Goal: Task Accomplishment & Management: Use online tool/utility

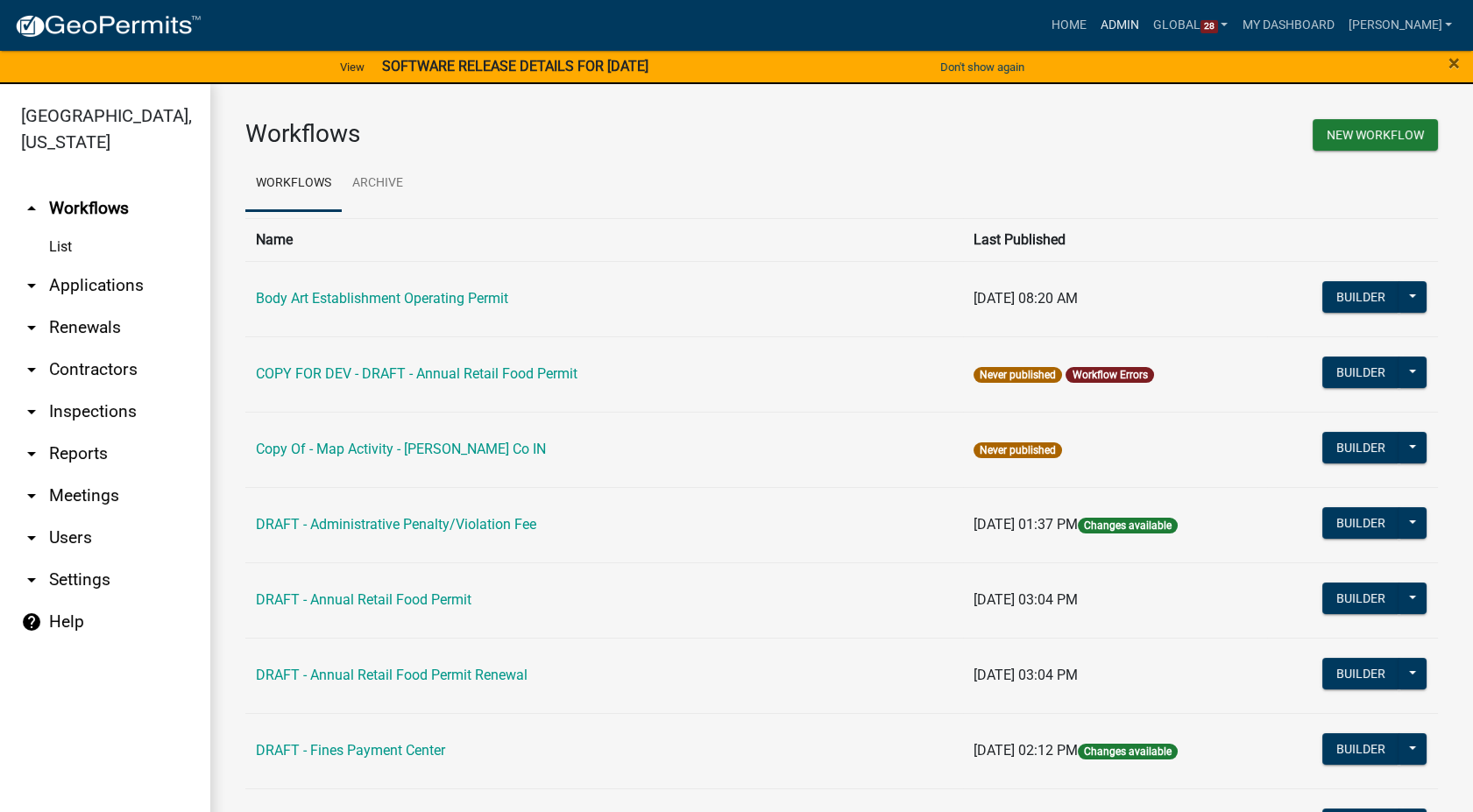
click at [1134, 23] on link "Admin" at bounding box center [1119, 25] width 52 height 33
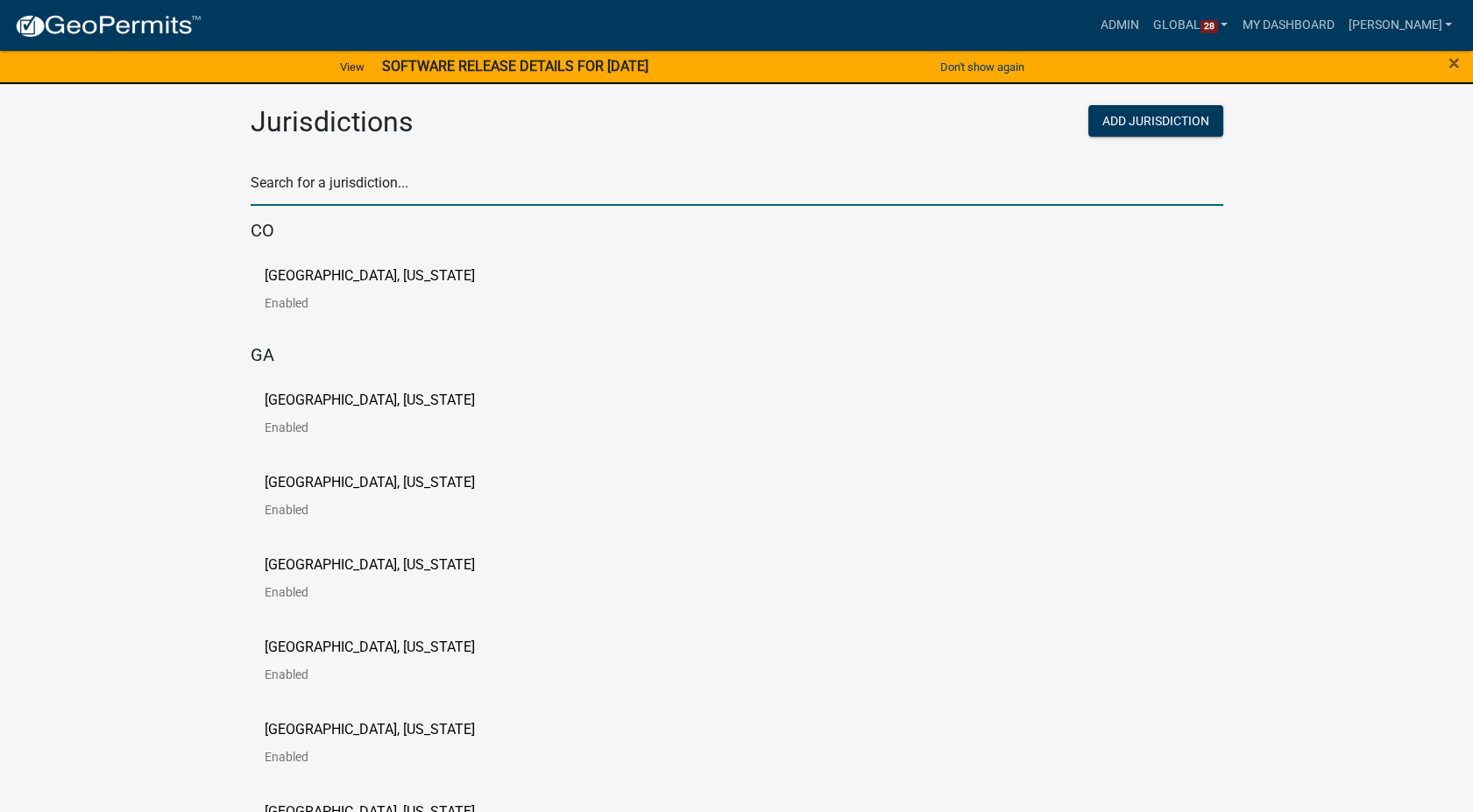
click at [375, 191] on input "text" at bounding box center [736, 188] width 972 height 36
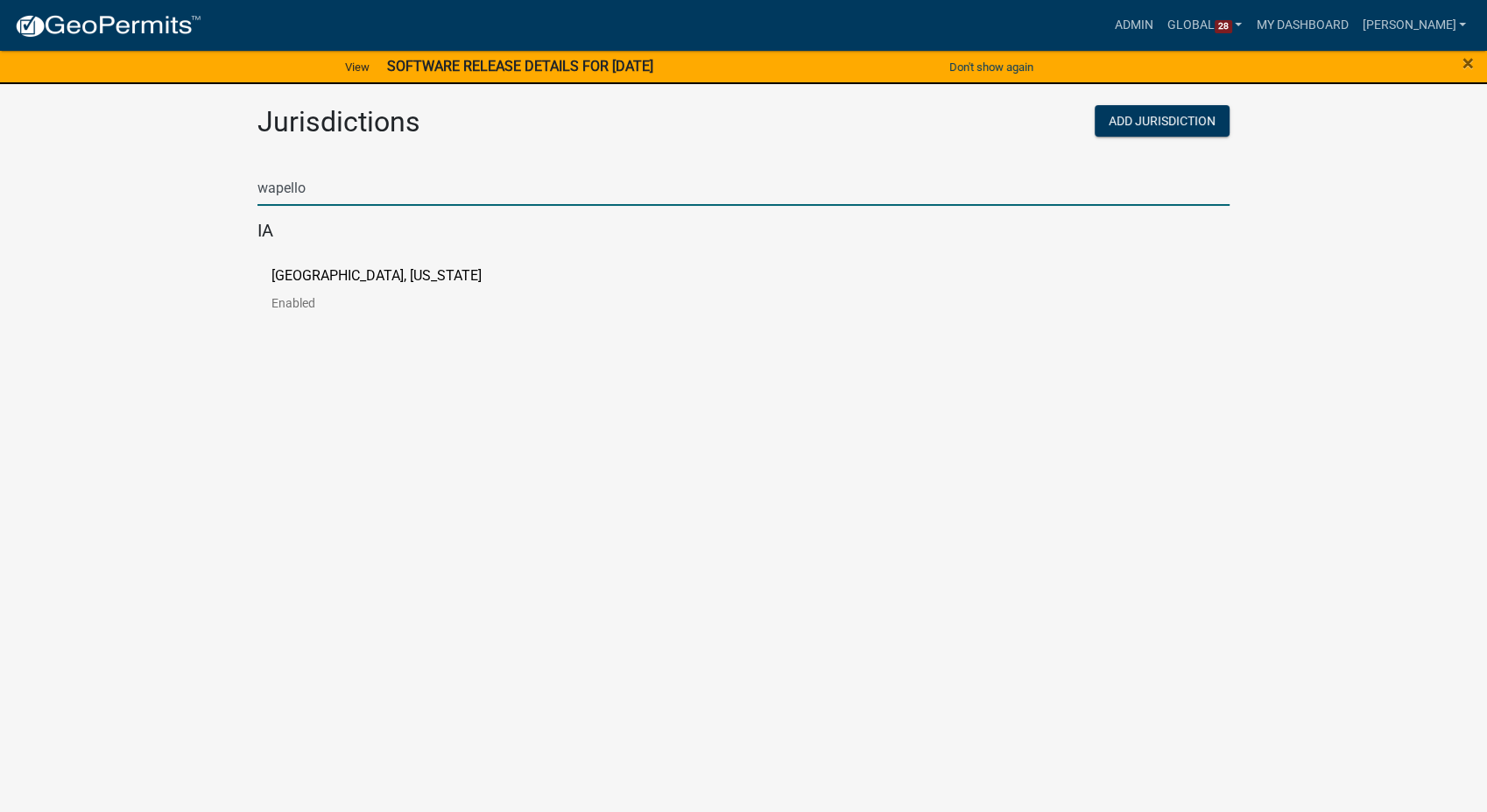
type input "wapello"
click at [278, 280] on p "[GEOGRAPHIC_DATA], [US_STATE]" at bounding box center [376, 276] width 210 height 14
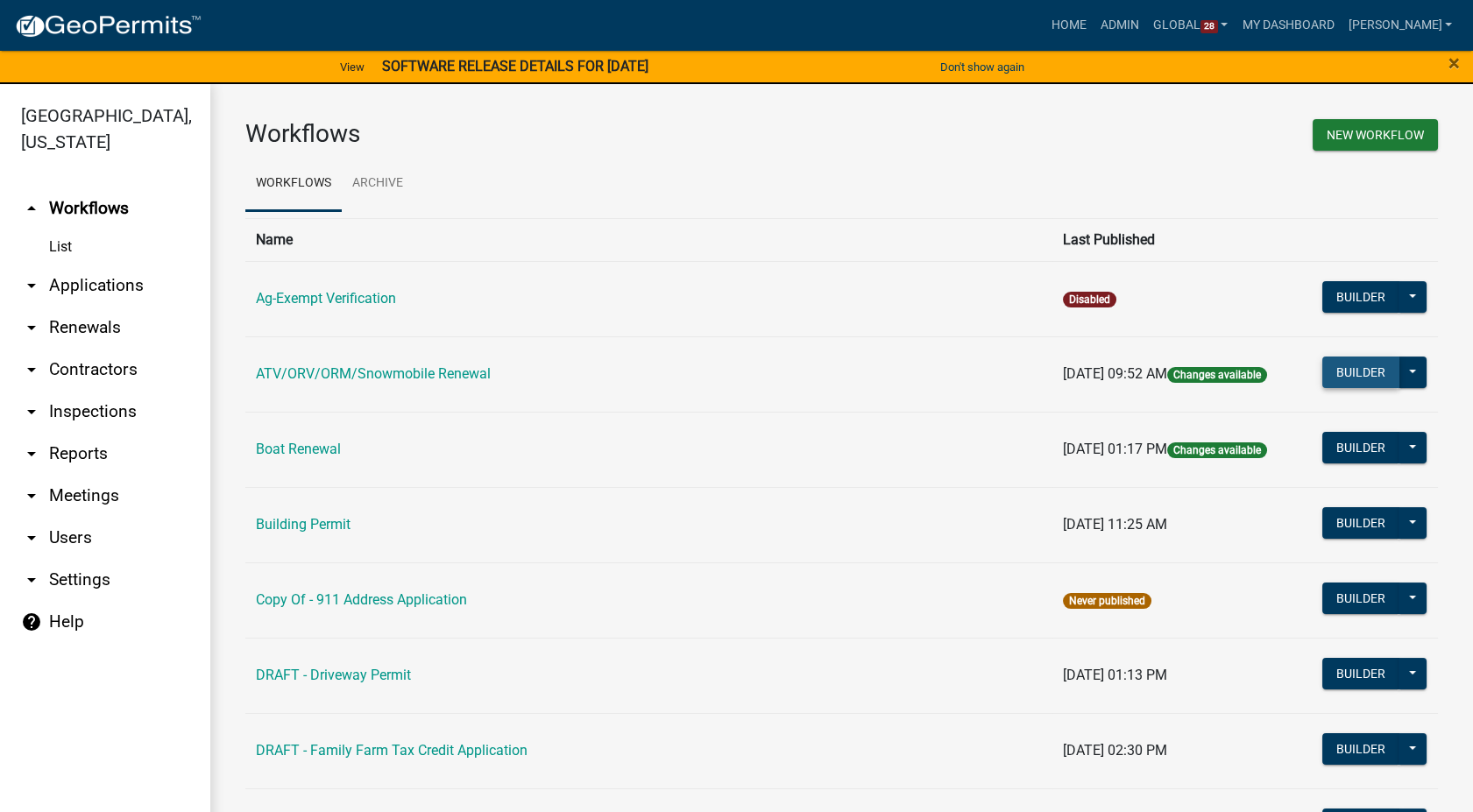
click at [1345, 372] on button "Builder" at bounding box center [1361, 372] width 77 height 32
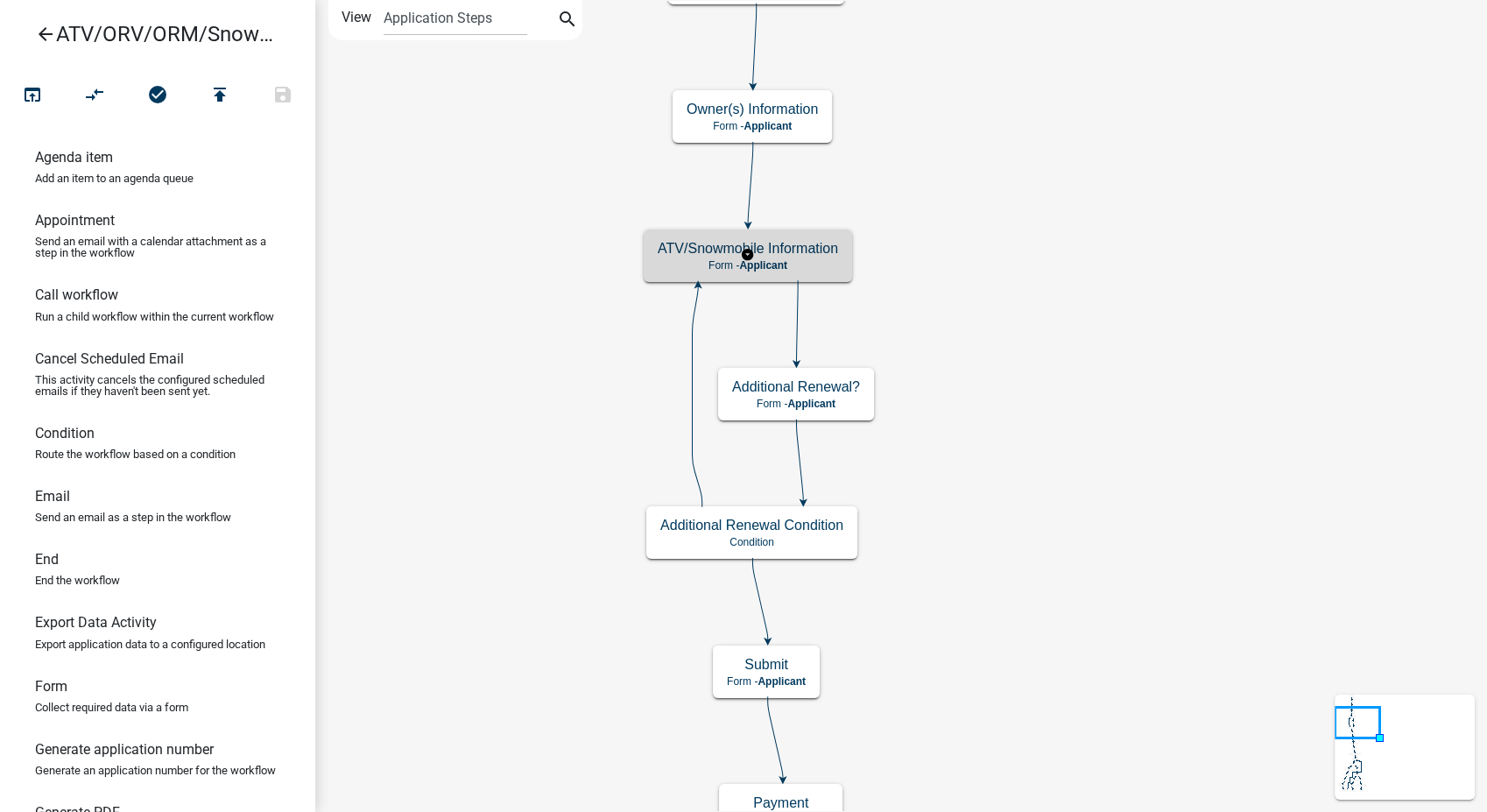
click at [769, 250] on h5 "ATV/Snowmobile Information" at bounding box center [747, 247] width 181 height 16
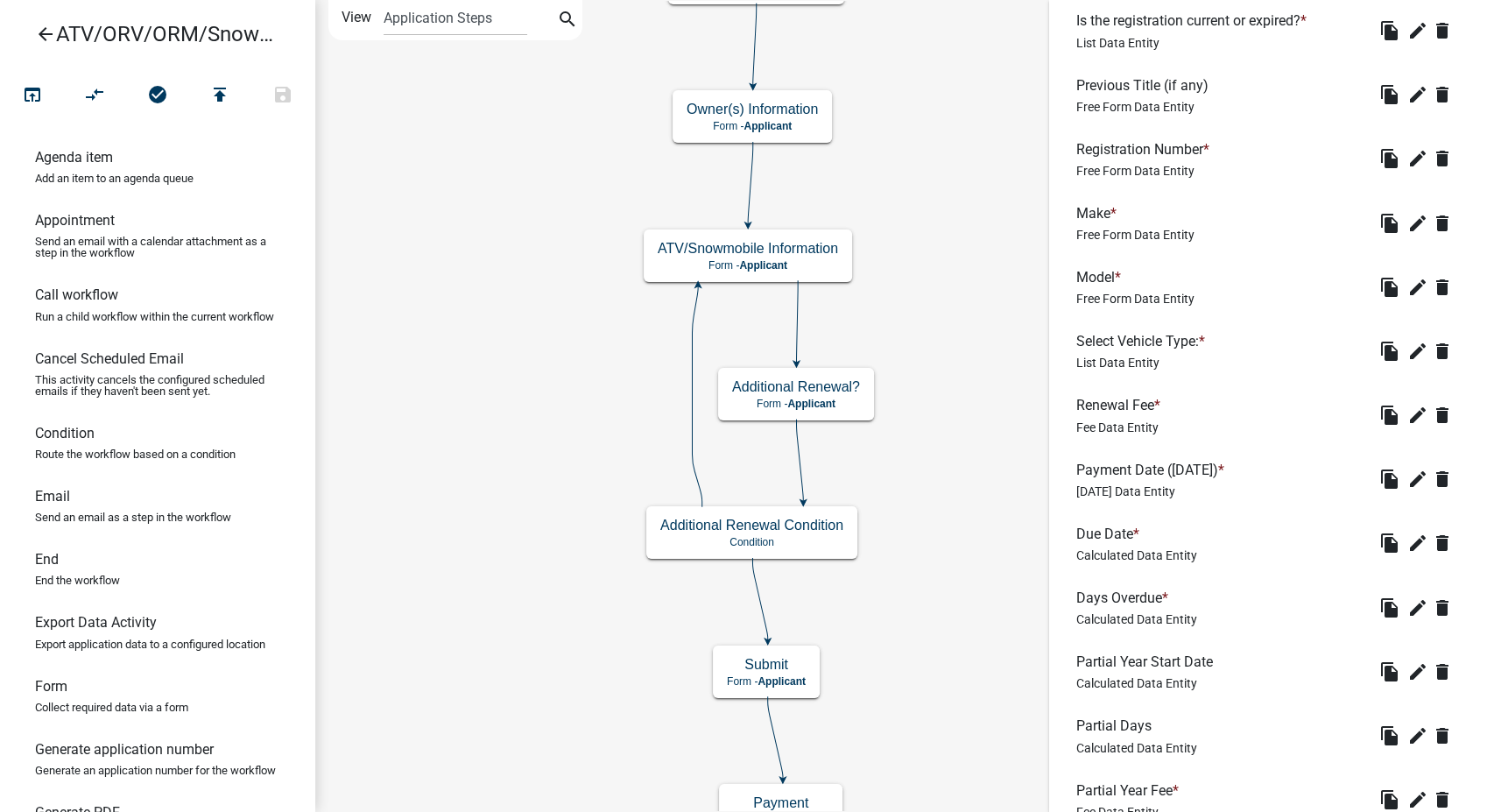
scroll to position [876, 0]
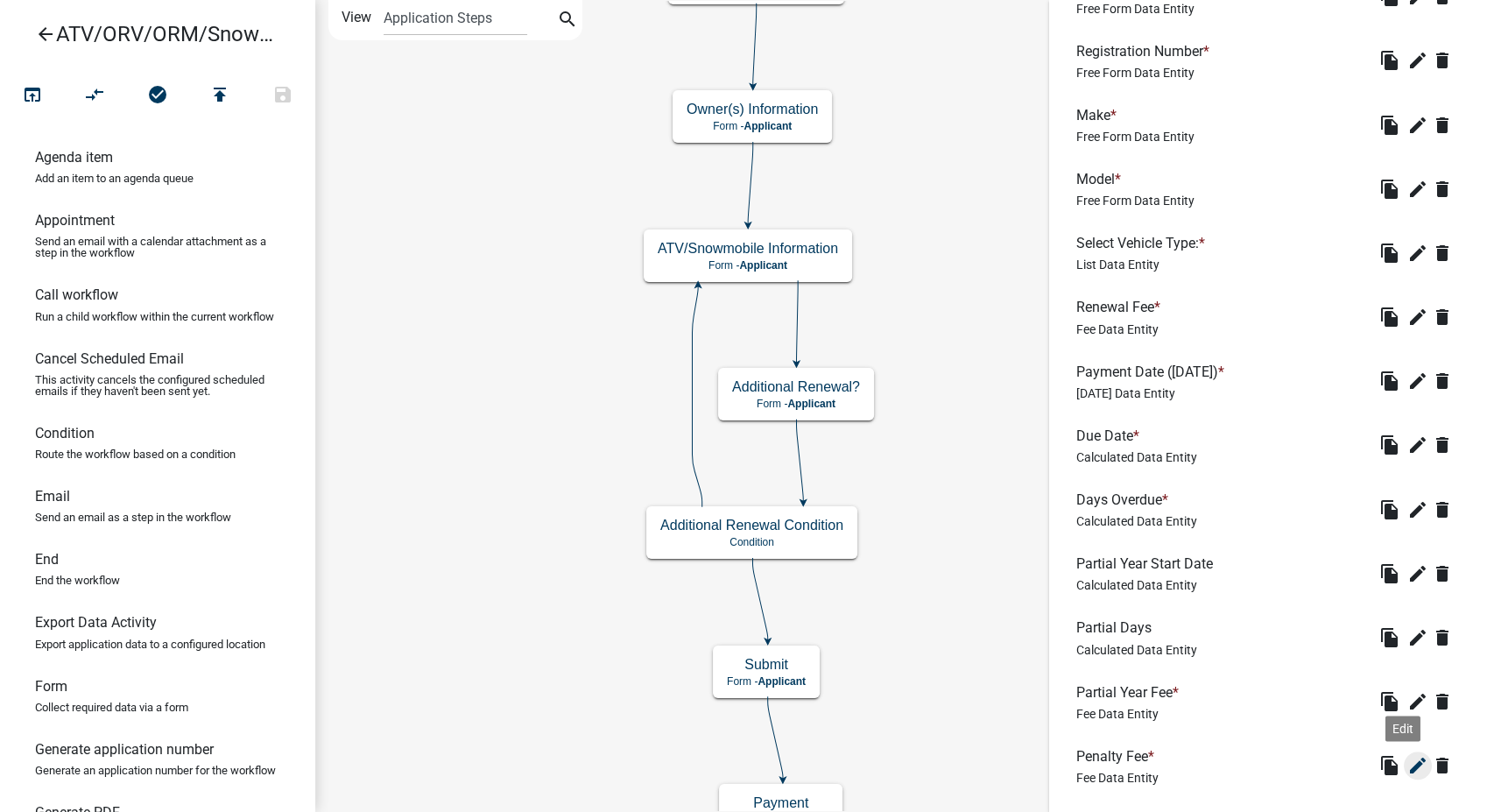
click at [1408, 764] on icon "edit" at bounding box center [1418, 766] width 21 height 21
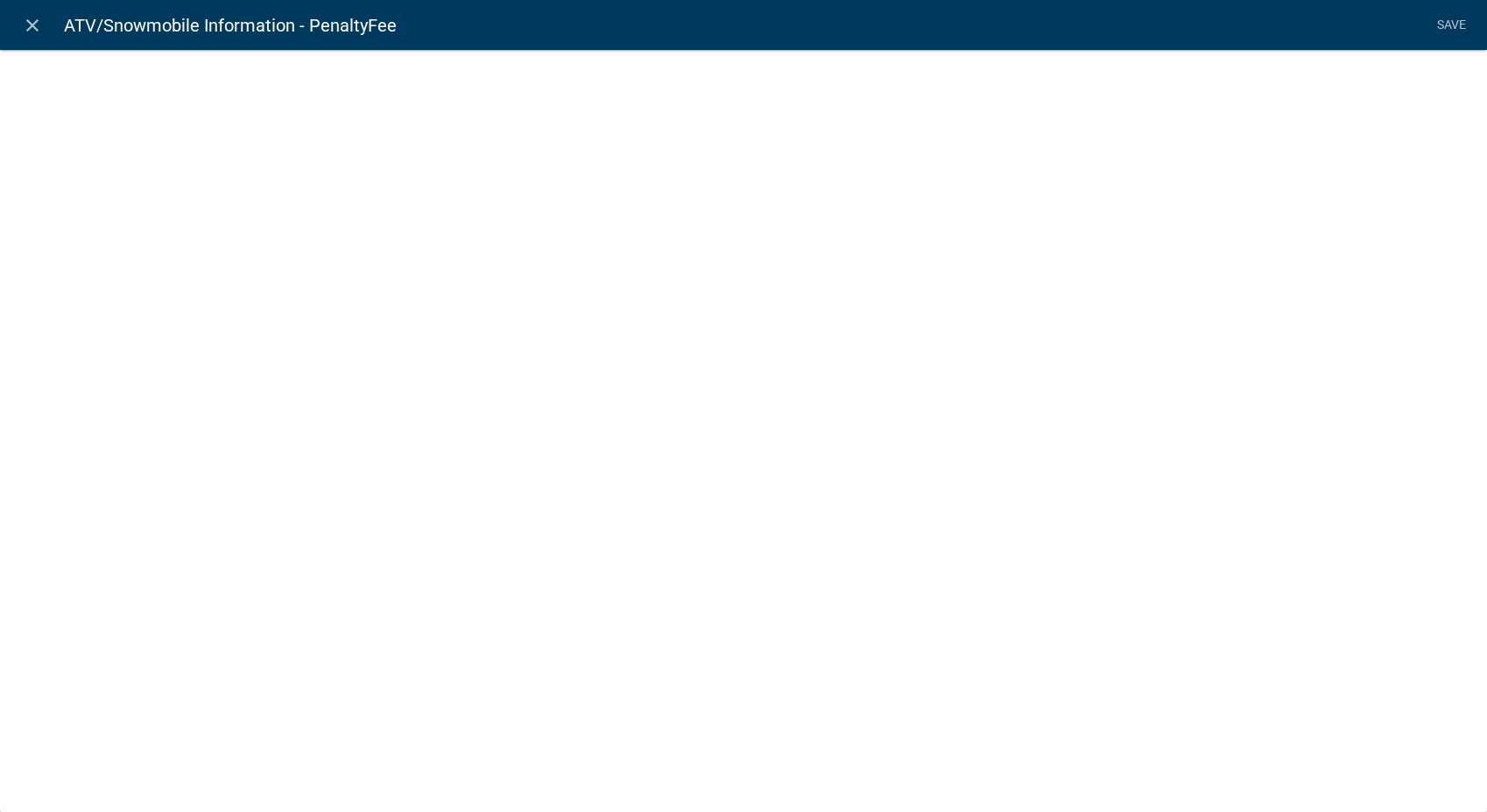
select select "fee"
select select "258b736f-576f-4325-a78c-fcdf45871ca8"
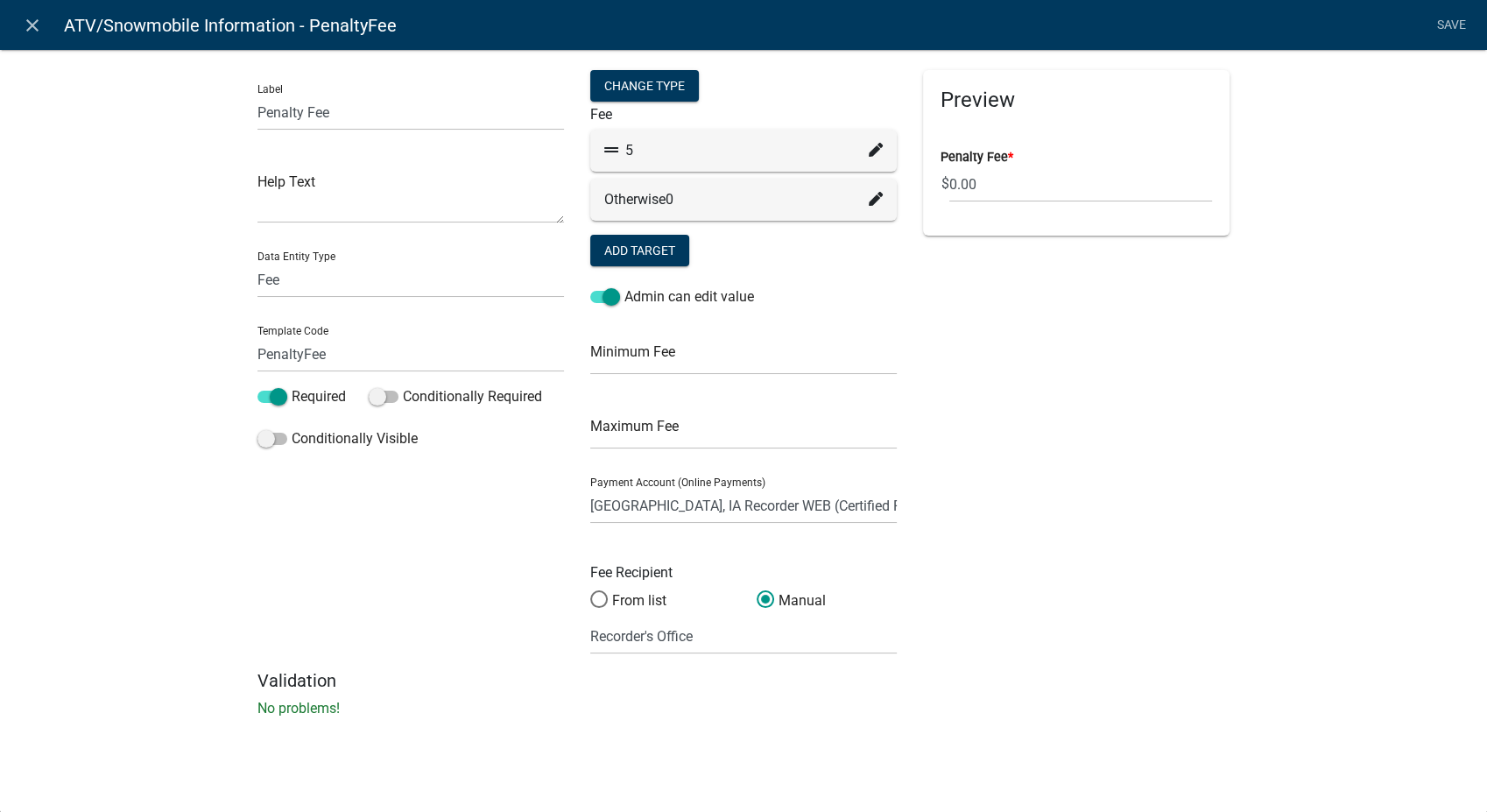
click at [876, 149] on icon at bounding box center [876, 150] width 14 height 14
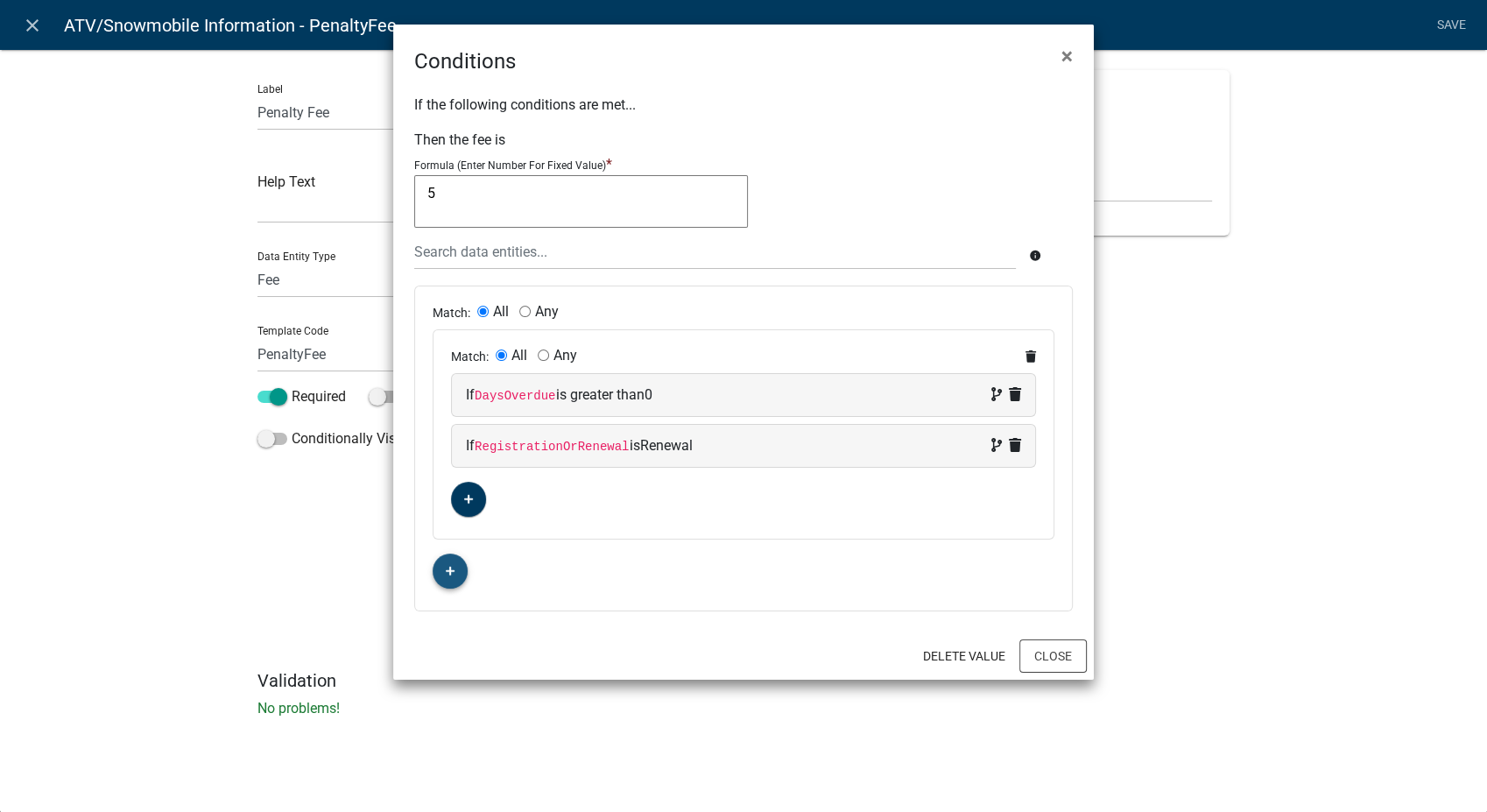
click at [448, 563] on fa-icon "button" at bounding box center [451, 570] width 10 height 16
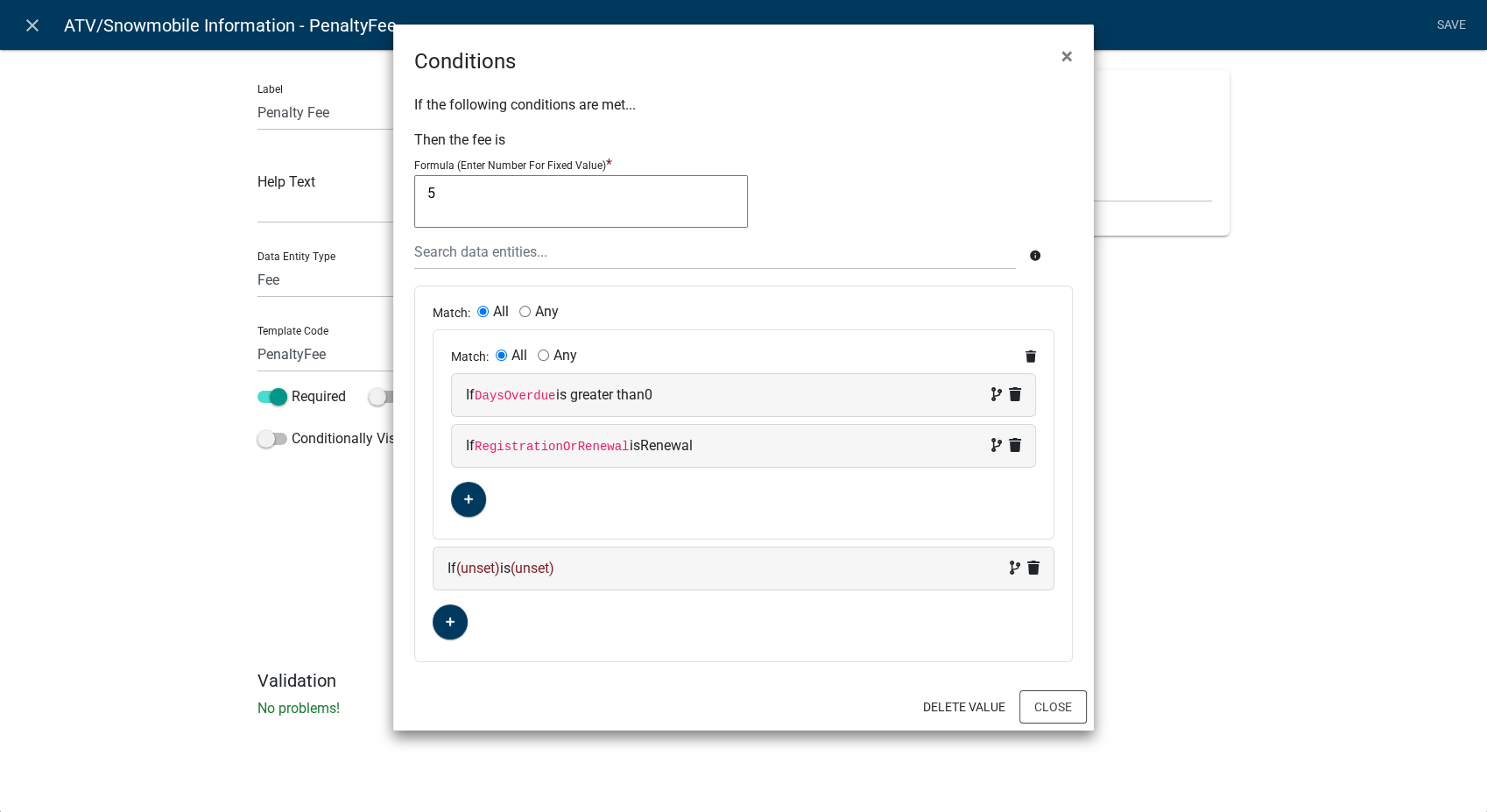
click at [596, 567] on div "If (unset) is (unset)" at bounding box center [744, 568] width 592 height 21
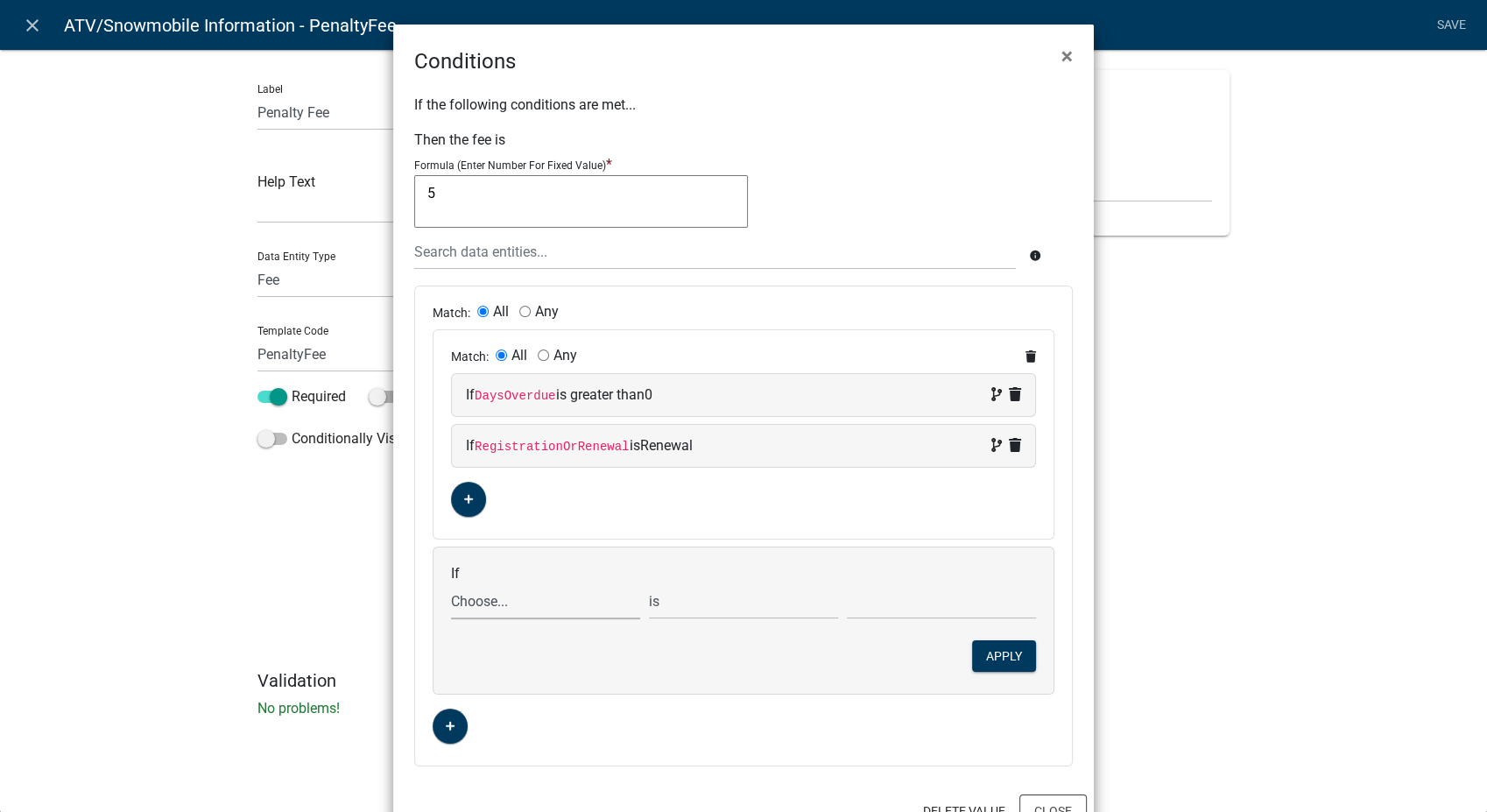
click at [483, 607] on select "Choose... ActiveRegistrationExpDate AdditionalRenewalYN ALL_FEE_RECIPIENTS APPL…" at bounding box center [545, 600] width 190 height 36
select select "21: CurrentorExpired"
click at [451, 583] on select "Choose... ActiveRegistrationExpDate AdditionalRenewalYN ALL_FEE_RECIPIENTS APPL…" at bounding box center [545, 600] width 190 height 36
click at [878, 602] on select "Choose... Current Expired" at bounding box center [942, 600] width 190 height 36
select select "2: Expired"
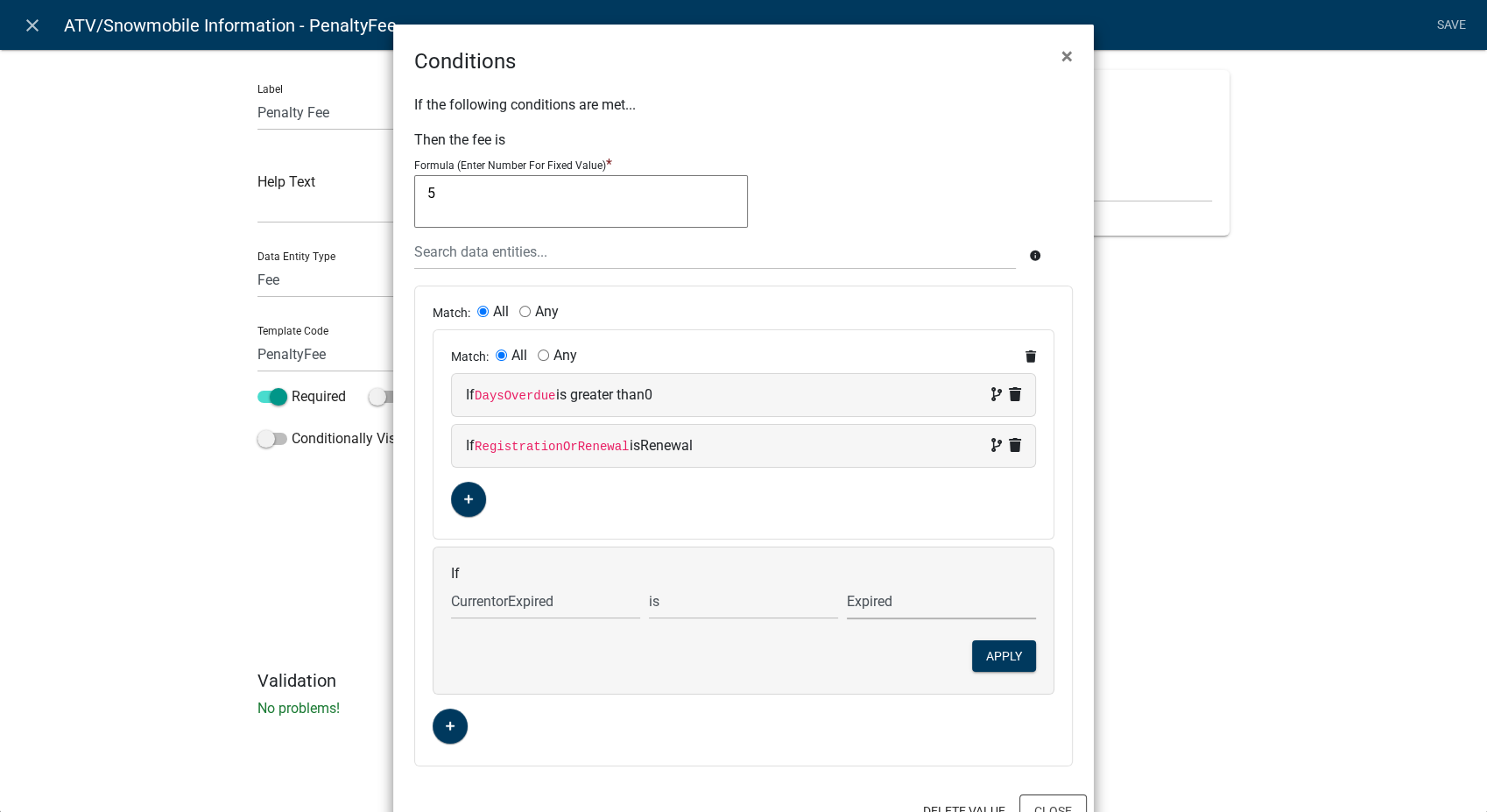
click at [847, 583] on select "Choose... Current Expired" at bounding box center [942, 600] width 190 height 36
click at [1015, 656] on button "Apply" at bounding box center [1004, 655] width 64 height 32
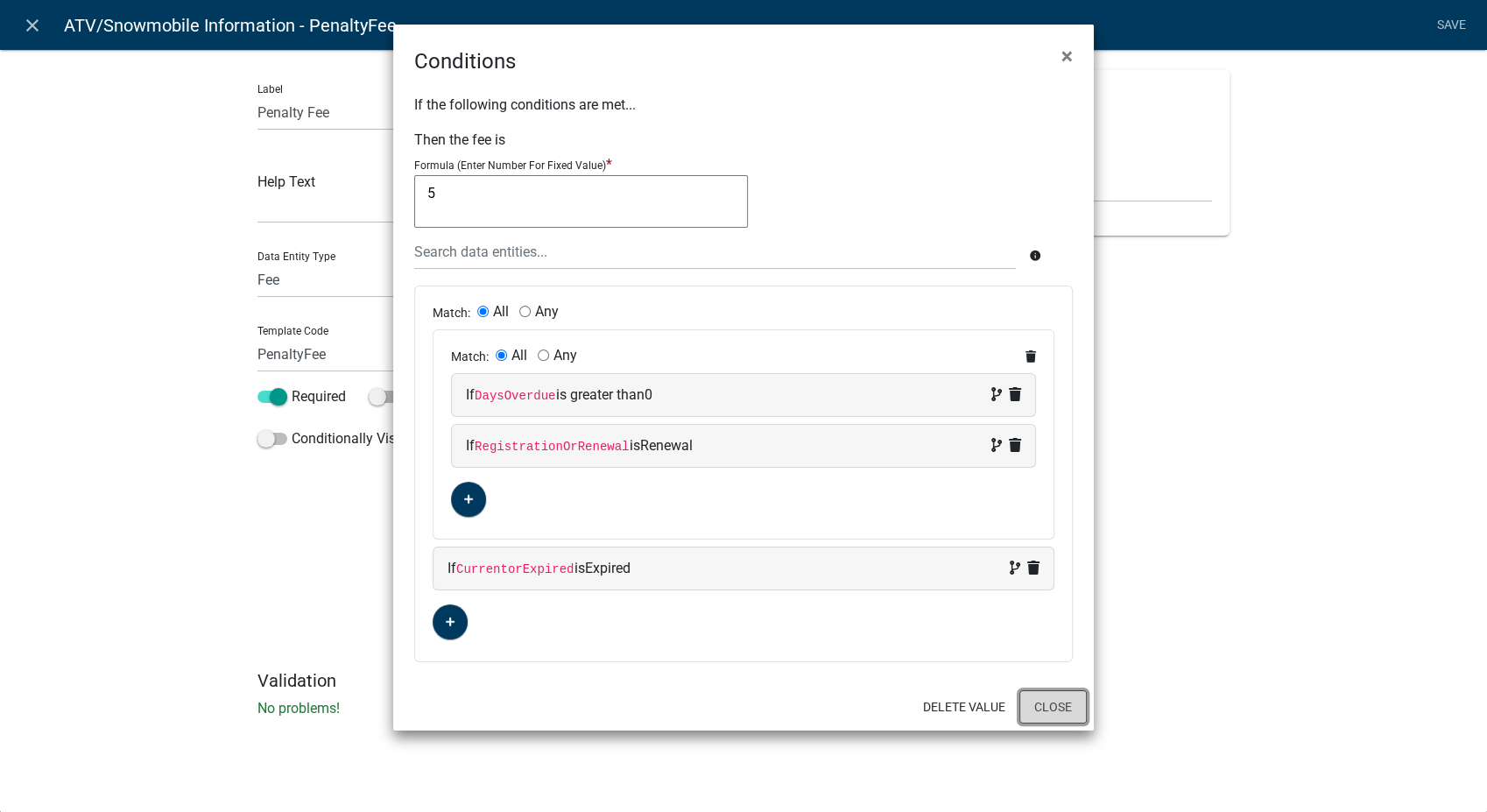
click at [1046, 709] on button "Close" at bounding box center [1053, 707] width 68 height 33
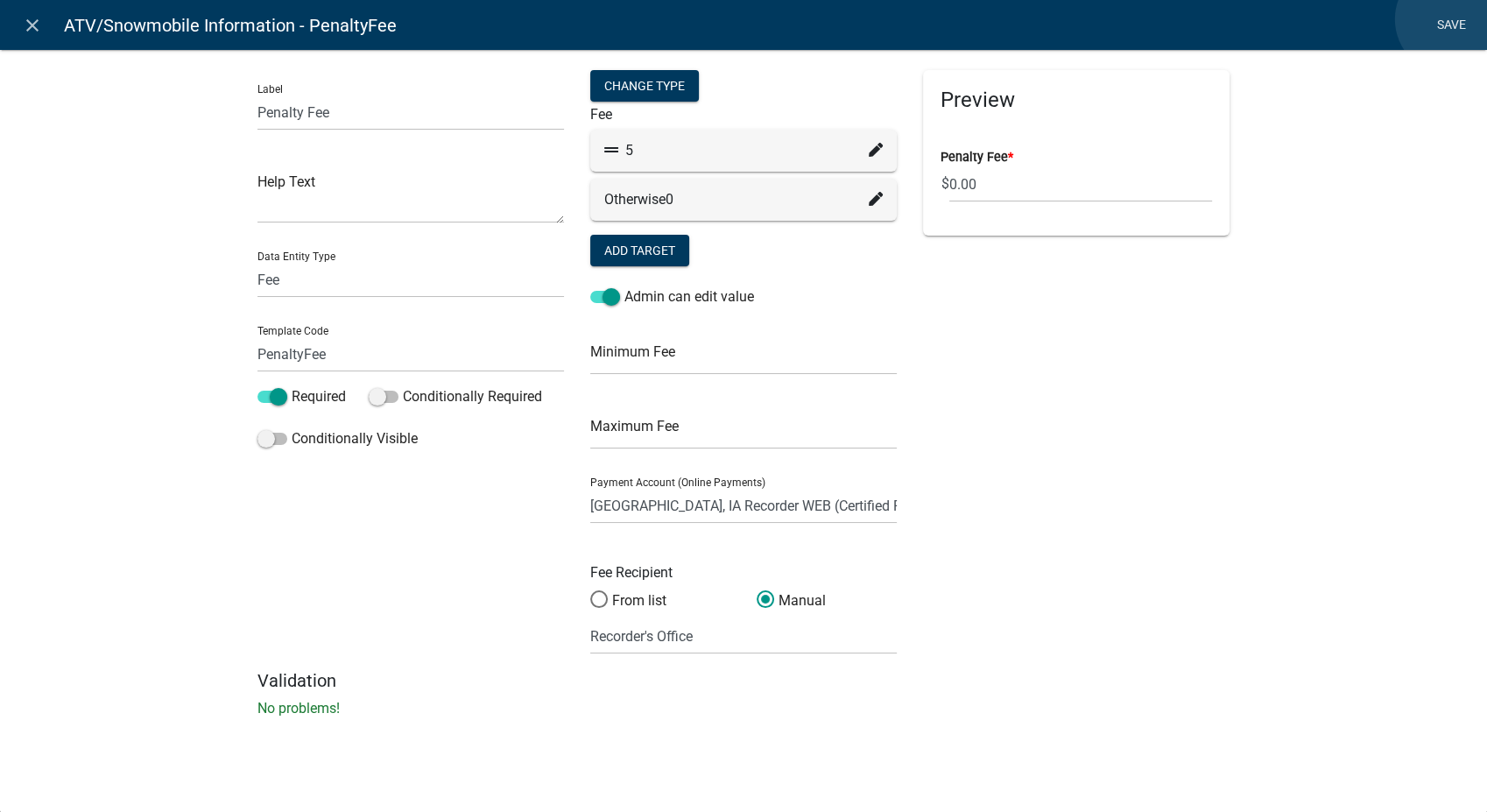
click at [1450, 19] on link "Save" at bounding box center [1450, 25] width 44 height 33
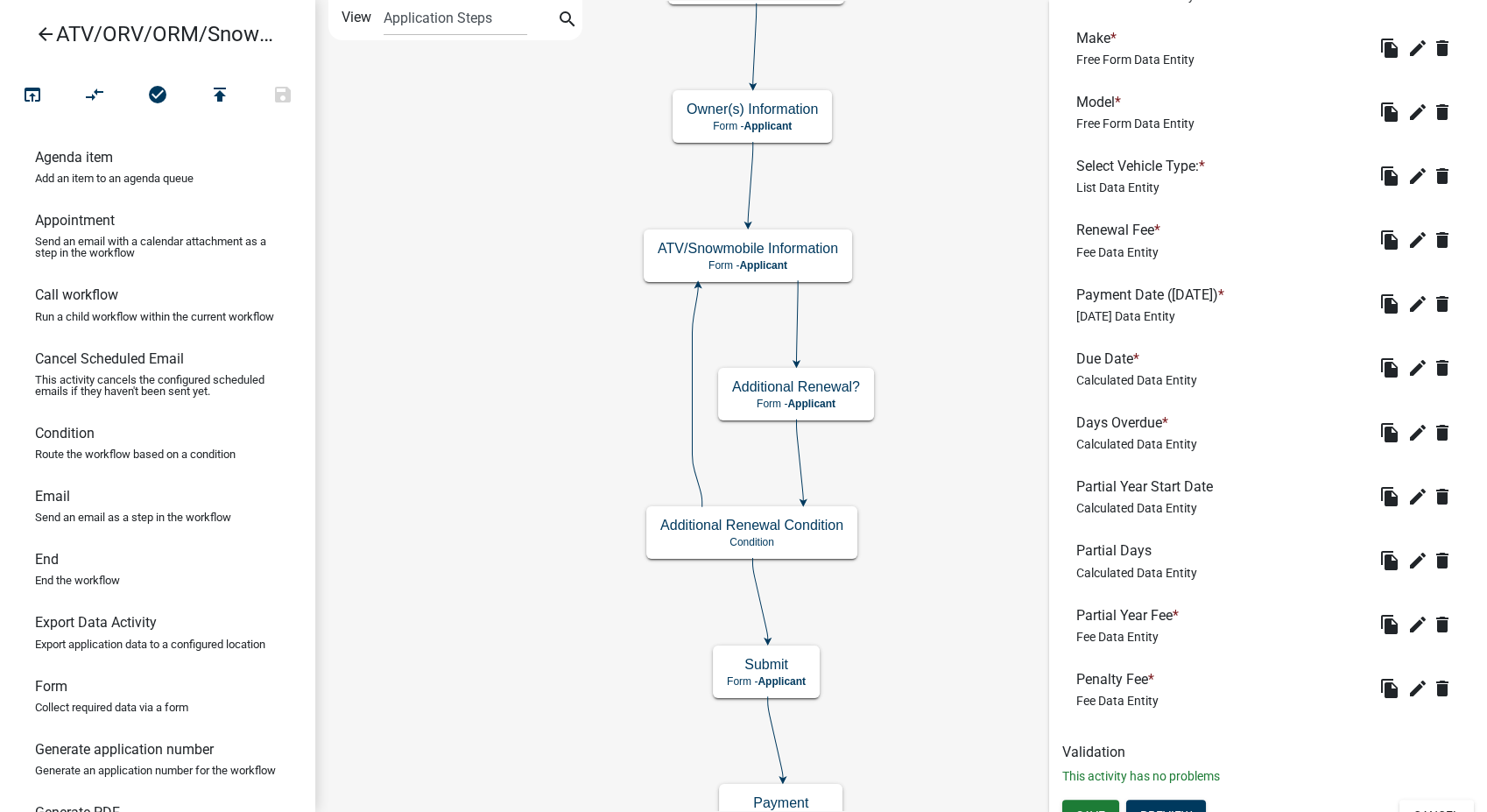
scroll to position [975, 0]
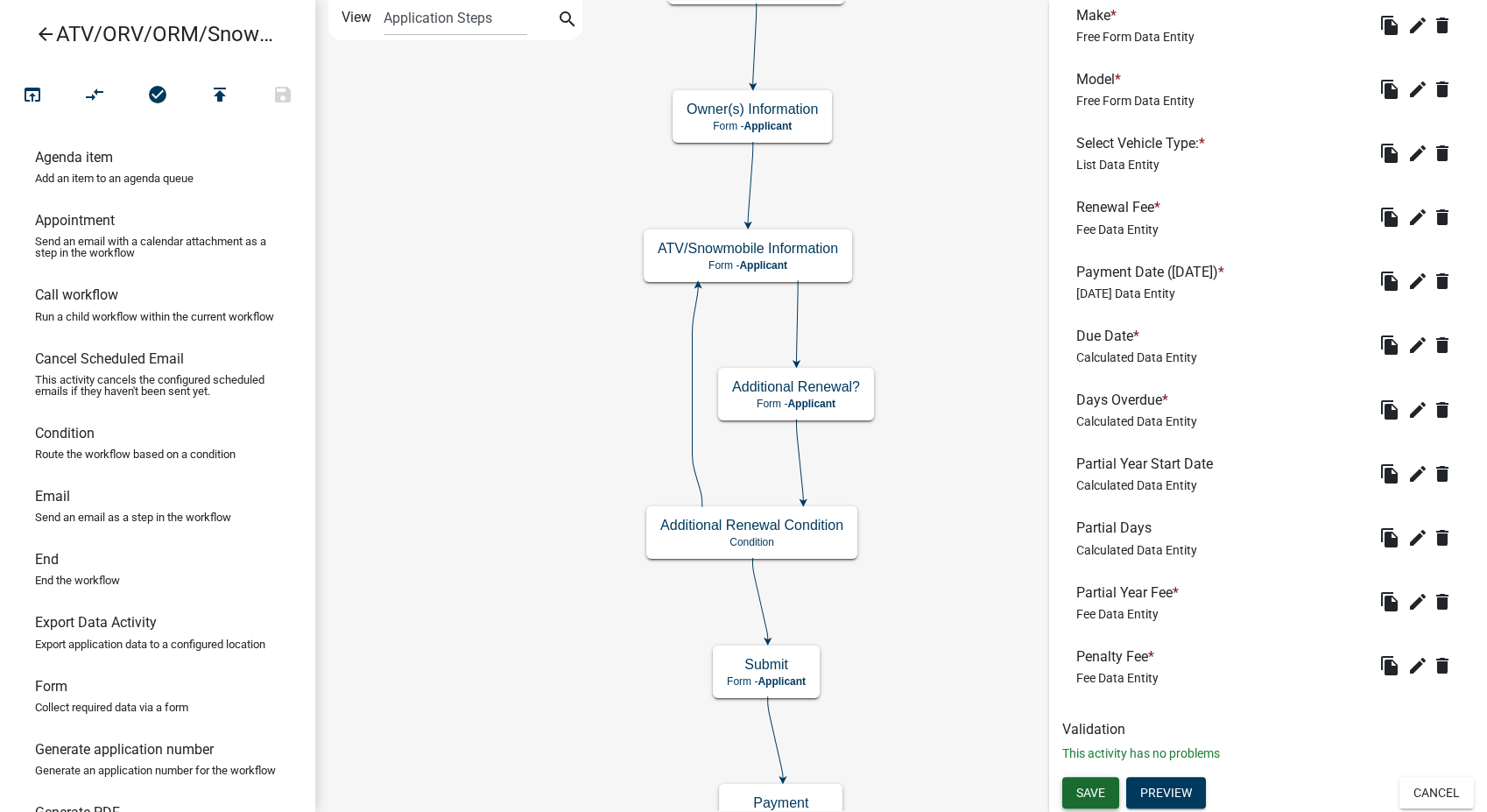
click at [1098, 796] on span "Save" at bounding box center [1091, 792] width 29 height 14
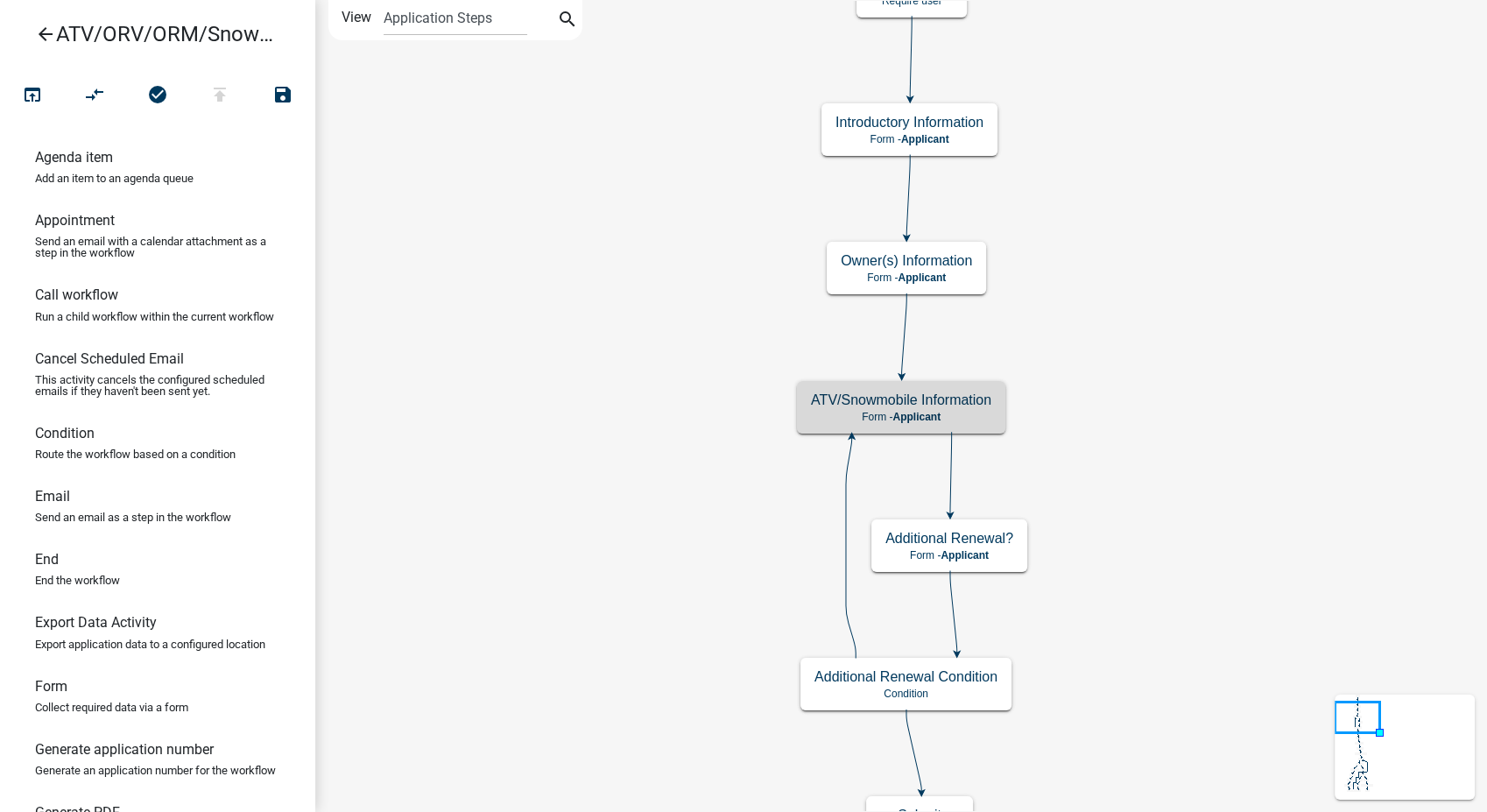
scroll to position [0, 0]
click at [37, 102] on icon "open_in_browser" at bounding box center [33, 96] width 21 height 24
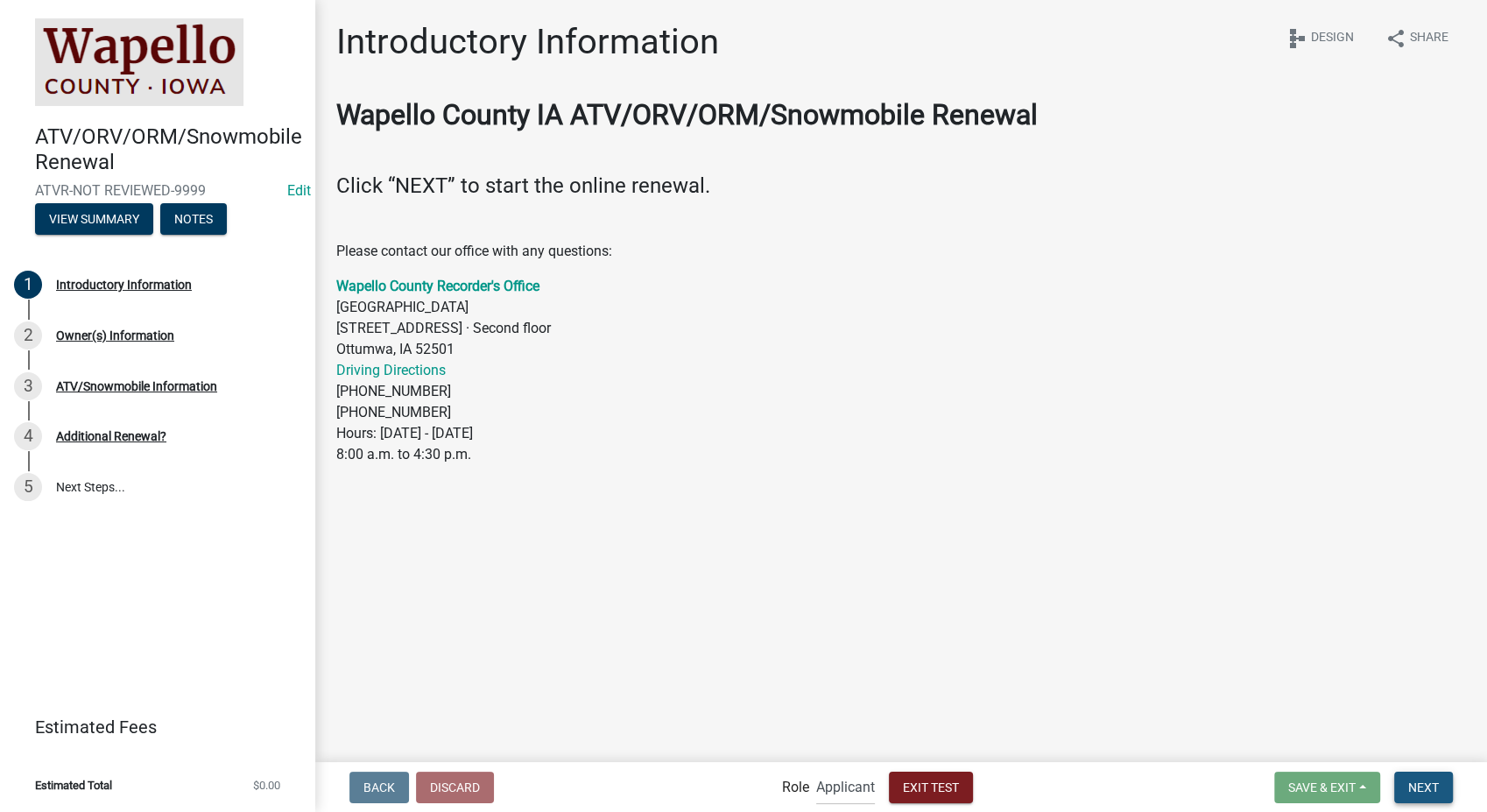
click at [1416, 784] on span "Next" at bounding box center [1424, 786] width 31 height 14
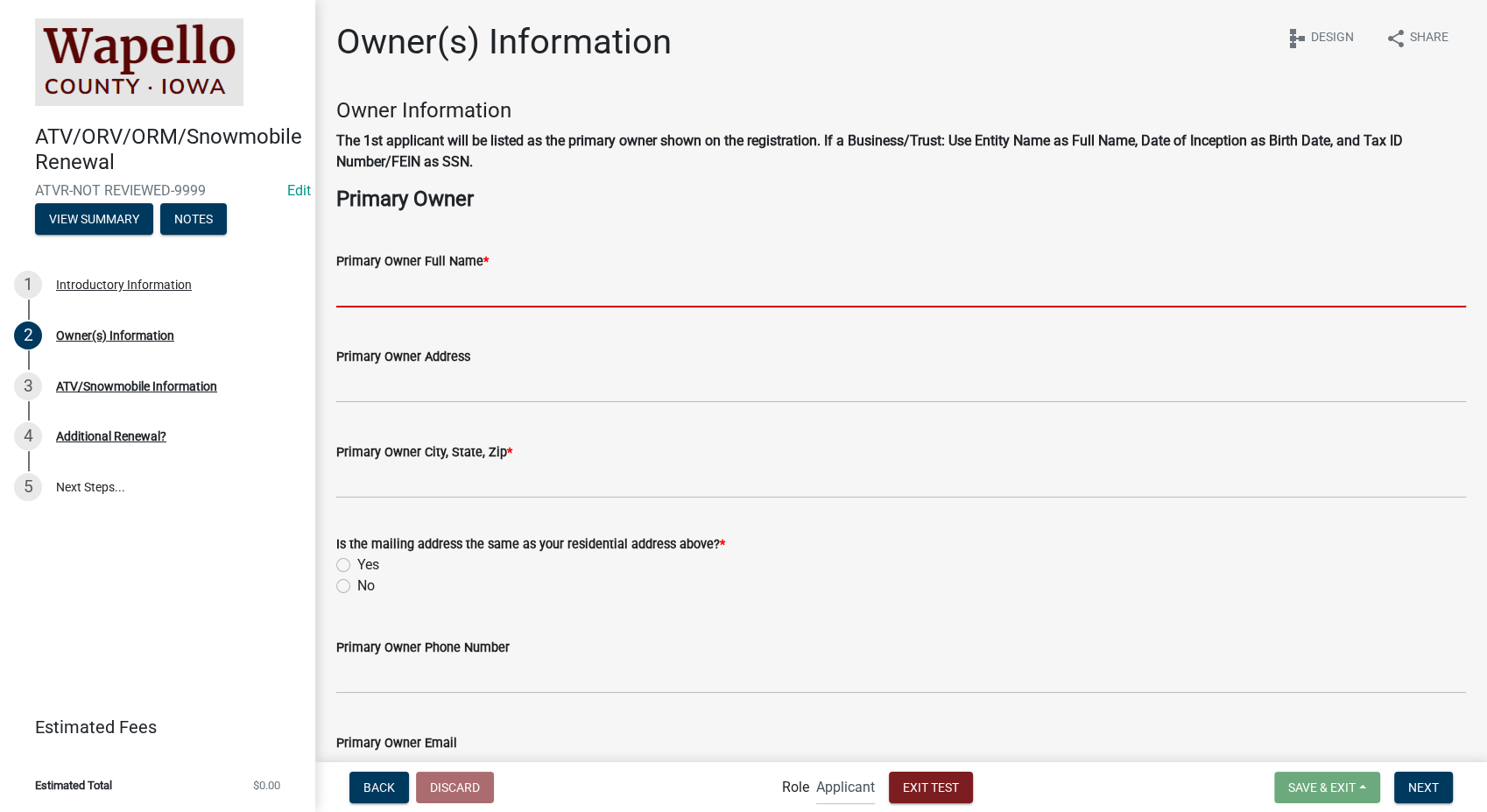
click at [356, 289] on input "Primary Owner Full Name *" at bounding box center [901, 289] width 1129 height 36
type input "[PERSON_NAME]"
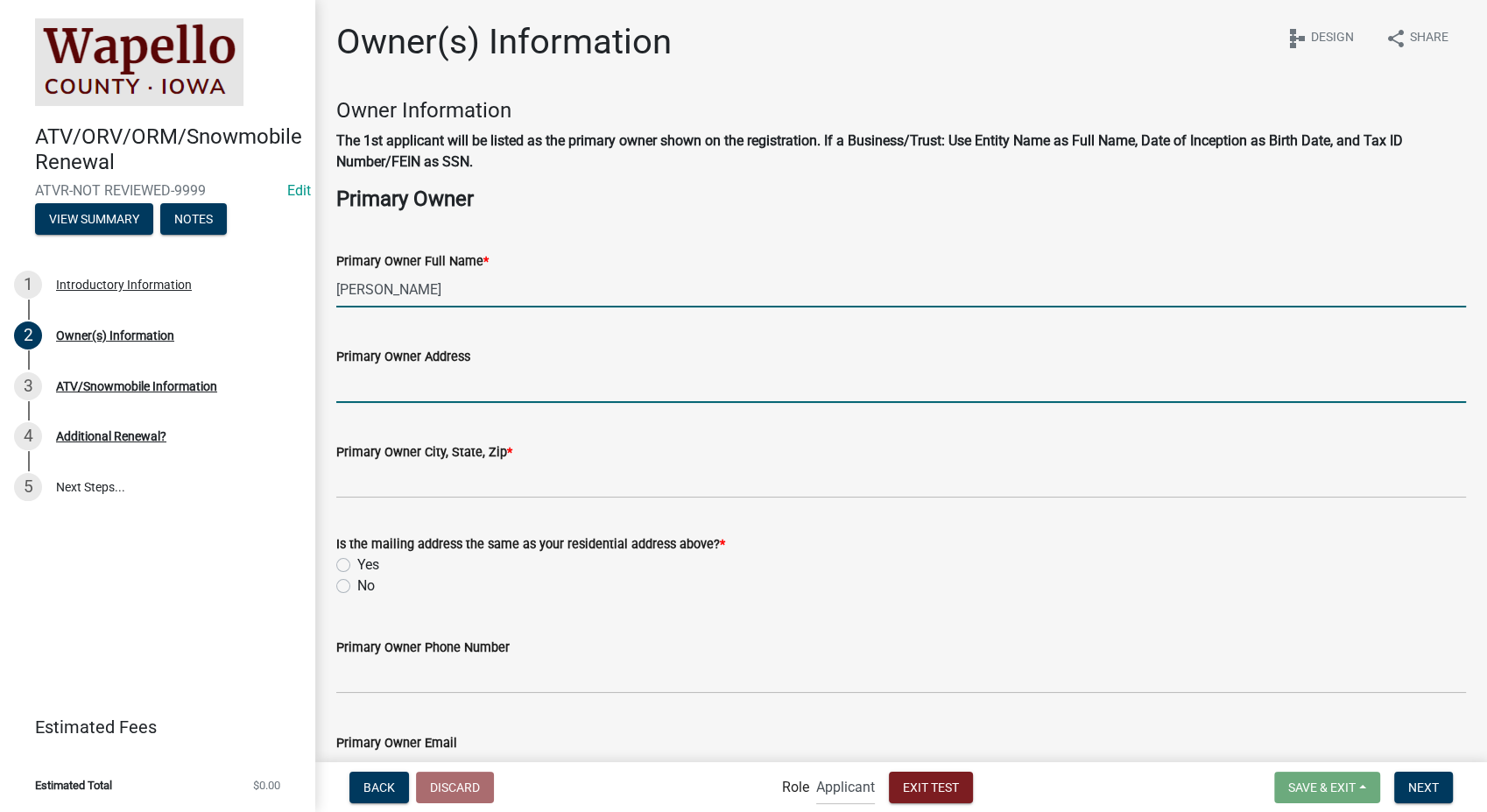
type input "[STREET_ADDRESS]"
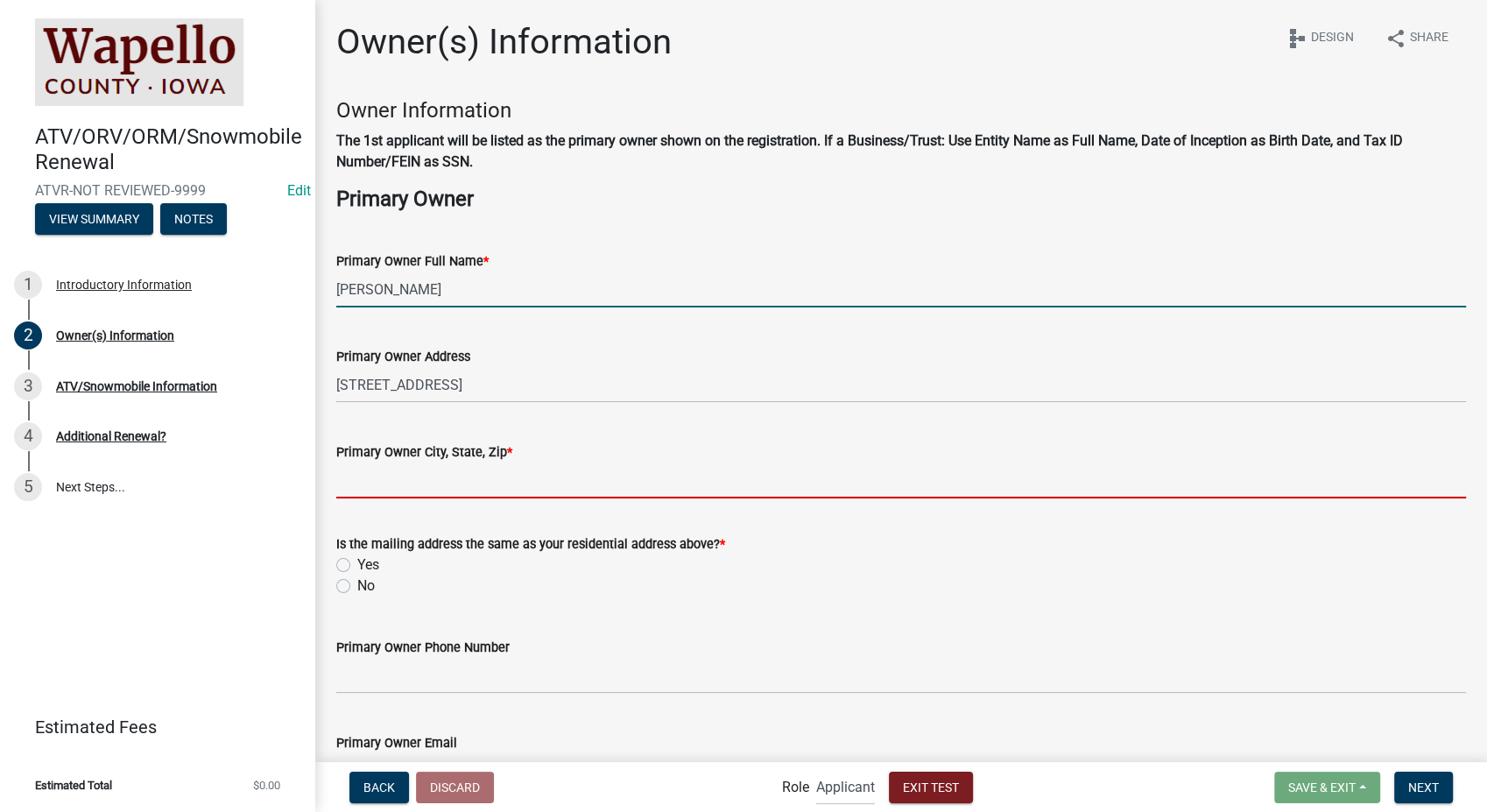
type input "[STREET_ADDRESS][PERSON_NAME]"
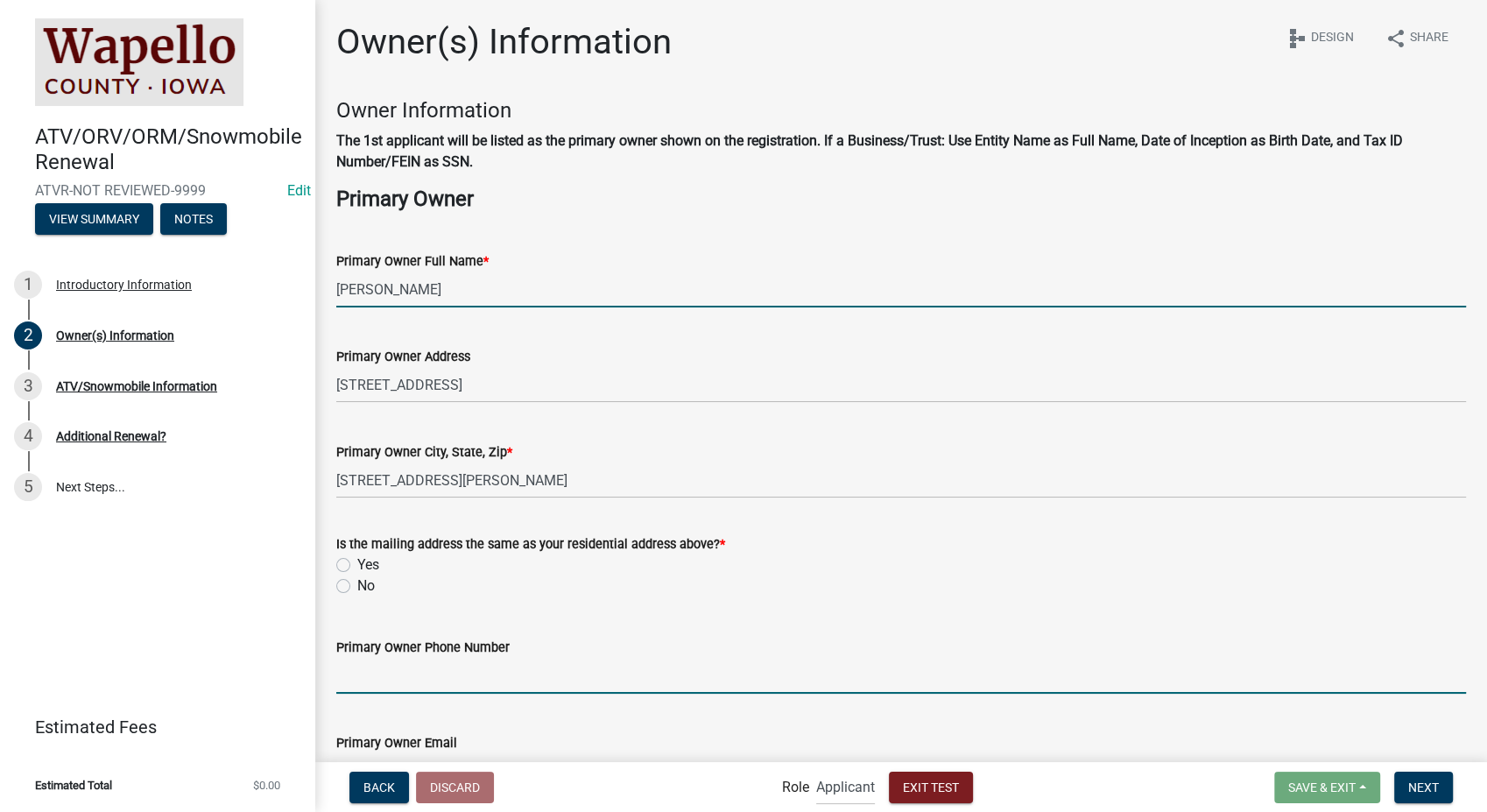
type input "8127861368"
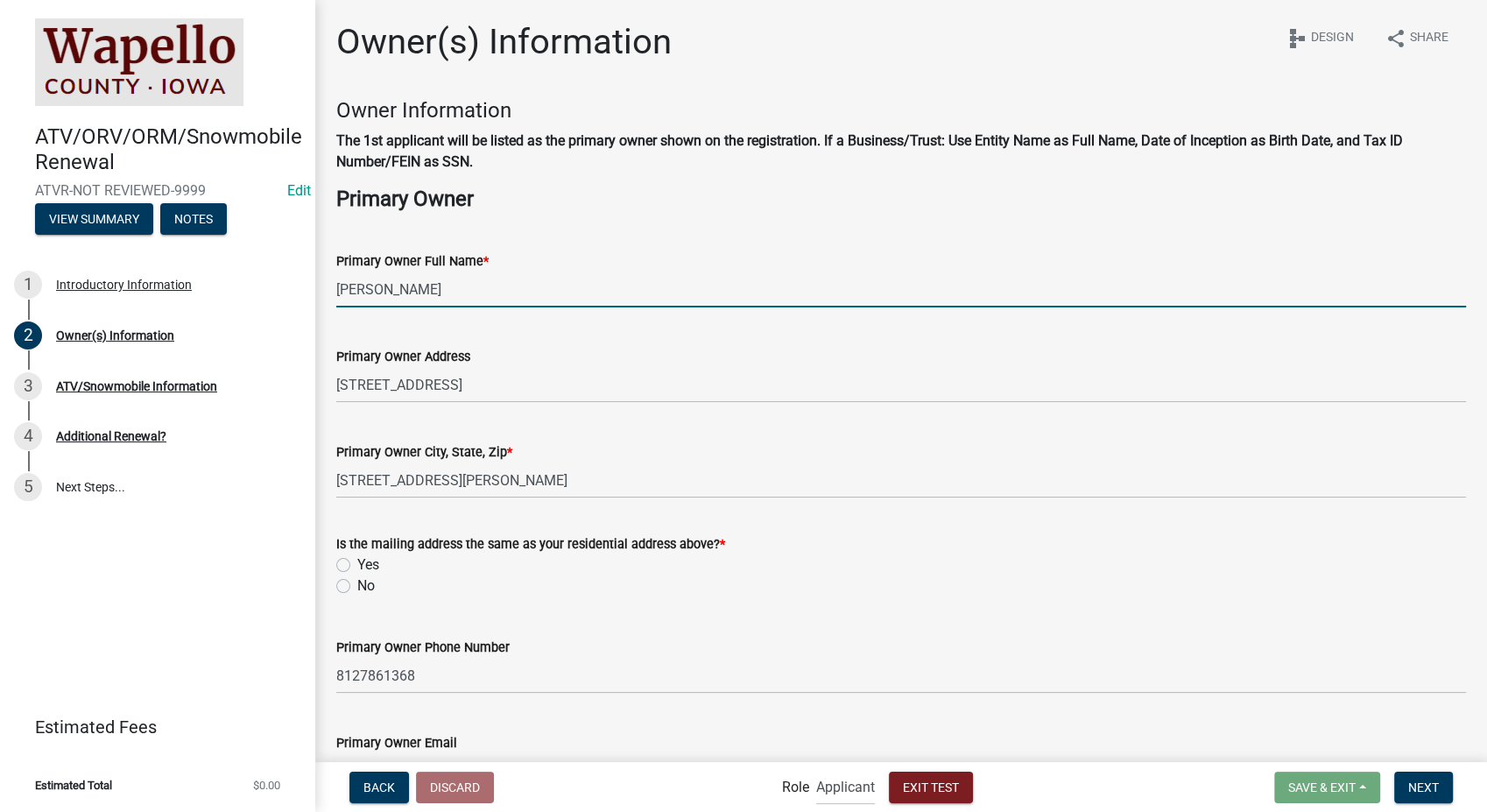
type input "[EMAIL_ADDRESS][DOMAIN_NAME]"
type input "[DATE]"
type input "IN"
type input "5555555505"
select select "10"
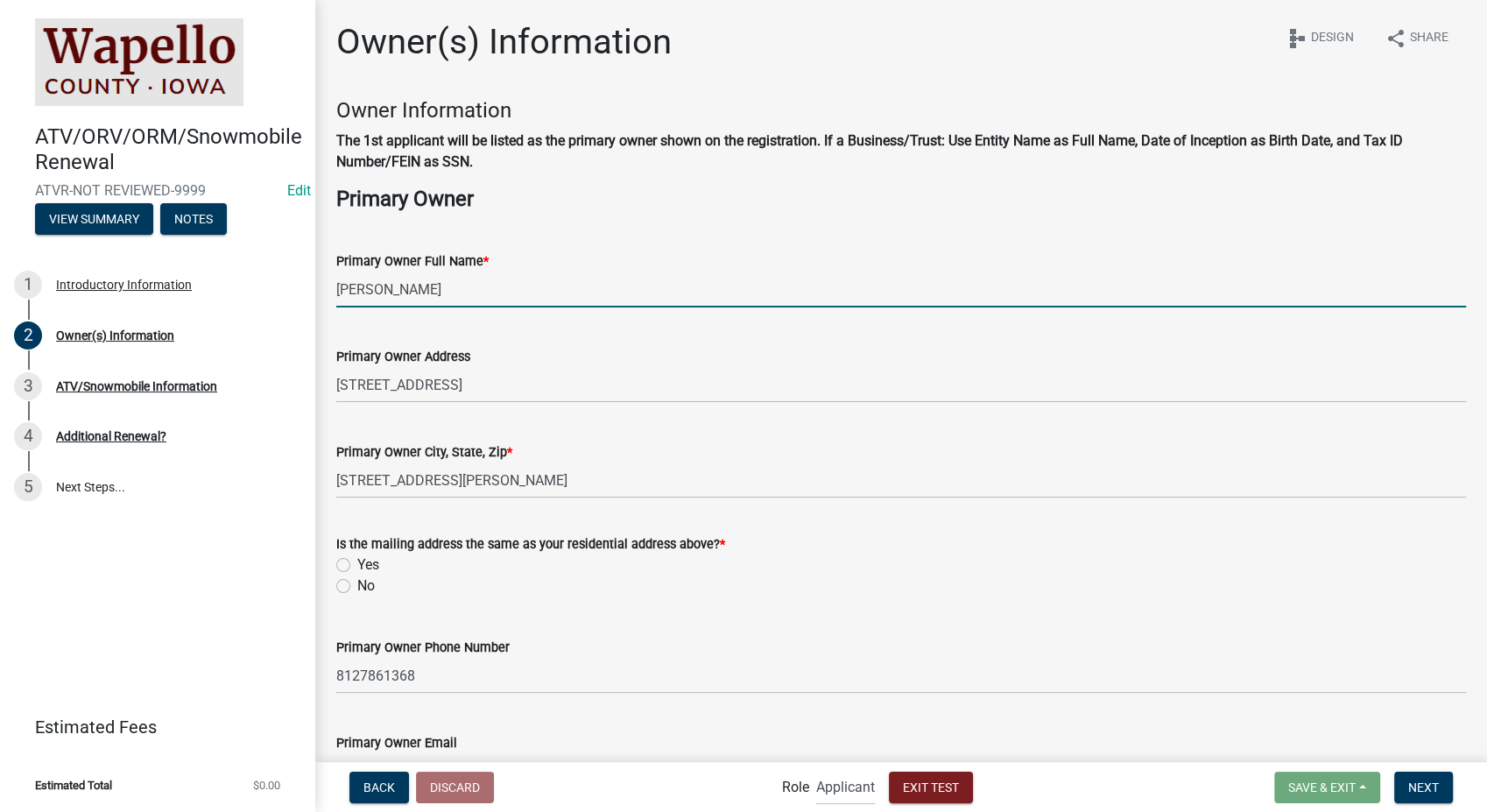
select select "2025"
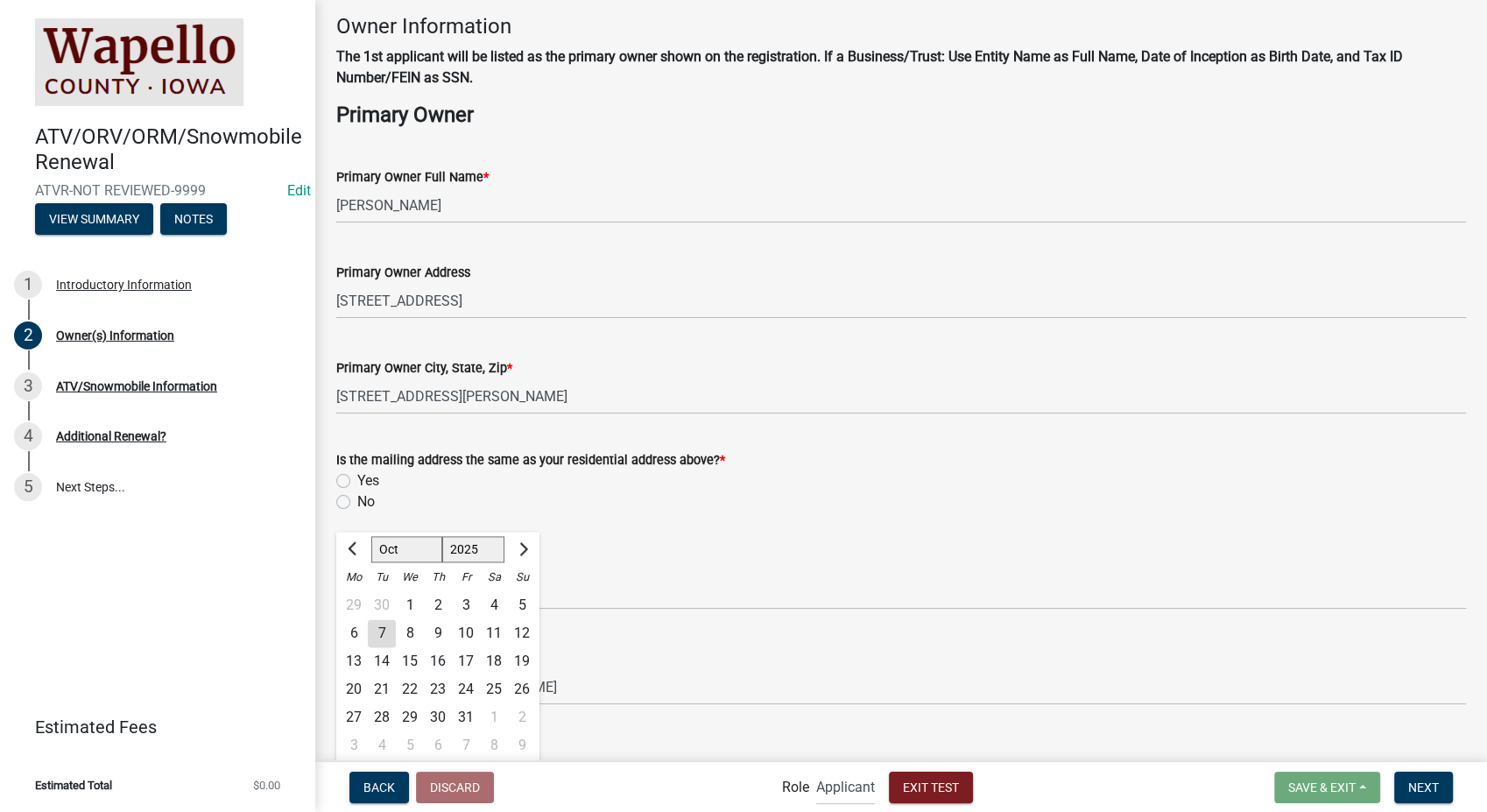
scroll to position [106, 0]
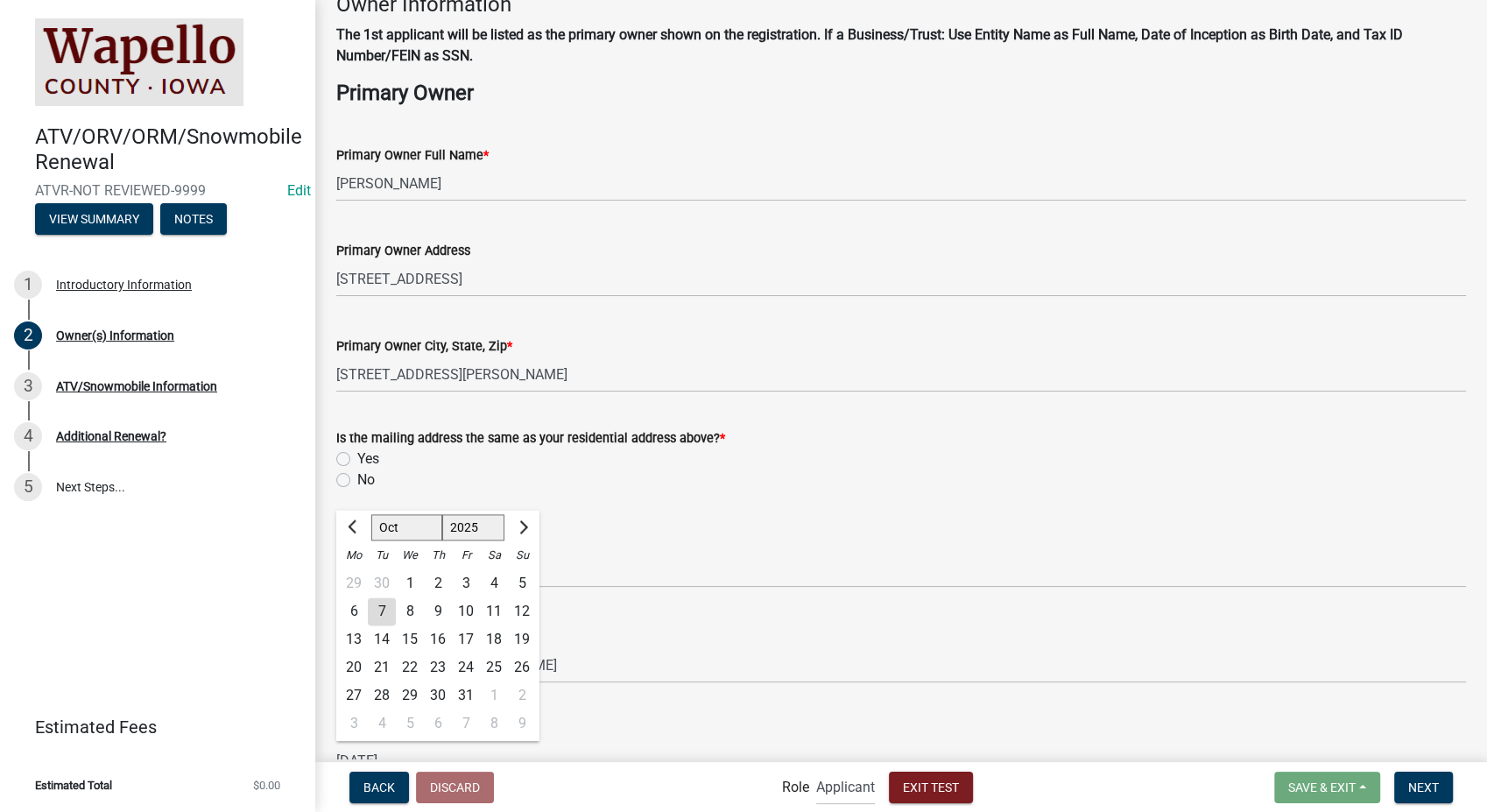
click at [358, 459] on label "Yes" at bounding box center [368, 459] width 22 height 21
click at [358, 459] on input "Yes" at bounding box center [364, 454] width 12 height 12
radio input "true"
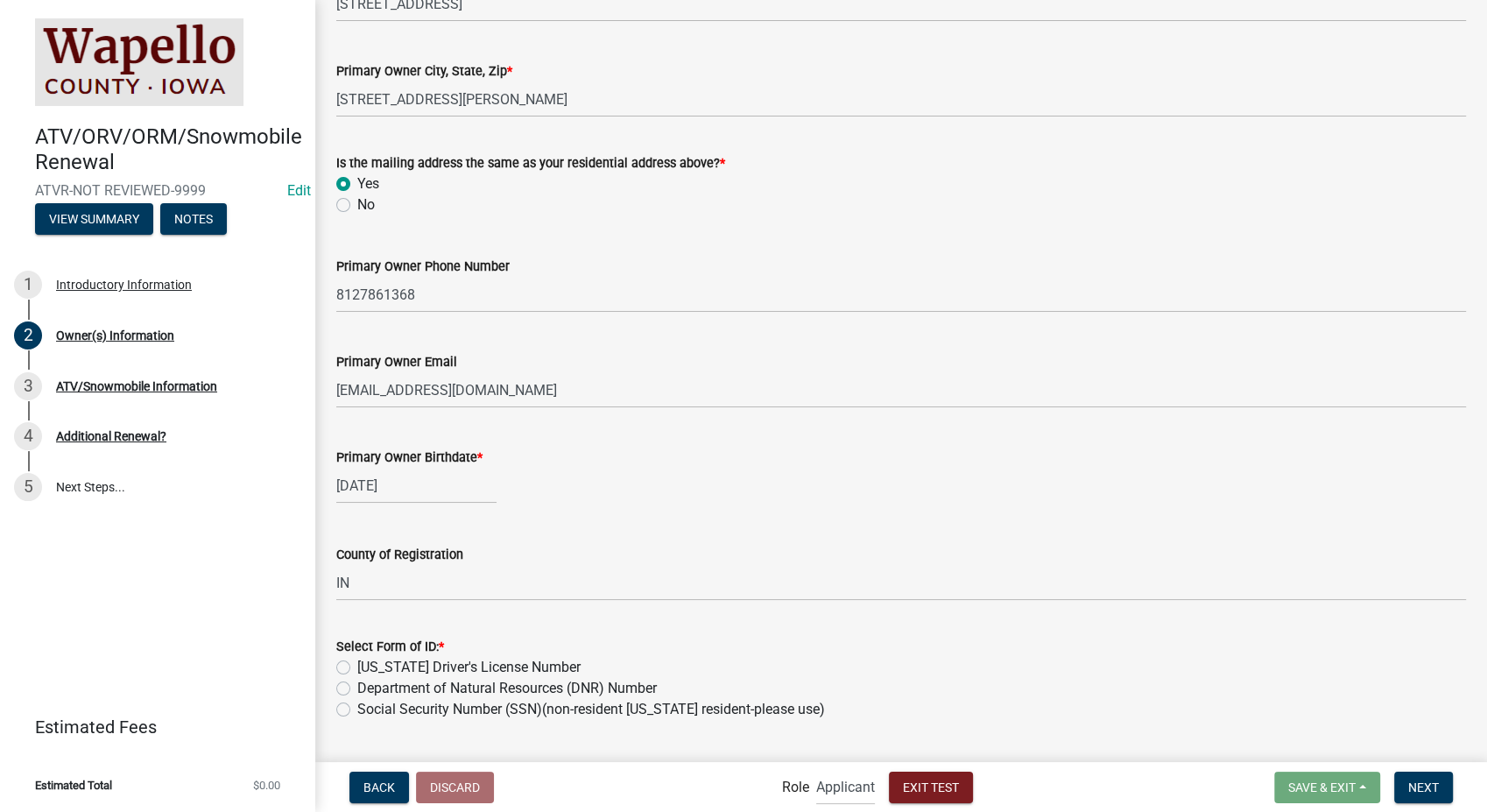
scroll to position [620, 0]
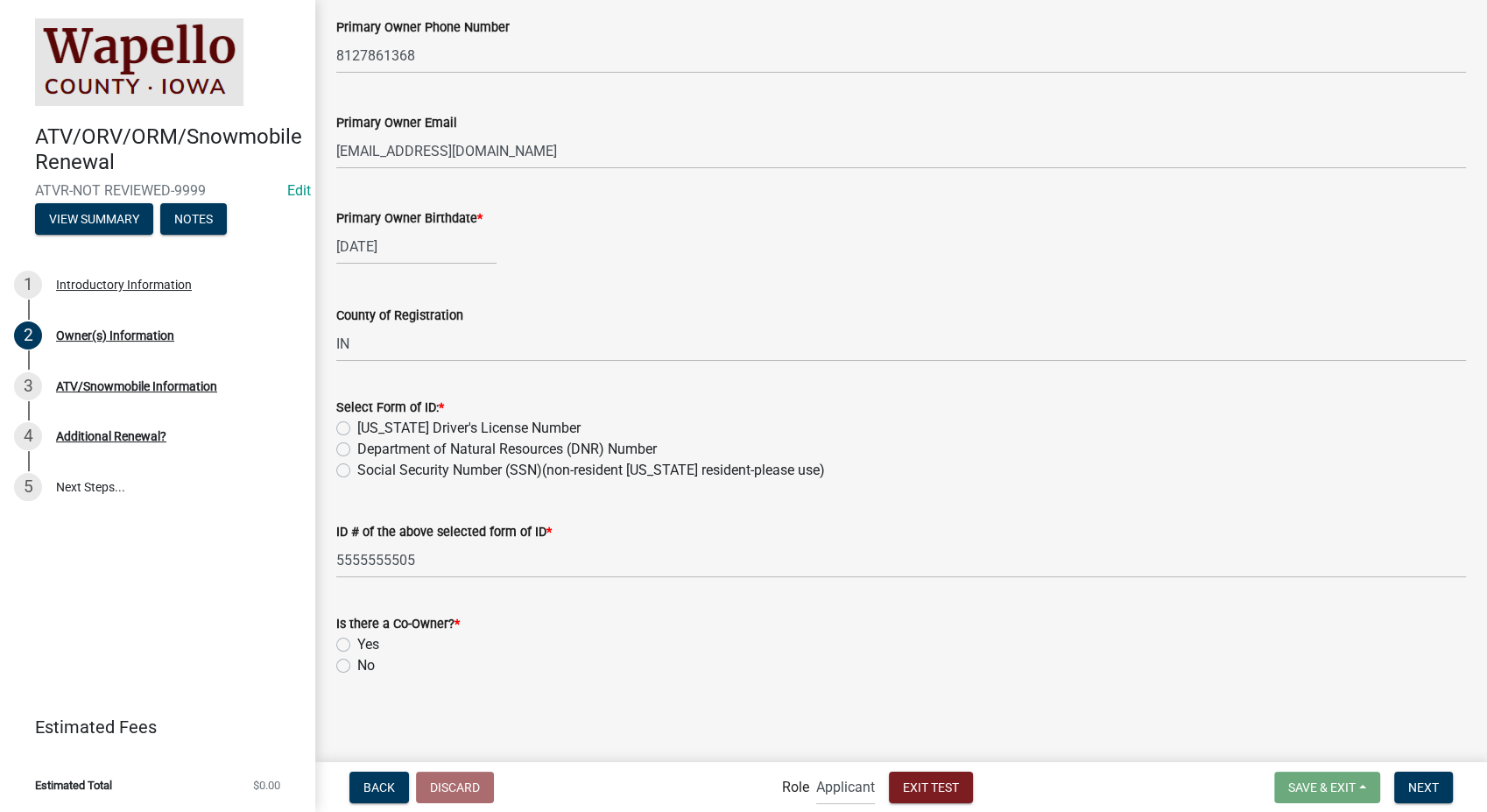
click at [358, 424] on label "[US_STATE] Driver's License Number" at bounding box center [469, 428] width 223 height 21
click at [358, 424] on input "[US_STATE] Driver's License Number" at bounding box center [364, 423] width 12 height 12
radio input "true"
click at [358, 663] on label "No" at bounding box center [366, 666] width 17 height 21
click at [358, 663] on input "No" at bounding box center [364, 661] width 12 height 12
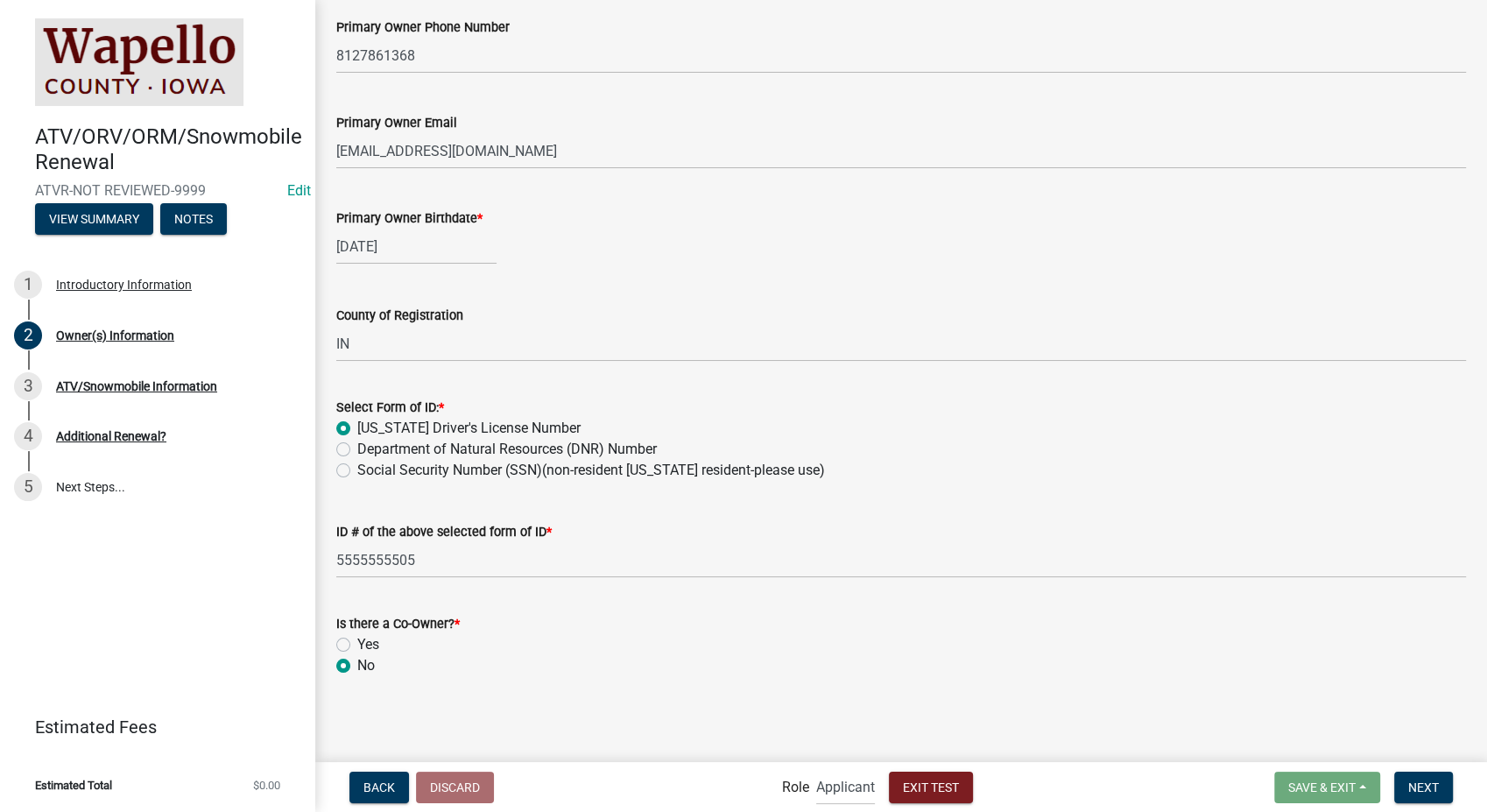
radio input "true"
click at [1432, 791] on span "Next" at bounding box center [1424, 786] width 31 height 14
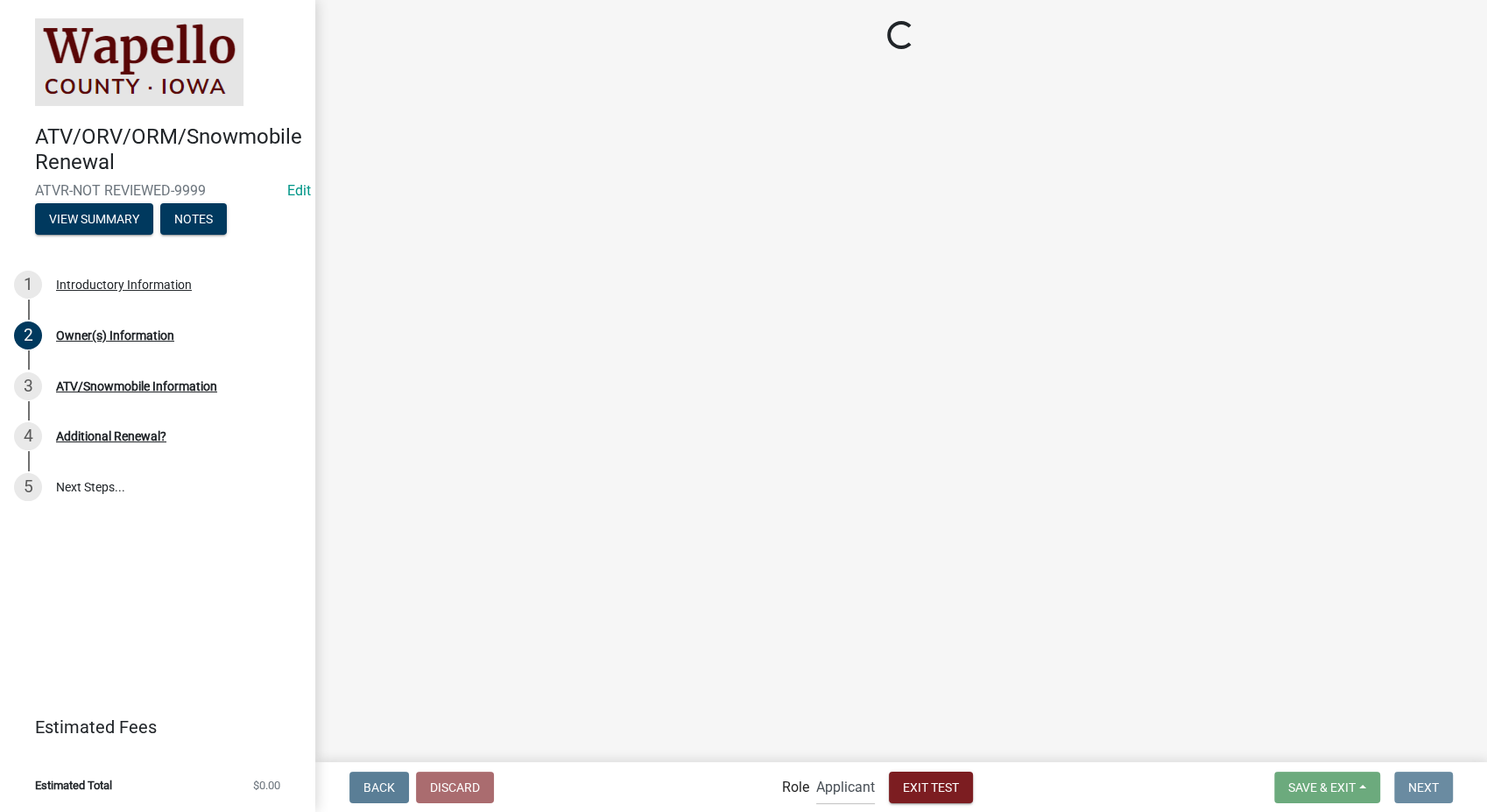
scroll to position [0, 0]
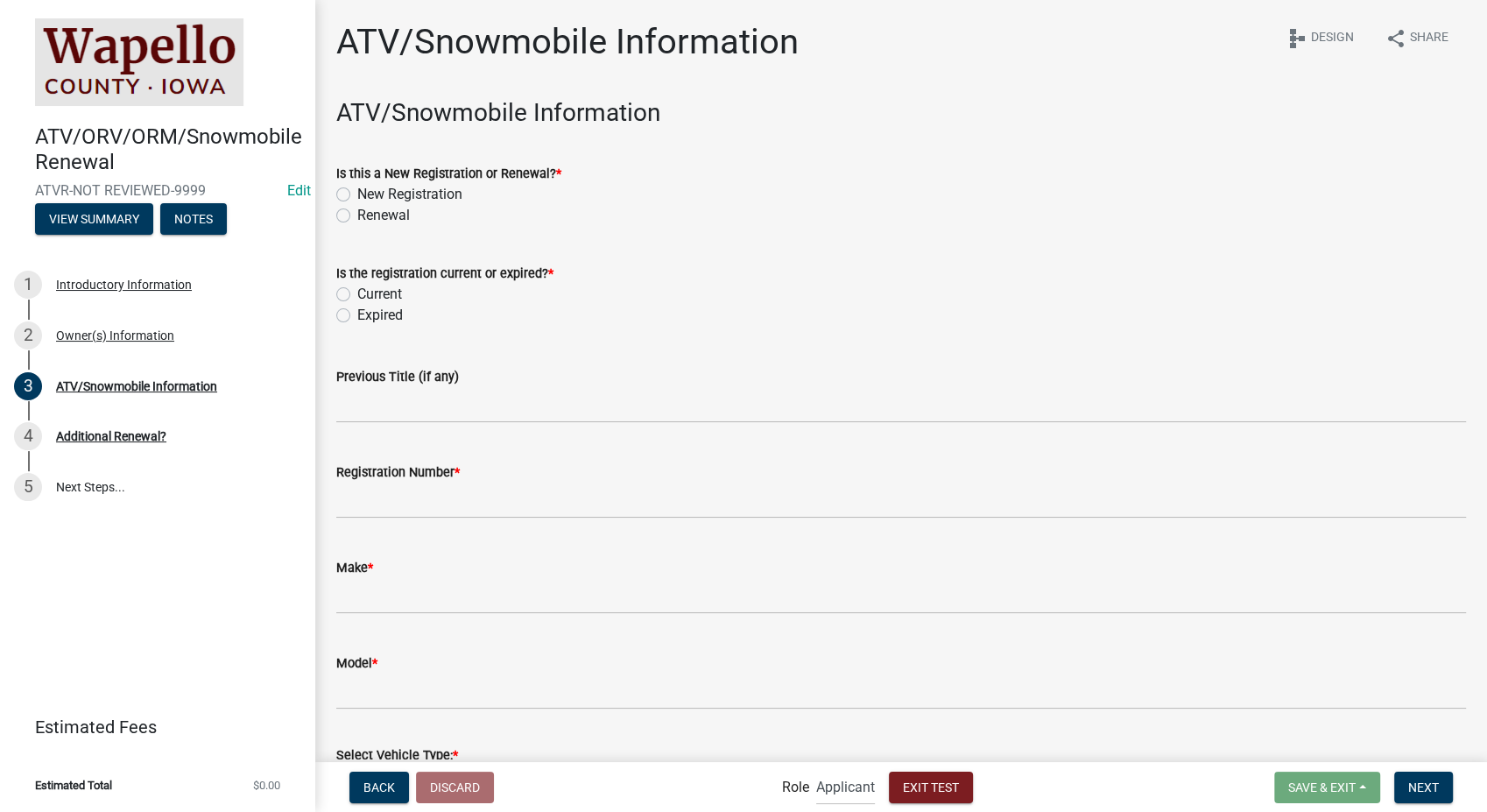
click at [358, 213] on label "Renewal" at bounding box center [384, 216] width 52 height 21
click at [358, 213] on input "Renewal" at bounding box center [364, 211] width 12 height 12
radio input "true"
click at [358, 311] on label "Expired" at bounding box center [380, 315] width 45 height 21
click at [358, 311] on input "Expired" at bounding box center [364, 310] width 12 height 12
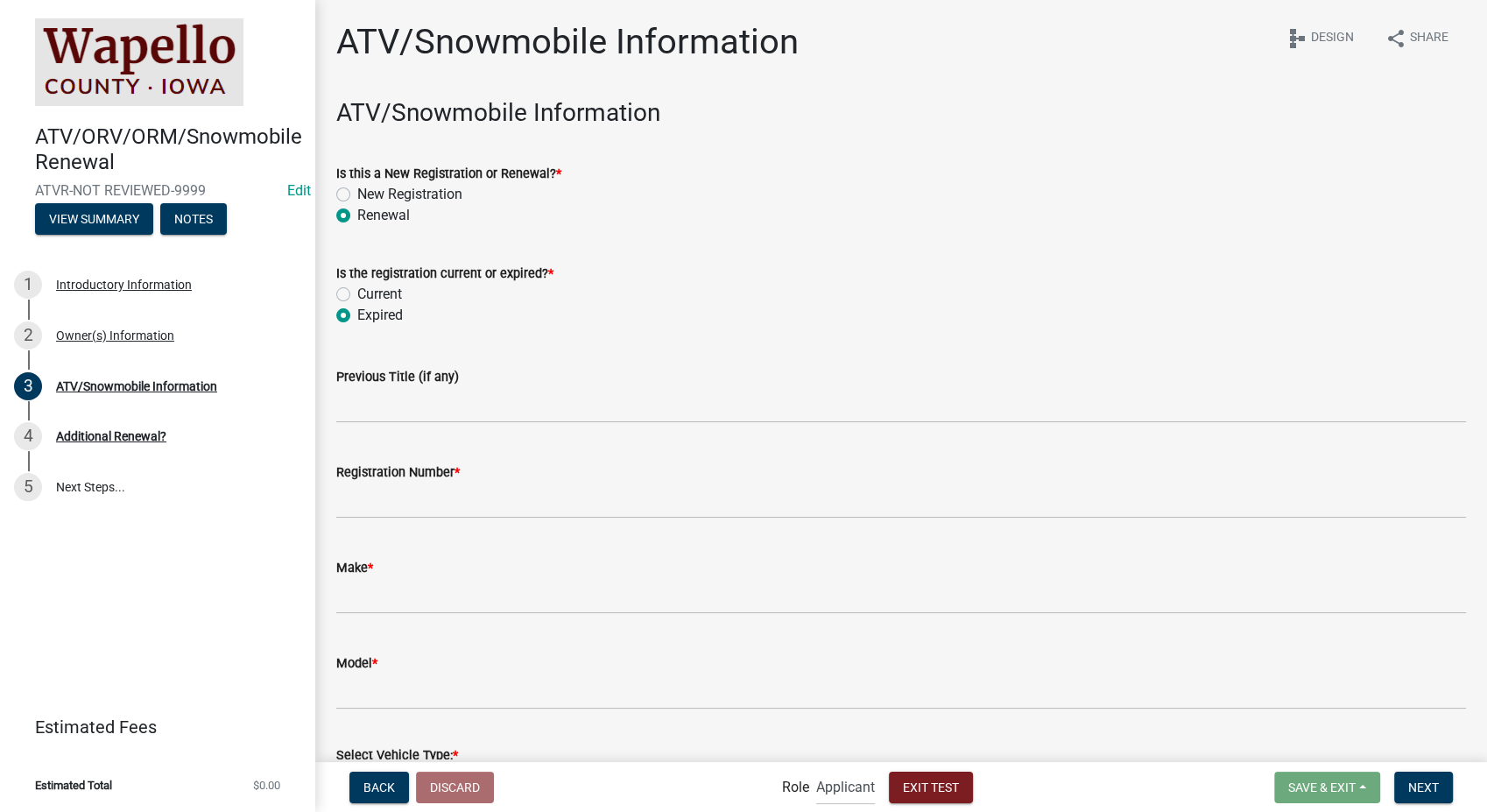
radio input "true"
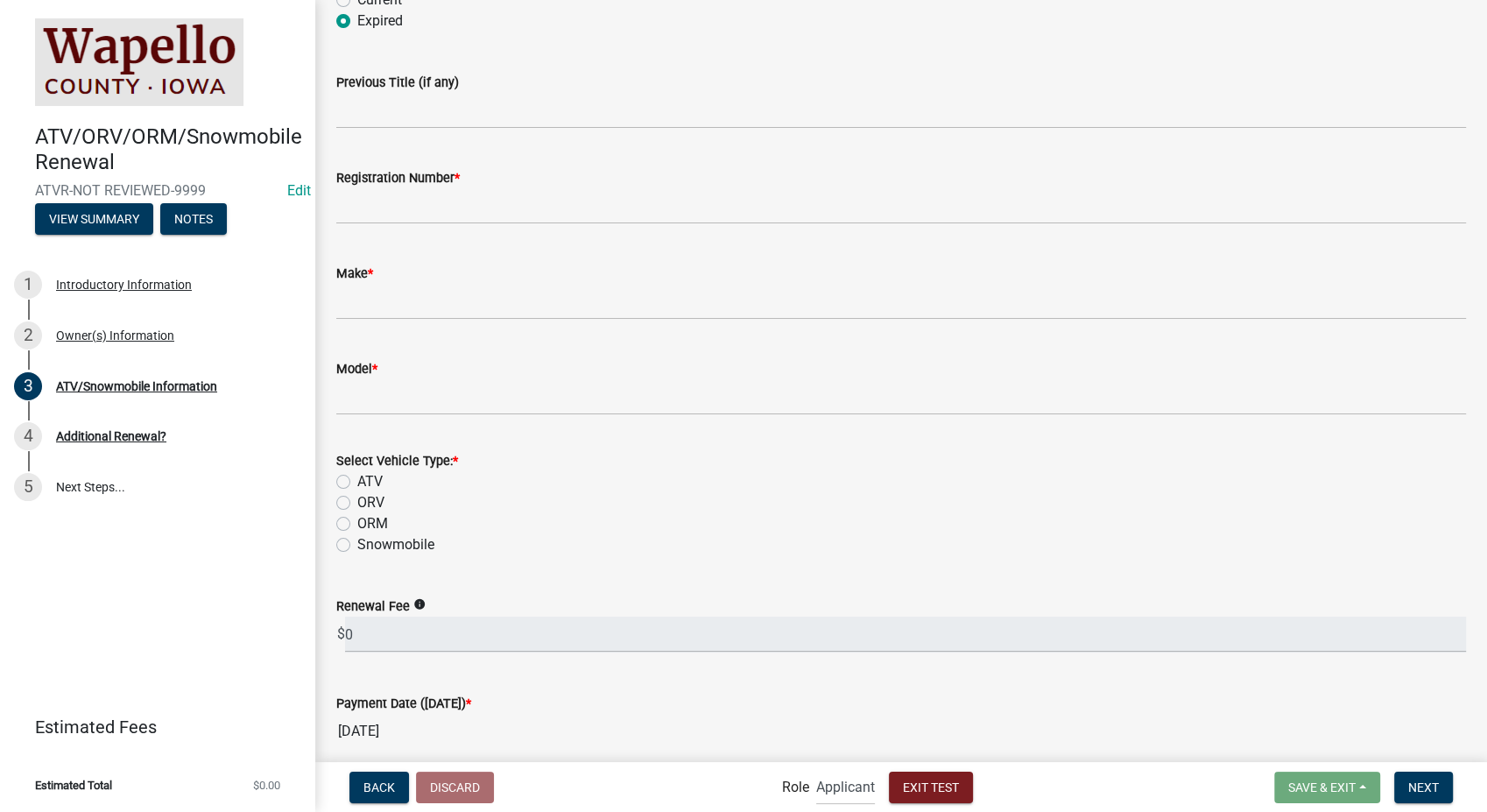
scroll to position [292, 0]
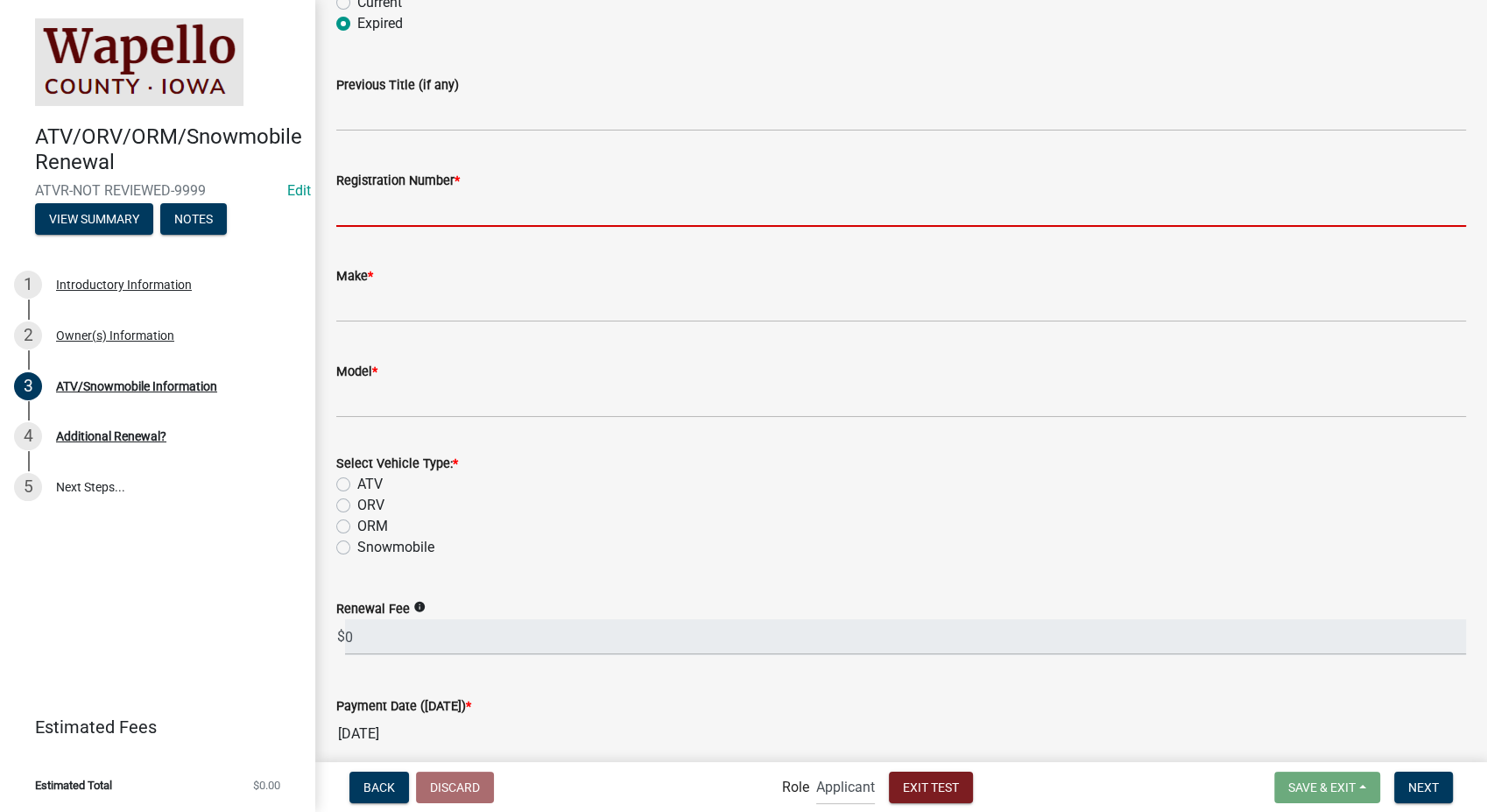
click at [389, 194] on input "Registration Number *" at bounding box center [901, 208] width 1129 height 36
type input "WAIA-2023-452"
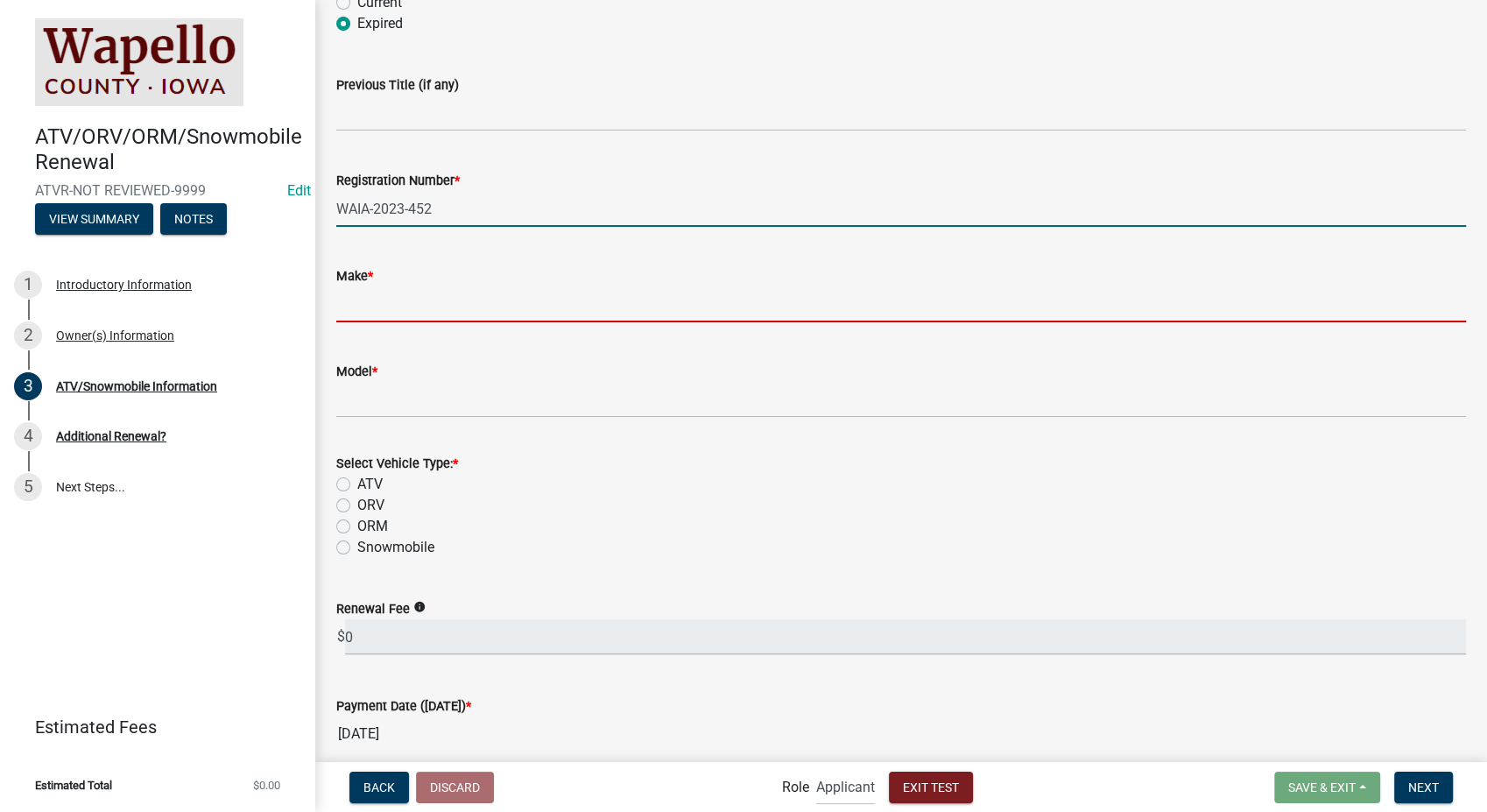
type input "vizio"
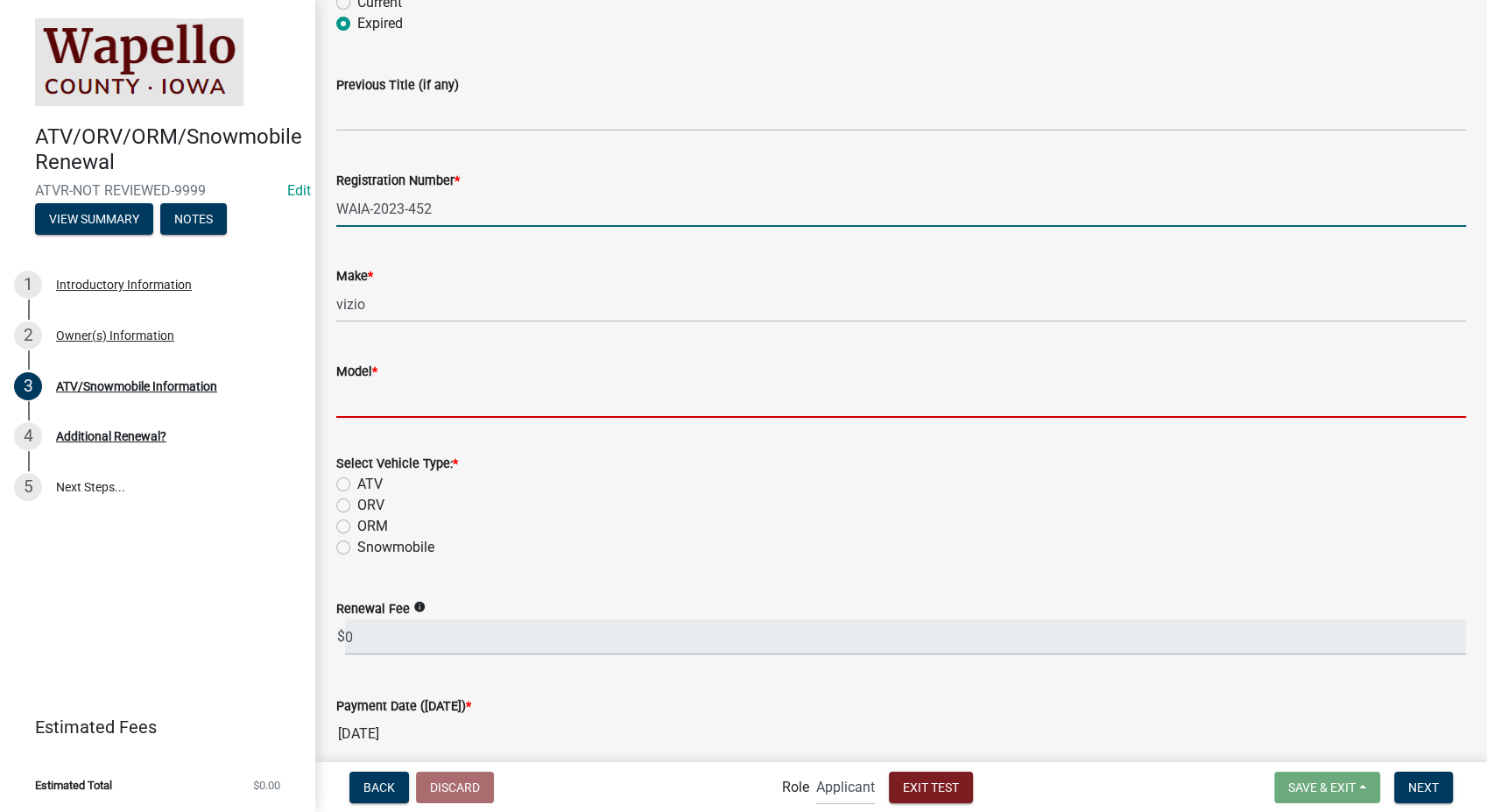
type input "yeet"
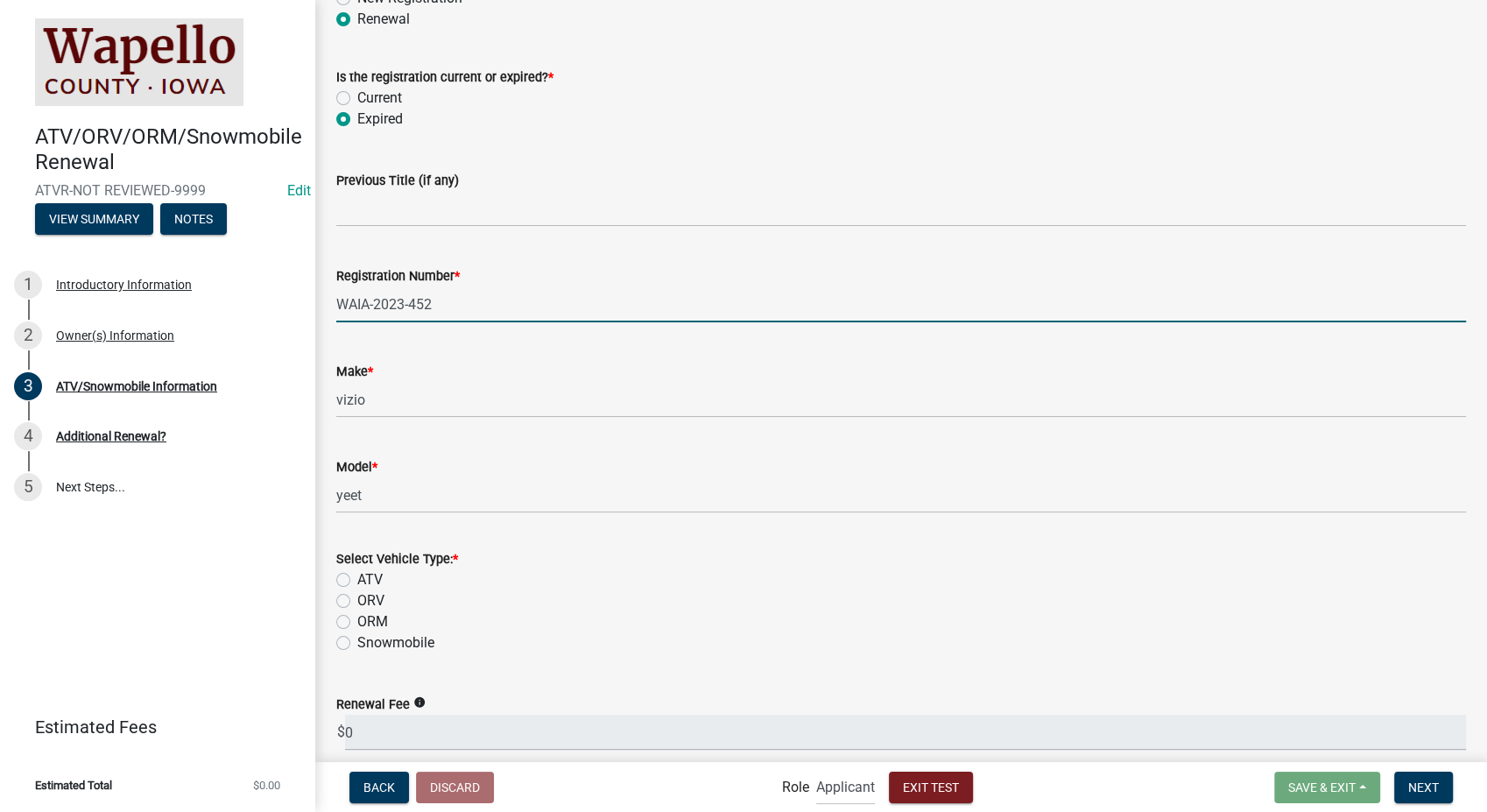
scroll to position [194, 0]
click at [358, 580] on label "ATV" at bounding box center [370, 582] width 25 height 21
click at [358, 580] on input "ATV" at bounding box center [364, 577] width 12 height 12
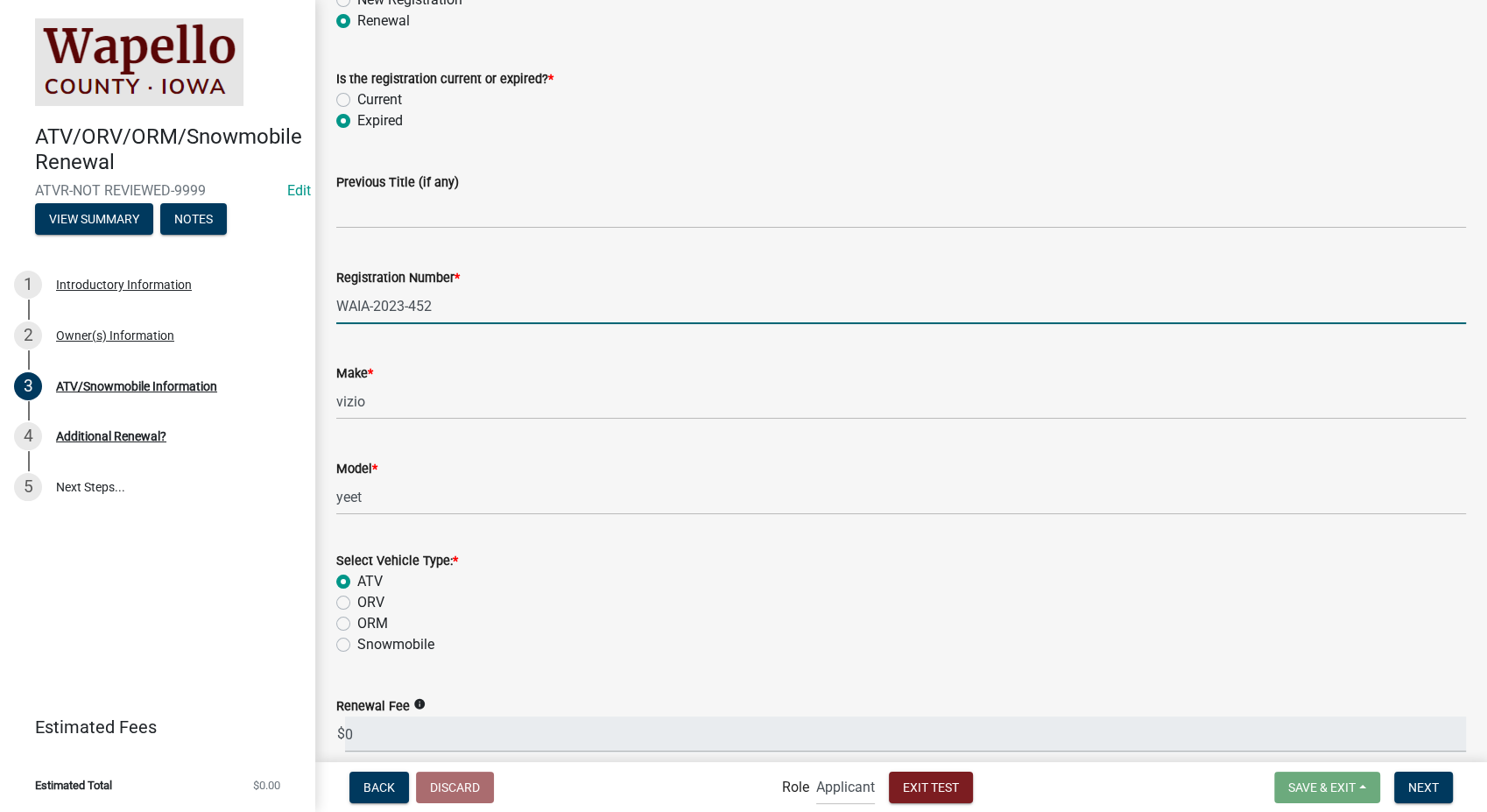
radio input "true"
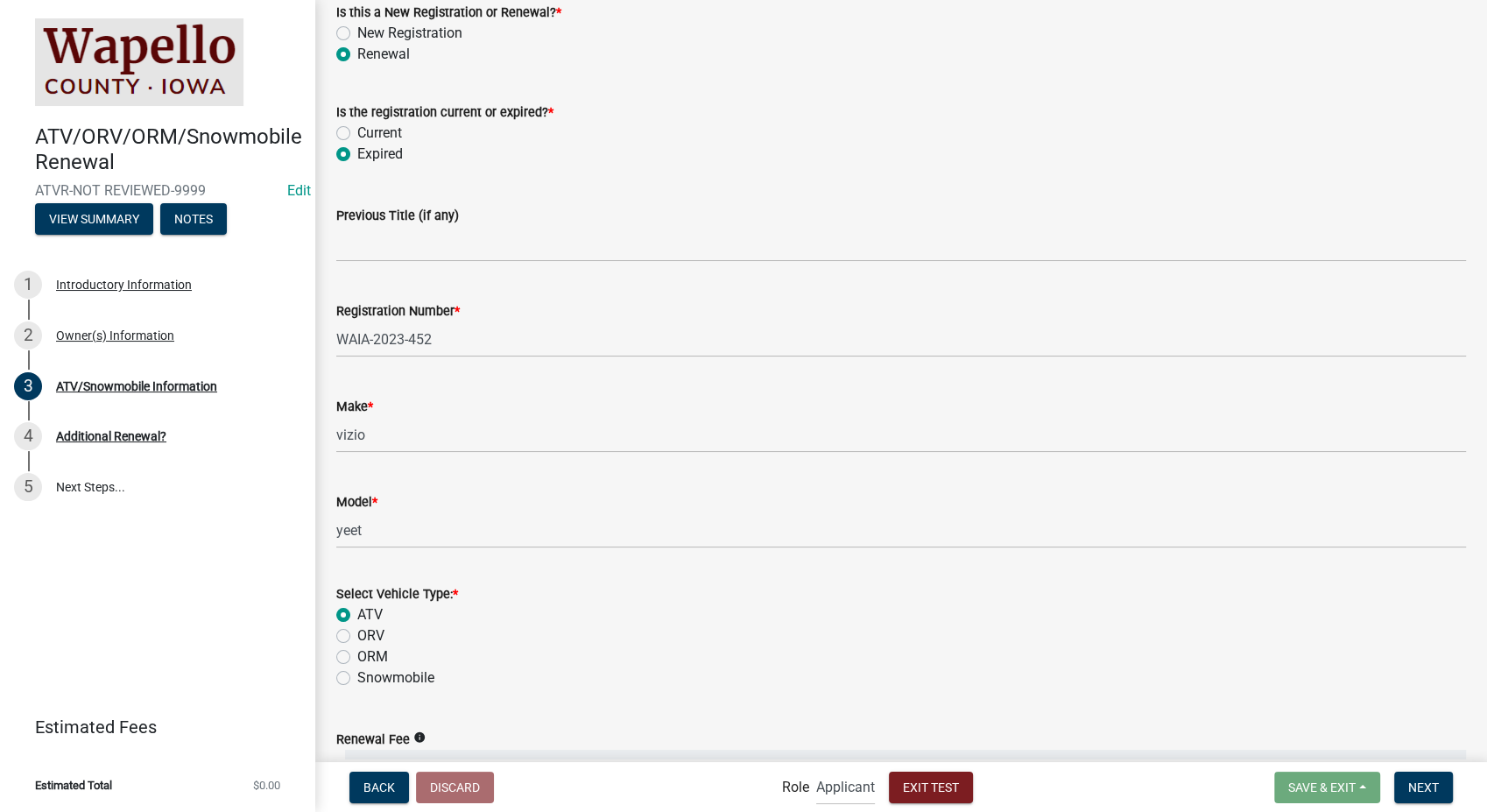
scroll to position [129, 0]
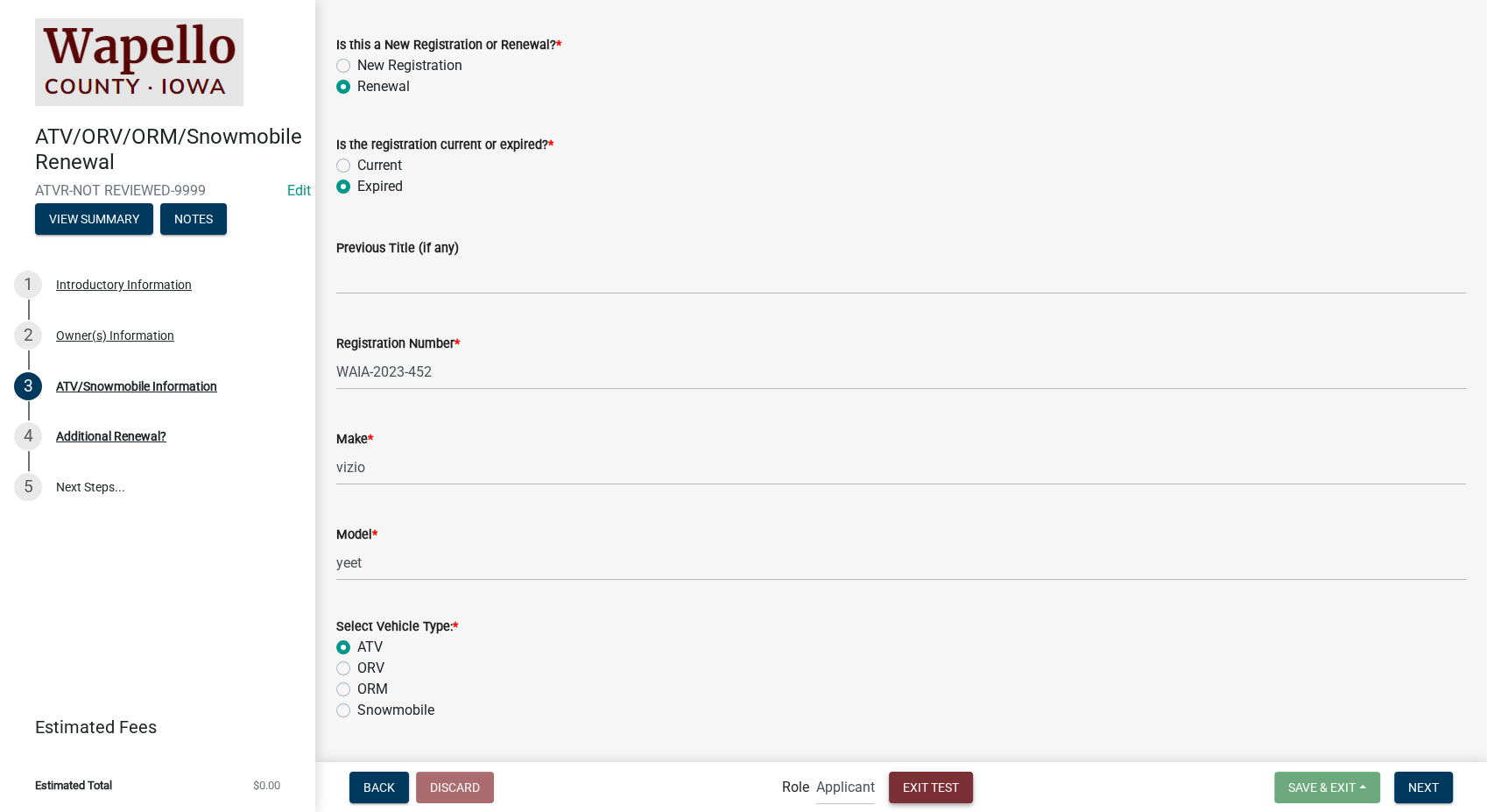
click at [936, 791] on span "Exit Test" at bounding box center [931, 786] width 56 height 14
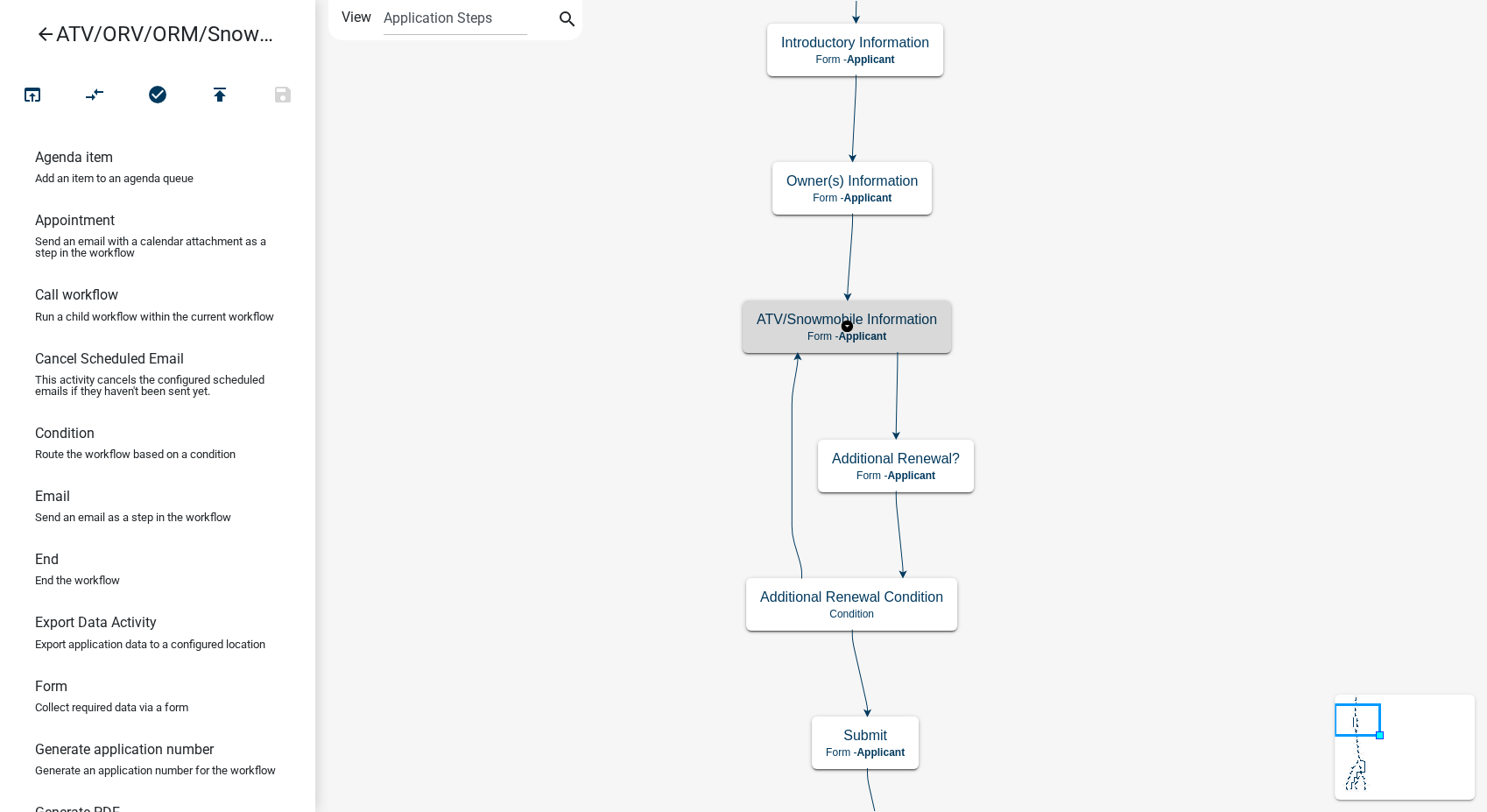
click at [878, 330] on span "Applicant" at bounding box center [862, 335] width 48 height 13
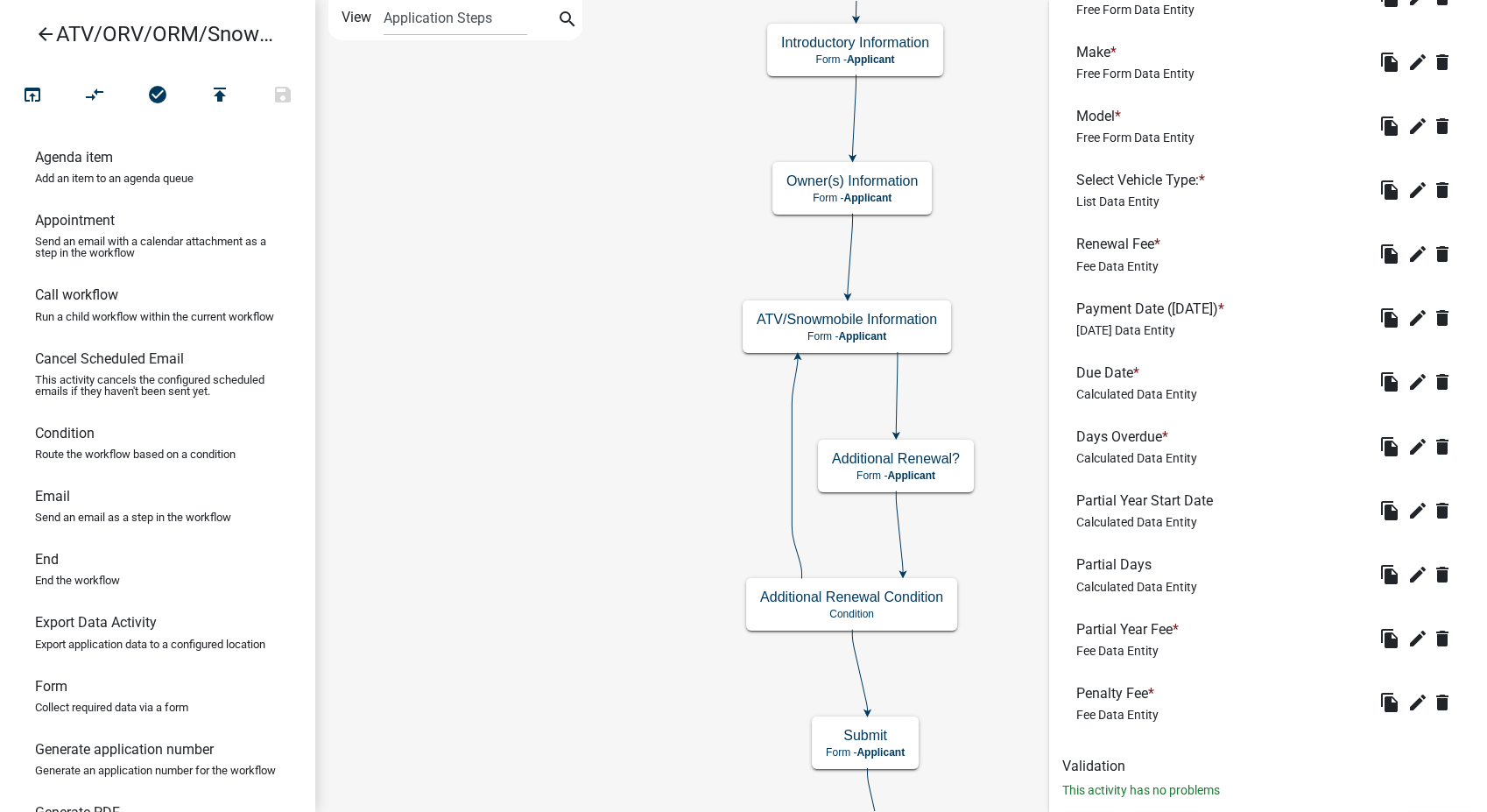
scroll to position [975, 0]
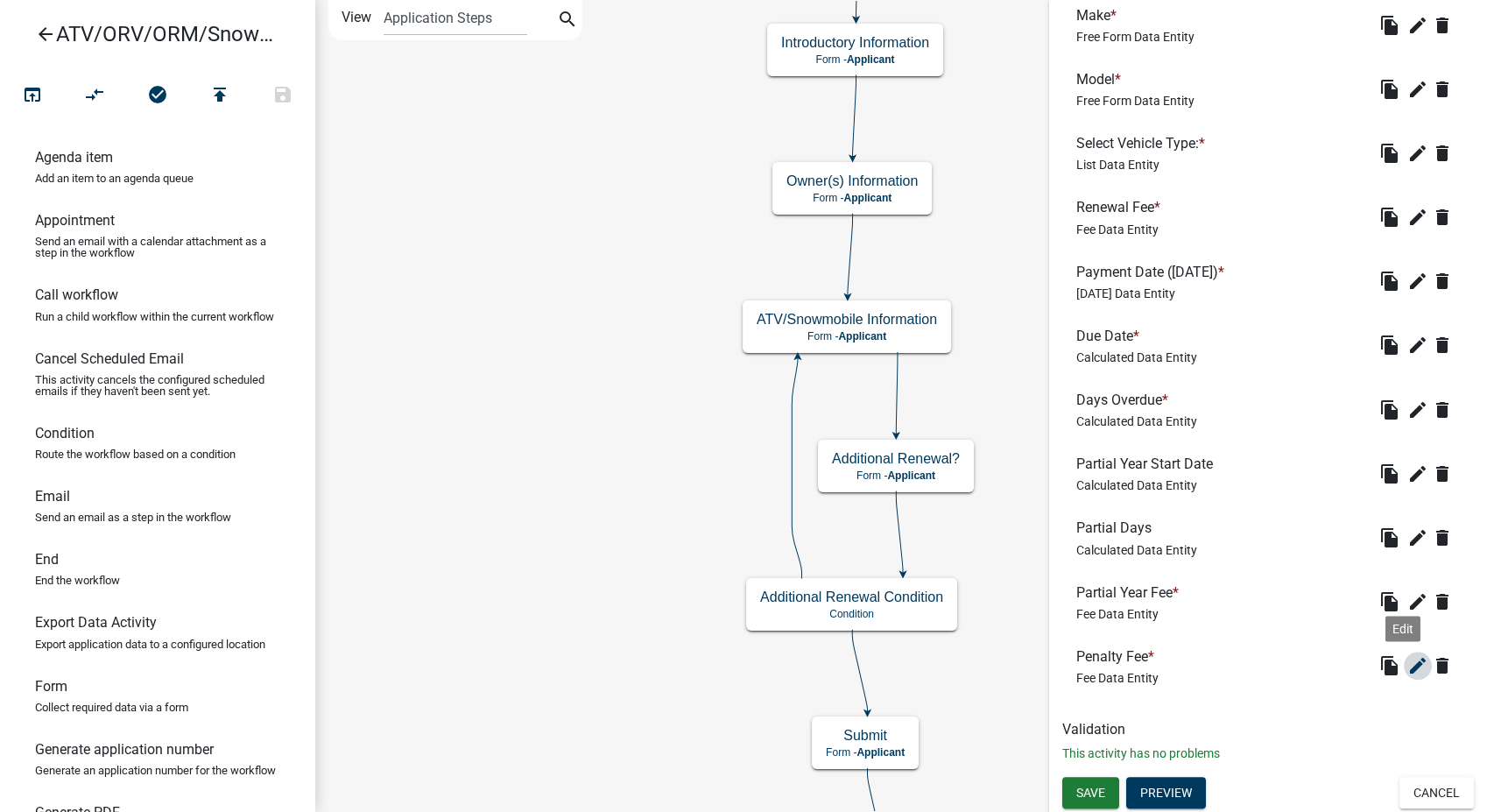
click at [1408, 672] on icon "edit" at bounding box center [1418, 666] width 21 height 21
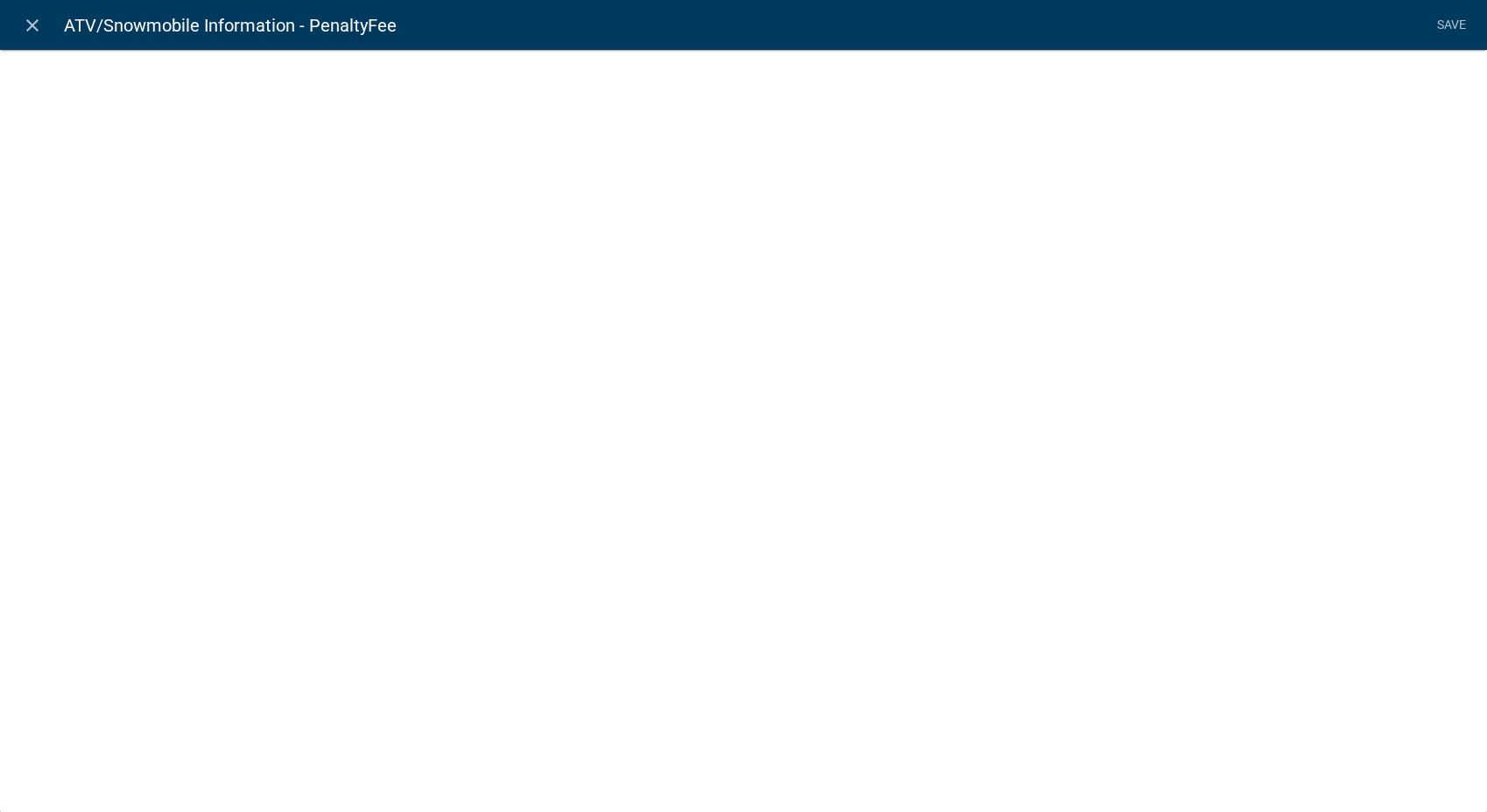
select select "fee"
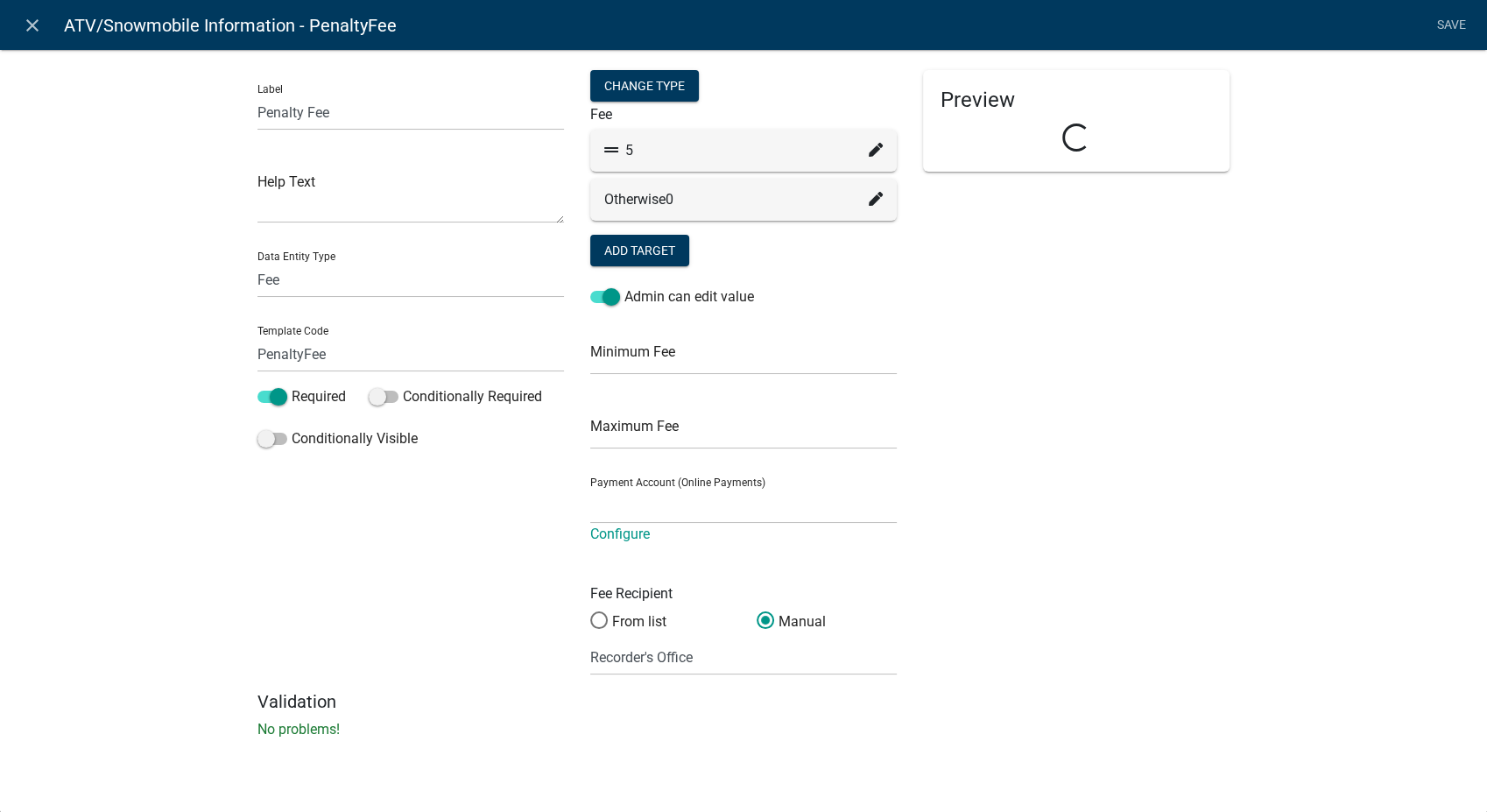
select select "258b736f-576f-4325-a78c-fcdf45871ca8"
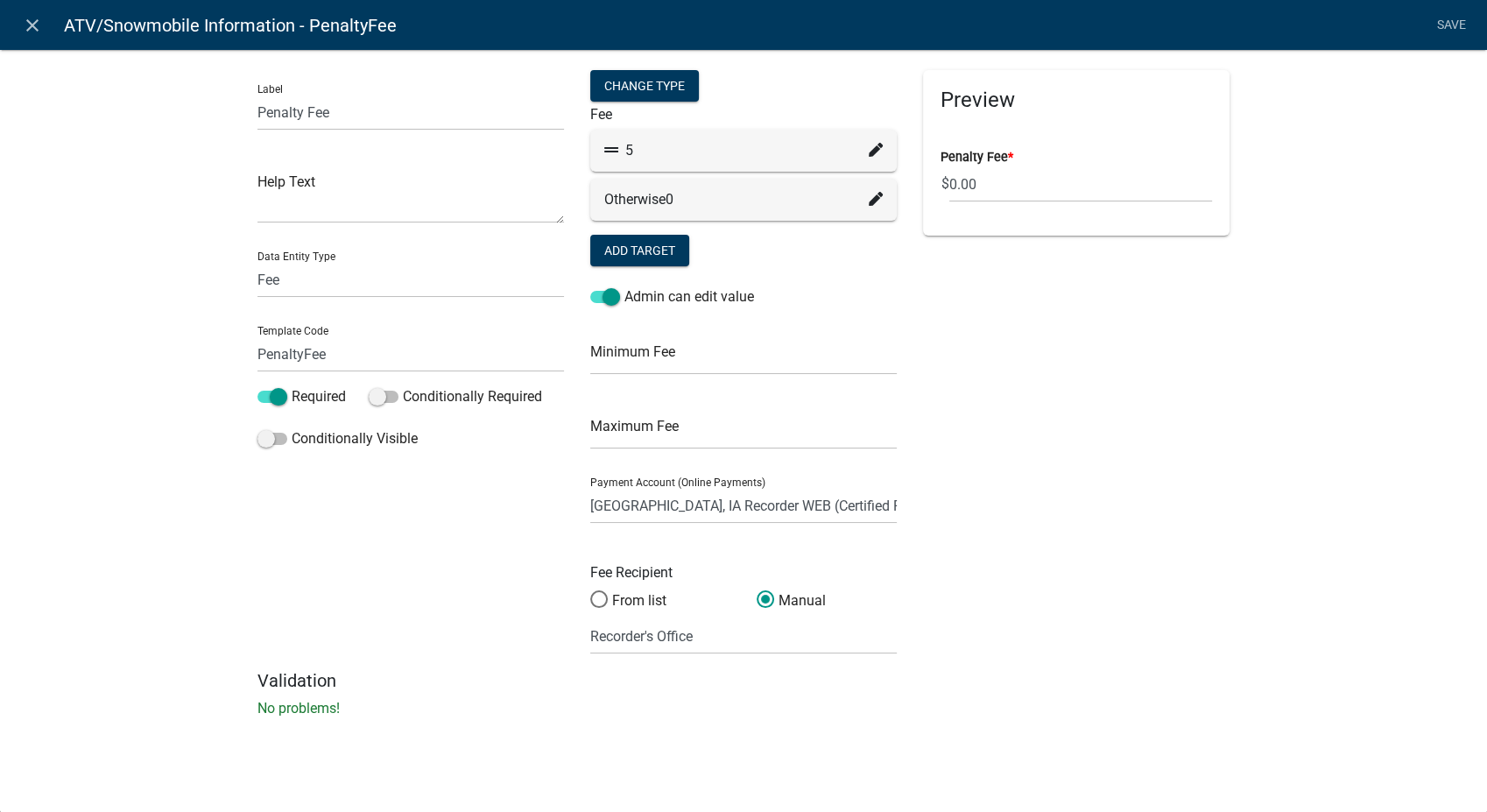
click at [877, 146] on icon at bounding box center [876, 150] width 14 height 14
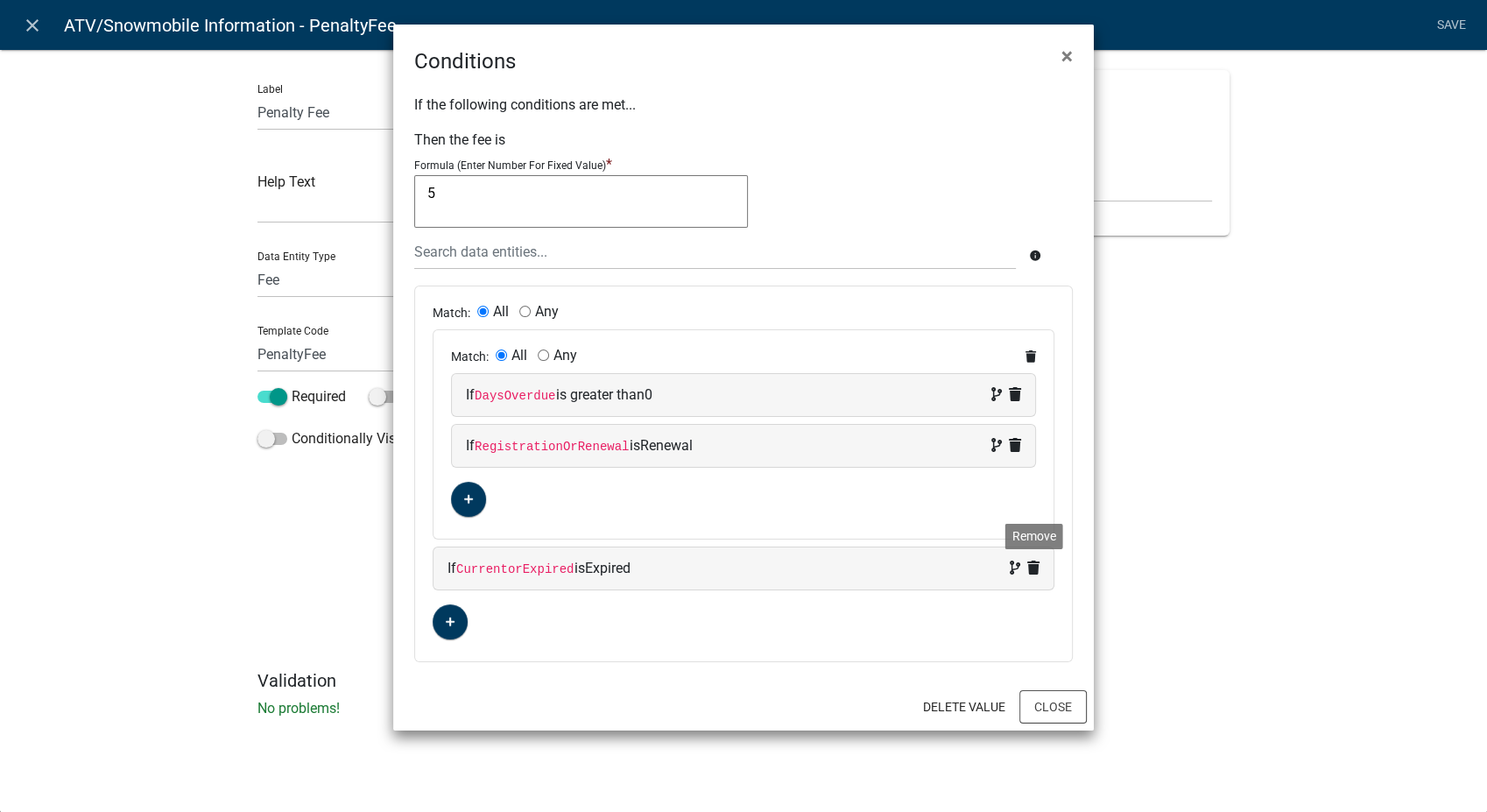
click at [1031, 567] on icon at bounding box center [1033, 567] width 13 height 14
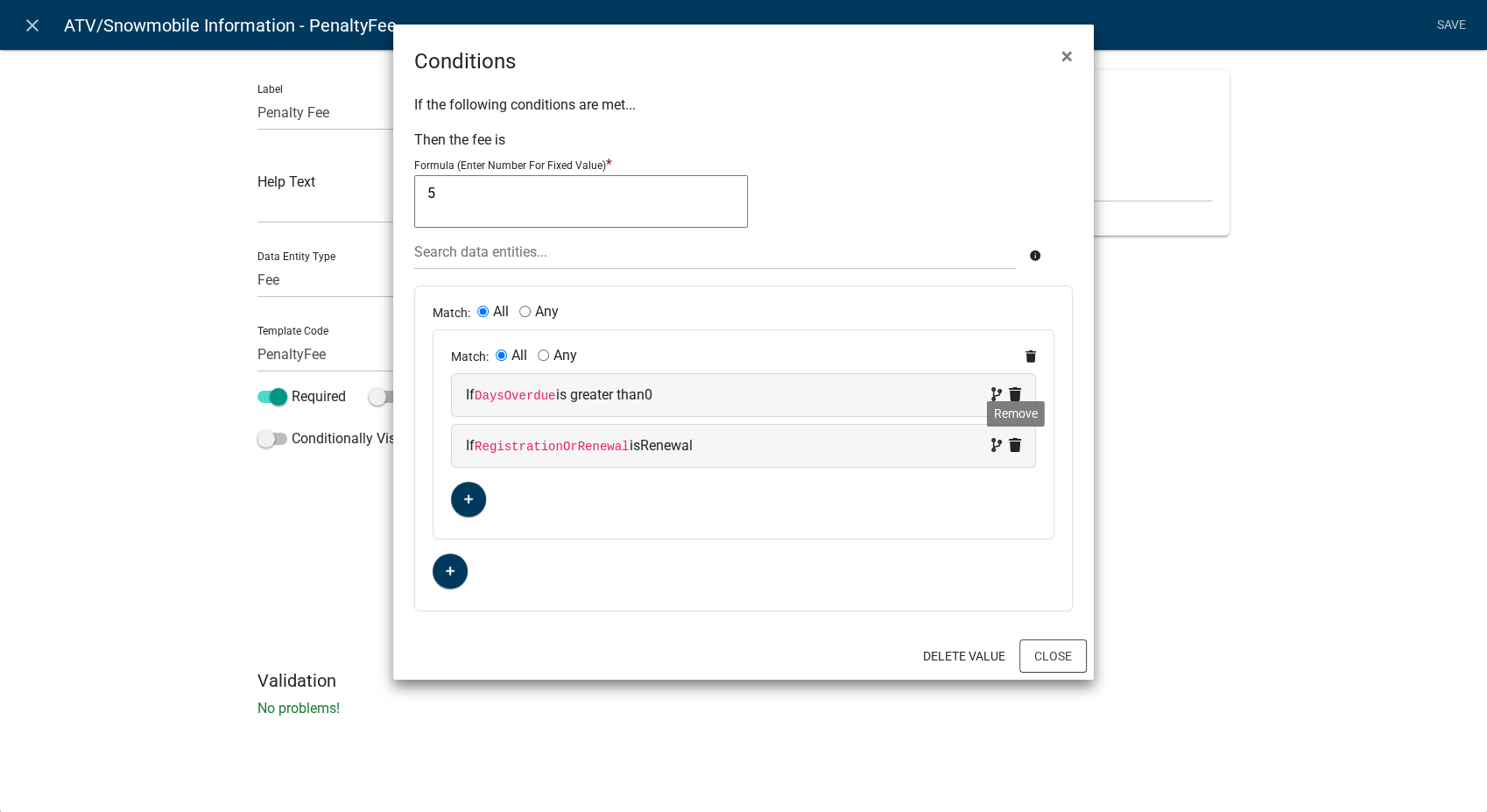
click at [1016, 441] on icon at bounding box center [1014, 445] width 13 height 14
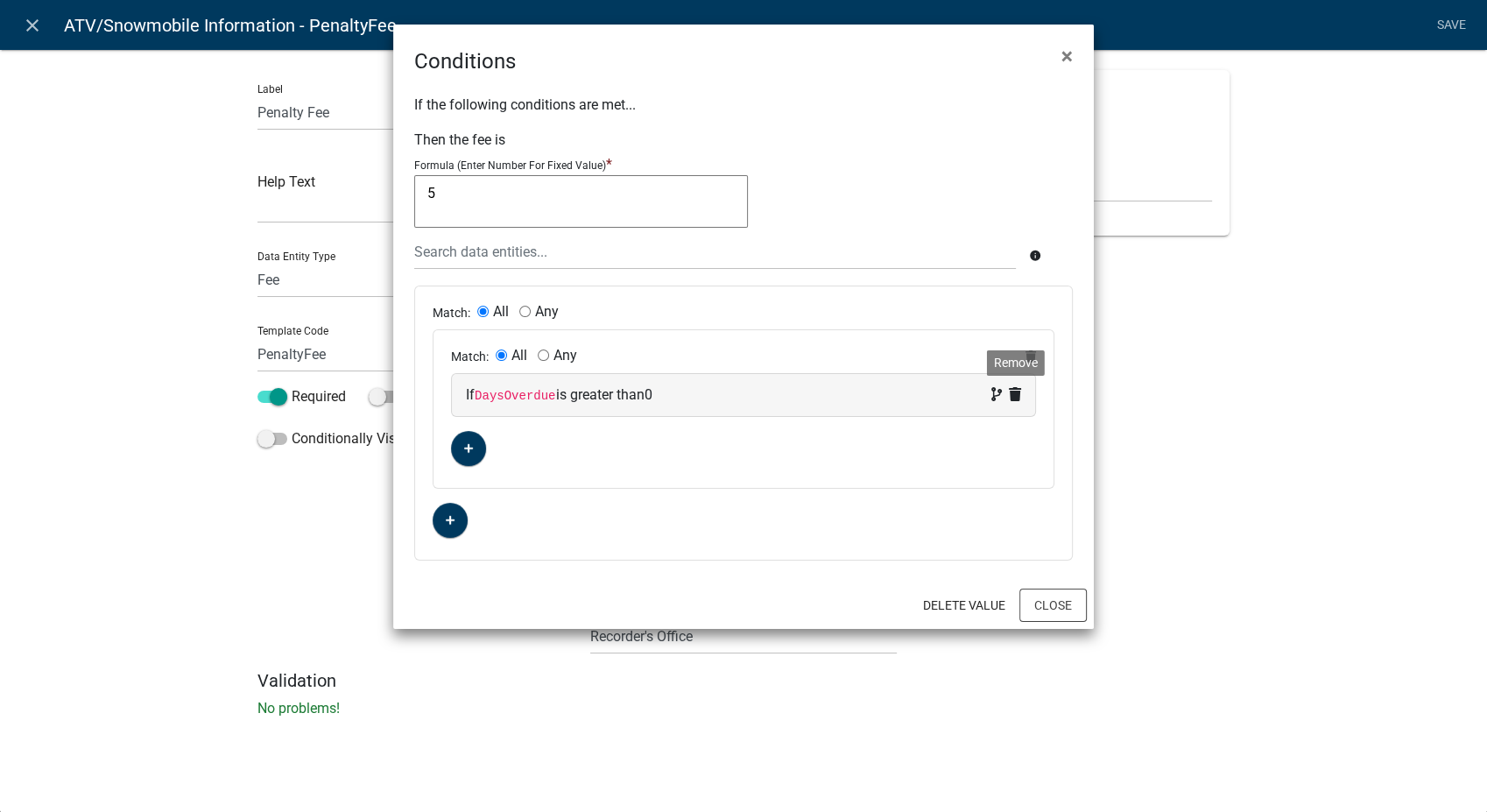
click at [1011, 394] on icon at bounding box center [1014, 393] width 13 height 14
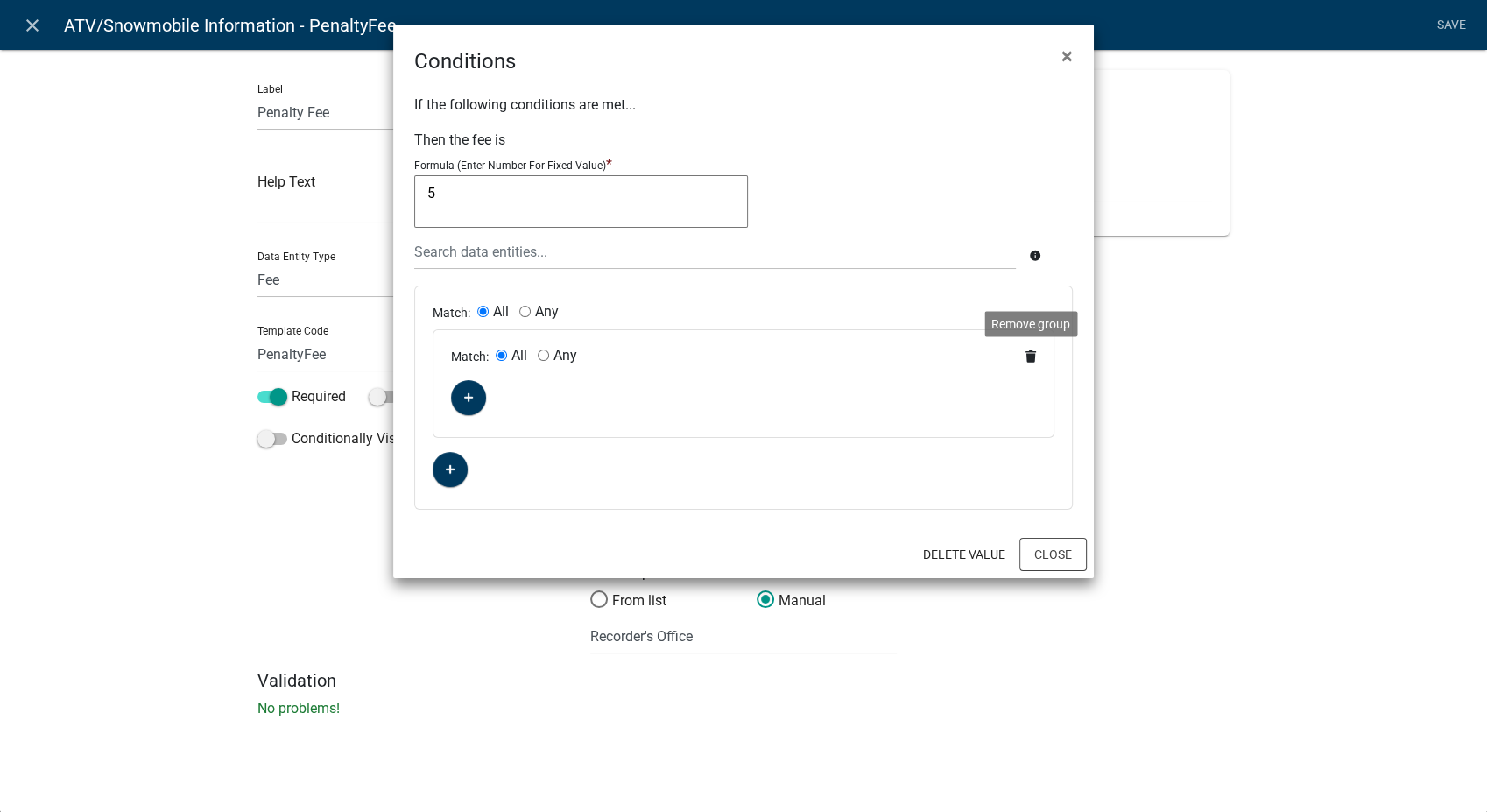
click at [1035, 350] on icon at bounding box center [1031, 356] width 11 height 13
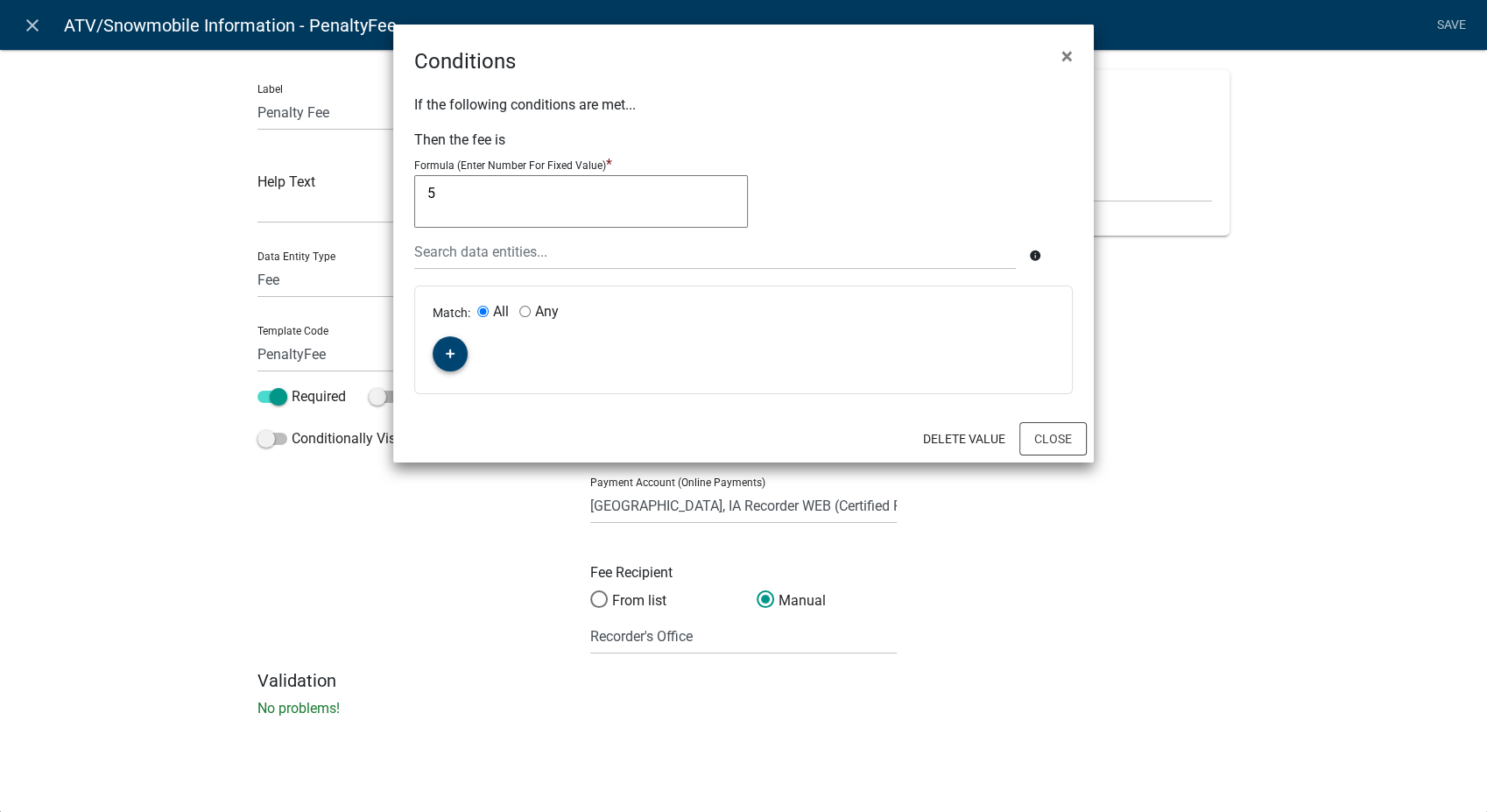
click at [449, 360] on fa-icon "button" at bounding box center [451, 354] width 10 height 16
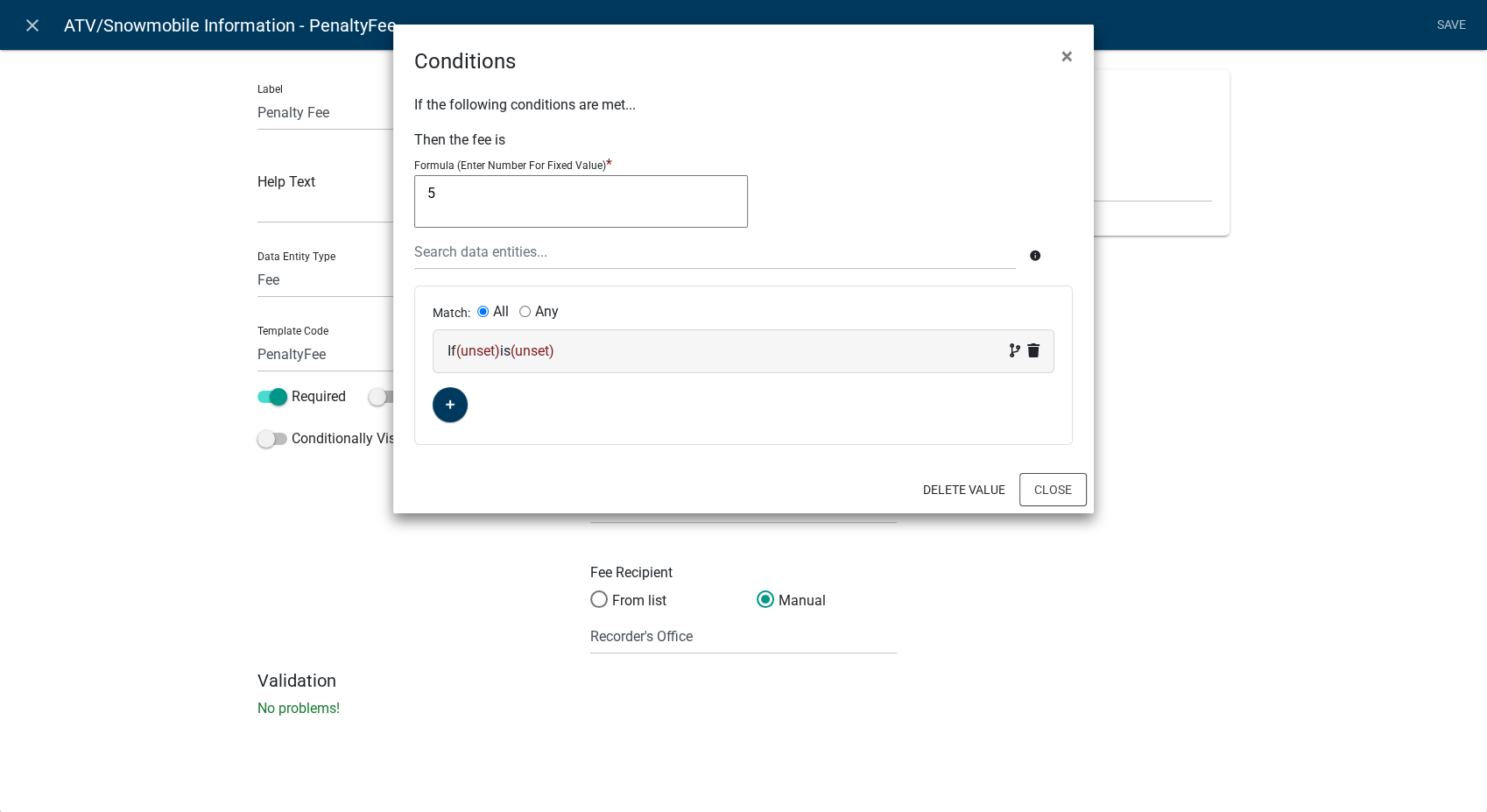
click at [672, 349] on div "If (unset) is (unset)" at bounding box center [744, 351] width 592 height 21
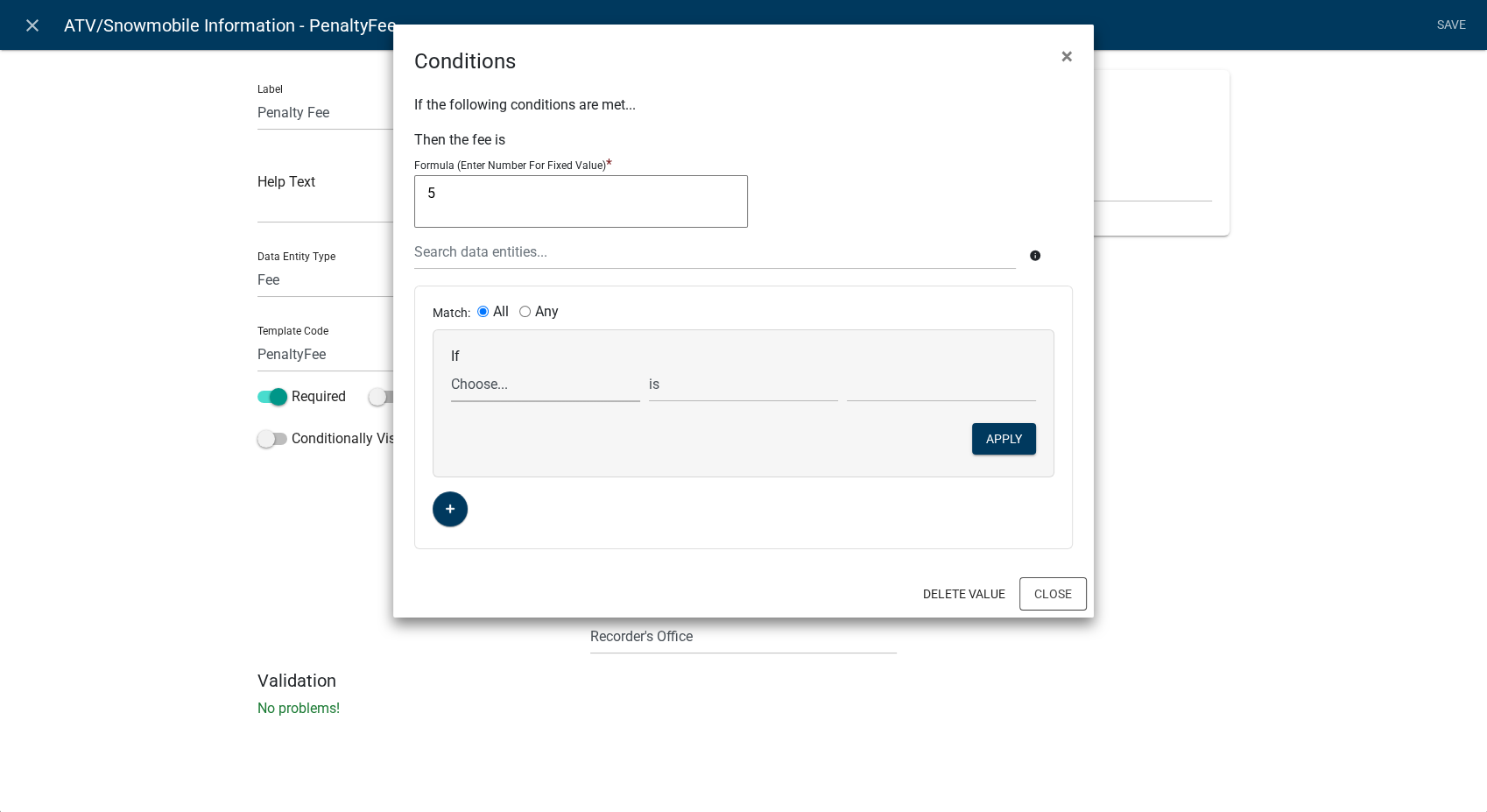
click at [530, 393] on select "Choose... ActiveRegistrationExpDate AdditionalRenewalYN ALL_FEE_RECIPIENTS APPL…" at bounding box center [545, 384] width 190 height 36
select select "21: CurrentorExpired"
click at [451, 366] on select "Choose... ActiveRegistrationExpDate AdditionalRenewalYN ALL_FEE_RECIPIENTS APPL…" at bounding box center [545, 384] width 190 height 36
click at [930, 381] on select "Choose... Current Expired" at bounding box center [942, 384] width 190 height 36
select select "2: Expired"
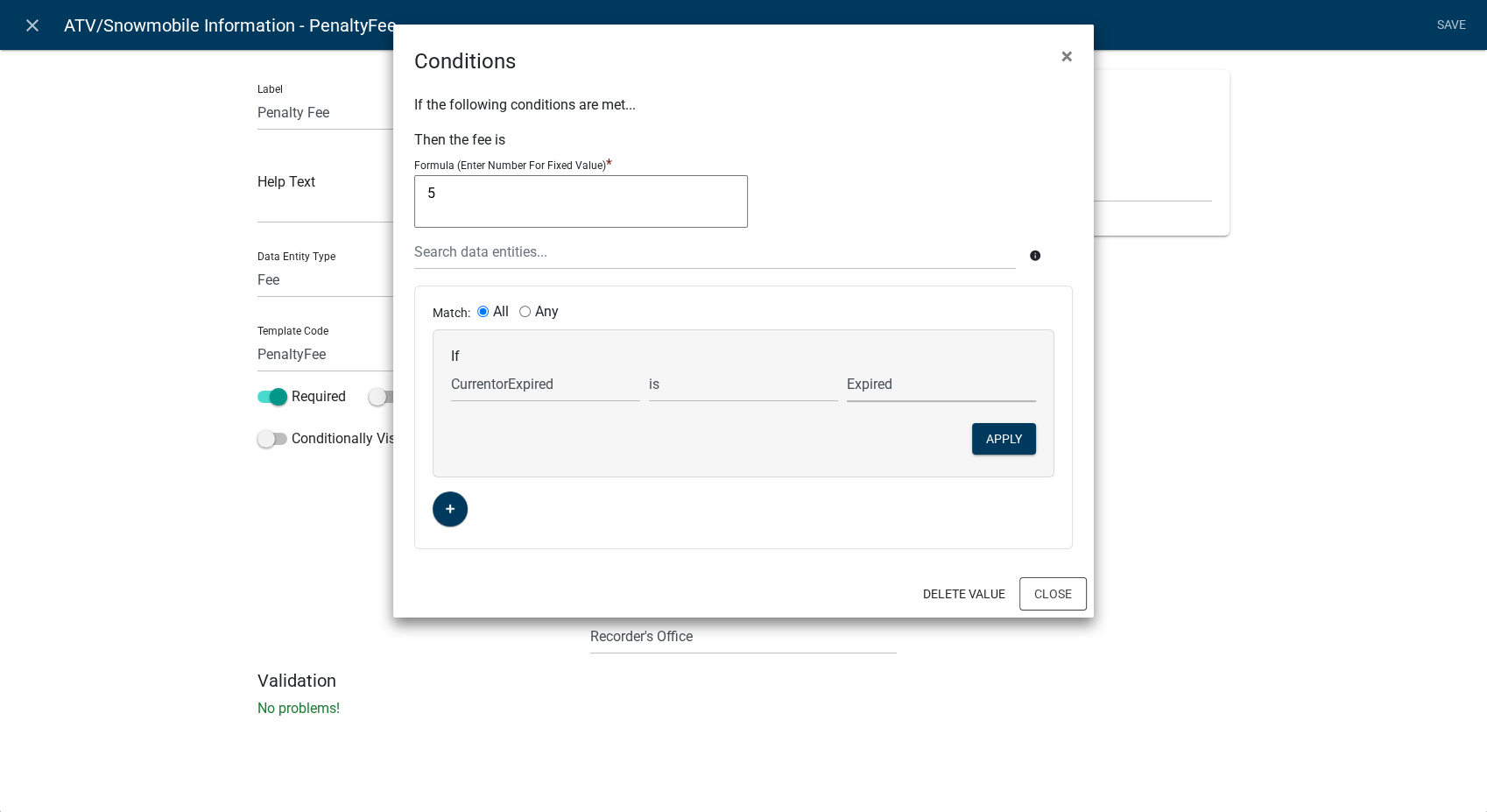
click at [847, 366] on select "Choose... Current Expired" at bounding box center [942, 384] width 190 height 36
click at [997, 437] on button "Apply" at bounding box center [1004, 438] width 64 height 32
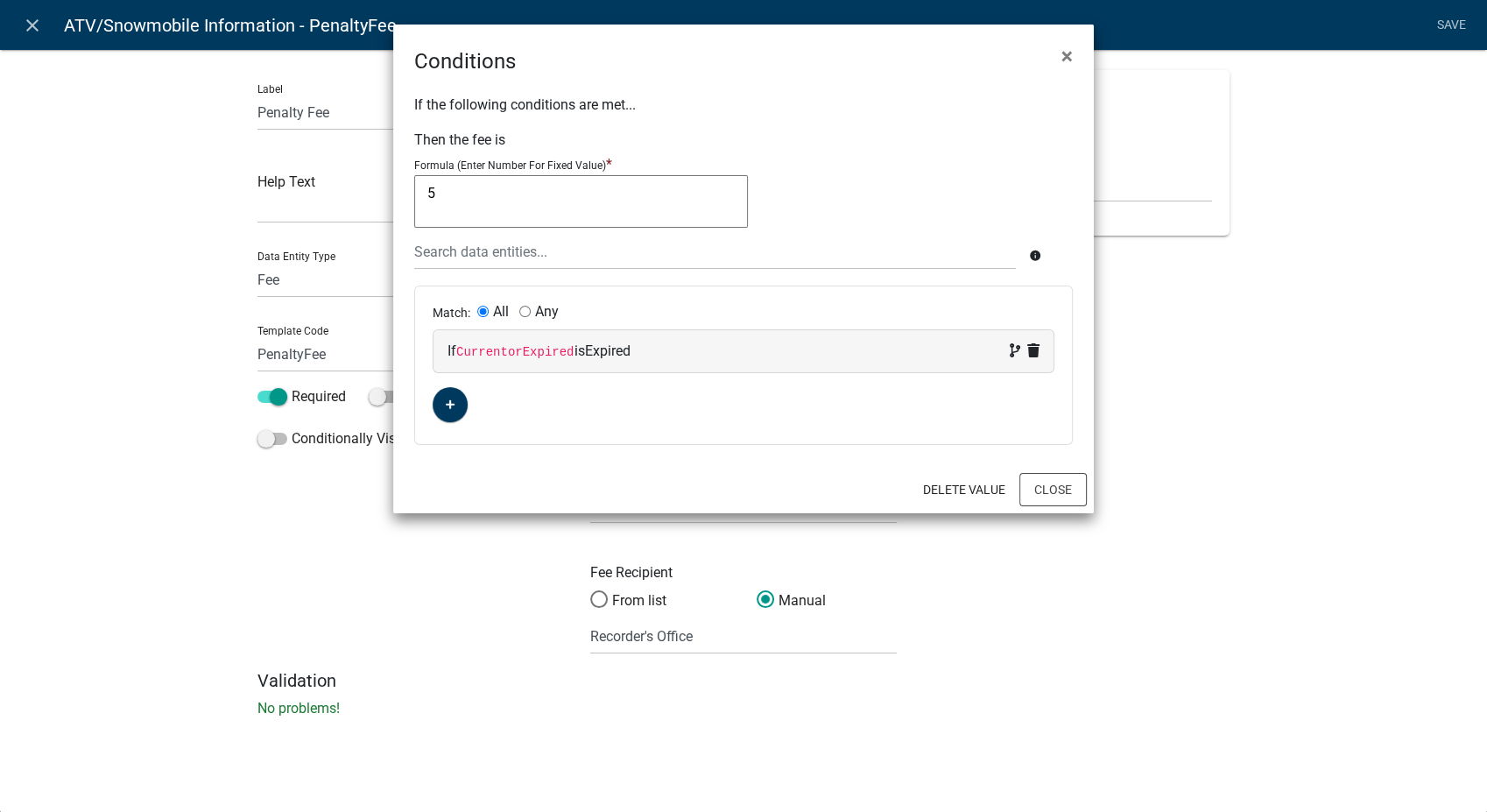
click at [528, 309] on input "Any" at bounding box center [525, 311] width 12 height 12
radio input "true"
radio input "false"
click at [455, 408] on button "button" at bounding box center [450, 404] width 35 height 35
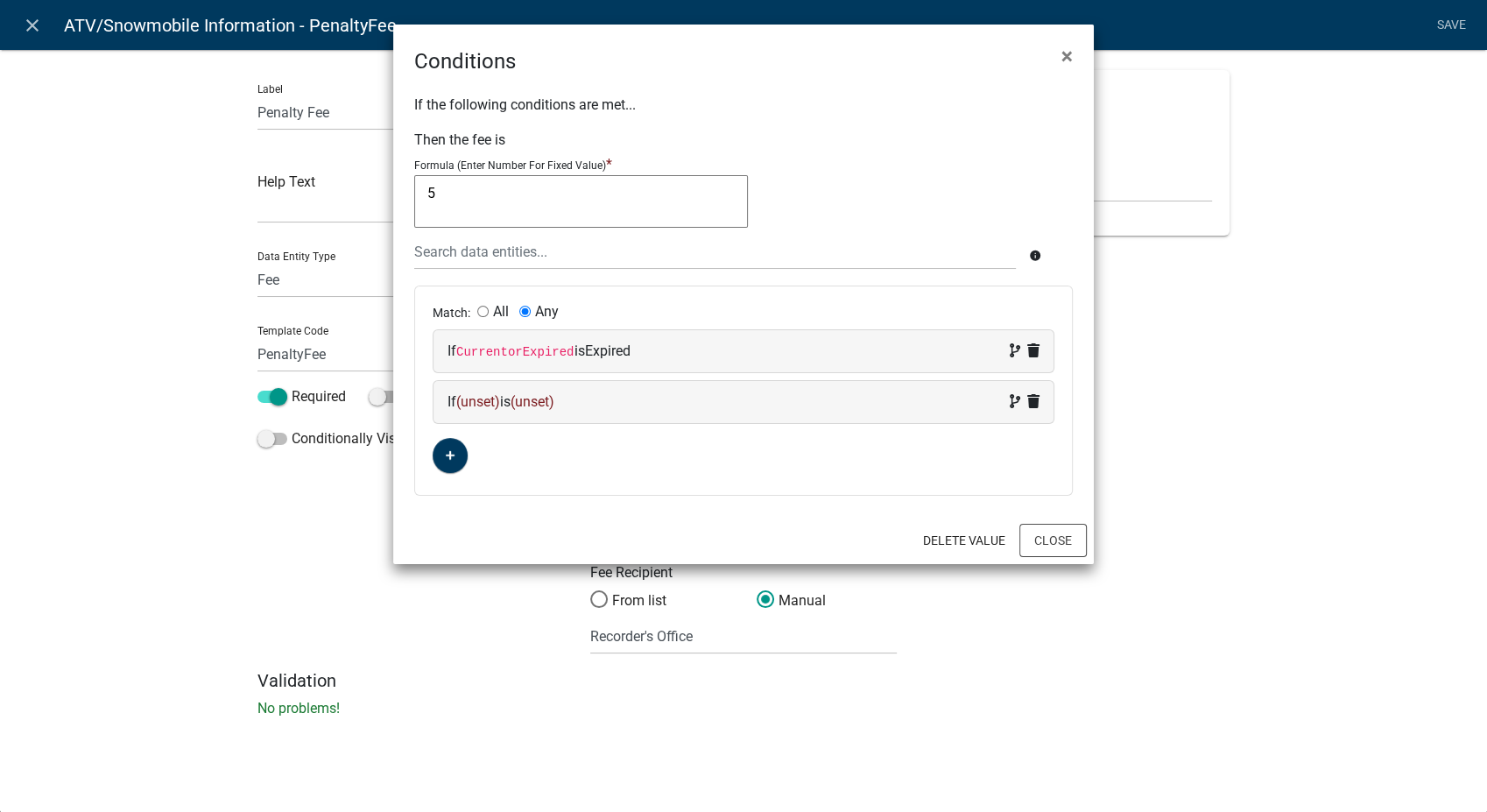
click at [690, 392] on div "If (unset) is (unset)" at bounding box center [744, 402] width 592 height 21
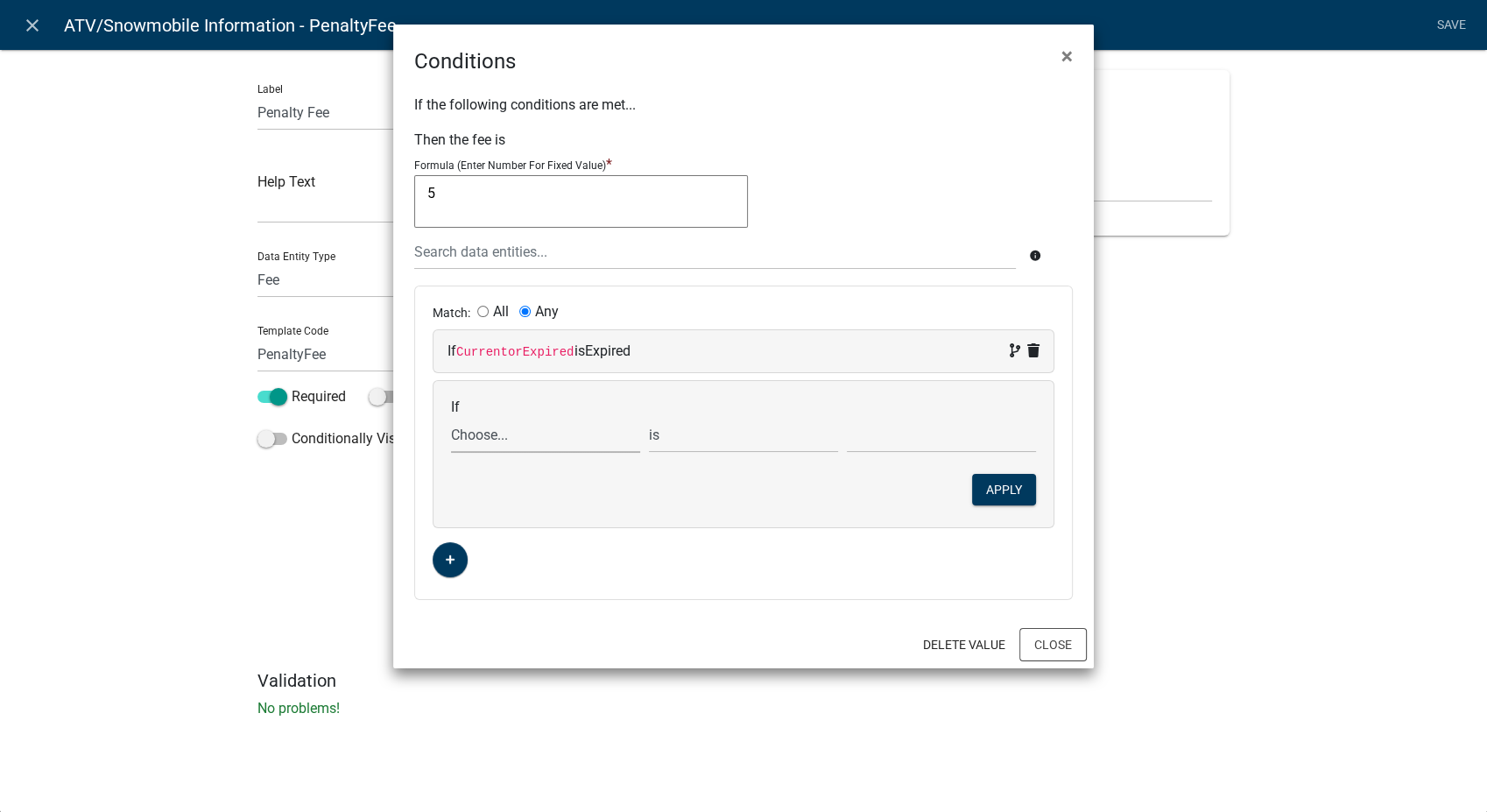
click at [500, 444] on select "Choose... ActiveRegistrationExpDate AdditionalRenewalYN ALL_FEE_RECIPIENTS APPL…" at bounding box center [545, 434] width 190 height 36
select select "22: DaysOverdue"
click at [451, 417] on select "Choose... ActiveRegistrationExpDate AdditionalRenewalYN ALL_FEE_RECIPIENTS APPL…" at bounding box center [545, 434] width 190 height 36
click at [745, 432] on select "is is not exists does not exist is greater than is less than contains does not …" at bounding box center [744, 434] width 190 height 36
select select "2: >"
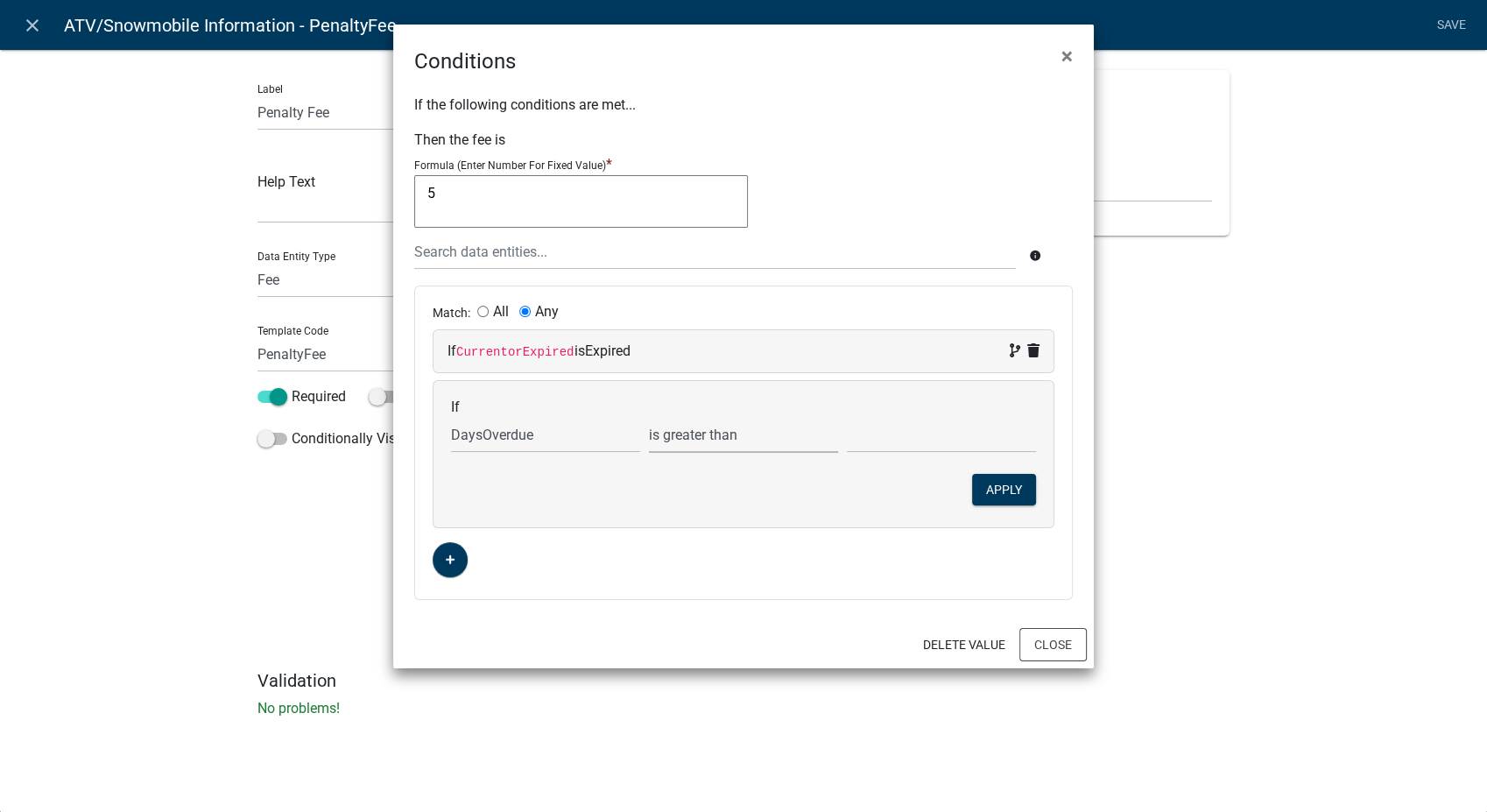
click at [649, 417] on select "is is not exists does not exist is greater than is less than contains does not …" at bounding box center [744, 434] width 190 height 36
click at [897, 435] on input "text" at bounding box center [942, 434] width 190 height 36
type input "0"
click at [1011, 497] on button "Apply" at bounding box center [1004, 489] width 64 height 32
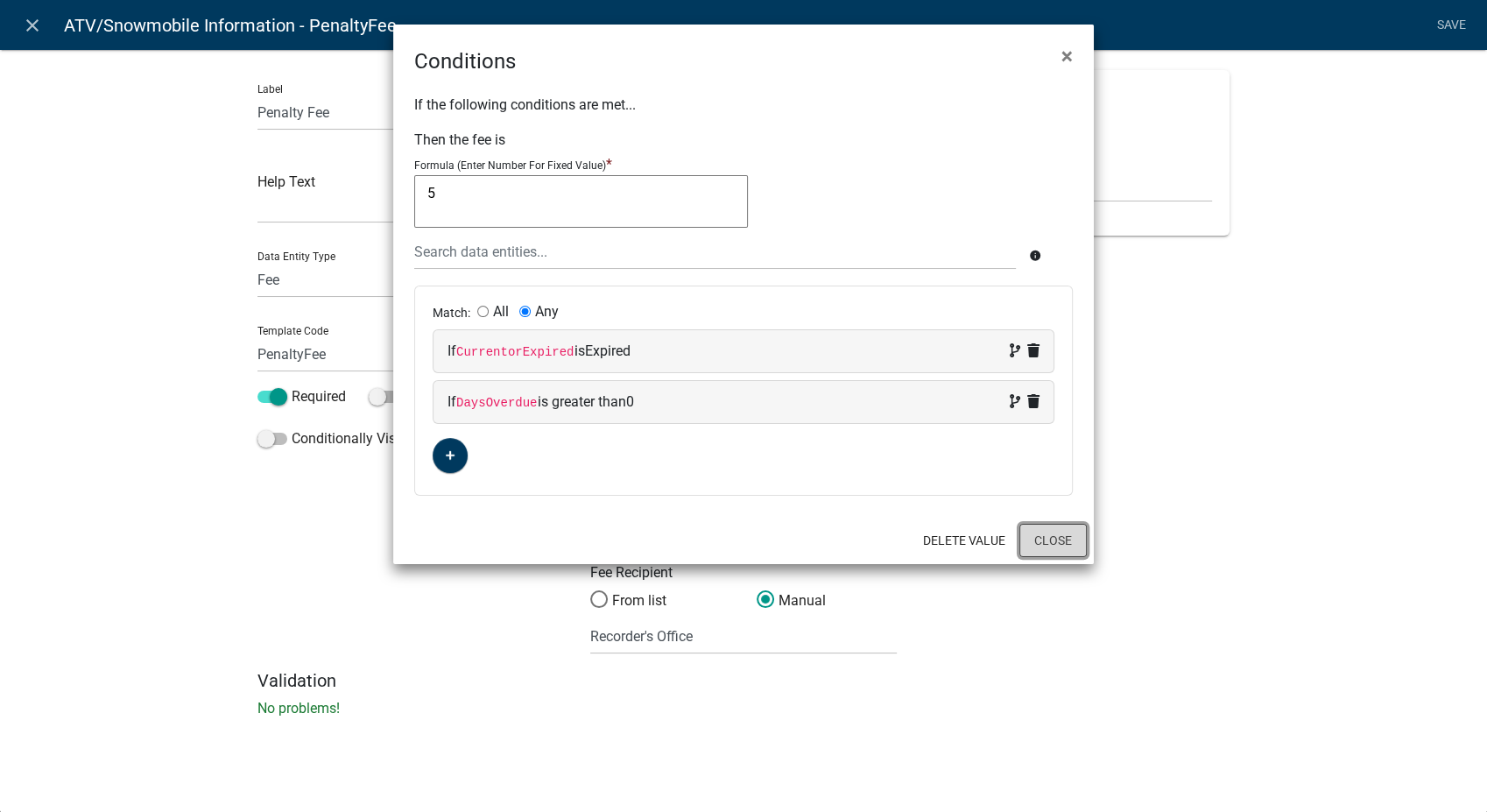
click at [1030, 543] on button "Close" at bounding box center [1053, 540] width 68 height 33
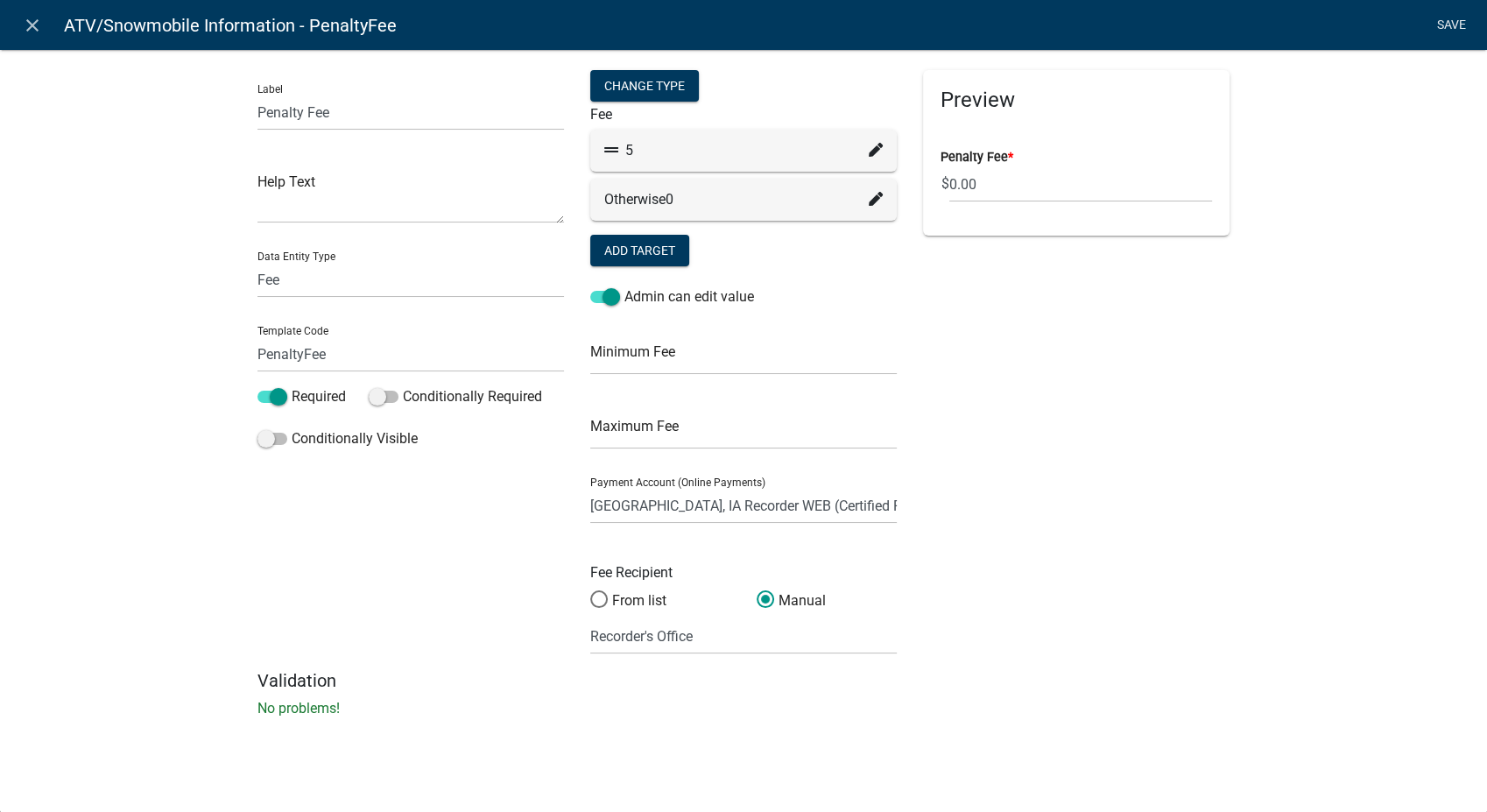
click at [1438, 29] on link "Save" at bounding box center [1450, 25] width 44 height 33
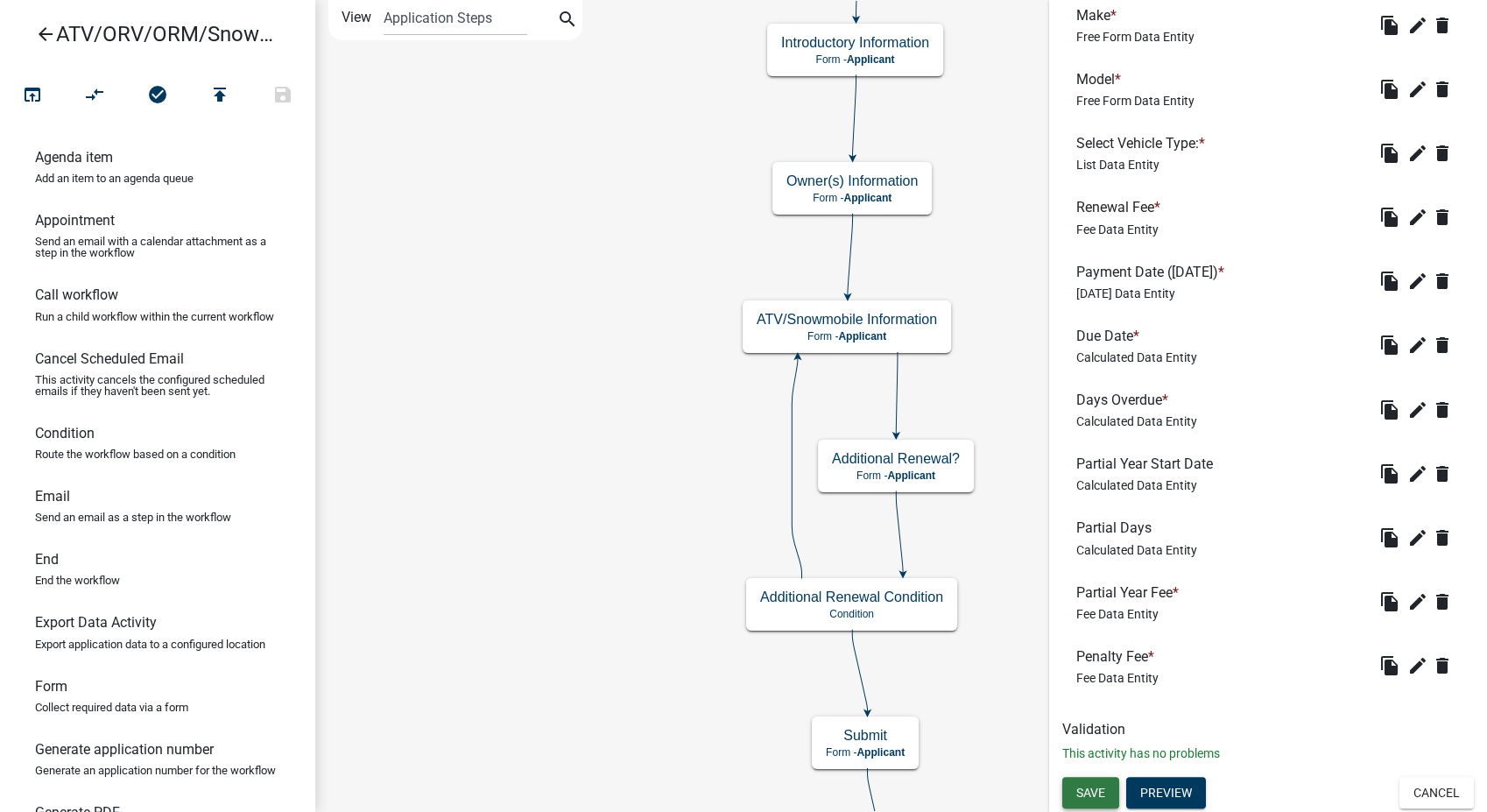
click at [1094, 792] on span "Save" at bounding box center [1091, 792] width 29 height 14
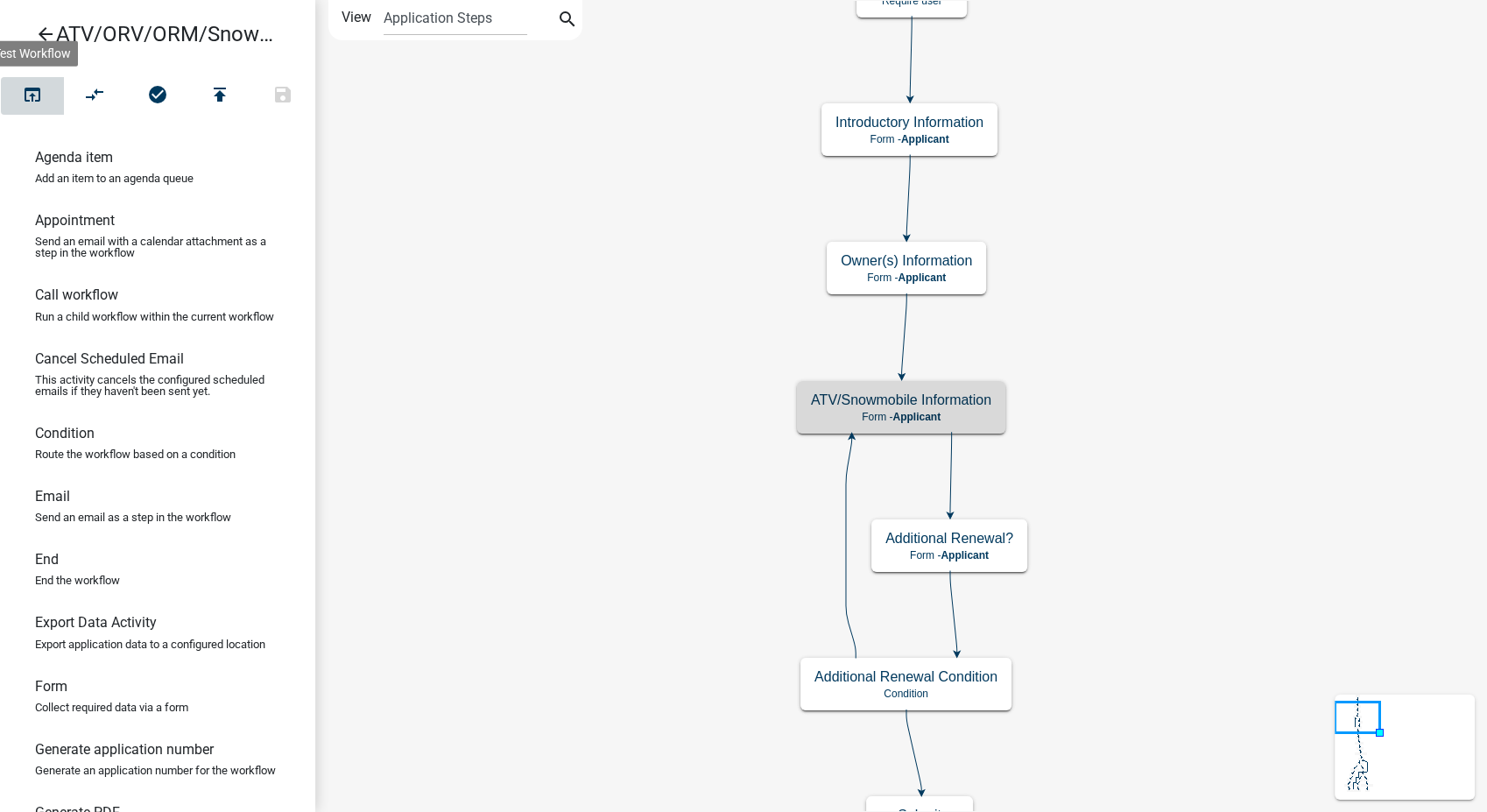
click at [32, 84] on icon "open_in_browser" at bounding box center [33, 96] width 21 height 24
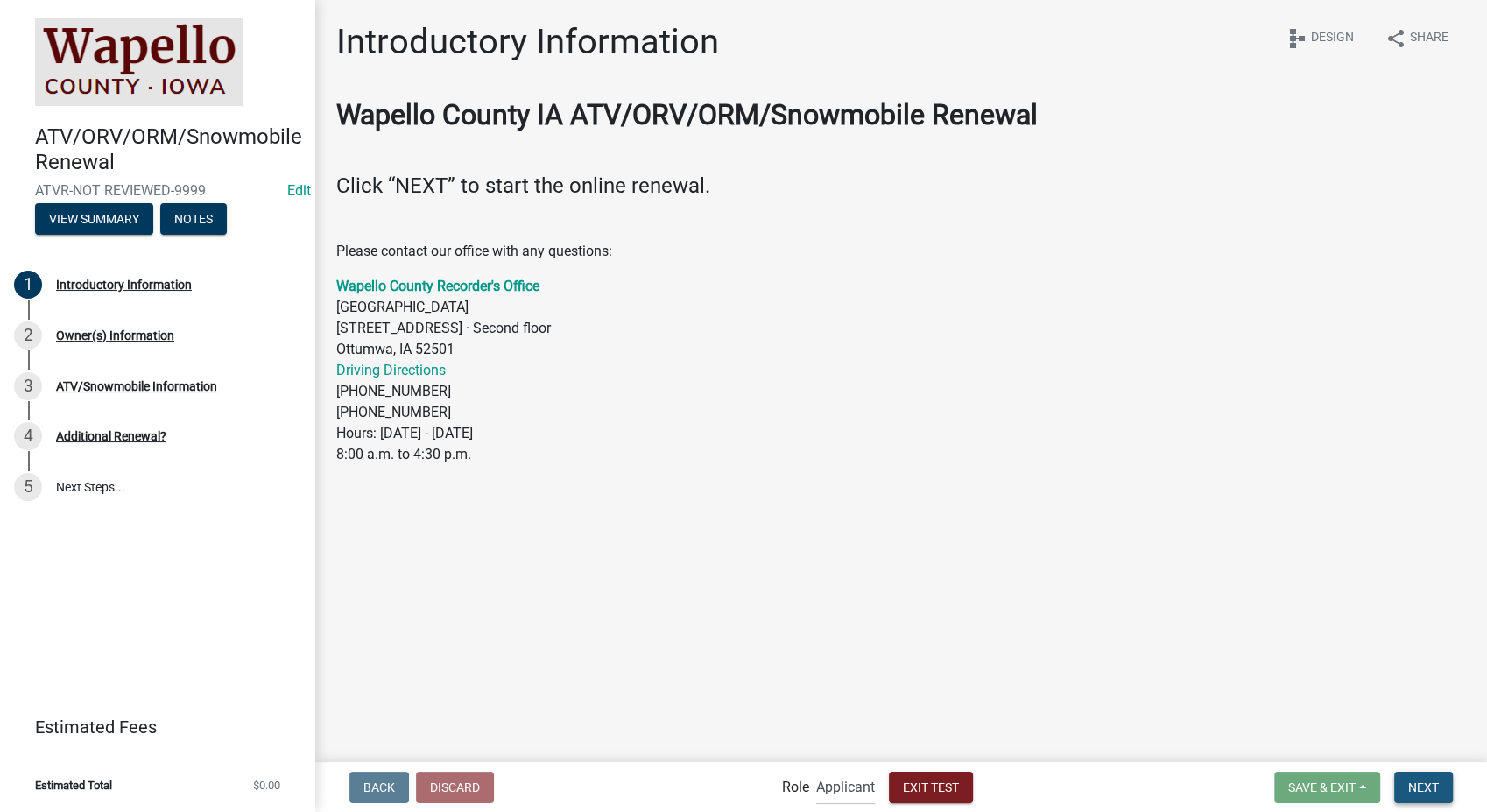
click at [1438, 790] on span "Next" at bounding box center [1424, 786] width 31 height 14
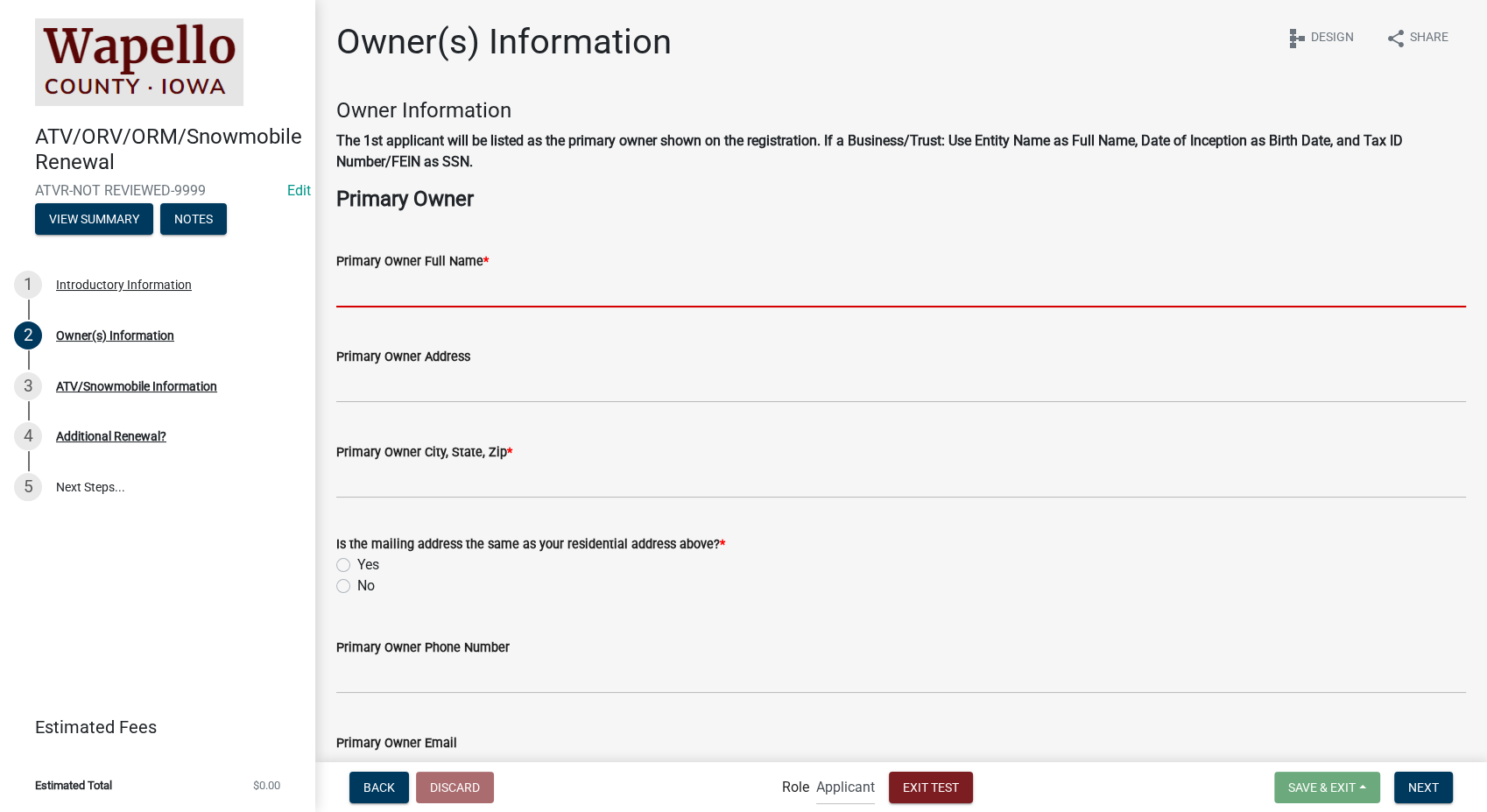
click at [451, 294] on input "Primary Owner Full Name *" at bounding box center [901, 289] width 1129 height 36
type input "[PERSON_NAME]"
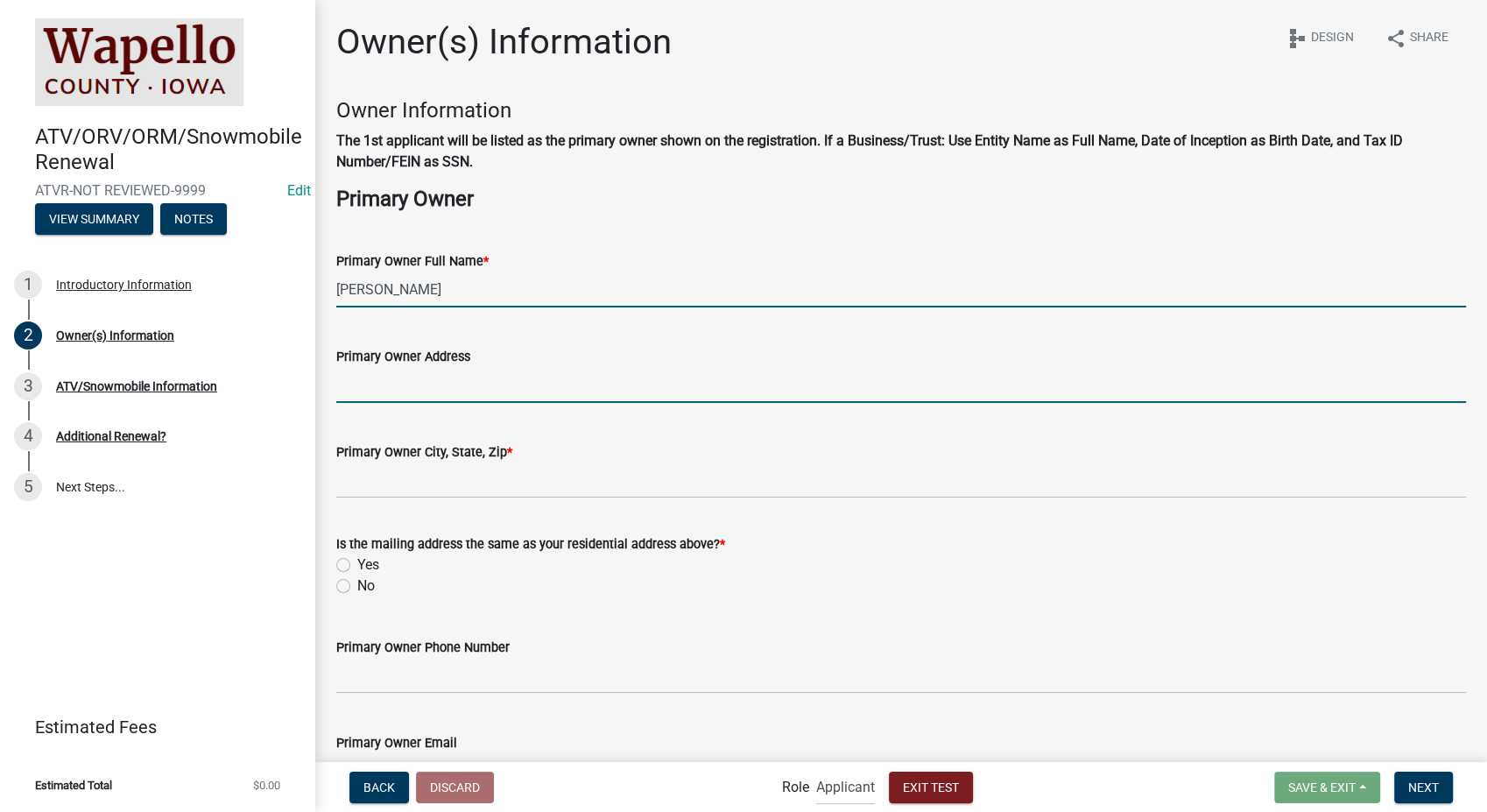
type input "[STREET_ADDRESS]"
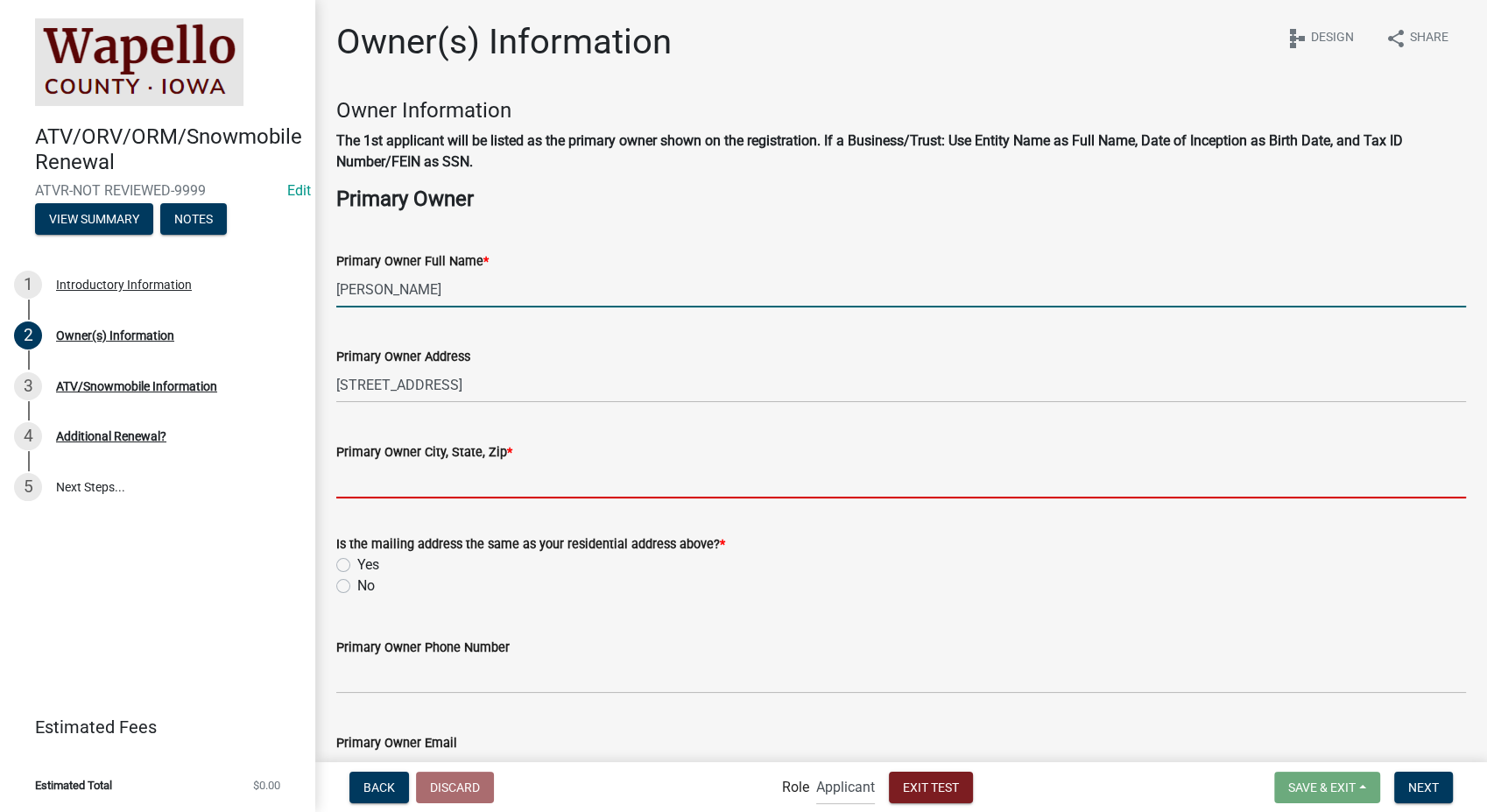
type input "[STREET_ADDRESS][PERSON_NAME]"
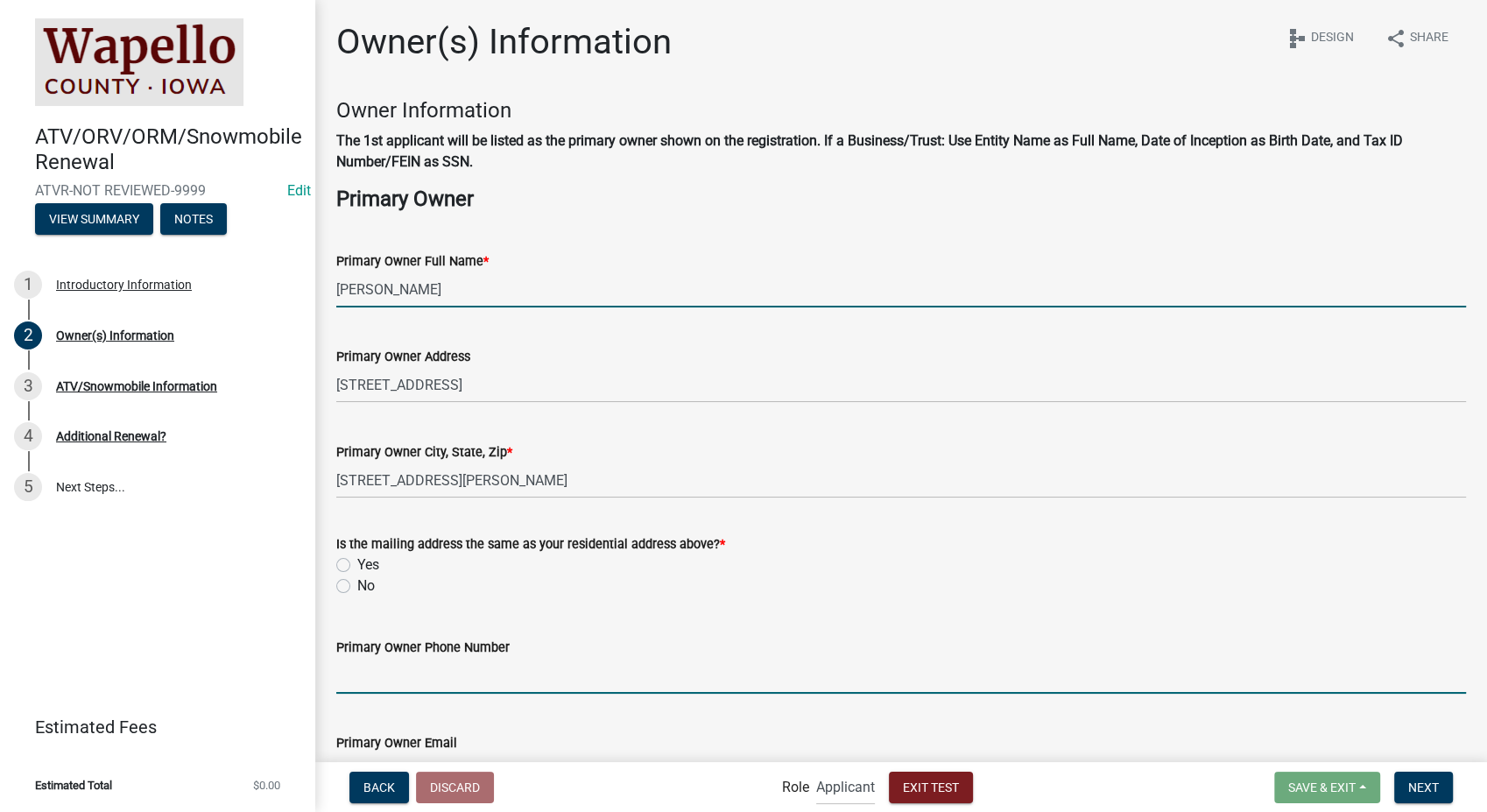
type input "8127861368"
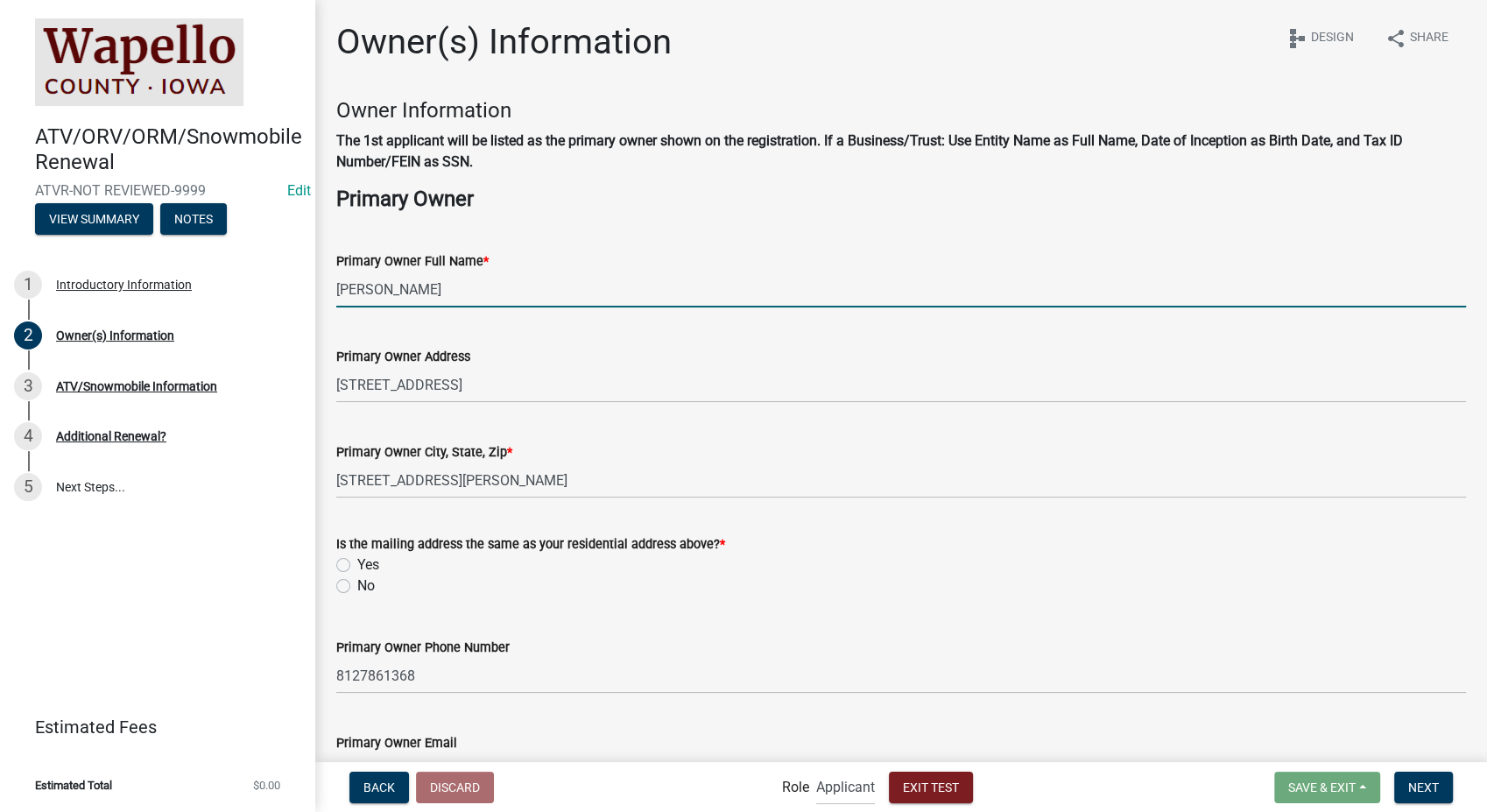
type input "[EMAIL_ADDRESS][DOMAIN_NAME]"
type input "[DATE]"
type input "IN"
type input "5555555505"
select select "10"
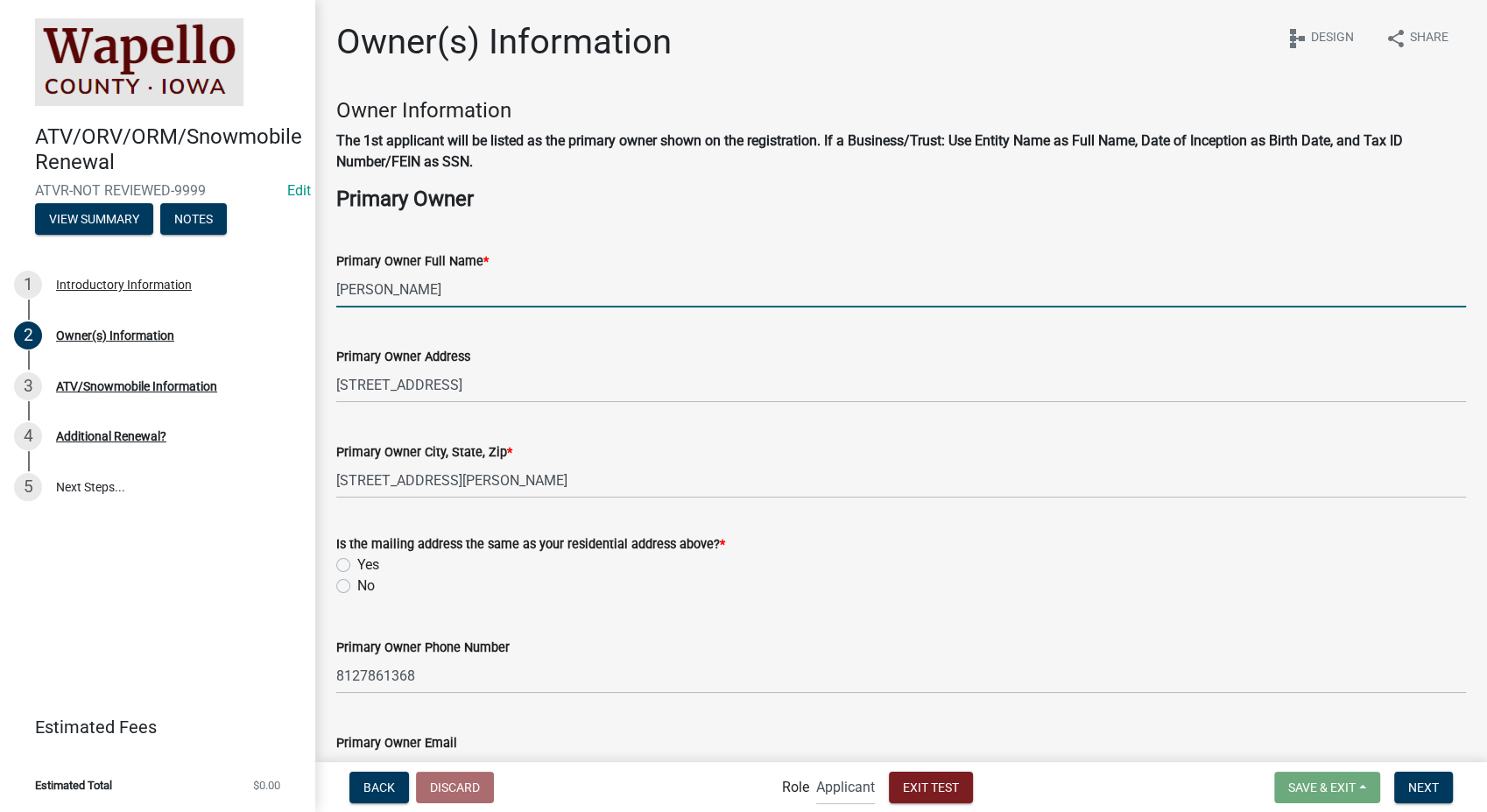
select select "2025"
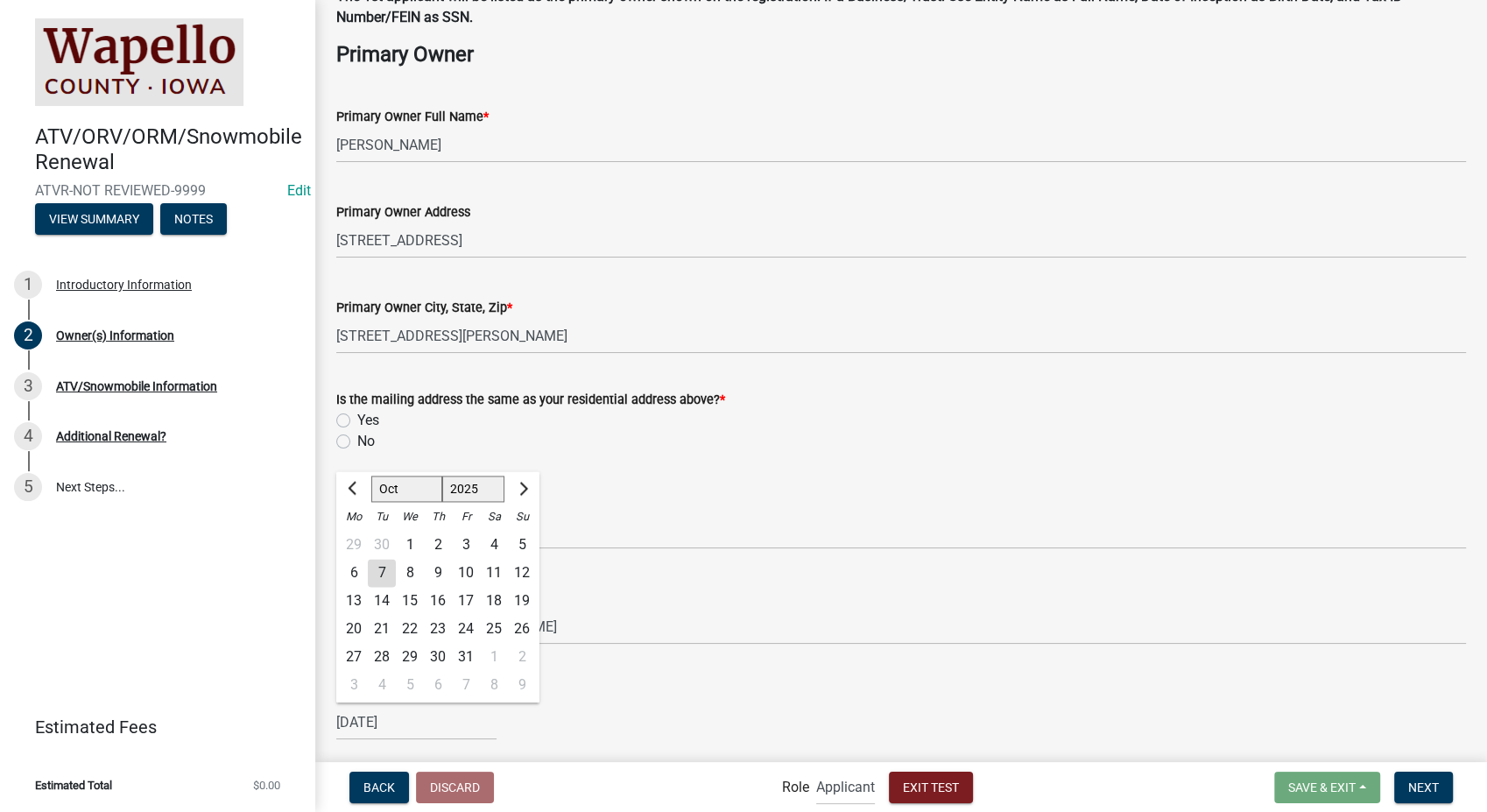
scroll to position [203, 0]
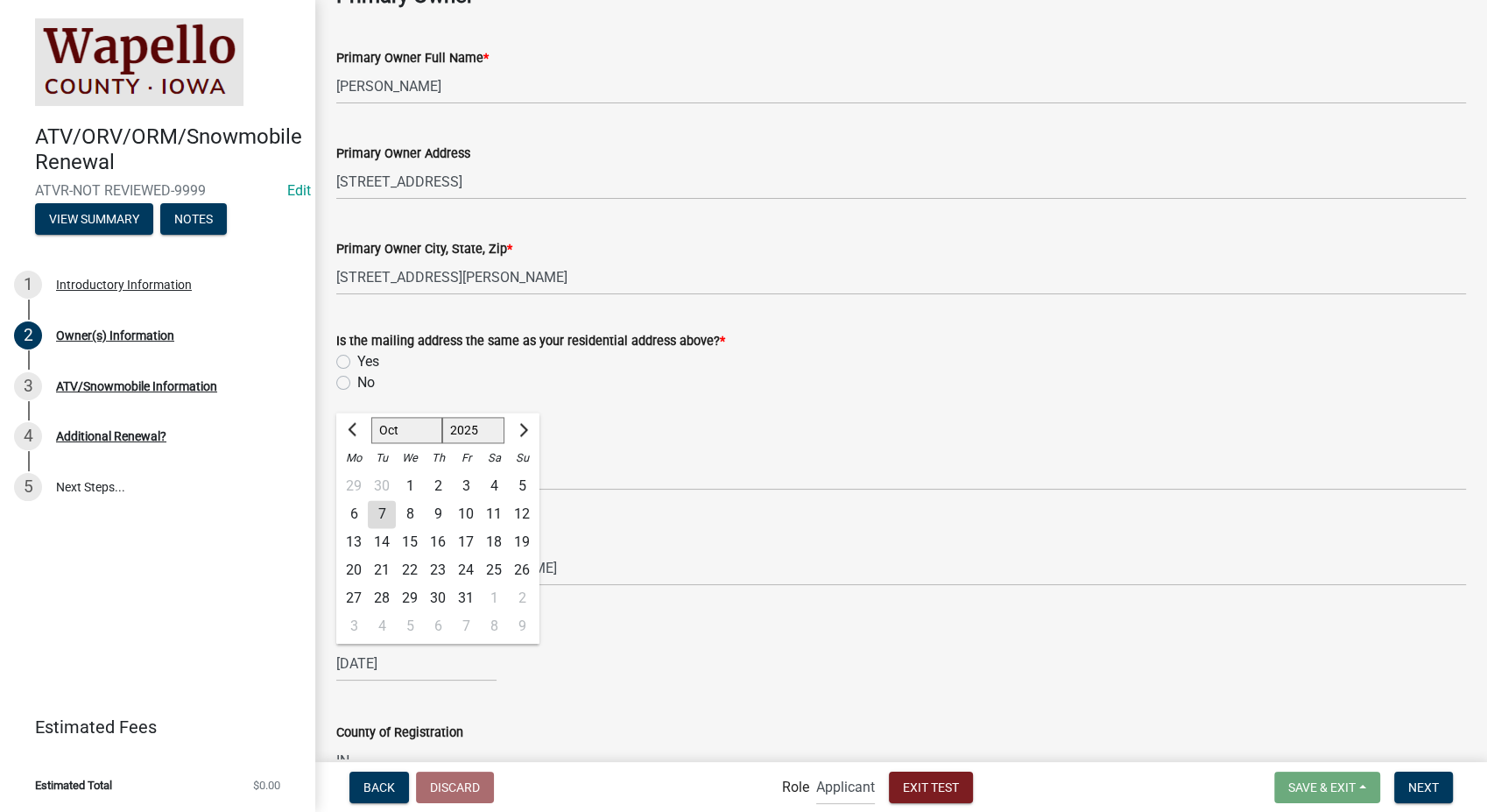
click at [358, 361] on label "Yes" at bounding box center [368, 362] width 22 height 21
click at [358, 361] on input "Yes" at bounding box center [364, 357] width 12 height 12
radio input "true"
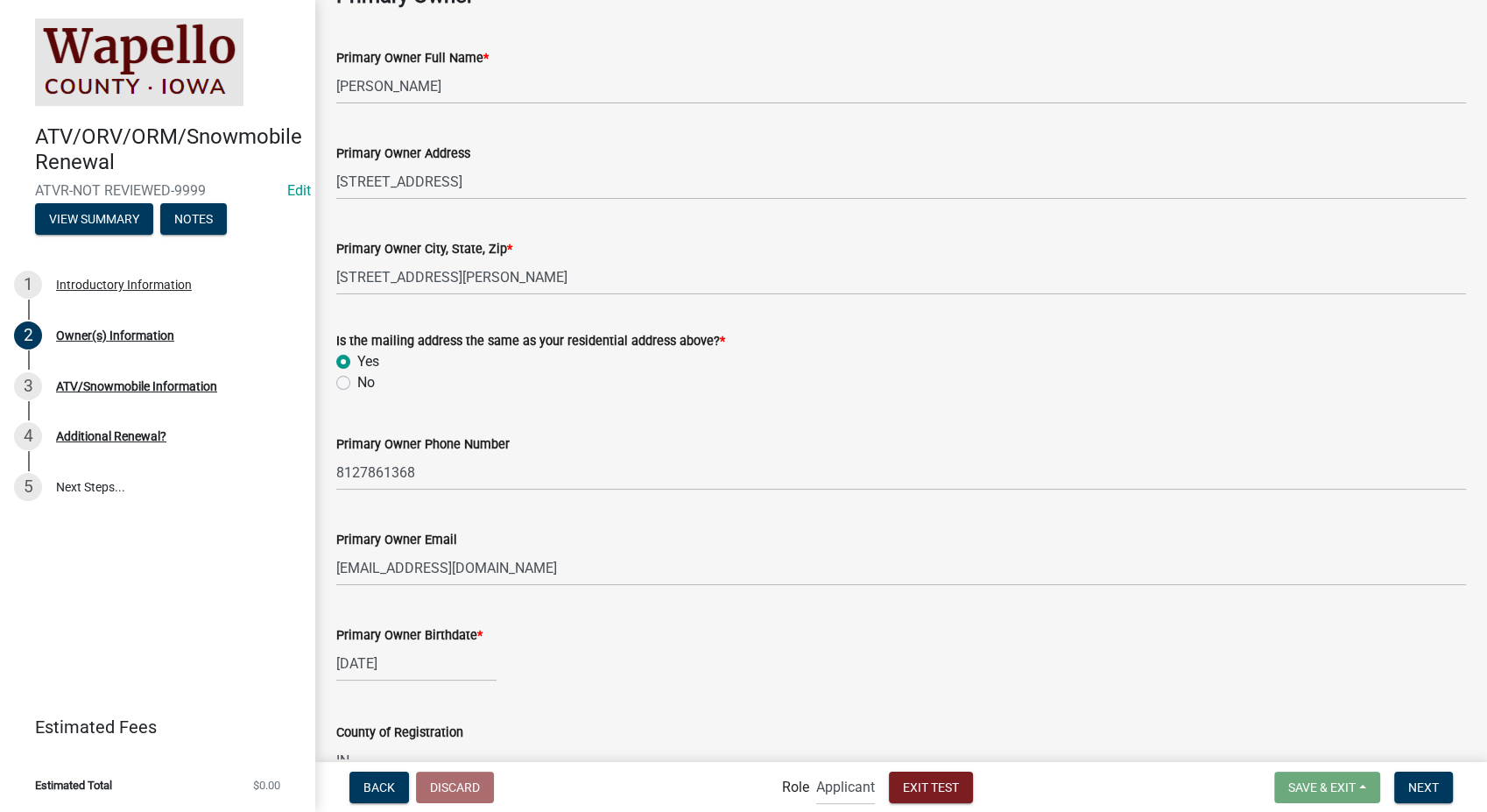
scroll to position [613, 0]
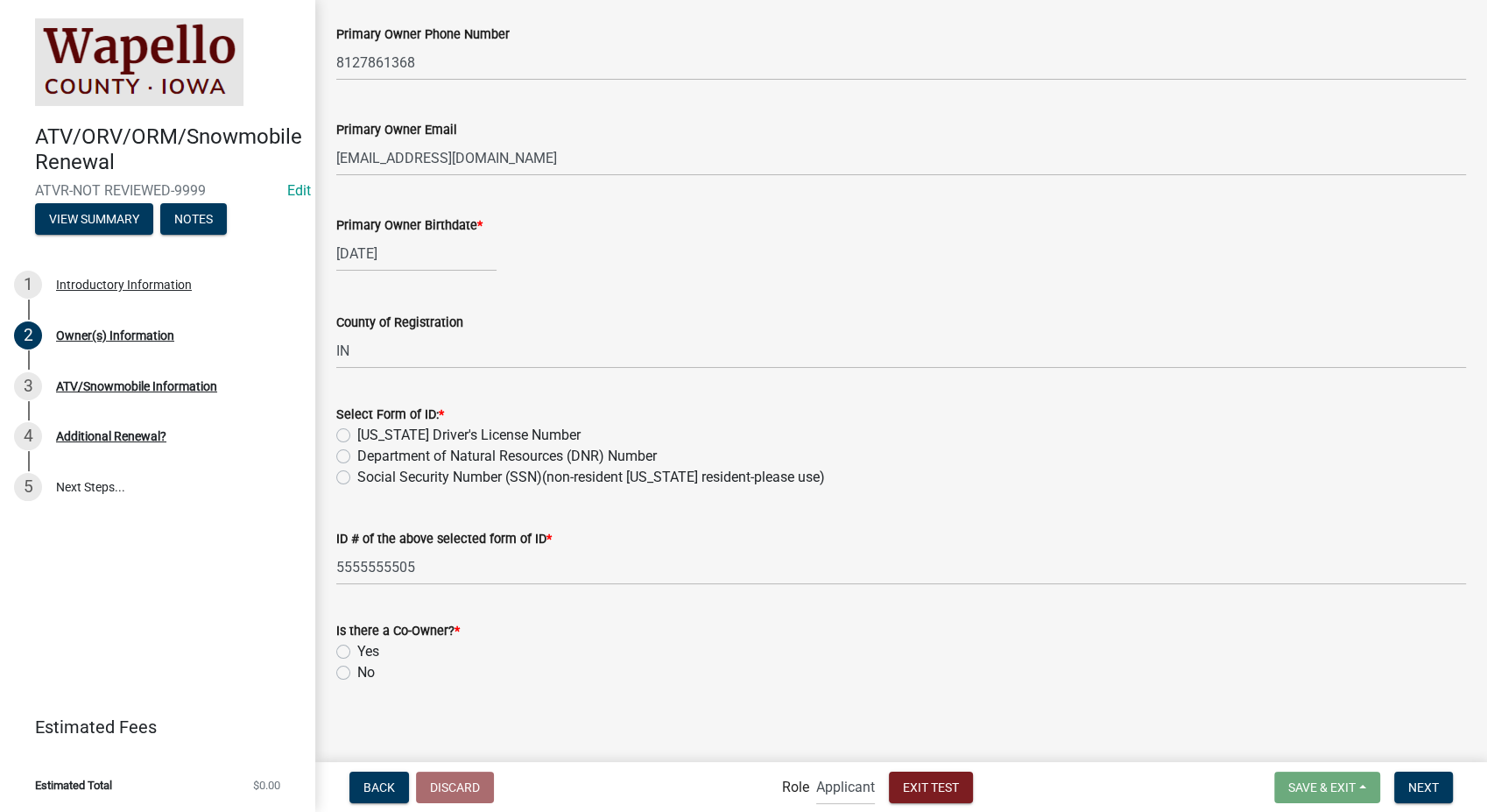
click at [358, 434] on label "[US_STATE] Driver's License Number" at bounding box center [469, 435] width 223 height 21
click at [358, 434] on input "[US_STATE] Driver's License Number" at bounding box center [364, 430] width 12 height 12
radio input "true"
click at [358, 675] on label "No" at bounding box center [366, 673] width 17 height 21
click at [358, 674] on input "No" at bounding box center [364, 668] width 12 height 12
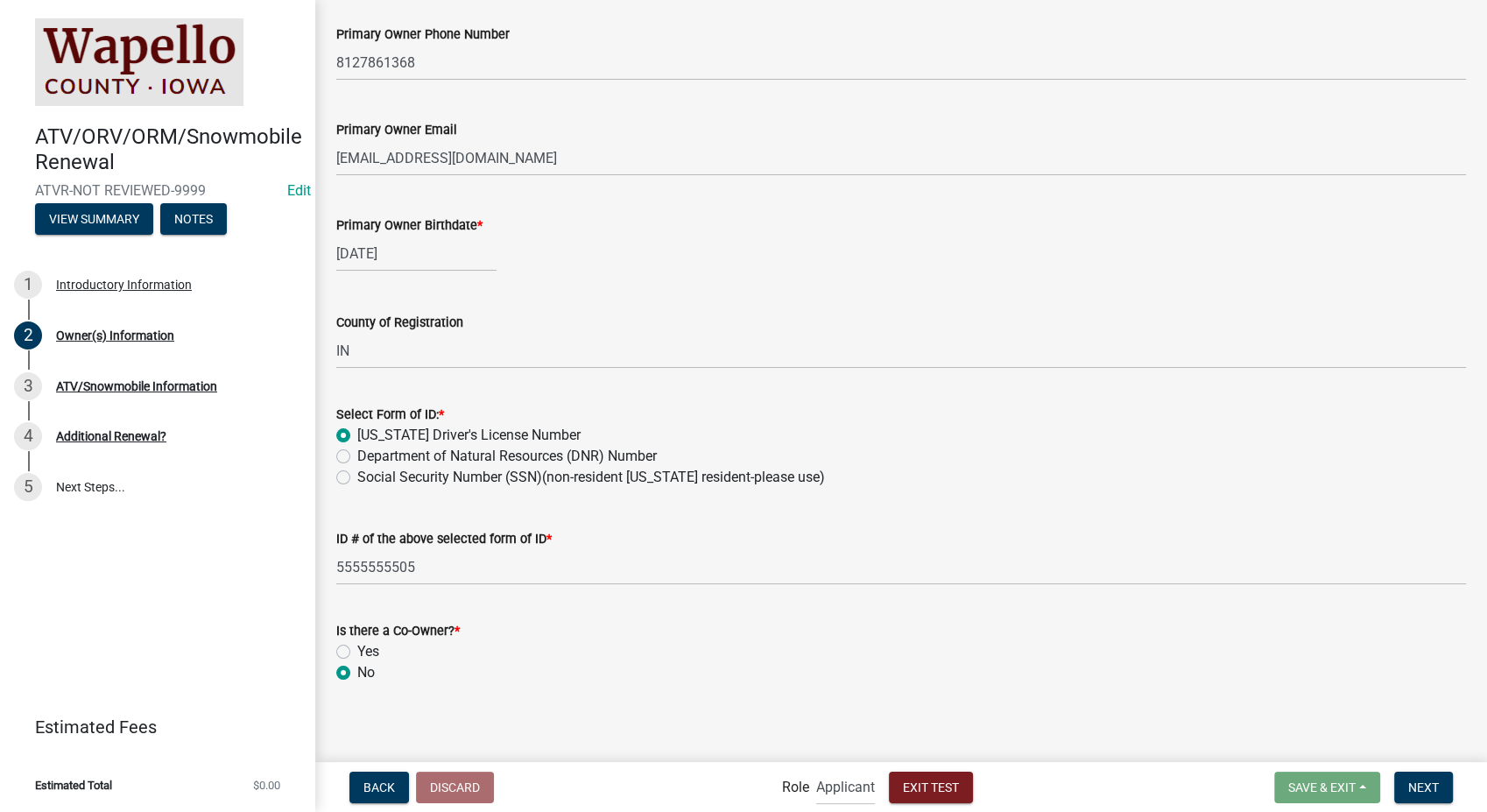
radio input "true"
click at [1415, 783] on span "Next" at bounding box center [1424, 786] width 31 height 14
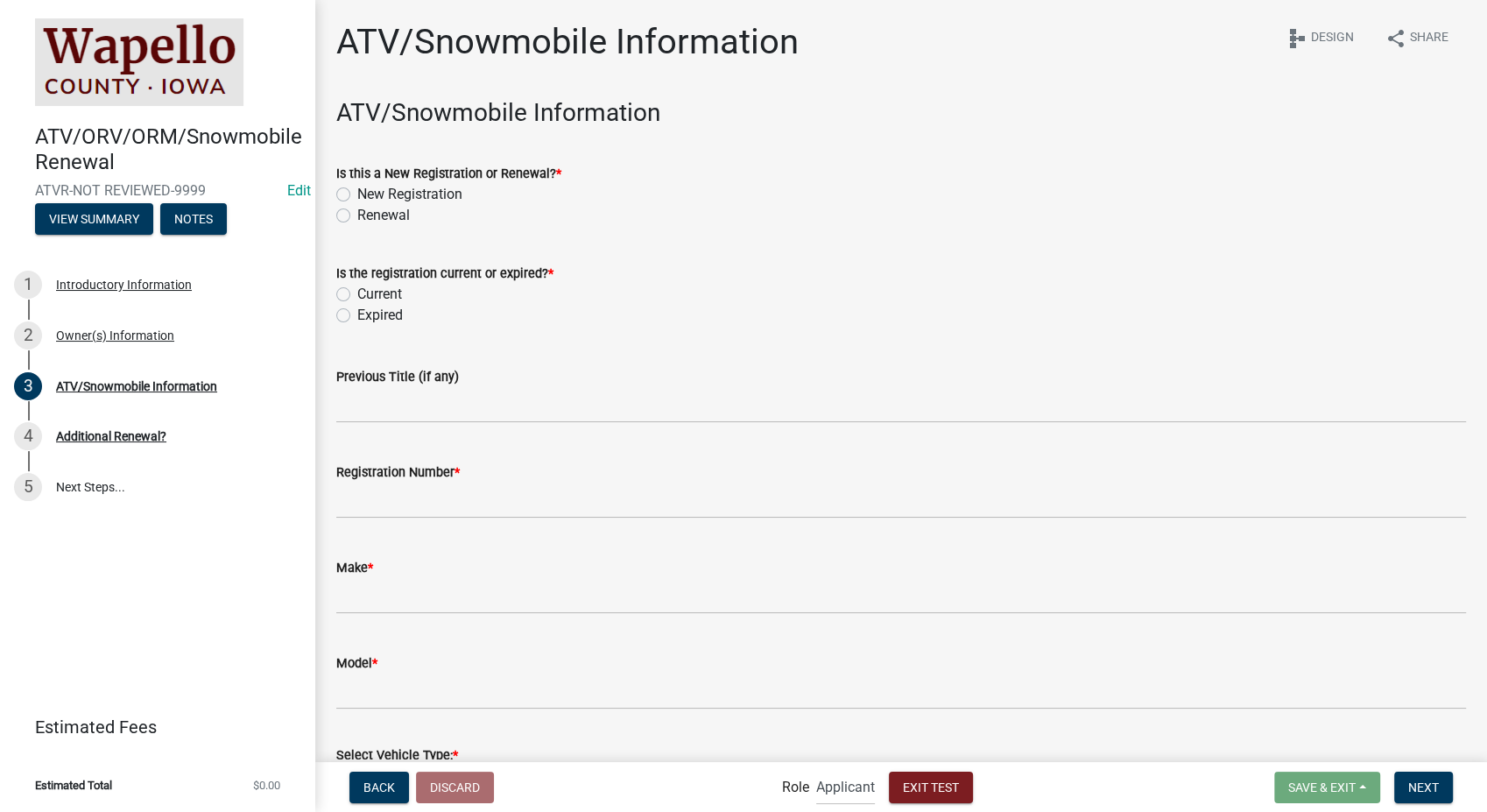
click at [358, 217] on label "Renewal" at bounding box center [384, 216] width 52 height 21
click at [358, 217] on input "Renewal" at bounding box center [364, 211] width 12 height 12
radio input "true"
click at [358, 310] on label "Expired" at bounding box center [380, 315] width 45 height 21
click at [358, 310] on input "Expired" at bounding box center [364, 310] width 12 height 12
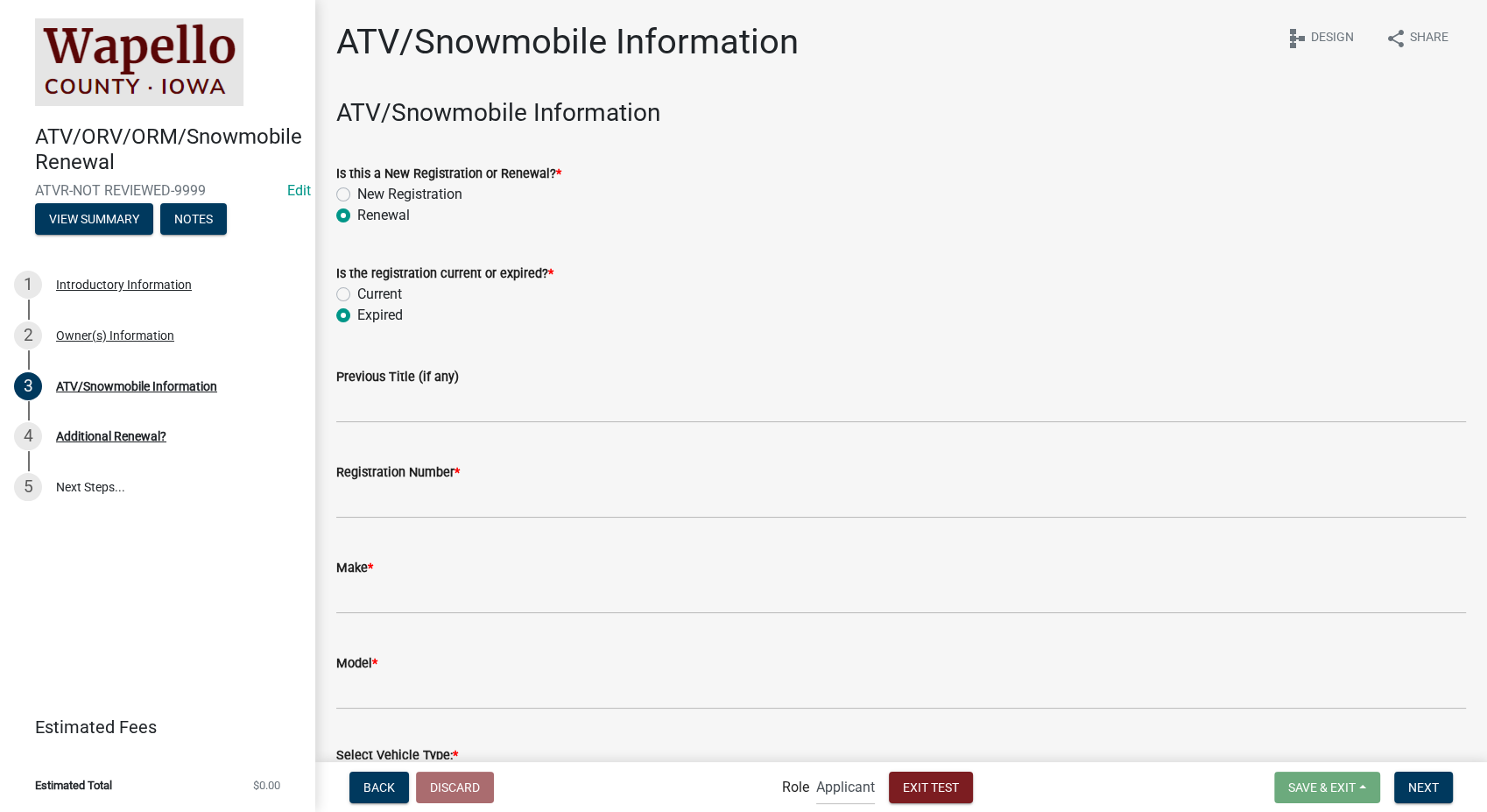
radio input "true"
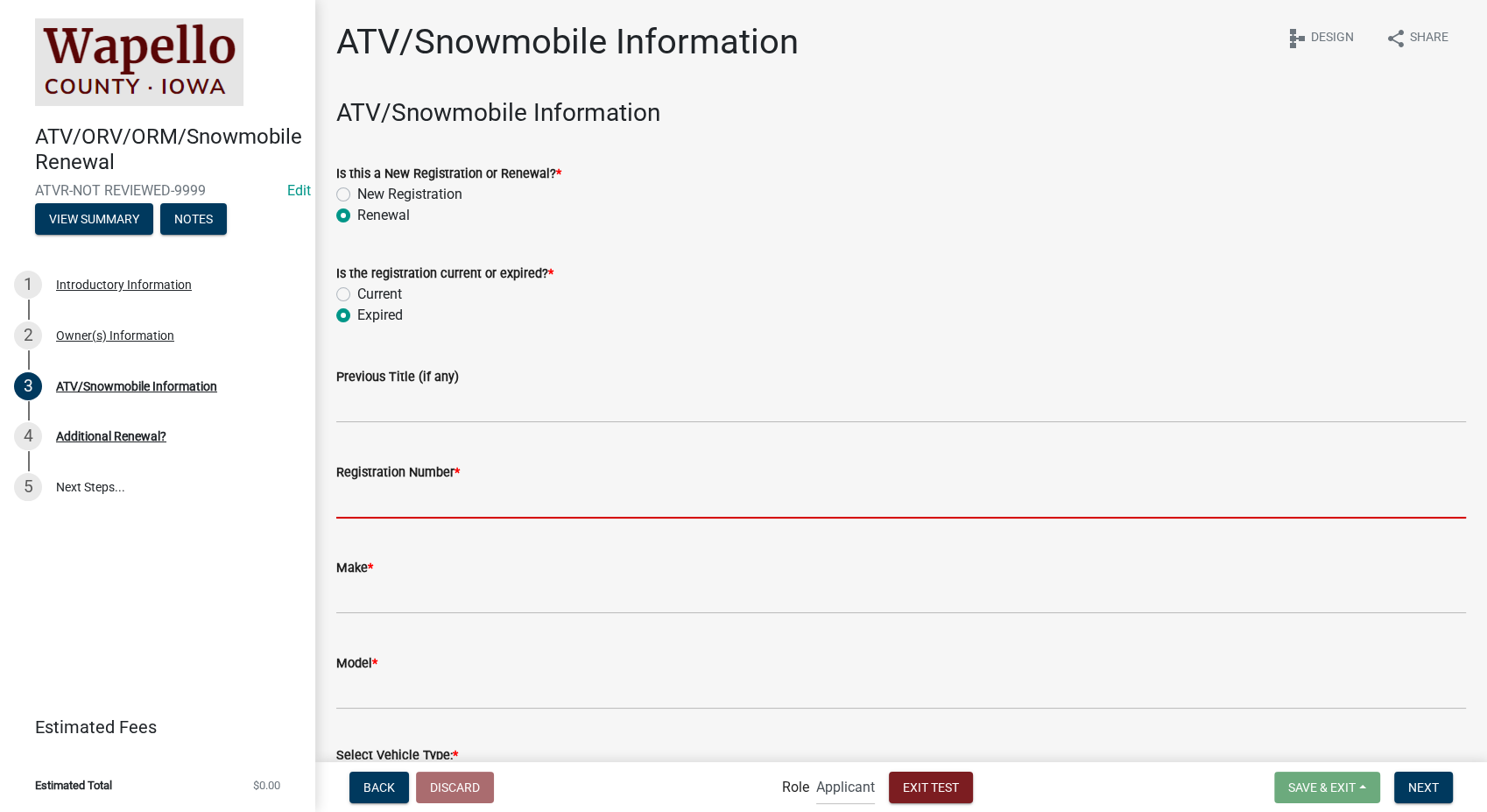
click at [432, 508] on input "Registration Number *" at bounding box center [901, 500] width 1129 height 36
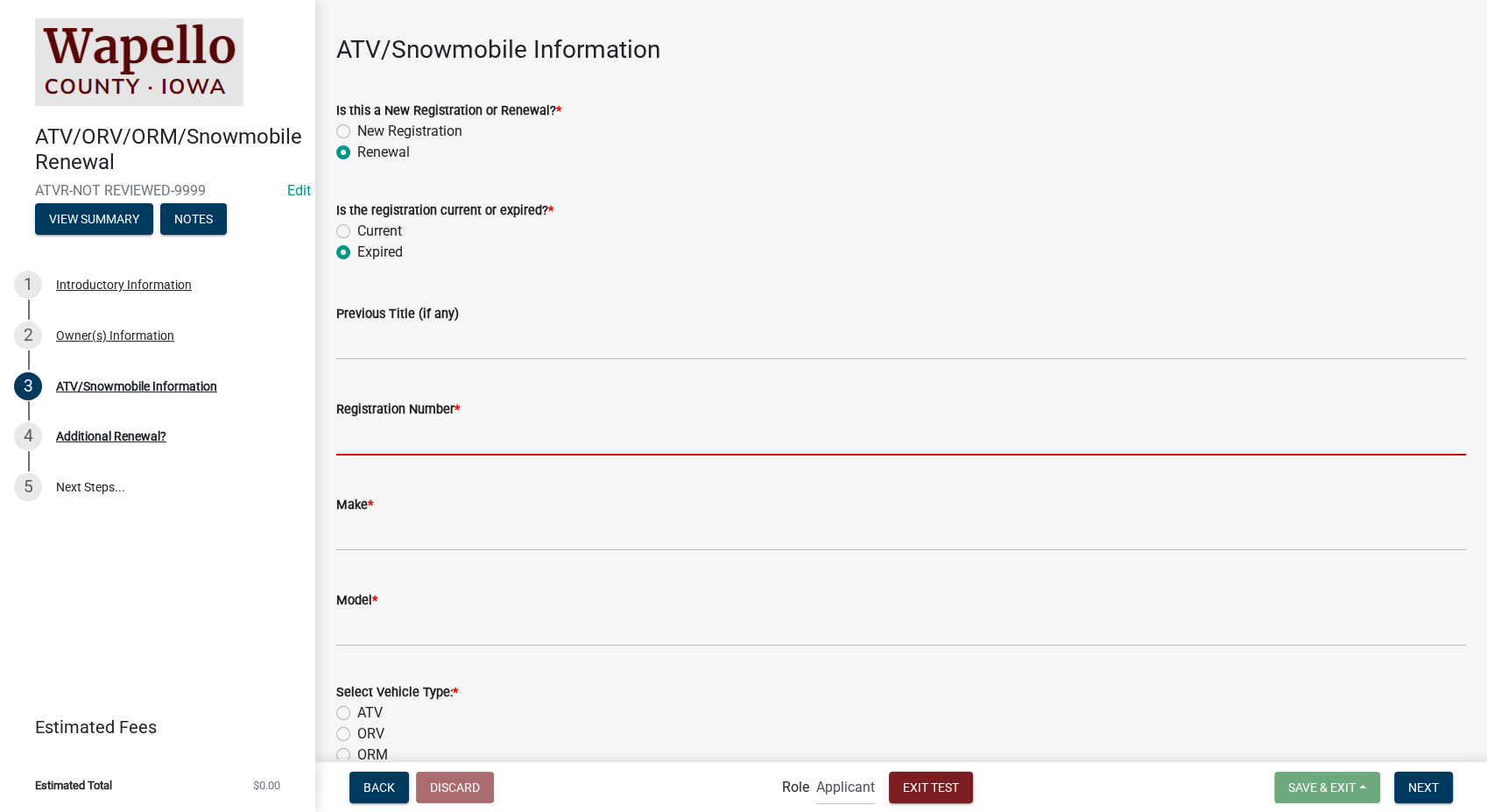
scroll to position [98, 0]
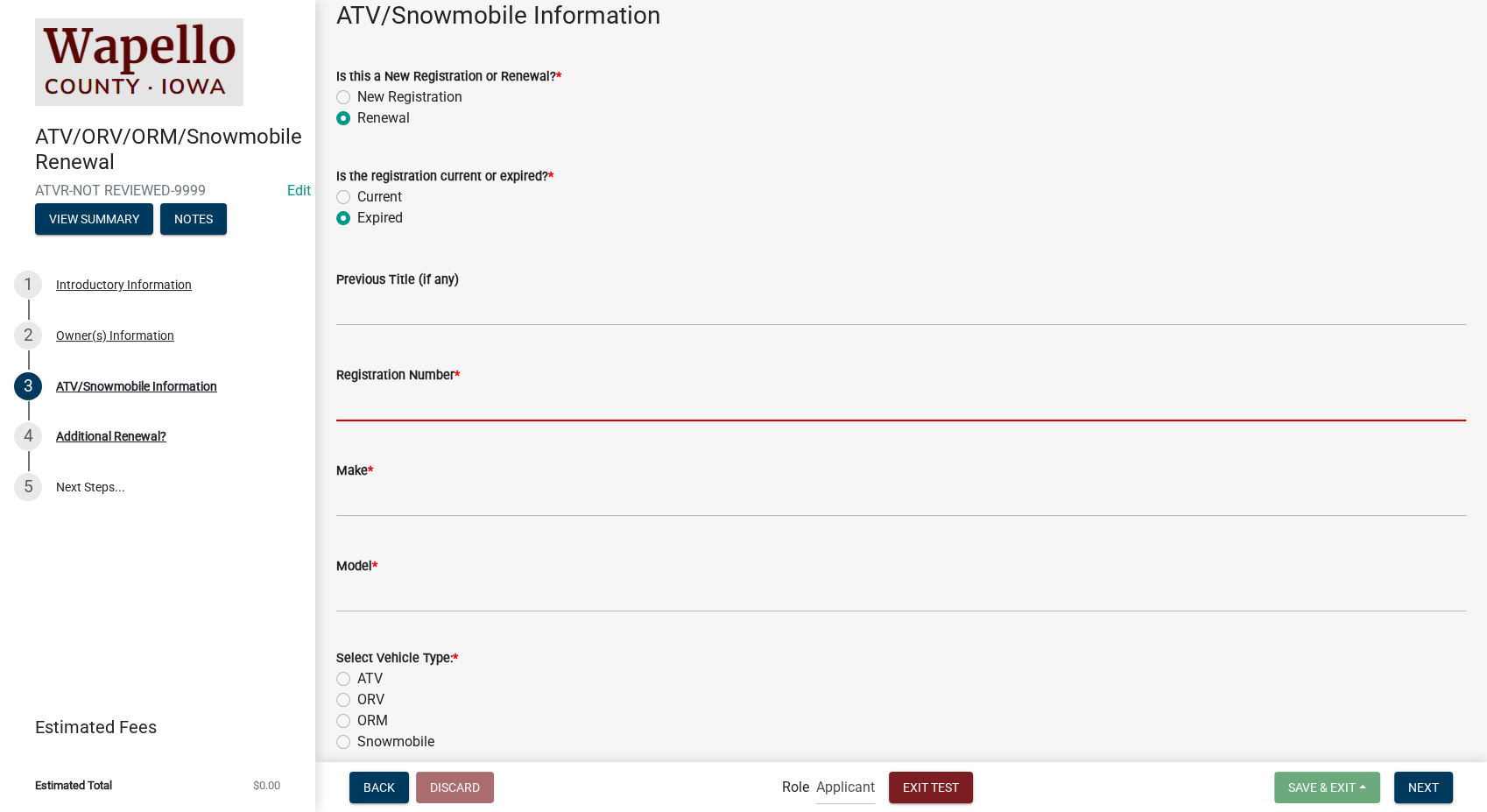
click at [404, 408] on input "Registration Number *" at bounding box center [901, 403] width 1129 height 36
type input "WAIA-2023-452"
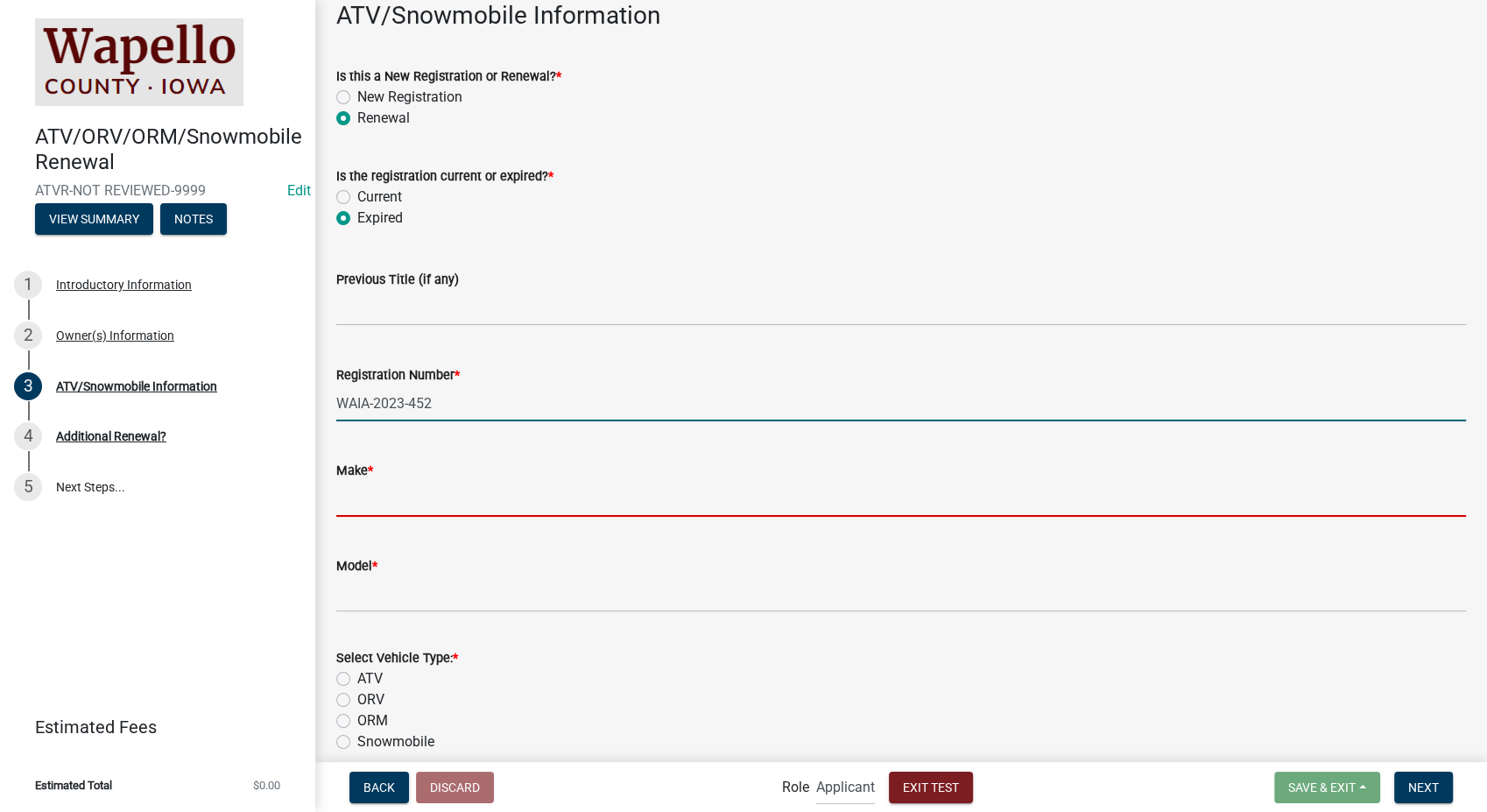
type input "vizio"
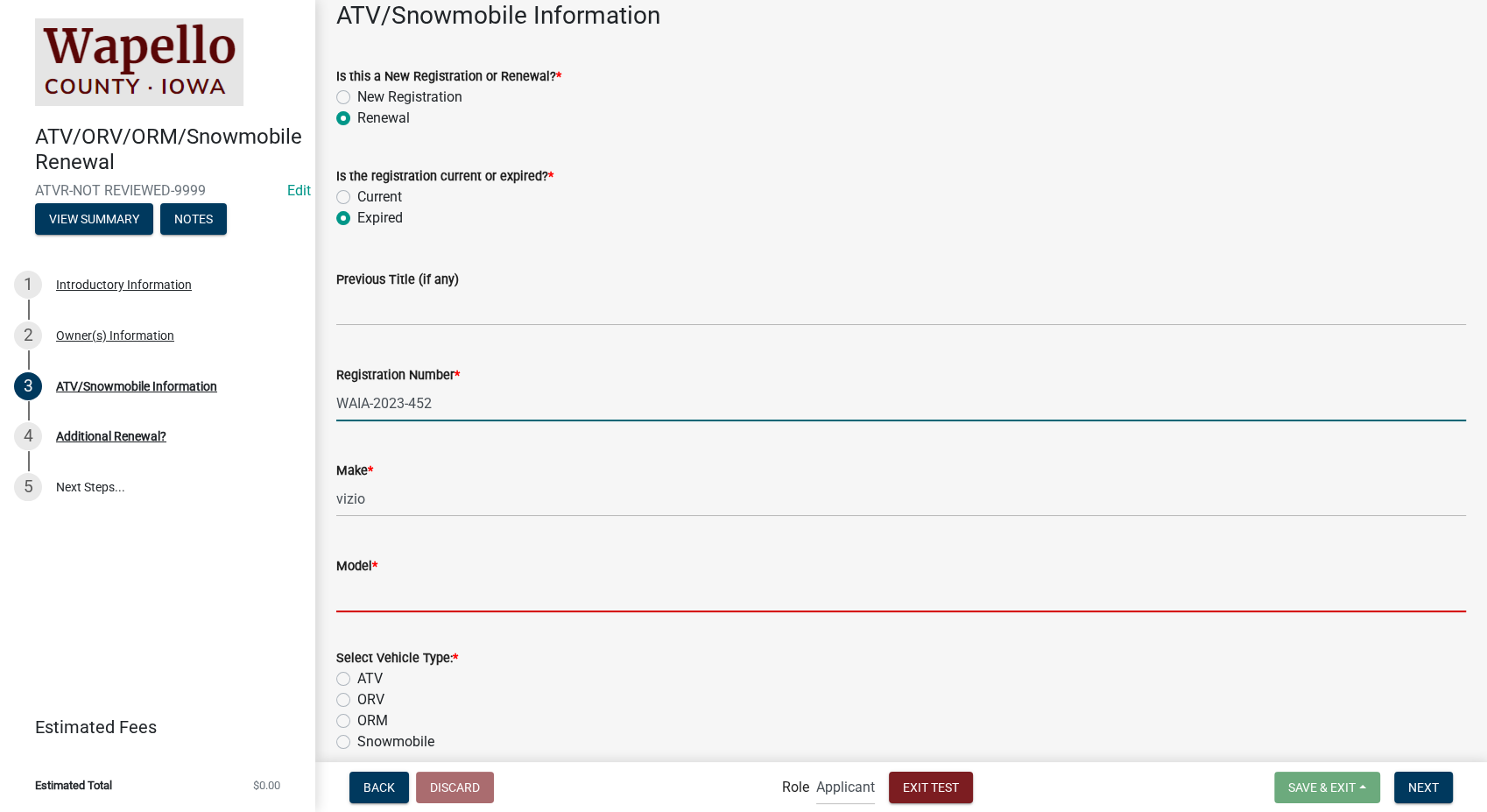
type input "yeet"
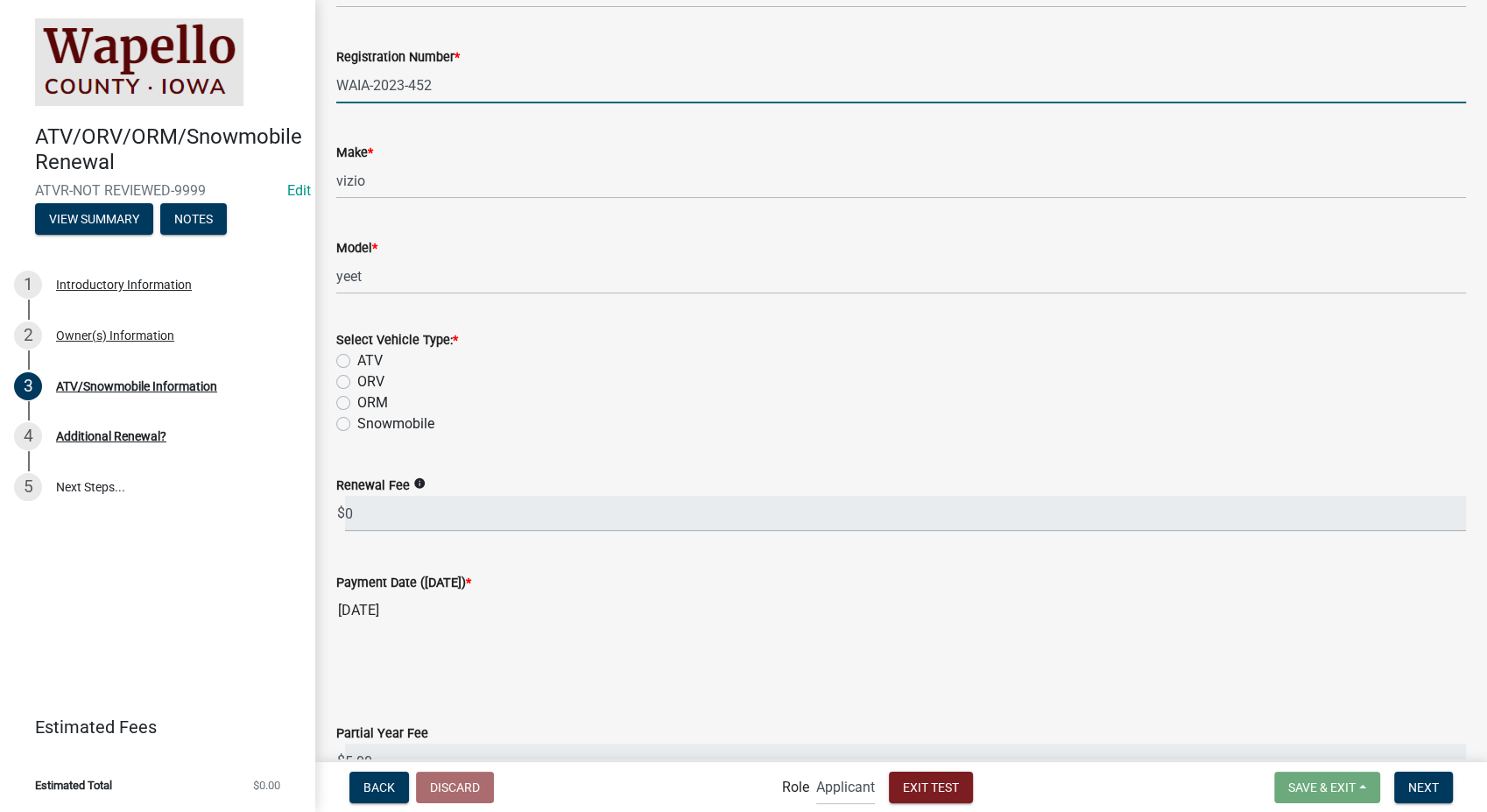
scroll to position [486, 0]
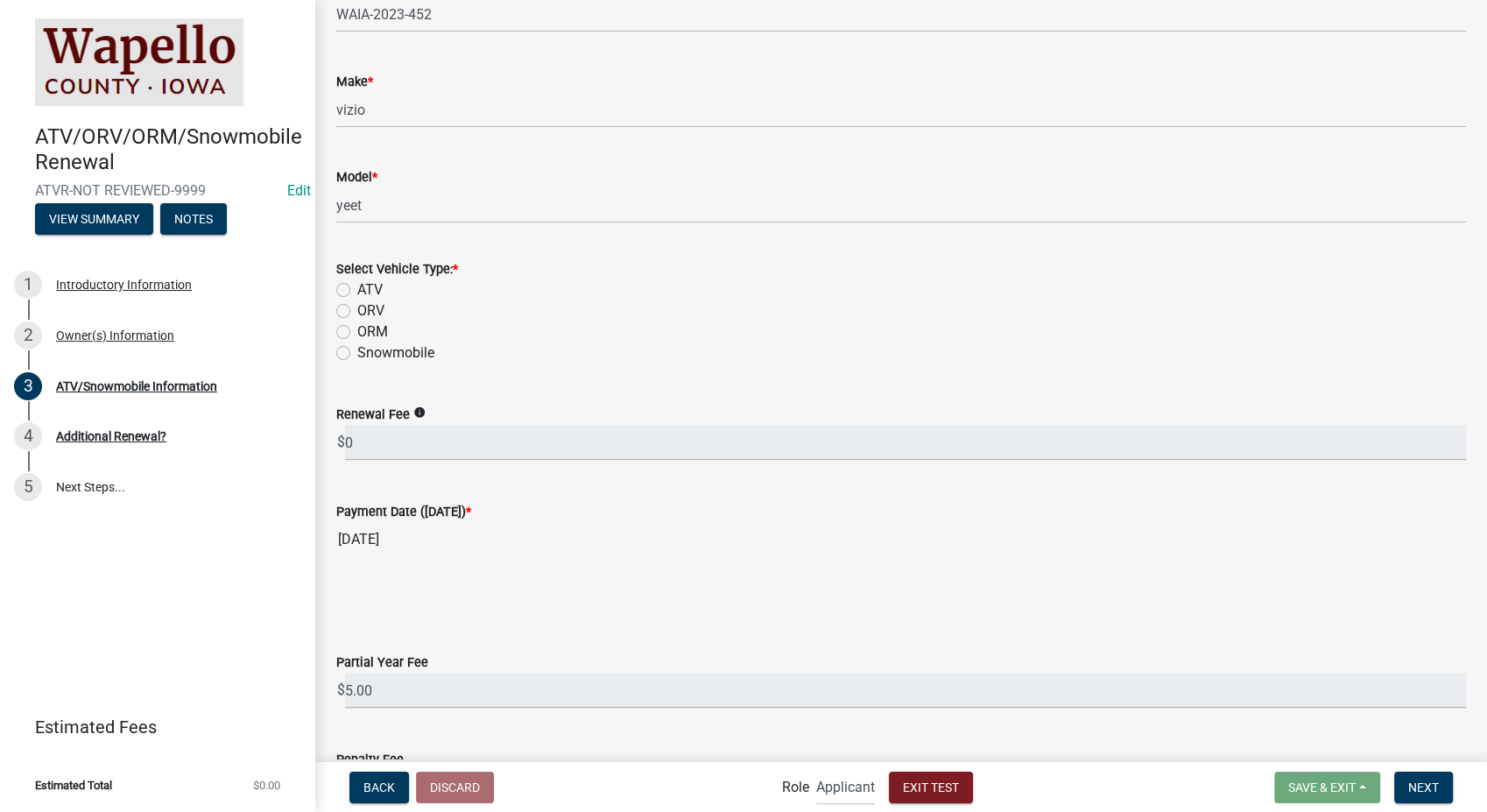
click at [358, 291] on label "ATV" at bounding box center [370, 290] width 25 height 21
click at [358, 291] on input "ATV" at bounding box center [364, 285] width 12 height 12
radio input "true"
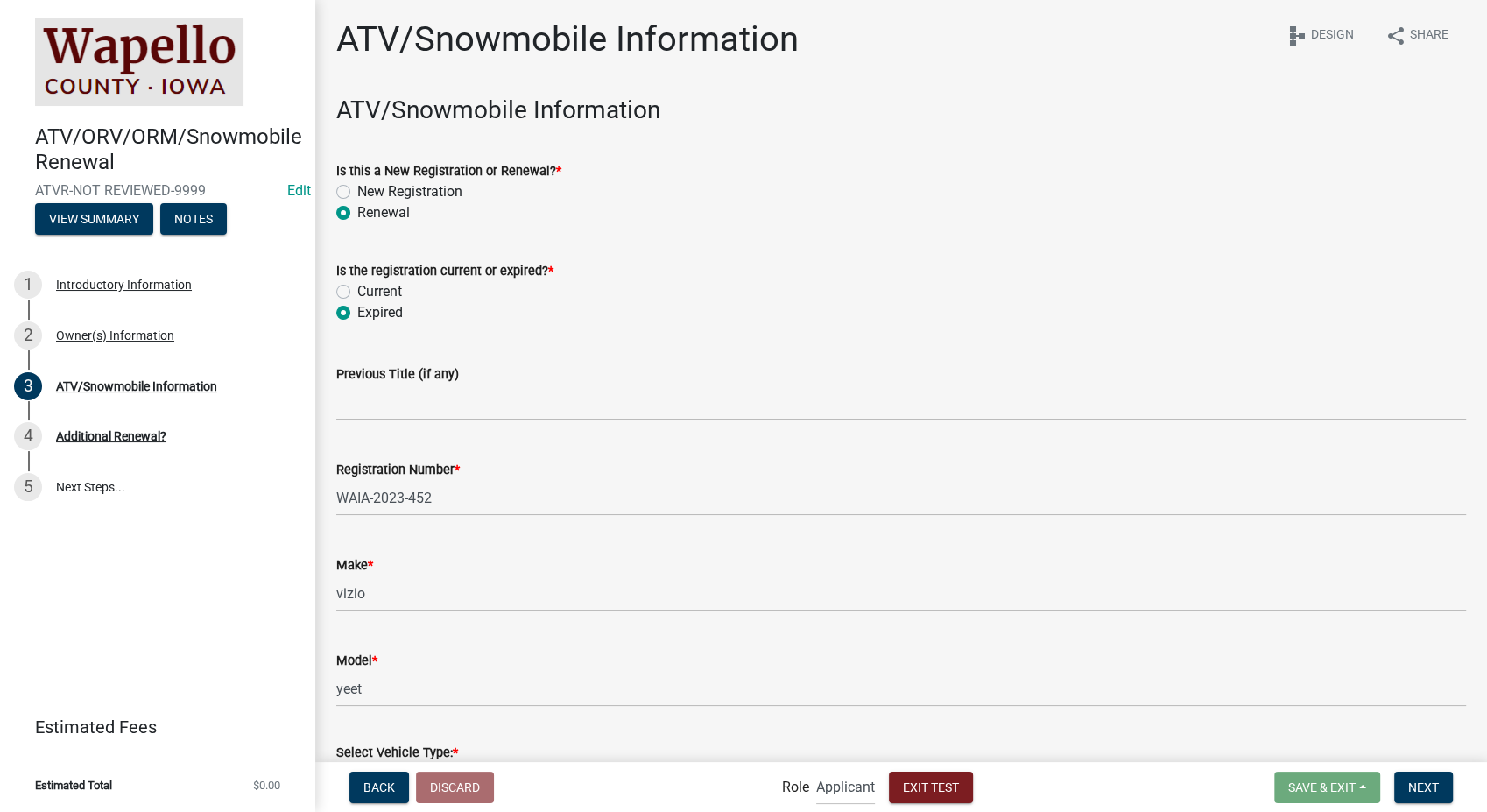
scroll to position [0, 0]
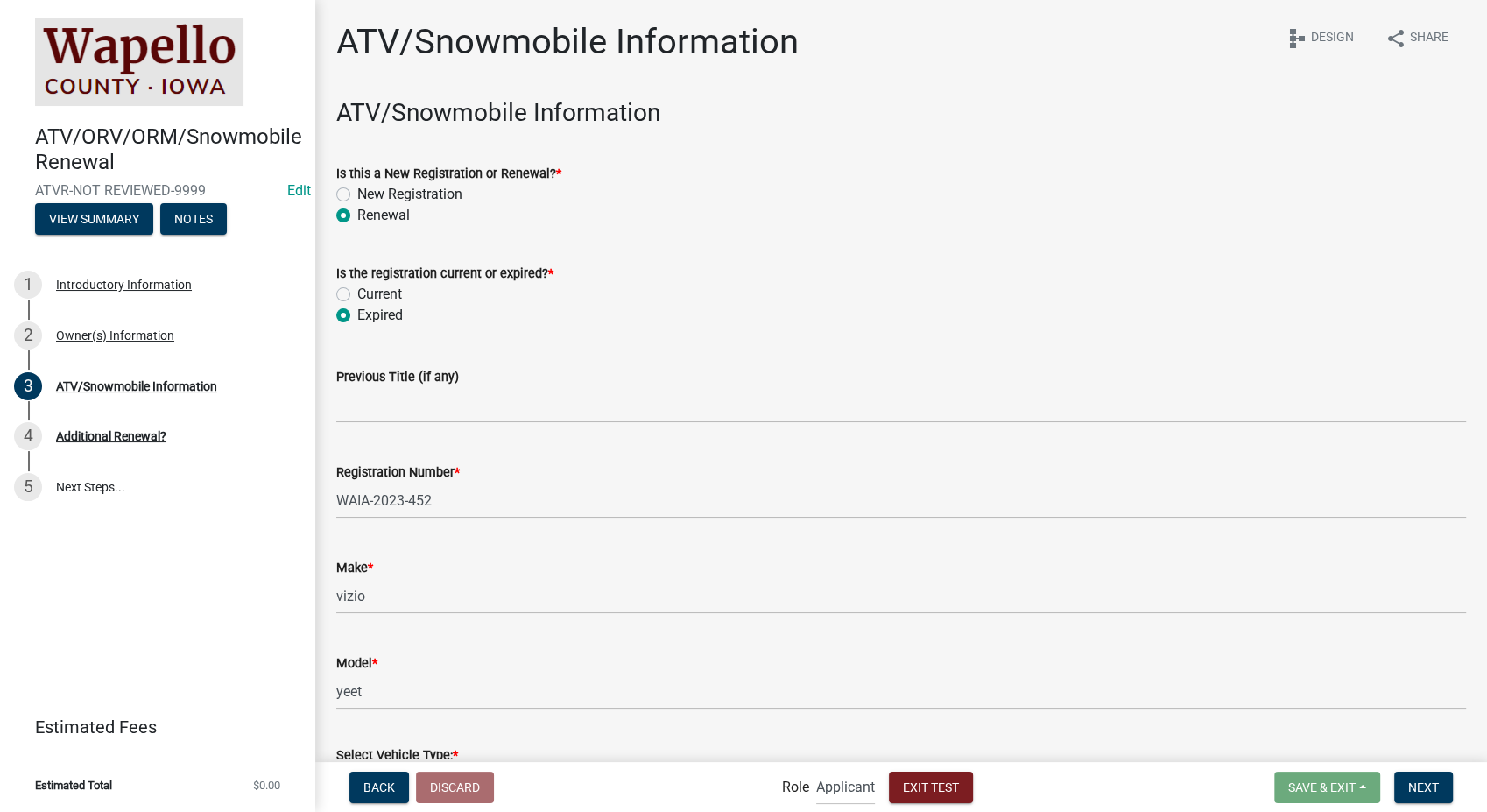
click at [358, 293] on label "Current" at bounding box center [380, 294] width 44 height 21
click at [358, 293] on input "Current" at bounding box center [364, 289] width 12 height 12
radio input "true"
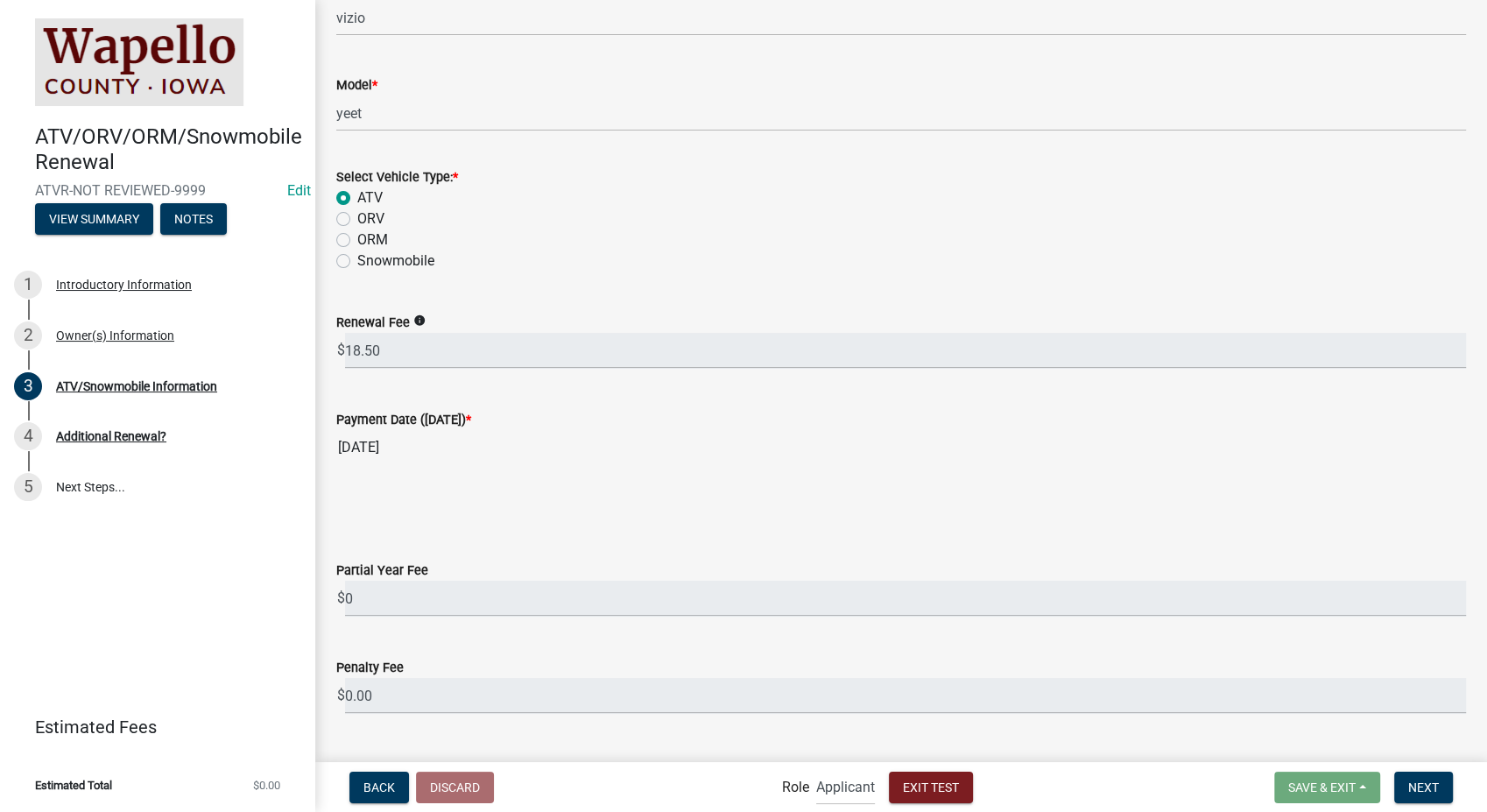
scroll to position [616, 0]
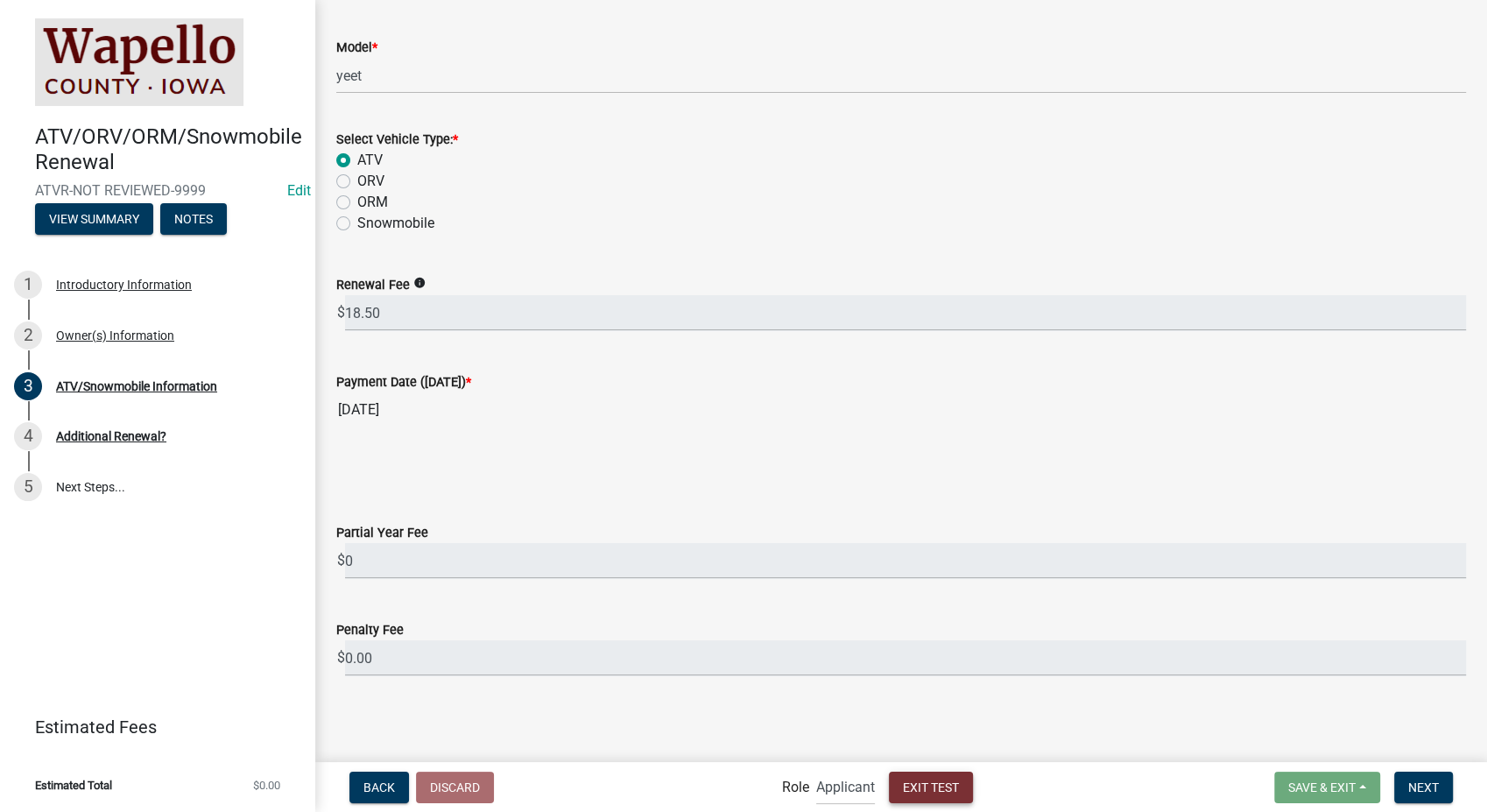
click at [918, 781] on span "Exit Test" at bounding box center [931, 786] width 56 height 14
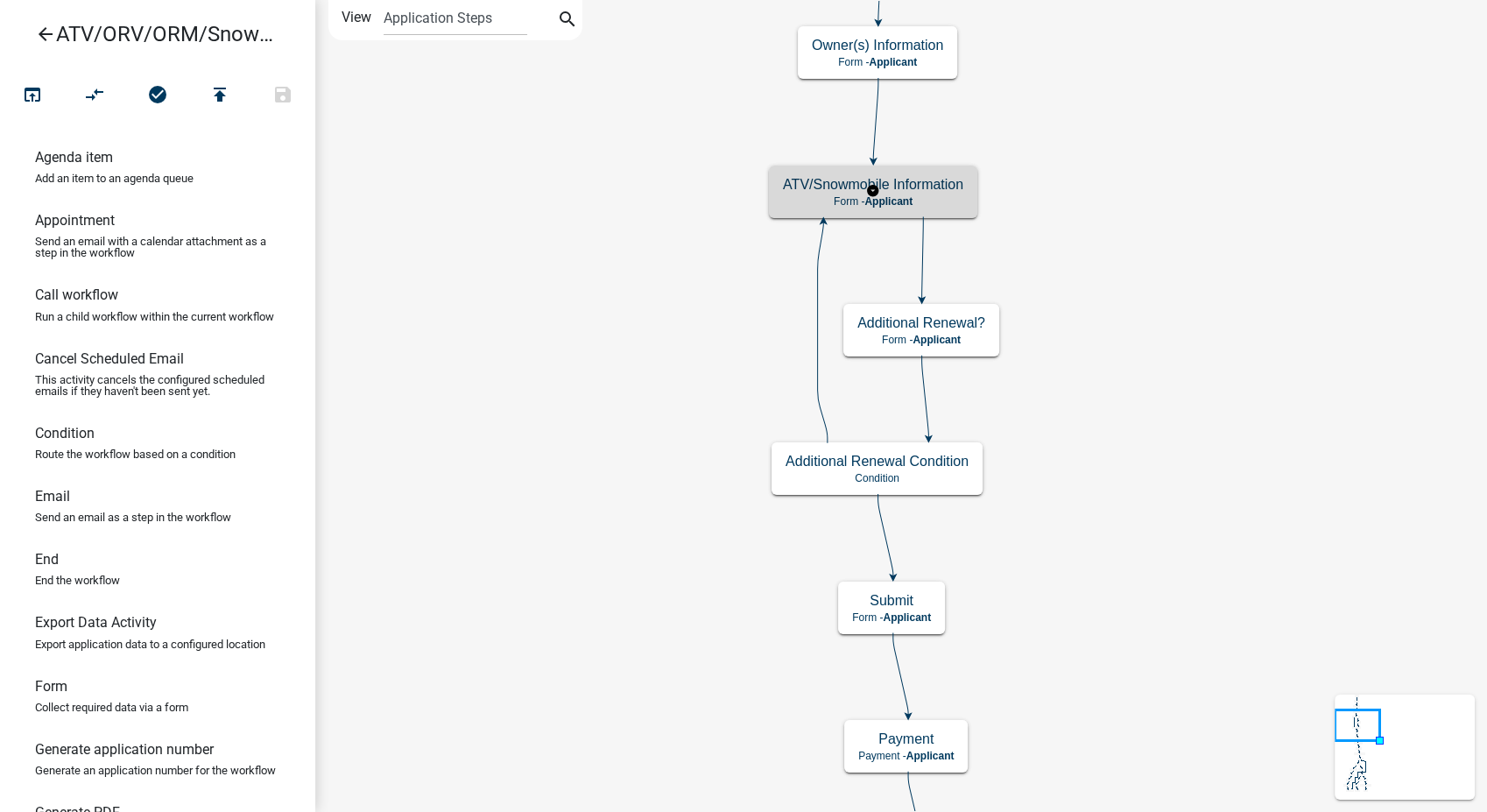
click at [952, 198] on p "Form - Applicant" at bounding box center [873, 201] width 181 height 13
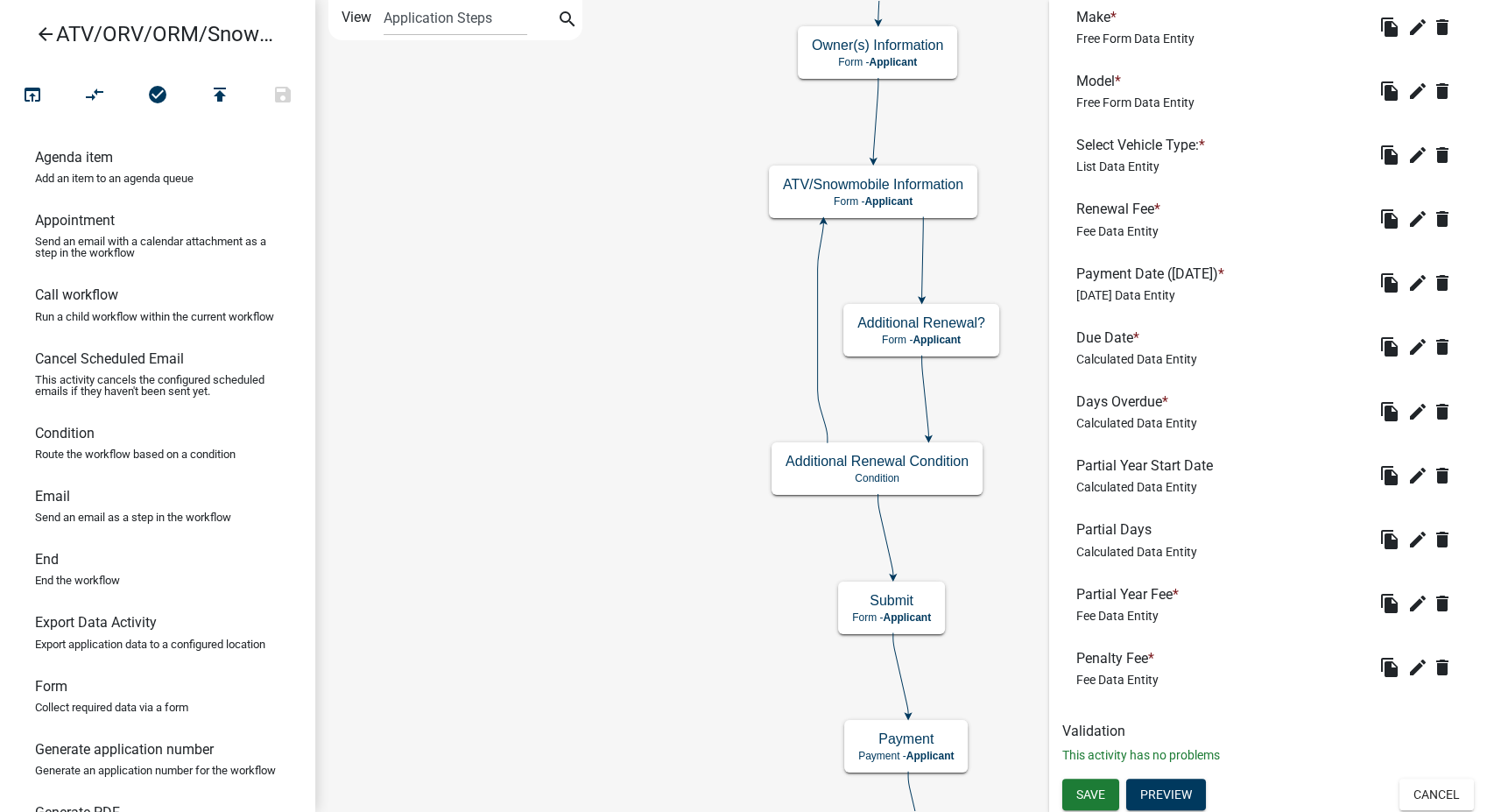
scroll to position [975, 0]
click at [1408, 592] on icon "edit" at bounding box center [1418, 601] width 21 height 21
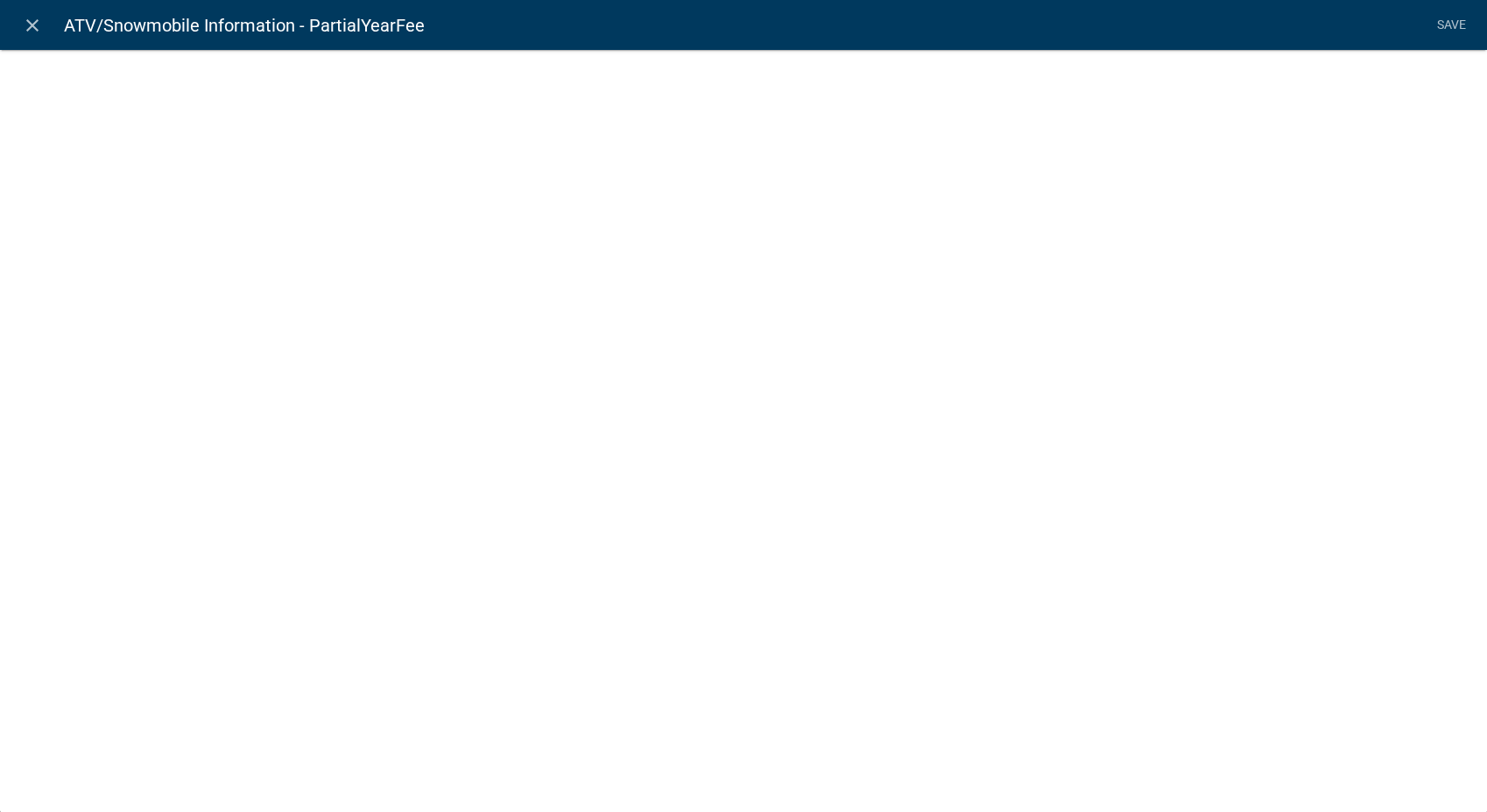
select select "fee"
select select "258b736f-576f-4325-a78c-fcdf45871ca8"
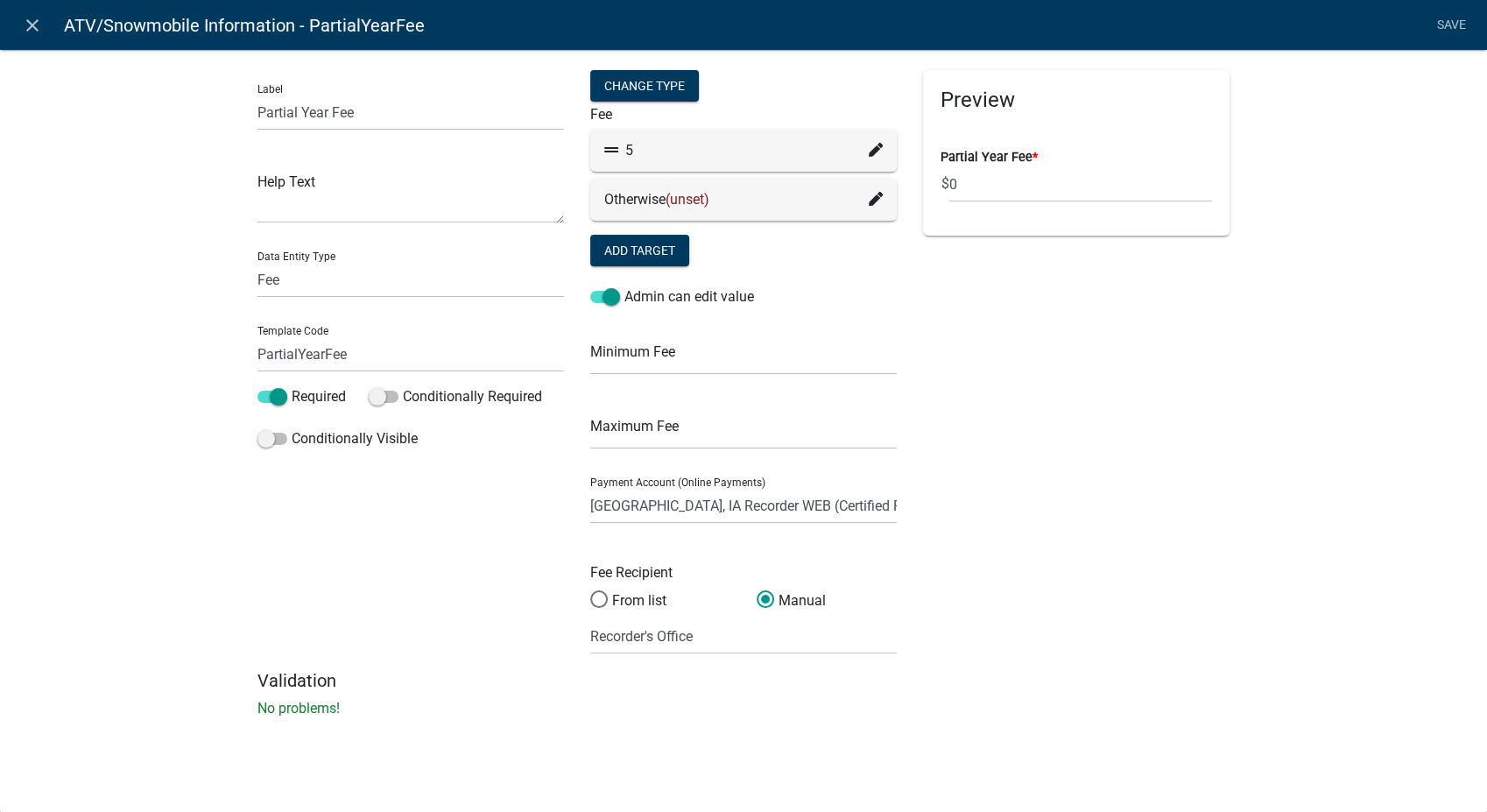
click at [874, 148] on icon at bounding box center [876, 150] width 14 height 14
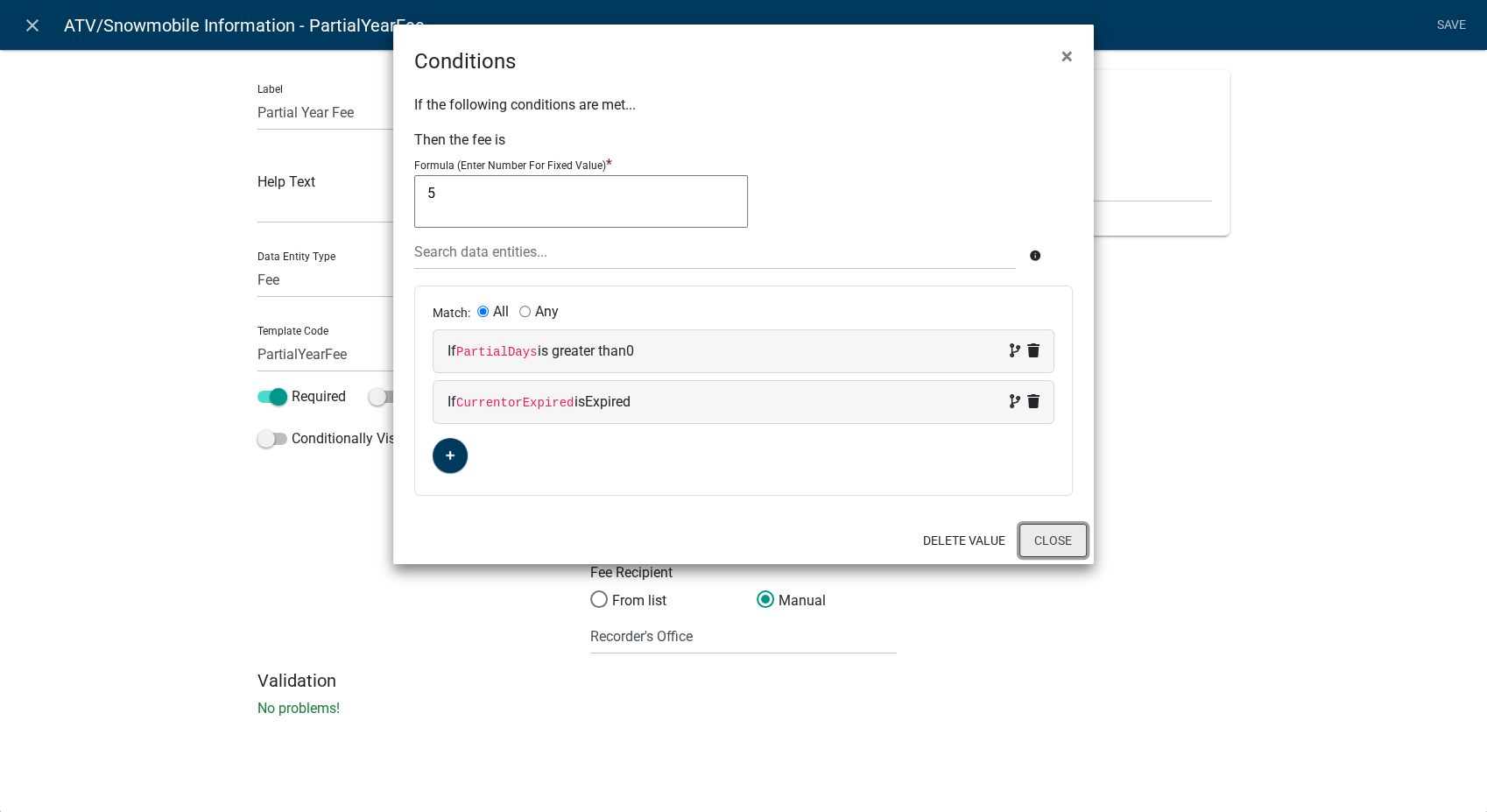
click at [1065, 548] on button "Close" at bounding box center [1053, 540] width 68 height 33
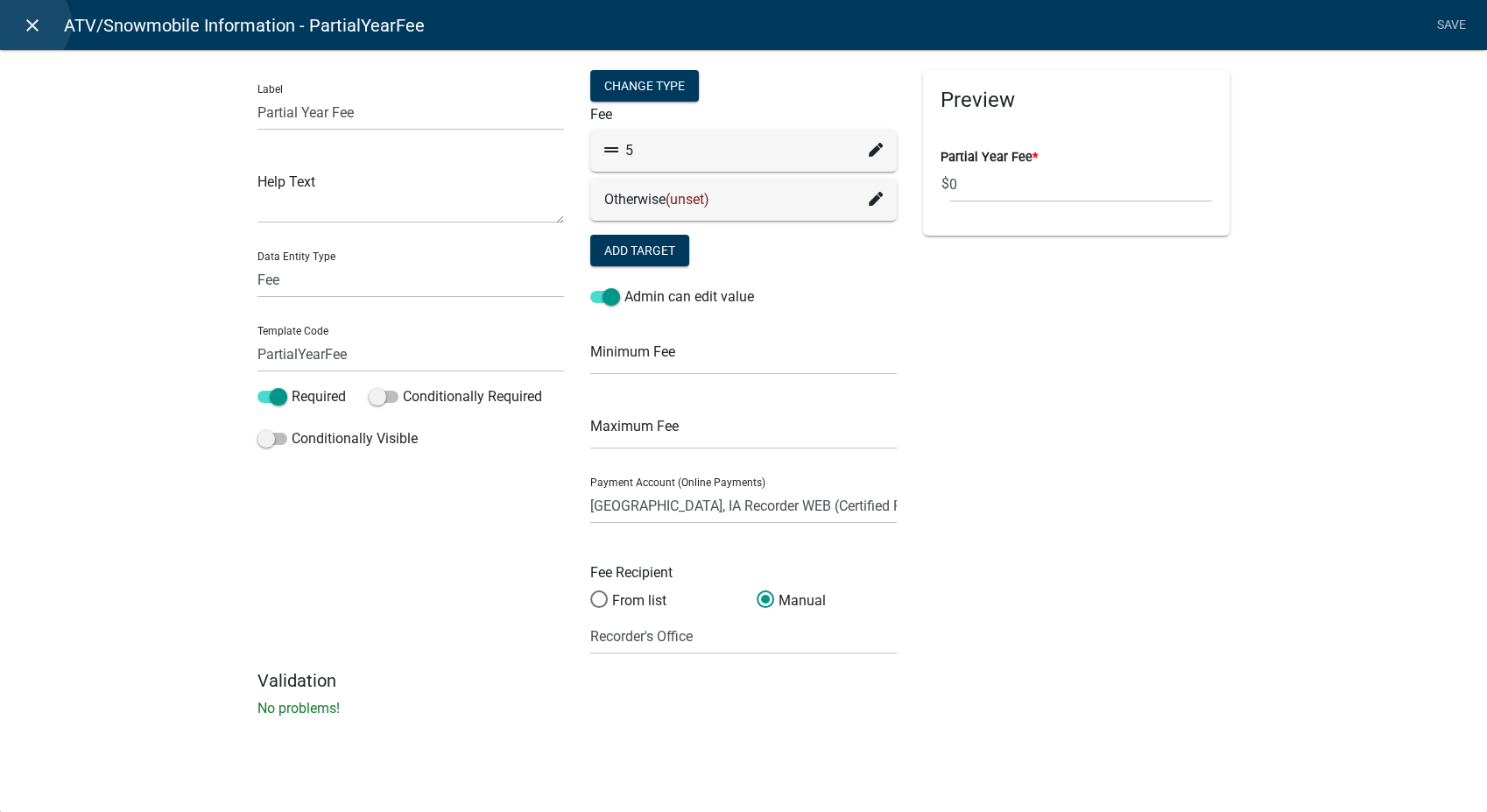
click at [27, 23] on icon "close" at bounding box center [33, 25] width 21 height 21
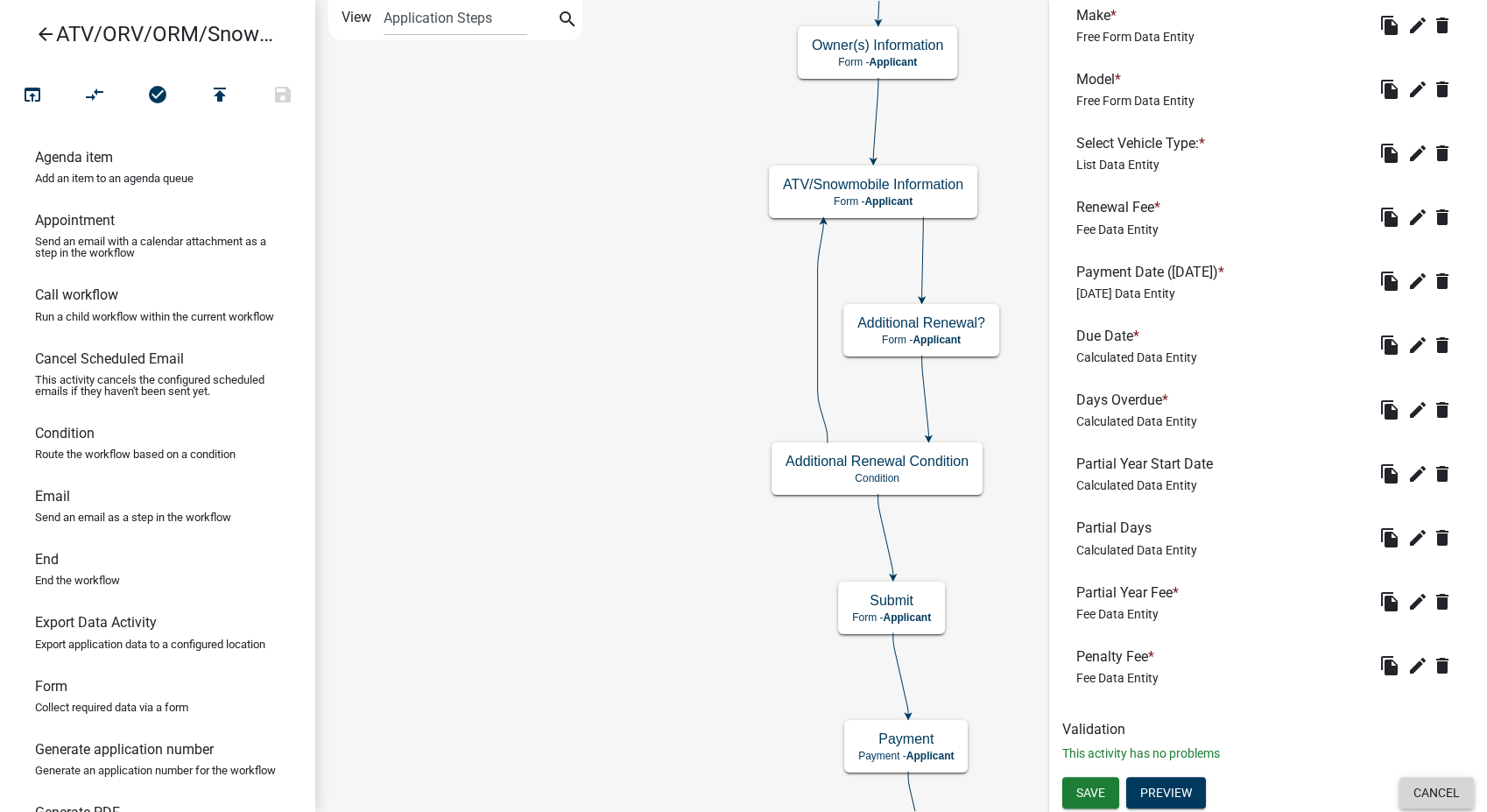
click at [1410, 792] on button "Cancel" at bounding box center [1436, 792] width 74 height 32
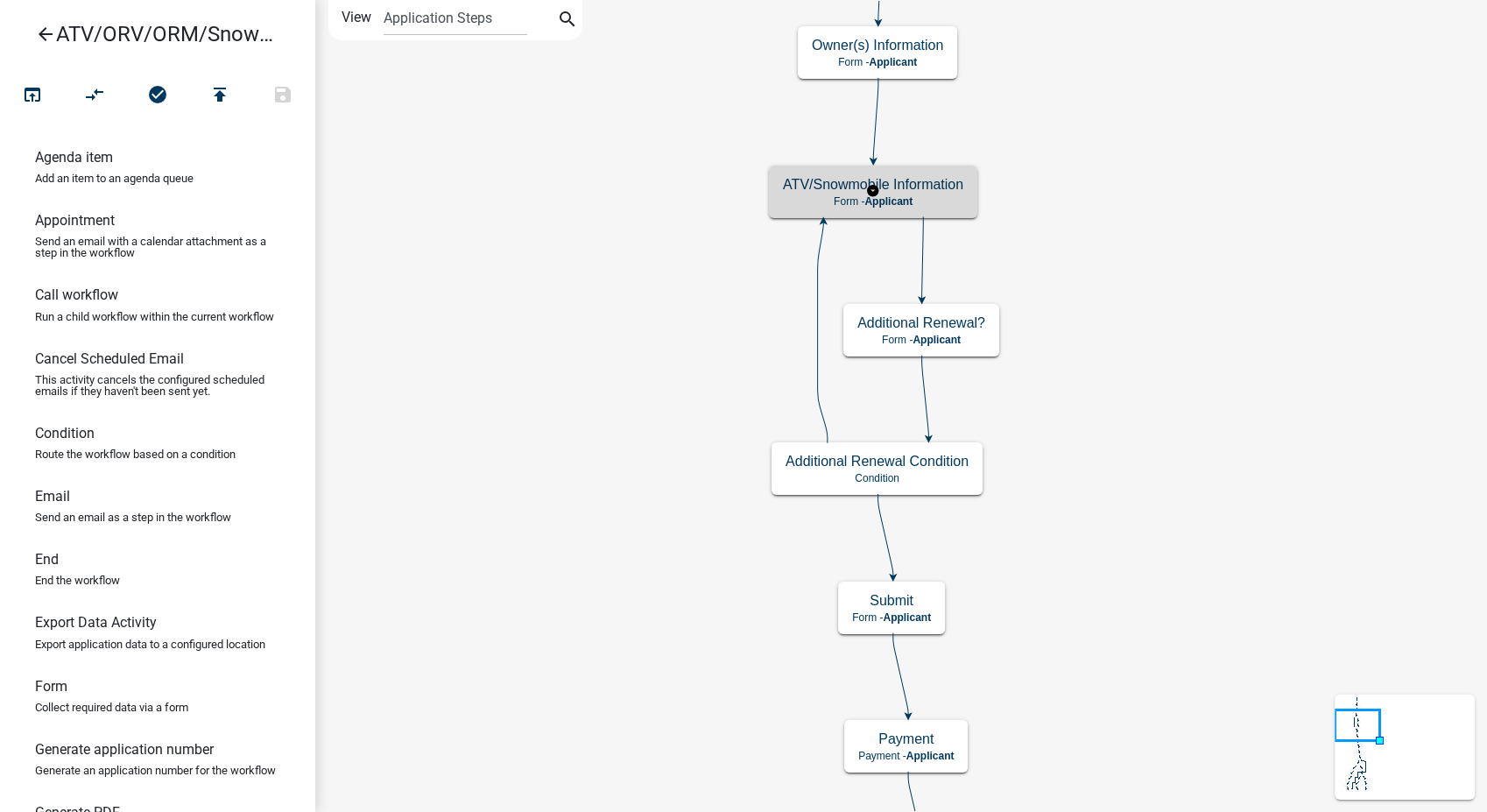
click at [917, 185] on h5 "ATV/Snowmobile Information" at bounding box center [873, 184] width 181 height 16
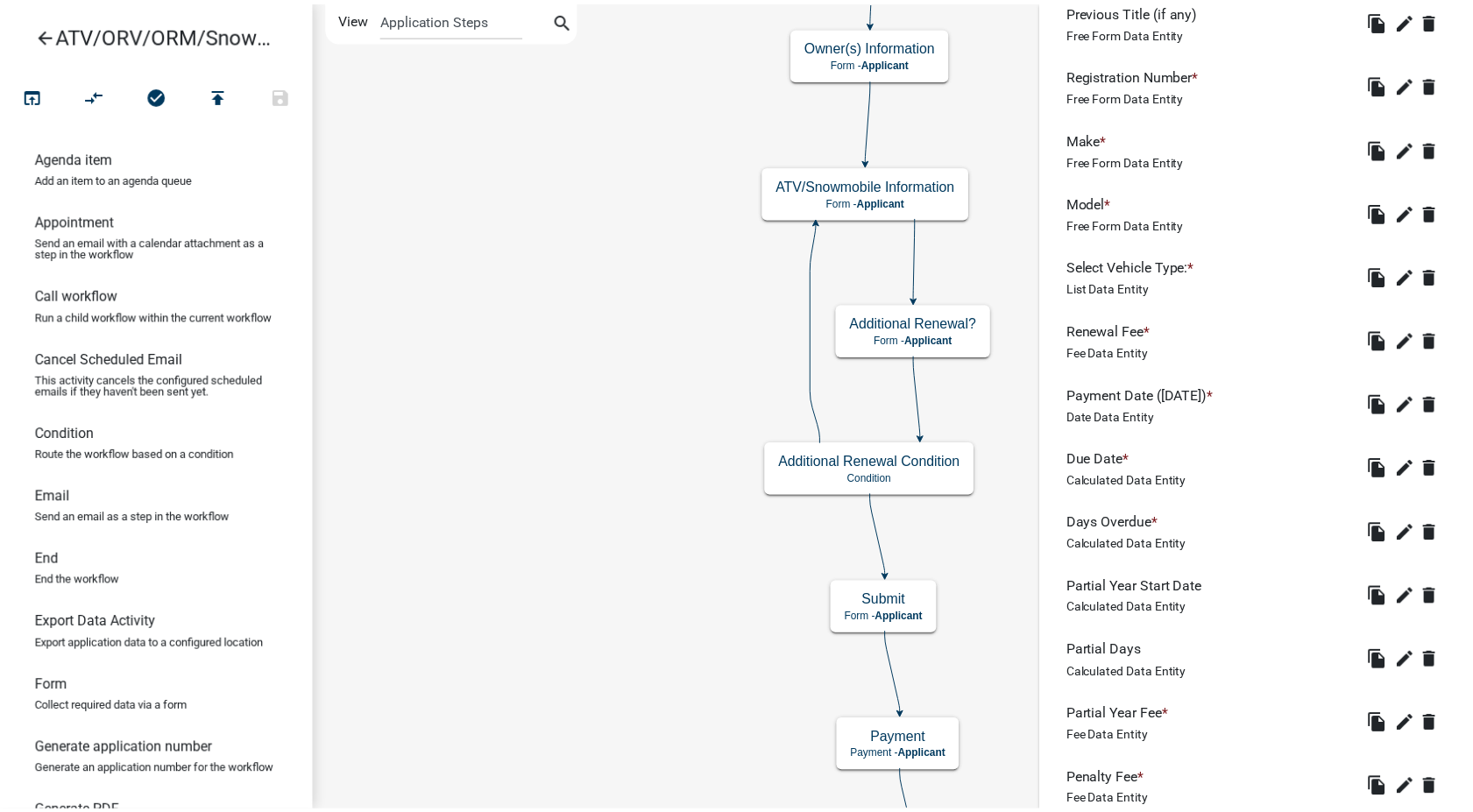
scroll to position [975, 0]
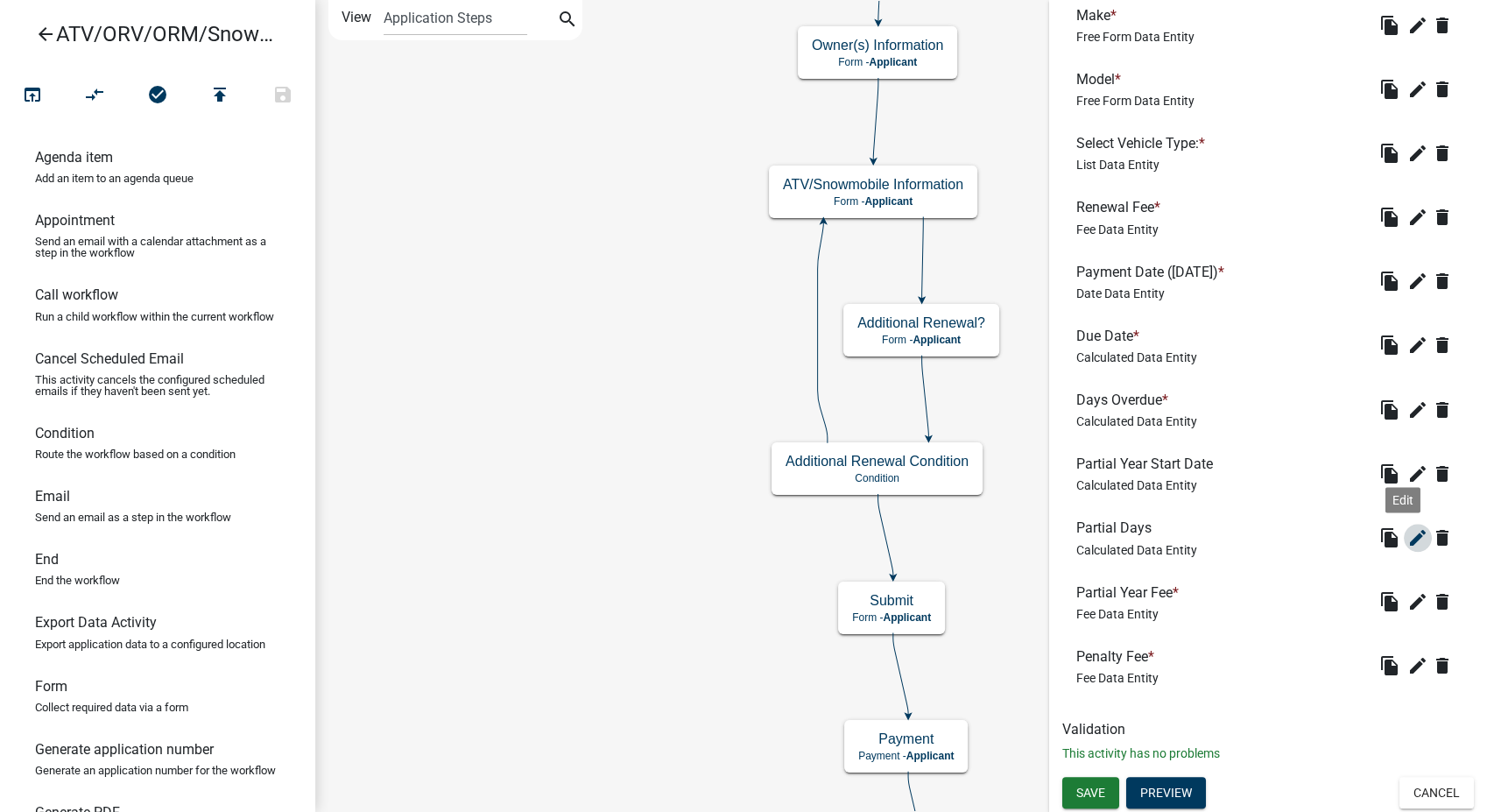
click at [1408, 535] on icon "edit" at bounding box center [1418, 537] width 21 height 21
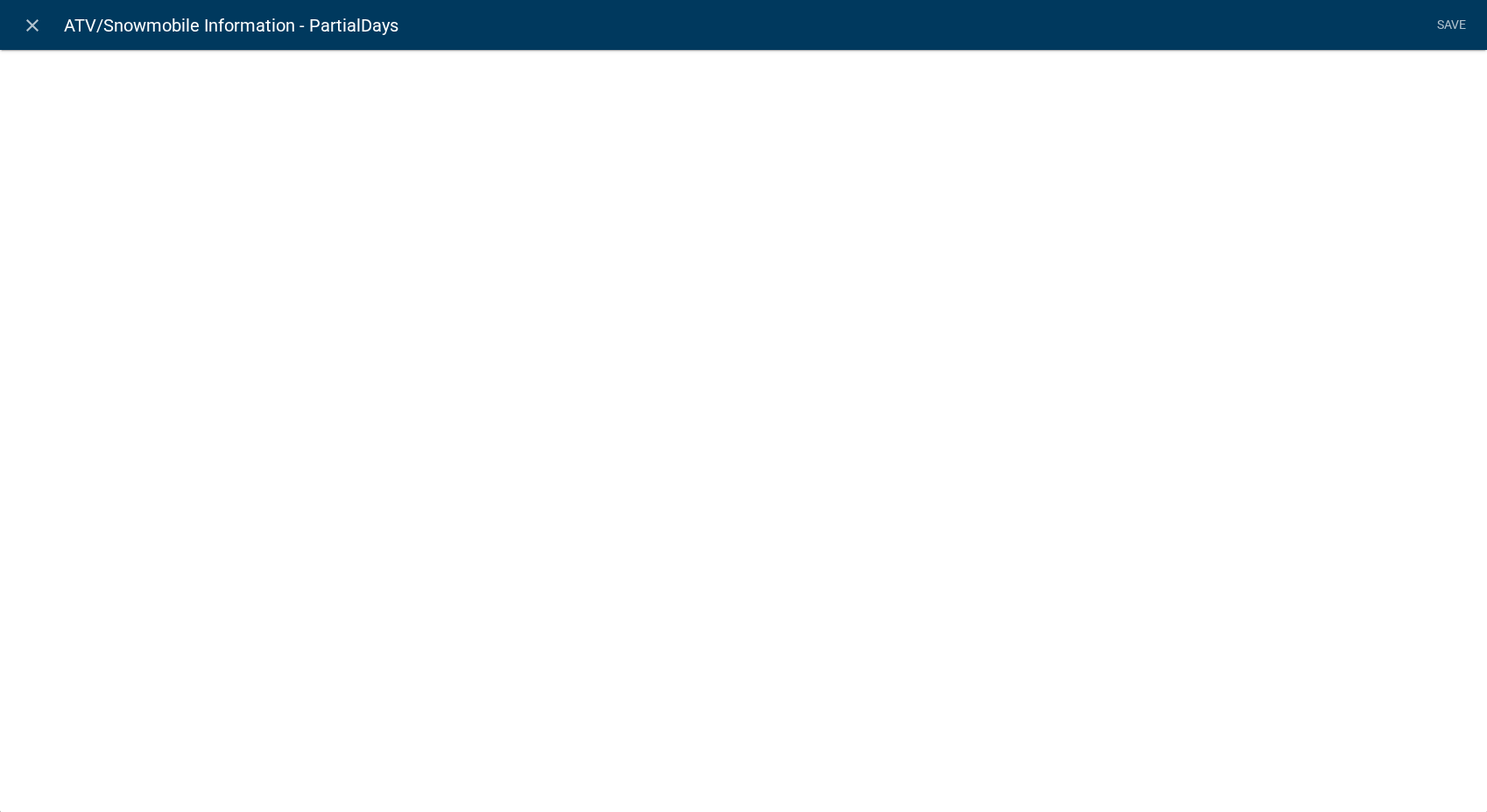
select select "calculated-value"
select select "2"
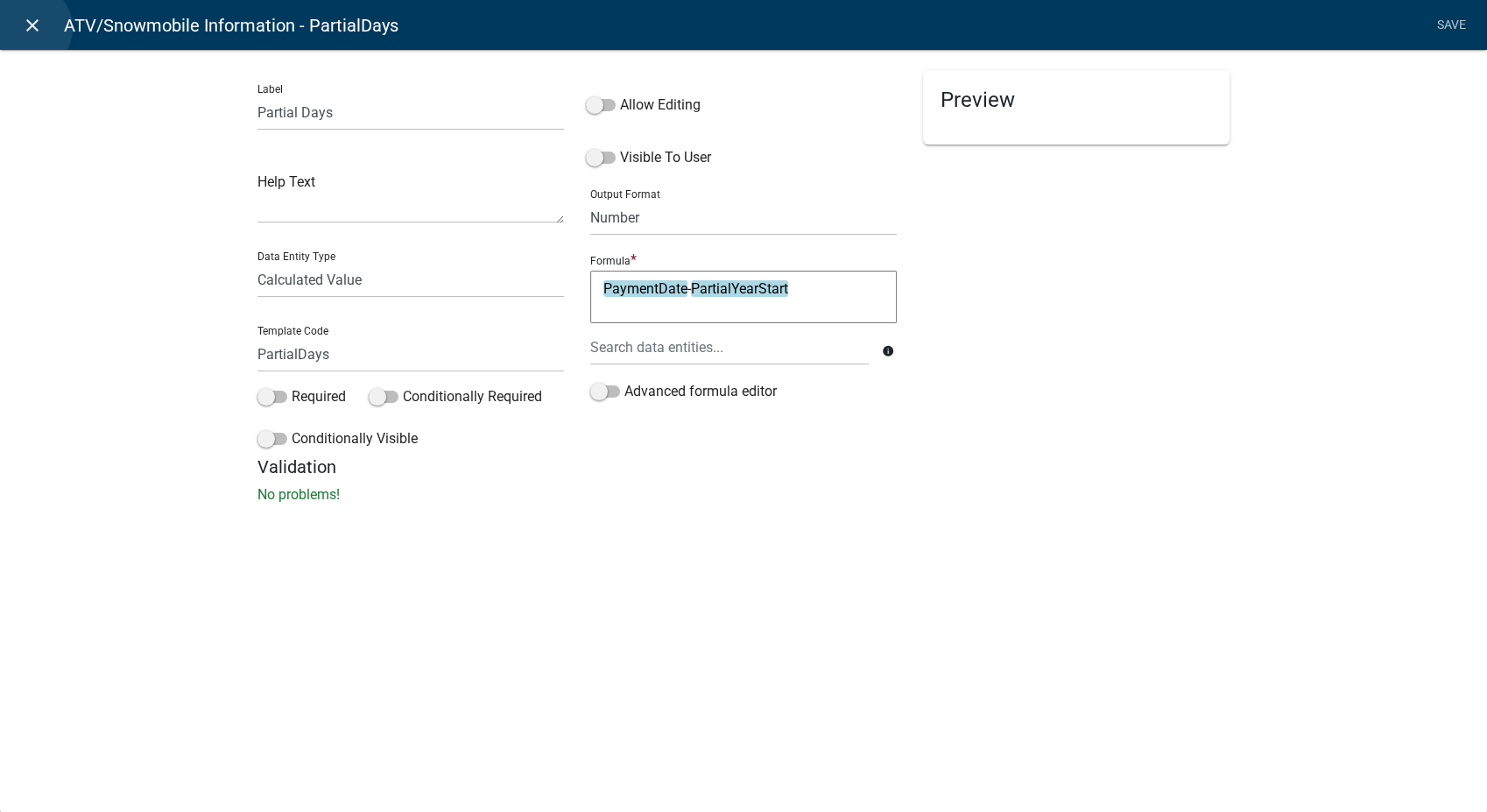
click at [28, 28] on icon "close" at bounding box center [33, 25] width 21 height 21
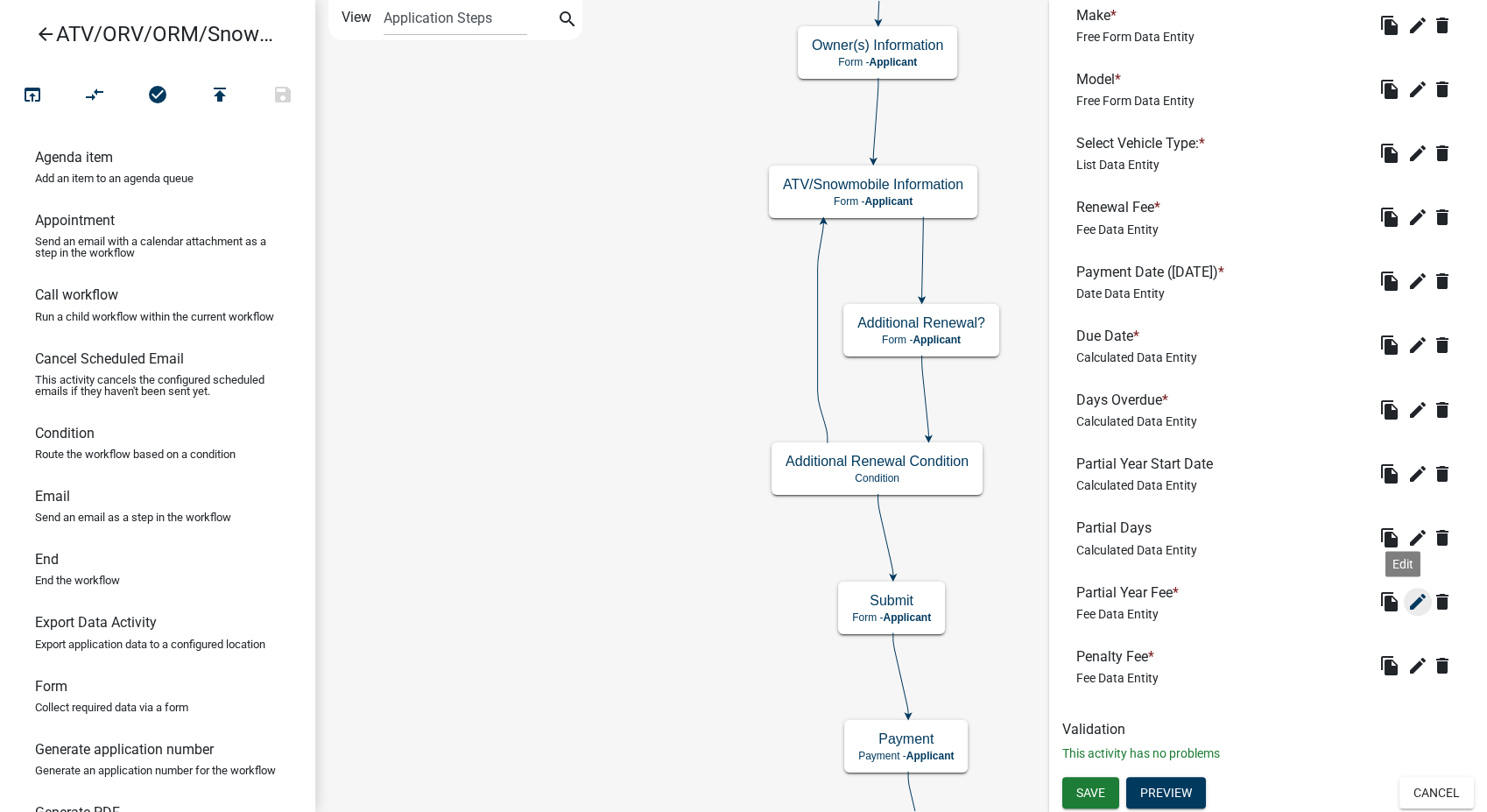
click at [1408, 603] on icon "edit" at bounding box center [1418, 601] width 21 height 21
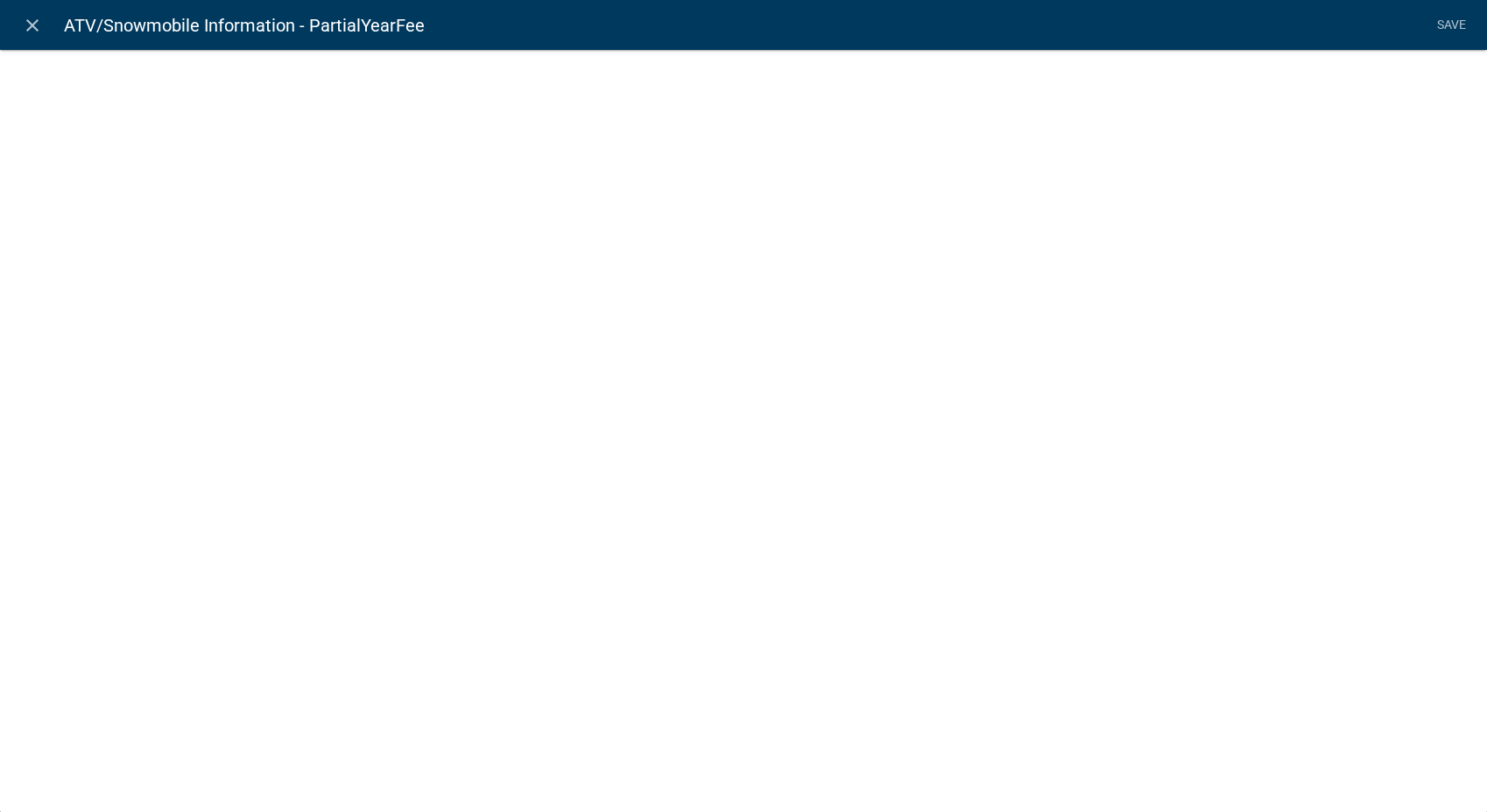
select select "fee"
select select "258b736f-576f-4325-a78c-fcdf45871ca8"
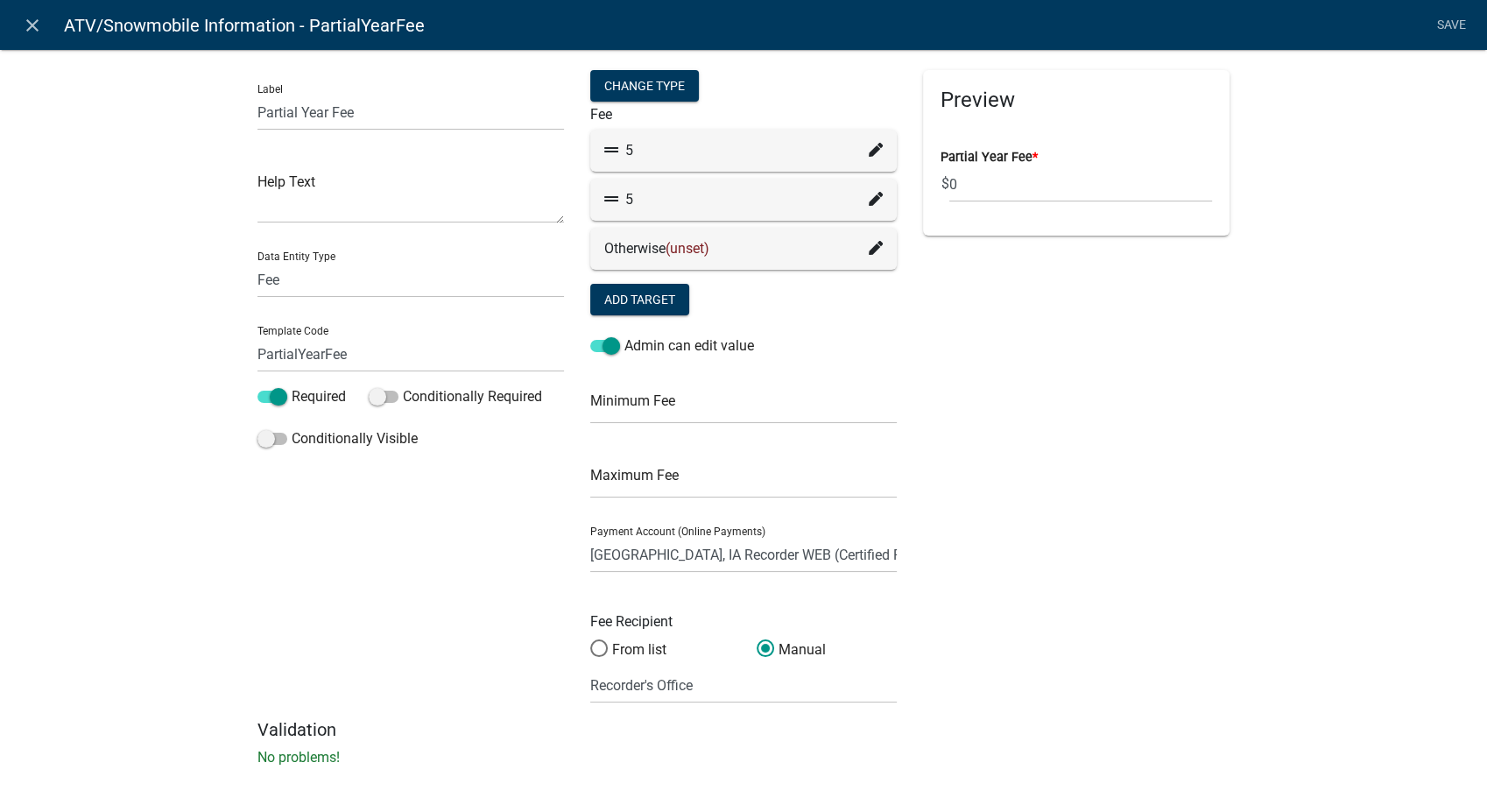
click at [869, 200] on icon at bounding box center [876, 198] width 14 height 14
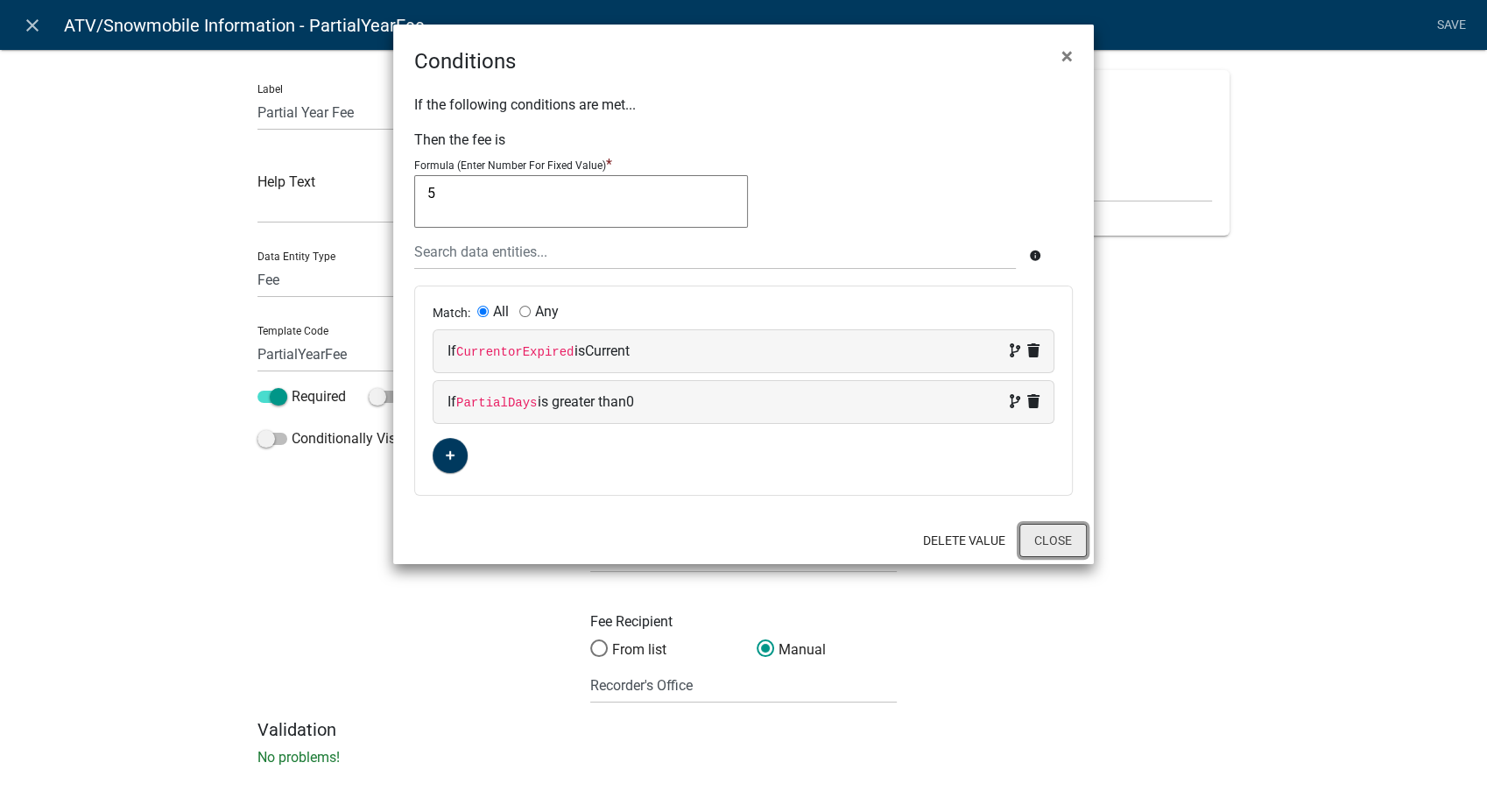
click at [1056, 555] on button "Close" at bounding box center [1053, 540] width 68 height 33
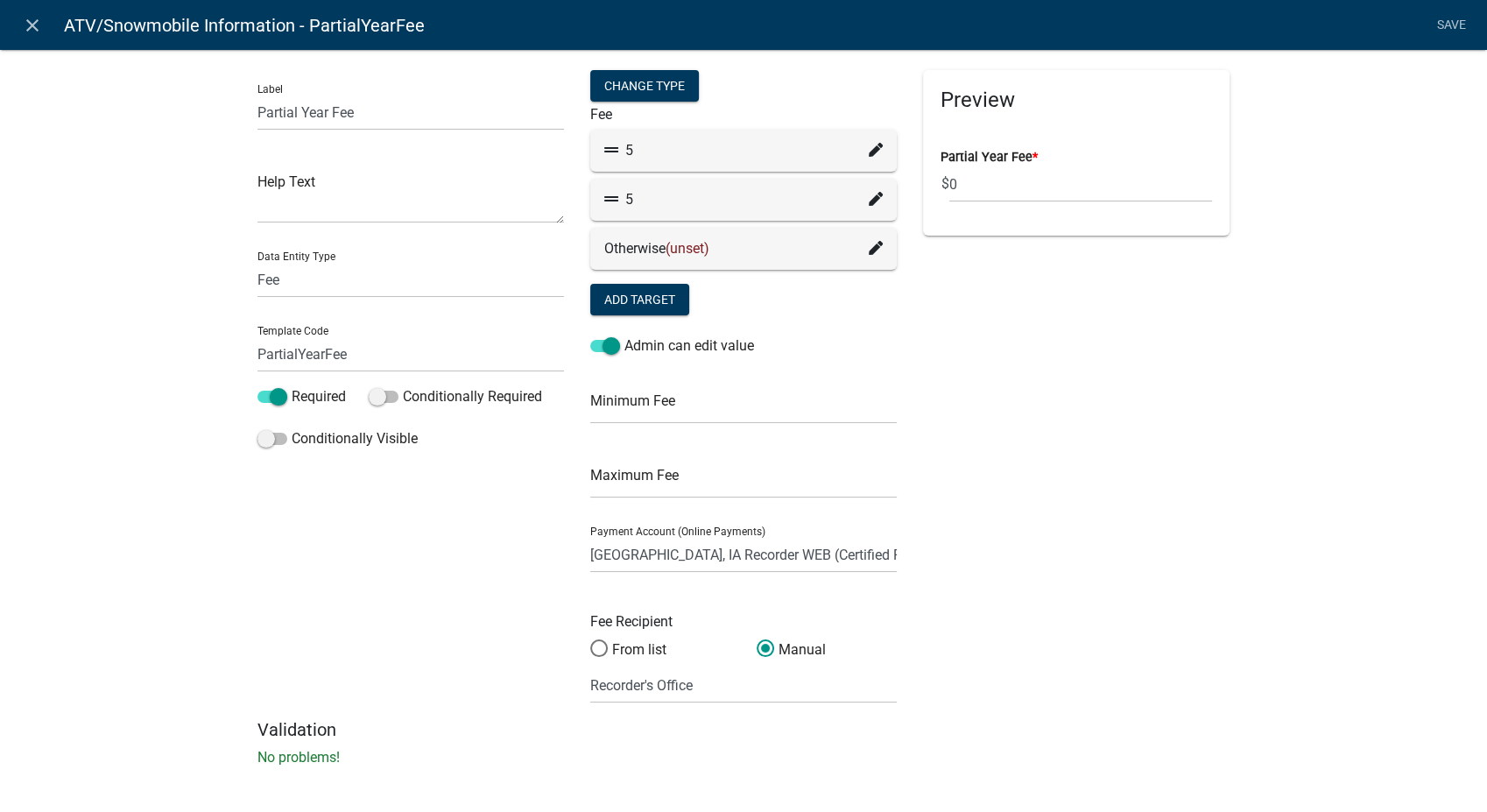
click at [869, 194] on icon at bounding box center [876, 198] width 14 height 14
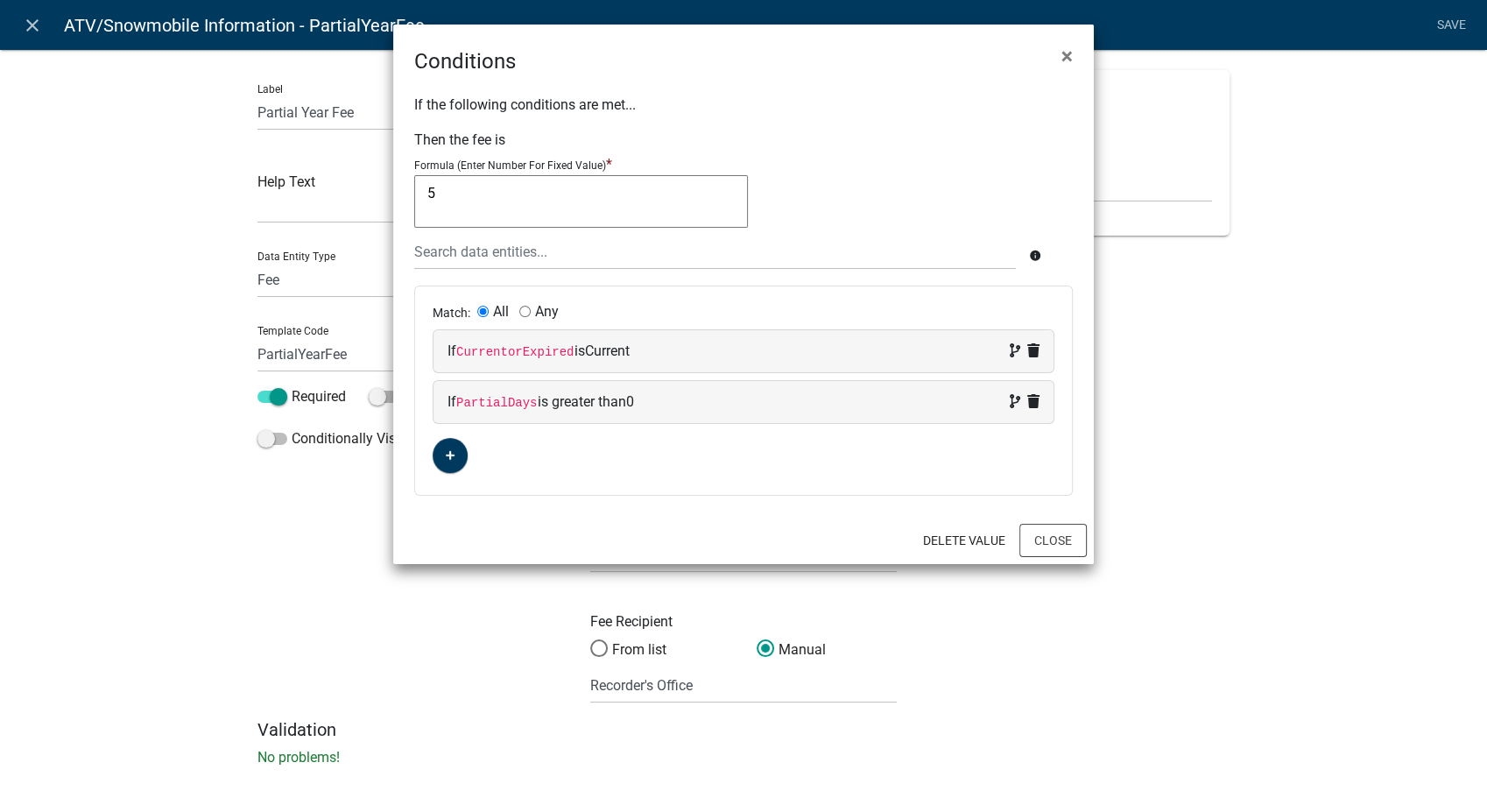
click at [704, 400] on div "If PartialDays is greater than 0" at bounding box center [744, 402] width 592 height 21
select select "40: PartialDays"
select select "4: >"
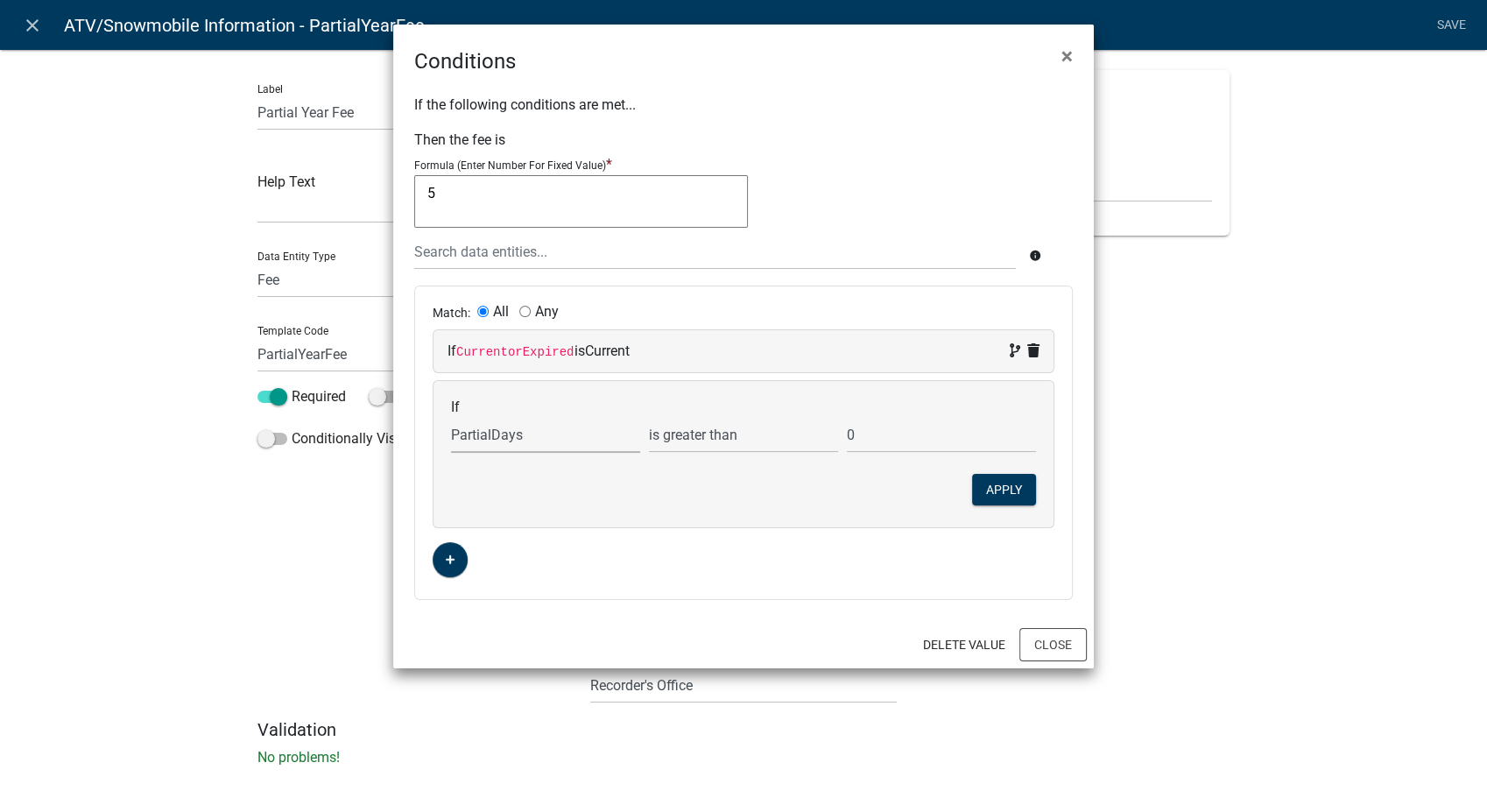
click at [525, 432] on select "Choose... ActiveRegistrationExpDate AdditionalRenewalYN ALL_FEE_RECIPIENTS APPL…" at bounding box center [545, 434] width 190 height 36
click at [1086, 645] on button "Close" at bounding box center [1053, 644] width 68 height 33
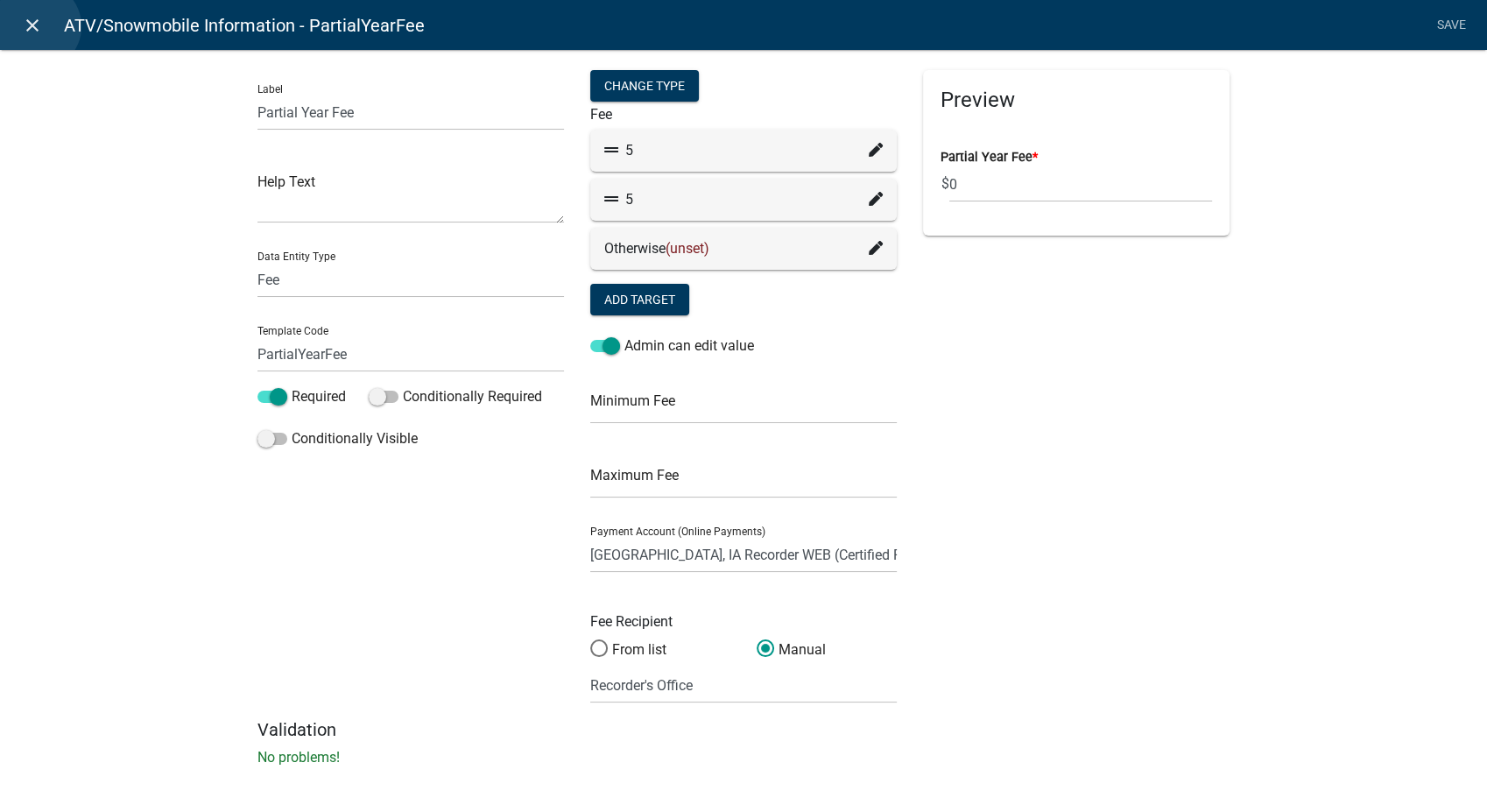
click at [37, 26] on icon "close" at bounding box center [33, 25] width 21 height 21
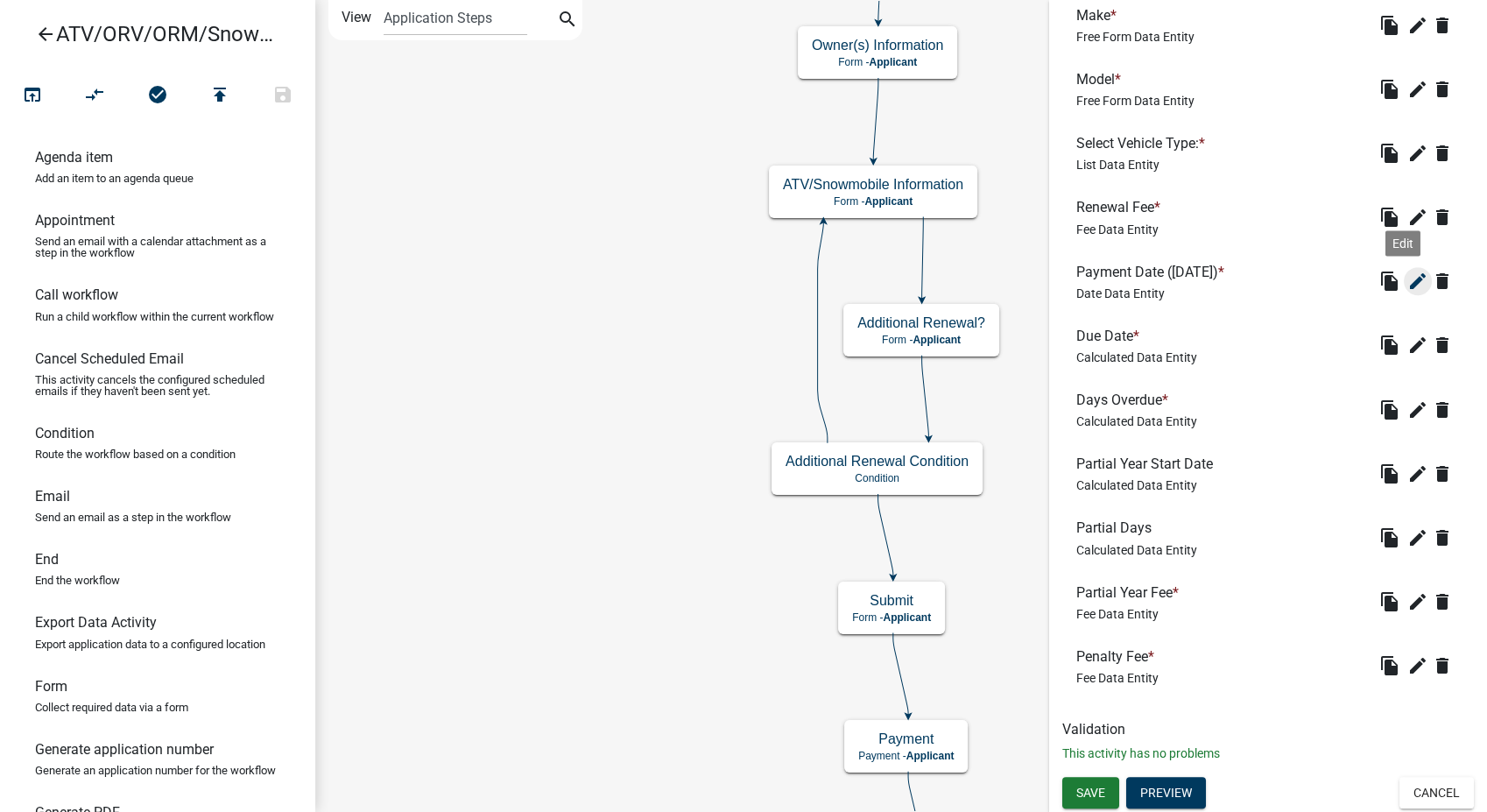
click at [1408, 275] on icon "edit" at bounding box center [1418, 281] width 21 height 21
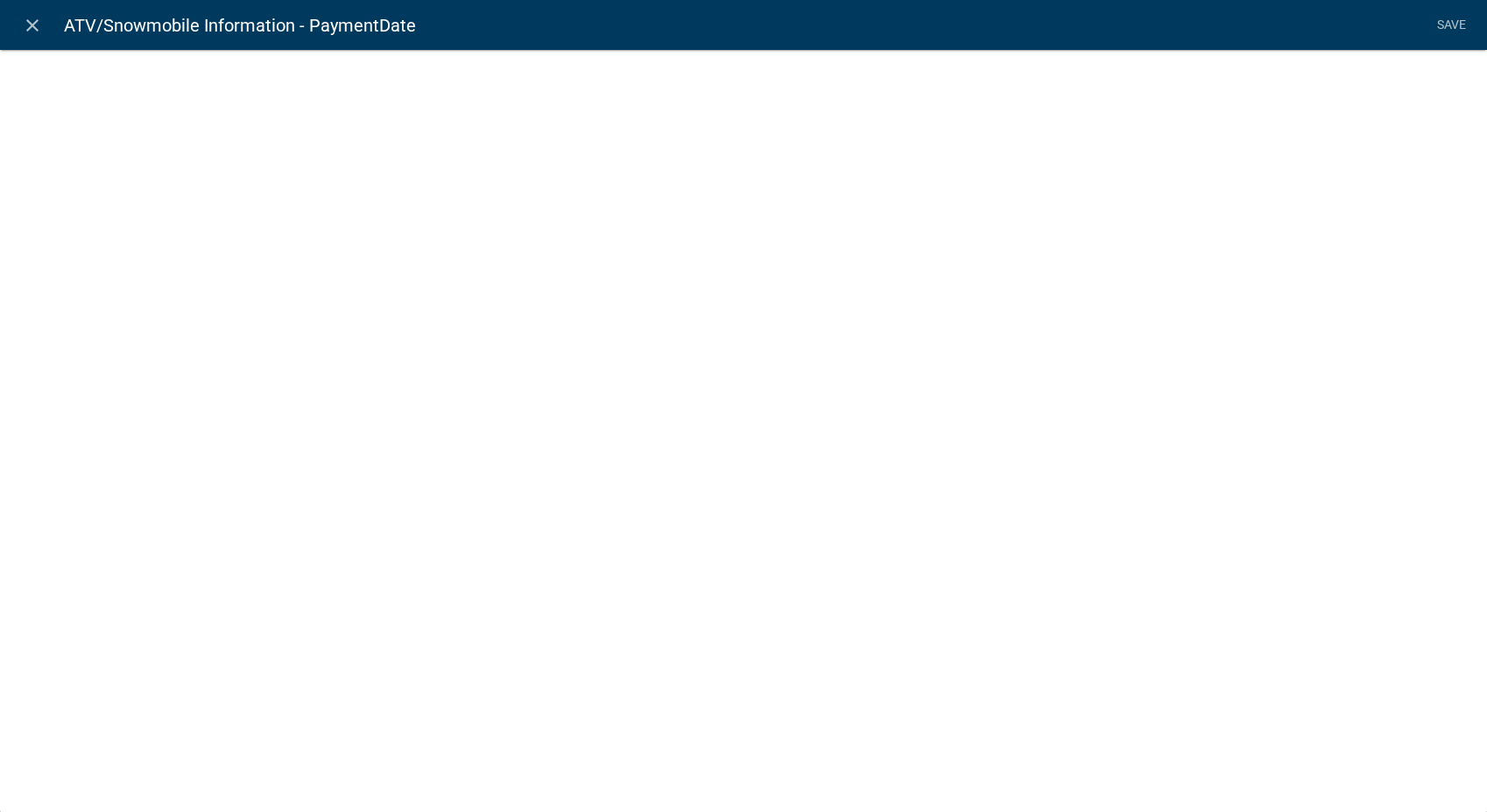
select select "date"
select select
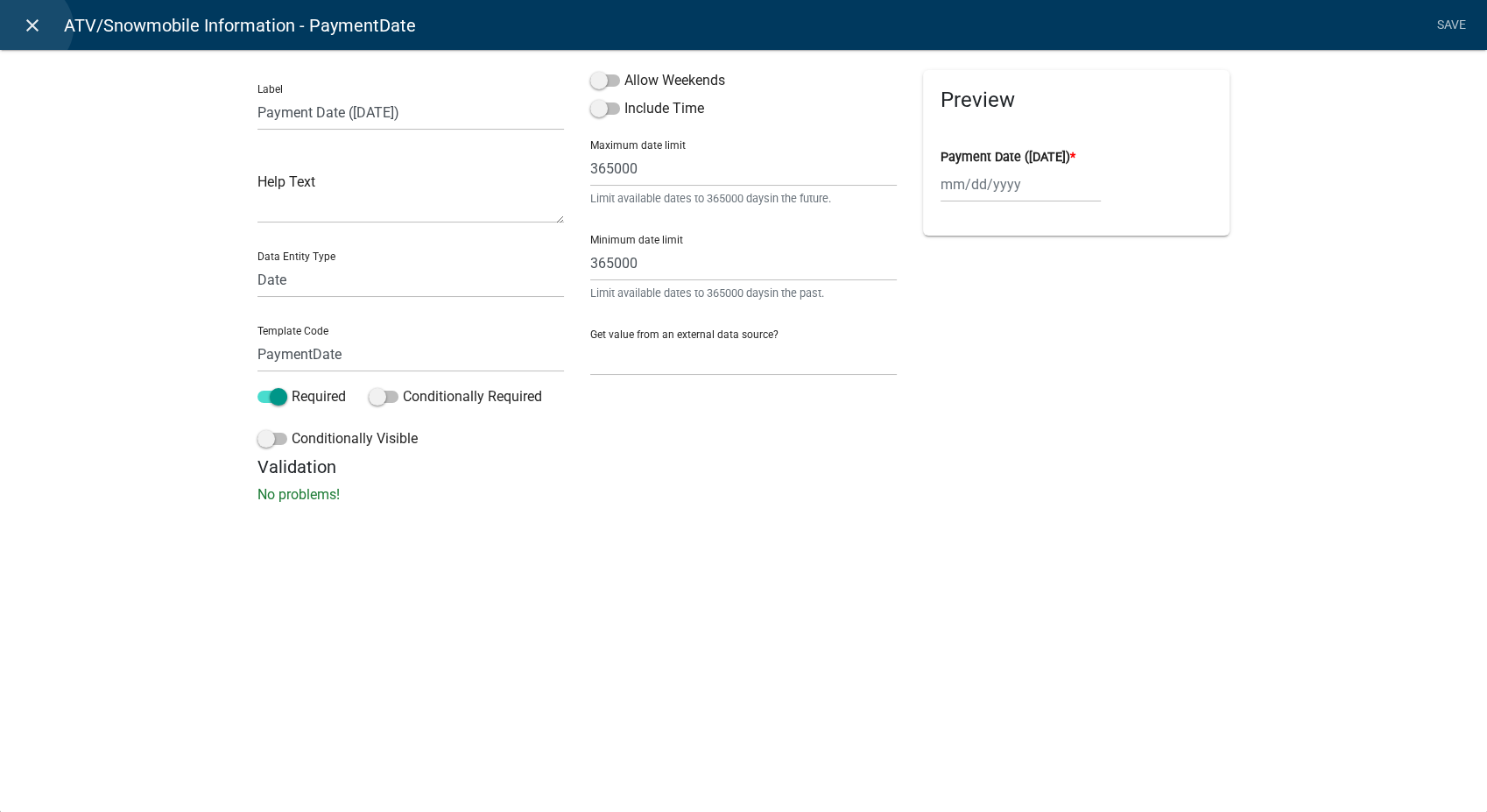
click at [29, 27] on icon "close" at bounding box center [33, 25] width 21 height 21
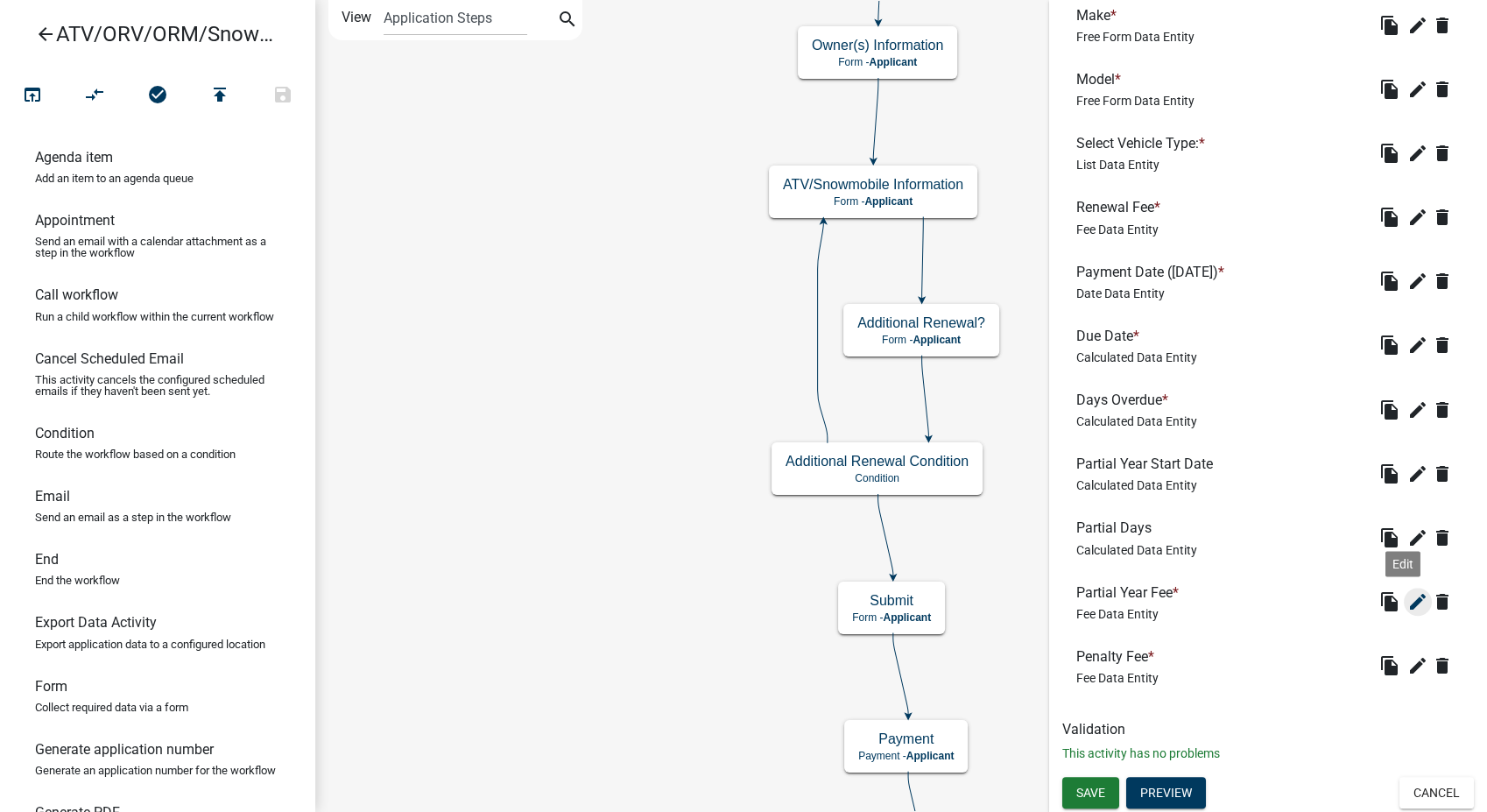
click at [1408, 600] on icon "edit" at bounding box center [1418, 601] width 21 height 21
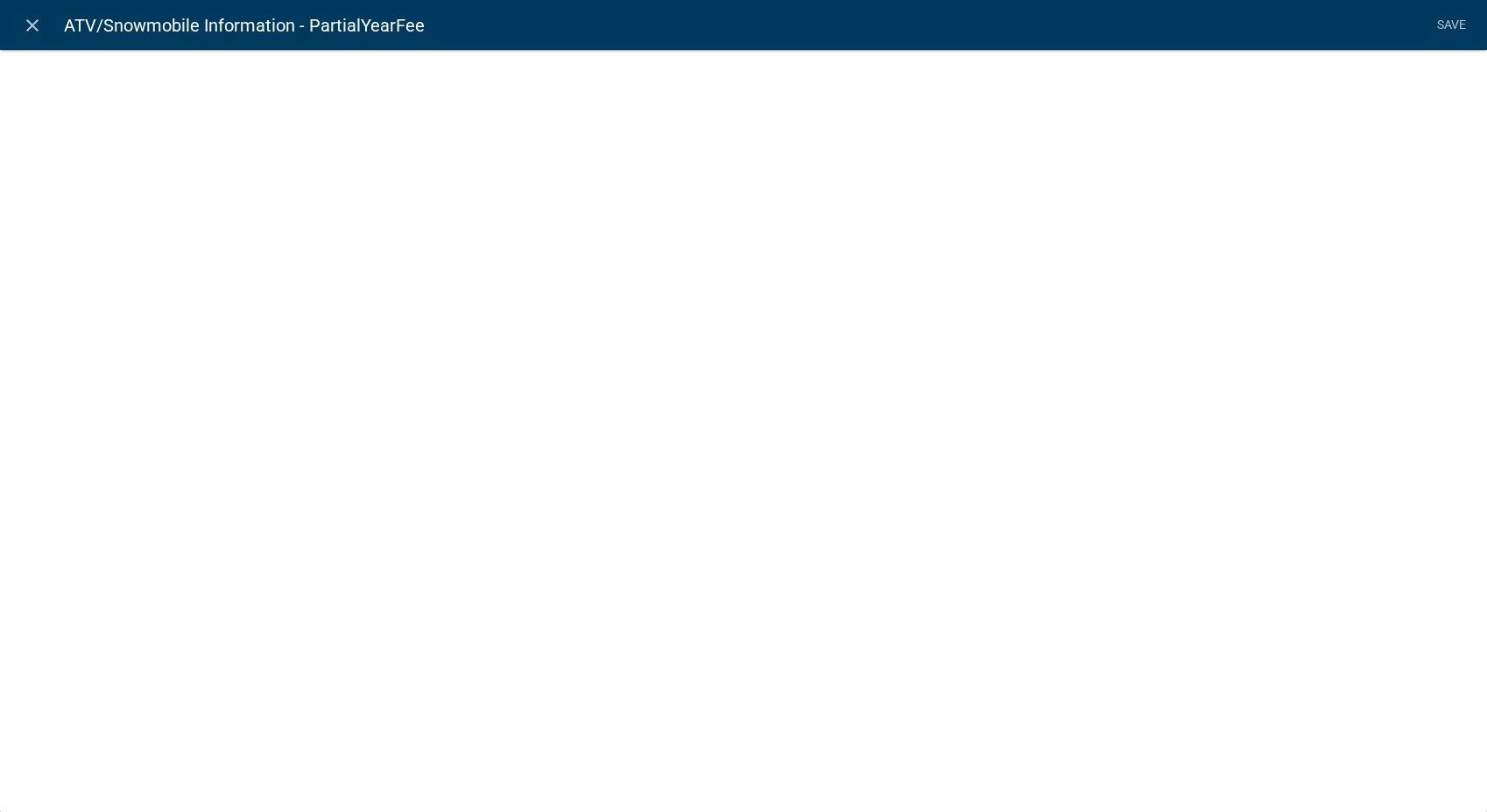
select select "fee"
select select "258b736f-576f-4325-a78c-fcdf45871ca8"
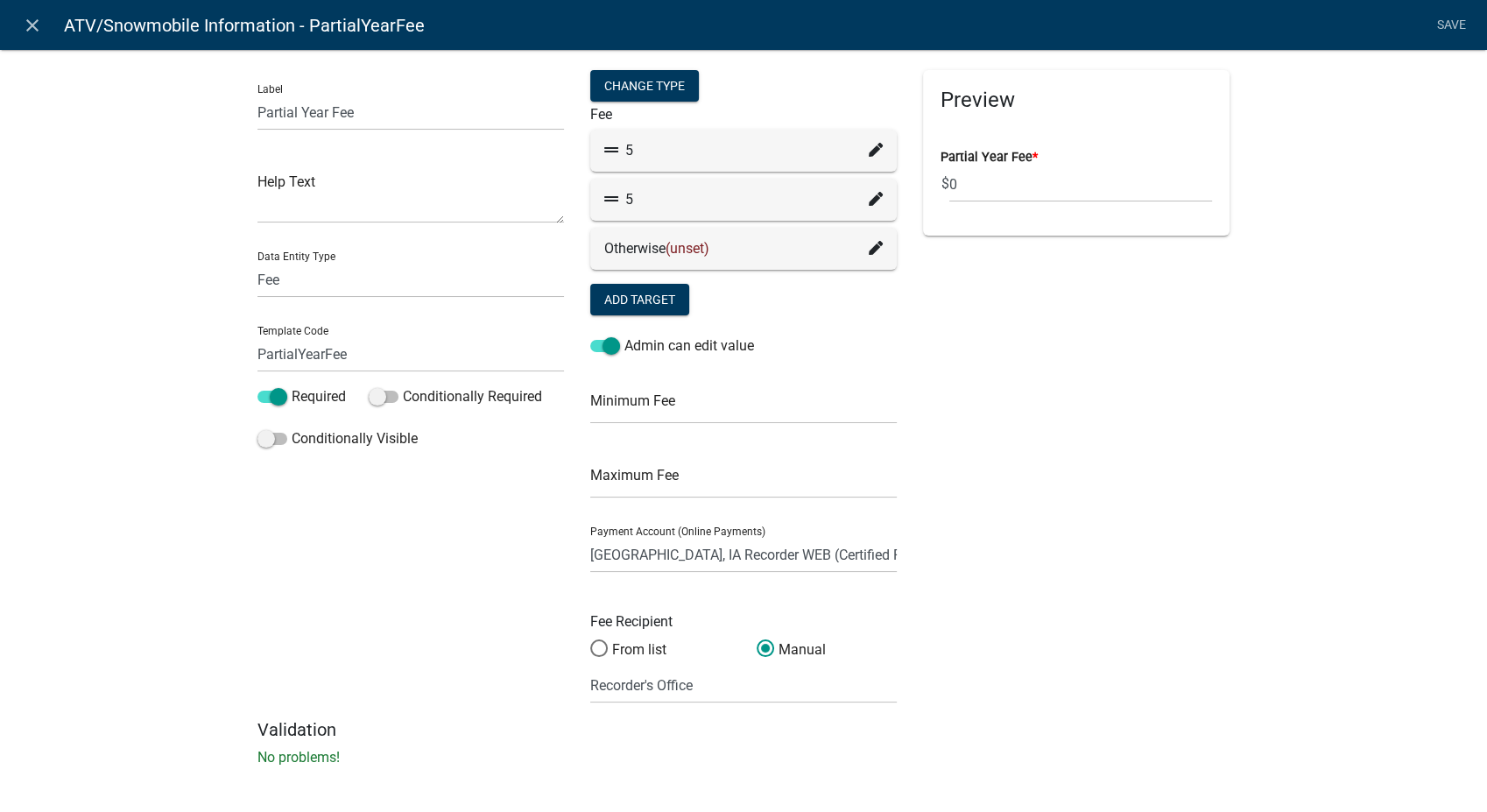
click at [870, 196] on icon at bounding box center [876, 198] width 14 height 14
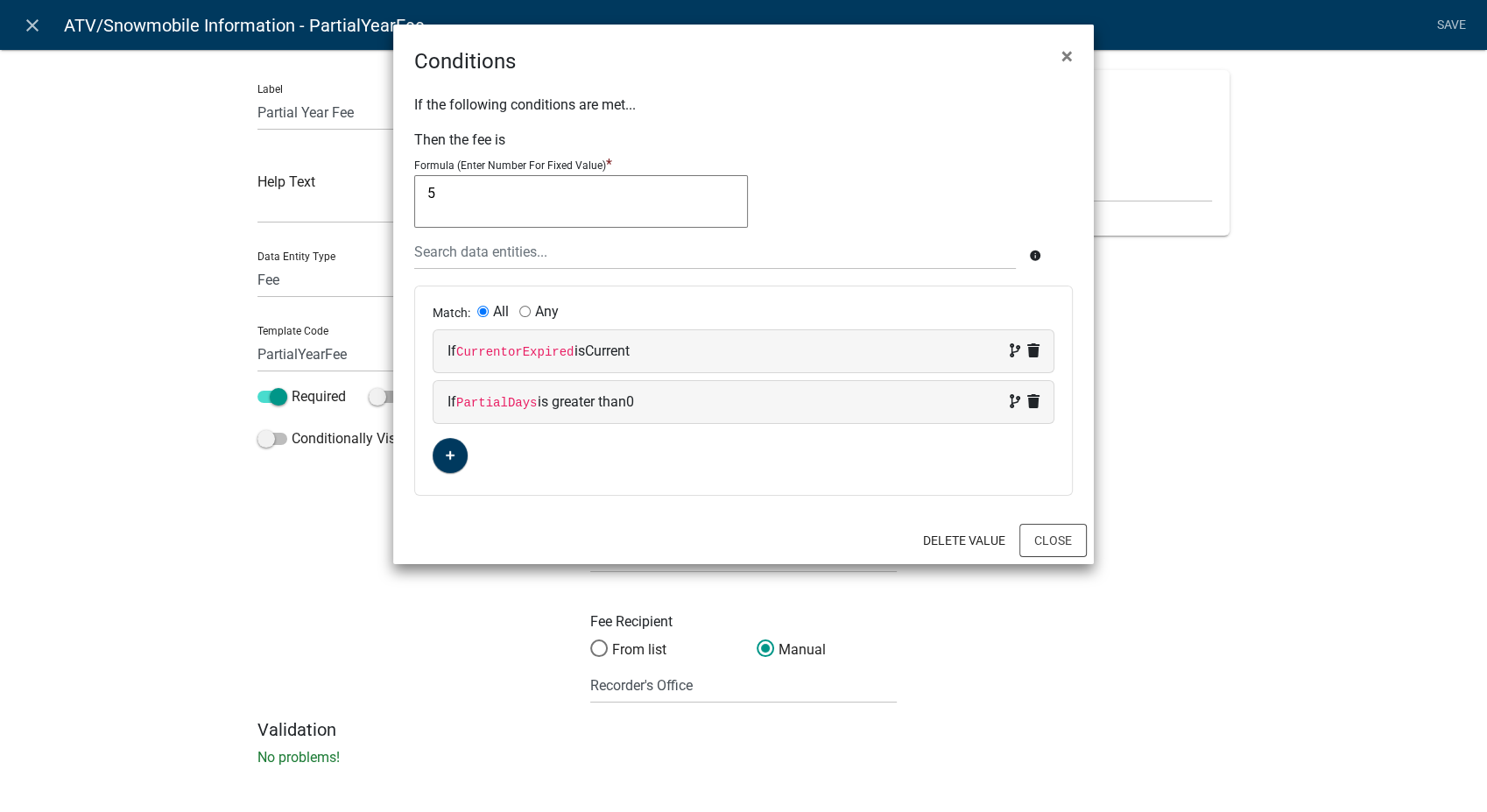
click at [671, 399] on div "If PartialDays is greater than 0" at bounding box center [744, 402] width 592 height 21
select select "40: PartialDays"
select select "4: >"
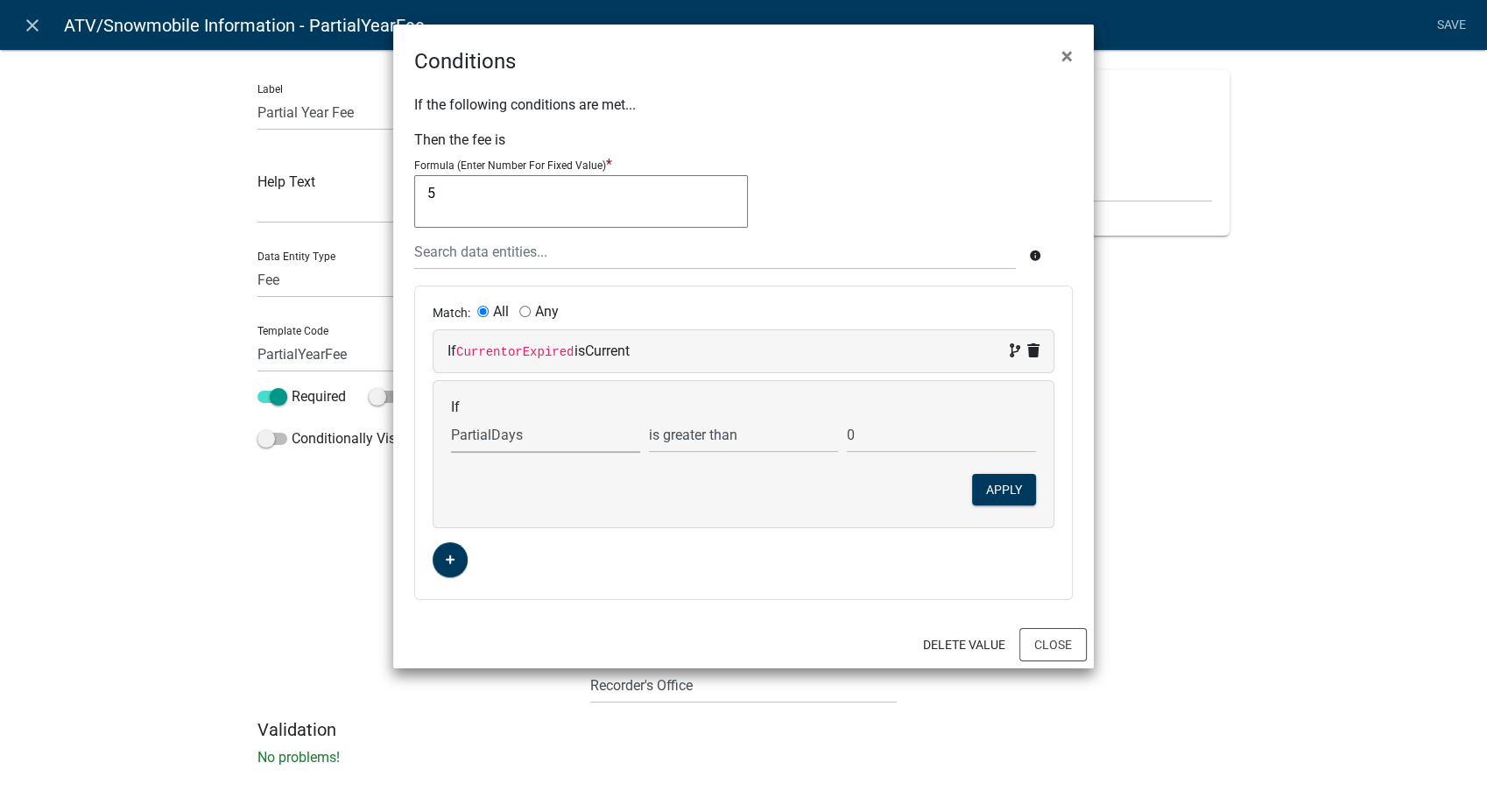
click at [483, 438] on select "Choose... ActiveRegistrationExpDate AdditionalRenewalYN ALL_FEE_RECIPIENTS APPL…" at bounding box center [545, 434] width 190 height 36
select select "43: PaymentDate"
click at [451, 417] on select "Choose... ActiveRegistrationExpDate AdditionalRenewalYN ALL_FEE_RECIPIENTS APPL…" at bounding box center [545, 434] width 190 height 36
click at [877, 445] on input "0" at bounding box center [942, 434] width 190 height 36
click at [877, 445] on input "text" at bounding box center [942, 434] width 190 height 36
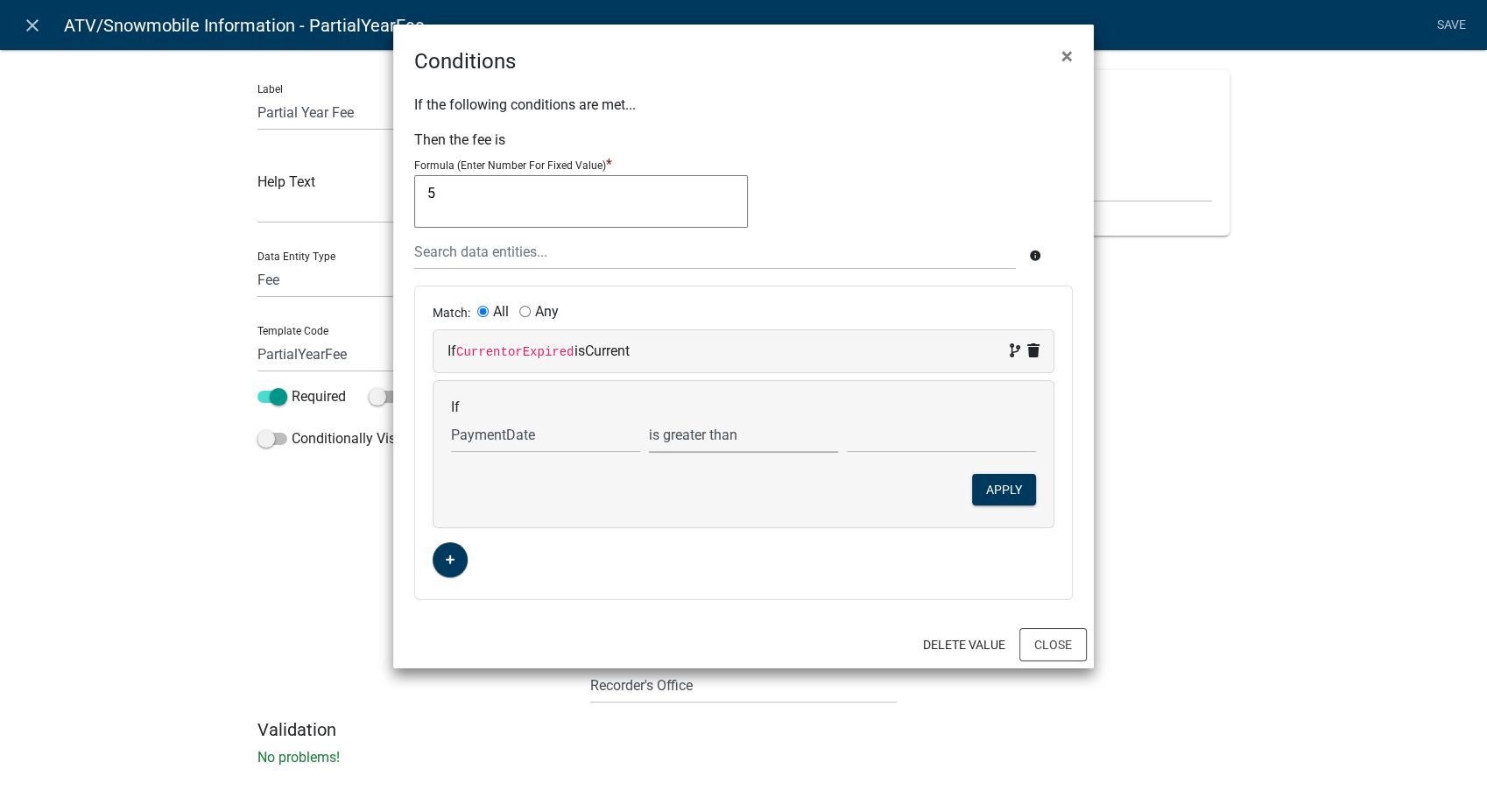
click at [736, 437] on select "is is not exists does not exist is greater than is less than contains does not …" at bounding box center [744, 434] width 190 height 36
click at [649, 417] on select "is is not exists does not exist is greater than is less than contains does not …" at bounding box center [744, 434] width 190 height 36
click at [921, 439] on input "text" at bounding box center [942, 434] width 190 height 36
click at [706, 442] on select "is is not exists does not exist is greater than is less than contains does not …" at bounding box center [744, 434] width 190 height 36
select select "4: >"
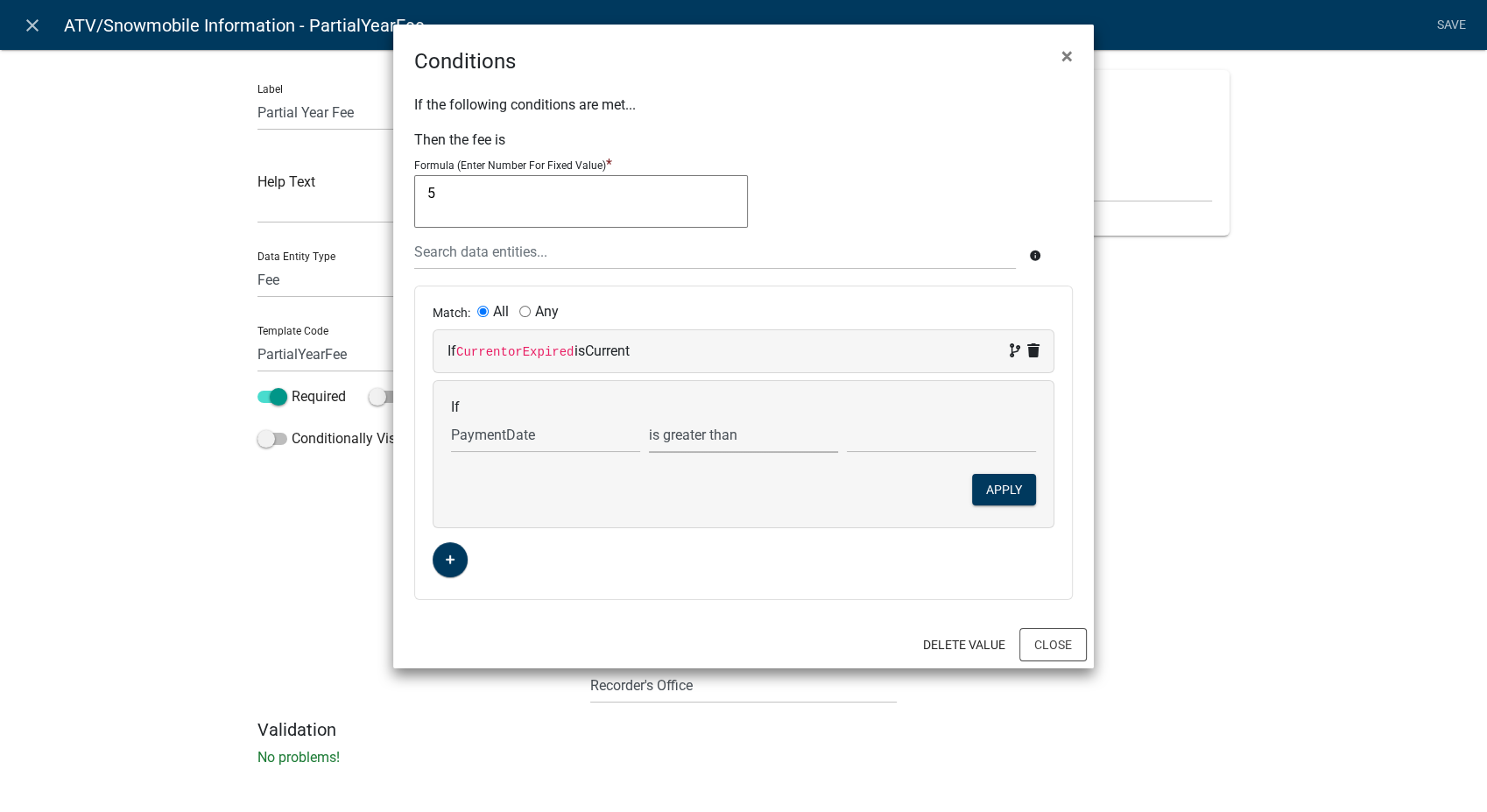
click at [649, 417] on select "is is not exists does not exist is greater than is less than contains does not …" at bounding box center [744, 434] width 190 height 36
click at [925, 442] on input "text" at bounding box center [942, 434] width 190 height 36
type input "0"
click at [1073, 642] on button "Close" at bounding box center [1053, 644] width 68 height 33
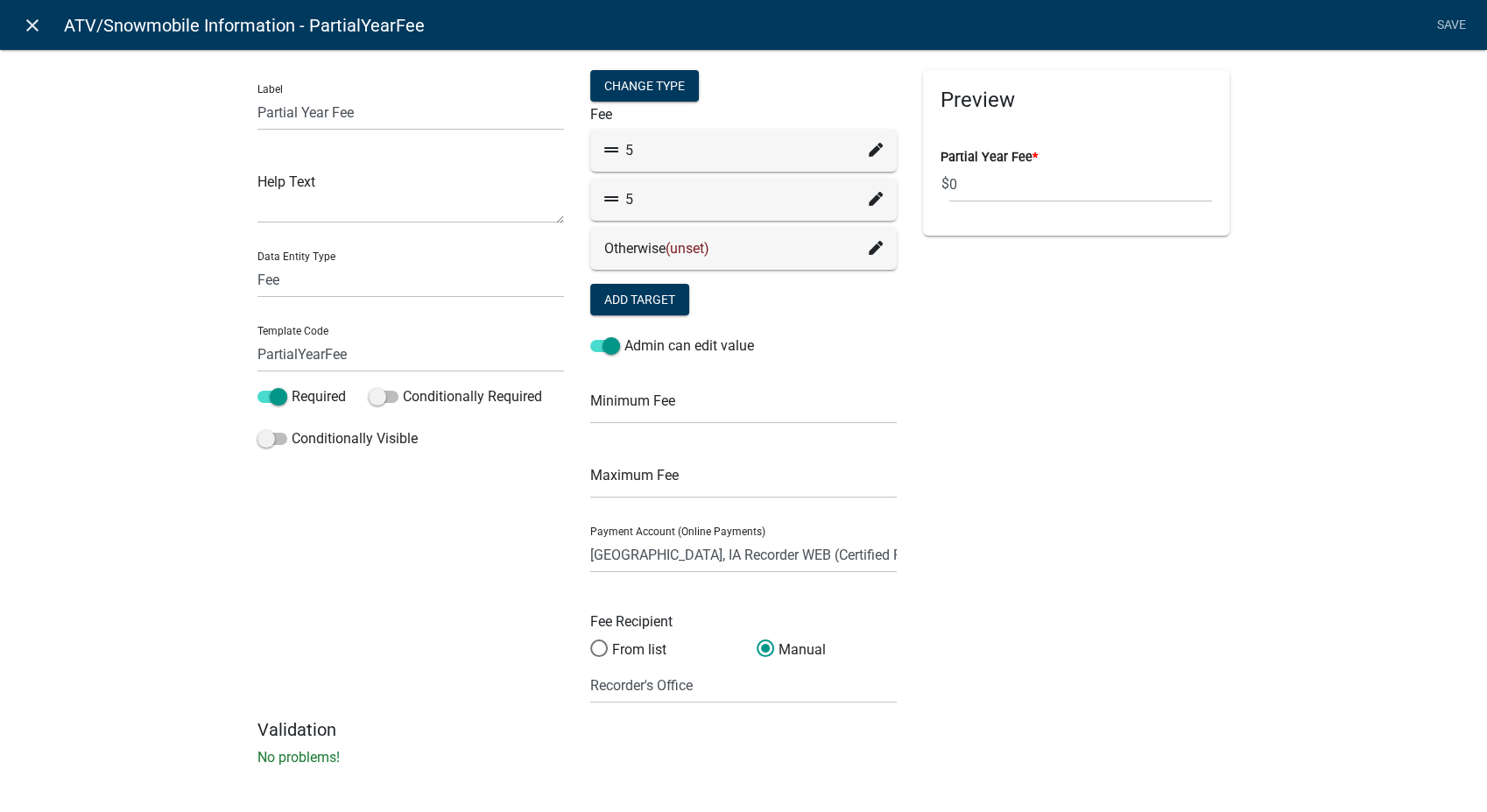
click at [27, 24] on icon "close" at bounding box center [33, 25] width 21 height 21
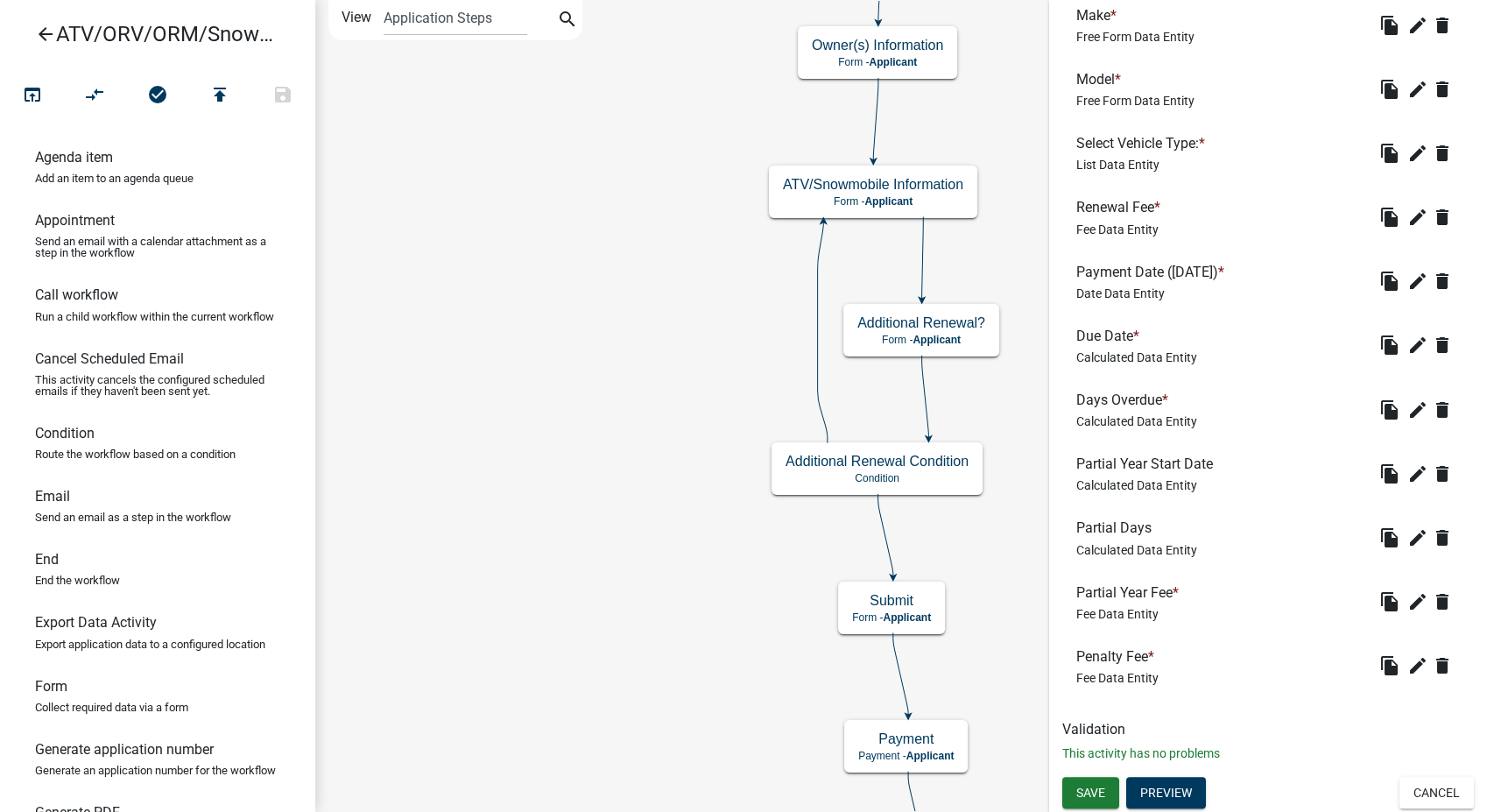
click at [46, 30] on icon "arrow_back" at bounding box center [45, 35] width 21 height 24
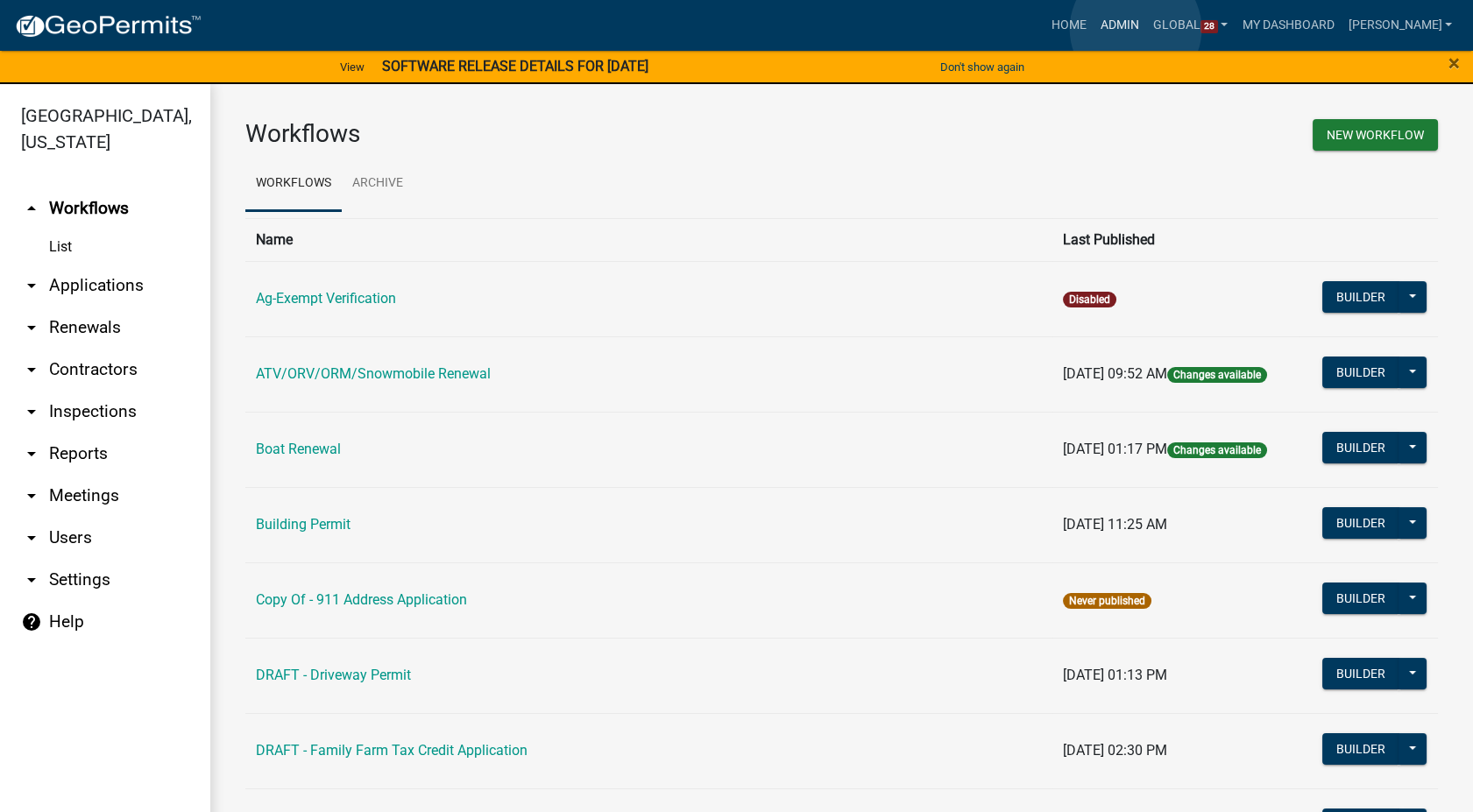
click at [1135, 29] on link "Admin" at bounding box center [1119, 25] width 52 height 33
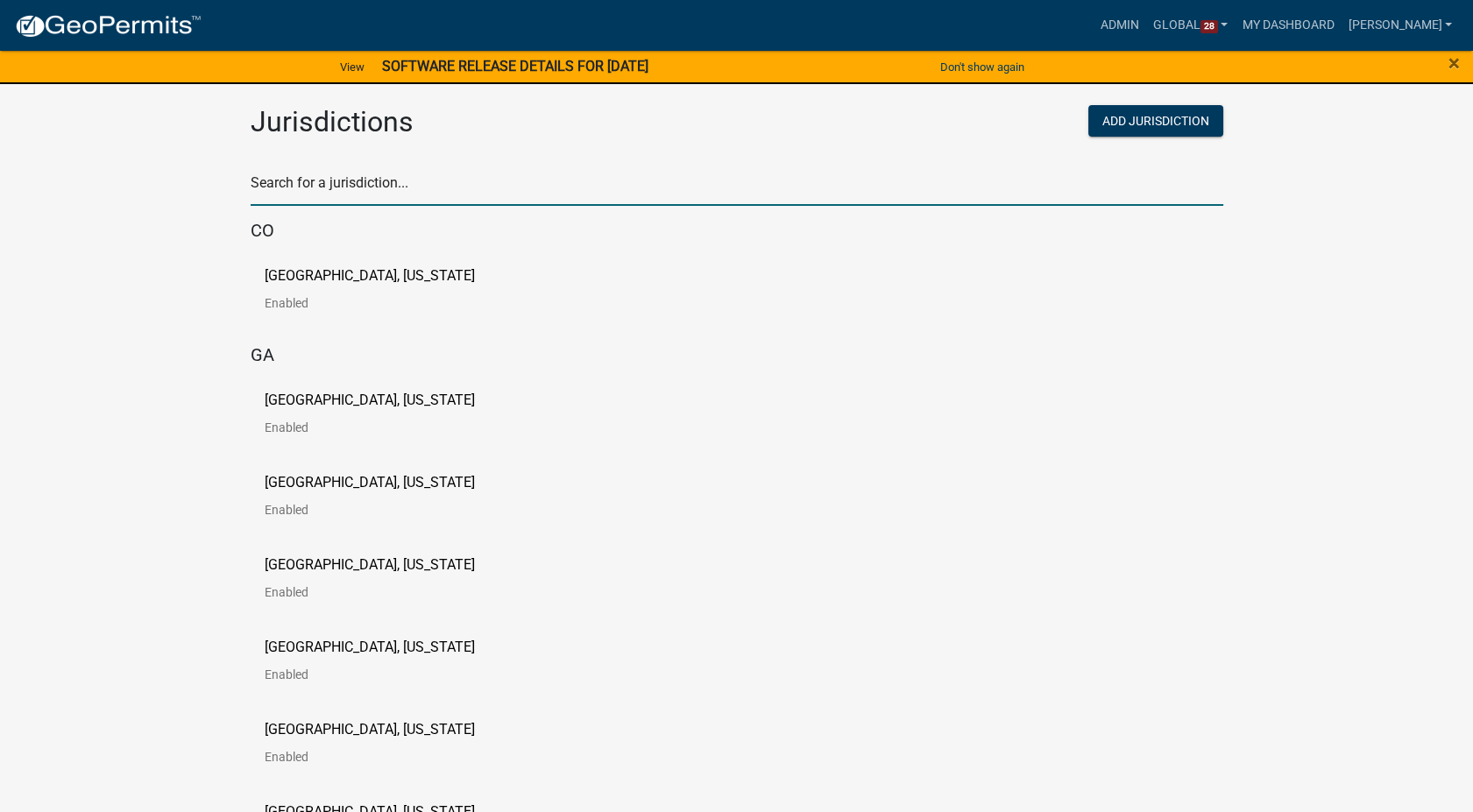
click at [302, 199] on input "text" at bounding box center [736, 188] width 972 height 36
type input "[PERSON_NAME]"
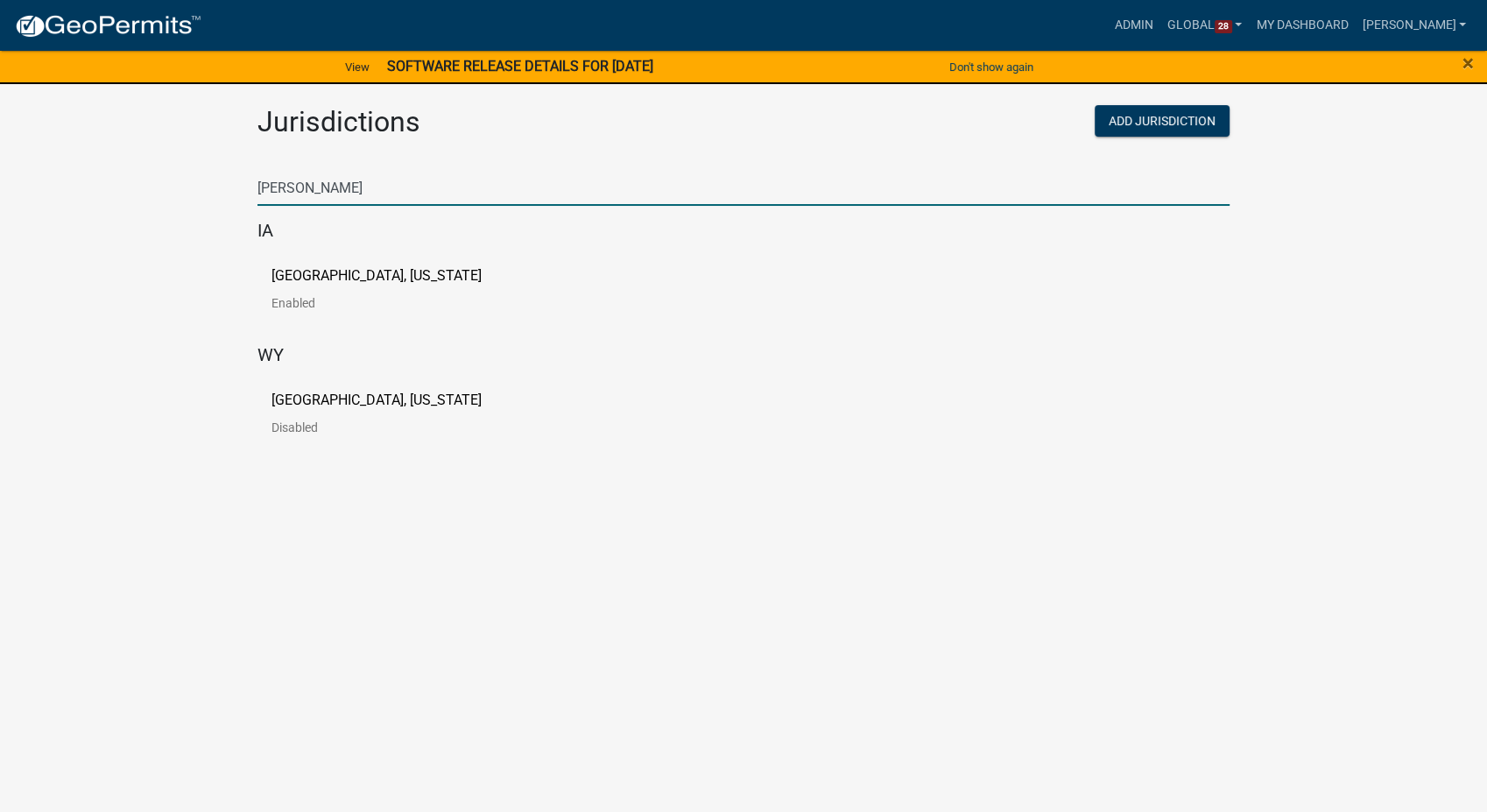
click at [317, 272] on p "[GEOGRAPHIC_DATA], [US_STATE]" at bounding box center [376, 276] width 210 height 14
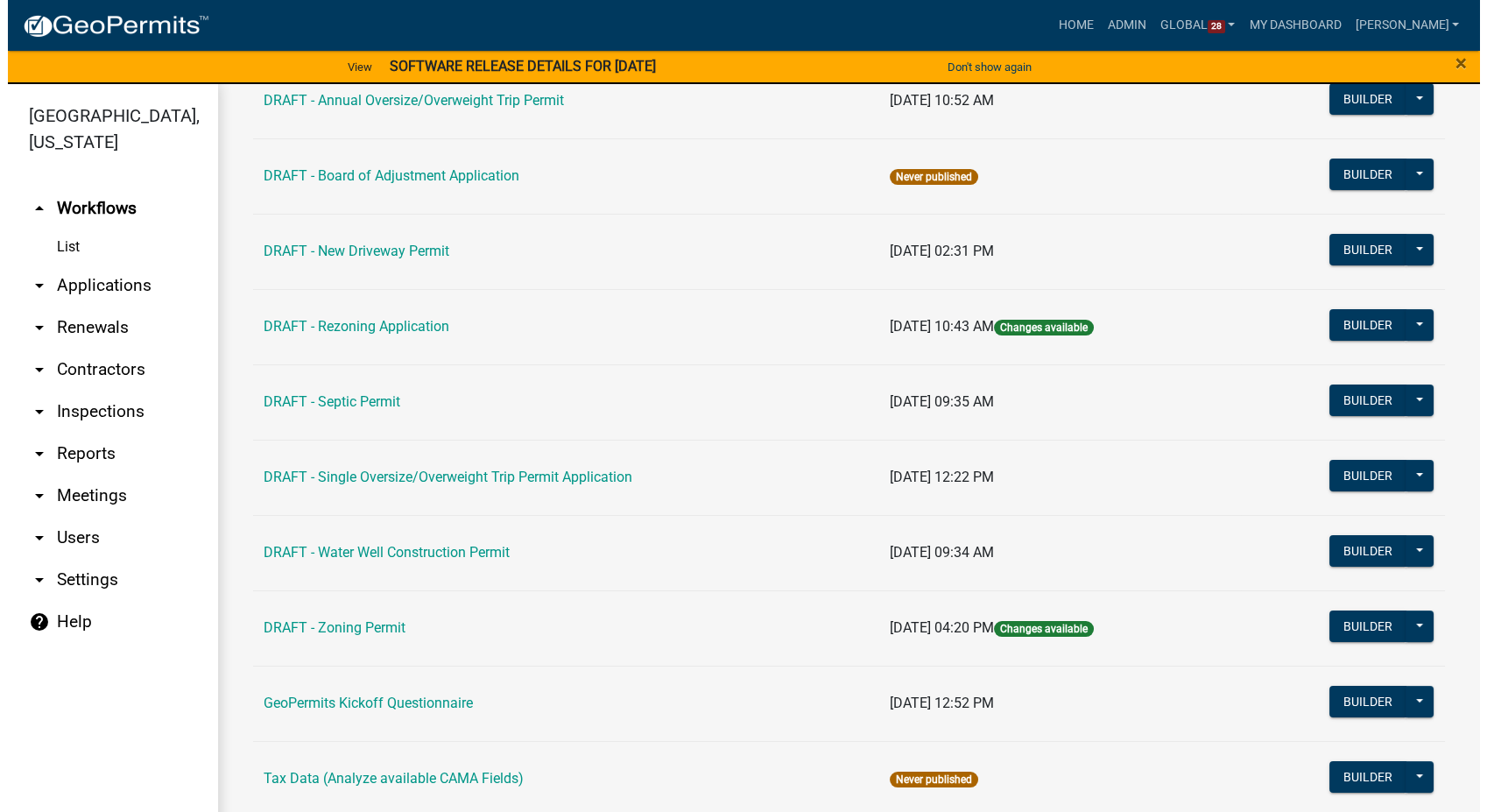
scroll to position [378, 0]
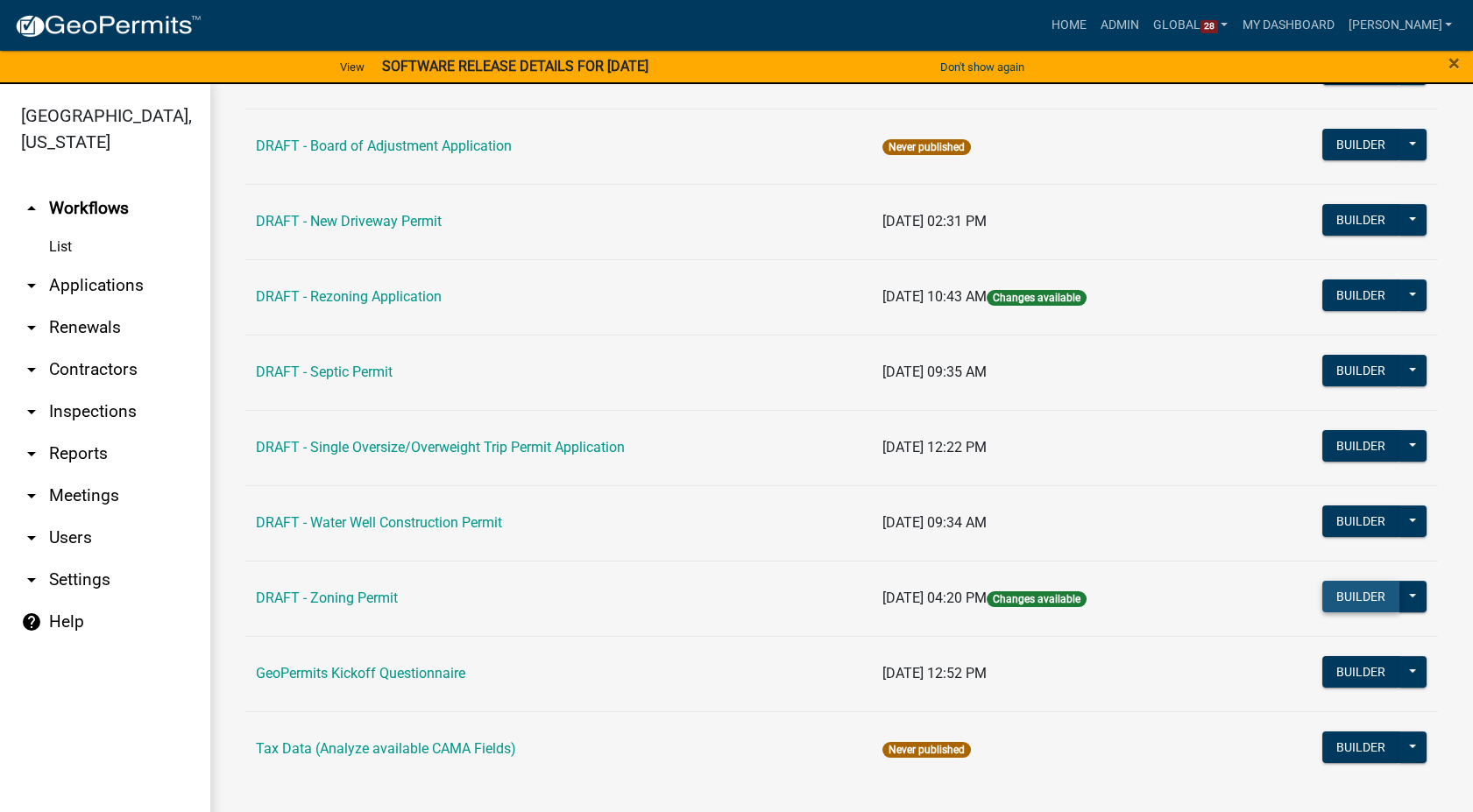
click at [1348, 588] on button "Builder" at bounding box center [1361, 596] width 77 height 32
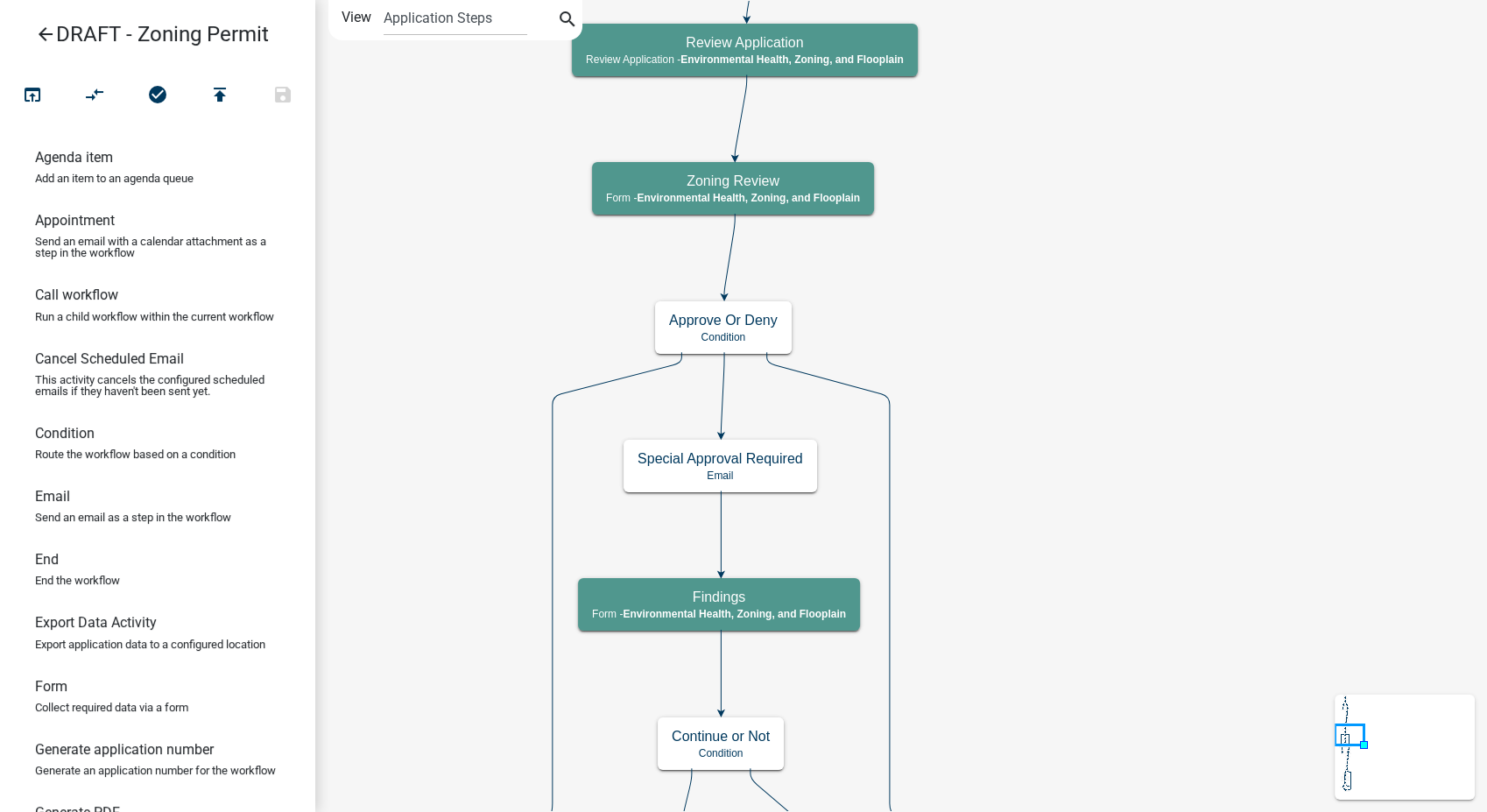
scroll to position [98, 0]
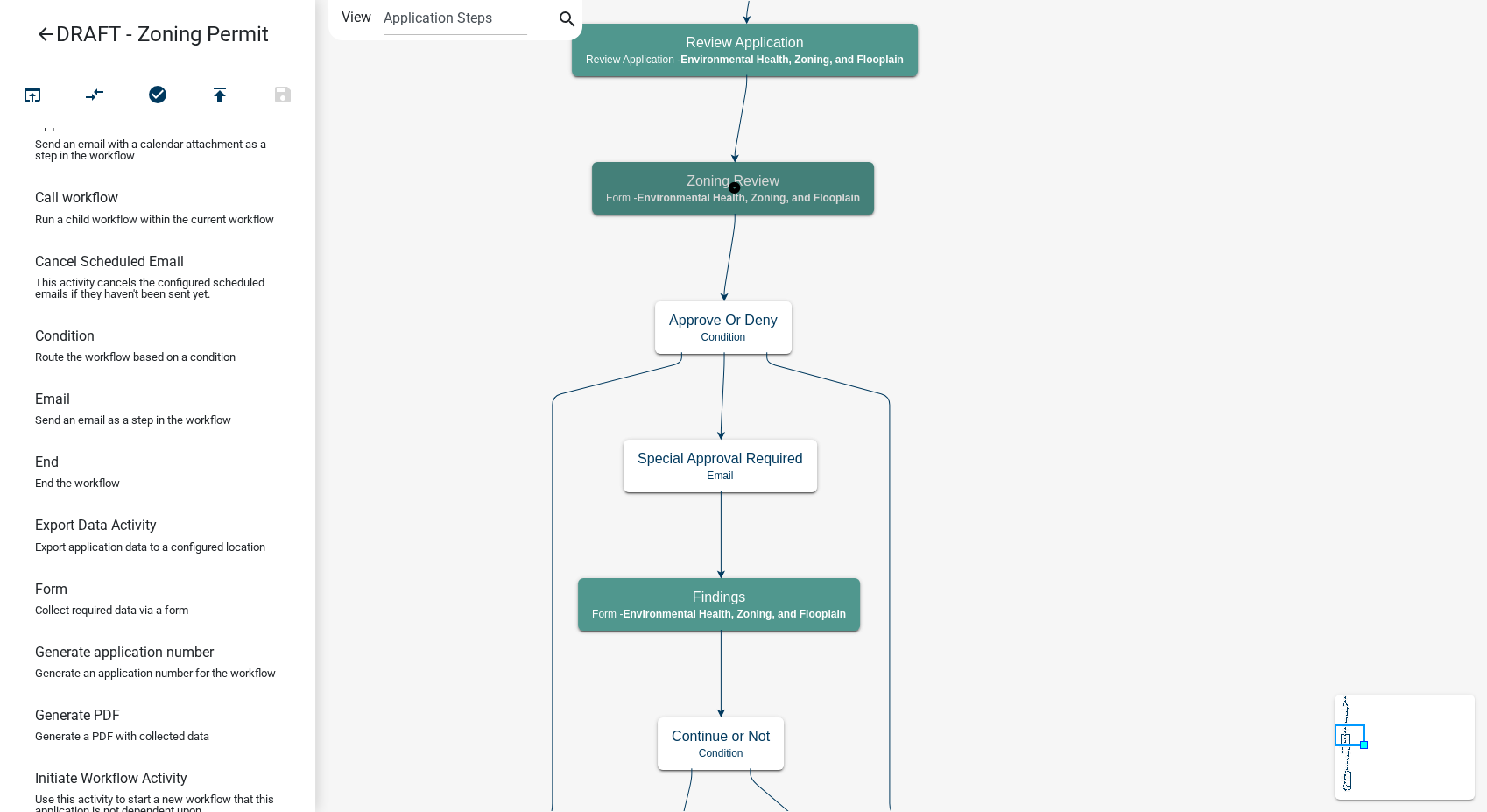
click at [860, 180] on h5 "Zoning Review" at bounding box center [733, 180] width 254 height 16
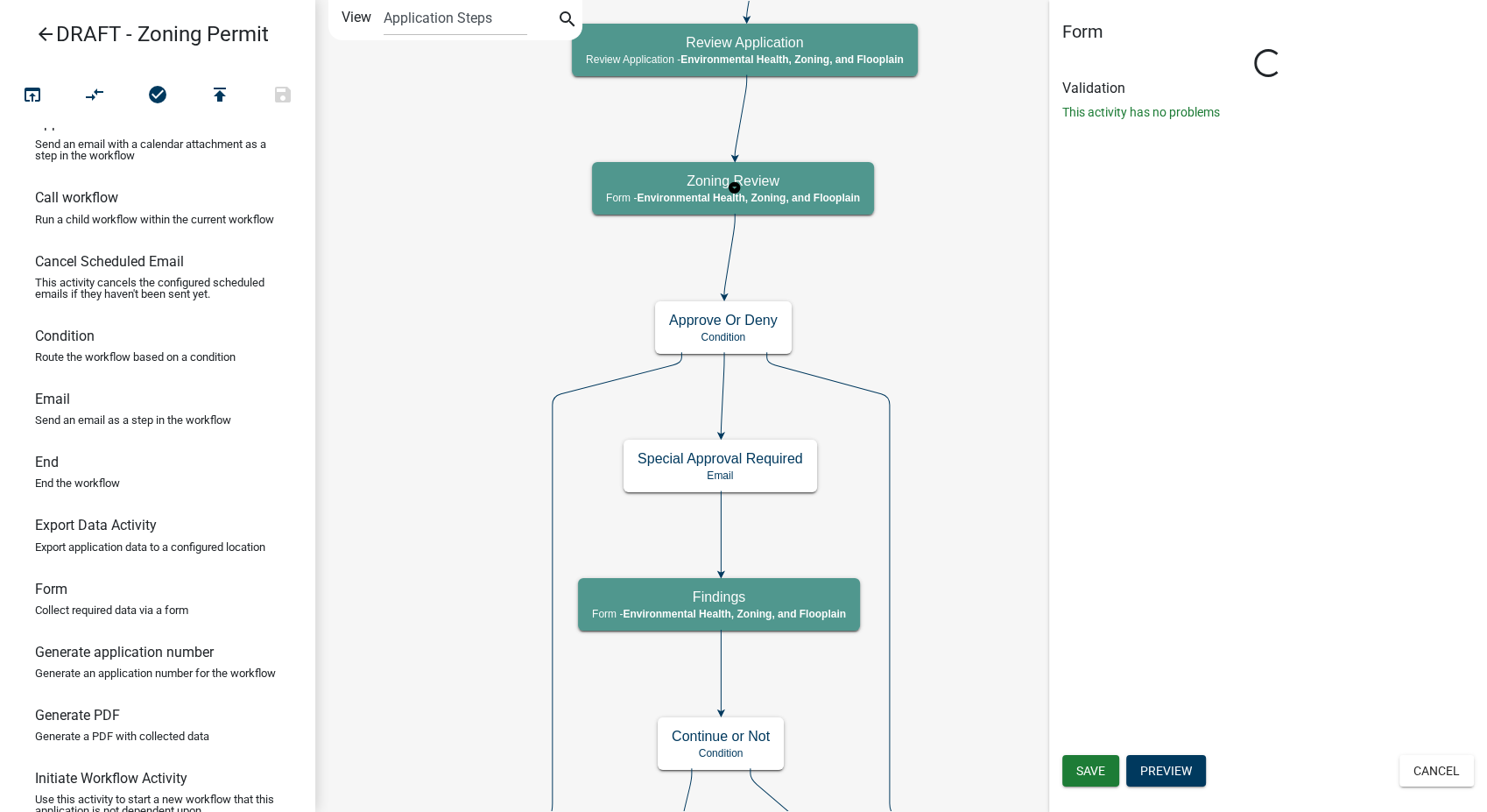
select select "3A482E95-251E-4A38-AB9D-AB9F785FB168"
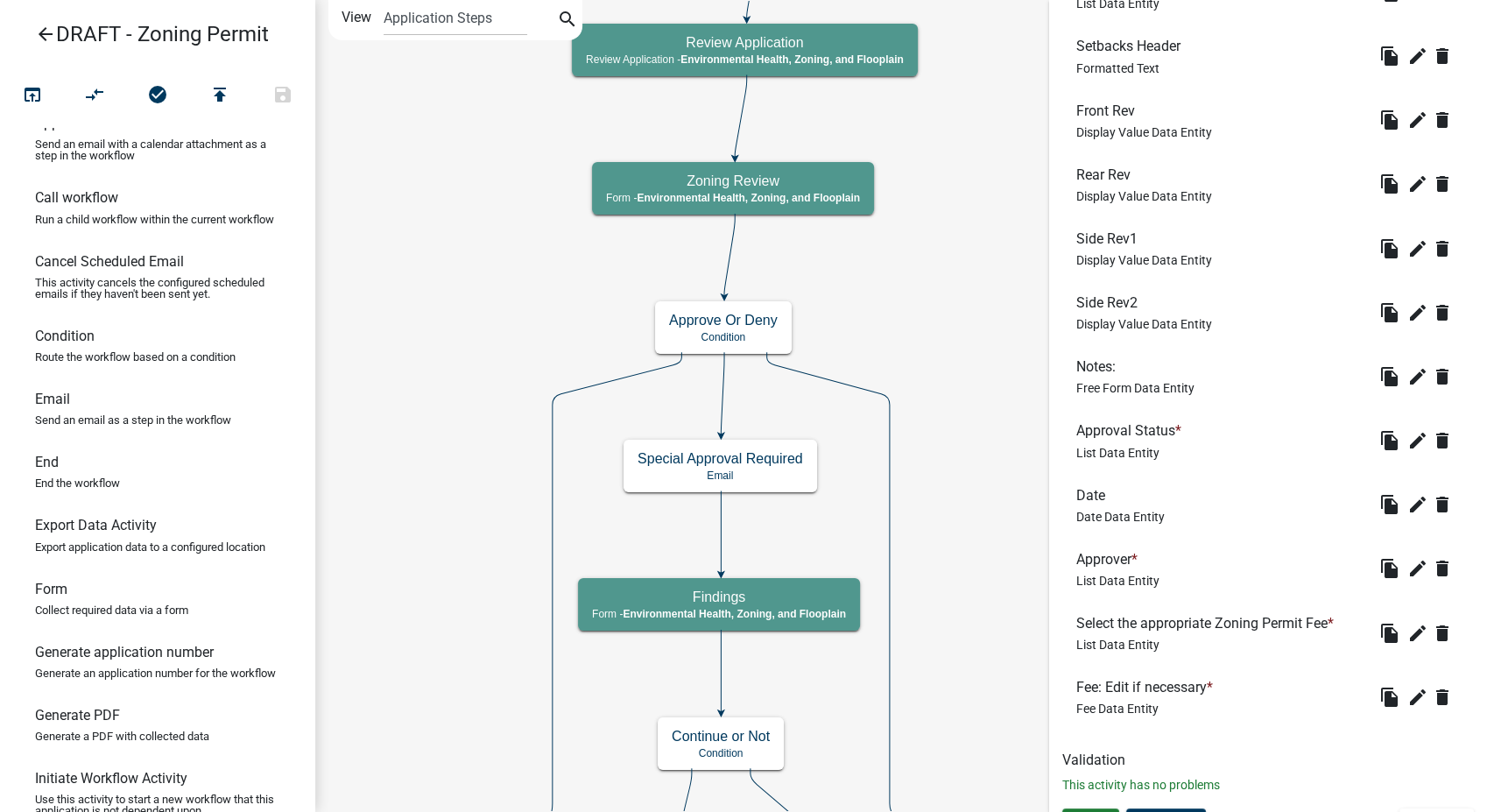
scroll to position [826, 0]
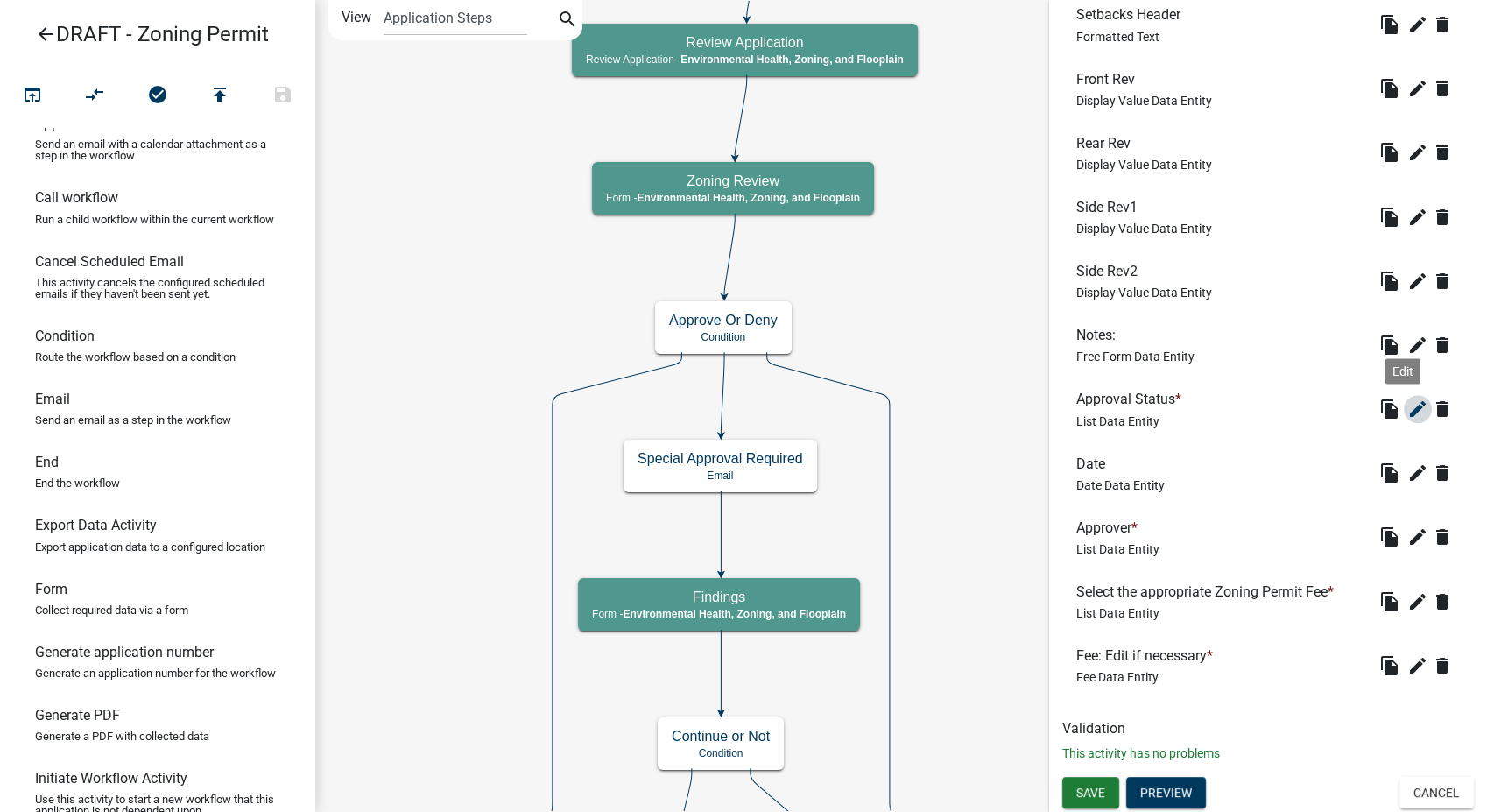
click at [1408, 407] on icon "edit" at bounding box center [1418, 409] width 21 height 21
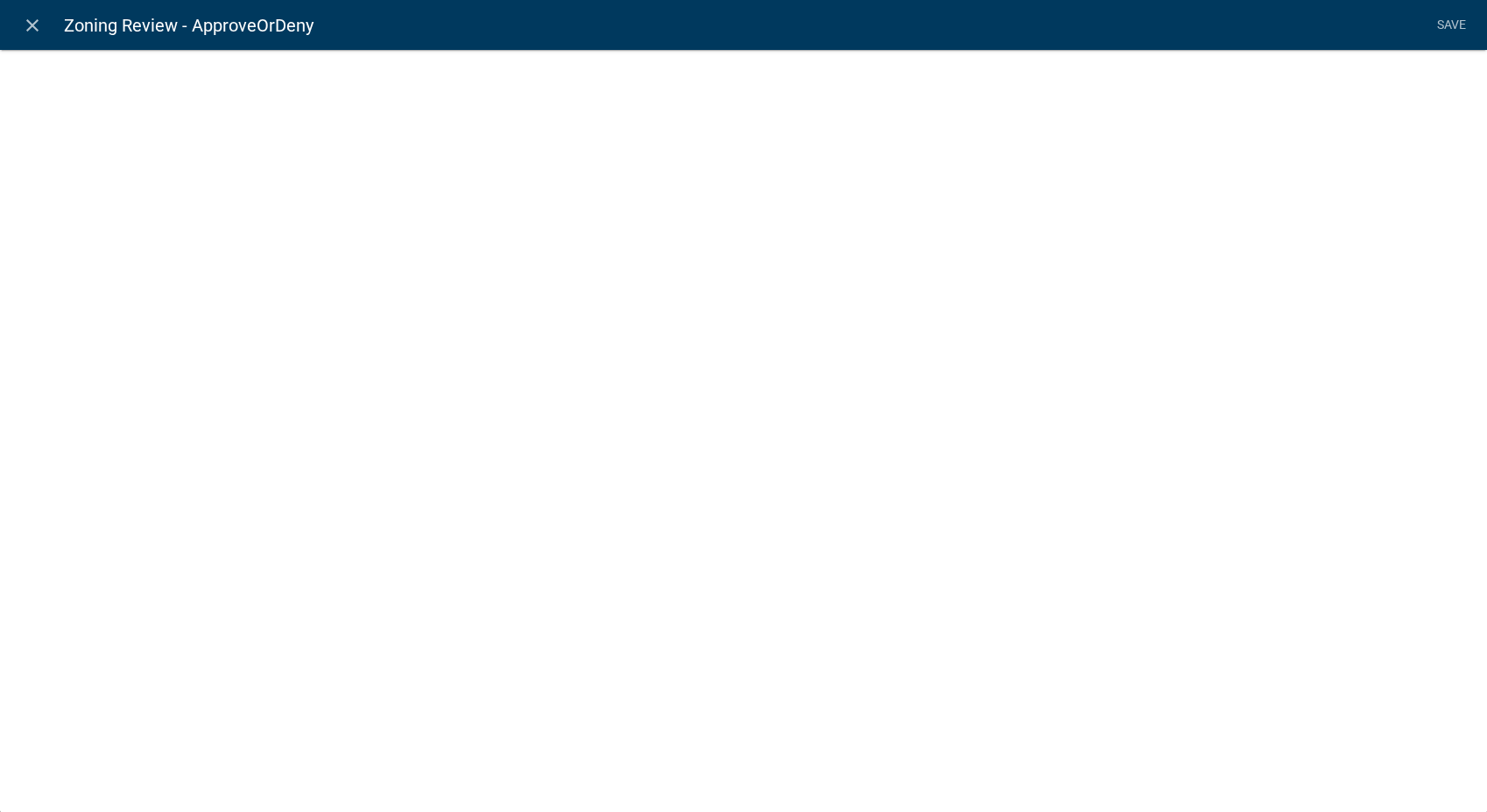
select select "list-data"
select select
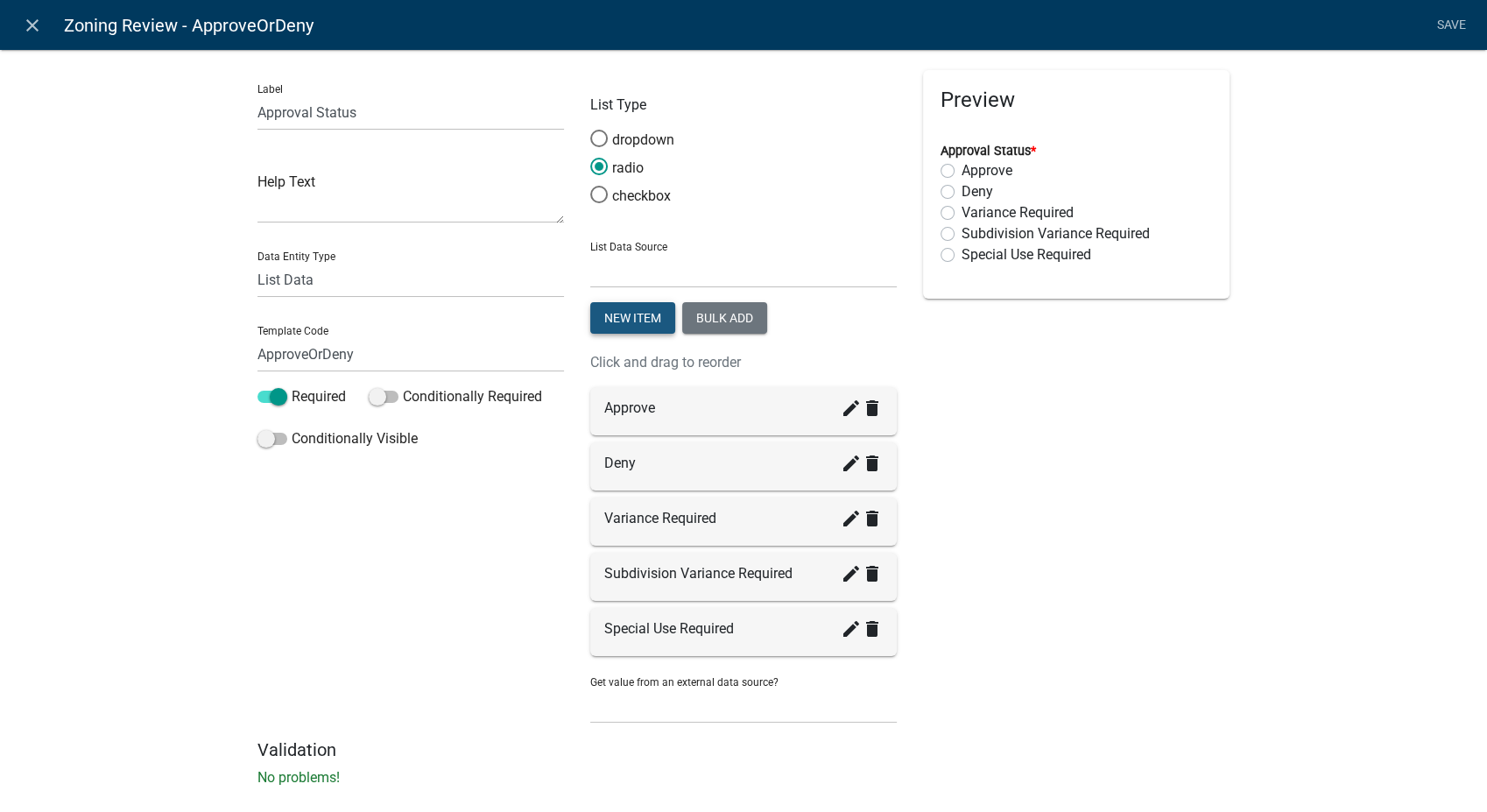
click at [644, 313] on button "New item" at bounding box center [632, 317] width 85 height 32
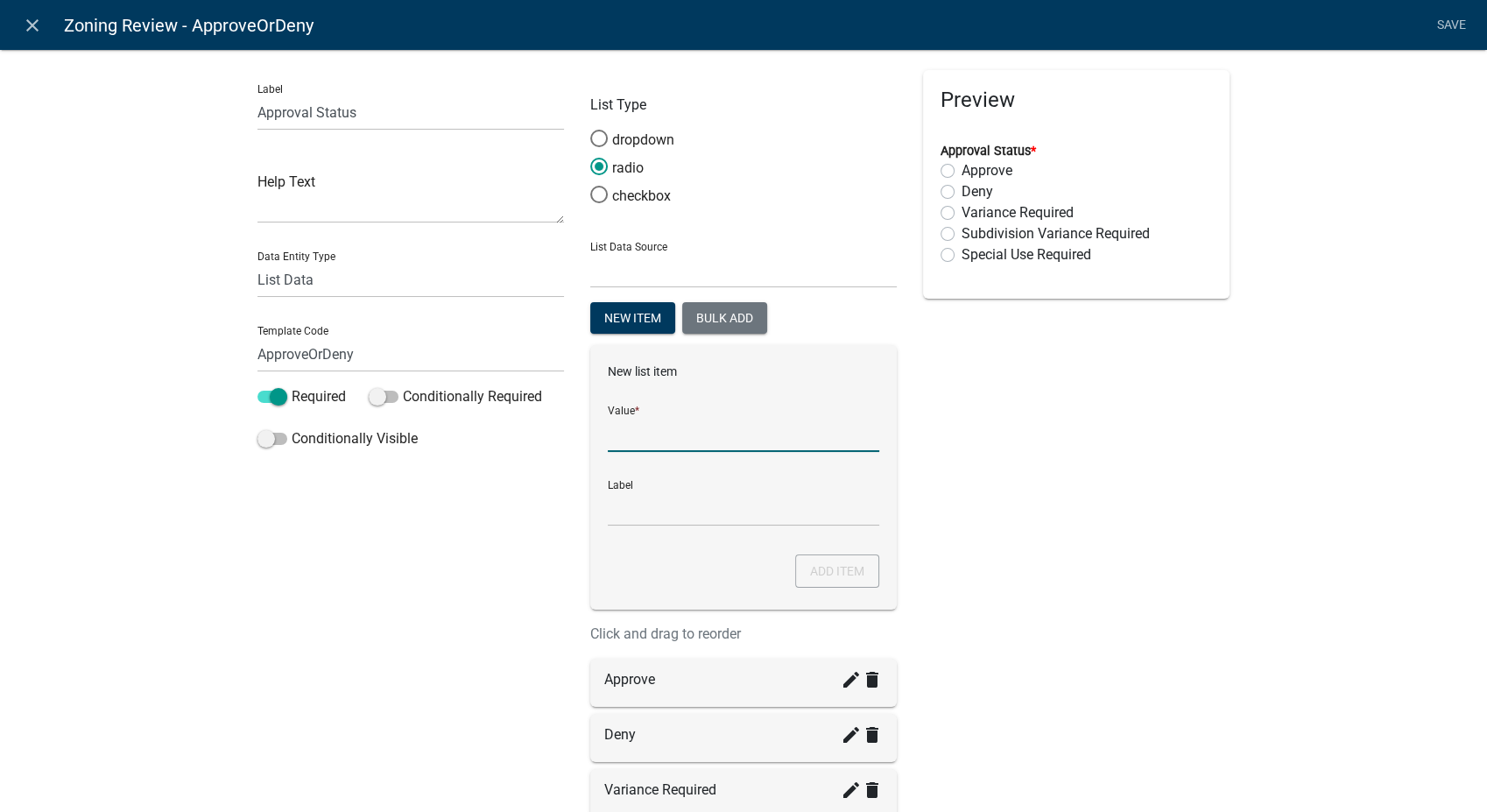
click at [632, 432] on input "List Data Source" at bounding box center [744, 433] width 272 height 36
type input "More Information Needed"
click at [833, 573] on button "Add item" at bounding box center [836, 570] width 84 height 33
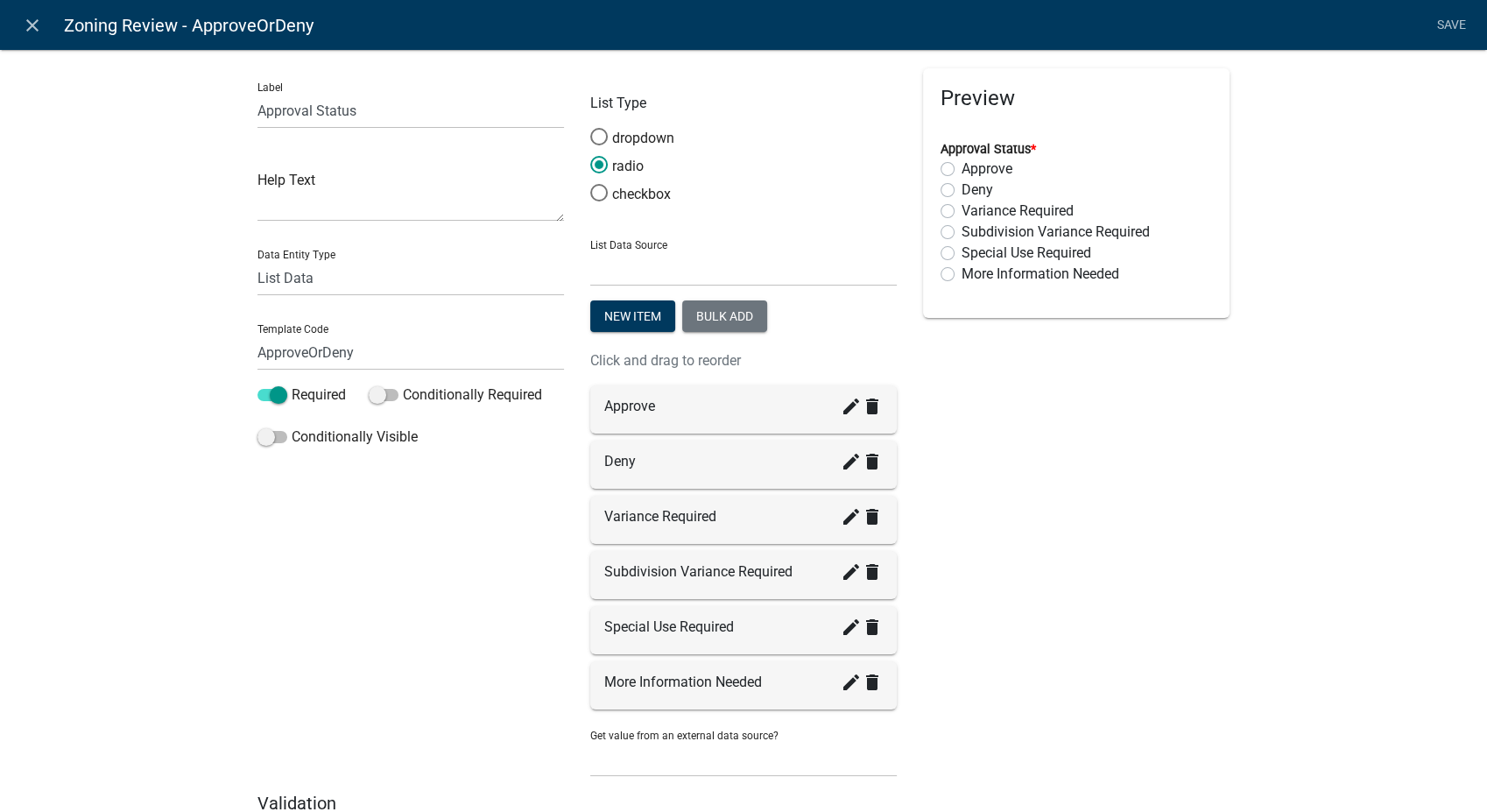
scroll to position [0, 0]
drag, startPoint x: 663, startPoint y: 688, endPoint x: 656, endPoint y: 521, distance: 167.1
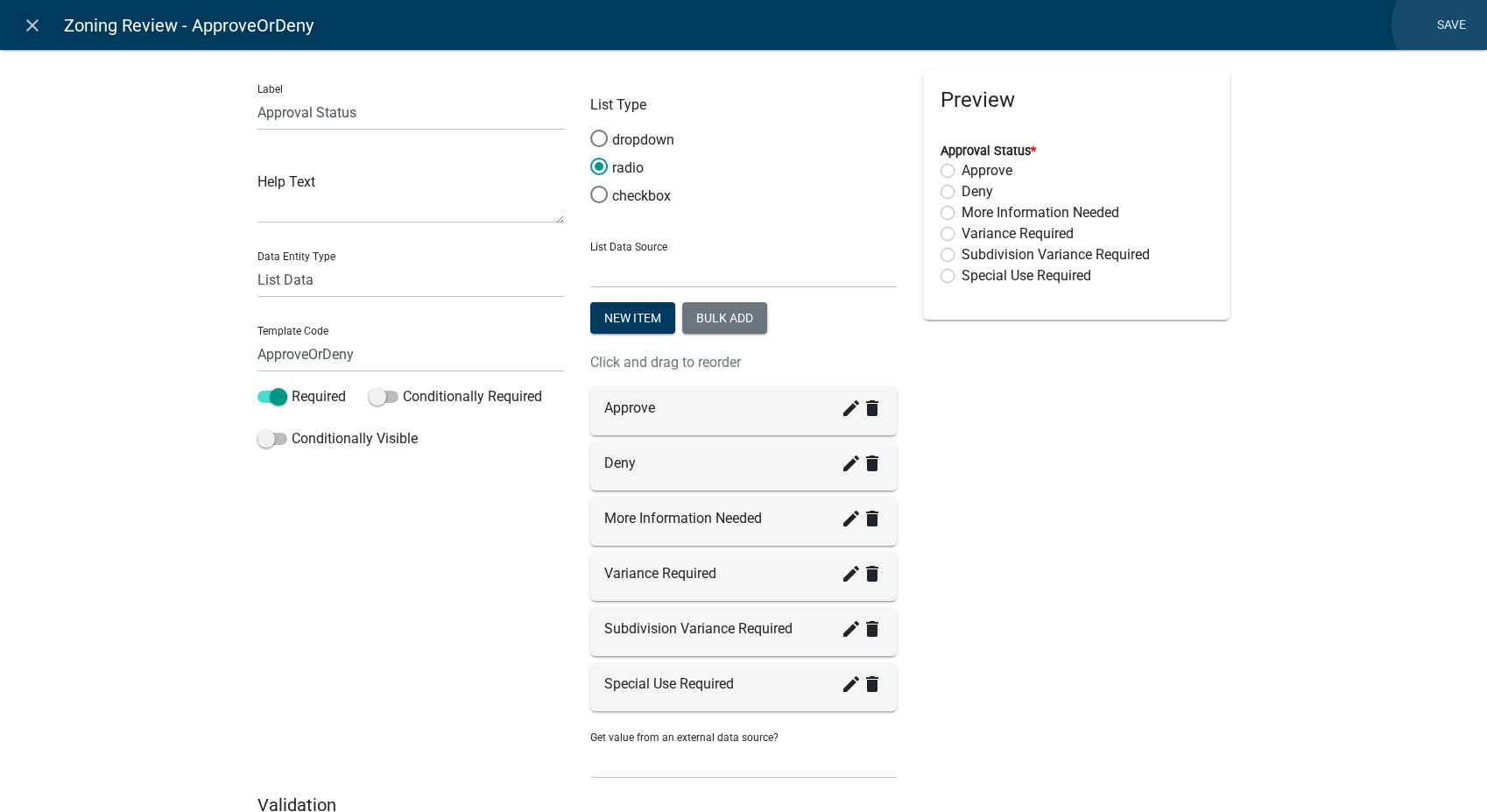
click at [1446, 24] on link "Save" at bounding box center [1450, 25] width 44 height 33
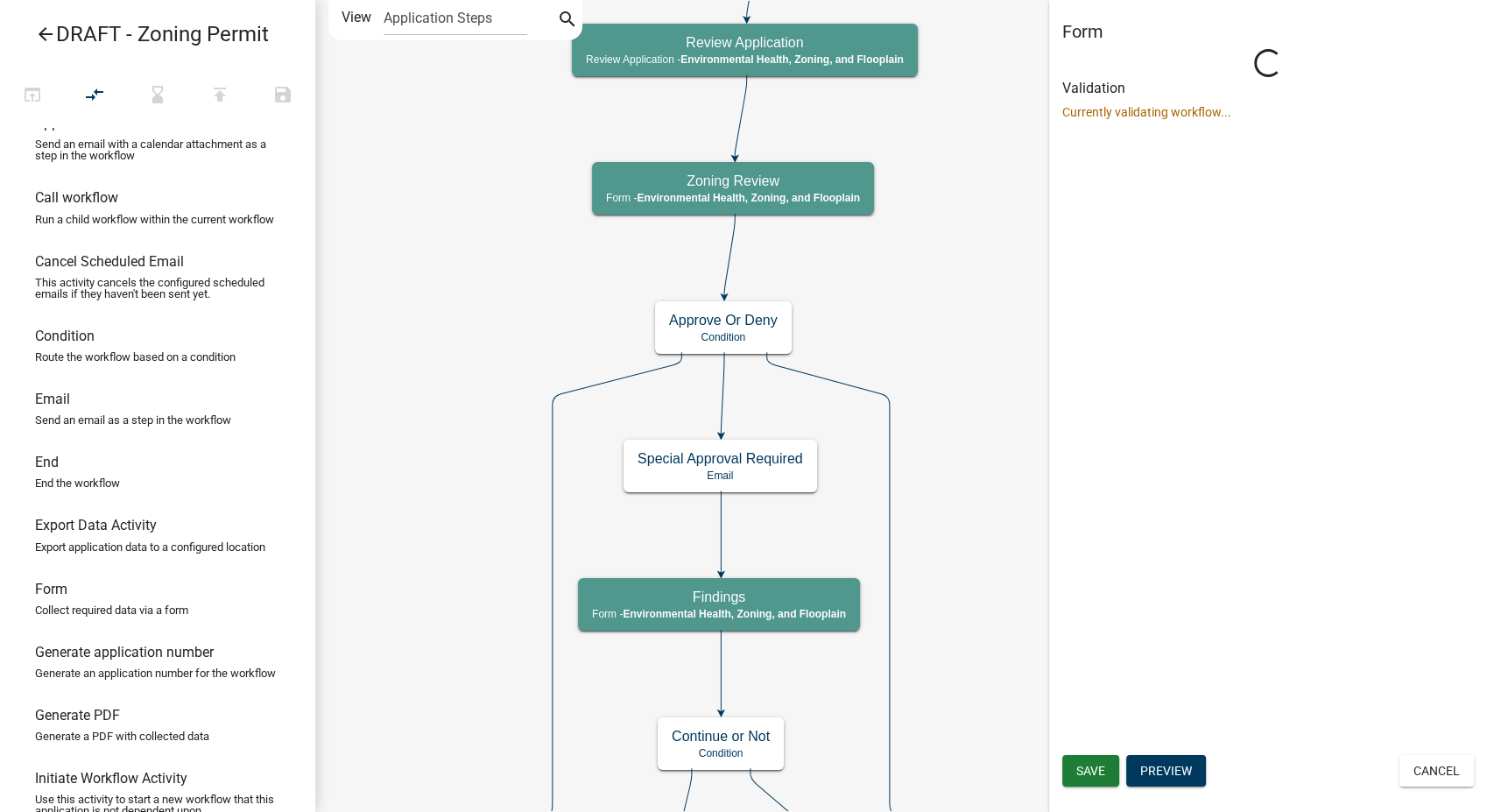
select select "3A482E95-251E-4A38-AB9D-AB9F785FB168"
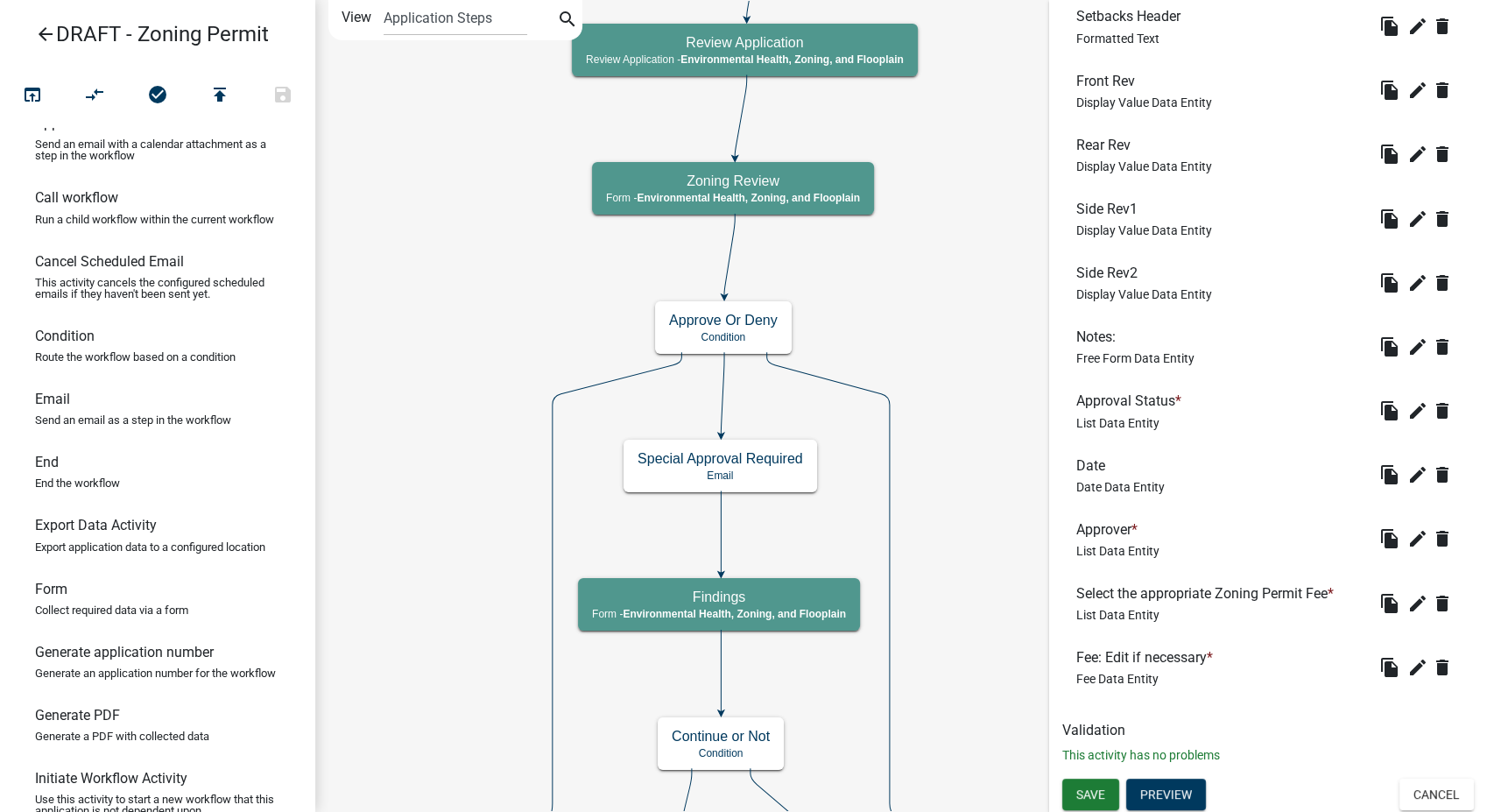
scroll to position [826, 0]
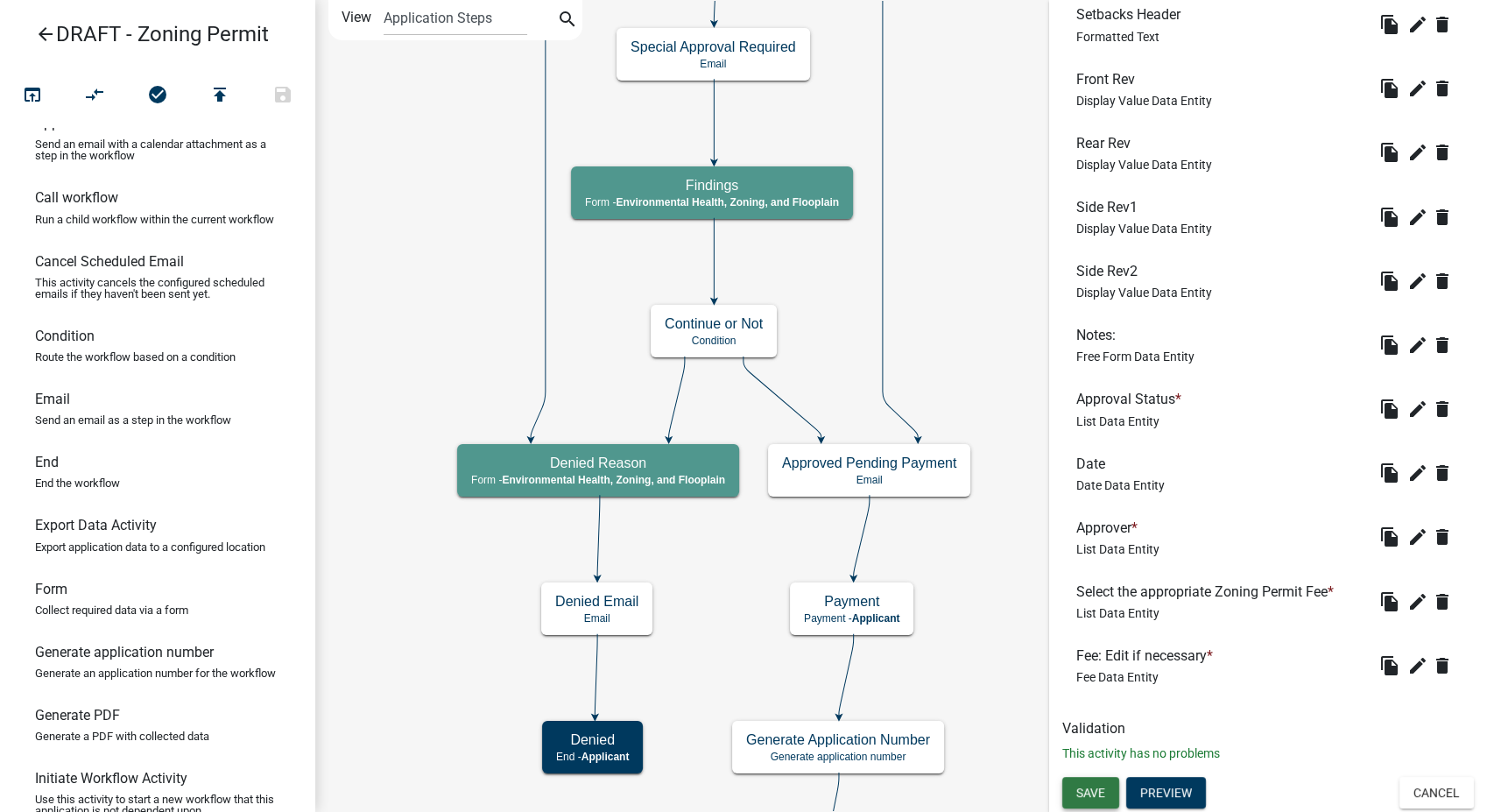
click at [1093, 792] on span "Save" at bounding box center [1091, 792] width 29 height 14
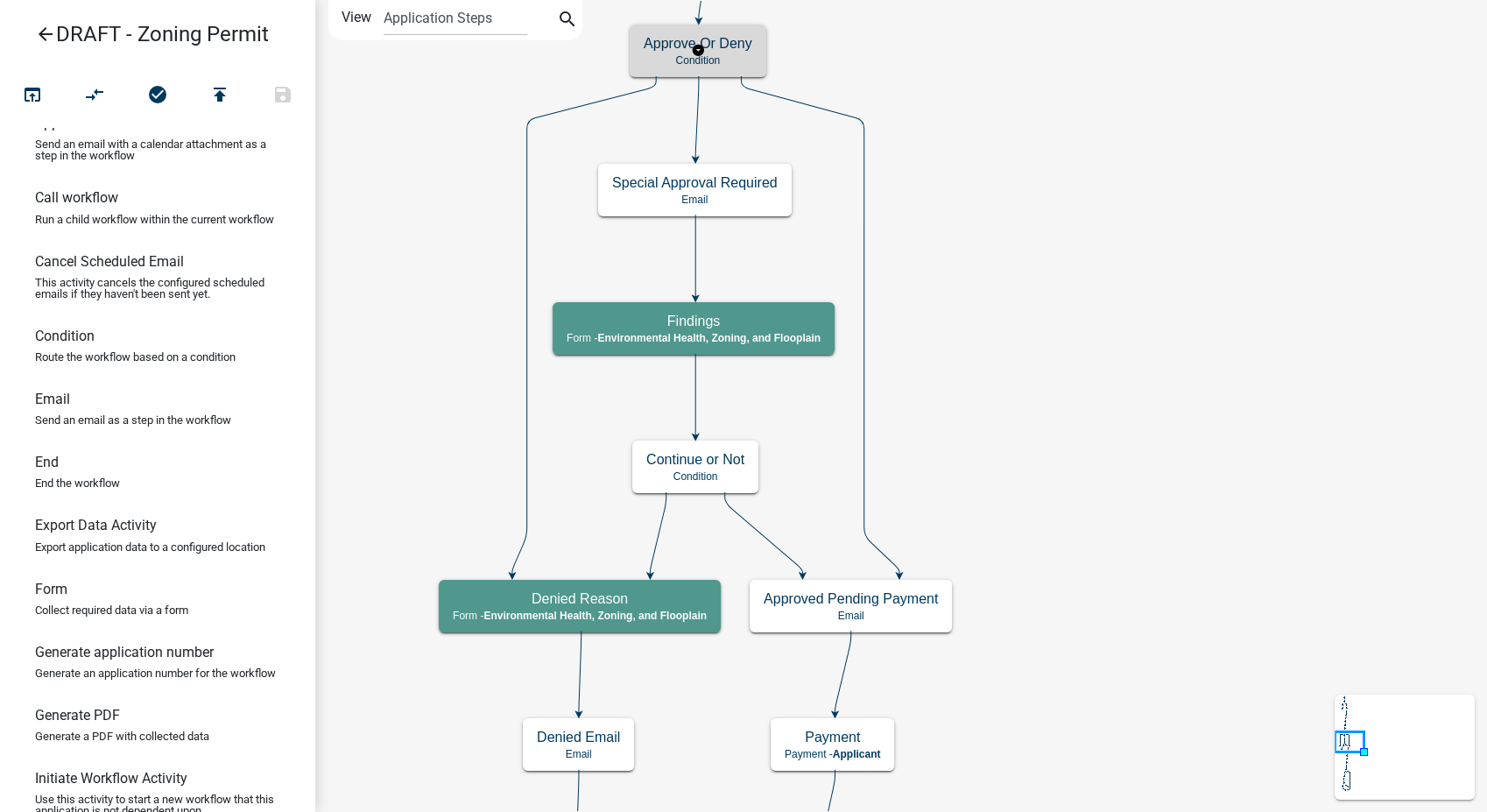
click at [730, 56] on p "Condition" at bounding box center [698, 60] width 108 height 13
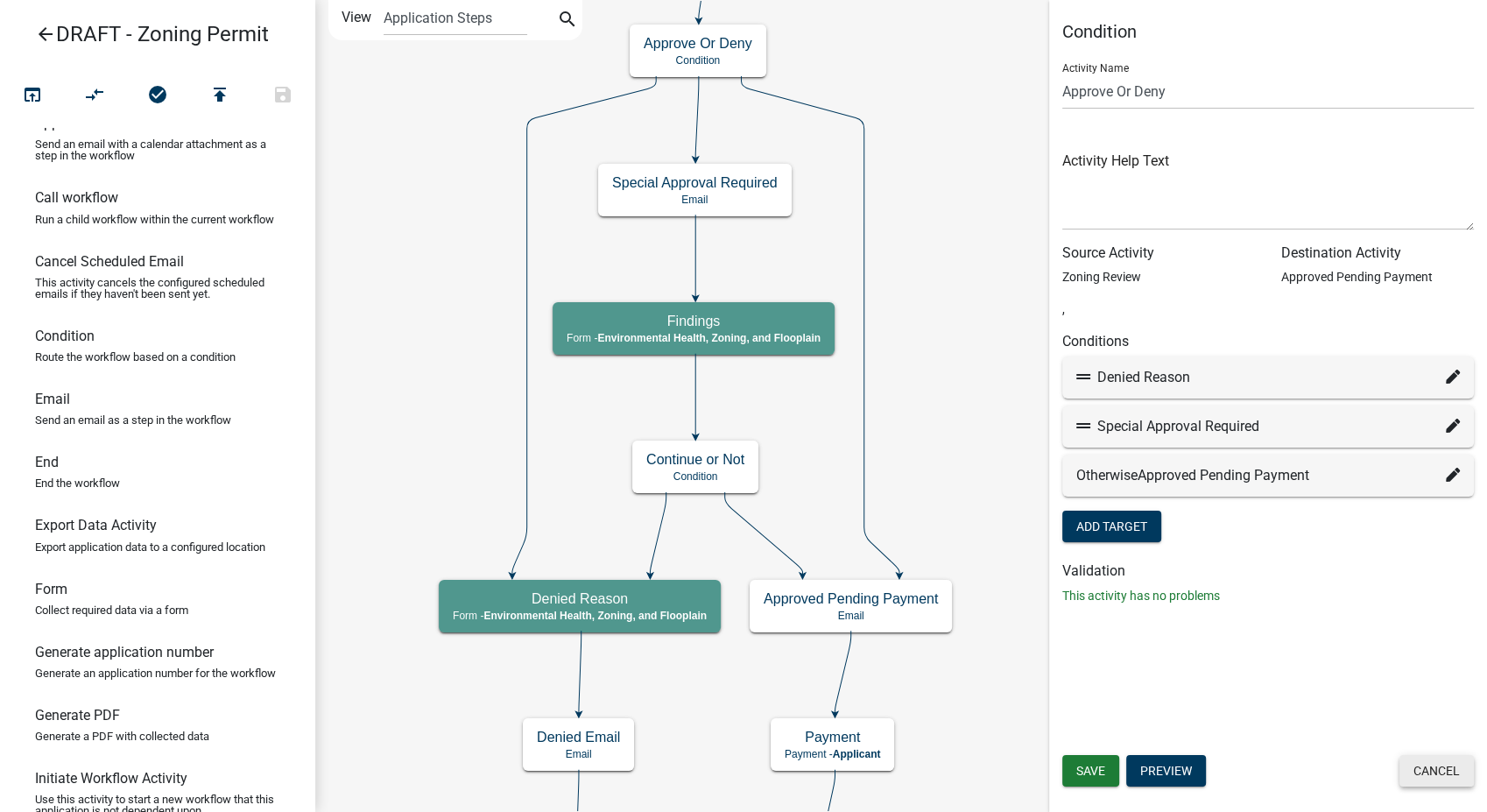
click at [1441, 766] on button "Cancel" at bounding box center [1436, 770] width 74 height 32
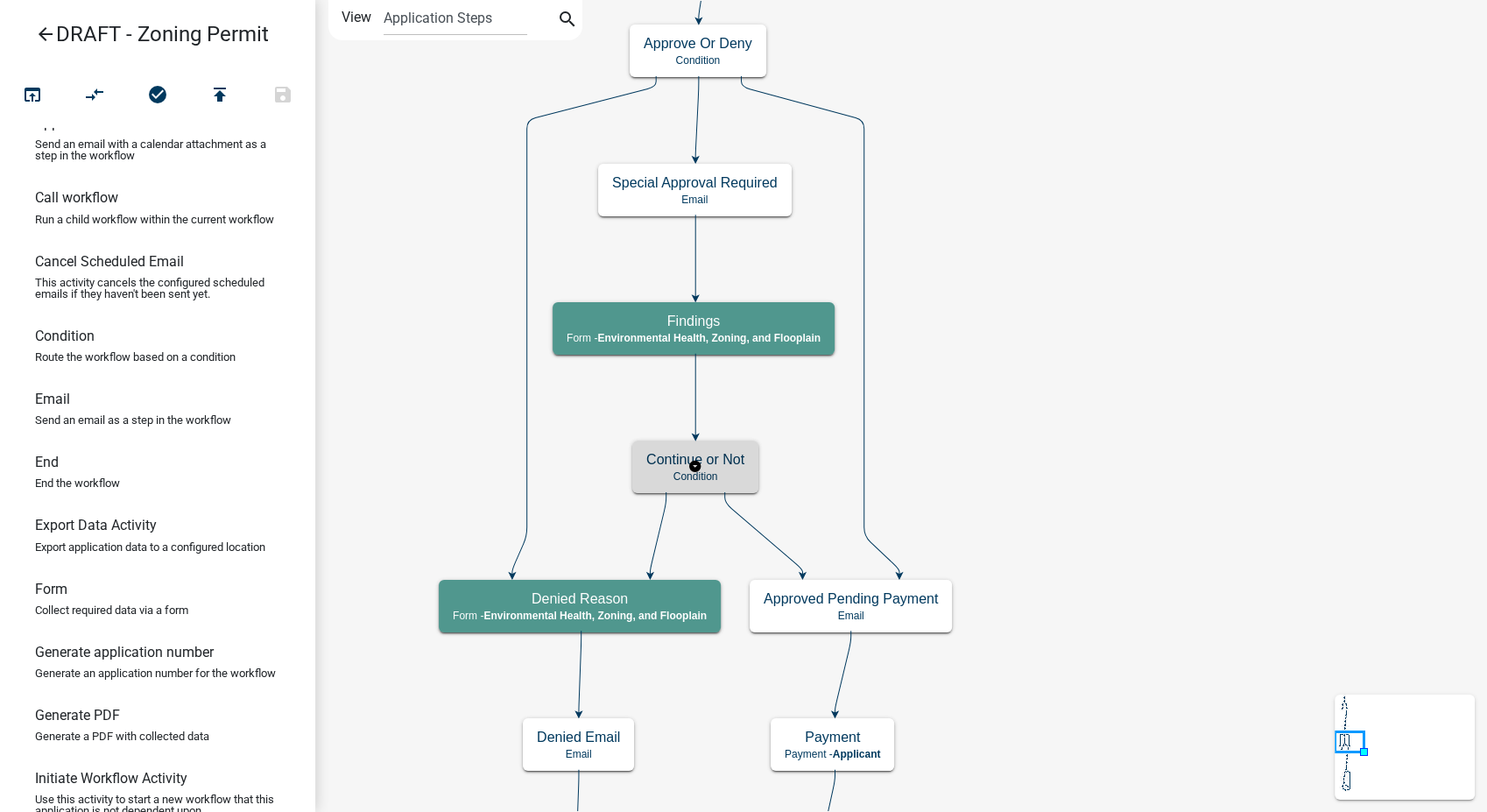
click at [755, 460] on div "Continue or Not Condition" at bounding box center [695, 467] width 126 height 52
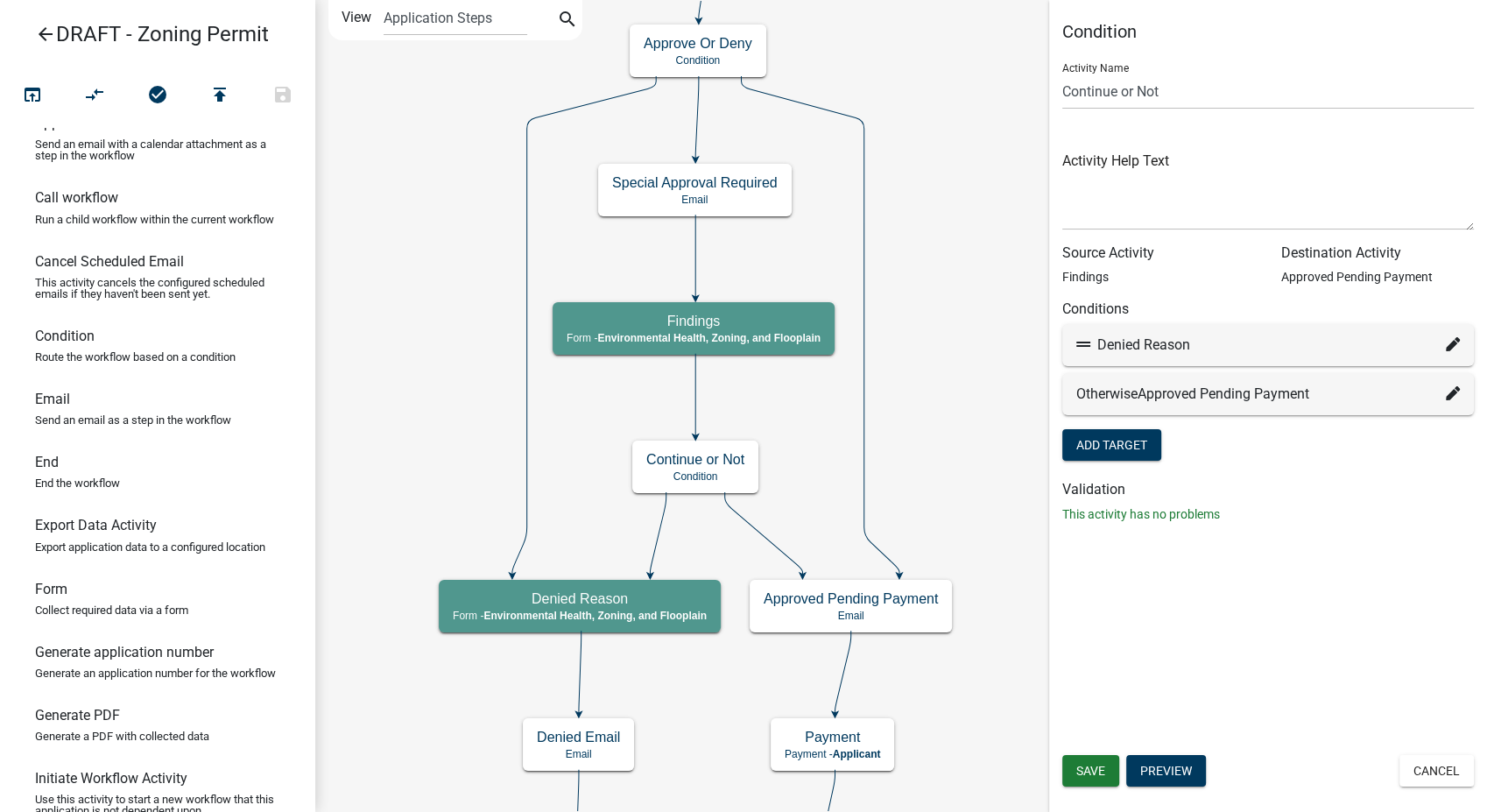
click at [1453, 339] on icon at bounding box center [1452, 344] width 14 height 14
select select "14: 0ea8d5a6-95bf-497f-8a3e-b968cf7687b5"
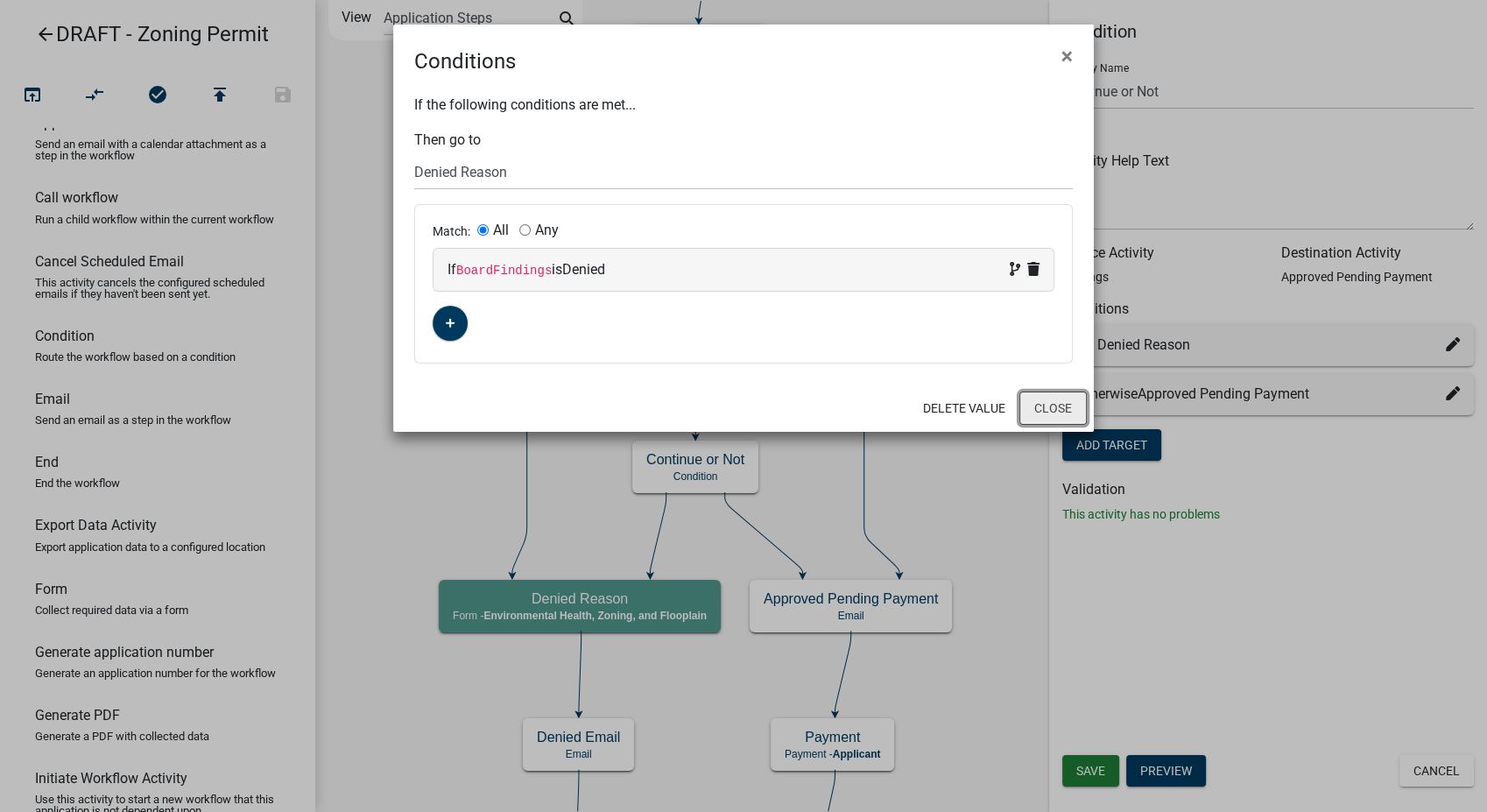
click at [1064, 403] on button "Close" at bounding box center [1053, 408] width 68 height 33
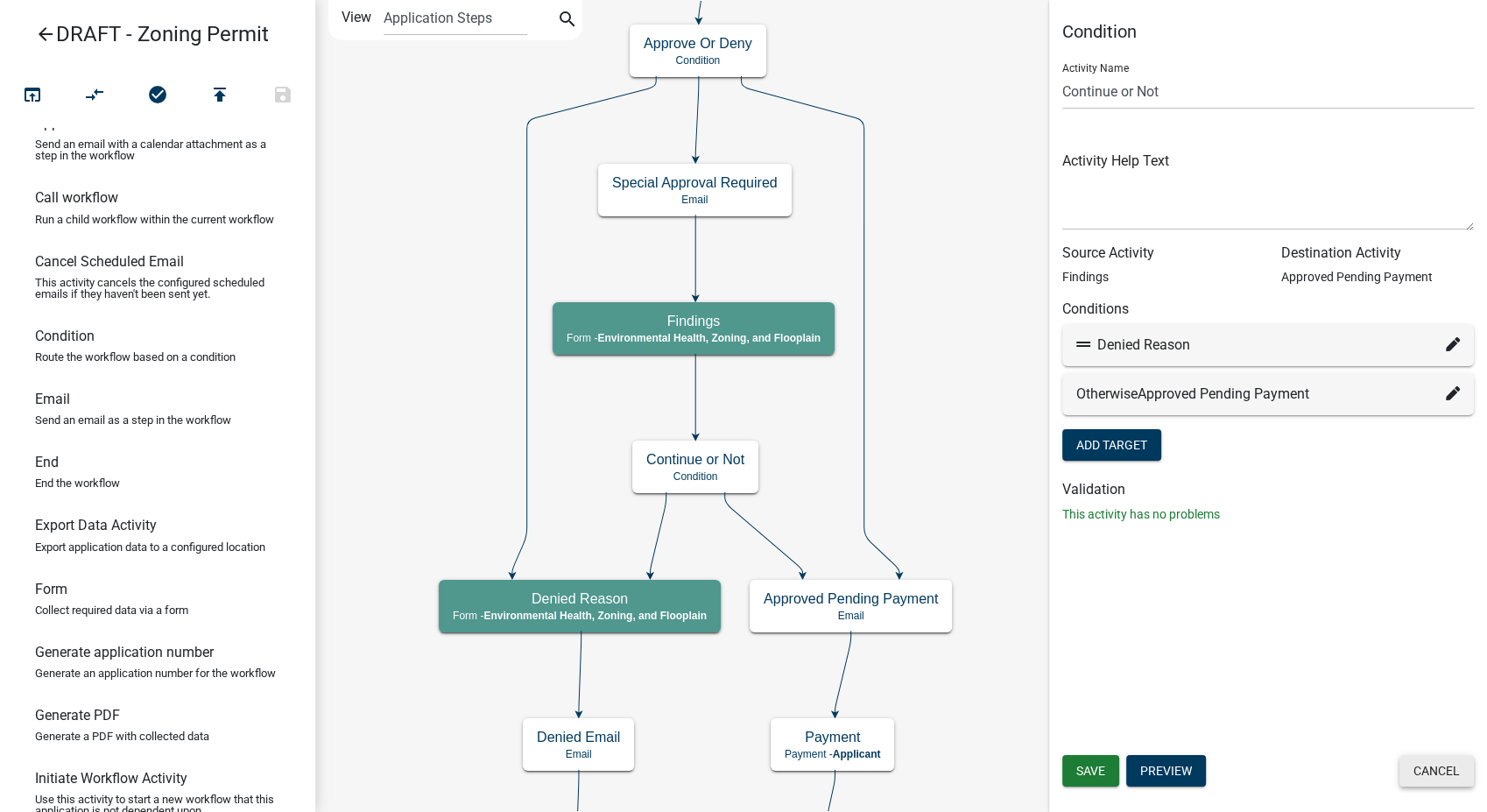
click at [1448, 771] on button "Cancel" at bounding box center [1436, 770] width 74 height 32
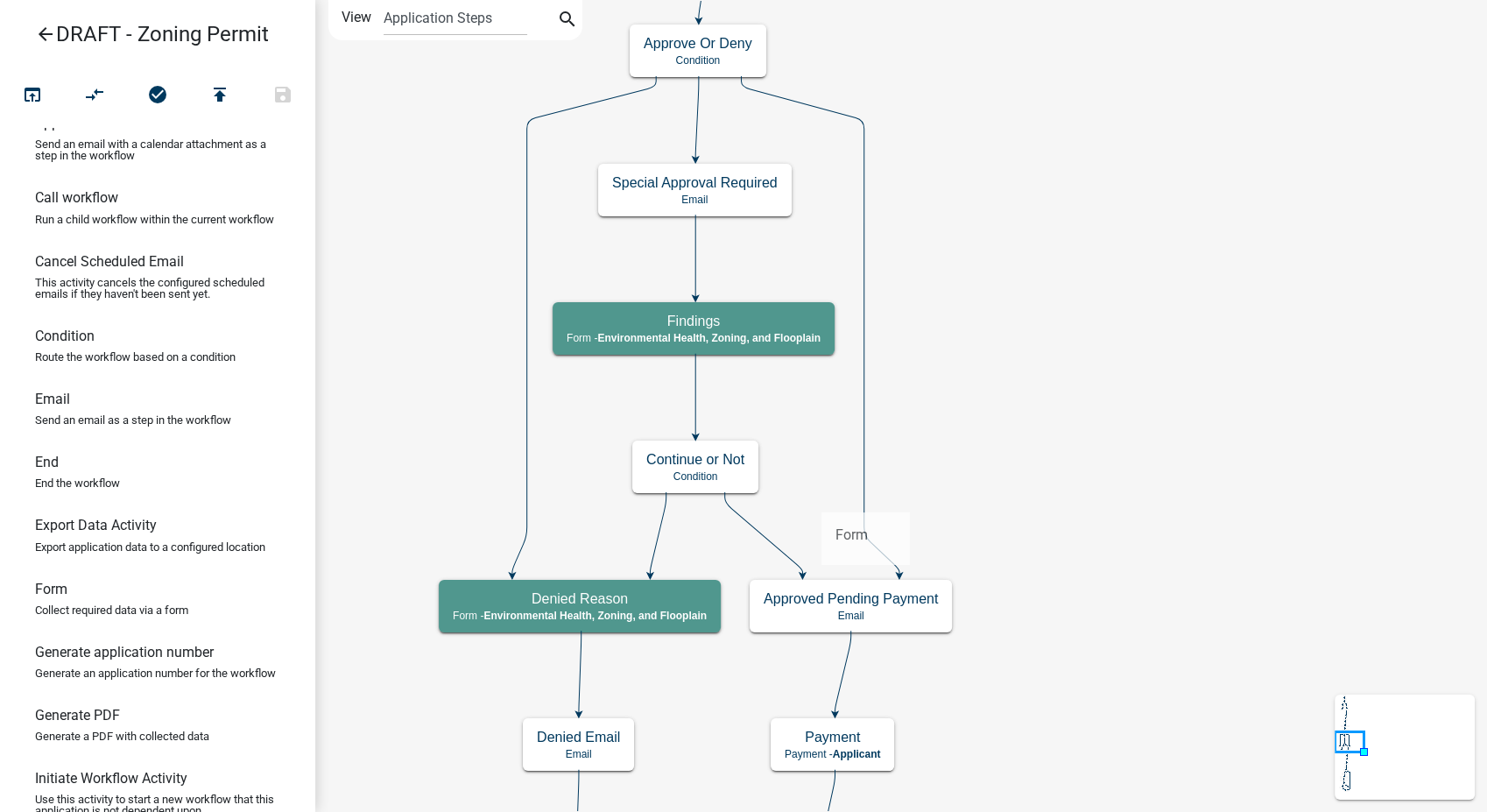
drag, startPoint x: 46, startPoint y: 611, endPoint x: 821, endPoint y: 498, distance: 783.2
click at [821, 498] on div "arrow_back DRAFT - Zoning Permit open_in_browser compare_arrows check_circle pu…" at bounding box center [744, 406] width 1487 height 812
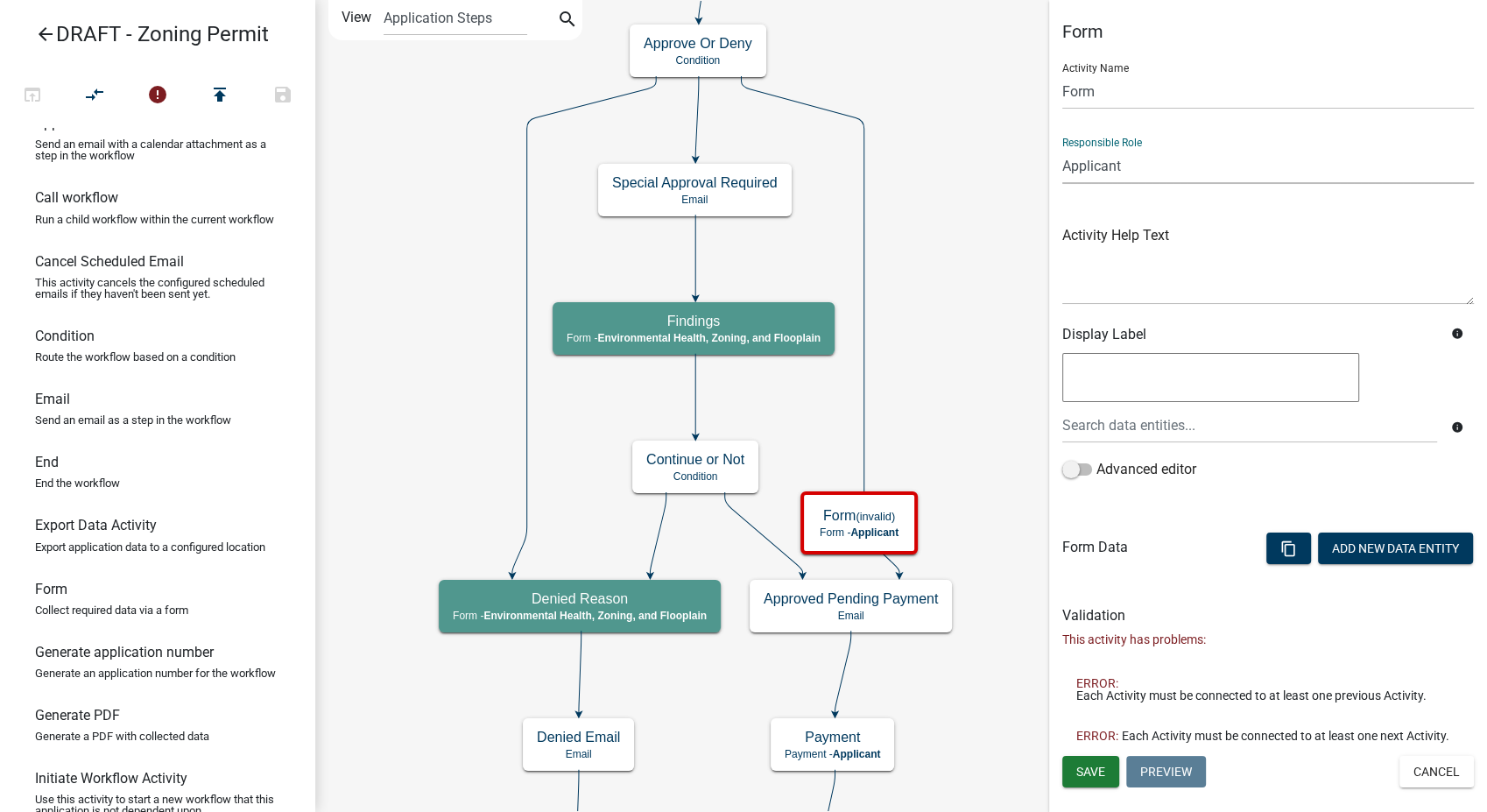
click at [1151, 167] on select "Applicant GIS Mapping Division Secondary Roads Admin Environmental Health, Zoni…" at bounding box center [1268, 165] width 412 height 36
select select "3A482E95-251E-4A38-AB9D-AB9F785FB168"
click at [1063, 148] on select "Applicant GIS Mapping Division Secondary Roads Admin Environmental Health, Zoni…" at bounding box center [1268, 165] width 412 height 36
click at [1114, 92] on input "Form" at bounding box center [1268, 91] width 412 height 36
type input "F"
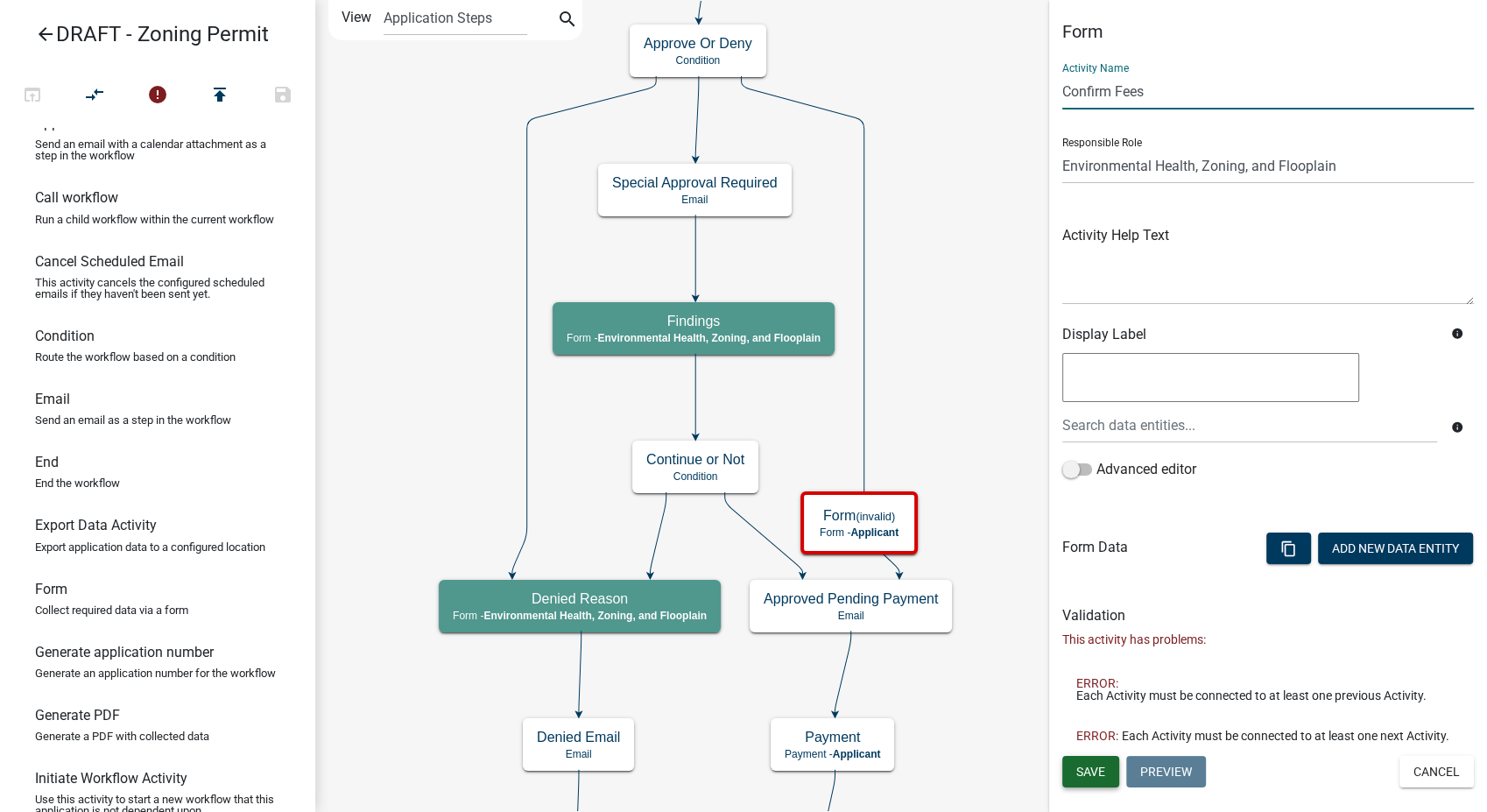
type input "Confirm Fees"
click at [1100, 764] on span "Save" at bounding box center [1091, 770] width 29 height 14
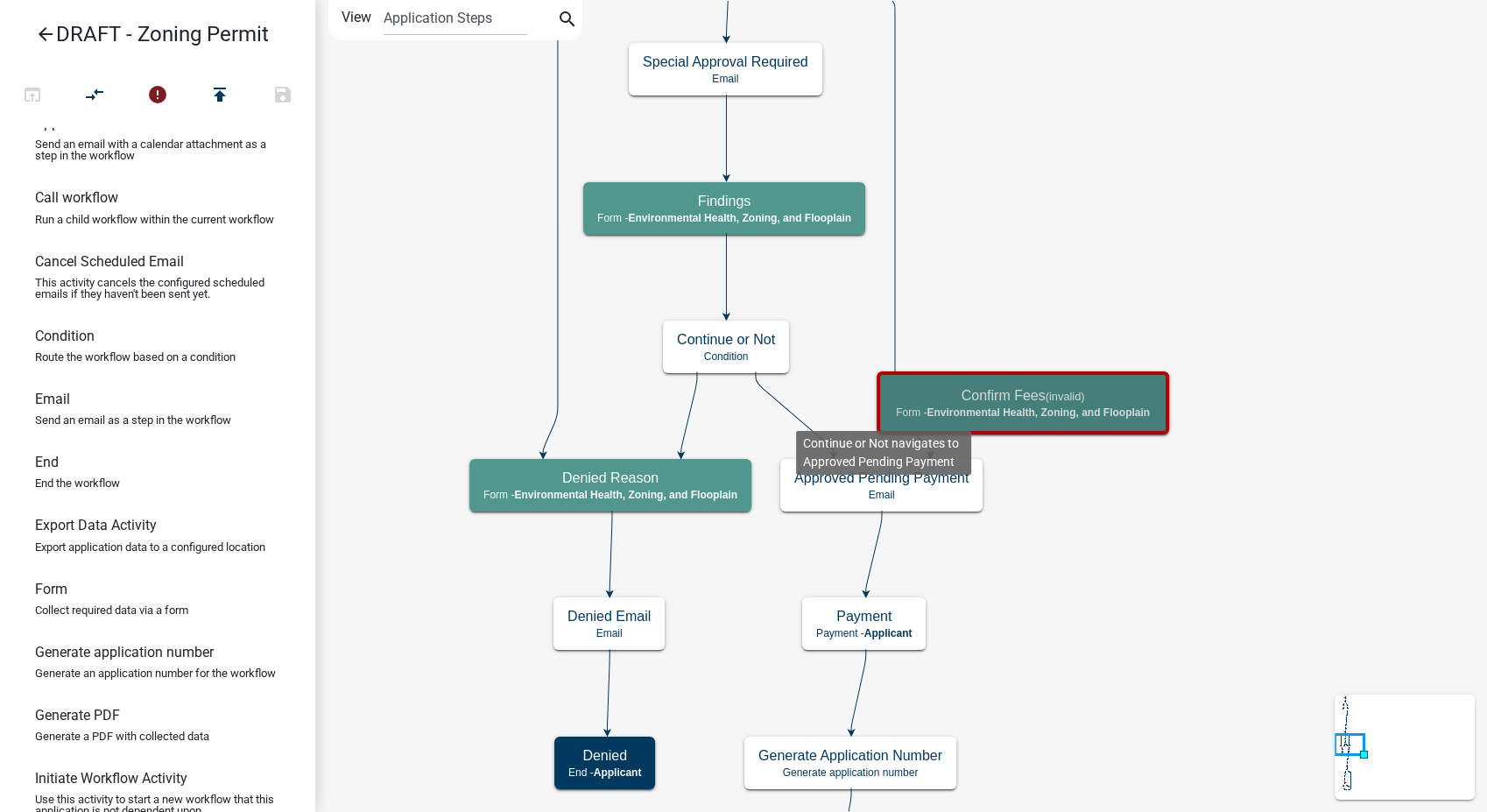
click at [796, 417] on icon at bounding box center [795, 413] width 78 height 82
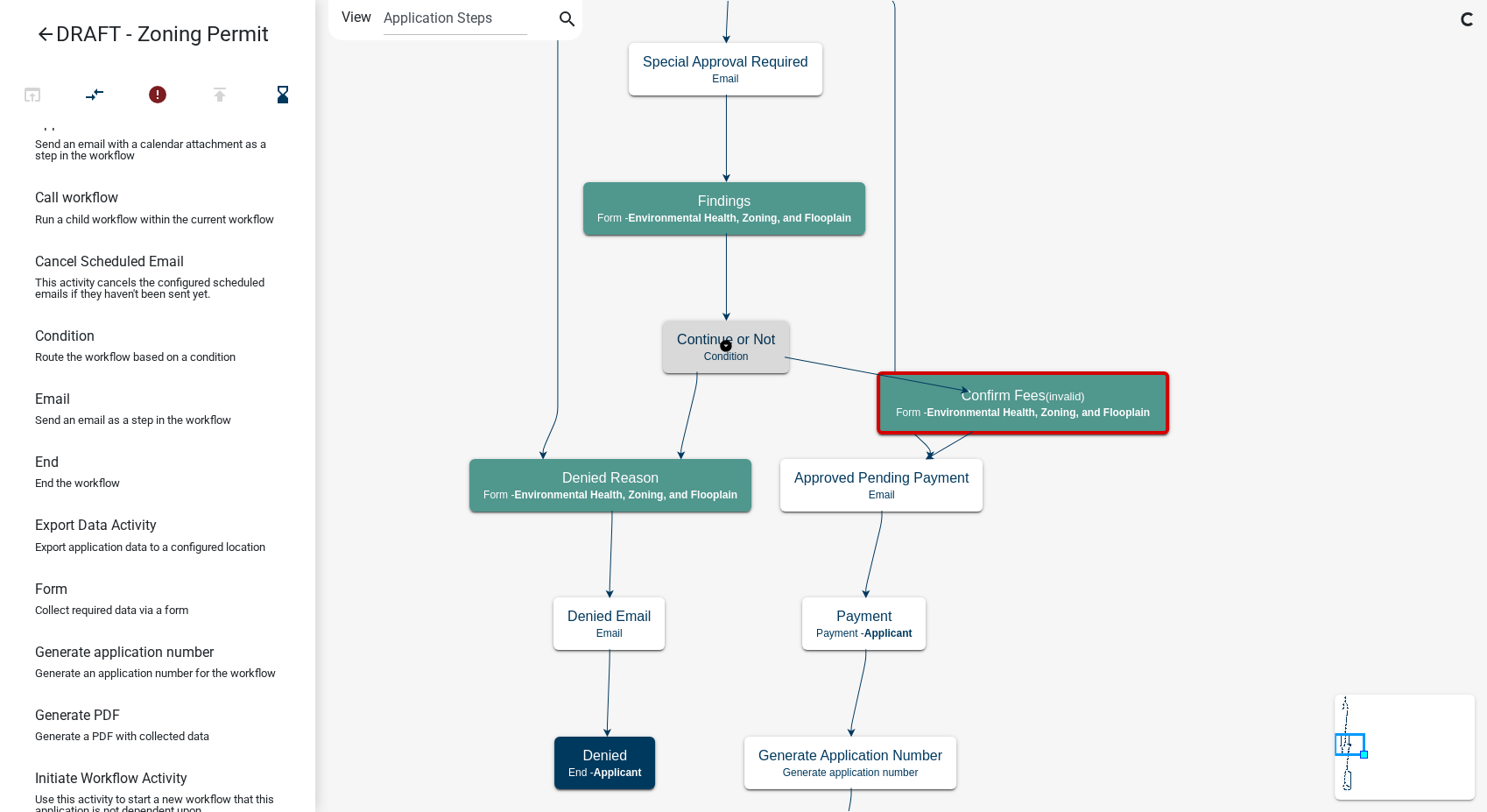
click at [695, 355] on p "Condition" at bounding box center [725, 356] width 98 height 13
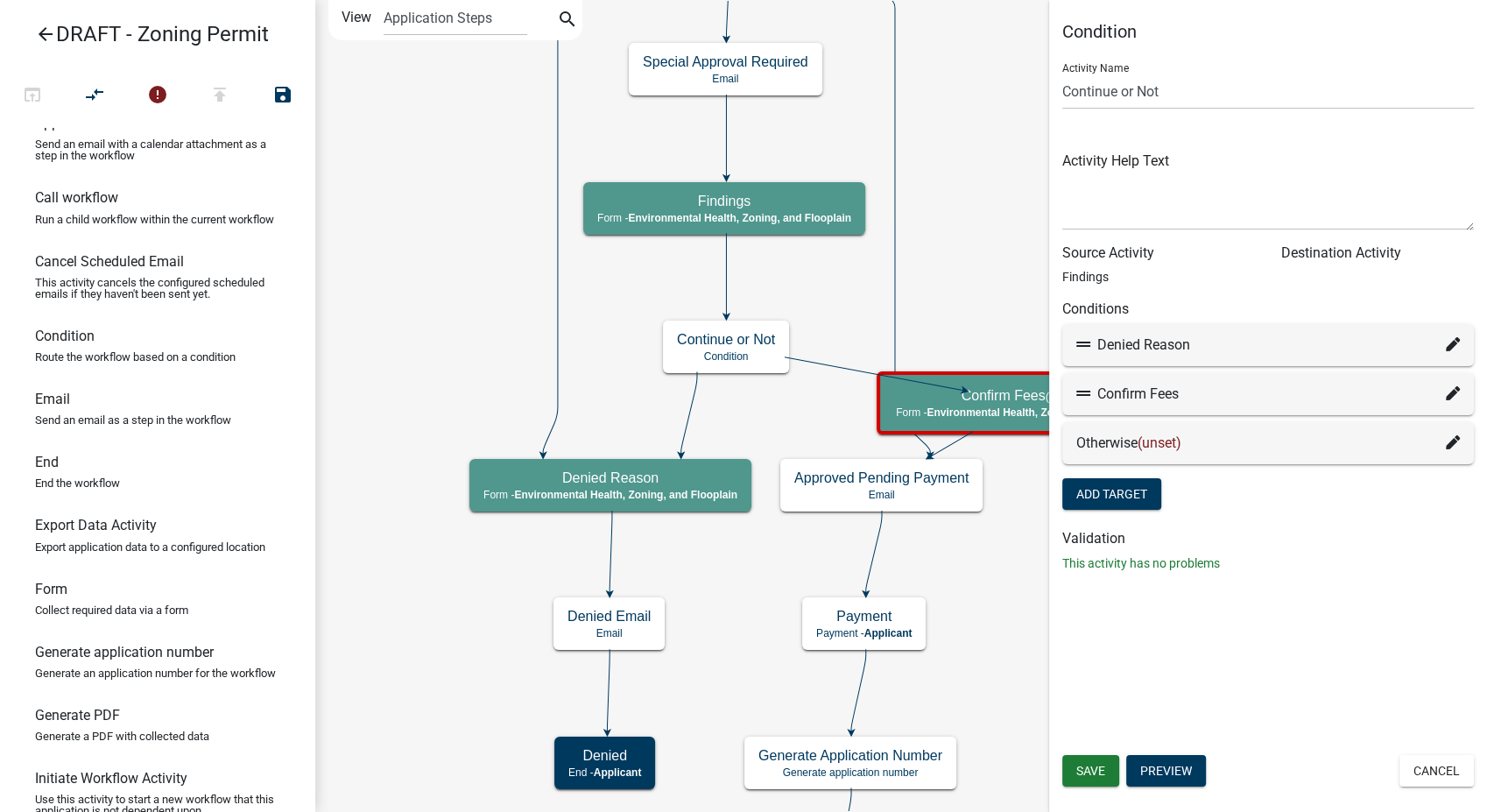
click at [1450, 389] on icon at bounding box center [1452, 392] width 14 height 14
select select "34: 57cf5547-309a-4d15-874f-bca57564c3de"
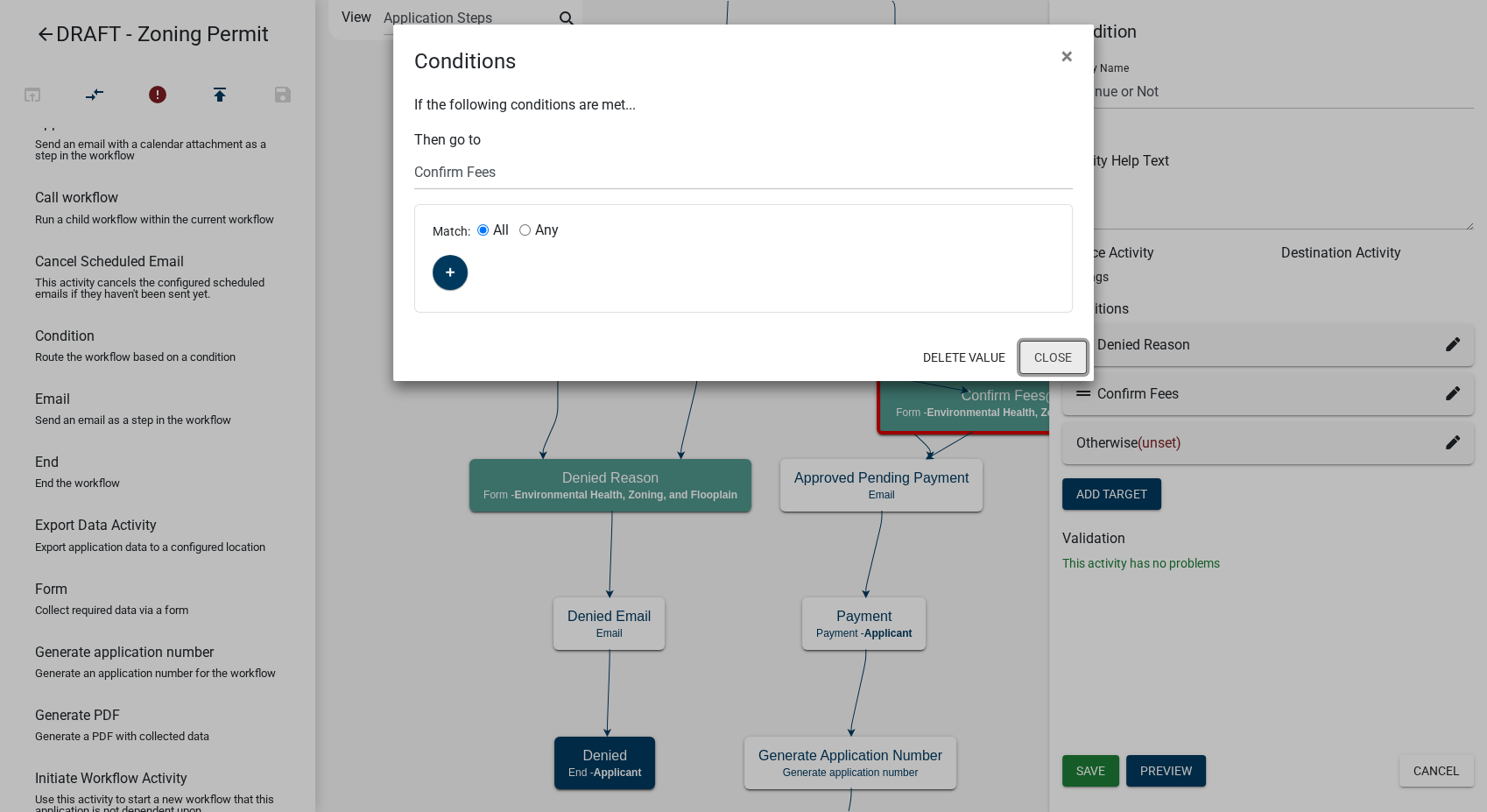
click at [1043, 348] on button "Close" at bounding box center [1053, 357] width 68 height 33
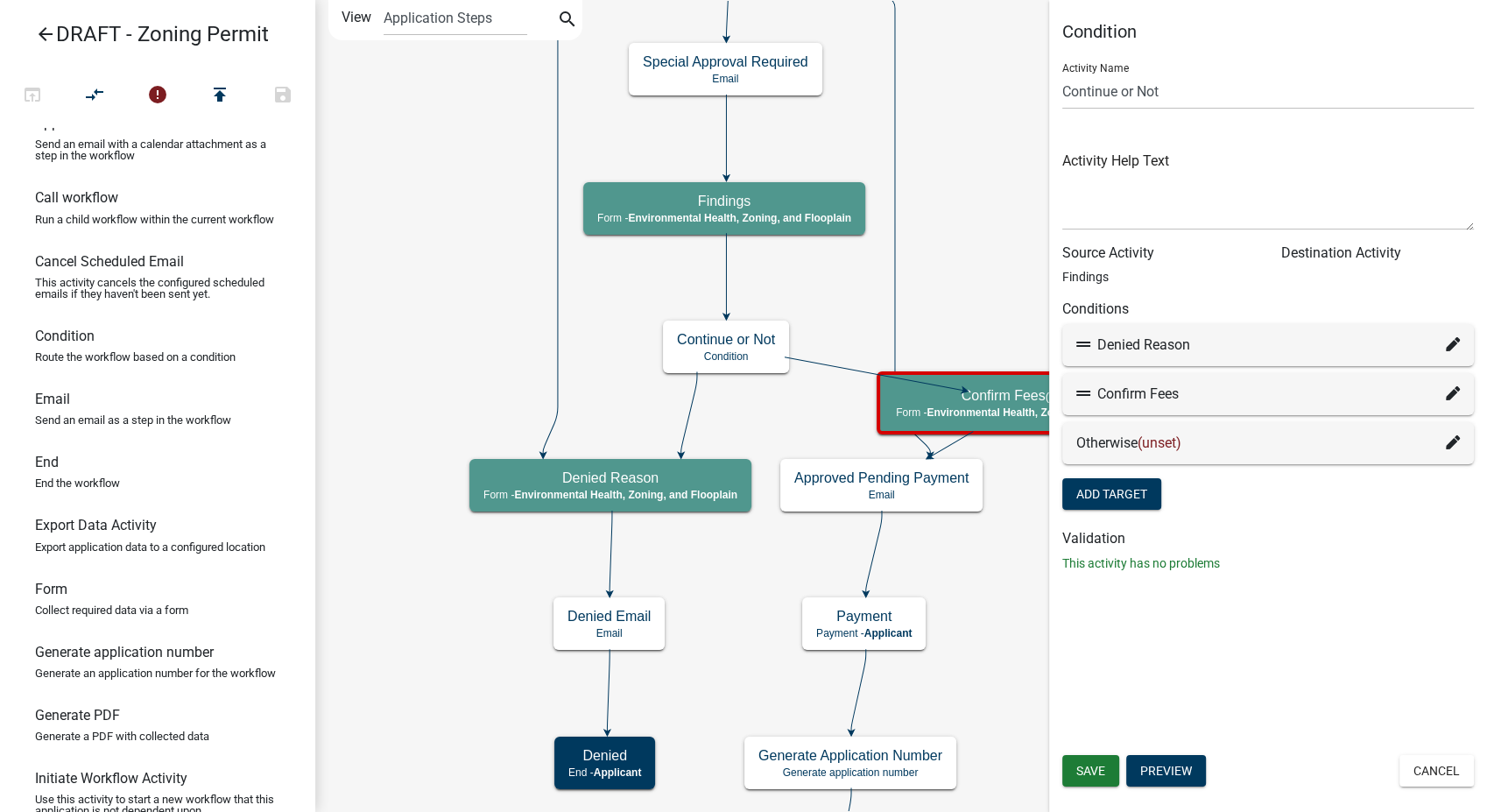
click at [1455, 445] on icon at bounding box center [1452, 442] width 14 height 14
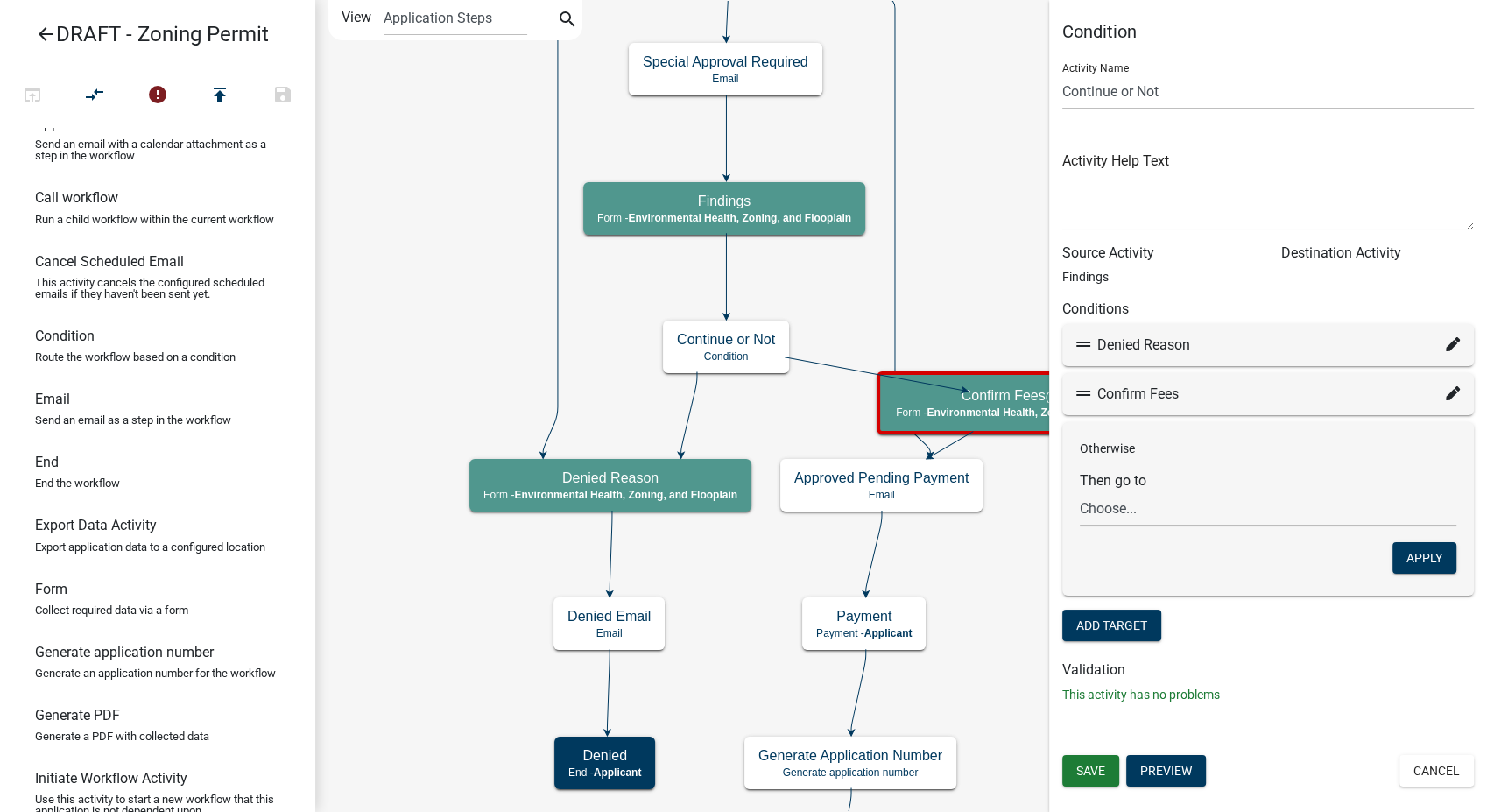
click at [1170, 507] on select "Choose... Start Parcel search Require User Contact Information Submittal Email …" at bounding box center [1268, 508] width 376 height 36
select select "34: 57cf5547-309a-4d15-874f-bca57564c3de"
click at [1080, 490] on select "Choose... Start Parcel search Require User Contact Information Submittal Email …" at bounding box center [1268, 508] width 376 height 36
click at [1424, 563] on button "Apply" at bounding box center [1424, 558] width 64 height 32
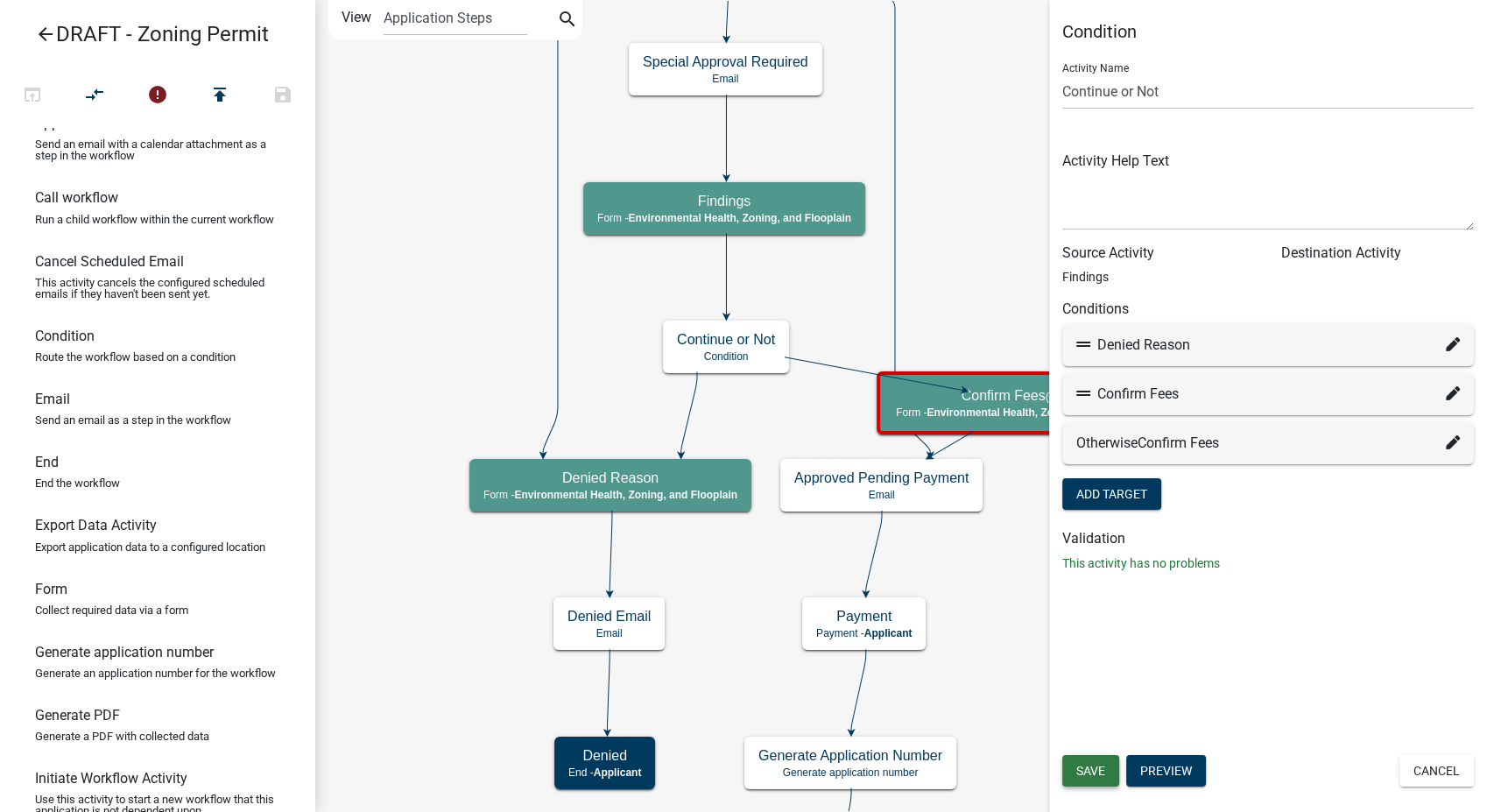
click at [1086, 764] on span "Save" at bounding box center [1091, 770] width 29 height 14
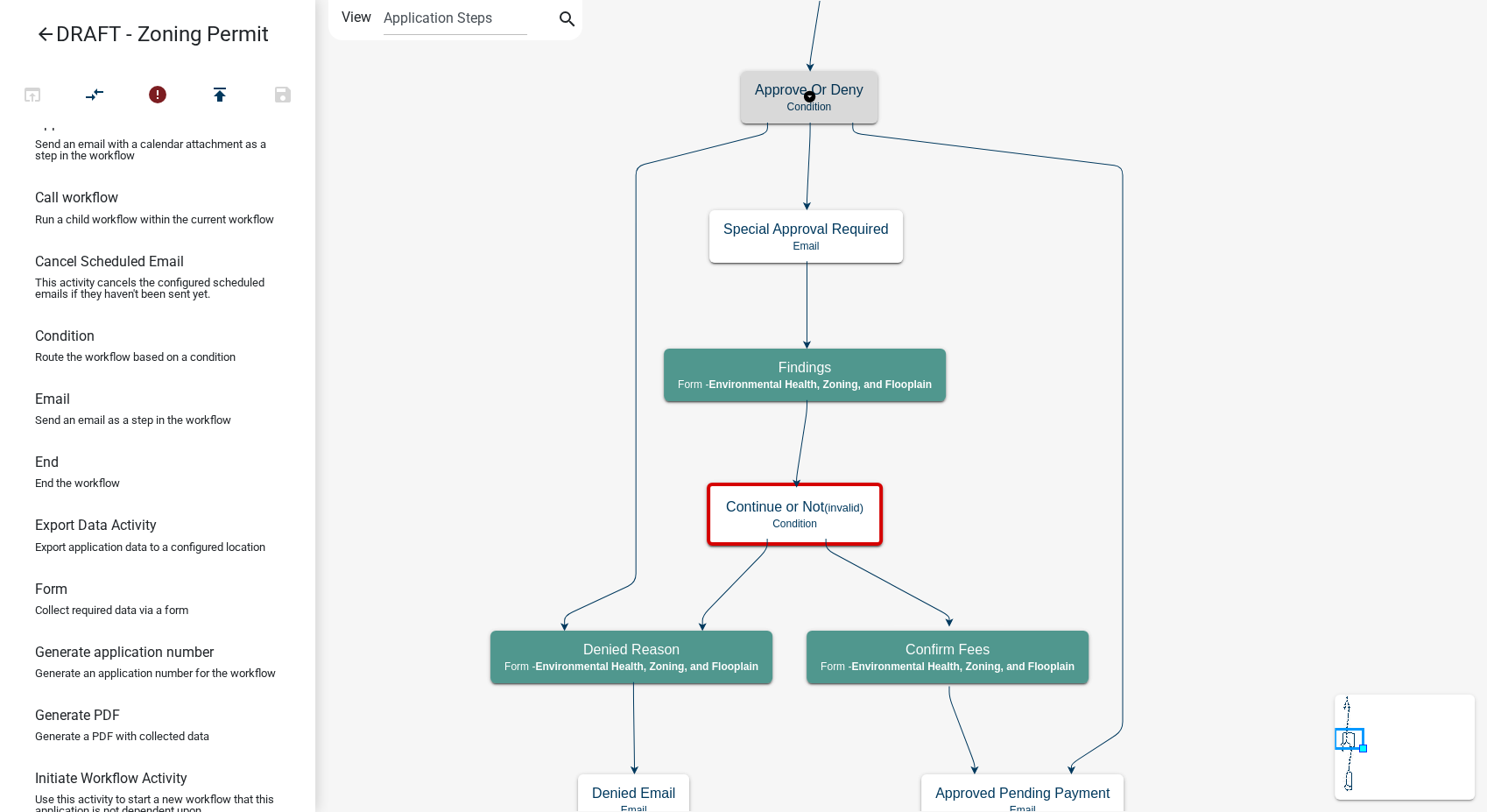
click at [833, 110] on p "Condition" at bounding box center [809, 106] width 108 height 13
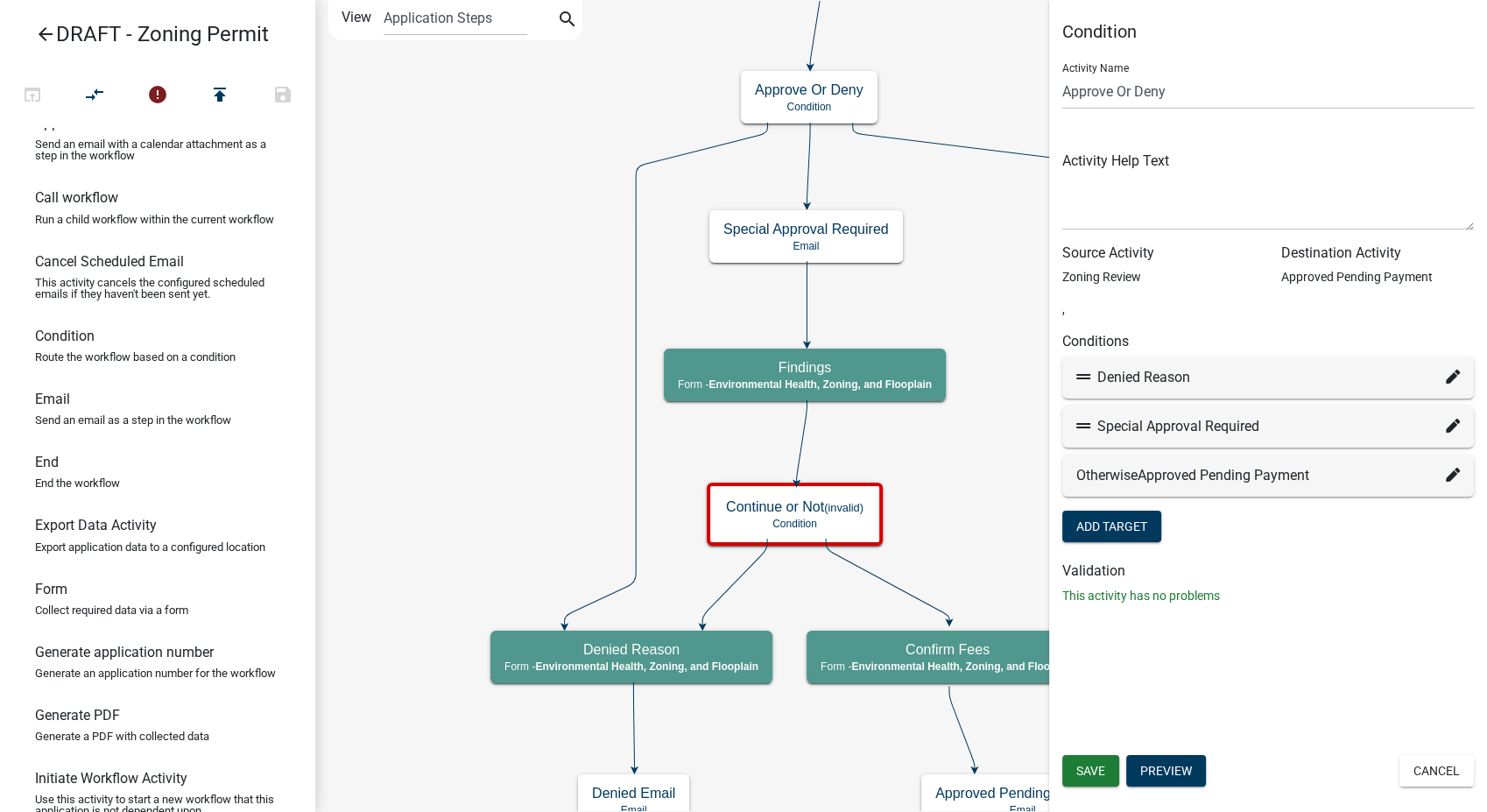
click at [1453, 472] on icon at bounding box center [1452, 475] width 14 height 14
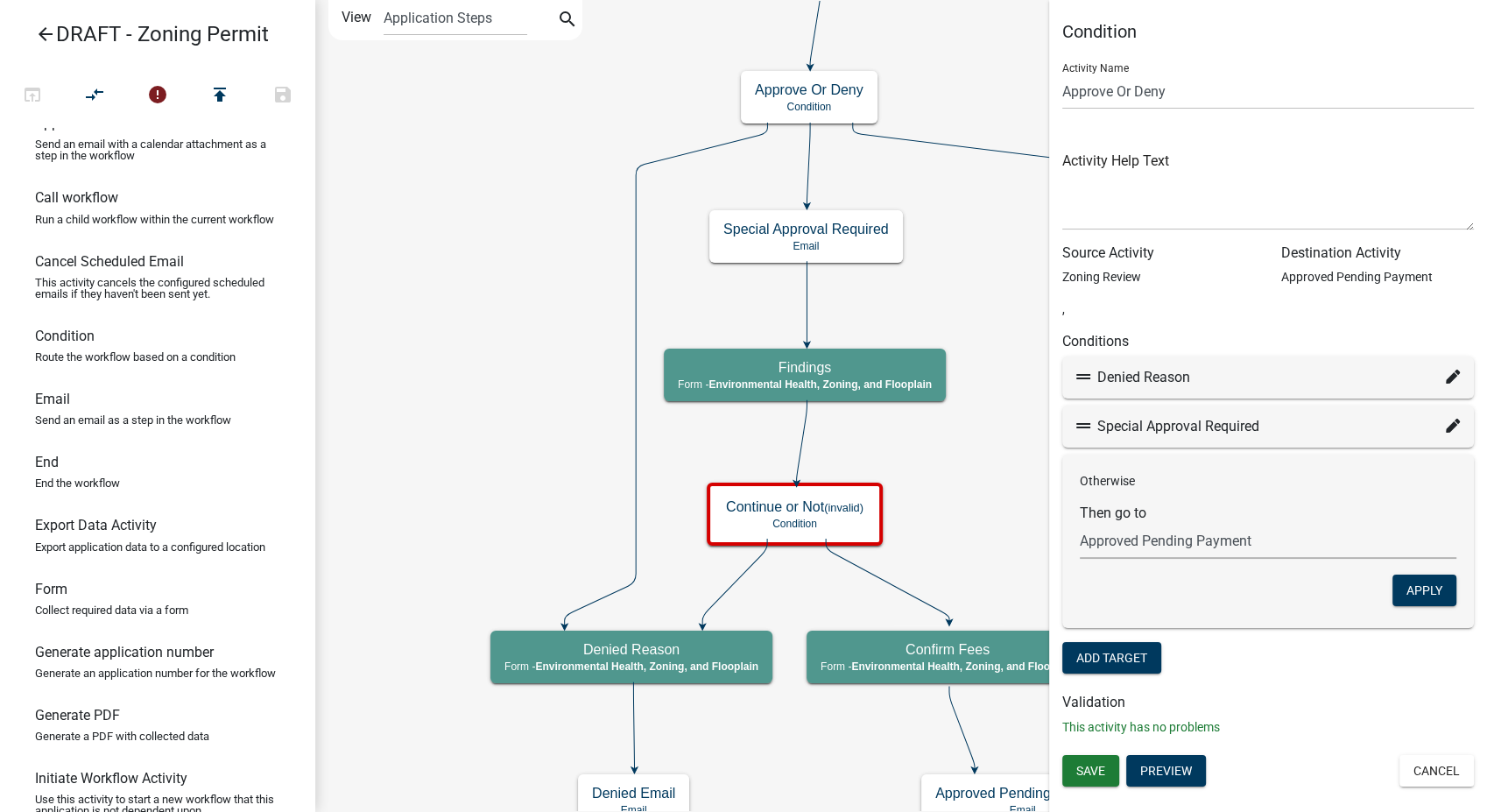
click at [1212, 543] on select "Choose... Start Parcel search Require User Contact Information Submittal Email …" at bounding box center [1268, 540] width 376 height 36
select select "34: 57cf5547-309a-4d15-874f-bca57564c3de"
click at [1080, 523] on select "Choose... Start Parcel search Require User Contact Information Submittal Email …" at bounding box center [1268, 540] width 376 height 36
click at [1436, 591] on button "Apply" at bounding box center [1424, 590] width 64 height 32
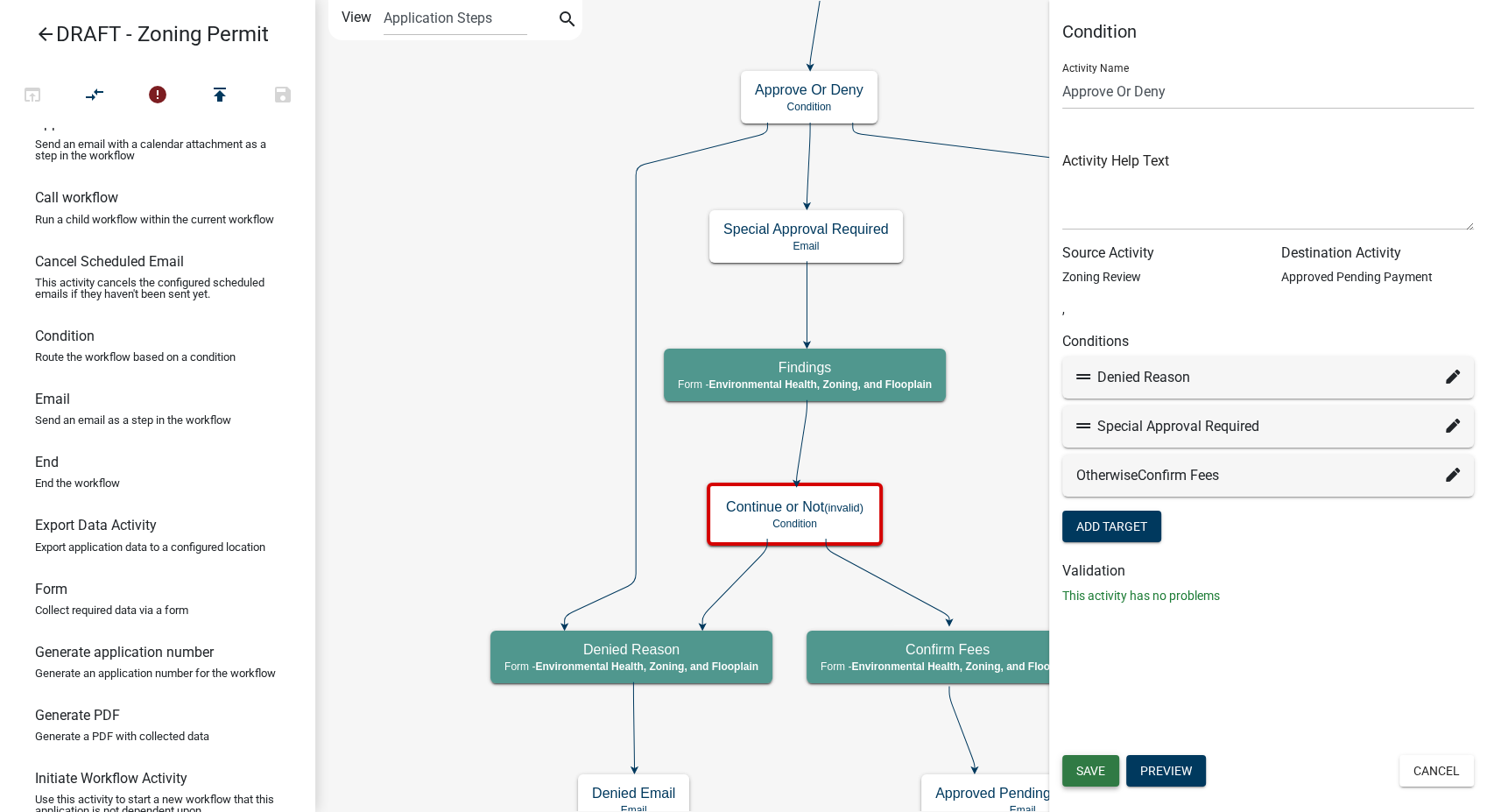
click at [1099, 769] on span "Save" at bounding box center [1091, 770] width 29 height 14
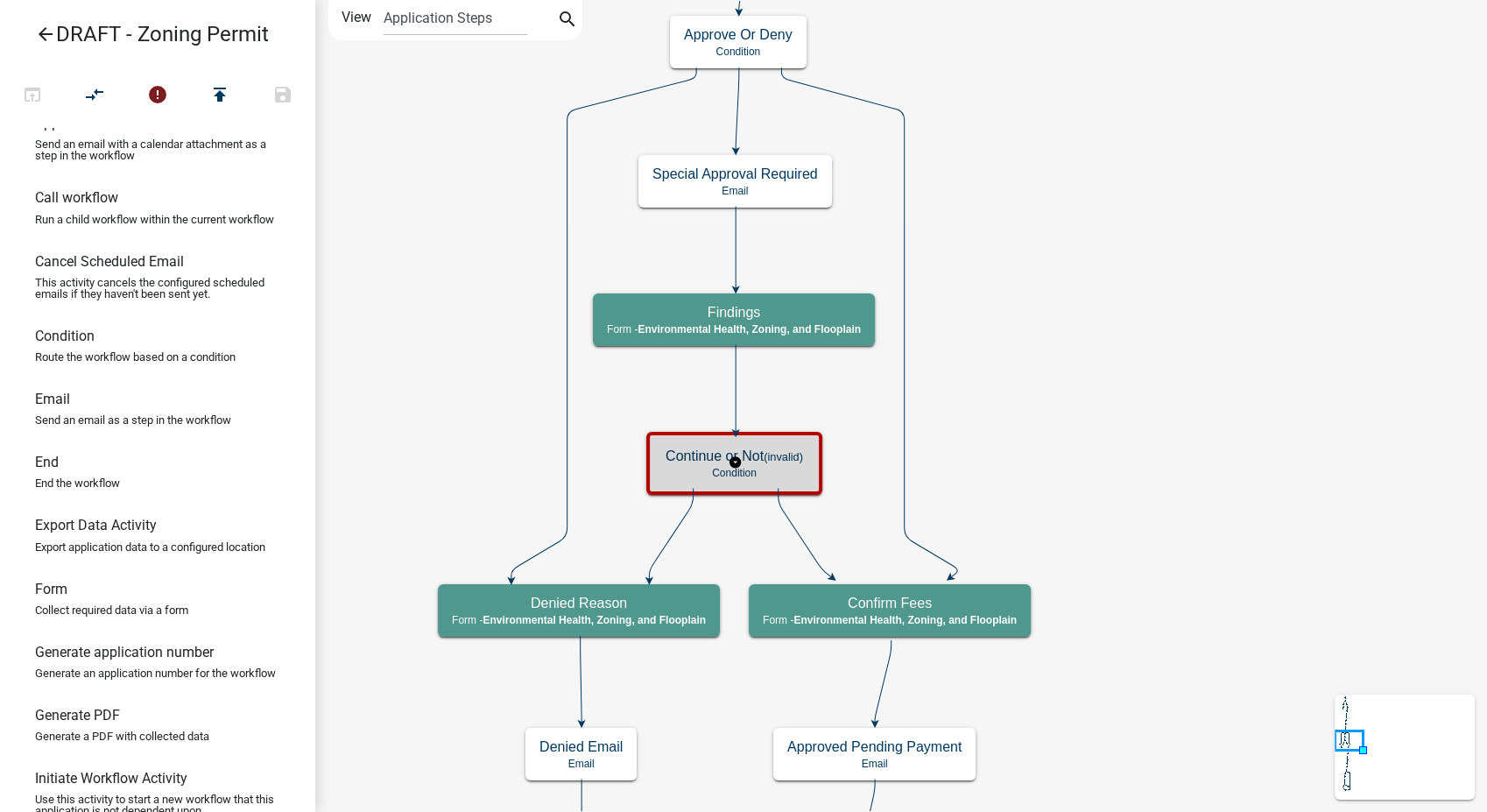
click at [767, 442] on div "Continue or Not (invalid) Condition" at bounding box center [734, 463] width 165 height 52
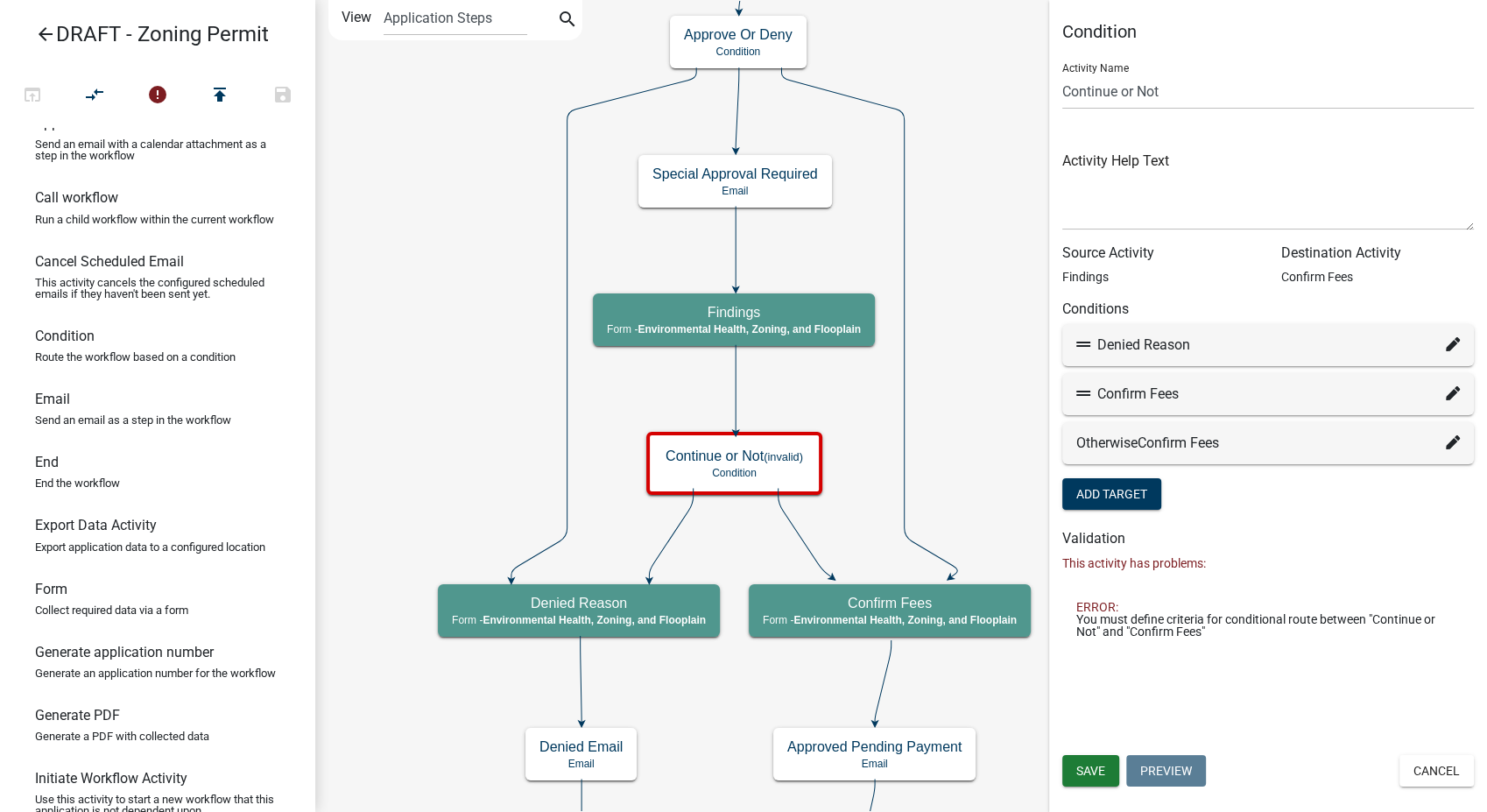
click at [1455, 394] on icon at bounding box center [1452, 392] width 14 height 14
select select "34: 57cf5547-309a-4d15-874f-bca57564c3de"
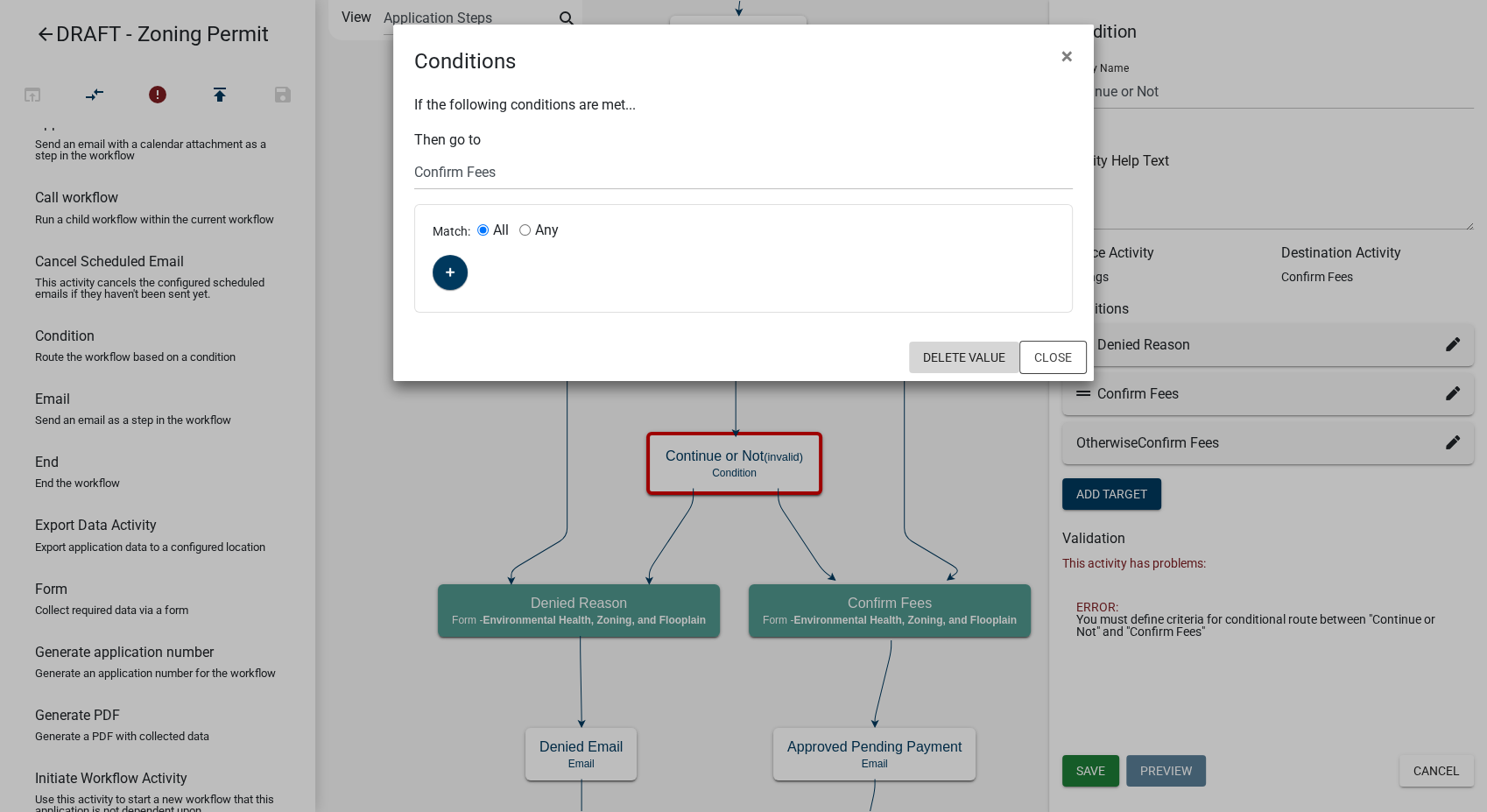
click at [961, 367] on button "Delete Value" at bounding box center [964, 357] width 110 height 32
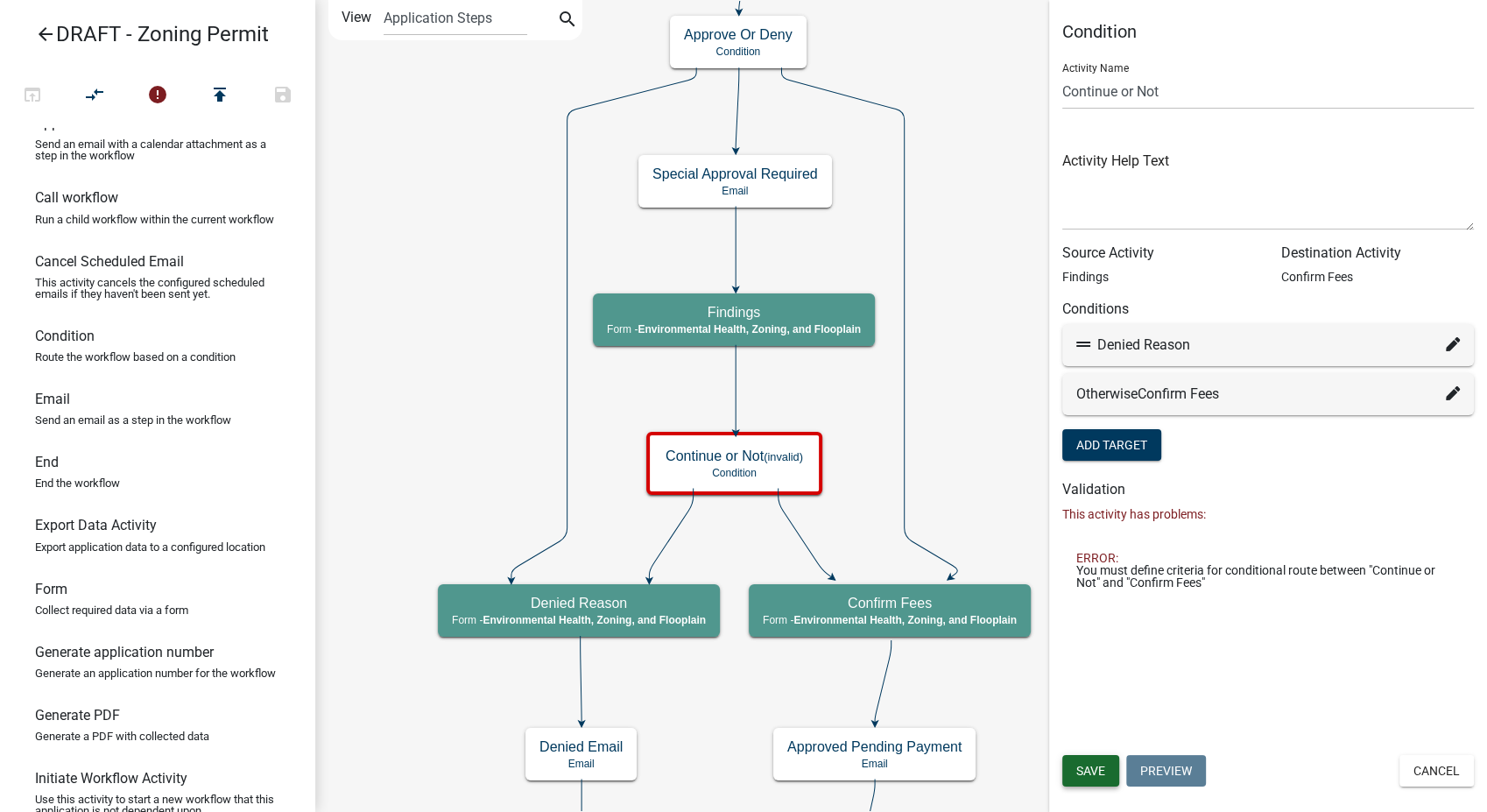
click at [1098, 767] on span "Save" at bounding box center [1091, 770] width 29 height 14
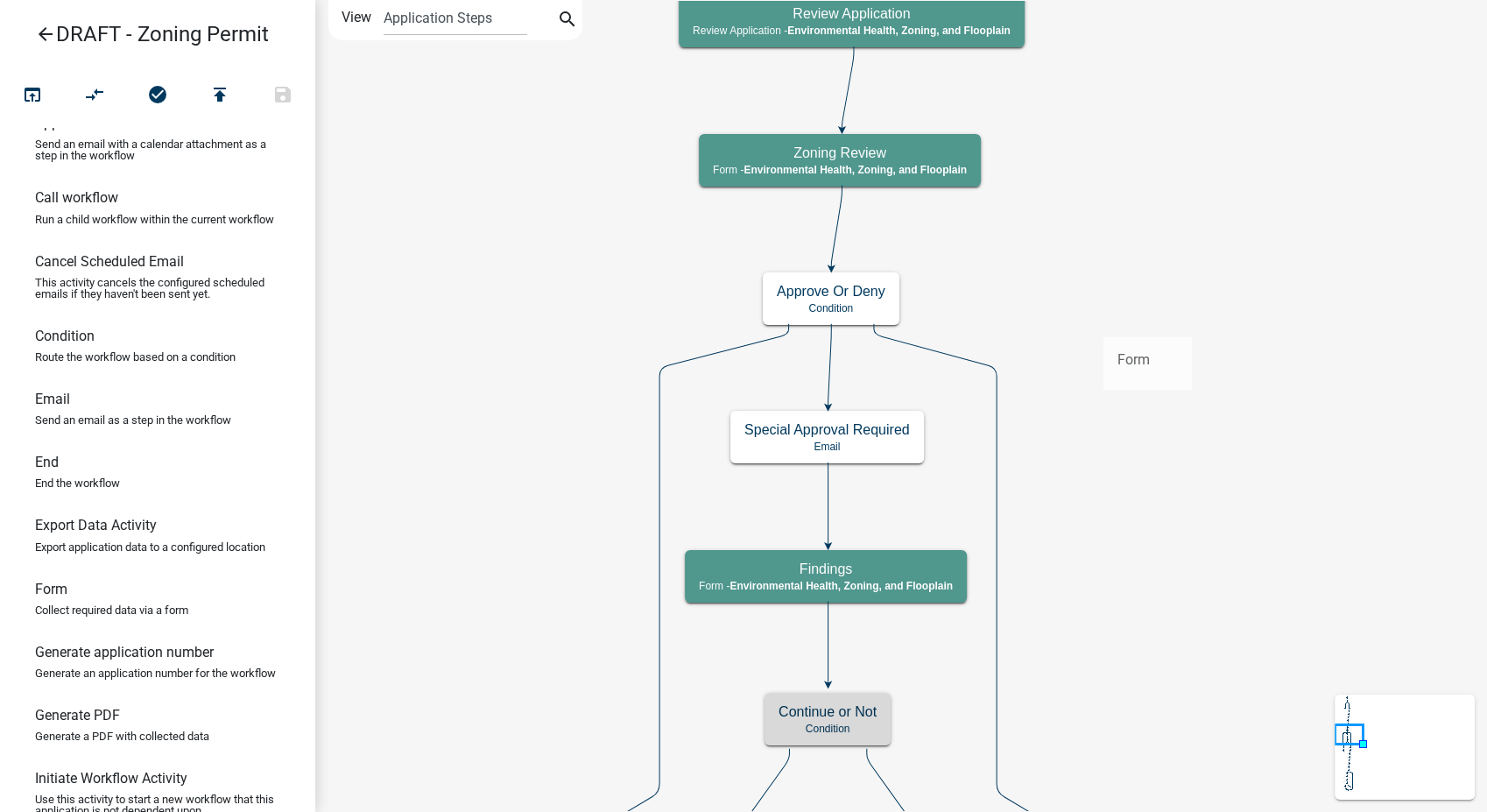
drag, startPoint x: 55, startPoint y: 618, endPoint x: 1102, endPoint y: 323, distance: 1087.8
click at [1102, 323] on div "arrow_back DRAFT - Zoning Permit open_in_browser compare_arrows check_circle pu…" at bounding box center [744, 406] width 1487 height 812
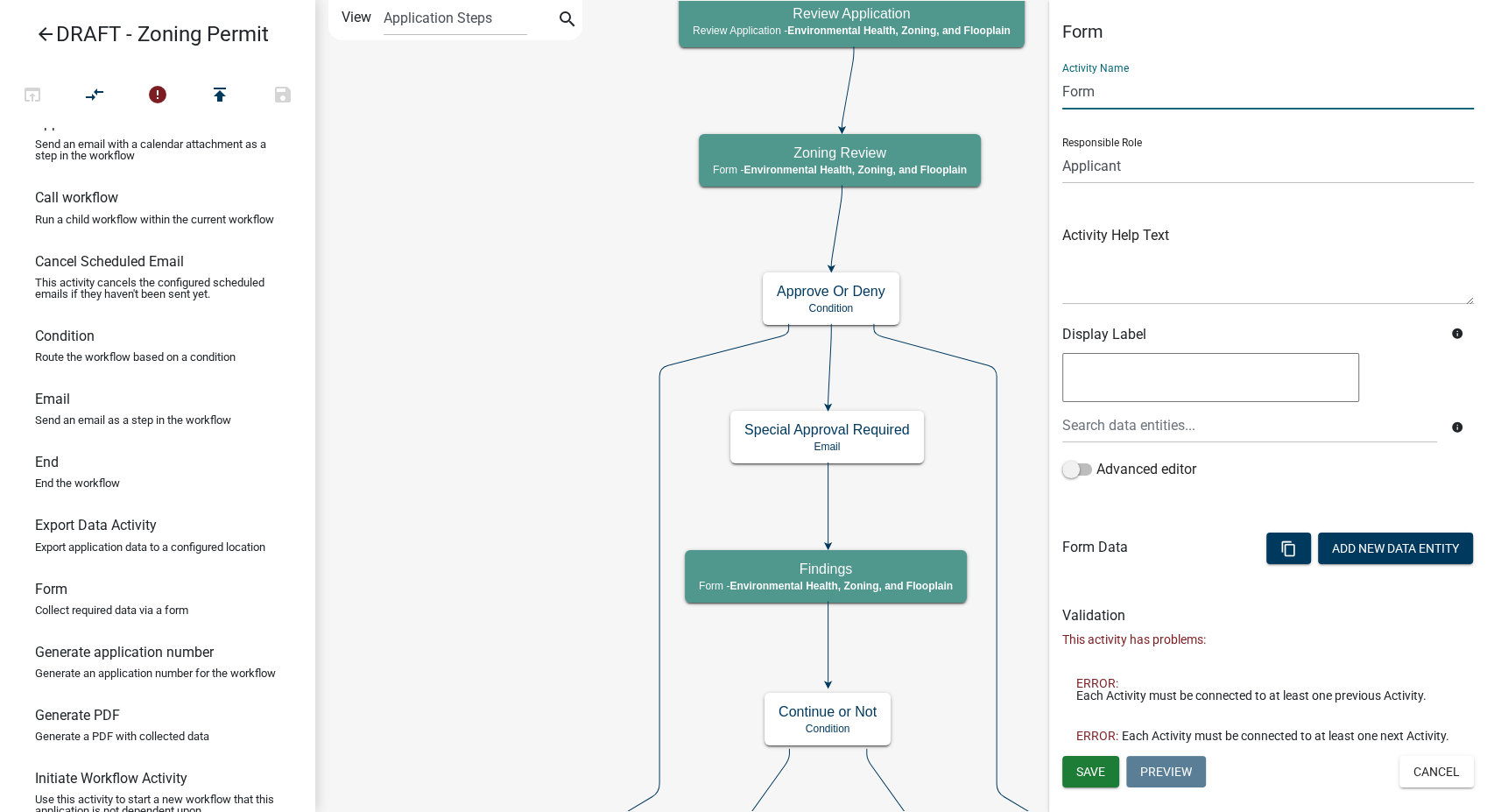
click at [1124, 93] on input "Form" at bounding box center [1268, 91] width 412 height 36
type input "F"
type input "More Info Needed Notes"
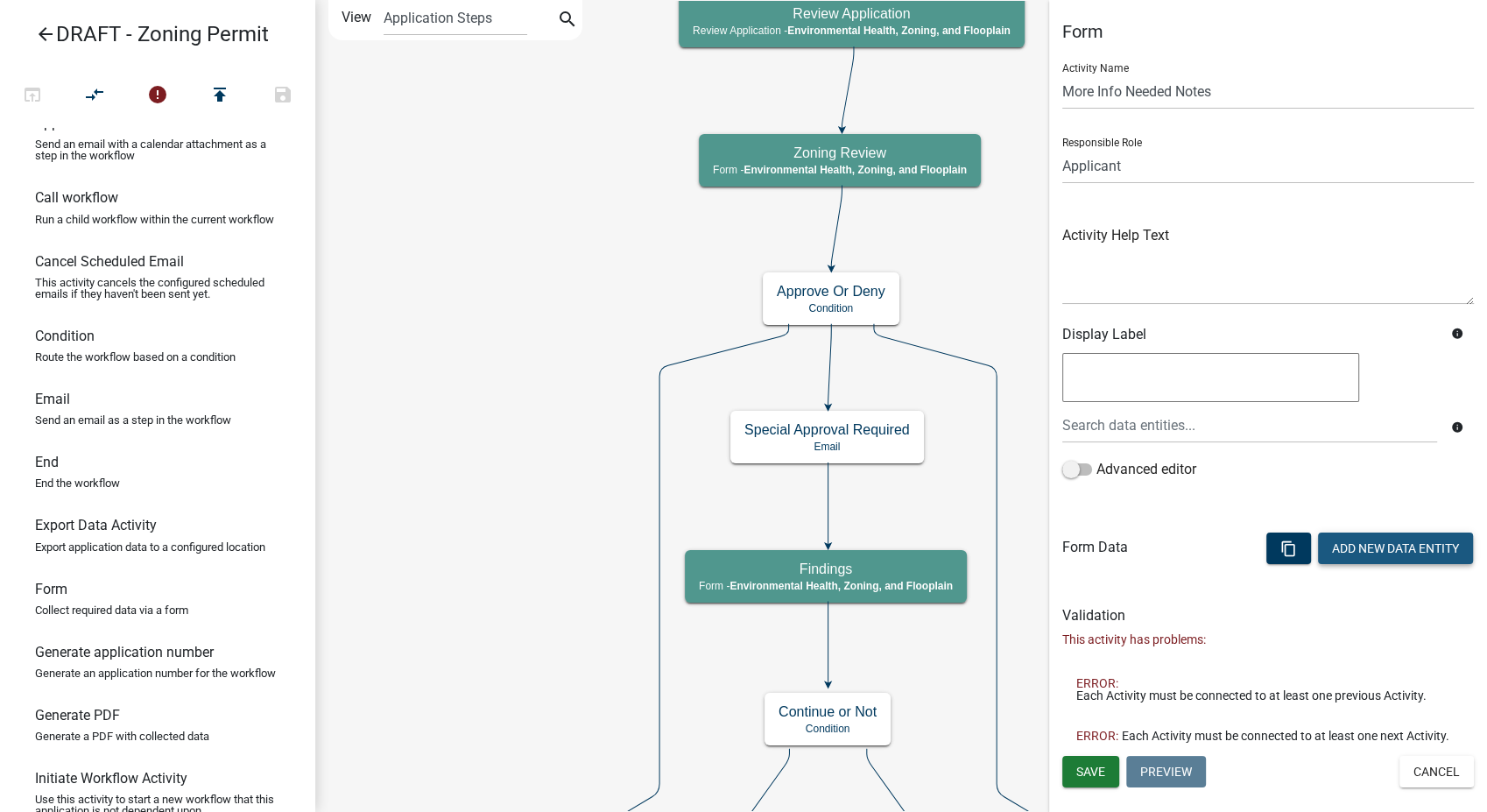
click at [1354, 563] on button "Add New Data Entity" at bounding box center [1395, 548] width 155 height 32
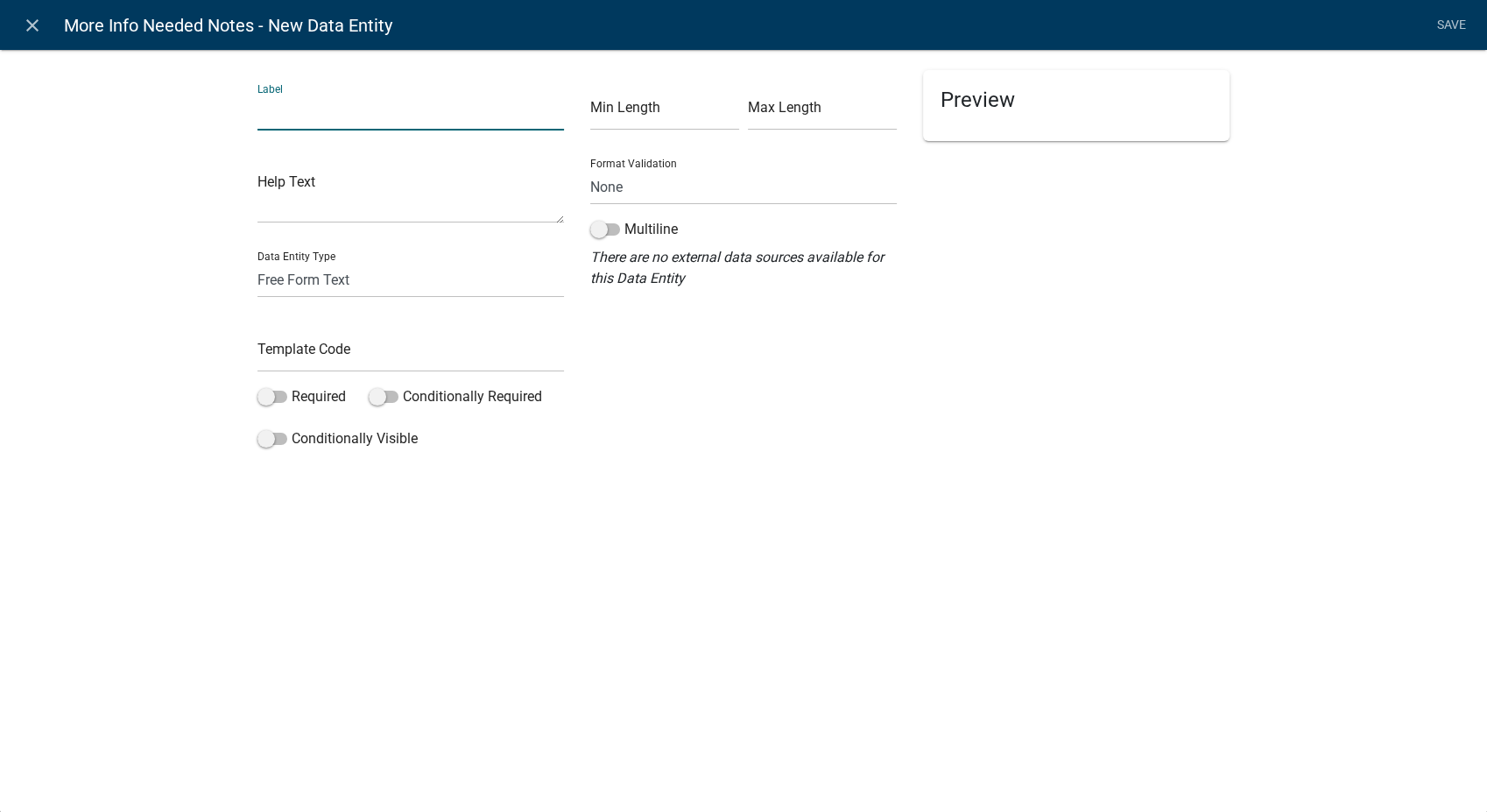
click at [348, 107] on input "text" at bounding box center [410, 112] width 306 height 36
type input "E"
type input "List the information needed to continue this review: This will be in an email t…"
click at [395, 356] on input "text" at bounding box center [410, 354] width 306 height 36
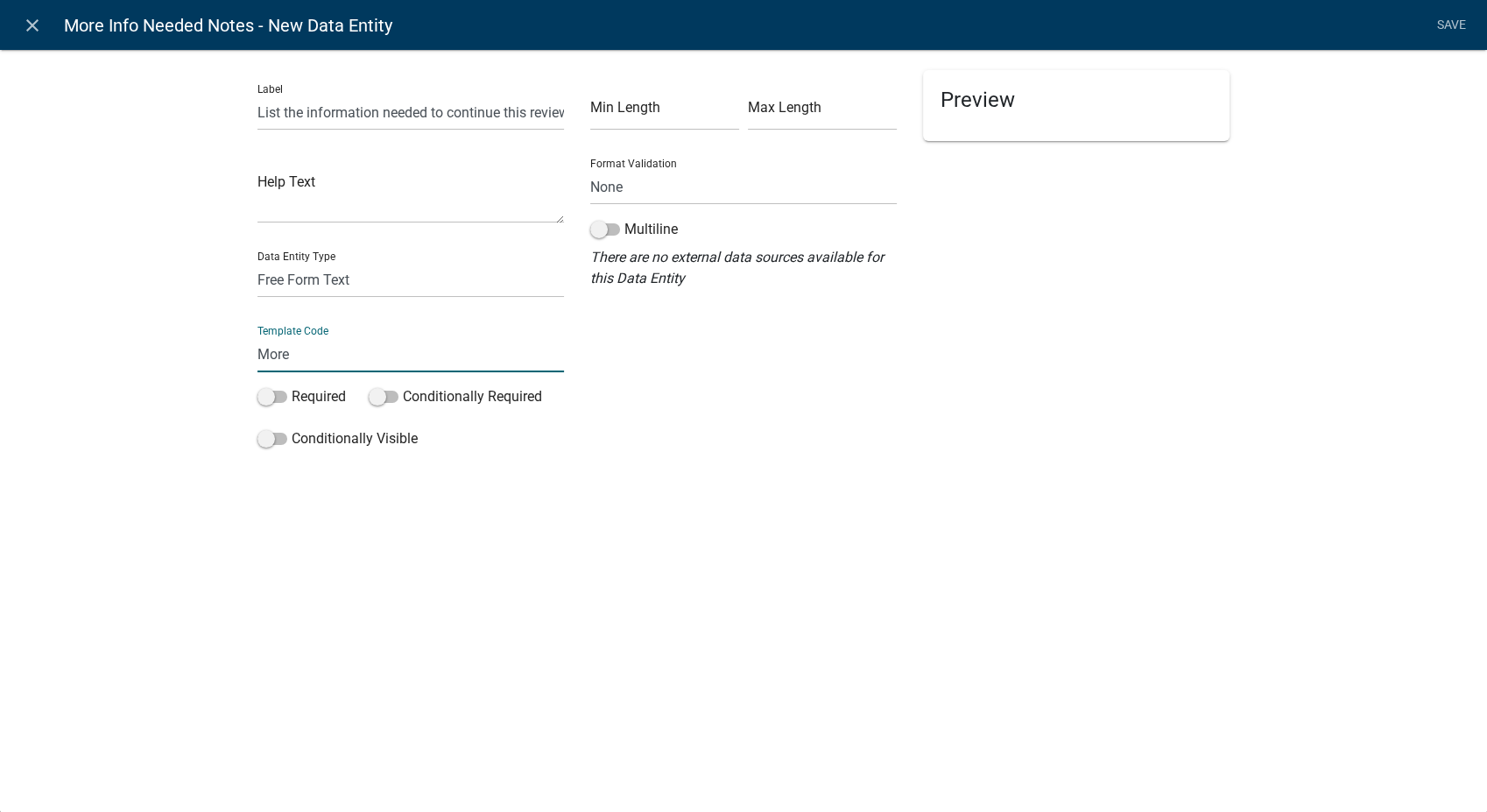
type input "MoreInfoNeededNotes"
click at [596, 236] on span at bounding box center [604, 229] width 30 height 13
click at [625, 218] on input "Multiline" at bounding box center [625, 218] width 0 height 0
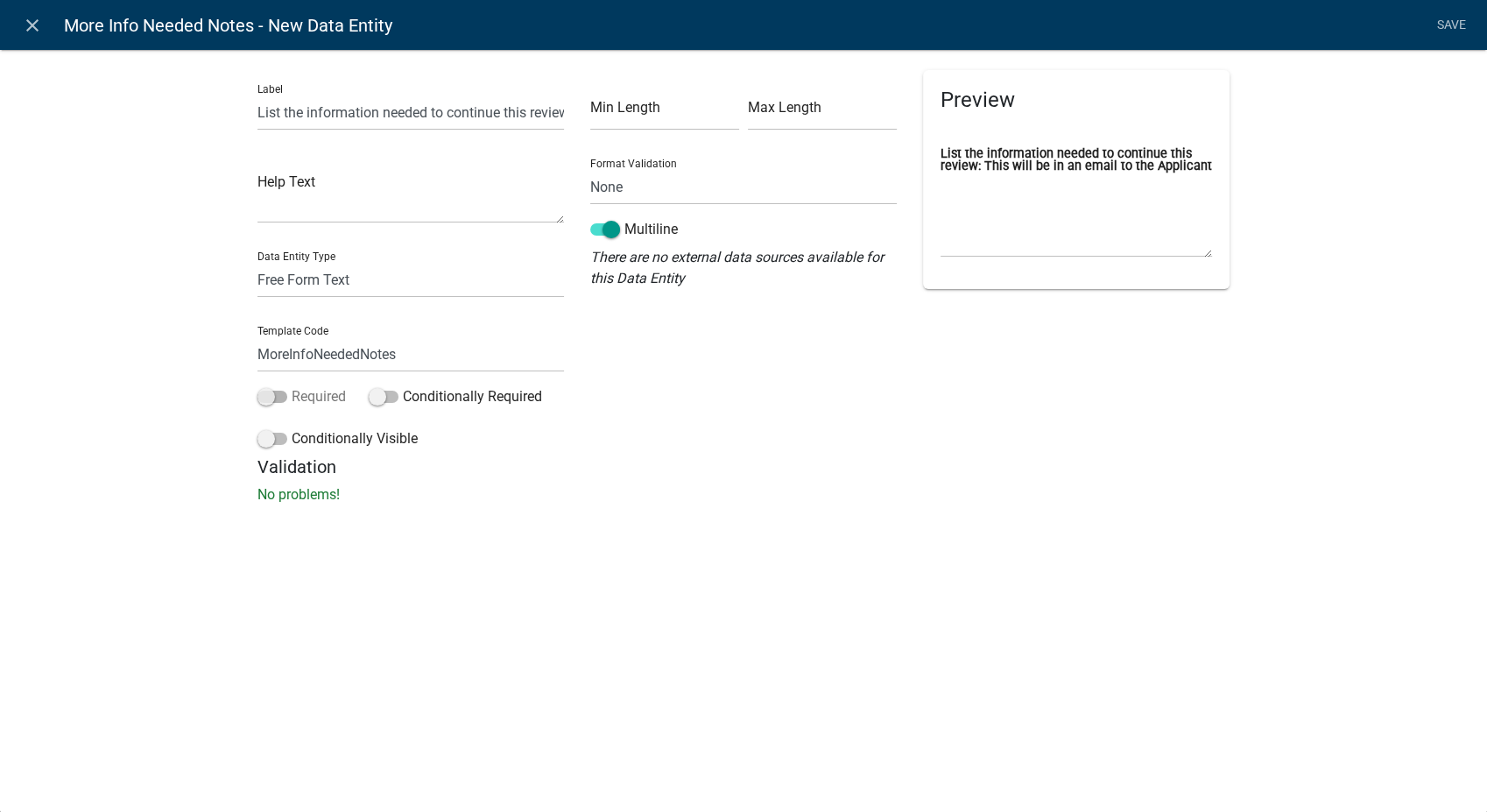
click at [267, 393] on span at bounding box center [272, 396] width 30 height 13
click at [292, 386] on input "Required" at bounding box center [292, 386] width 0 height 0
click at [1448, 25] on link "Save" at bounding box center [1450, 25] width 44 height 33
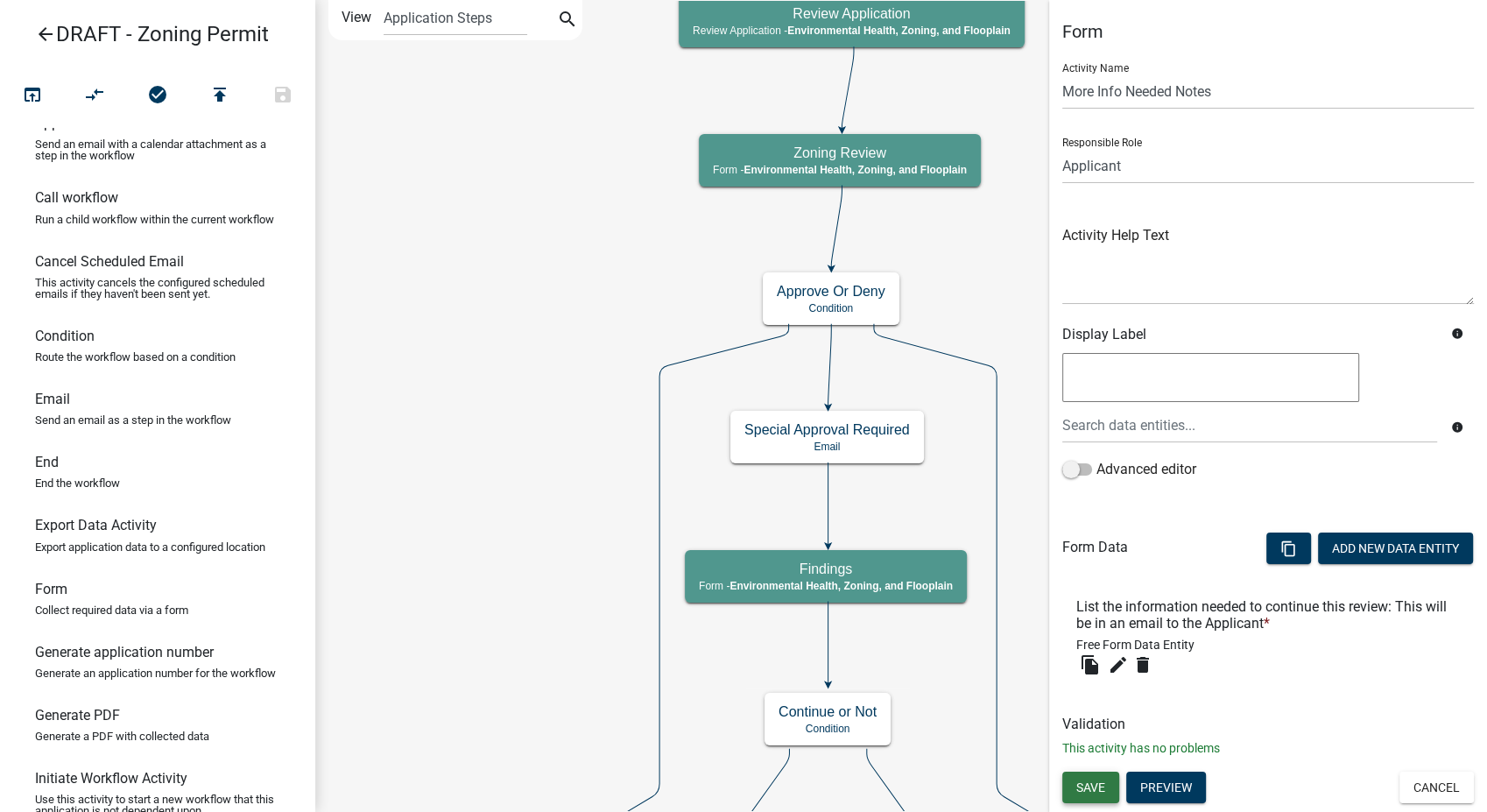
click at [1100, 781] on span "Save" at bounding box center [1091, 787] width 29 height 14
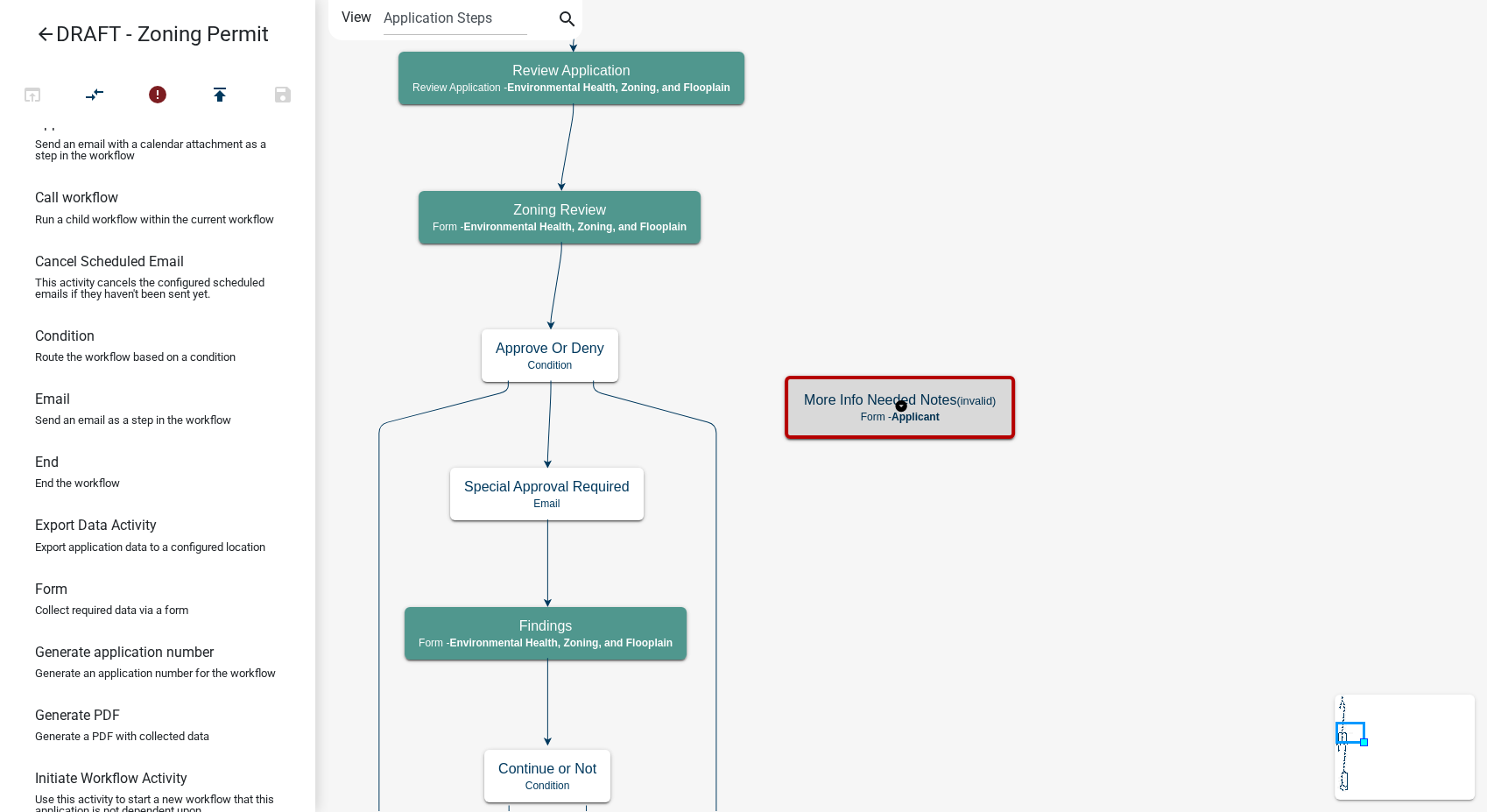
click at [969, 411] on p "Form - Applicant" at bounding box center [900, 417] width 191 height 13
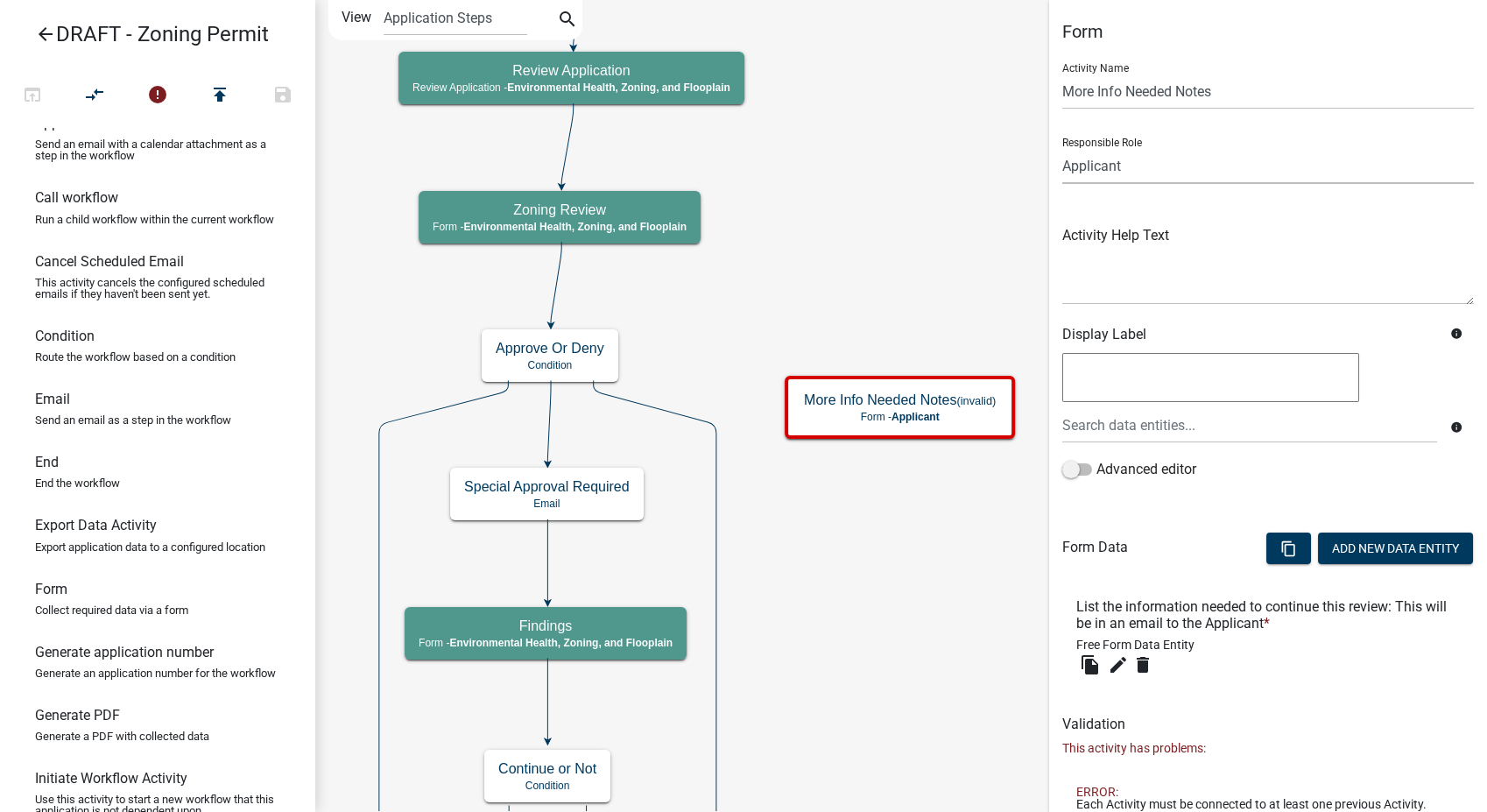
click at [1146, 173] on select "Applicant GIS Mapping Division Secondary Roads Admin Environmental Health, Zoni…" at bounding box center [1268, 165] width 412 height 36
select select "3A482E95-251E-4A38-AB9D-AB9F785FB168"
click at [1063, 148] on select "Applicant GIS Mapping Division Secondary Roads Admin Environmental Health, Zoni…" at bounding box center [1268, 165] width 412 height 36
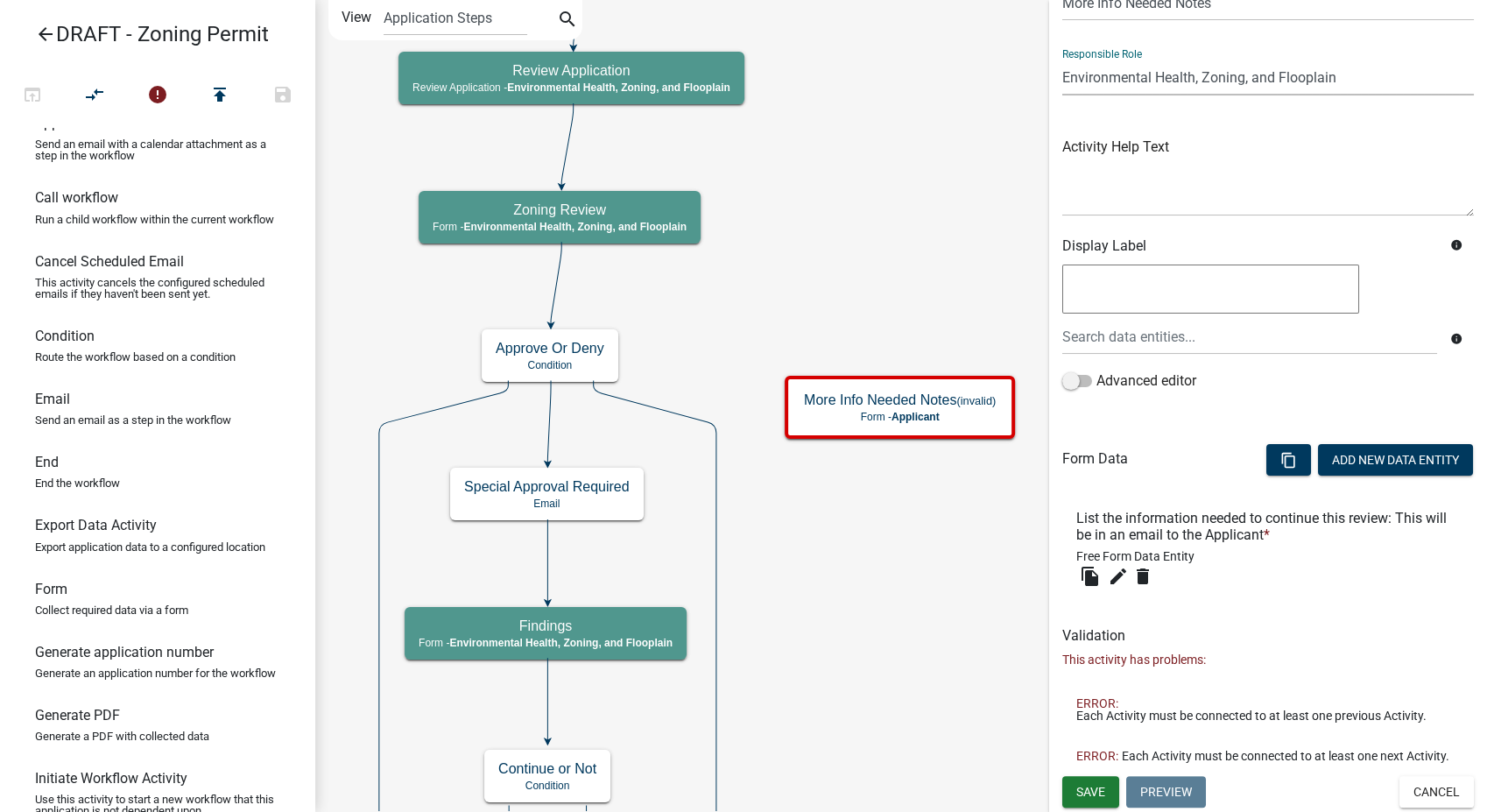
scroll to position [98, 0]
click at [1111, 800] on button "Save" at bounding box center [1091, 792] width 57 height 32
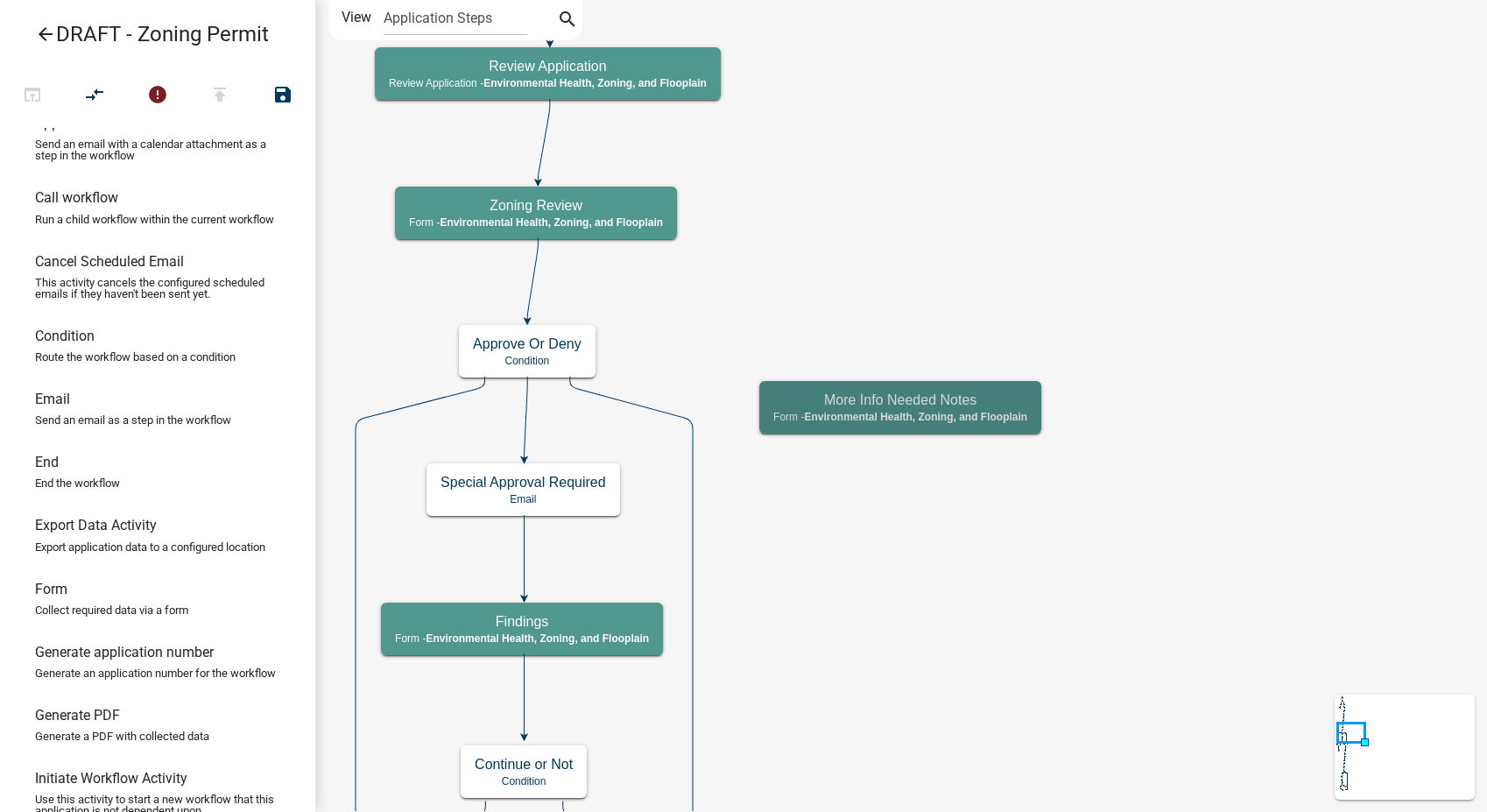
scroll to position [0, 0]
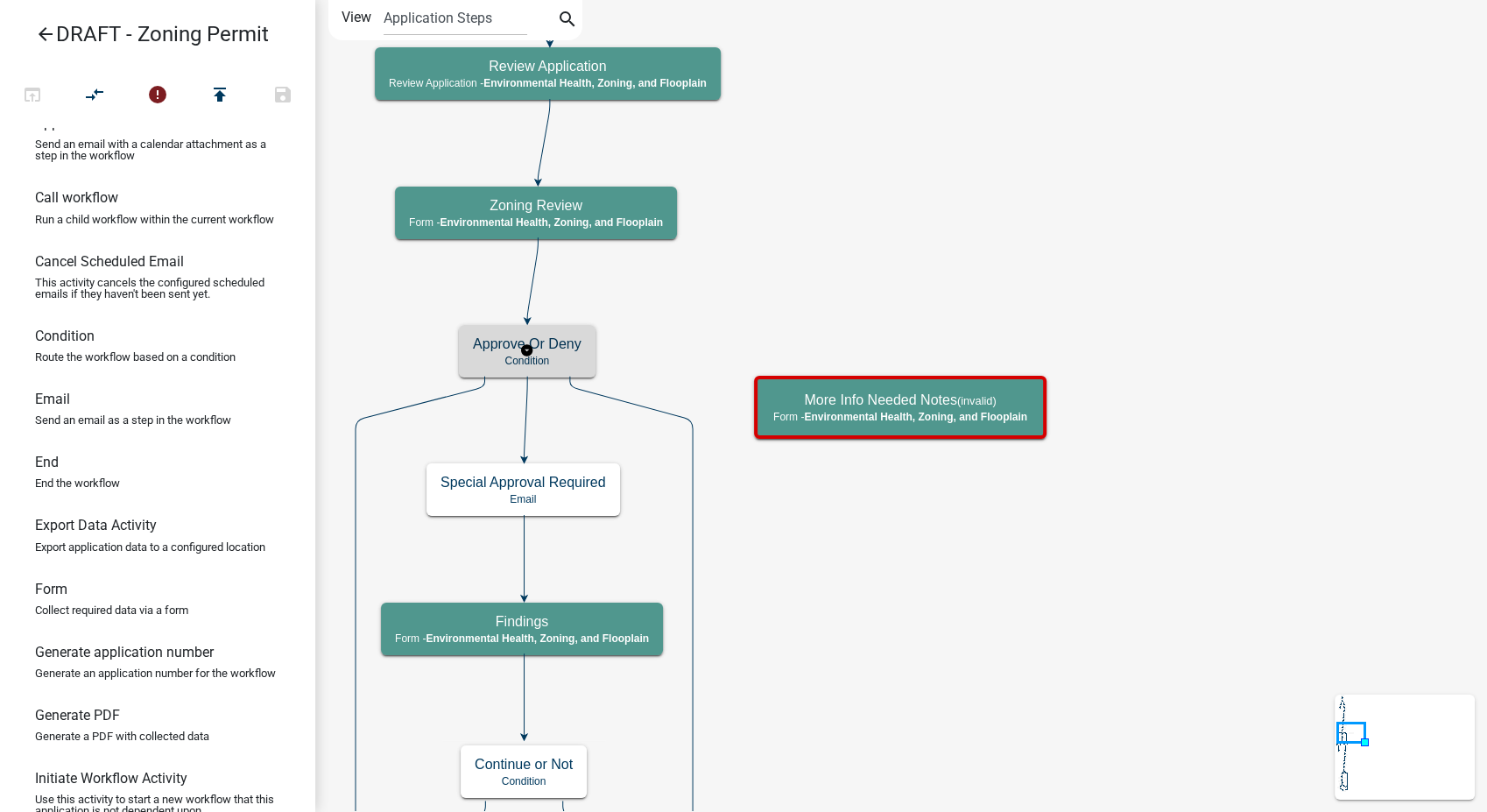
click at [572, 355] on p "Condition" at bounding box center [527, 361] width 108 height 13
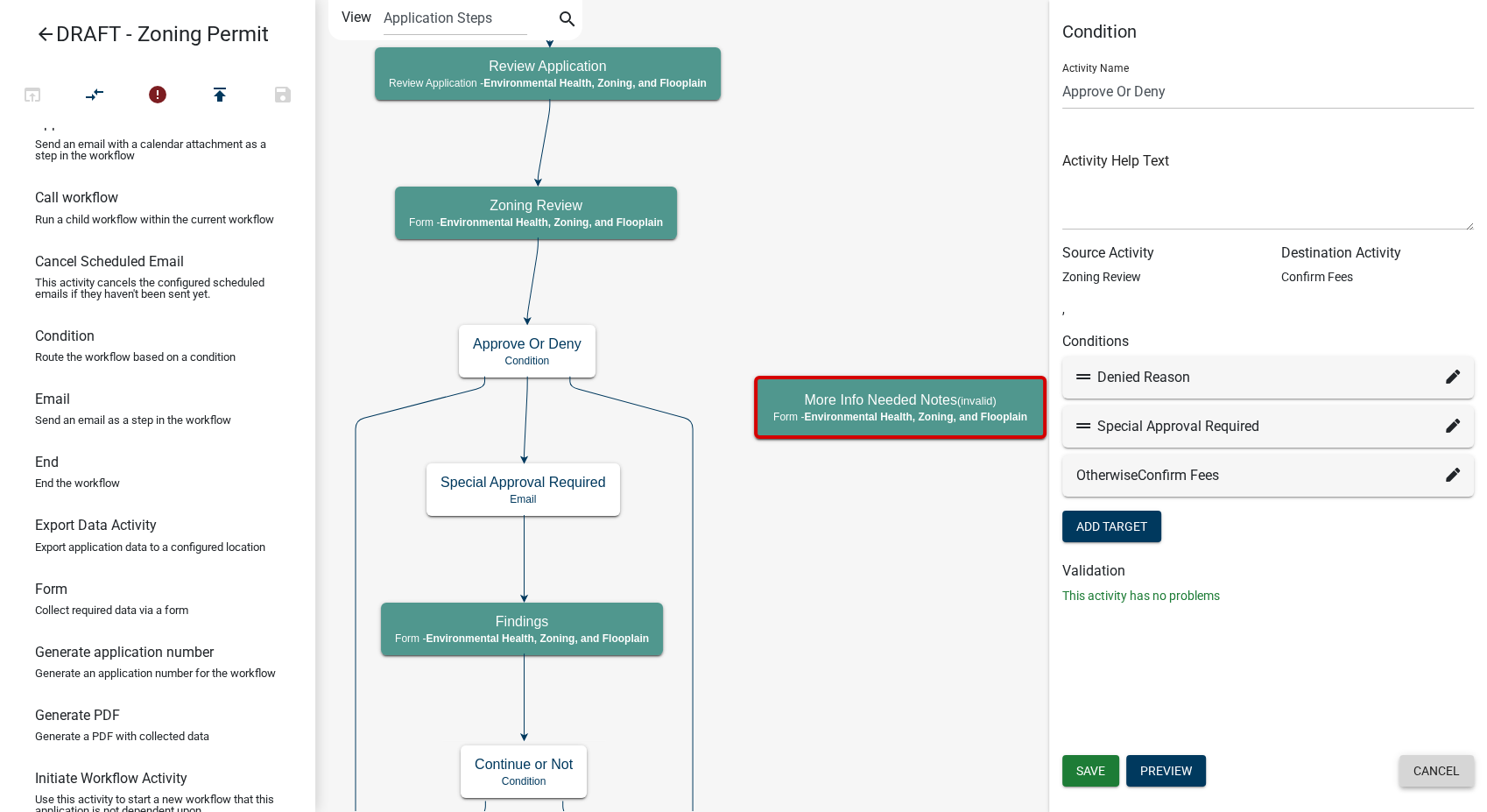
click at [1443, 775] on button "Cancel" at bounding box center [1436, 770] width 74 height 32
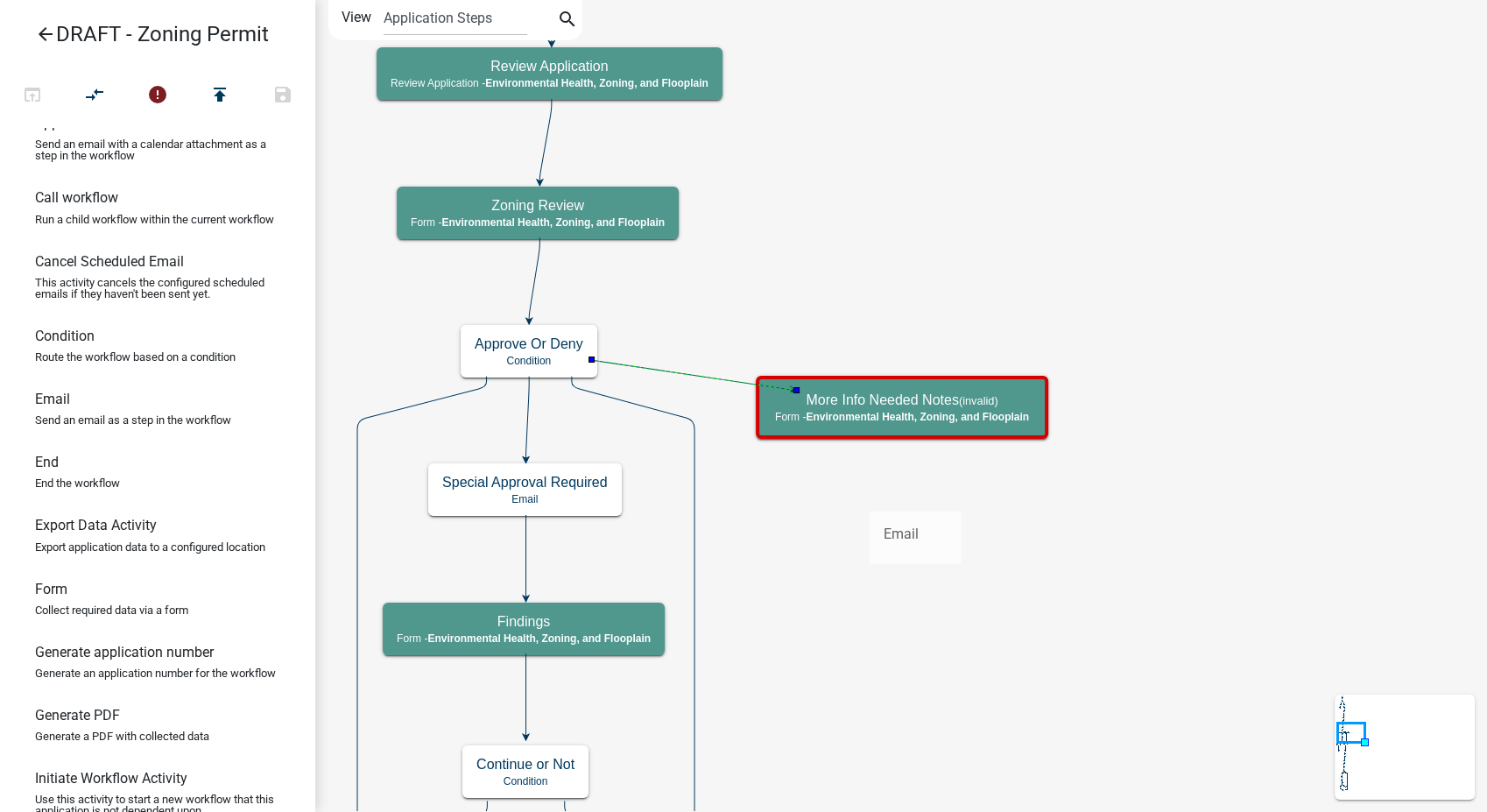
drag, startPoint x: 59, startPoint y: 416, endPoint x: 869, endPoint y: 497, distance: 814.0
click at [869, 497] on div "arrow_back DRAFT - Zoning Permit open_in_browser compare_arrows error publish s…" at bounding box center [744, 406] width 1487 height 812
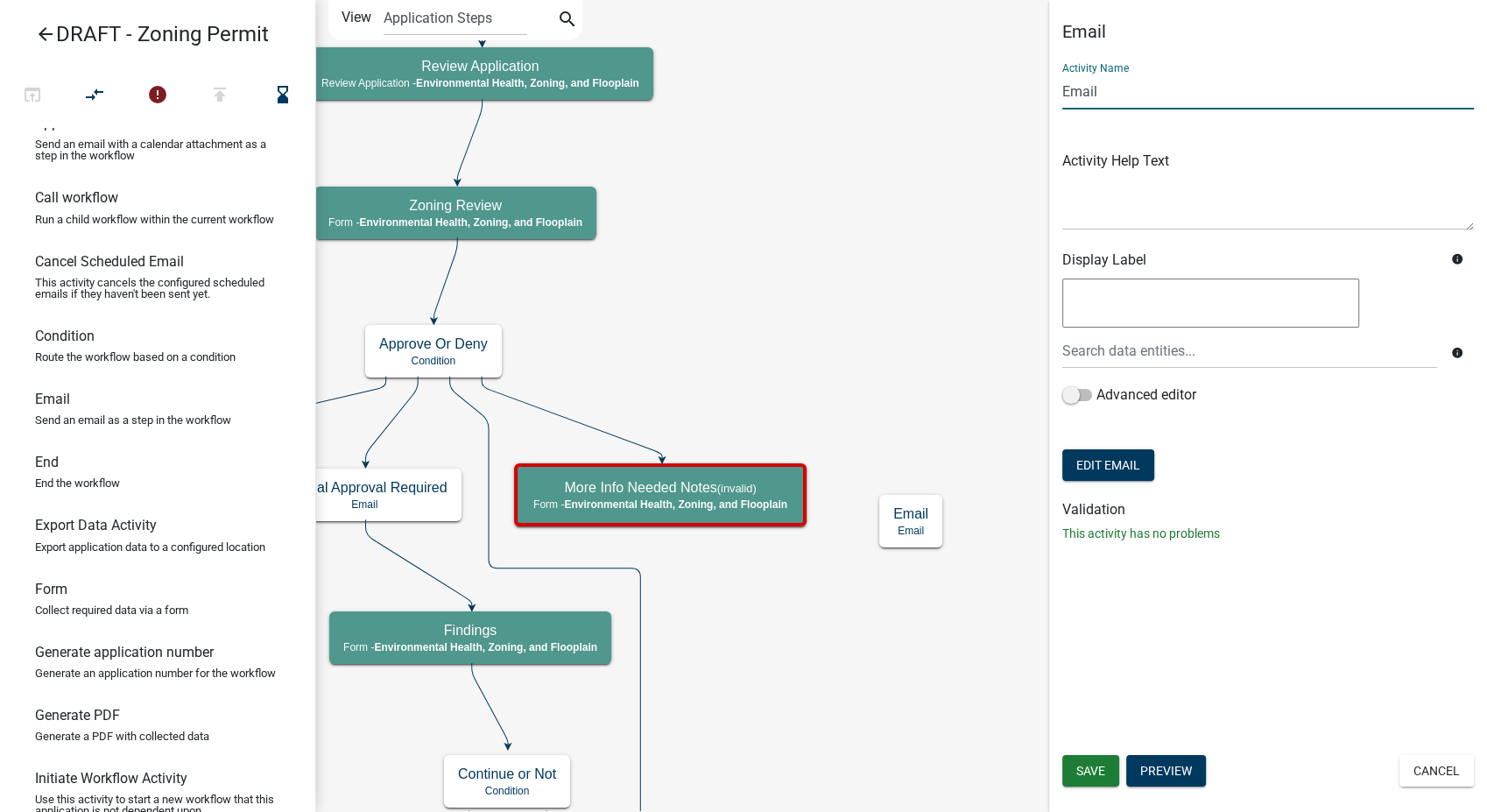
click at [1064, 94] on input "Email" at bounding box center [1268, 91] width 412 height 36
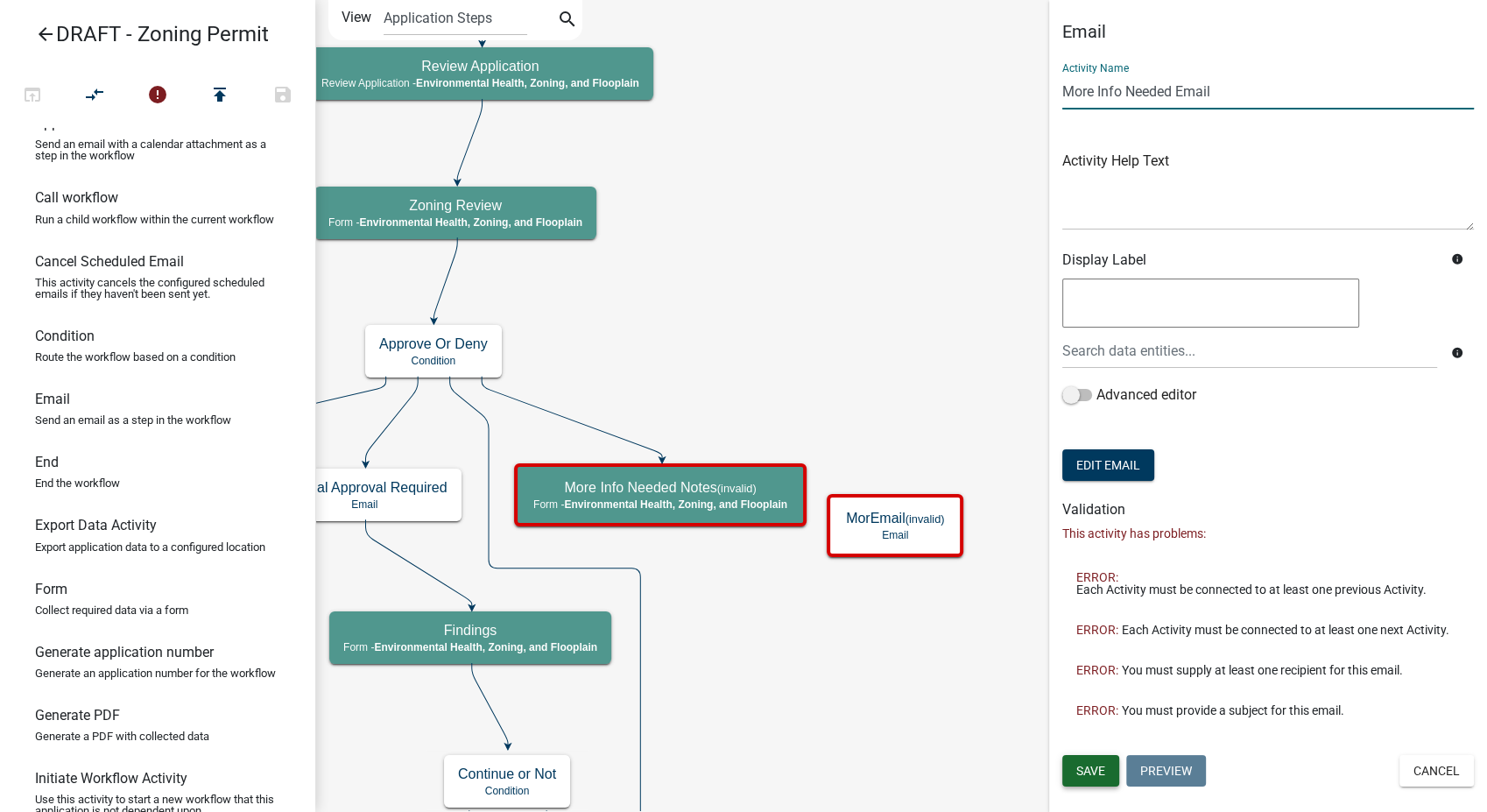
type input "More Info Needed Email"
click at [1100, 767] on span "Save" at bounding box center [1091, 770] width 29 height 14
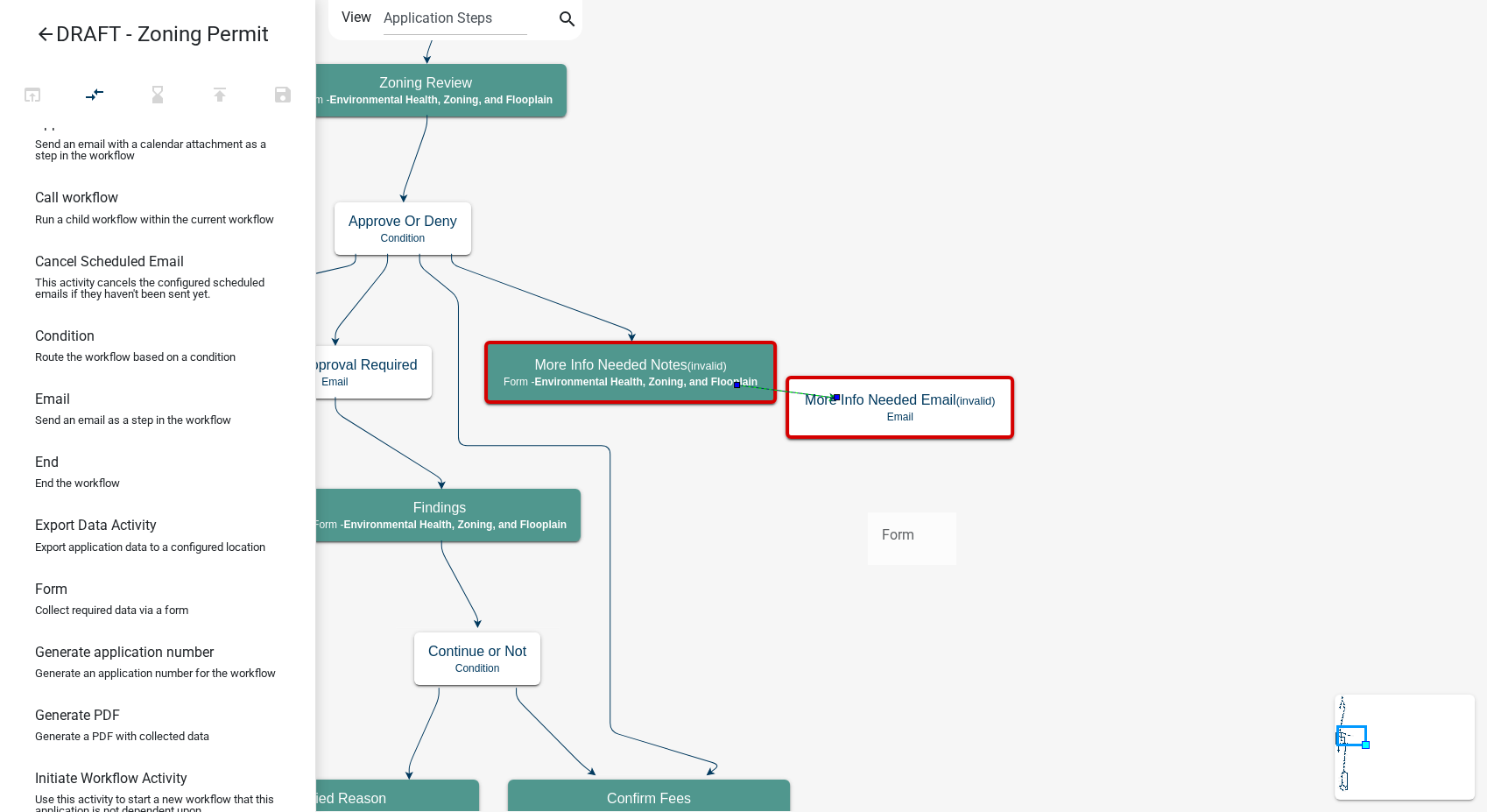
drag, startPoint x: 50, startPoint y: 620, endPoint x: 868, endPoint y: 498, distance: 827.0
click at [868, 498] on div "arrow_back DRAFT - Zoning Permit open_in_browser compare_arrows hourglass_botto…" at bounding box center [744, 406] width 1487 height 812
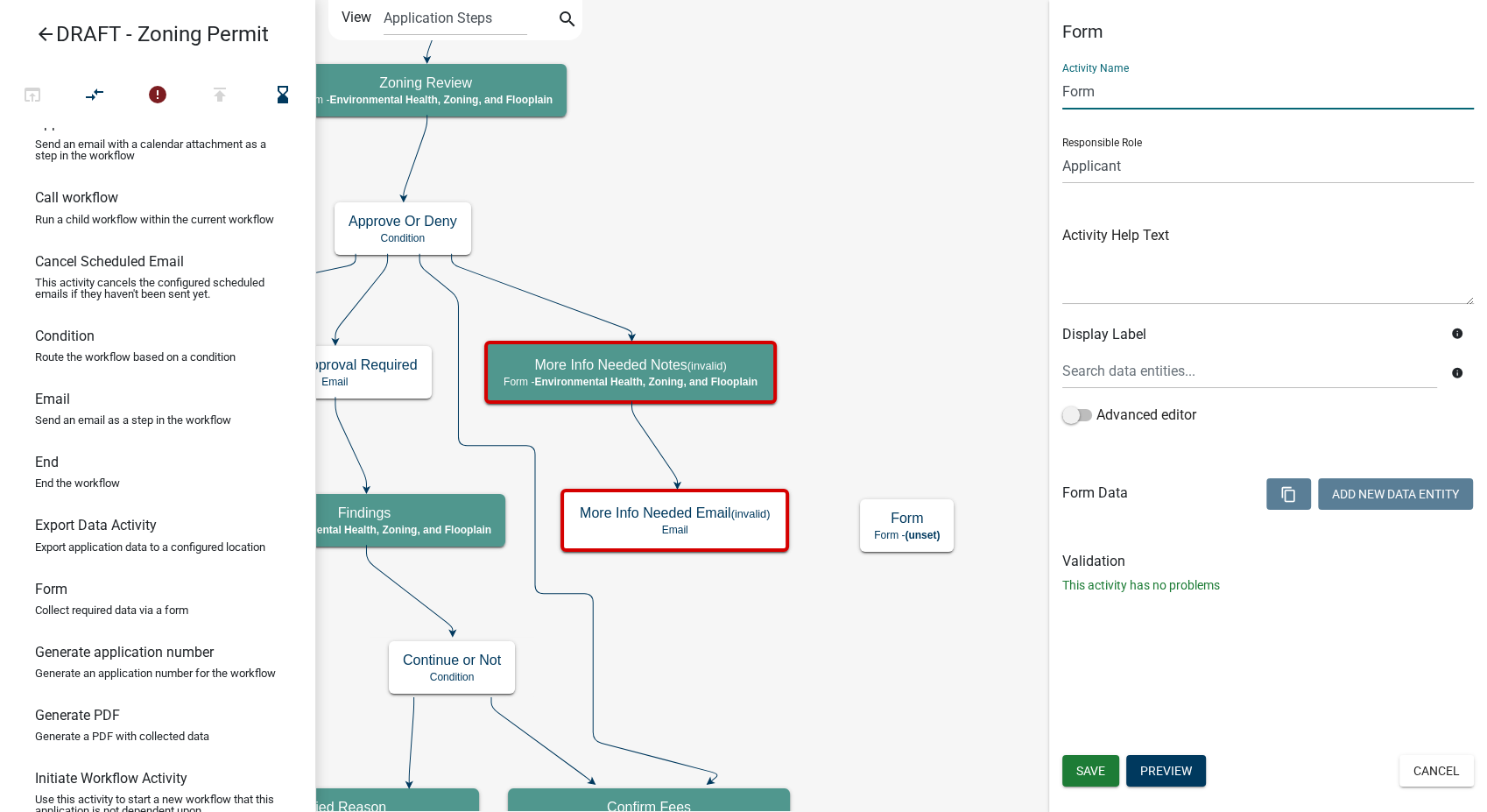
click at [1097, 82] on input "Form" at bounding box center [1268, 91] width 412 height 36
type input "F"
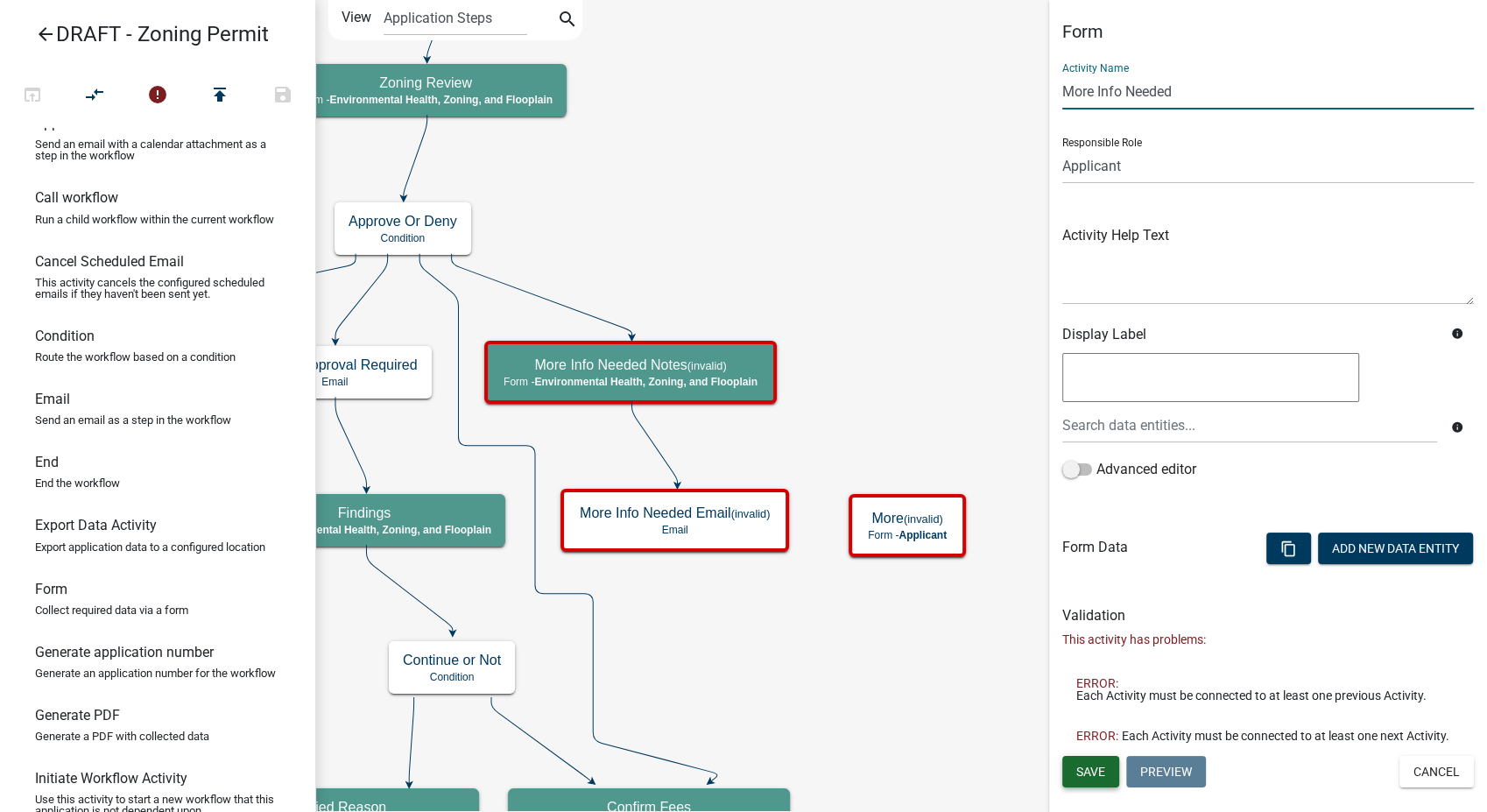
type input "More Info Needed"
click at [1093, 768] on span "Save" at bounding box center [1091, 770] width 29 height 14
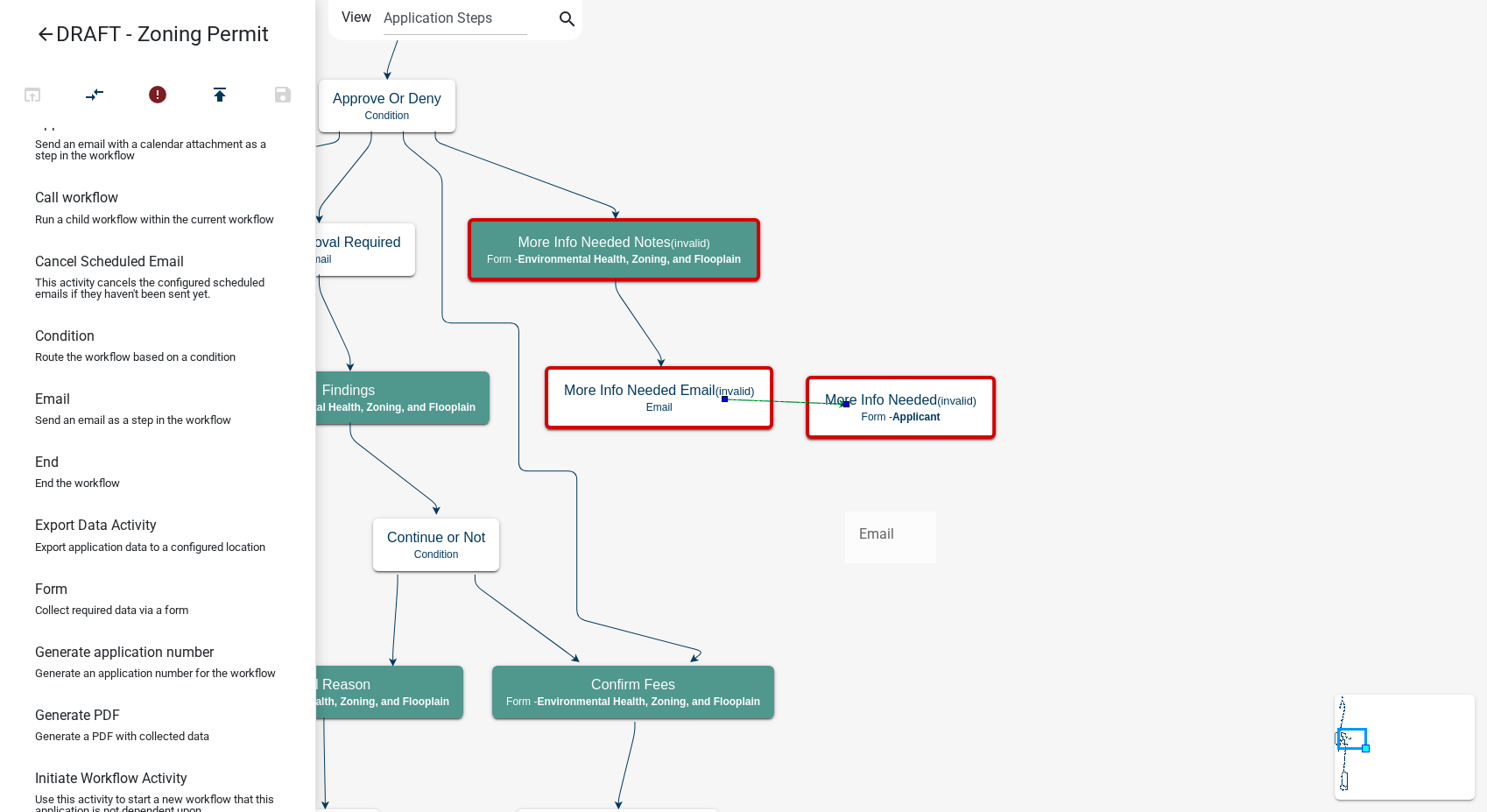
drag, startPoint x: 43, startPoint y: 424, endPoint x: 845, endPoint y: 497, distance: 805.3
click at [845, 497] on div "arrow_back DRAFT - Zoning Permit open_in_browser compare_arrows error publish s…" at bounding box center [744, 406] width 1487 height 812
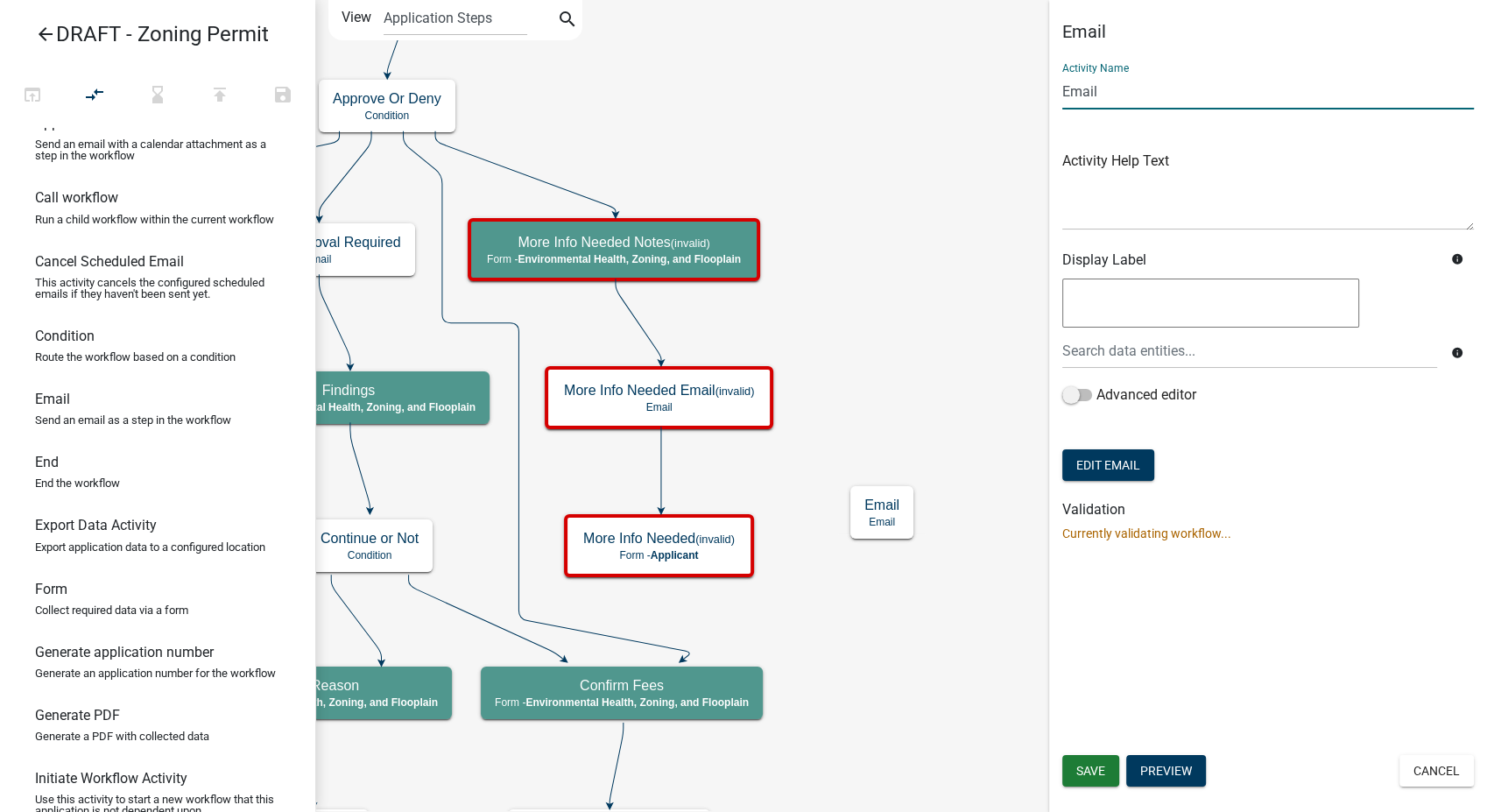
click at [1063, 101] on input "Email" at bounding box center [1268, 91] width 412 height 36
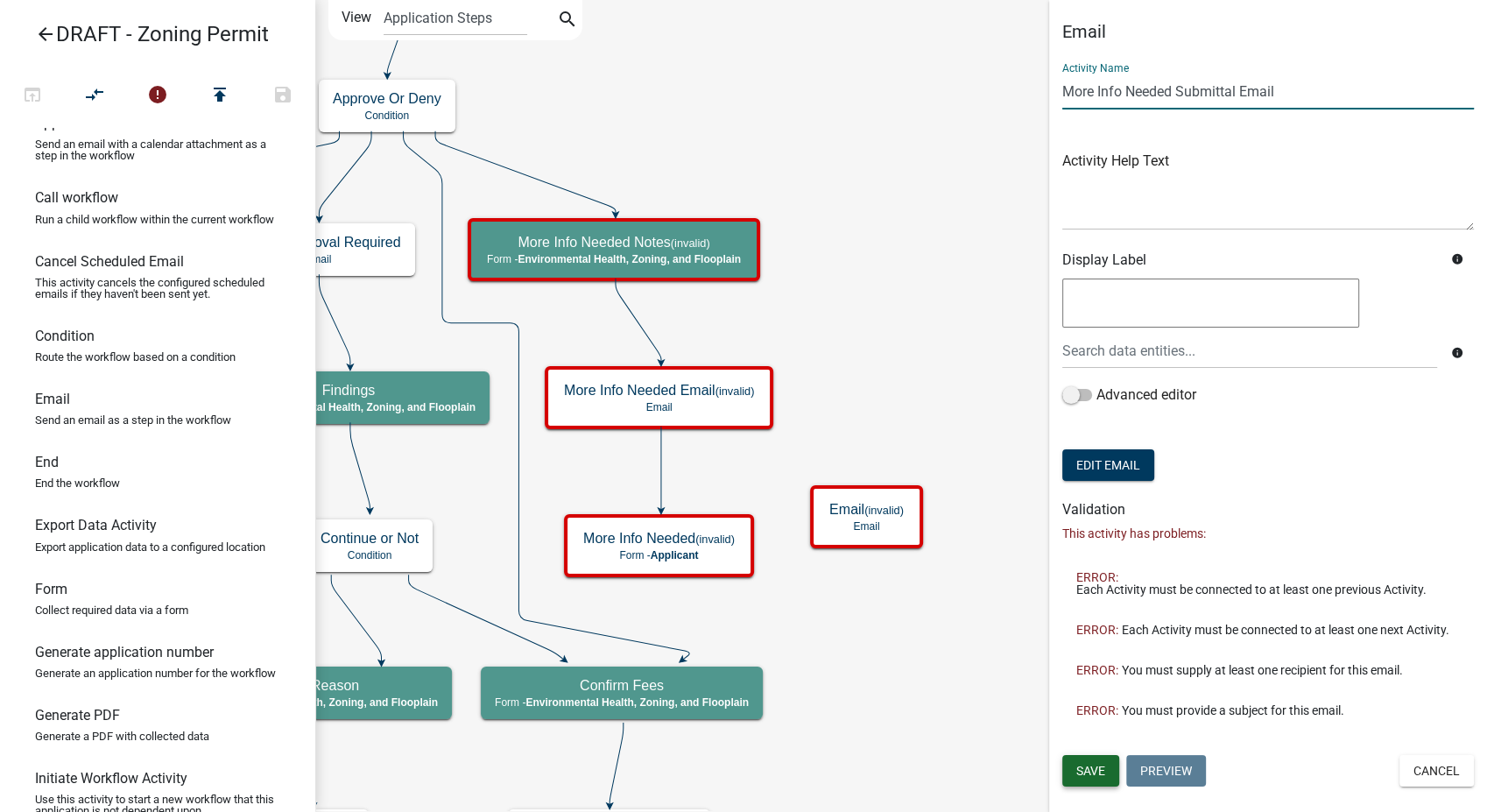
type input "More Info Needed Submittal Email"
click at [1093, 771] on span "Save" at bounding box center [1091, 770] width 29 height 14
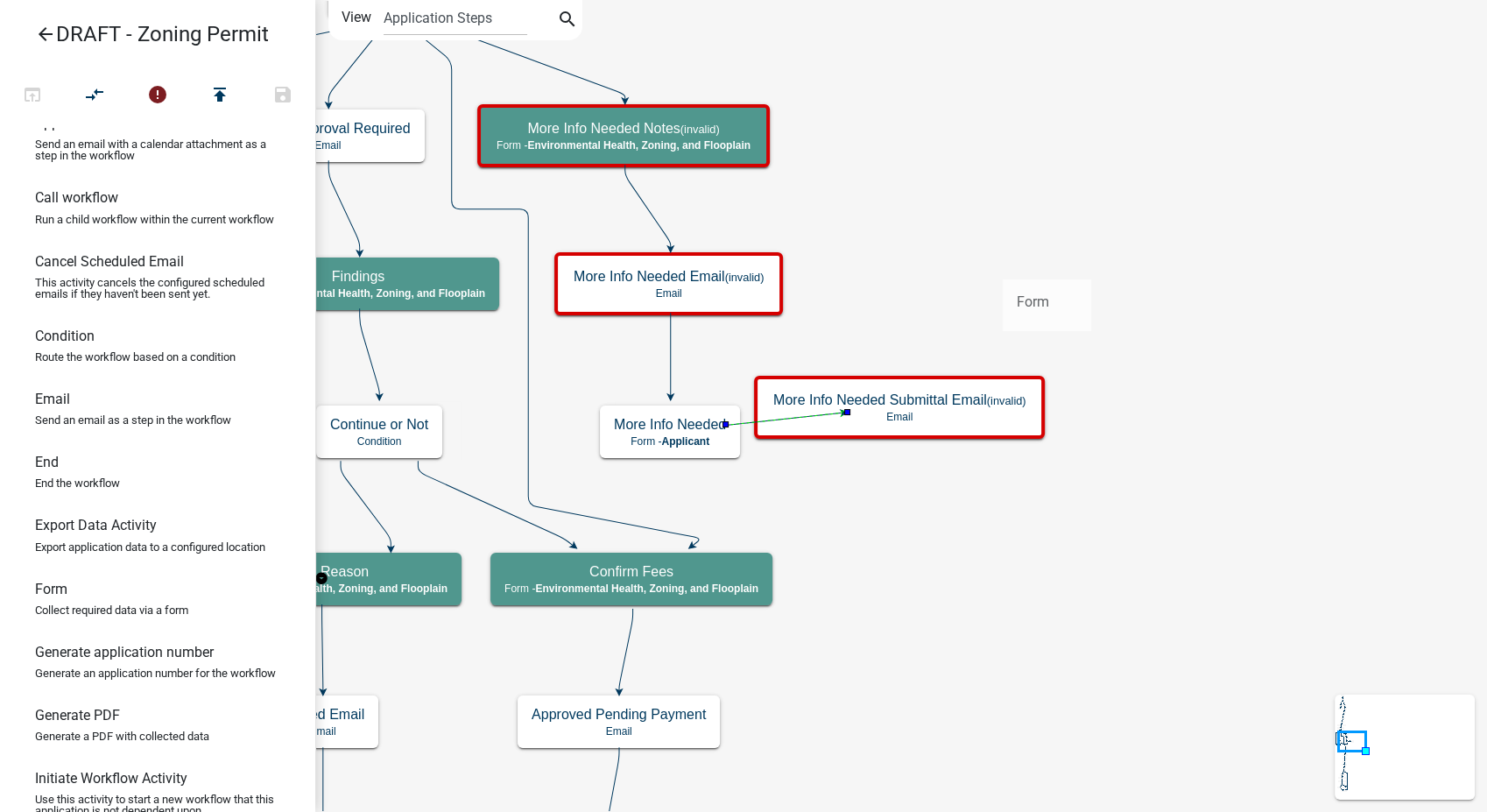
drag, startPoint x: 46, startPoint y: 624, endPoint x: 1002, endPoint y: 265, distance: 1021.2
click at [1002, 265] on div "arrow_back DRAFT - Zoning Permit open_in_browser compare_arrows error publish s…" at bounding box center [744, 406] width 1487 height 812
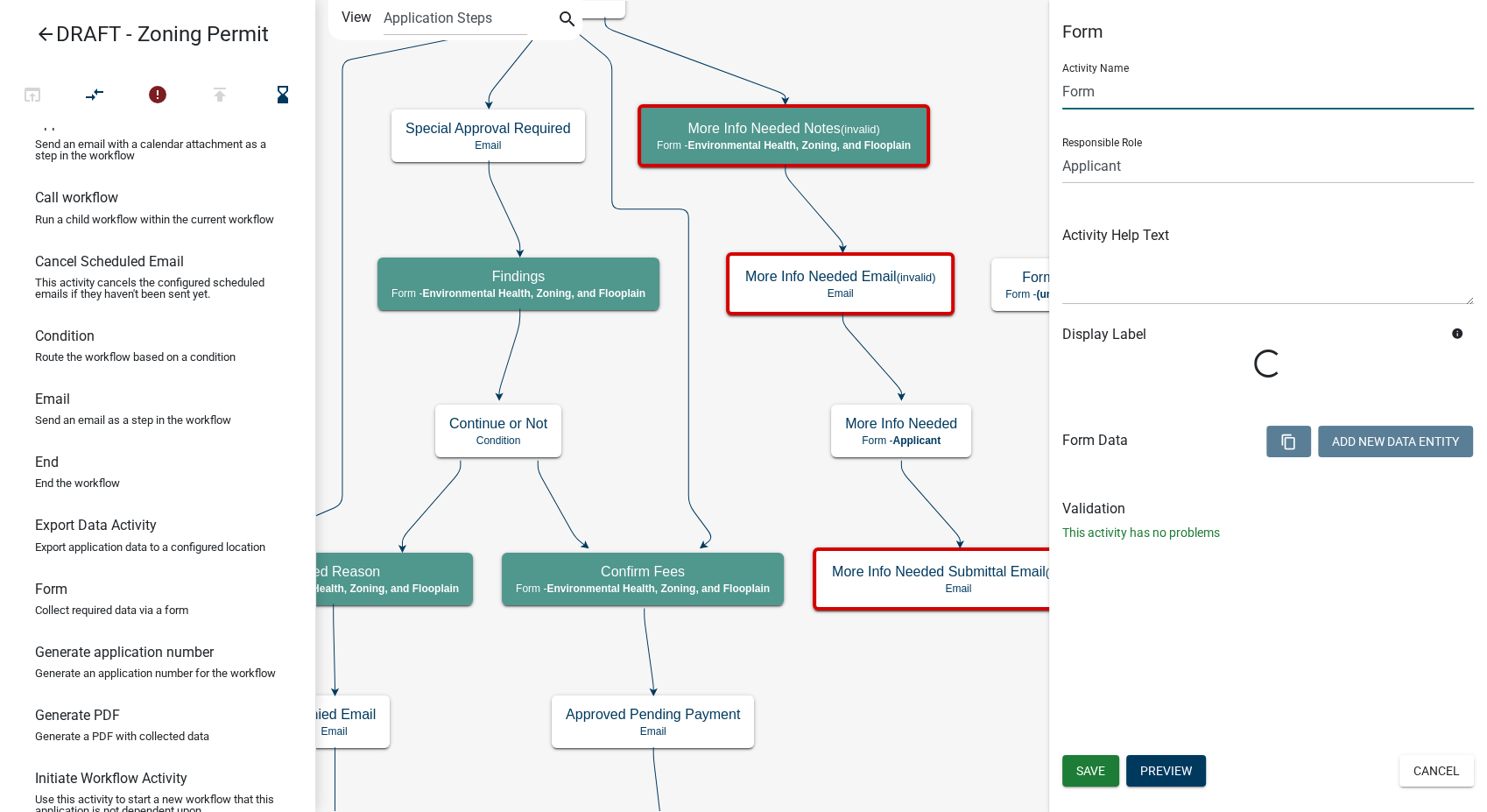
click at [1123, 86] on input "Form" at bounding box center [1268, 91] width 412 height 36
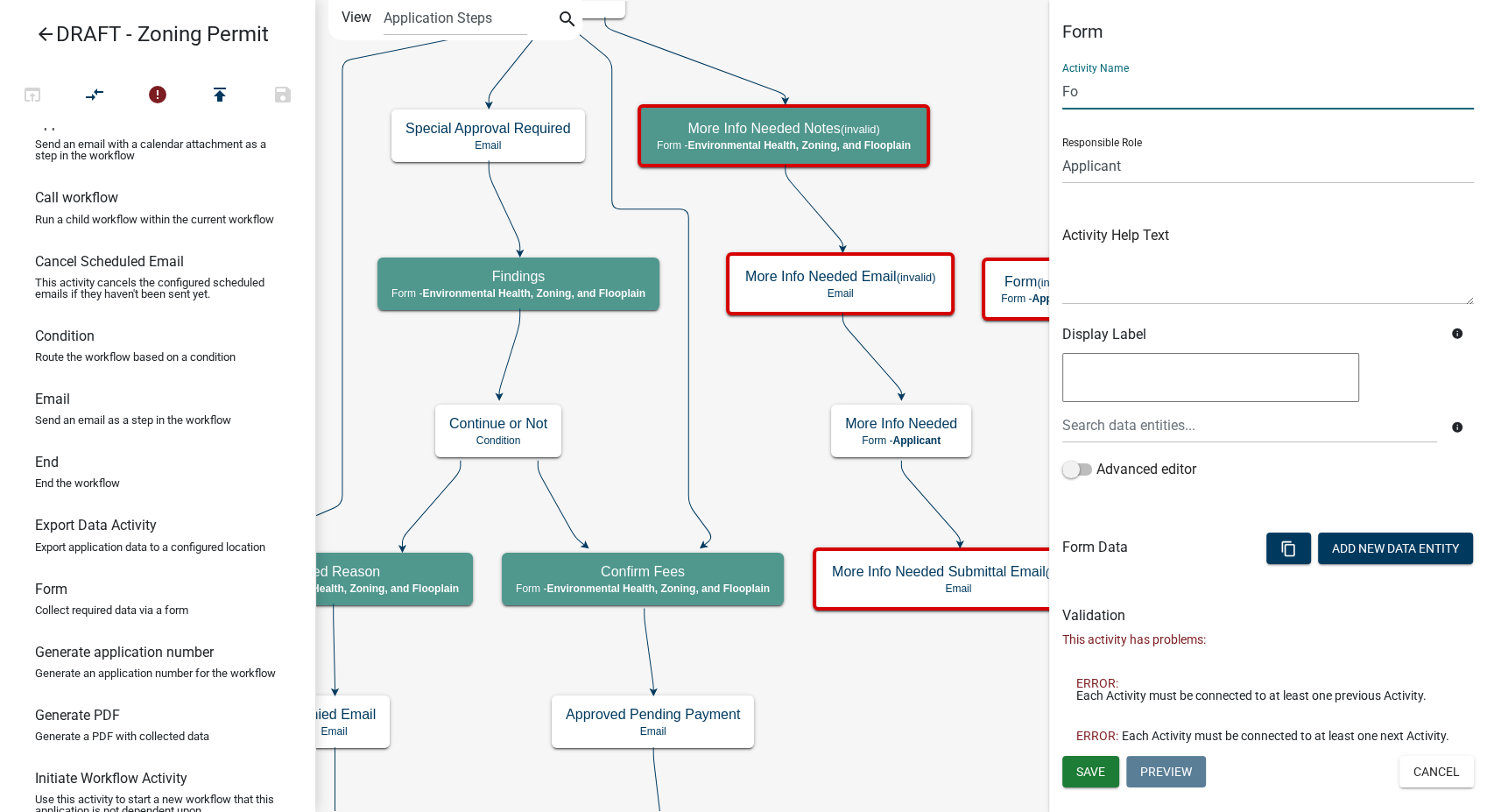
type input "F"
type input "More Information Review"
click at [1149, 160] on select "Applicant GIS Mapping Division Secondary Roads Admin Environmental Health, Zoni…" at bounding box center [1268, 165] width 412 height 36
select select "3A482E95-251E-4A38-AB9D-AB9F785FB168"
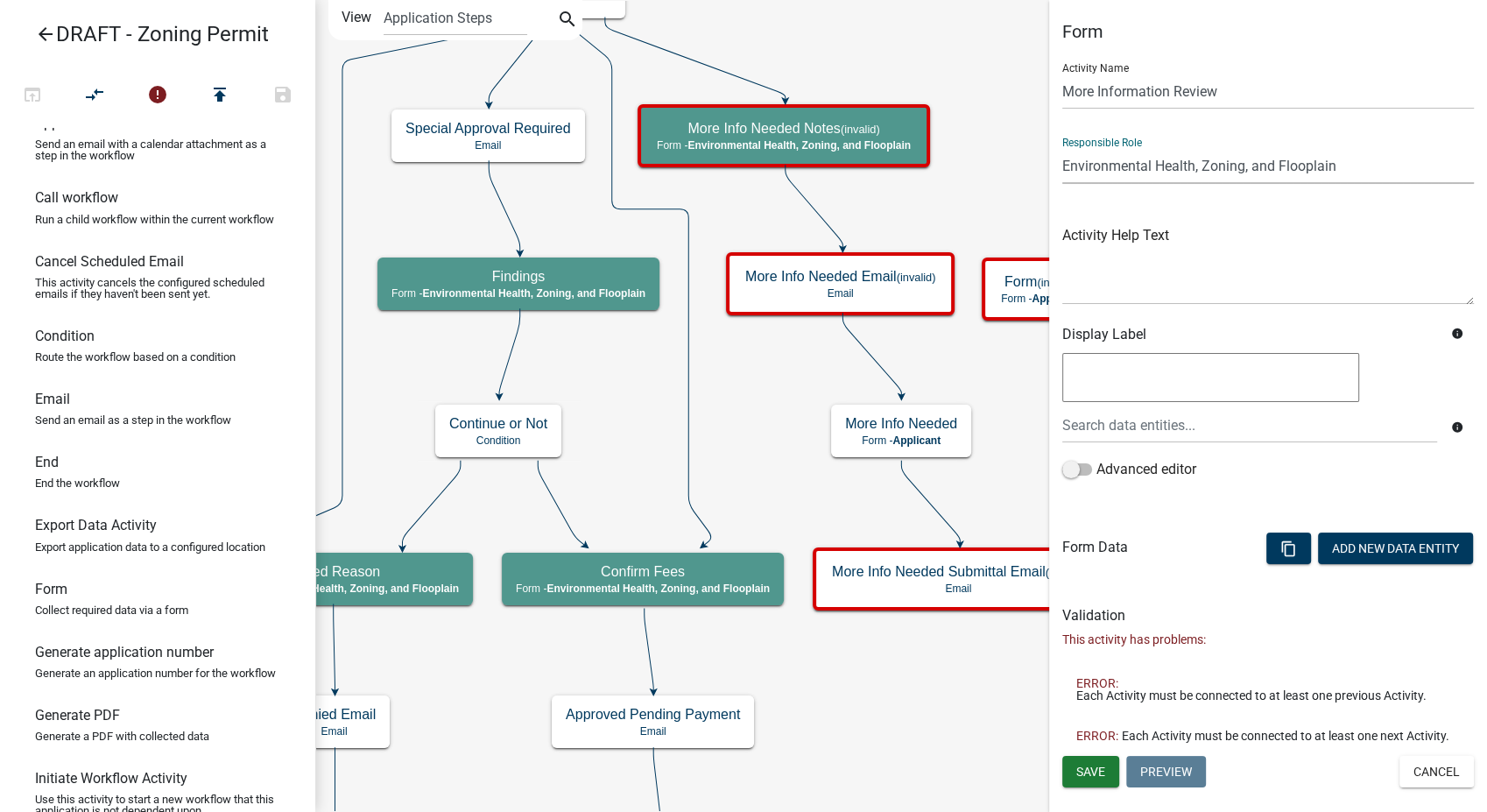
click at [1063, 148] on select "Applicant GIS Mapping Division Secondary Roads Admin Environmental Health, Zoni…" at bounding box center [1268, 165] width 412 height 36
click at [1106, 780] on button "Save" at bounding box center [1091, 771] width 57 height 32
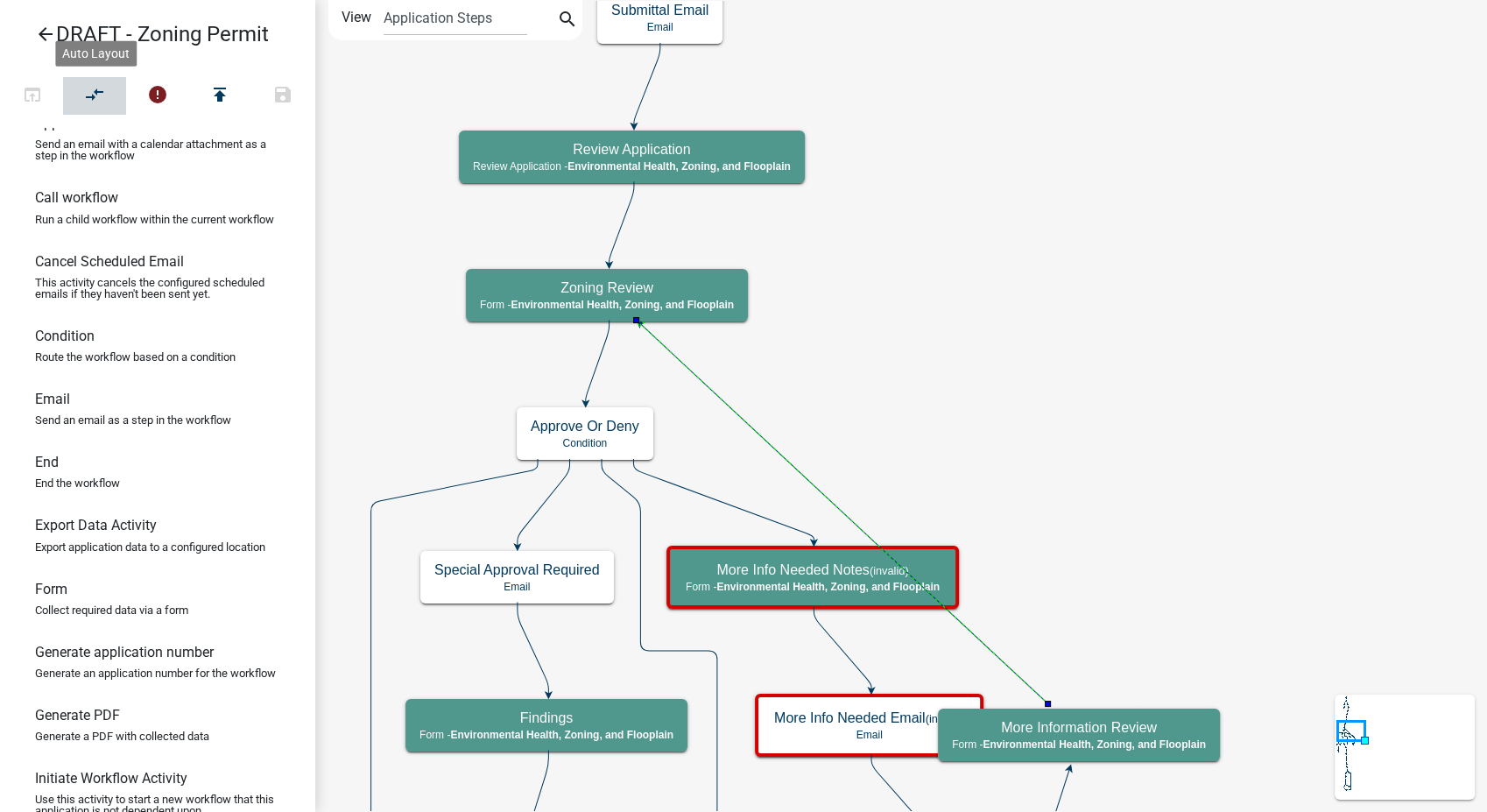
click at [98, 101] on icon "compare_arrows" at bounding box center [96, 96] width 21 height 24
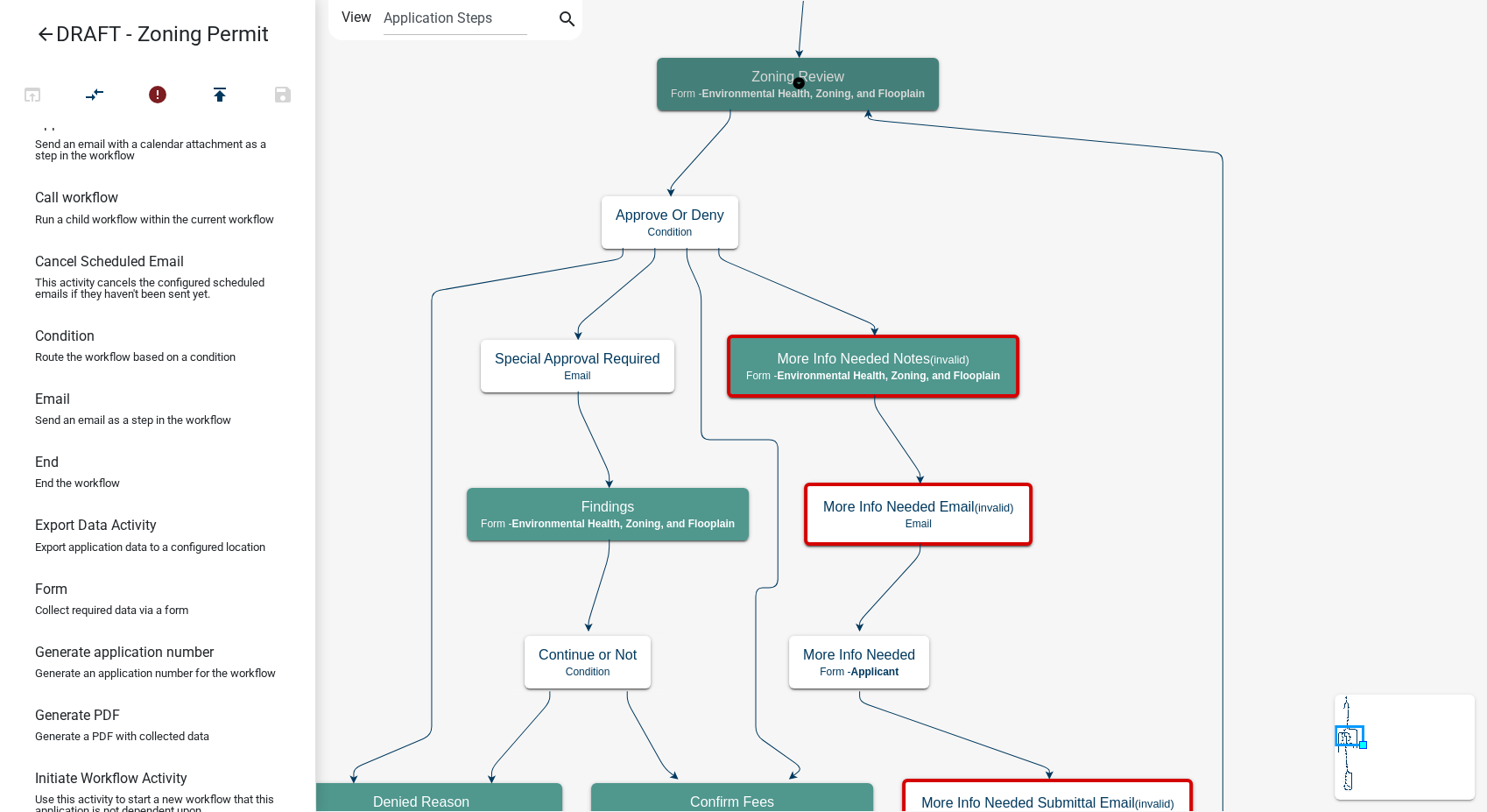
click at [853, 70] on h5 "Zoning Review" at bounding box center [798, 76] width 254 height 16
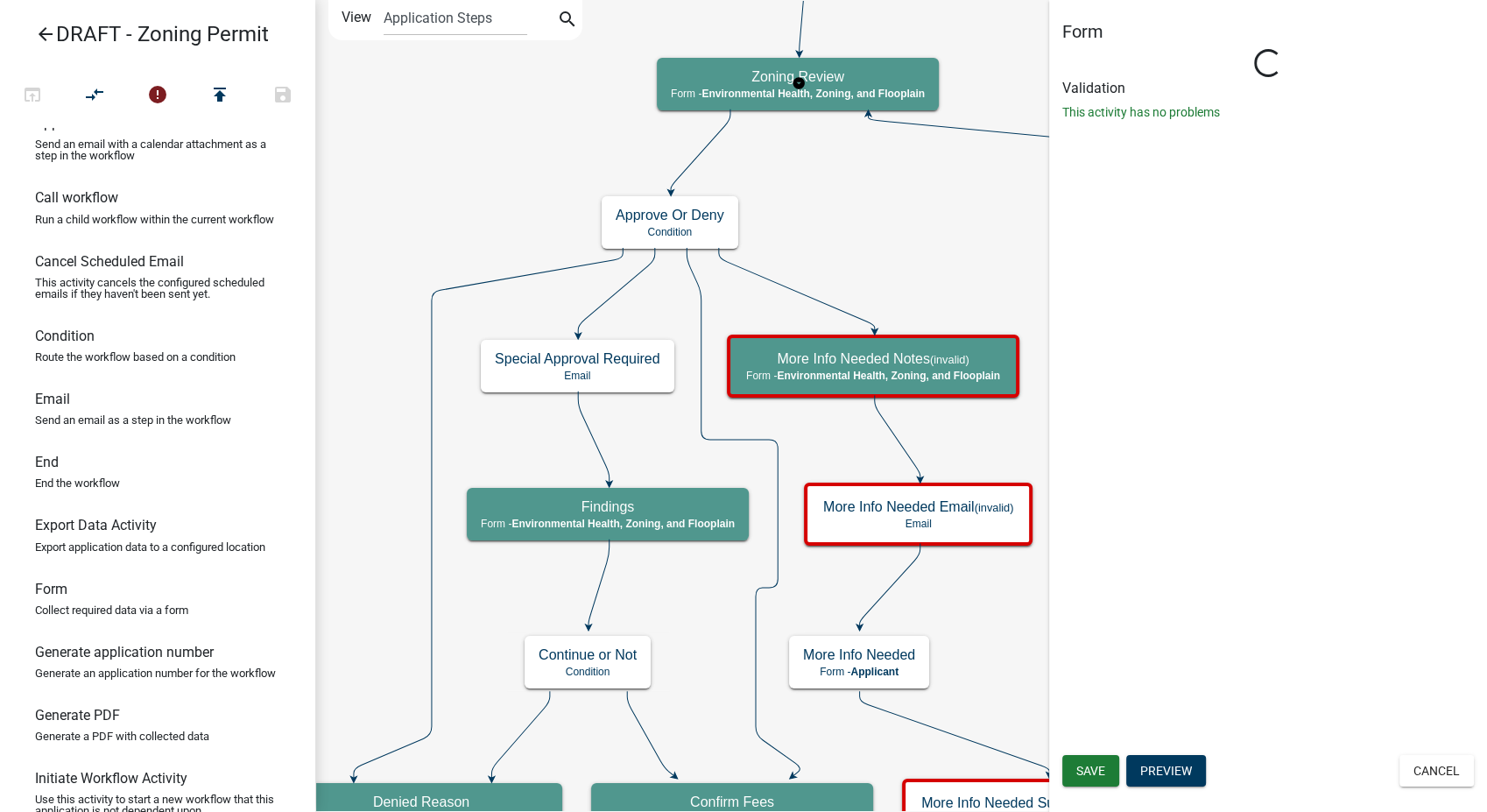
select select "3A482E95-251E-4A38-AB9D-AB9F785FB168"
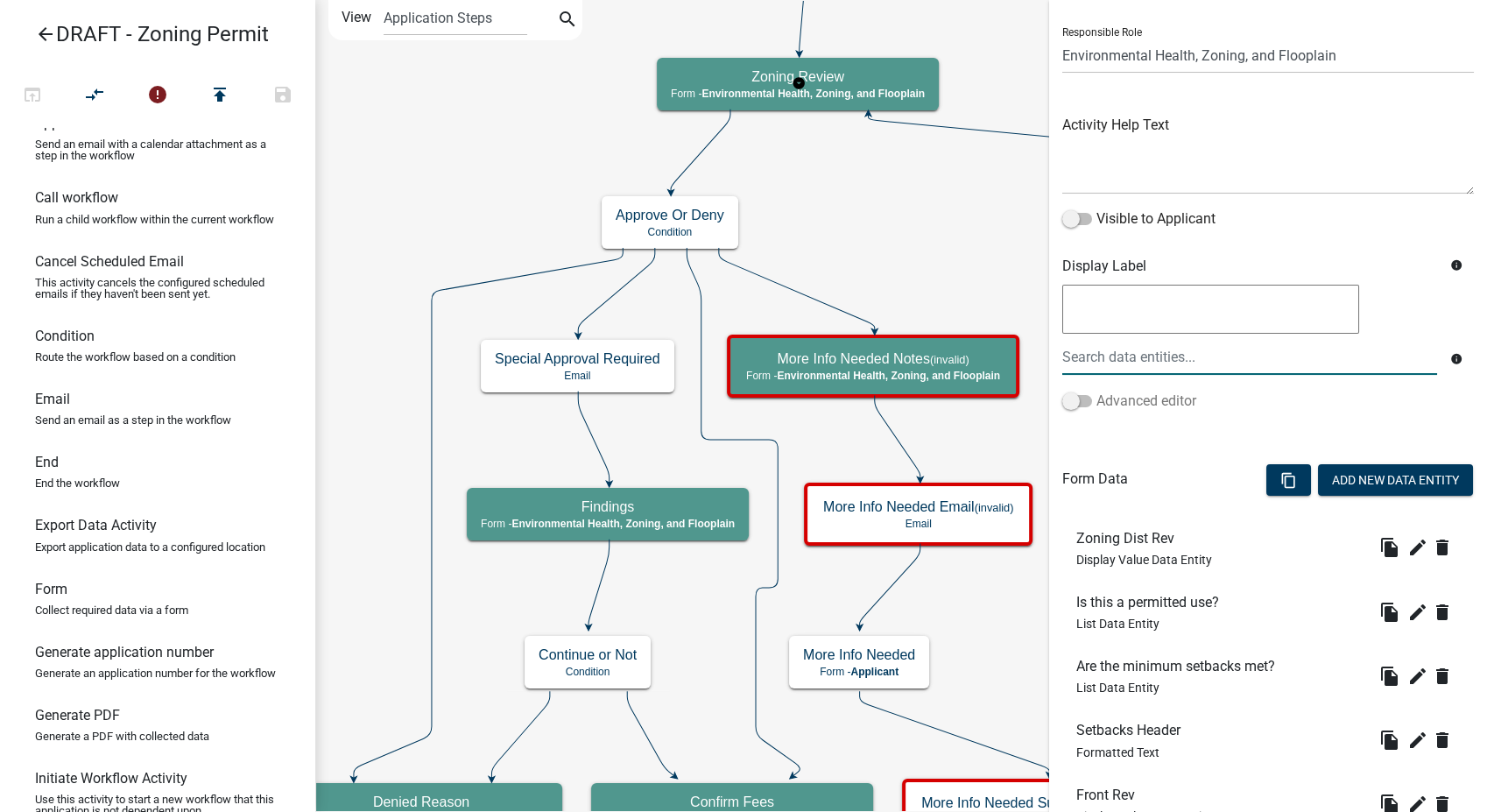
scroll to position [194, 0]
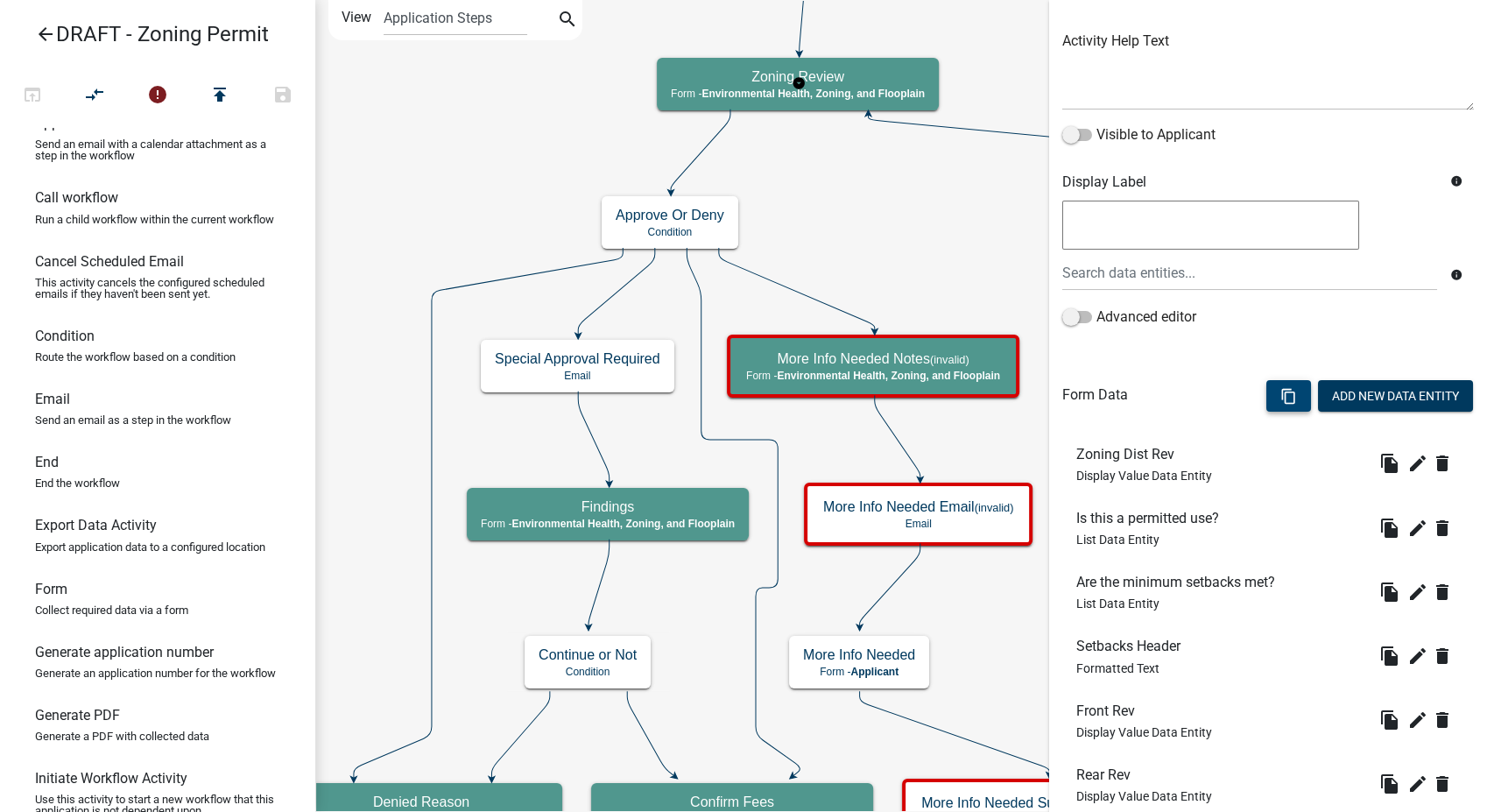
click at [1279, 395] on button "content_copy" at bounding box center [1289, 395] width 44 height 32
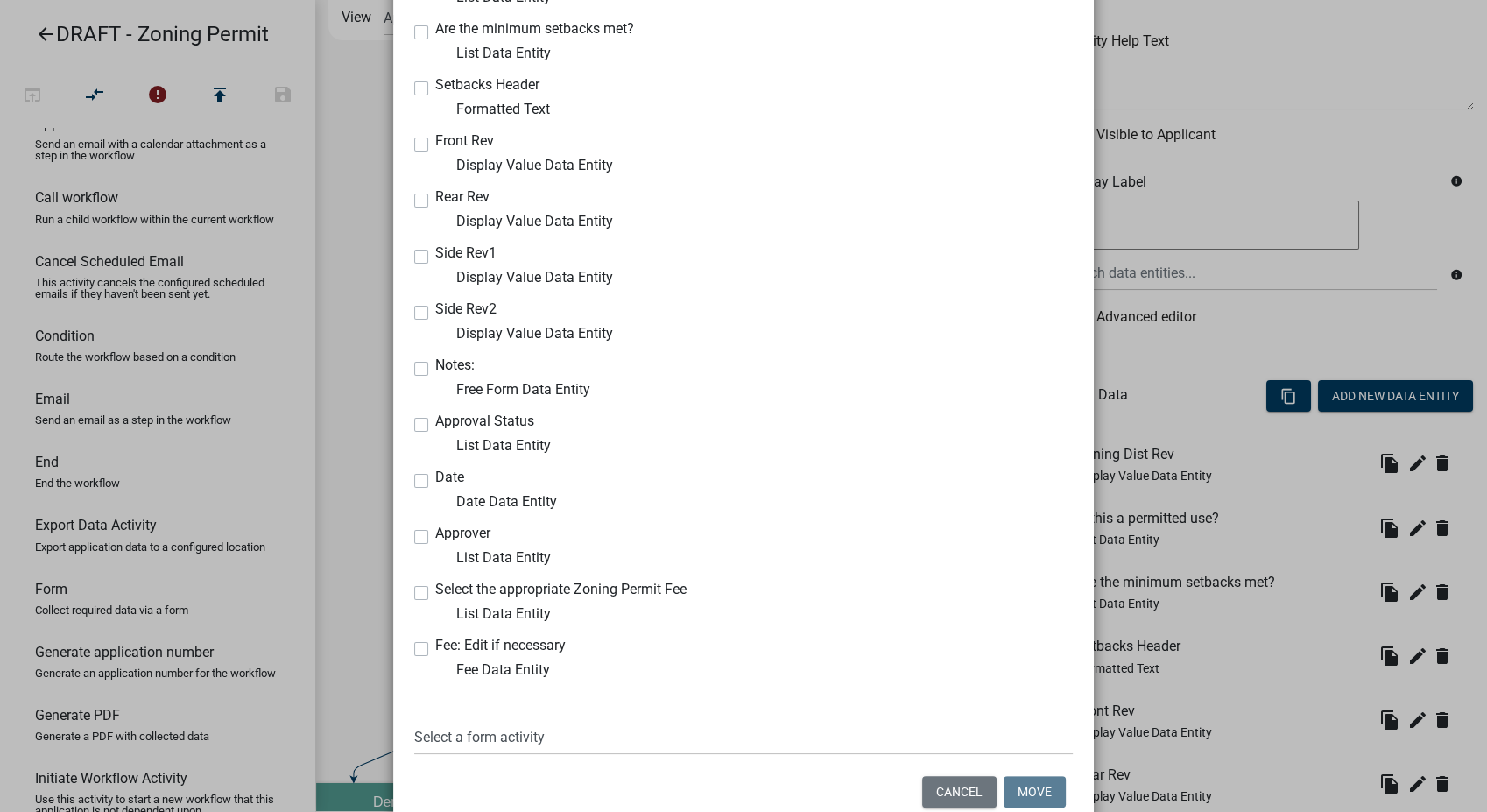
scroll to position [343, 0]
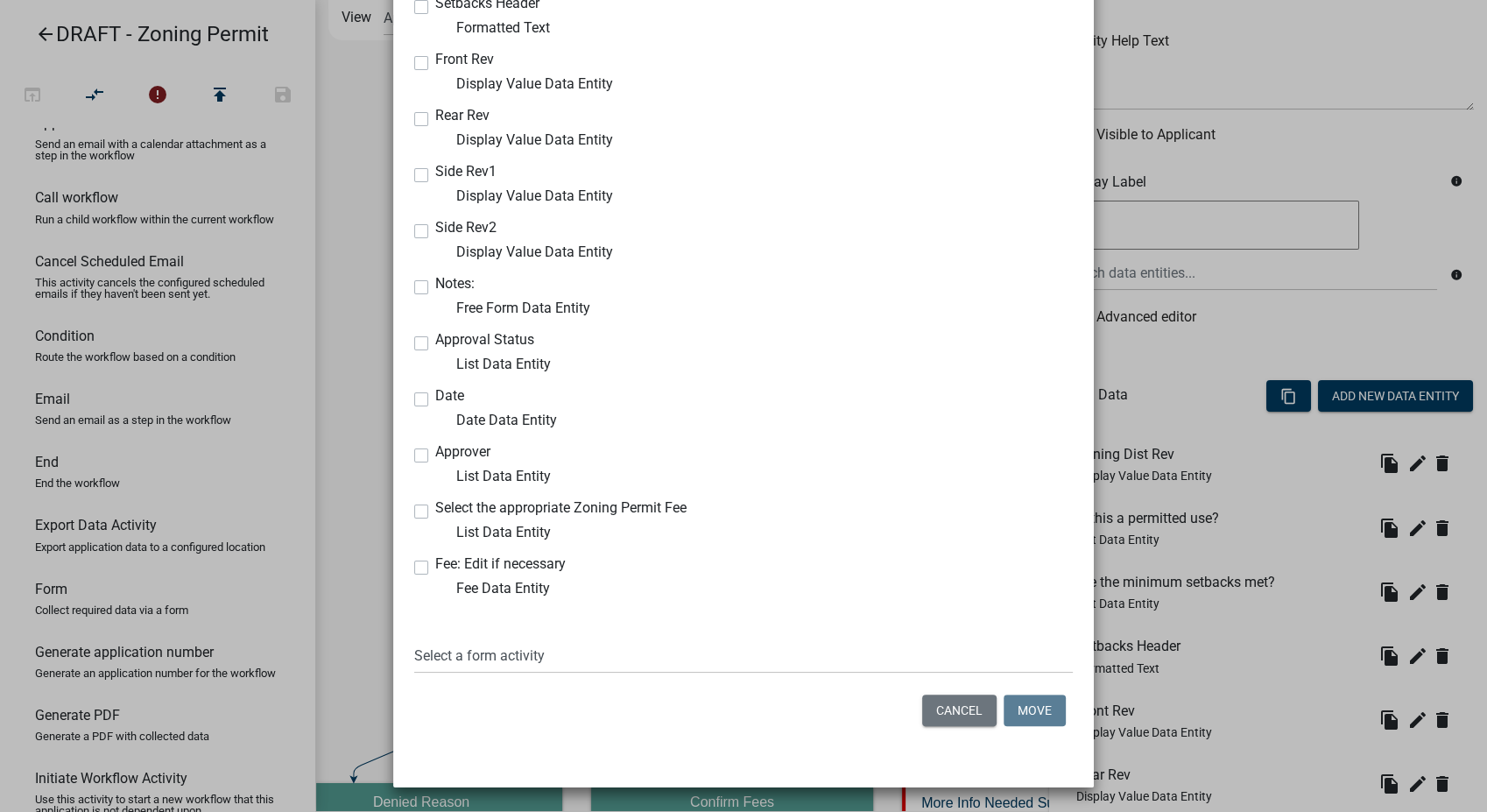
click at [435, 512] on label "Select the appropriate Zoning Permit Fee" at bounding box center [561, 508] width 251 height 14
click at [435, 512] on input "Select the appropriate Zoning Permit Fee" at bounding box center [441, 507] width 12 height 12
checkbox input "true"
click at [435, 571] on label "Fee: Edit if necessary" at bounding box center [500, 564] width 131 height 14
click at [435, 568] on input "Fee: Edit if necessary" at bounding box center [441, 563] width 12 height 12
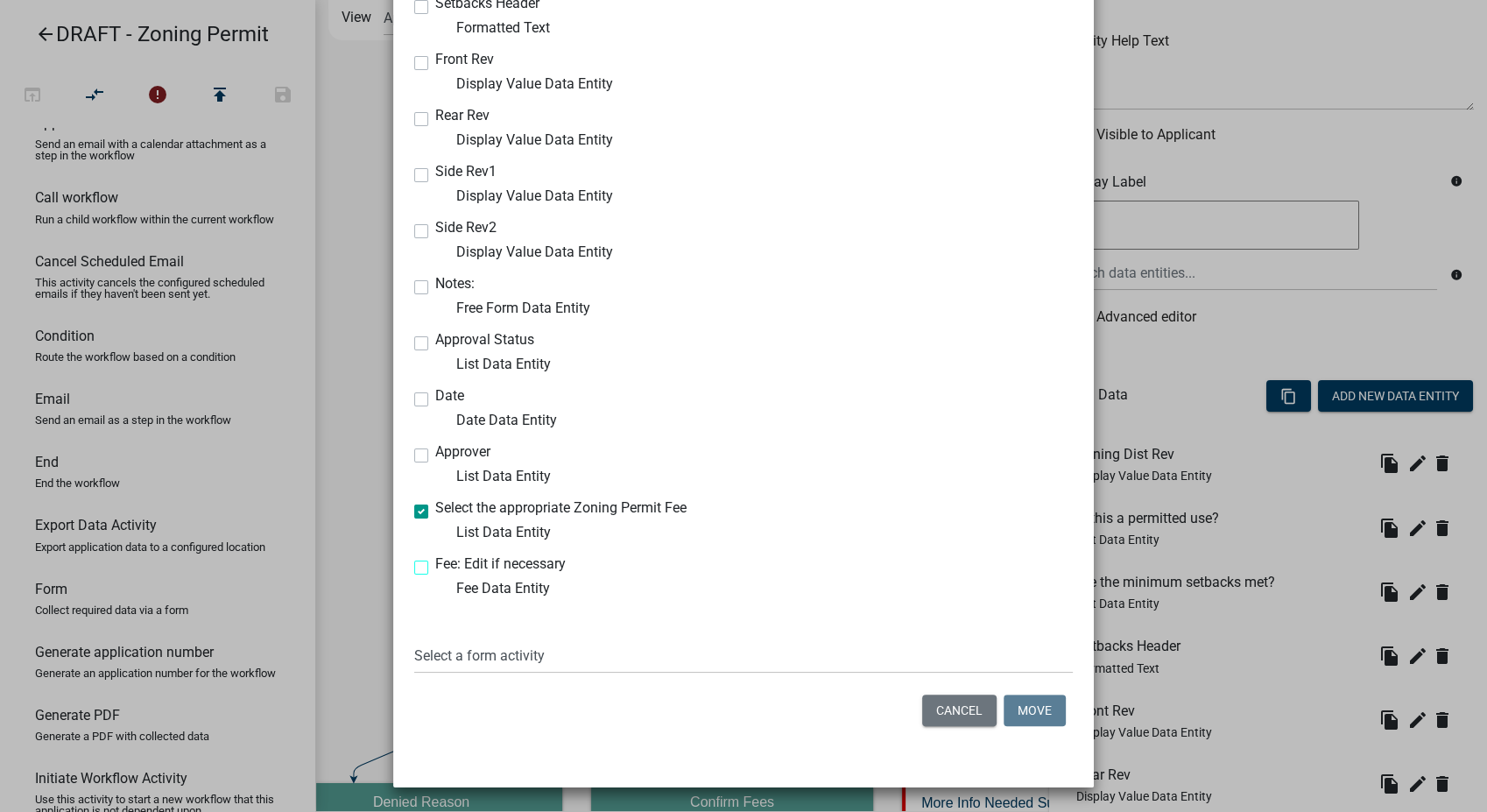
checkbox input "true"
click at [438, 655] on select "Select a form activity Contact Information Application Submittal Denied Reason …" at bounding box center [743, 654] width 658 height 36
select select "57cf5547-309a-4d15-874f-bca57564c3de"
click at [414, 637] on select "Select a form activity Contact Information Application Submittal Denied Reason …" at bounding box center [743, 654] width 658 height 36
click at [1016, 710] on button "Move" at bounding box center [1035, 710] width 62 height 32
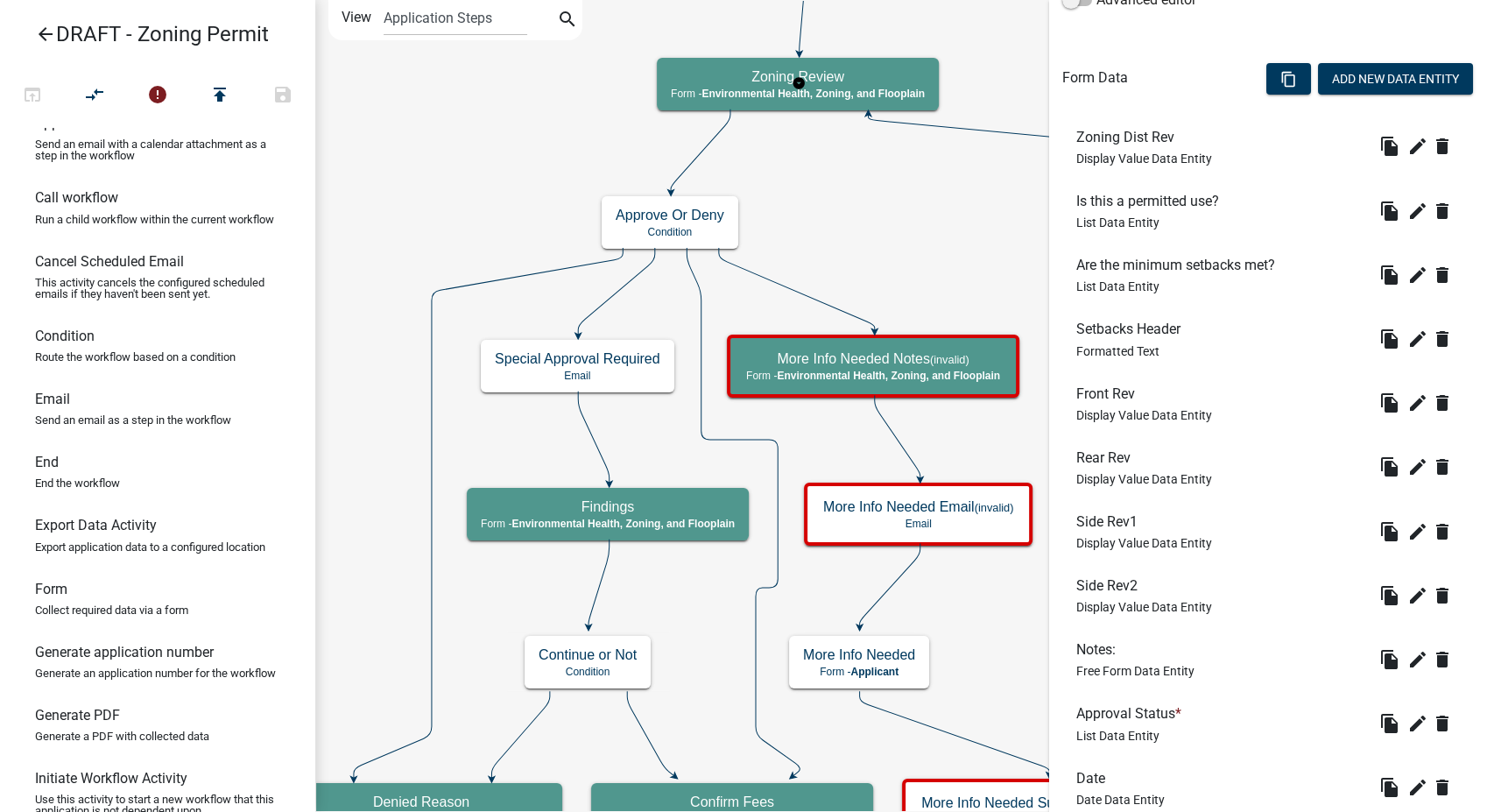
scroll to position [697, 0]
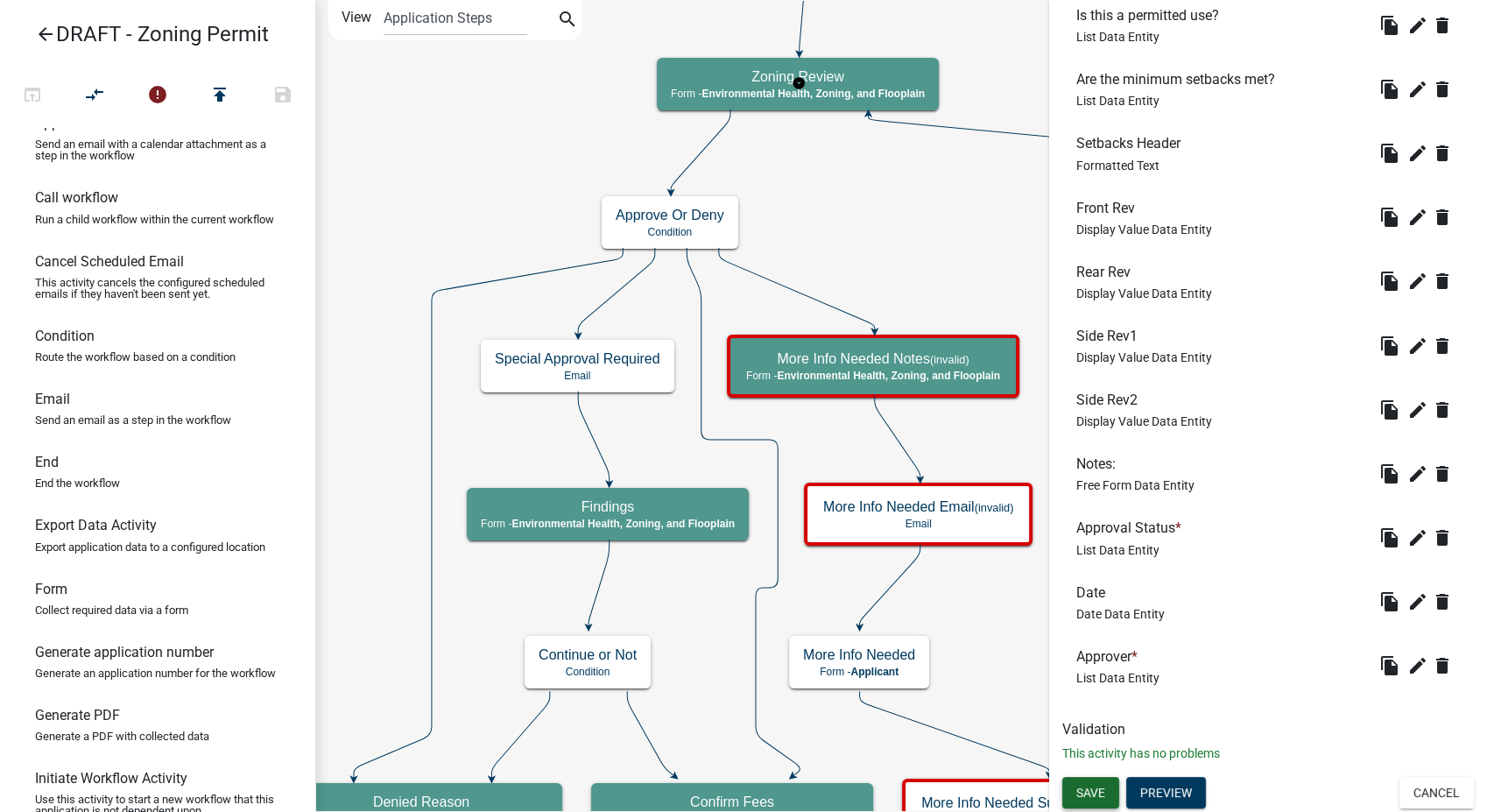
click at [1090, 792] on span "Save" at bounding box center [1091, 792] width 29 height 14
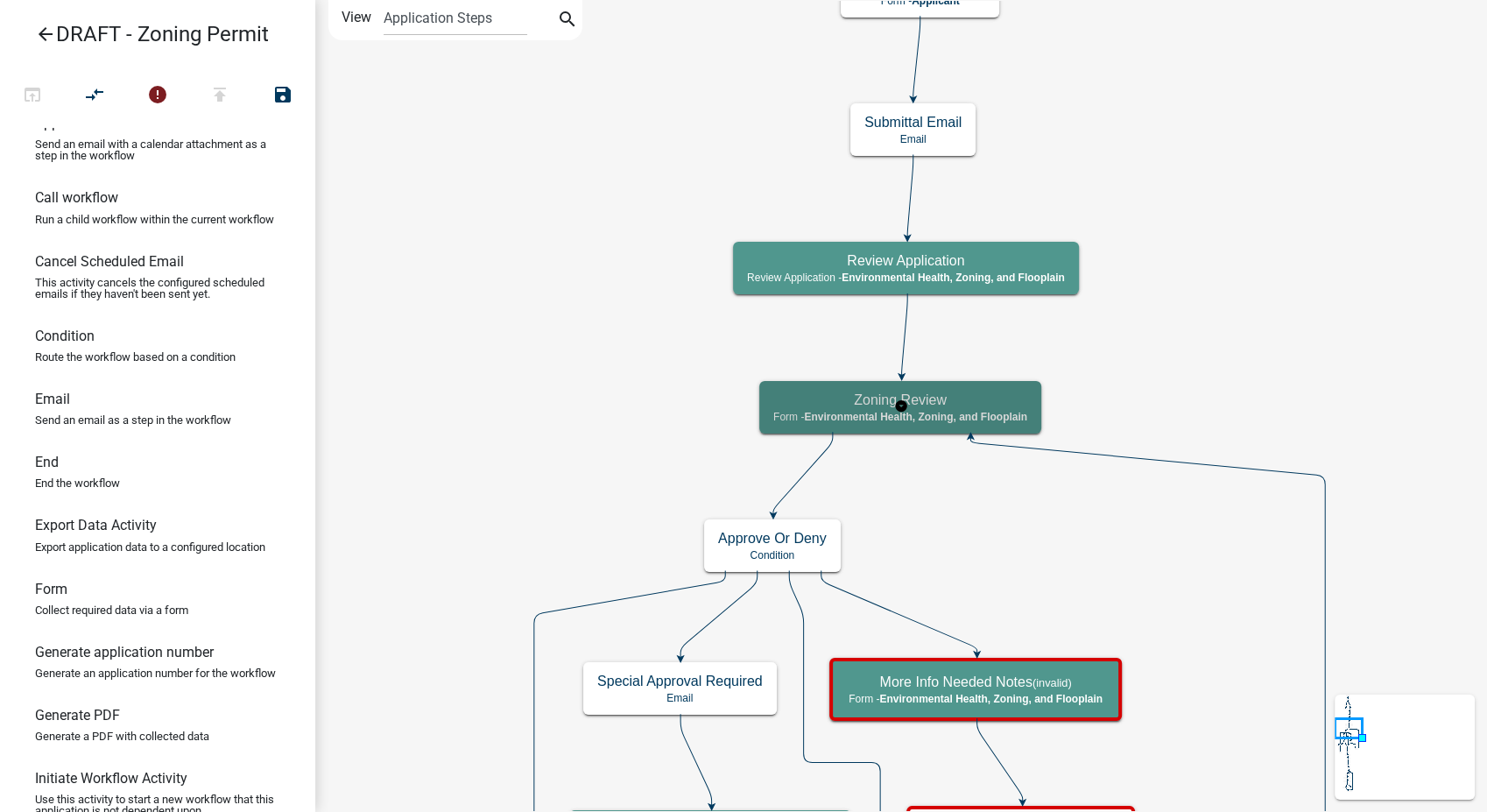
scroll to position [0, 0]
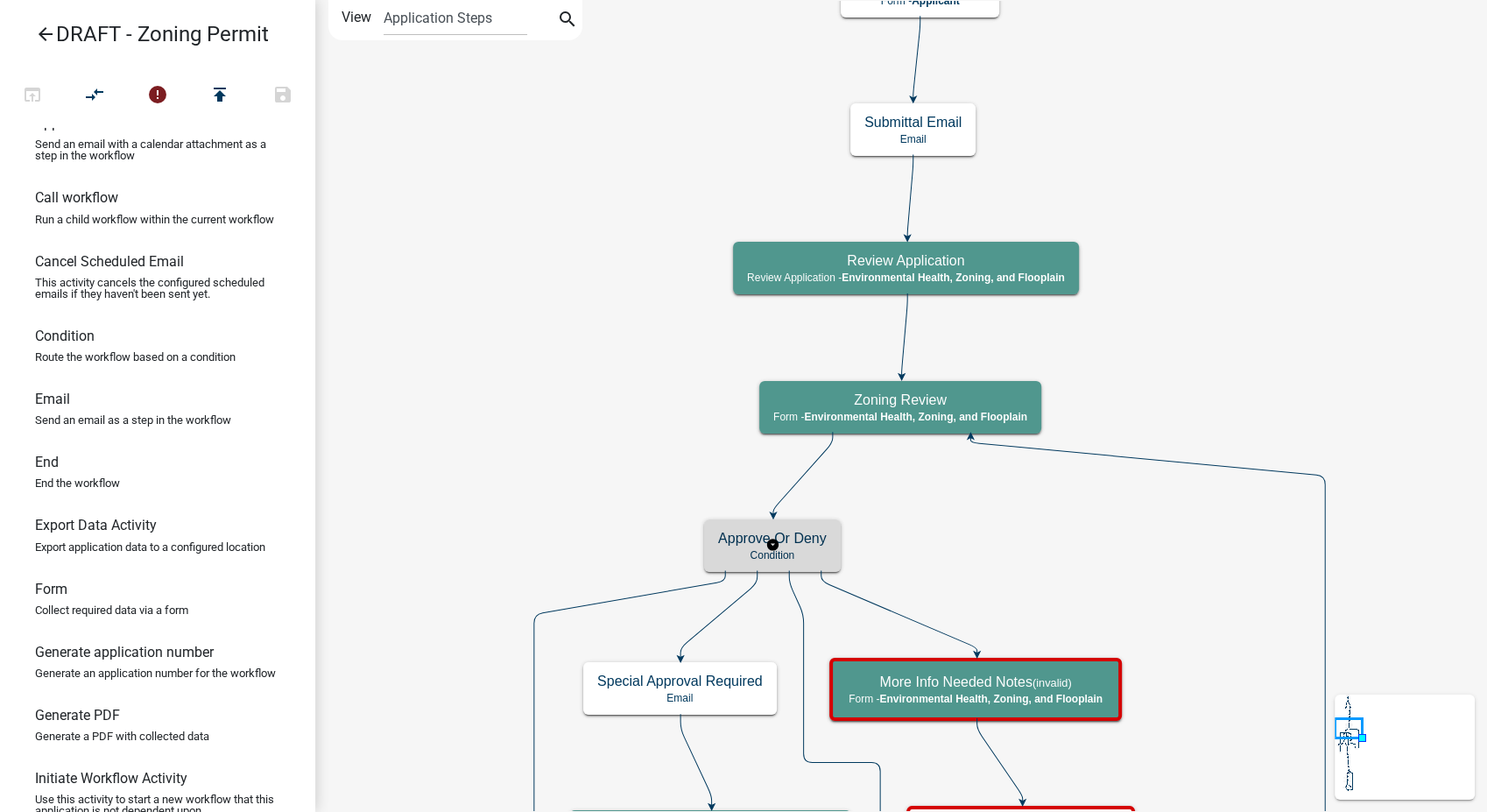
click at [817, 543] on h5 "Approve Or Deny" at bounding box center [773, 537] width 108 height 16
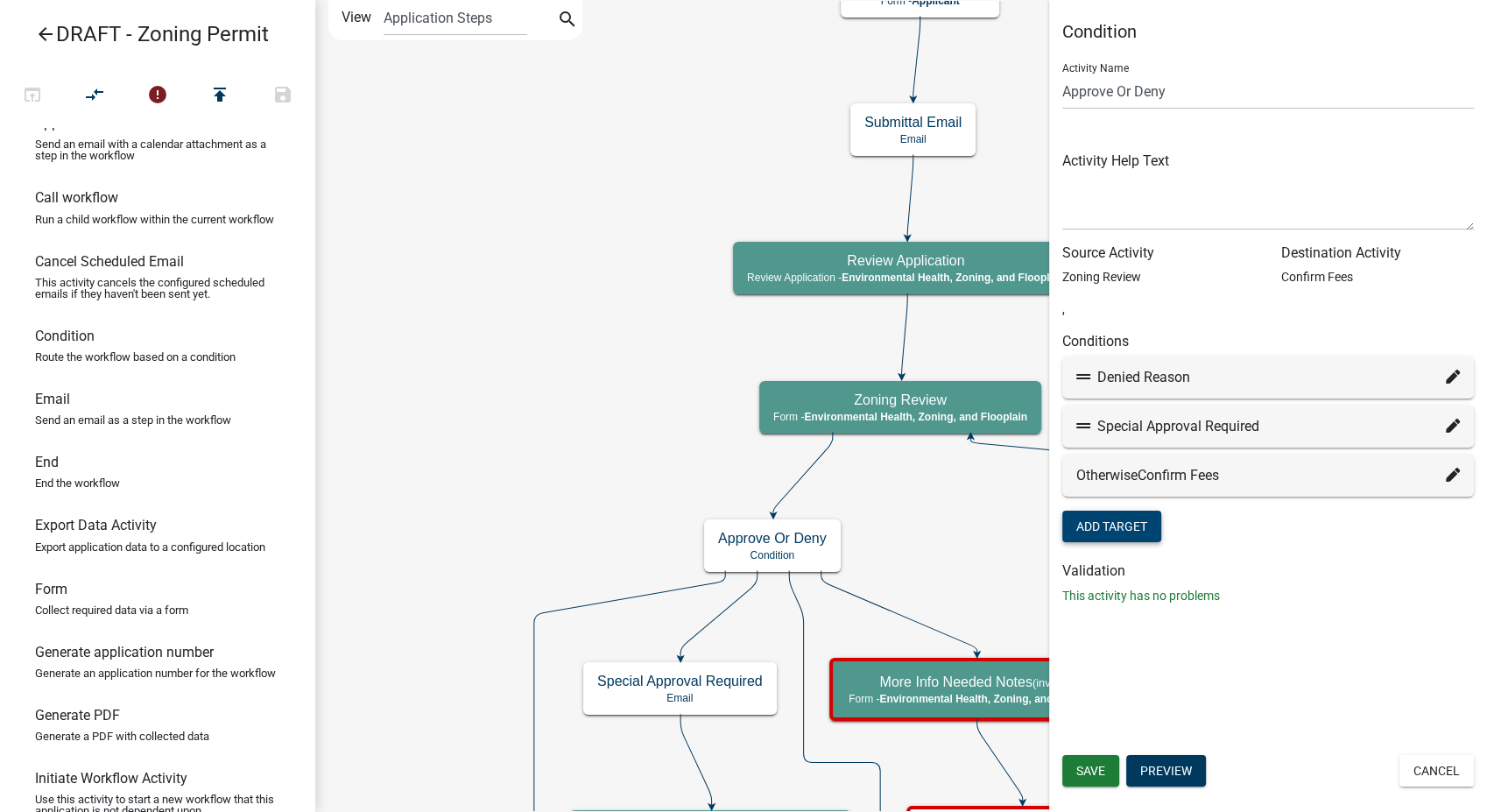
click at [1138, 527] on button "Add Target" at bounding box center [1112, 526] width 99 height 32
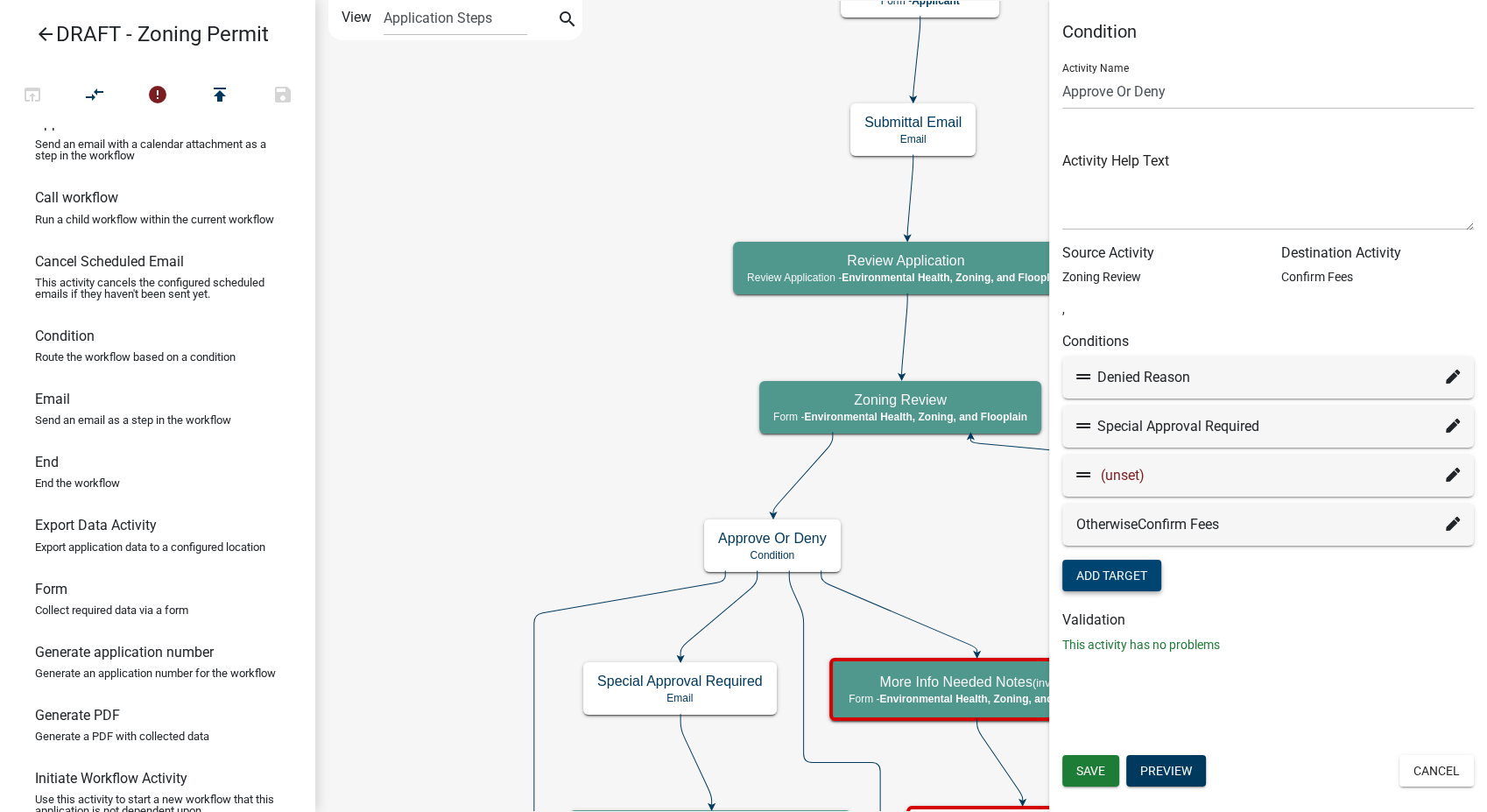
click at [1454, 476] on icon at bounding box center [1452, 475] width 14 height 14
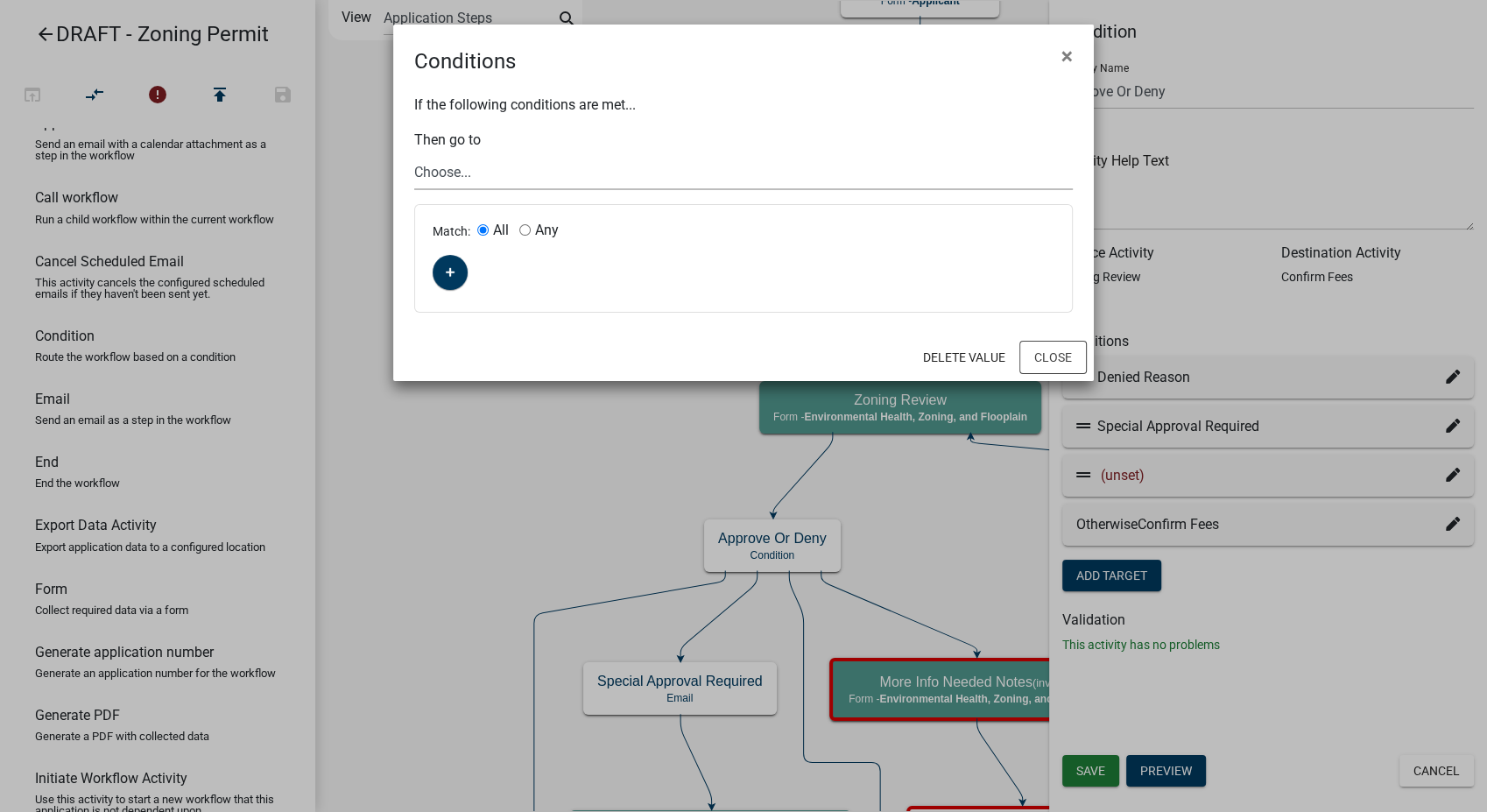
click at [461, 182] on select "Choose... Start Parcel search Require User Contact Information Submittal Email …" at bounding box center [743, 171] width 658 height 36
select select "35: a56f473a-41ad-4717-8f18-964b1f09ec4d"
click at [414, 154] on select "Choose... Start Parcel search Require User Contact Information Submittal Email …" at bounding box center [743, 171] width 658 height 36
click at [452, 273] on icon "button" at bounding box center [451, 273] width 10 height 10
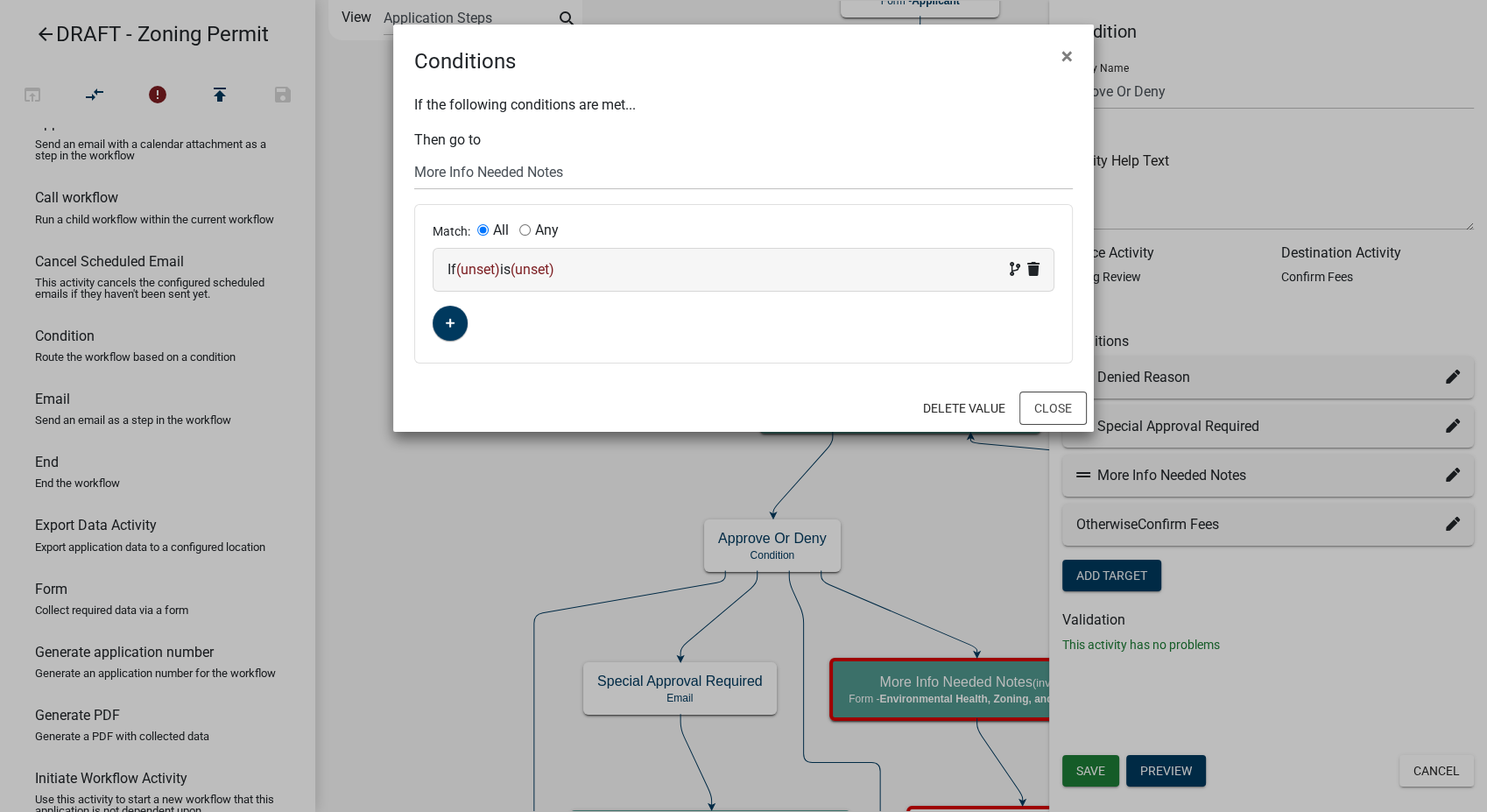
click at [602, 263] on div "If (unset) is (unset)" at bounding box center [744, 270] width 592 height 21
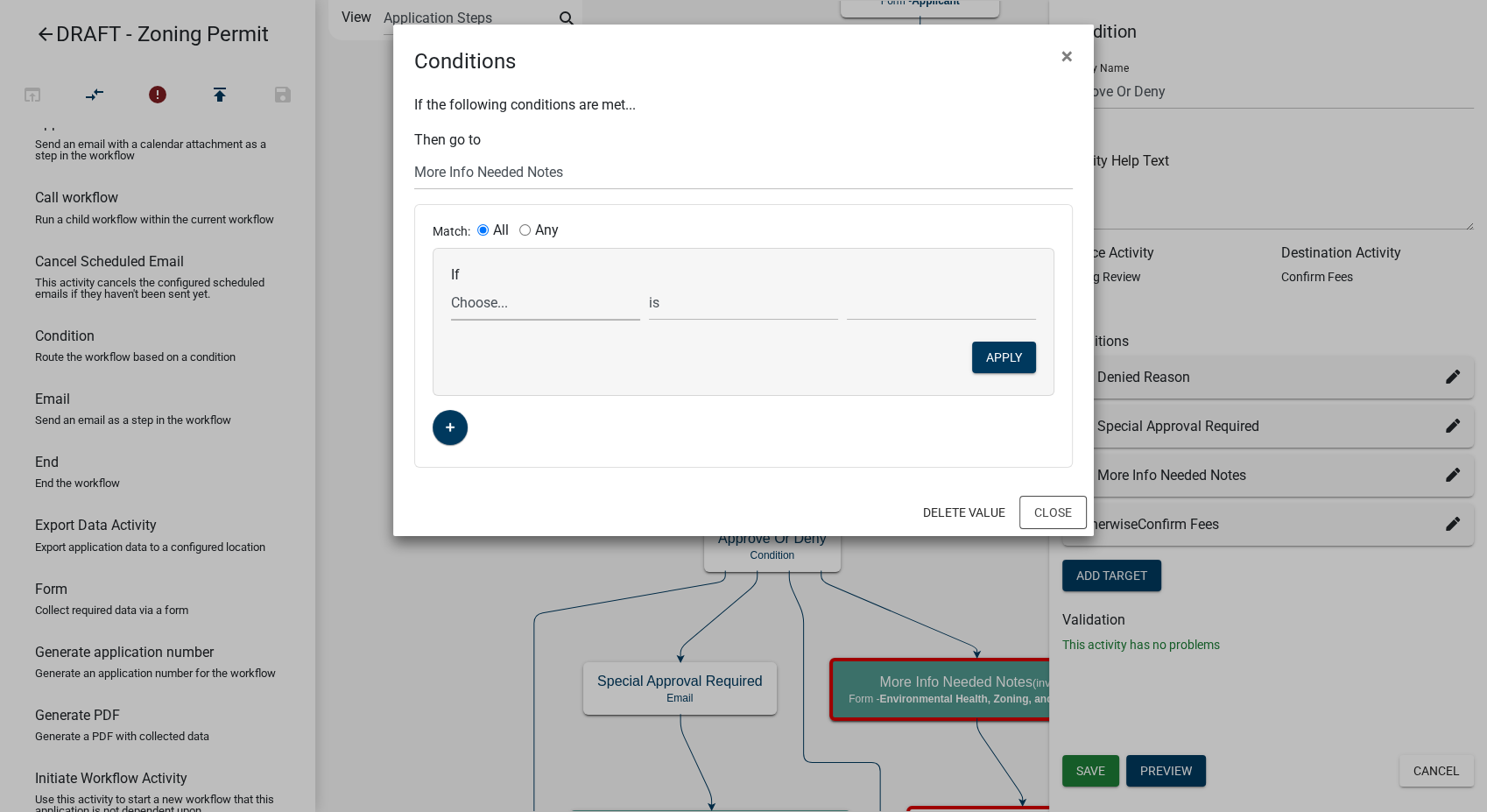
click at [494, 311] on select "Choose... A1A2ProposedStructureList Address ALL_FEE_RECIPIENTS APPLICANT_CITY A…" at bounding box center [545, 302] width 190 height 36
select select "27: ApproveOrDeny"
click at [451, 284] on select "Choose... A1A2ProposedStructureList Address ALL_FEE_RECIPIENTS APPLICANT_CITY A…" at bounding box center [545, 302] width 190 height 36
click at [855, 298] on select "Choose... Approve Deny More Information Needed Special Use Required Subdivision…" at bounding box center [942, 302] width 190 height 36
select select "3: More Information Needed"
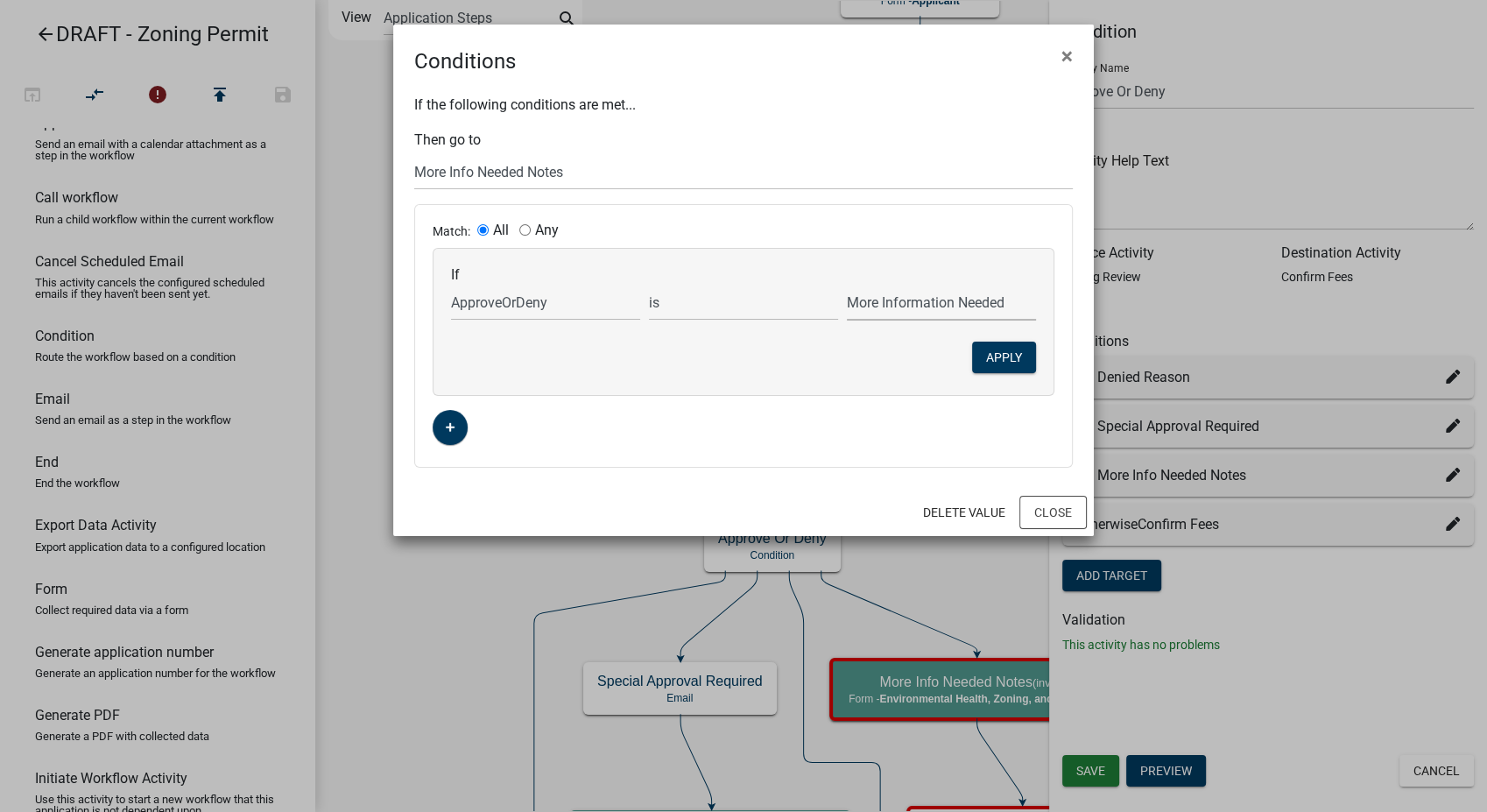
click at [847, 284] on select "Choose... Approve Deny More Information Needed Special Use Required Subdivision…" at bounding box center [942, 302] width 190 height 36
click at [1016, 360] on button "Apply" at bounding box center [1004, 357] width 64 height 32
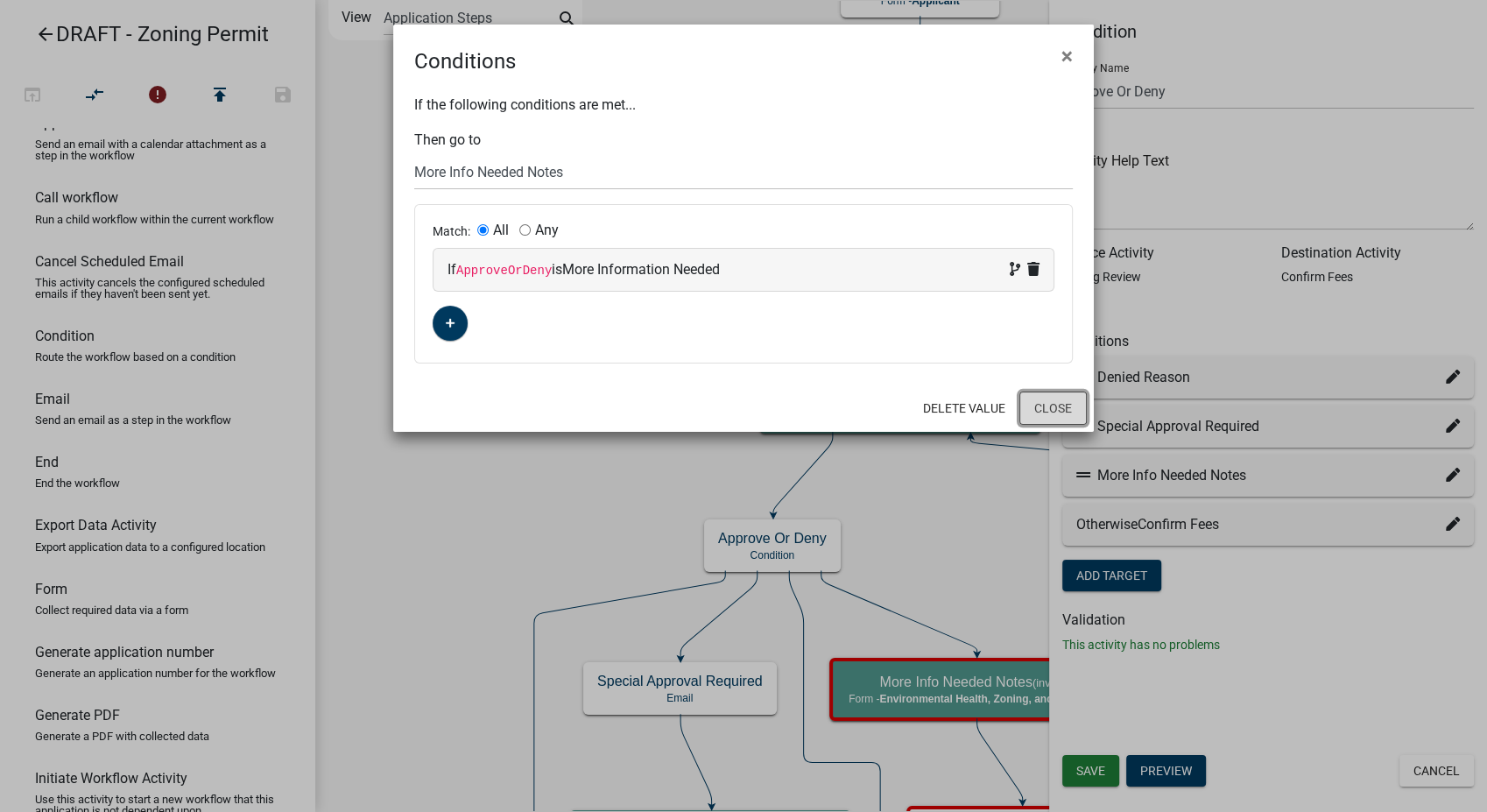
click at [1055, 416] on button "Close" at bounding box center [1053, 408] width 68 height 33
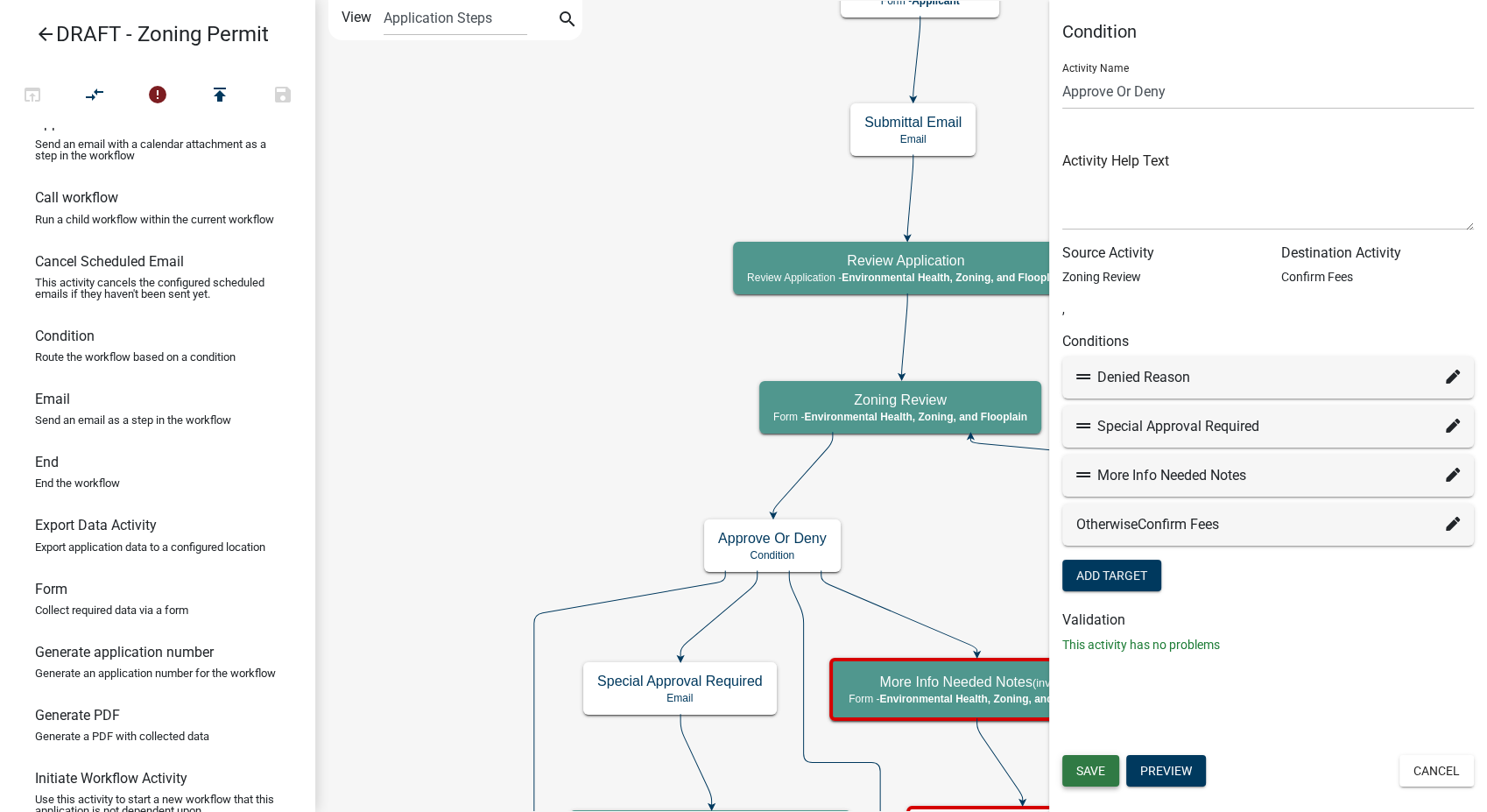
click at [1093, 768] on span "Save" at bounding box center [1091, 770] width 29 height 14
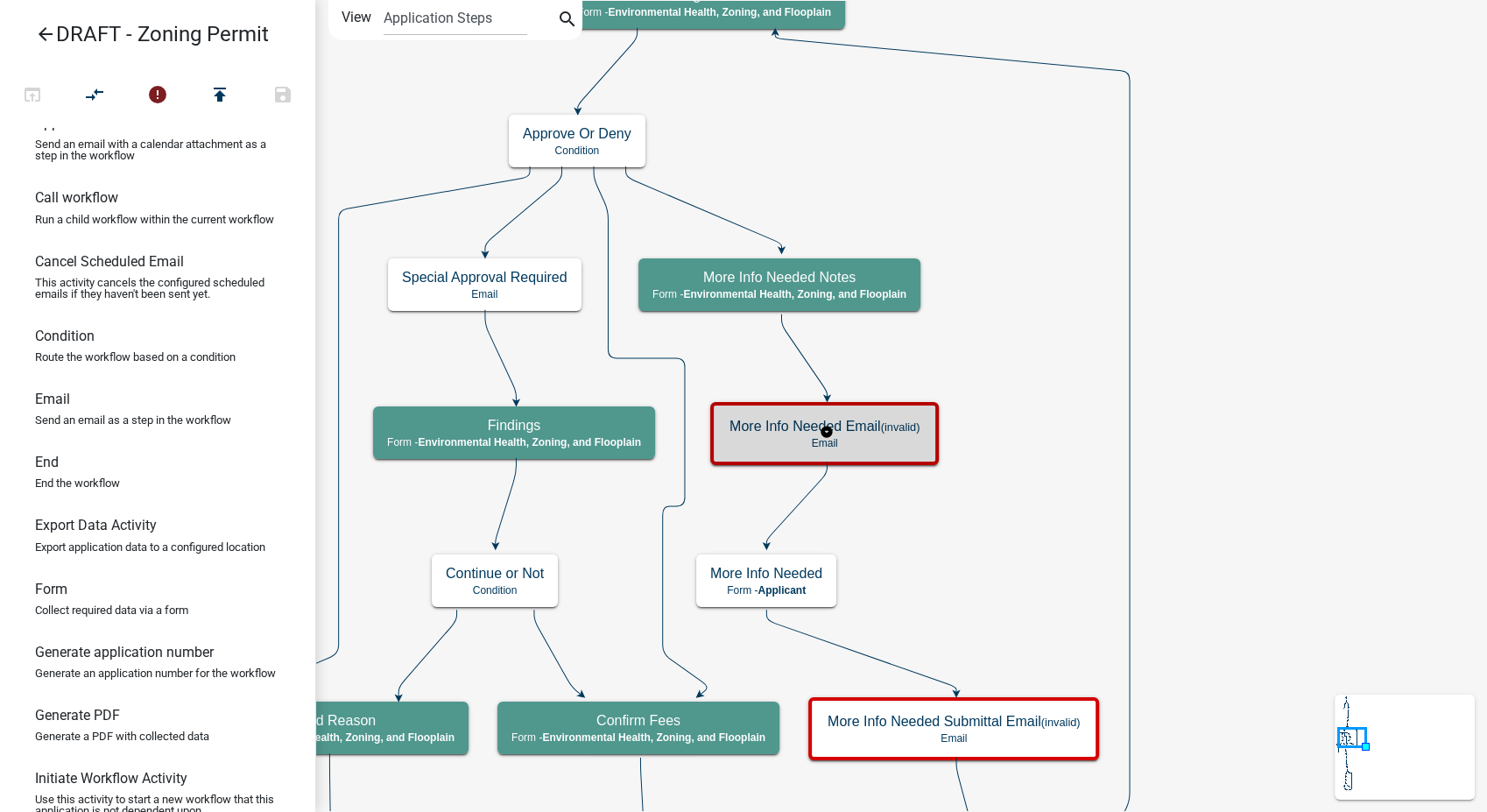
click at [909, 447] on p "Email" at bounding box center [825, 443] width 190 height 13
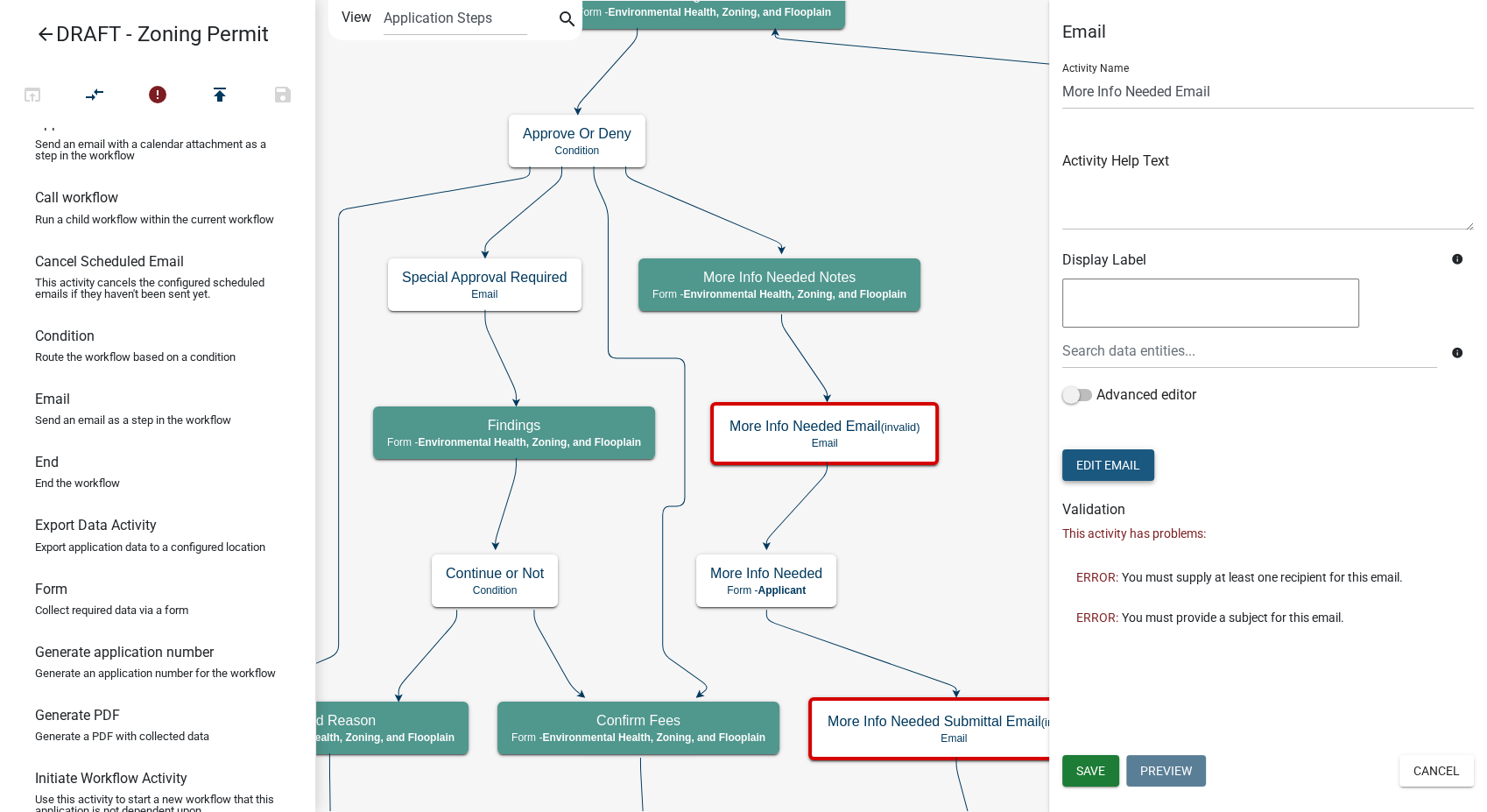
click at [1112, 452] on button "Edit Email" at bounding box center [1108, 465] width 92 height 32
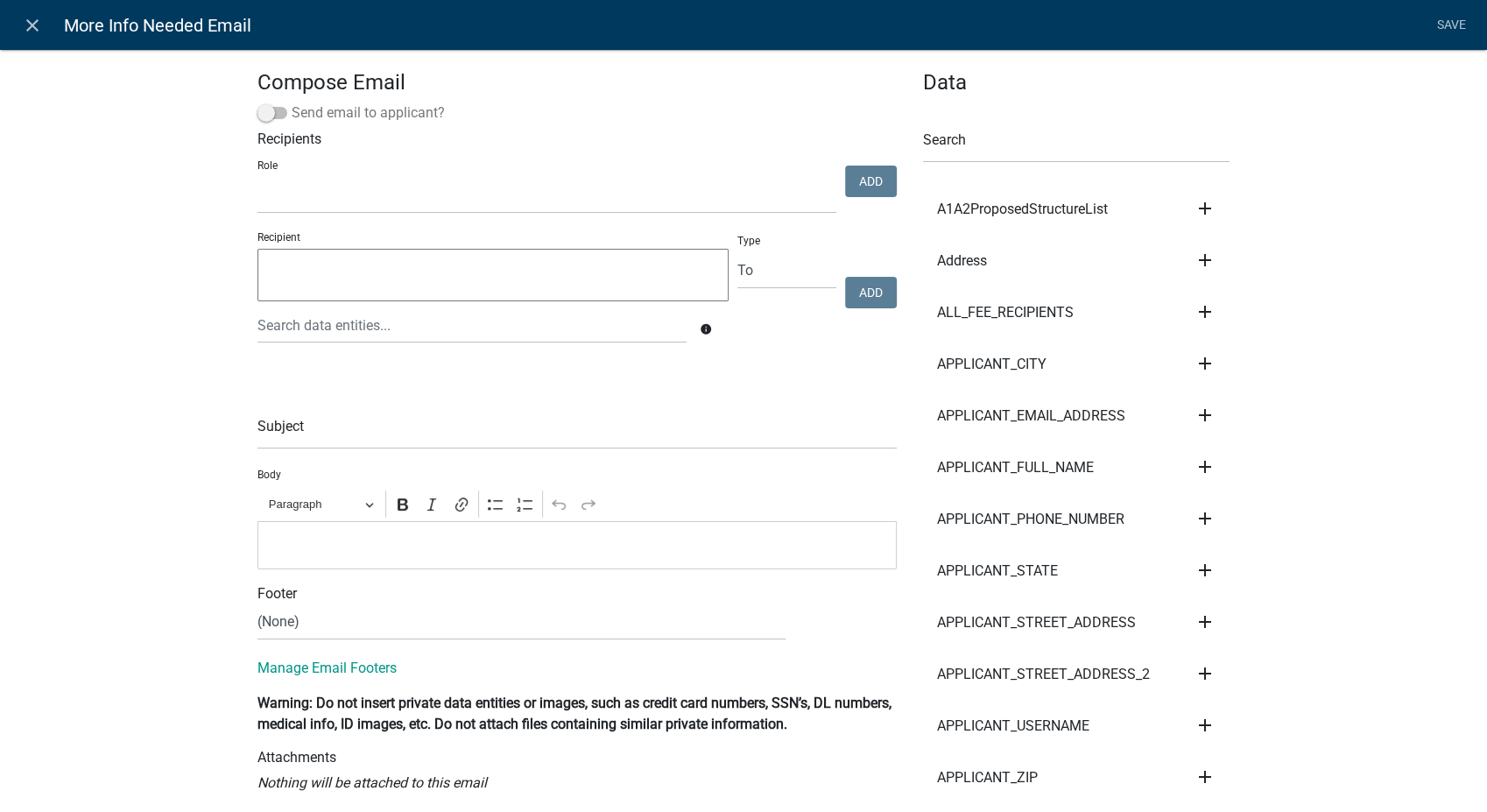
click at [261, 116] on span at bounding box center [272, 113] width 30 height 13
click at [292, 102] on input "Send email to applicant?" at bounding box center [292, 102] width 0 height 0
click at [291, 444] on input "text" at bounding box center [576, 431] width 639 height 36
type input "More Information Needed - ${Address}"
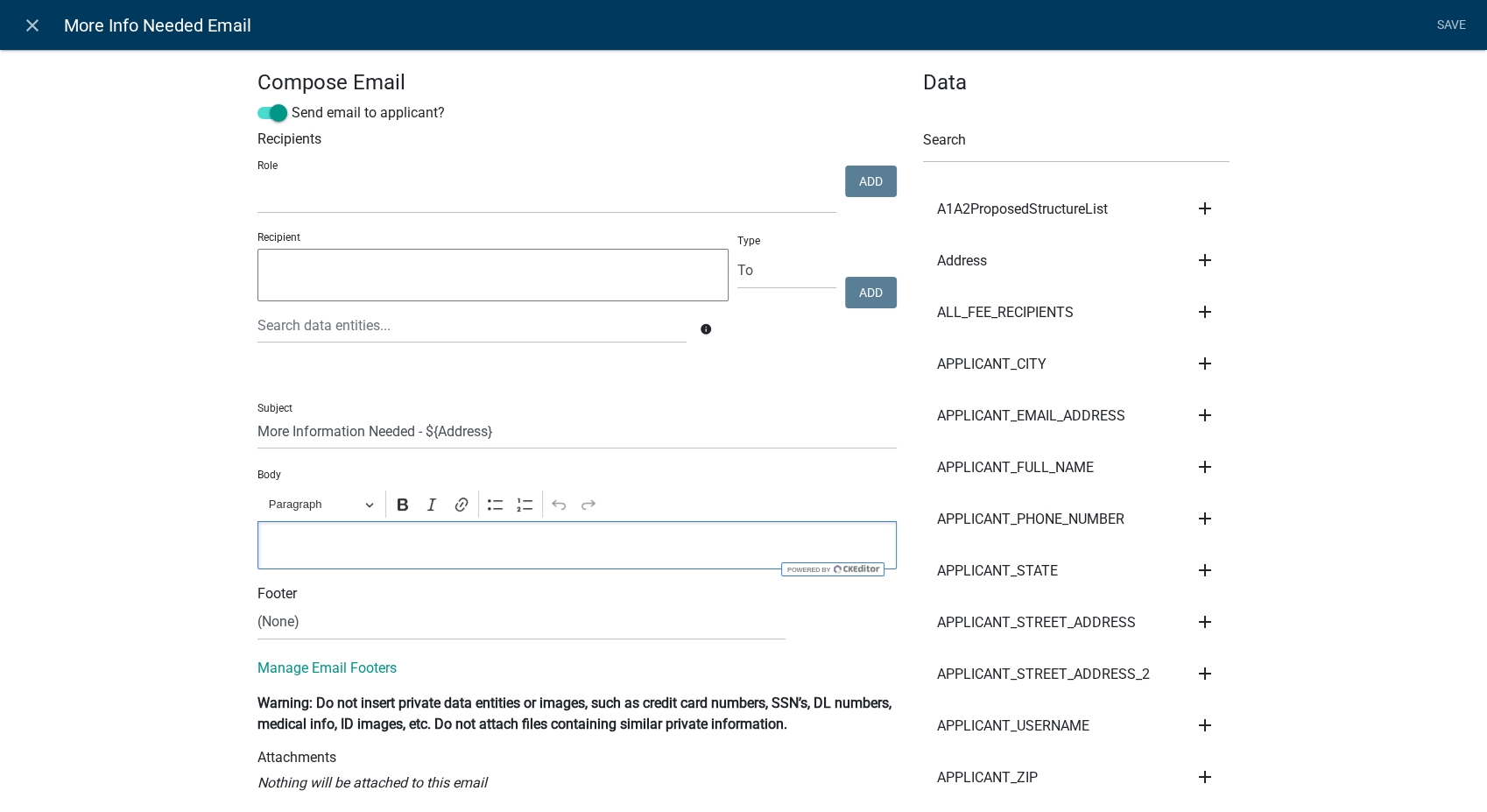
click at [299, 544] on p "Editor editing area: main. Press Alt+0 for help." at bounding box center [577, 545] width 621 height 21
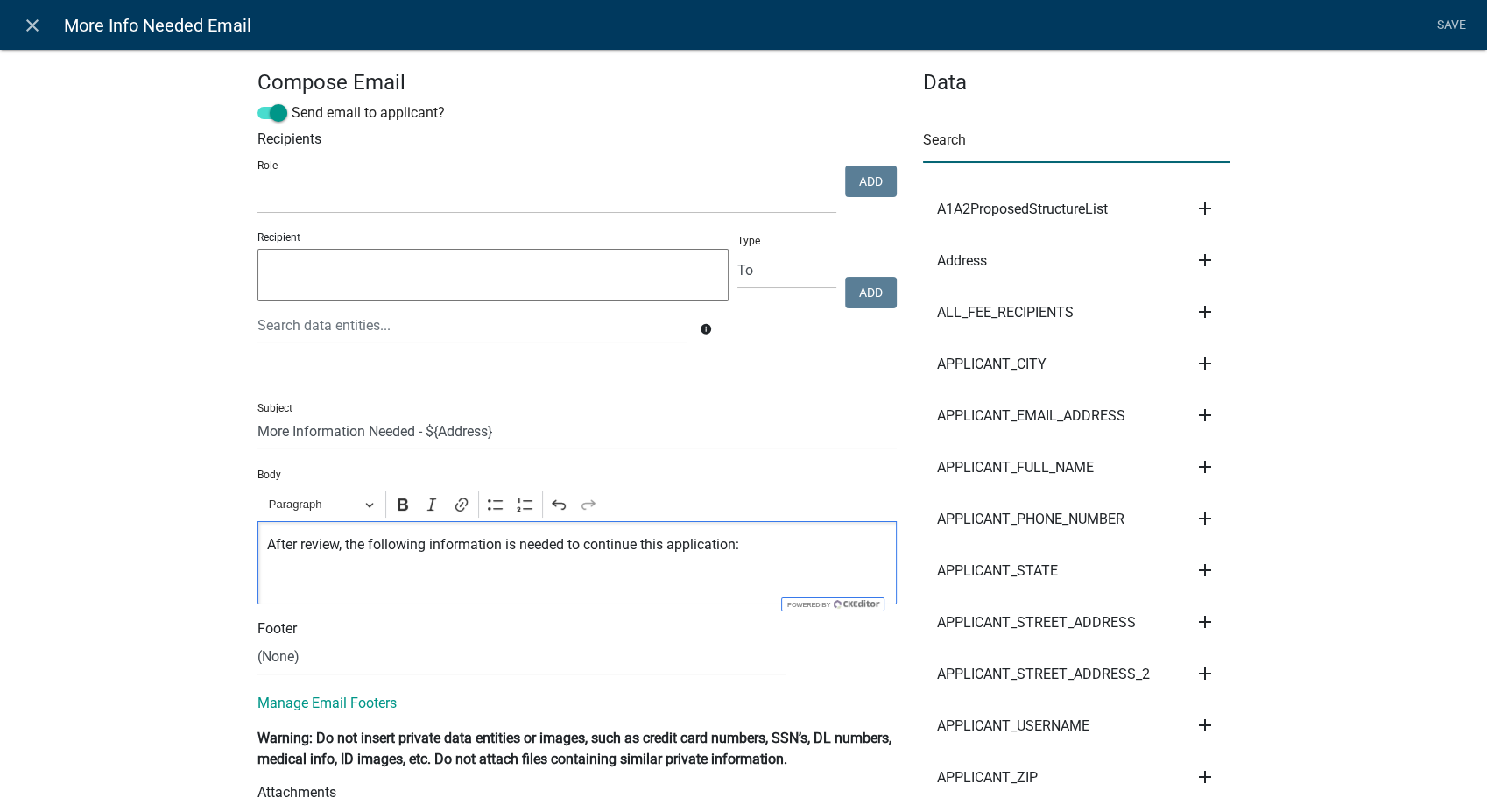
click at [946, 144] on input "text" at bounding box center [1076, 144] width 306 height 36
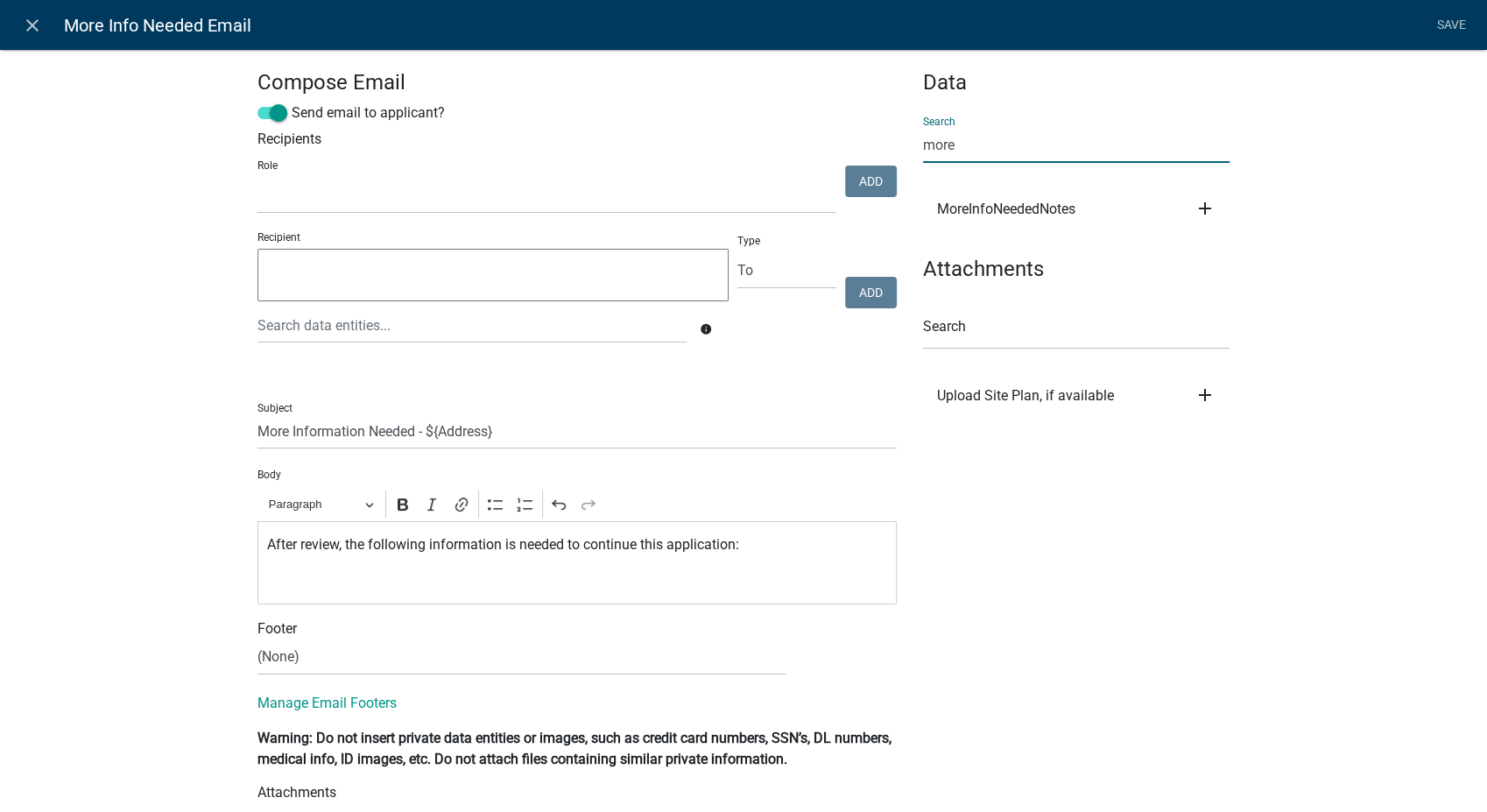
type input "more"
click at [1194, 207] on icon "add" at bounding box center [1205, 209] width 21 height 21
click at [1210, 270] on button "Body" at bounding box center [1264, 267] width 140 height 42
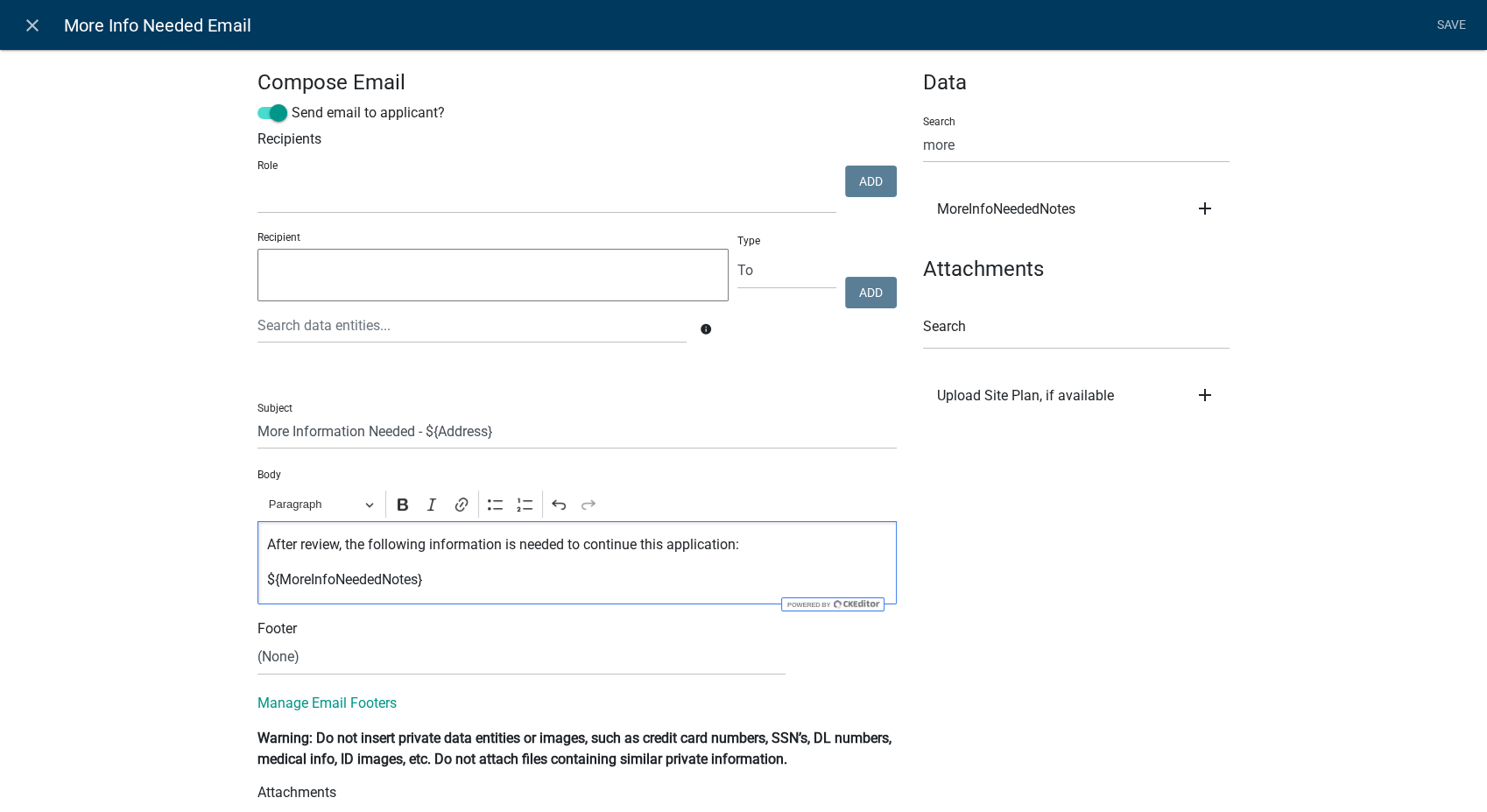
click at [496, 584] on p "${MoreInfoNeededNotes}" at bounding box center [577, 580] width 621 height 21
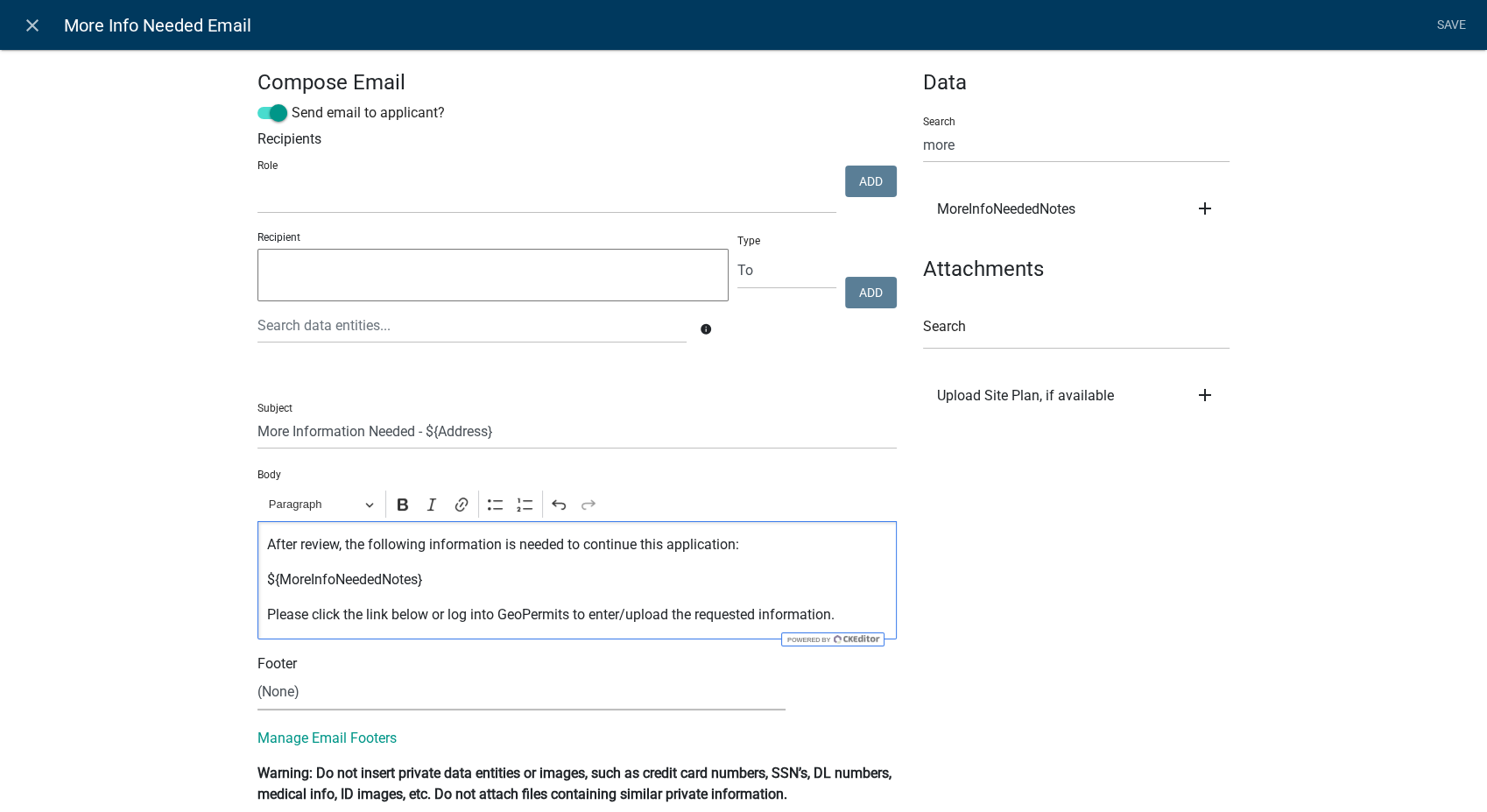
click at [289, 686] on select "(None) Planning & Zoning Secondary Roads" at bounding box center [521, 691] width 528 height 36
select select "d25eac50-9e33-4320-bcec-5f827307f14a"
click at [257, 674] on select "(None) Planning & Zoning Secondary Roads" at bounding box center [521, 691] width 528 height 36
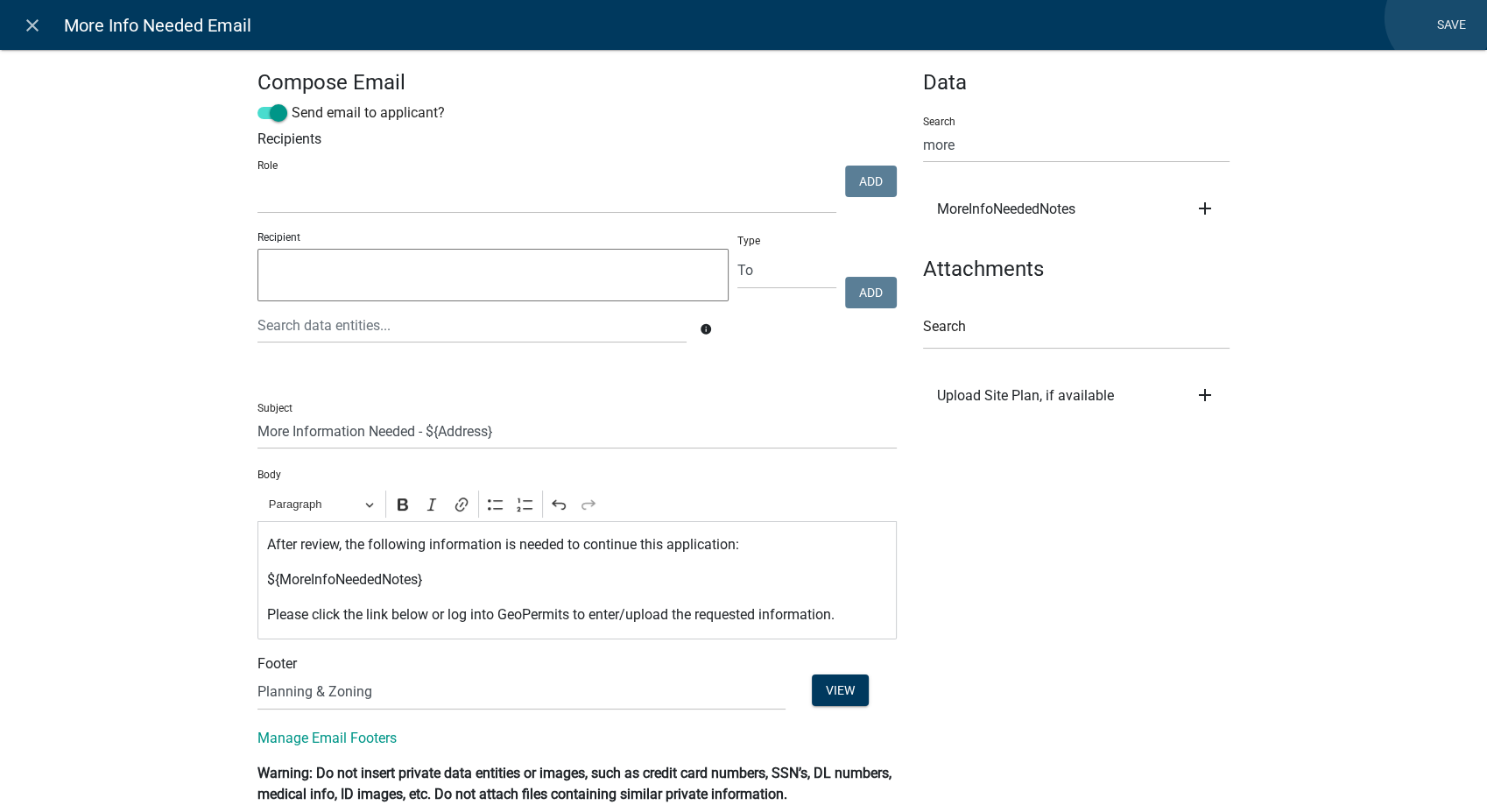
click at [1440, 17] on link "Save" at bounding box center [1450, 25] width 44 height 33
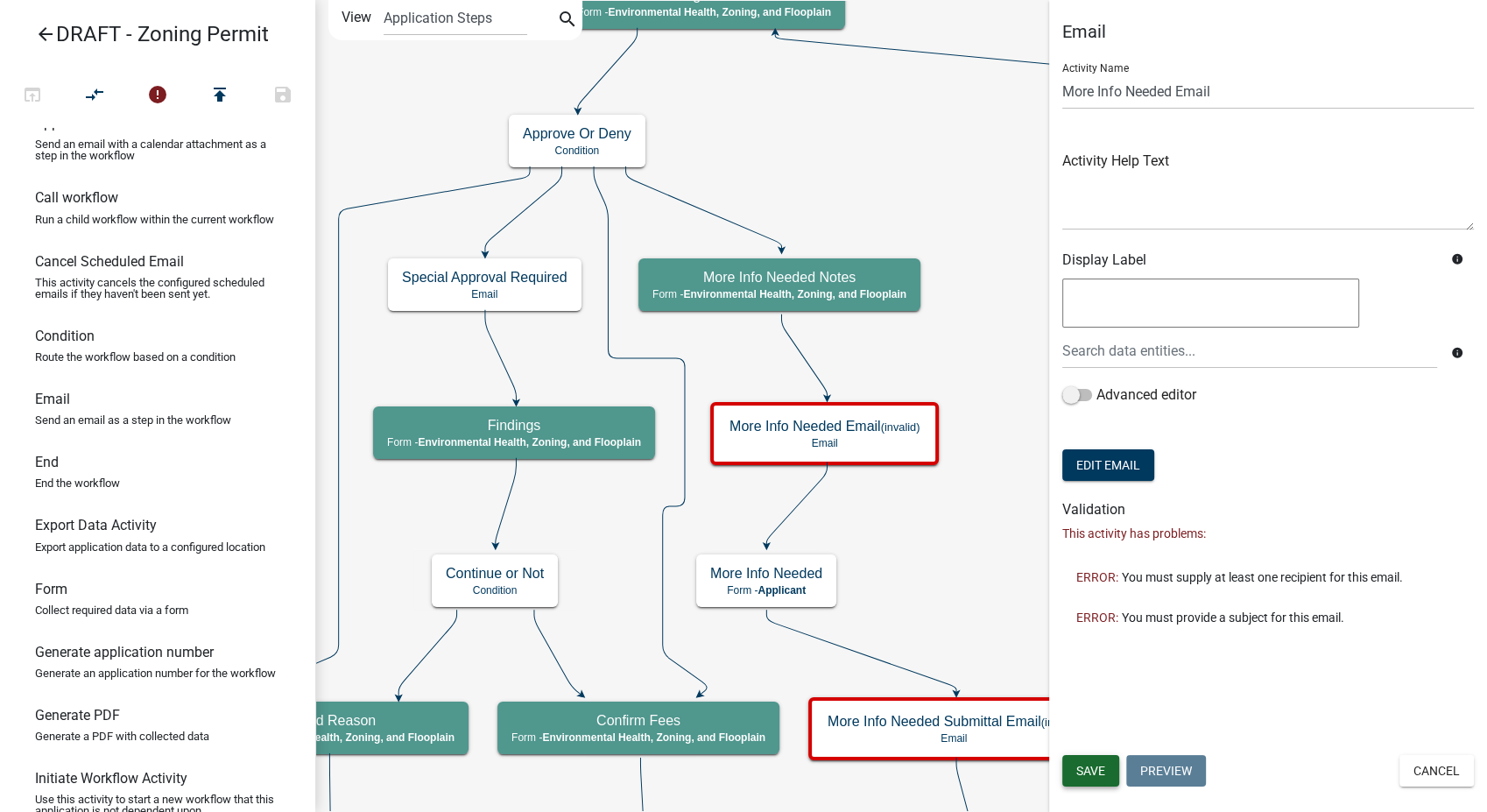
click at [1087, 774] on span "Save" at bounding box center [1091, 770] width 29 height 14
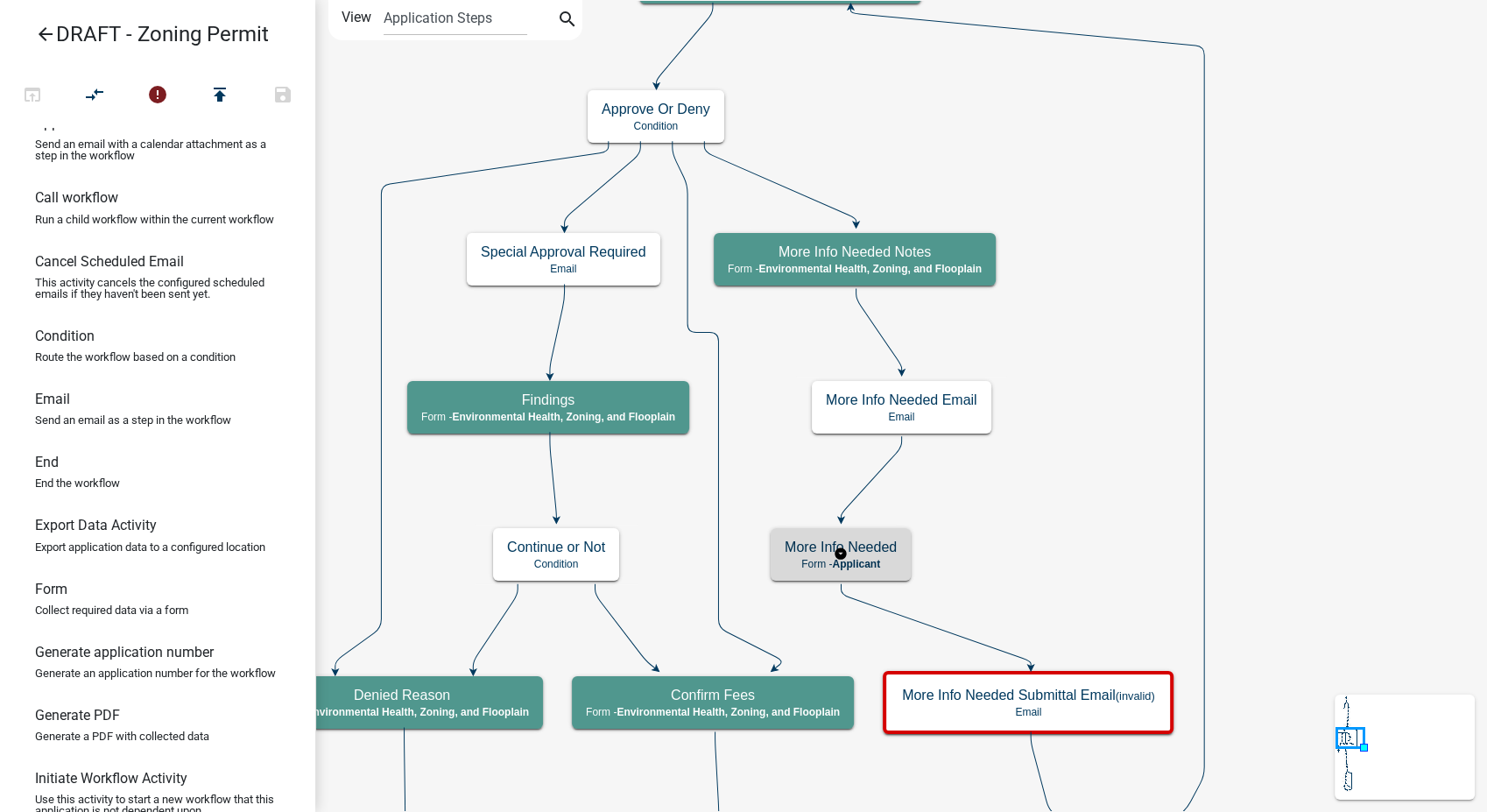
click at [893, 563] on p "Form - Applicant" at bounding box center [841, 564] width 112 height 13
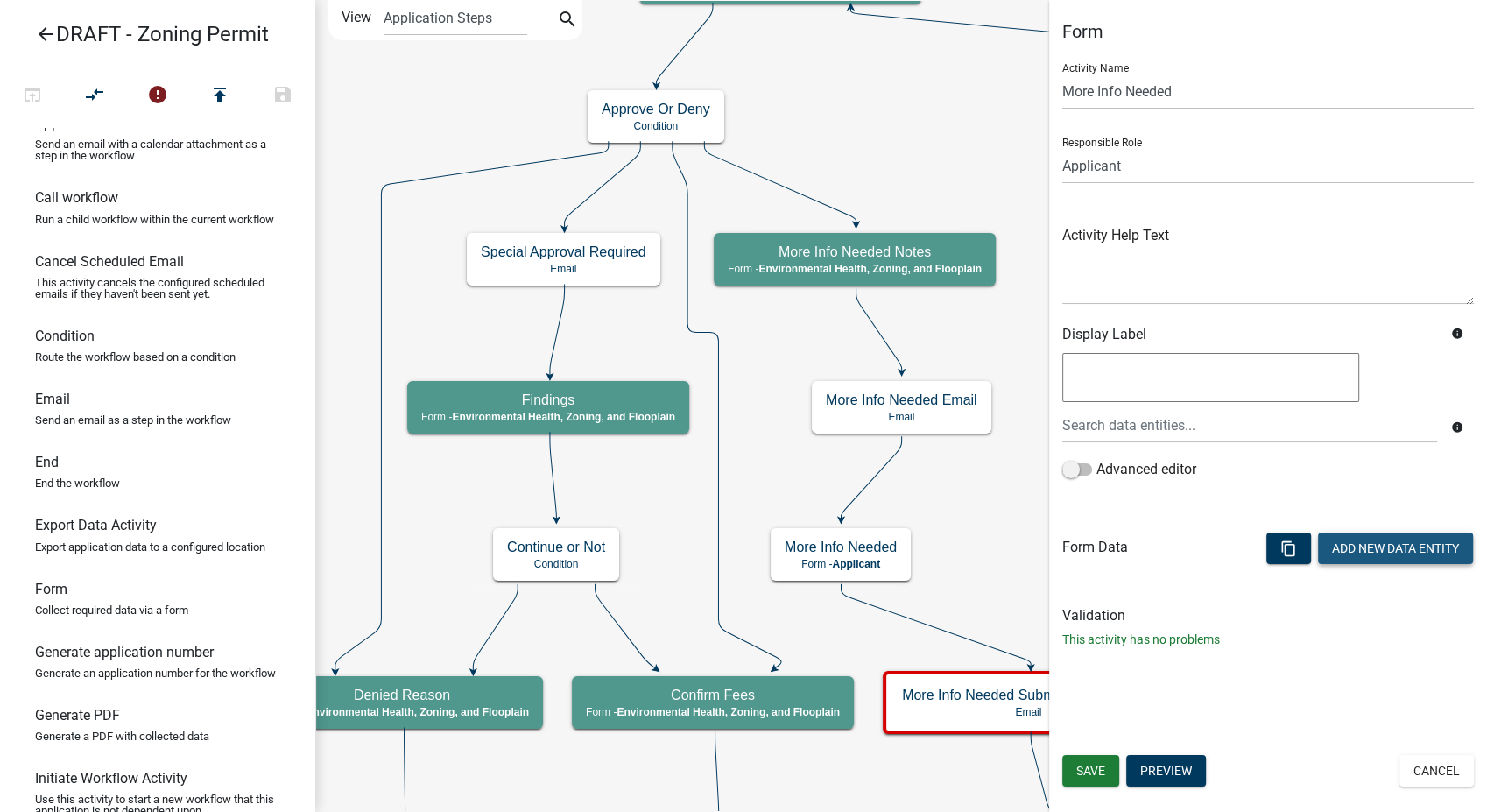
click at [1375, 553] on button "Add New Data Entity" at bounding box center [1395, 548] width 155 height 32
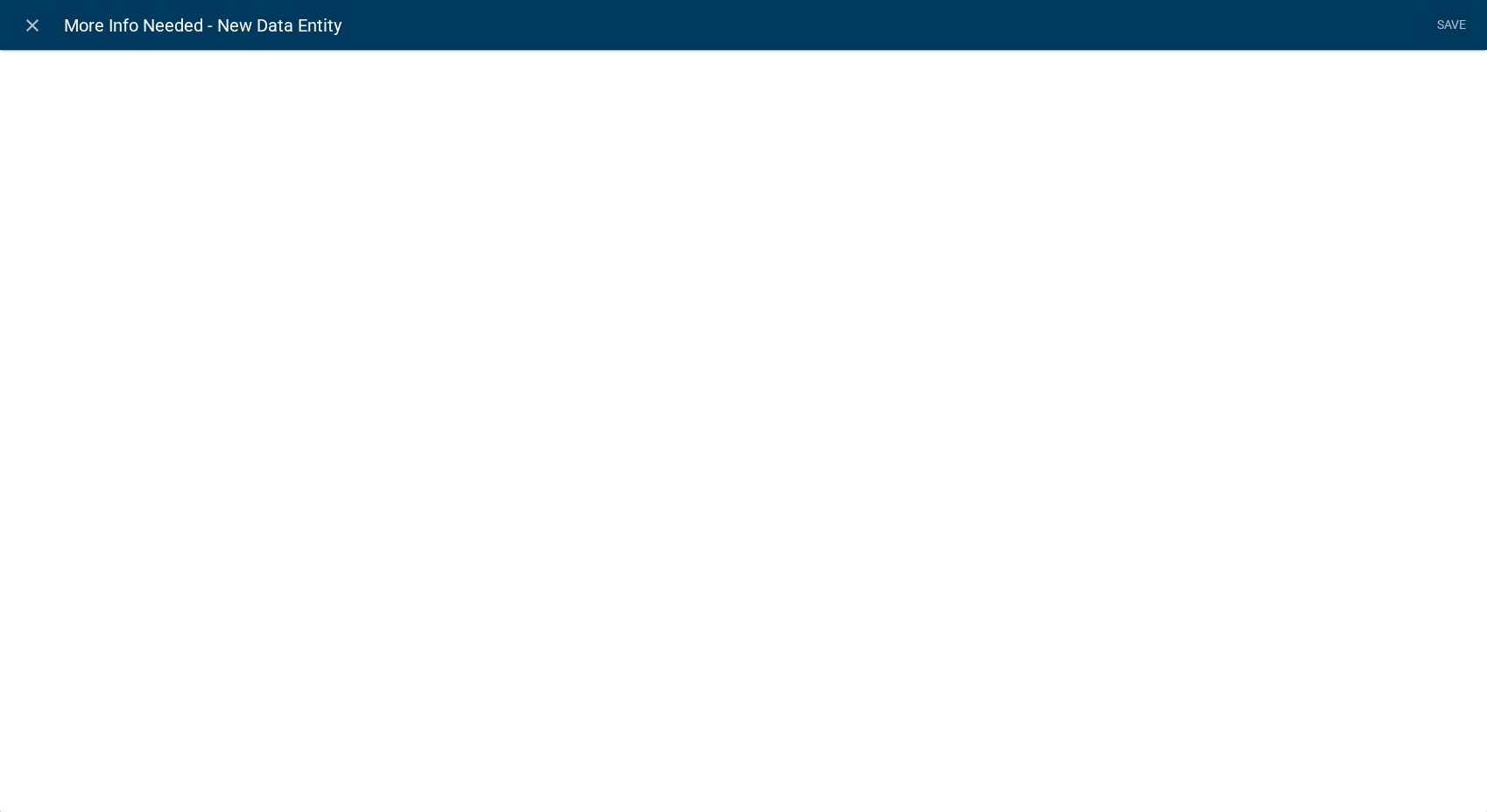
select select
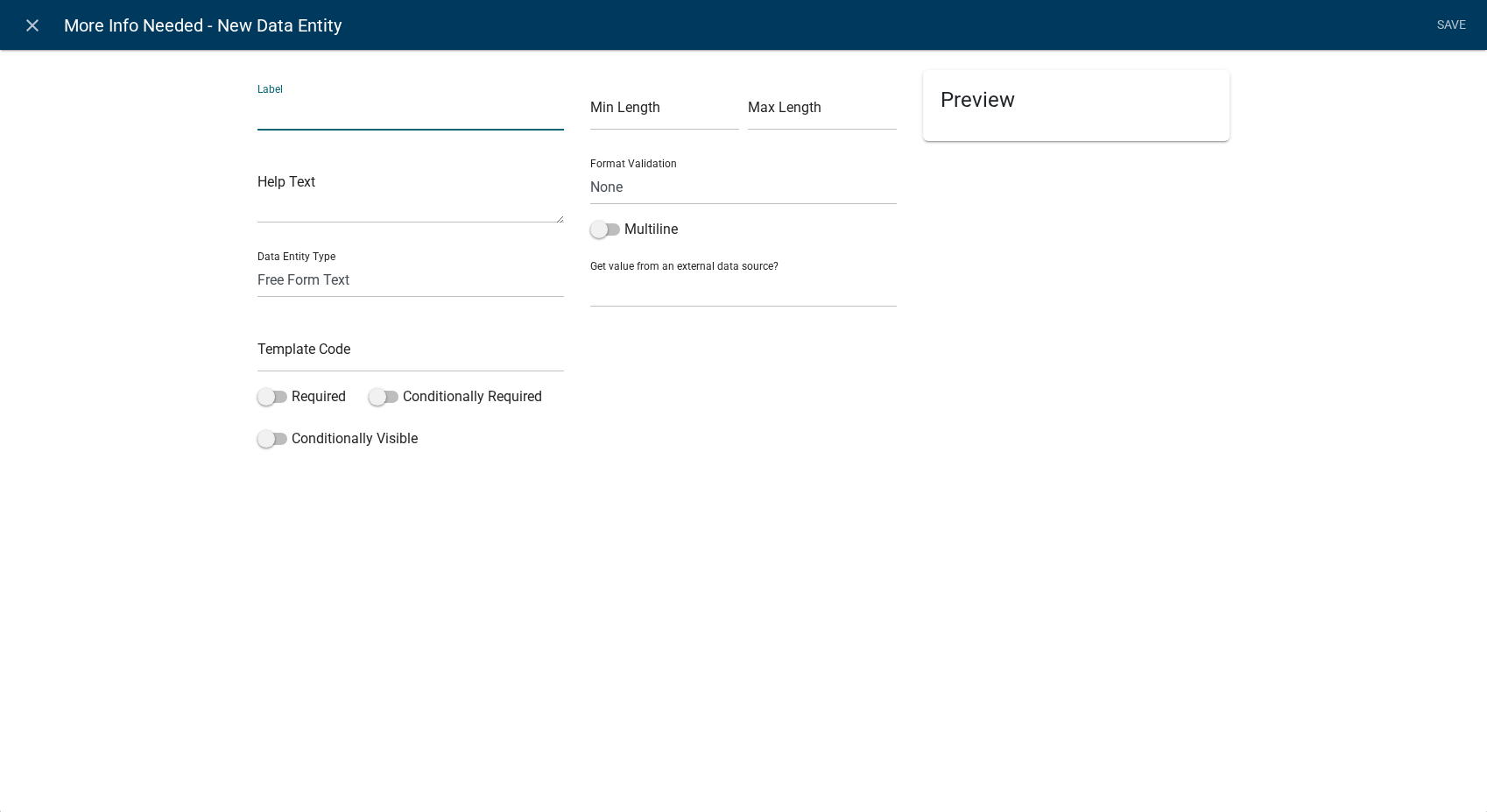
click at [335, 113] on input "text" at bounding box center [410, 112] width 306 height 36
type input "Enter the requested information - written text:"
click at [321, 350] on input "text" at bounding box center [410, 354] width 306 height 36
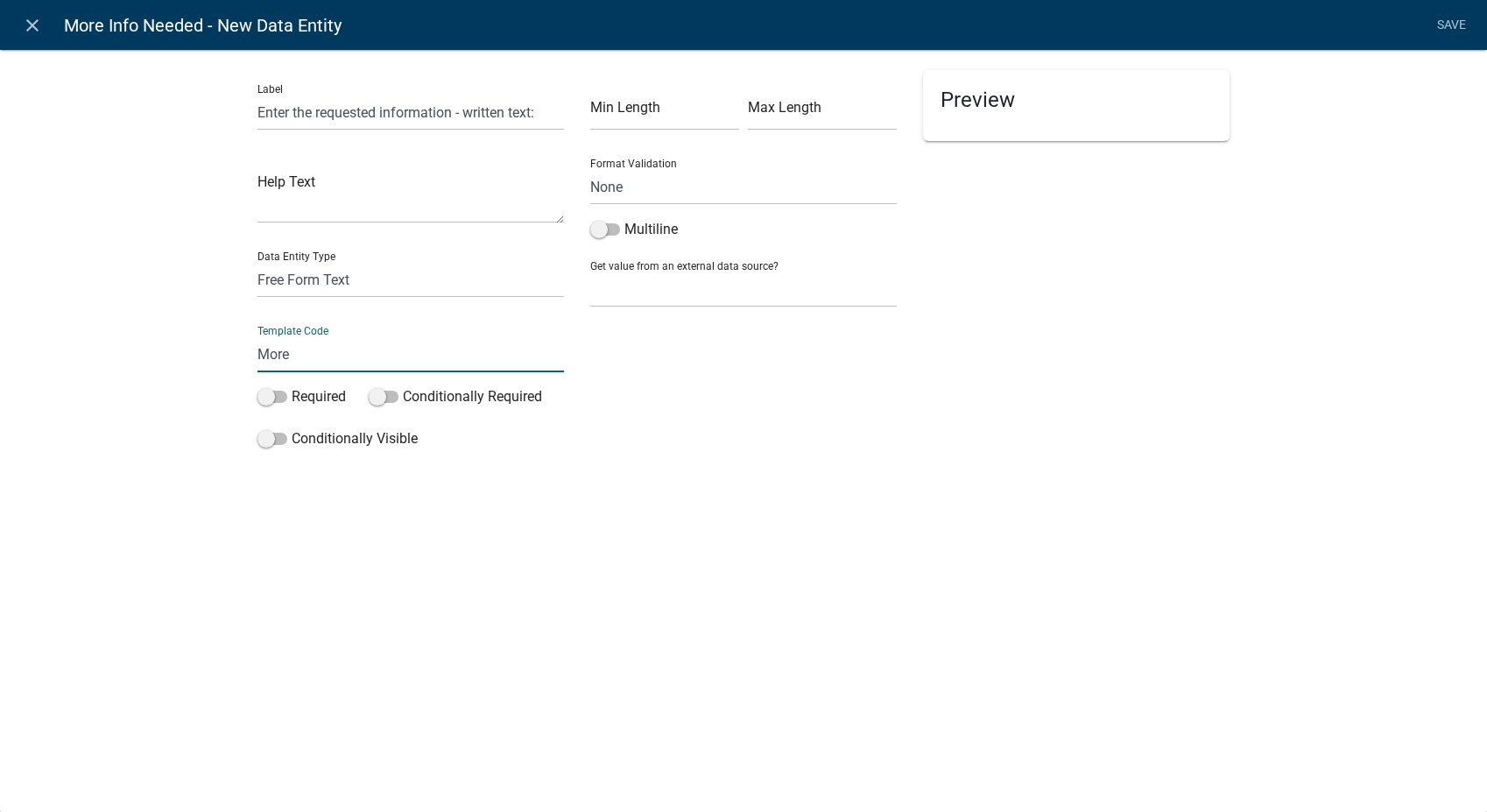
type input "MoreInfoNeededWritten"
click at [596, 229] on span at bounding box center [604, 229] width 30 height 13
click at [625, 218] on input "Multiline" at bounding box center [625, 218] width 0 height 0
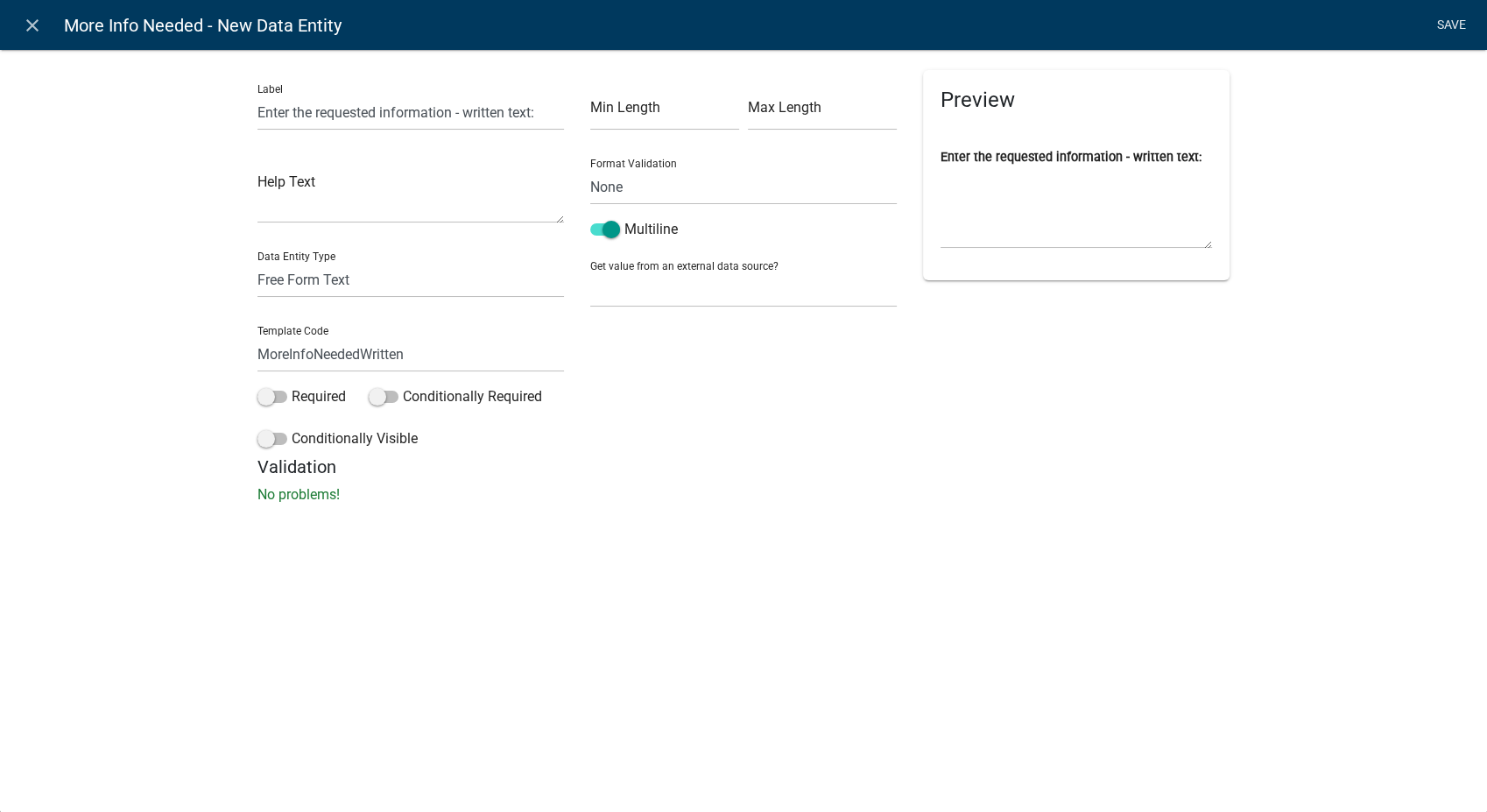
click at [1443, 16] on link "Save" at bounding box center [1450, 25] width 44 height 33
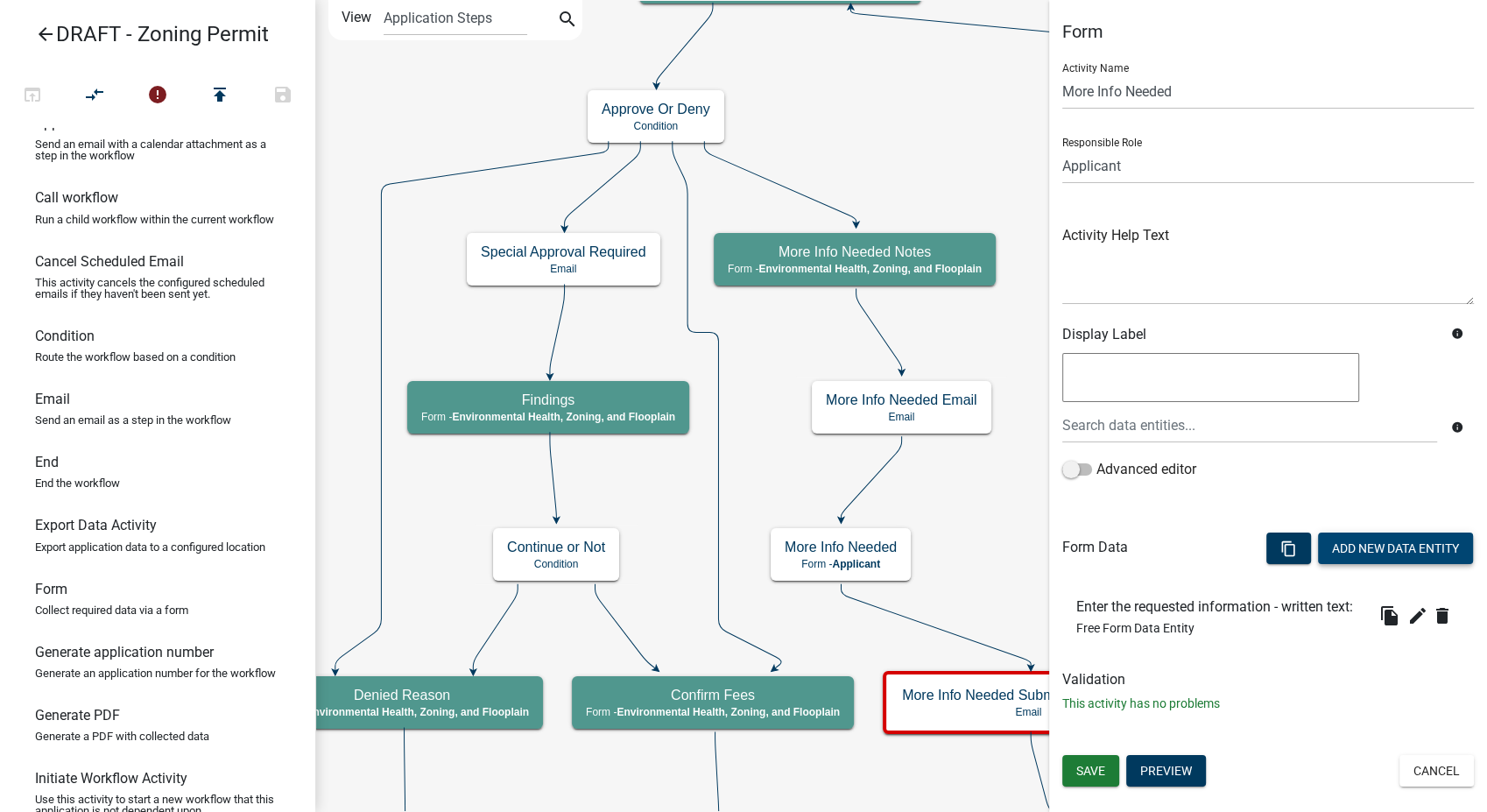
click at [1391, 539] on button "Add New Data Entity" at bounding box center [1395, 548] width 155 height 32
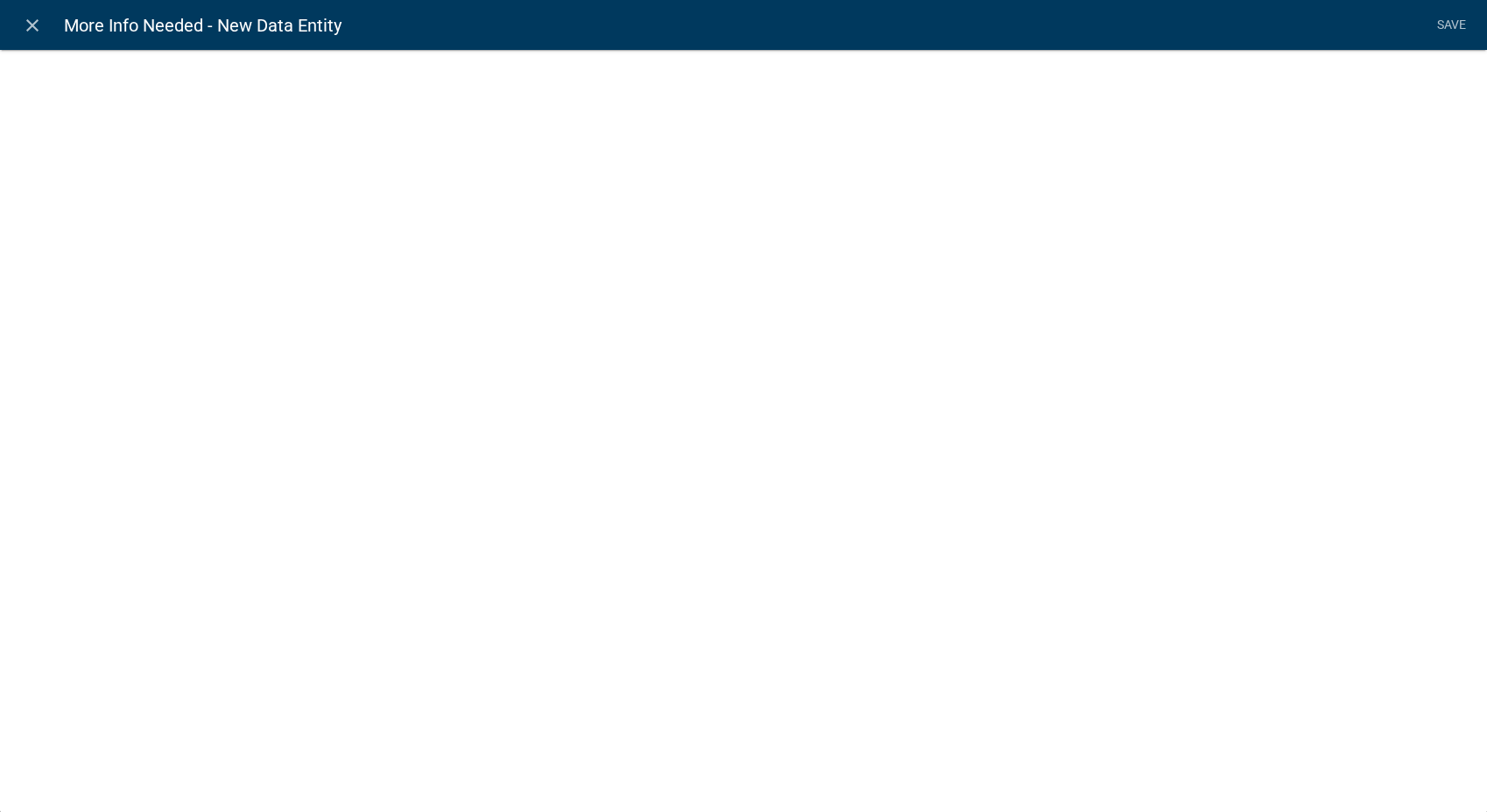
select select
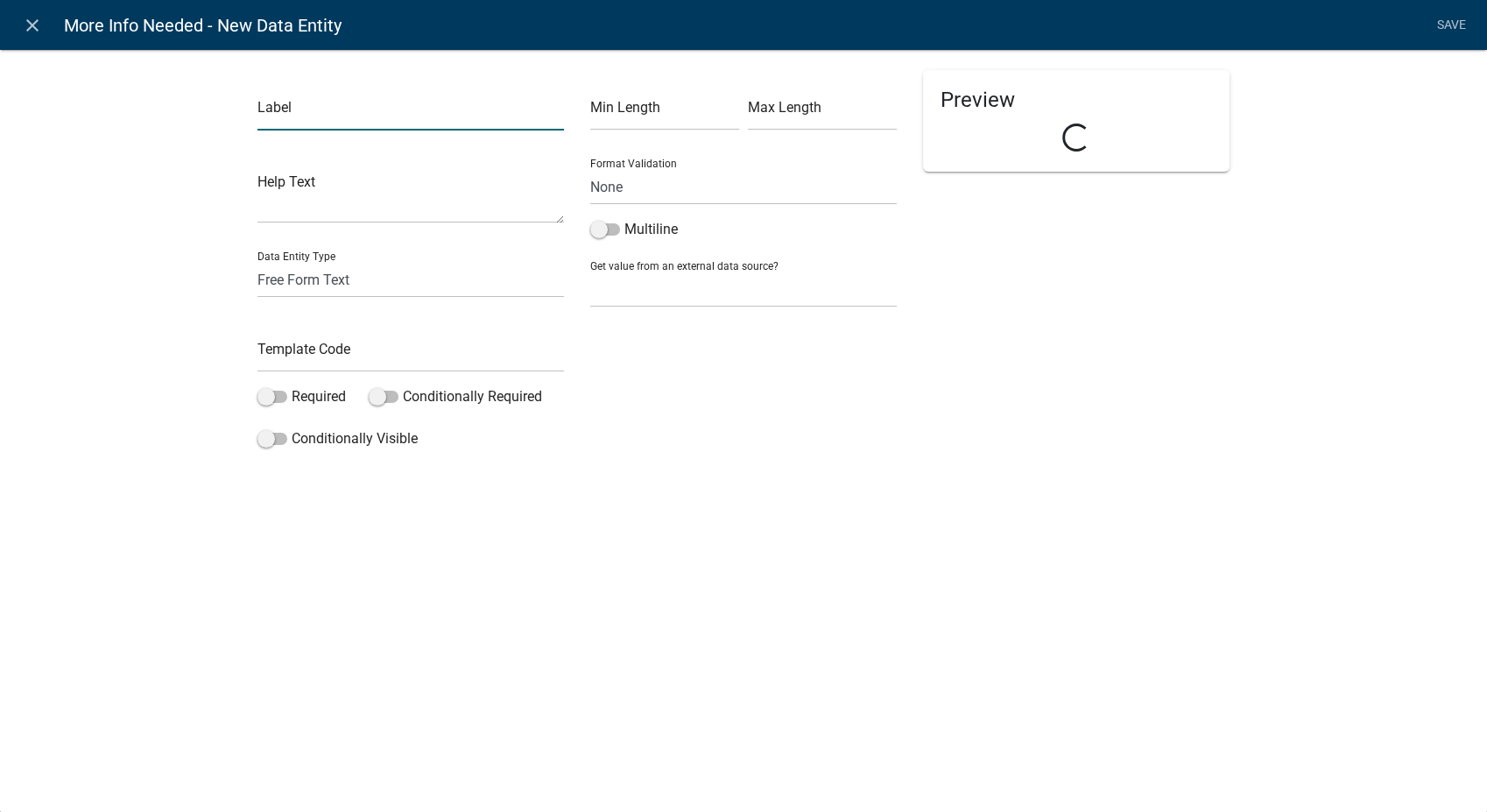
click at [347, 111] on input "text" at bounding box center [410, 112] width 306 height 36
type input "Upload the requested information: Multiple uploads allowed."
click at [306, 285] on select "Free Form Text Document Display Entity Value Fee Numeric Data Date Map Sketch D…" at bounding box center [410, 279] width 306 height 36
select select "document"
click at [257, 262] on select "Free Form Text Document Display Entity Value Fee Numeric Data Date Map Sketch D…" at bounding box center [410, 279] width 306 height 36
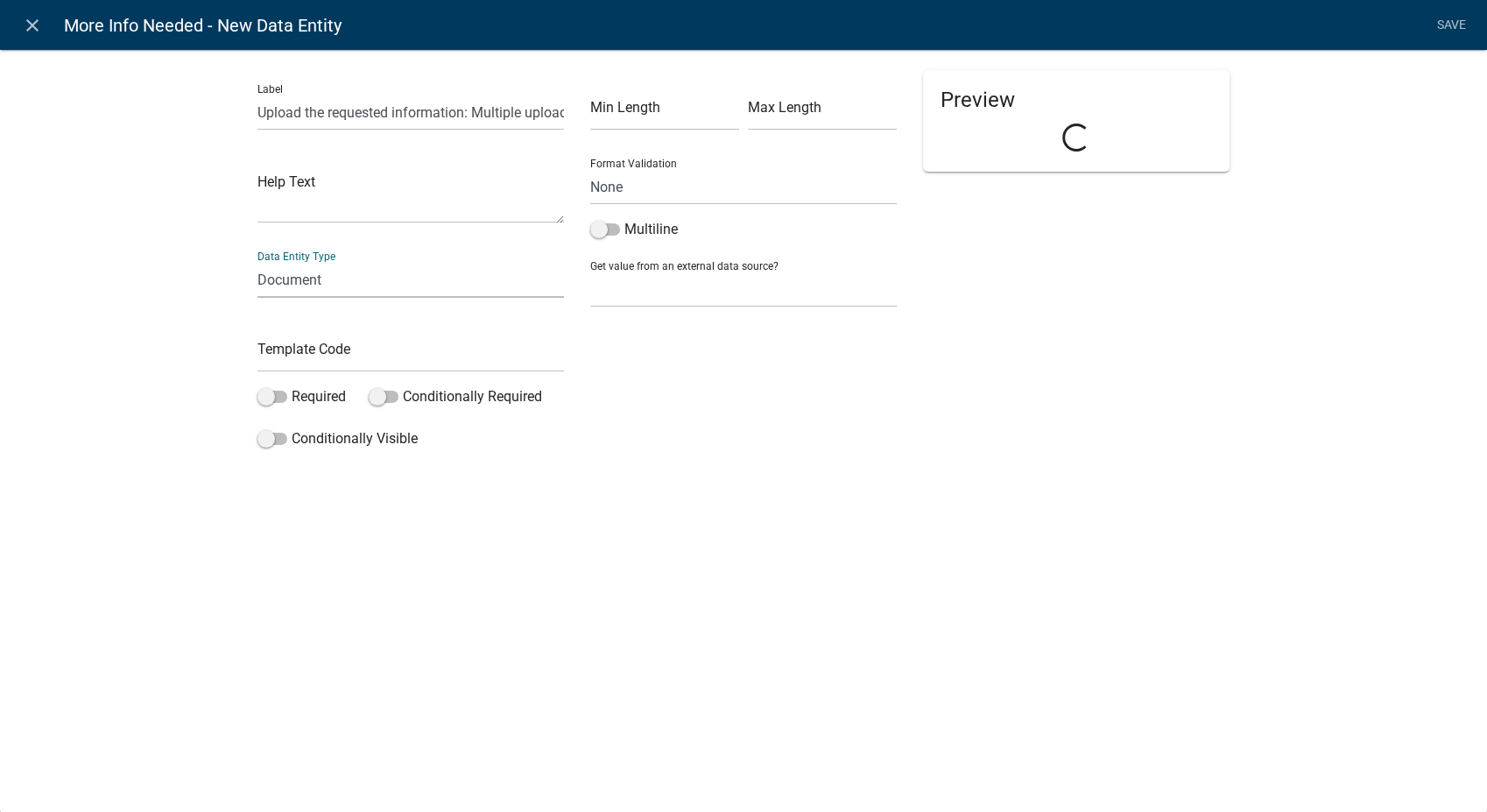
select select "document"
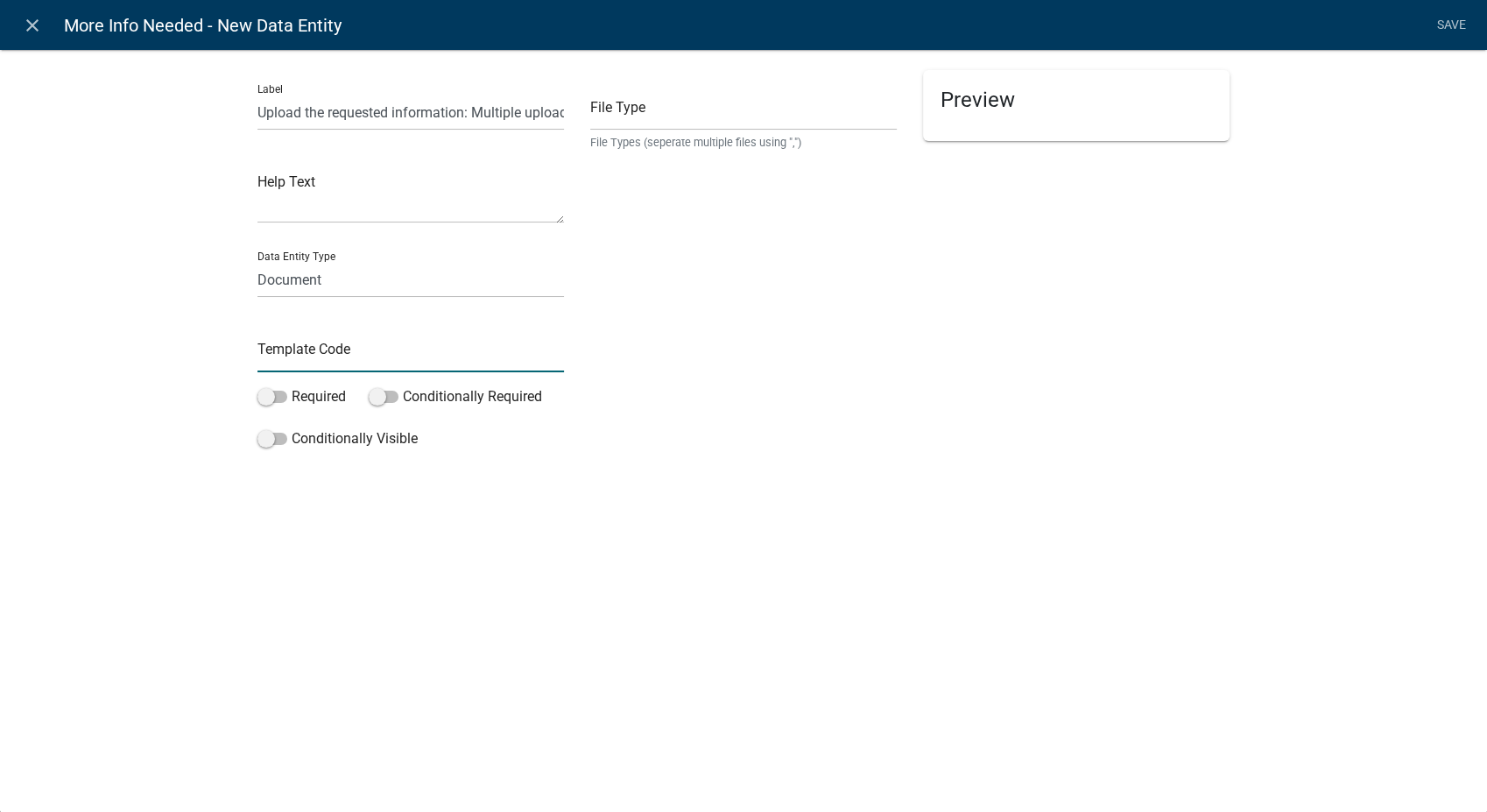
click at [291, 352] on input "text" at bounding box center [410, 354] width 306 height 36
type input "MoreInfoNeededUpload"
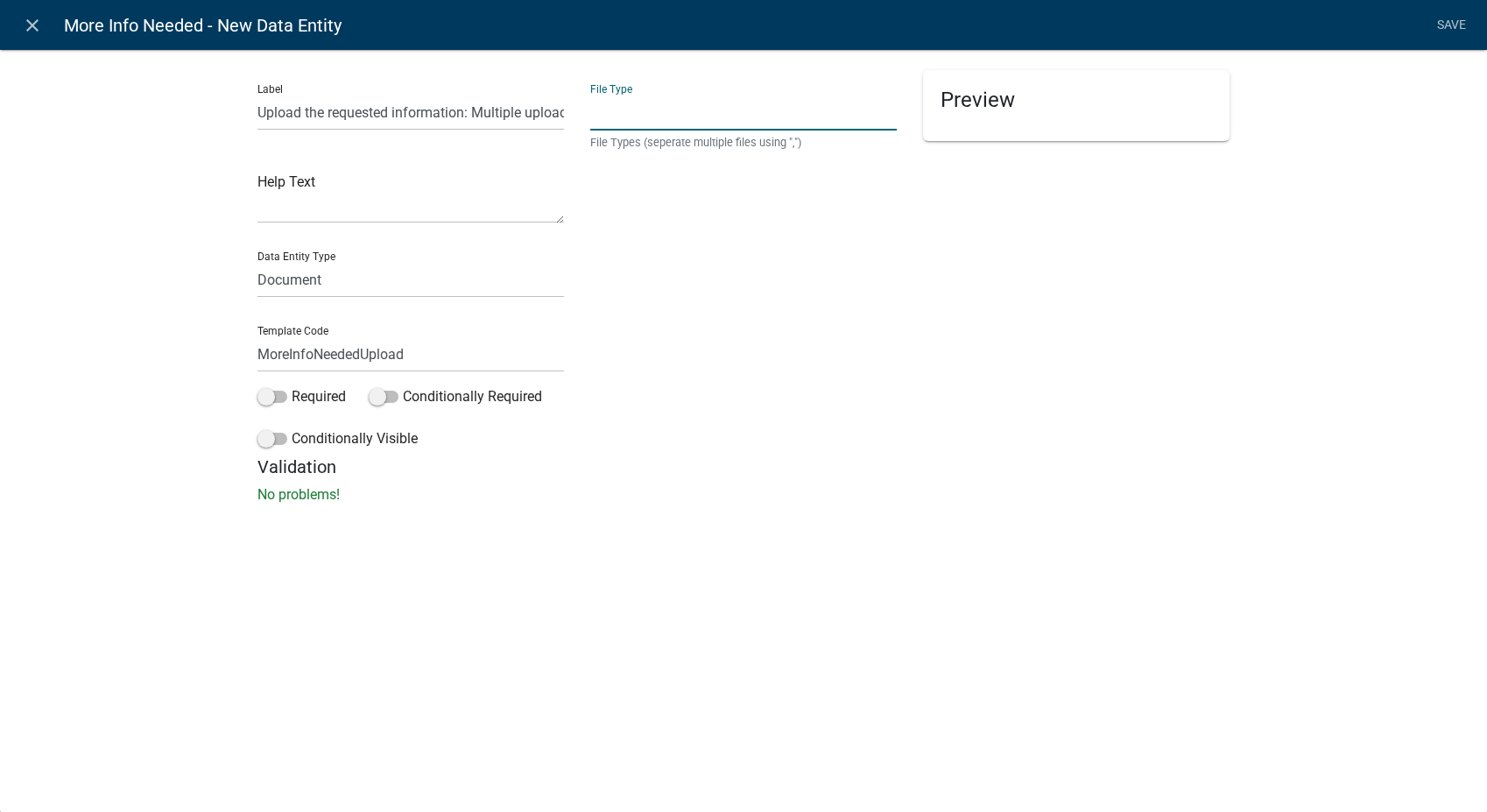
click at [634, 107] on input "text" at bounding box center [743, 112] width 306 height 36
type input "pdf,jpeg,jpg,xls,doc,docx,xlsx"
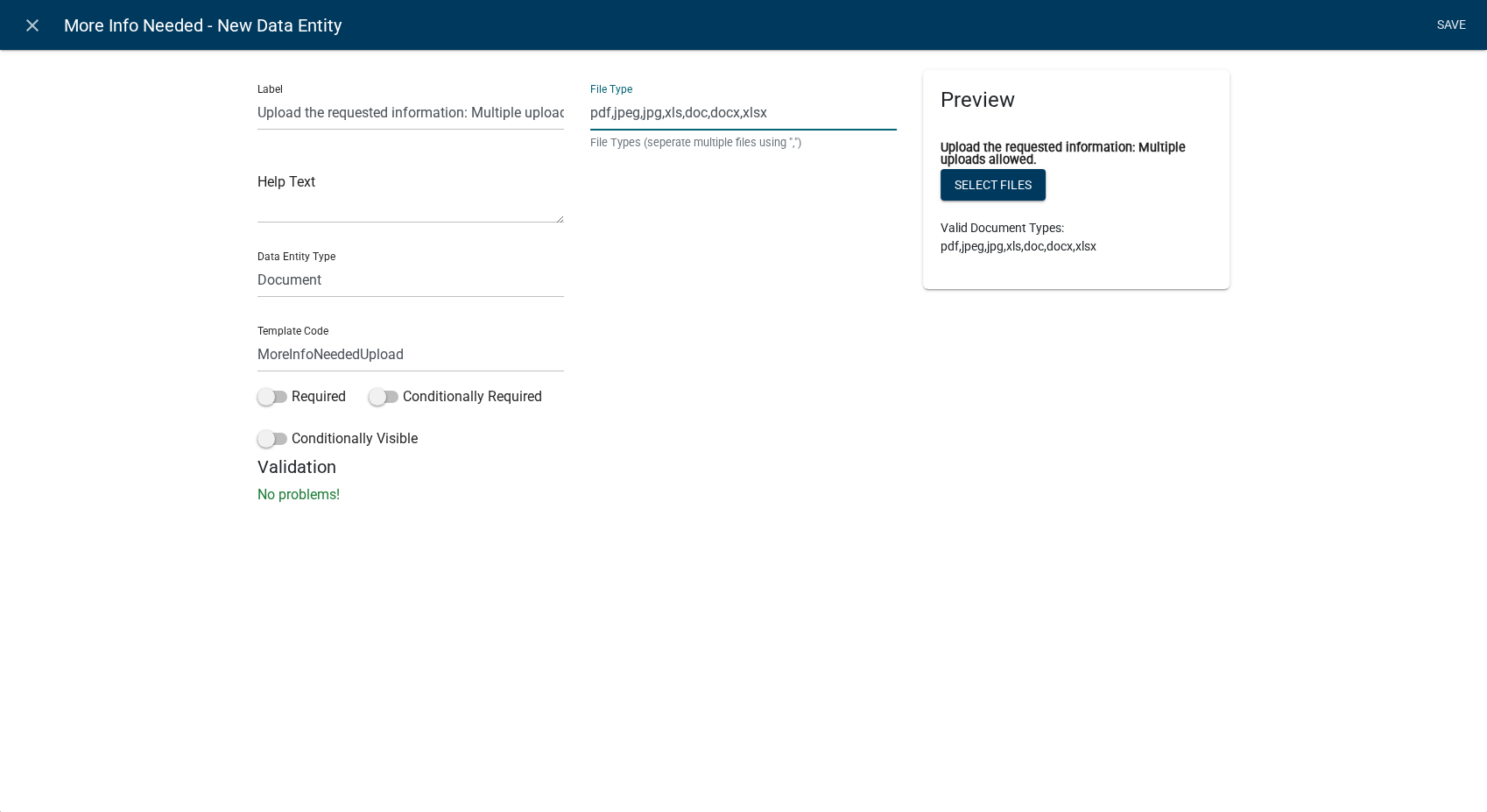
click at [1451, 22] on link "Save" at bounding box center [1450, 25] width 44 height 33
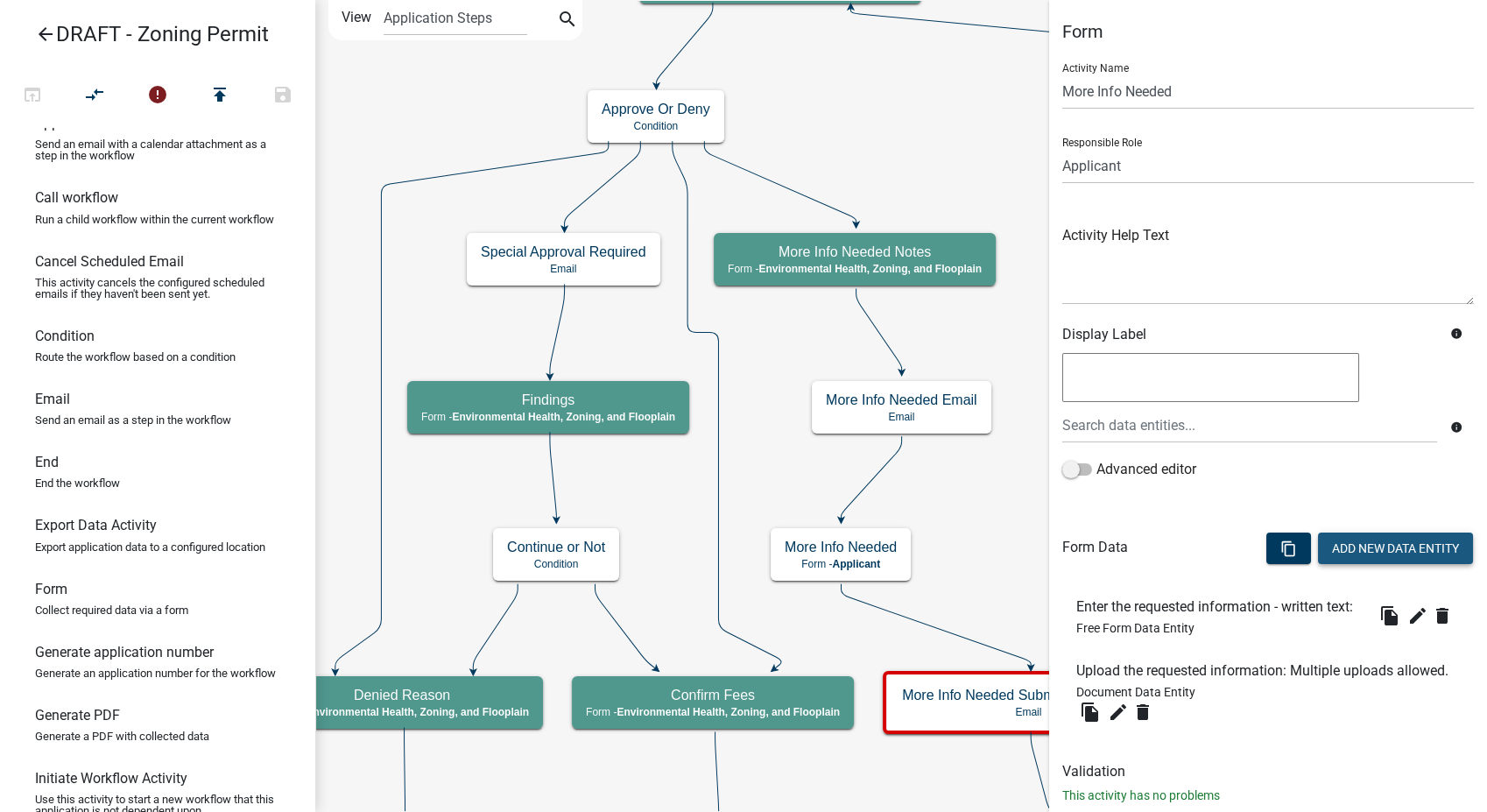
click at [1334, 553] on button "Add New Data Entity" at bounding box center [1395, 548] width 155 height 32
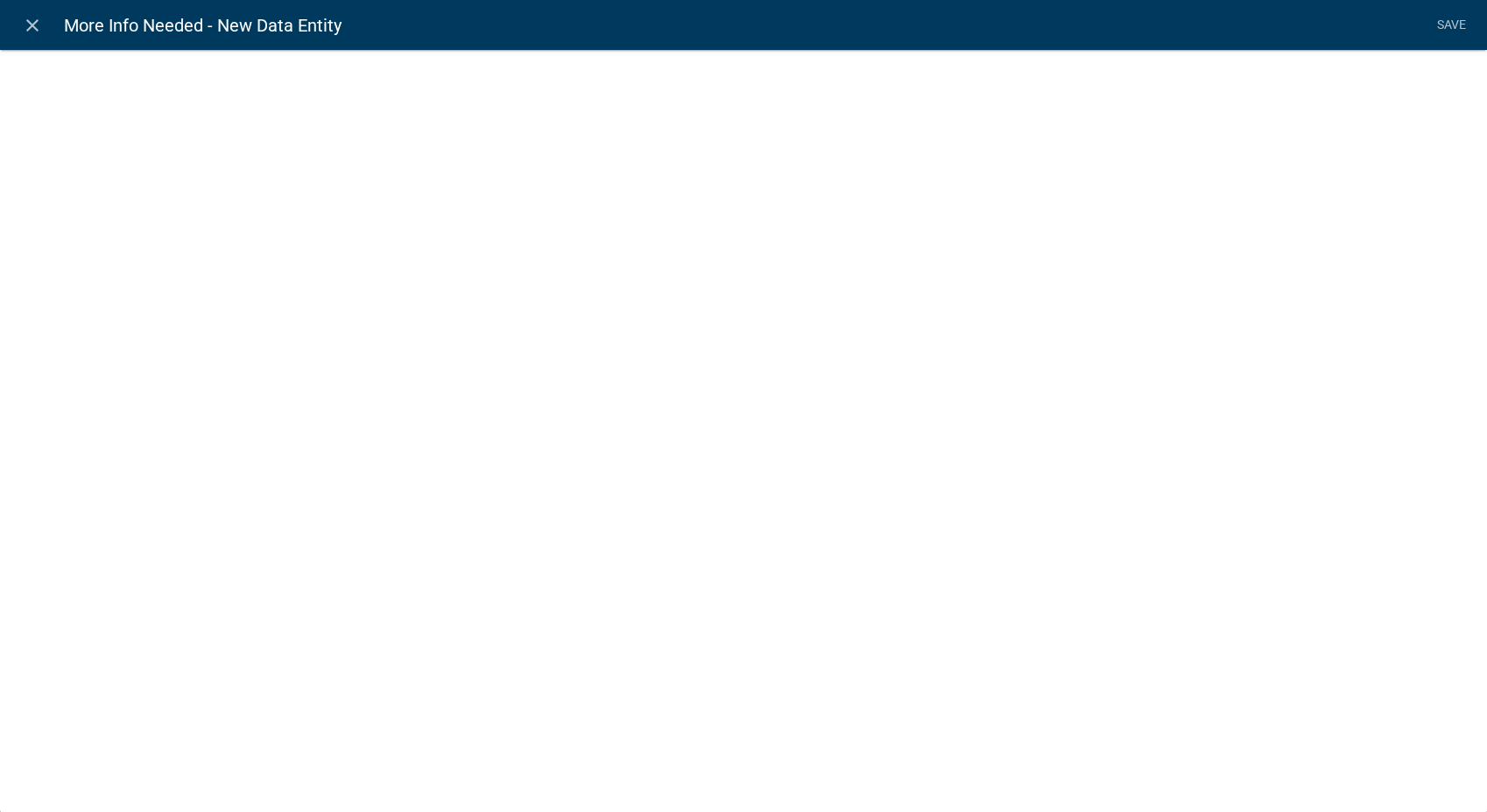
select select
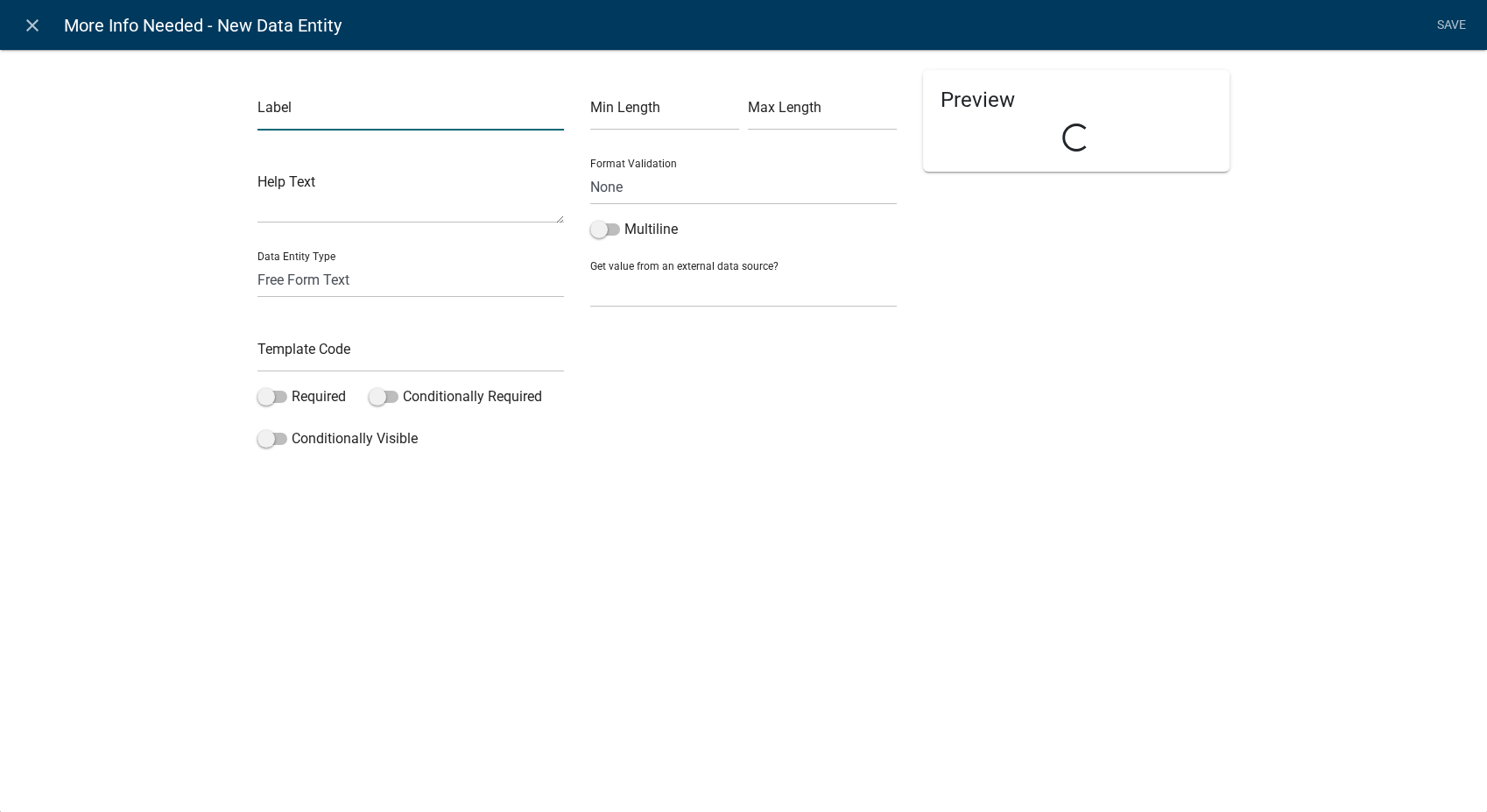
drag, startPoint x: 288, startPoint y: 102, endPoint x: 311, endPoint y: 111, distance: 24.7
click at [311, 111] on input "text" at bounding box center [410, 112] width 306 height 36
type input "Click Next to Submit"
drag, startPoint x: 310, startPoint y: 263, endPoint x: 302, endPoint y: 283, distance: 21.5
click at [310, 263] on select "Free Form Text Document Display Entity Value Fee Numeric Data Date Map Sketch D…" at bounding box center [410, 279] width 306 height 36
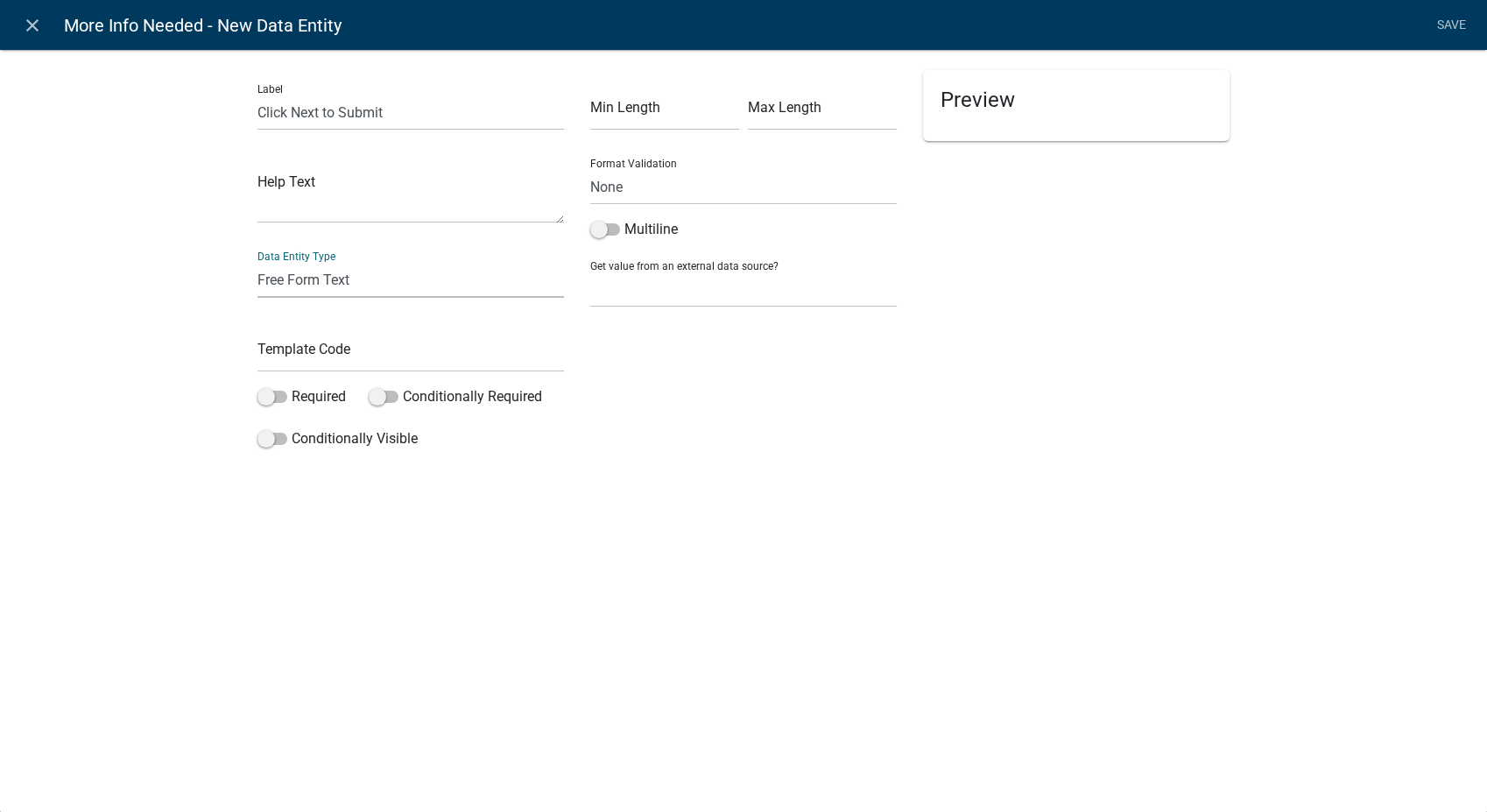
select select "rich-text"
click at [257, 262] on select "Free Form Text Document Display Entity Value Fee Numeric Data Date Map Sketch D…" at bounding box center [410, 279] width 306 height 36
select select "rich-text"
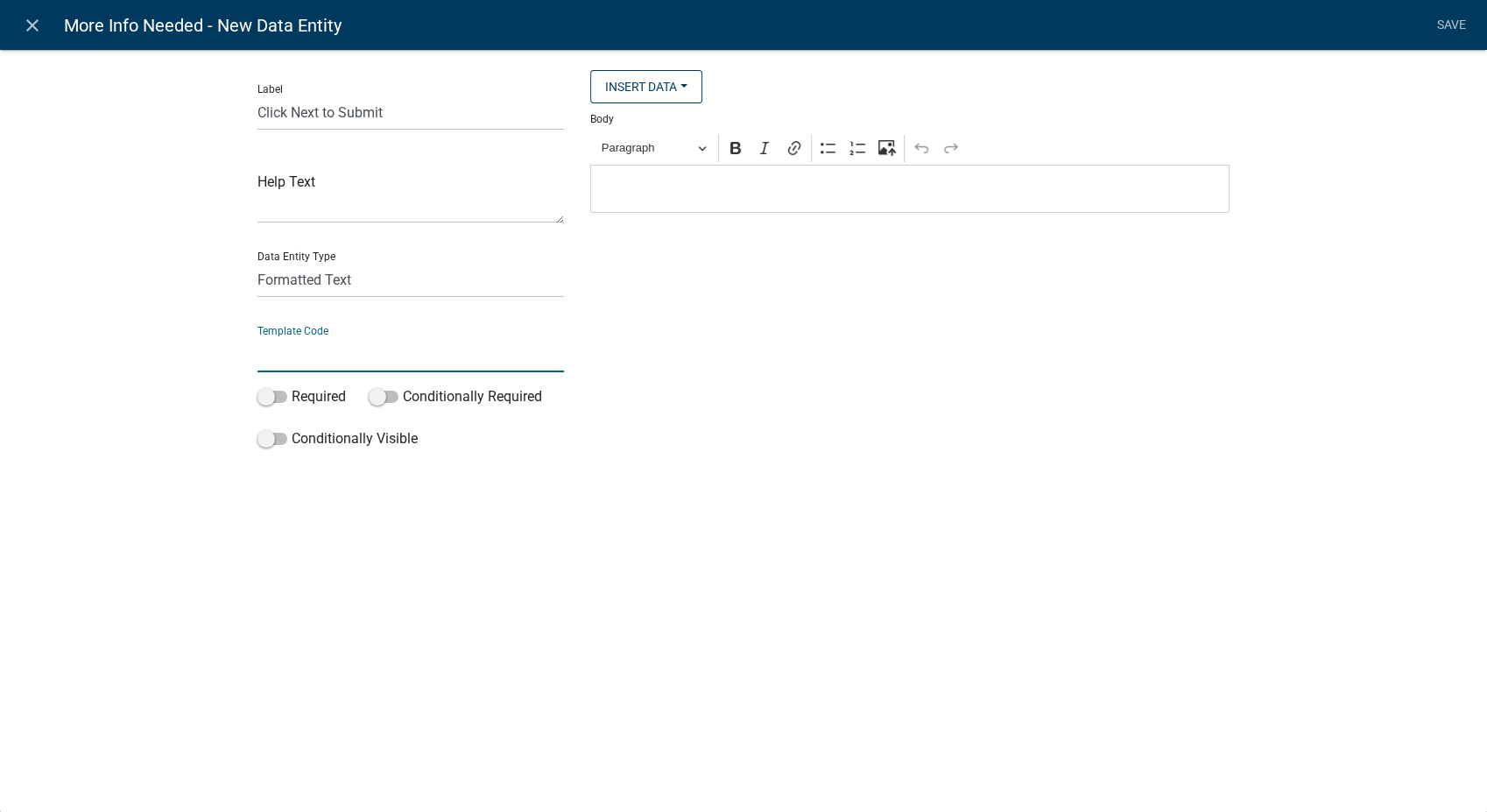
click at [306, 361] on input "text" at bounding box center [410, 354] width 306 height 36
type input "ClickNextSubmit"
click at [692, 151] on span "Paragraph" at bounding box center [647, 148] width 91 height 21
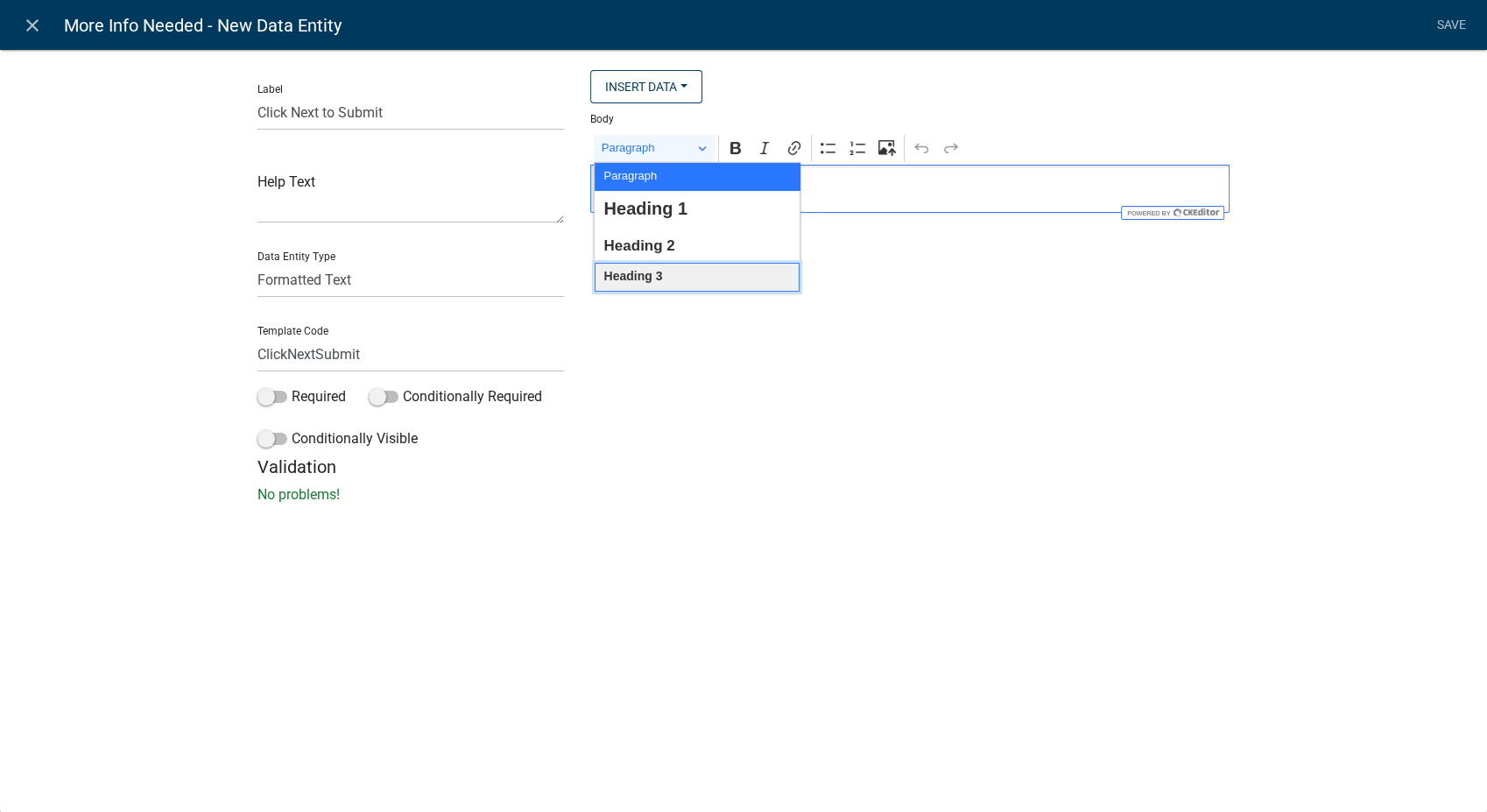
click at [656, 273] on span "Heading 3" at bounding box center [632, 276] width 59 height 23
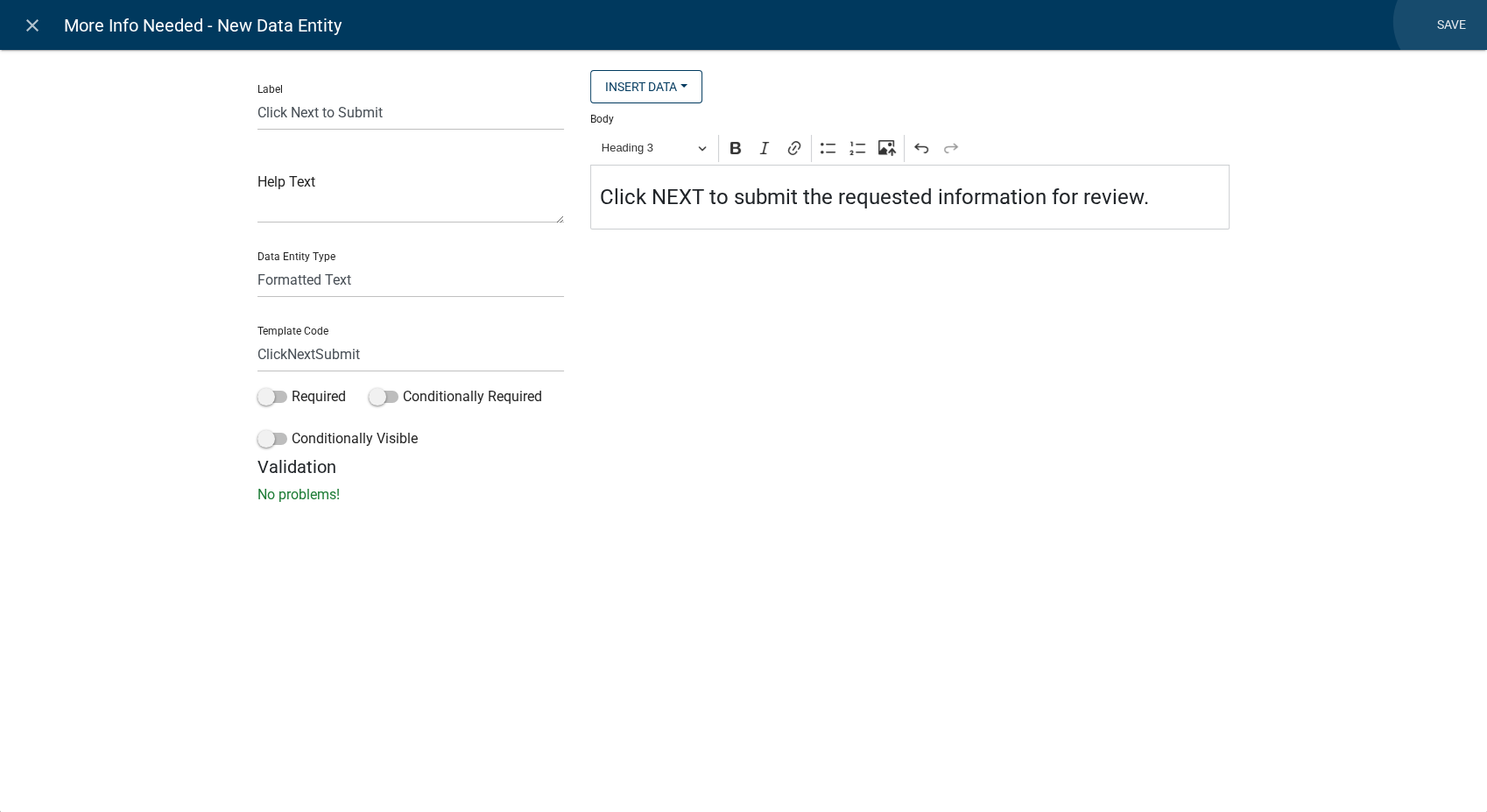
click at [1448, 22] on link "Save" at bounding box center [1450, 25] width 44 height 33
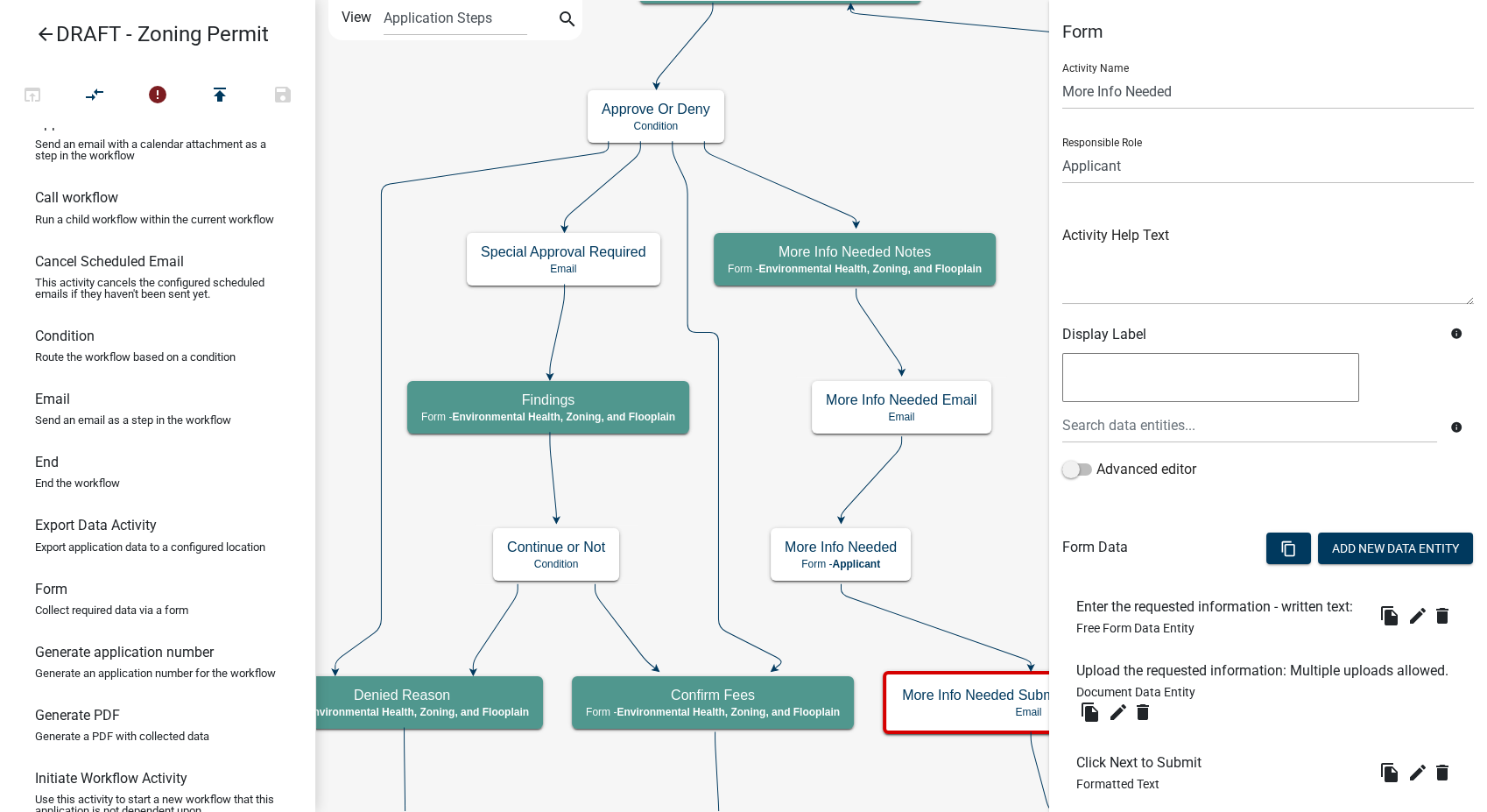
scroll to position [152, 0]
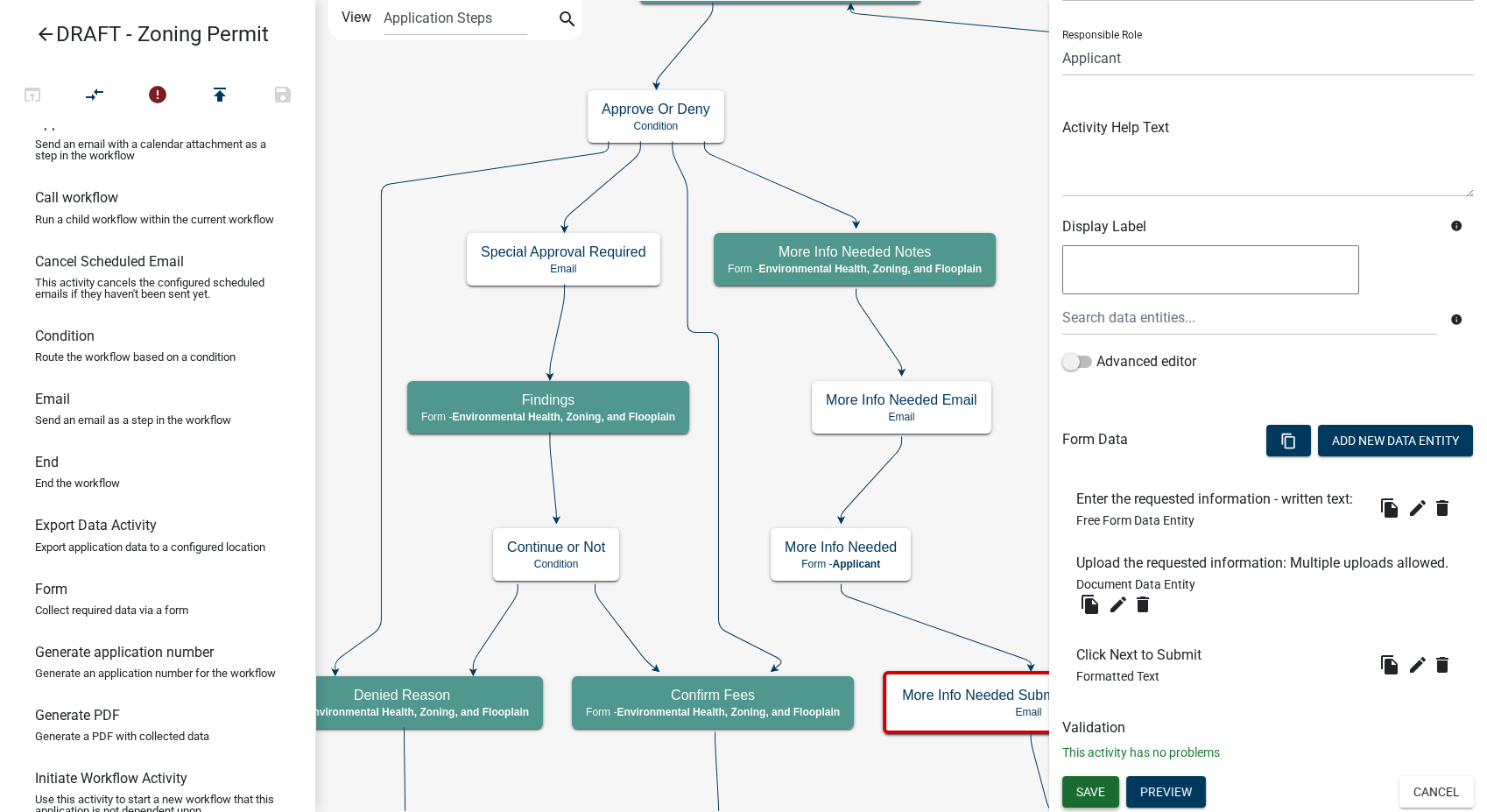
click at [1081, 786] on span "Save" at bounding box center [1091, 791] width 29 height 14
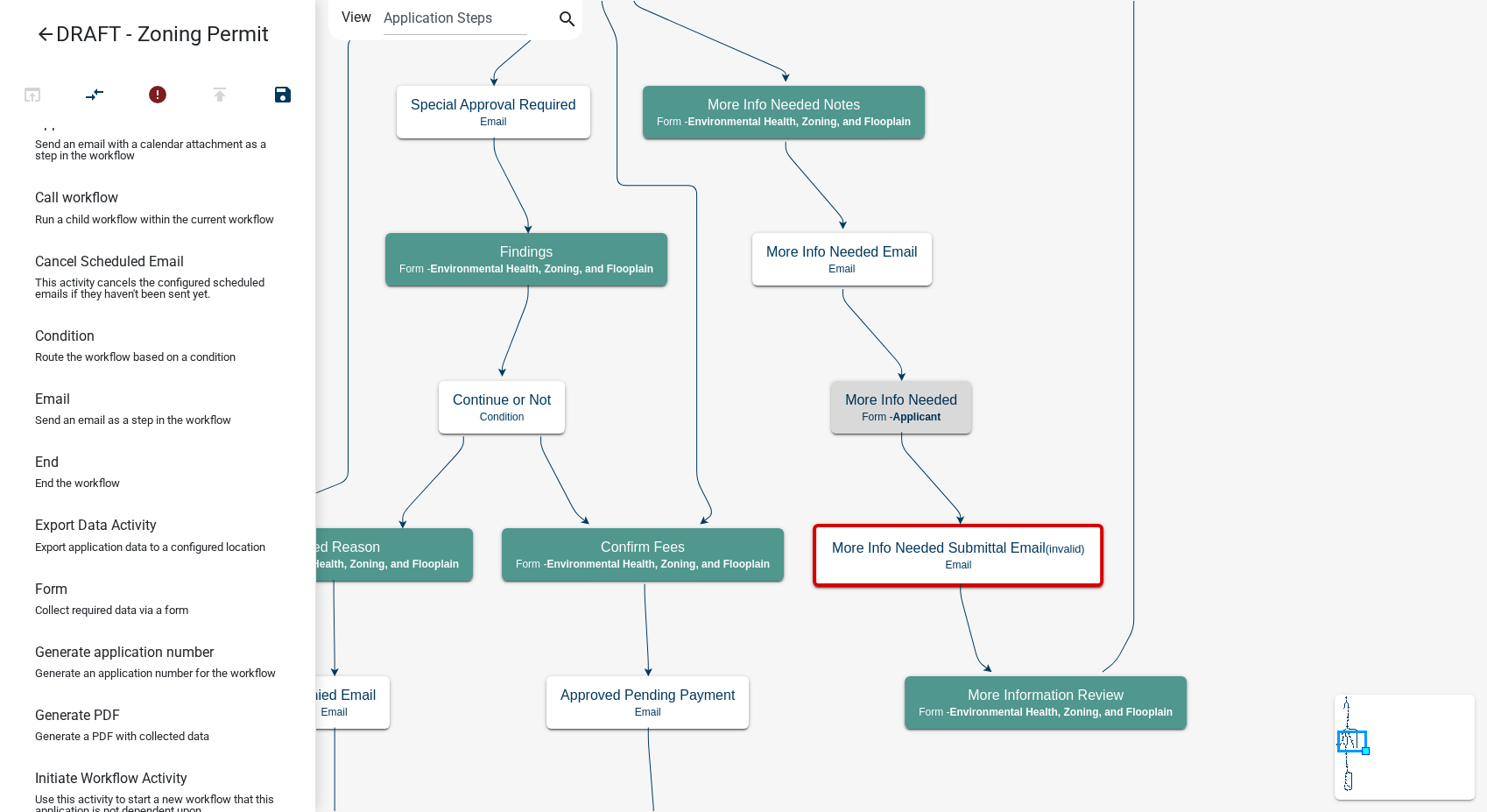
scroll to position [0, 0]
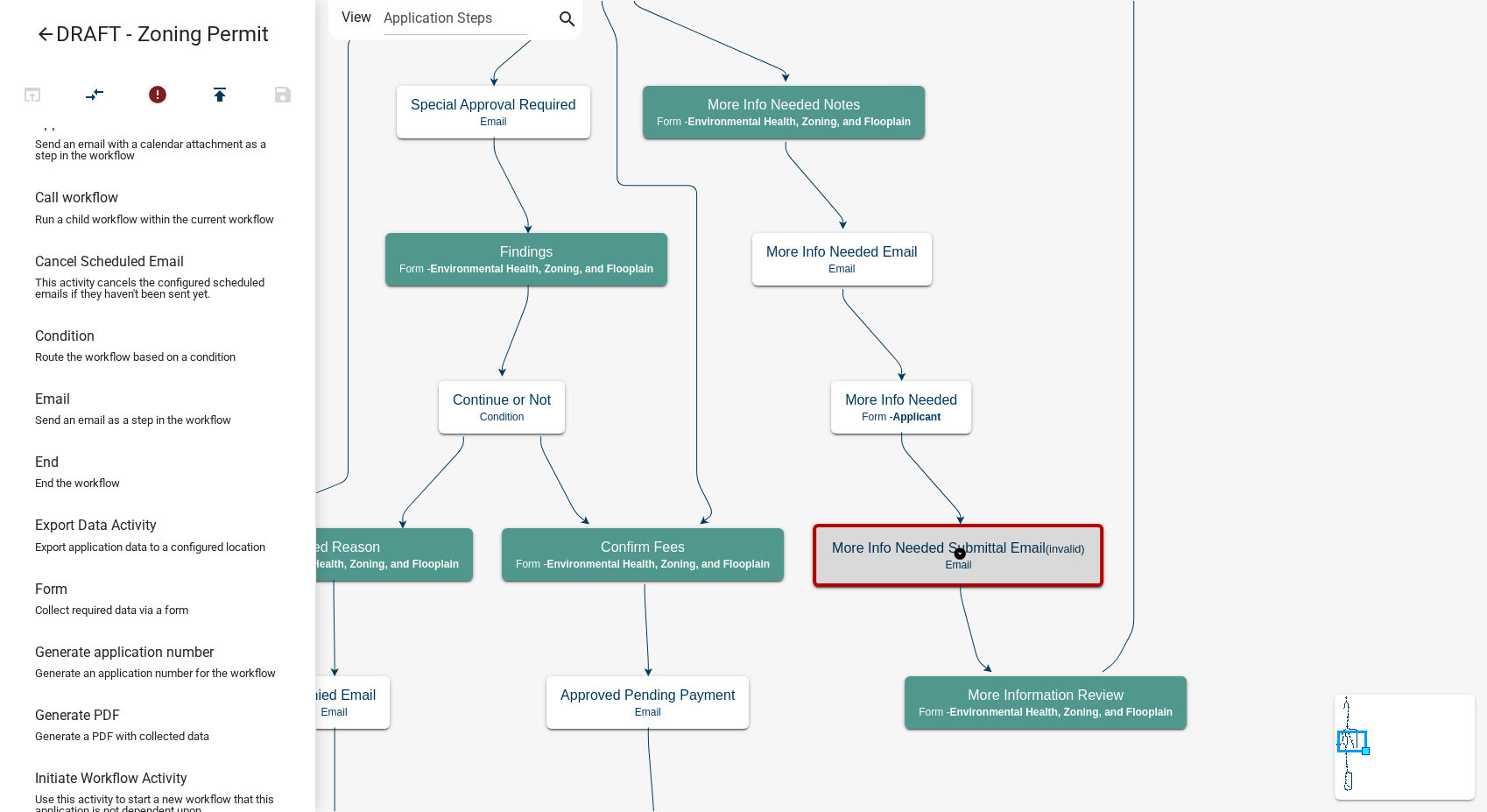
click at [1030, 566] on p "Email" at bounding box center [957, 565] width 252 height 13
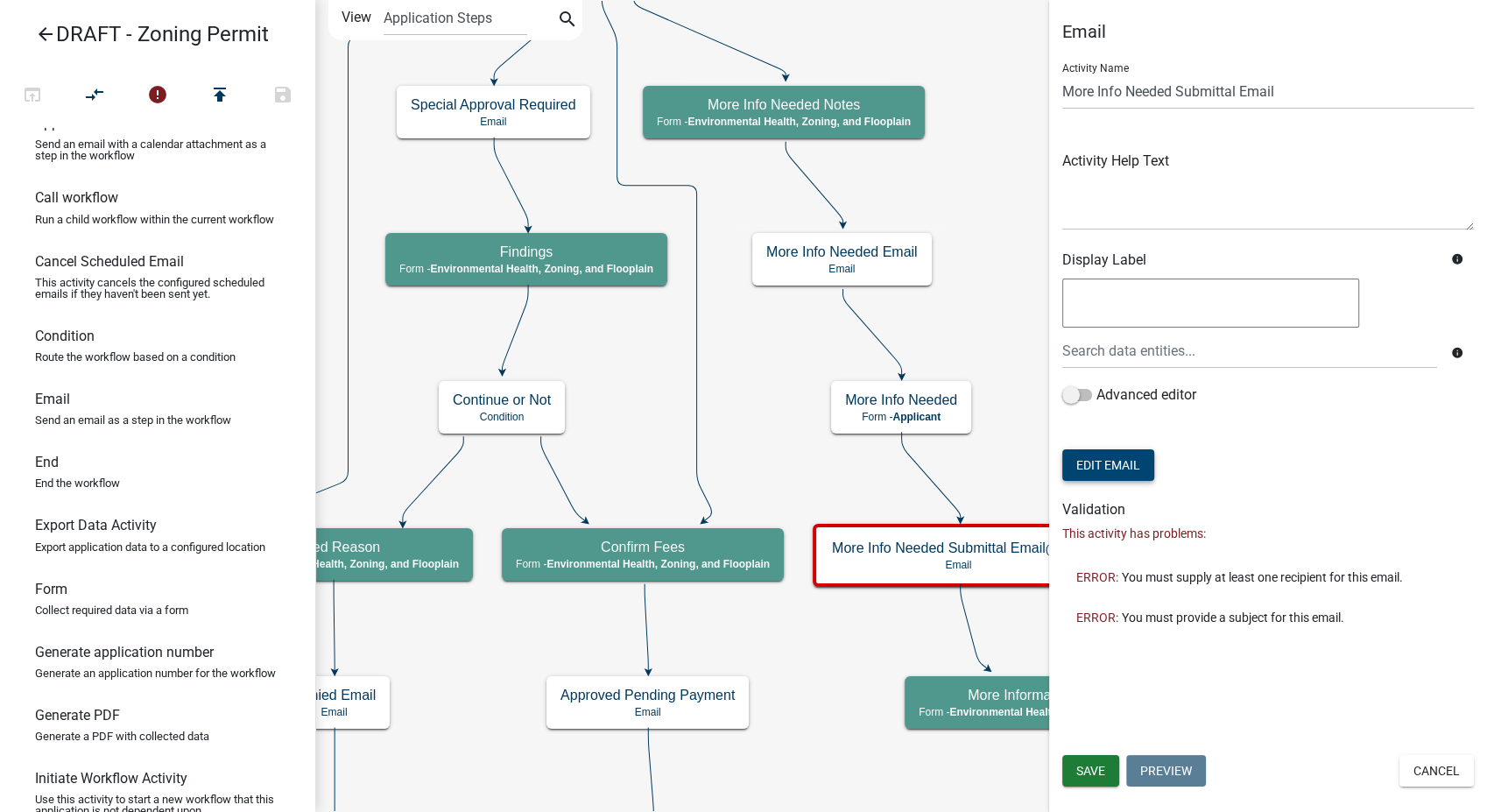
click at [1103, 460] on button "Edit Email" at bounding box center [1108, 465] width 92 height 32
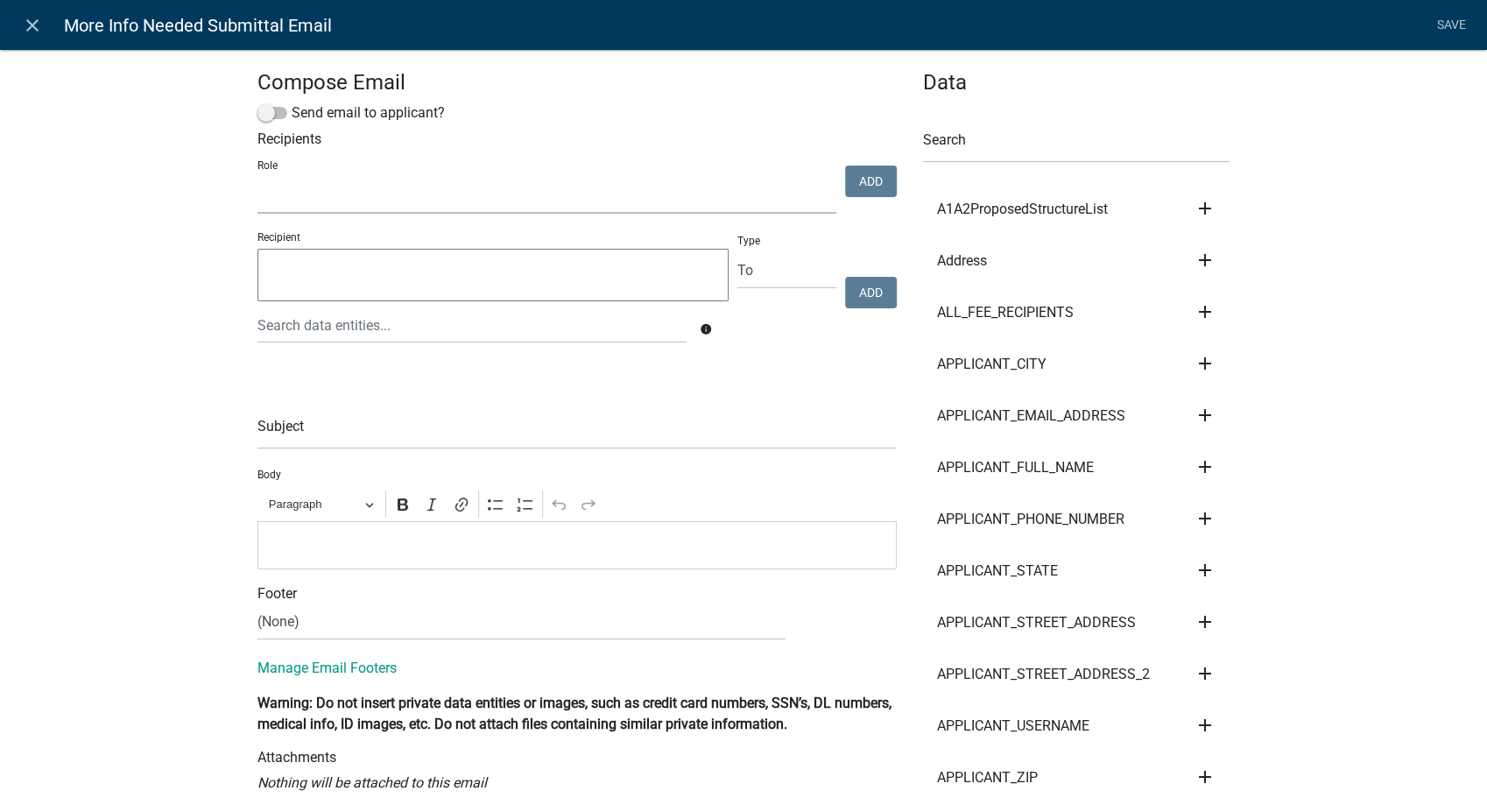
click at [310, 200] on select "GIS Mapping Division Secondary Roads Admin Environmental Health, Zoning, and Fl…" at bounding box center [546, 195] width 579 height 36
select select "3a482e95-251e-4a38-ab9d-ab9f785fb168"
click at [257, 178] on select "GIS Mapping Division Secondary Roads Admin Environmental Health, Zoning, and Fl…" at bounding box center [546, 195] width 579 height 36
click at [880, 184] on button "Add" at bounding box center [870, 181] width 51 height 32
select select
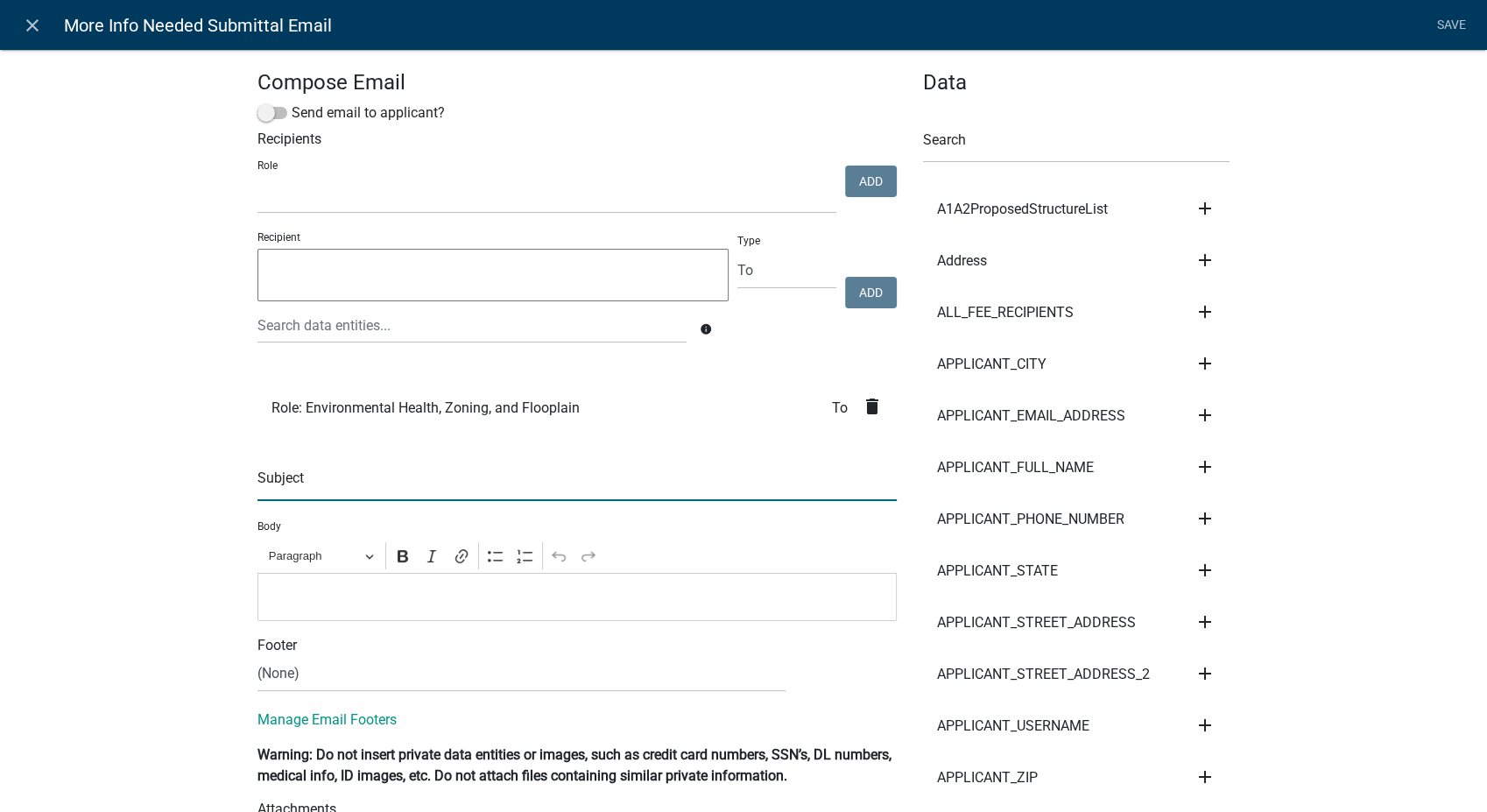
click at [325, 478] on input "text" at bounding box center [576, 482] width 639 height 36
click at [586, 490] on input "Requested Information Submitted - ${SiteAddress}" at bounding box center [576, 482] width 639 height 36
type input "Requested Information Submitted - ${Address}"
click at [309, 605] on p "Editor editing area: main. Press Alt+0 for help." at bounding box center [577, 596] width 621 height 21
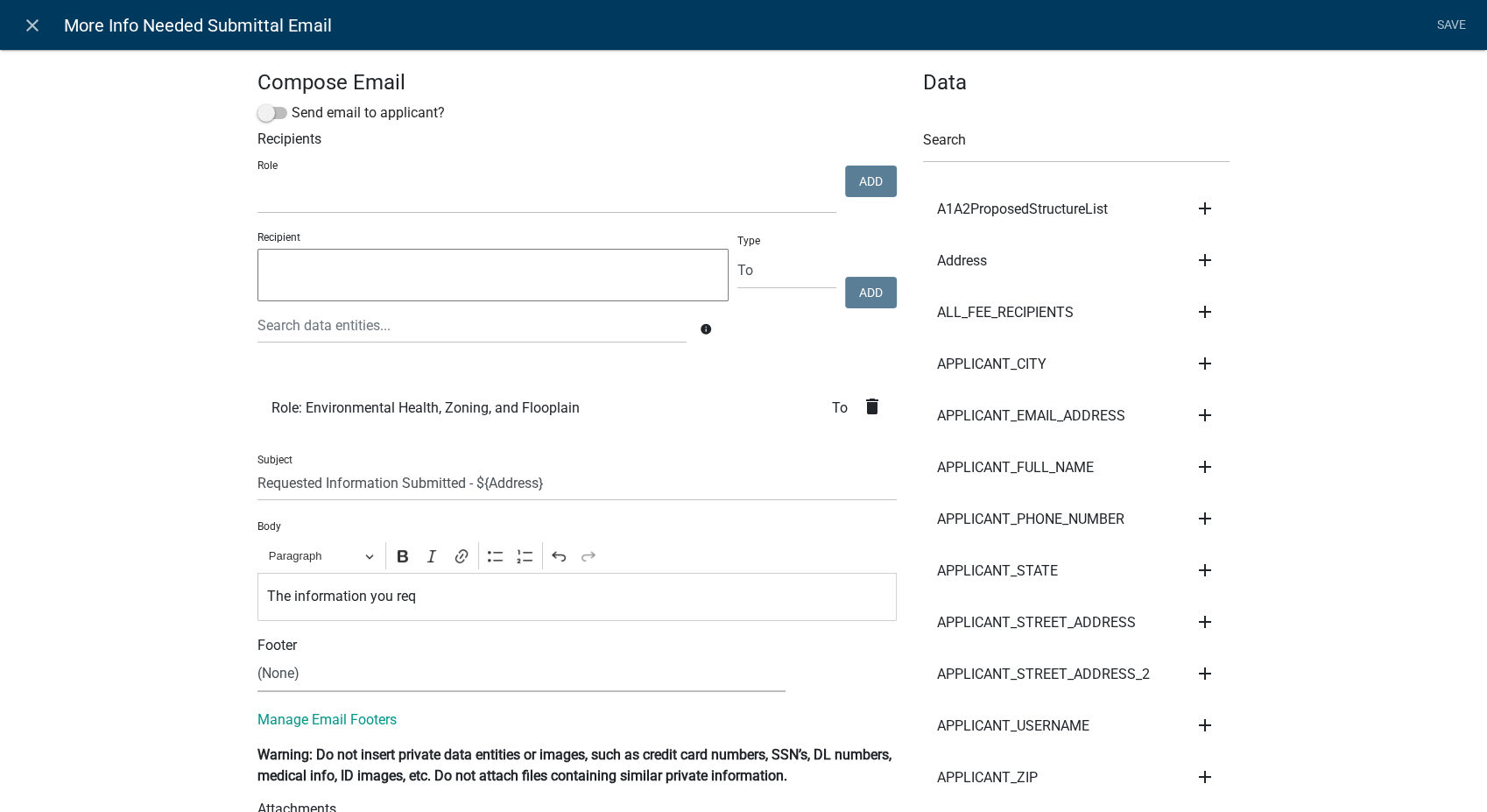
click at [421, 599] on p "The information you req" at bounding box center [577, 596] width 621 height 21
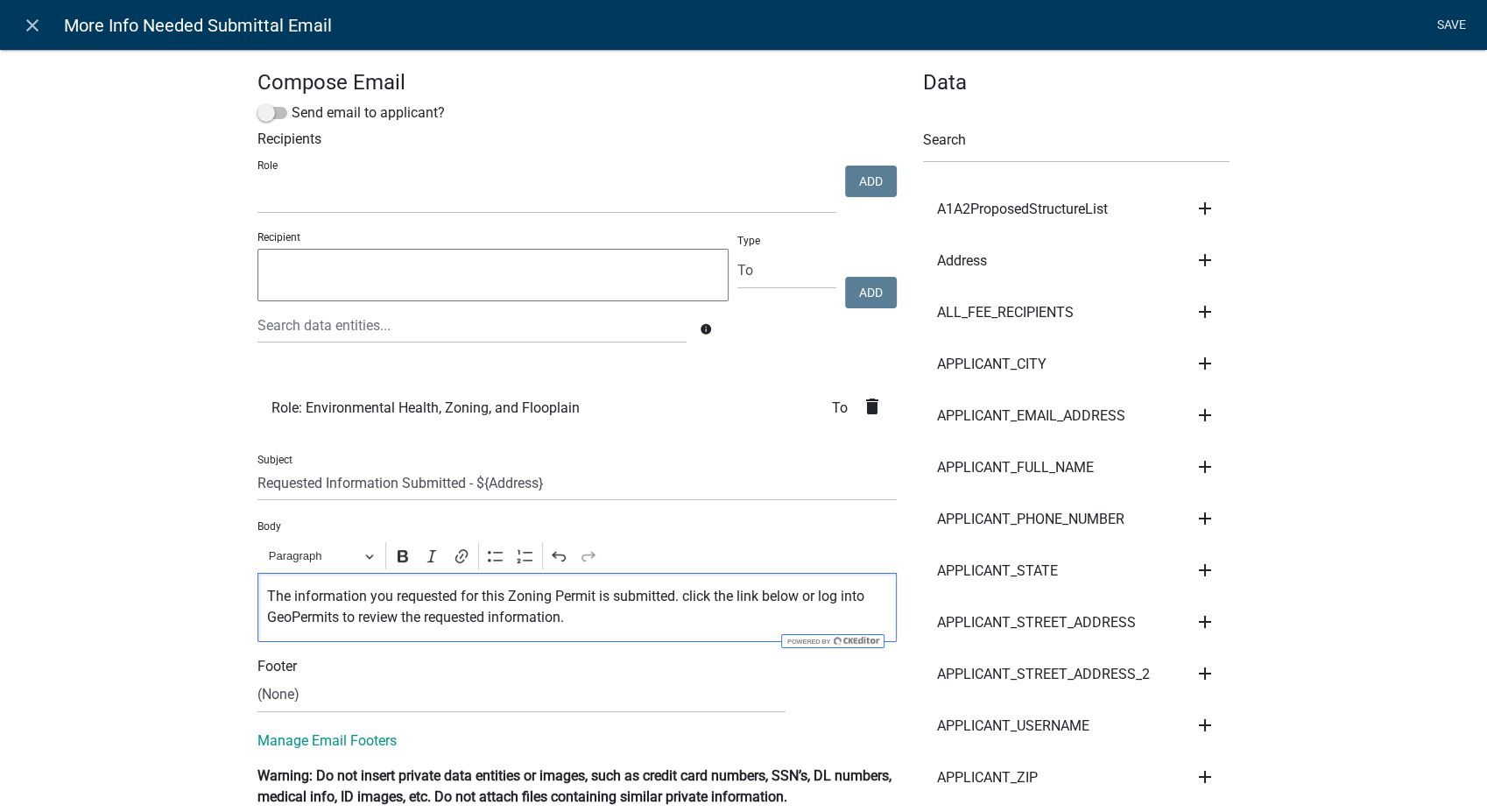
click at [1448, 16] on link "Save" at bounding box center [1450, 25] width 44 height 33
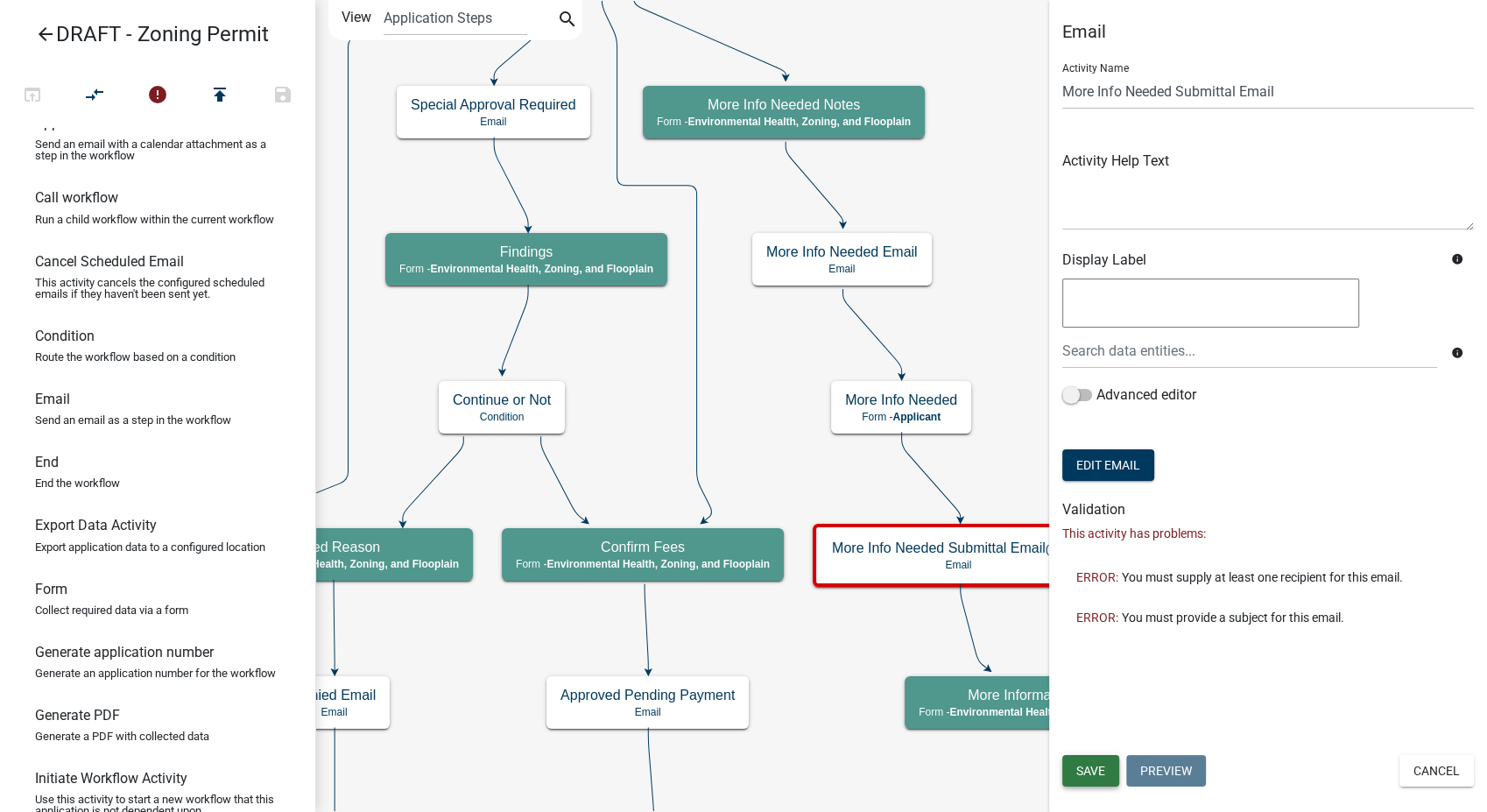
click at [1075, 779] on button "Save" at bounding box center [1091, 770] width 57 height 32
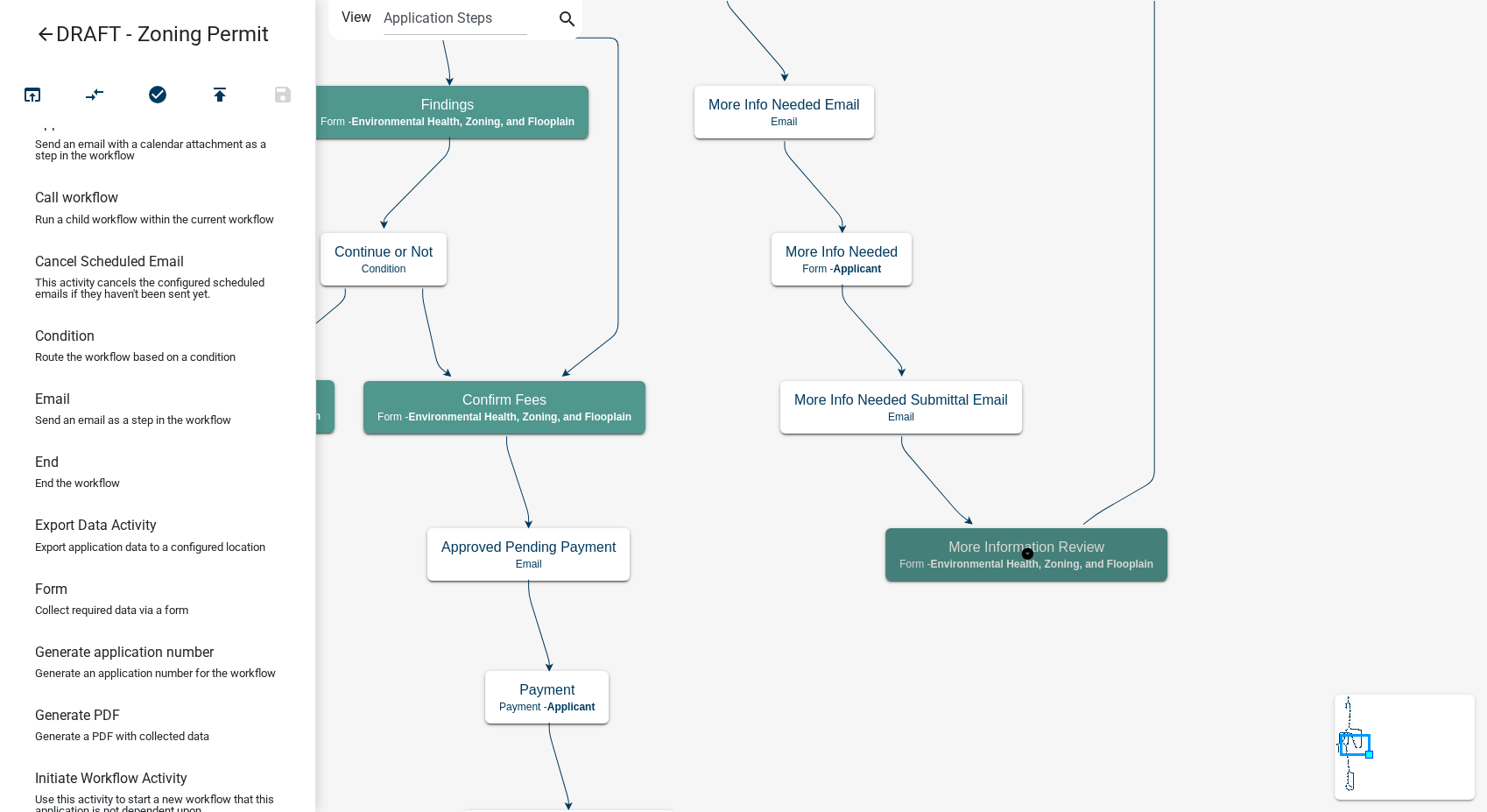
click at [1055, 540] on h5 "More Information Review" at bounding box center [1026, 546] width 254 height 16
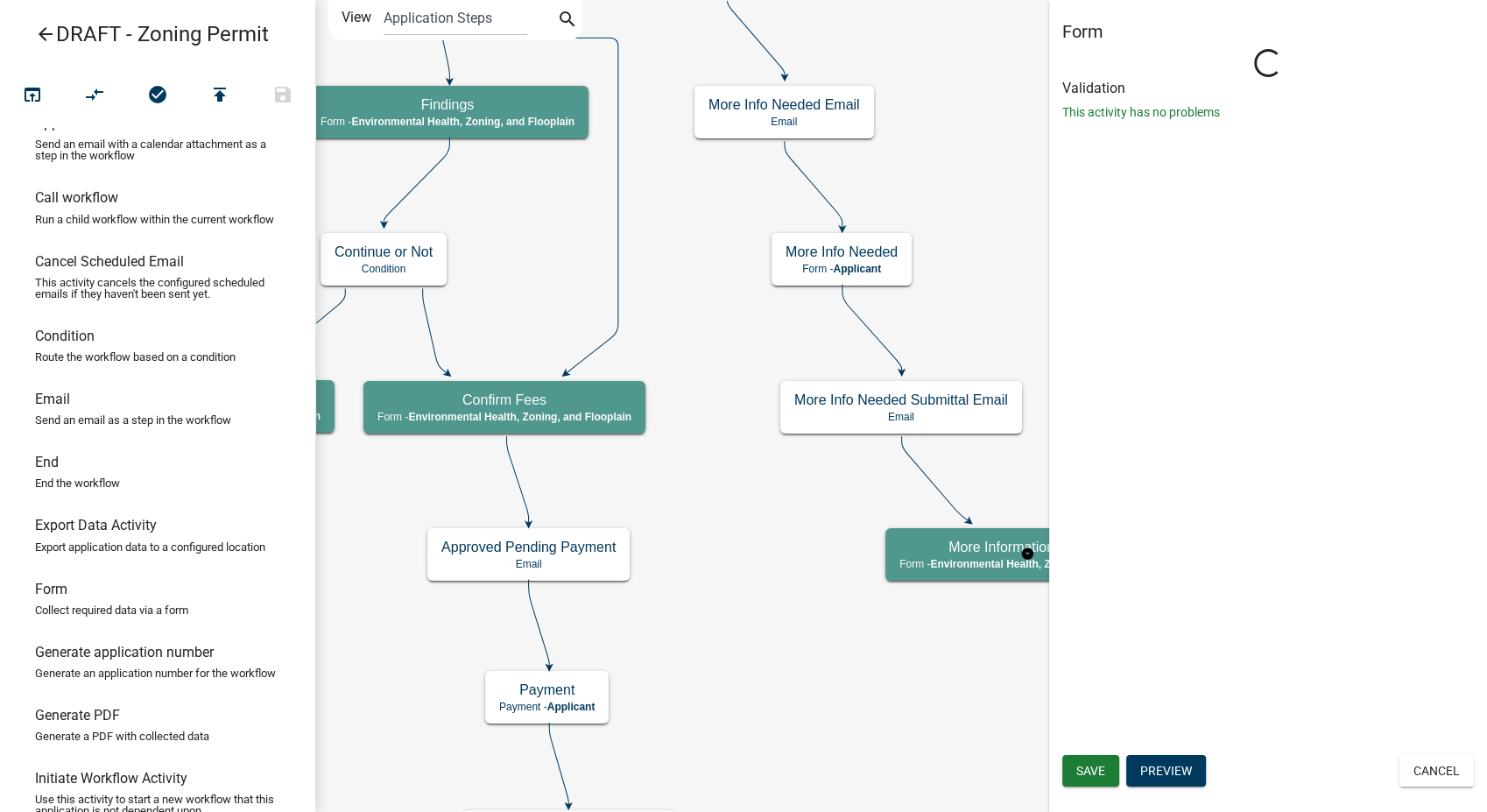
select select "3A482E95-251E-4A38-AB9D-AB9F785FB168"
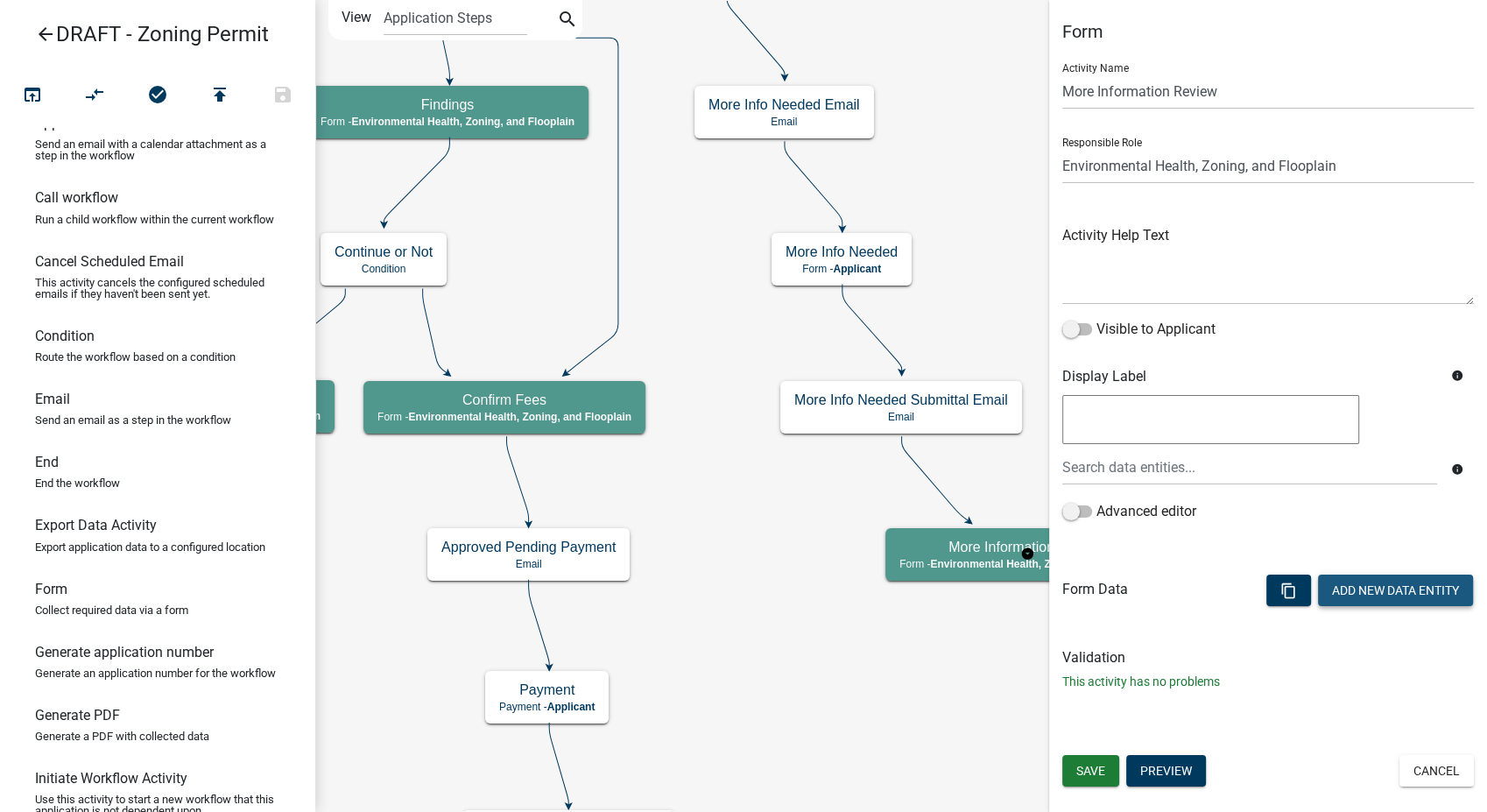
click at [1332, 588] on button "Add New Data Entity" at bounding box center [1395, 590] width 155 height 32
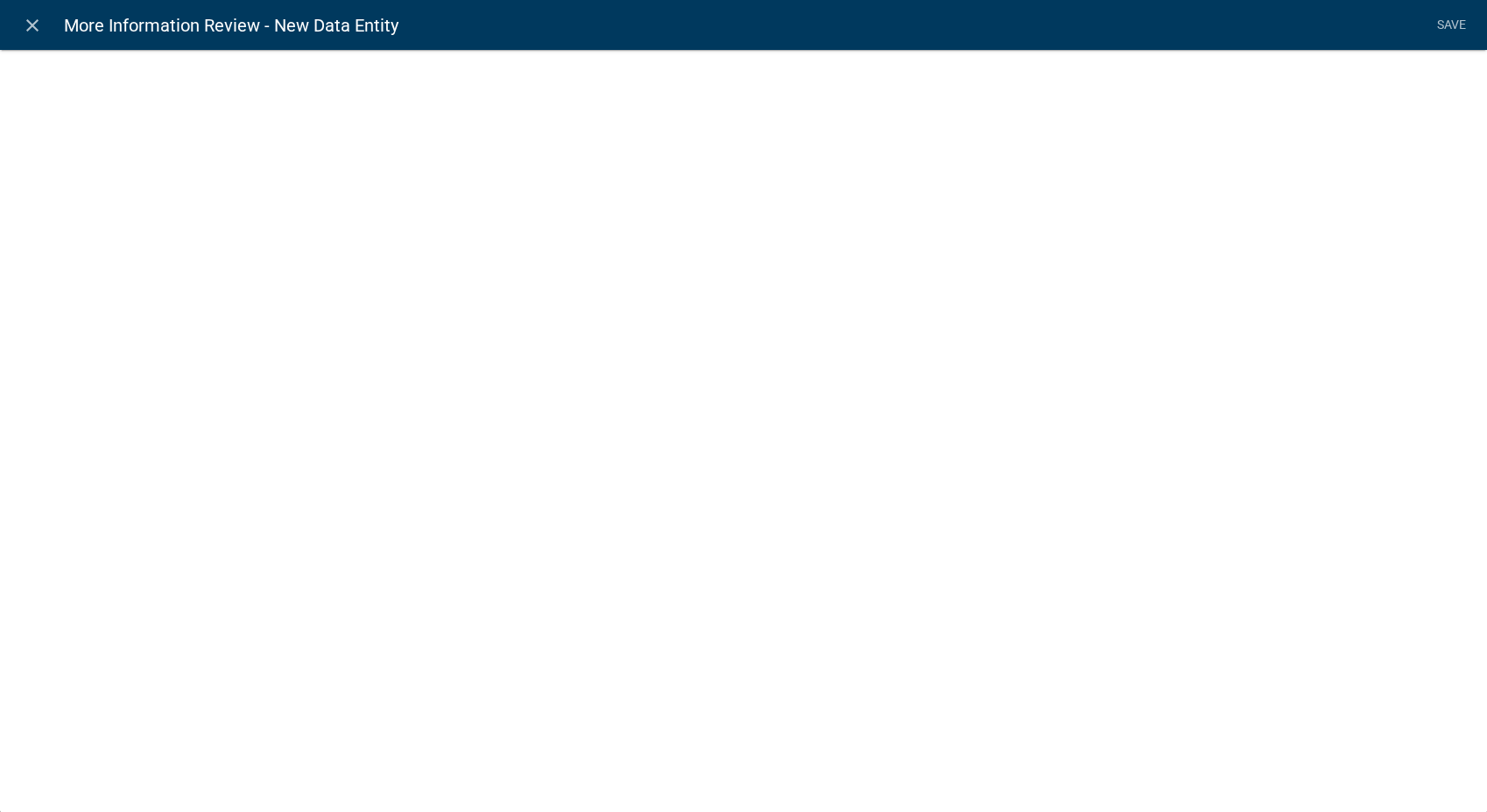
select select
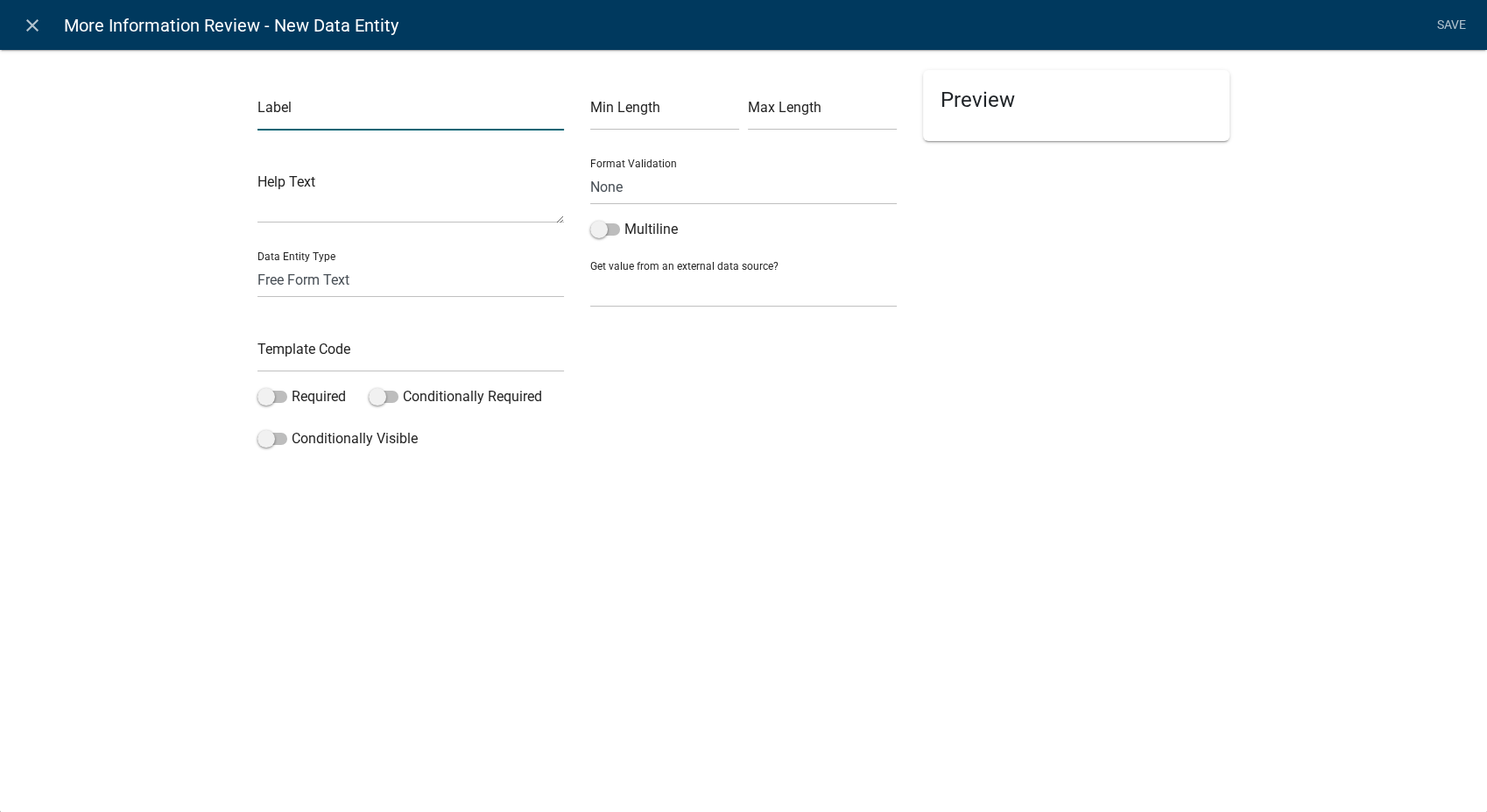
click at [308, 108] on input "text" at bounding box center [410, 112] width 306 height 36
type input "Review the missing information - Written"
click at [338, 270] on select "Free Form Text Document Display Entity Value Fee Numeric Data Date Map Sketch D…" at bounding box center [410, 279] width 306 height 36
select select "display-entity-value"
click at [257, 262] on select "Free Form Text Document Display Entity Value Fee Numeric Data Date Map Sketch D…" at bounding box center [410, 279] width 306 height 36
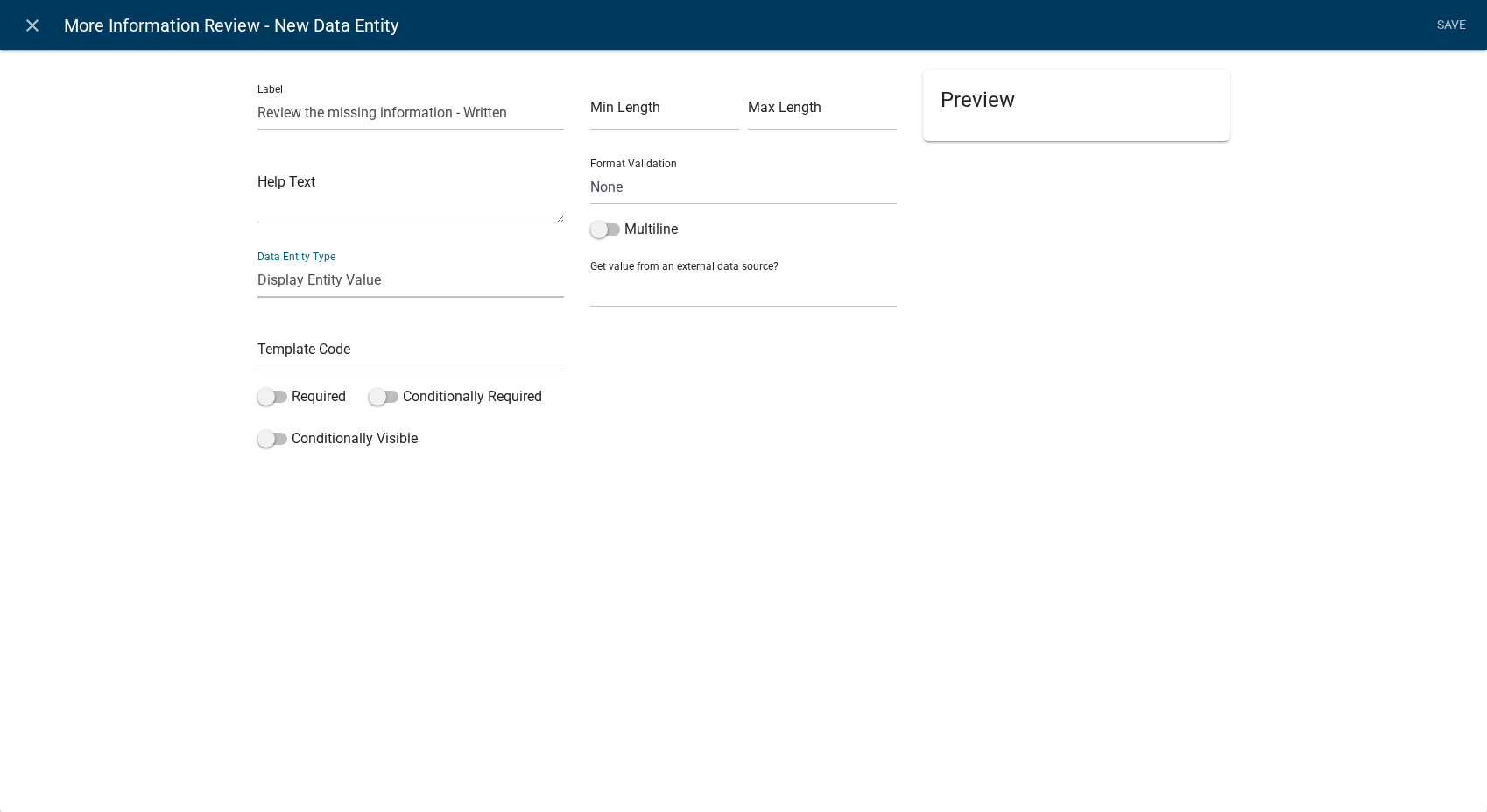
select select "display-entity-value"
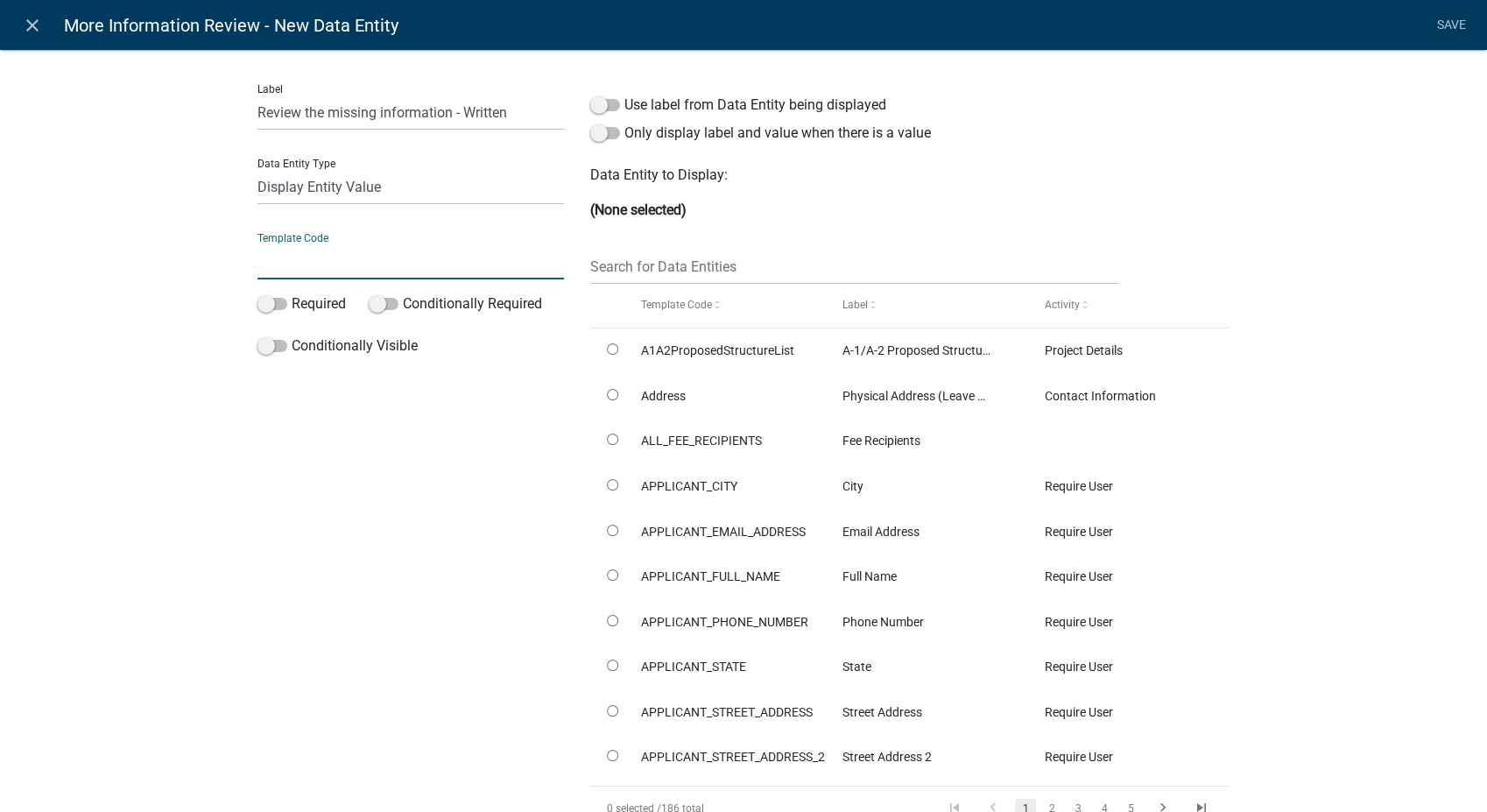
click at [301, 270] on input "text" at bounding box center [410, 261] width 306 height 36
type input "MoreInfoNeededWrittenReview"
click at [676, 262] on input "text" at bounding box center [854, 266] width 528 height 36
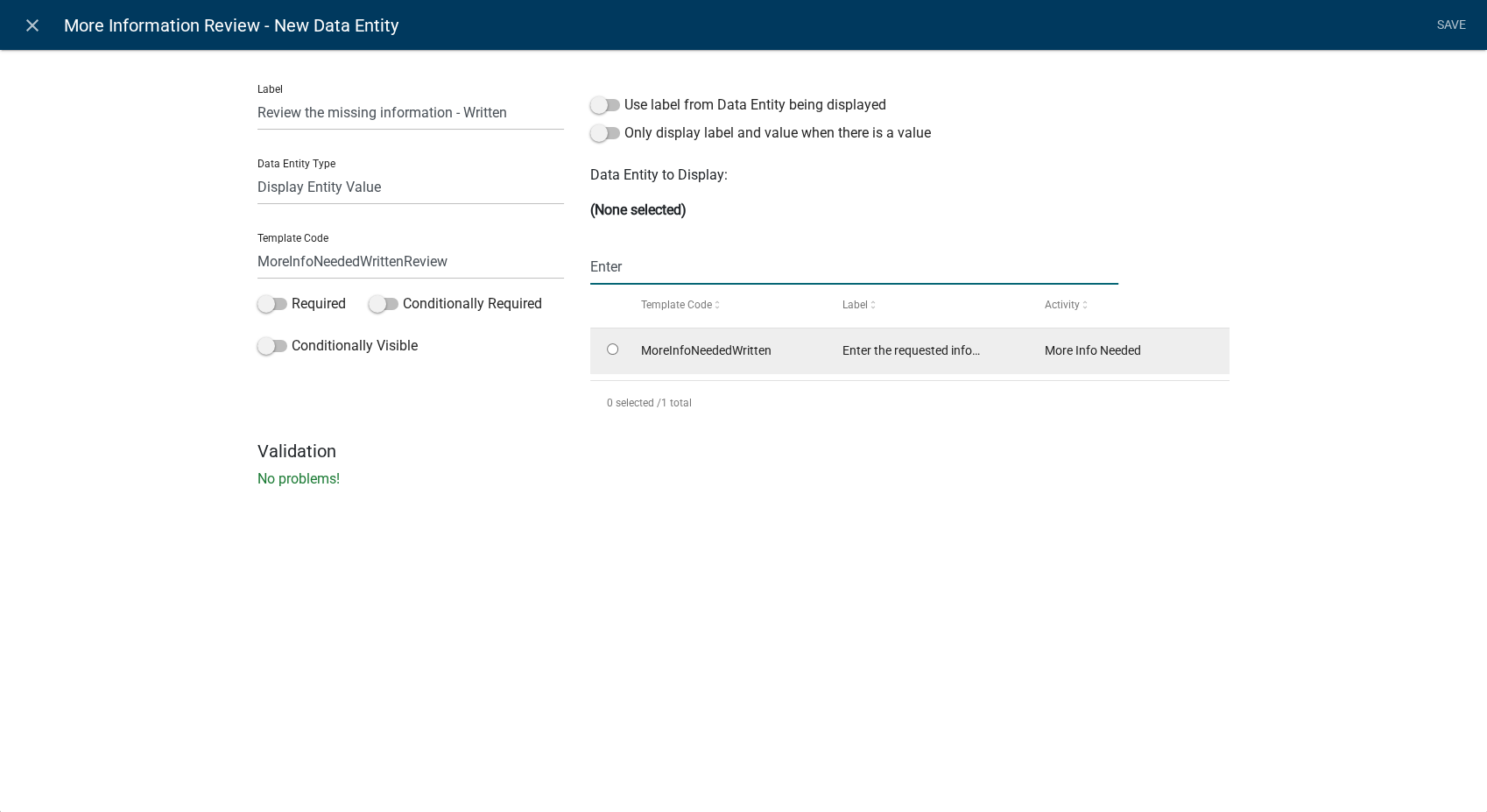
type input "Enter"
click at [610, 349] on input "radio" at bounding box center [613, 349] width 12 height 12
radio input "true"
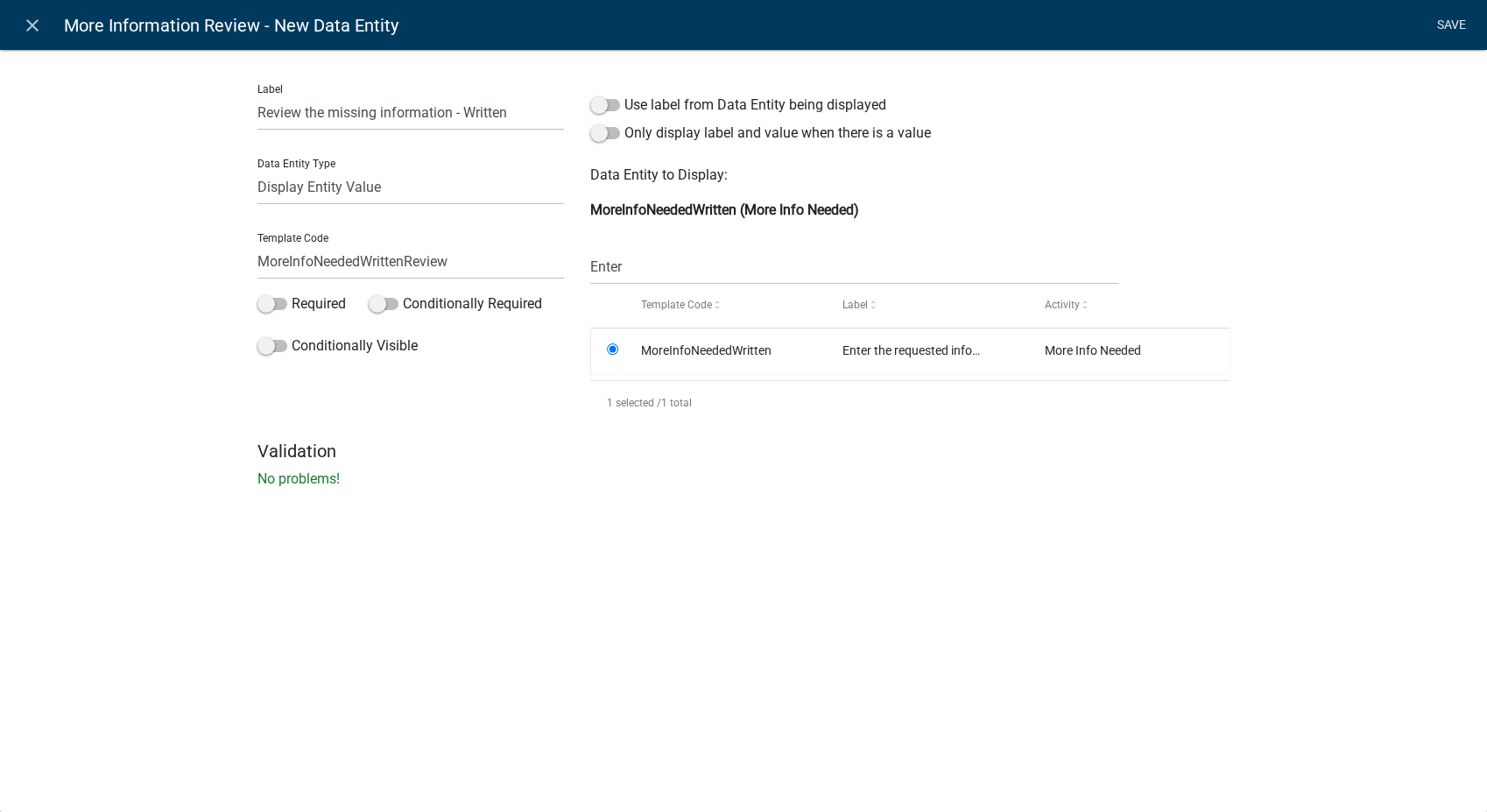
click at [1450, 24] on link "Save" at bounding box center [1450, 25] width 44 height 33
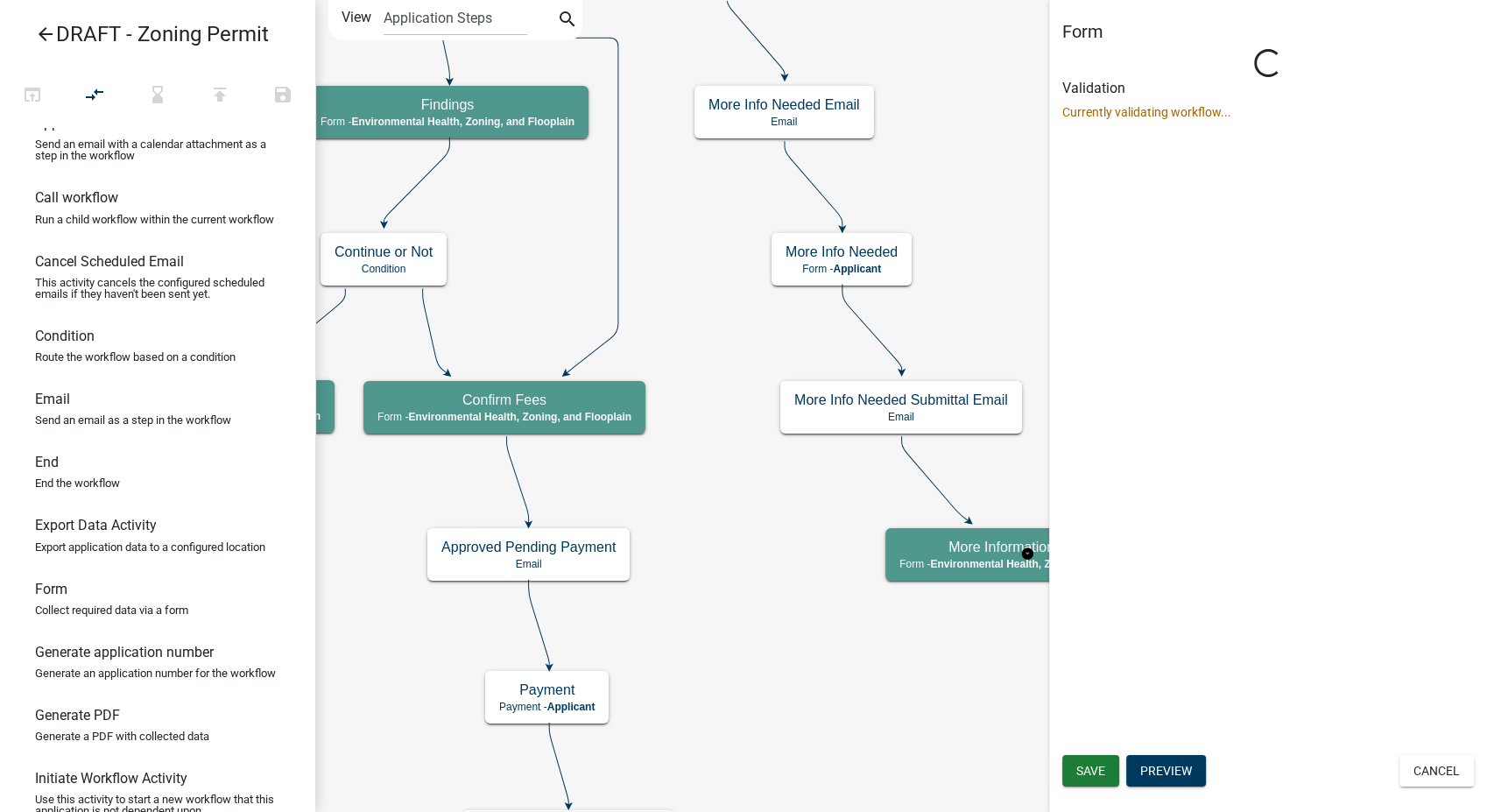
select select "3A482E95-251E-4A38-AB9D-AB9F785FB168"
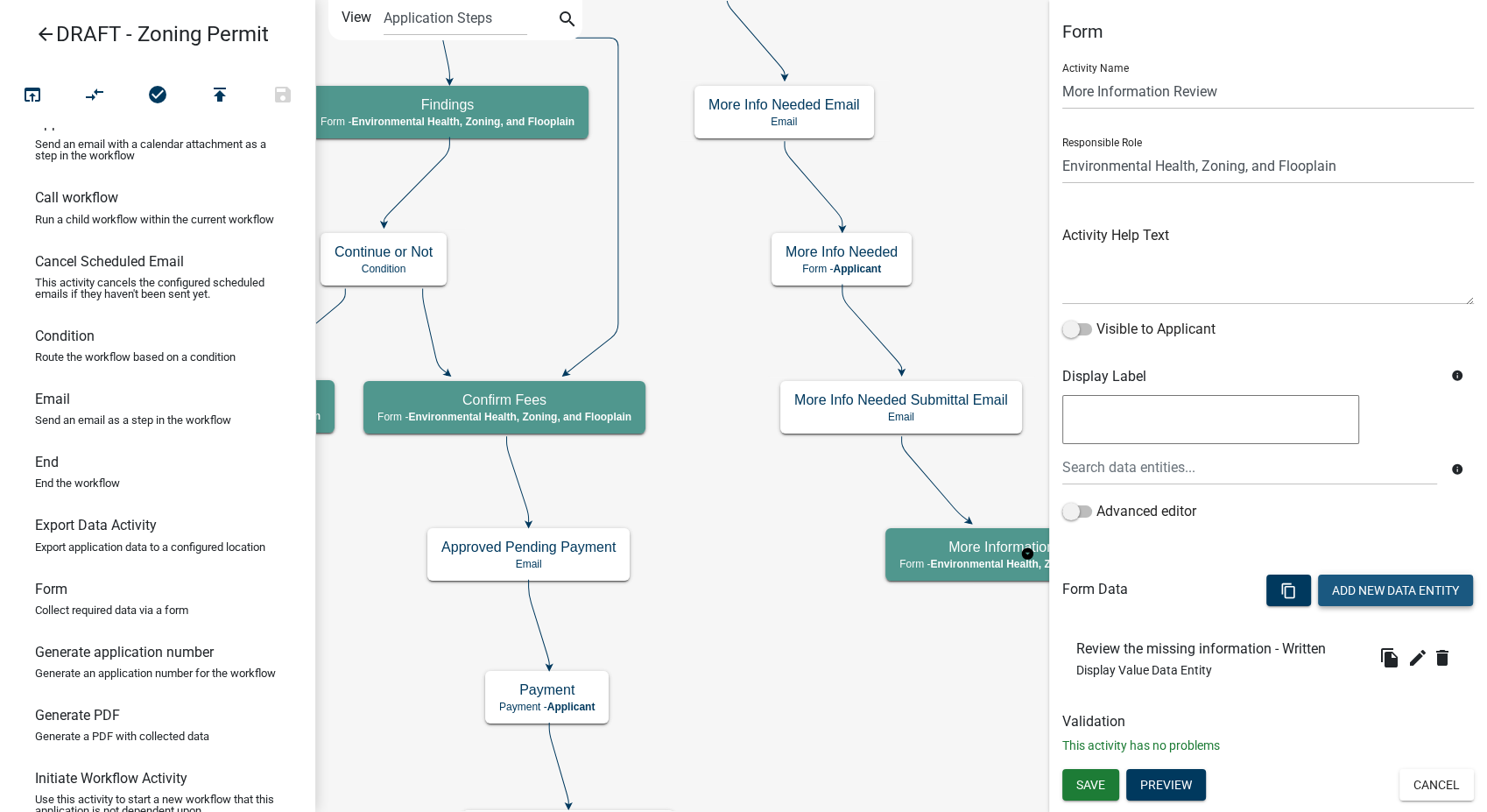
click at [1349, 576] on button "Add New Data Entity" at bounding box center [1395, 590] width 155 height 32
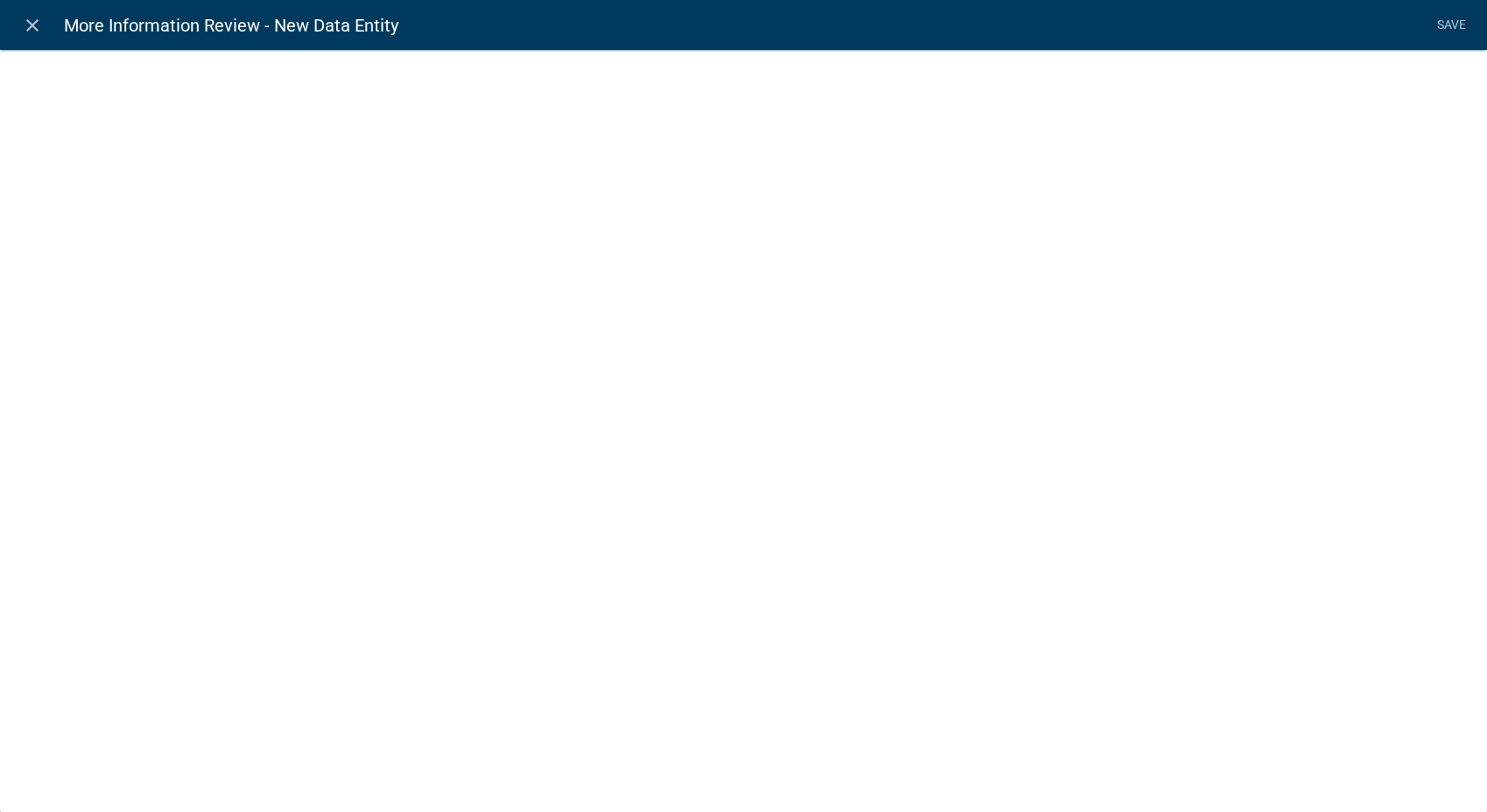
select select
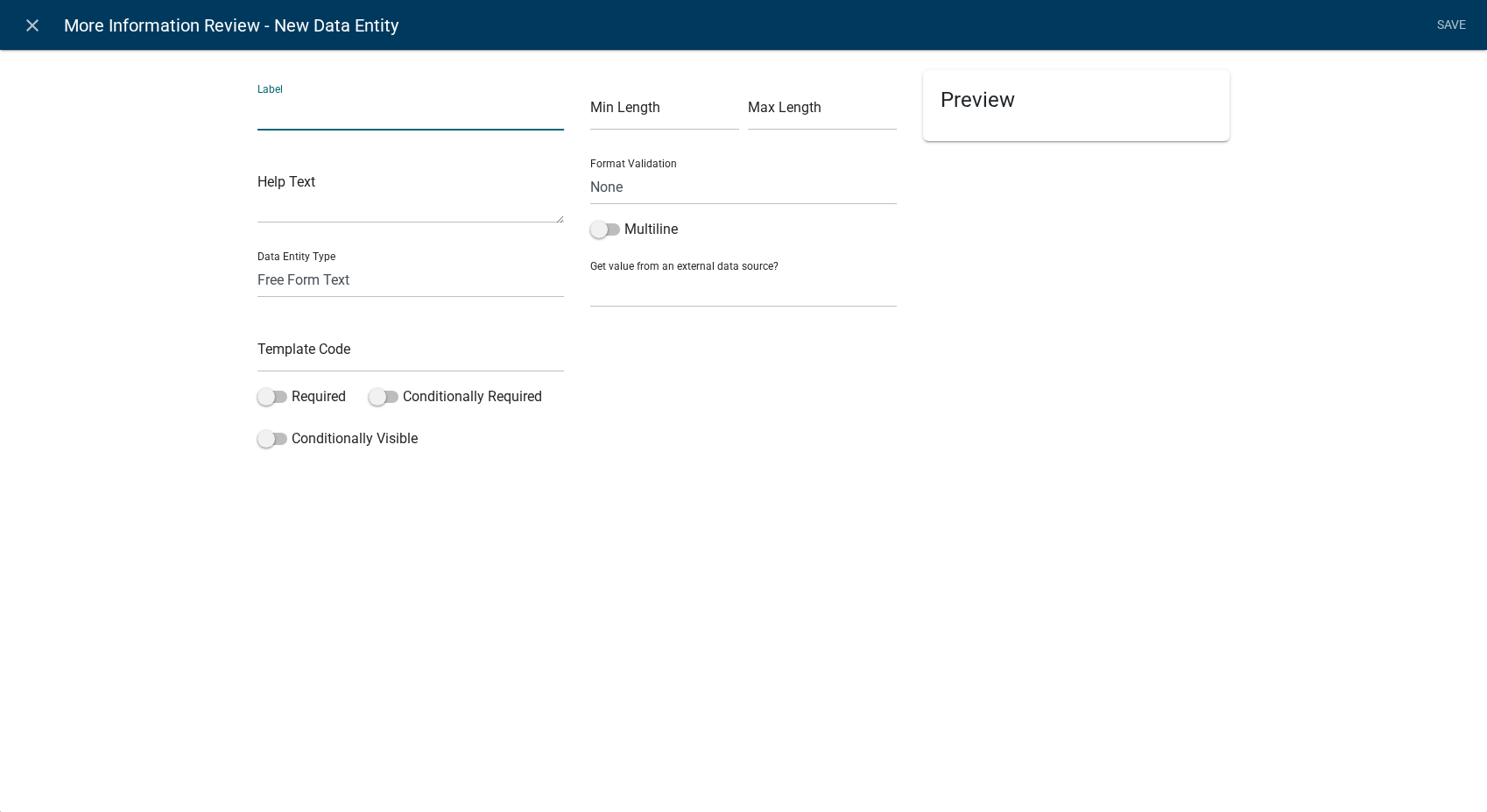
click at [345, 122] on input "text" at bounding box center [410, 112] width 306 height 36
type input "Review the missing information - Uploads"
click at [292, 271] on select "Free Form Text Document Display Entity Value Fee Numeric Data Date Map Sketch D…" at bounding box center [410, 279] width 306 height 36
select select "display-entity-value"
click at [257, 262] on select "Free Form Text Document Display Entity Value Fee Numeric Data Date Map Sketch D…" at bounding box center [410, 279] width 306 height 36
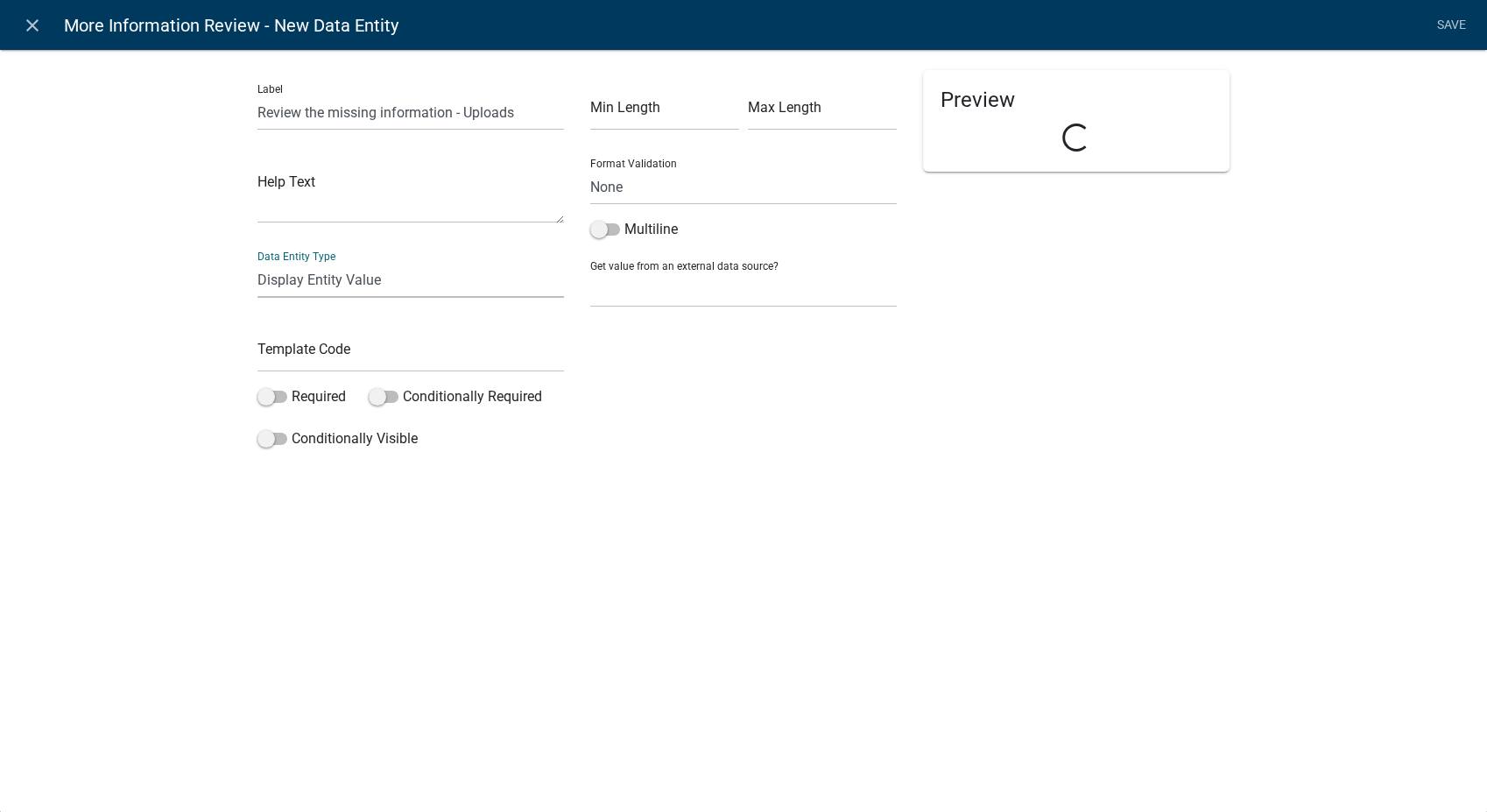
select select "display-entity-value"
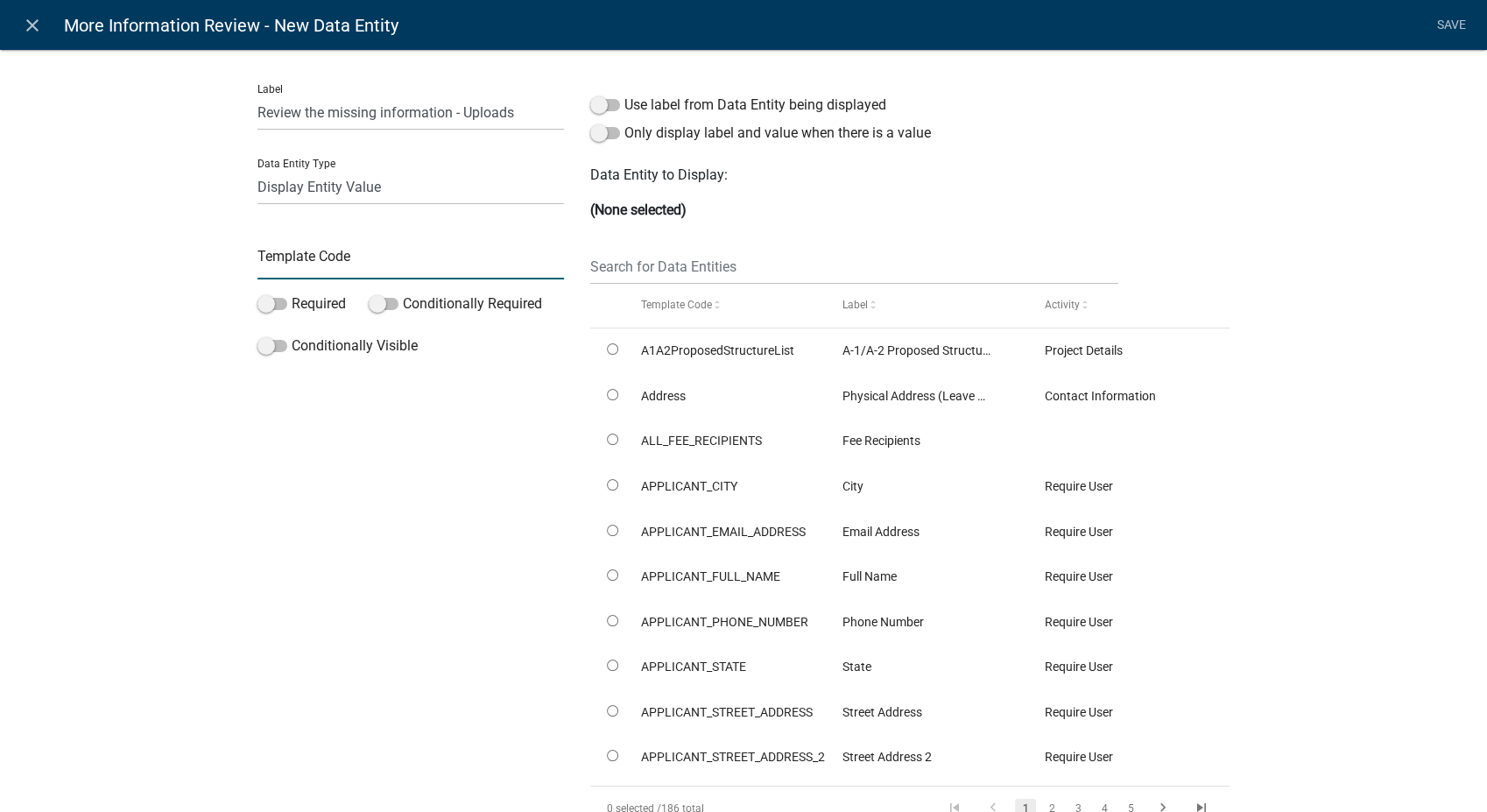
click at [308, 270] on input "text" at bounding box center [410, 261] width 306 height 36
type input "ReviewMoreInfoUpload"
click at [649, 270] on input "text" at bounding box center [854, 266] width 528 height 36
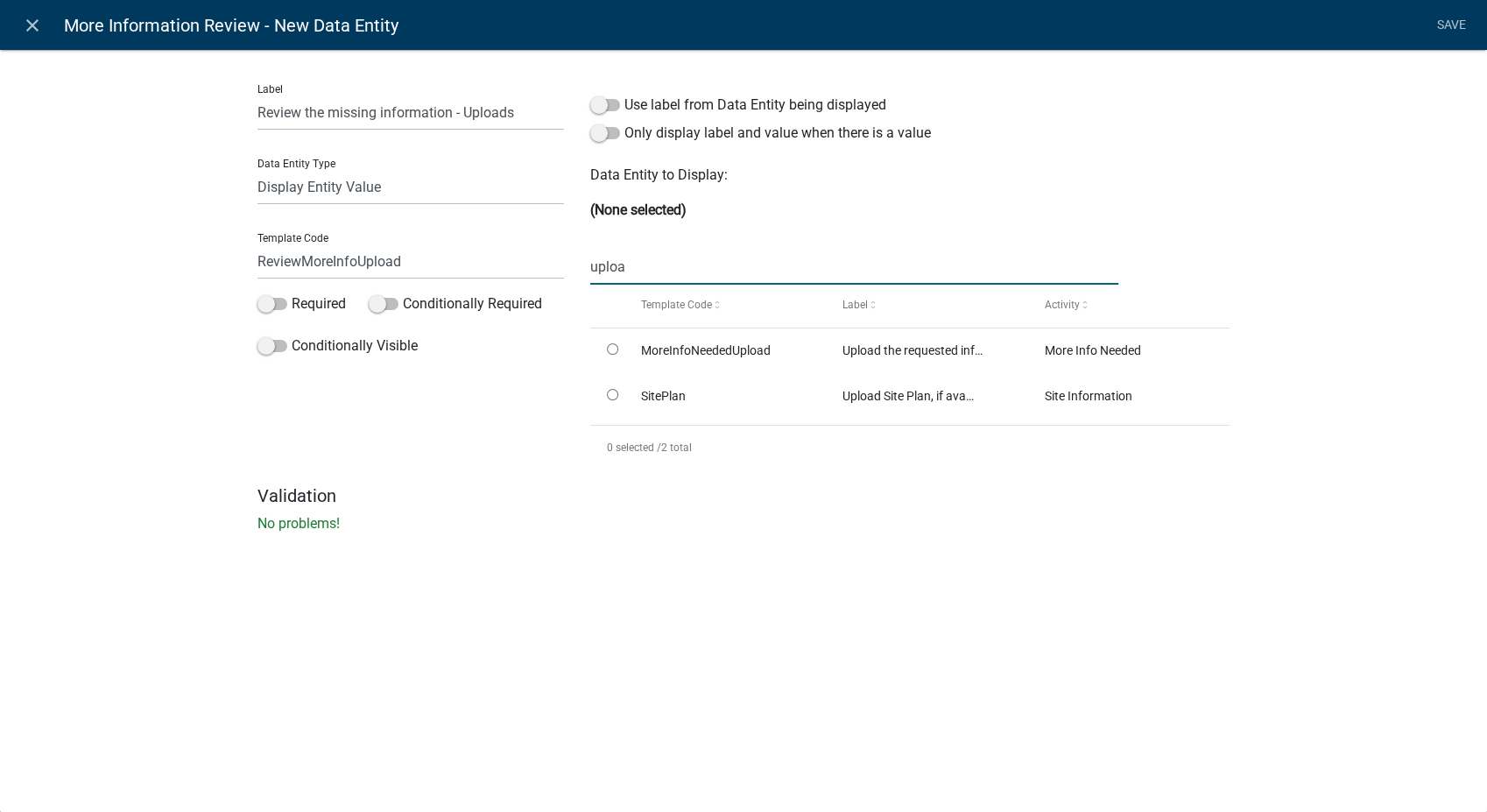
type input "uploa"
click at [910, 655] on div "close More Information Review - New Data Entity Save Label Review the missing i…" at bounding box center [744, 406] width 1487 height 812
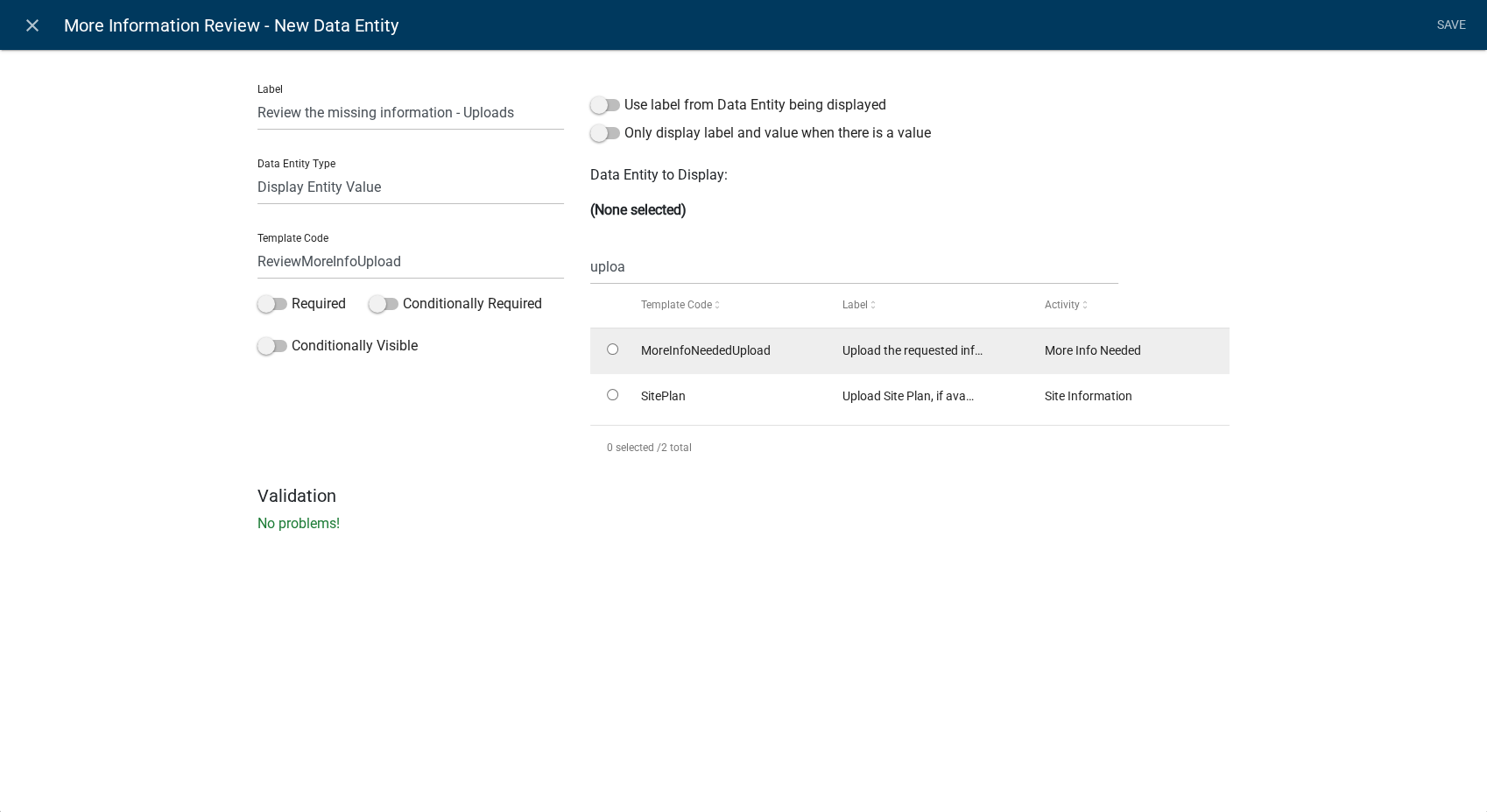
click at [608, 347] on input "radio" at bounding box center [613, 349] width 12 height 12
radio input "true"
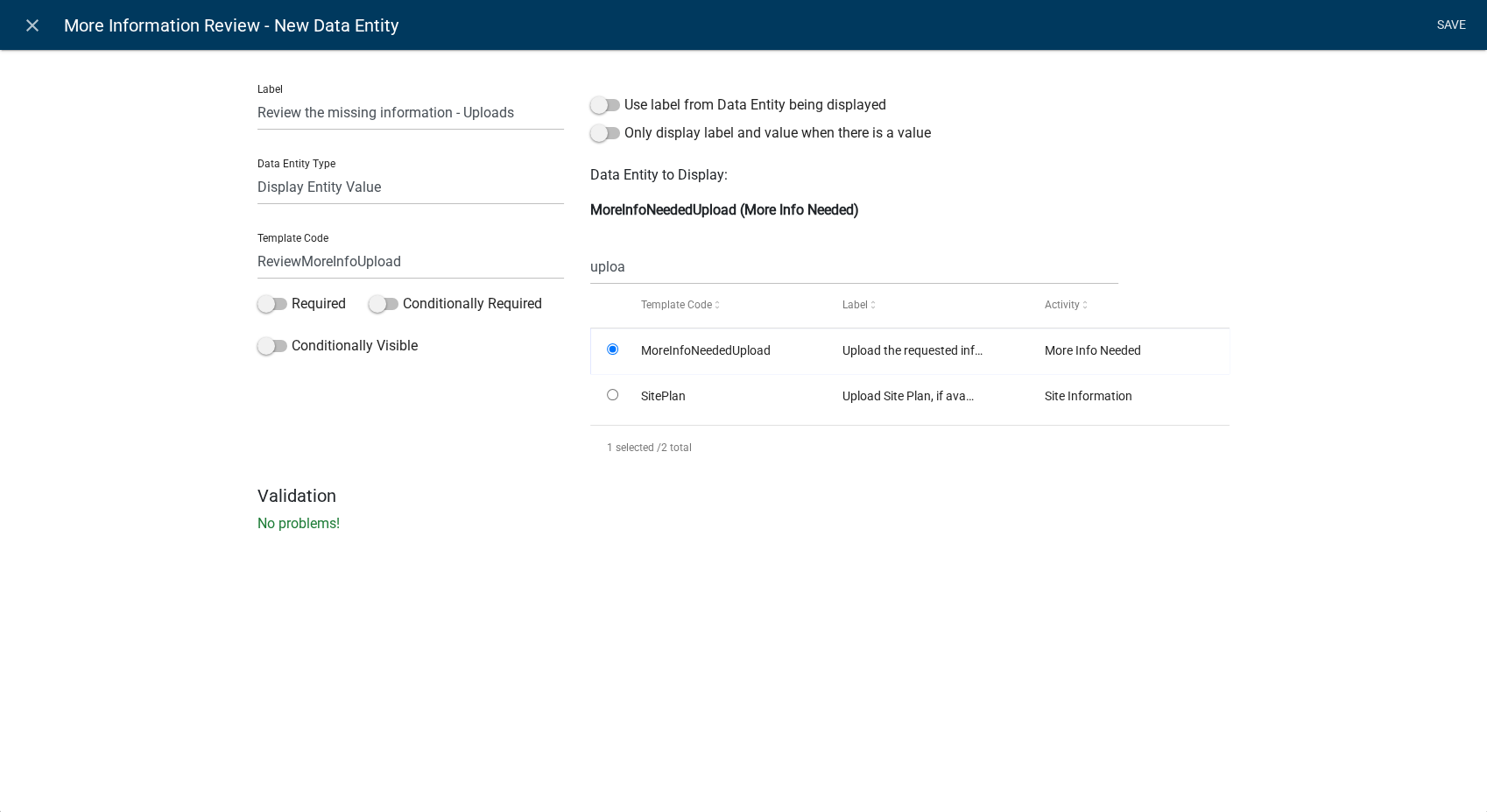
click at [1459, 24] on link "Save" at bounding box center [1450, 25] width 44 height 33
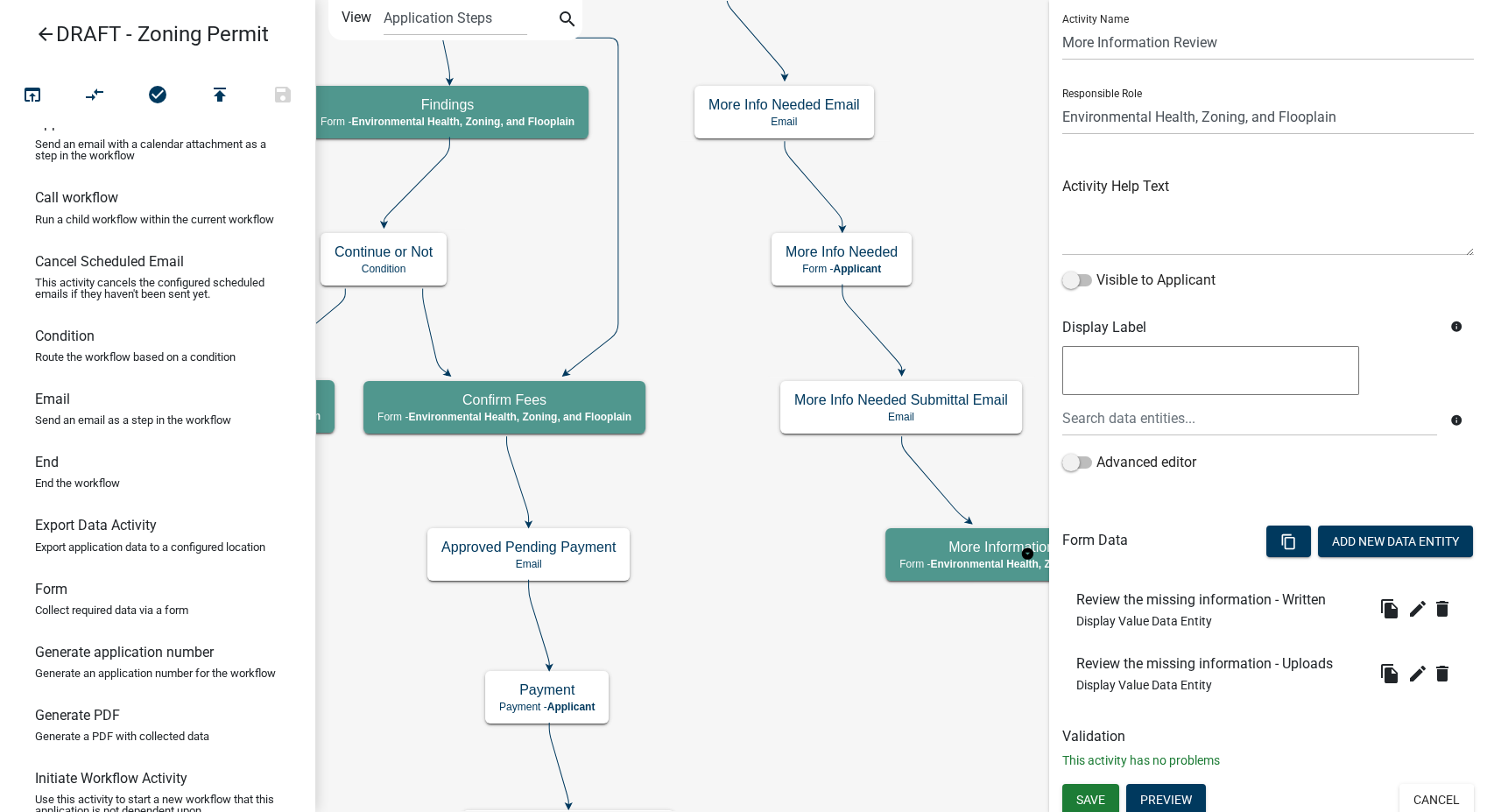
scroll to position [56, 0]
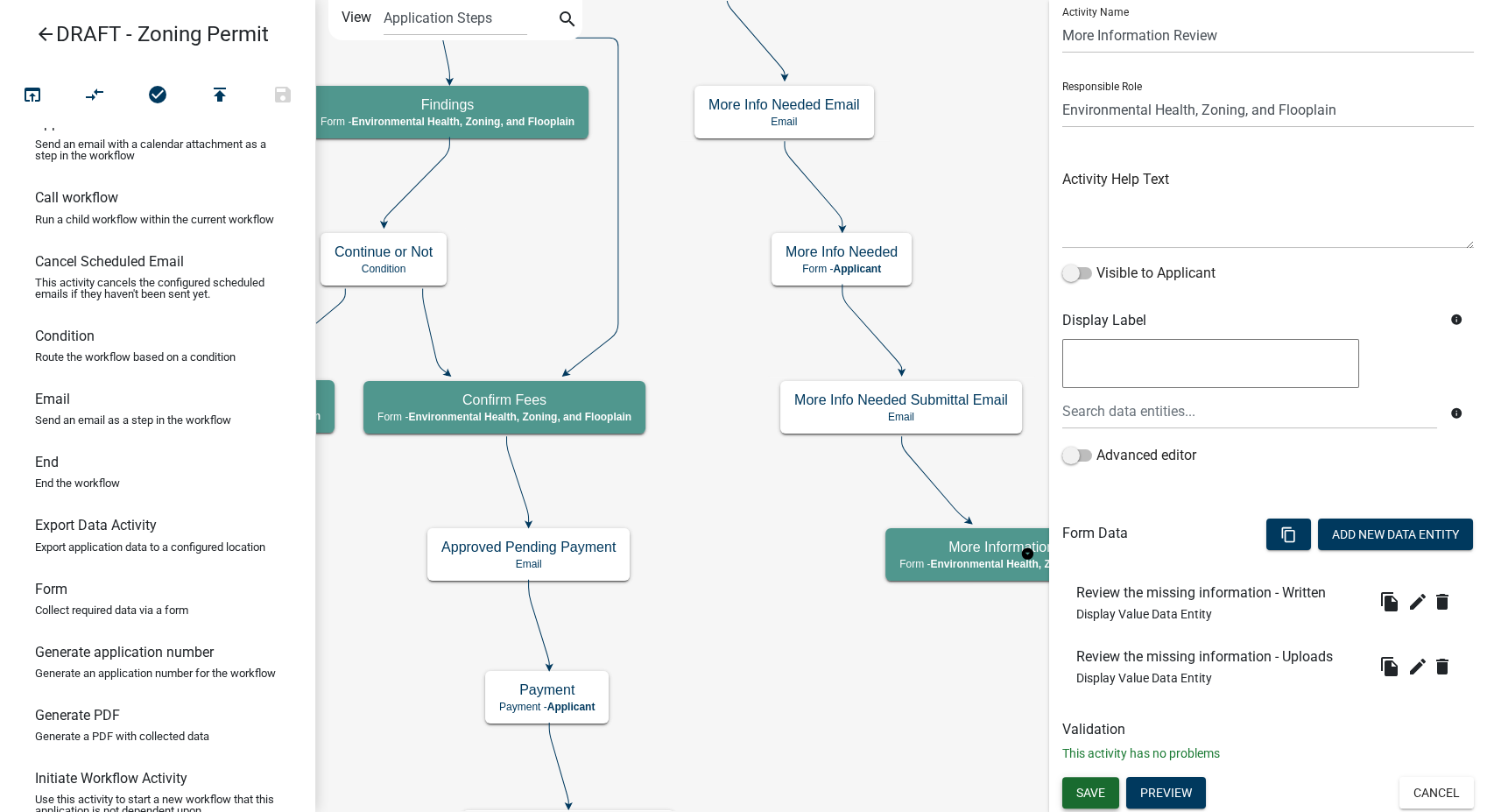
click at [1101, 793] on span "Save" at bounding box center [1091, 792] width 29 height 14
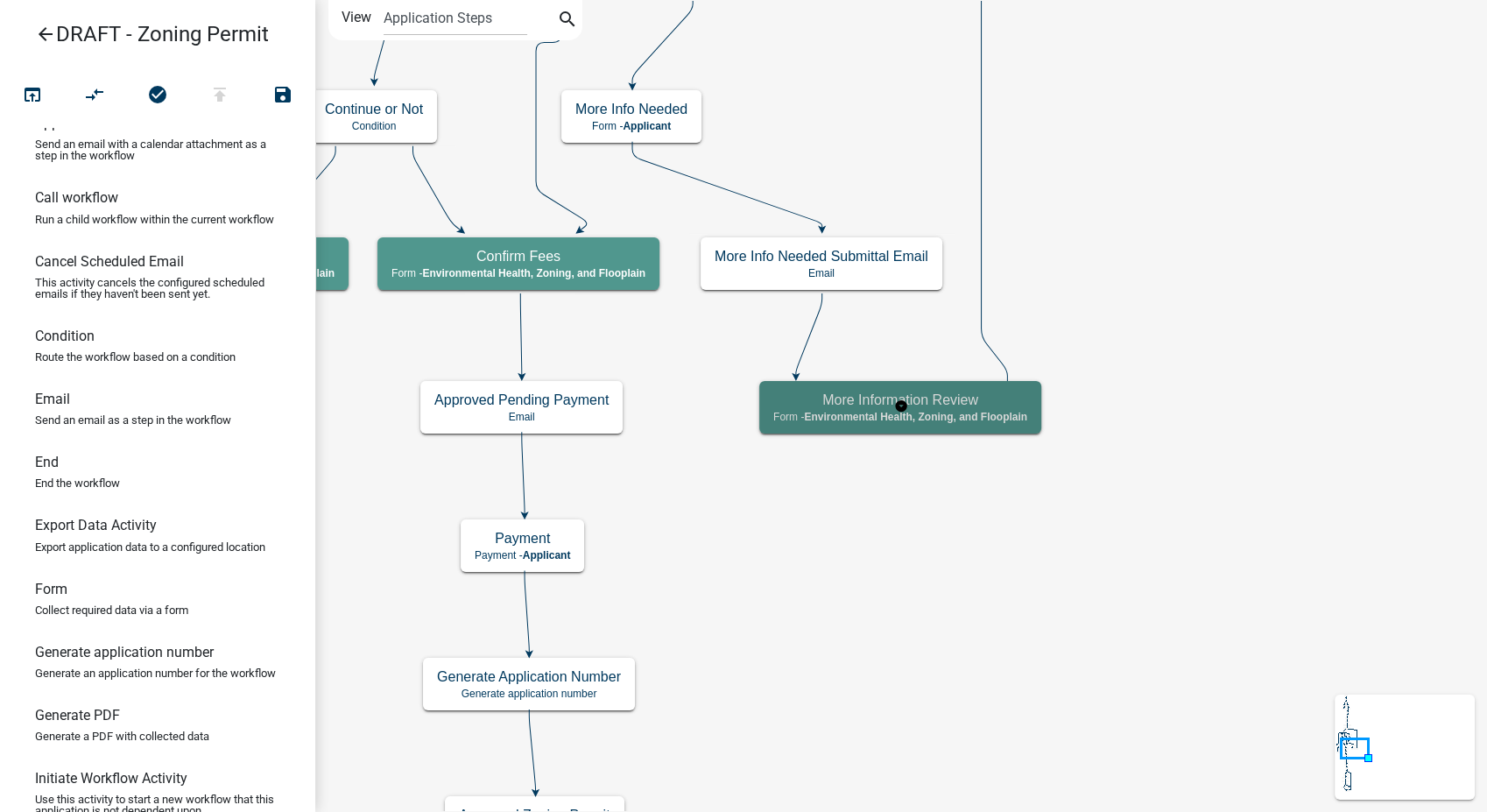
scroll to position [0, 0]
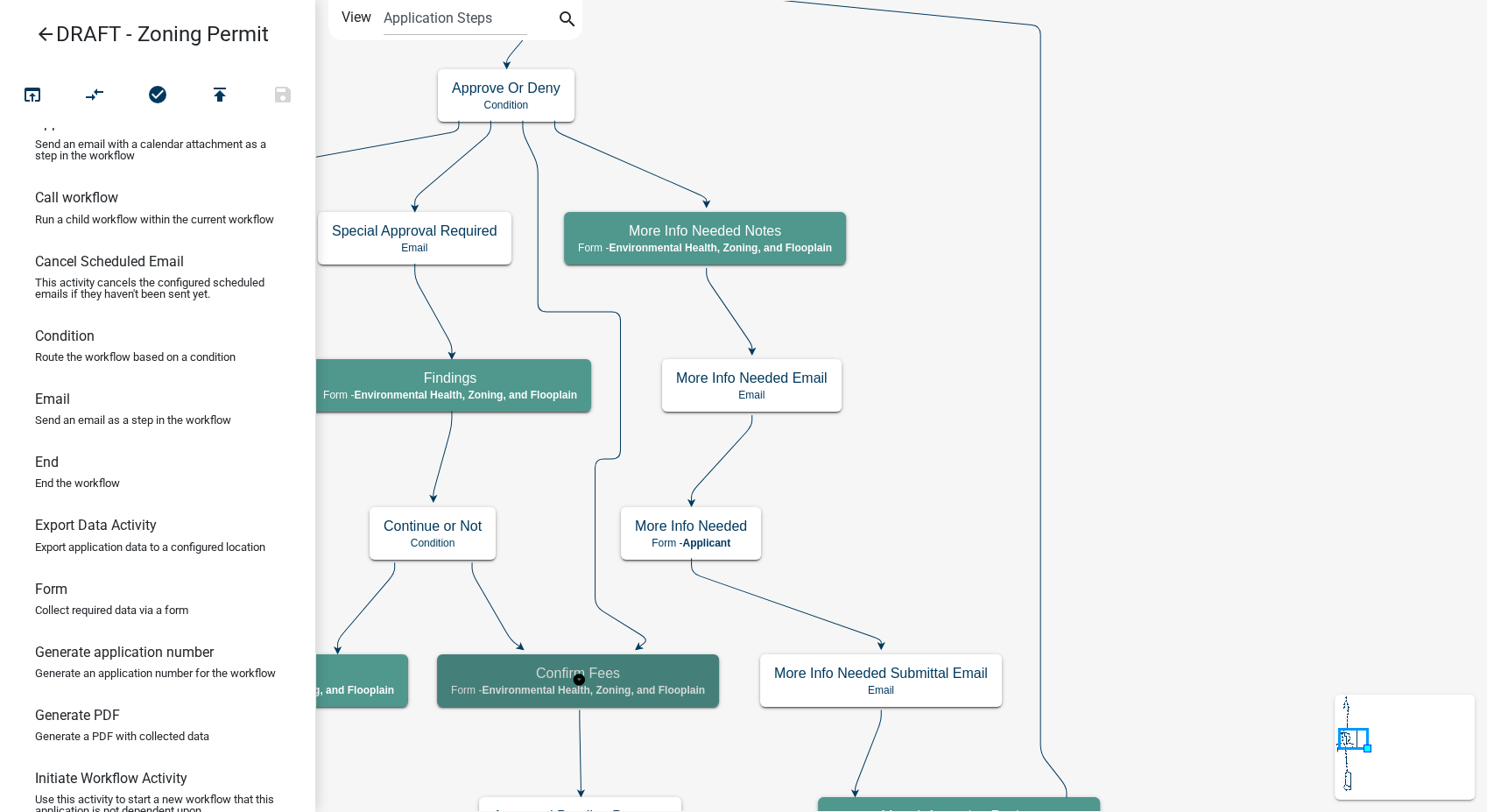
click at [612, 681] on h5 "Confirm Fees" at bounding box center [577, 672] width 254 height 16
select select "3A482E95-251E-4A38-AB9D-AB9F785FB168"
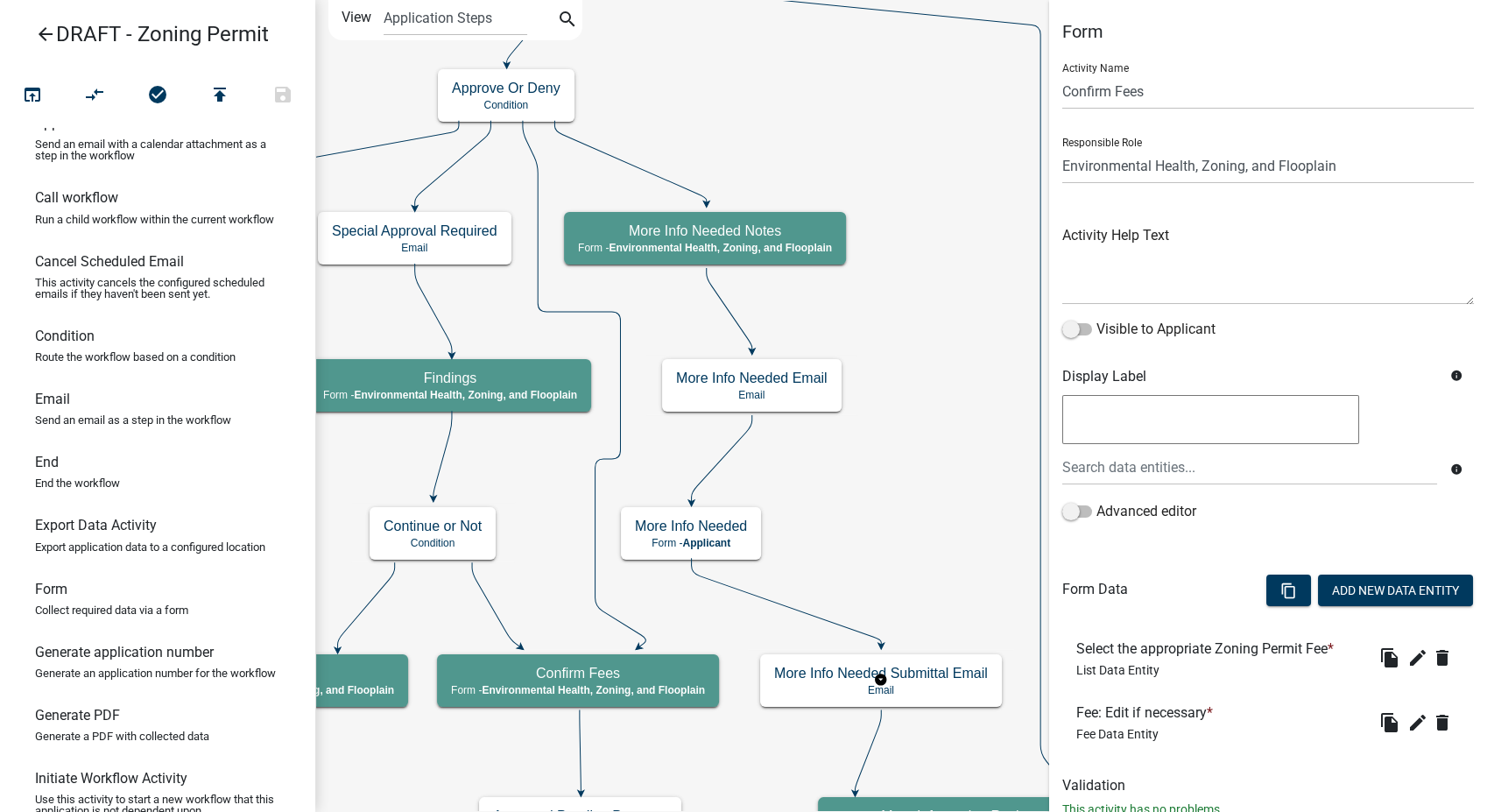
scroll to position [56, 0]
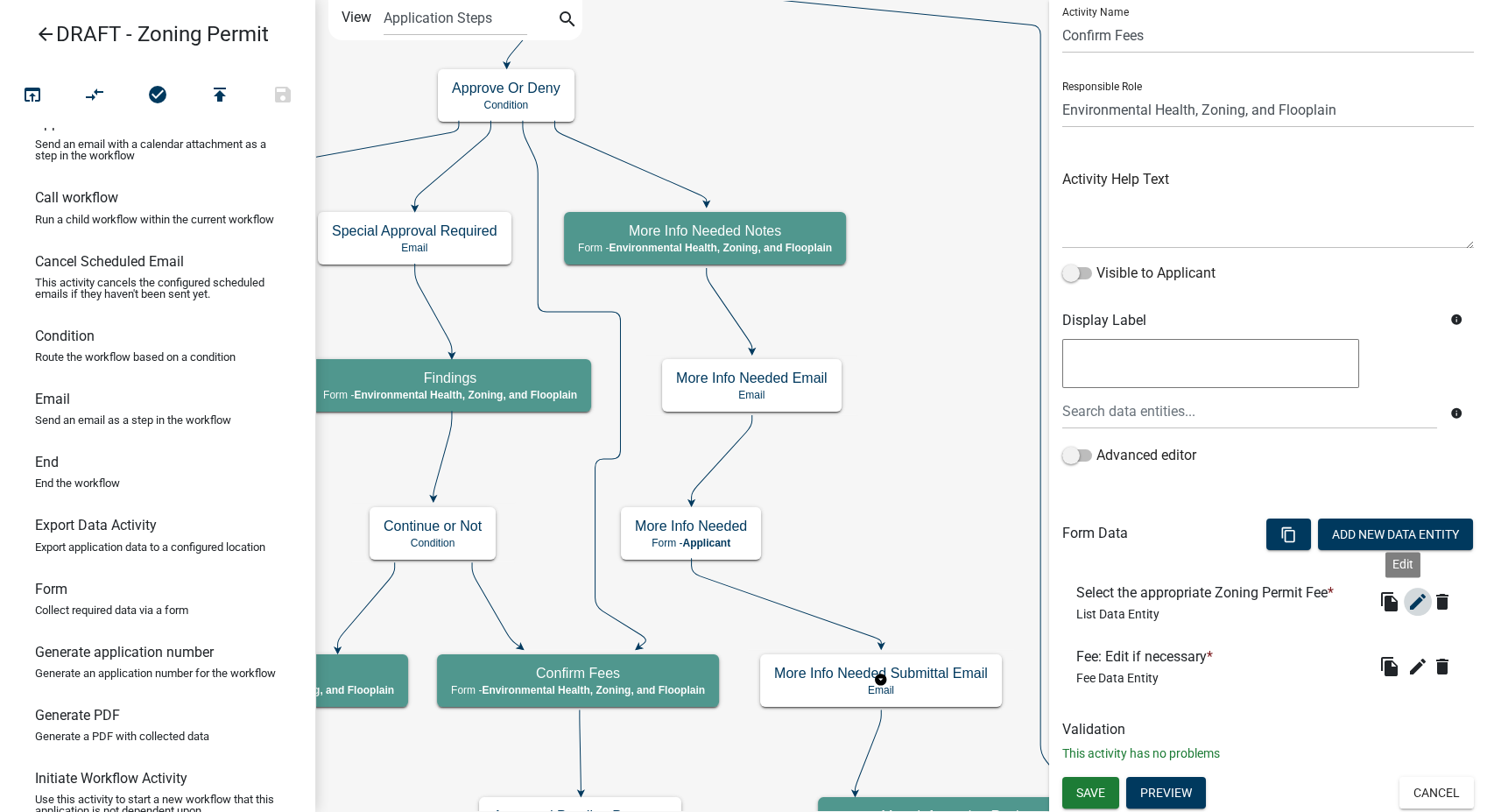
click at [1408, 600] on icon "edit" at bounding box center [1418, 601] width 21 height 21
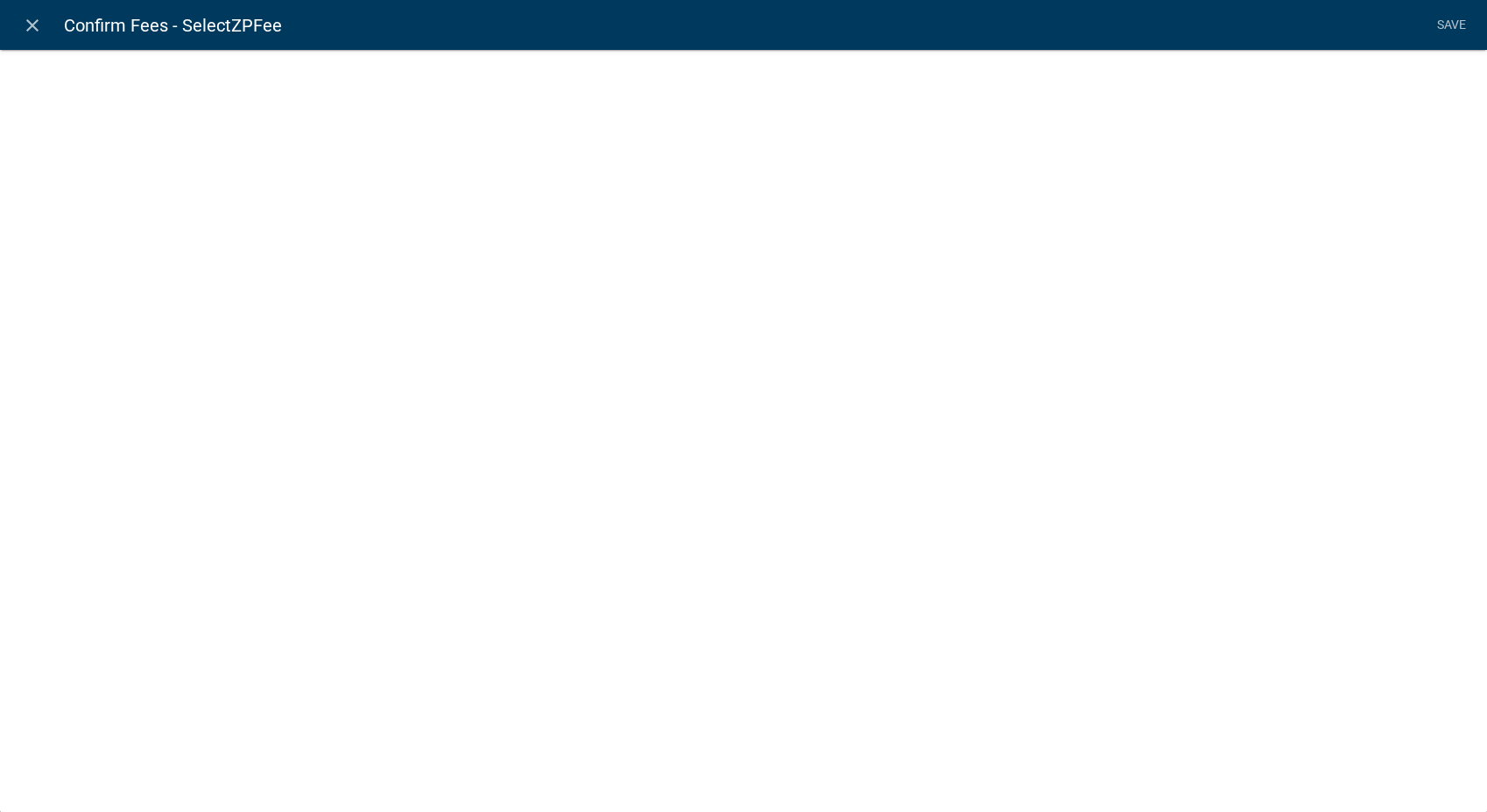
select select "list-data"
select select
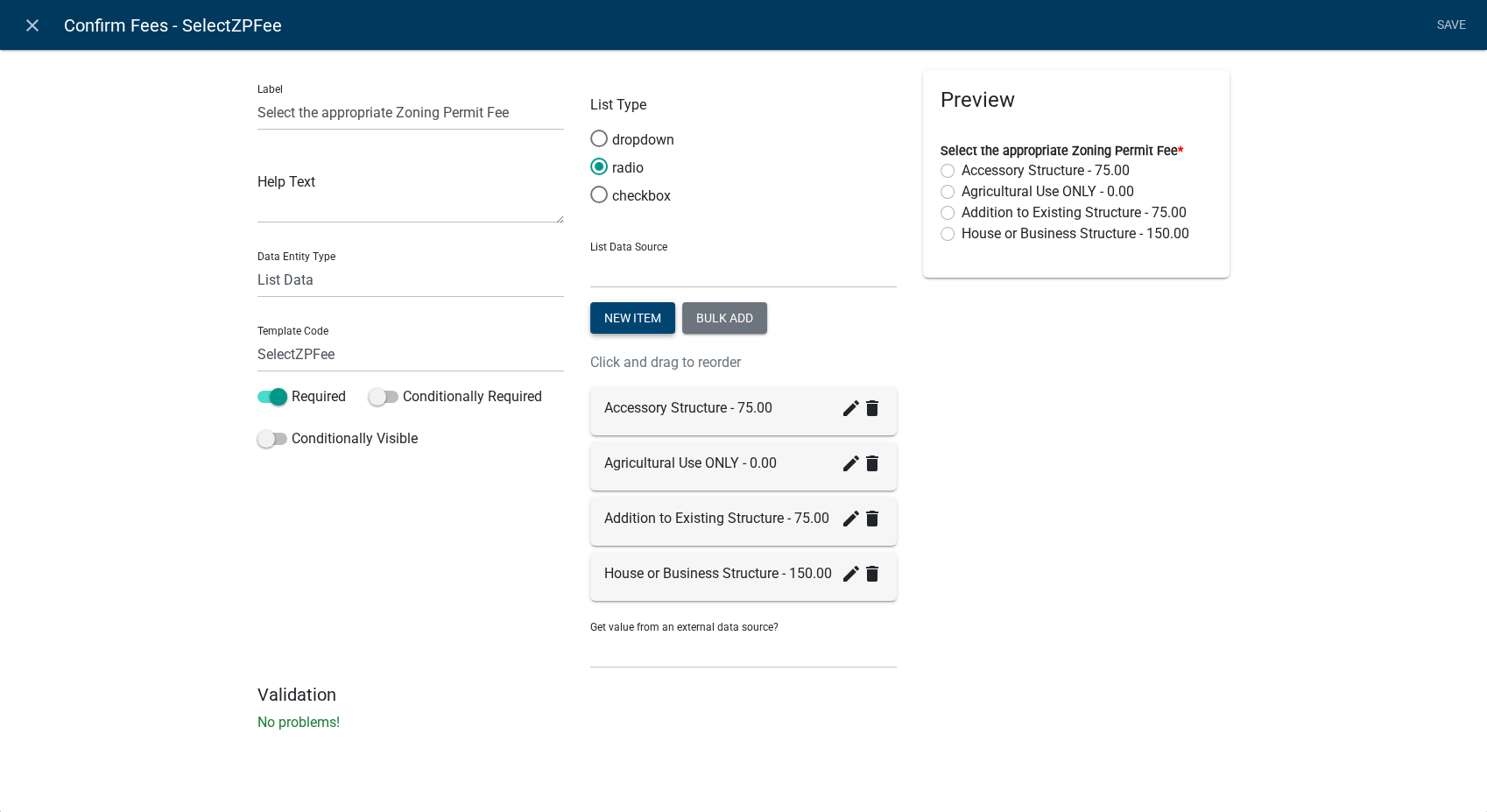
click at [640, 324] on button "New item" at bounding box center [632, 317] width 85 height 32
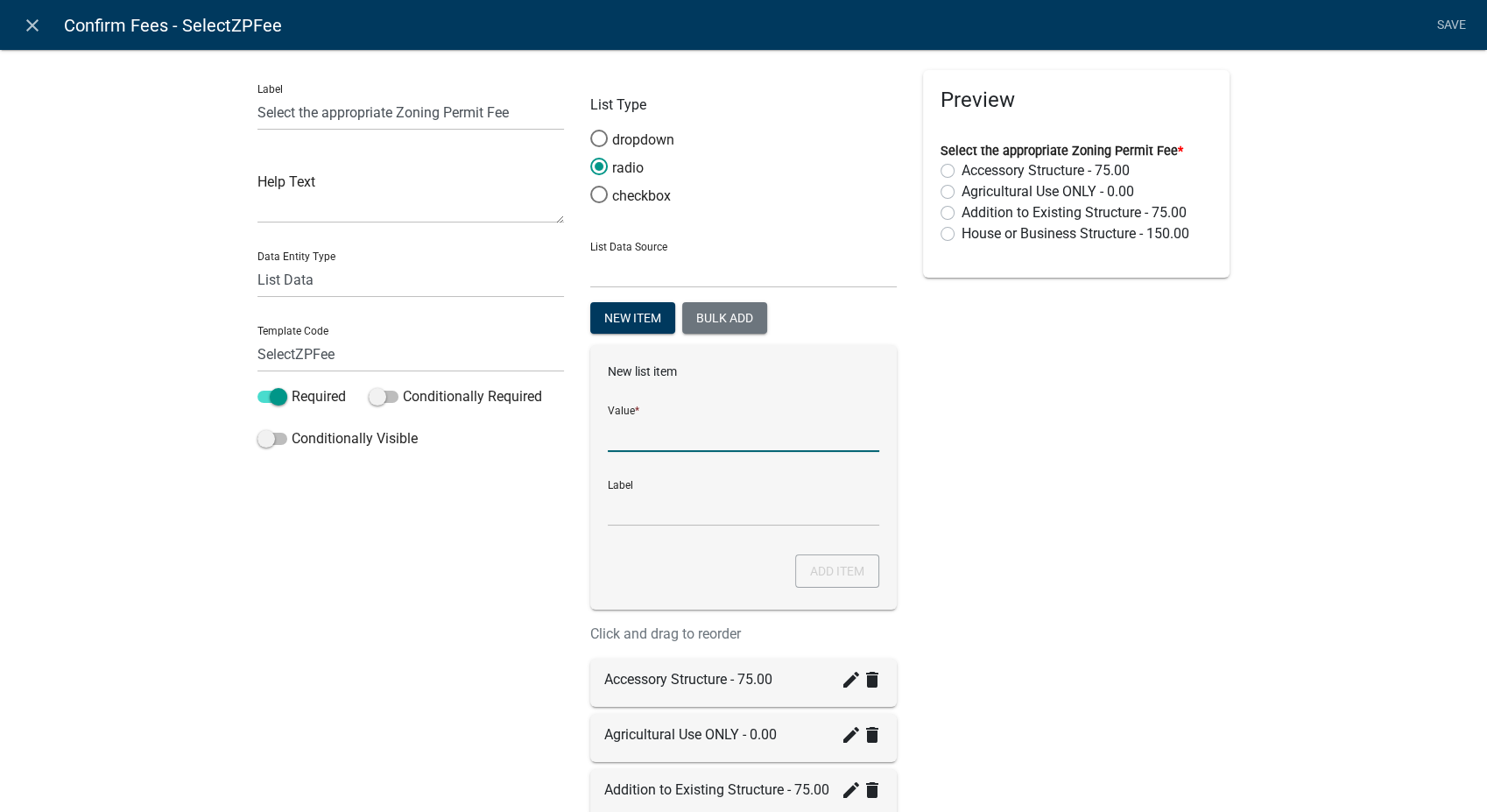
click at [613, 440] on input "List Data Source" at bounding box center [744, 433] width 272 height 36
type input "Solar Energy -Commercial Per Panel or Fee set by Admin"
click at [631, 519] on input "Solar Energy -Commercial Per Panel or Fee set by Admin" at bounding box center [744, 508] width 272 height 36
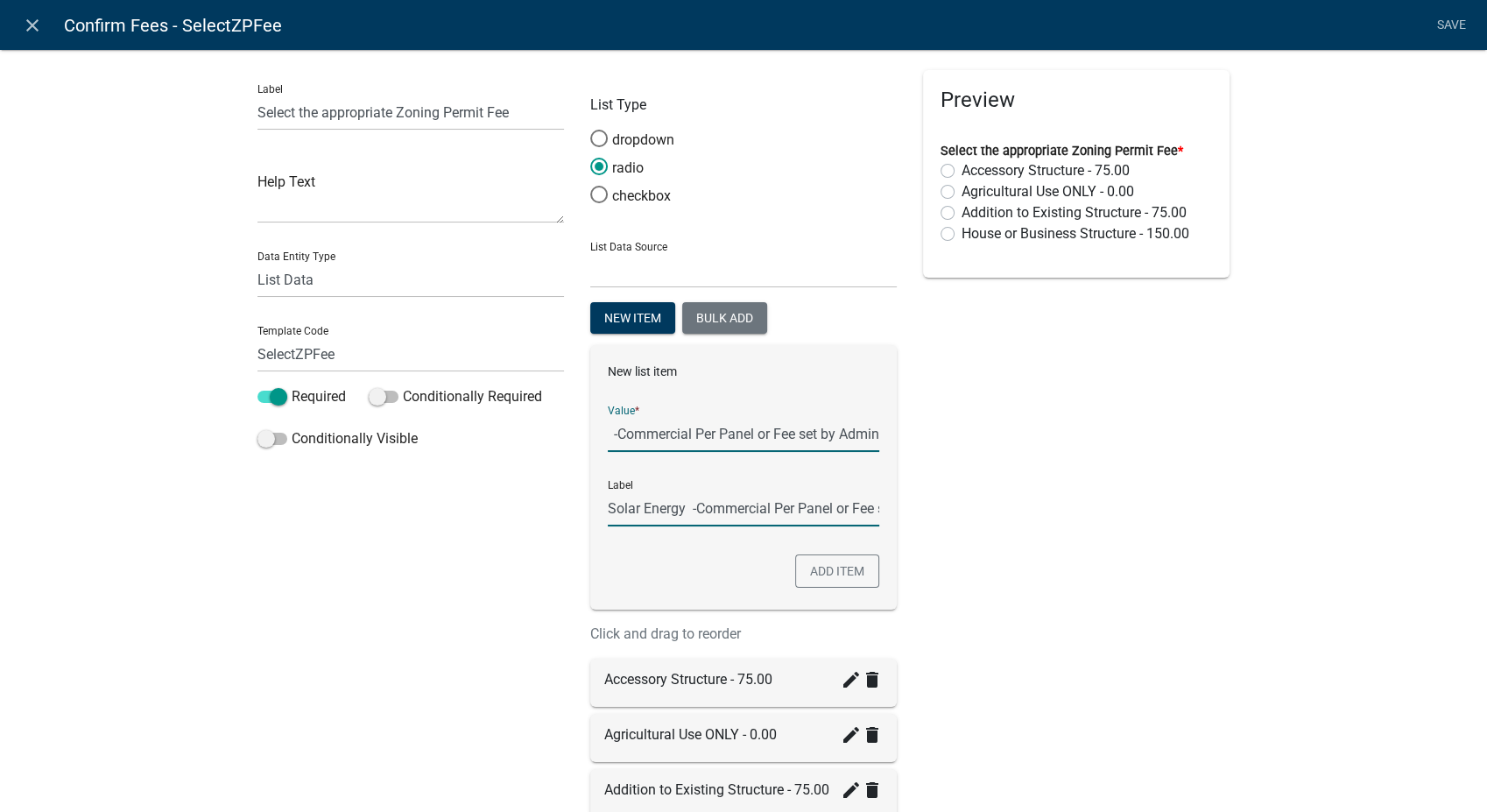
scroll to position [0, 0]
click at [839, 564] on button "Add item" at bounding box center [836, 570] width 84 height 33
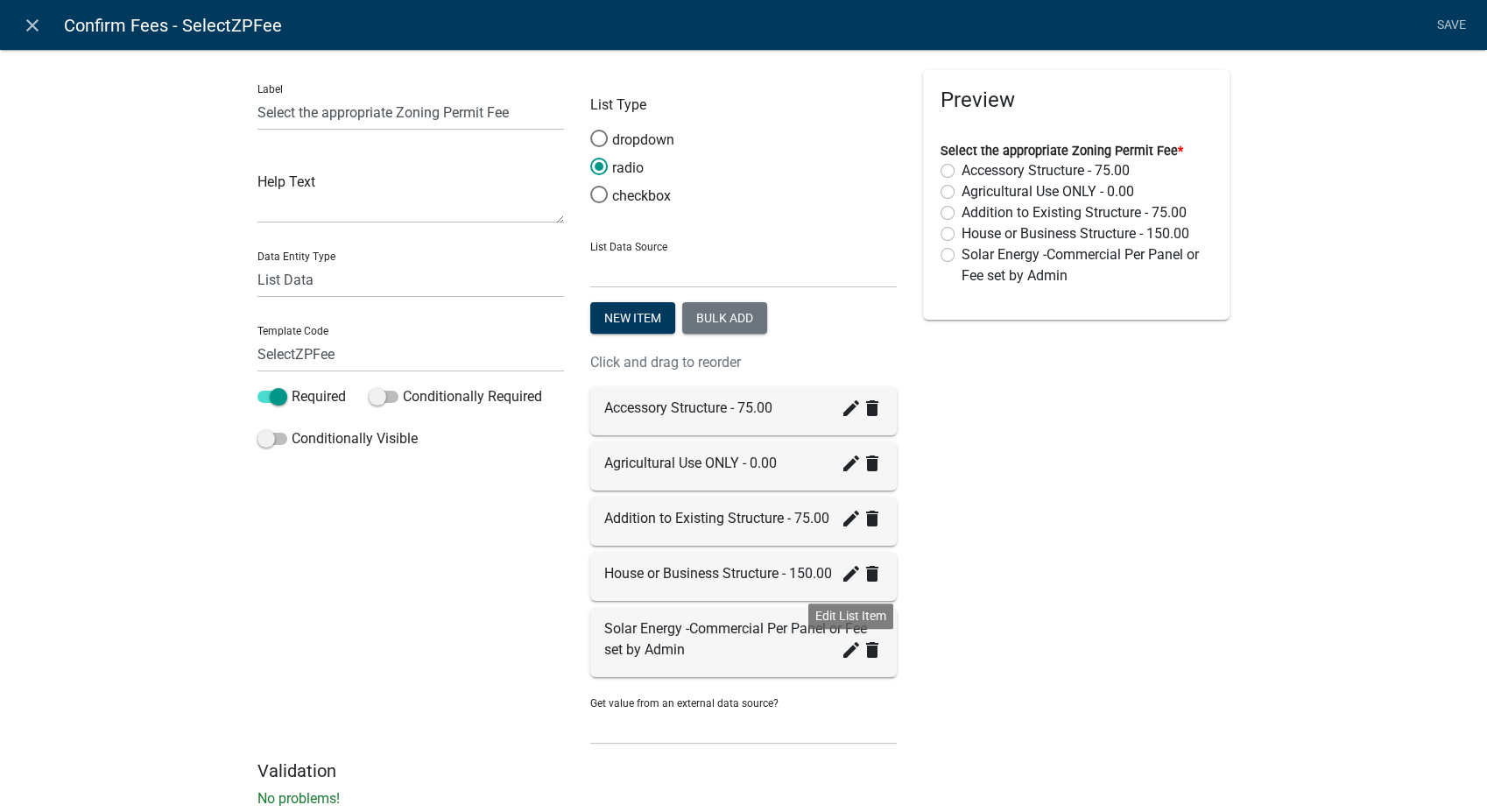
click at [841, 645] on icon "create" at bounding box center [852, 650] width 21 height 21
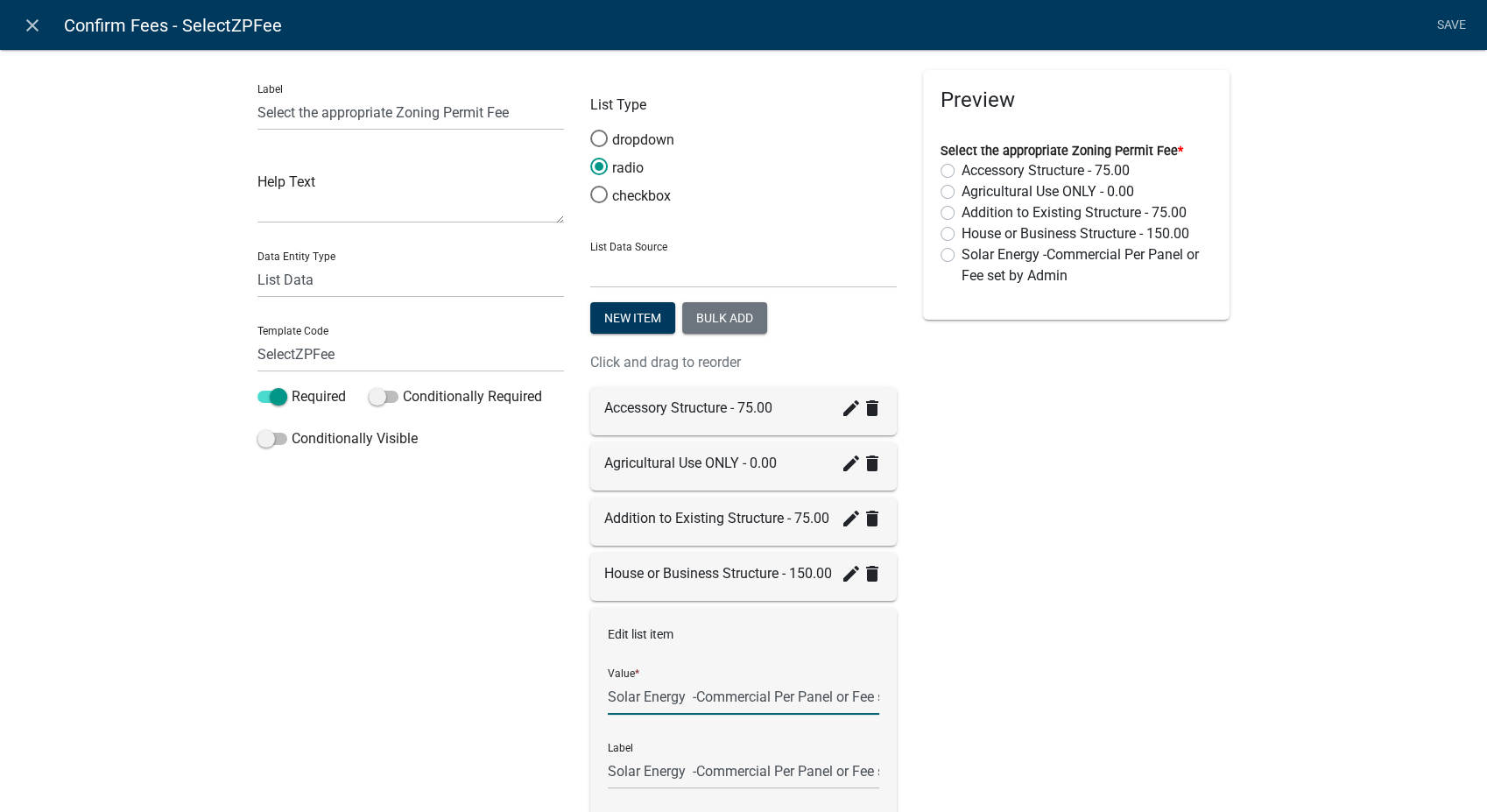
scroll to position [0, 81]
click at [750, 704] on input "Solar Energy -Commercial Per Panel or Fee set by Admin" at bounding box center [744, 696] width 272 height 36
type input "Solar Energy -Commercial Per Panel or Fee set by Admin - $1000.00"
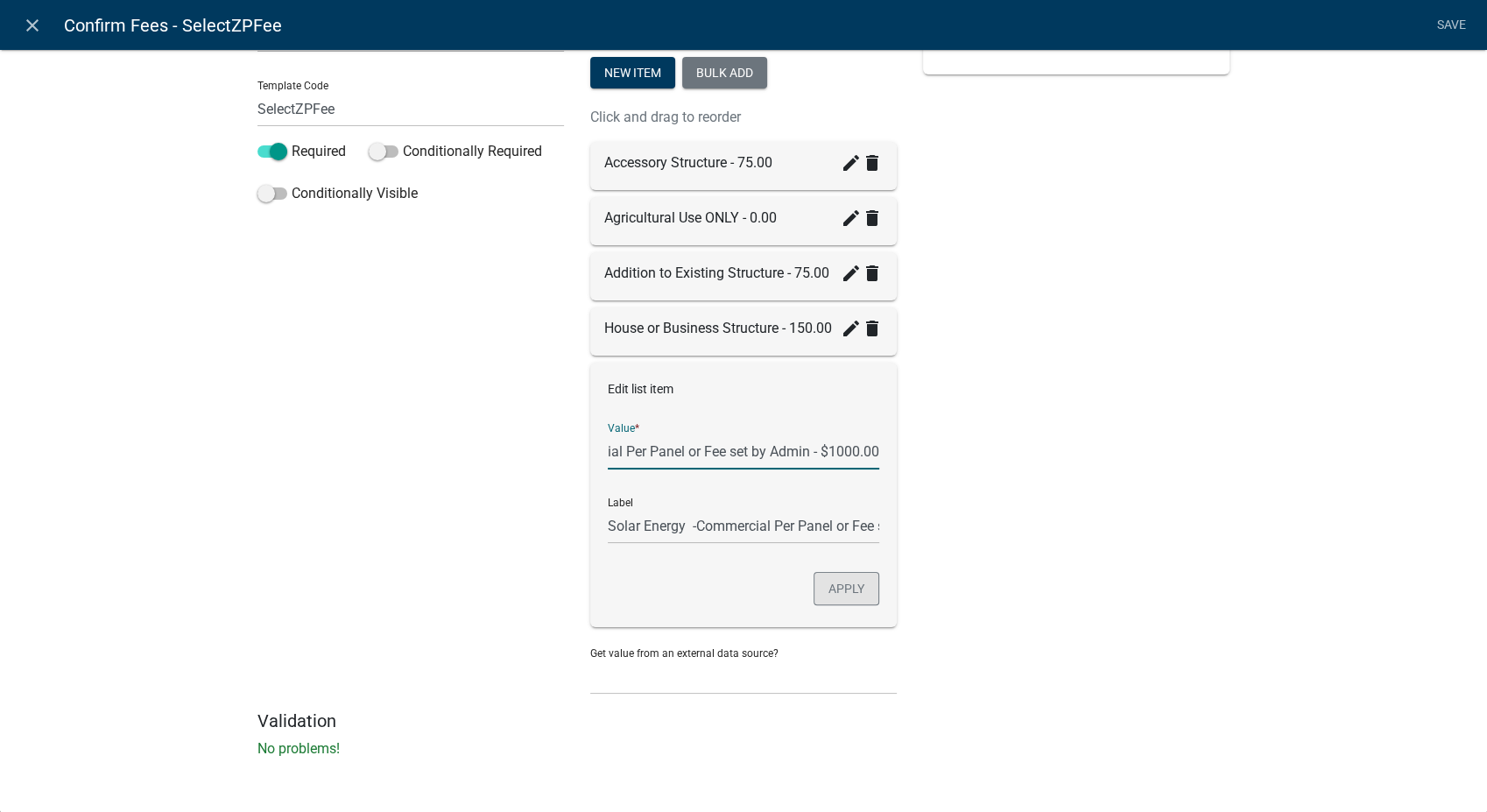
click at [820, 584] on button "Apply" at bounding box center [846, 588] width 66 height 33
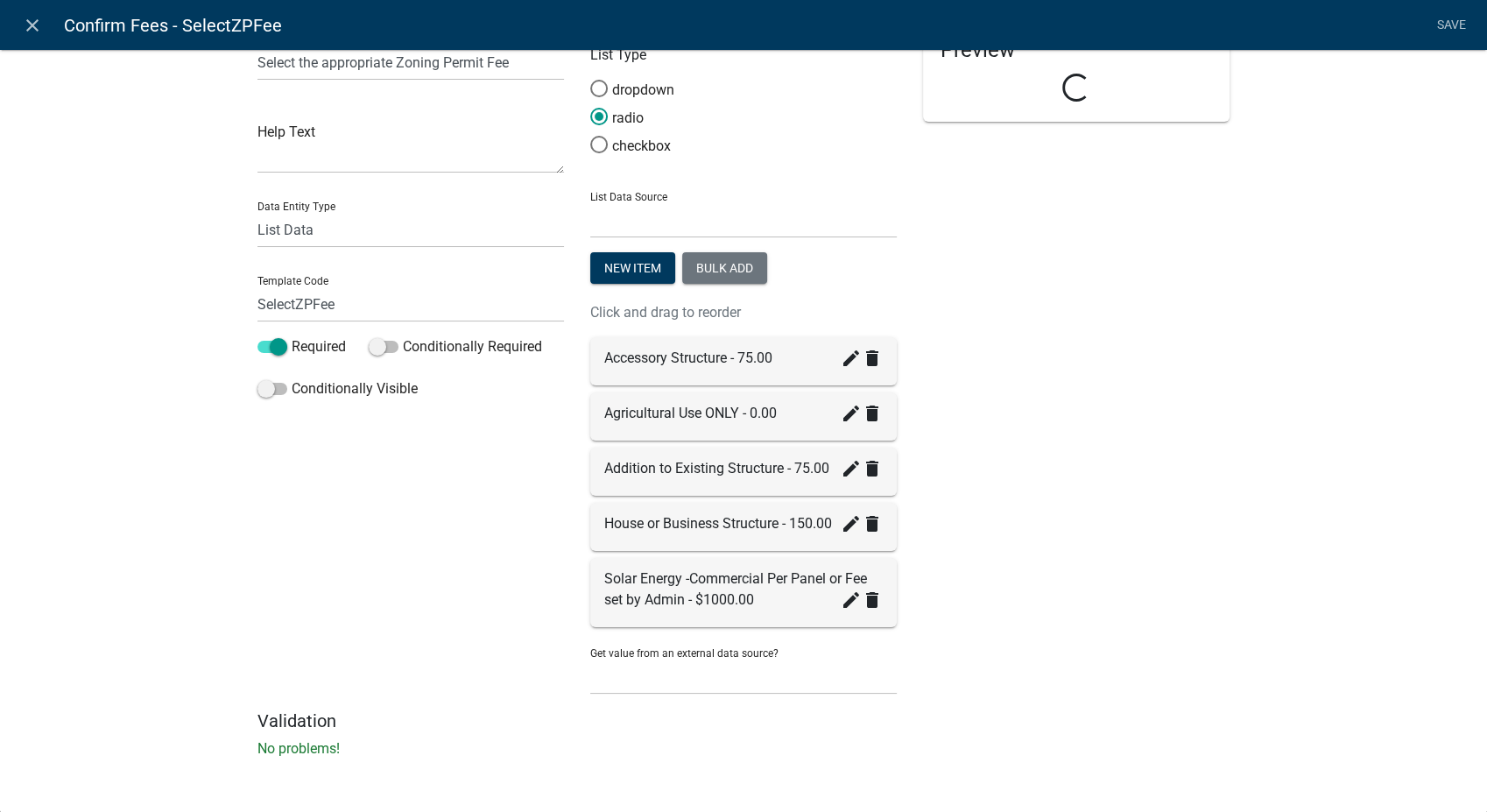
scroll to position [50, 0]
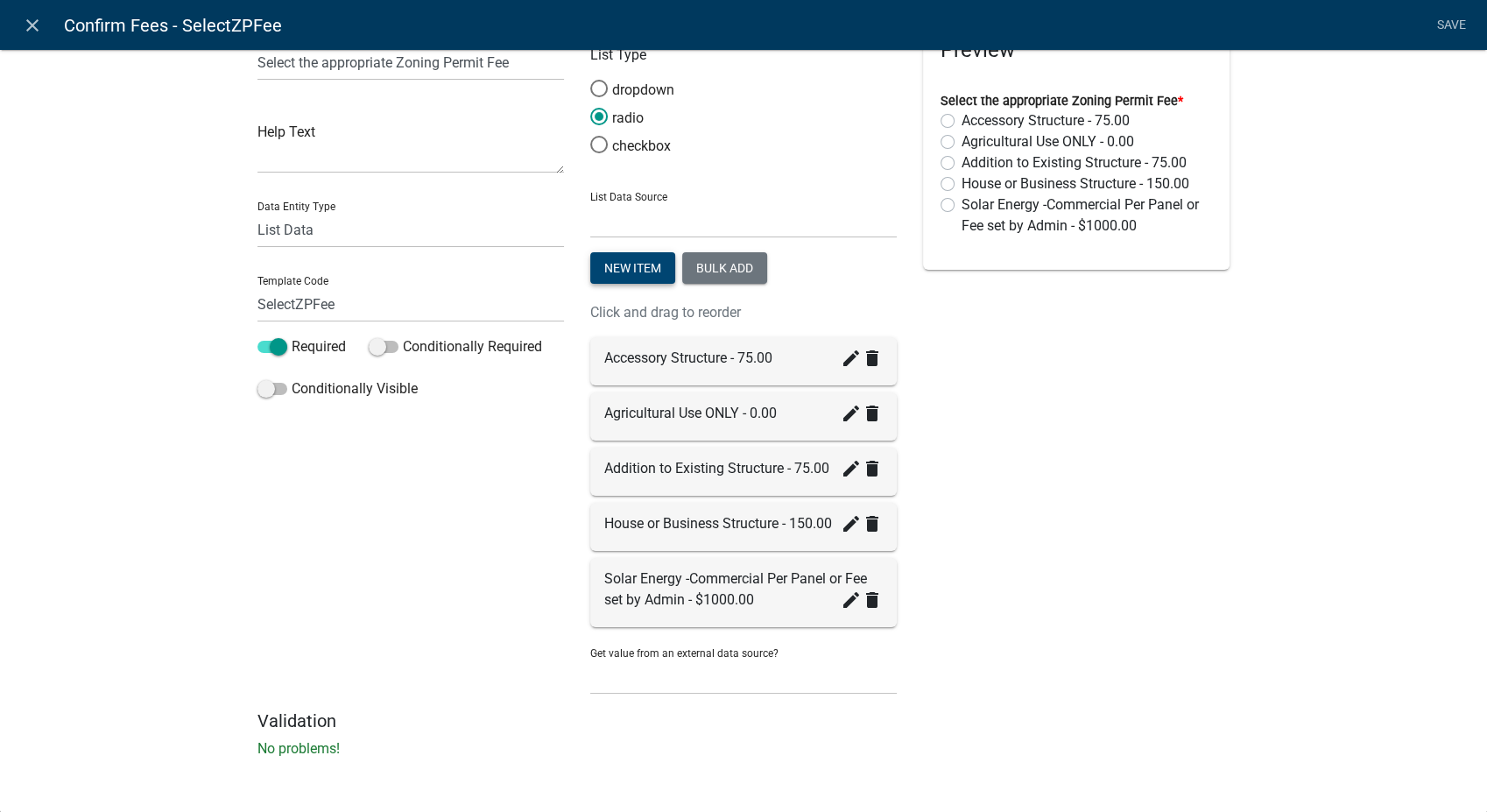
click at [640, 276] on button "New item" at bounding box center [632, 268] width 85 height 32
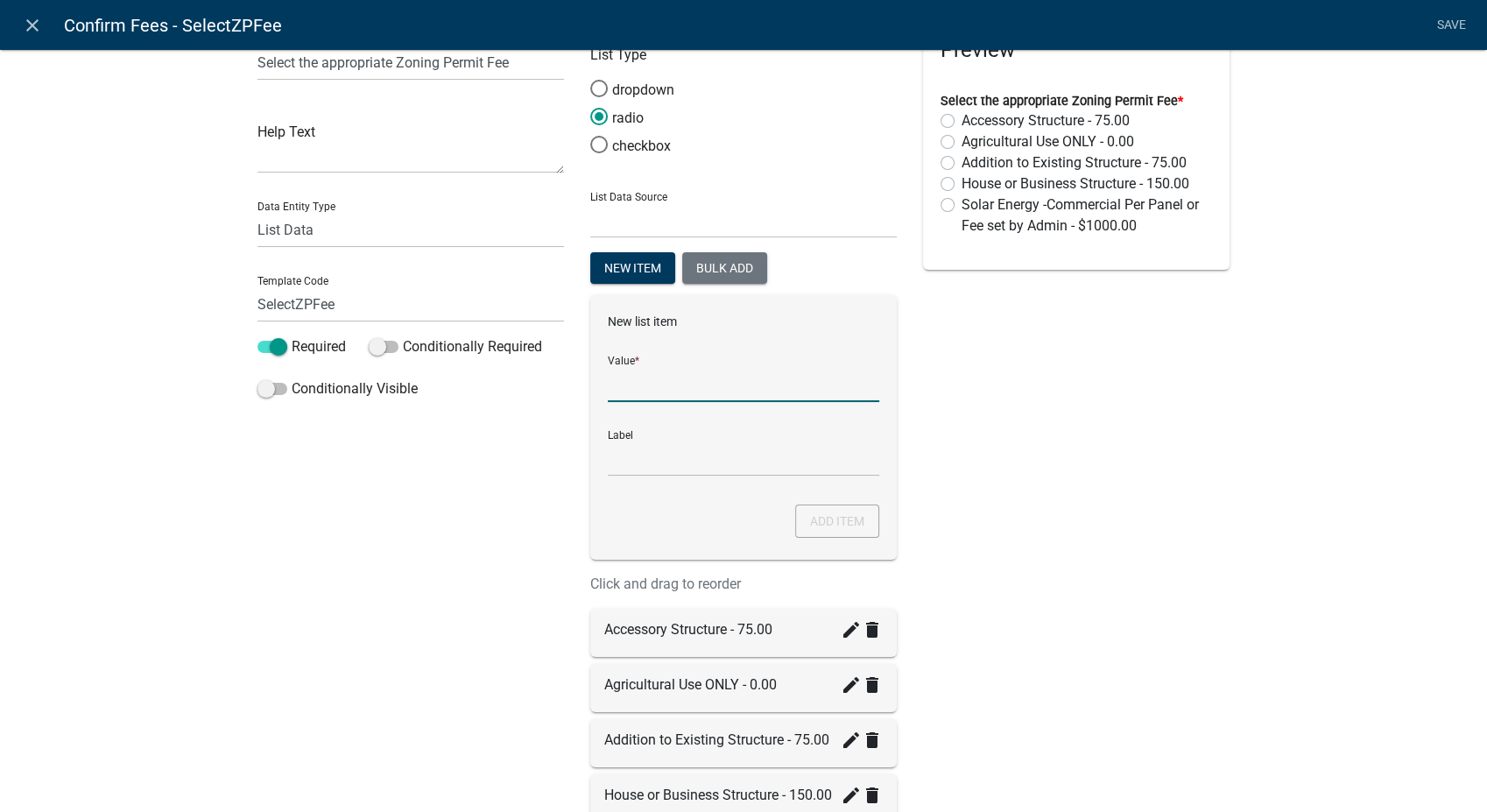
click at [646, 383] on input "List Data Source" at bounding box center [744, 384] width 272 height 36
type input "Solar Energy - Non-Commercial Per Panel or Fee set by Admin - $250.00"
click at [830, 522] on button "Add item" at bounding box center [836, 521] width 84 height 33
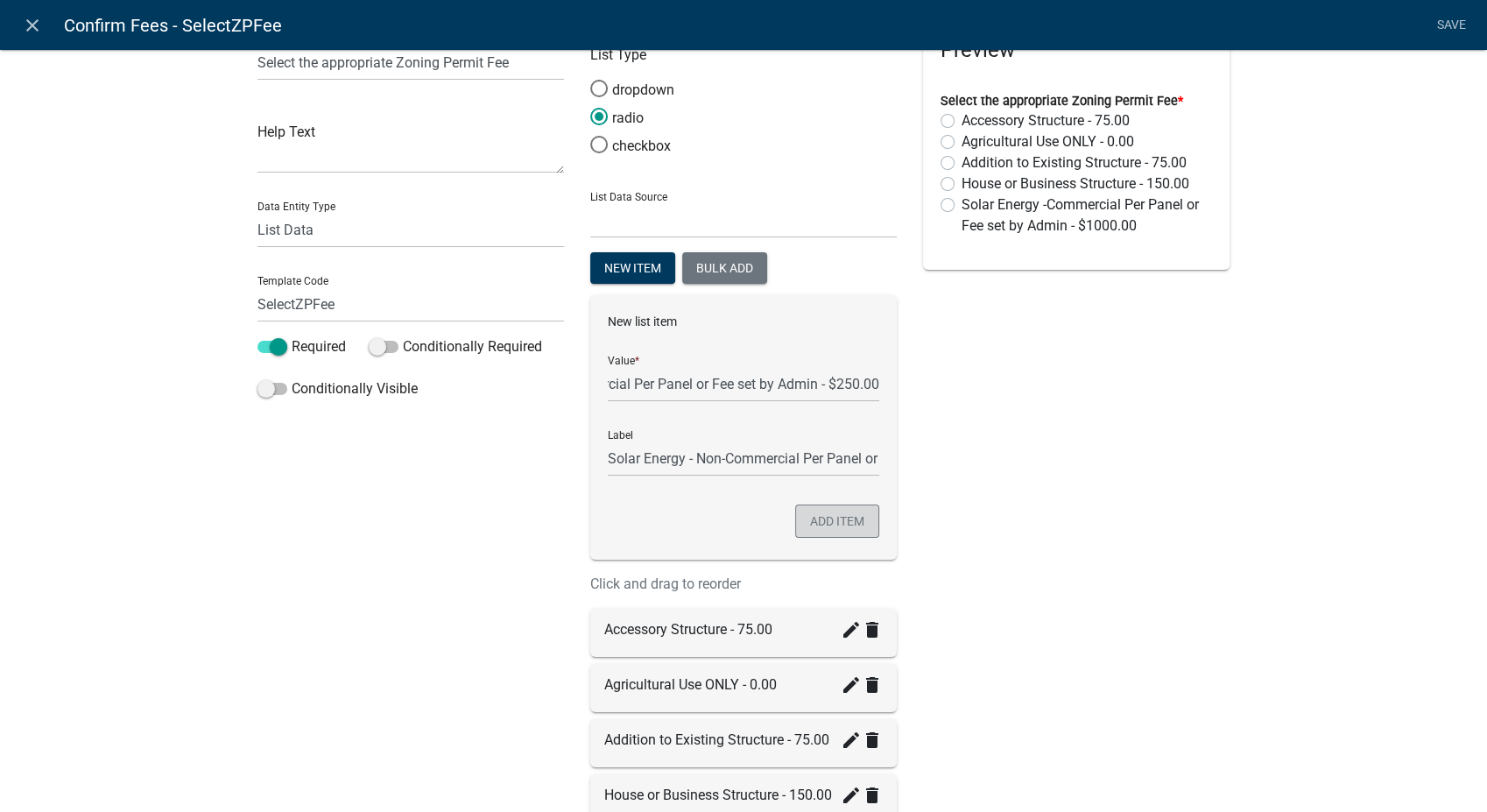
scroll to position [0, 0]
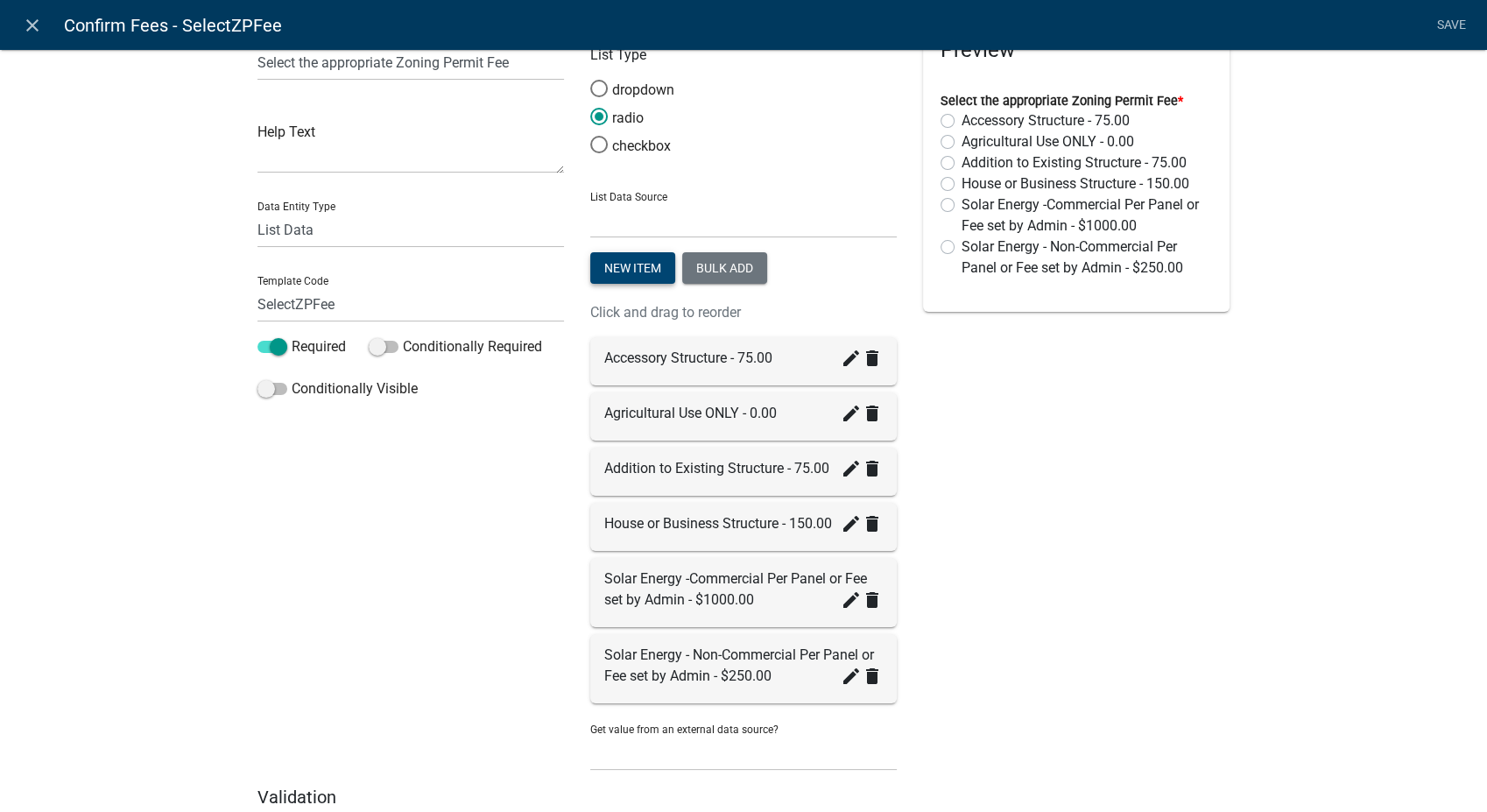
click at [610, 259] on button "New item" at bounding box center [632, 268] width 85 height 32
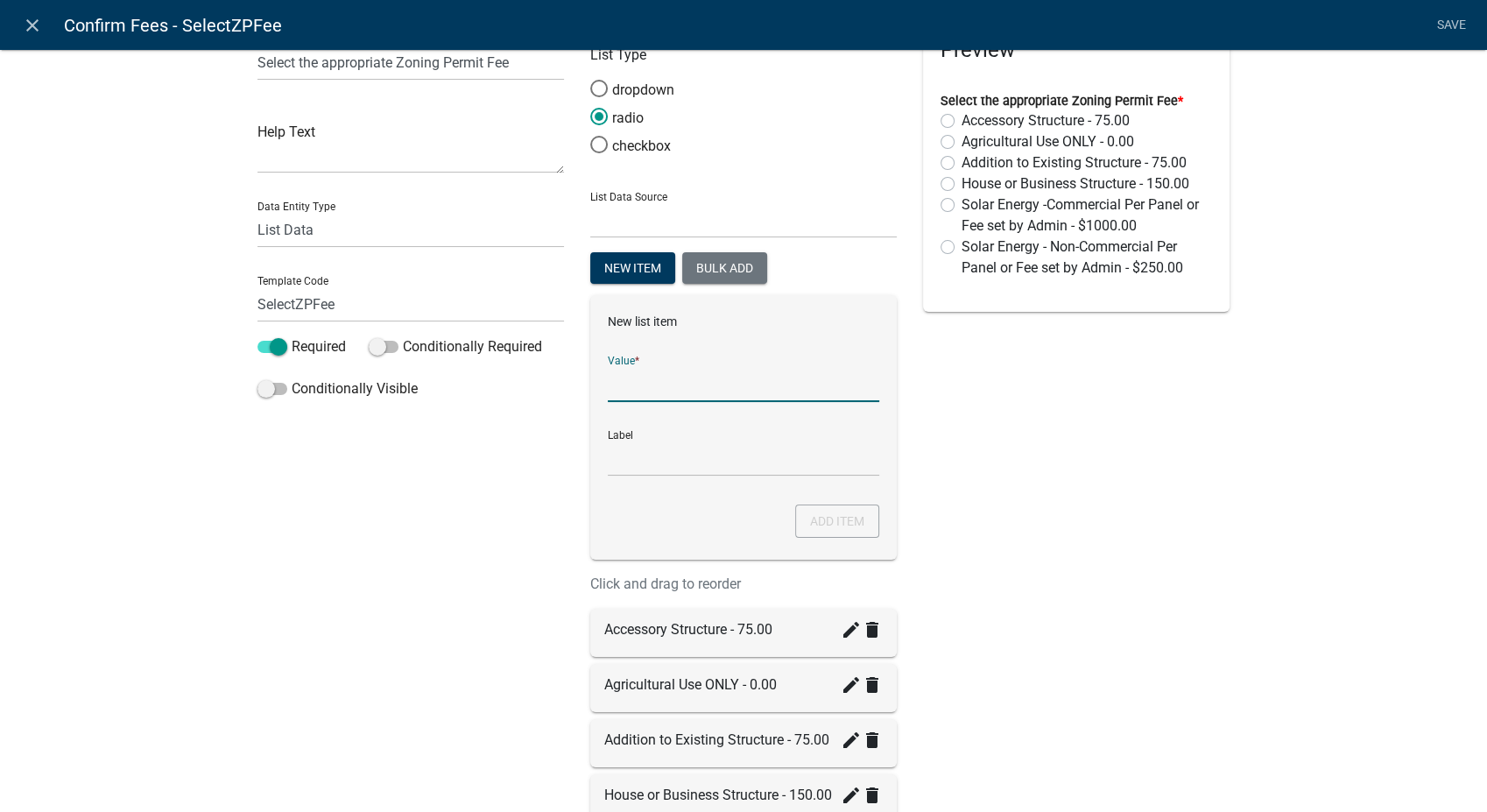
click at [646, 371] on input "List Data Source" at bounding box center [744, 384] width 272 height 36
type input "WECS - Commercial - $1000.00 per Tower"
click at [616, 459] on input "WECS - Commercial - $1000.00 per Tower" at bounding box center [744, 458] width 272 height 36
click at [833, 525] on button "Add item" at bounding box center [836, 521] width 84 height 33
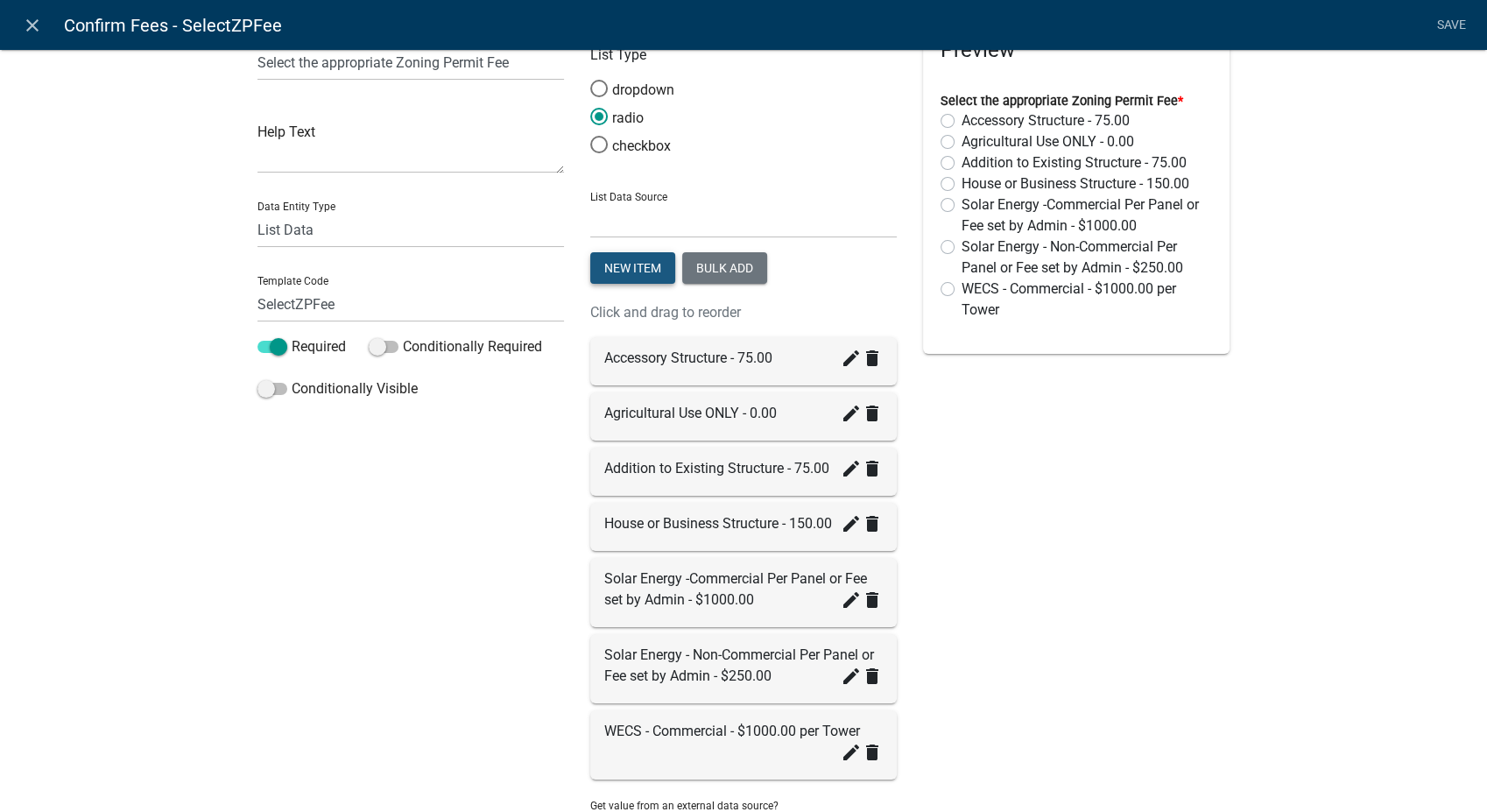
click at [613, 272] on button "New item" at bounding box center [632, 268] width 85 height 32
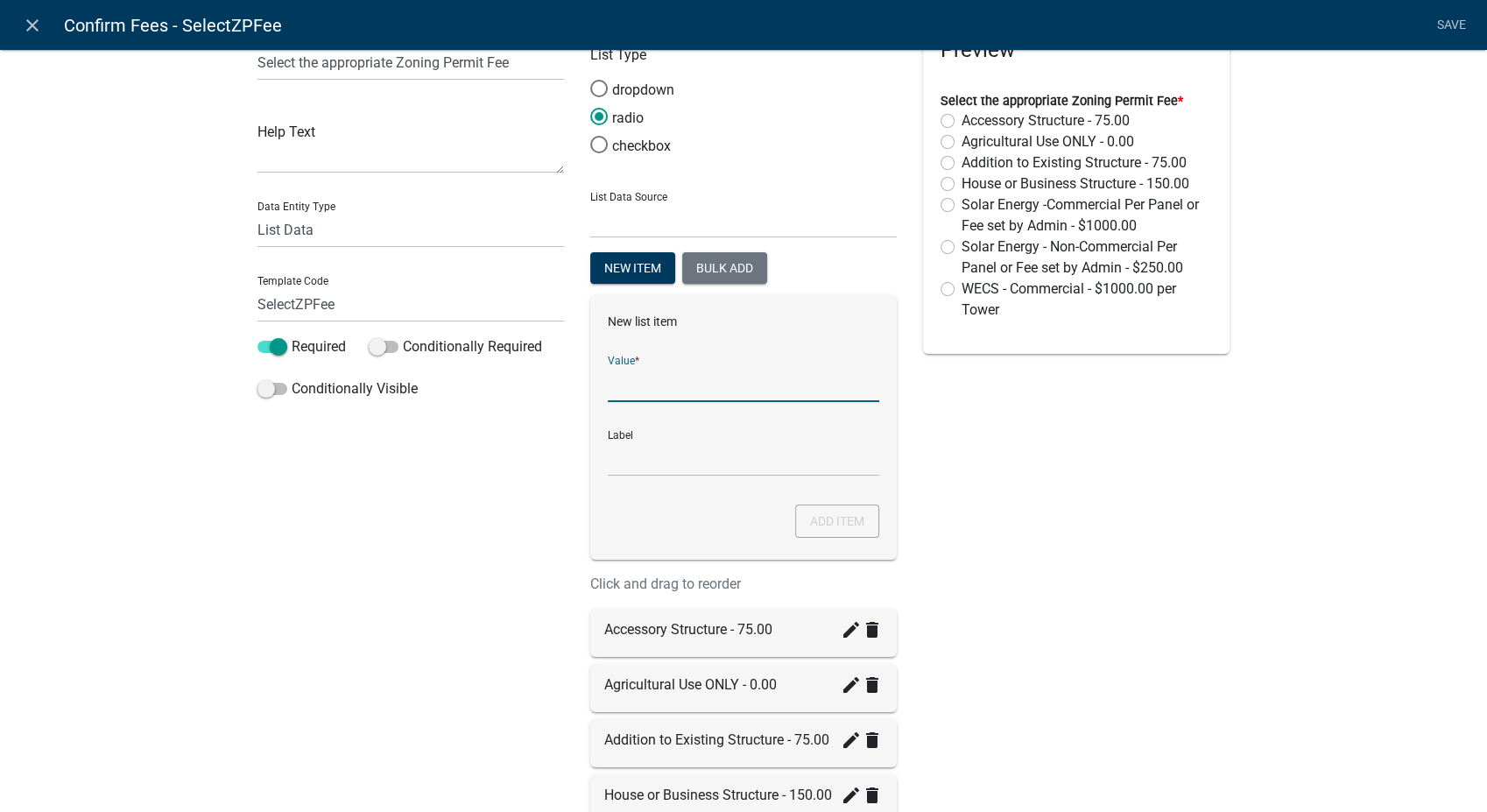
click at [624, 390] on input "List Data Source" at bounding box center [744, 384] width 272 height 36
type input "WECS - Meteorological - $500.00 per Tower"
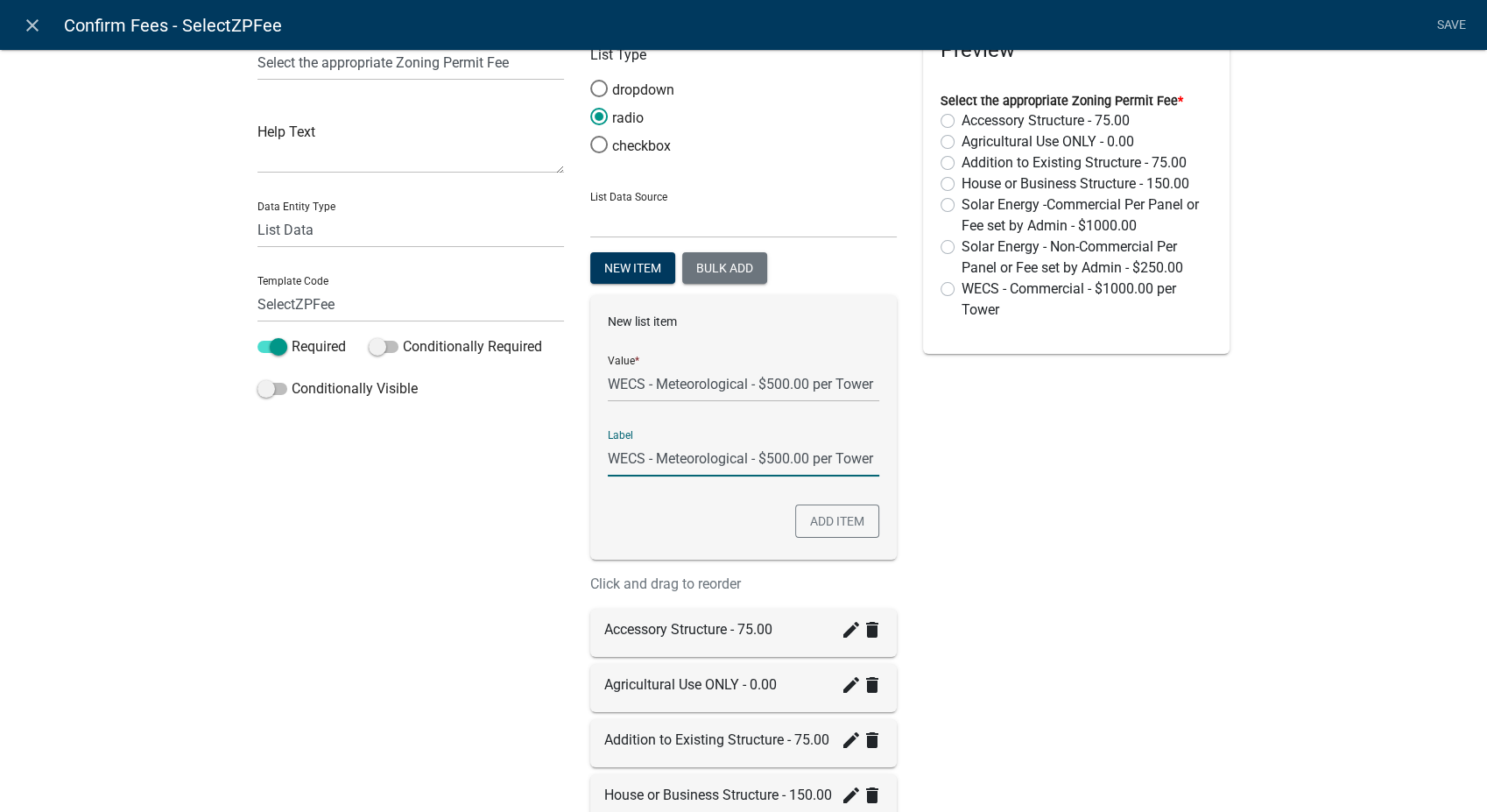
click at [720, 463] on input "WECS - Meteorological - $500.00 per Tower" at bounding box center [744, 458] width 272 height 36
click at [822, 516] on button "Add item" at bounding box center [836, 521] width 84 height 33
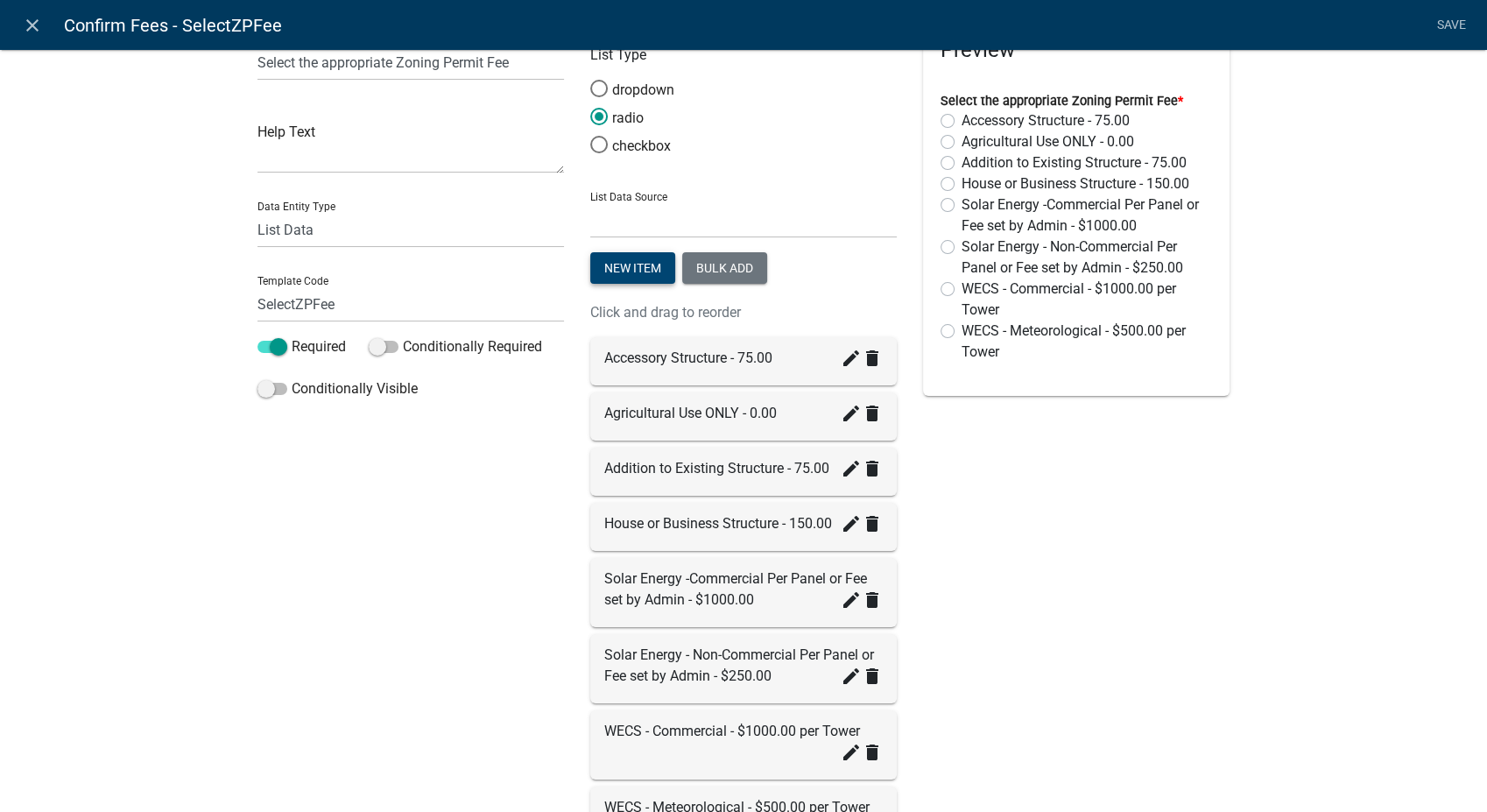
click at [650, 275] on button "New item" at bounding box center [632, 268] width 85 height 32
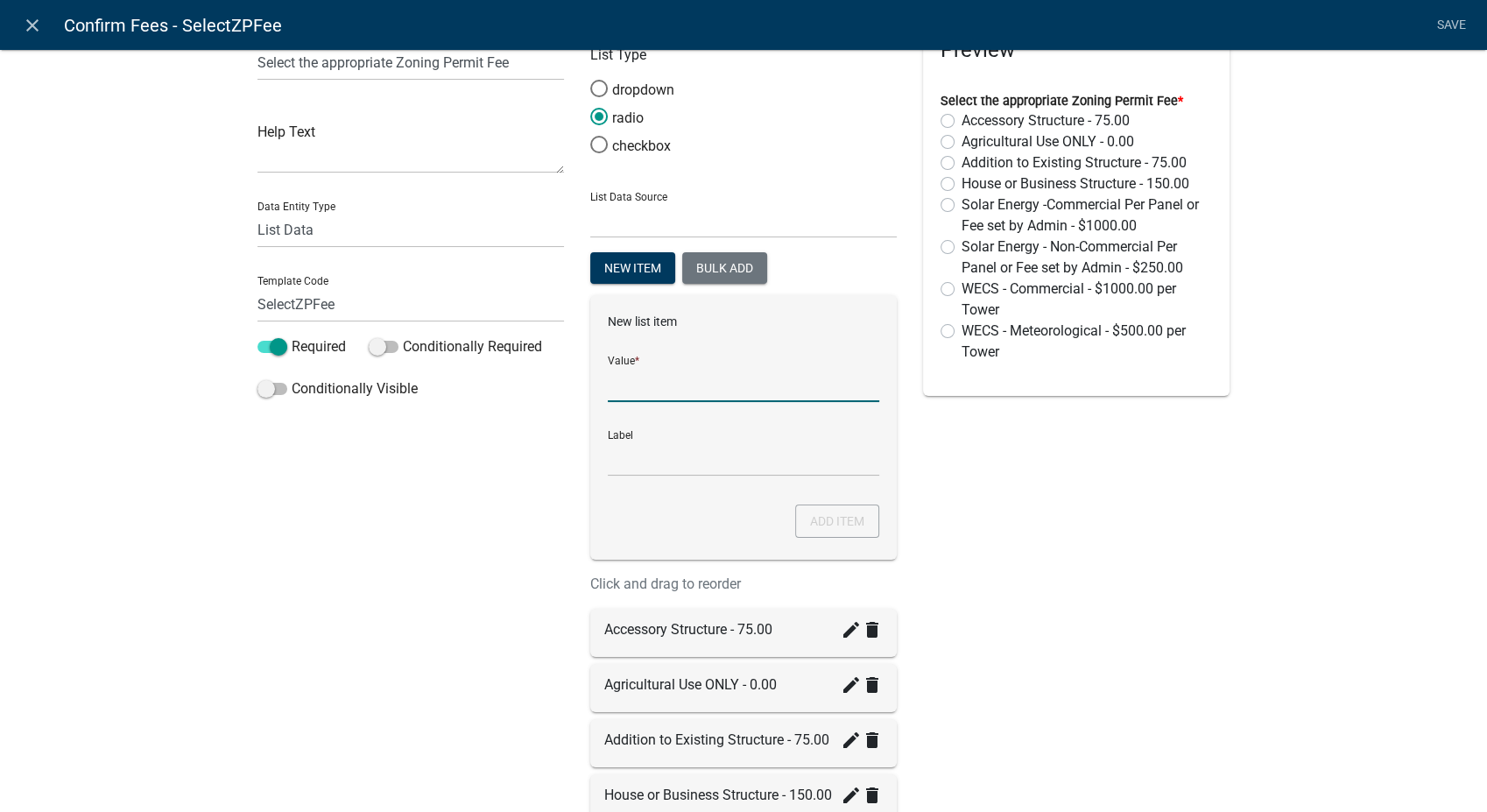
click at [652, 379] on input "List Data Source" at bounding box center [744, 384] width 272 height 36
type input "WECS - Micro - $125.00 per Tower"
click at [726, 452] on input "WECS - Micro - $125.00 per Tower" at bounding box center [744, 458] width 272 height 36
click at [804, 515] on button "Add item" at bounding box center [836, 521] width 84 height 33
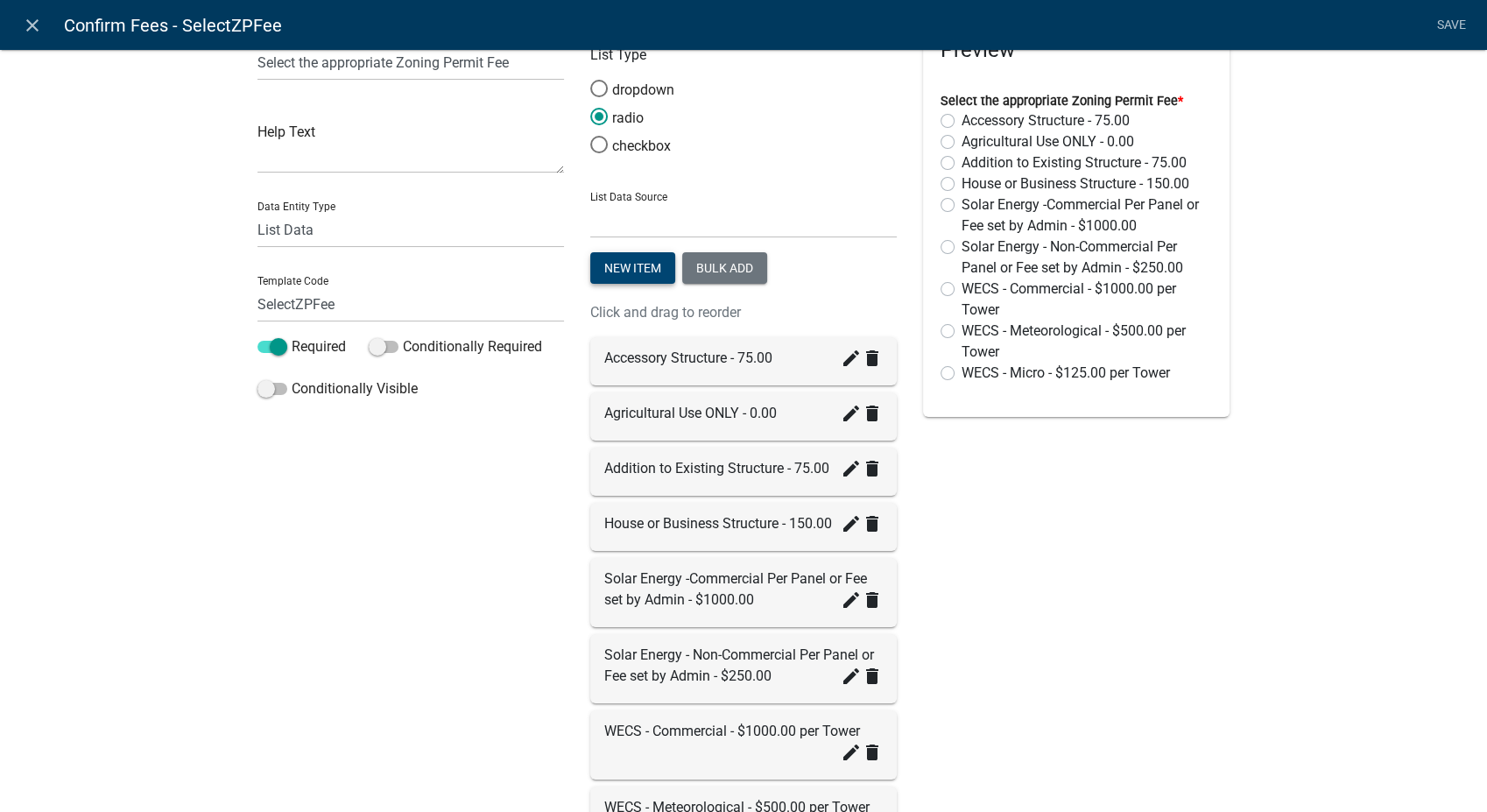
click at [637, 266] on button "New item" at bounding box center [632, 268] width 85 height 32
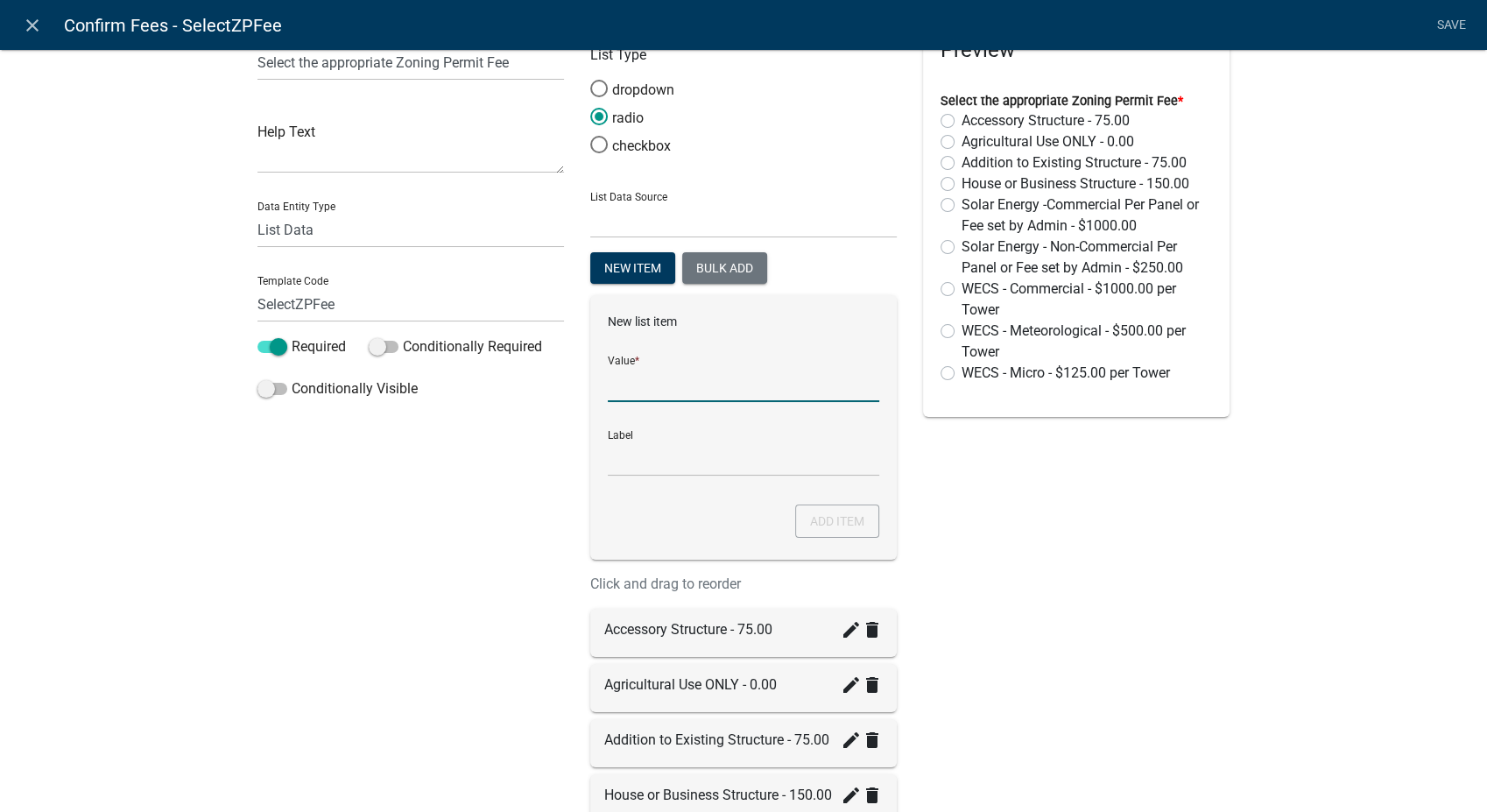
click at [636, 388] on input "List Data Source" at bounding box center [744, 384] width 272 height 36
type input "WECS - Non-Commercial - $250.00 per Tower"
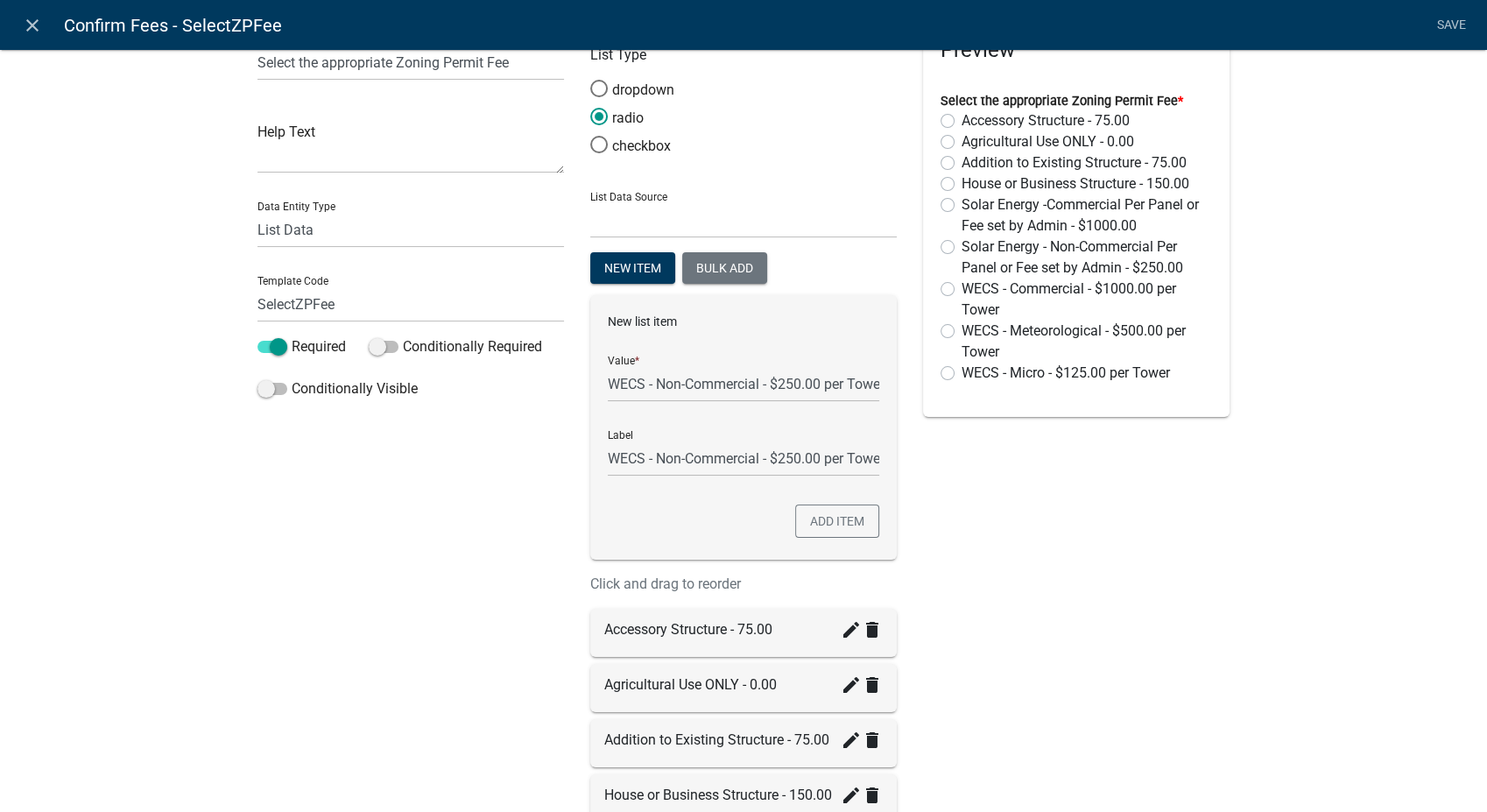
click at [594, 467] on div "New list item Value * WECS - Non-Commercial - $250.00 per Tower Label WECS - No…" at bounding box center [743, 427] width 306 height 265
click at [816, 536] on div "New list item Value * WECS - Non-Commercial - $250.00 per Tower Label WECS - No…" at bounding box center [743, 427] width 306 height 265
click at [816, 528] on button "Add item" at bounding box center [836, 521] width 84 height 33
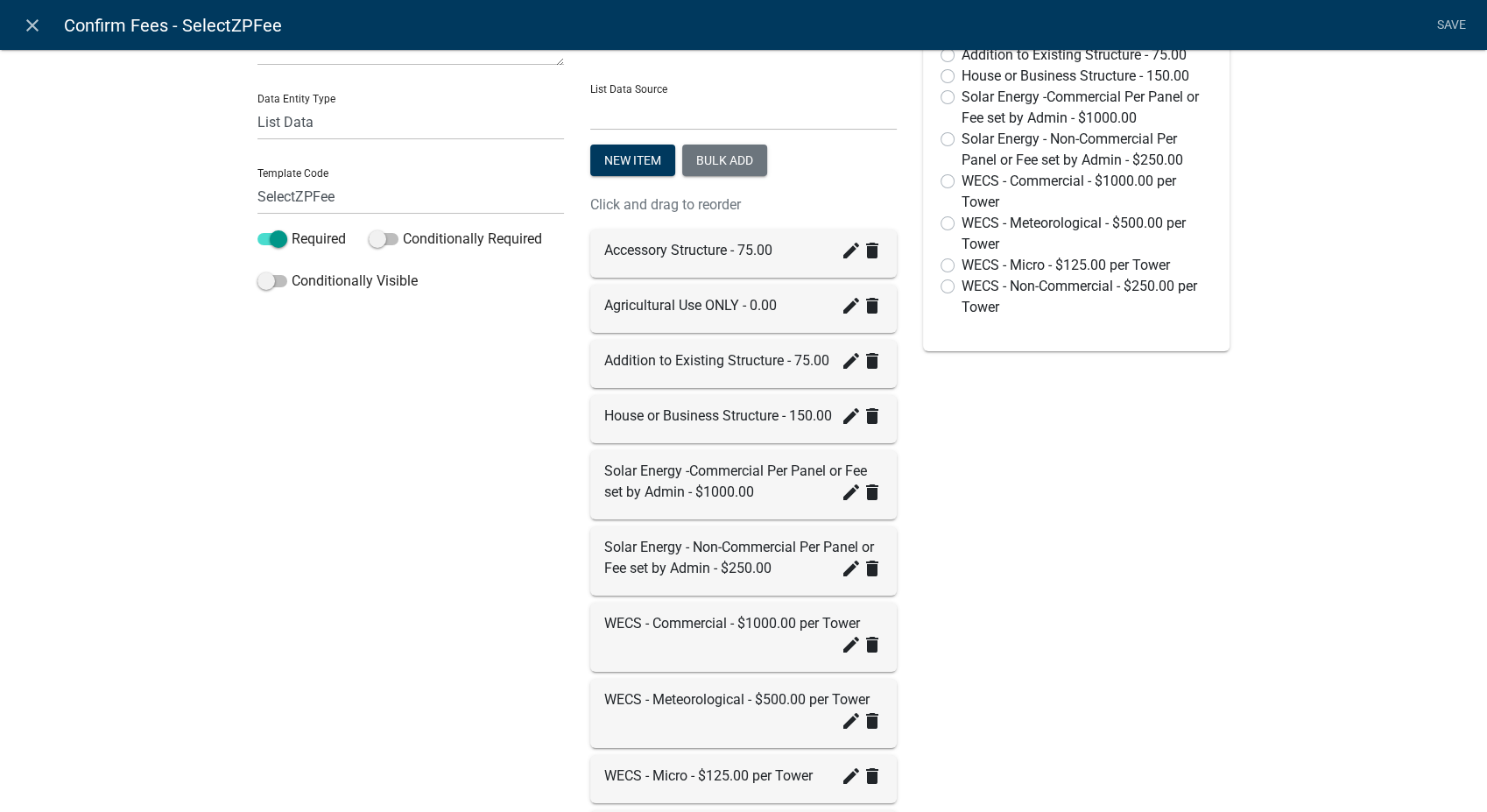
scroll to position [147, 0]
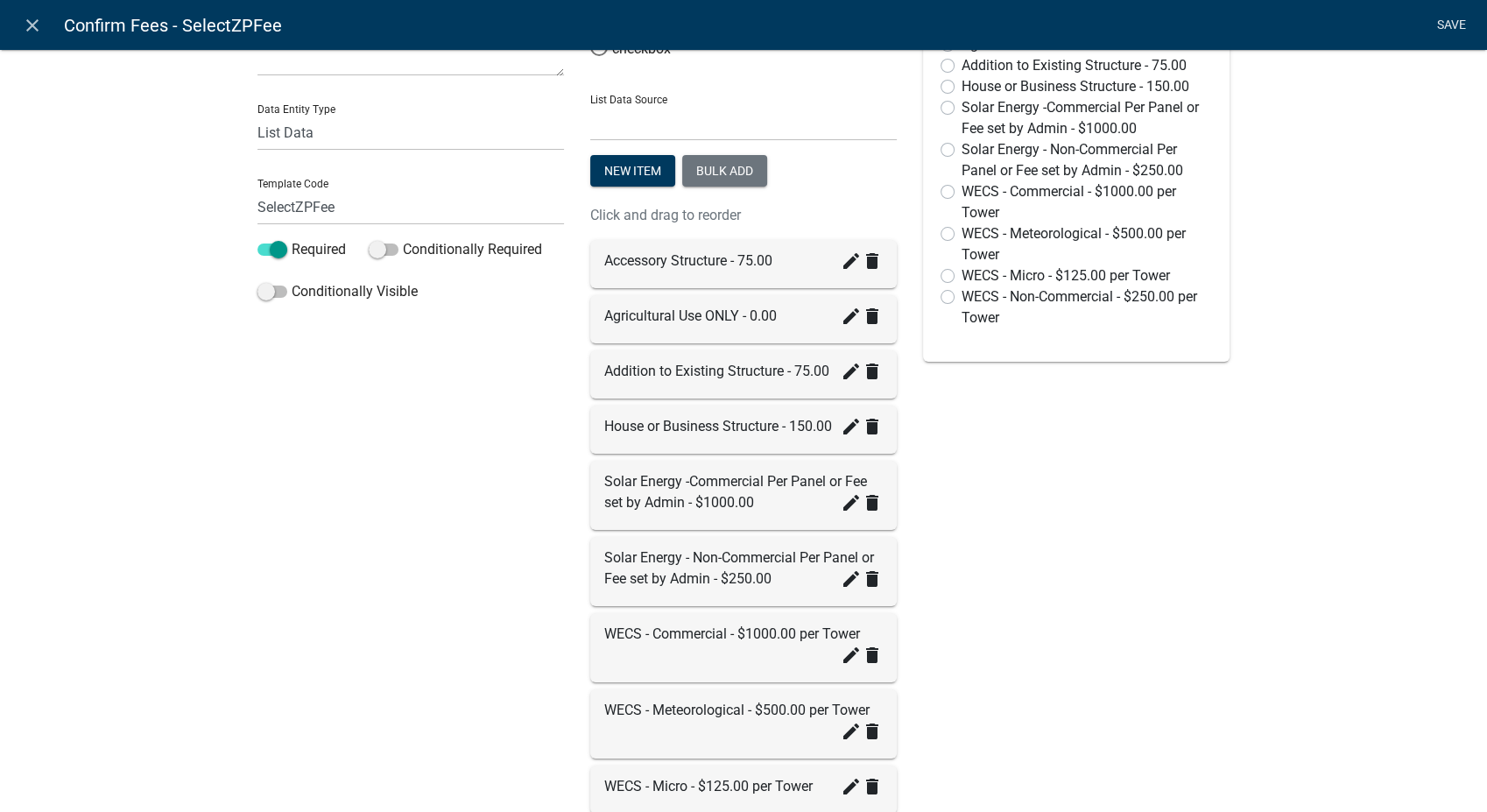
click at [1451, 23] on link "Save" at bounding box center [1450, 25] width 44 height 33
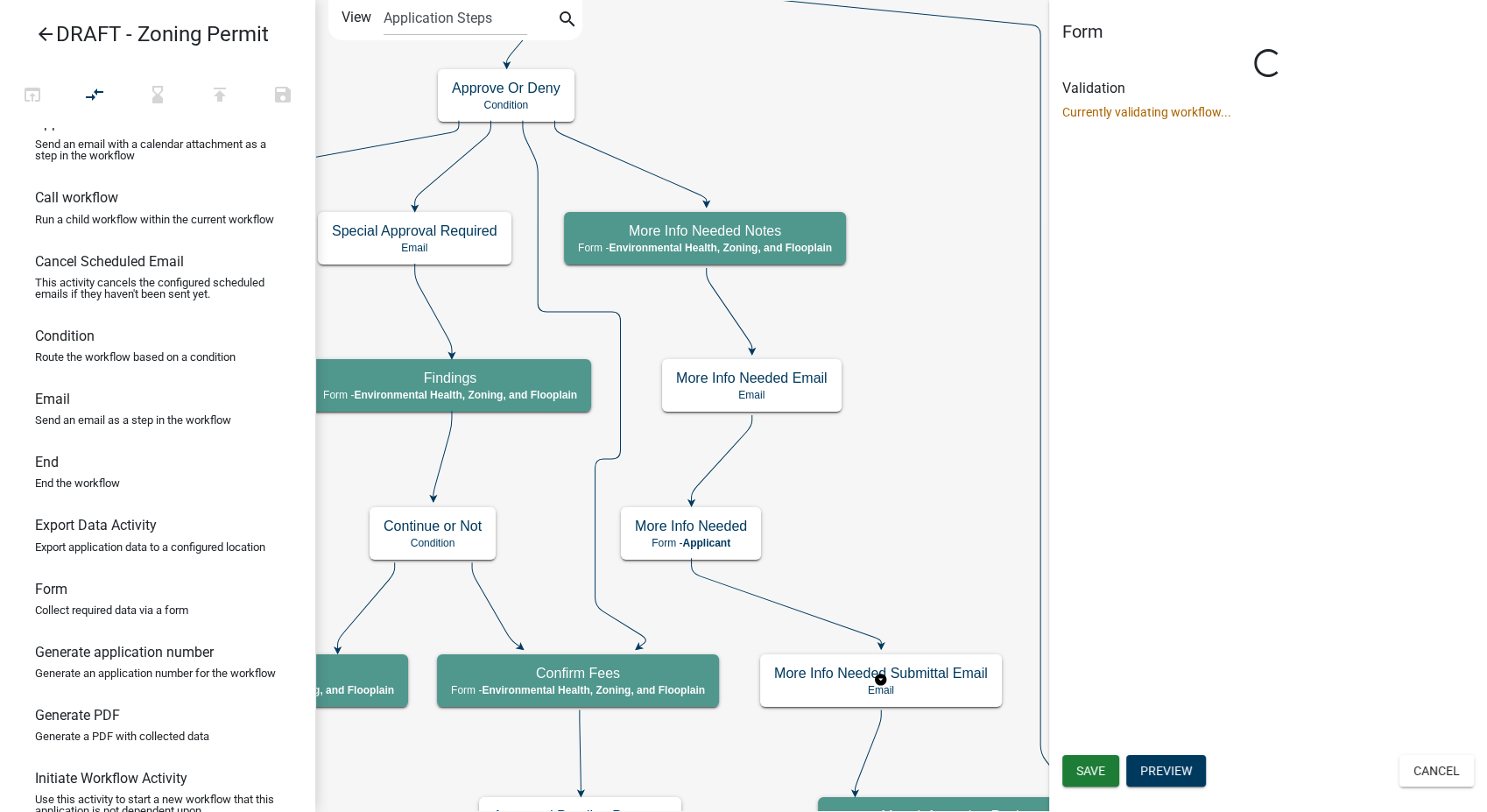
scroll to position [0, 0]
select select "3A482E95-251E-4A38-AB9D-AB9F785FB168"
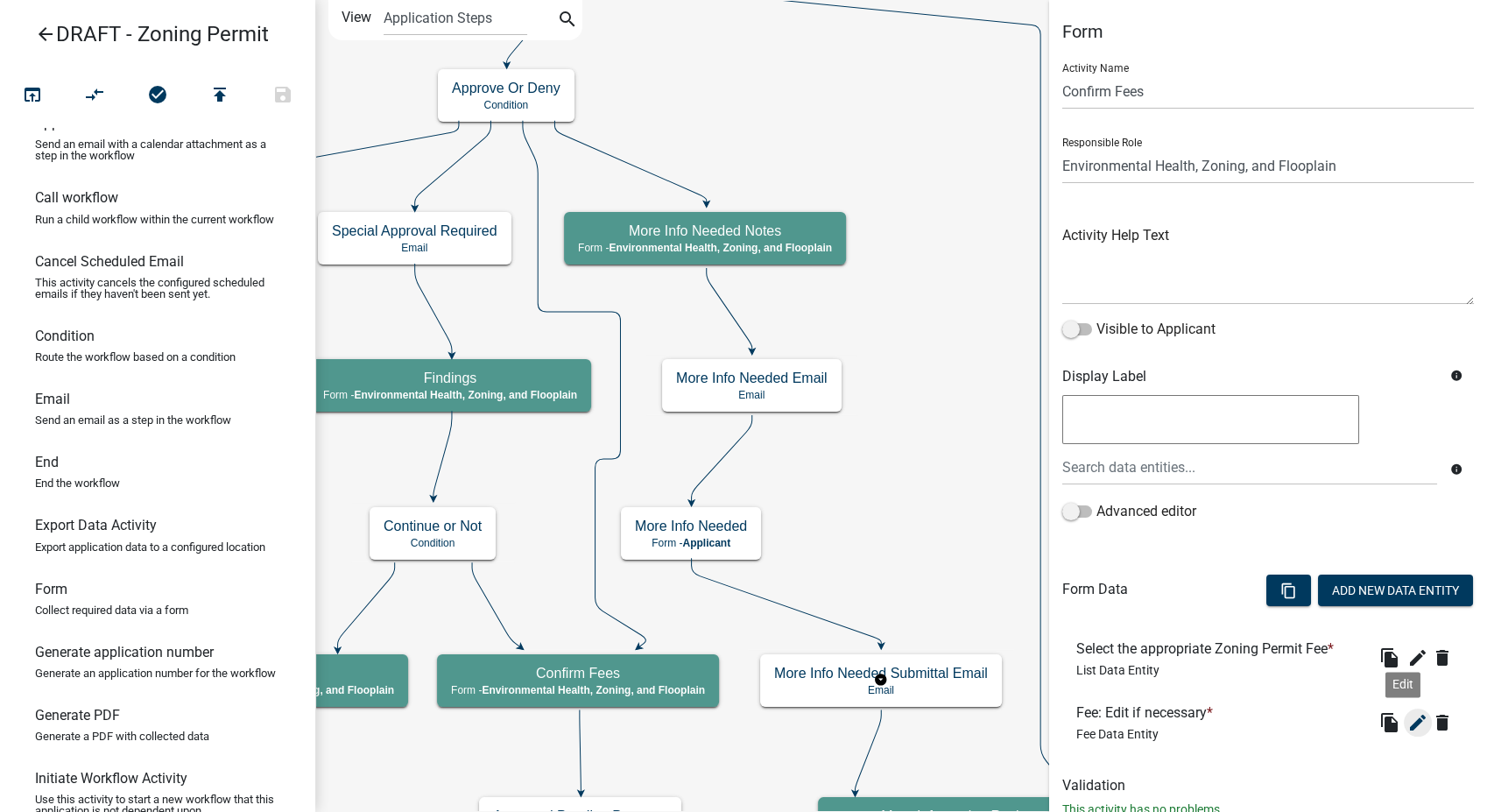
click at [1408, 721] on icon "edit" at bounding box center [1418, 722] width 21 height 21
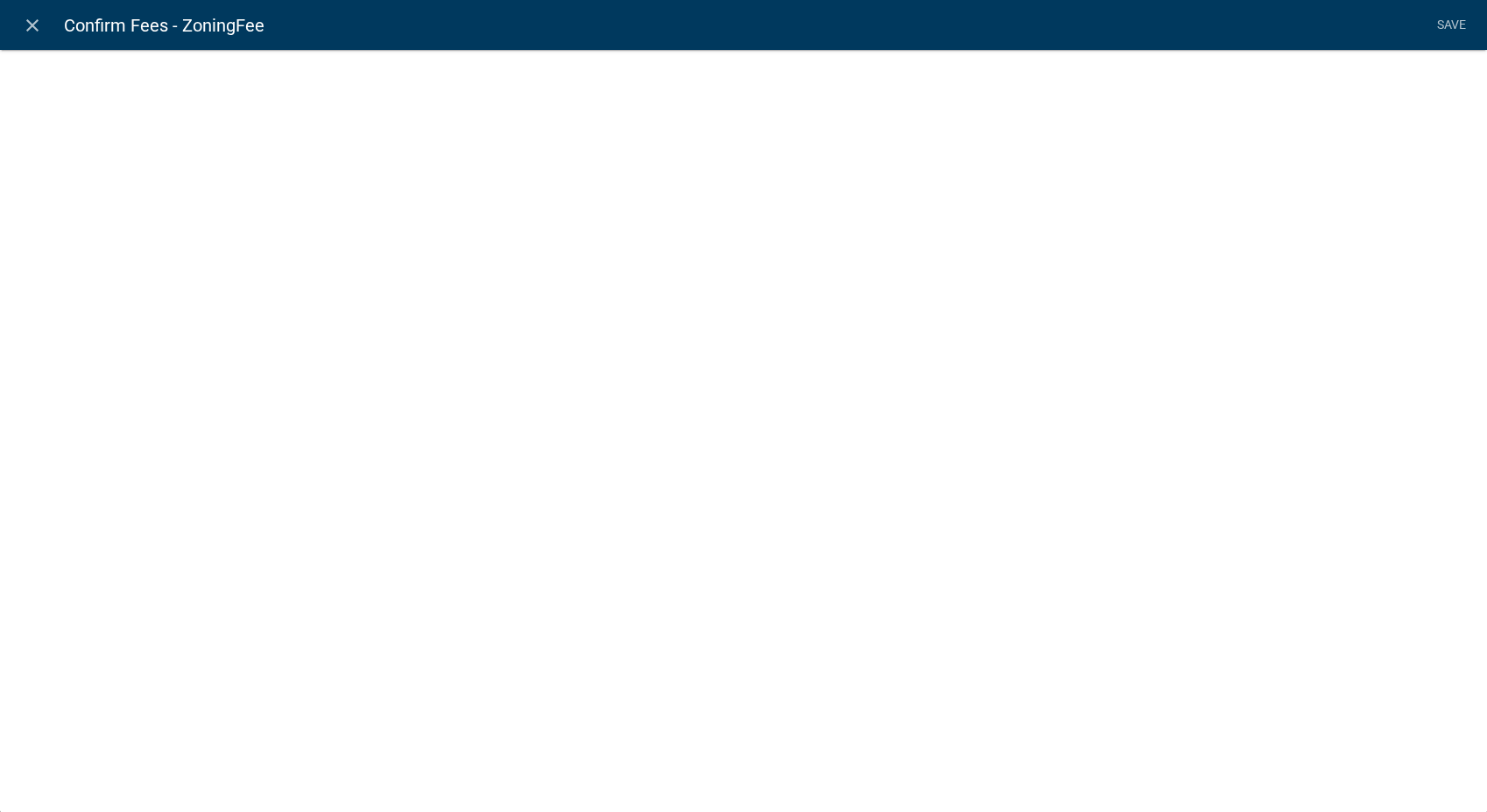
select select "fee"
select select "SelectZPFee"
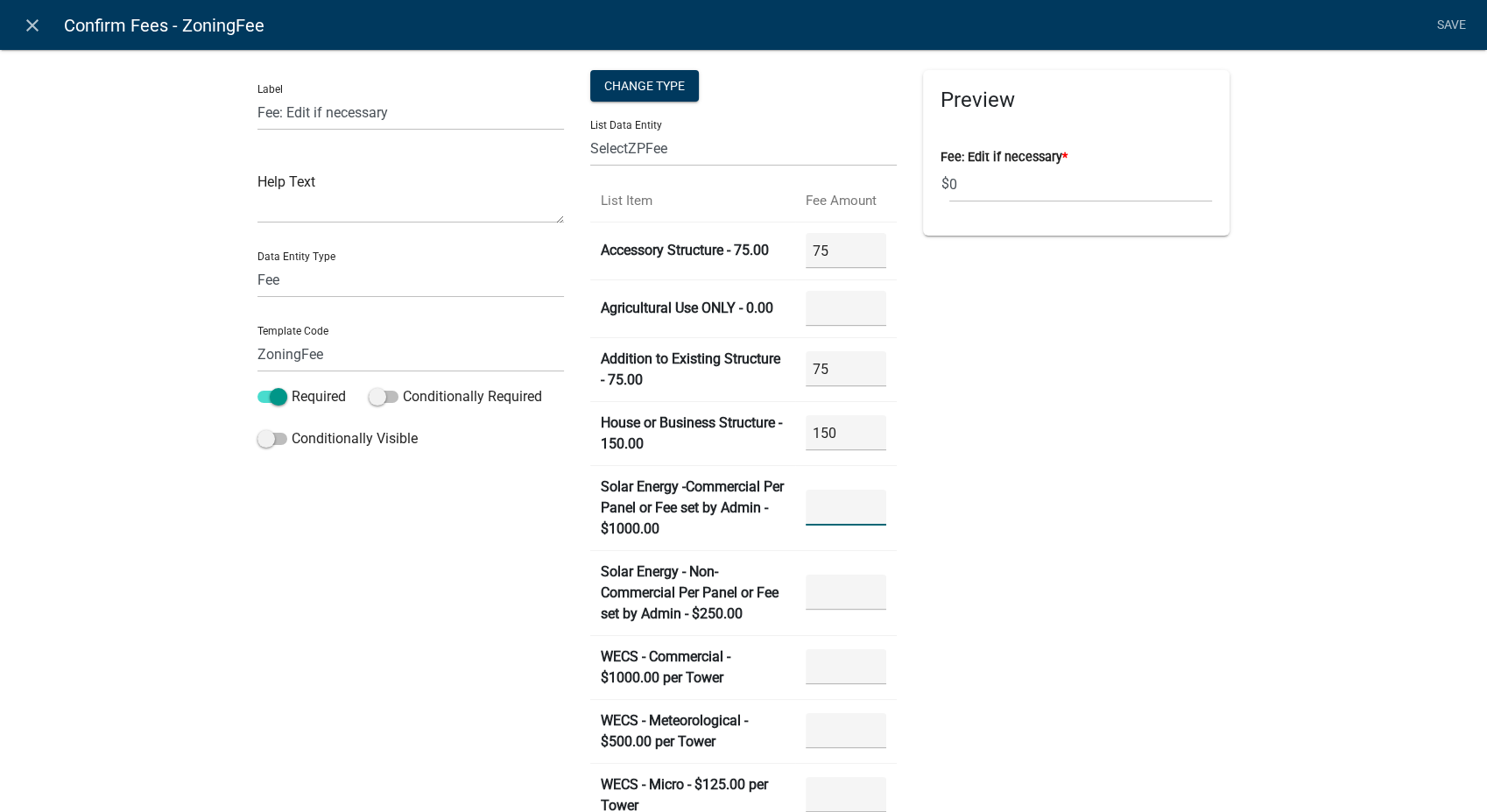
click at [844, 504] on \$1000\ "number" at bounding box center [845, 507] width 80 height 36
type \$1000\ "1000"
click at [827, 599] on \$250\ "number" at bounding box center [845, 592] width 80 height 36
type \$250\ "250"
click at [830, 662] on Tower "number" at bounding box center [845, 666] width 80 height 36
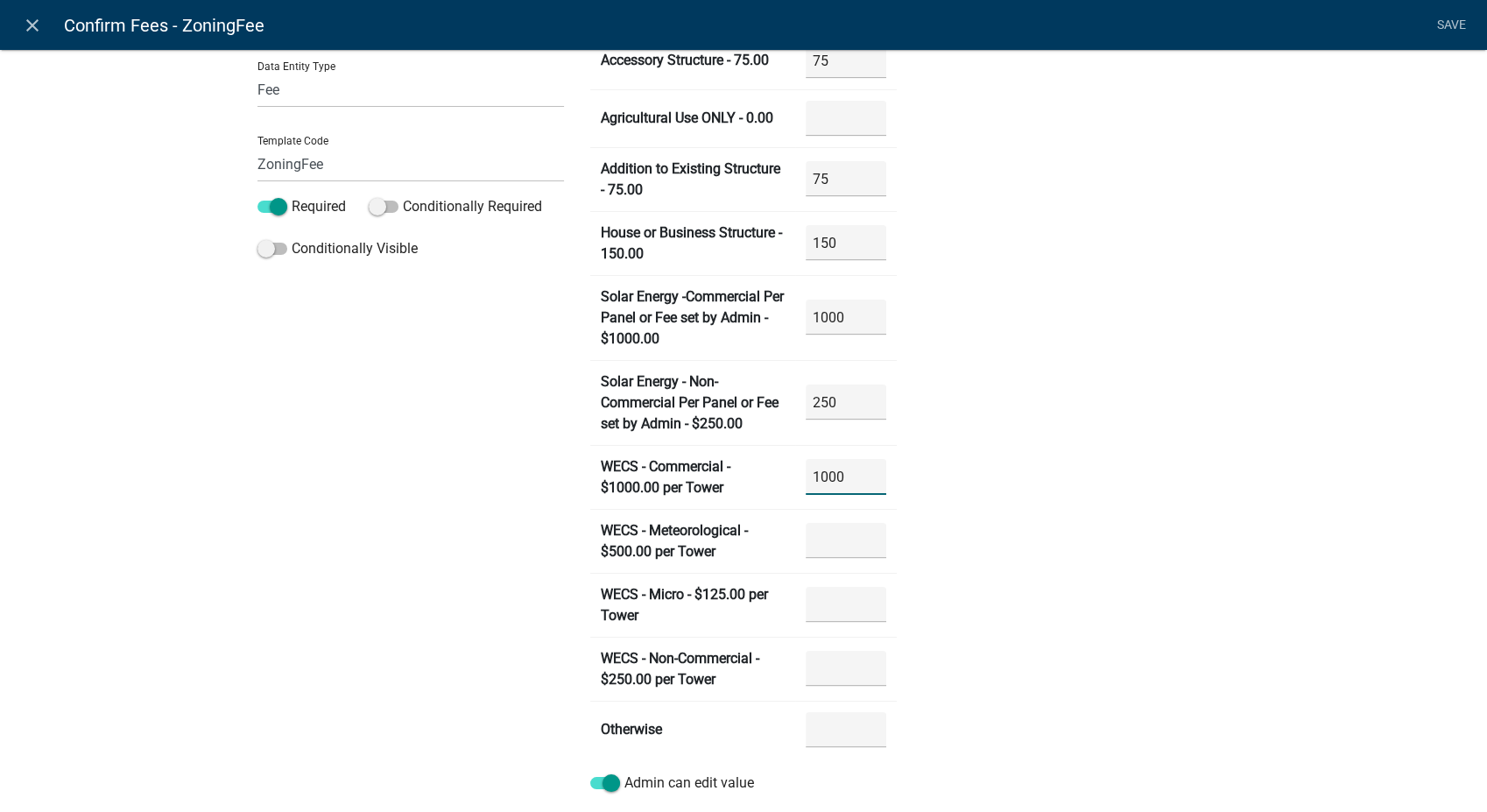
scroll to position [292, 0]
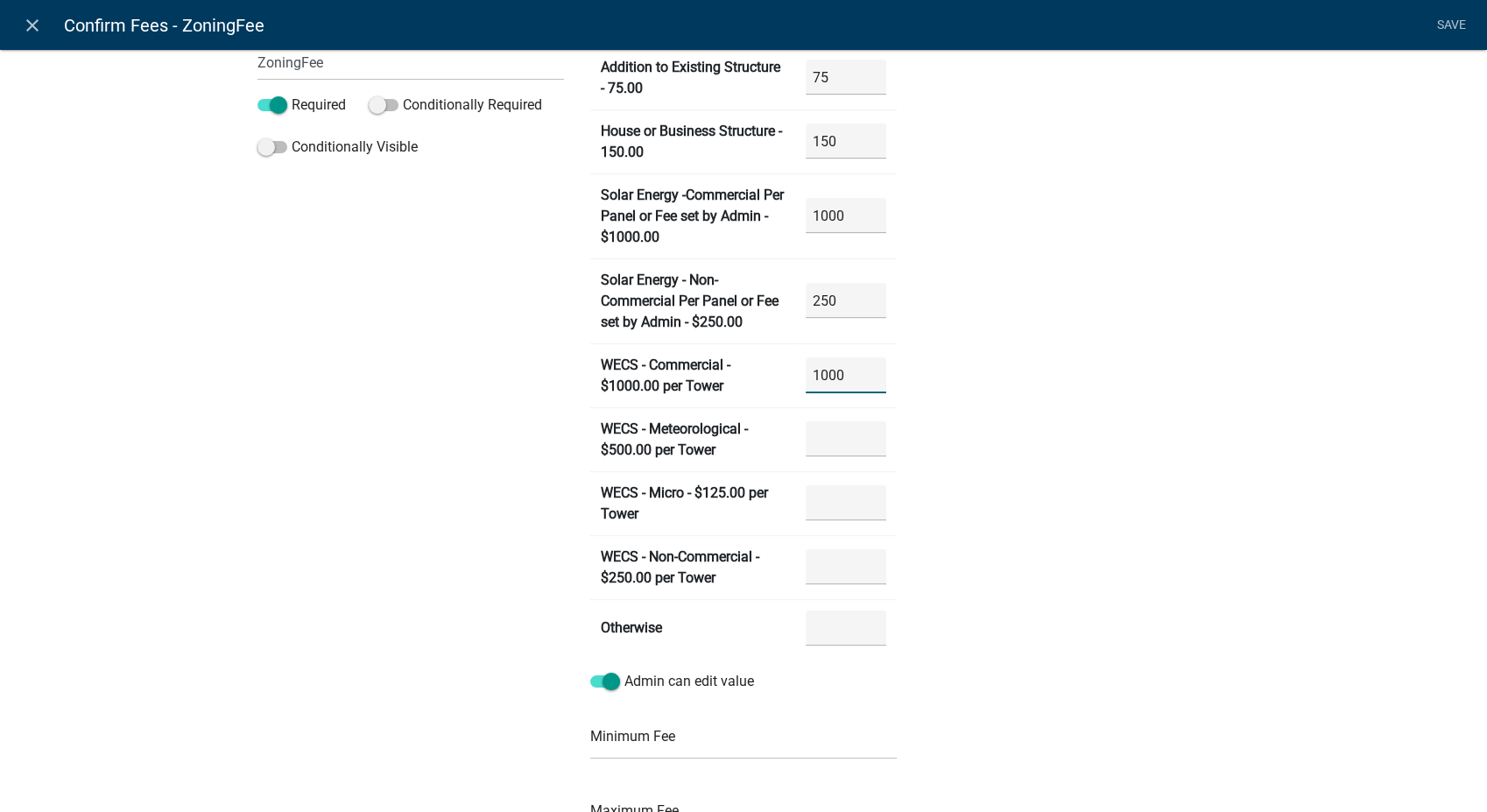
type Tower "1000"
click at [834, 436] on Tower "number" at bounding box center [845, 439] width 80 height 36
type Tower "500"
click at [824, 501] on Tower "number" at bounding box center [845, 503] width 80 height 36
type Tower "125"
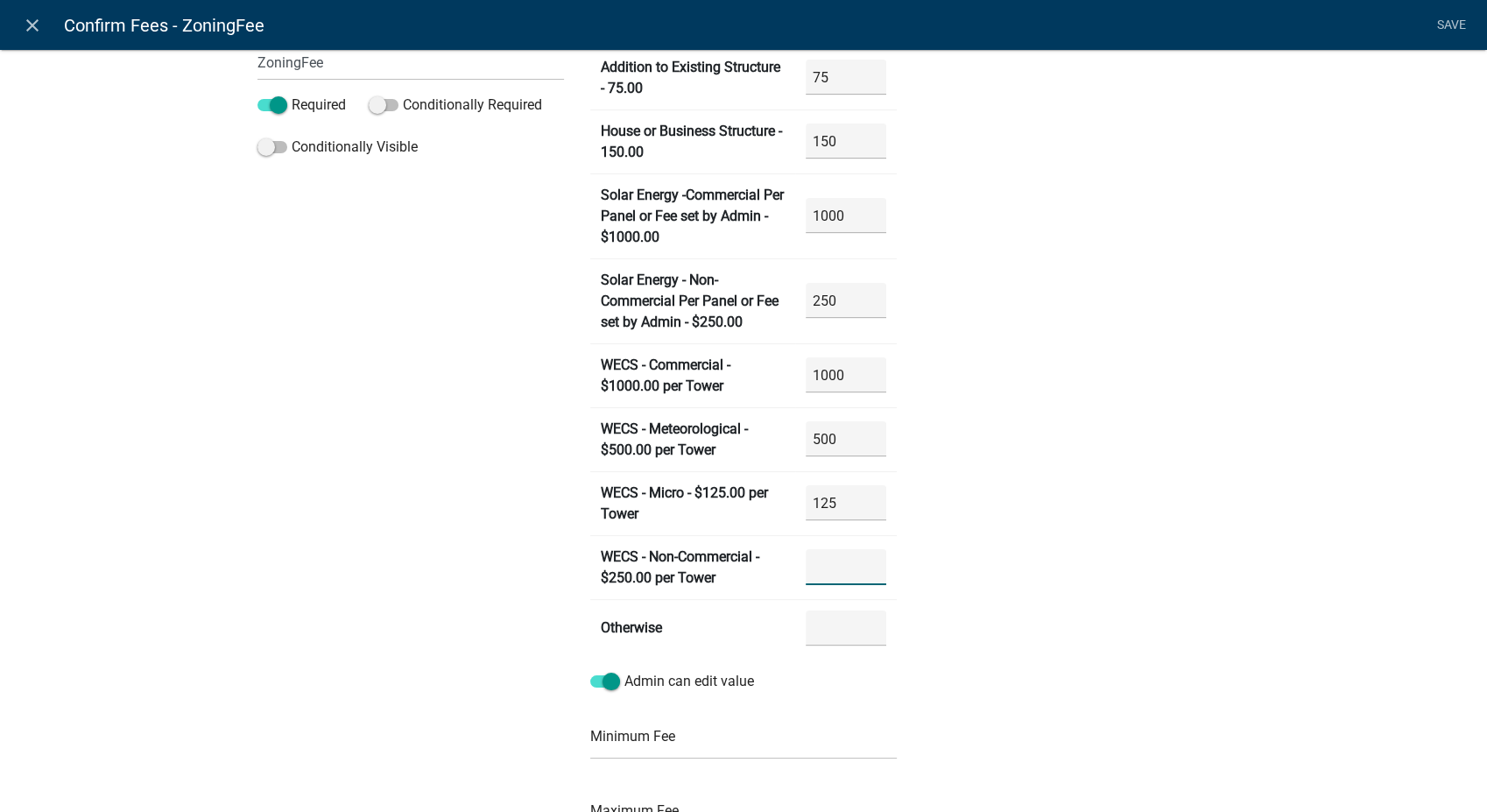
click at [817, 563] on Tower "number" at bounding box center [845, 566] width 80 height 36
type Tower "250"
click at [1092, 536] on div "Preview Fee: Edit if necessary * $ 0" at bounding box center [1076, 417] width 333 height 1276
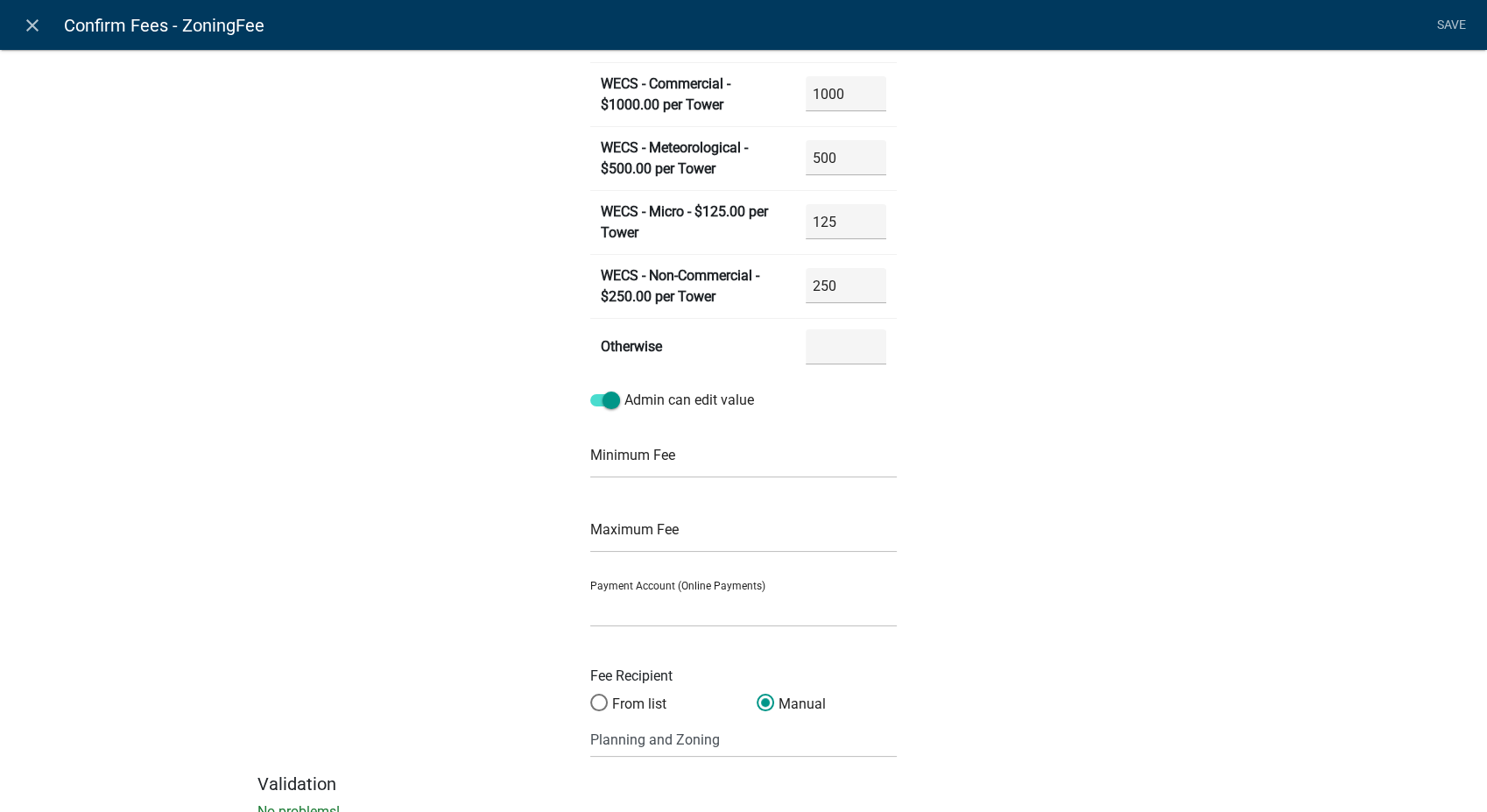
scroll to position [583, 0]
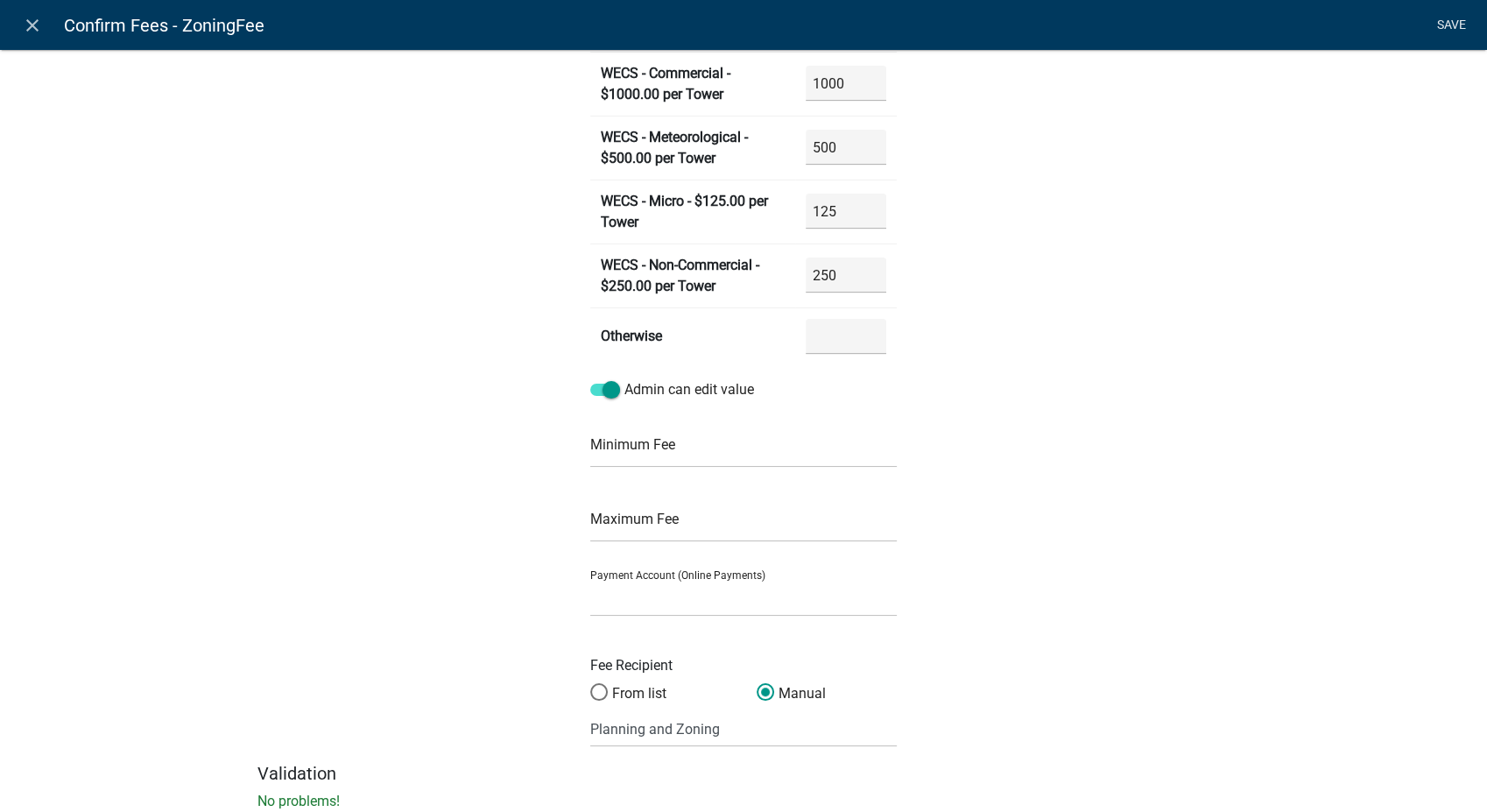
click at [1443, 12] on link "Save" at bounding box center [1450, 25] width 44 height 33
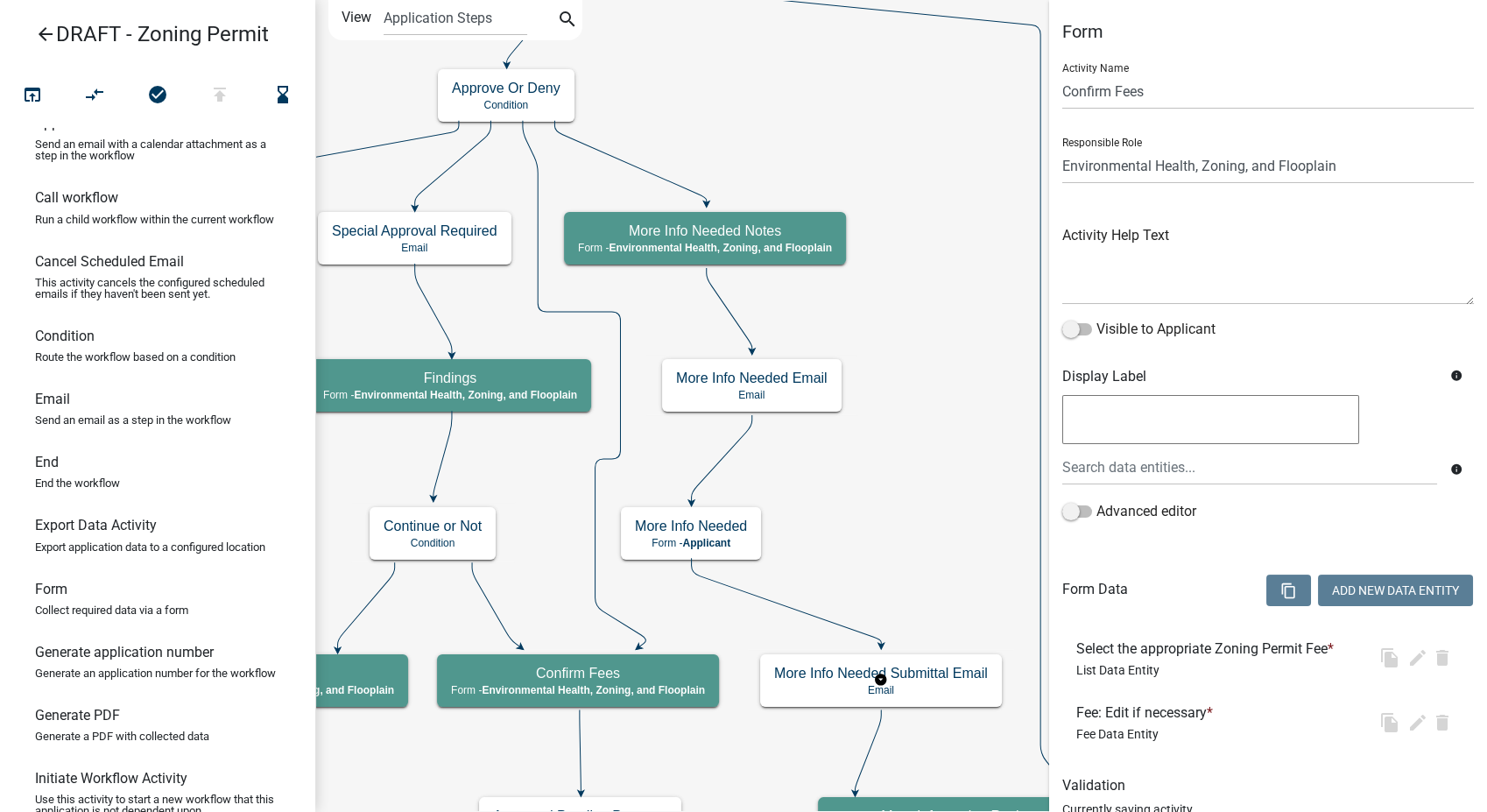
scroll to position [0, 0]
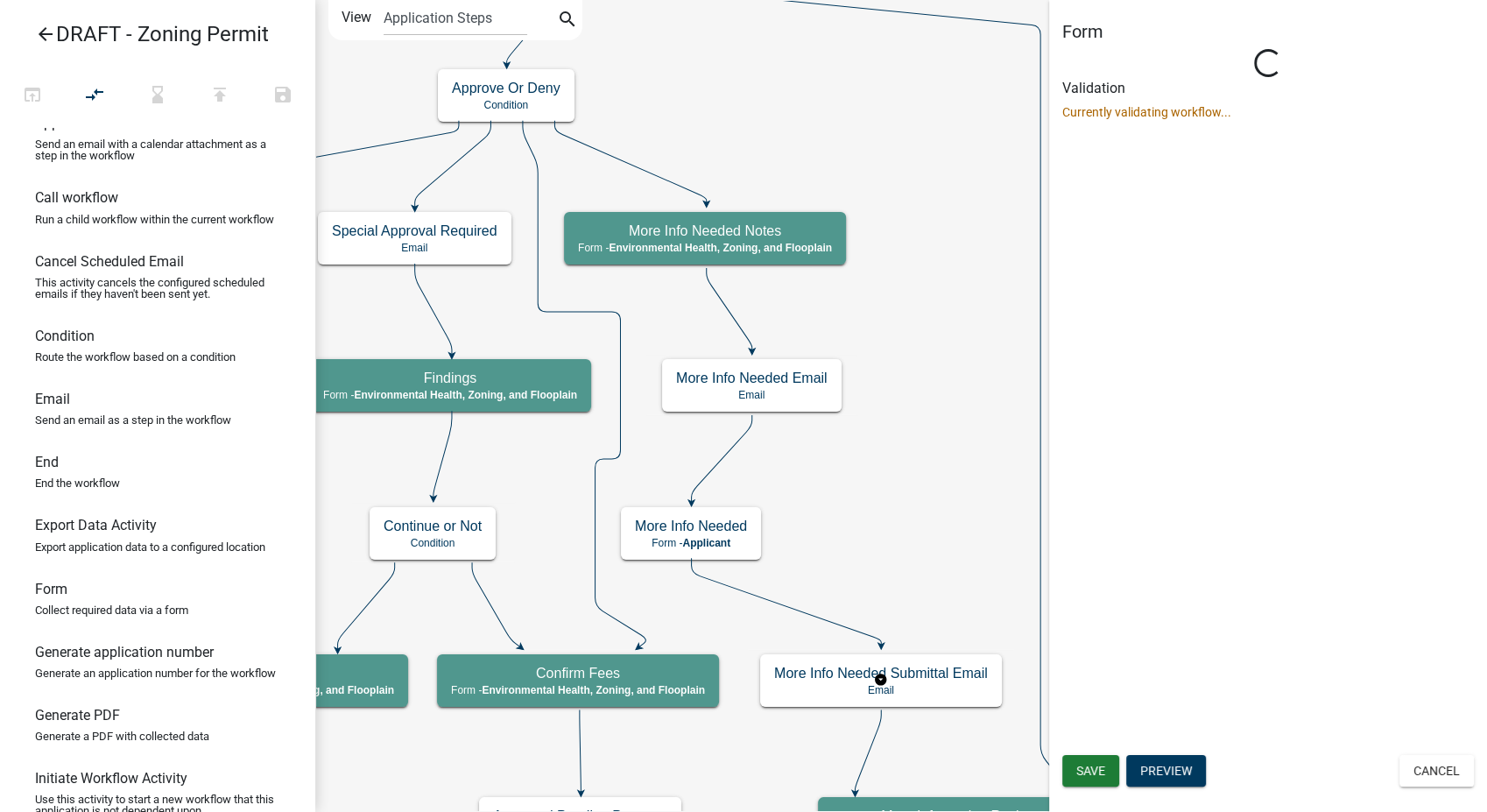
select select "3A482E95-251E-4A38-AB9D-AB9F785FB168"
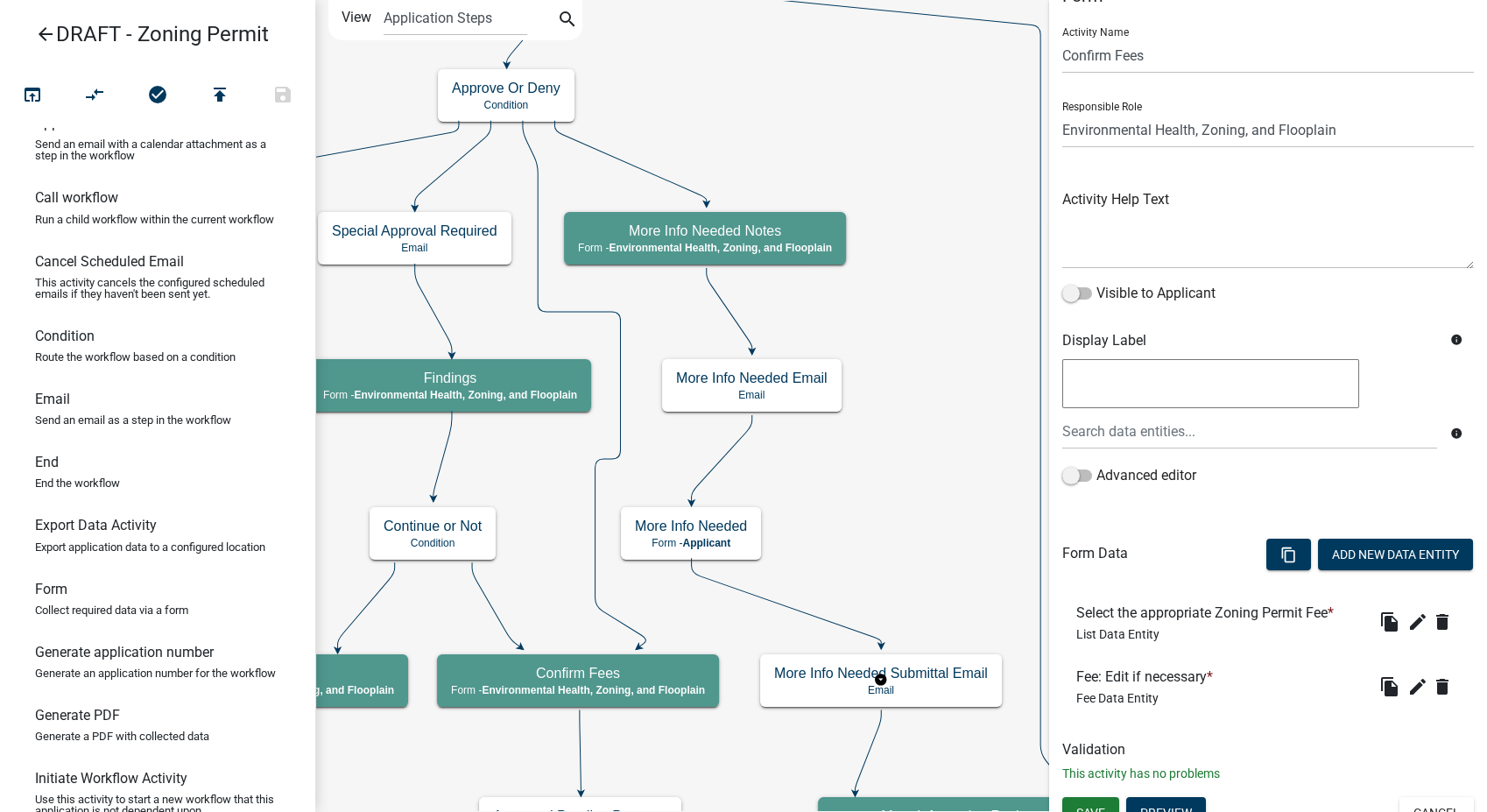
scroll to position [56, 0]
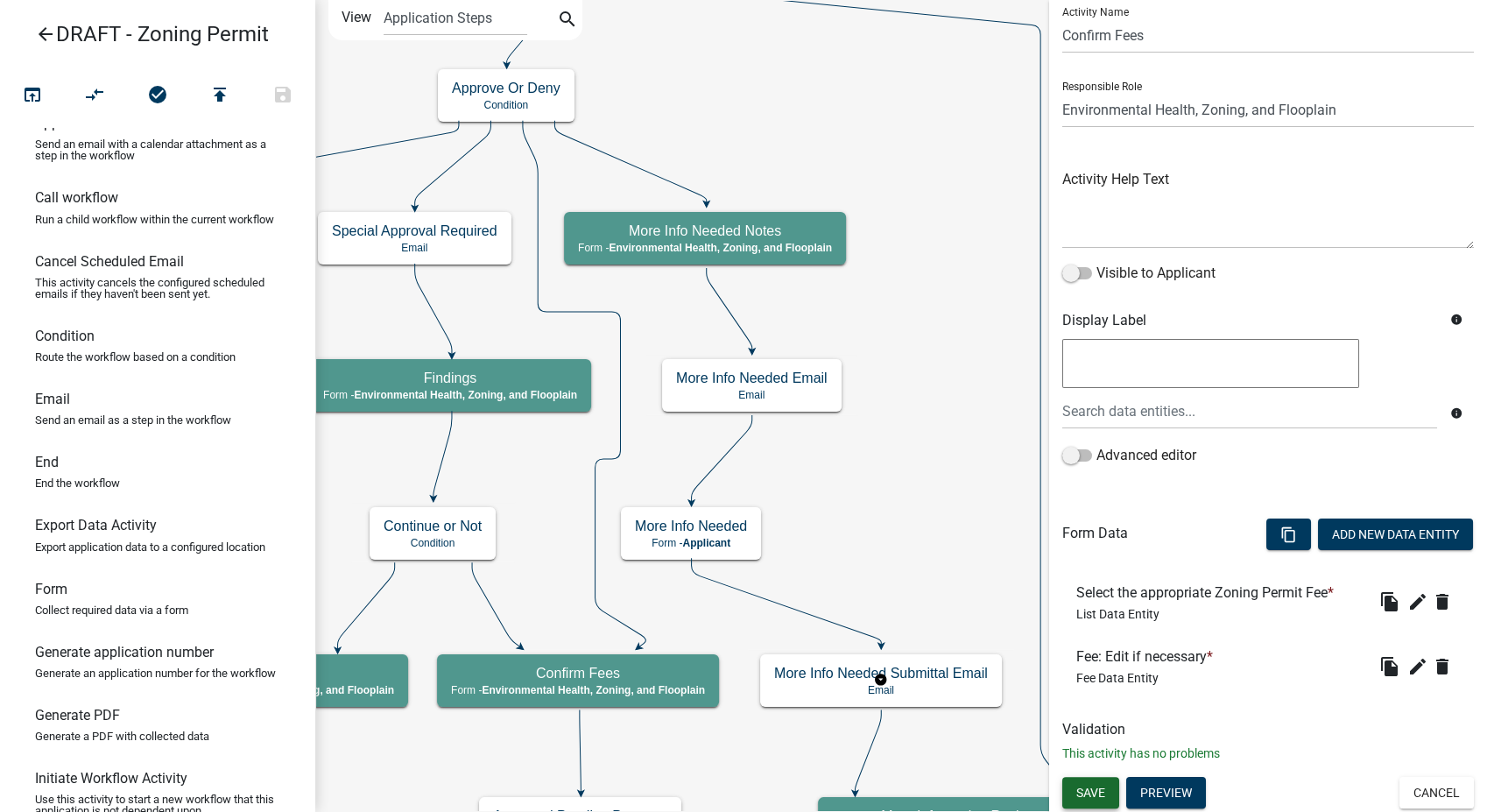
click at [1089, 795] on span "Save" at bounding box center [1091, 792] width 29 height 14
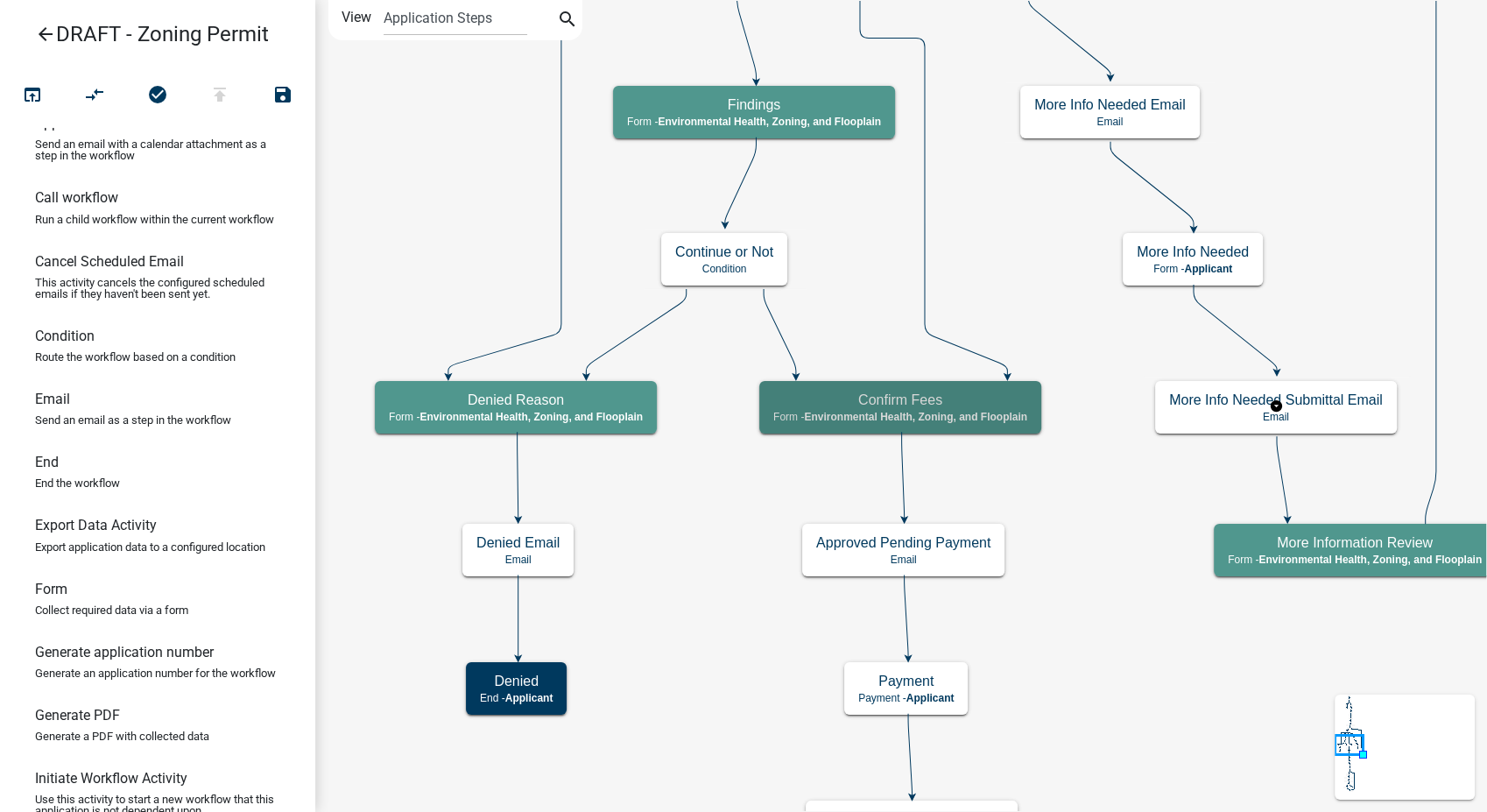
scroll to position [0, 0]
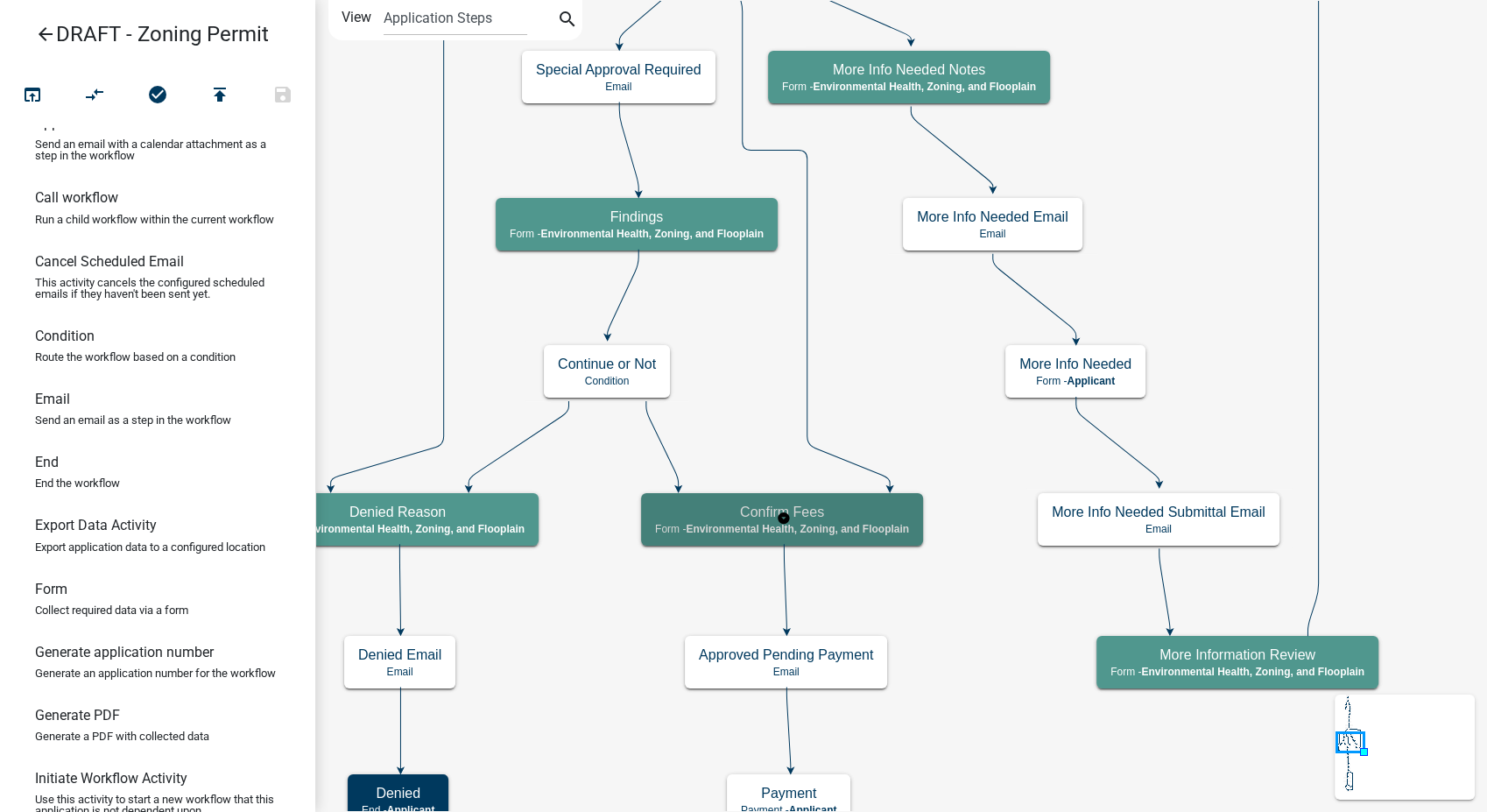
click at [855, 539] on div "Confirm Fees Form - Environmental Health, Zoning, and Flooplain" at bounding box center [782, 519] width 282 height 52
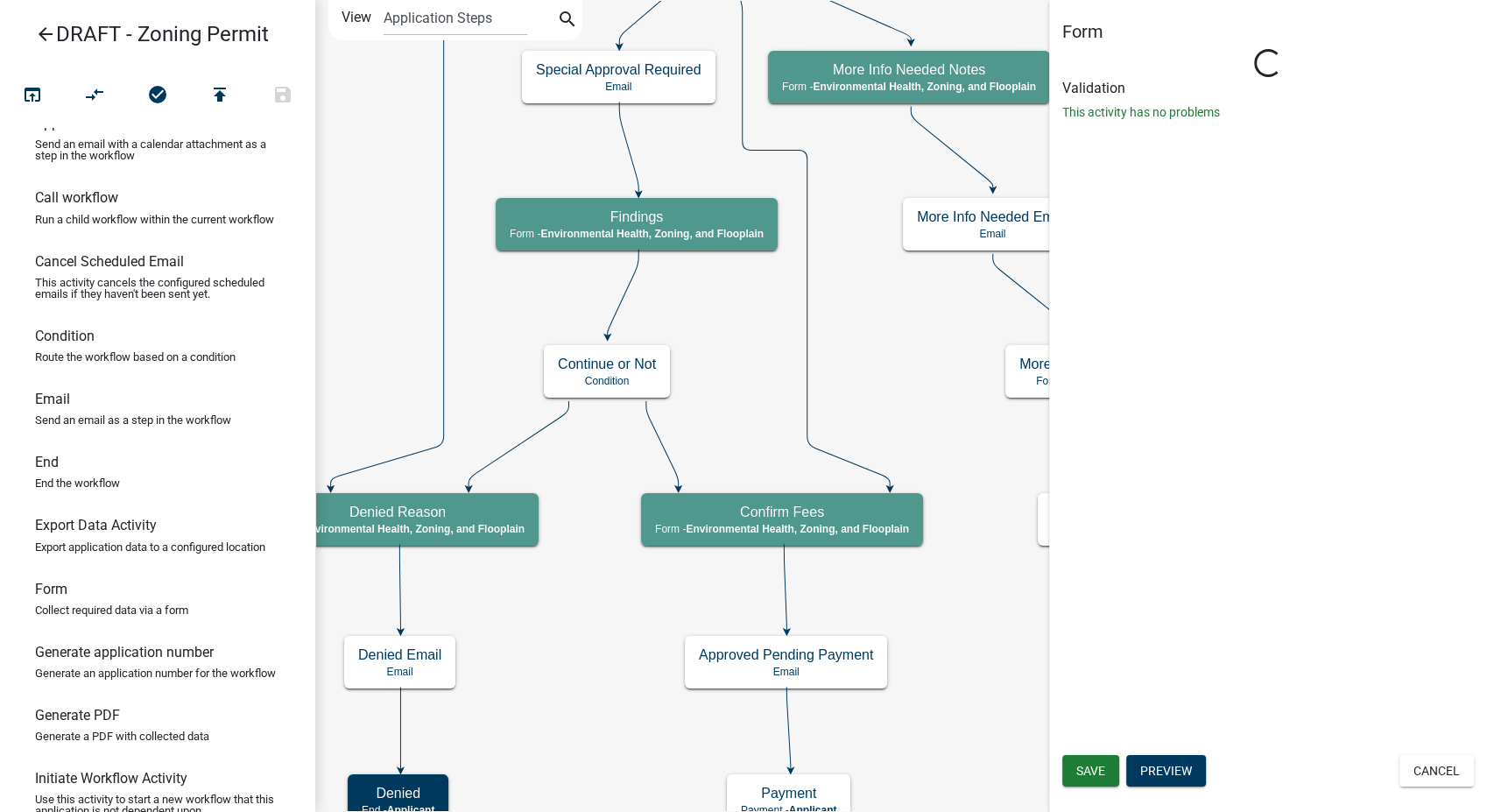
select select "3A482E95-251E-4A38-AB9D-AB9F785FB168"
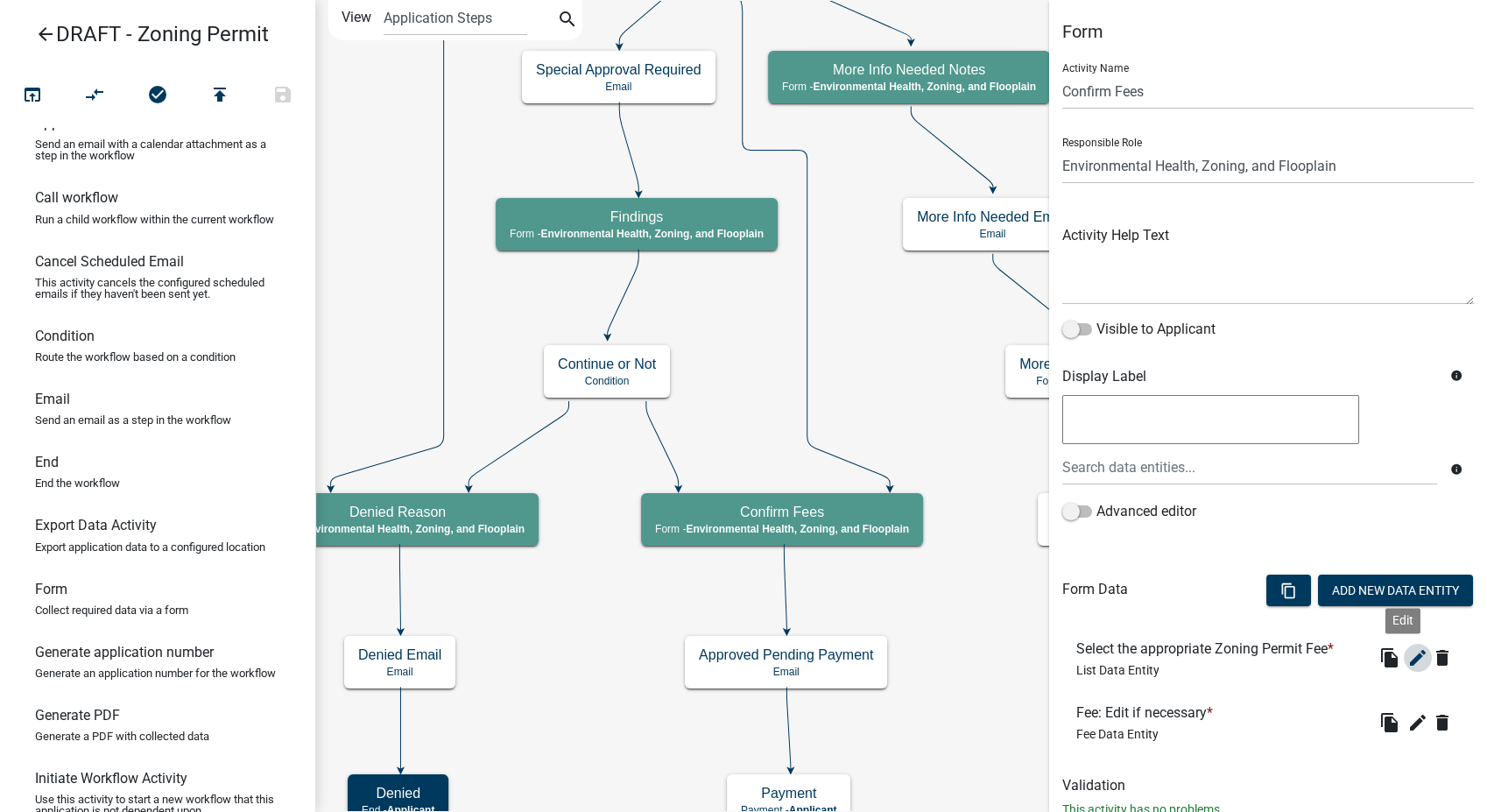
click at [1408, 655] on icon "edit" at bounding box center [1418, 657] width 21 height 21
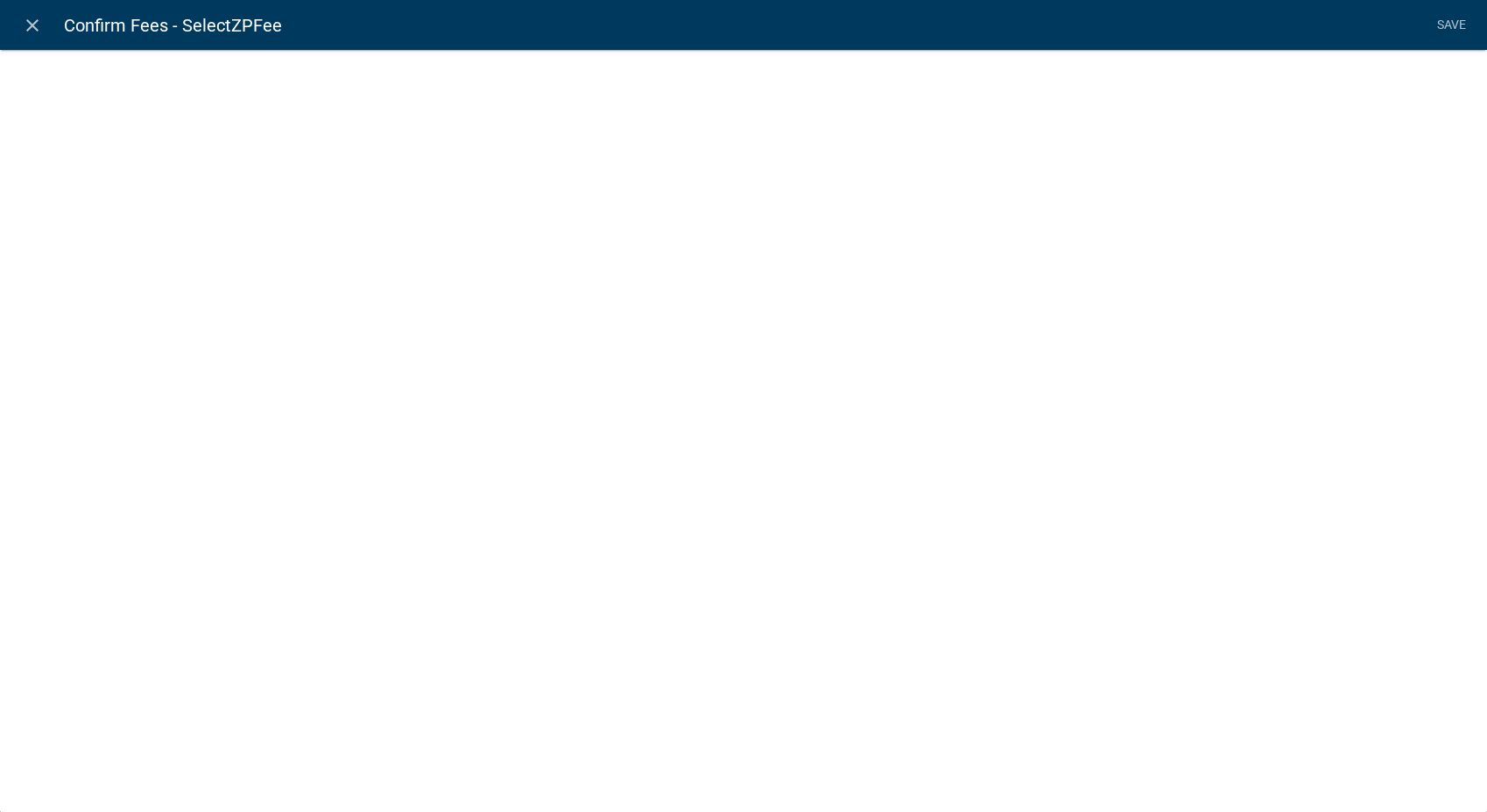
select select "list-data"
select select
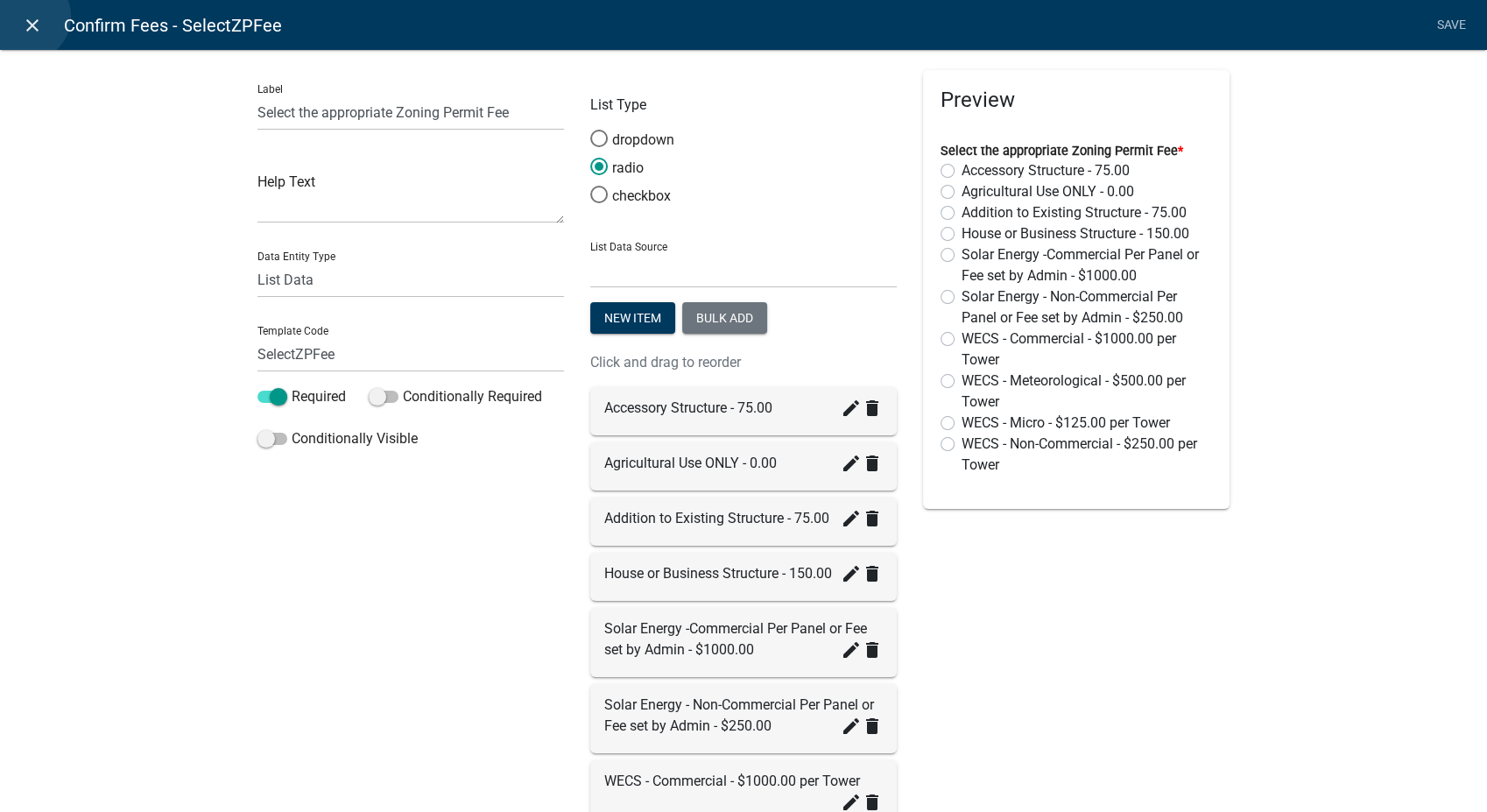
click at [26, 16] on icon "close" at bounding box center [33, 25] width 21 height 21
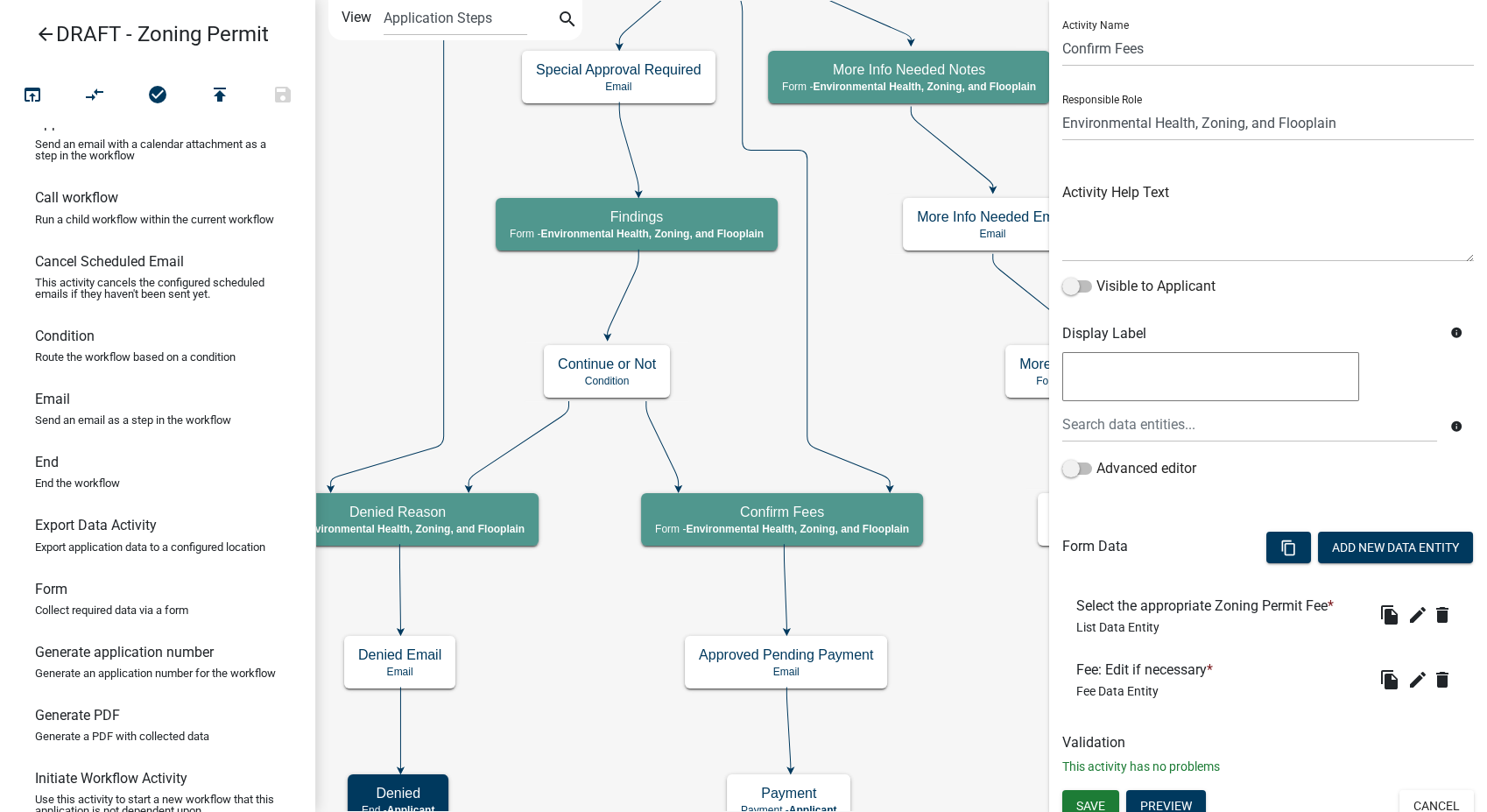
scroll to position [56, 0]
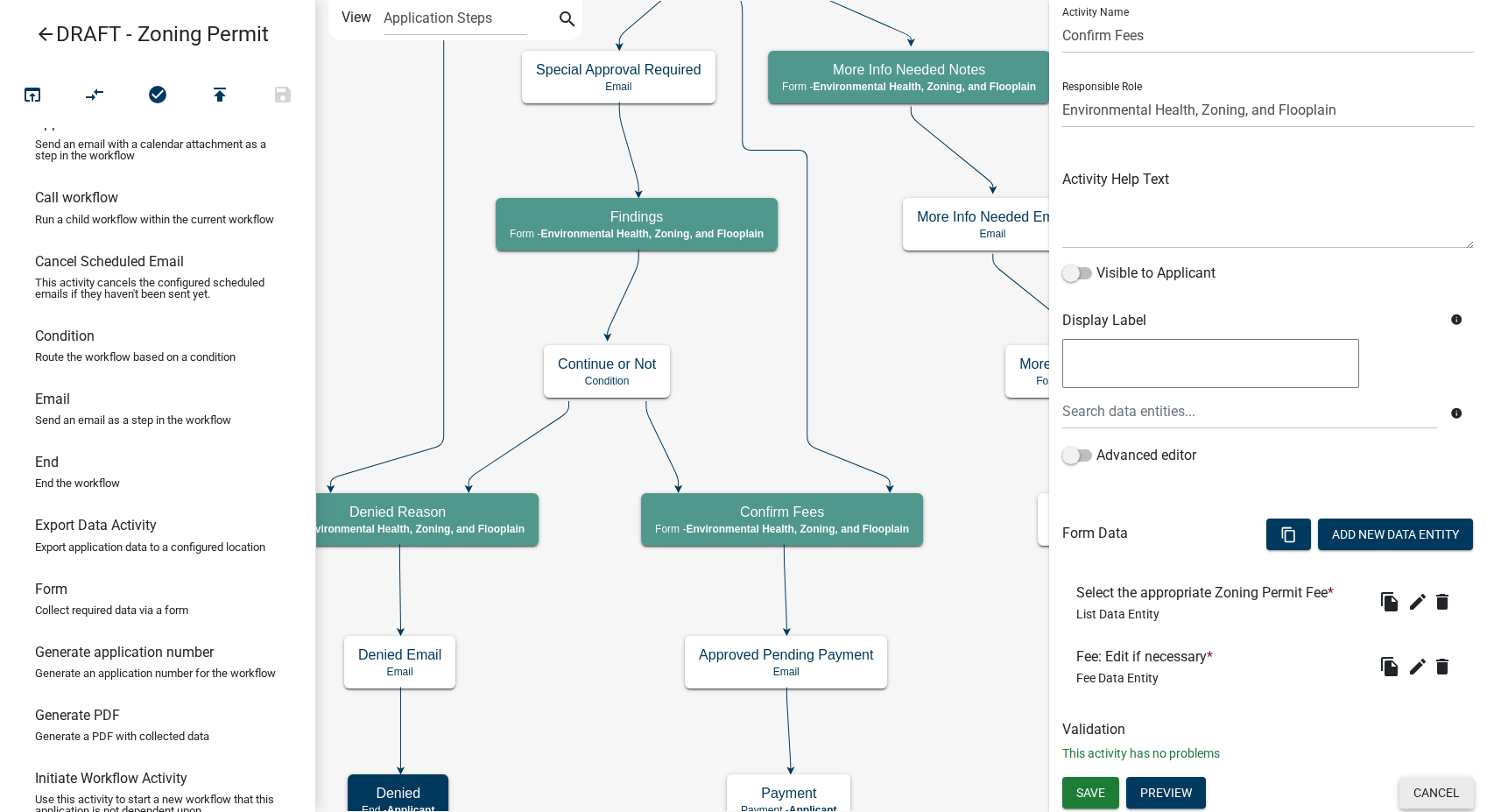
click at [1425, 793] on button "Cancel" at bounding box center [1436, 792] width 74 height 32
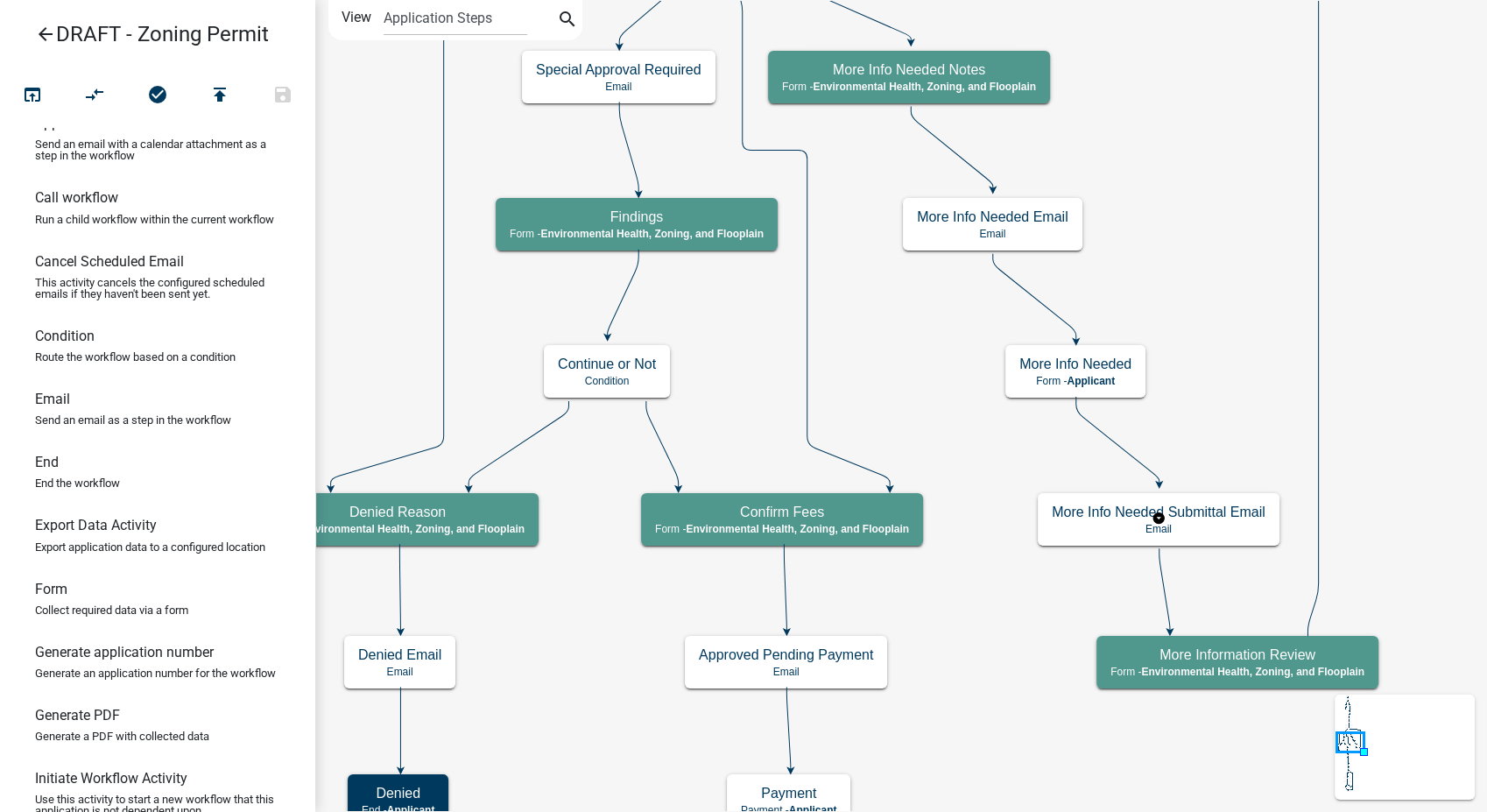
scroll to position [0, 0]
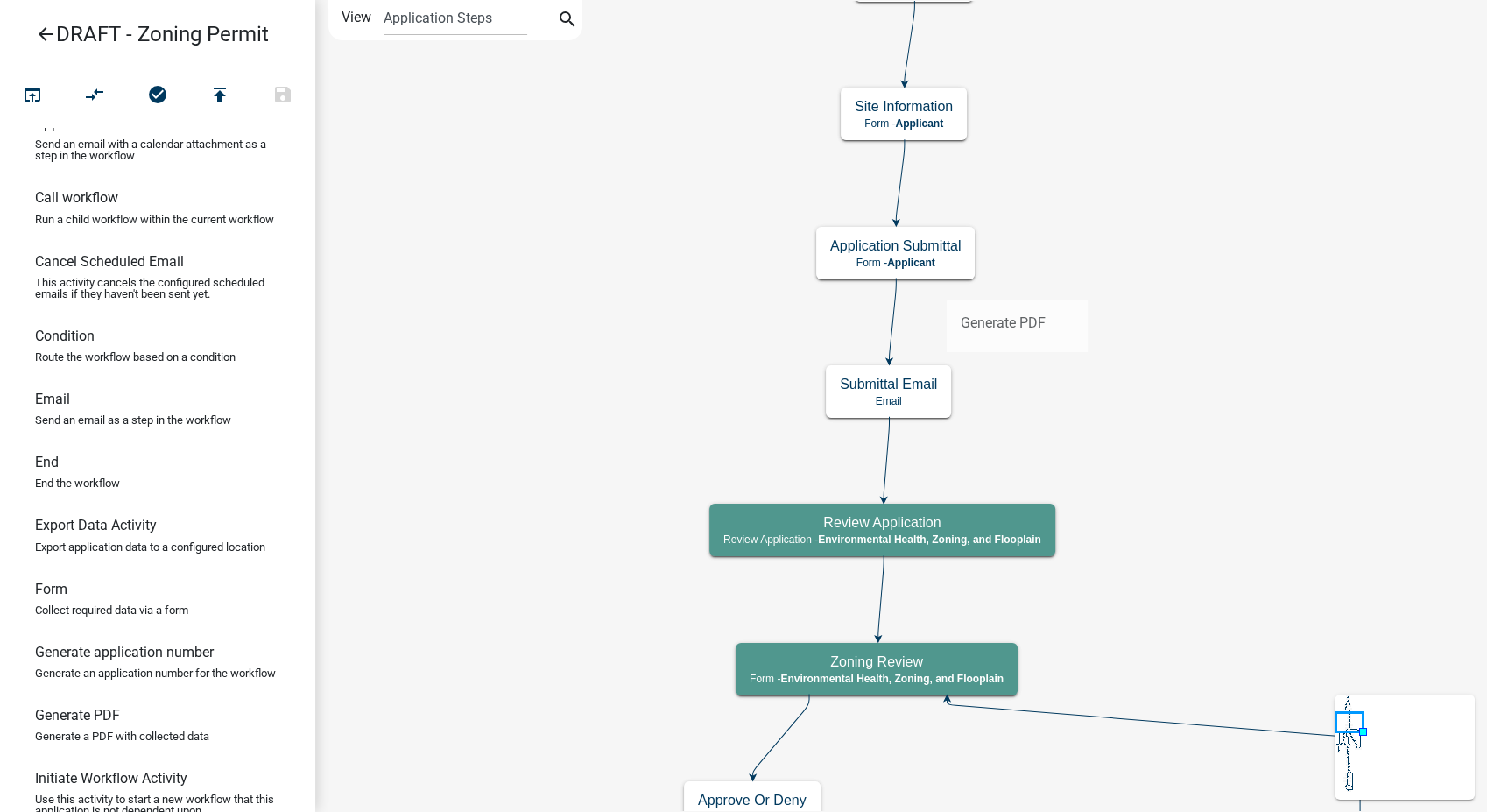
drag, startPoint x: 100, startPoint y: 750, endPoint x: 946, endPoint y: 285, distance: 965.4
click at [946, 285] on div "arrow_back DRAFT - Zoning Permit open_in_browser compare_arrows check_circle pu…" at bounding box center [744, 406] width 1487 height 812
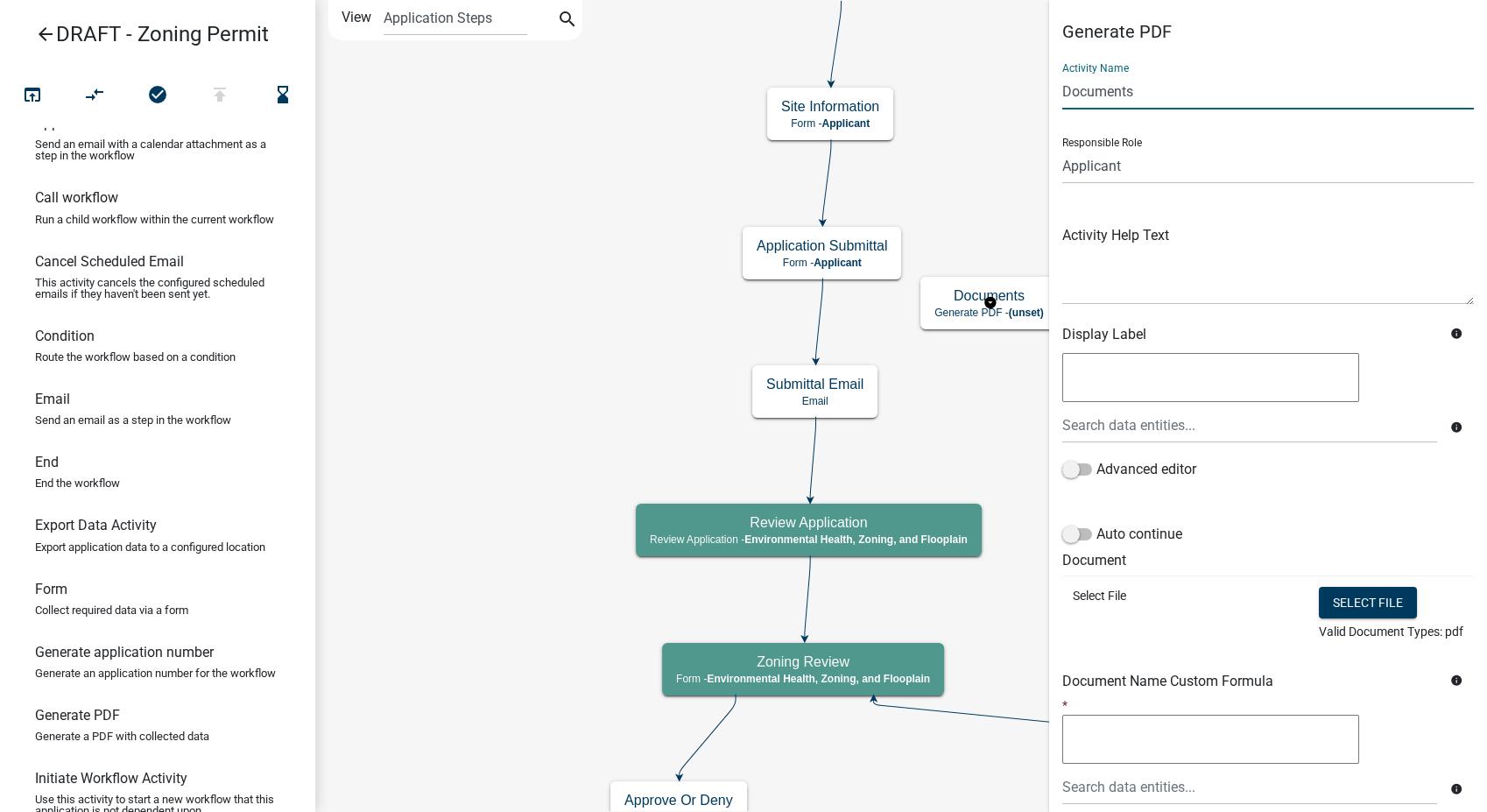
click at [1136, 98] on input "Documents" at bounding box center [1268, 91] width 412 height 36
type input "D"
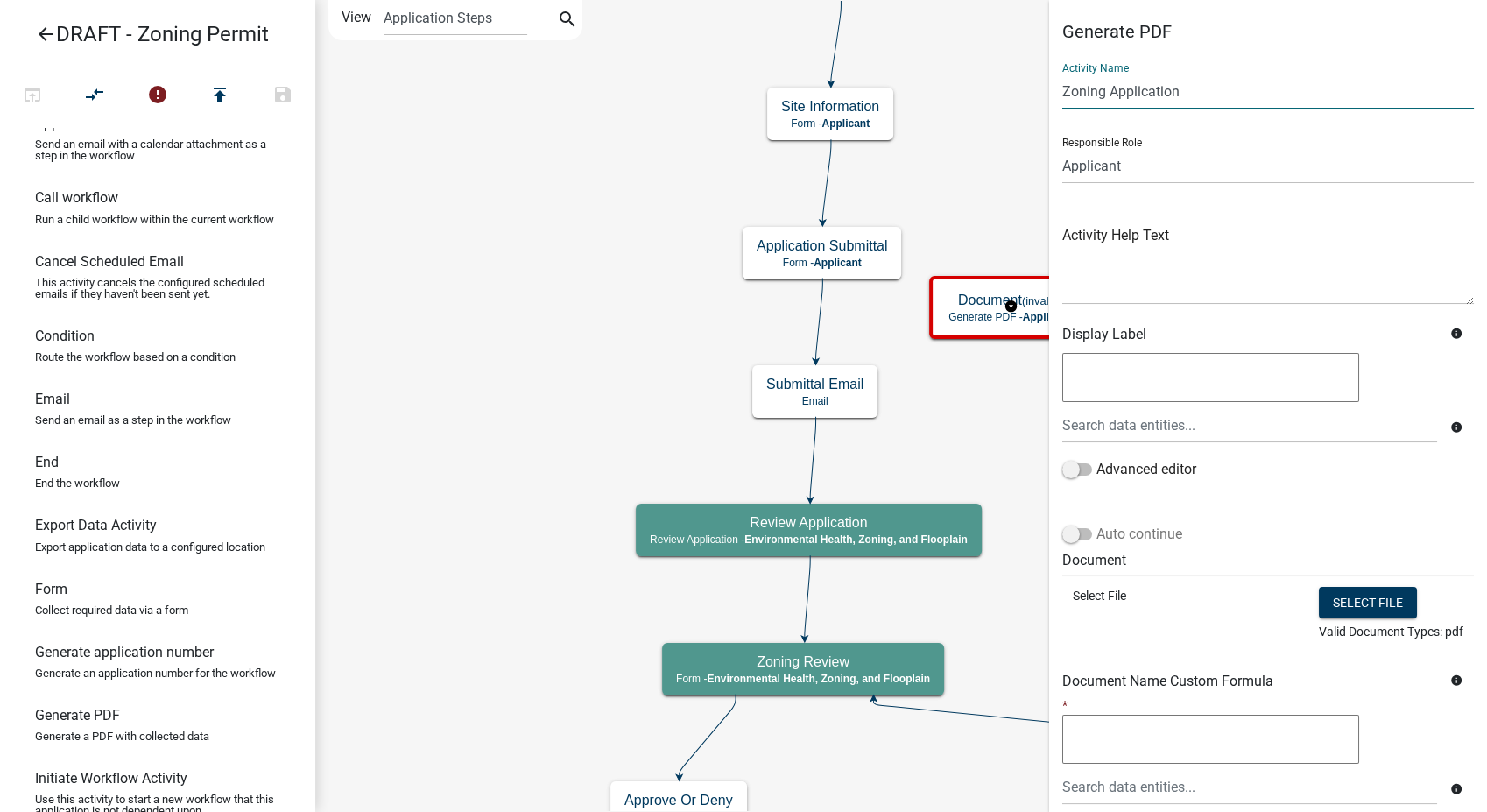
type input "Zoning Application"
click at [1064, 535] on span at bounding box center [1077, 534] width 30 height 13
click at [1096, 524] on input "Auto continue" at bounding box center [1096, 524] width 0 height 0
click at [1334, 600] on button "Select file" at bounding box center [1367, 602] width 98 height 32
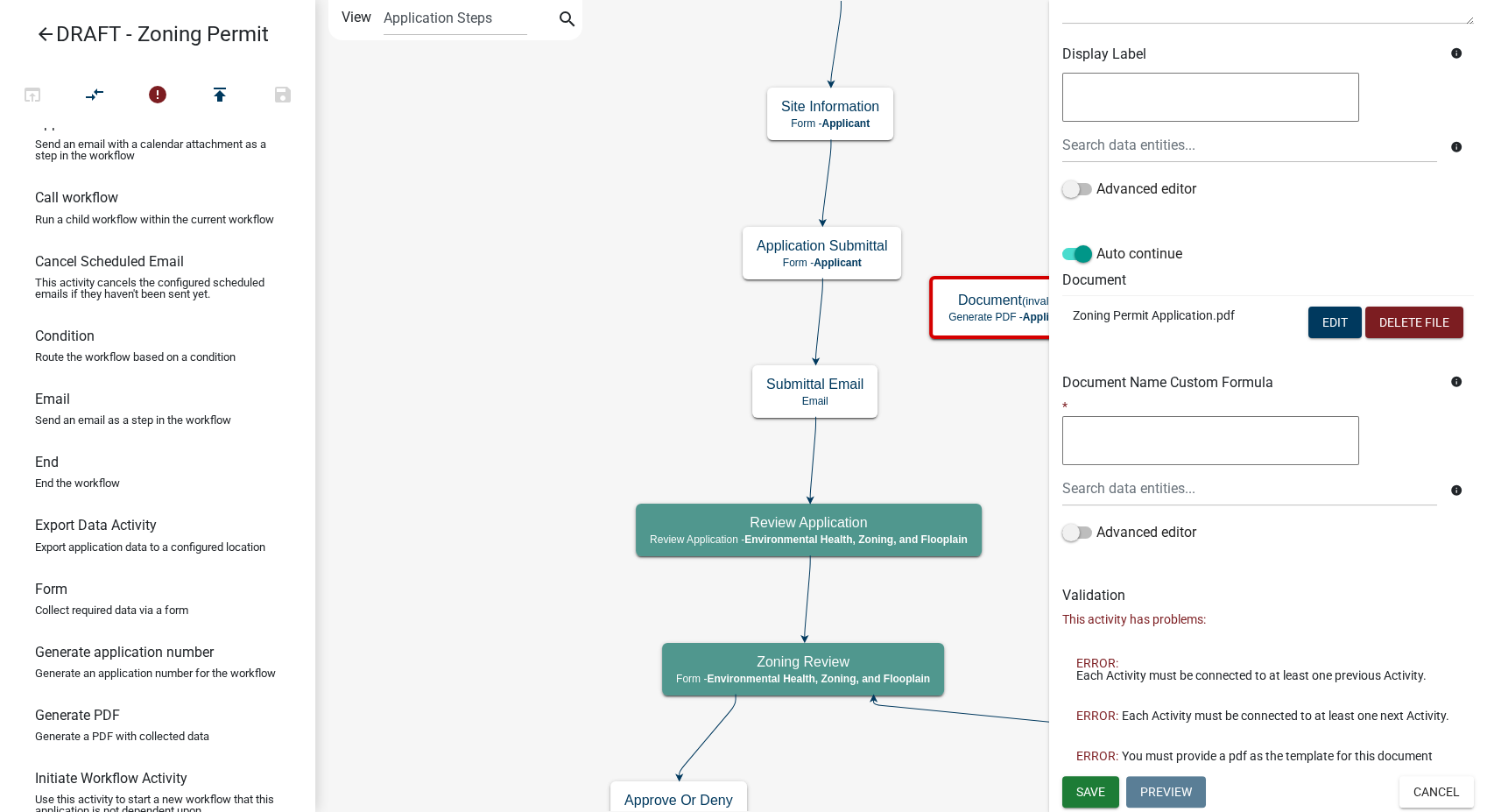
scroll to position [292, 0]
click at [1086, 792] on span "Save" at bounding box center [1091, 791] width 29 height 14
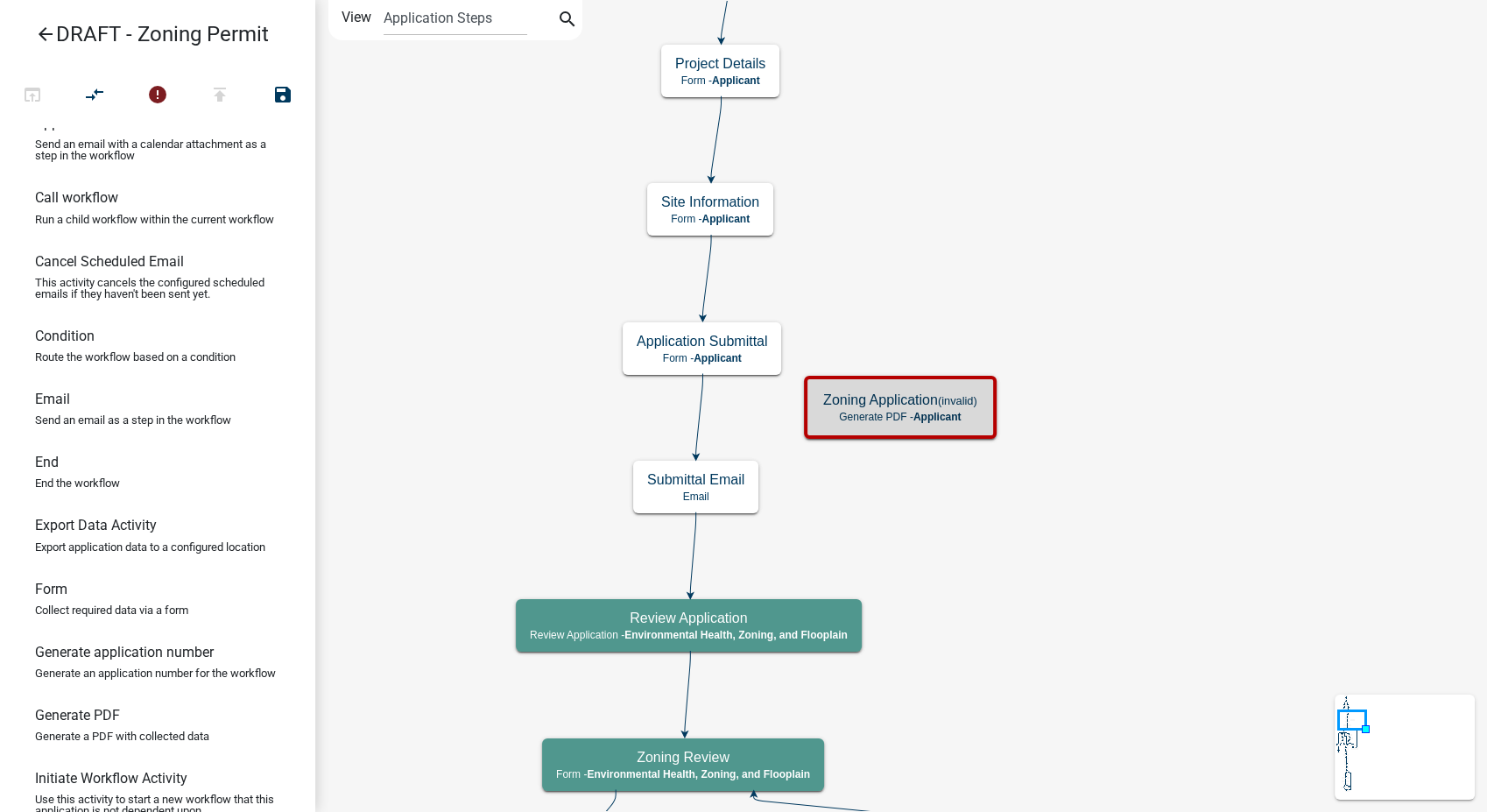
scroll to position [0, 0]
click at [700, 410] on icon at bounding box center [699, 414] width 7 height 82
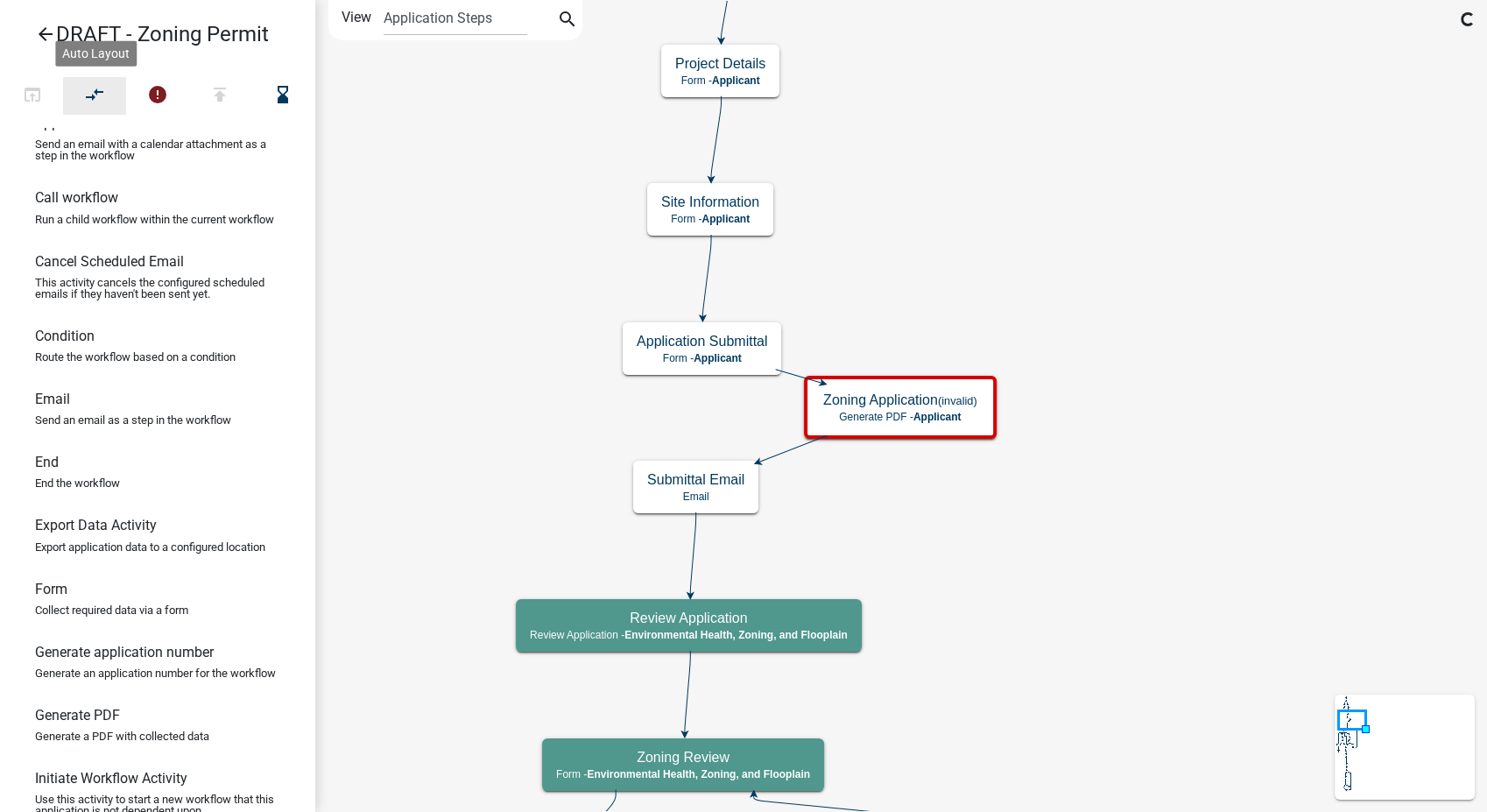
click at [97, 95] on icon "compare_arrows" at bounding box center [96, 96] width 21 height 24
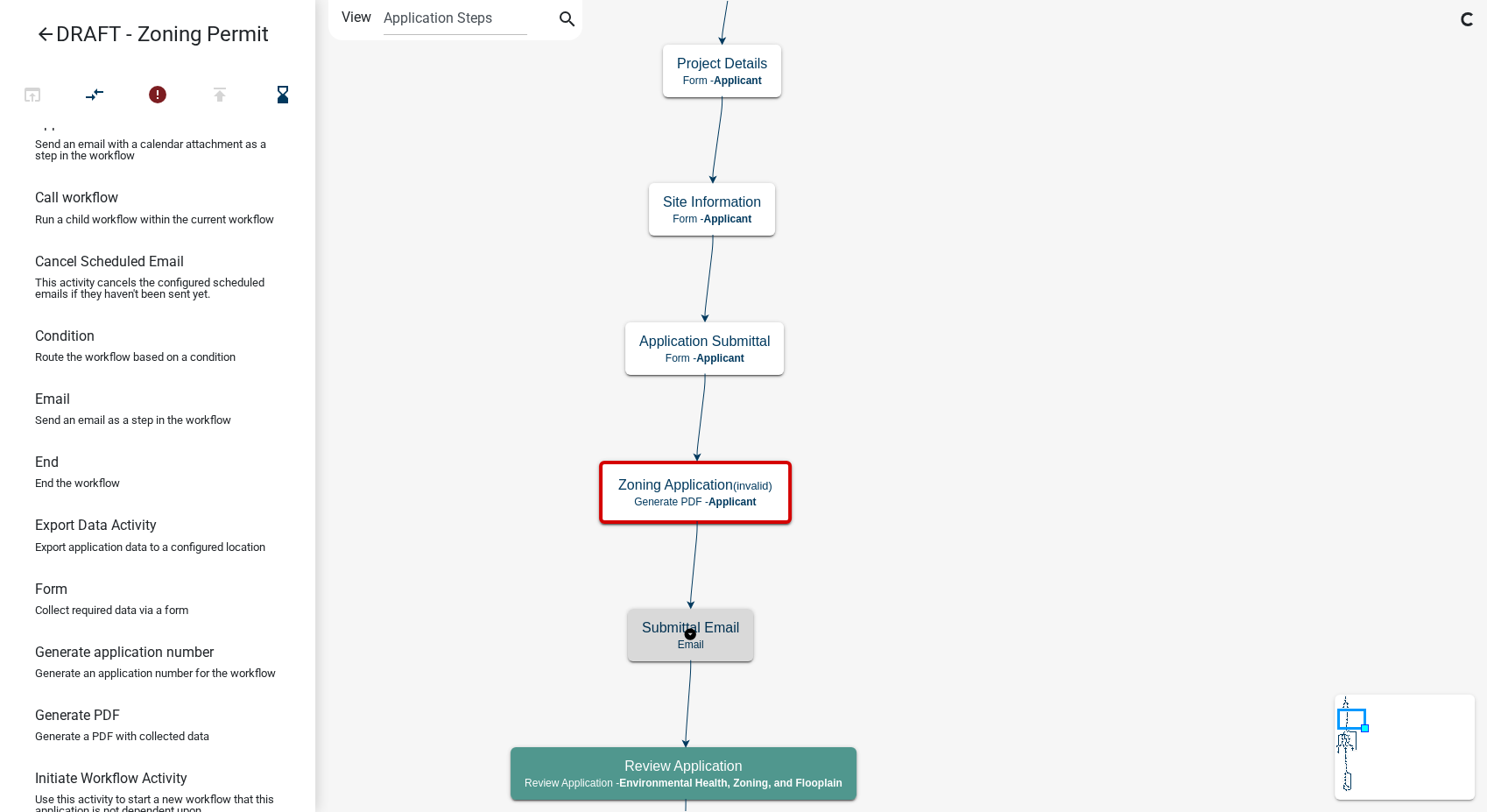
click at [719, 617] on div "Submittal Email Email" at bounding box center [690, 635] width 126 height 52
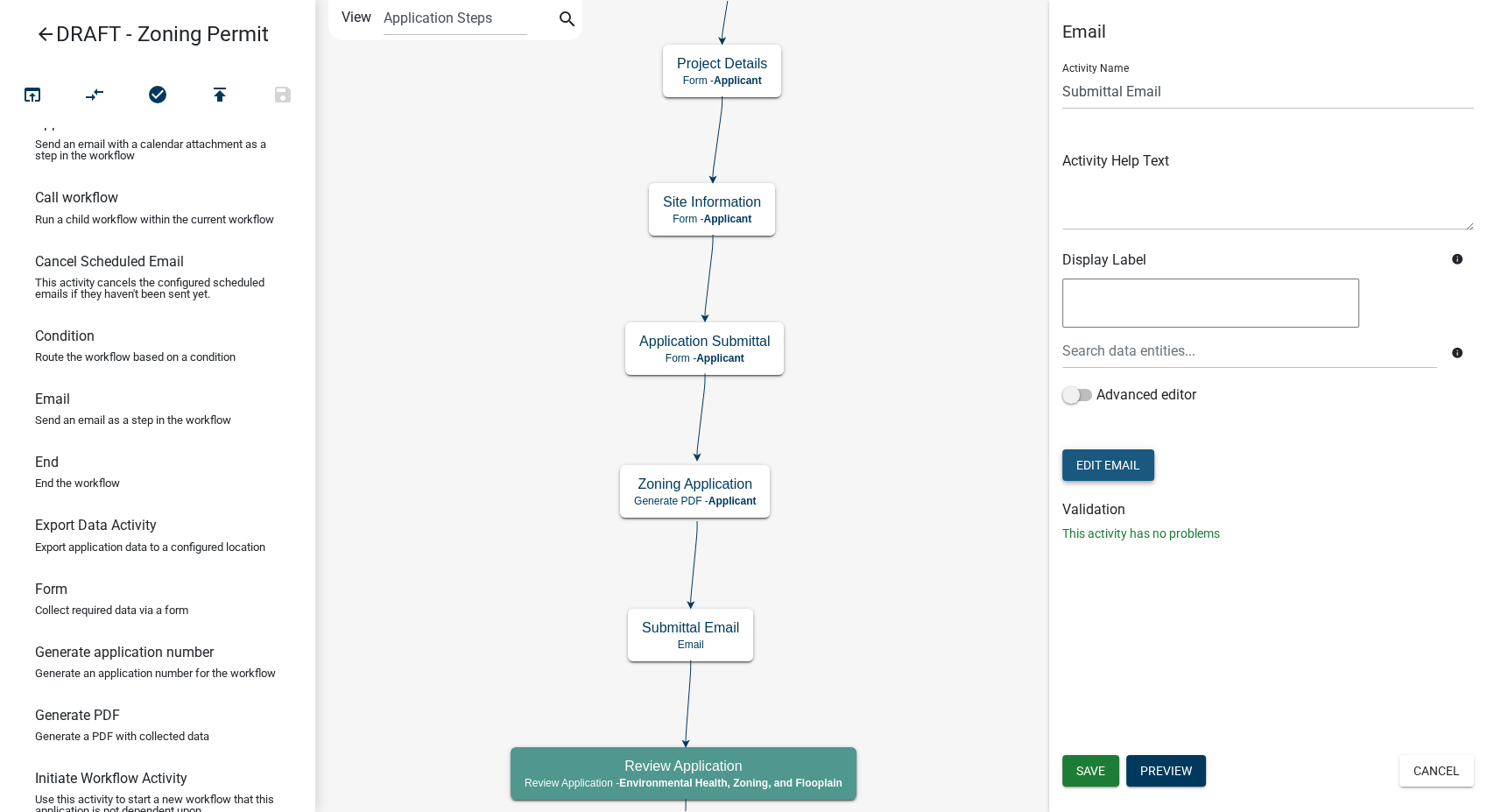
click at [1092, 460] on button "Edit Email" at bounding box center [1108, 465] width 92 height 32
select select "d25eac50-9e33-4320-bcec-5f827307f14a"
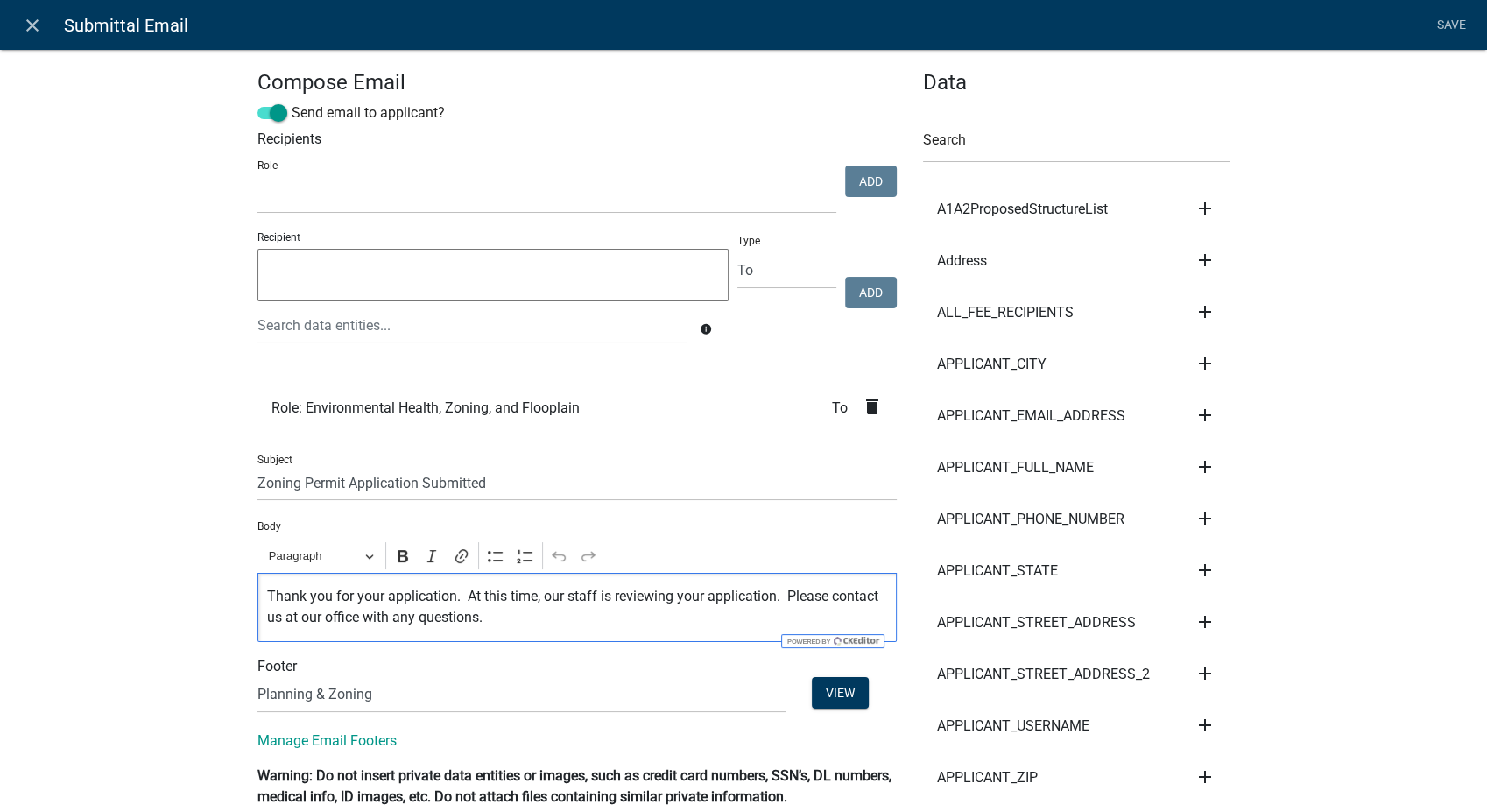
click at [453, 600] on p "Thank you for your application. At this time, our staff is reviewing your appli…" at bounding box center [577, 606] width 621 height 42
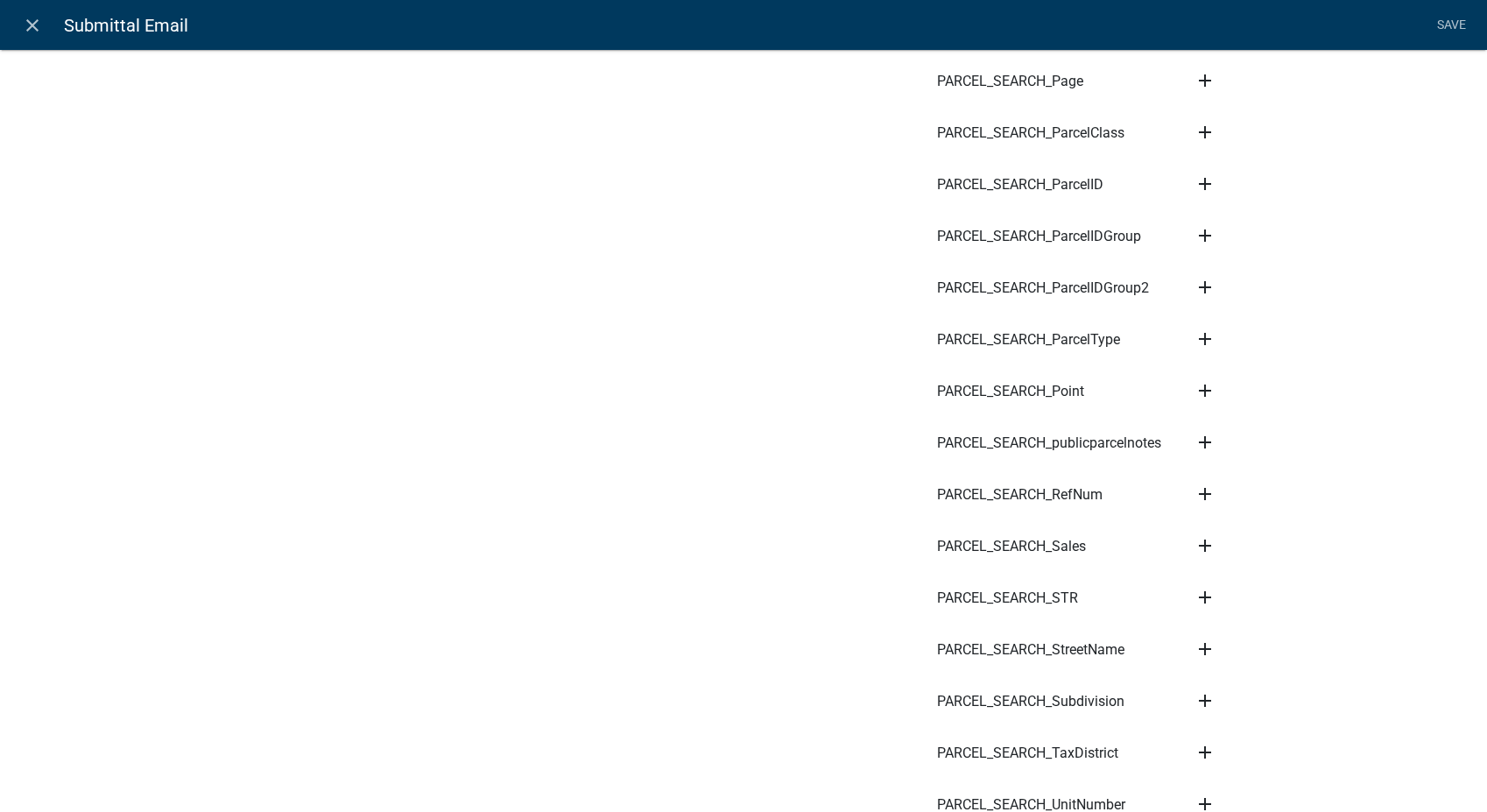
scroll to position [7865, 0]
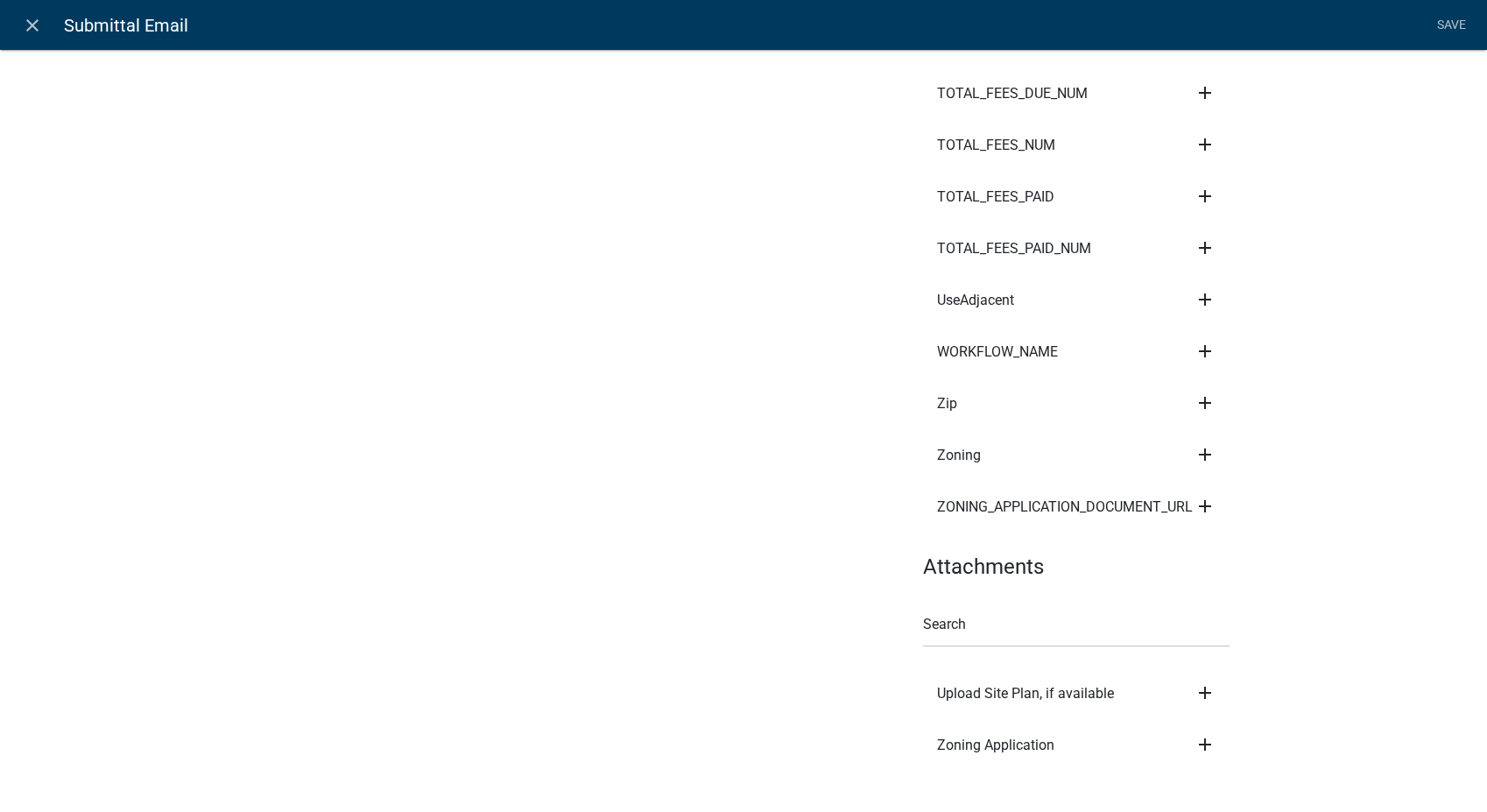
click at [1202, 734] on icon "add" at bounding box center [1205, 744] width 21 height 21
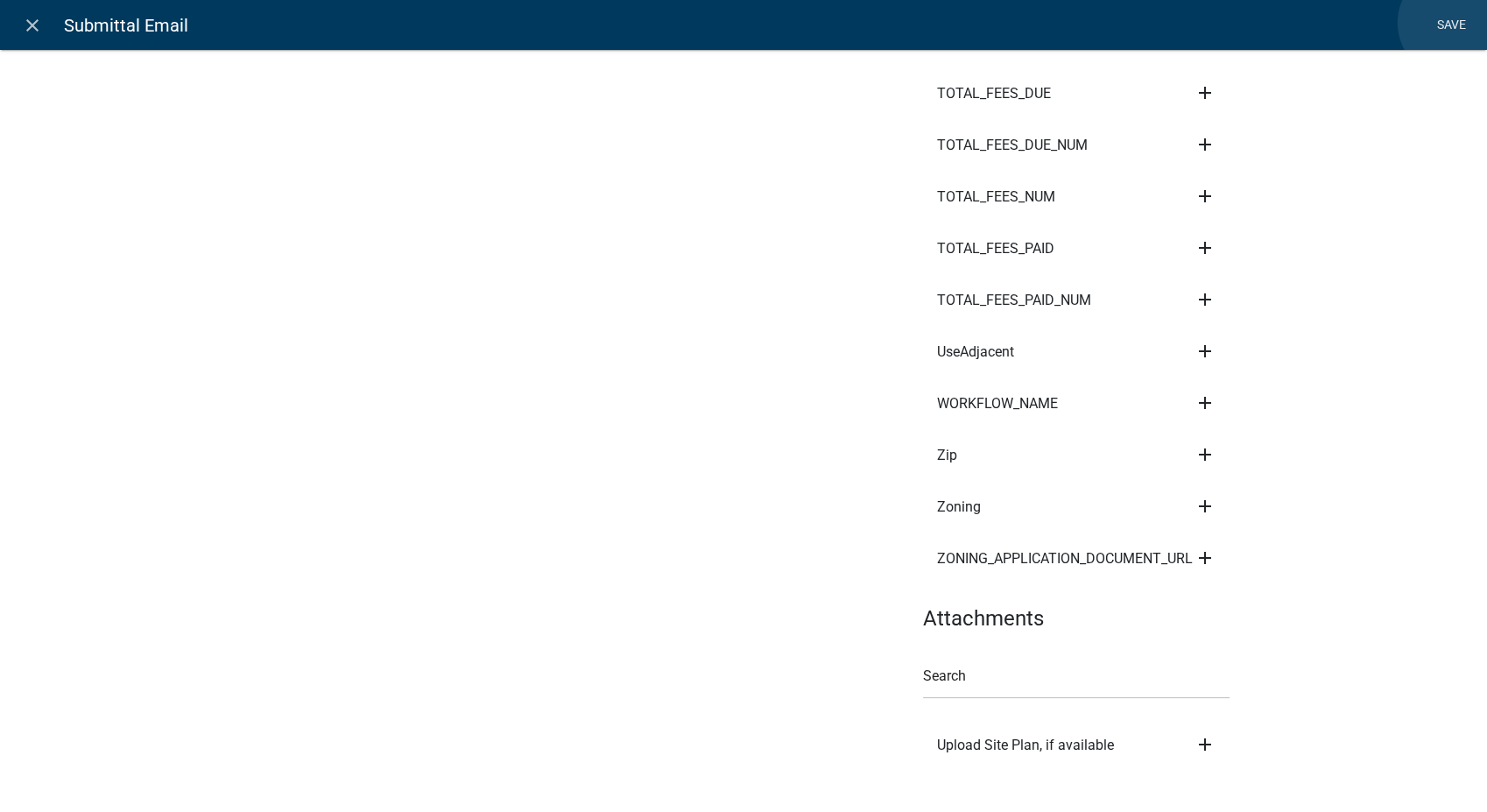
click at [1453, 23] on link "Save" at bounding box center [1450, 25] width 44 height 33
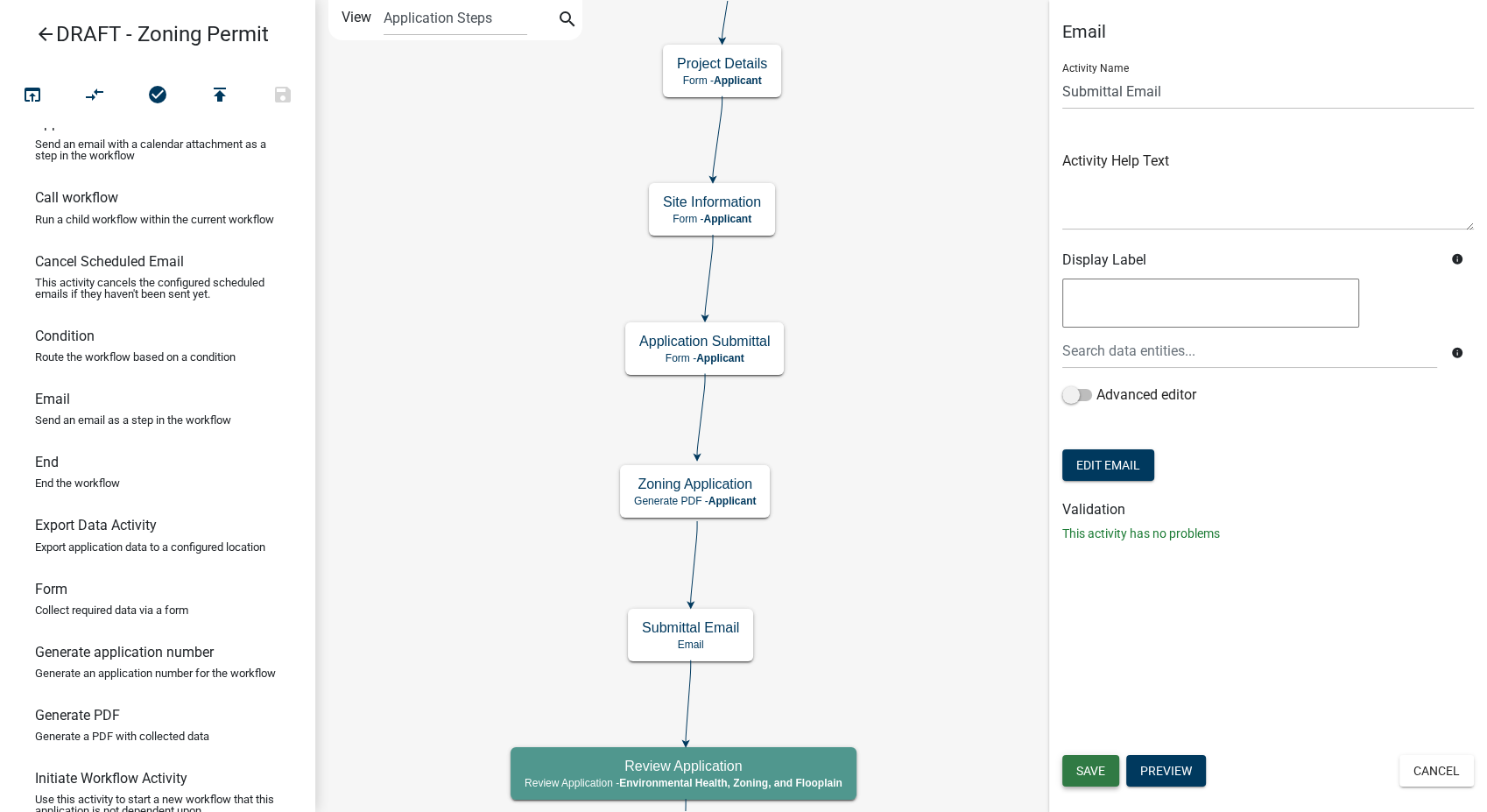
click at [1107, 765] on button "Save" at bounding box center [1091, 770] width 57 height 32
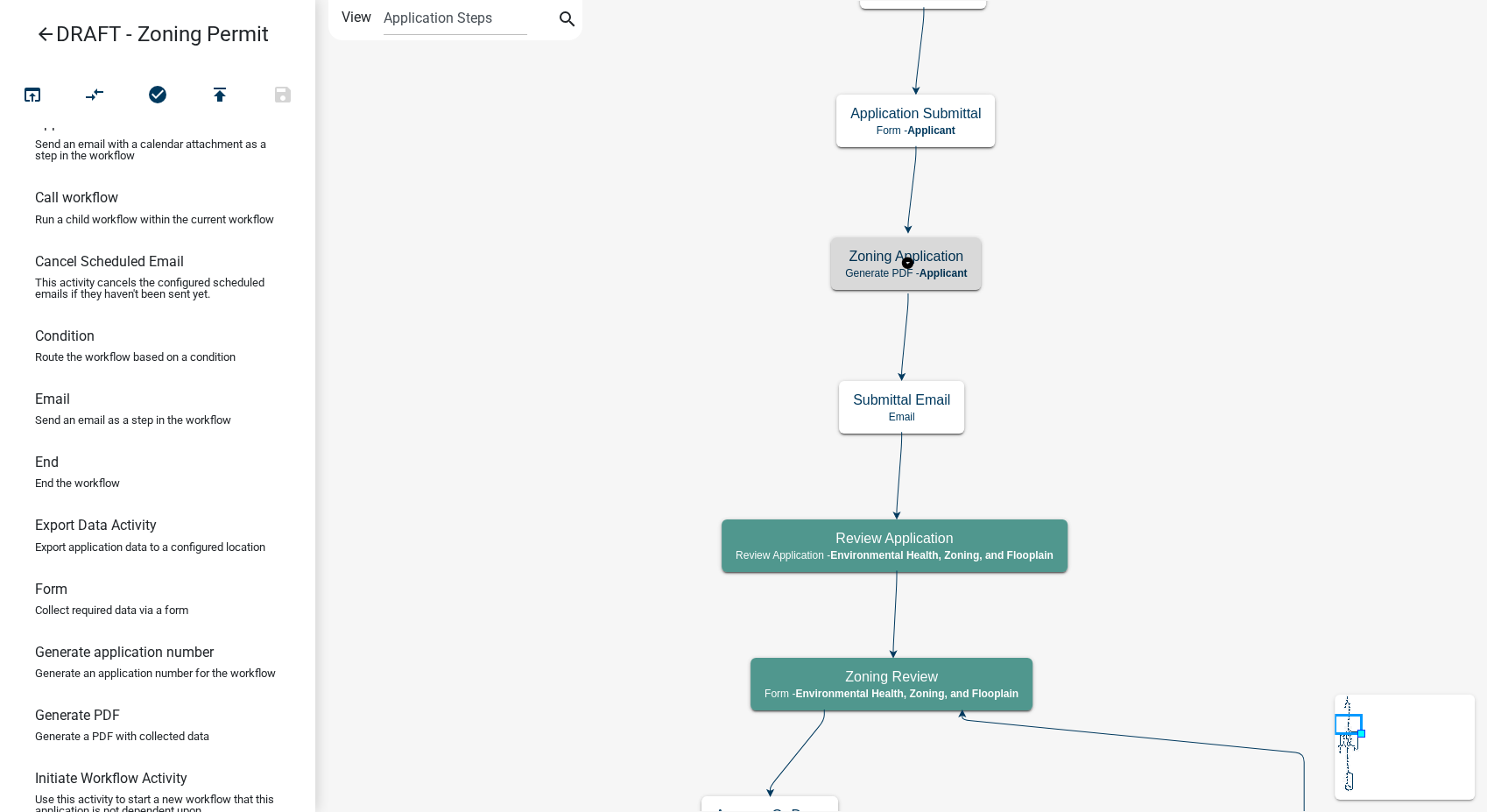
click at [967, 258] on h5 "Zoning Application" at bounding box center [906, 255] width 122 height 16
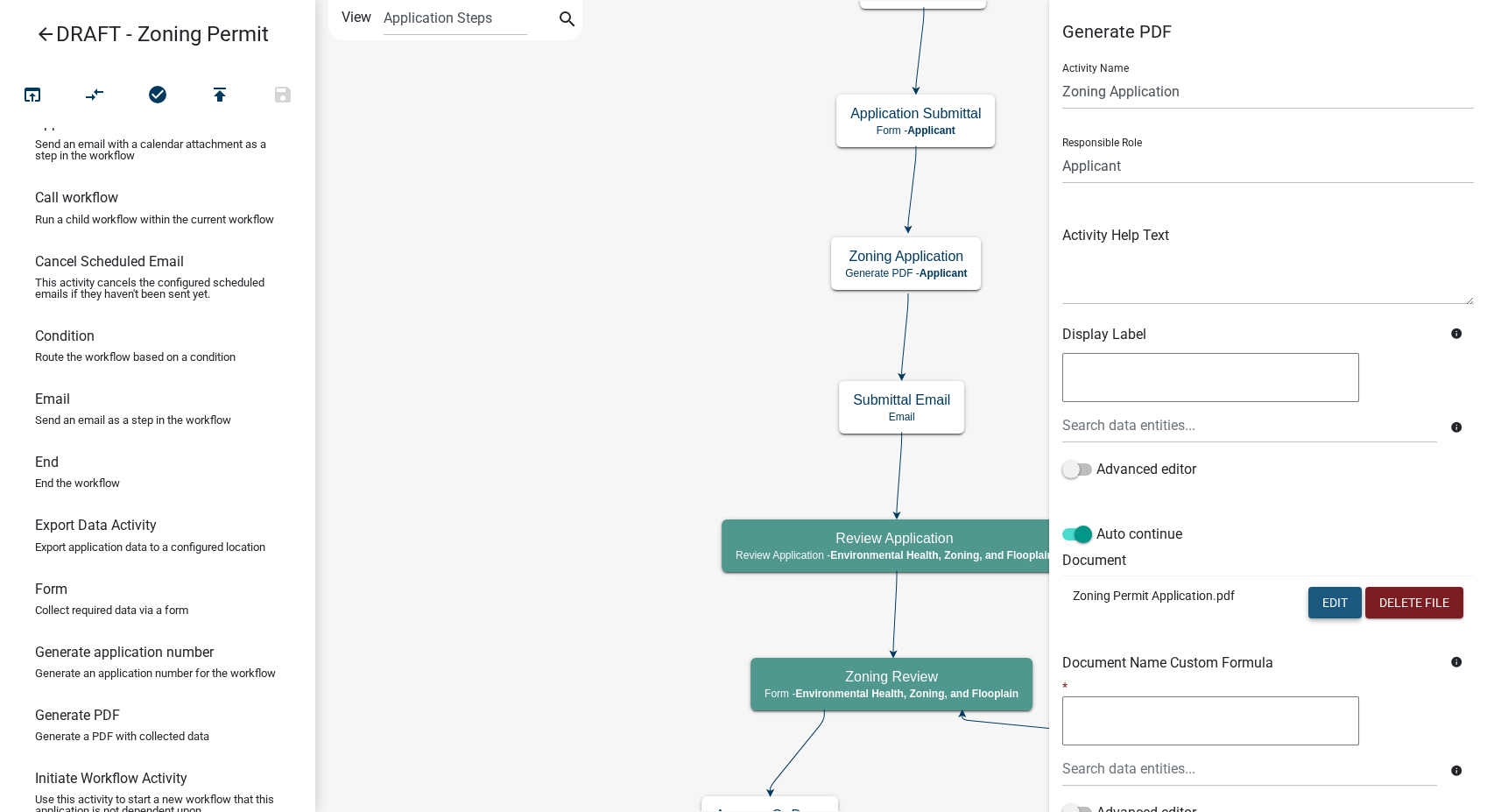
click at [1315, 602] on button "Edit" at bounding box center [1334, 602] width 53 height 32
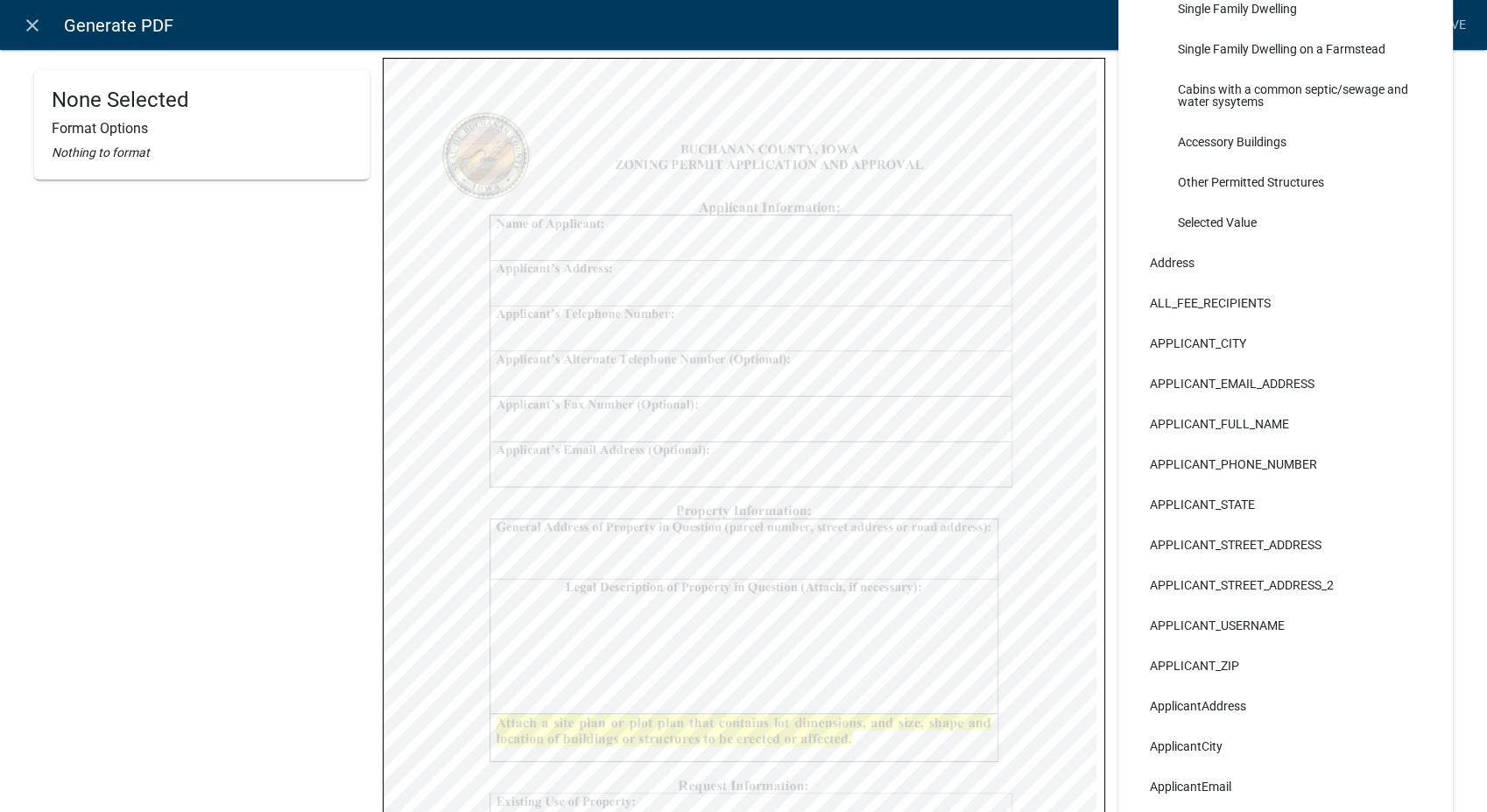
scroll to position [292, 0]
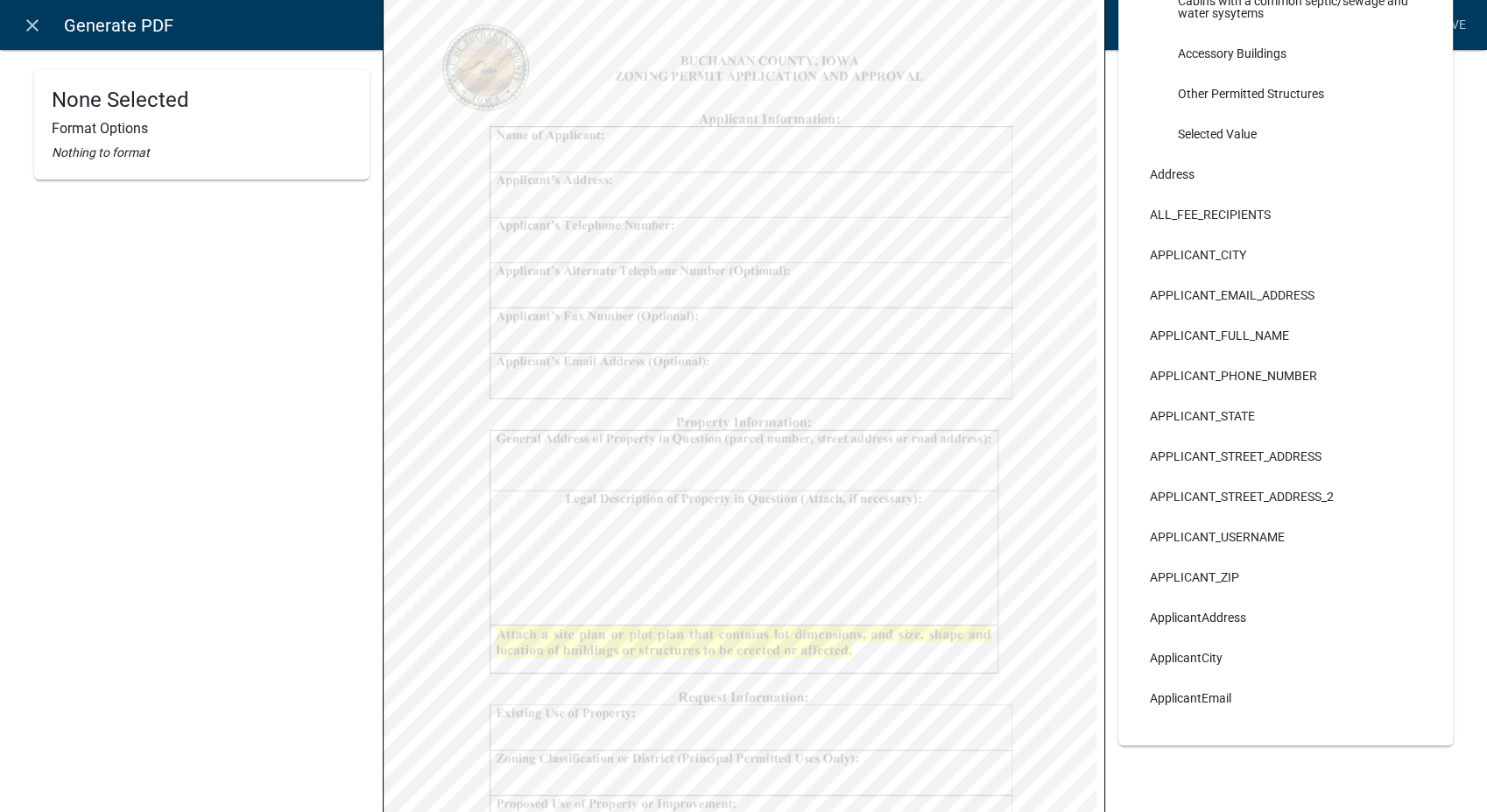
select select
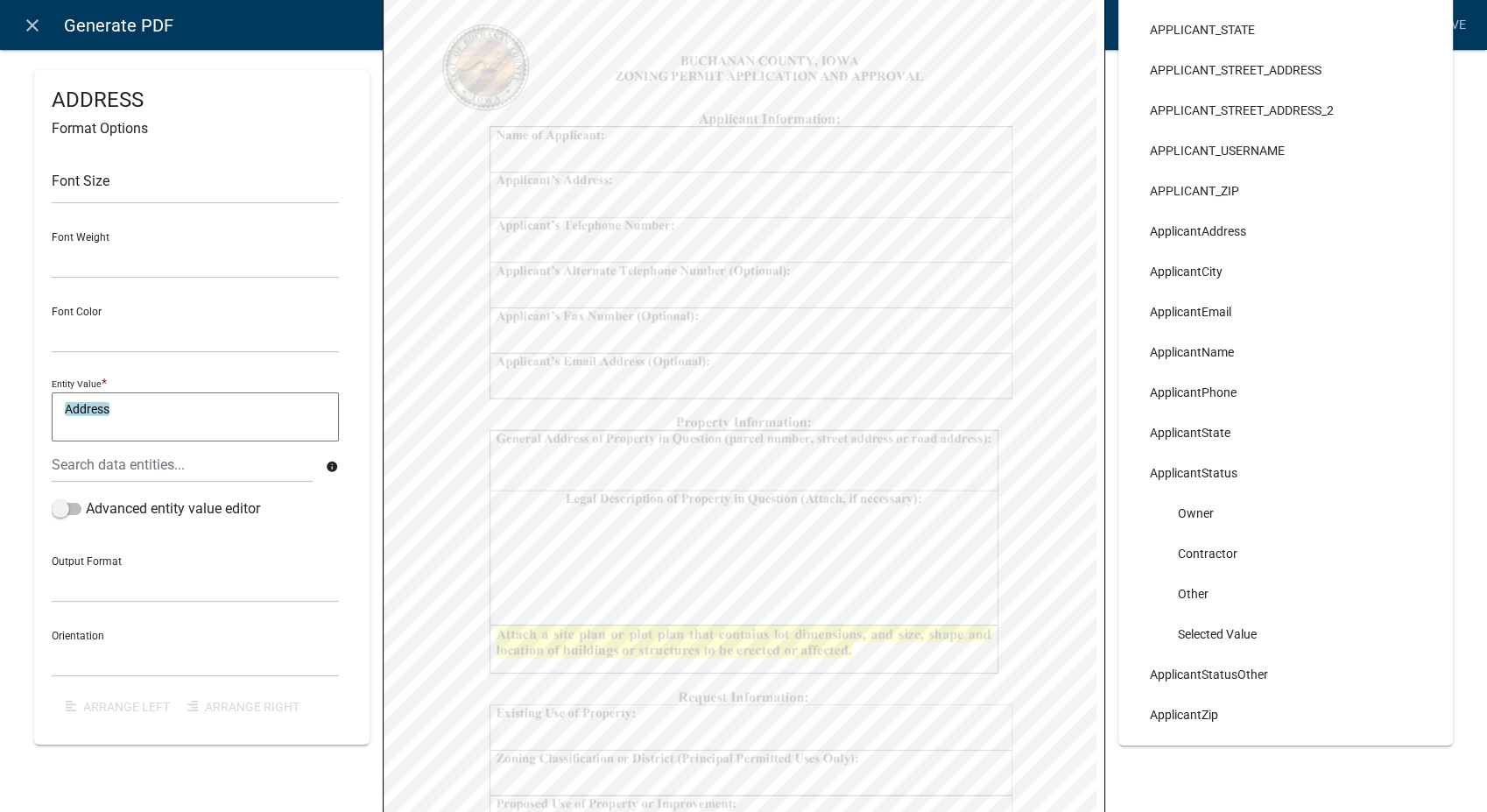
scroll to position [486, 0]
select select
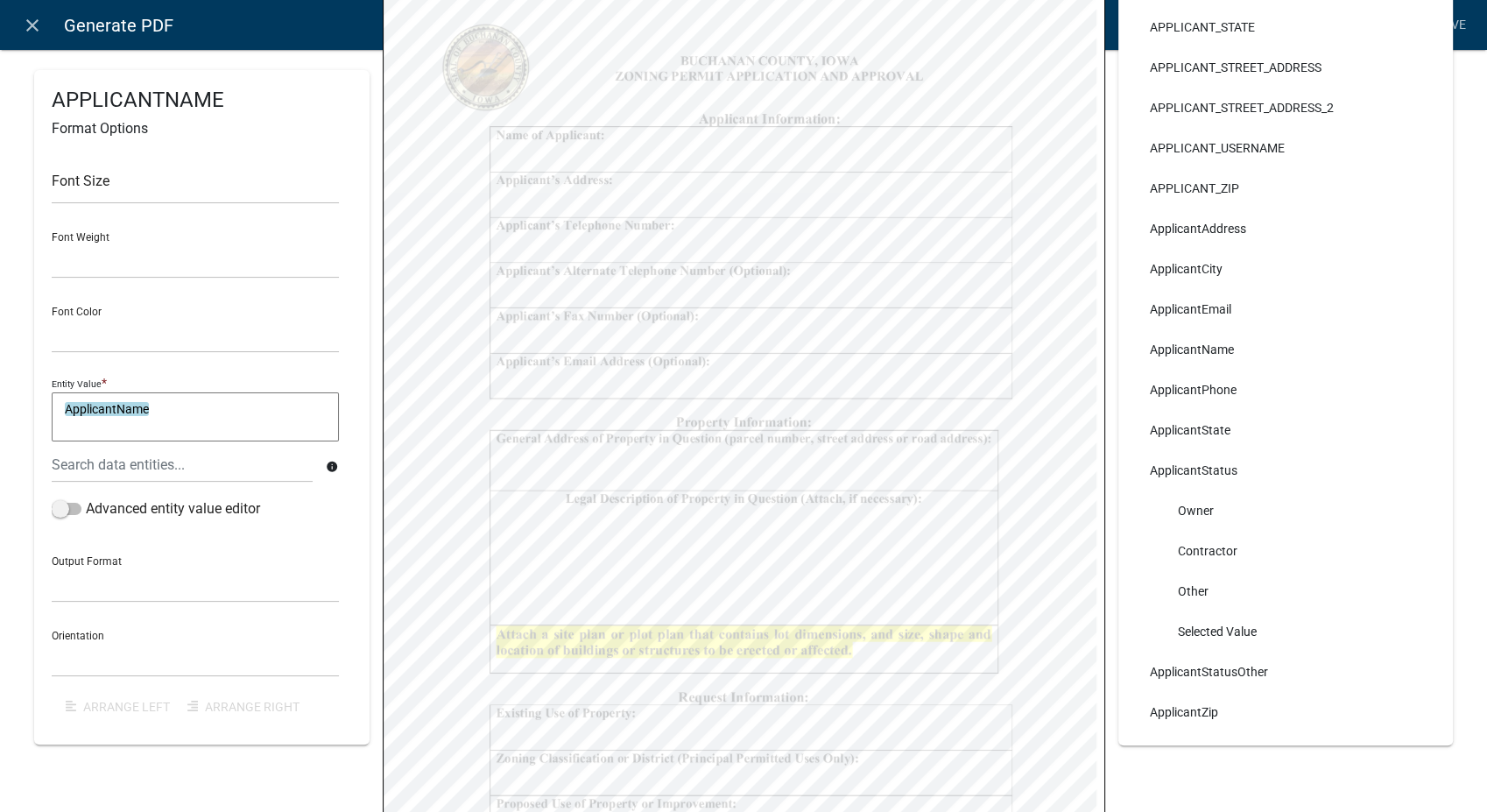
select select
click at [194, 405] on textarea "ApplicantAddress" at bounding box center [194, 417] width 287 height 49
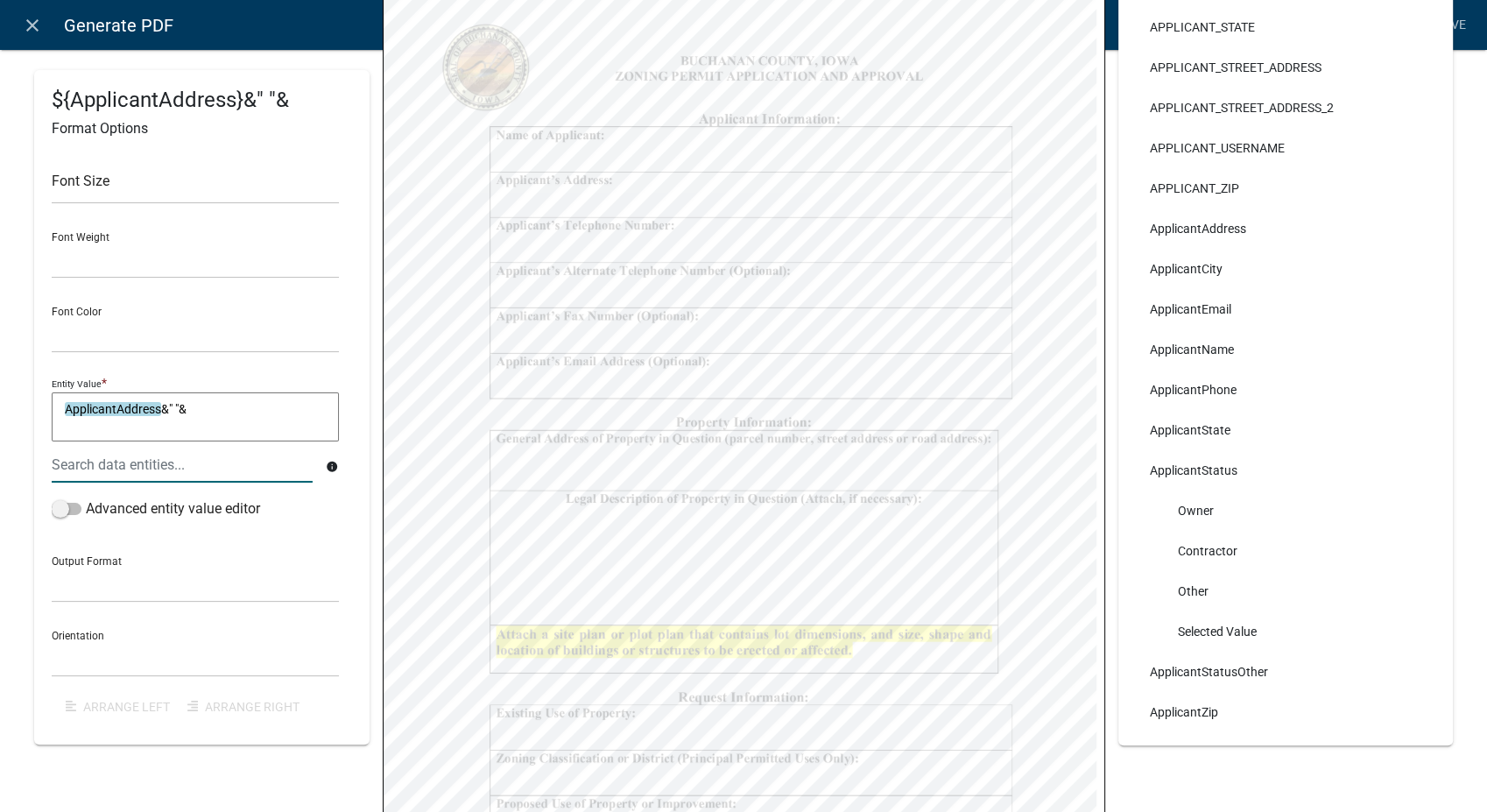
type textarea "ApplicantAddress&" "&"
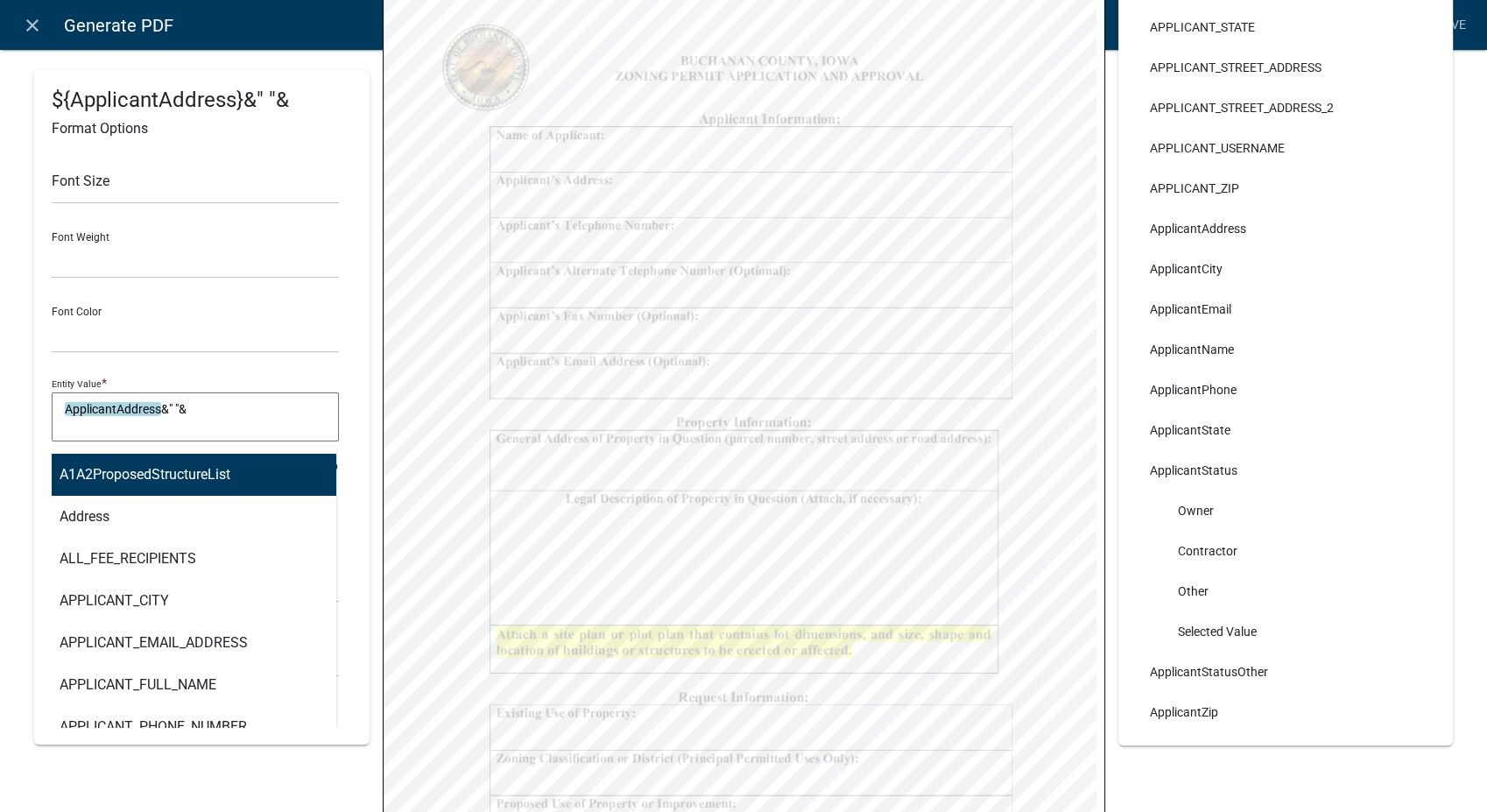
click at [141, 460] on div "A1A2ProposedStructureList Address ALL_FEE_RECIPIENTS APPLICANT_CITY APPLICANT_E…" at bounding box center [182, 464] width 287 height 36
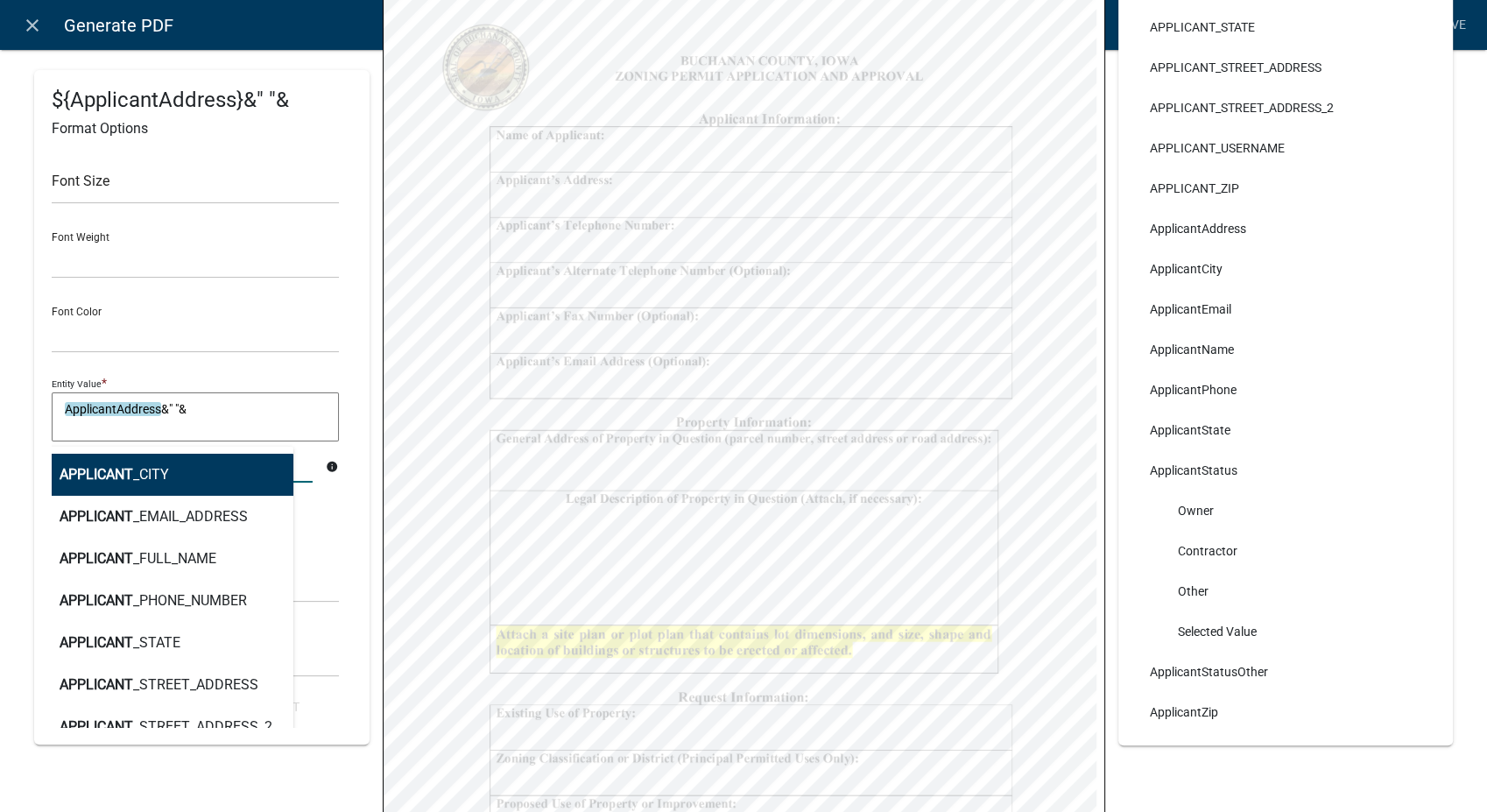
type input "applicantC"
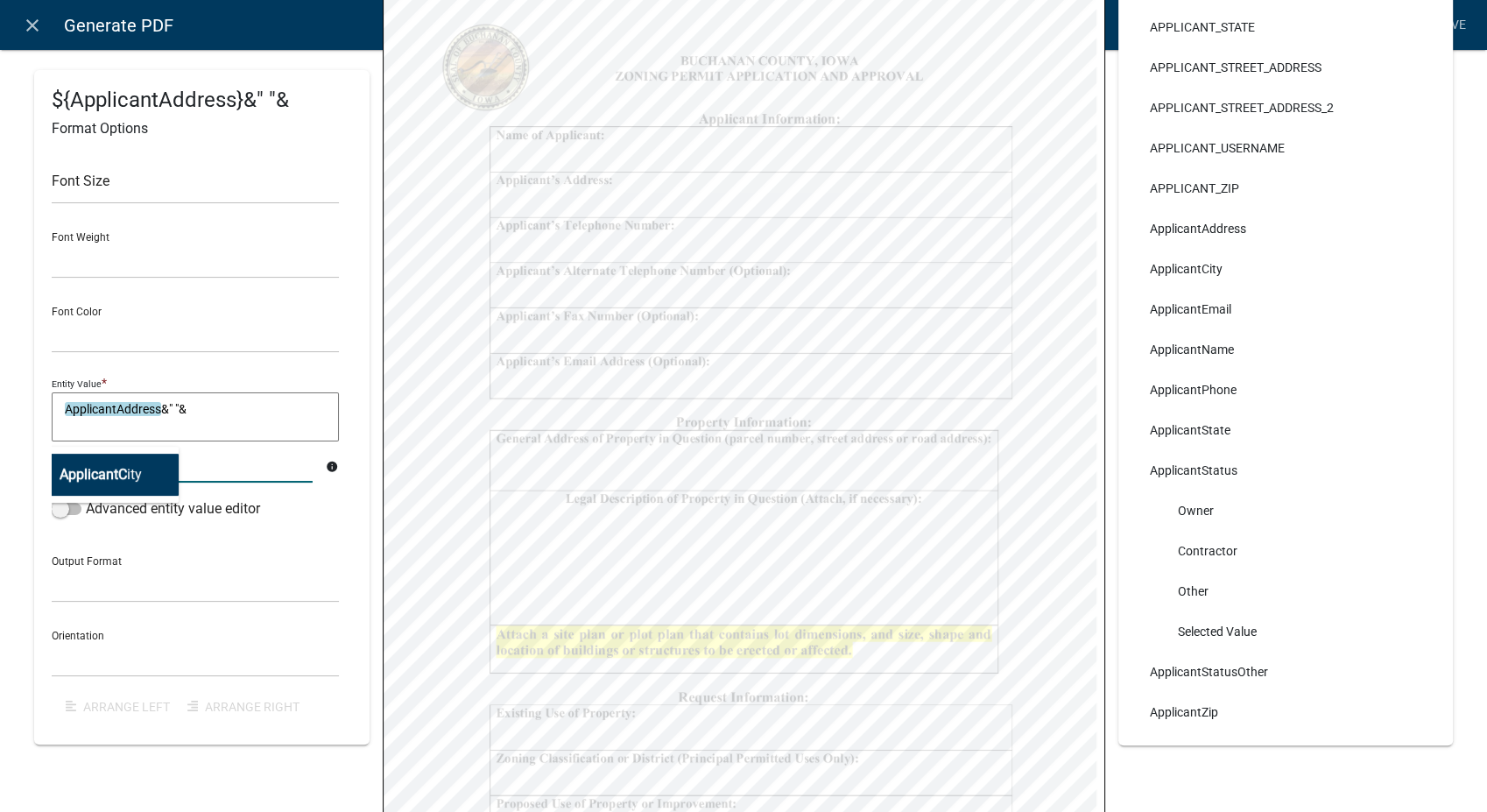
click at [126, 471] on span "ApplicantC" at bounding box center [94, 474] width 68 height 16
type textarea "ApplicantAddress&" "&ApplicantCity"
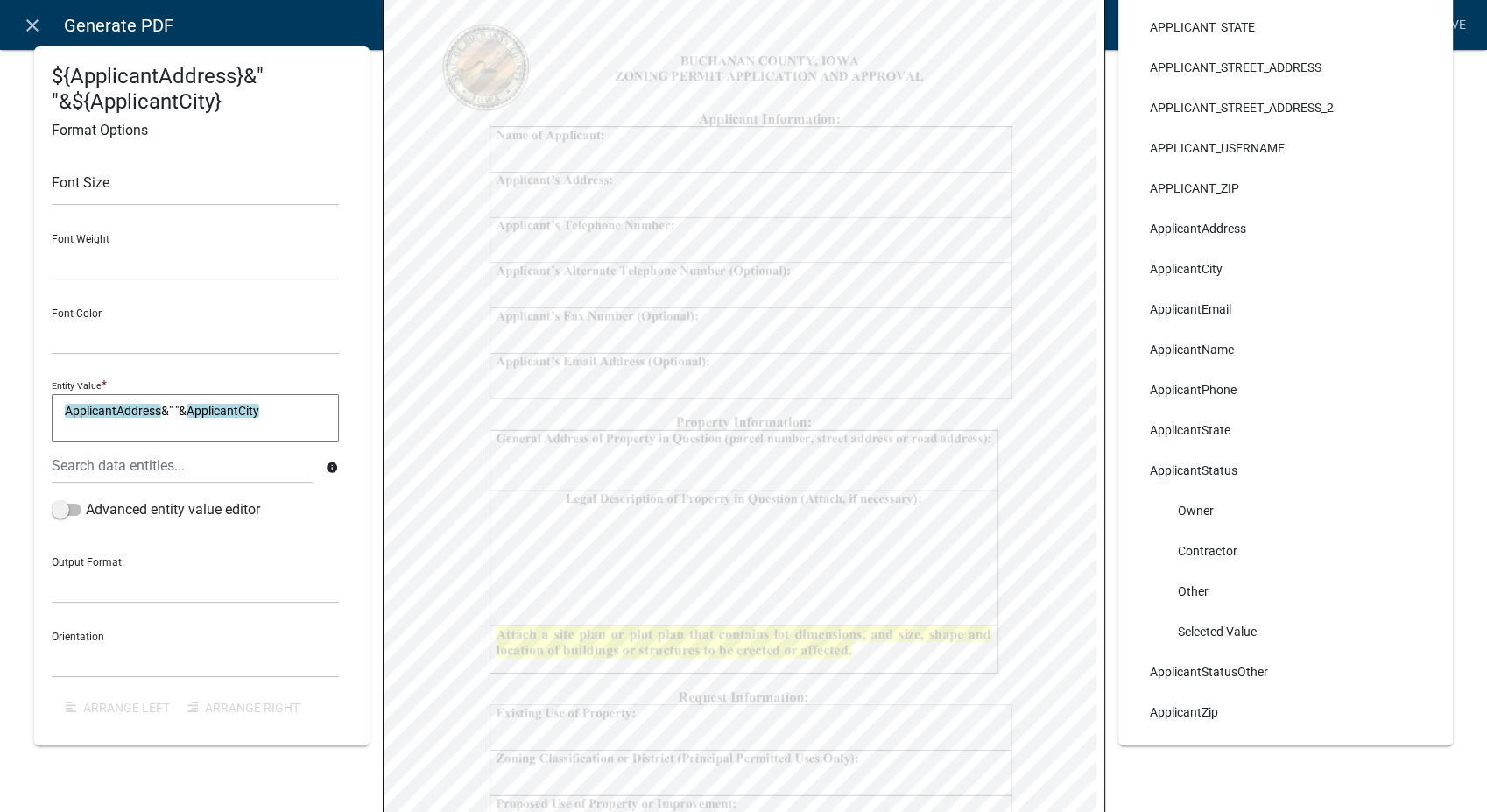
click at [280, 414] on textarea "ApplicantAddress&" "&ApplicantCity" at bounding box center [194, 419] width 287 height 49
type textarea "ApplicantAddress&" "&ApplicantCity&" "&"
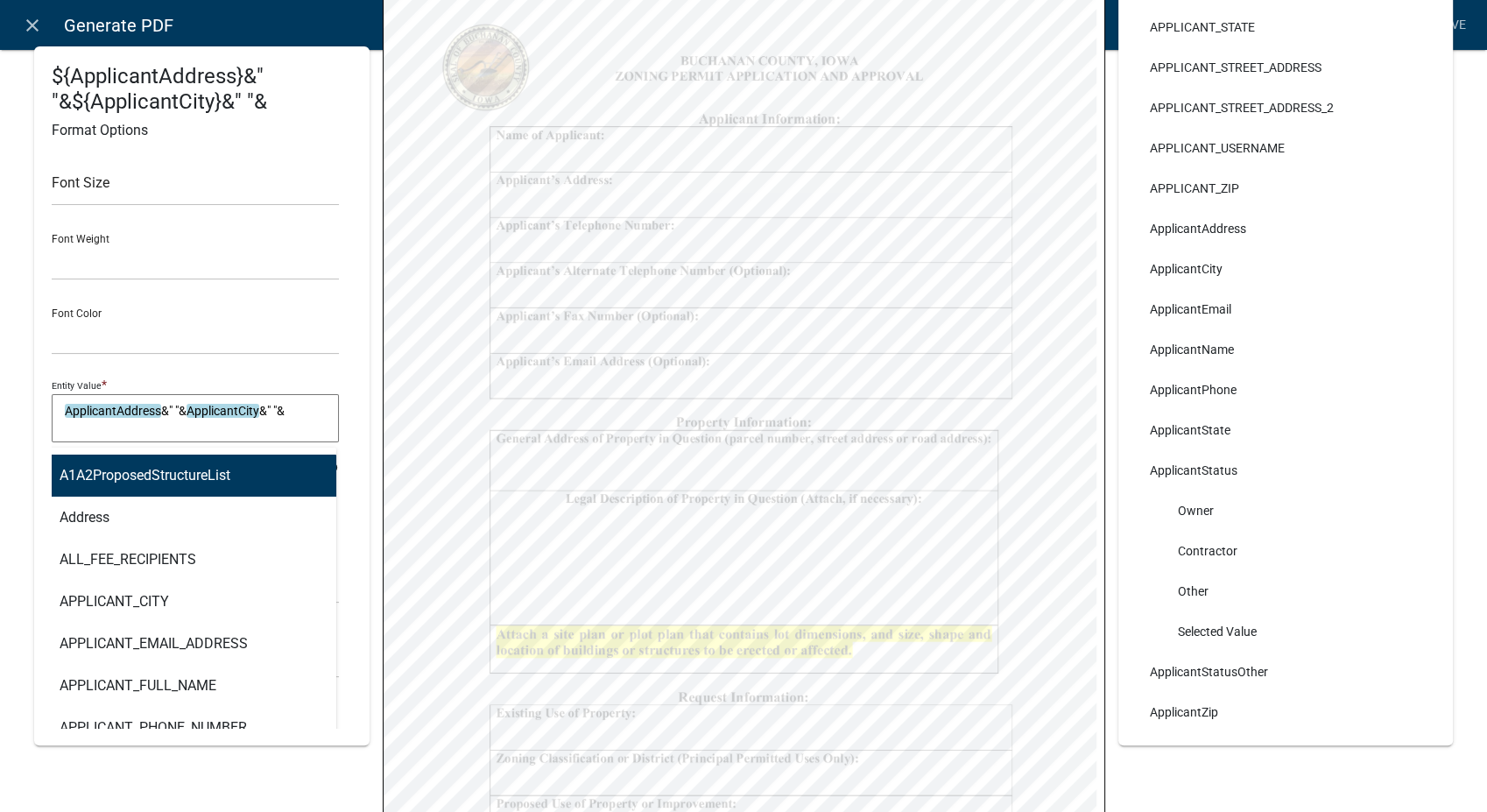
click at [238, 473] on div "A1A2ProposedStructureList Address ALL_FEE_RECIPIENTS APPLICANT_CITY APPLICANT_E…" at bounding box center [182, 465] width 287 height 36
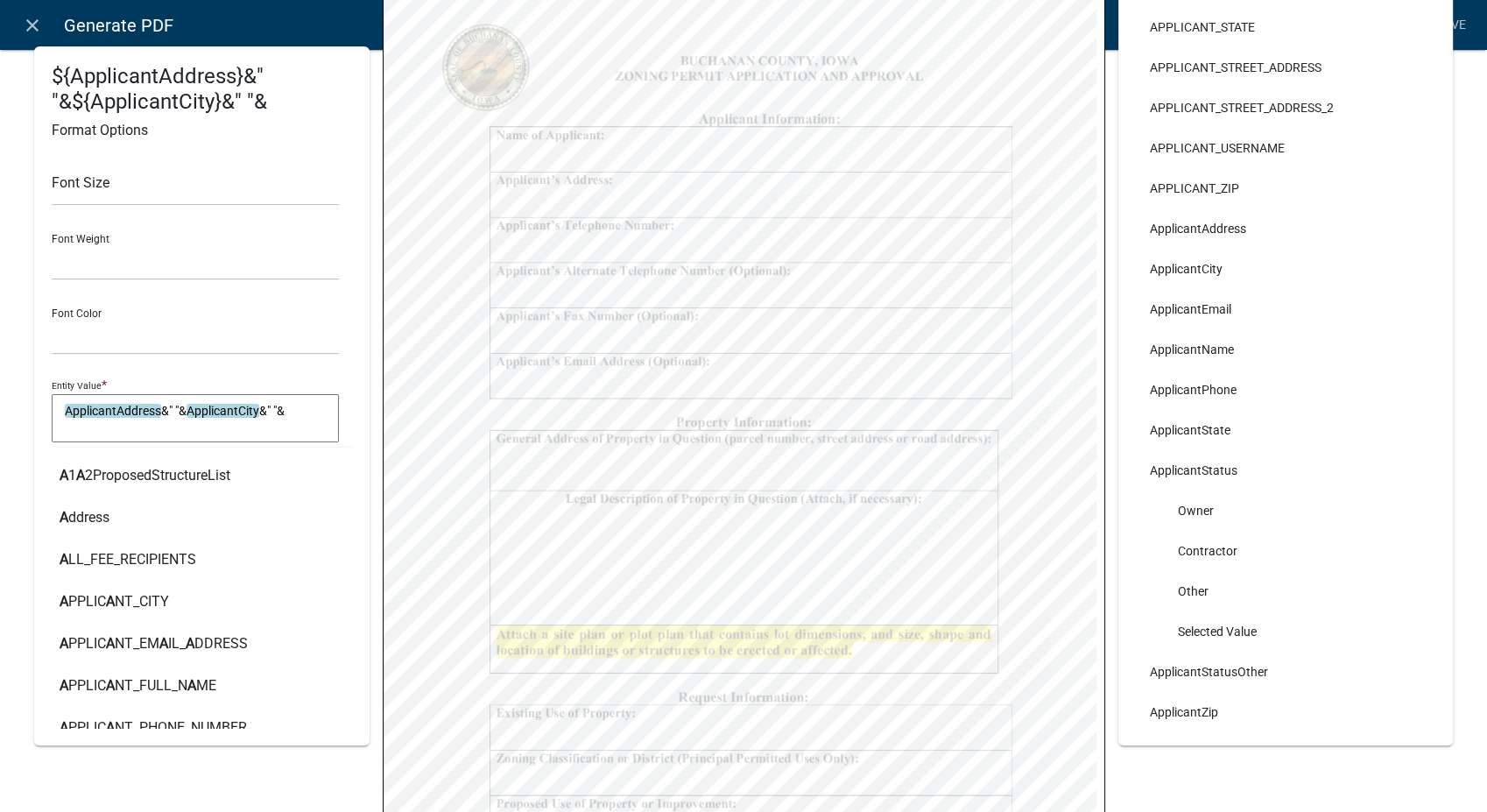
type input "Applic"
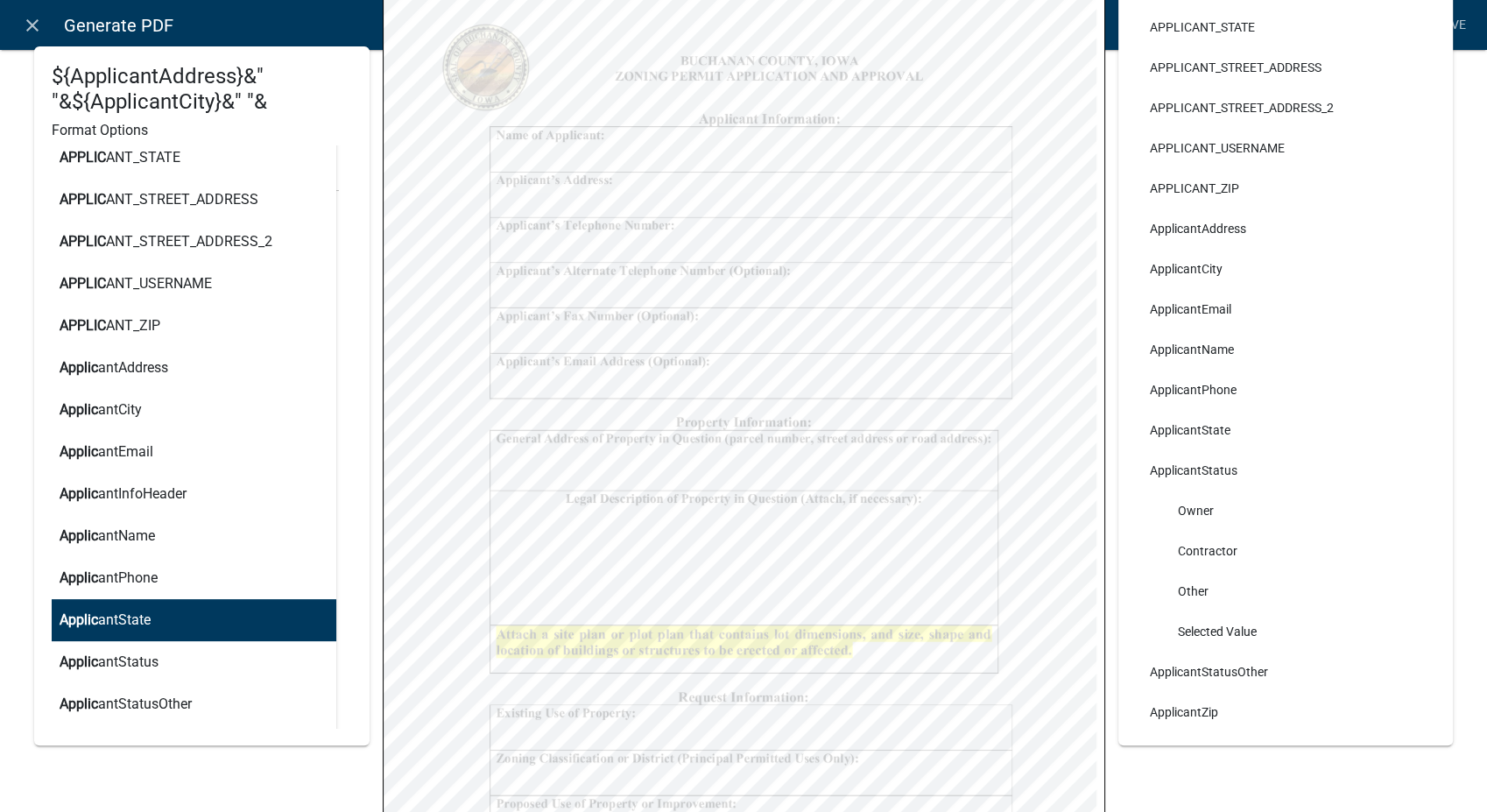
click at [177, 625] on button "Applic antState" at bounding box center [188, 620] width 298 height 42
type textarea "ApplicantAddress&" "&ApplicantCity&" "&ApplicantState"
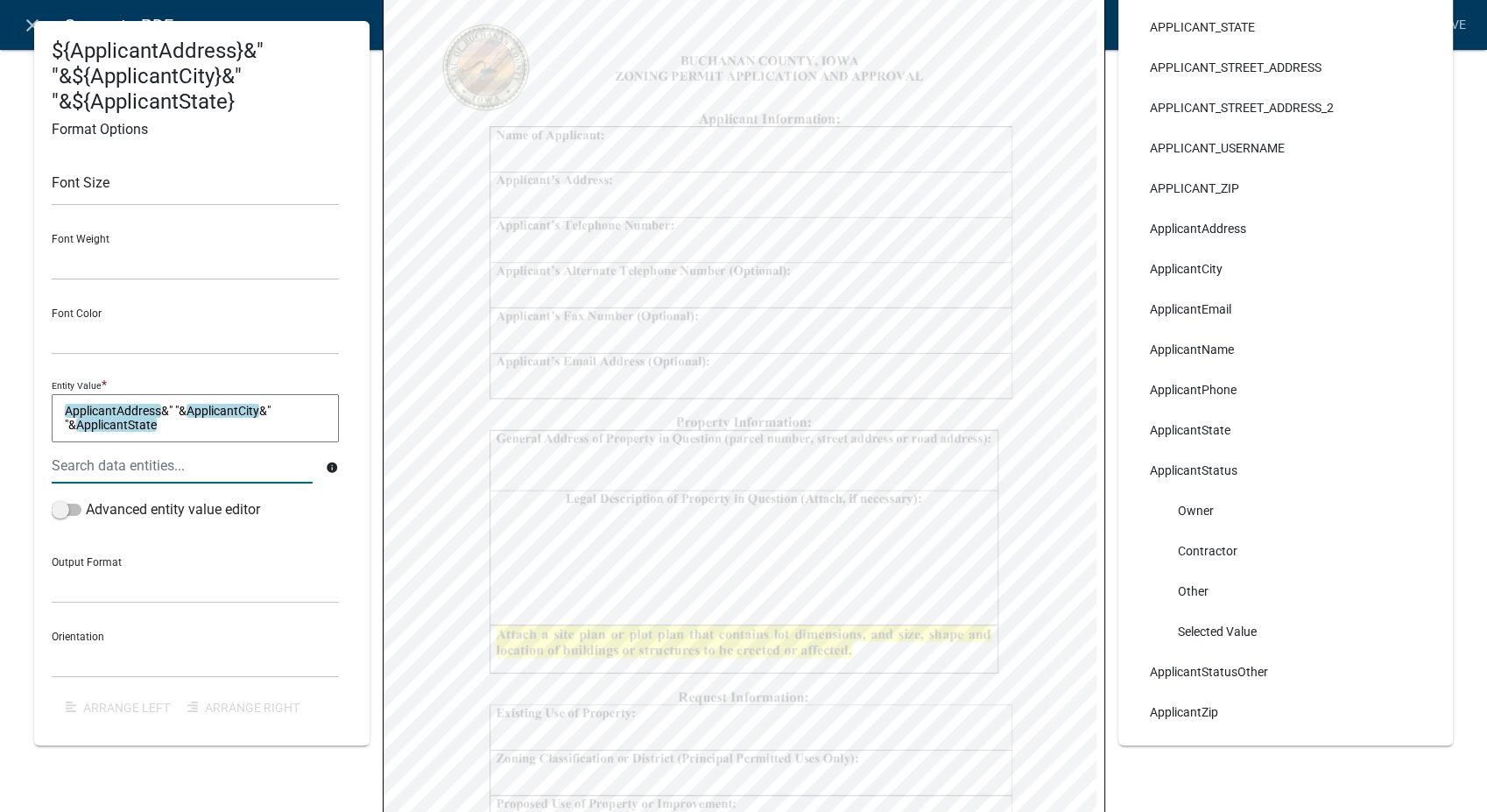
click at [177, 430] on textarea "ApplicantAddress&" "&ApplicantCity&" "&ApplicantState" at bounding box center [194, 419] width 287 height 49
type textarea "ApplicantAddress&" "&ApplicantCity&" "&ApplicantState&" "&"
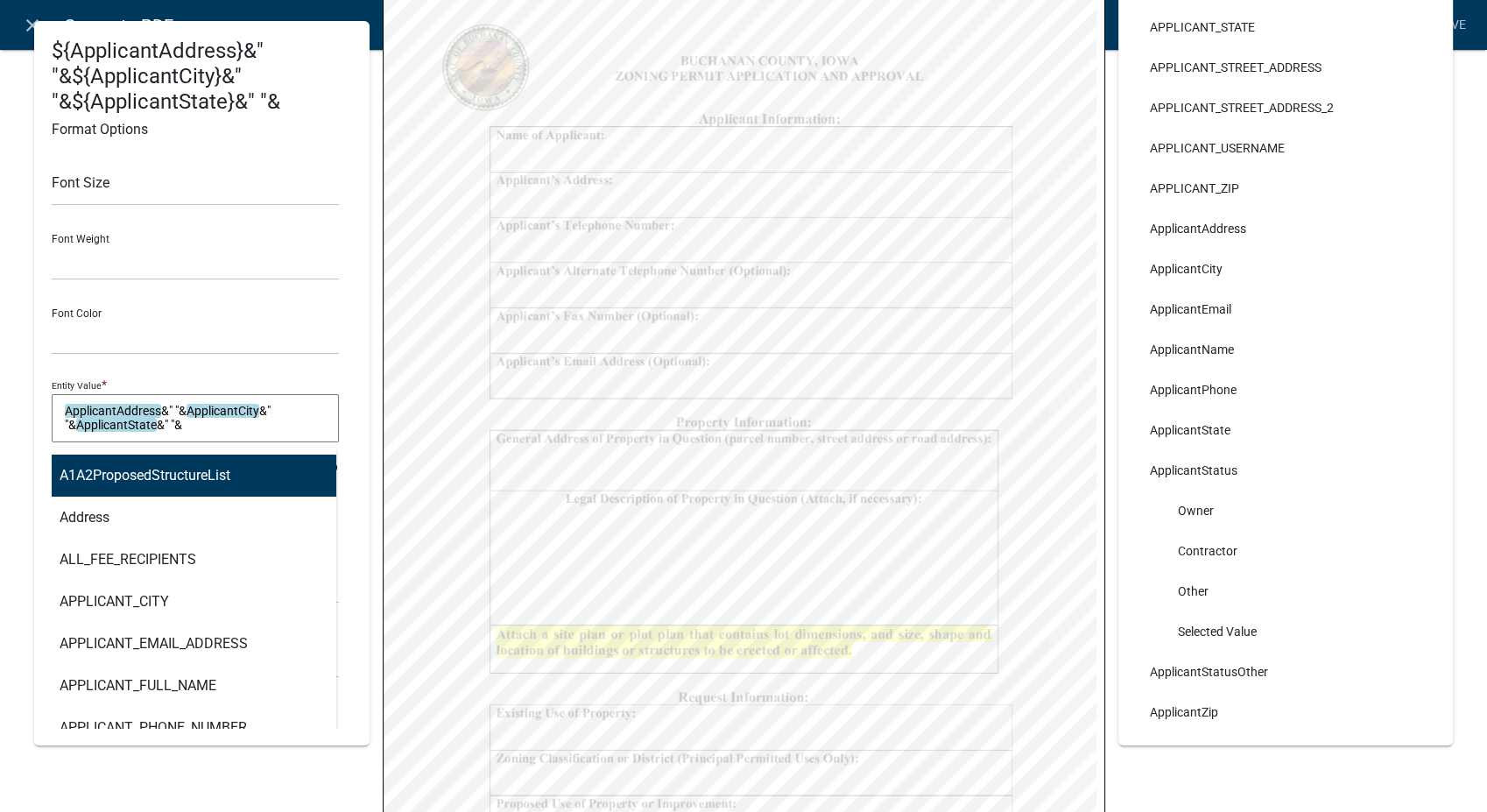
click at [164, 470] on div "A1A2ProposedStructureList Address ALL_FEE_RECIPIENTS APPLICANT_CITY APPLICANT_E…" at bounding box center [182, 465] width 287 height 36
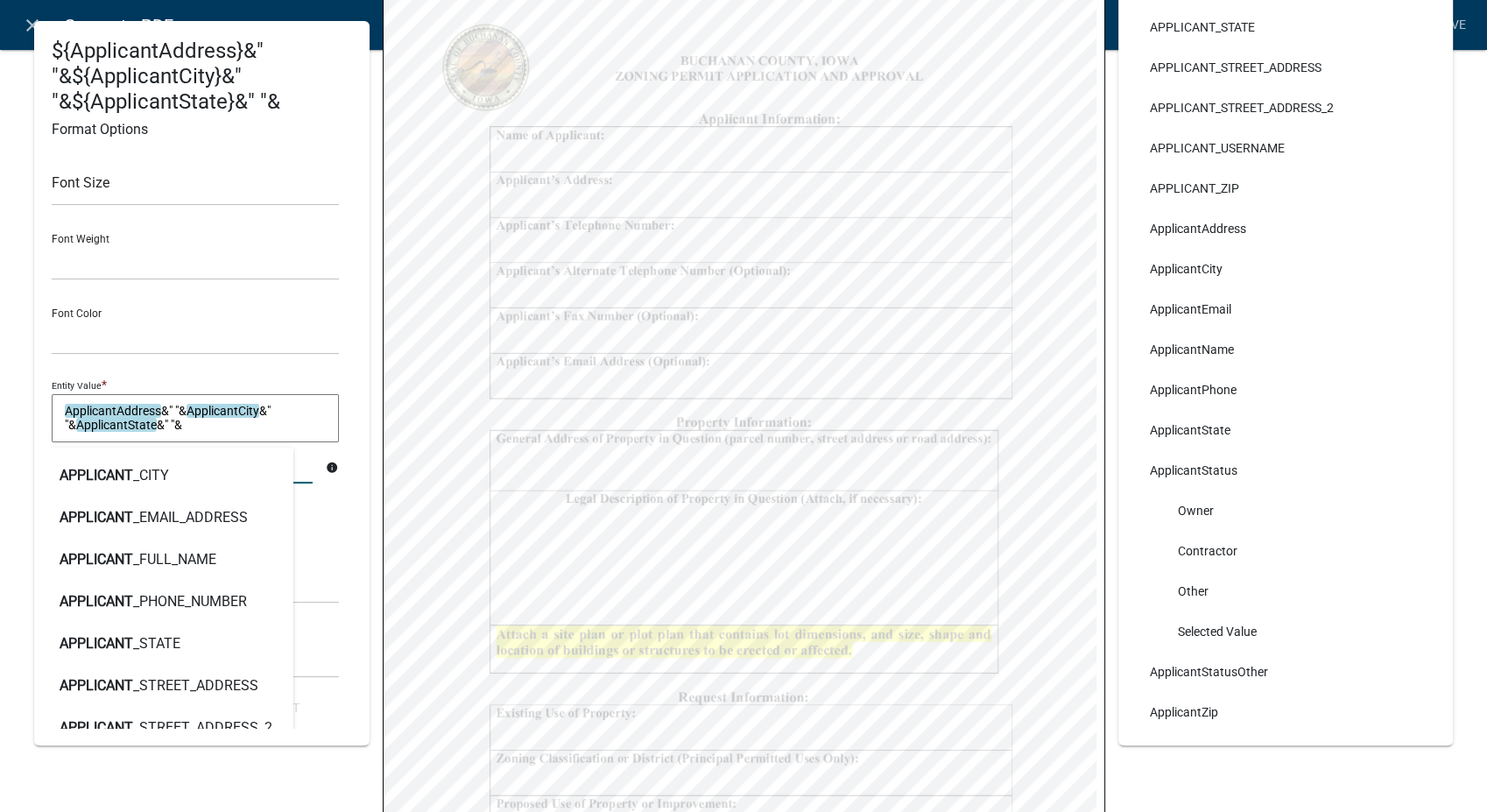
type input "applicantz"
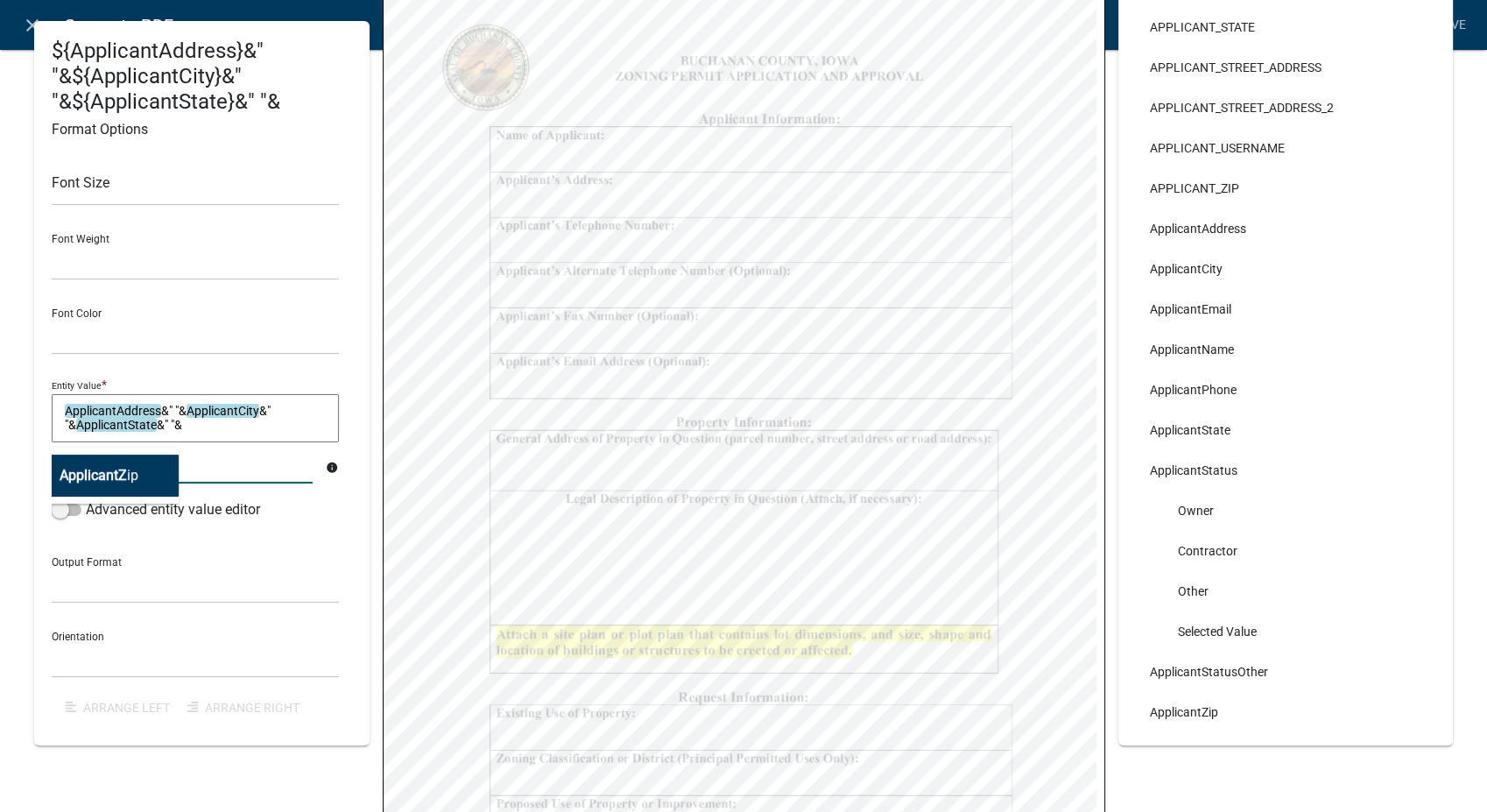
click at [133, 475] on ngb-highlight "ApplicantZ ip" at bounding box center [100, 476] width 79 height 14
type textarea "ApplicantAddress&" "&ApplicantCity&" "&ApplicantState&" "&ApplicantZip"
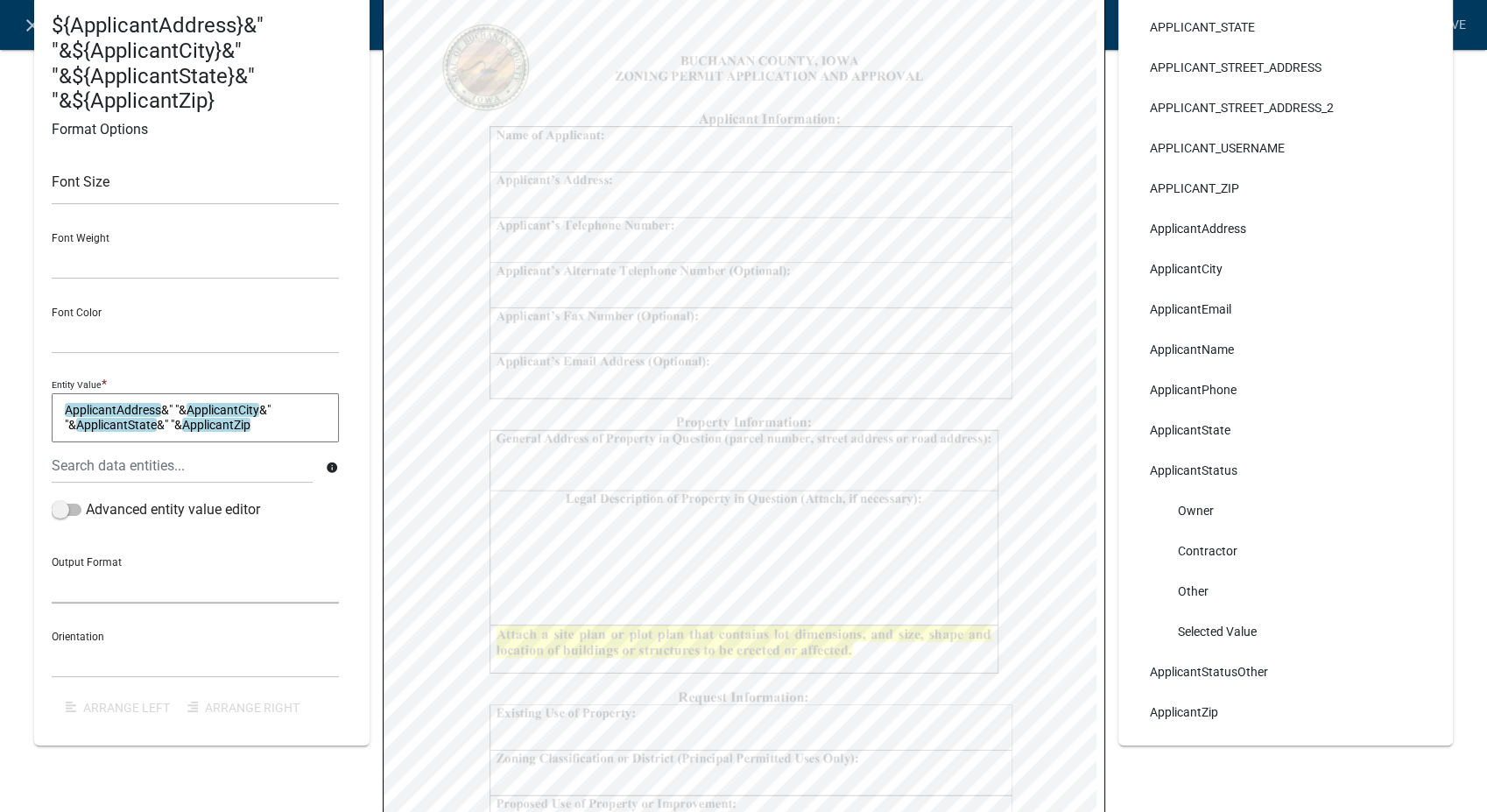
click at [133, 587] on select "General Text Number Decimal Date Date & Time" at bounding box center [194, 585] width 287 height 36
select select "0"
click at [51, 567] on select "General Text Number Decimal Date Date & Time" at bounding box center [194, 585] width 287 height 36
click at [109, 657] on select "Horizontal Vertical" at bounding box center [194, 659] width 287 height 36
click at [51, 642] on select "Horizontal Vertical" at bounding box center [194, 659] width 287 height 36
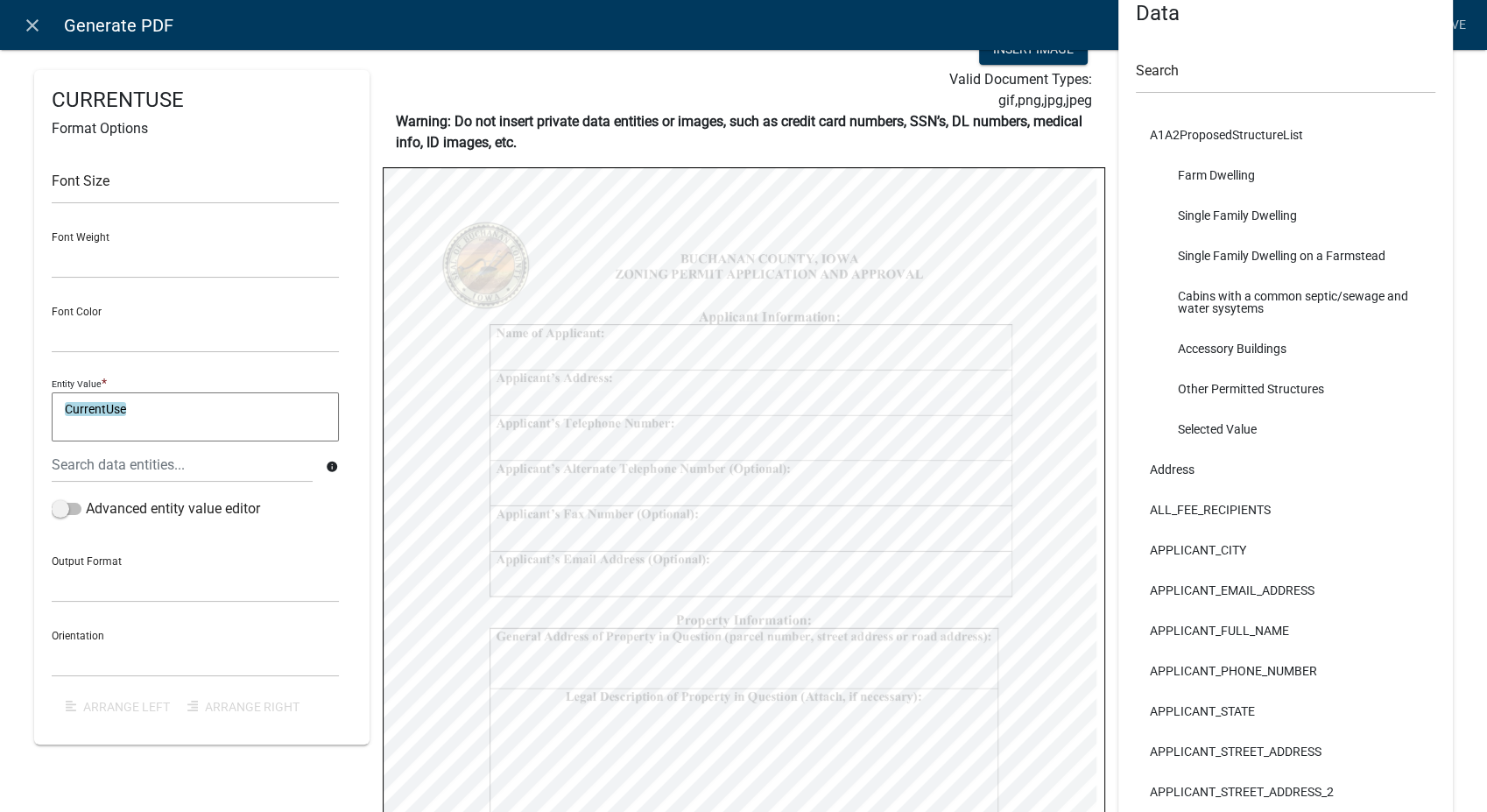
scroll to position [48, 0]
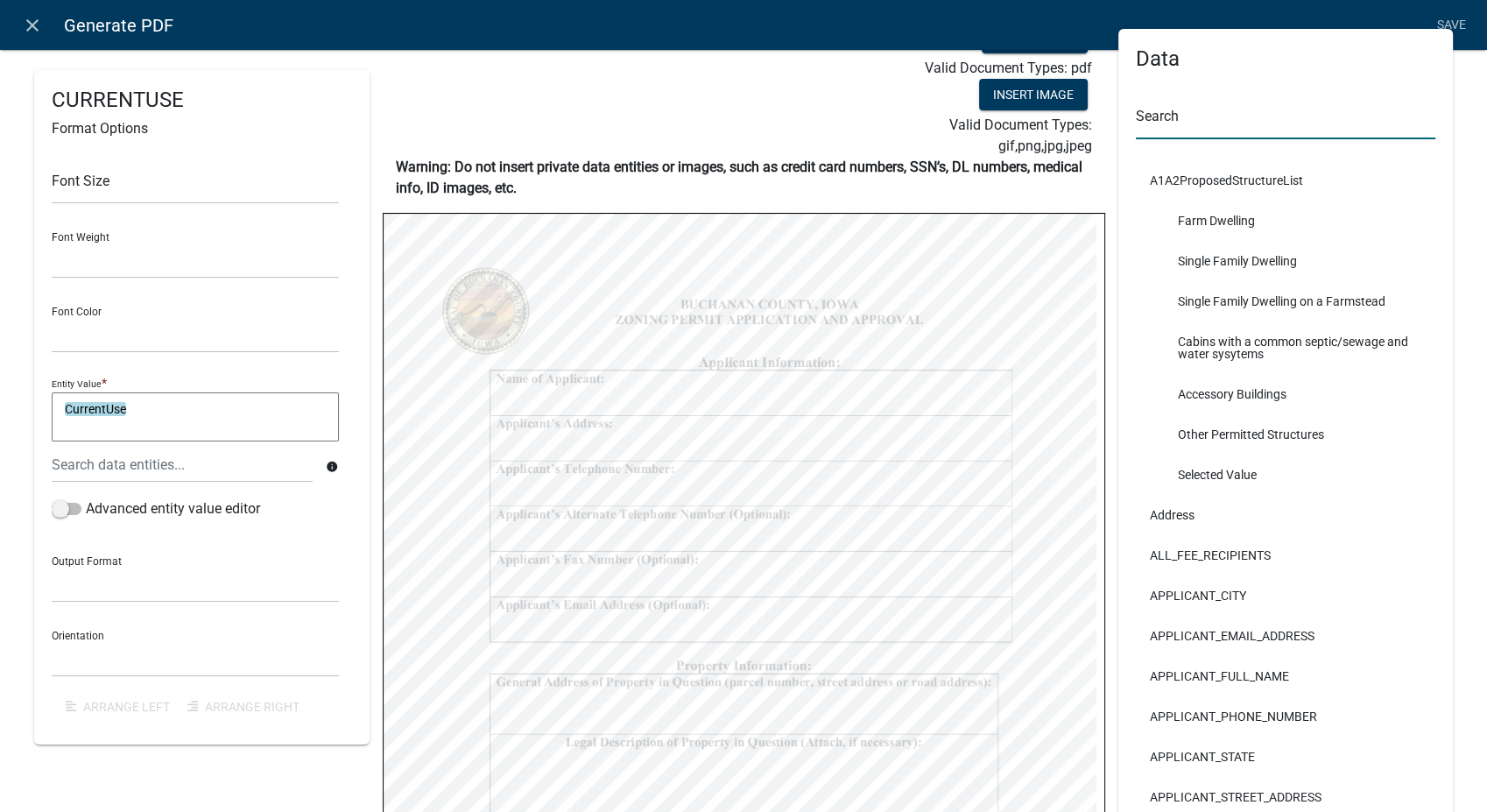
click at [1159, 114] on input "text" at bounding box center [1286, 121] width 301 height 36
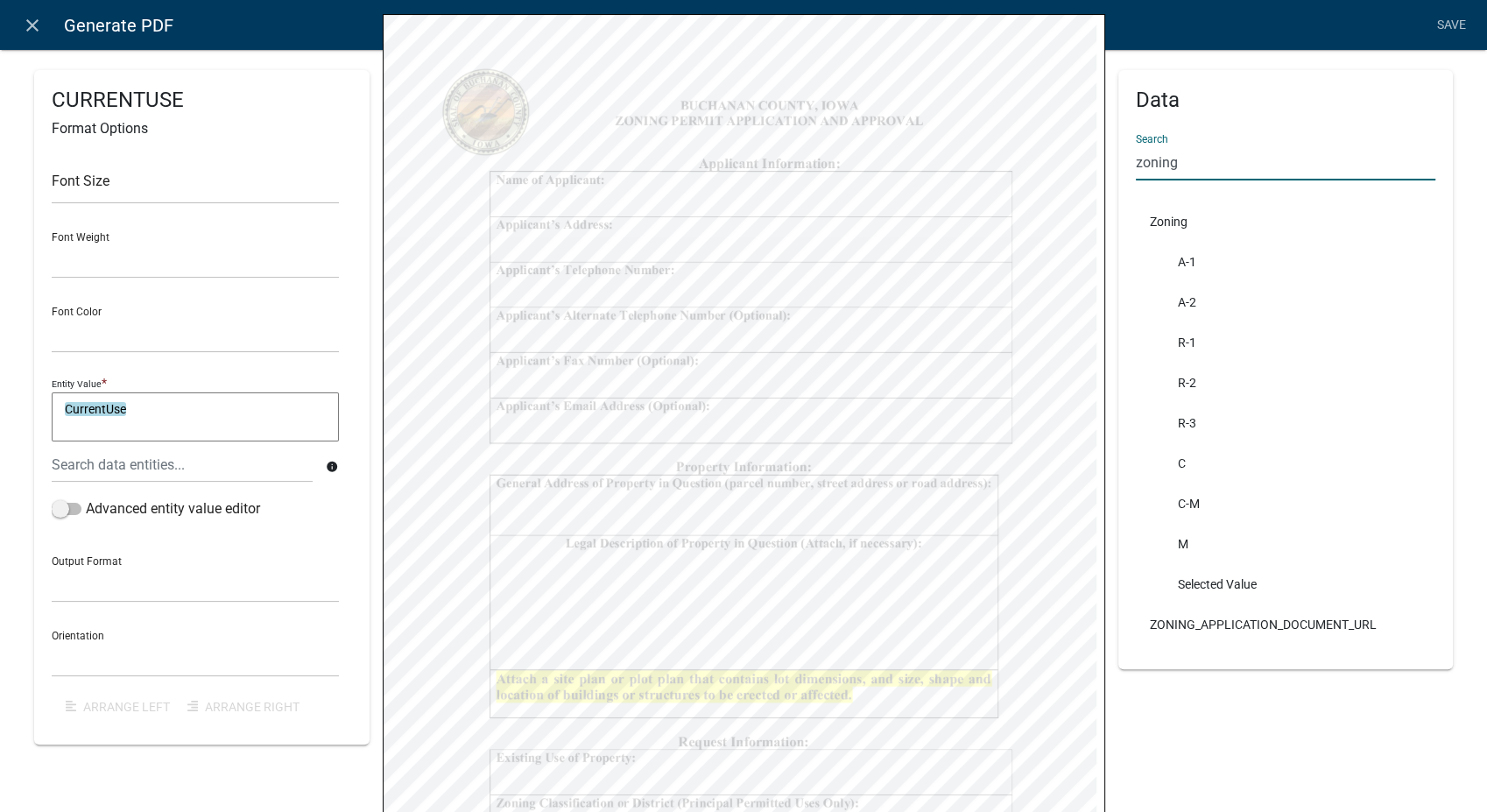
scroll to position [339, 0]
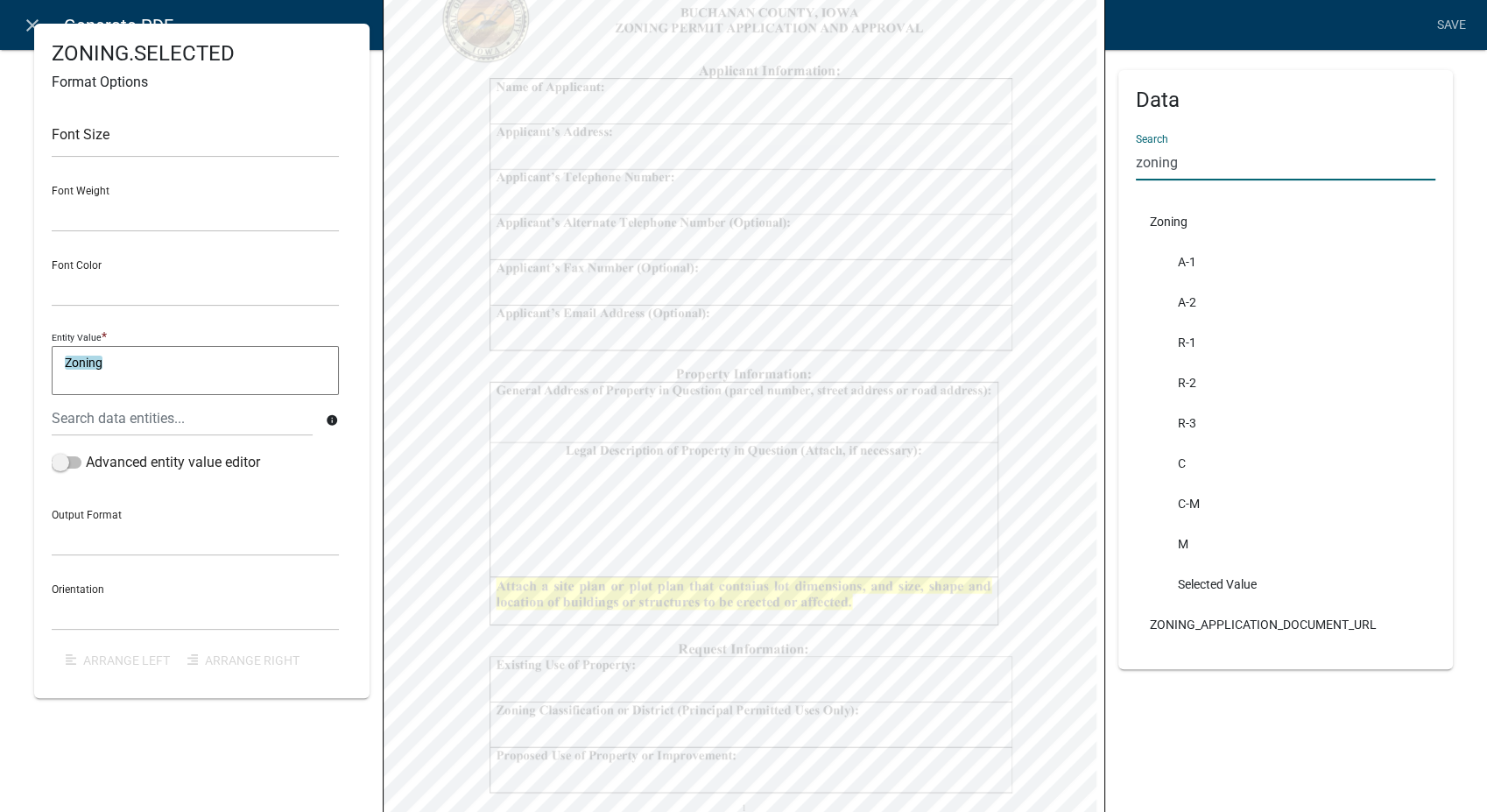
click at [1176, 158] on input "zoning" at bounding box center [1286, 161] width 301 height 36
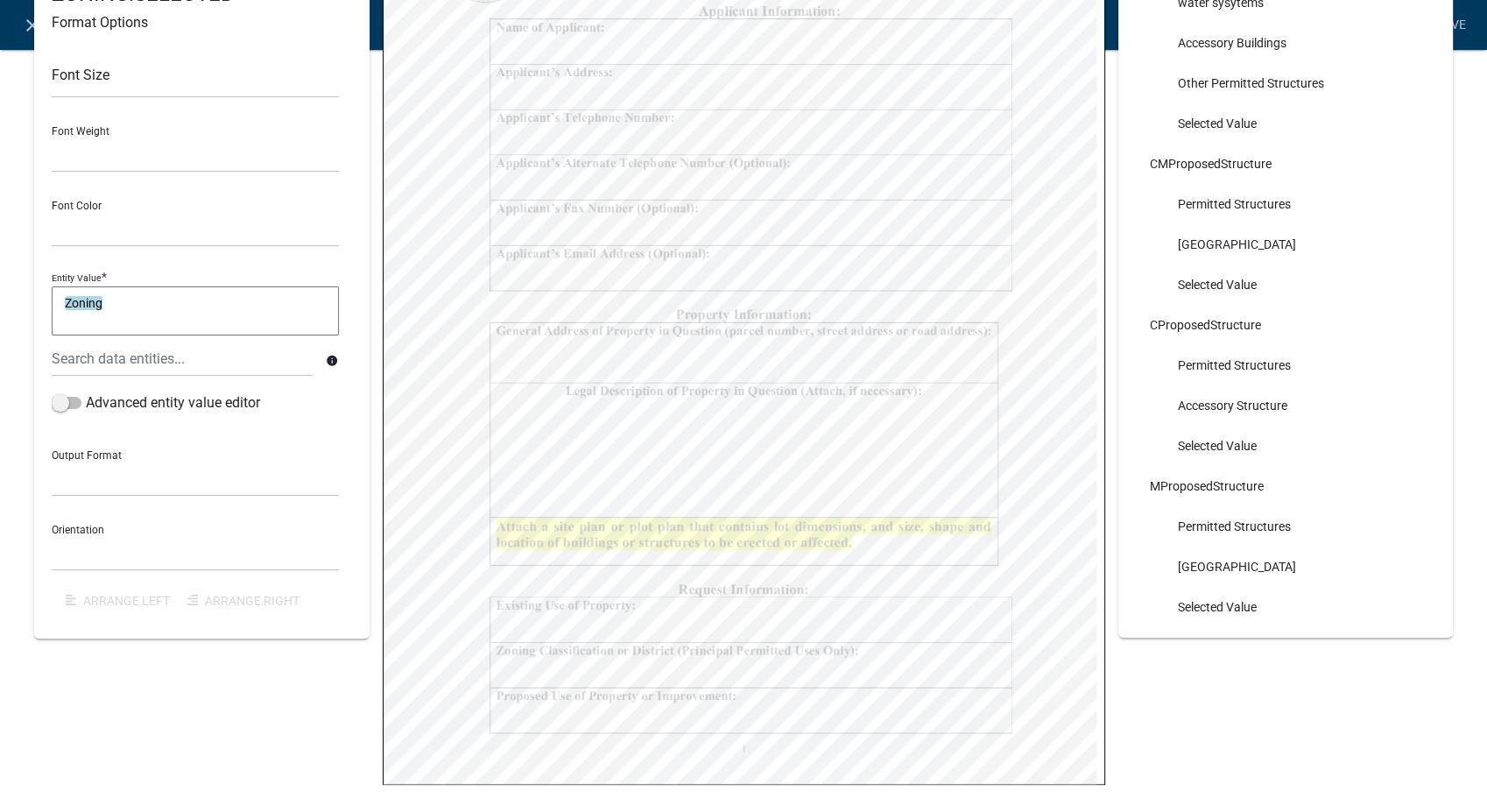
scroll to position [437, 0]
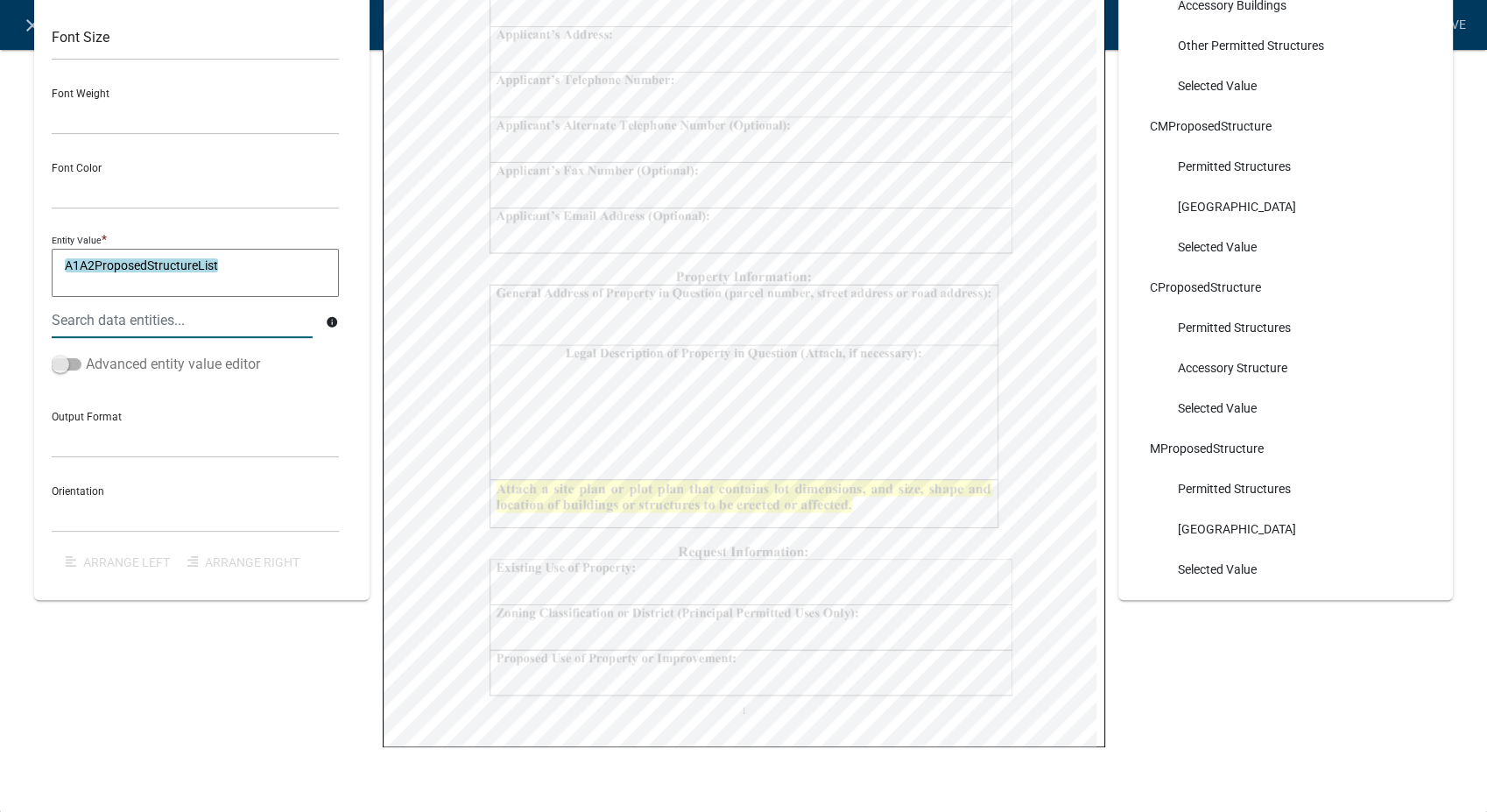
click at [59, 358] on span at bounding box center [66, 363] width 30 height 13
click at [86, 354] on input "Advanced entity value editor" at bounding box center [86, 354] width 0 height 0
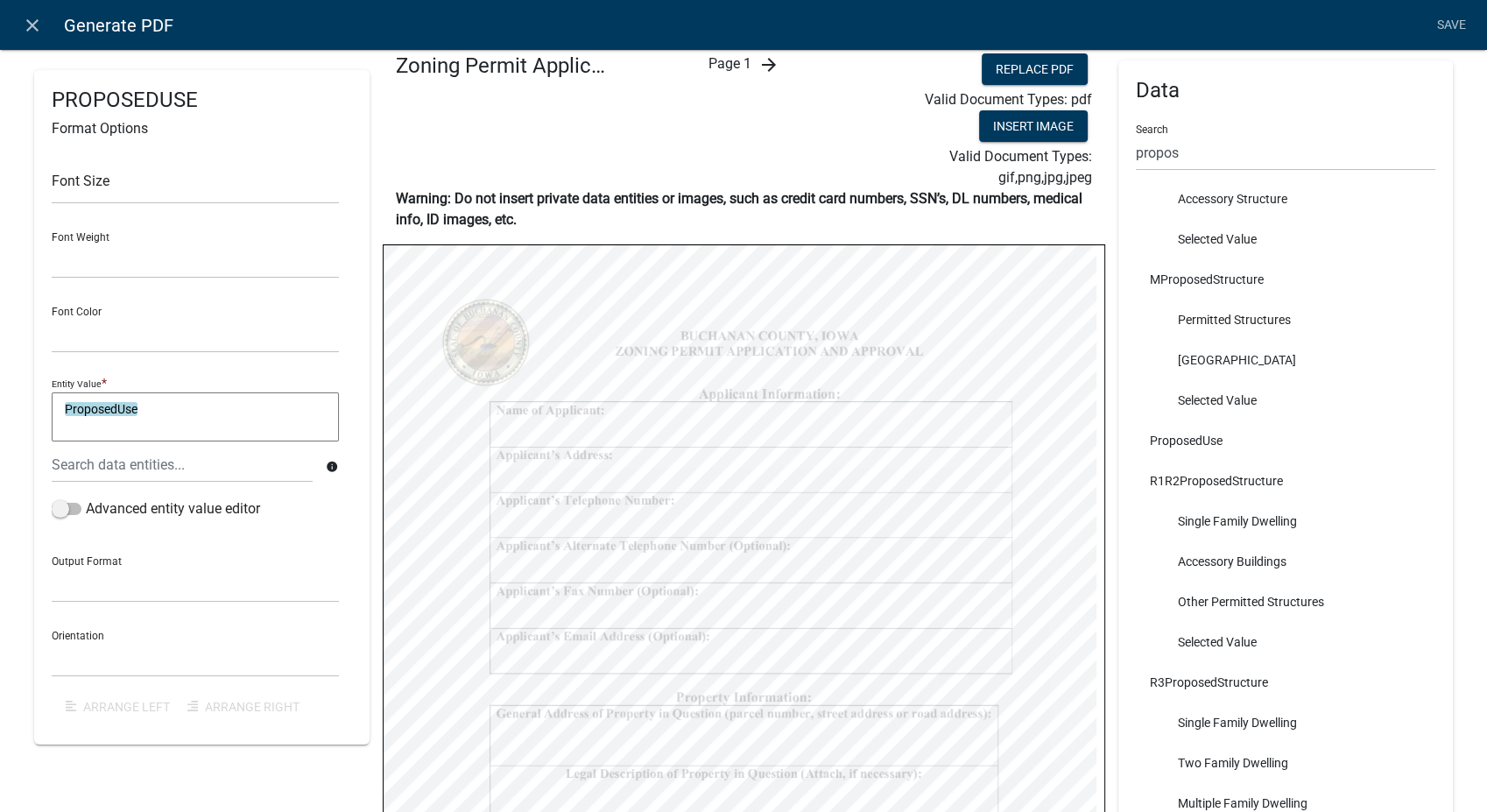
scroll to position [0, 0]
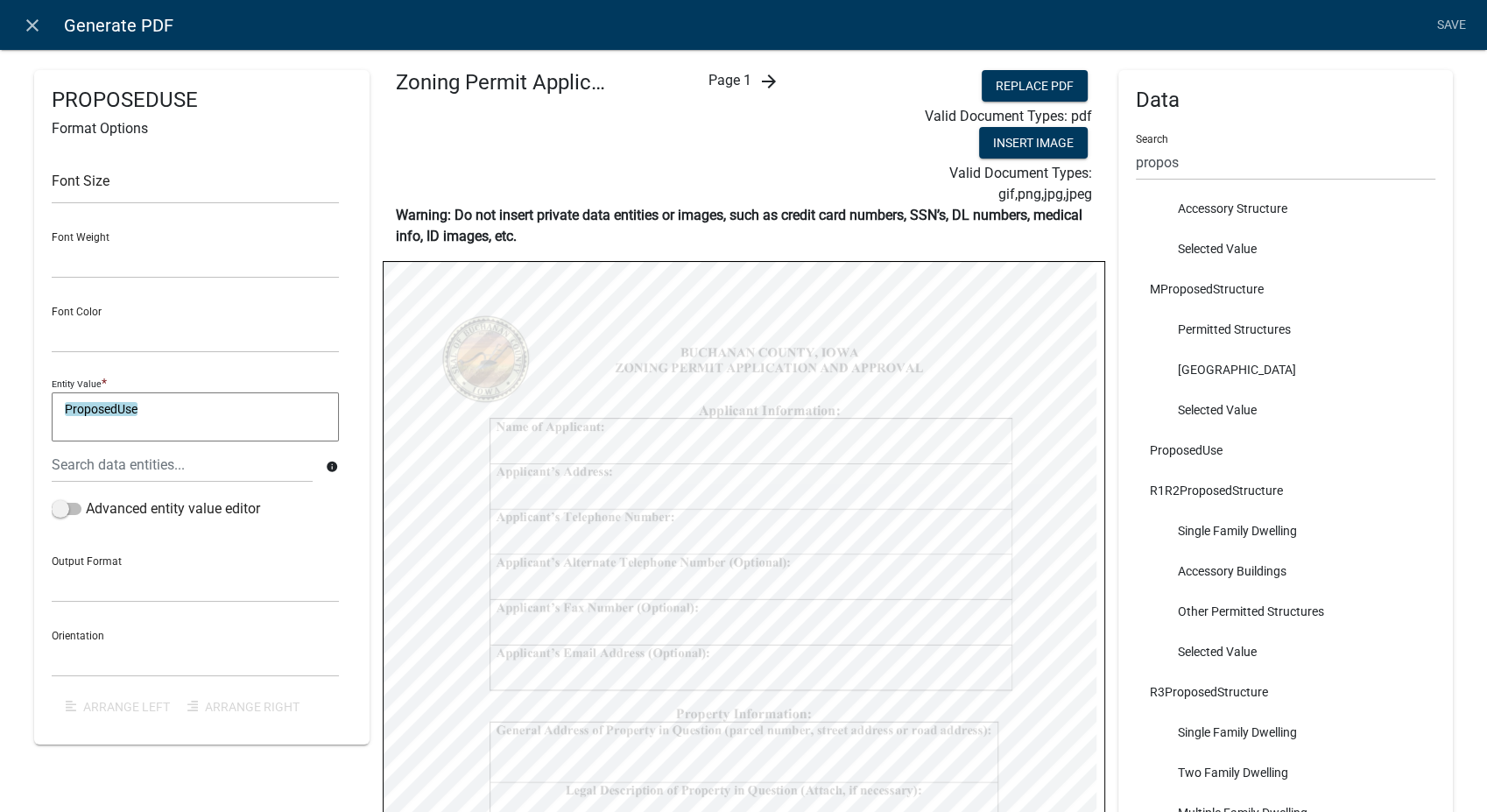
click at [758, 79] on icon "arrow_forward" at bounding box center [769, 81] width 21 height 21
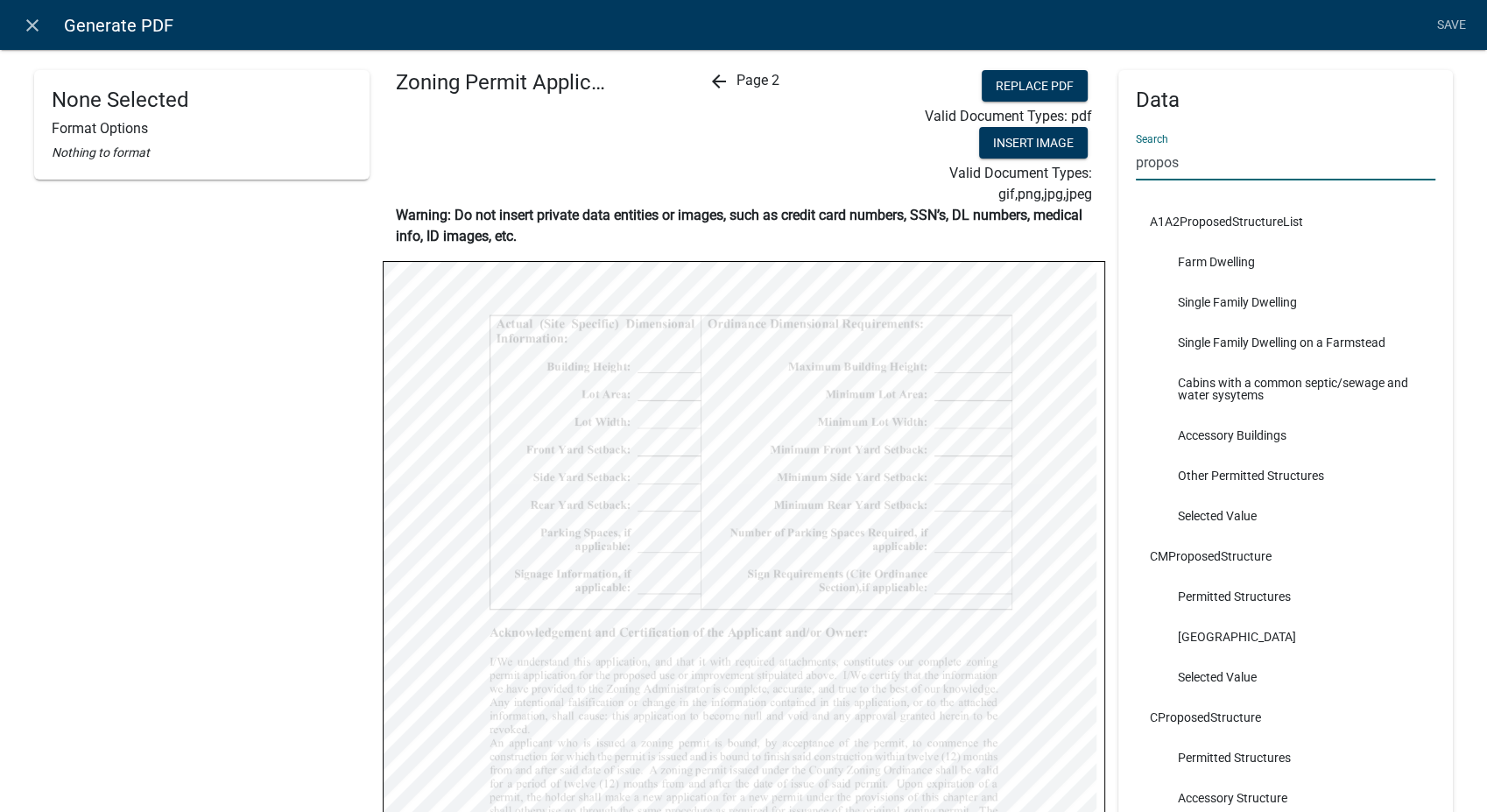
click at [1188, 158] on input "propos" at bounding box center [1286, 161] width 301 height 36
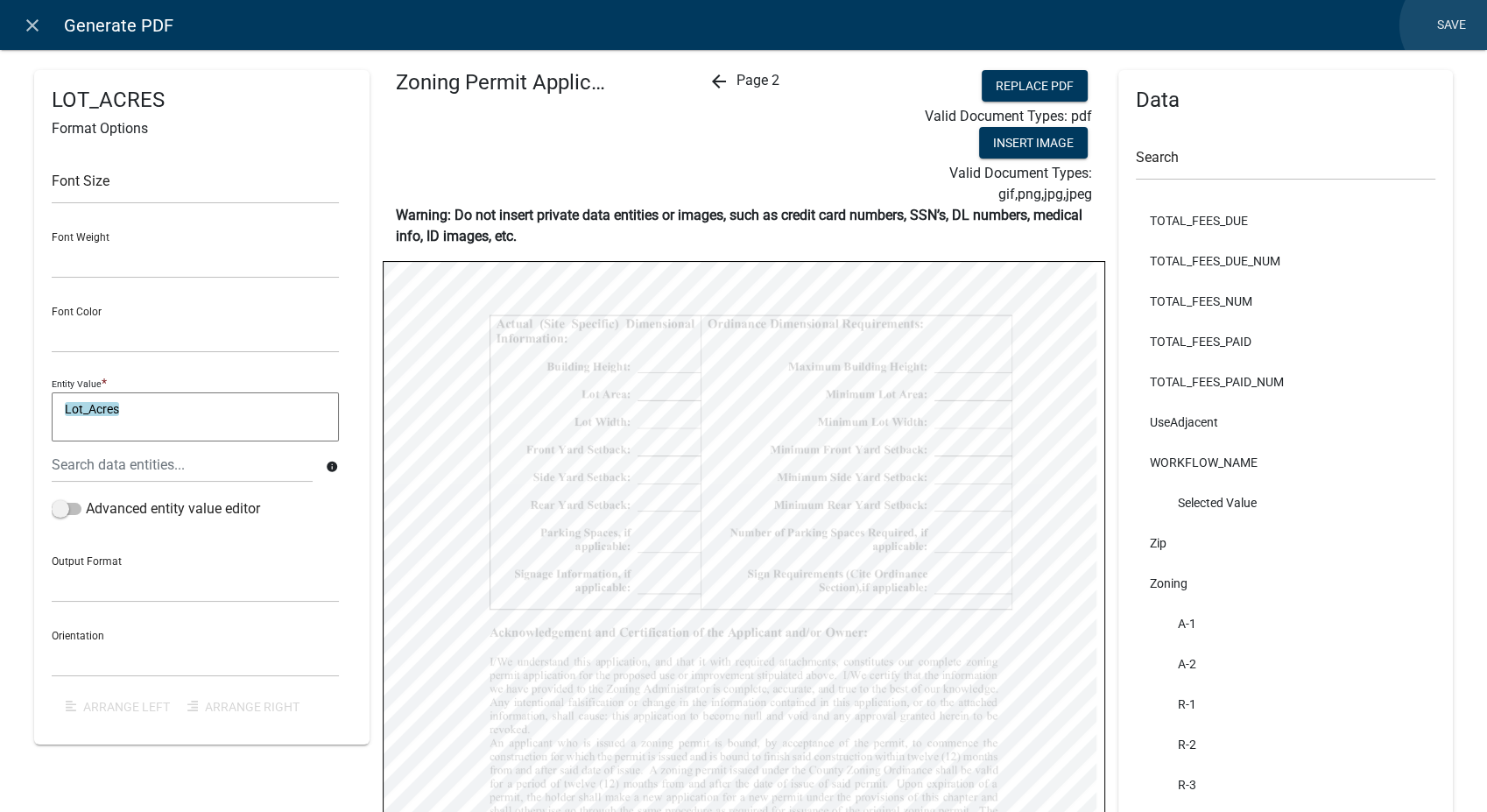
click at [1455, 25] on link "Save" at bounding box center [1450, 25] width 44 height 33
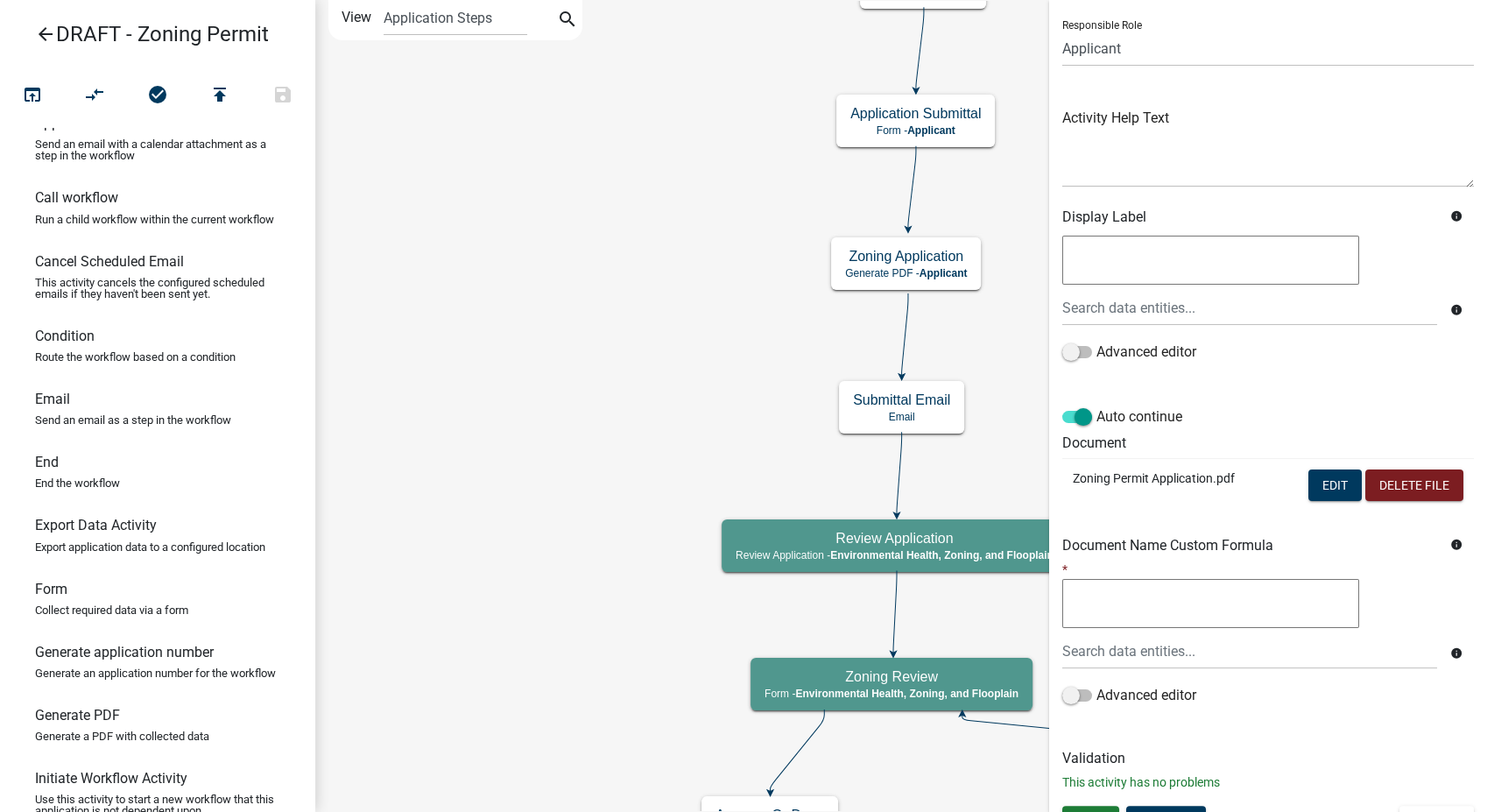
scroll to position [146, 0]
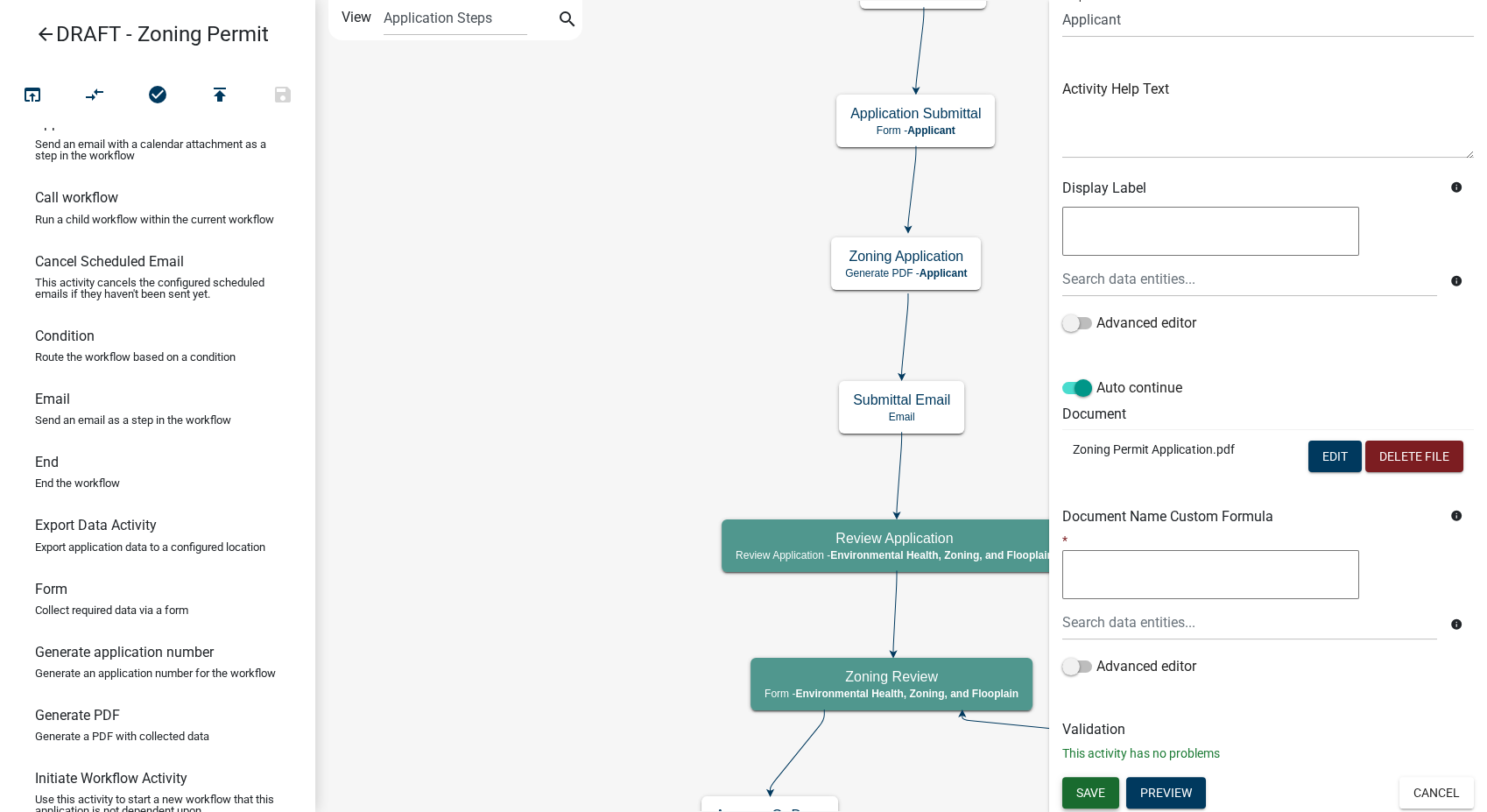
click at [1091, 793] on span "Save" at bounding box center [1091, 792] width 29 height 14
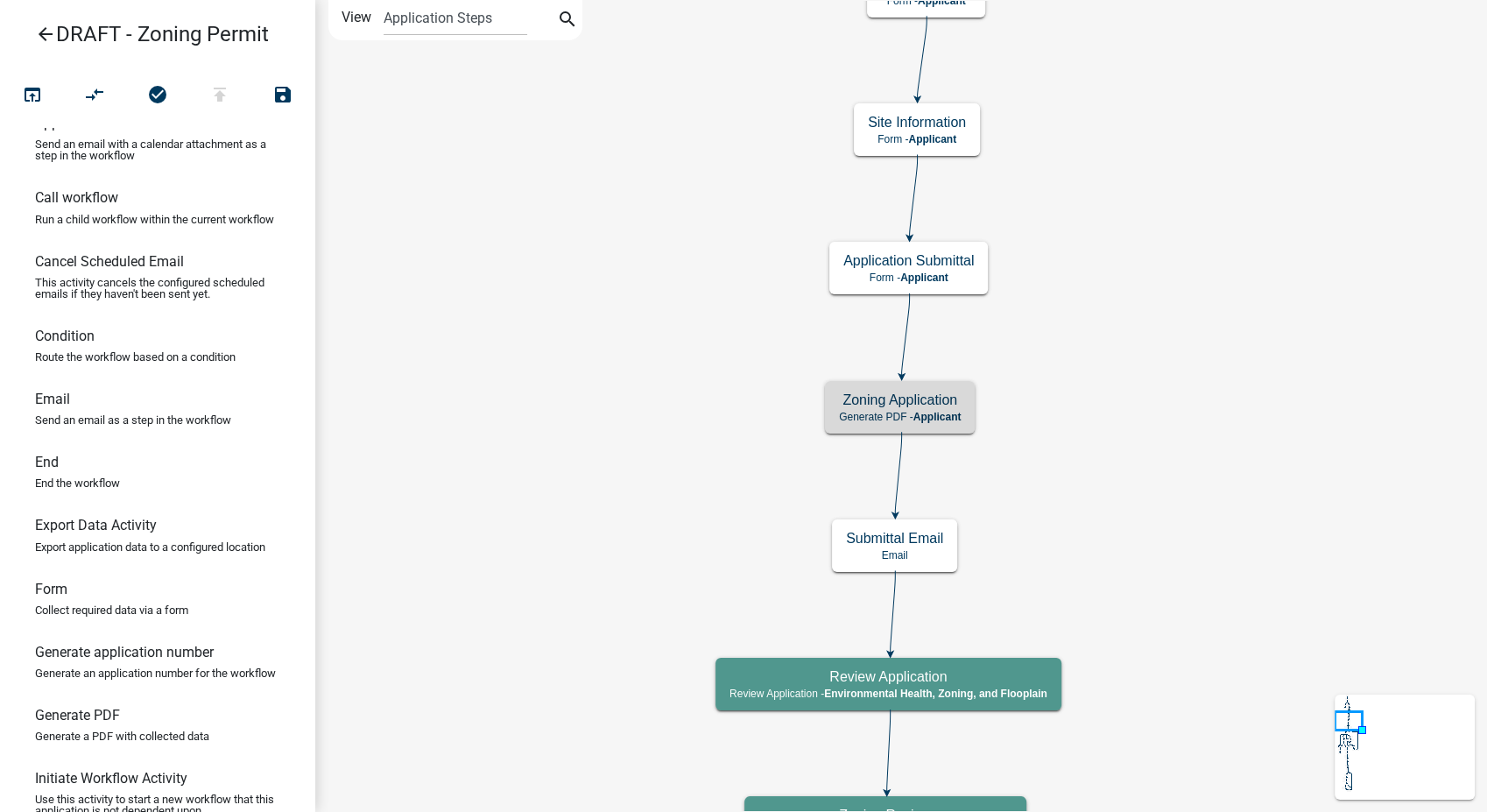
scroll to position [0, 0]
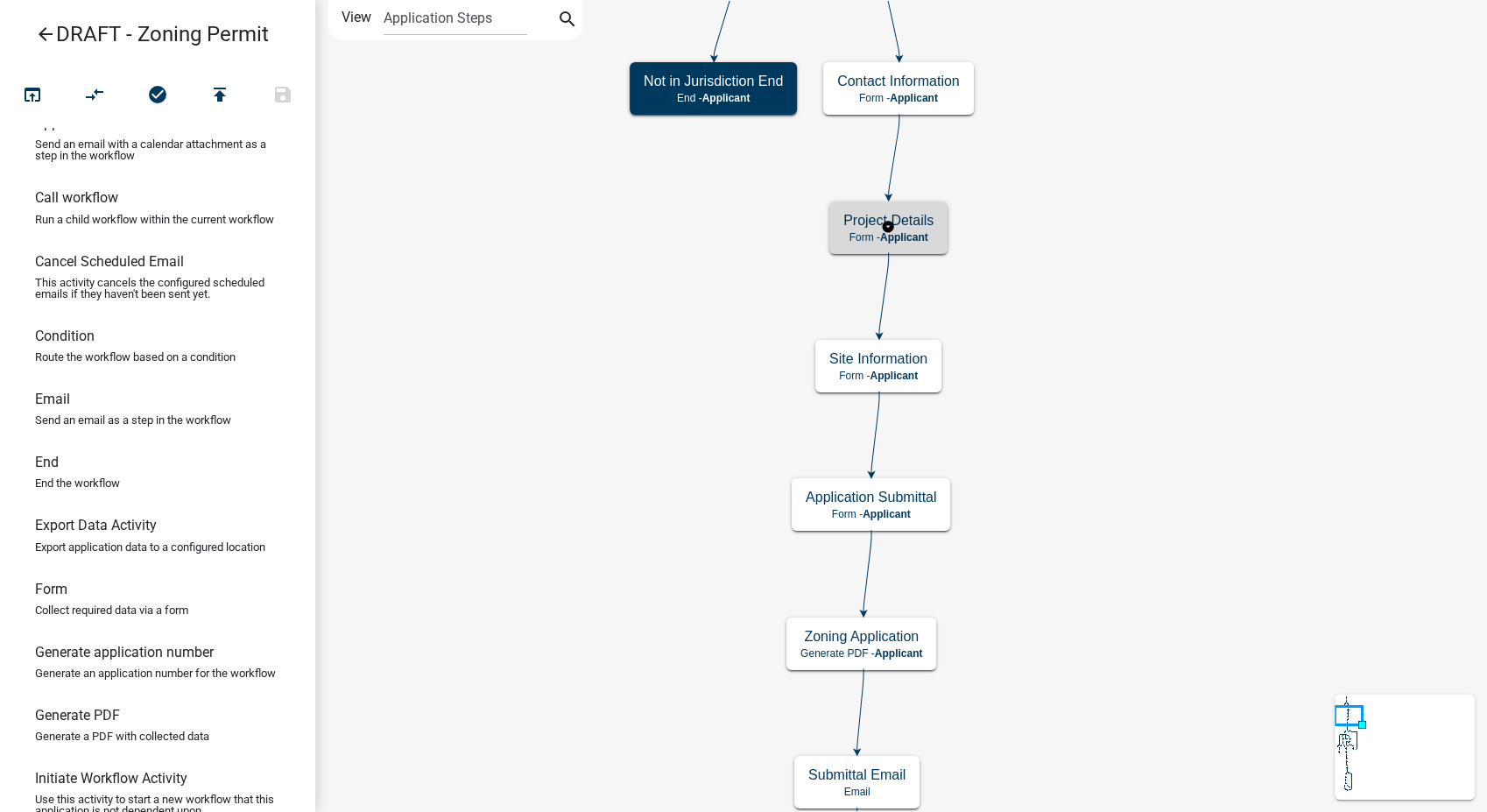
click at [921, 248] on div "Project Details Form - Applicant" at bounding box center [889, 227] width 118 height 52
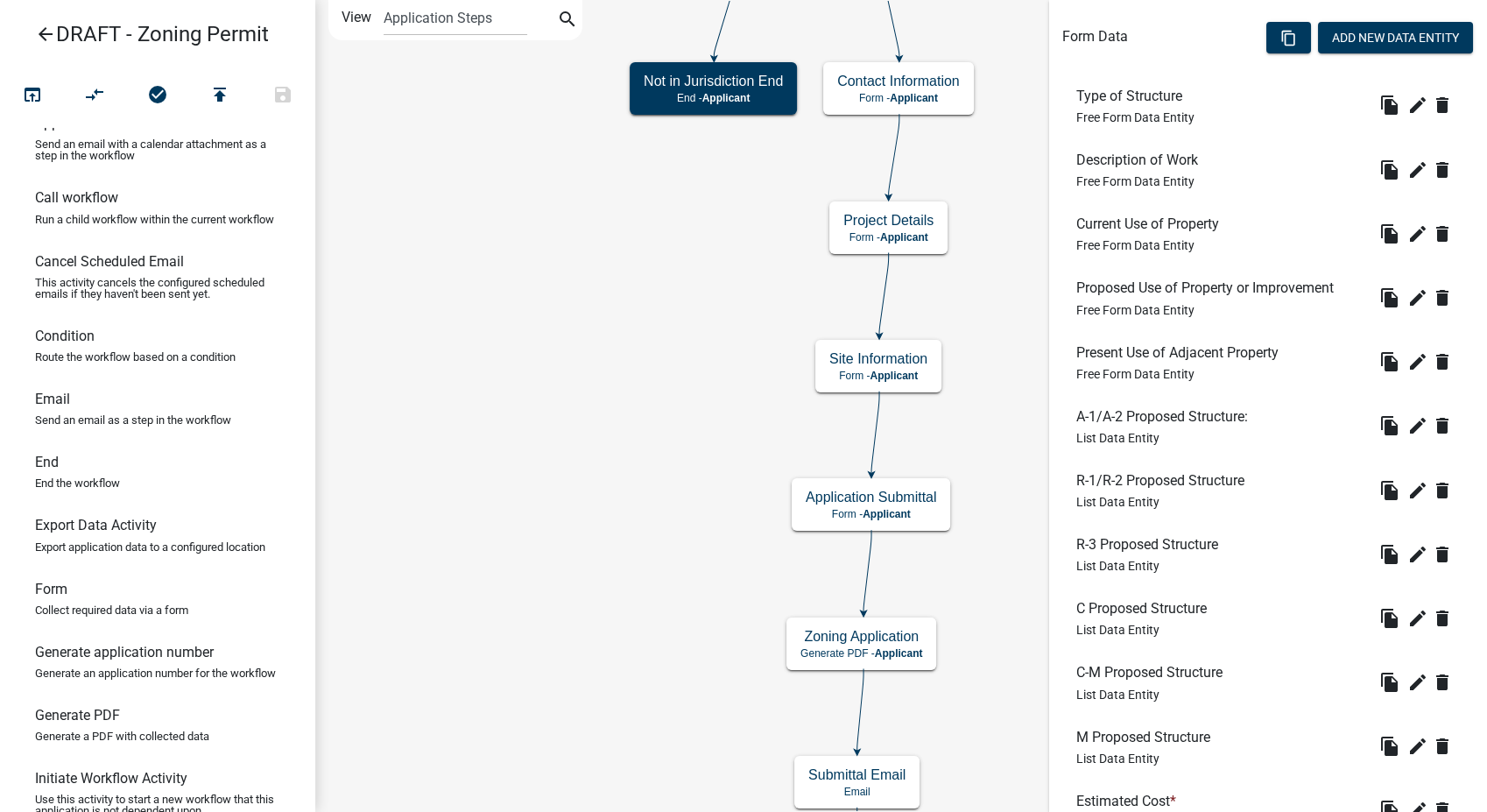
scroll to position [655, 0]
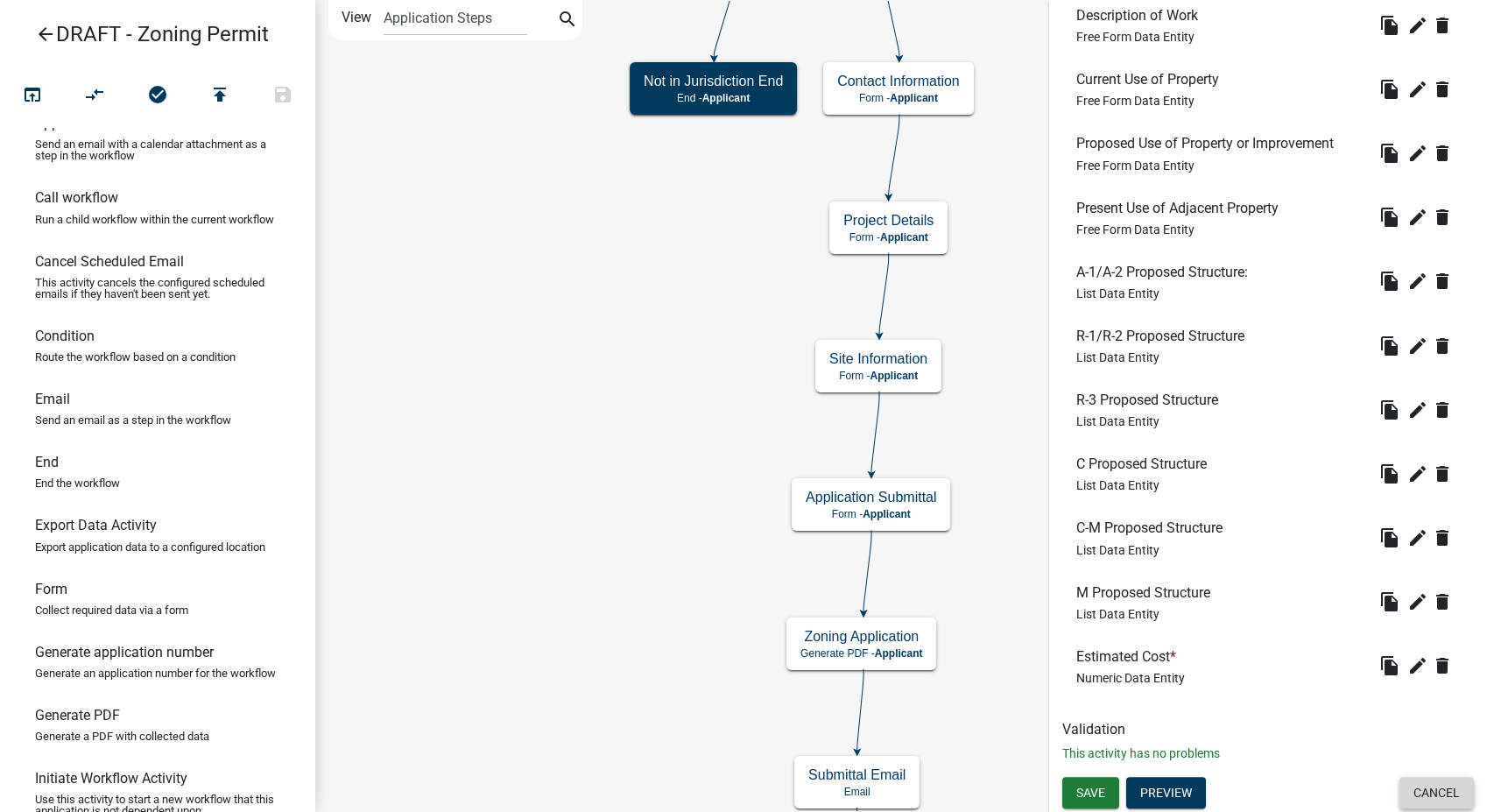
click at [1414, 793] on button "Cancel" at bounding box center [1436, 792] width 74 height 32
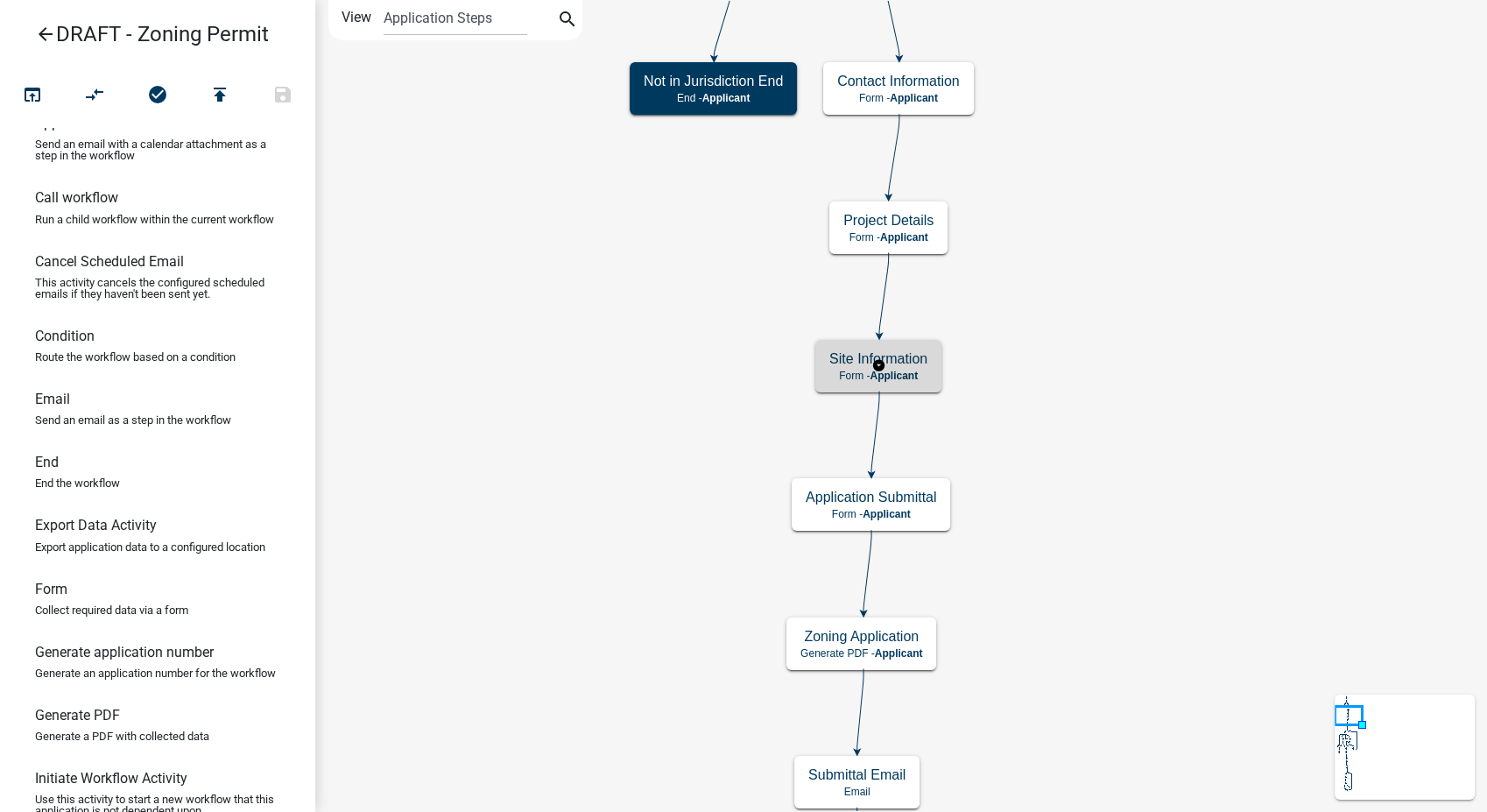
click at [906, 360] on h5 "Site Information" at bounding box center [878, 358] width 98 height 16
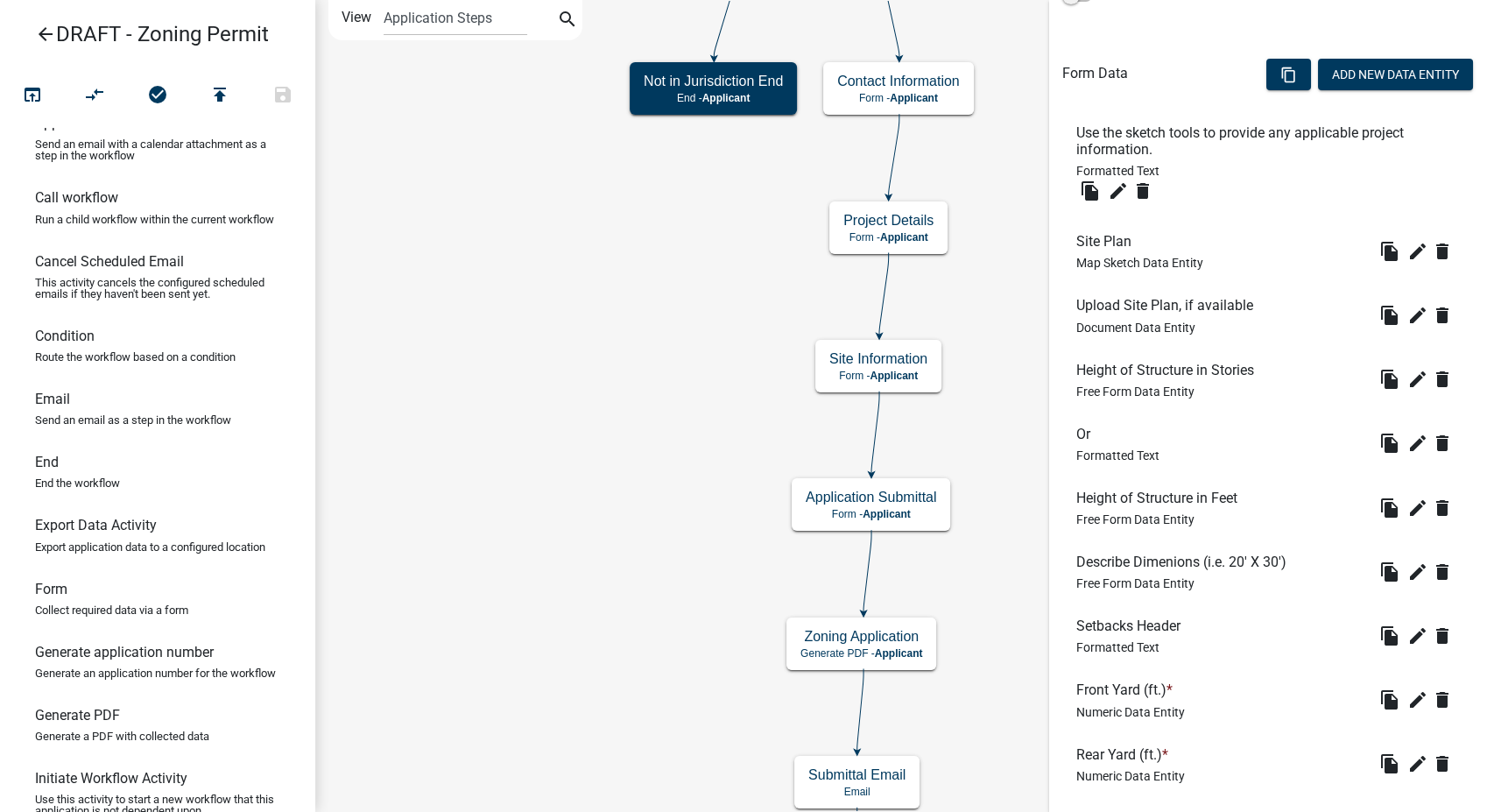
scroll to position [486, 0]
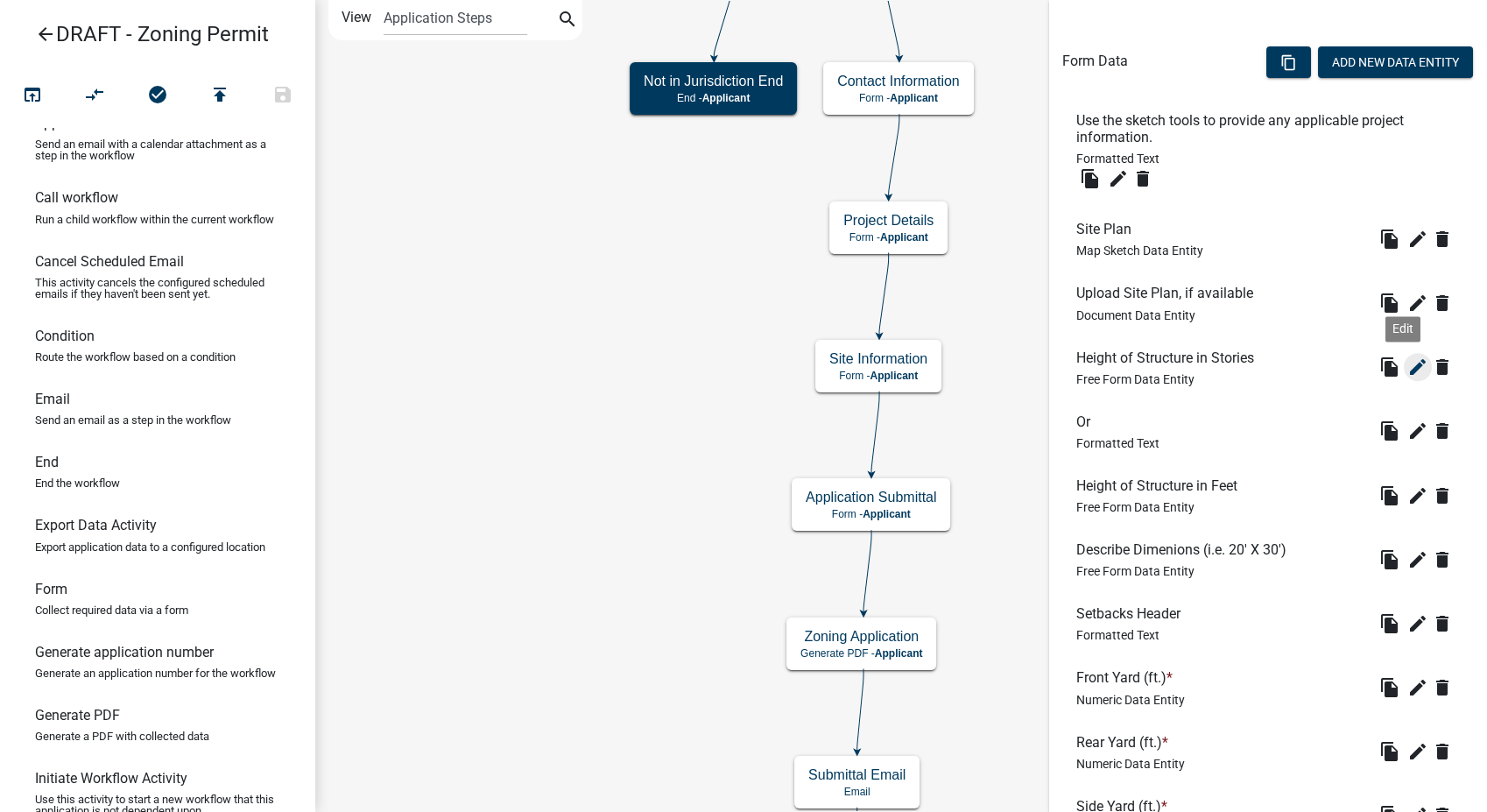
click at [1408, 366] on icon "edit" at bounding box center [1418, 367] width 21 height 21
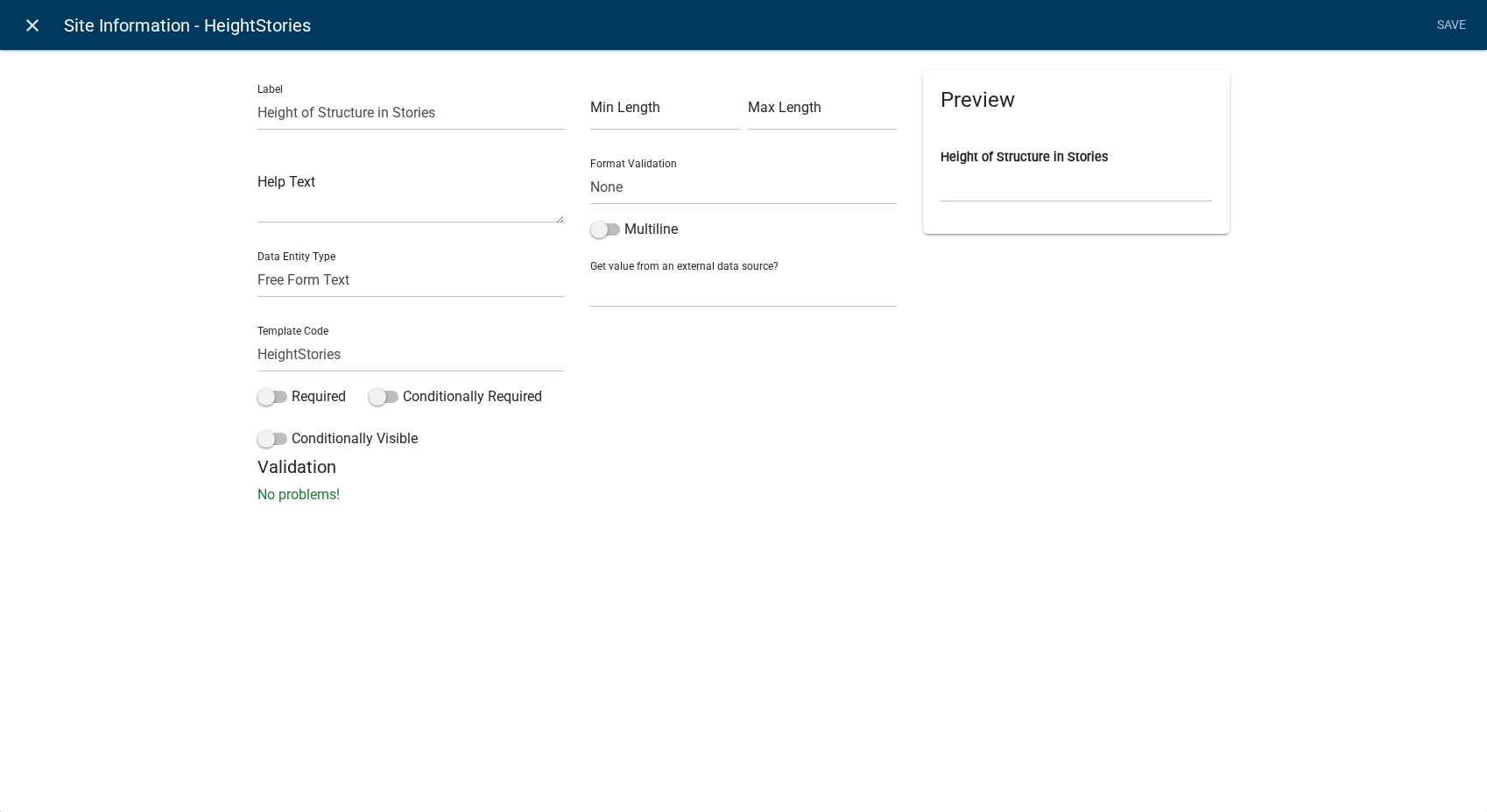
click at [31, 28] on icon "close" at bounding box center [33, 25] width 21 height 21
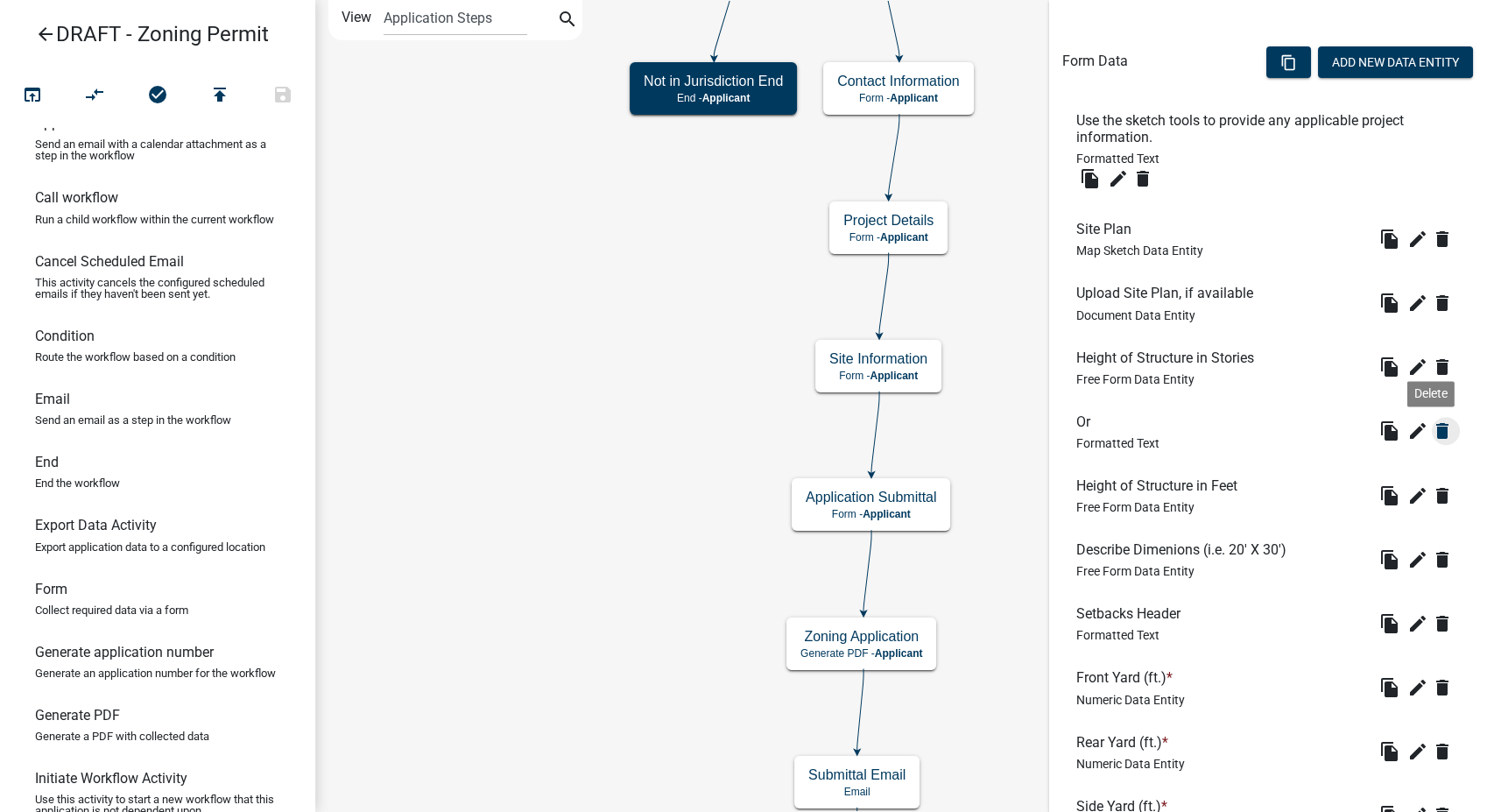
click at [1432, 433] on icon "delete" at bounding box center [1443, 431] width 21 height 21
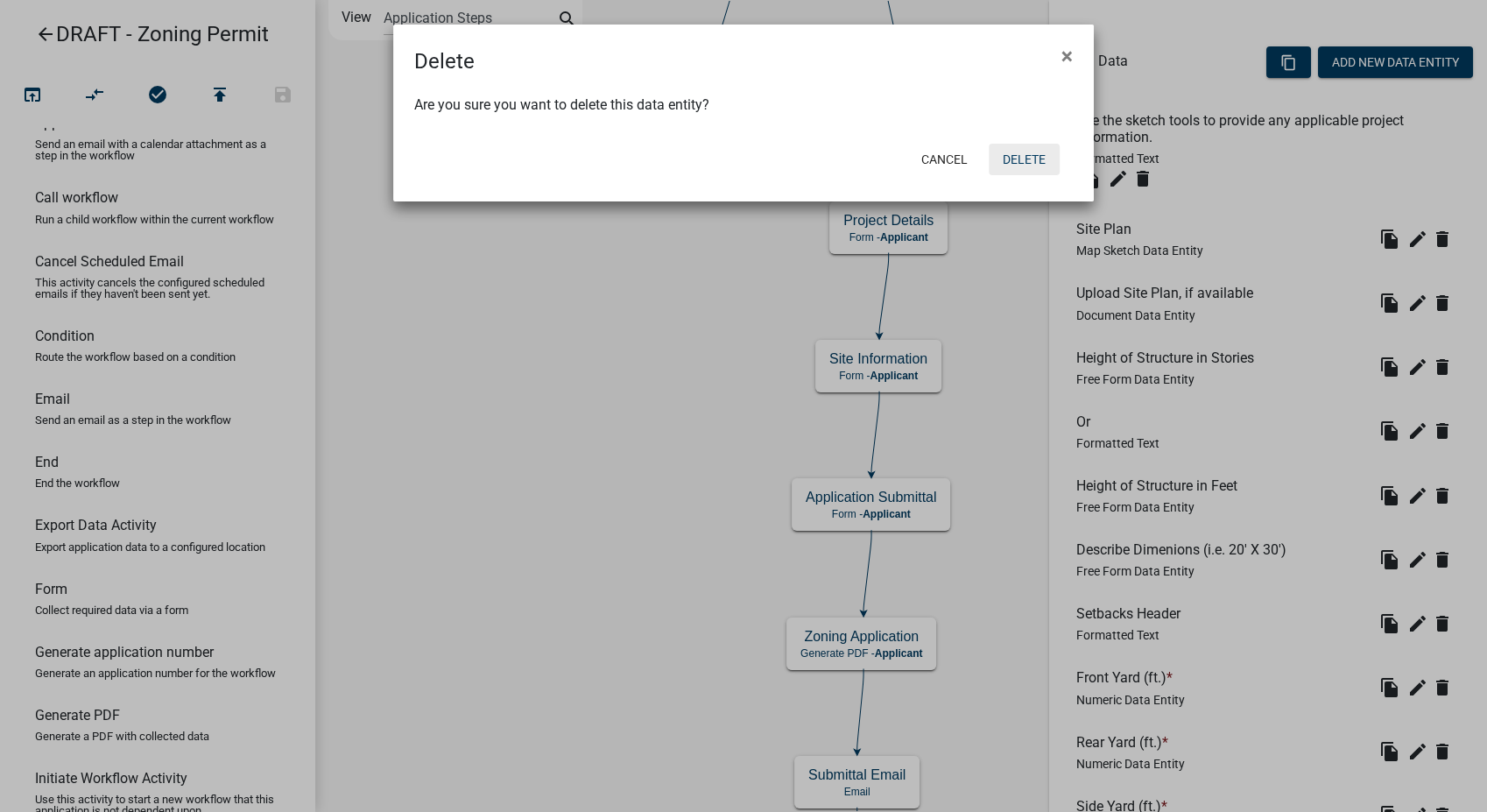
click at [1026, 160] on button "Delete" at bounding box center [1024, 160] width 71 height 32
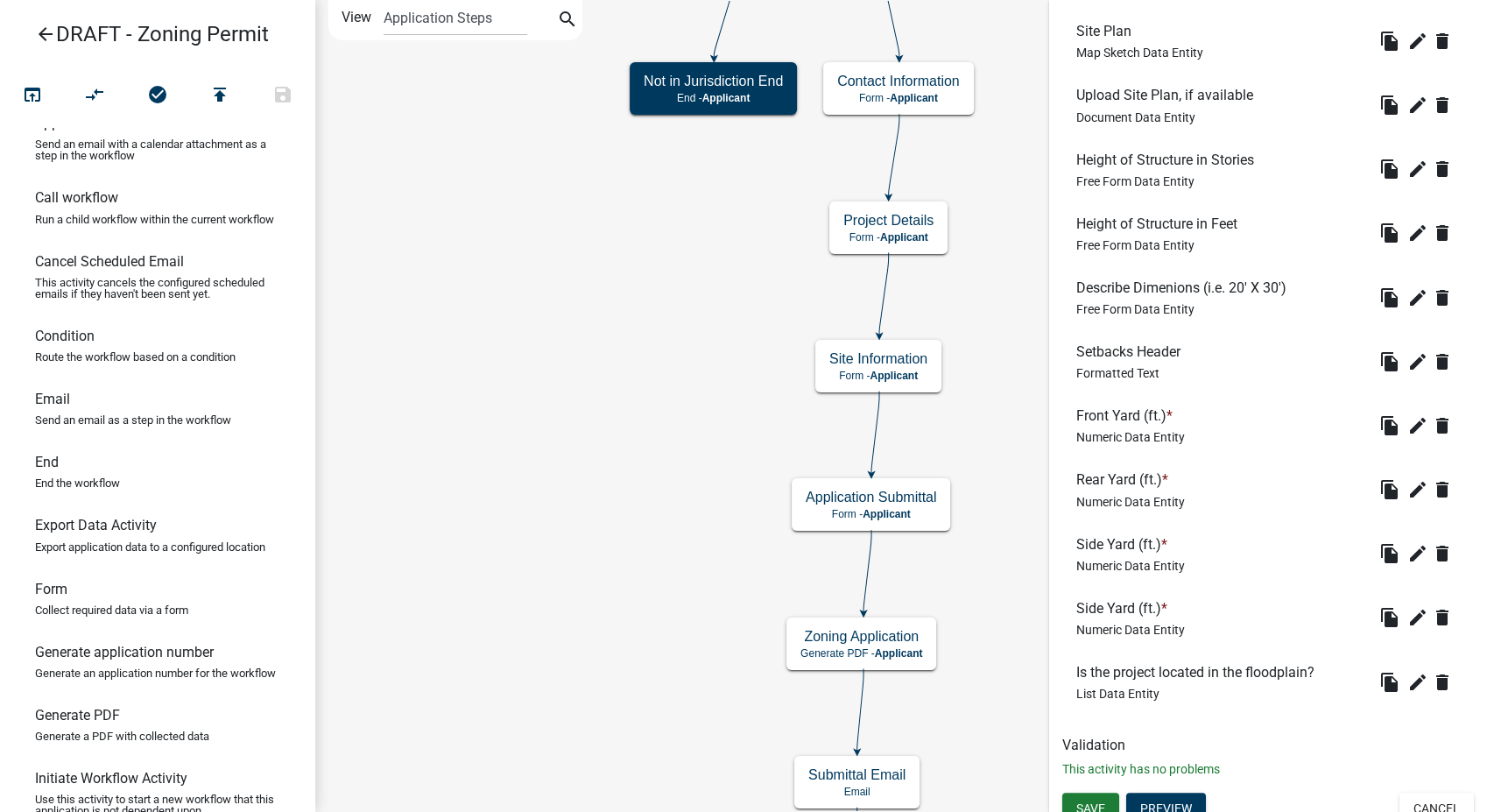
scroll to position [701, 0]
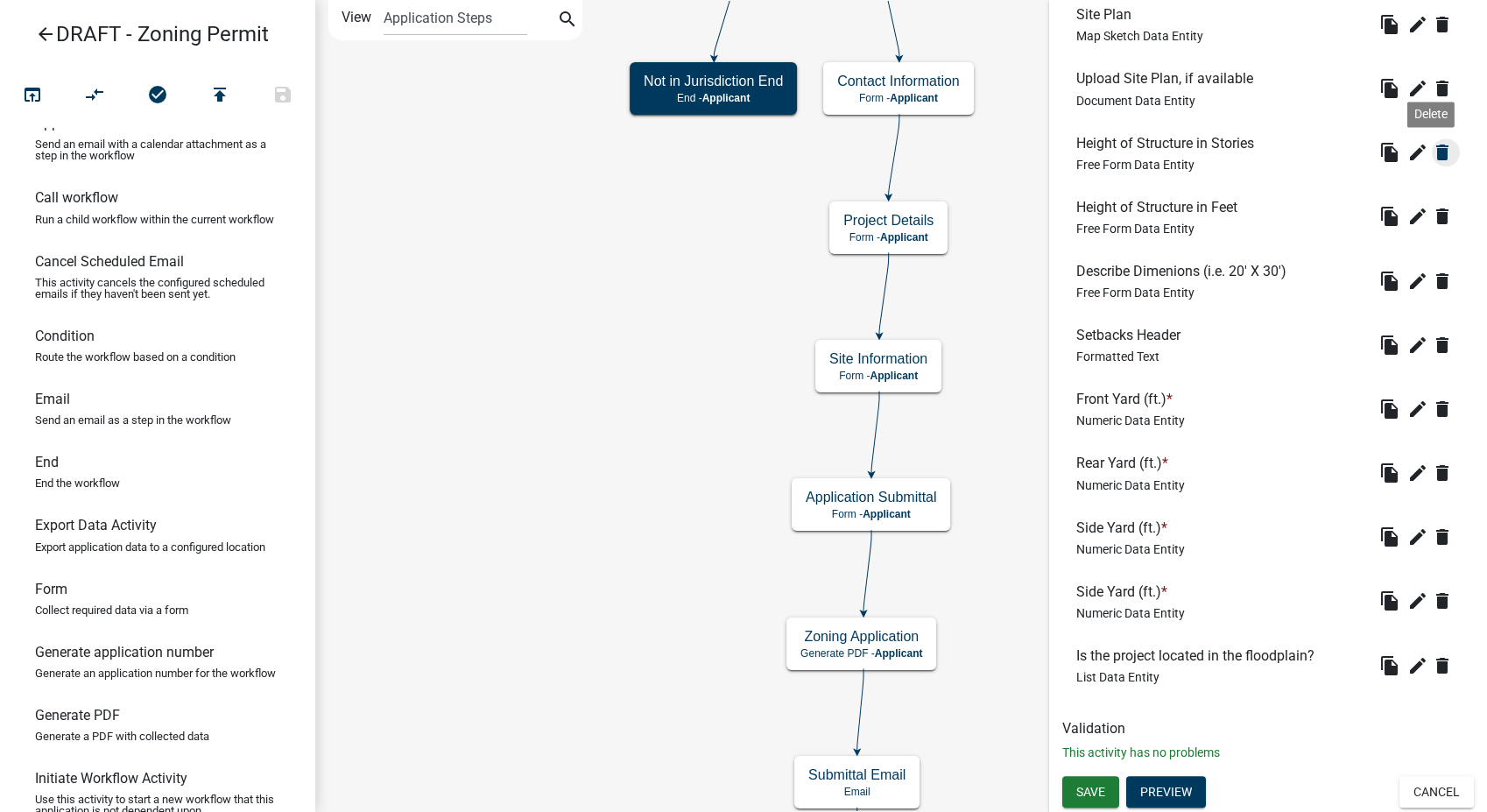
click at [1432, 156] on icon "delete" at bounding box center [1443, 153] width 21 height 21
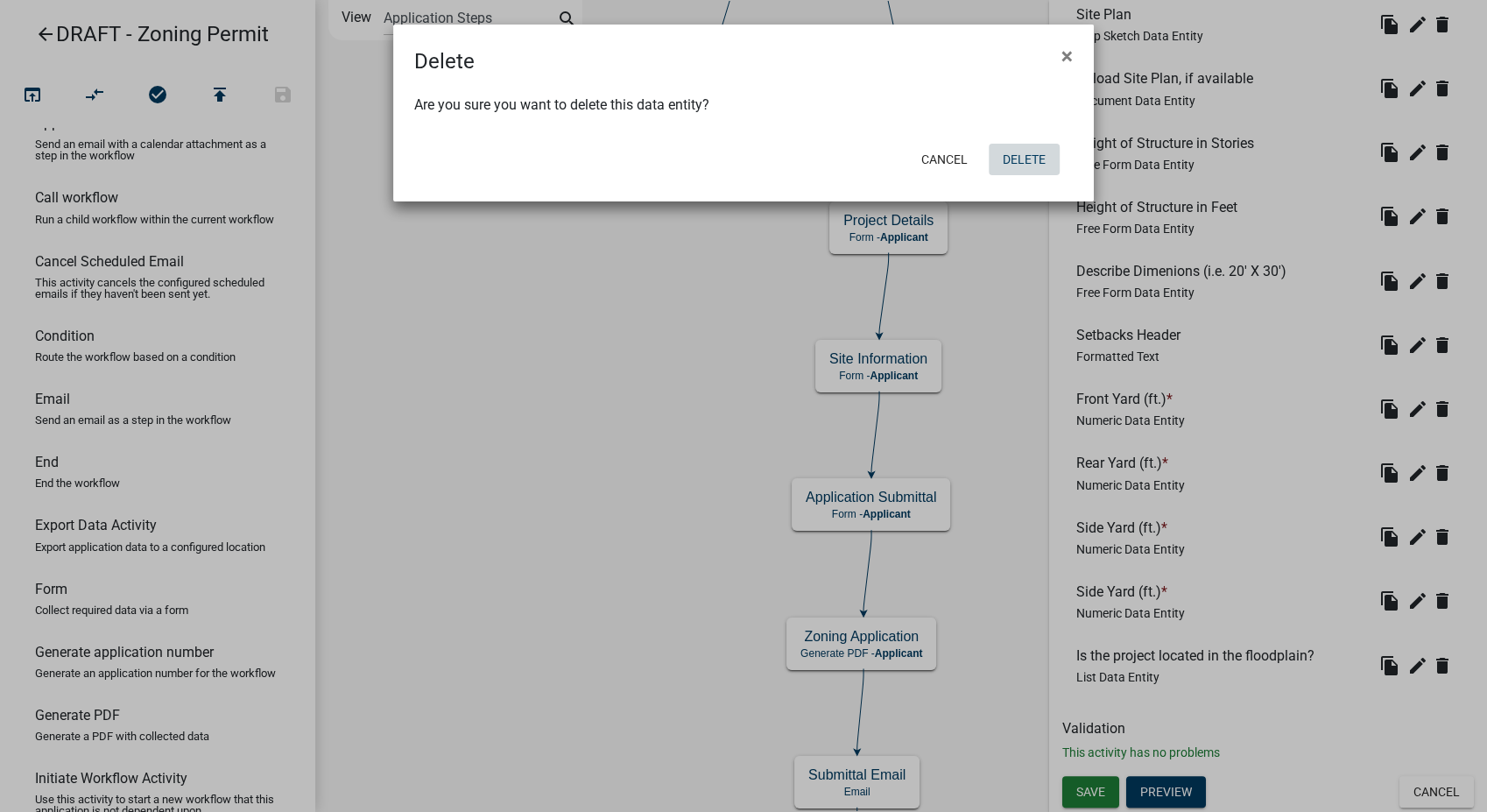
click at [1012, 161] on button "Delete" at bounding box center [1024, 160] width 71 height 32
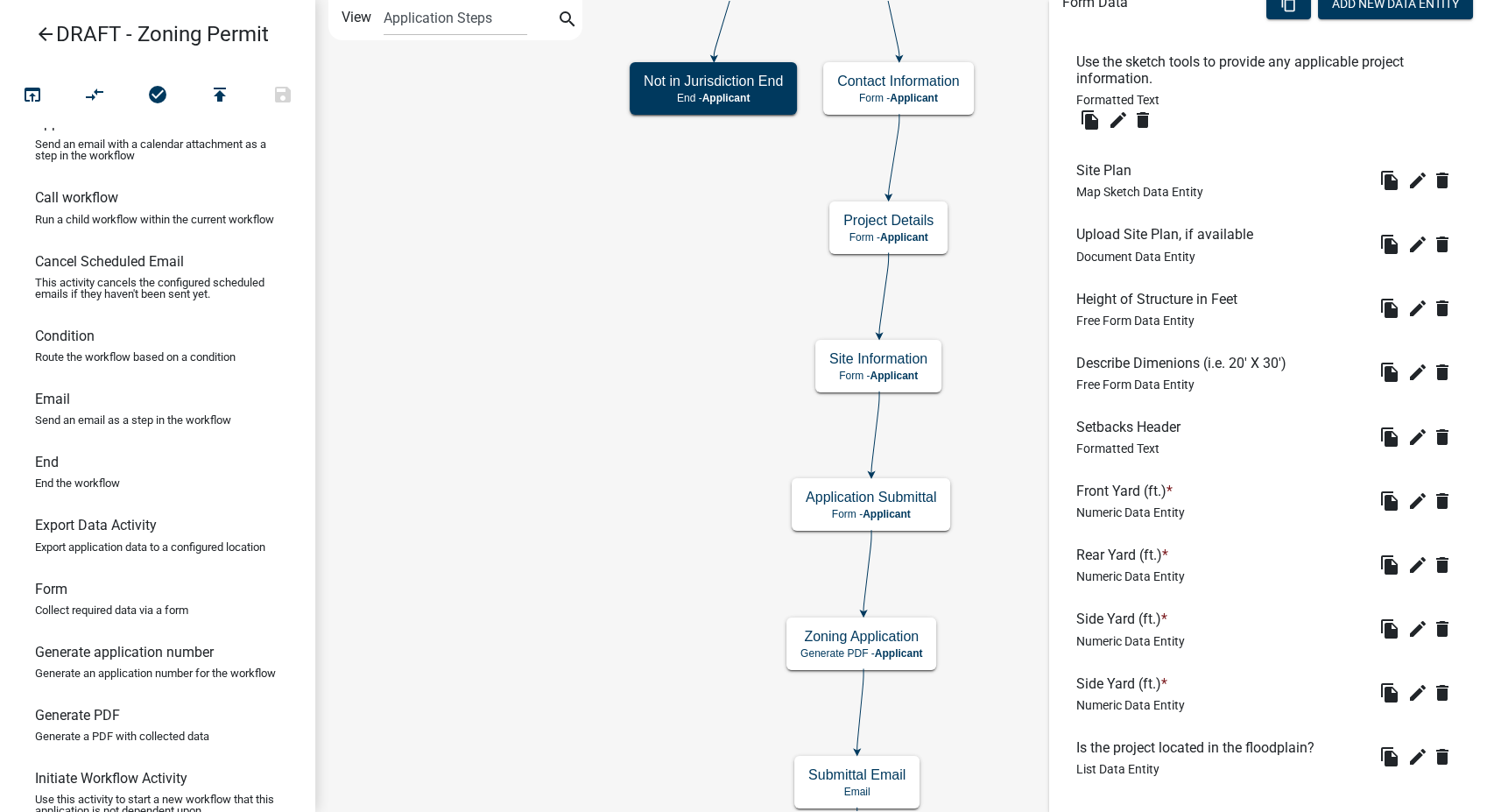
scroll to position [583, 0]
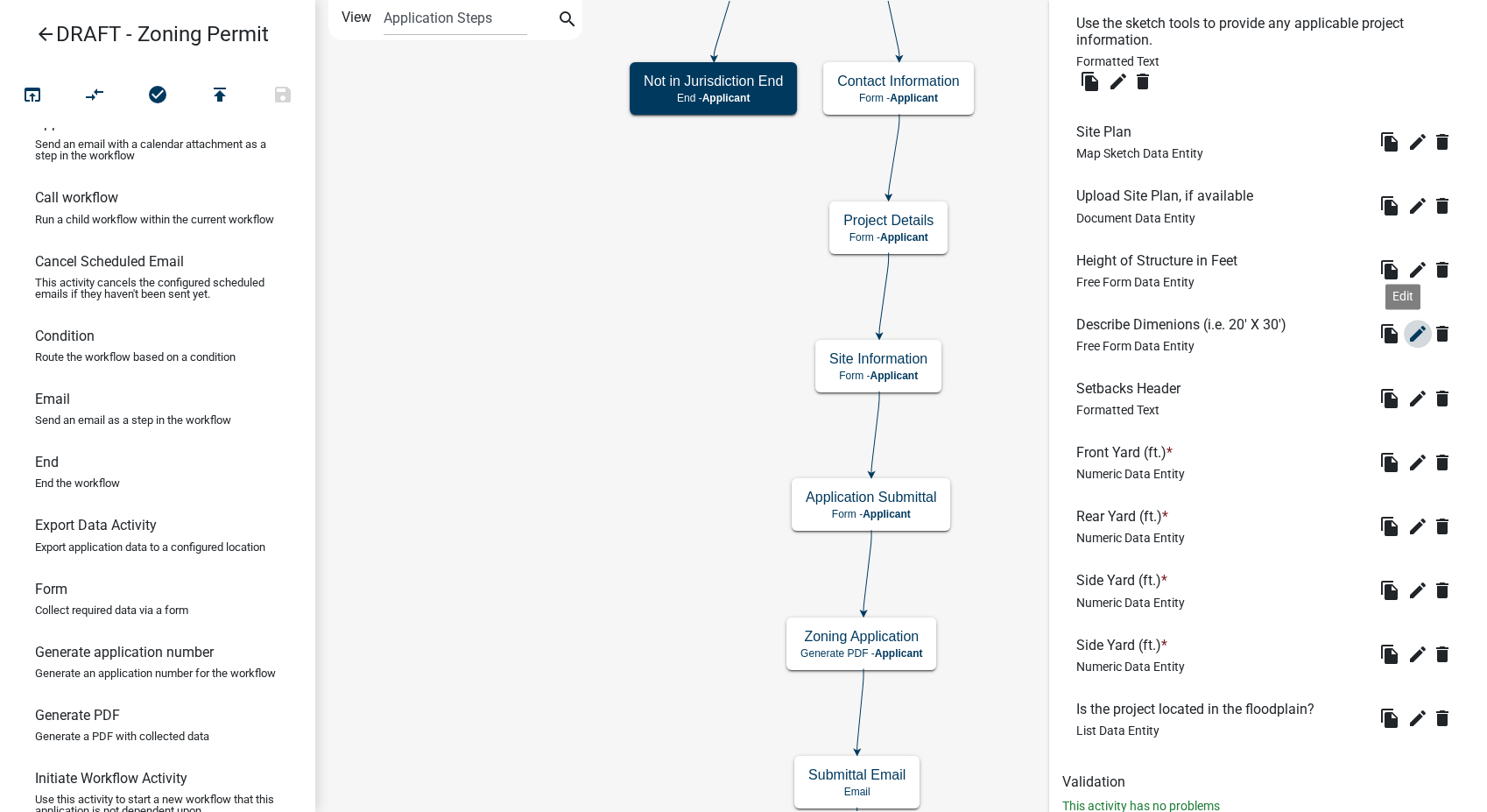
click at [1408, 326] on icon "edit" at bounding box center [1418, 334] width 21 height 21
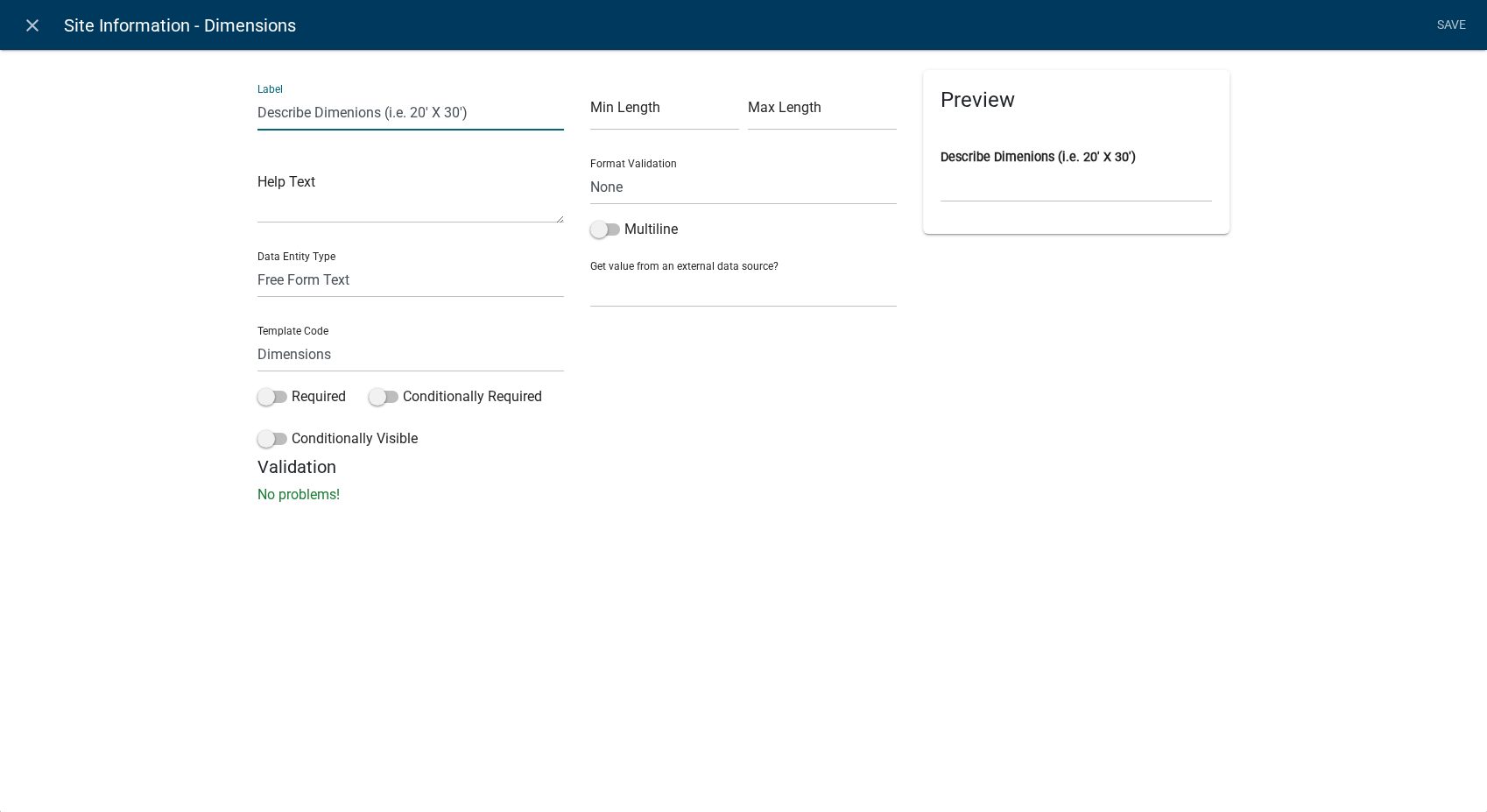
click at [483, 116] on input "Describe Dimenions (i.e. 20' X 30')" at bounding box center [410, 112] width 306 height 36
click at [341, 278] on select "Free Form Text Document Display Entity Value Fee Numeric Data Date Map Sketch D…" at bounding box center [410, 279] width 306 height 36
click at [257, 262] on select "Free Form Text Document Display Entity Value Fee Numeric Data Date Map Sketch D…" at bounding box center [410, 279] width 306 height 36
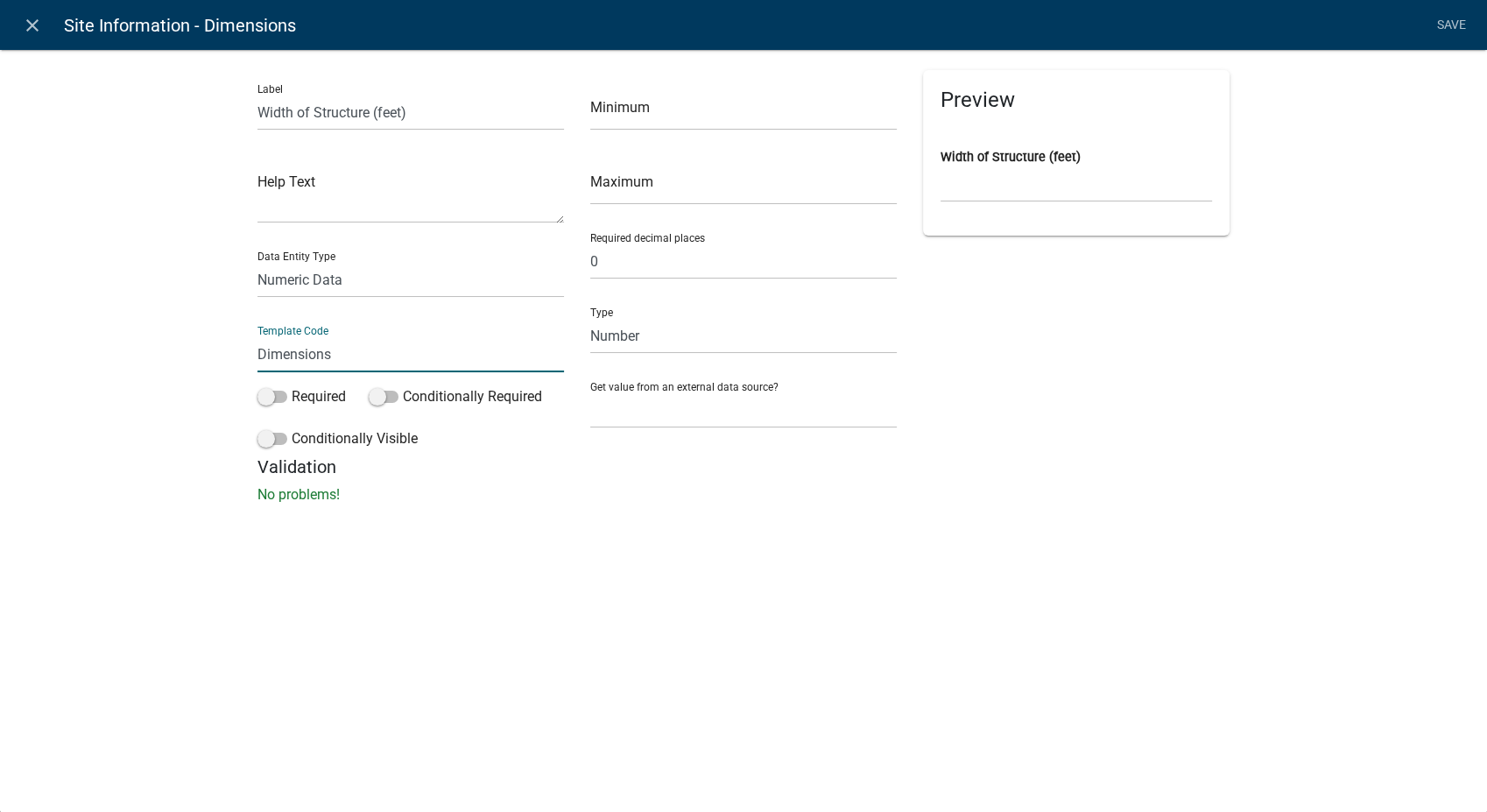
click at [313, 365] on input "Dimensions" at bounding box center [410, 354] width 306 height 36
click at [263, 393] on span at bounding box center [272, 396] width 30 height 13
click at [292, 386] on input "Required" at bounding box center [292, 386] width 0 height 0
click at [1437, 22] on link "Save" at bounding box center [1450, 25] width 44 height 33
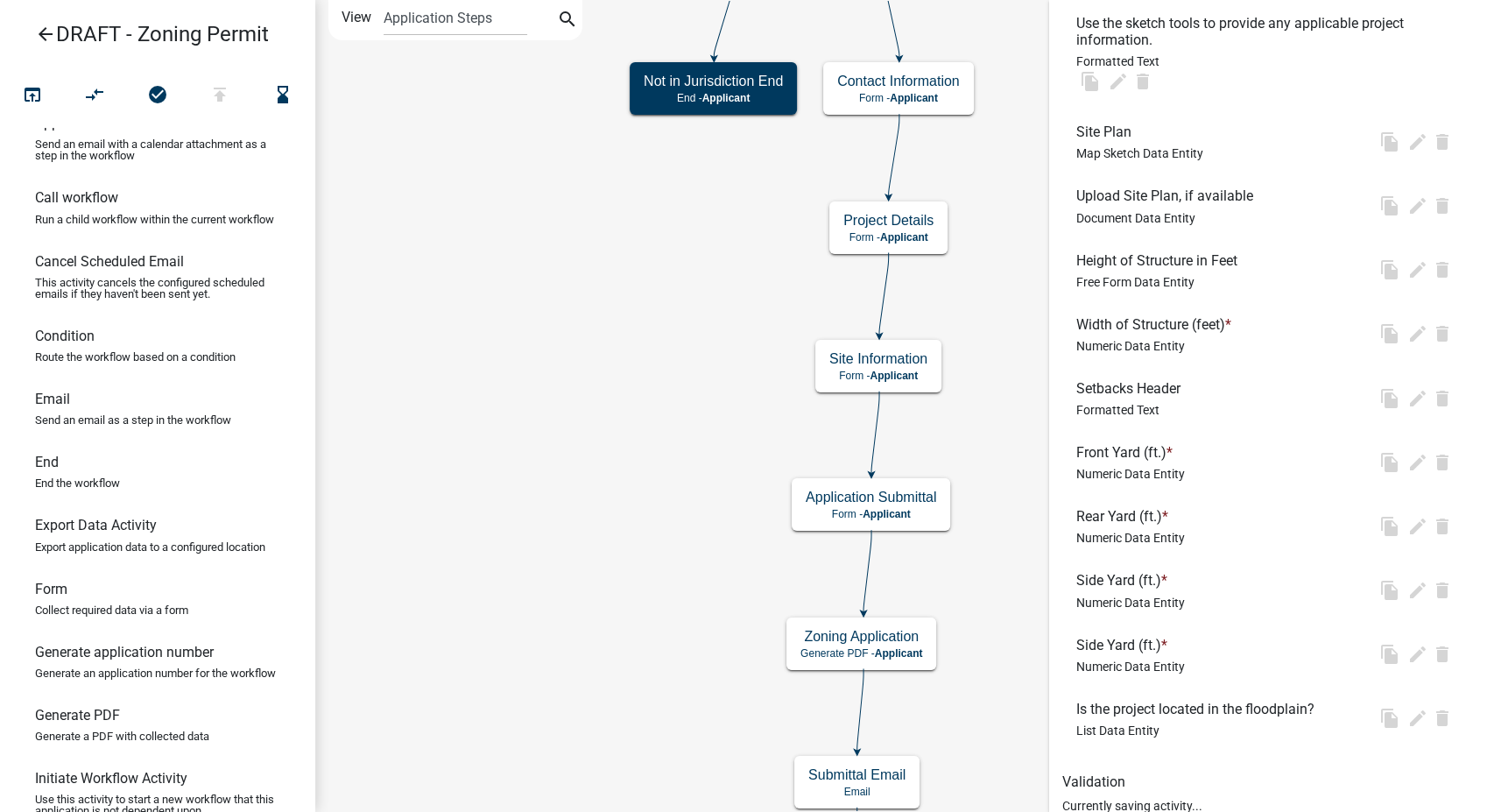
scroll to position [0, 0]
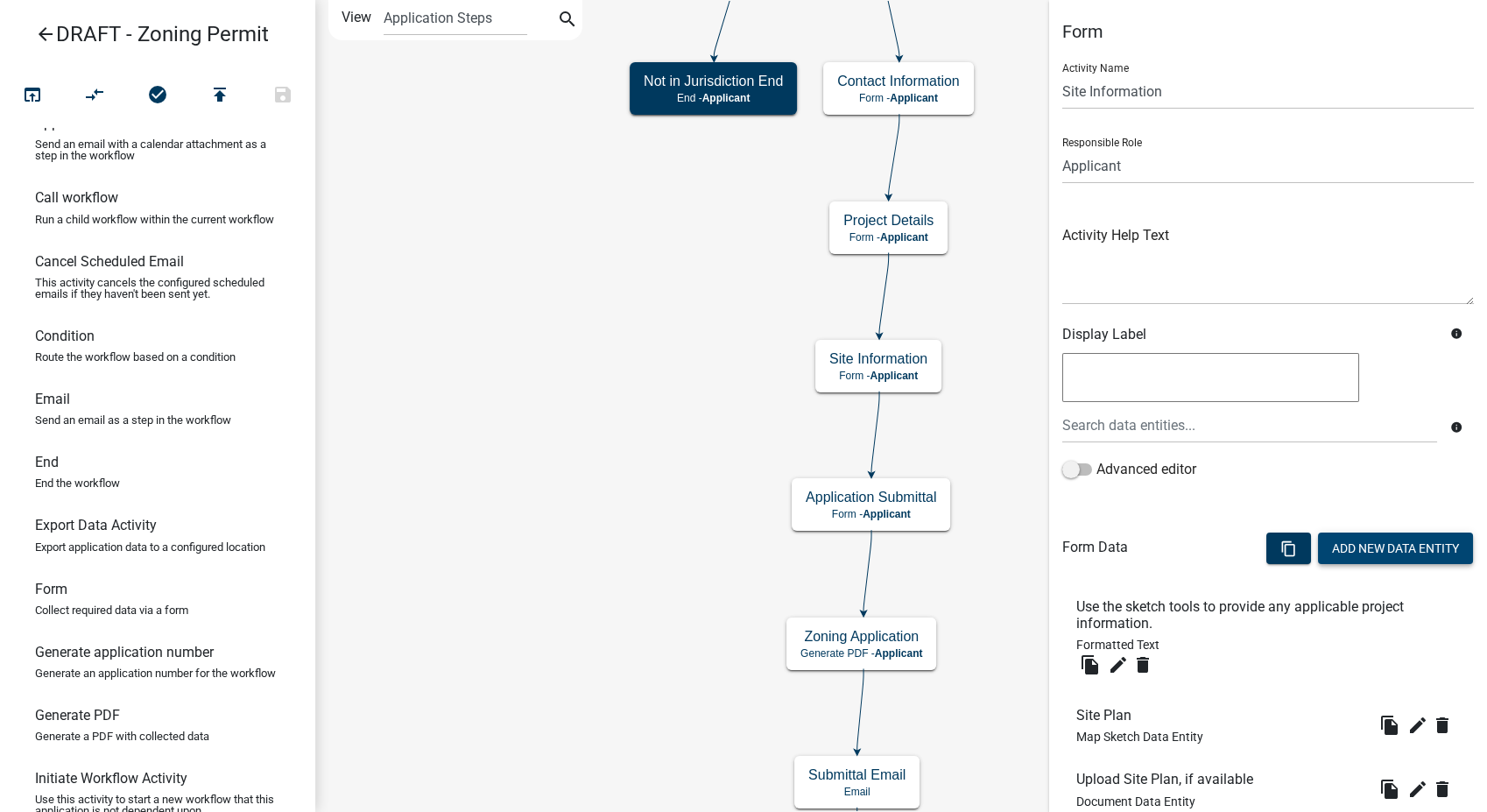
click at [1359, 557] on button "Add New Data Entity" at bounding box center [1395, 548] width 155 height 32
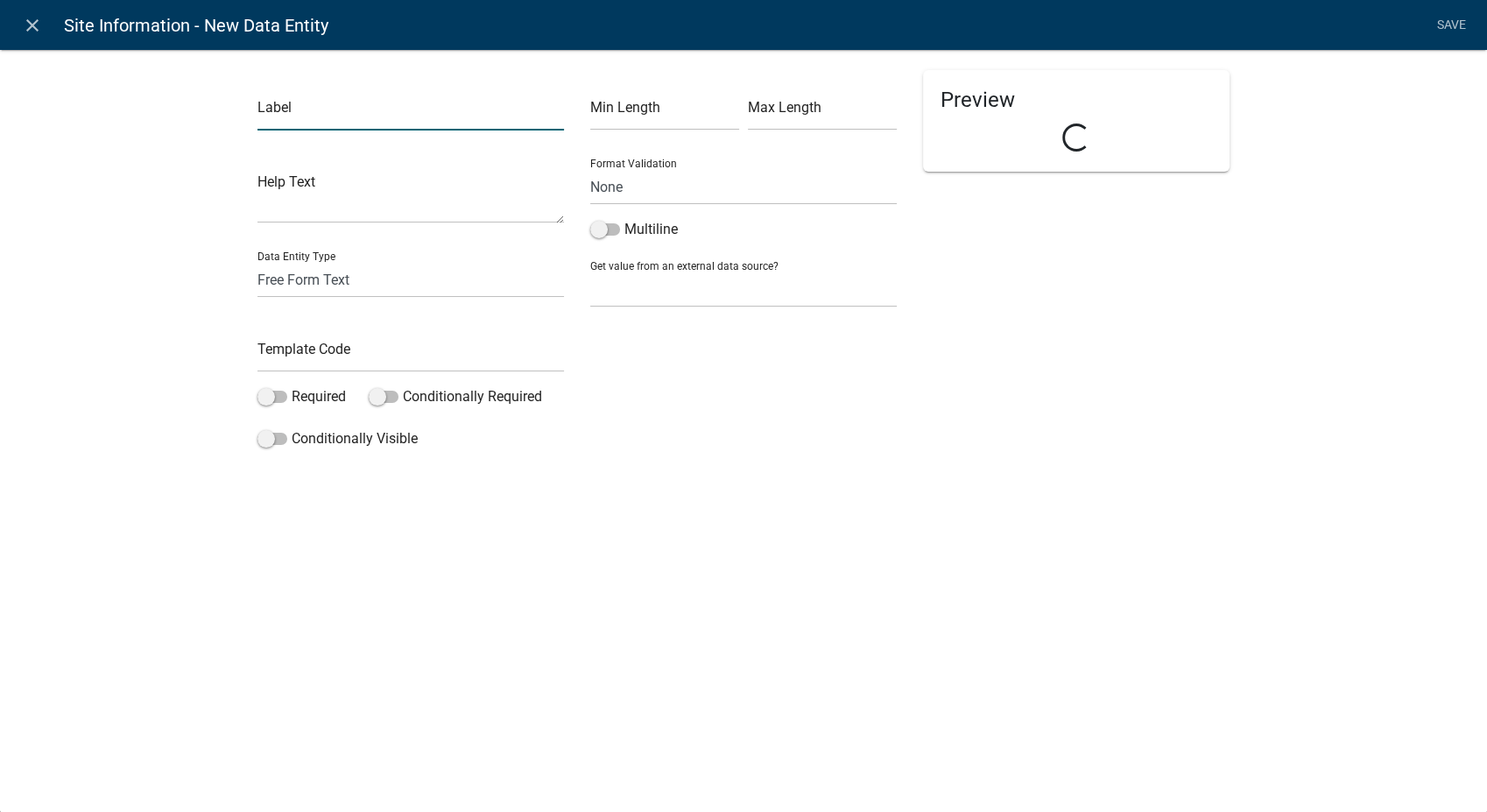
click at [415, 121] on input "text" at bounding box center [410, 112] width 306 height 36
click at [300, 267] on select "Free Form Text Document Display Entity Value Fee Numeric Data Date Map Sketch D…" at bounding box center [410, 279] width 306 height 36
click at [257, 262] on select "Free Form Text Document Display Entity Value Fee Numeric Data Date Map Sketch D…" at bounding box center [410, 279] width 306 height 36
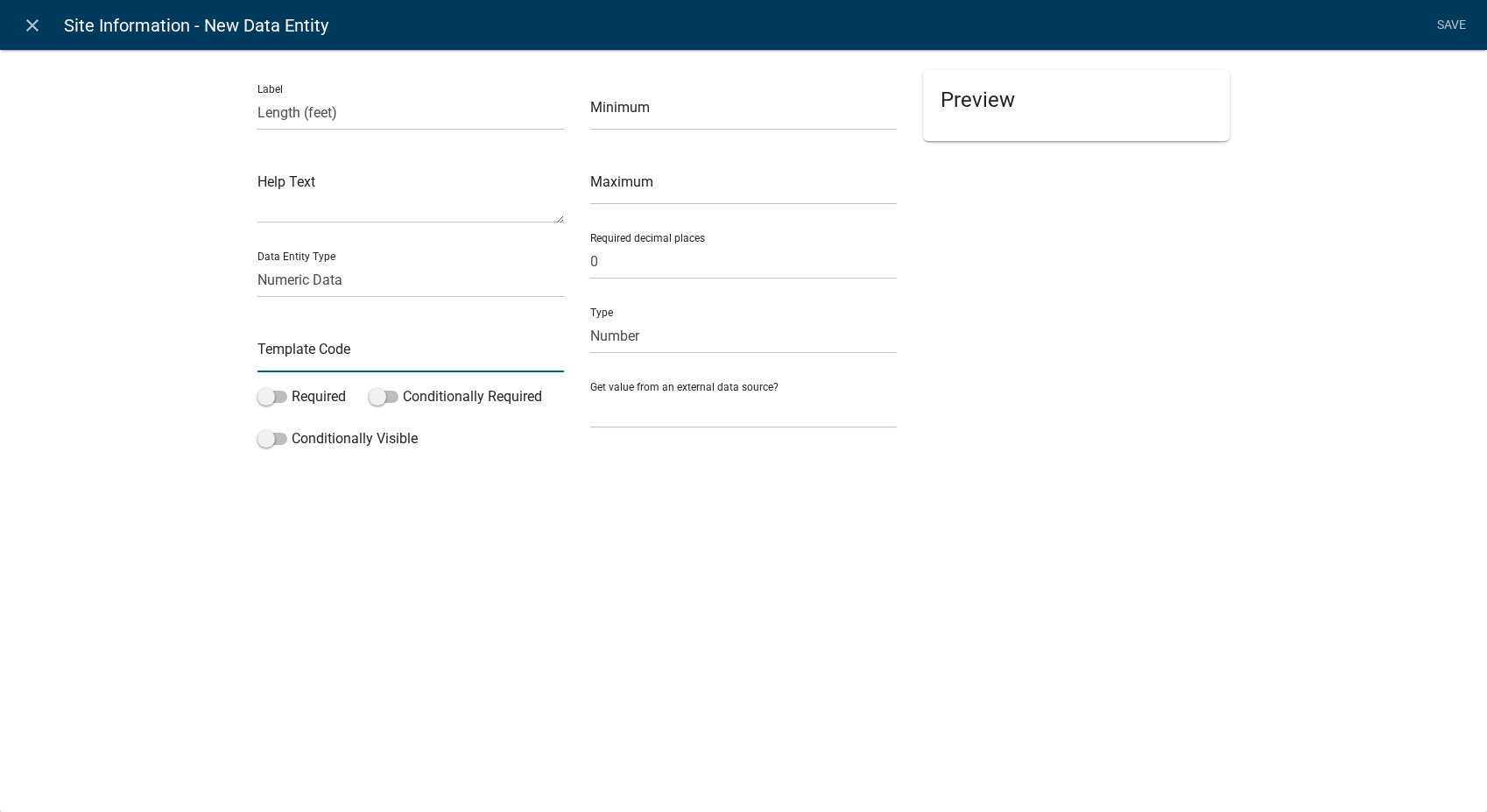
click at [294, 346] on input "text" at bounding box center [410, 354] width 306 height 36
click at [261, 401] on span at bounding box center [272, 396] width 30 height 13
click at [292, 386] on input "Required" at bounding box center [292, 386] width 0 height 0
click at [1447, 24] on link "Save" at bounding box center [1450, 25] width 44 height 33
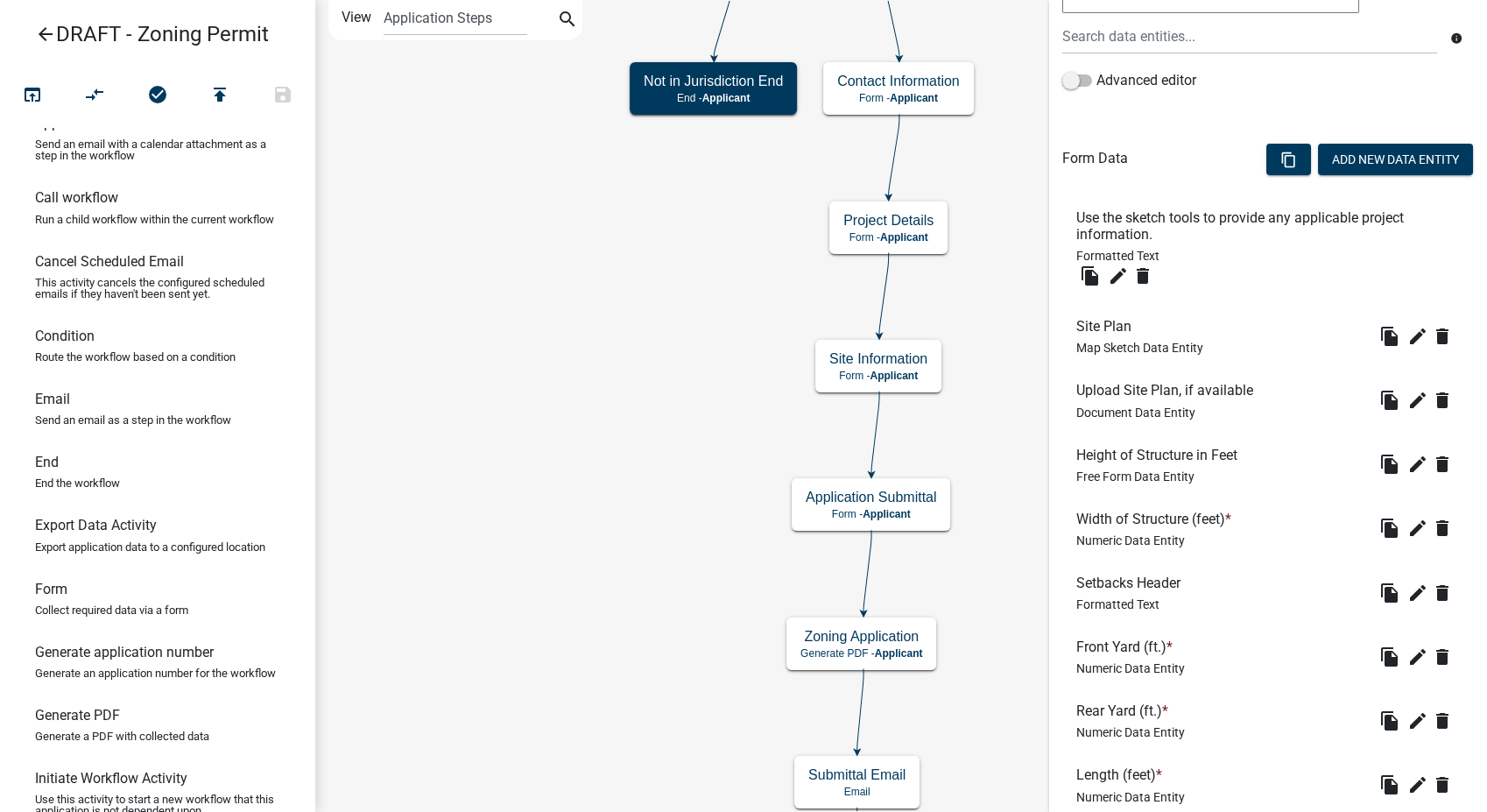
scroll to position [486, 0]
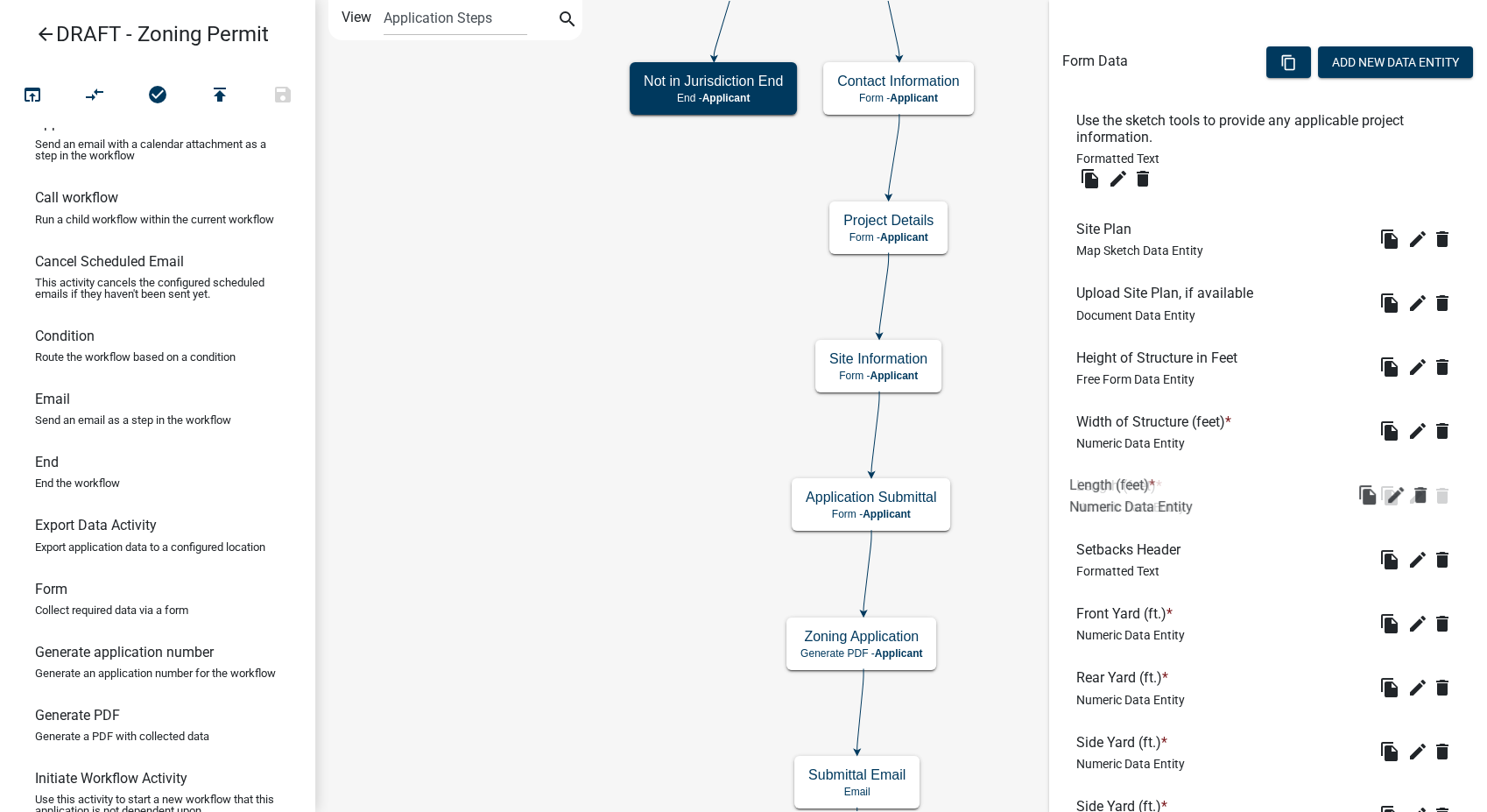
drag, startPoint x: 1097, startPoint y: 679, endPoint x: 1091, endPoint y: 473, distance: 206.1
click at [1408, 363] on icon "edit" at bounding box center [1418, 367] width 21 height 21
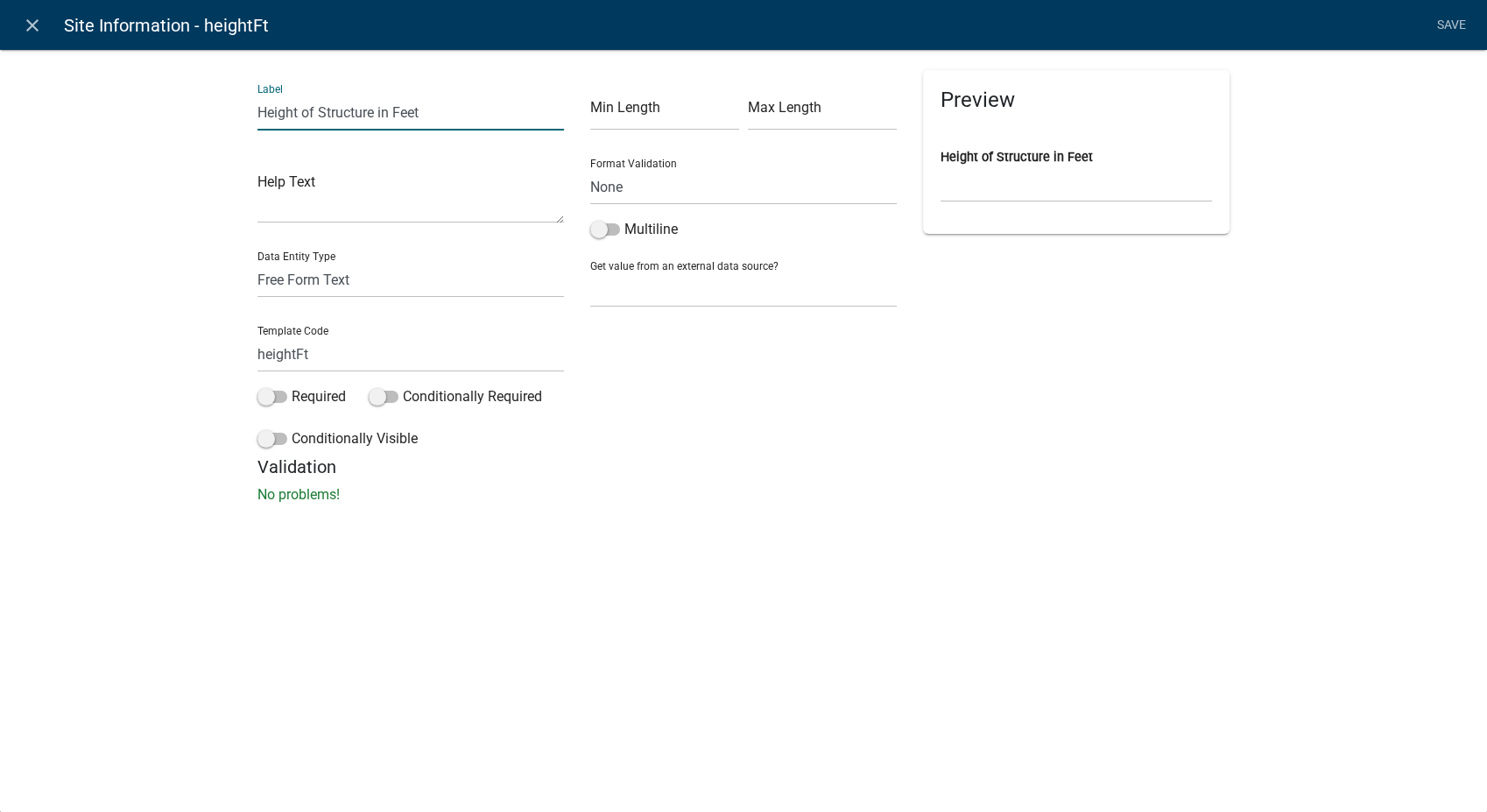
click at [437, 116] on input "Height of Structure in Feet" at bounding box center [410, 112] width 306 height 36
click at [267, 394] on span at bounding box center [272, 396] width 30 height 13
click at [292, 386] on input "Required" at bounding box center [292, 386] width 0 height 0
click at [1443, 21] on link "Save" at bounding box center [1450, 25] width 44 height 33
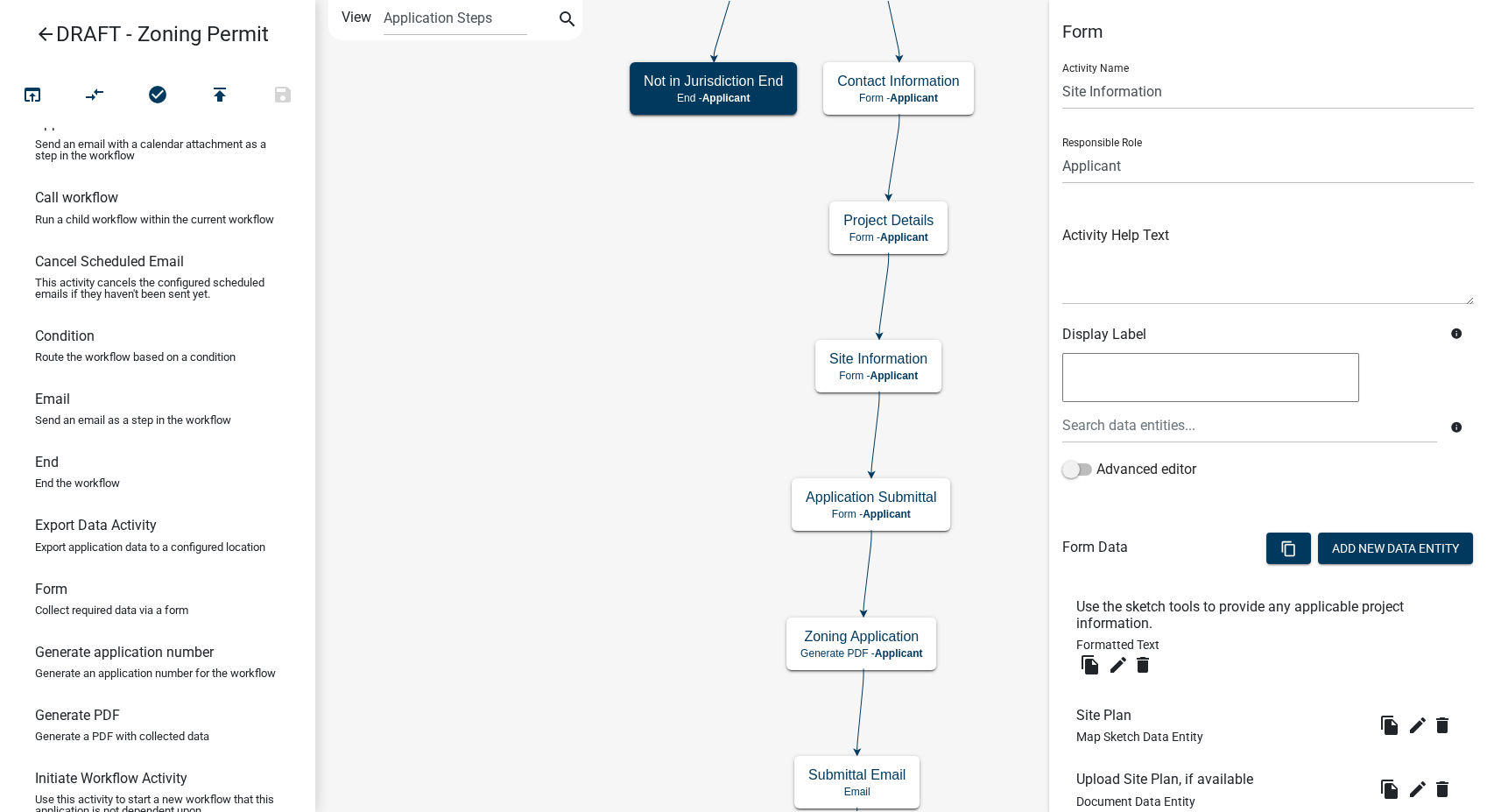
scroll to position [292, 0]
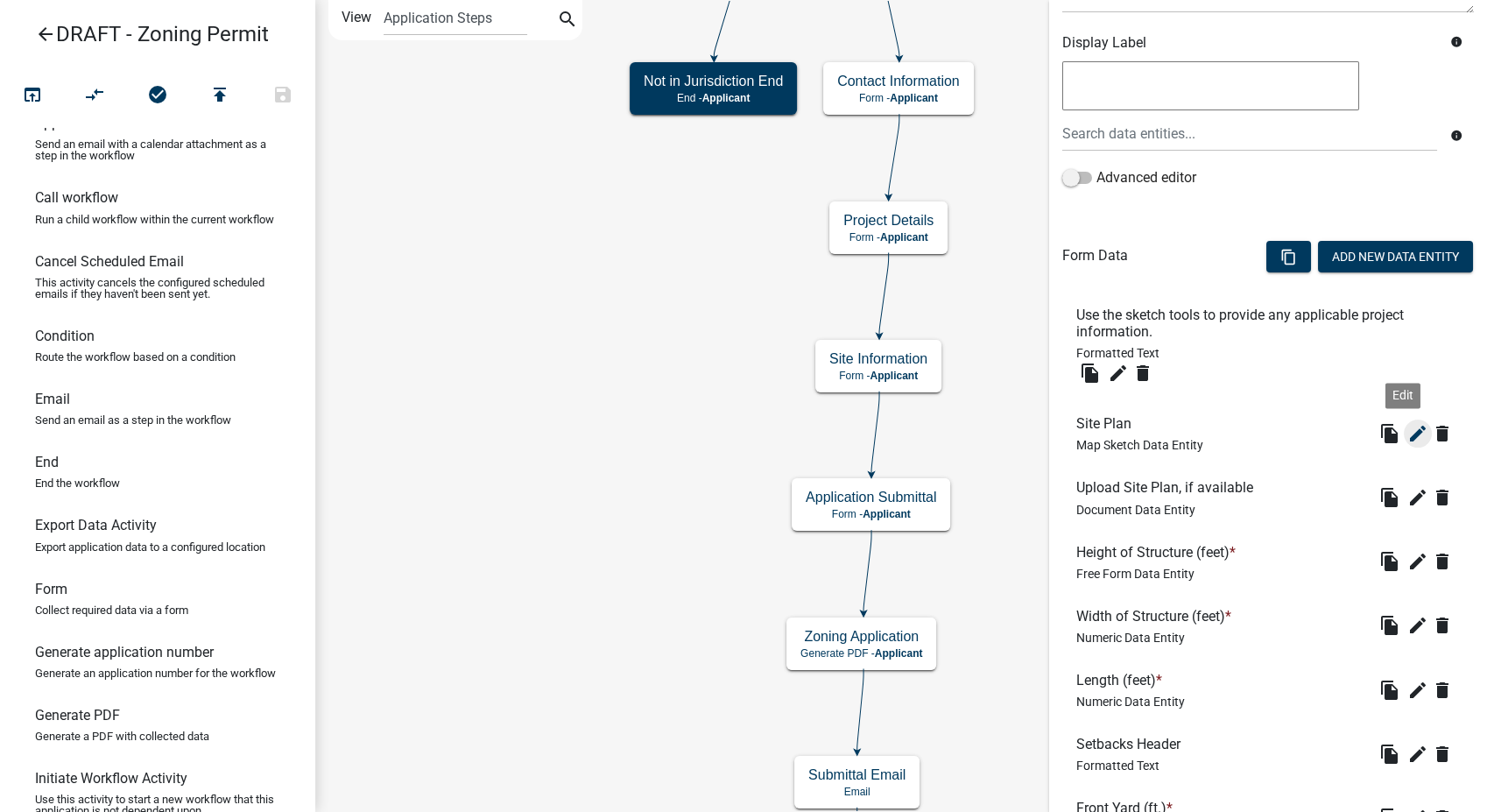
click at [1408, 427] on icon "edit" at bounding box center [1418, 433] width 21 height 21
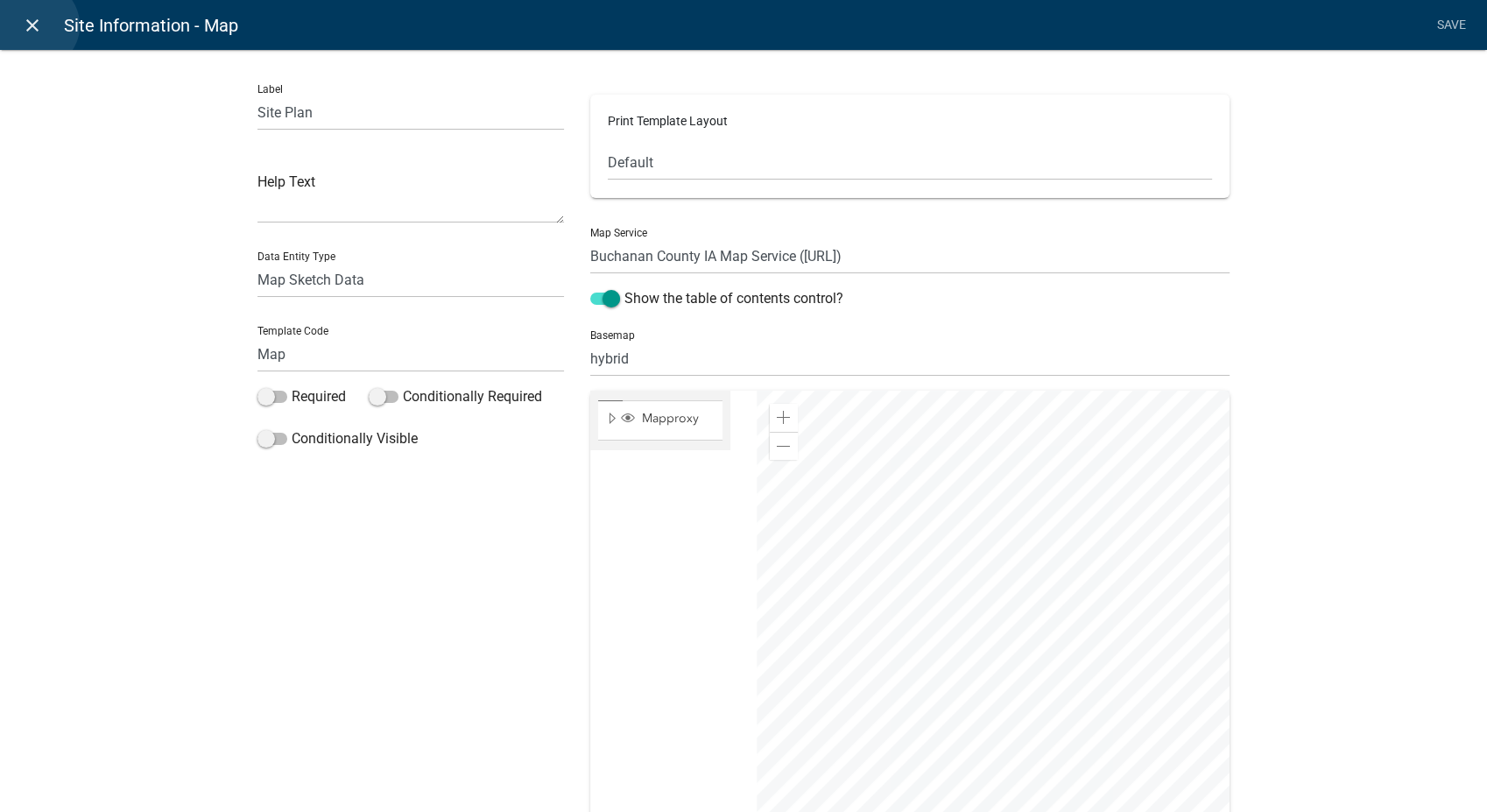
click at [35, 25] on icon "close" at bounding box center [33, 25] width 21 height 21
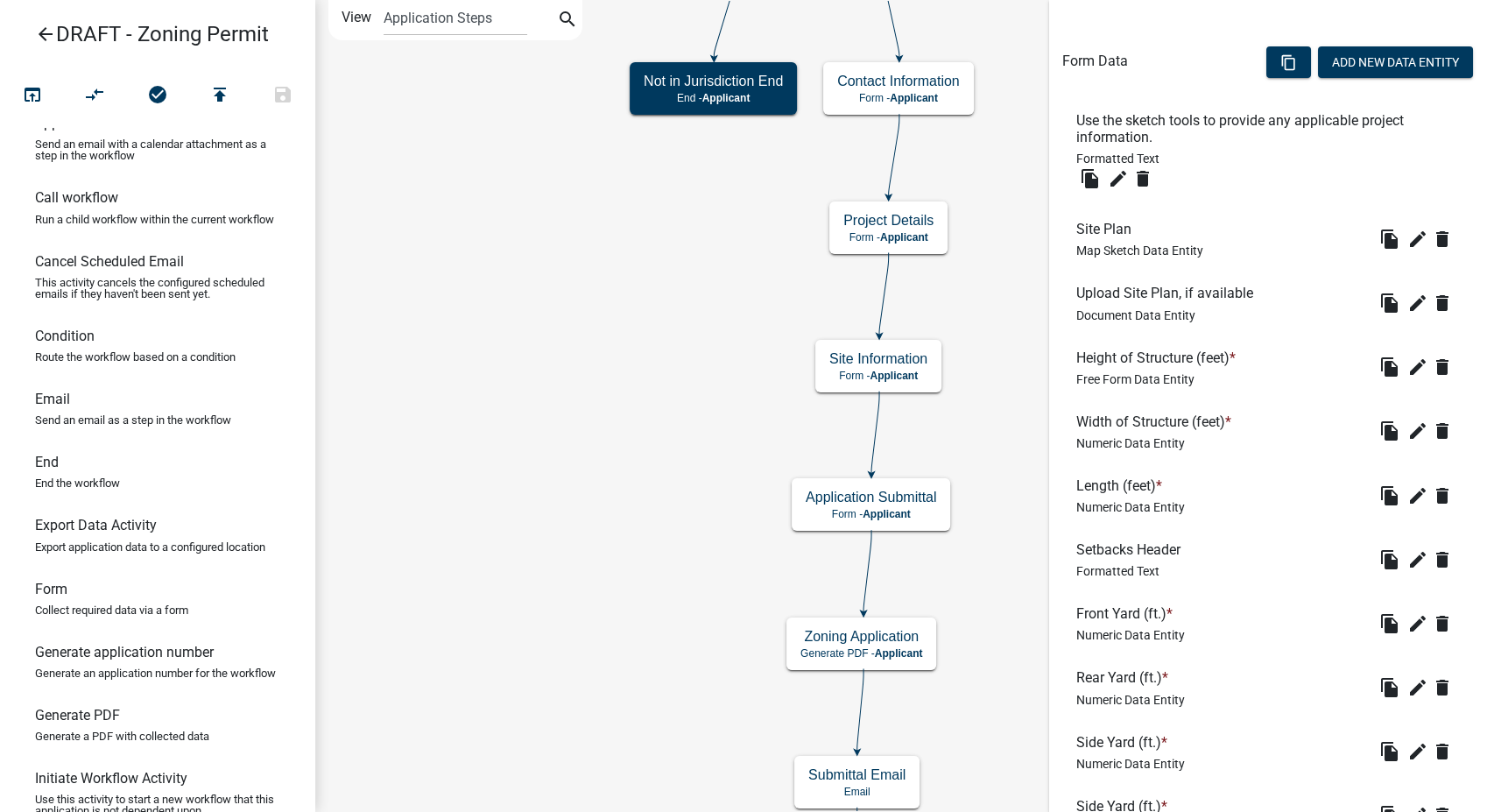
scroll to position [701, 0]
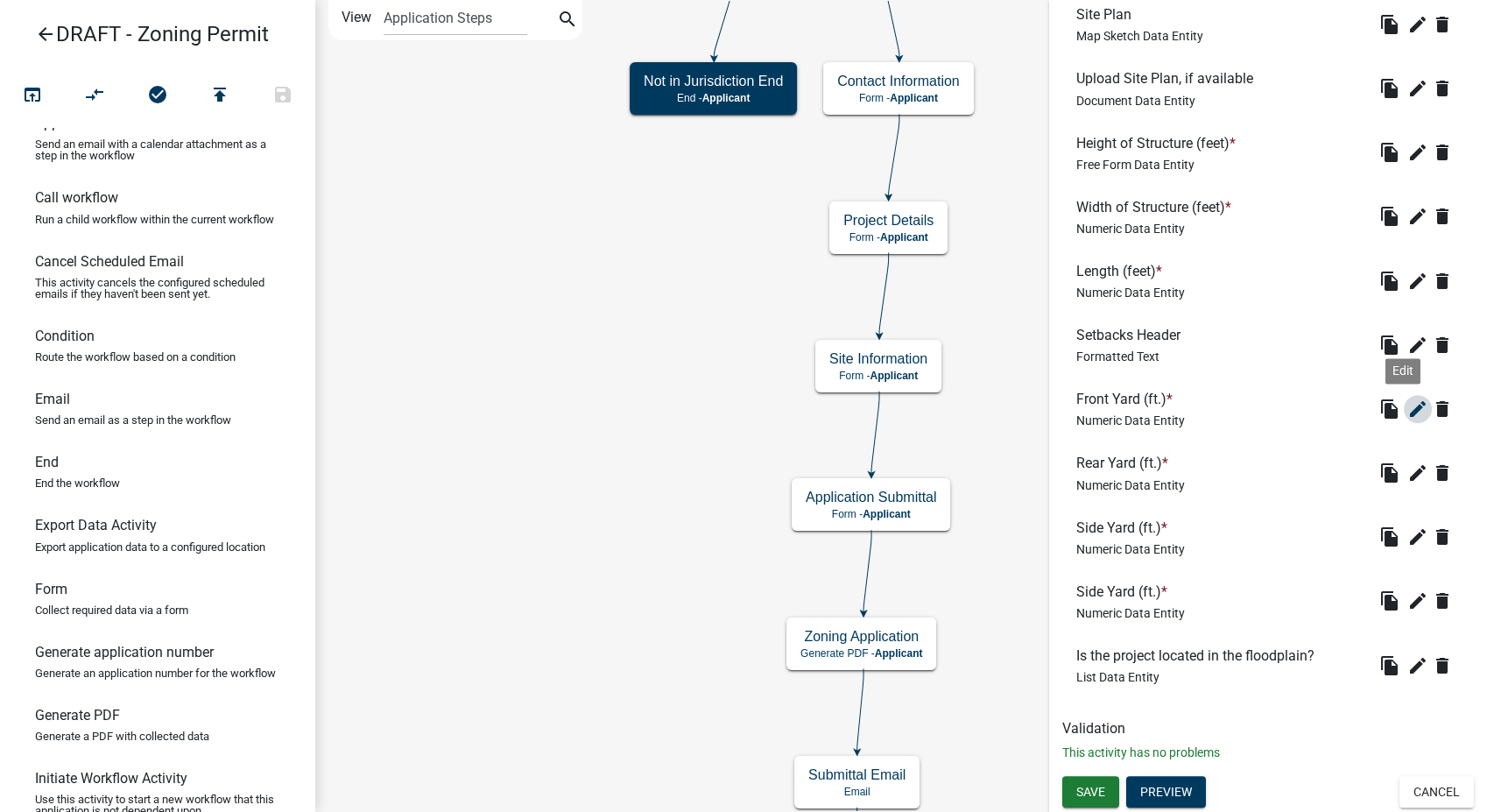
click at [1408, 401] on icon "edit" at bounding box center [1418, 409] width 21 height 21
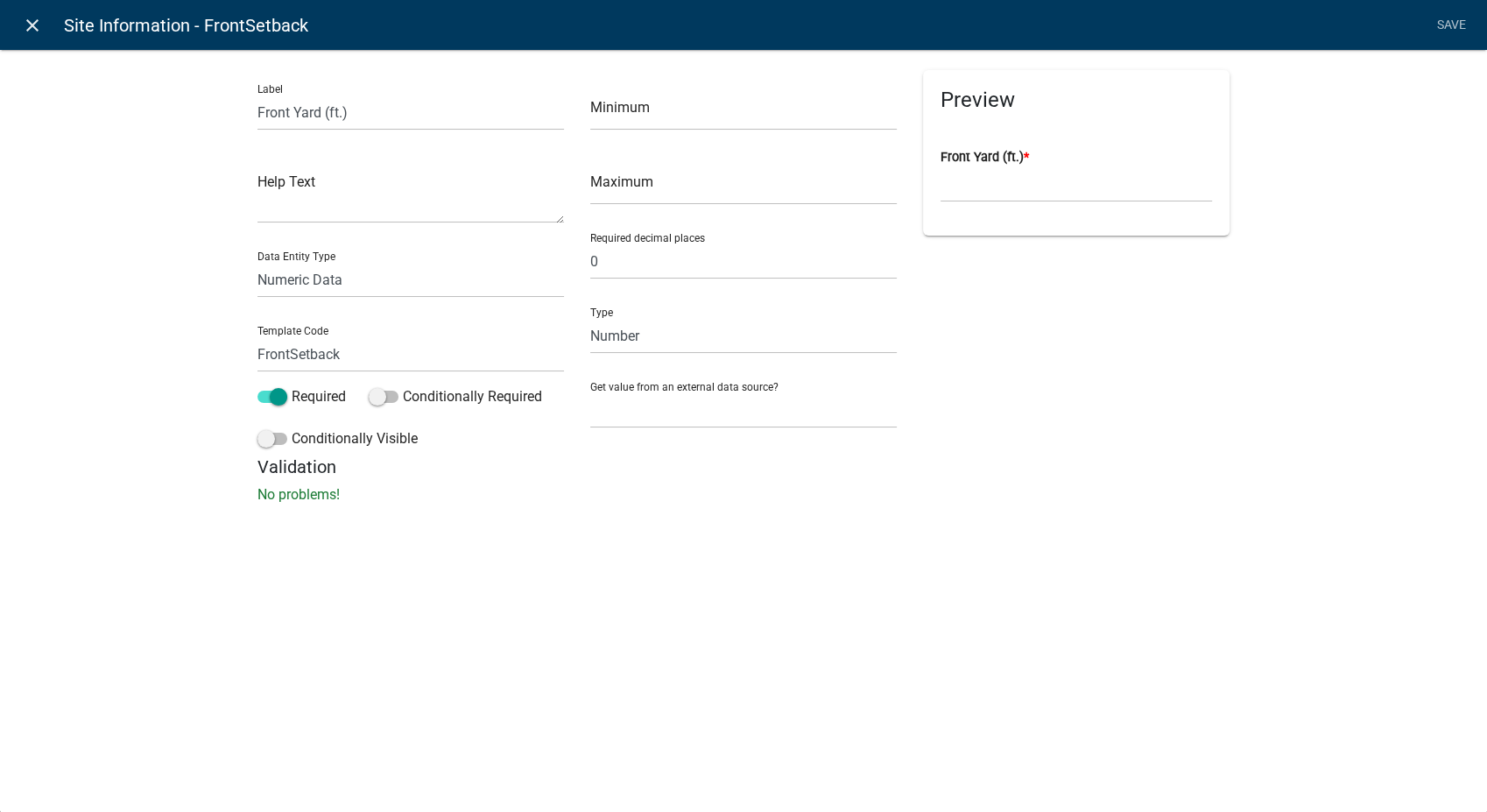
click at [33, 23] on icon "close" at bounding box center [33, 25] width 21 height 21
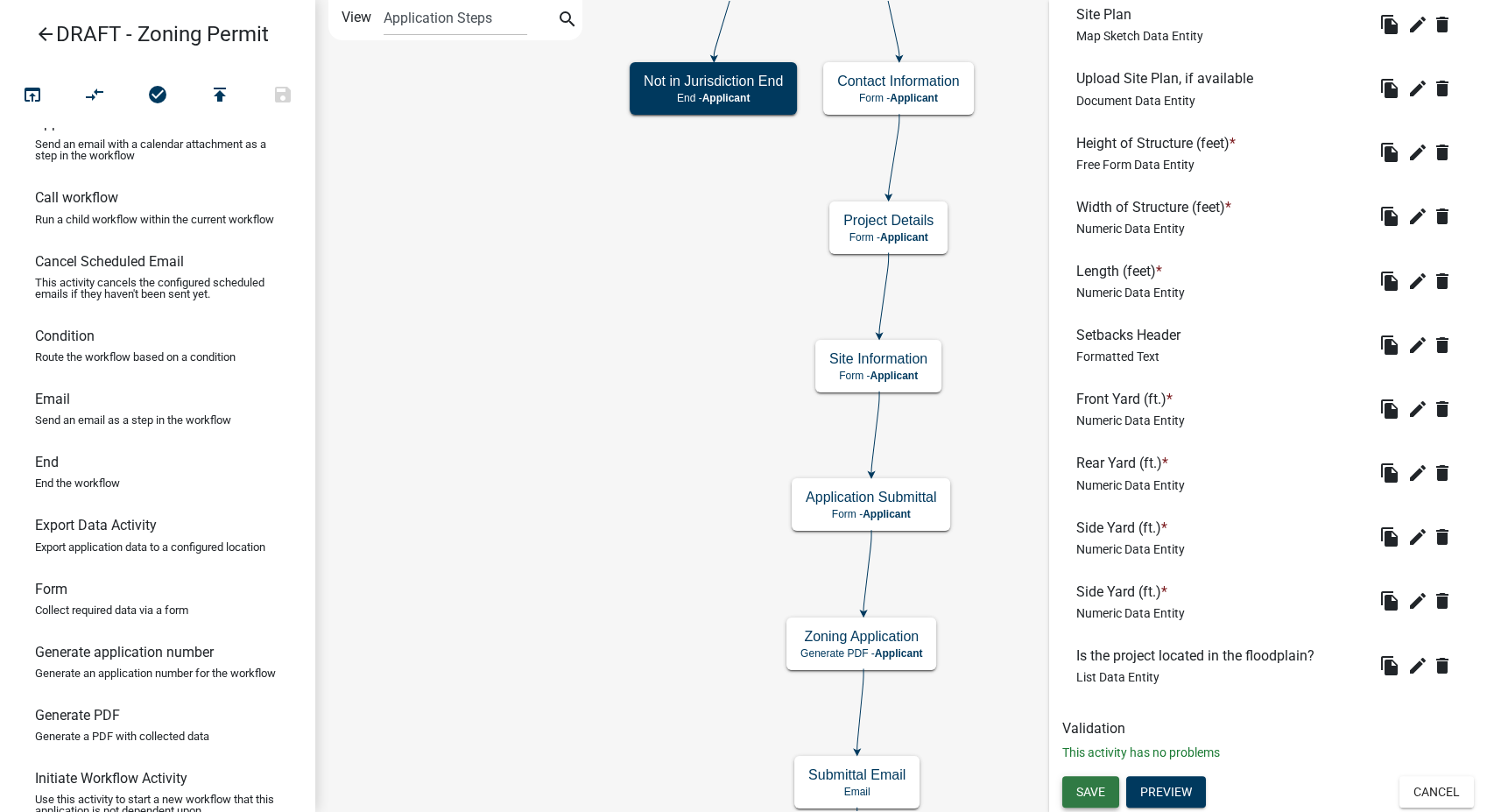
click at [1083, 793] on span "Save" at bounding box center [1091, 792] width 29 height 14
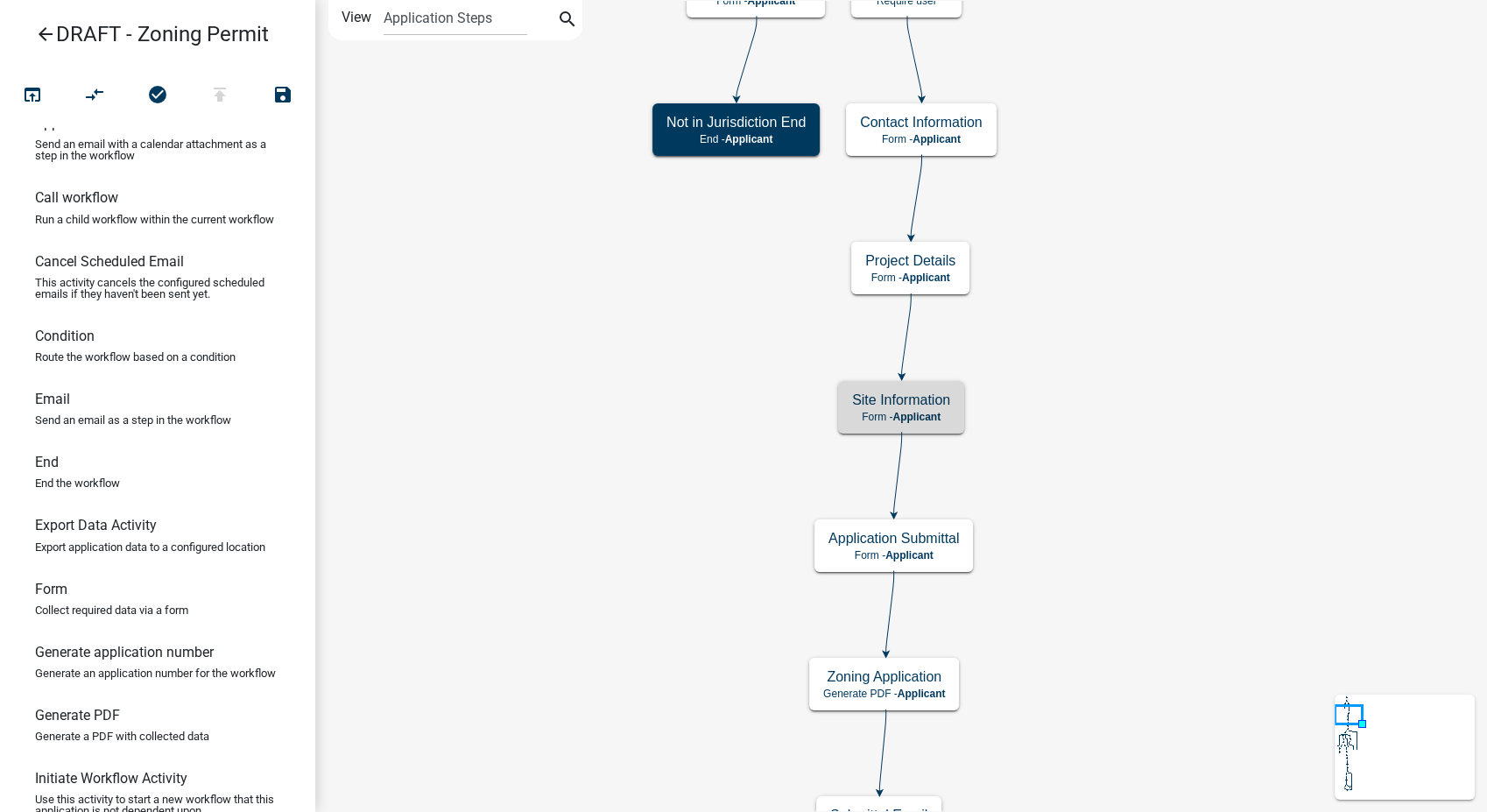
scroll to position [0, 0]
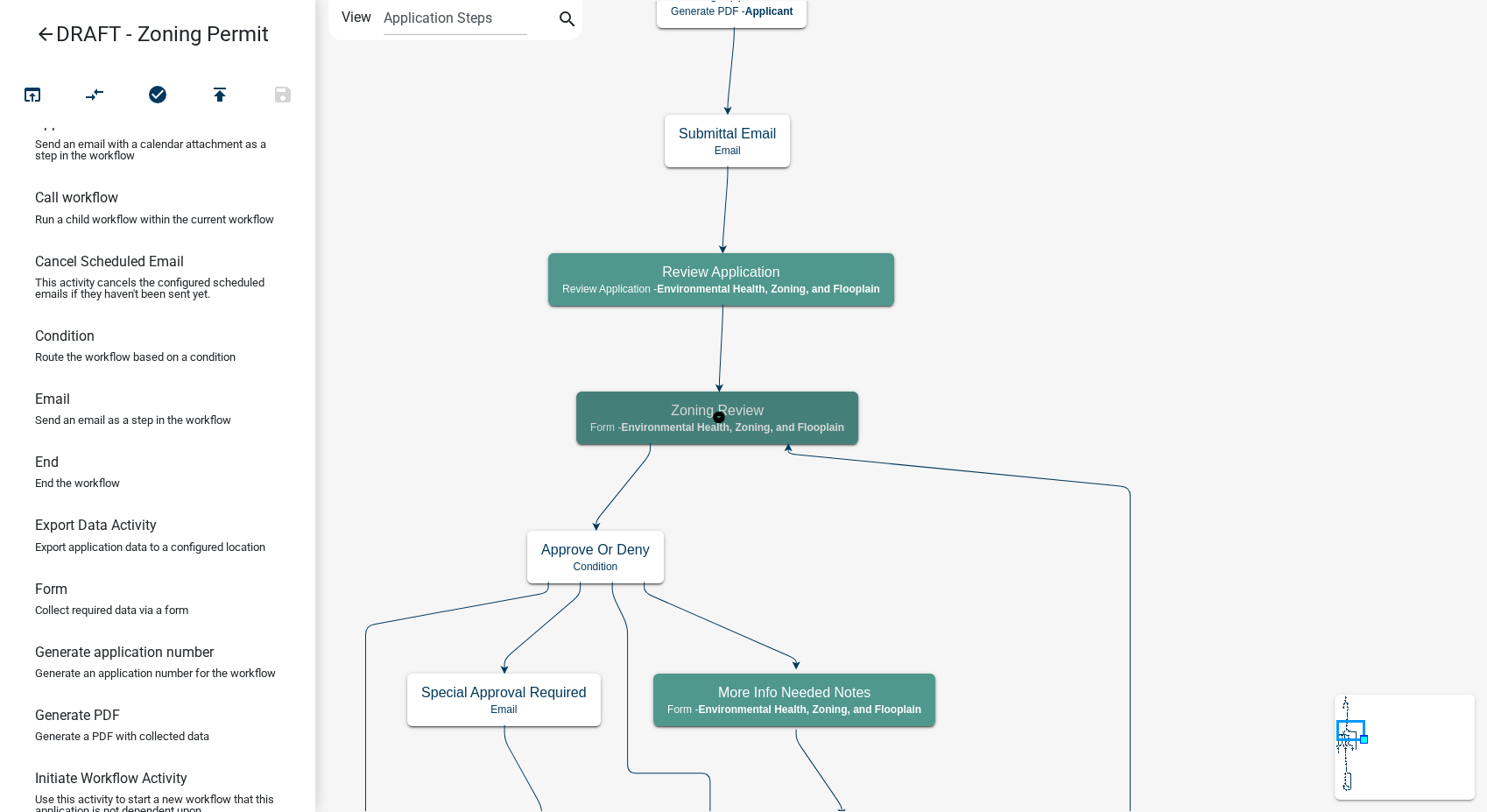
click at [815, 431] on span "Environmental Health, Zoning, and Flooplain" at bounding box center [732, 427] width 223 height 13
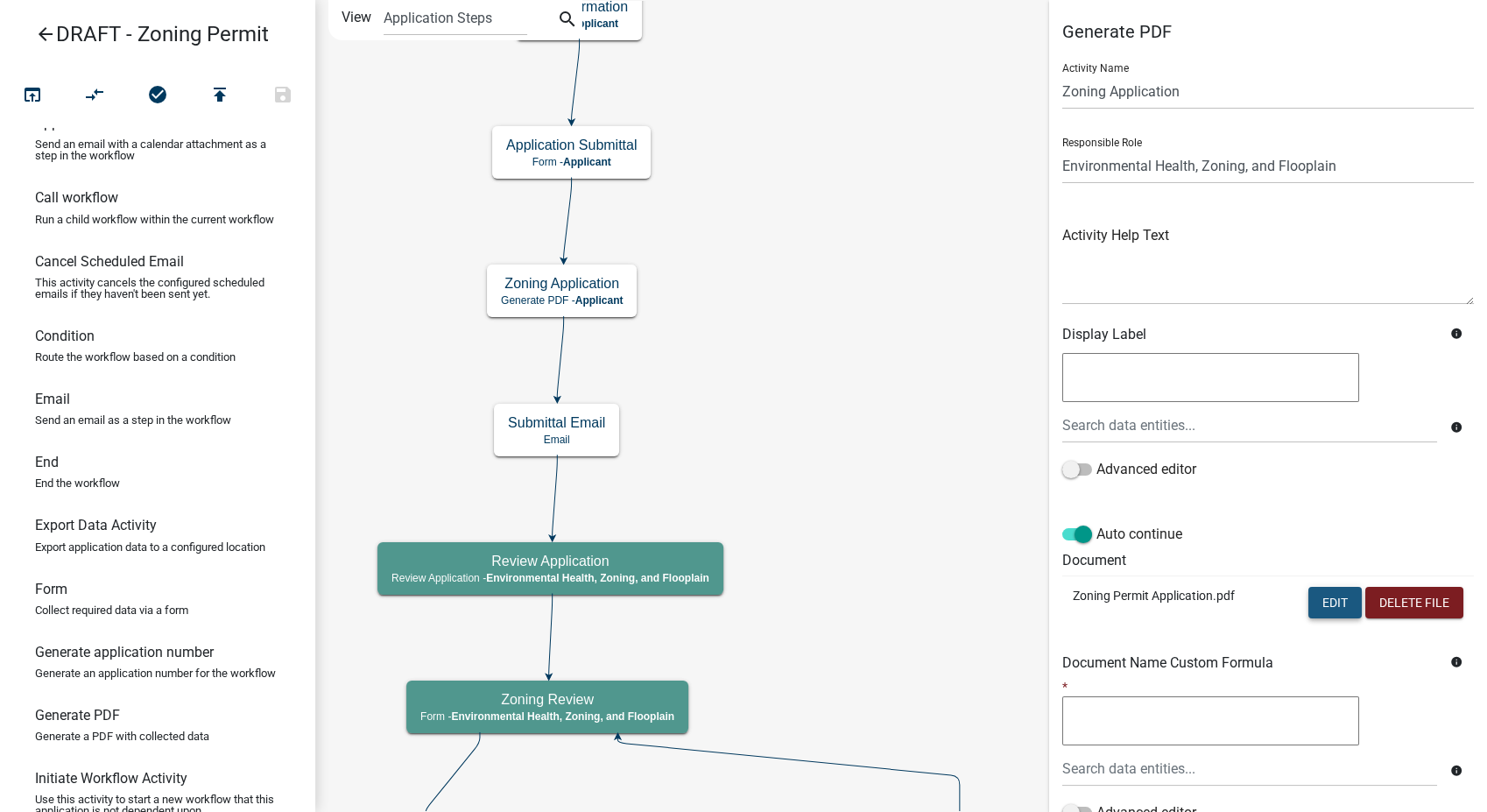
click at [1308, 592] on button "Edit" at bounding box center [1334, 602] width 53 height 32
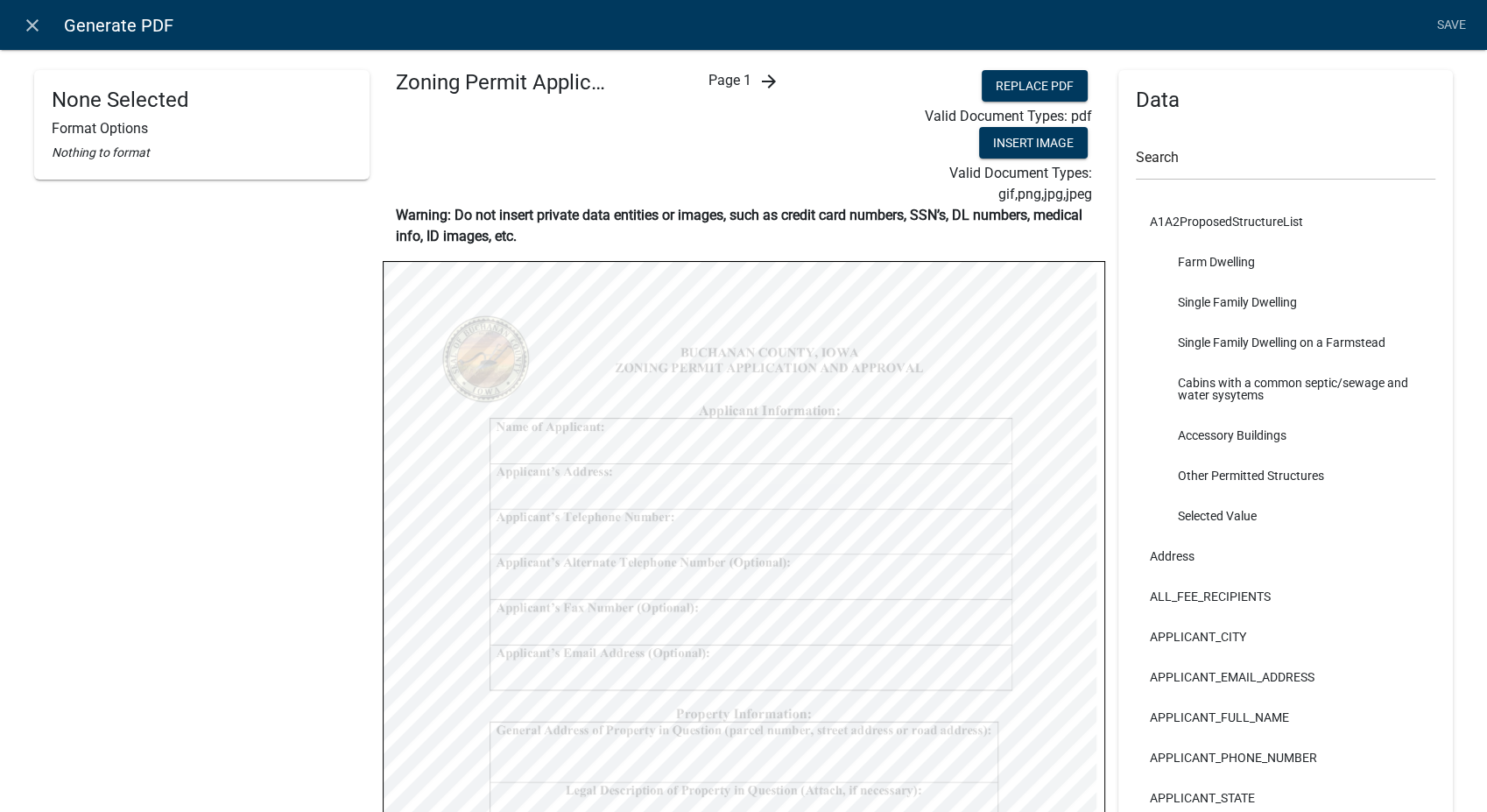
click at [764, 79] on icon "arrow_forward" at bounding box center [769, 81] width 21 height 21
click at [1181, 162] on input "text" at bounding box center [1286, 161] width 301 height 36
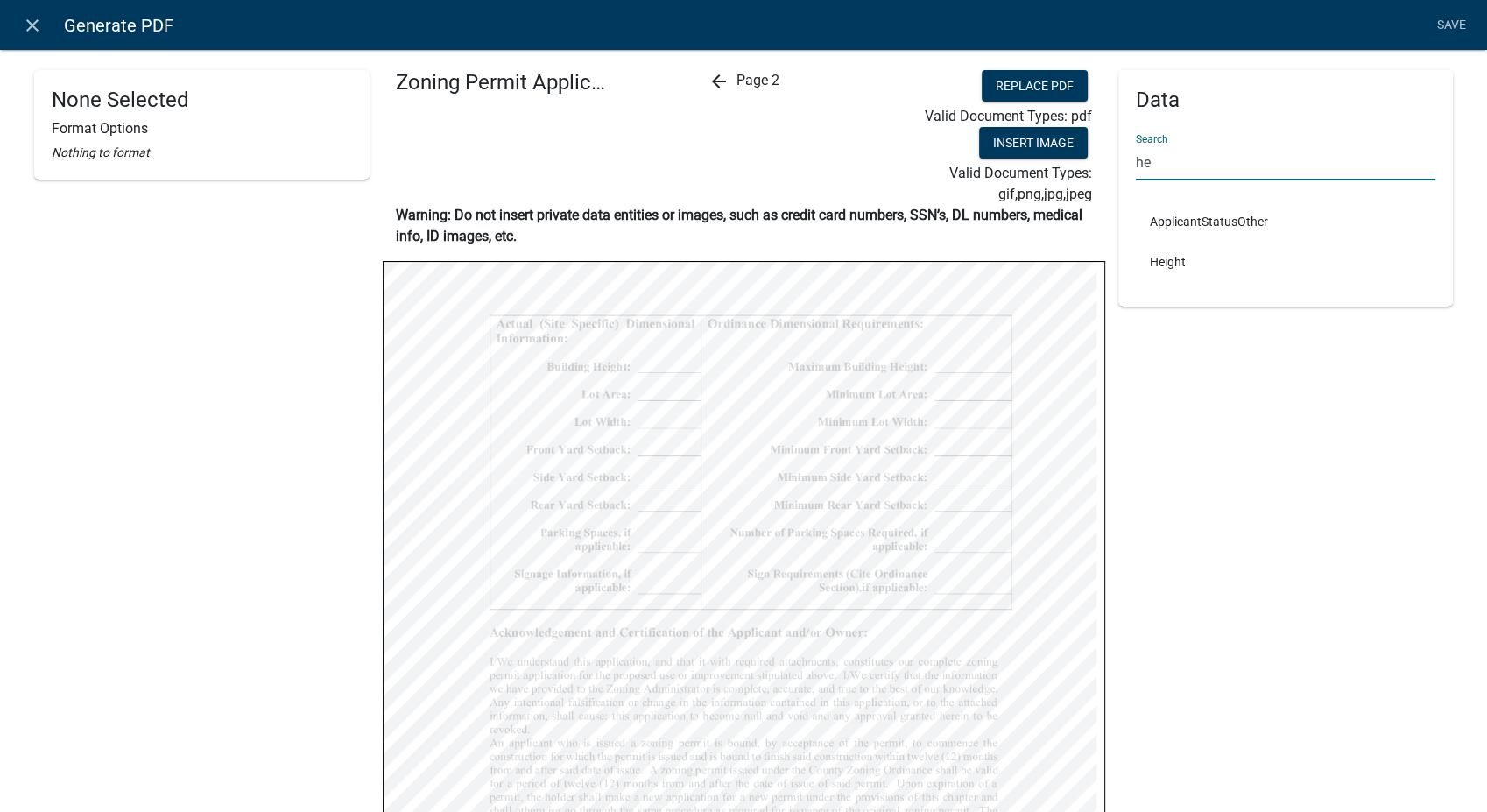
drag, startPoint x: 1181, startPoint y: 628, endPoint x: 1181, endPoint y: 613, distance: 15.0
click at [1181, 628] on div "Data Search he ApplicantStatusOther Height" at bounding box center [1286, 553] width 335 height 967
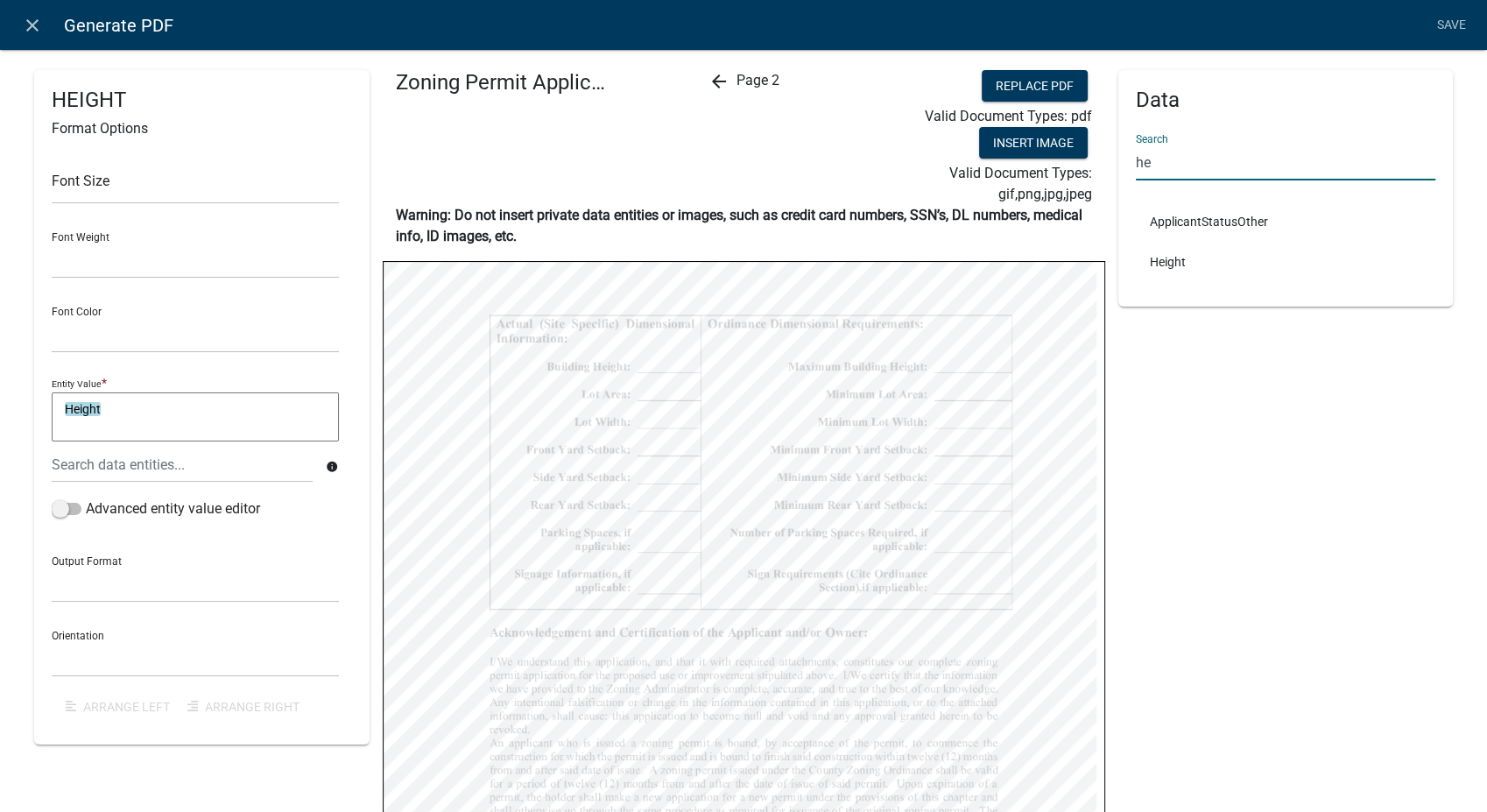
click at [1170, 156] on input "he" at bounding box center [1286, 161] width 301 height 36
click at [1173, 164] on input "fron" at bounding box center [1286, 161] width 301 height 36
click at [1171, 164] on input "Si" at bounding box center [1286, 161] width 301 height 36
click at [1153, 158] on input "Si" at bounding box center [1286, 161] width 301 height 36
click at [1148, 162] on input "Si" at bounding box center [1286, 161] width 301 height 36
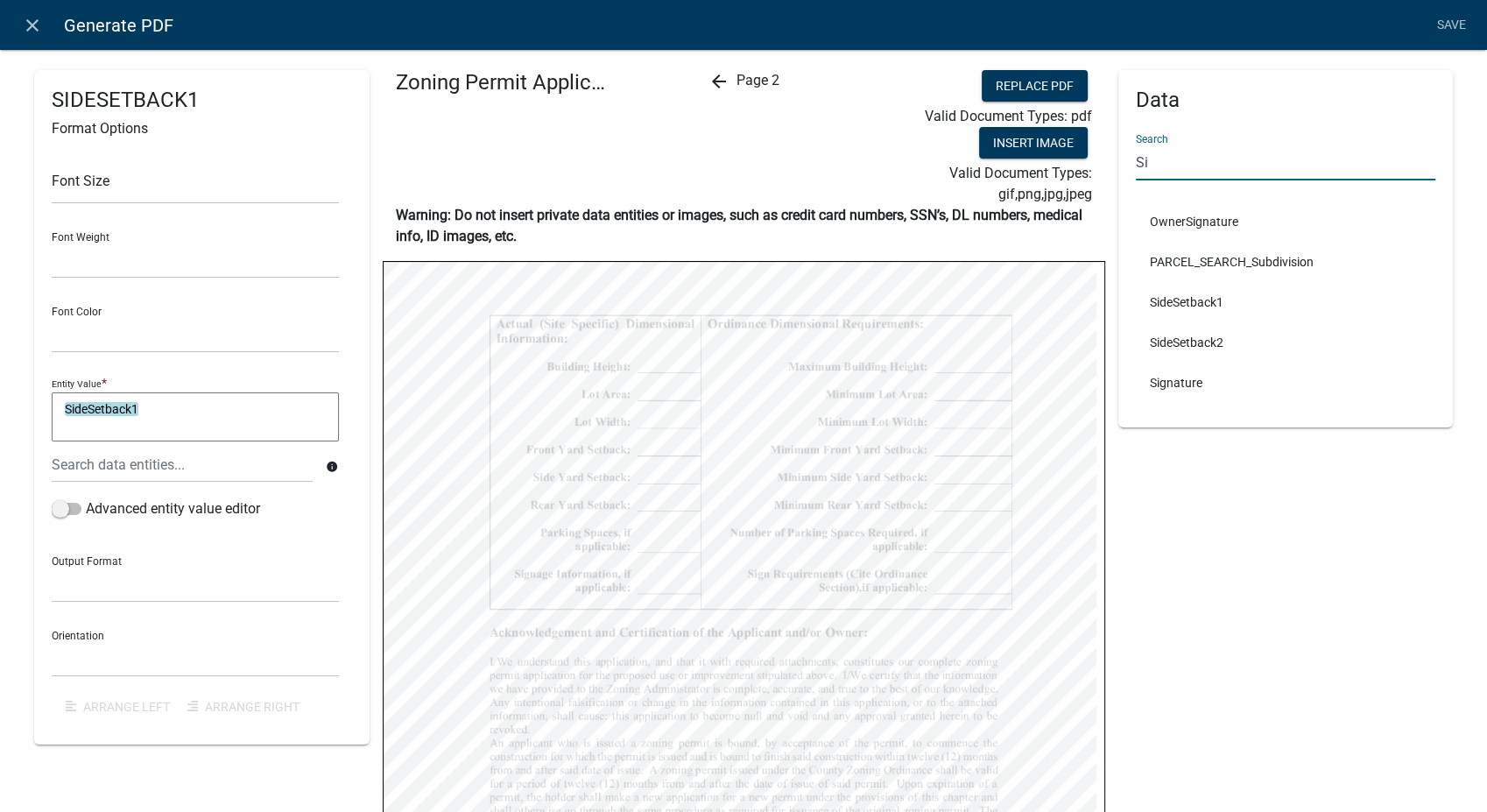
click at [1176, 158] on input "Si" at bounding box center [1286, 161] width 301 height 36
click at [1185, 160] on input "rear" at bounding box center [1286, 161] width 301 height 36
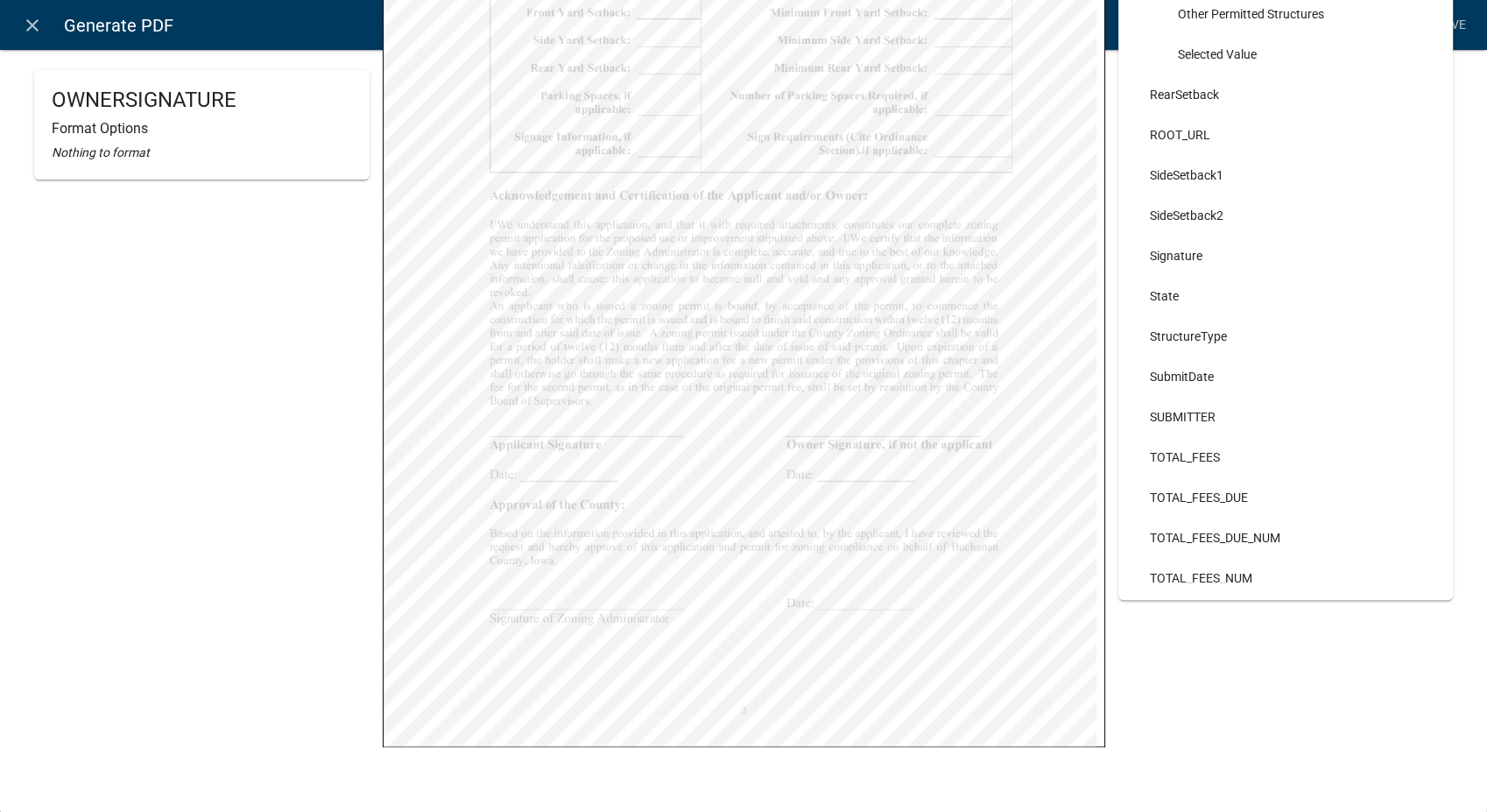
scroll to position [8950, 0]
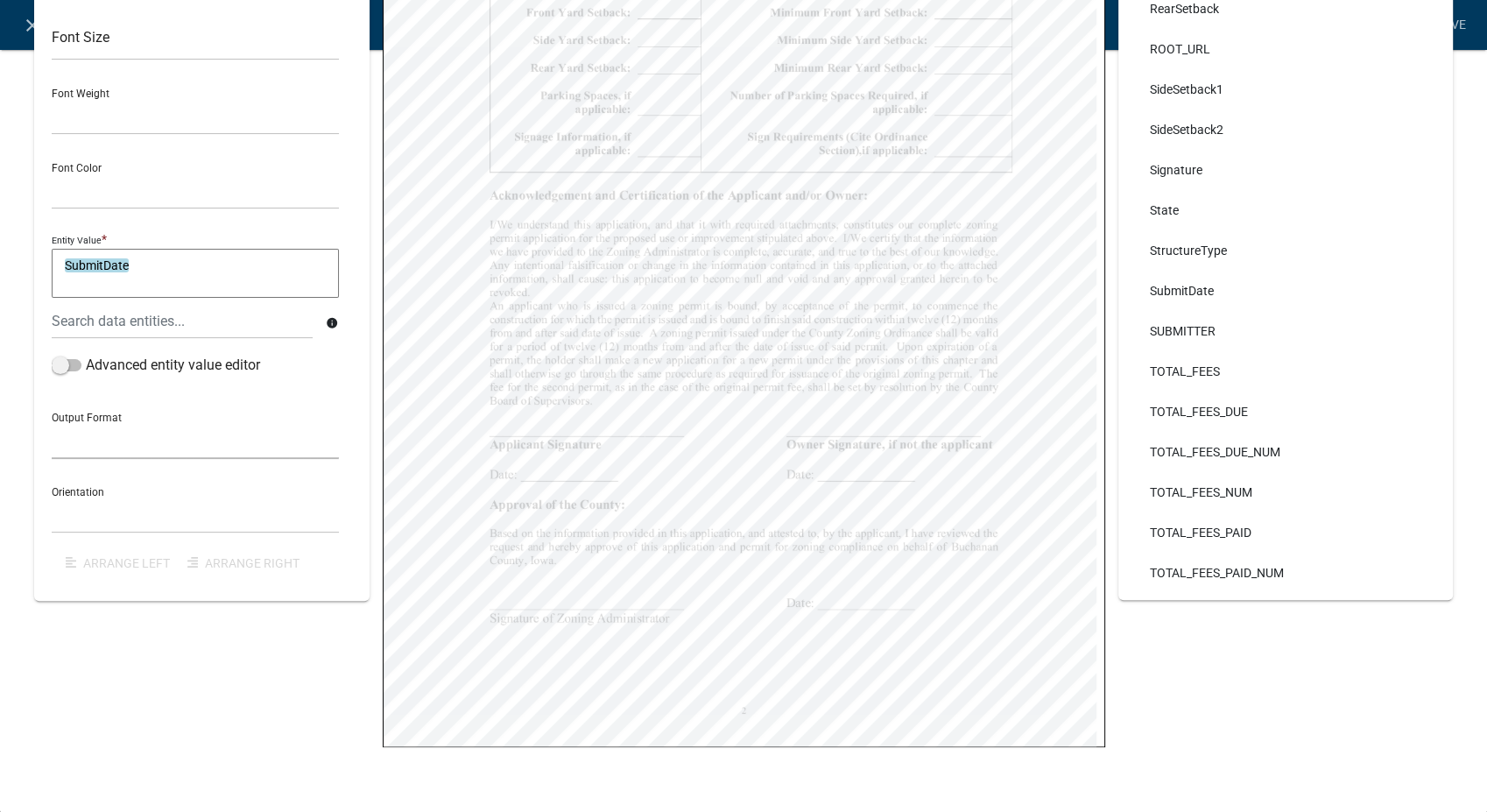
click at [82, 441] on select "General Text Number Decimal Date Date & Time" at bounding box center [194, 440] width 287 height 36
click at [51, 422] on select "General Text Number Decimal Date Date & Time" at bounding box center [194, 440] width 287 height 36
click at [71, 513] on select "Horizontal Vertical" at bounding box center [194, 514] width 287 height 36
click at [51, 497] on select "Horizontal Vertical" at bounding box center [194, 514] width 287 height 36
click at [49, 444] on div "SUBMITDATE Format Options Font Size Font Weight Normal Bold Font Color Black Re…" at bounding box center [201, 263] width 335 height 674
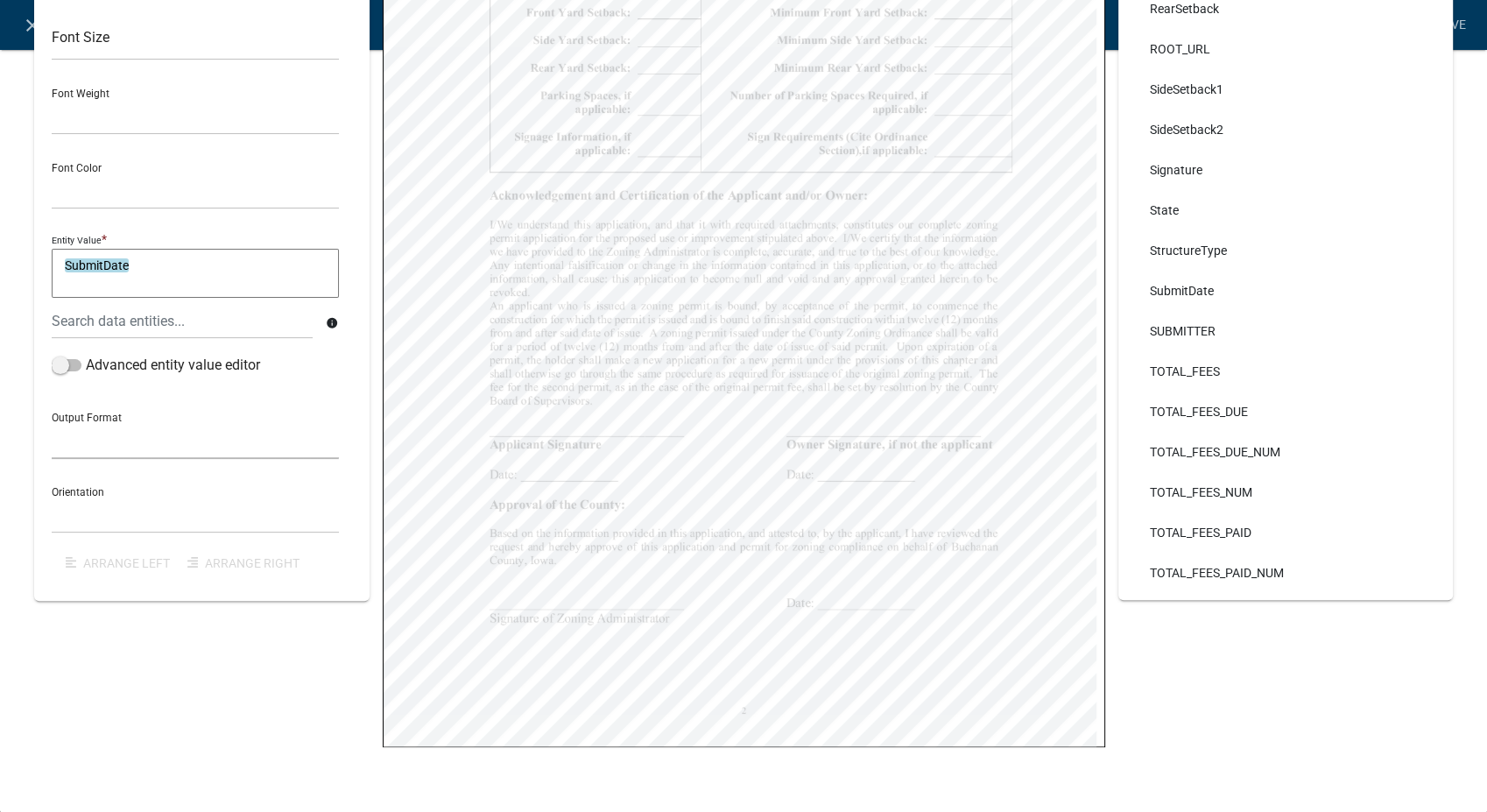
drag, startPoint x: 105, startPoint y: 446, endPoint x: 98, endPoint y: 459, distance: 14.8
click at [105, 446] on select "General Text Number Decimal Date Date & Time" at bounding box center [194, 440] width 287 height 36
click at [51, 422] on select "General Text Number Decimal Date Date & Time" at bounding box center [194, 440] width 287 height 36
click at [107, 512] on select "Horizontal Vertical" at bounding box center [194, 514] width 287 height 36
click at [51, 497] on select "Horizontal Vertical" at bounding box center [194, 514] width 287 height 36
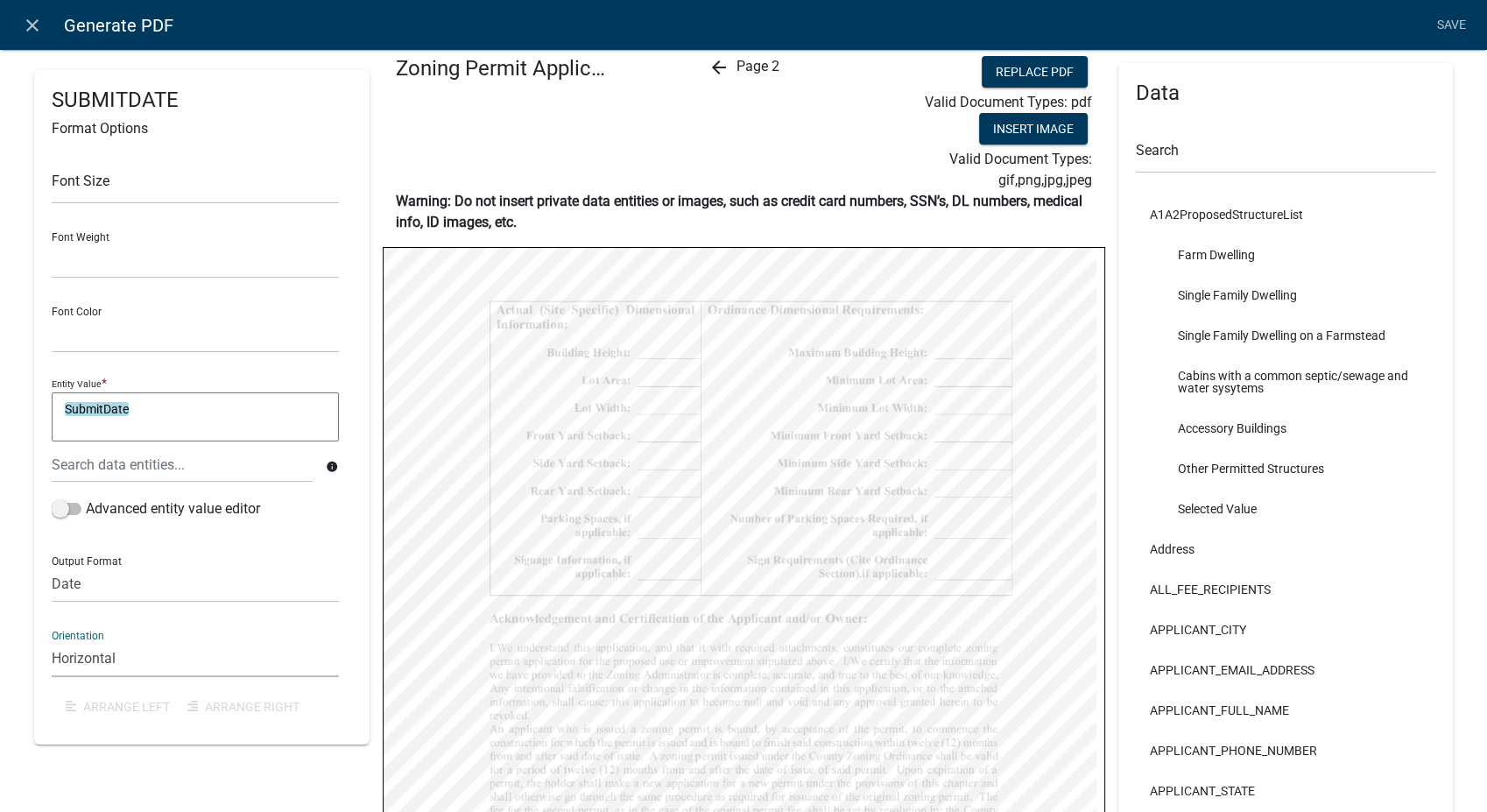
scroll to position [0, 0]
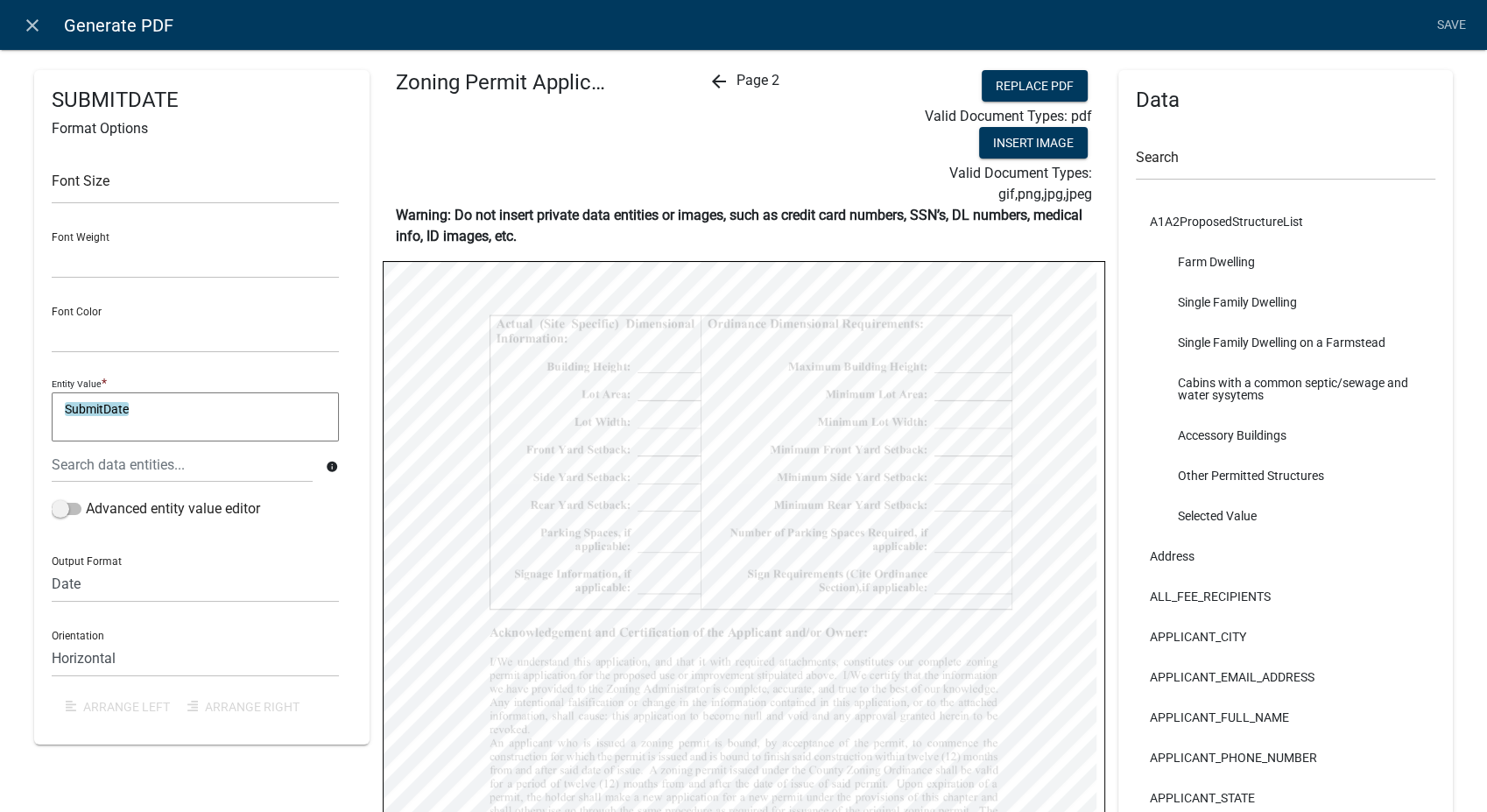
click at [708, 79] on icon "arrow_back" at bounding box center [718, 81] width 21 height 21
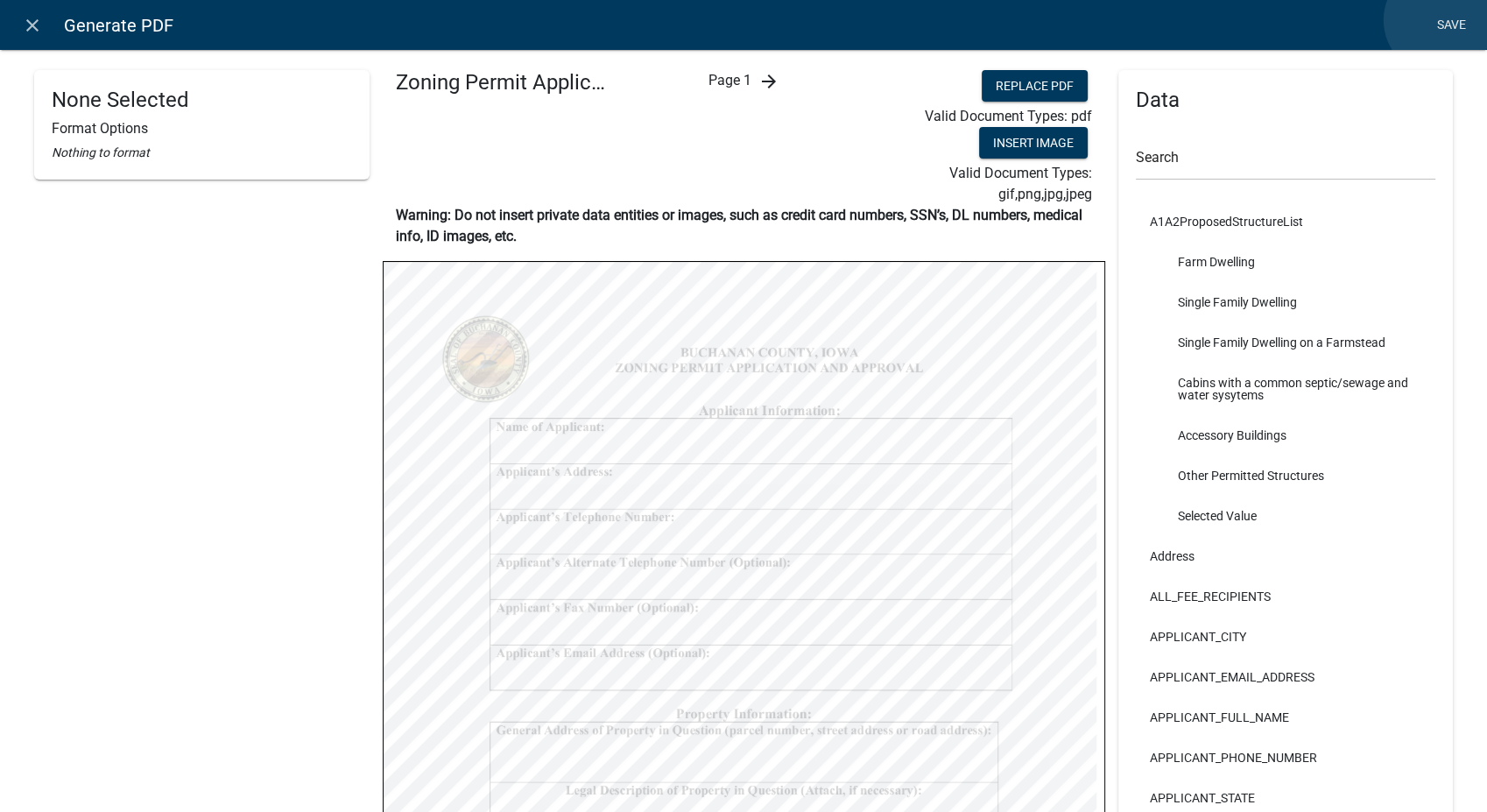
click at [1439, 20] on link "Save" at bounding box center [1450, 25] width 44 height 33
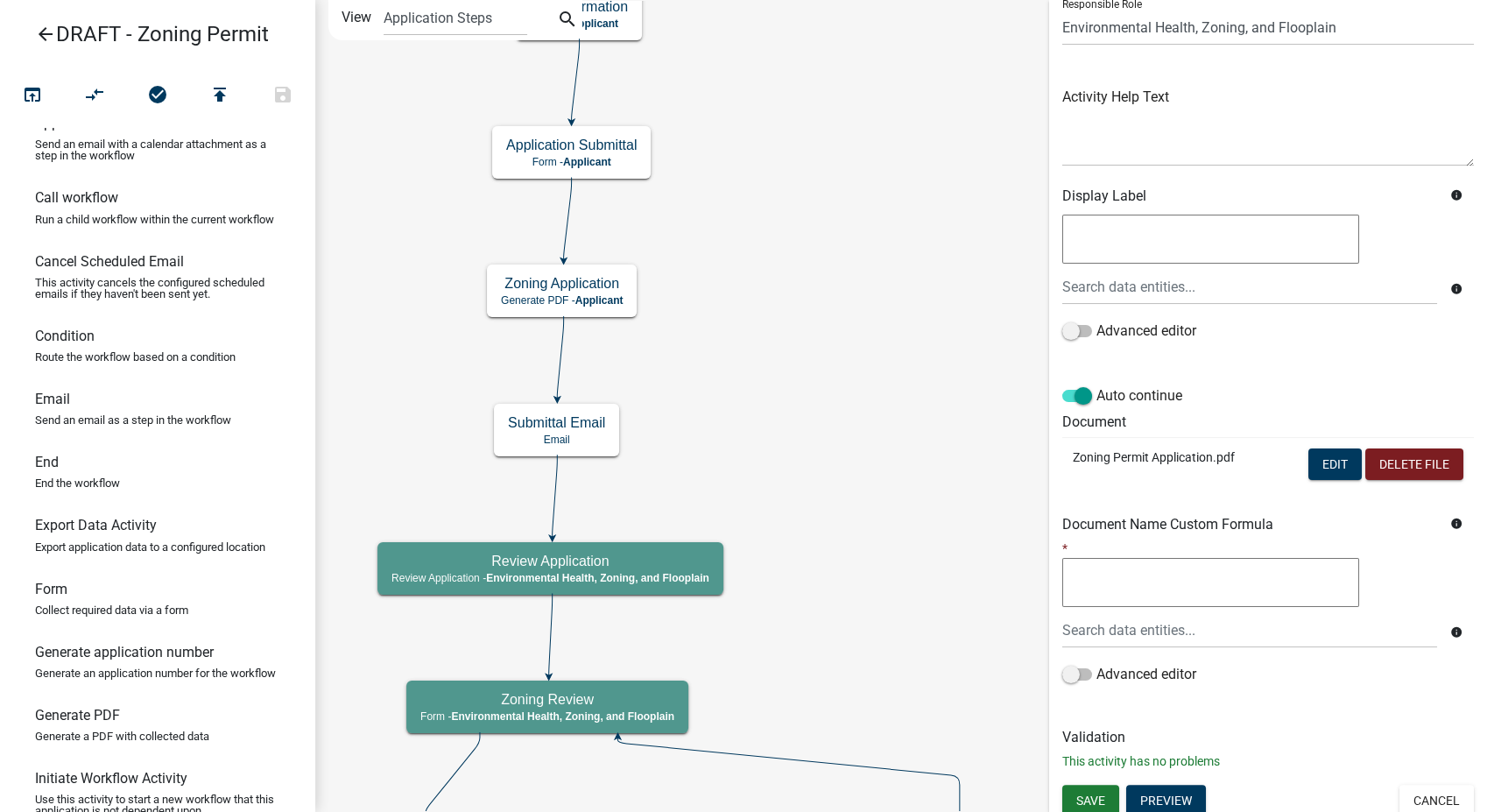
scroll to position [146, 0]
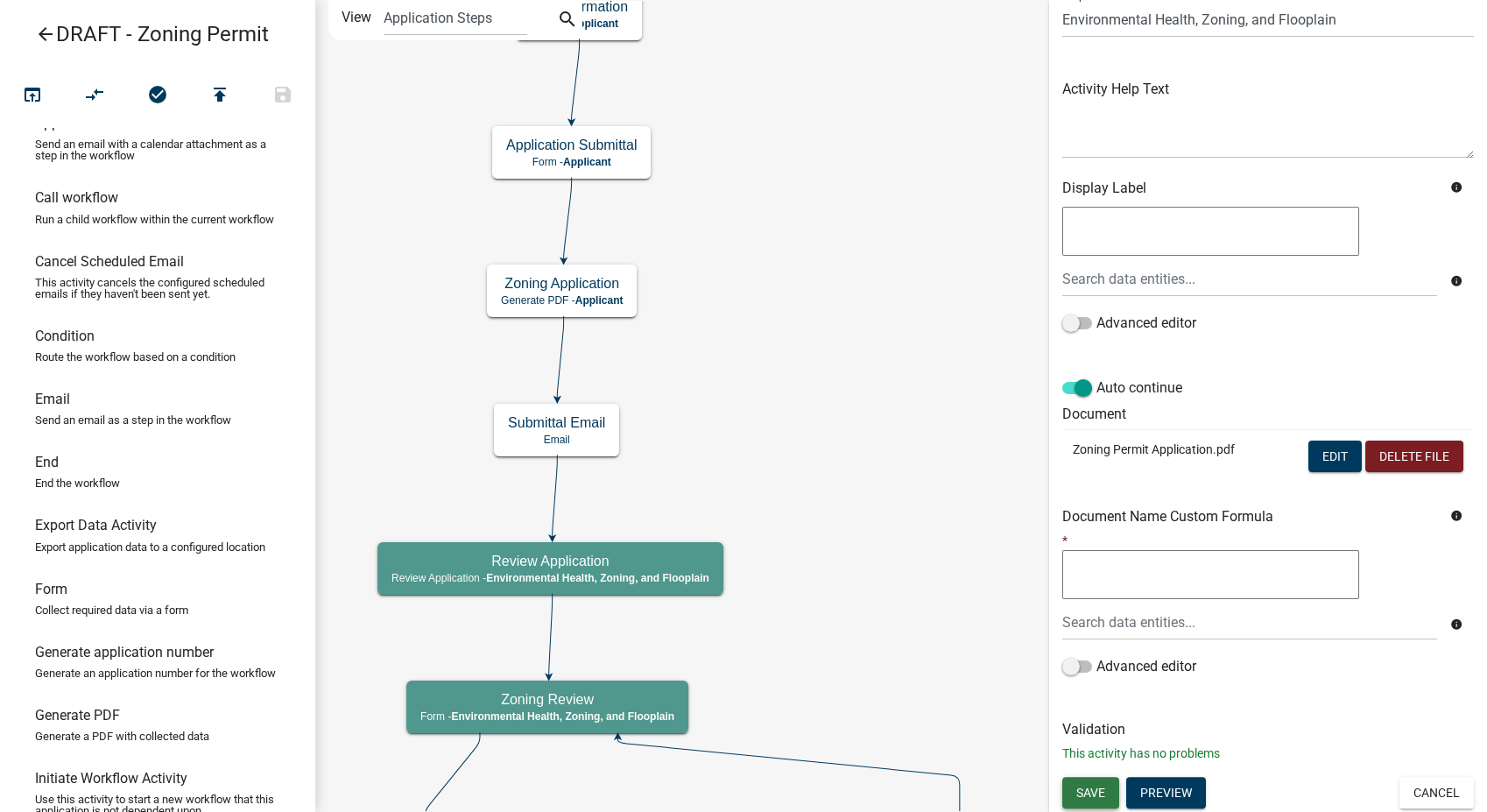
click at [1069, 789] on button "Save" at bounding box center [1091, 792] width 57 height 32
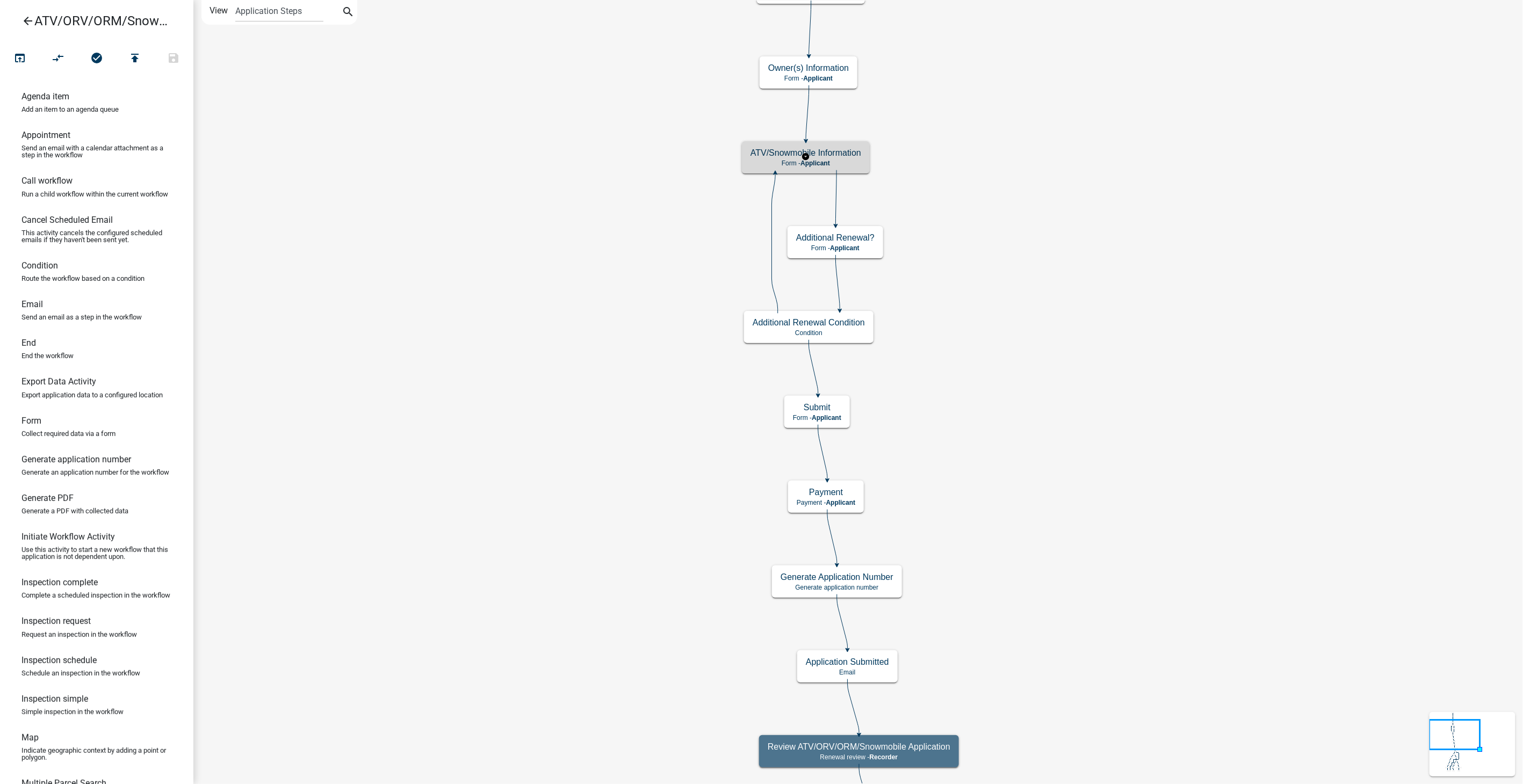
click at [841, 149] on h5 "ATV/Snowmobile Information" at bounding box center [805, 152] width 111 height 10
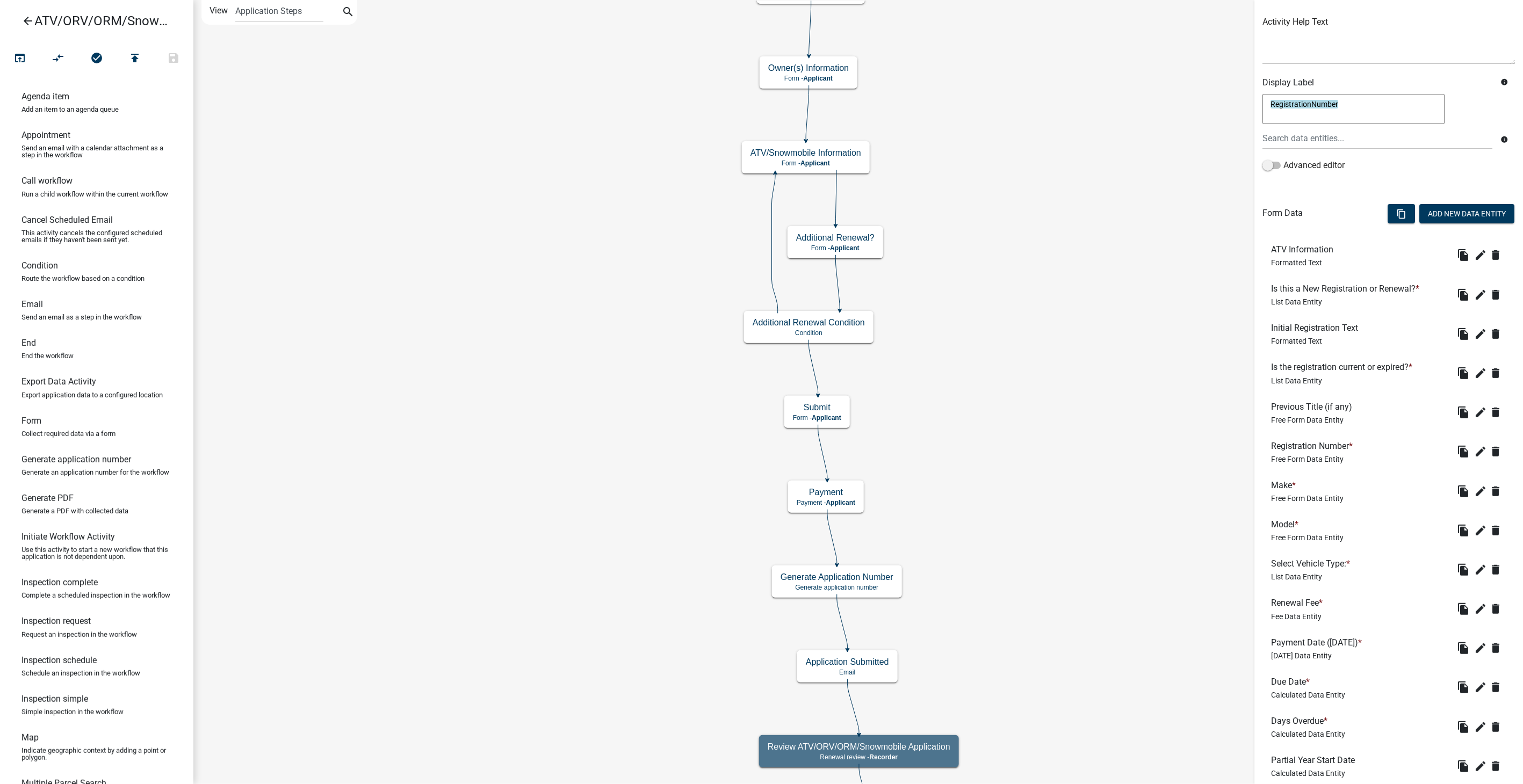
scroll to position [298, 0]
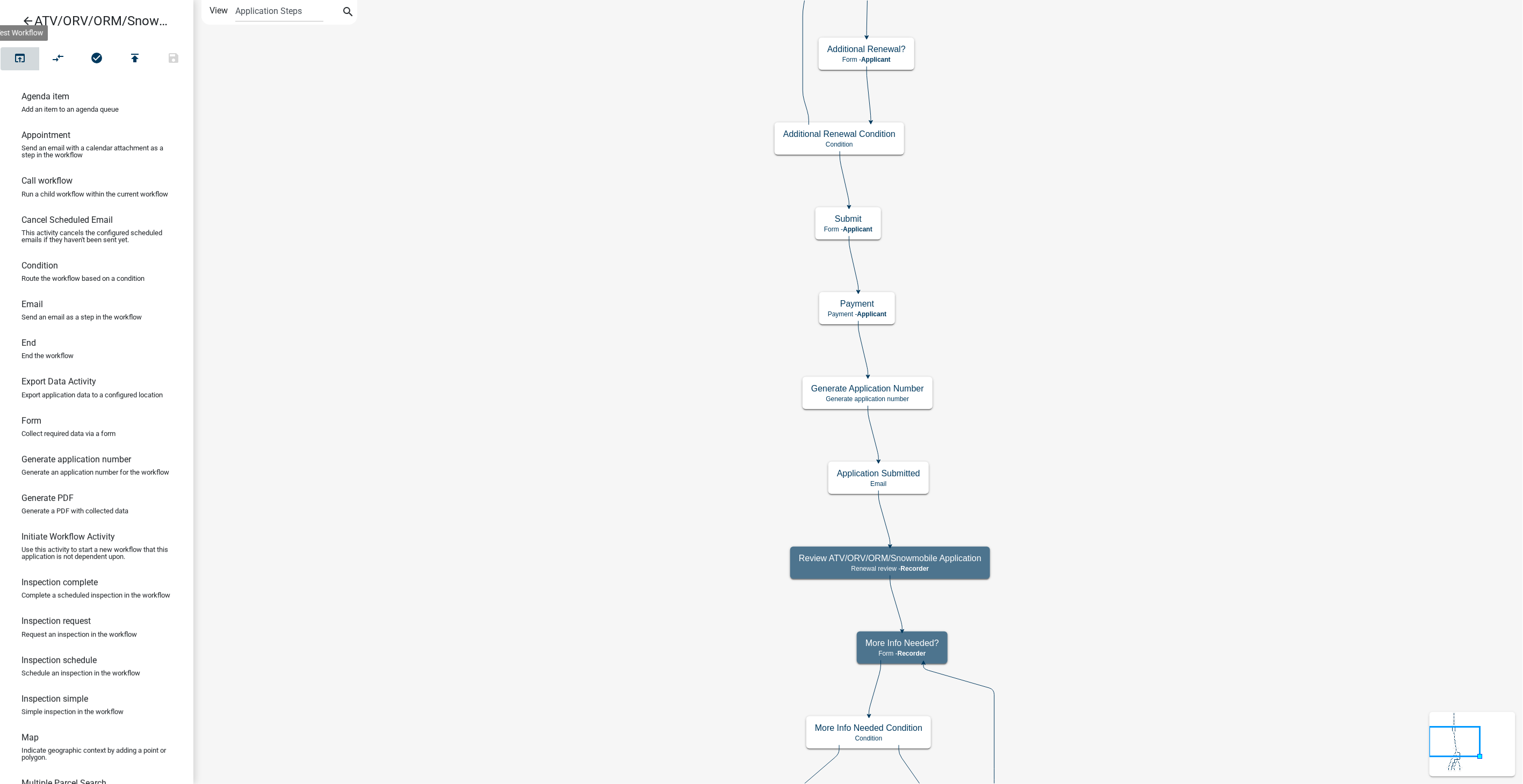
click at [20, 58] on icon "open_in_browser" at bounding box center [20, 59] width 13 height 15
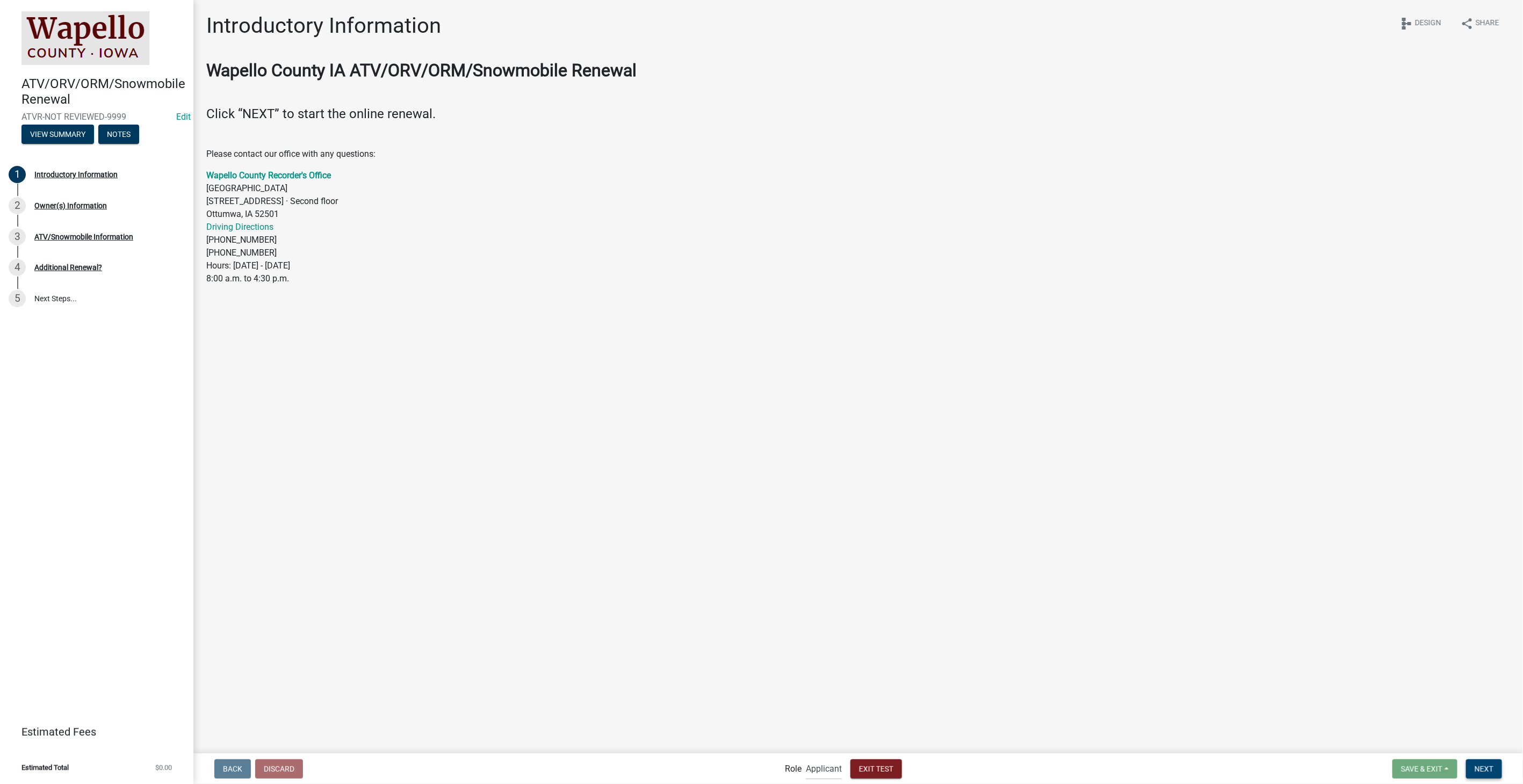
click at [1484, 763] on button "Next" at bounding box center [1484, 769] width 36 height 20
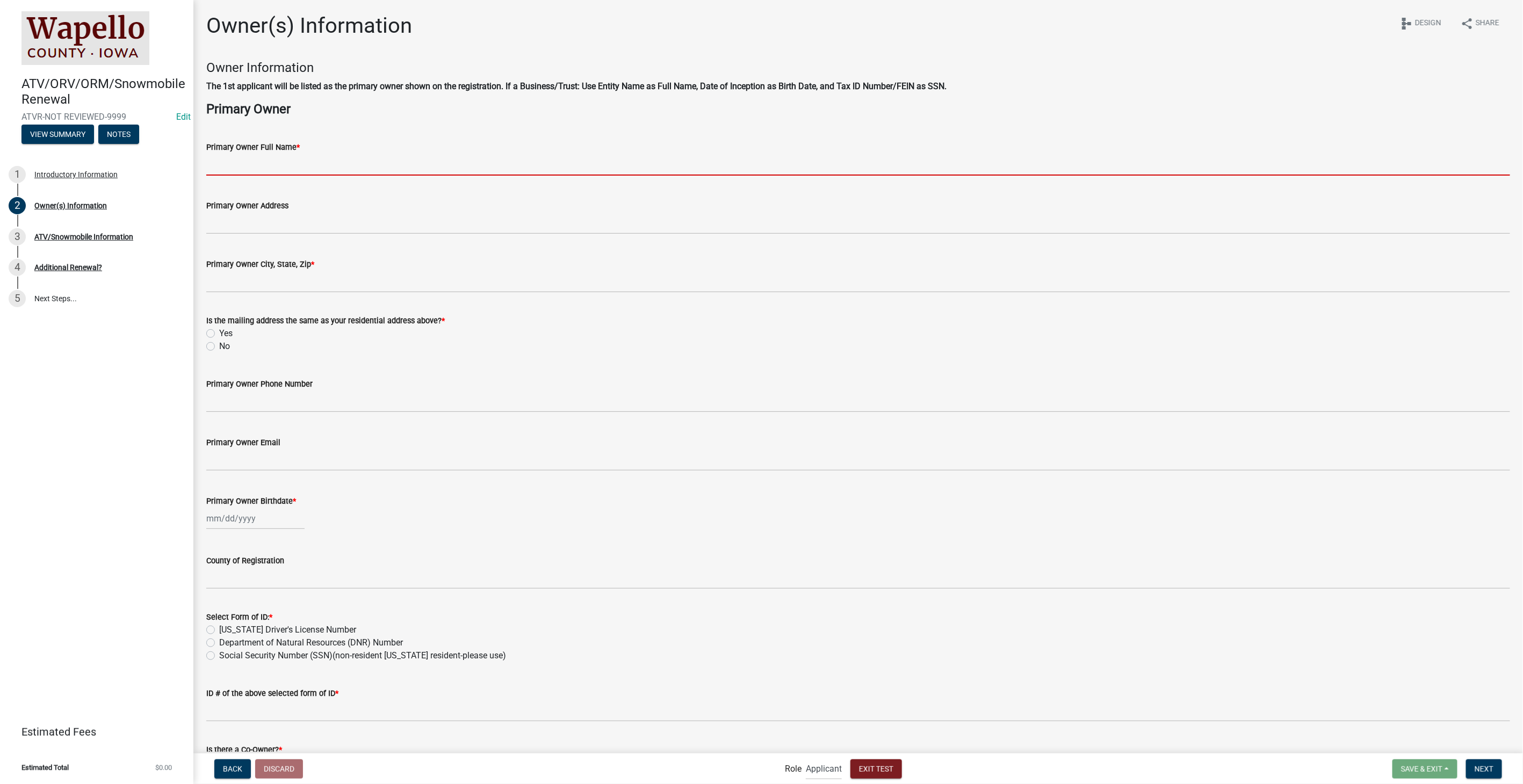
click at [278, 164] on input "Primary Owner Full Name *" at bounding box center [858, 164] width 1304 height 22
type input "[PERSON_NAME]"
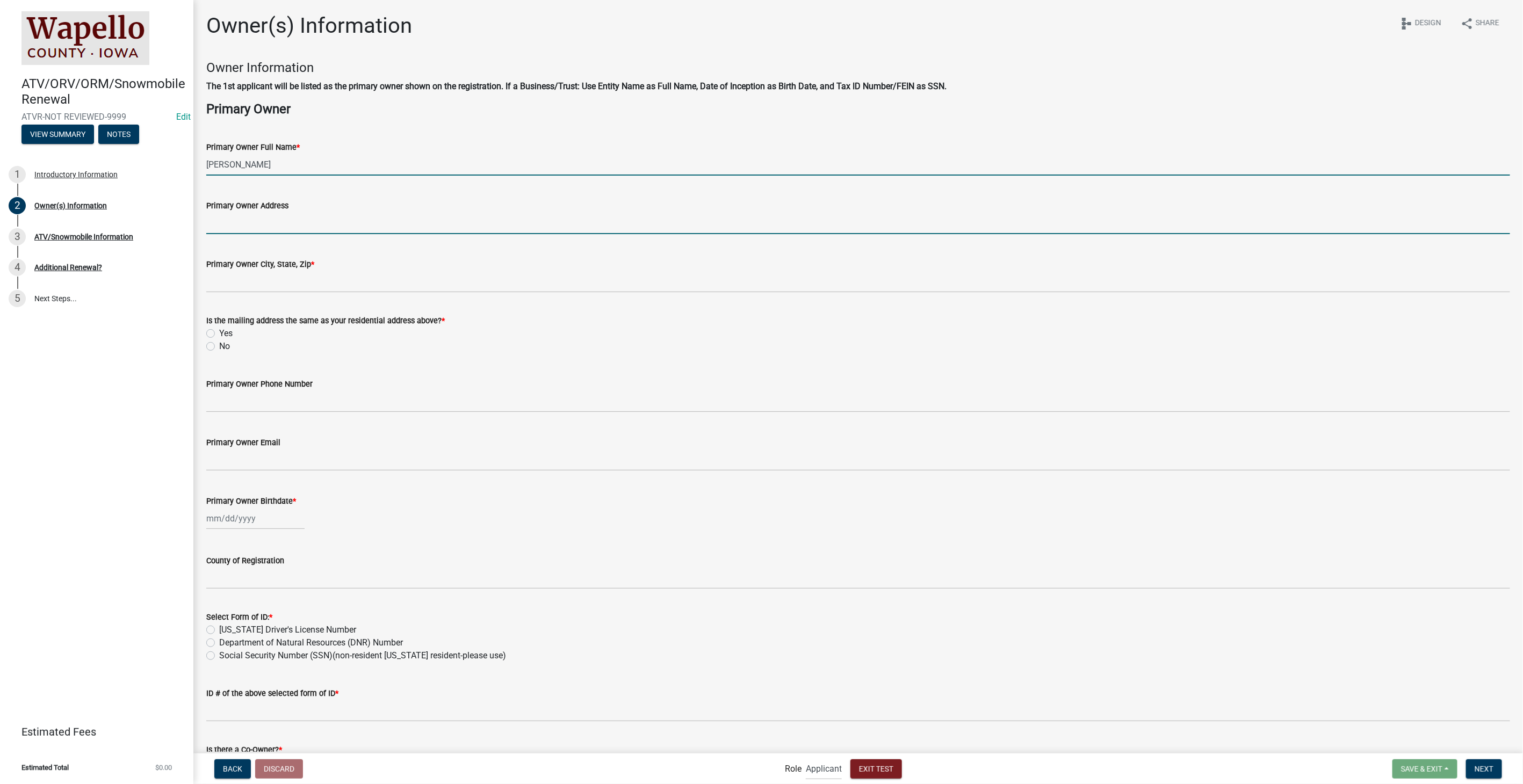
type input "[STREET_ADDRESS]"
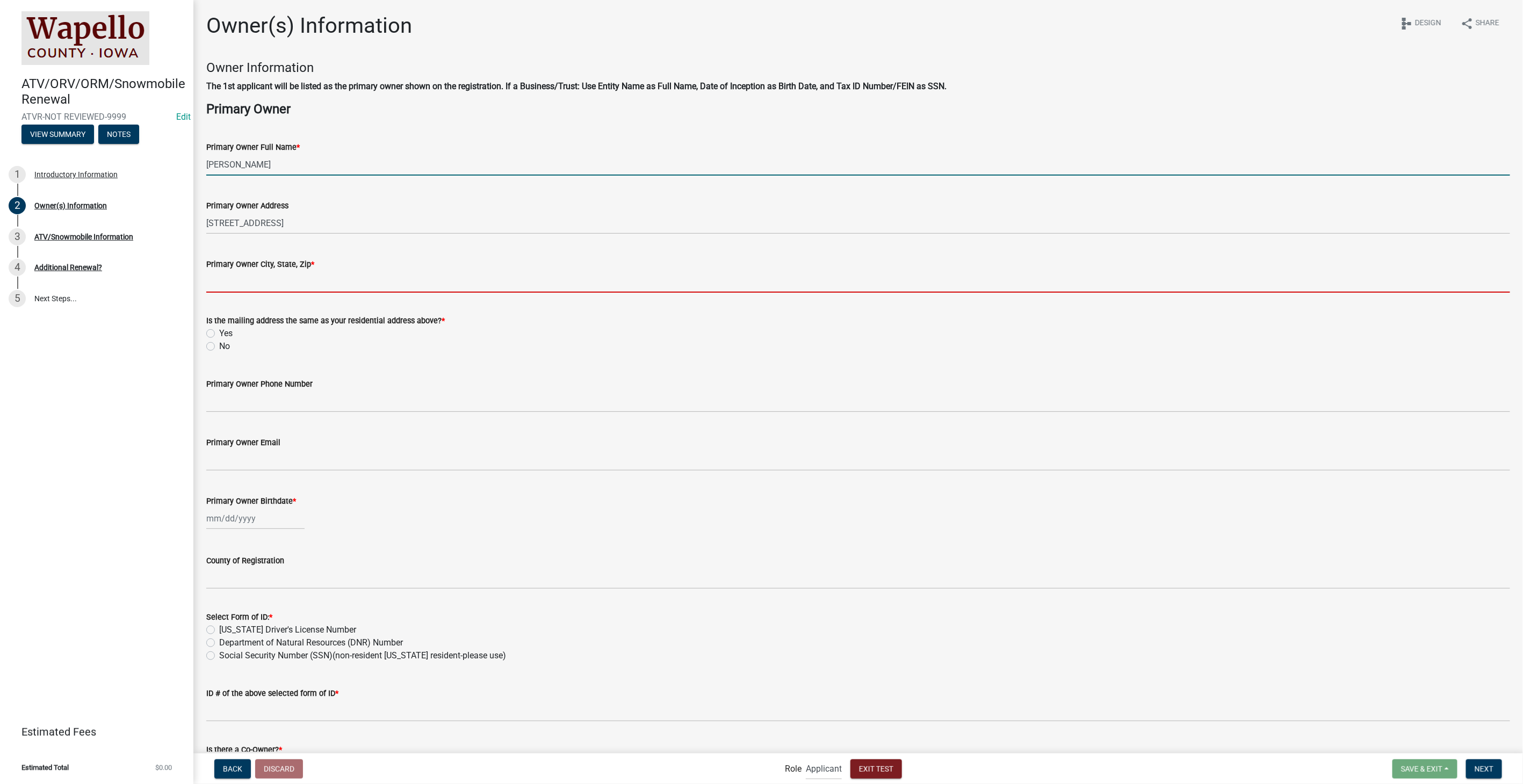
type input "[STREET_ADDRESS][PERSON_NAME]"
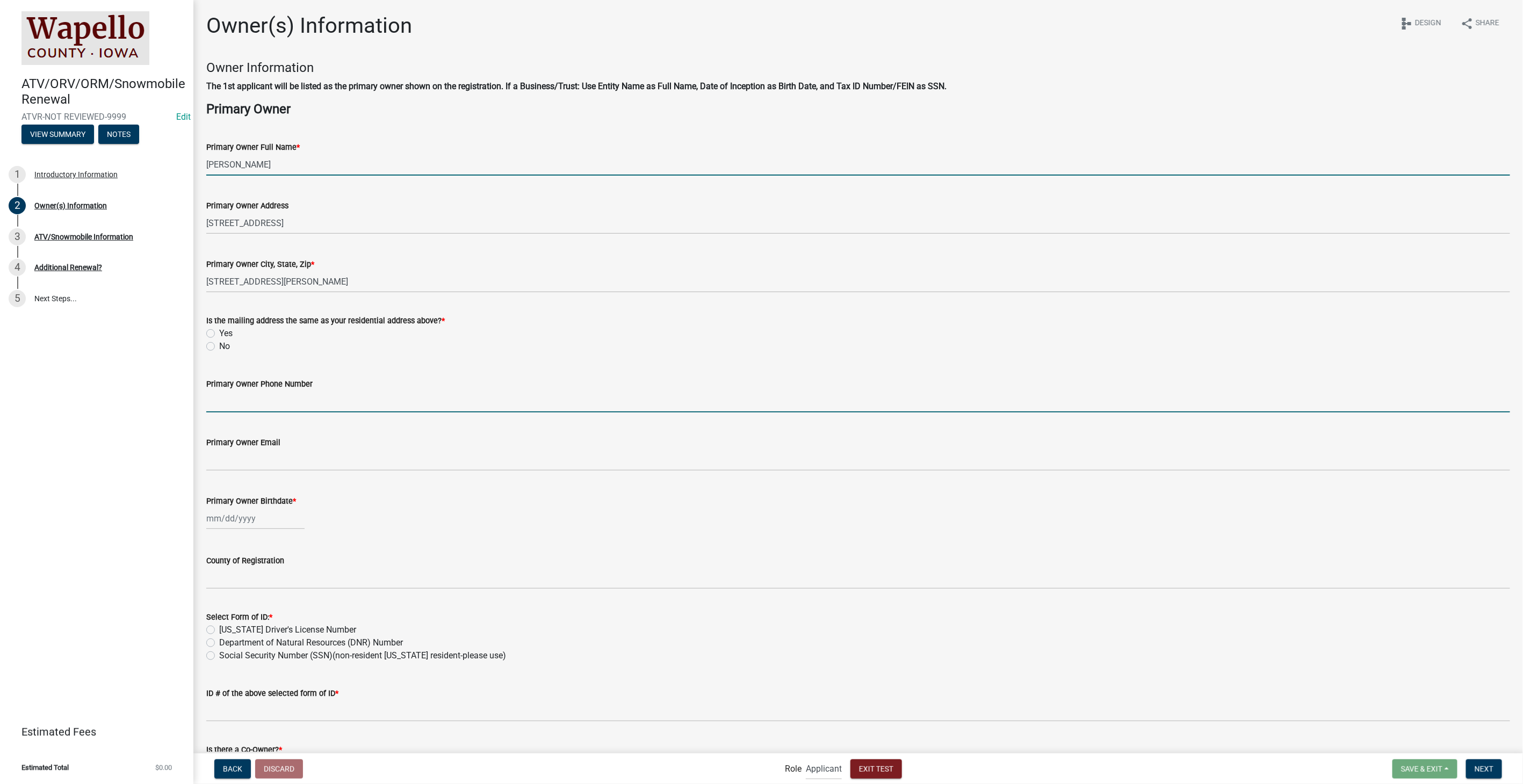
type input "8127861368"
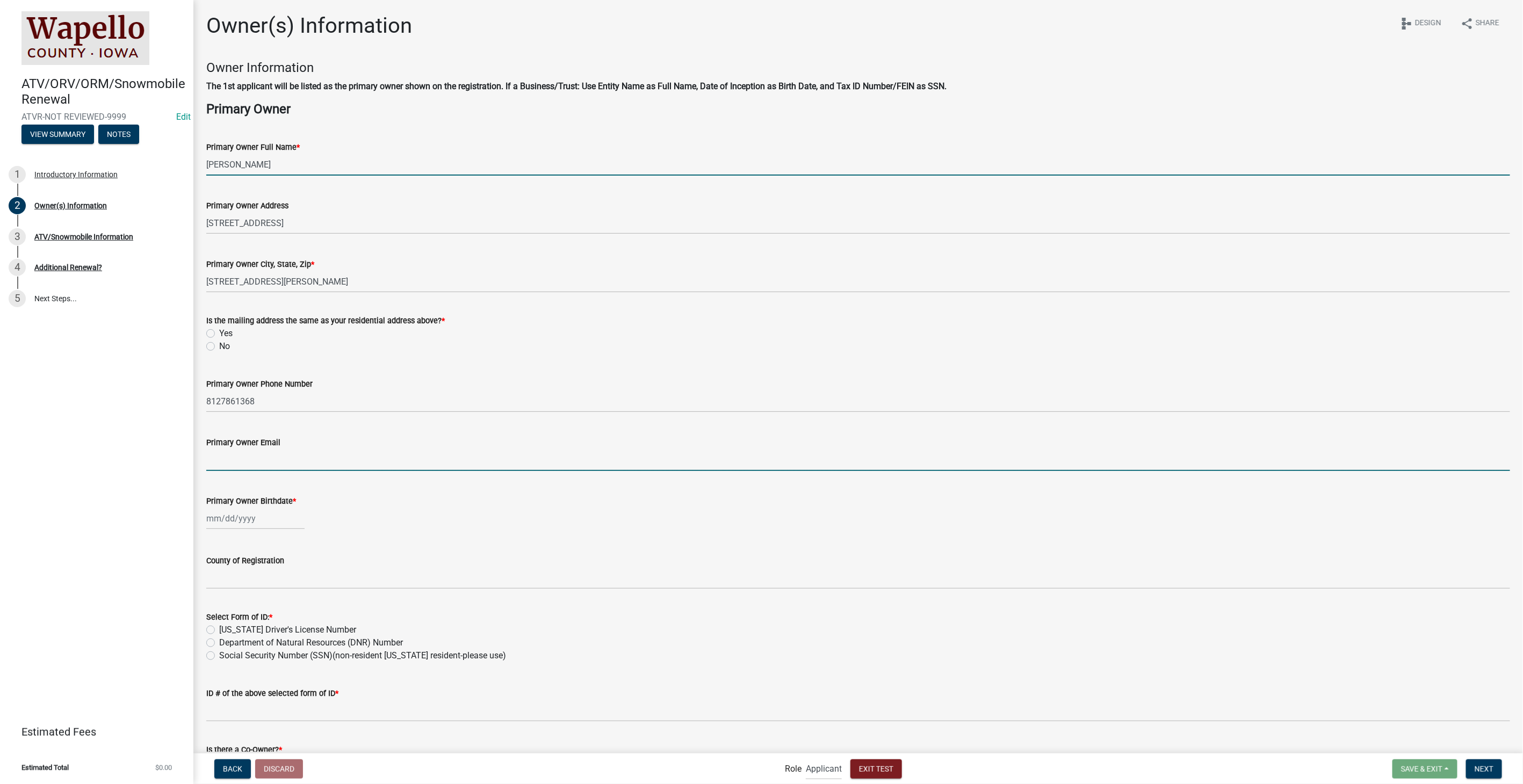
type input "[EMAIL_ADDRESS][DOMAIN_NAME]"
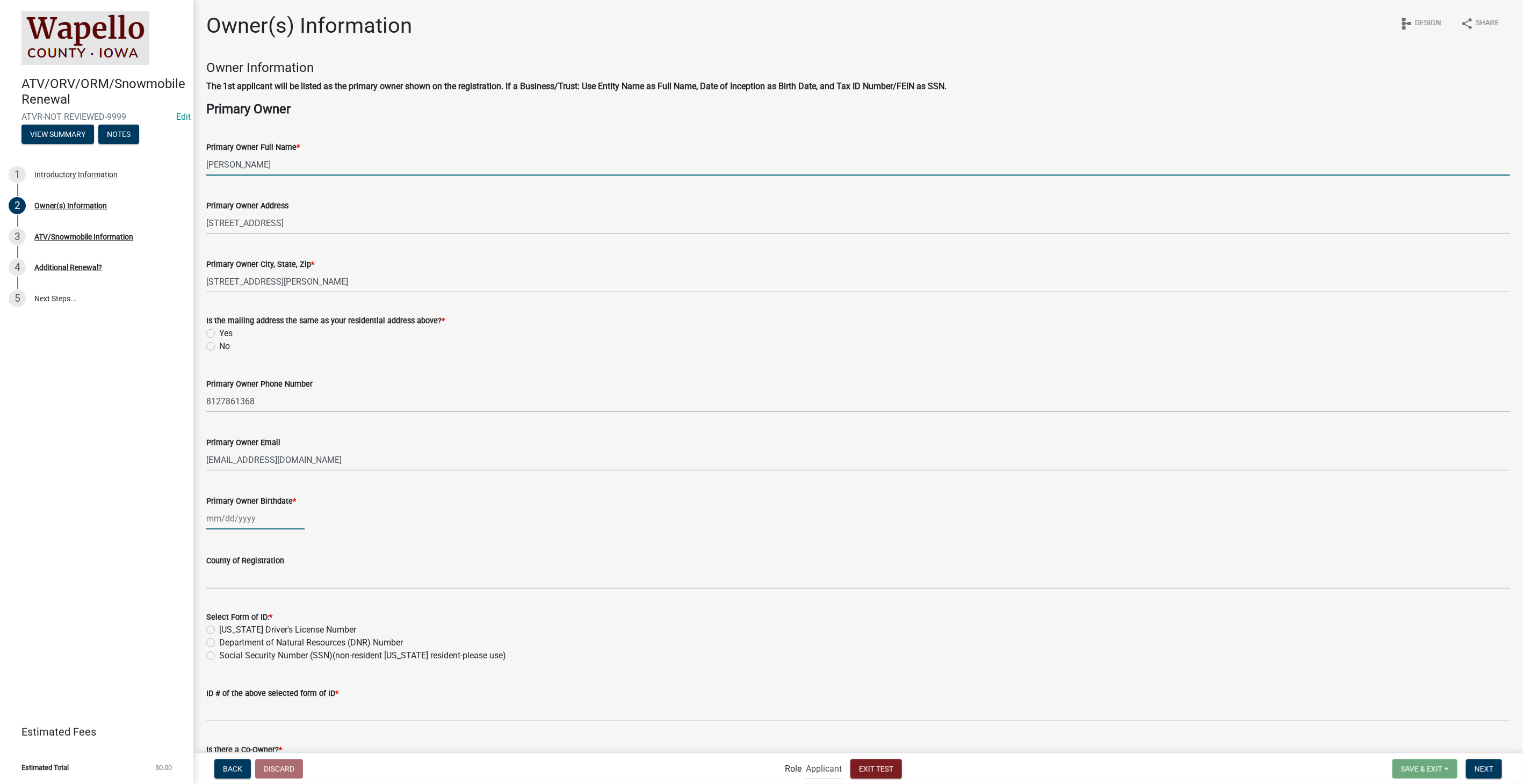
type input "[DATE]"
type input "IN"
type input "5555555505"
select select "10"
select select "2025"
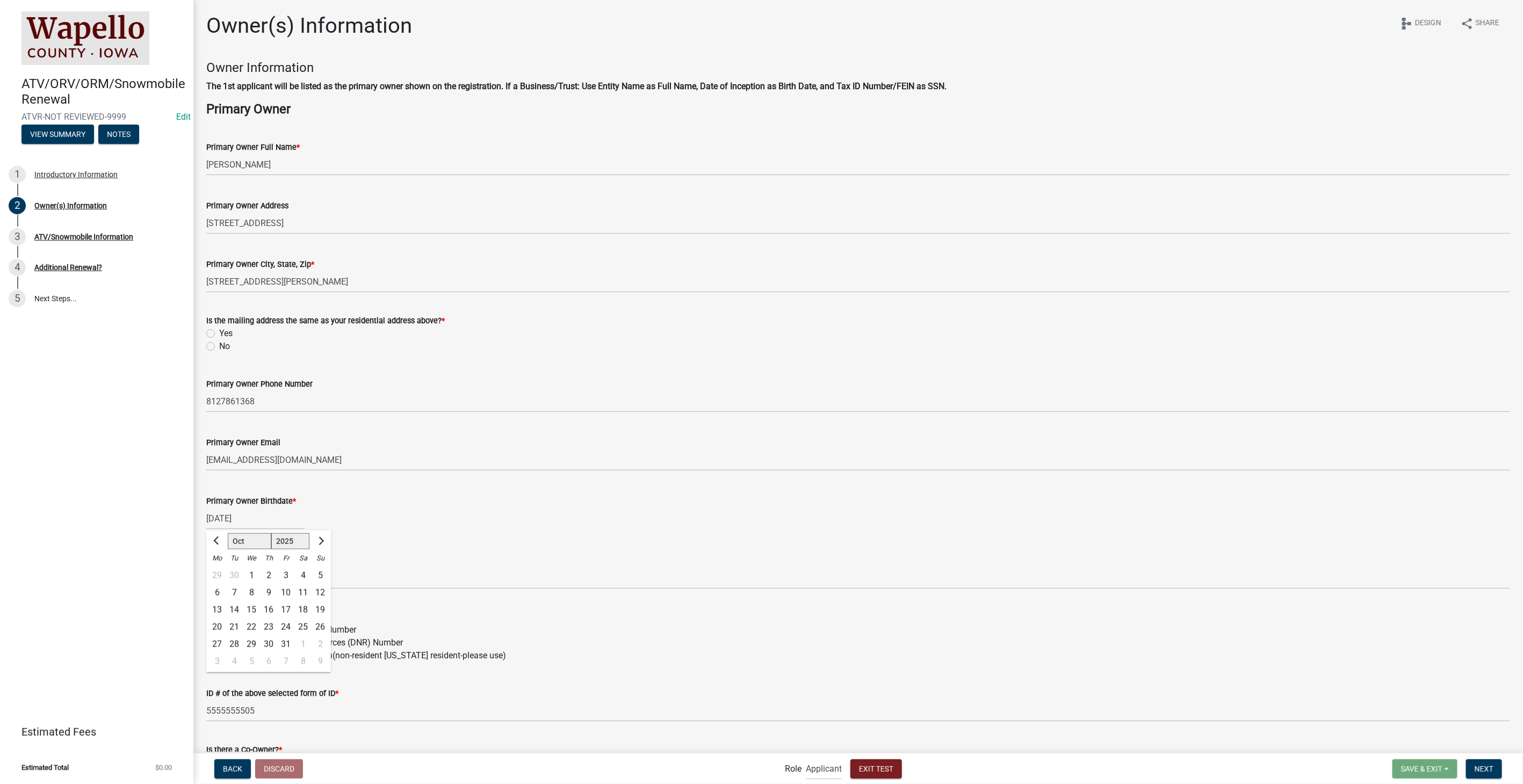
click at [219, 334] on label "Yes" at bounding box center [226, 334] width 14 height 13
click at [219, 334] on input "Yes" at bounding box center [223, 331] width 7 height 7
radio input "true"
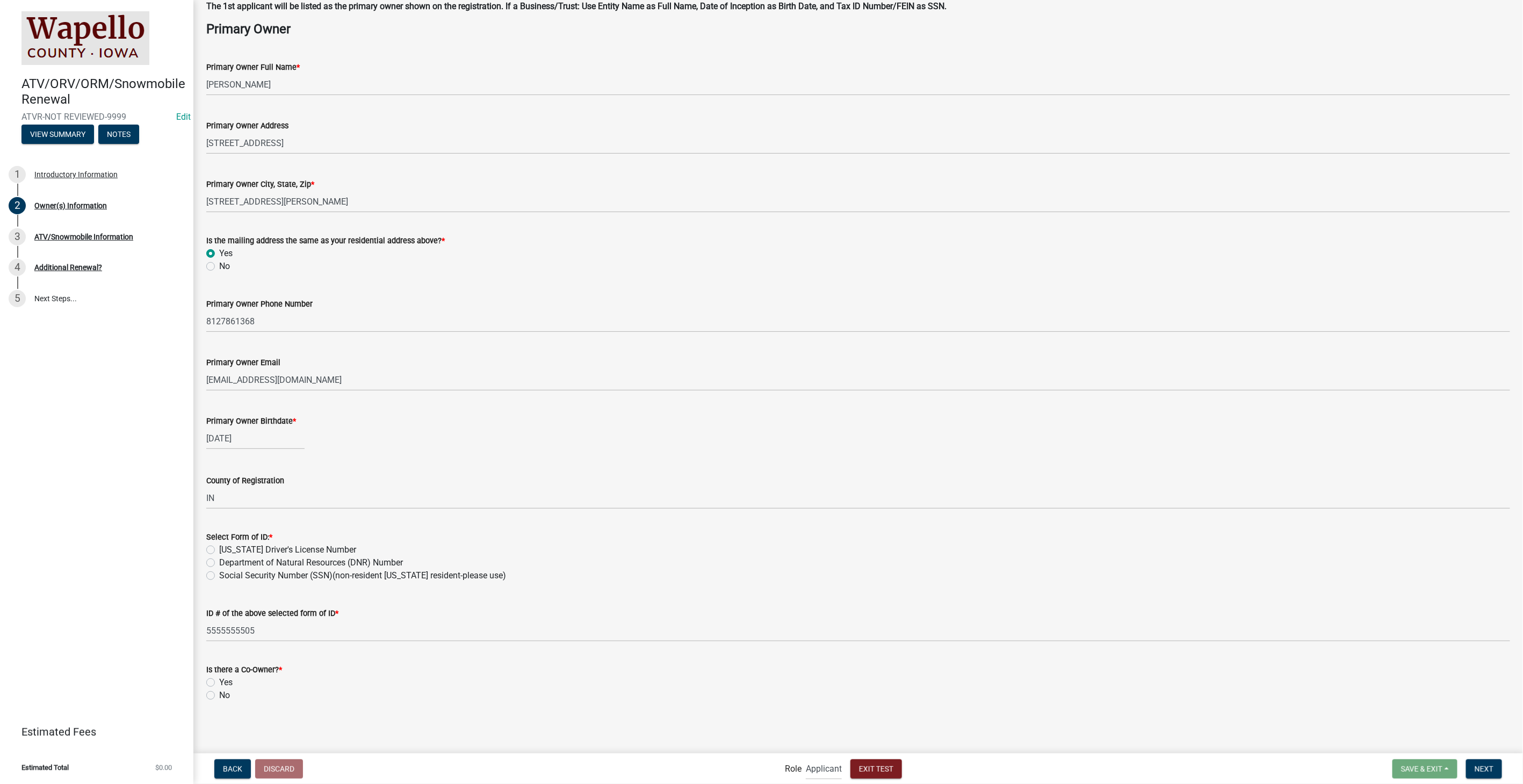
scroll to position [81, 0]
click at [219, 550] on label "[US_STATE] Driver's License Number" at bounding box center [288, 549] width 137 height 13
click at [219, 550] on input "[US_STATE] Driver's License Number" at bounding box center [223, 546] width 7 height 7
radio input "true"
click at [219, 693] on label "No" at bounding box center [225, 694] width 11 height 13
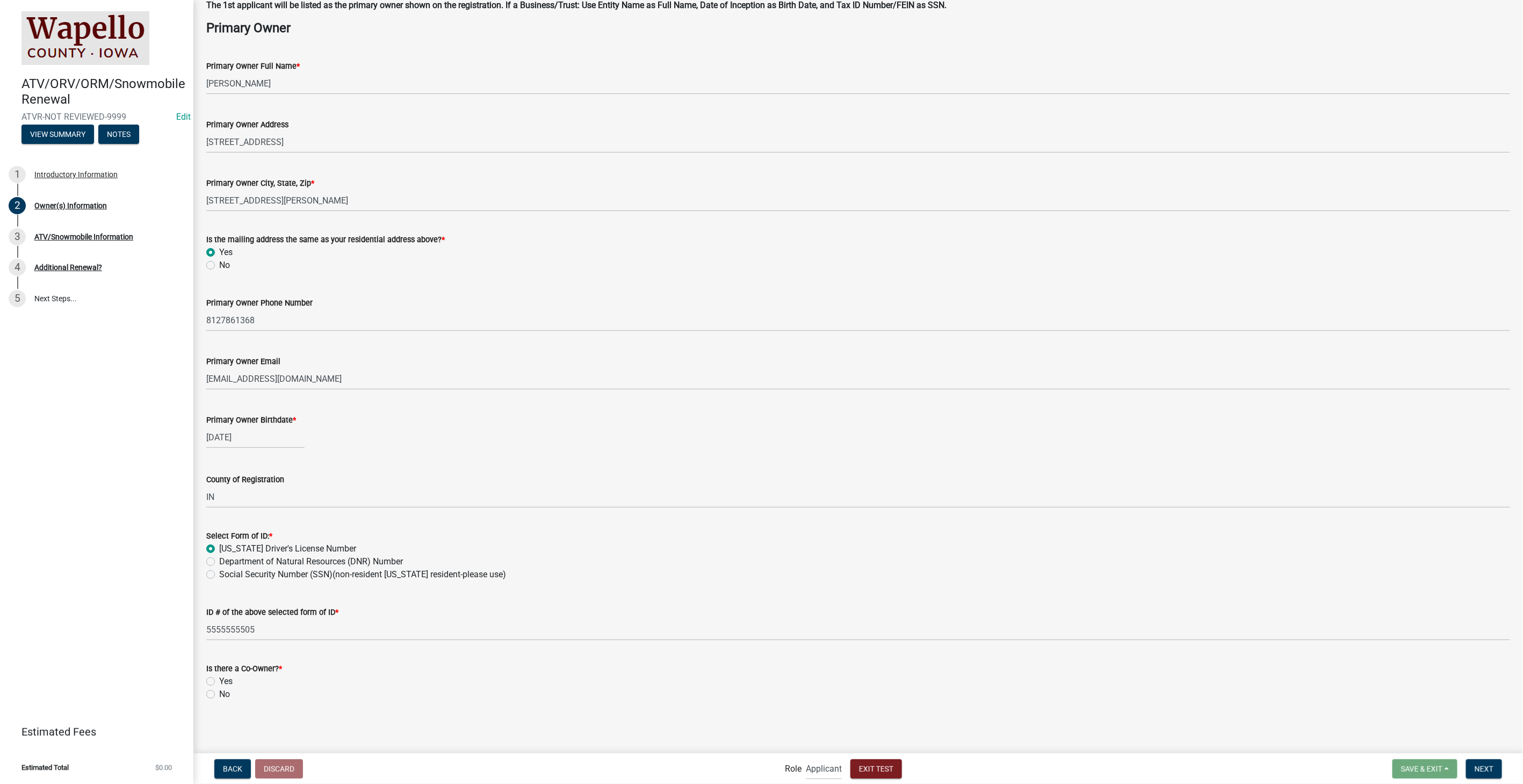
click at [219, 693] on input "No" at bounding box center [223, 691] width 7 height 7
radio input "true"
click at [1489, 770] on span "Next" at bounding box center [1484, 769] width 19 height 8
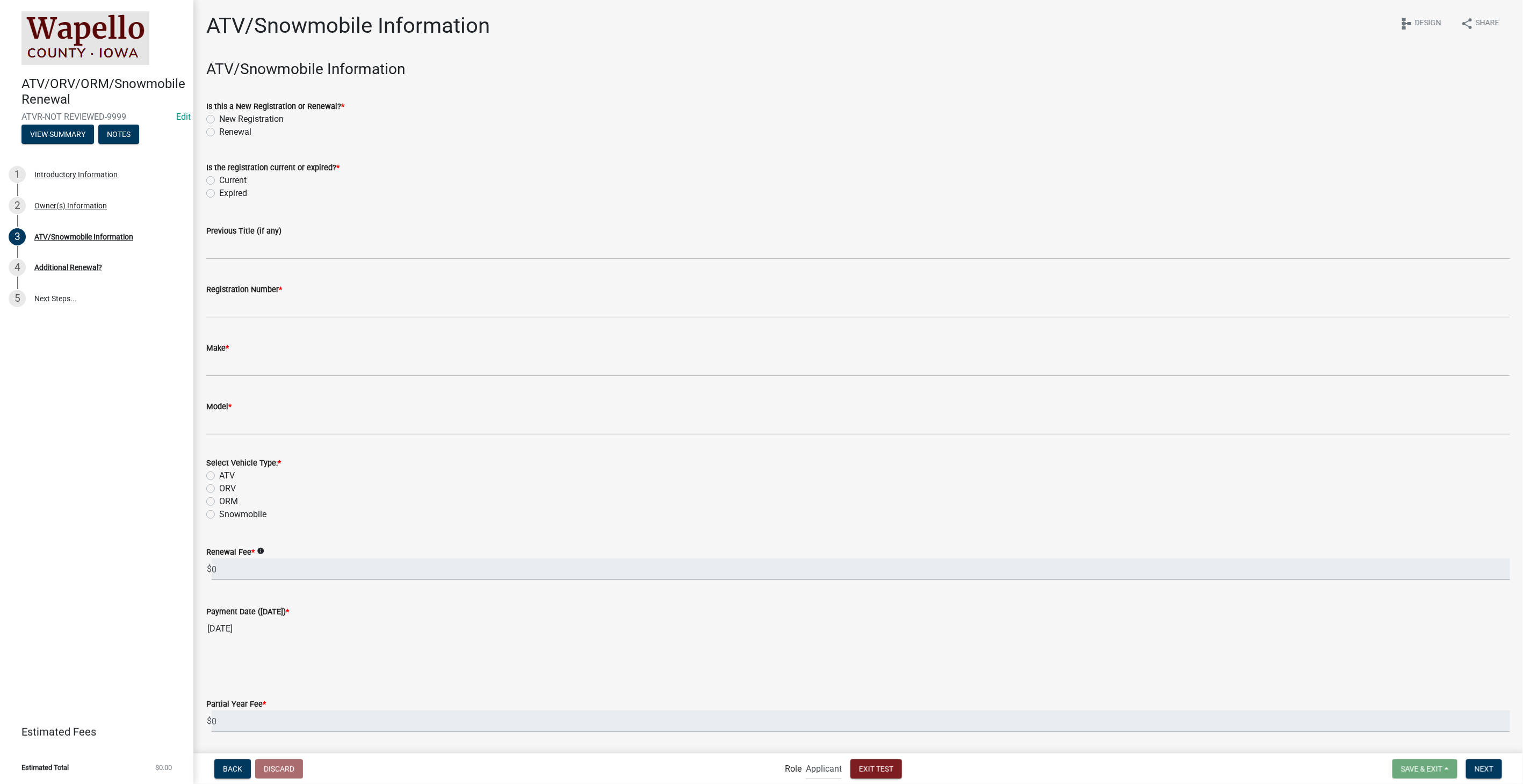
click at [219, 128] on label "Renewal" at bounding box center [235, 132] width 32 height 13
click at [219, 128] on input "Renewal" at bounding box center [223, 129] width 7 height 7
radio input "true"
click at [219, 180] on label "Current" at bounding box center [233, 180] width 27 height 13
click at [219, 180] on input "Current" at bounding box center [223, 177] width 7 height 7
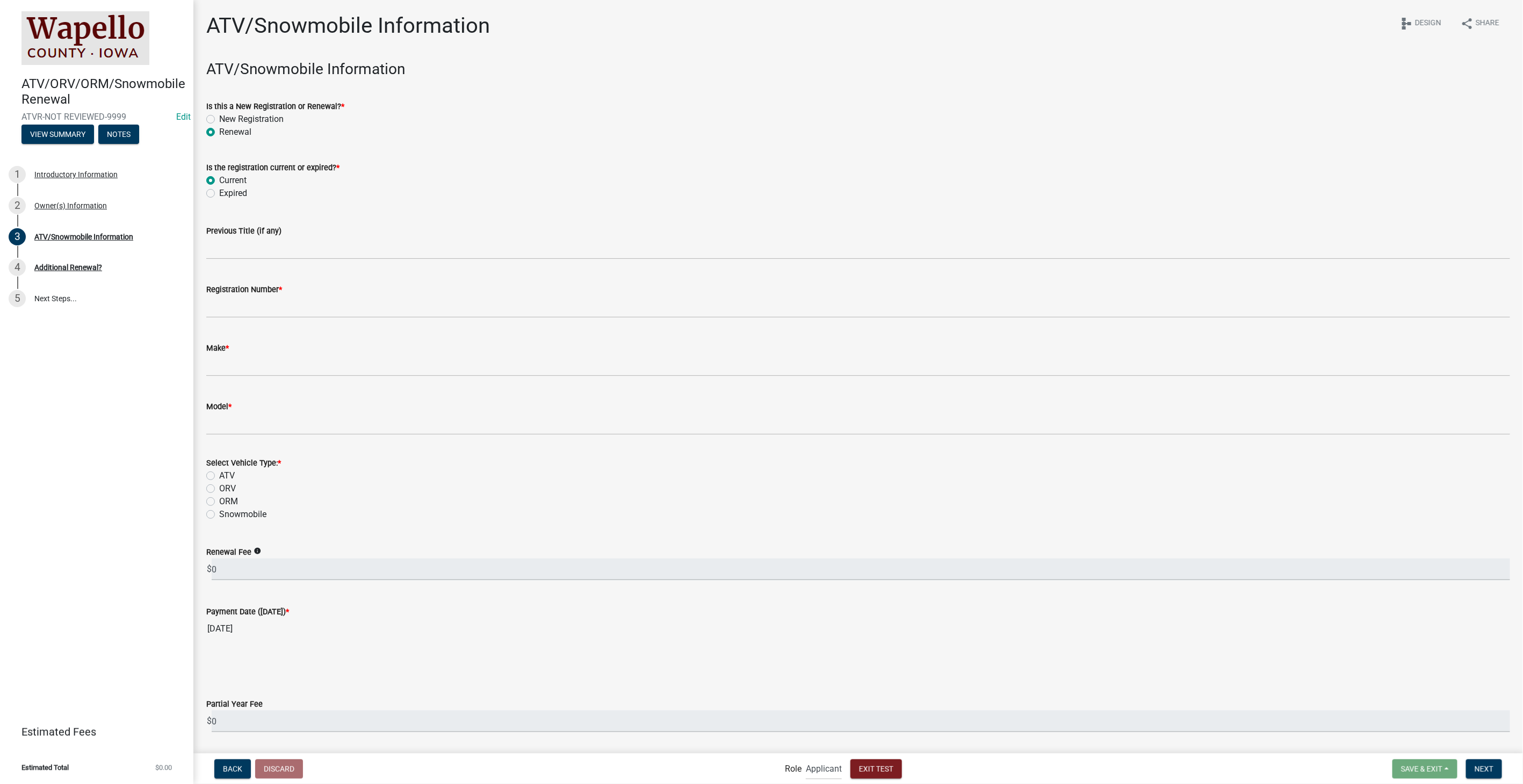
radio input "true"
click at [232, 302] on input "Registration Number *" at bounding box center [858, 307] width 1304 height 22
type input "WAIA-2023-452"
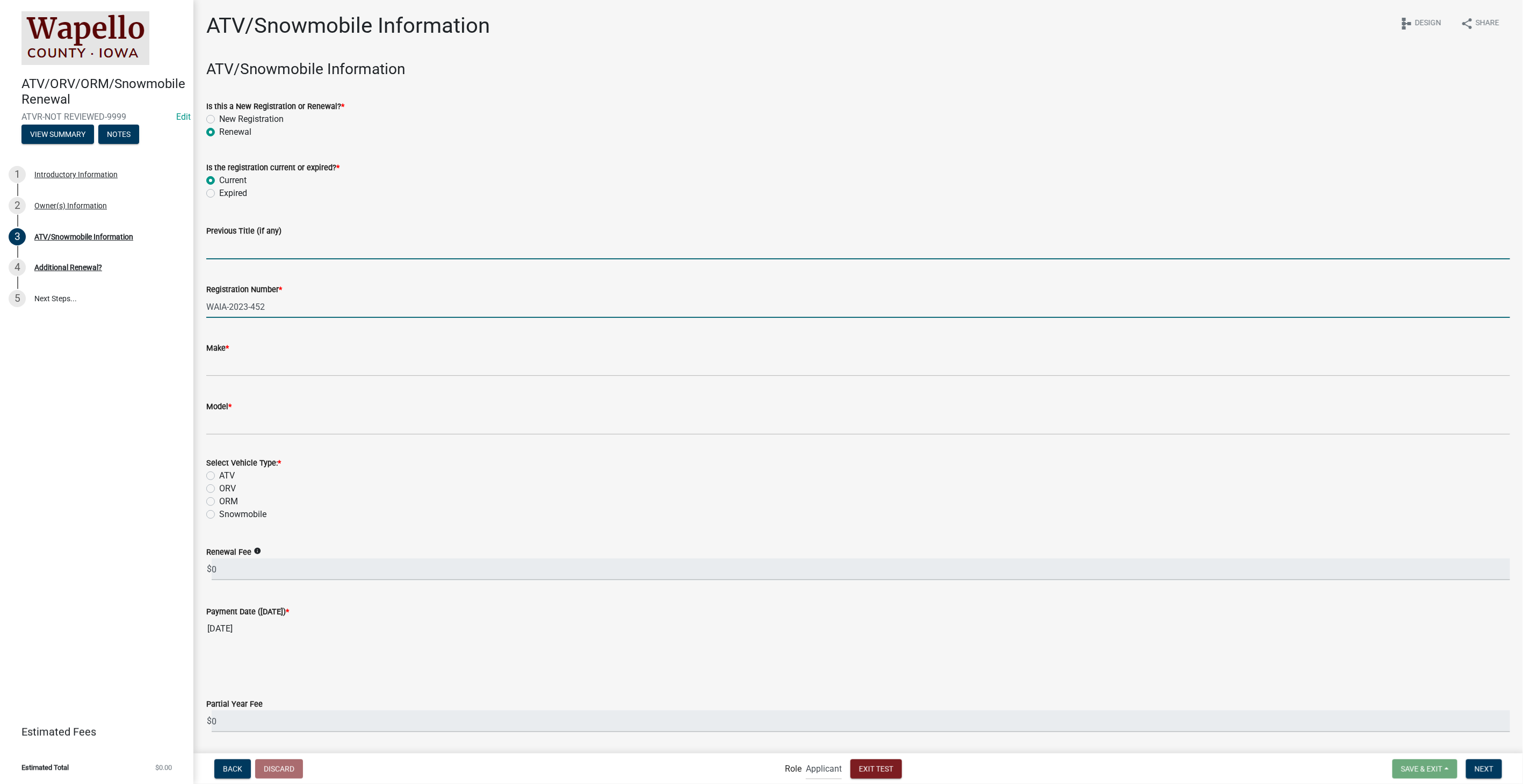
type input "vizio"
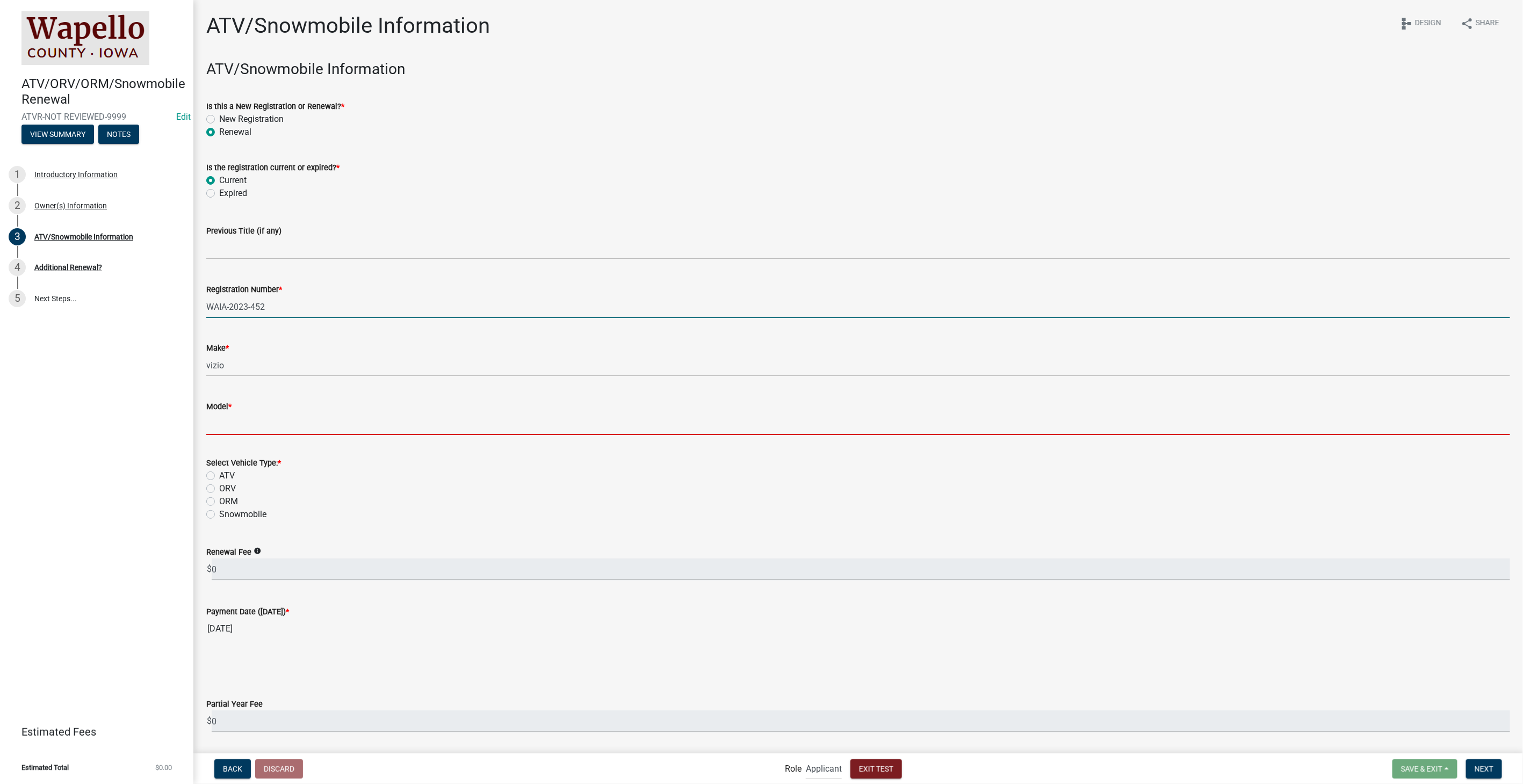
type input "yeet"
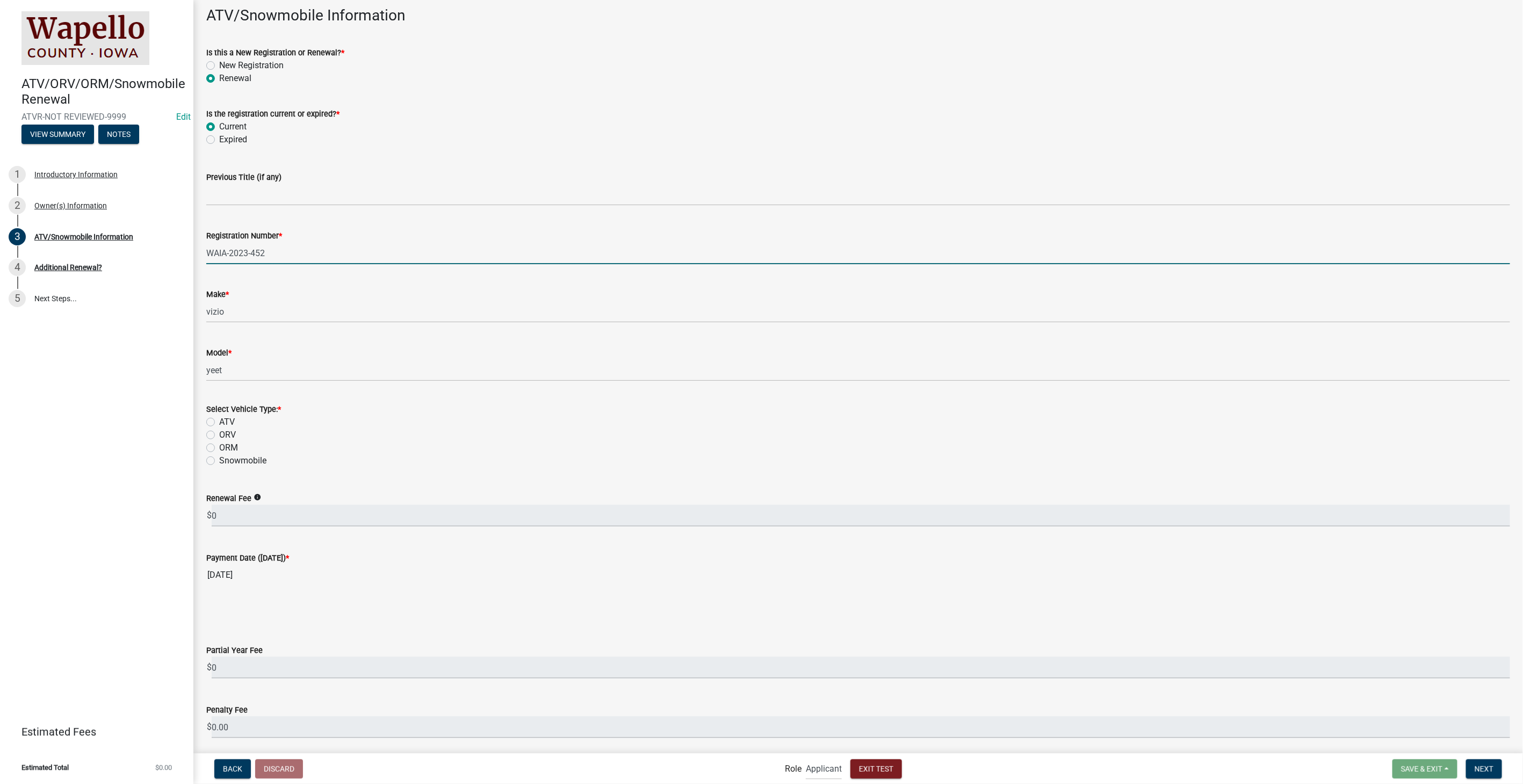
scroll to position [60, 0]
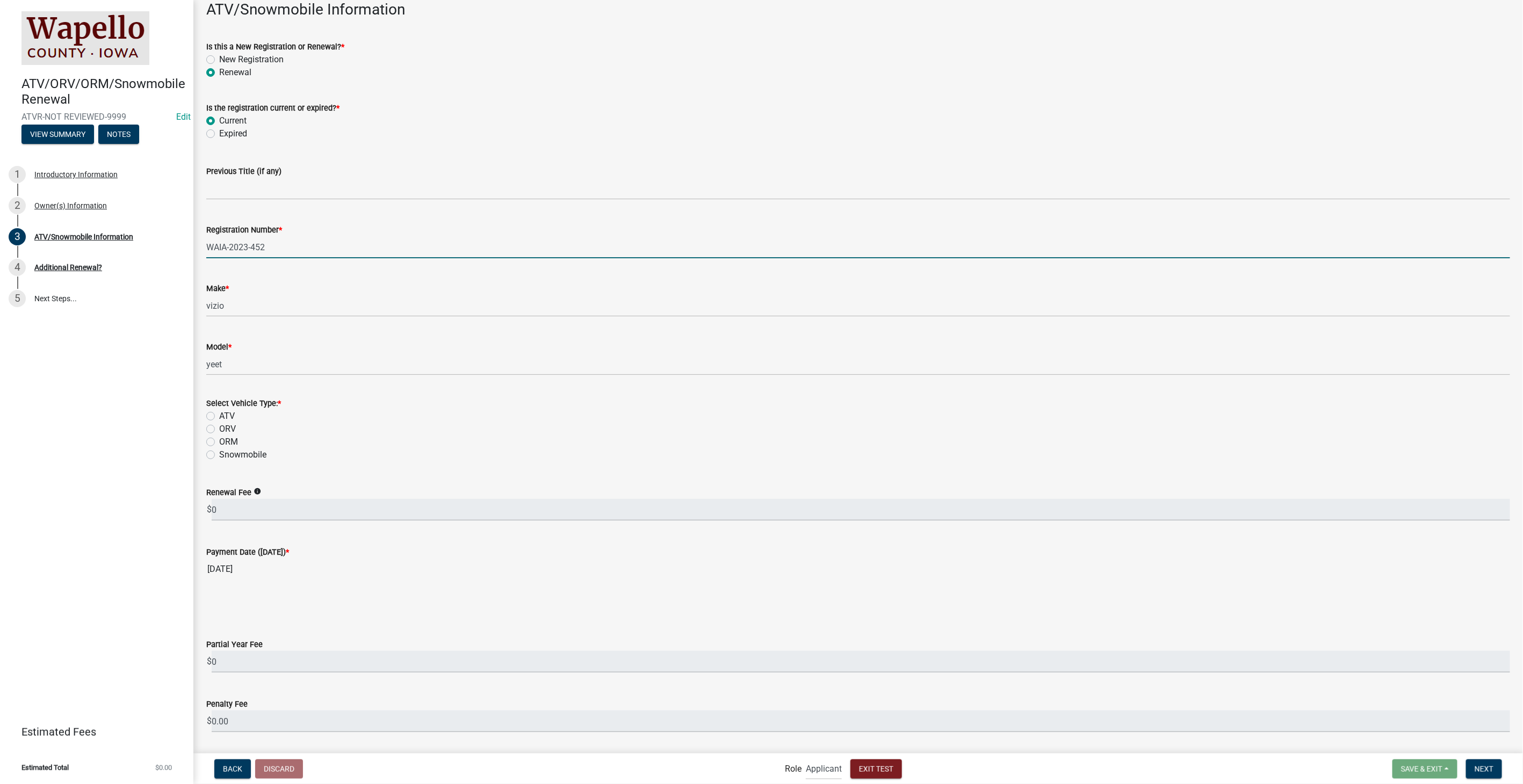
click at [219, 413] on label "ATV" at bounding box center [227, 416] width 15 height 13
click at [219, 413] on input "ATV" at bounding box center [223, 413] width 7 height 7
radio input "true"
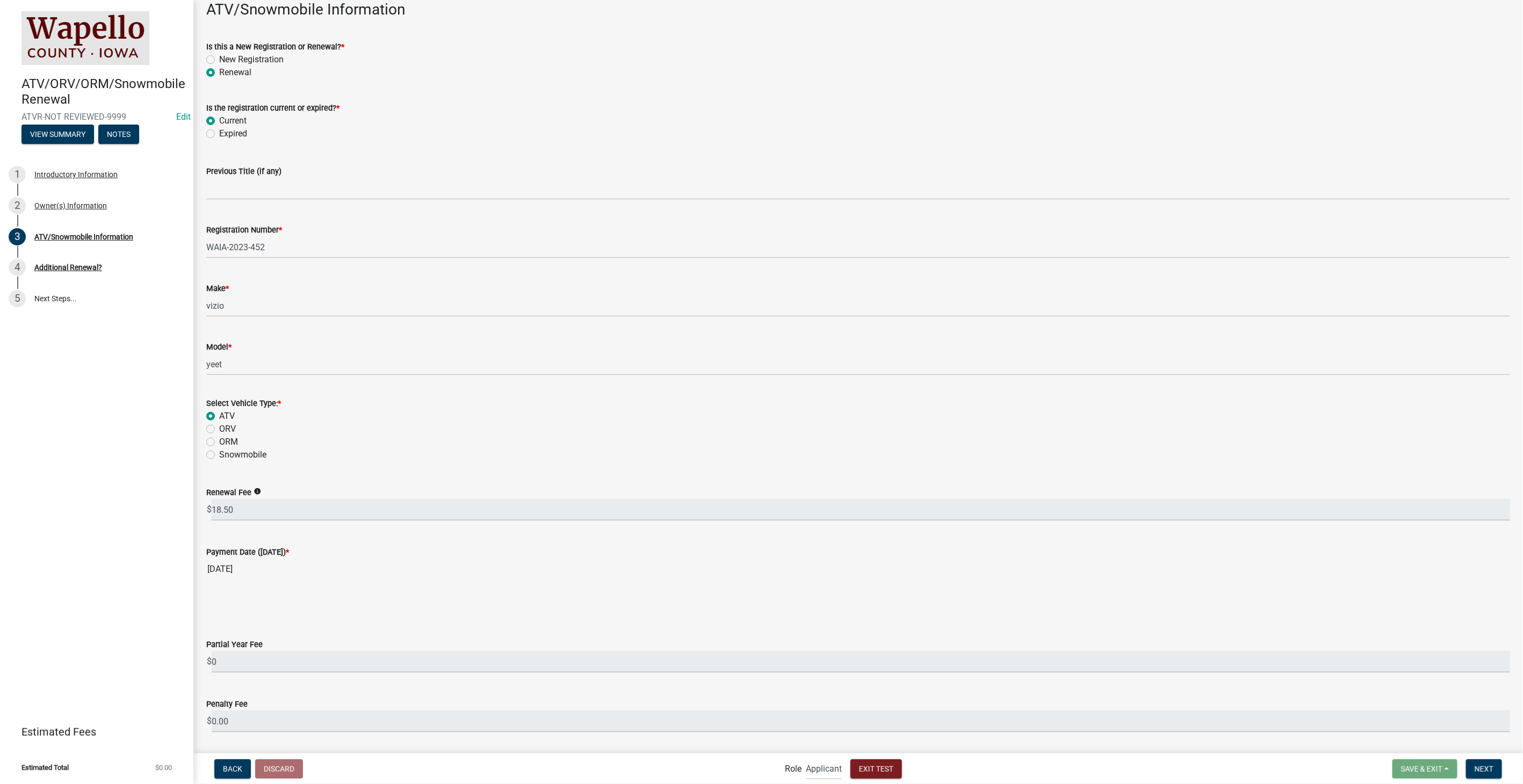
click at [219, 132] on label "Expired" at bounding box center [233, 134] width 28 height 13
click at [219, 132] on input "Expired" at bounding box center [223, 131] width 7 height 7
radio input "true"
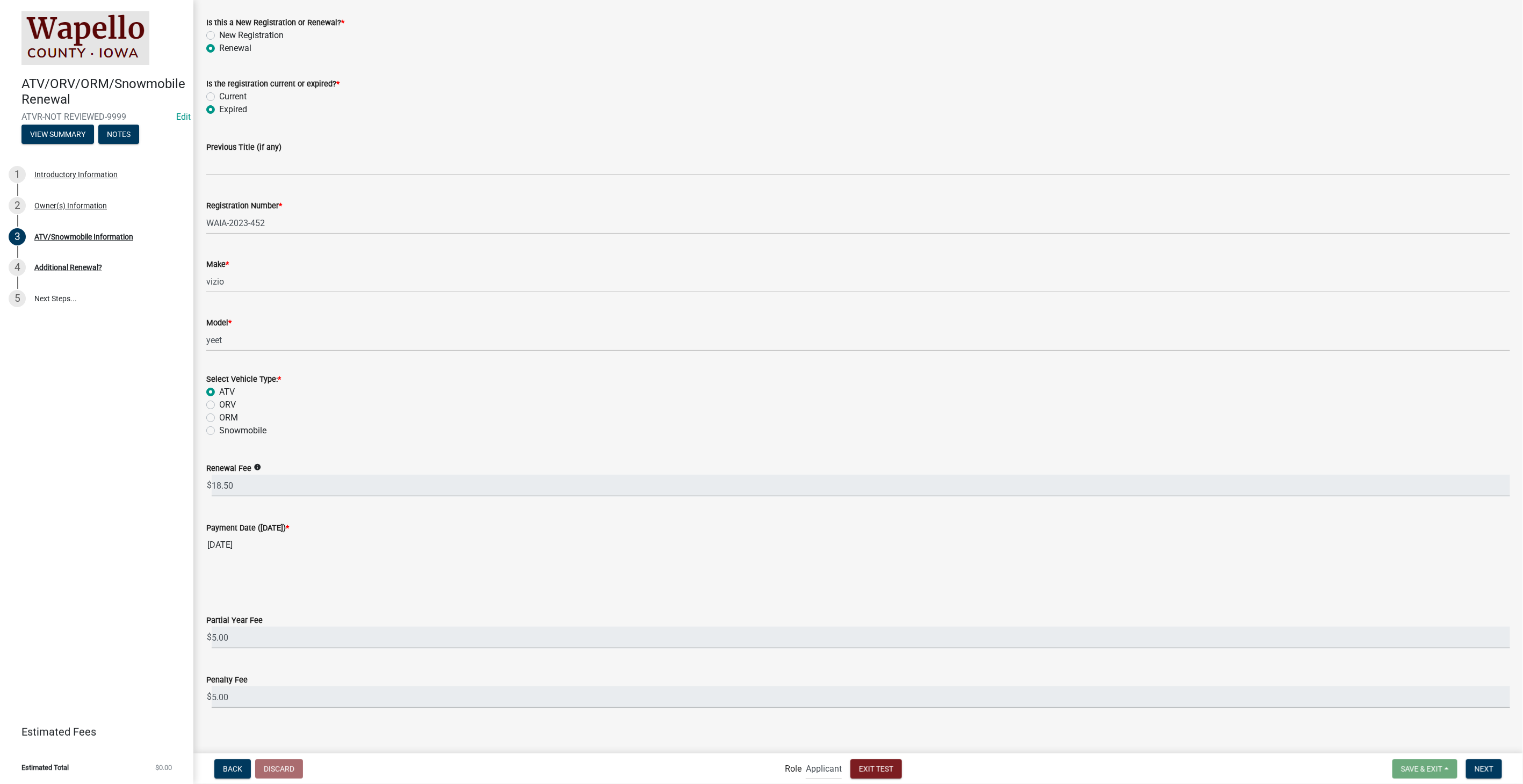
scroll to position [91, 0]
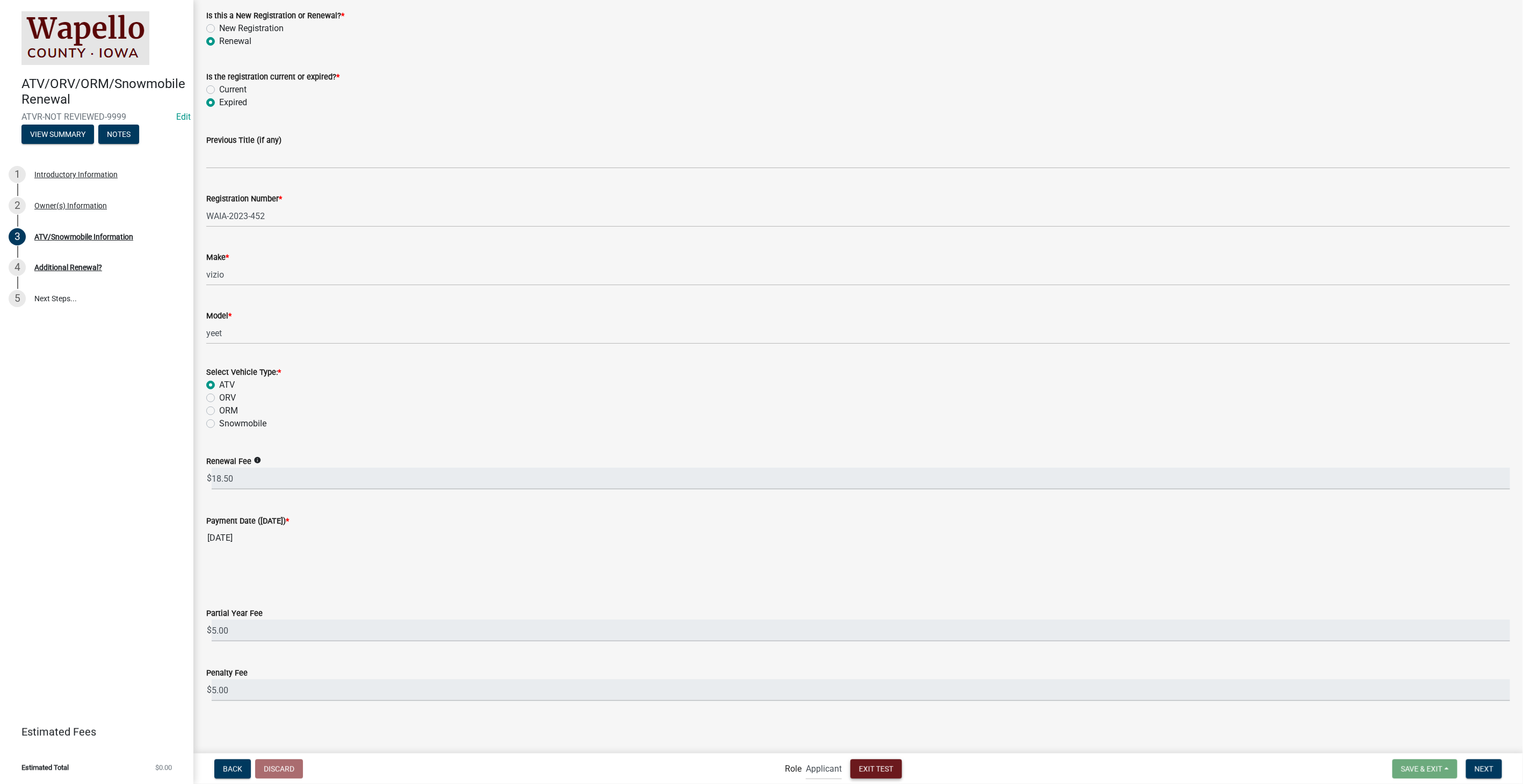
click at [866, 766] on span "Exit Test" at bounding box center [876, 769] width 34 height 8
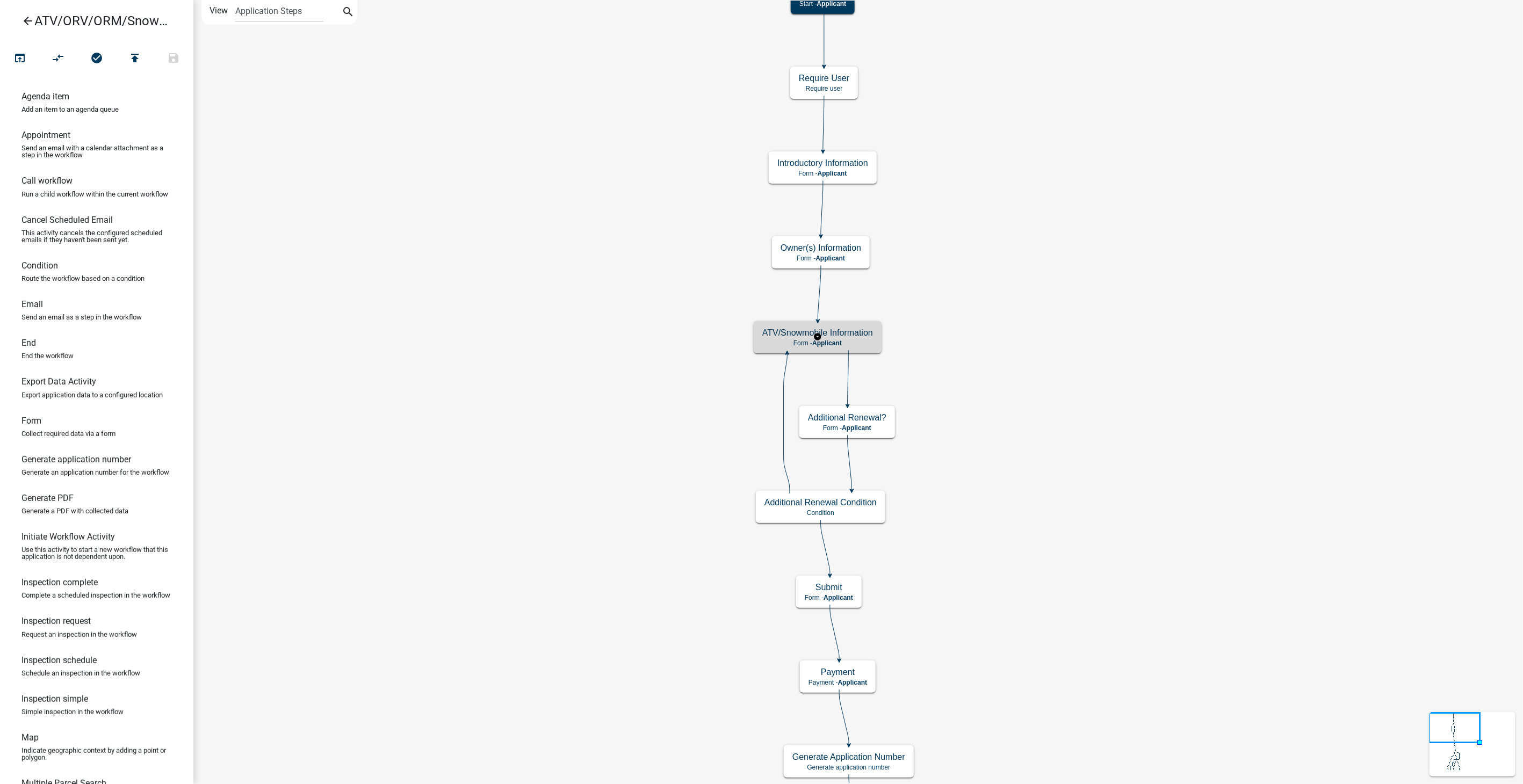
click at [849, 348] on div "ATV/Snowmobile Information Form - Applicant" at bounding box center [818, 337] width 128 height 32
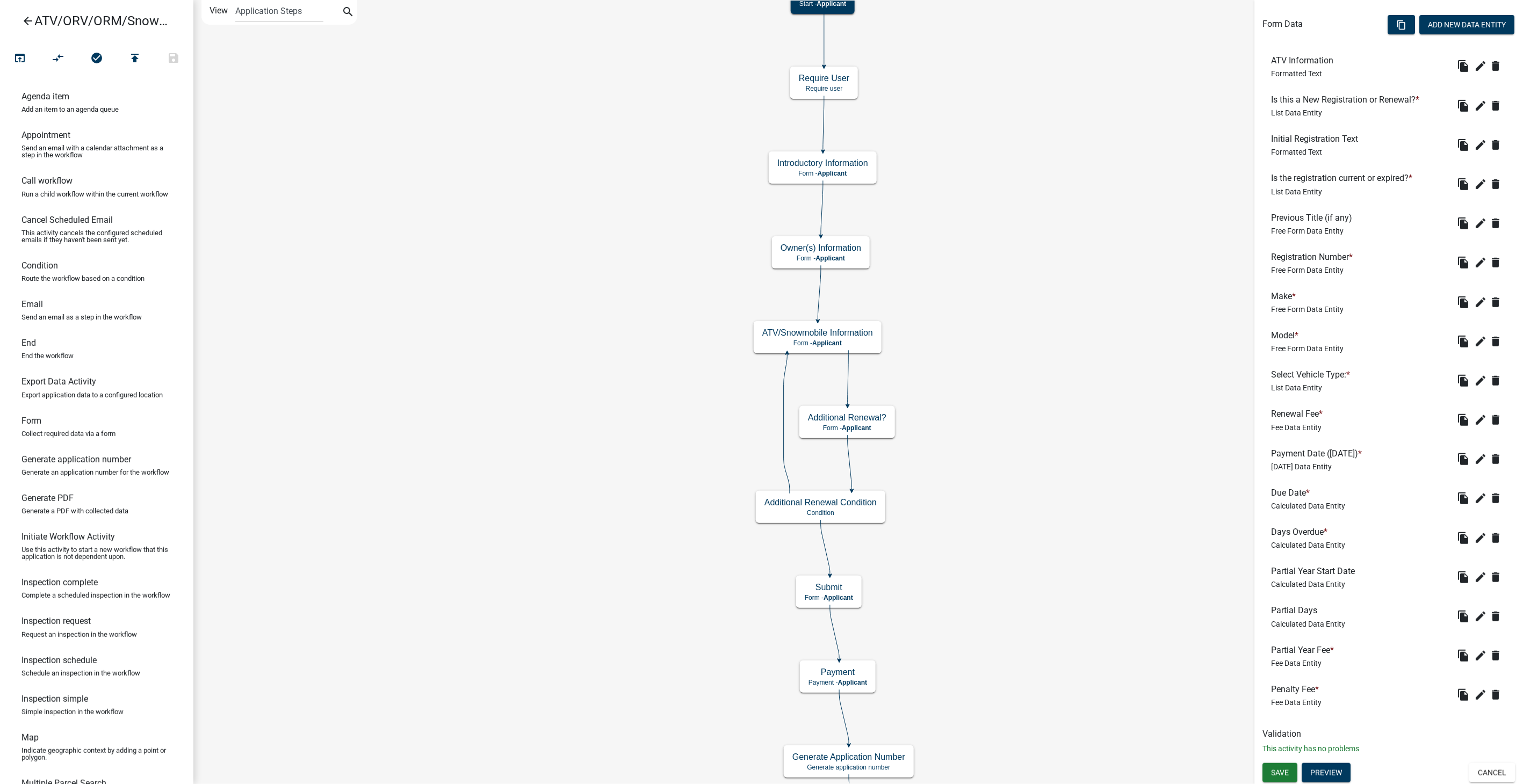
scroll to position [312, 0]
click at [1474, 656] on icon "edit" at bounding box center [1480, 655] width 13 height 13
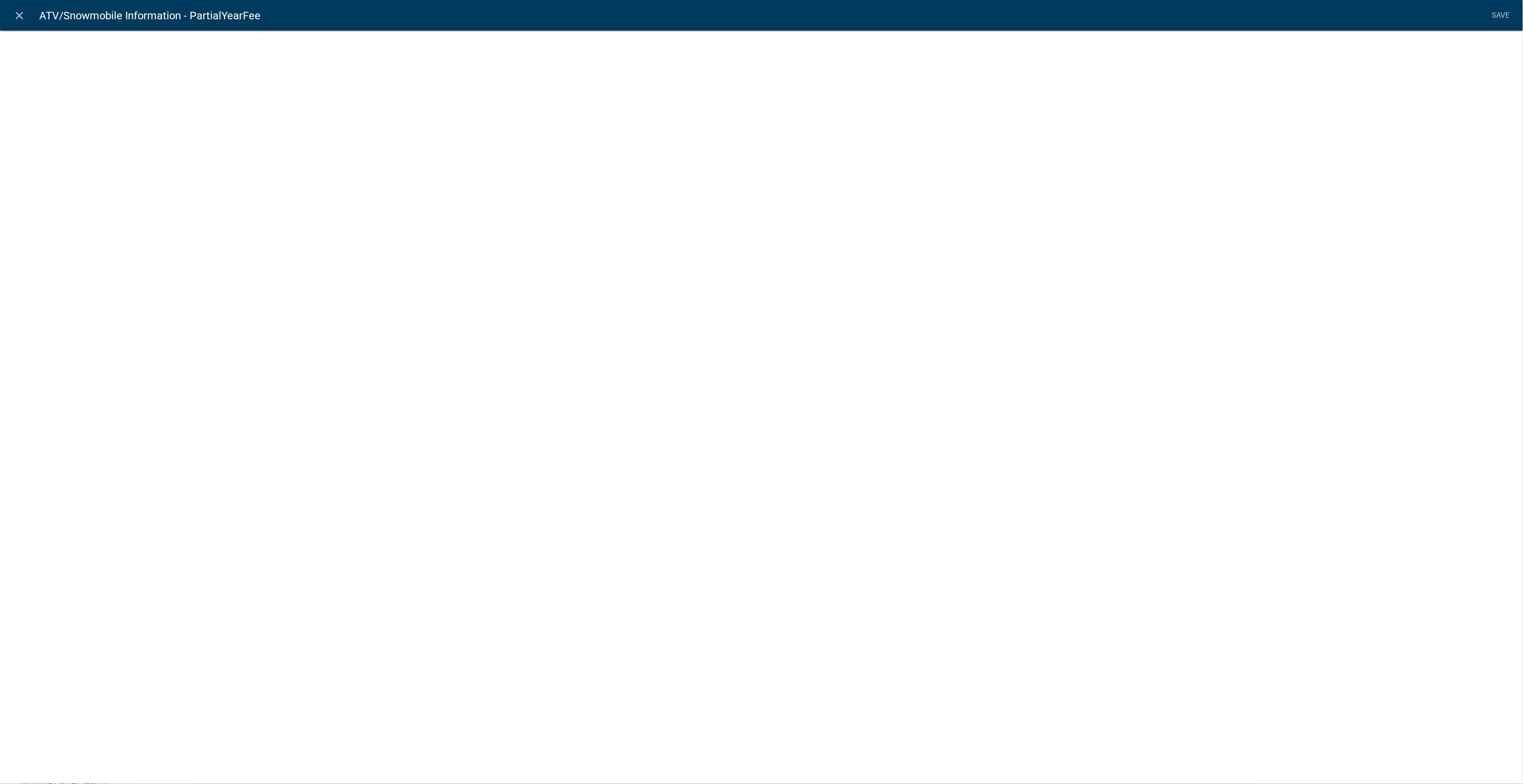
select select "fee"
select select "258b736f-576f-4325-a78c-fcdf45871ca8"
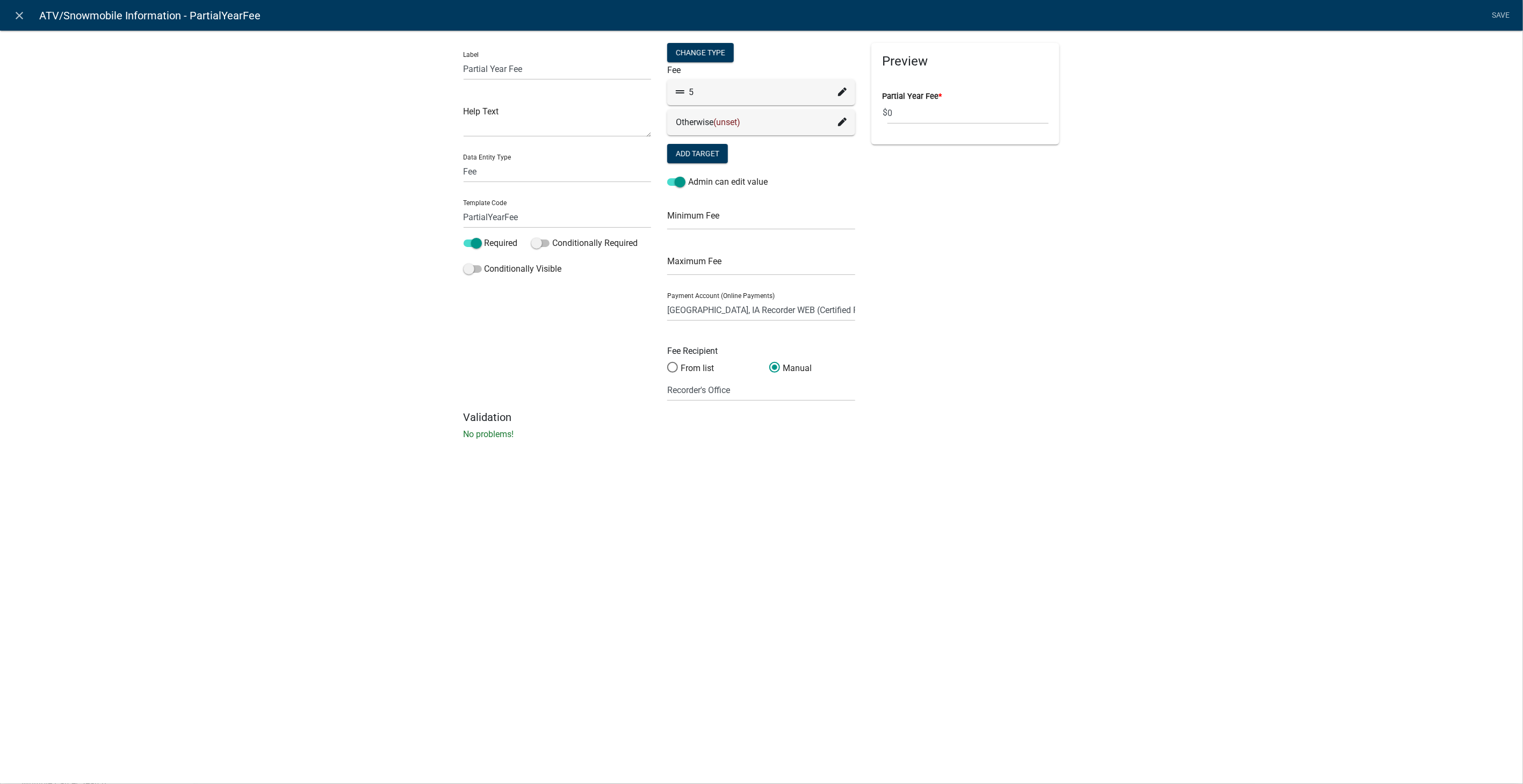
click at [839, 90] on icon at bounding box center [842, 92] width 8 height 8
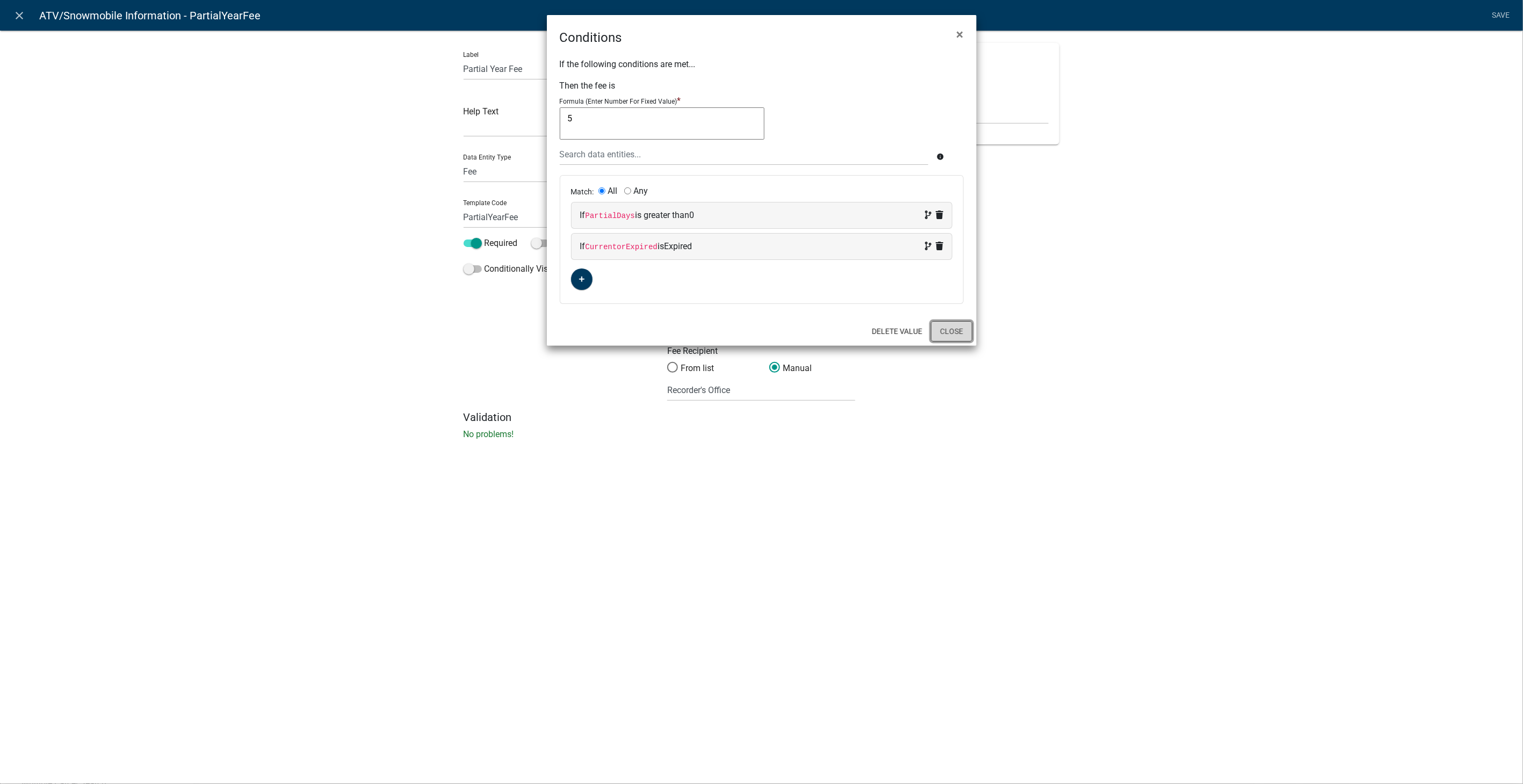
click at [946, 332] on button "Close" at bounding box center [952, 332] width 42 height 20
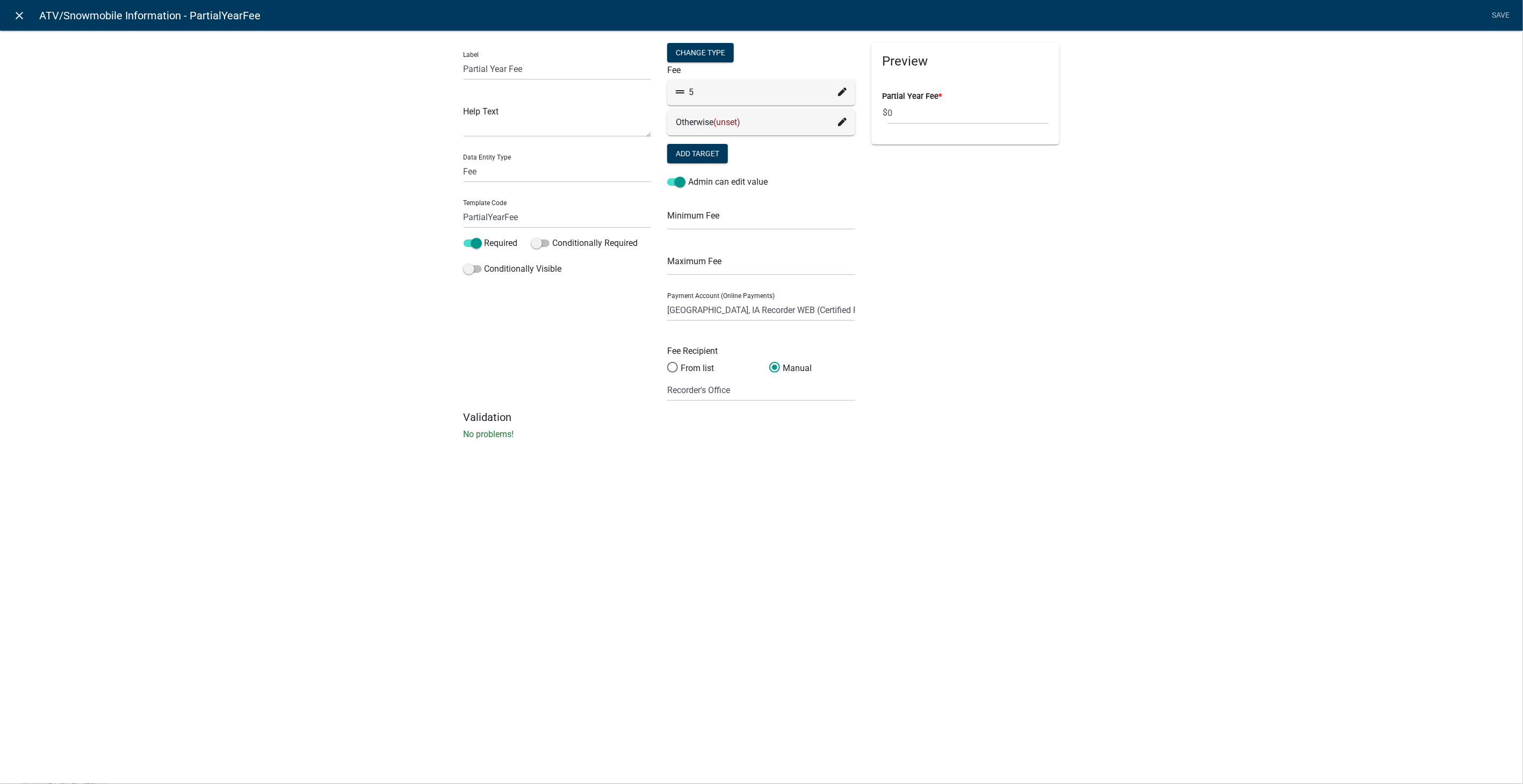
click at [23, 17] on icon "close" at bounding box center [20, 15] width 13 height 13
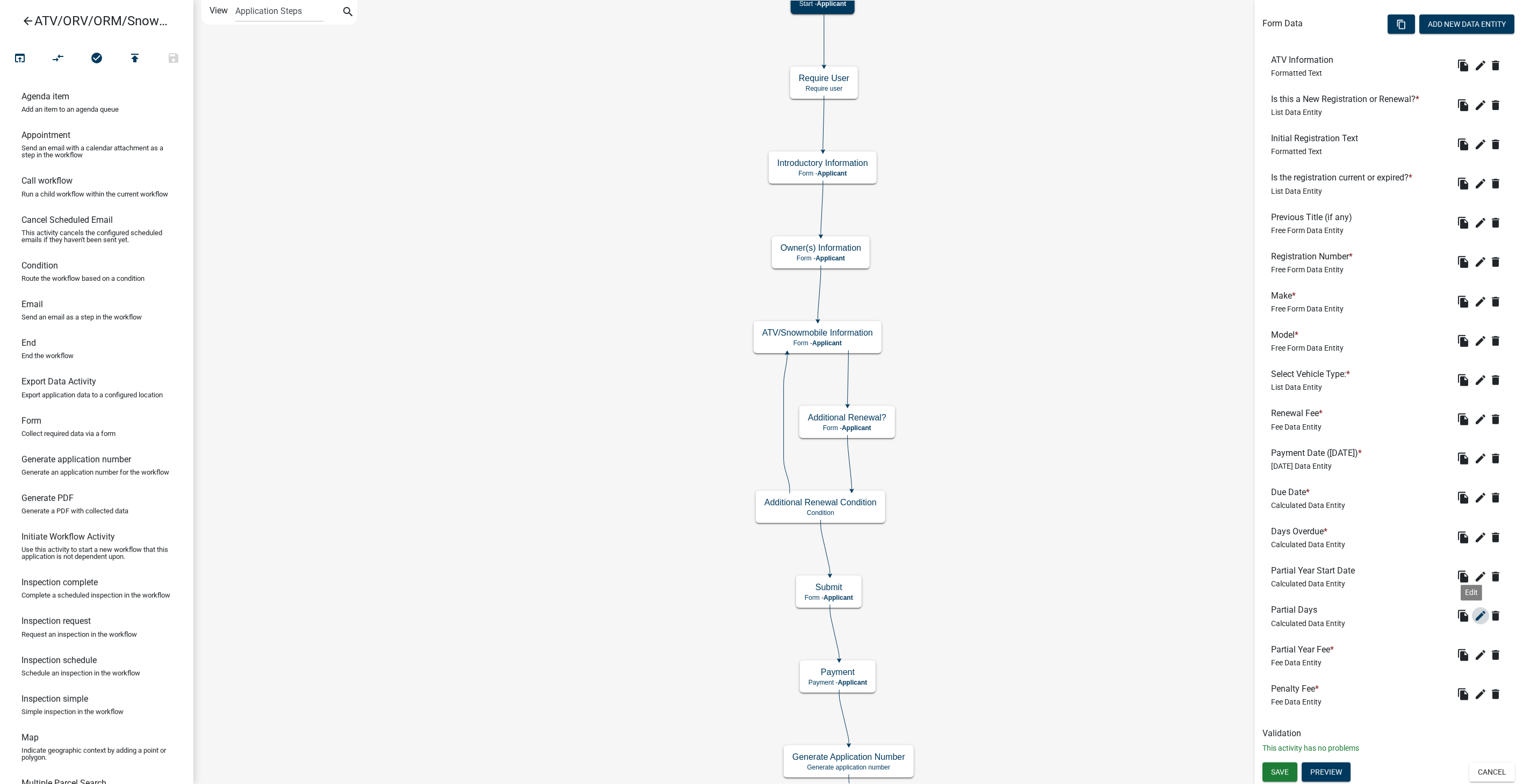
click at [1474, 617] on icon "edit" at bounding box center [1480, 616] width 13 height 13
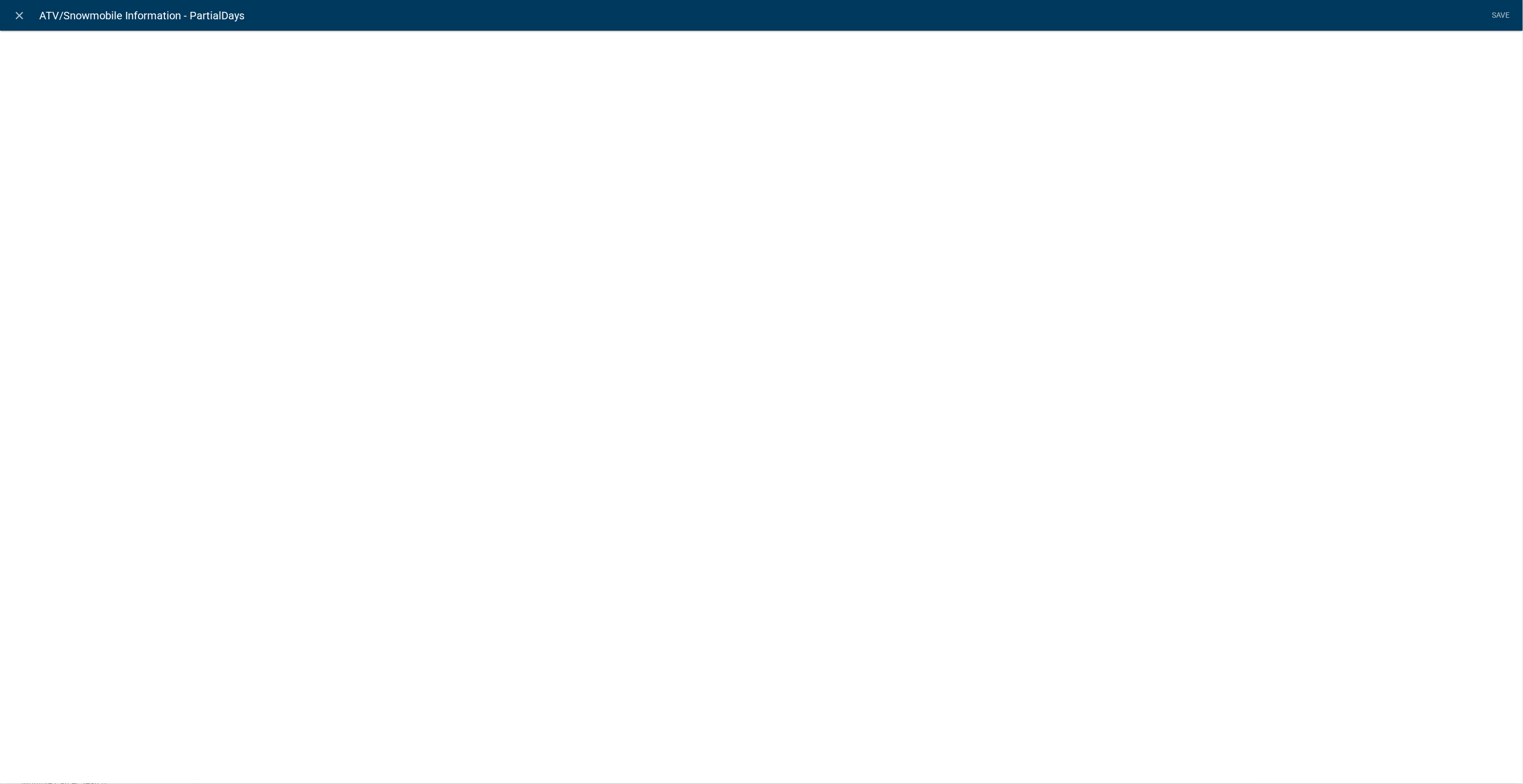
select select "calculated-value"
select select "2"
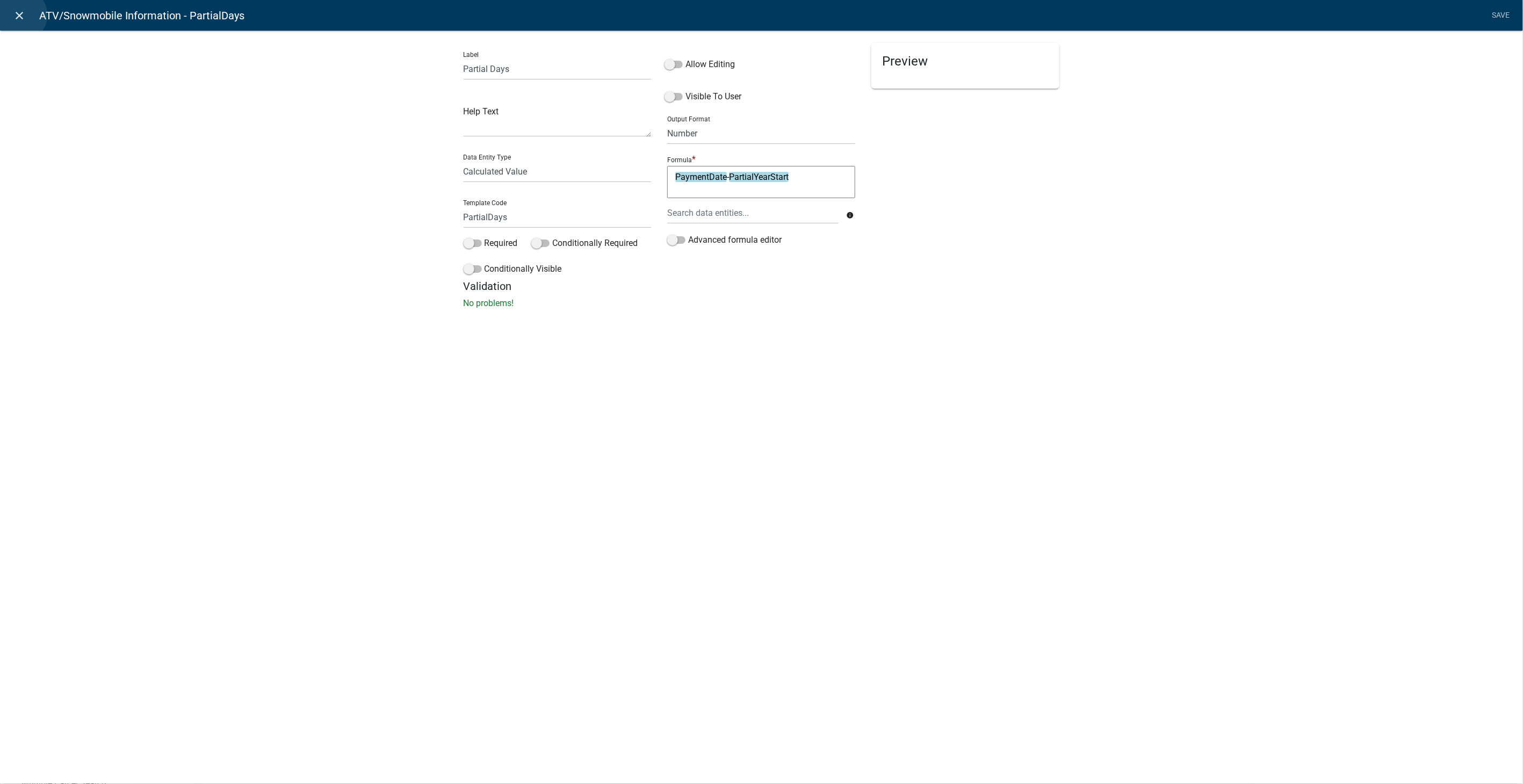
click at [20, 15] on icon "close" at bounding box center [20, 15] width 13 height 13
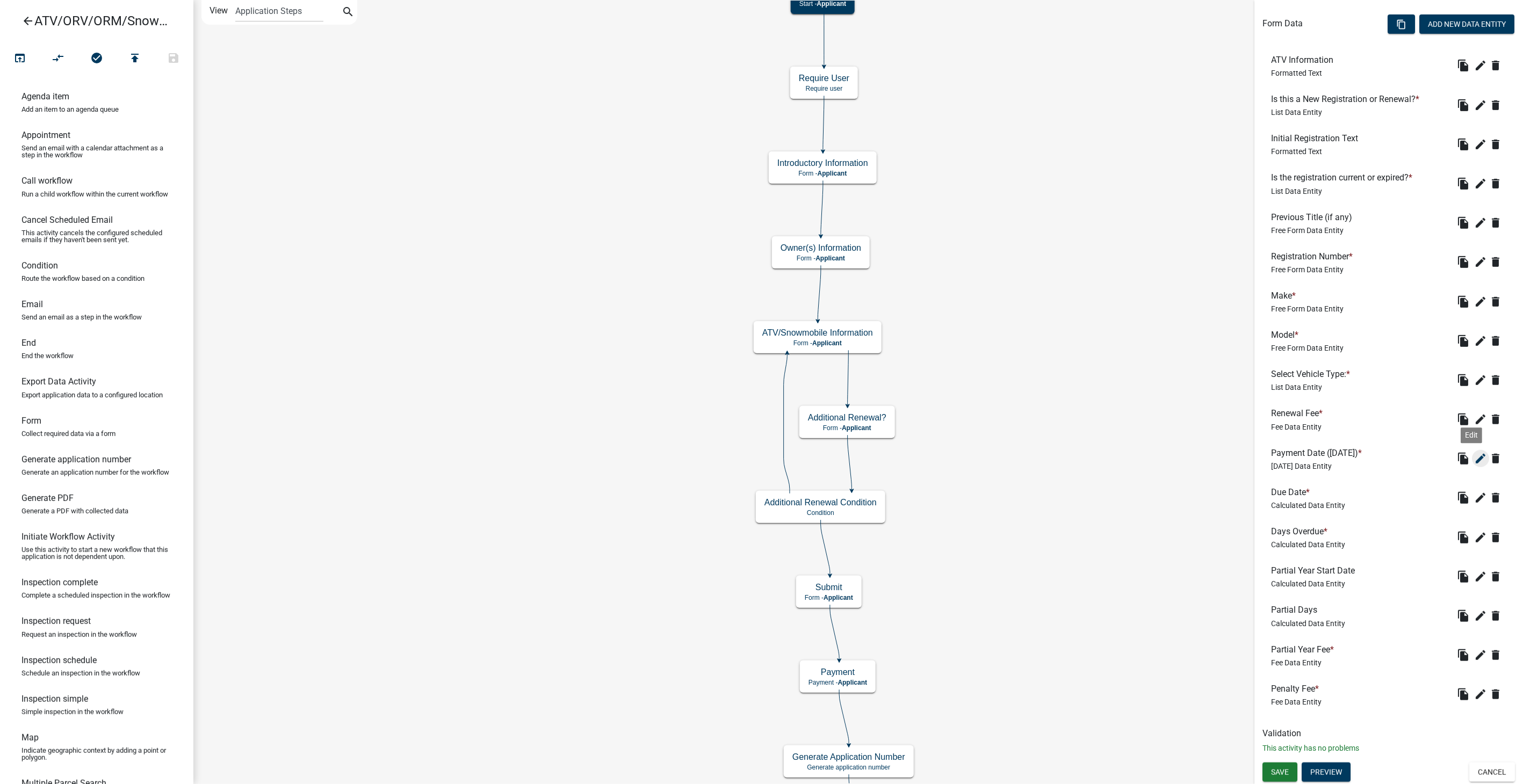
click at [1474, 459] on icon "edit" at bounding box center [1480, 459] width 13 height 13
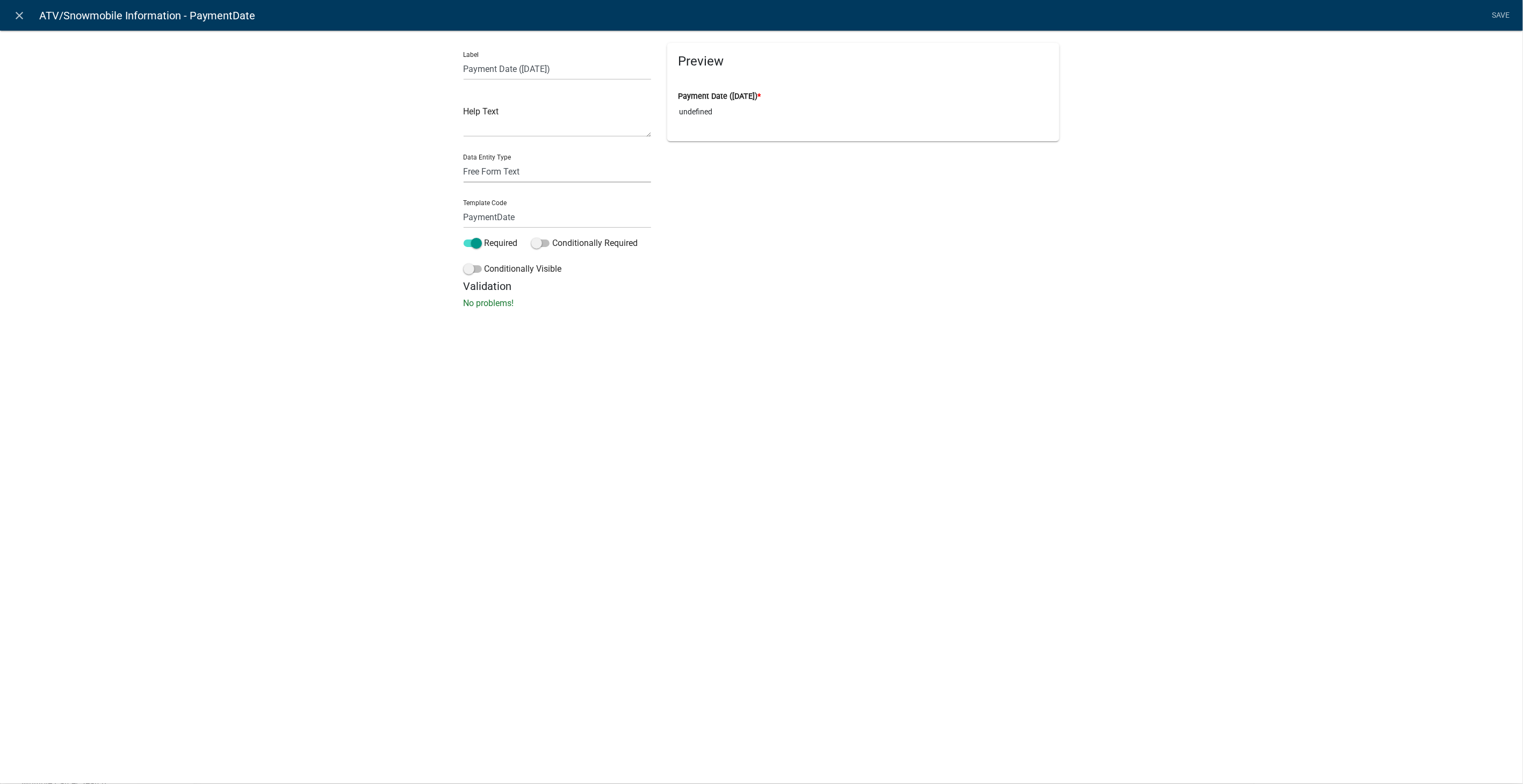
click at [516, 161] on select "Free Form Text Document Display Entity Value Fee Numeric Data Date Map Sketch D…" at bounding box center [557, 171] width 188 height 22
select select "date"
click at [464, 161] on select "Free Form Text Document Display Entity Value Fee Numeric Data Date Map Sketch D…" at bounding box center [557, 171] width 188 height 22
select select "date"
select select
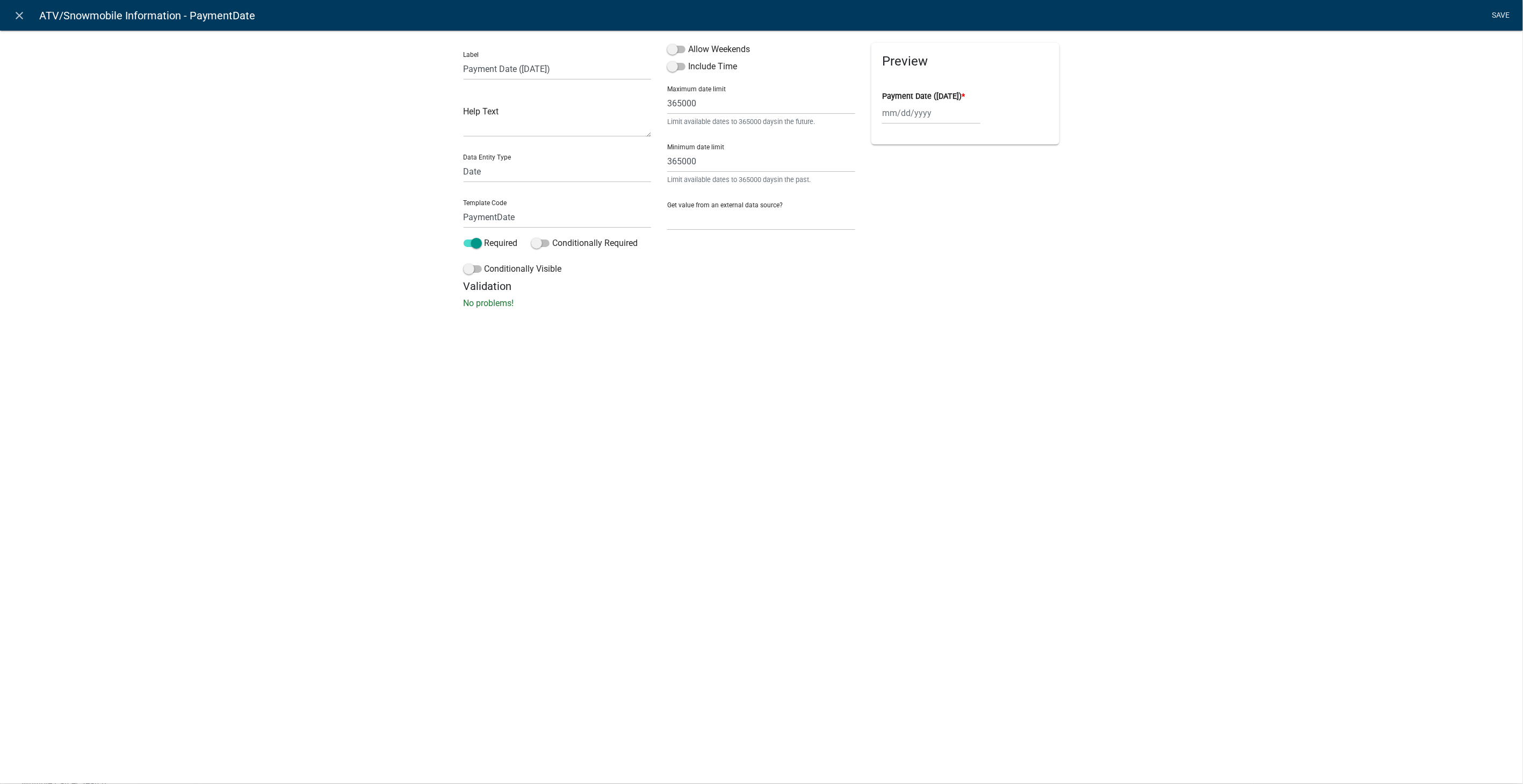
click at [1498, 8] on link "Save" at bounding box center [1500, 15] width 27 height 20
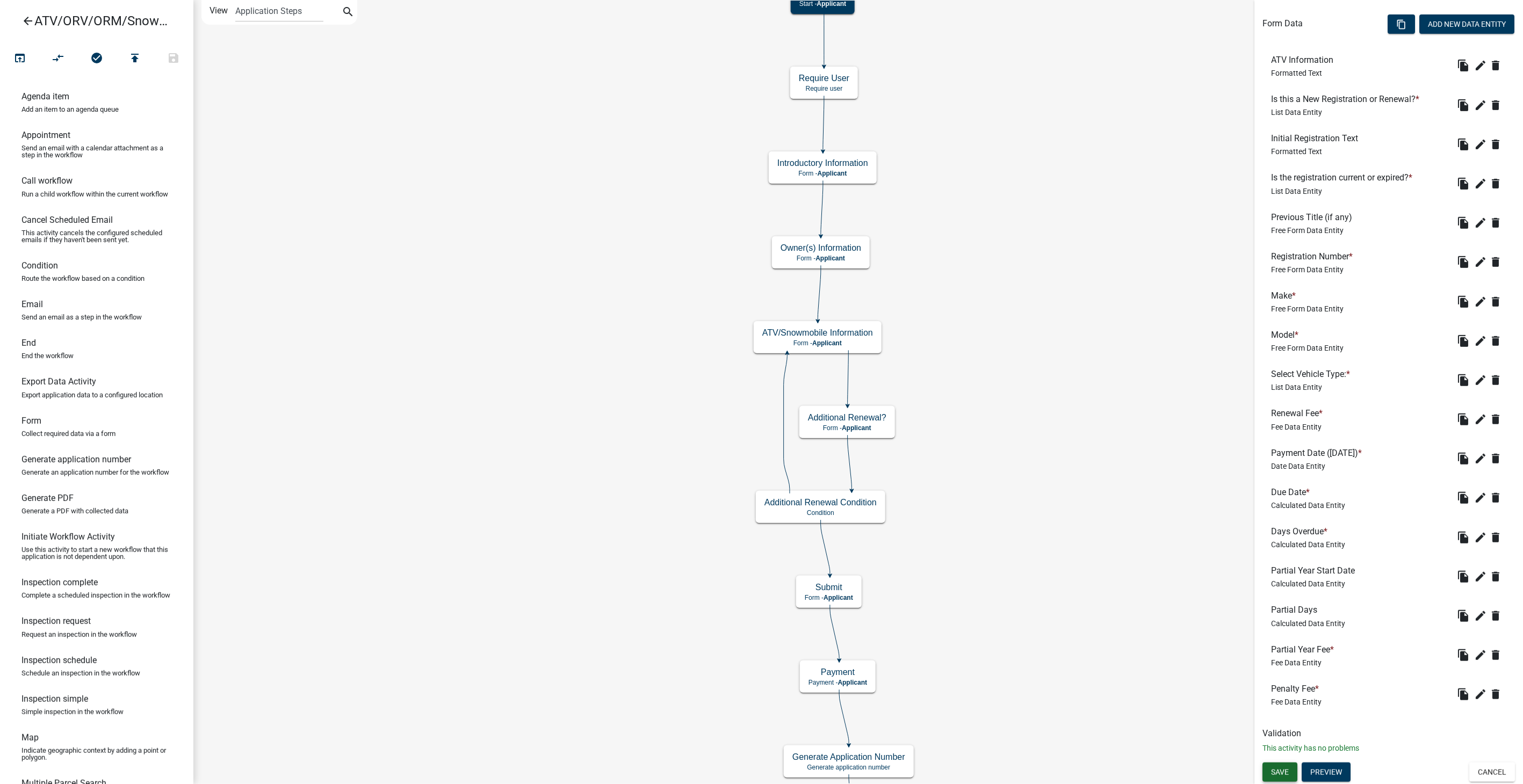
click at [1281, 770] on span "Save" at bounding box center [1280, 772] width 18 height 8
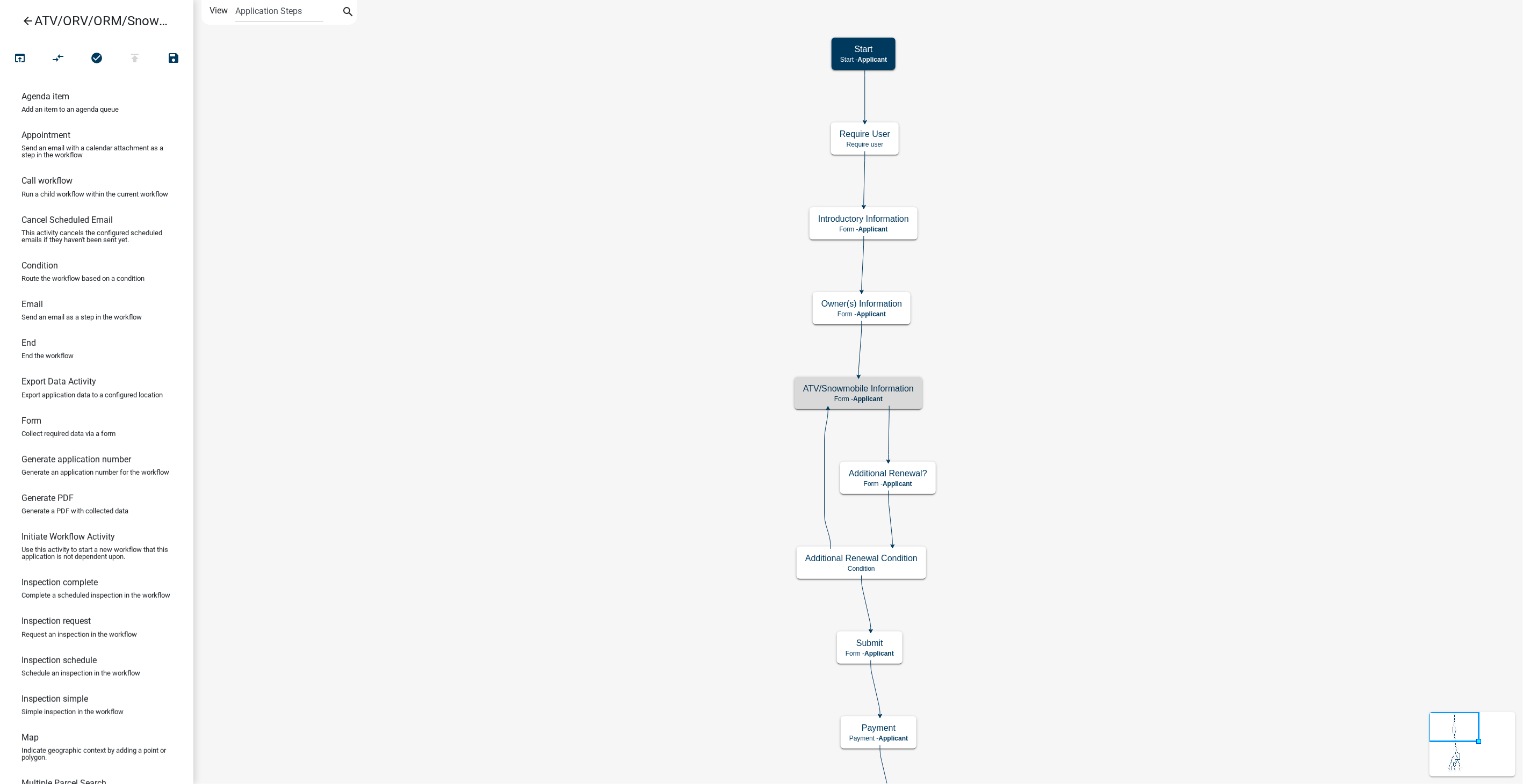
scroll to position [0, 0]
click at [27, 57] on button "open_in_browser" at bounding box center [20, 59] width 39 height 23
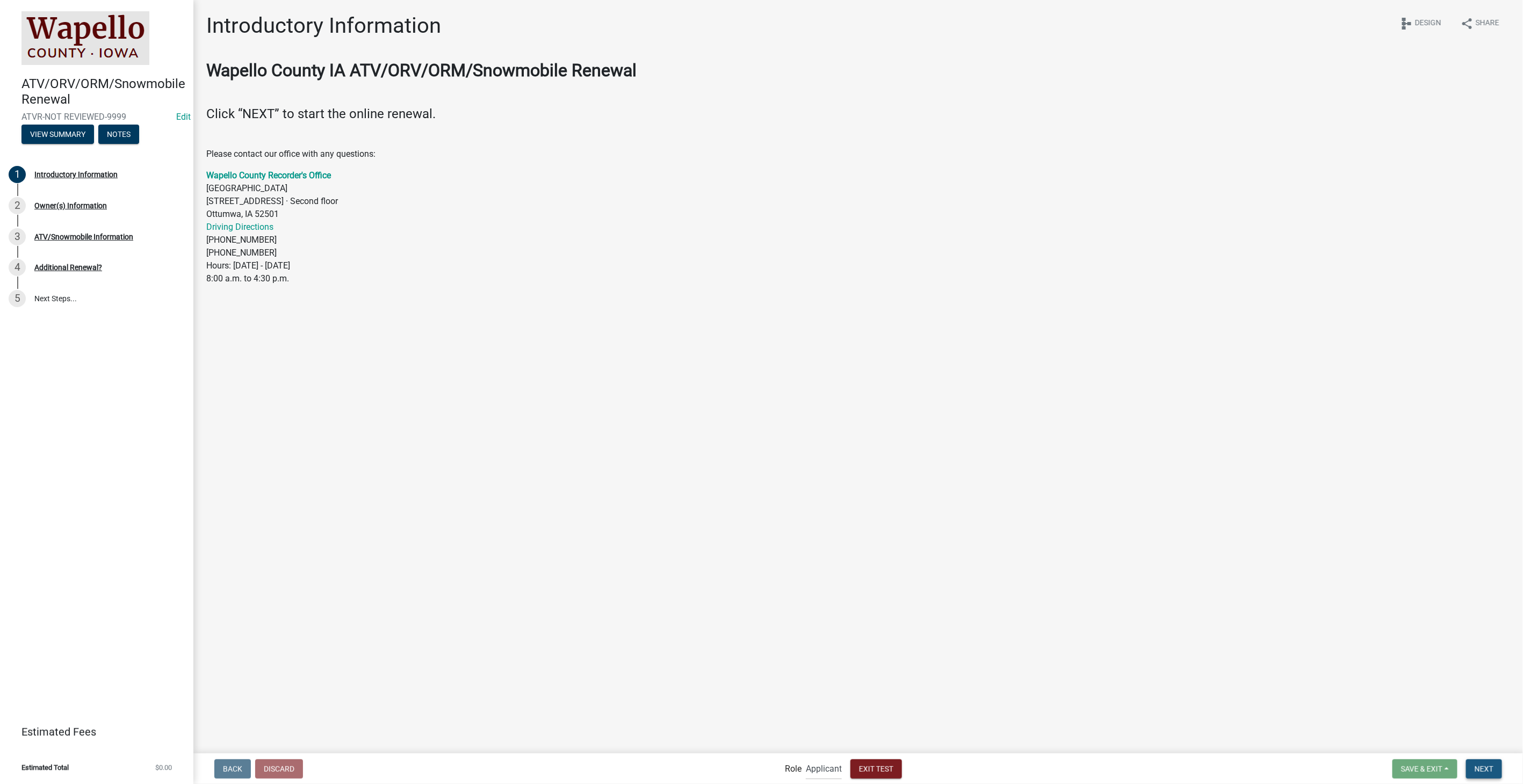
click at [1484, 769] on span "Next" at bounding box center [1484, 769] width 19 height 8
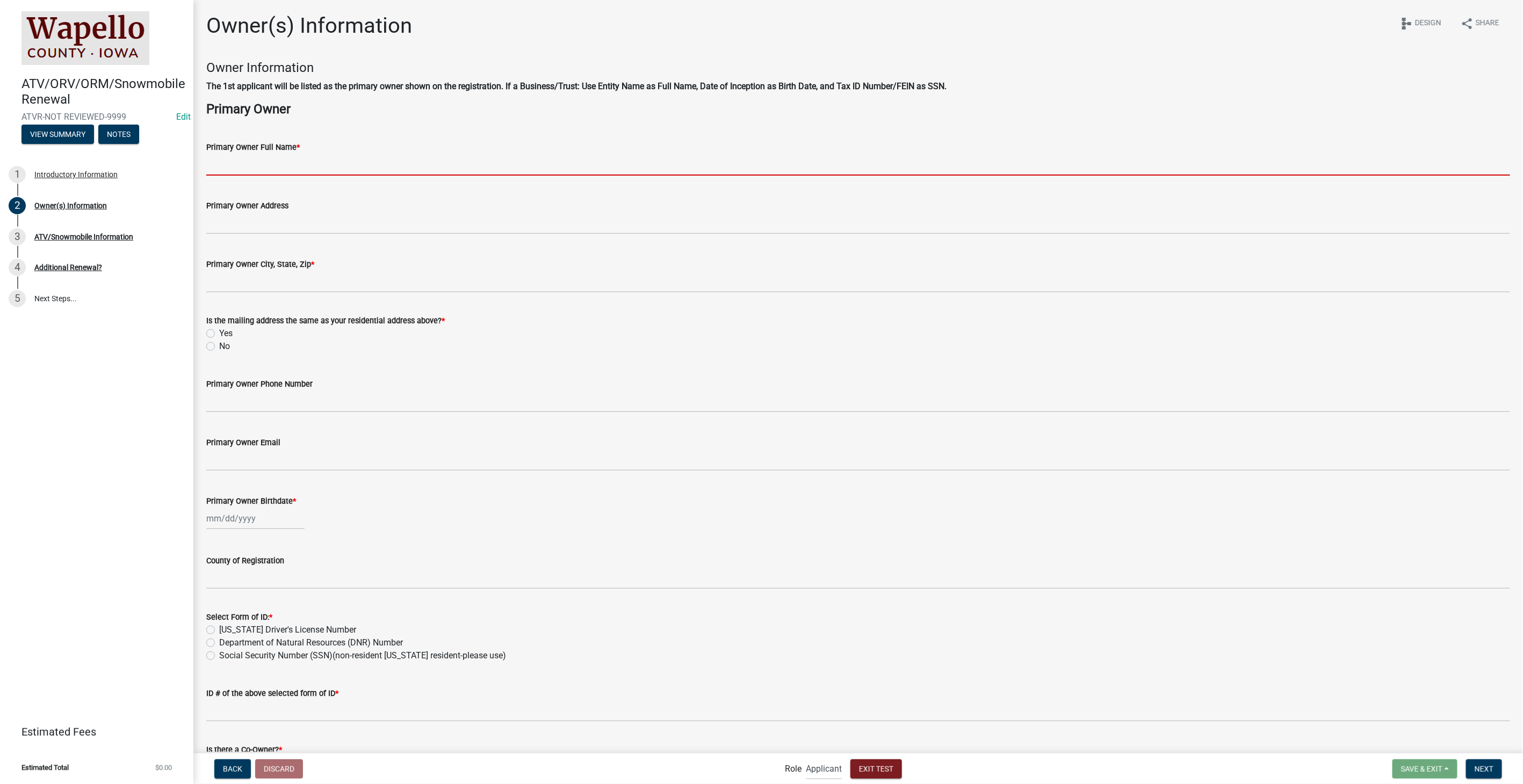
click at [289, 158] on input "Primary Owner Full Name *" at bounding box center [858, 164] width 1304 height 22
type input "[PERSON_NAME]"
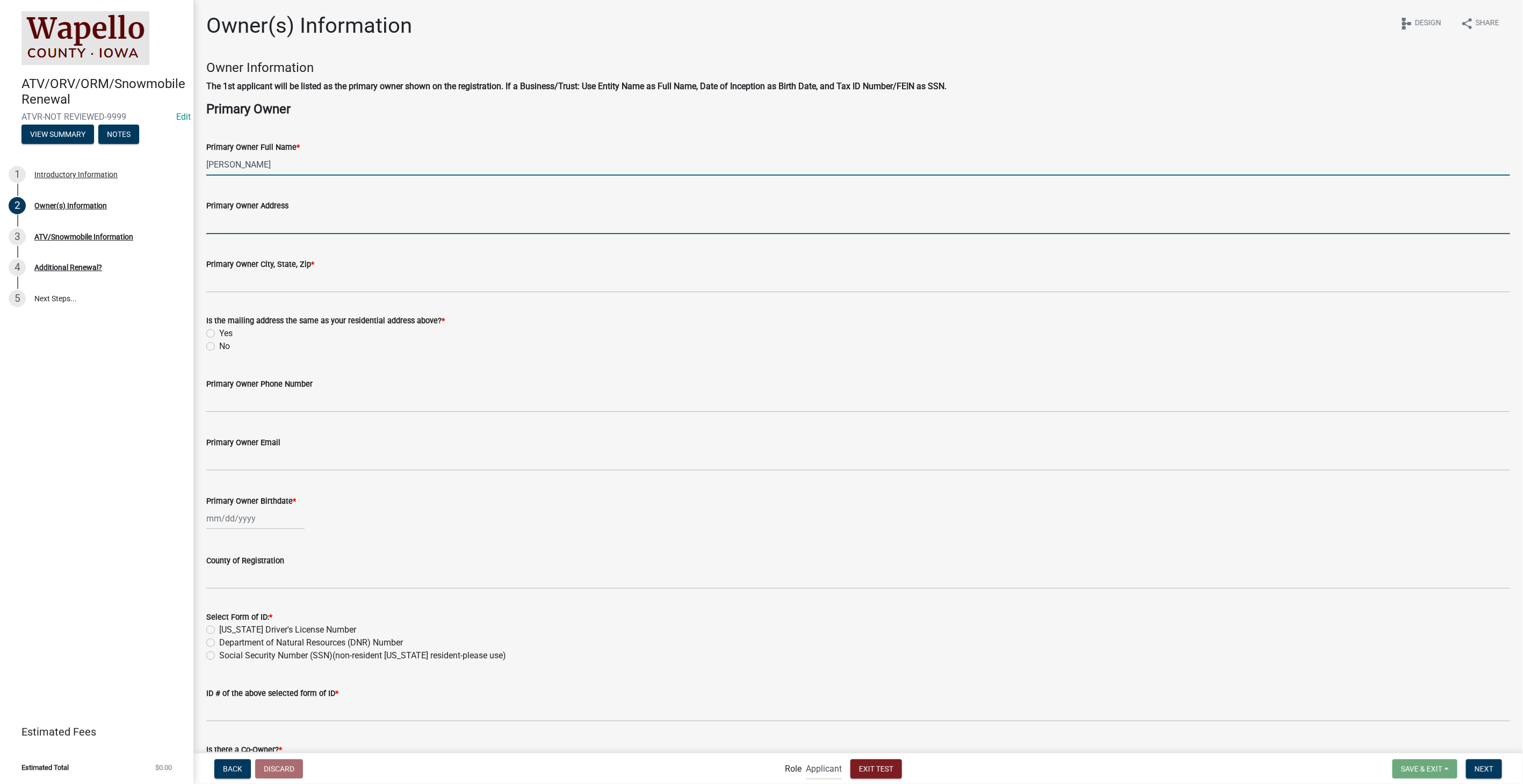
type input "[STREET_ADDRESS]"
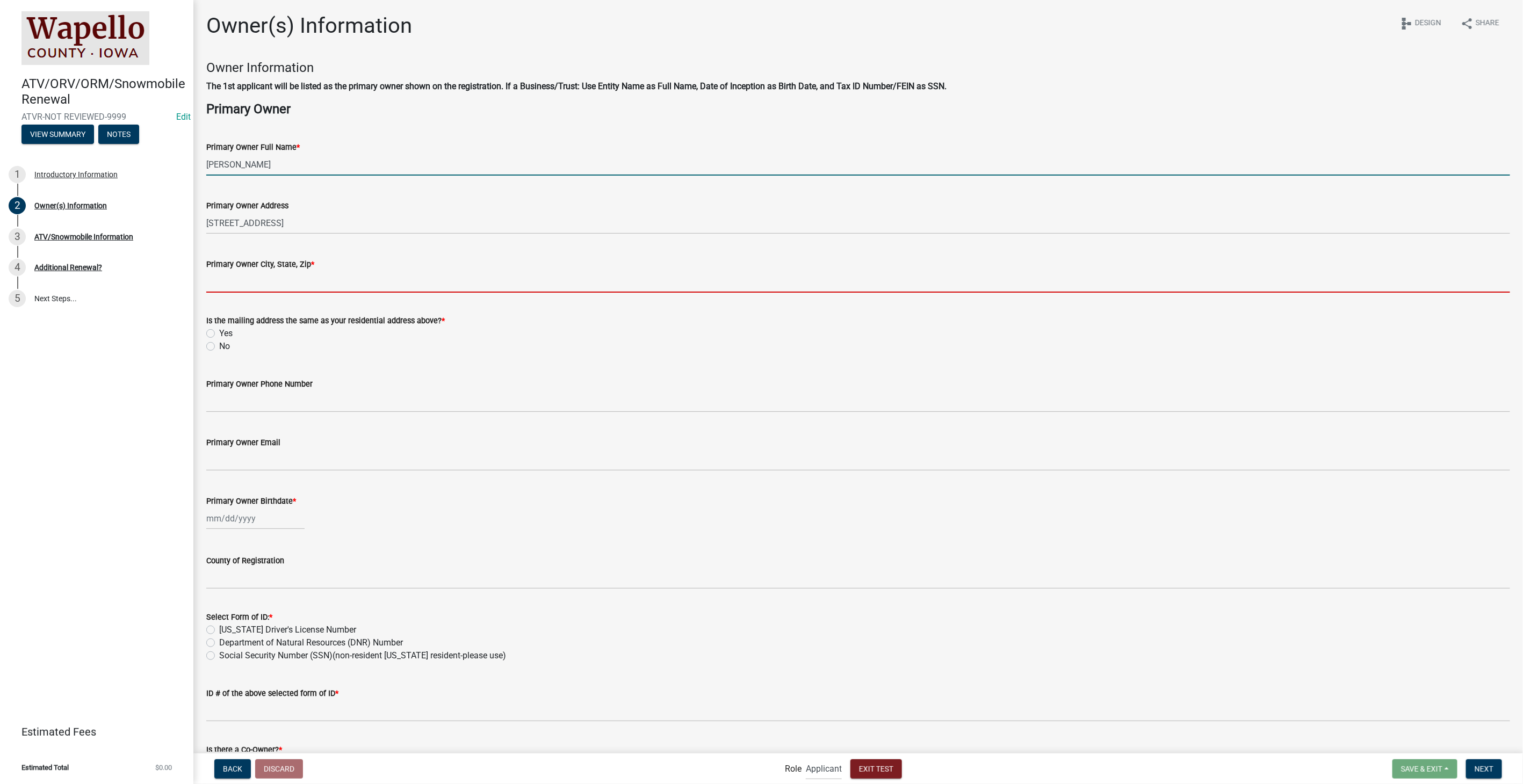
type input "[STREET_ADDRESS][PERSON_NAME]"
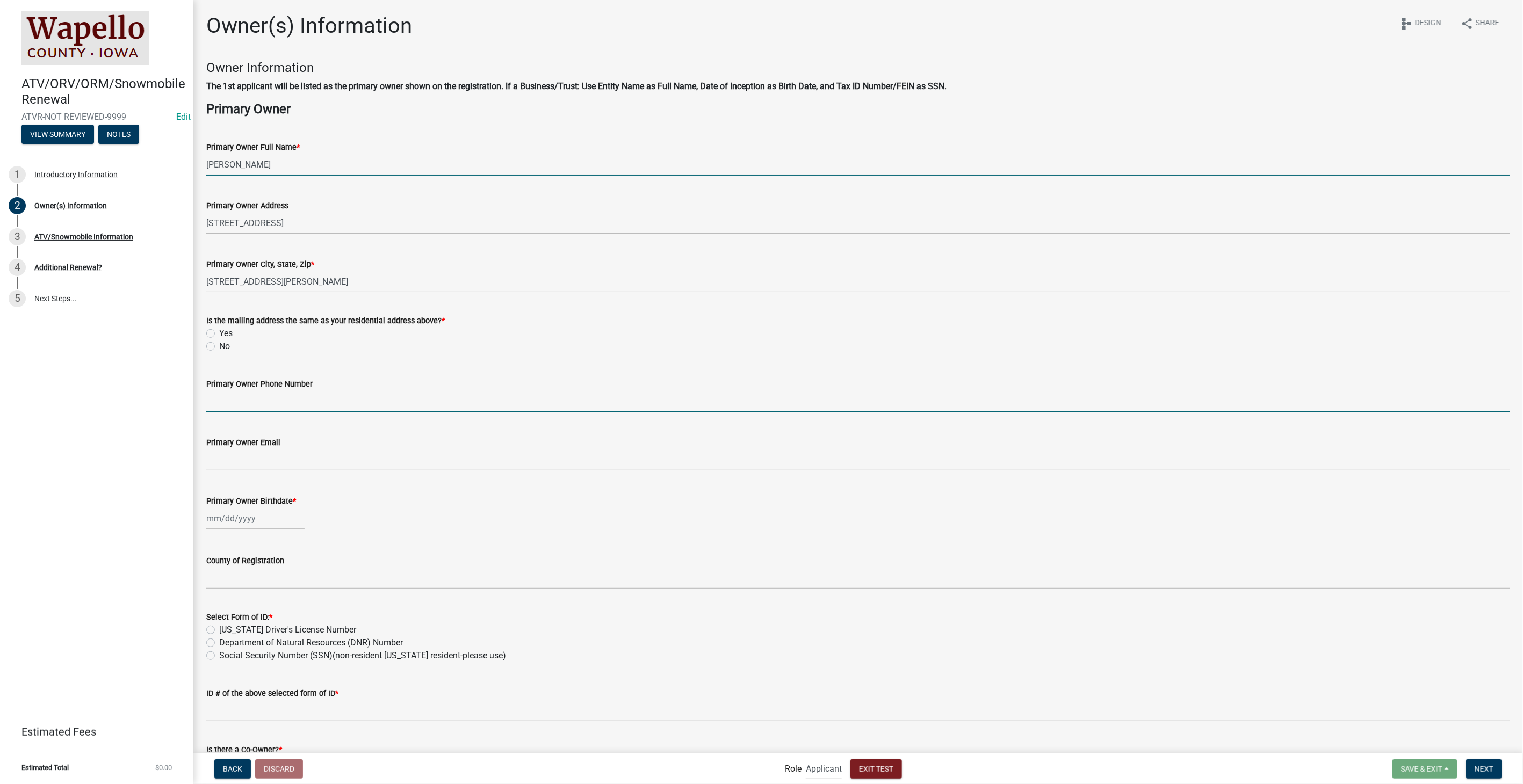
type input "8127861368"
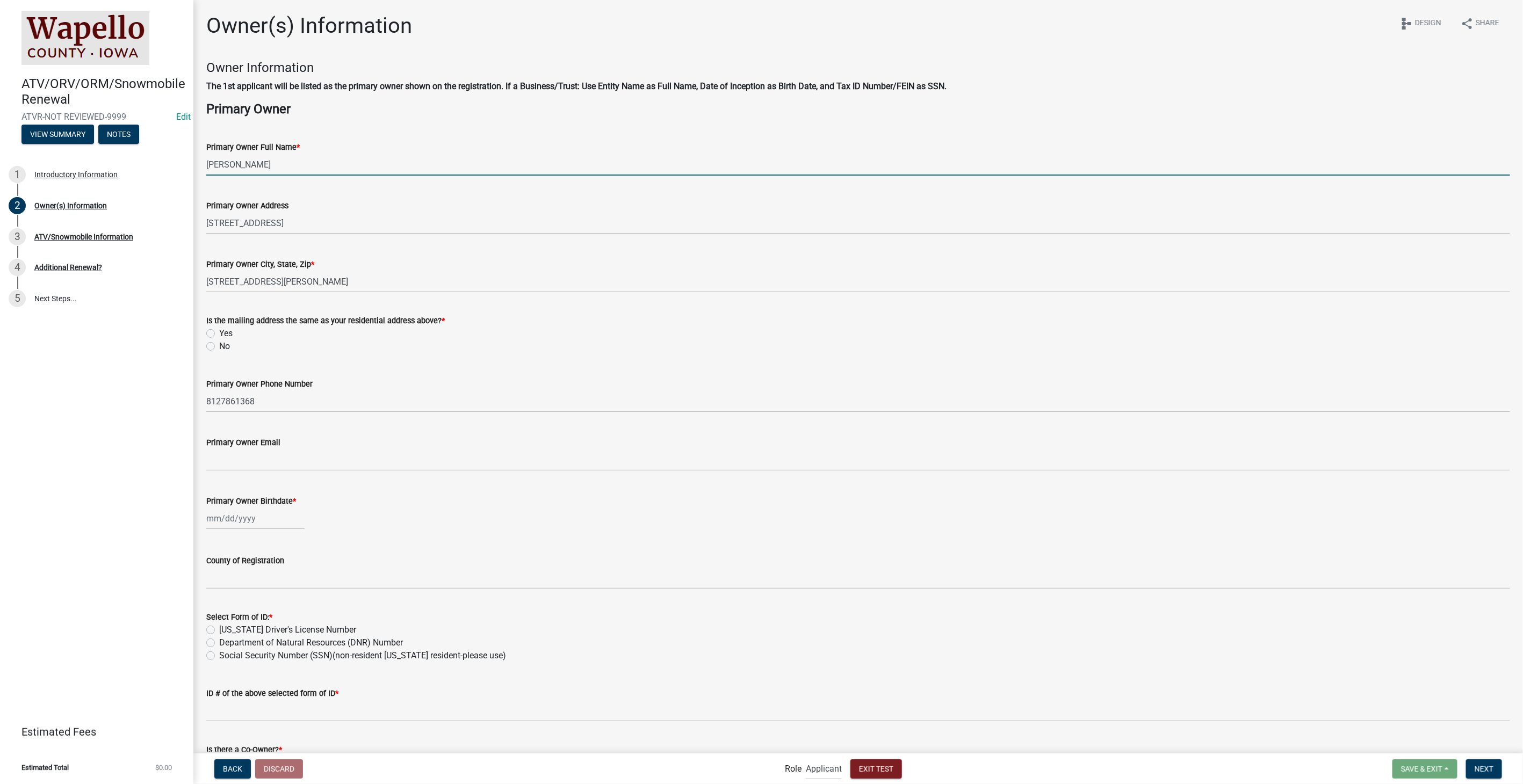
type input "[EMAIL_ADDRESS][DOMAIN_NAME]"
type input "[DATE]"
type input "IN"
type input "5555555505"
select select "10"
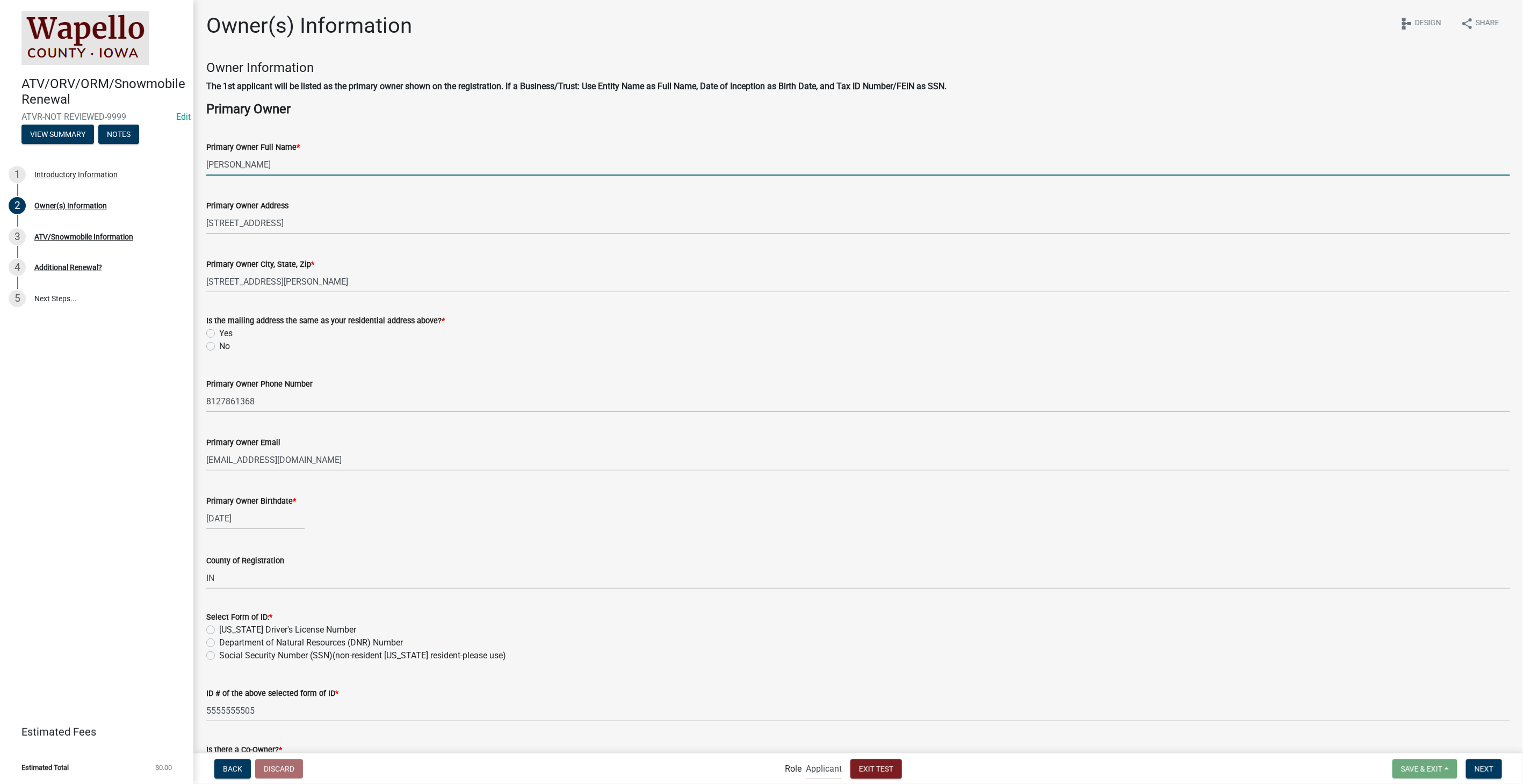
select select "2025"
click at [219, 332] on label "Yes" at bounding box center [226, 334] width 14 height 13
click at [219, 332] on input "Yes" at bounding box center [223, 331] width 7 height 7
radio input "true"
click at [219, 627] on label "[US_STATE] Driver's License Number" at bounding box center [288, 630] width 137 height 13
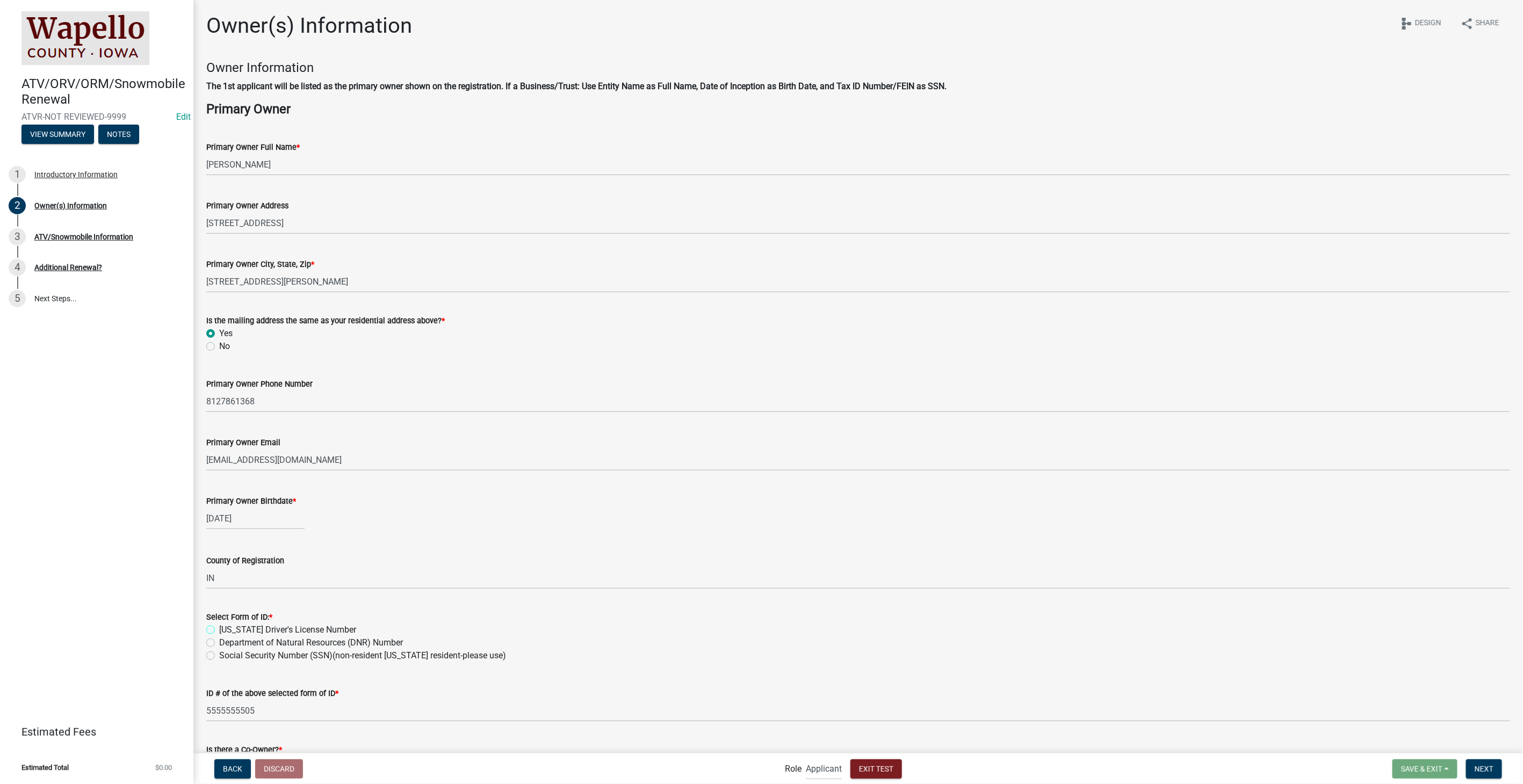
click at [219, 627] on input "[US_STATE] Driver's License Number" at bounding box center [223, 627] width 7 height 7
radio input "true"
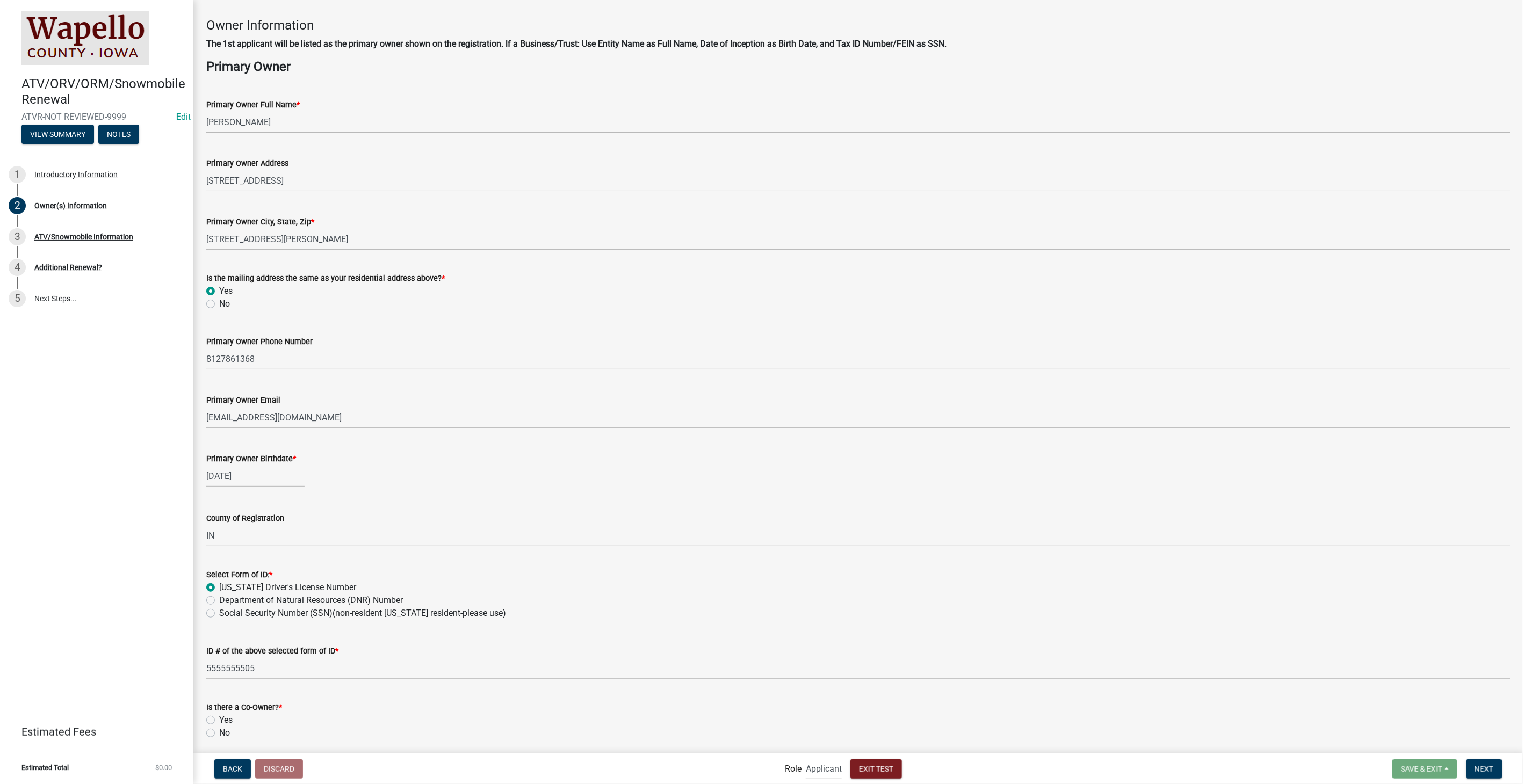
scroll to position [81, 0]
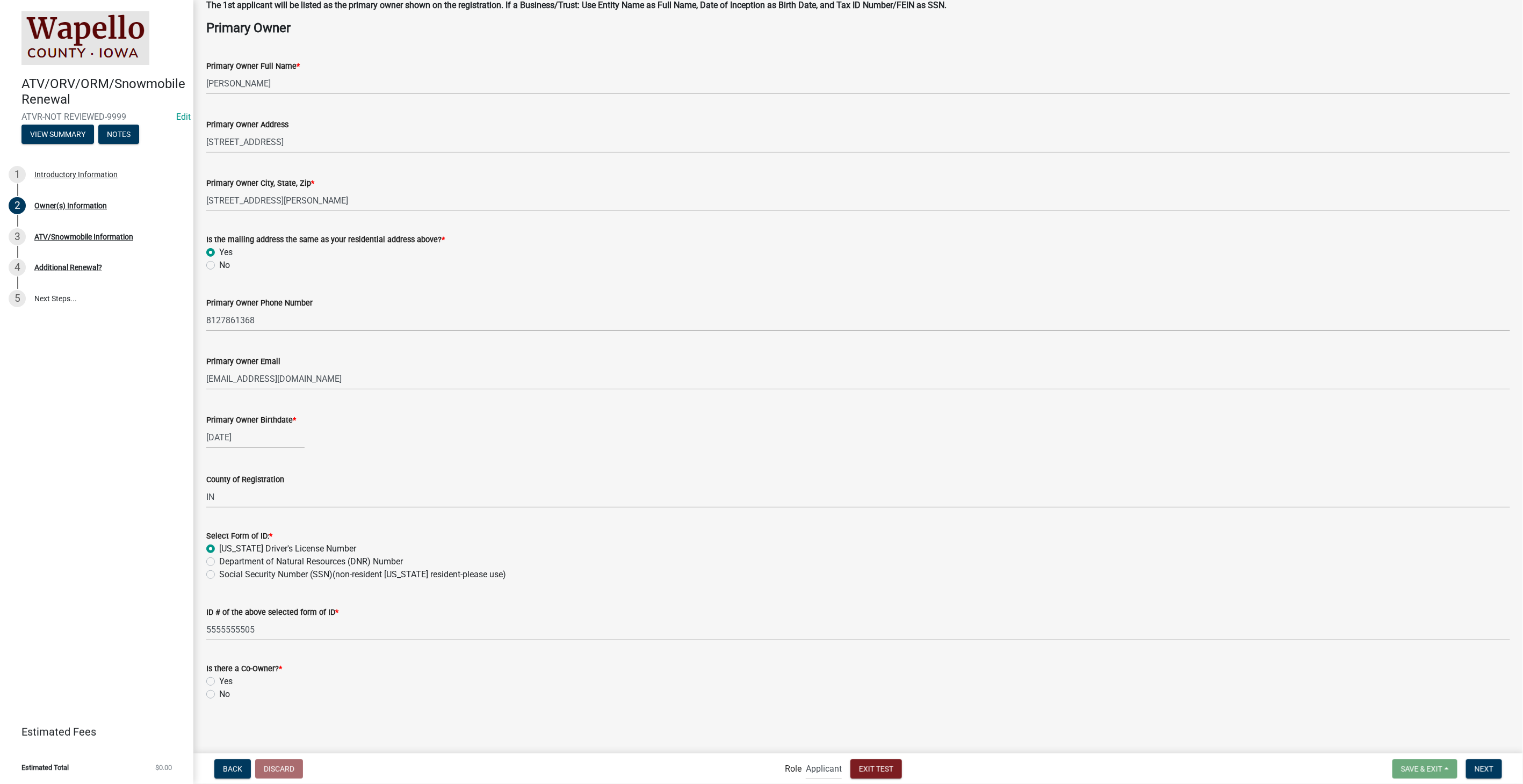
click at [208, 689] on div "No" at bounding box center [858, 694] width 1304 height 13
click at [219, 693] on label "No" at bounding box center [225, 694] width 11 height 13
click at [219, 693] on input "No" at bounding box center [223, 691] width 7 height 7
radio input "true"
click at [1484, 769] on span "Next" at bounding box center [1484, 769] width 19 height 8
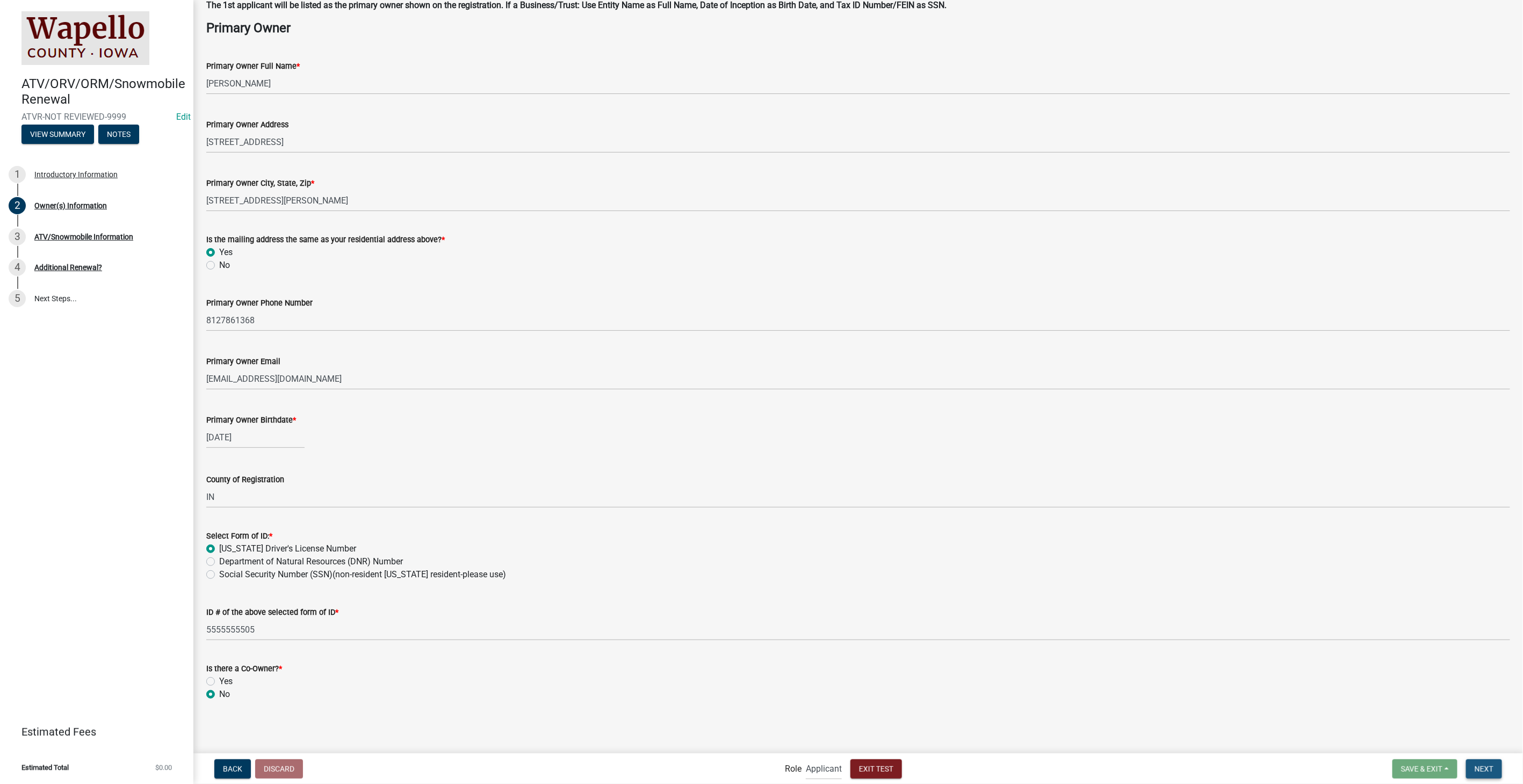
scroll to position [0, 0]
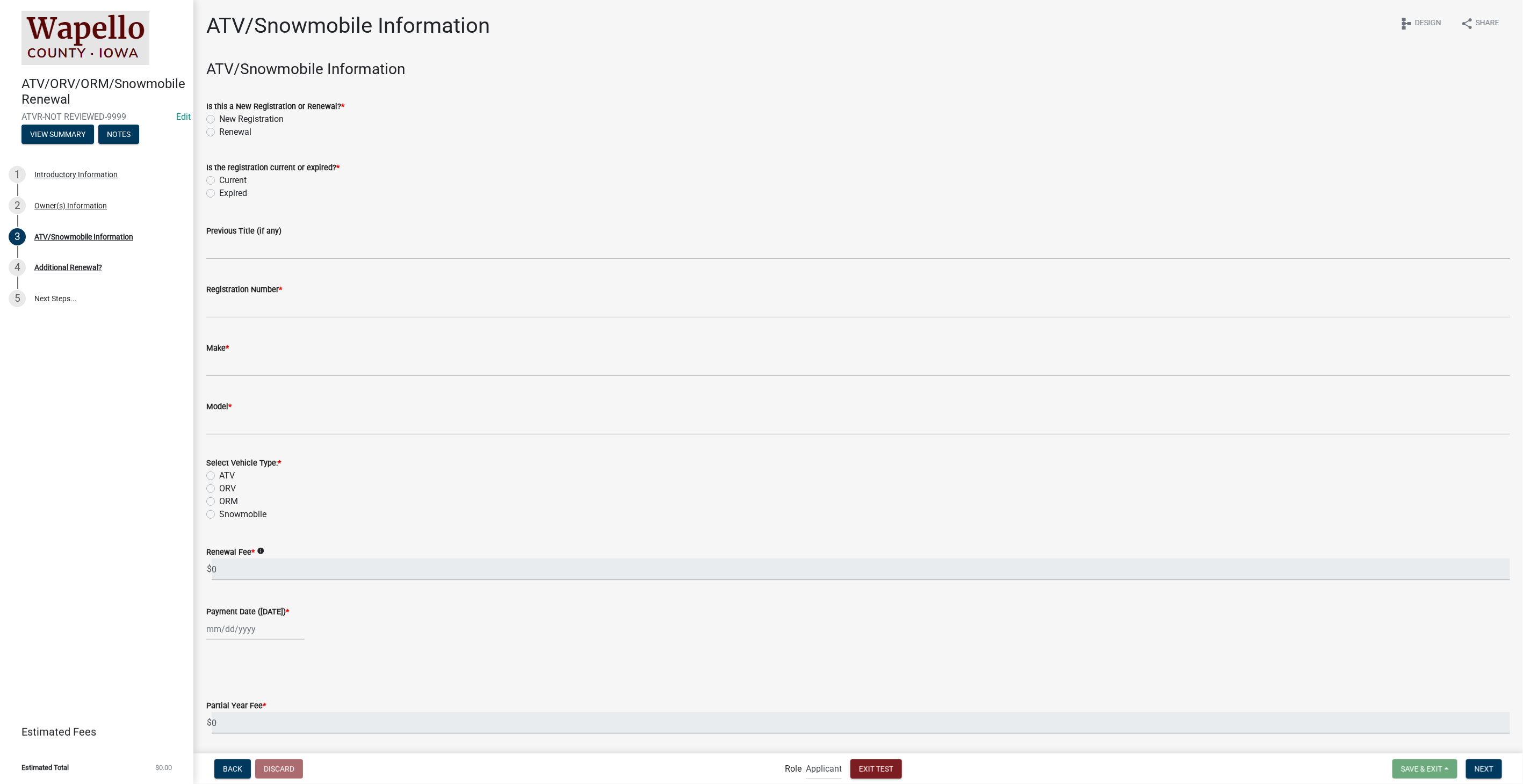
click at [219, 129] on label "Renewal" at bounding box center [235, 132] width 32 height 13
click at [219, 129] on input "Renewal" at bounding box center [223, 129] width 7 height 7
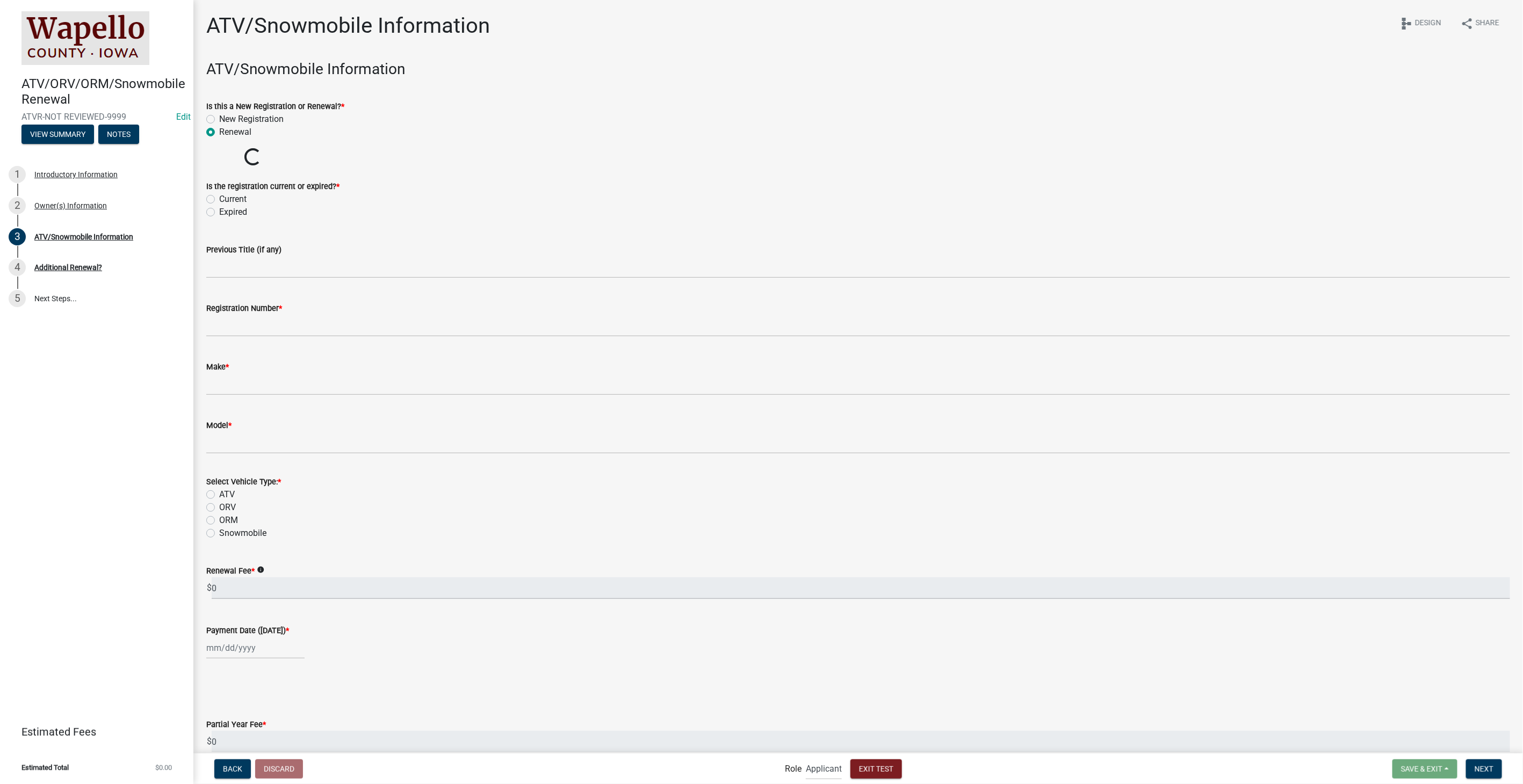
radio input "true"
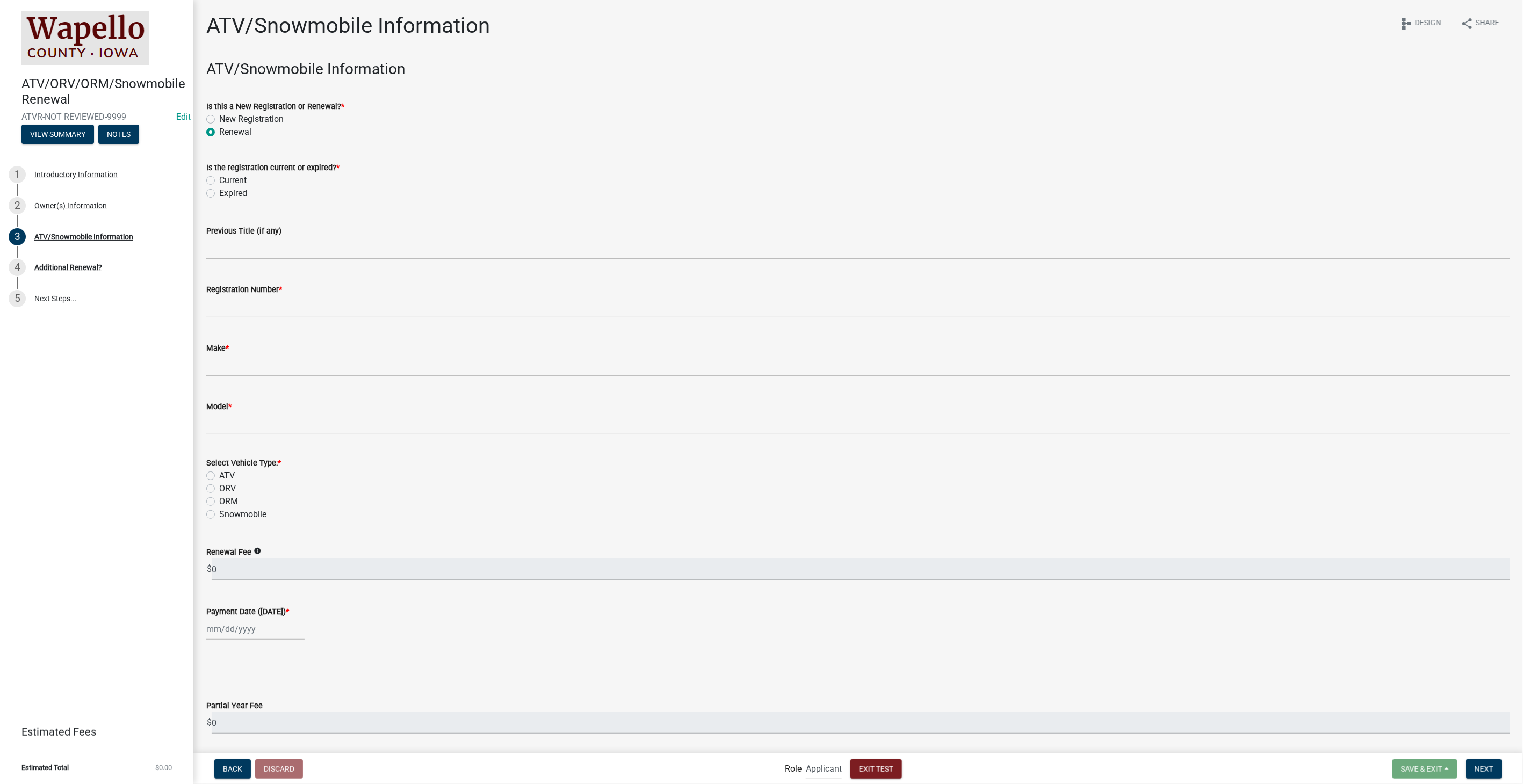
click at [219, 193] on label "Expired" at bounding box center [233, 193] width 28 height 13
click at [219, 193] on input "Expired" at bounding box center [223, 190] width 7 height 7
radio input "true"
click at [253, 311] on input "Registration Number *" at bounding box center [858, 307] width 1304 height 22
type input "WAIA-2023-452"
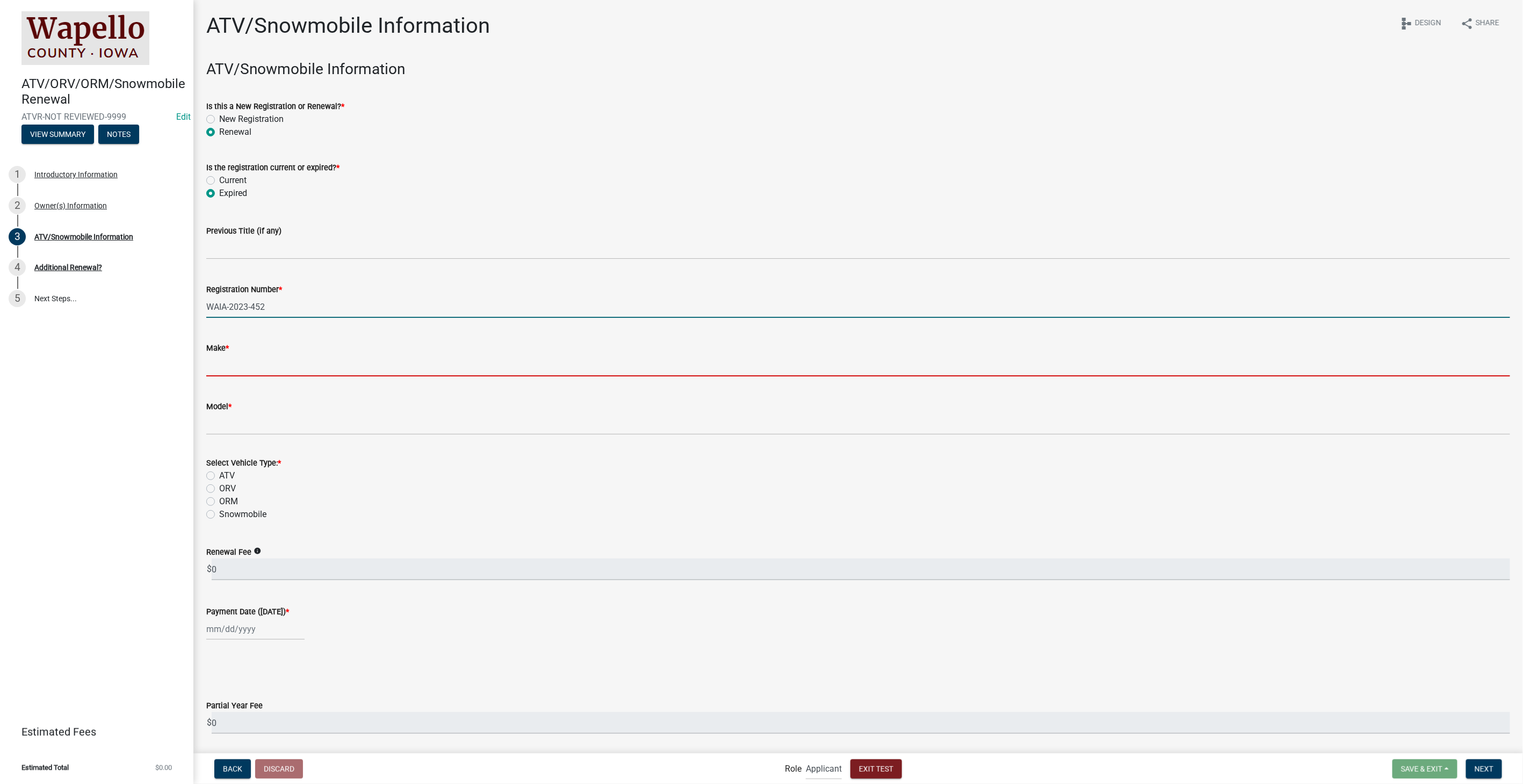
type input "vizio"
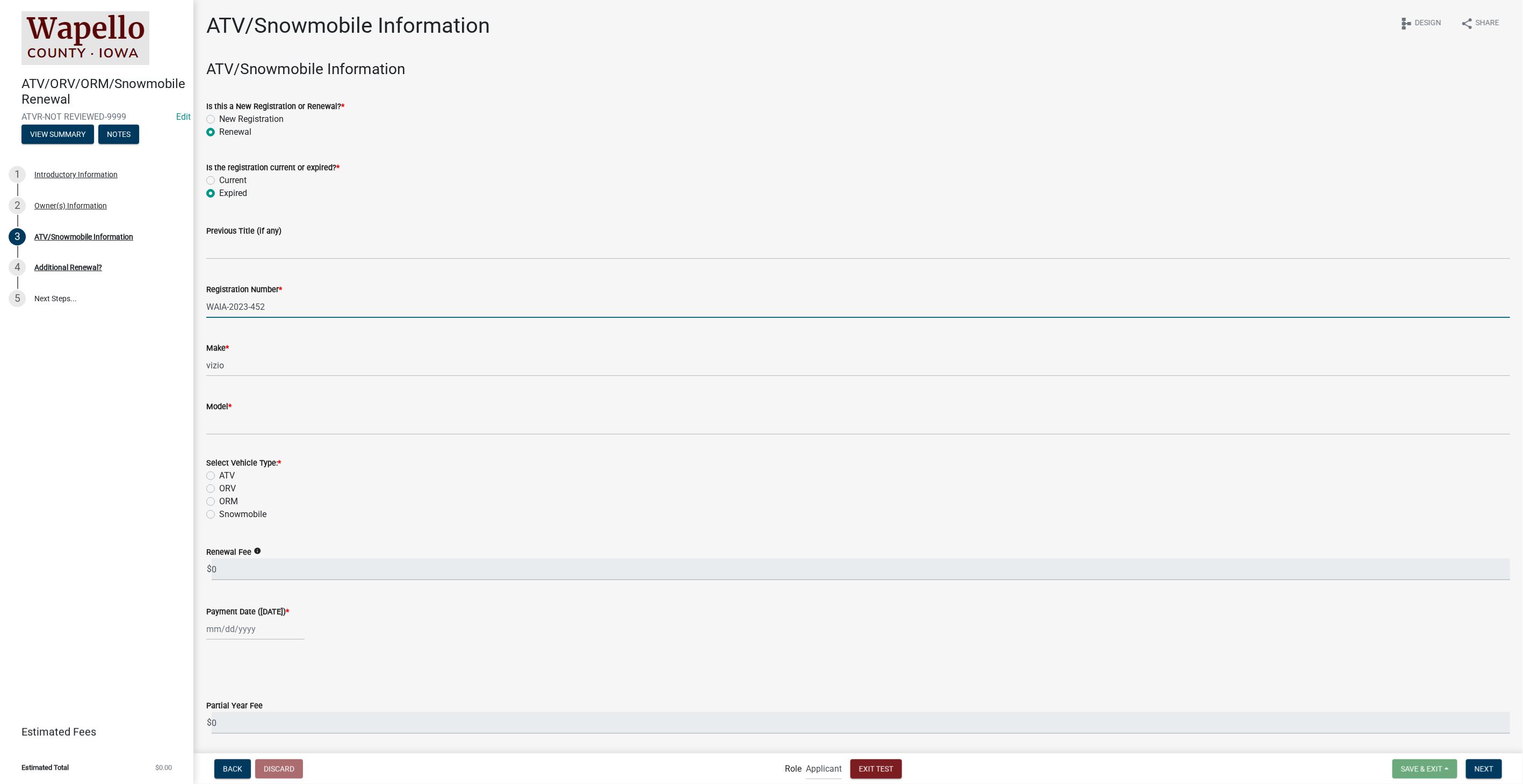
type input "yeet"
type input "[DATE]"
select select "10"
select select "2025"
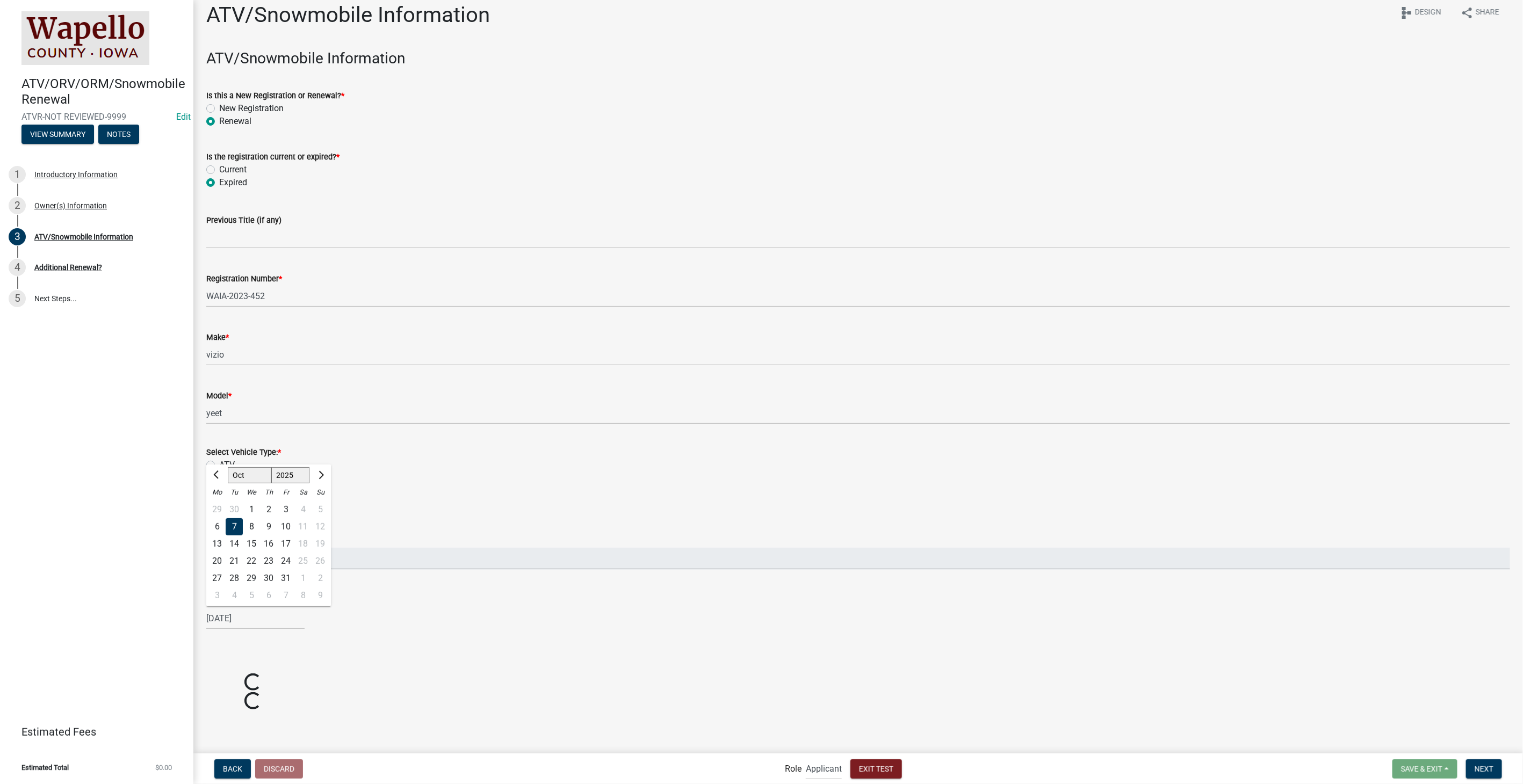
scroll to position [93, 0]
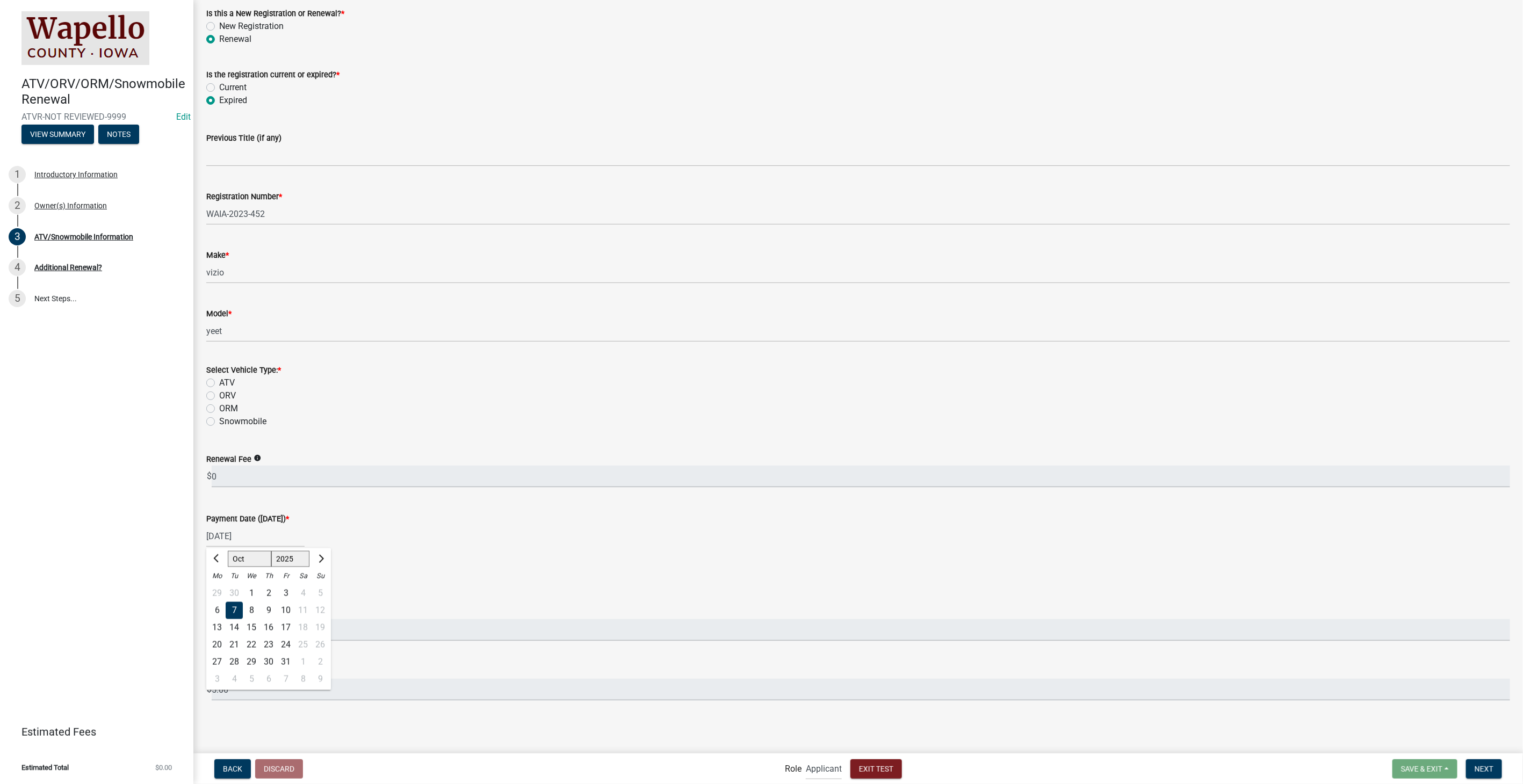
click at [219, 383] on label "ATV" at bounding box center [227, 383] width 15 height 13
click at [219, 383] on input "ATV" at bounding box center [223, 380] width 7 height 7
radio input "true"
click at [263, 536] on div "[DATE]" at bounding box center [256, 536] width 98 height 22
select select "10"
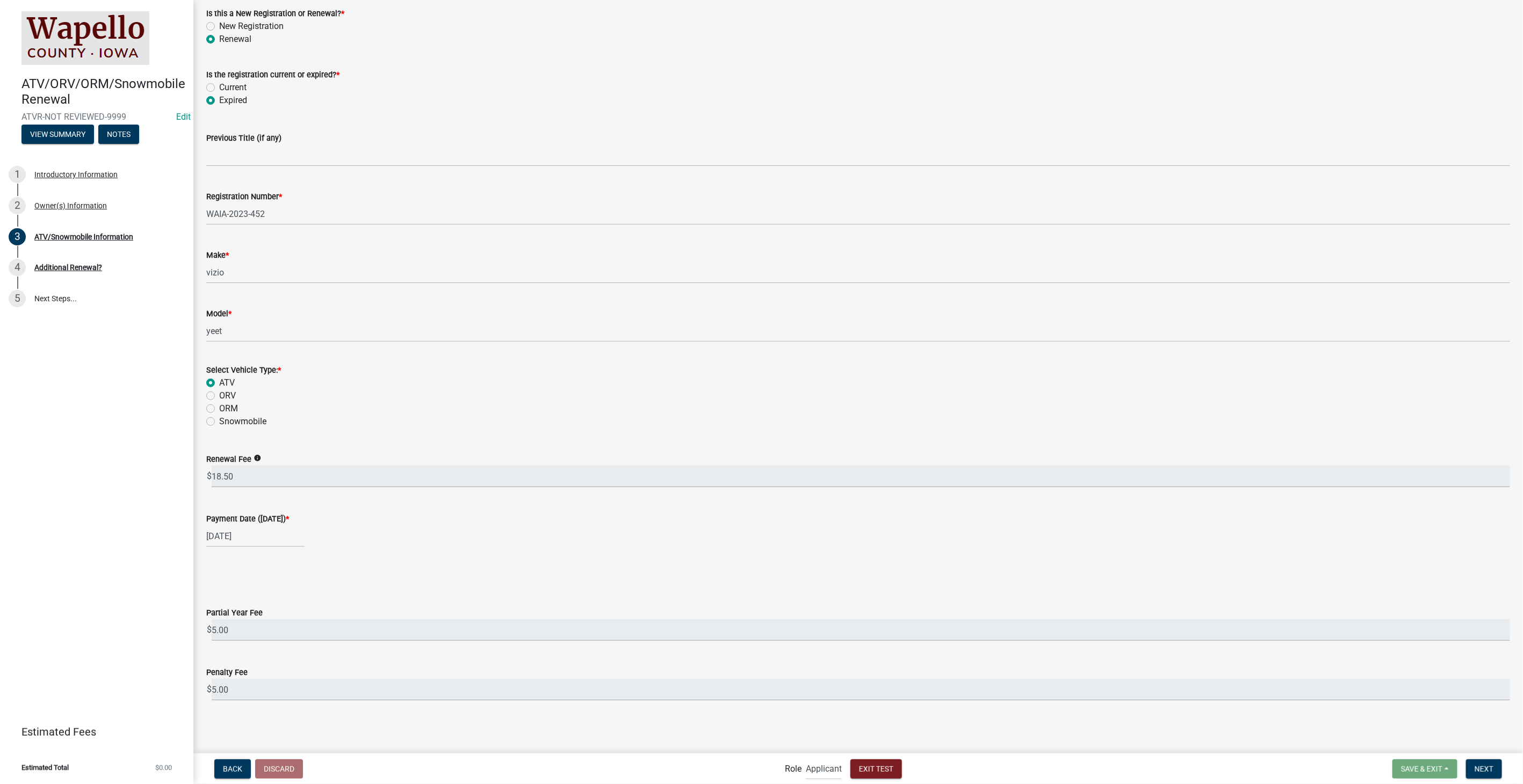
select select "2025"
click at [214, 554] on button "Previous month" at bounding box center [217, 559] width 13 height 17
select select "8"
click at [267, 644] on div "21" at bounding box center [268, 644] width 17 height 17
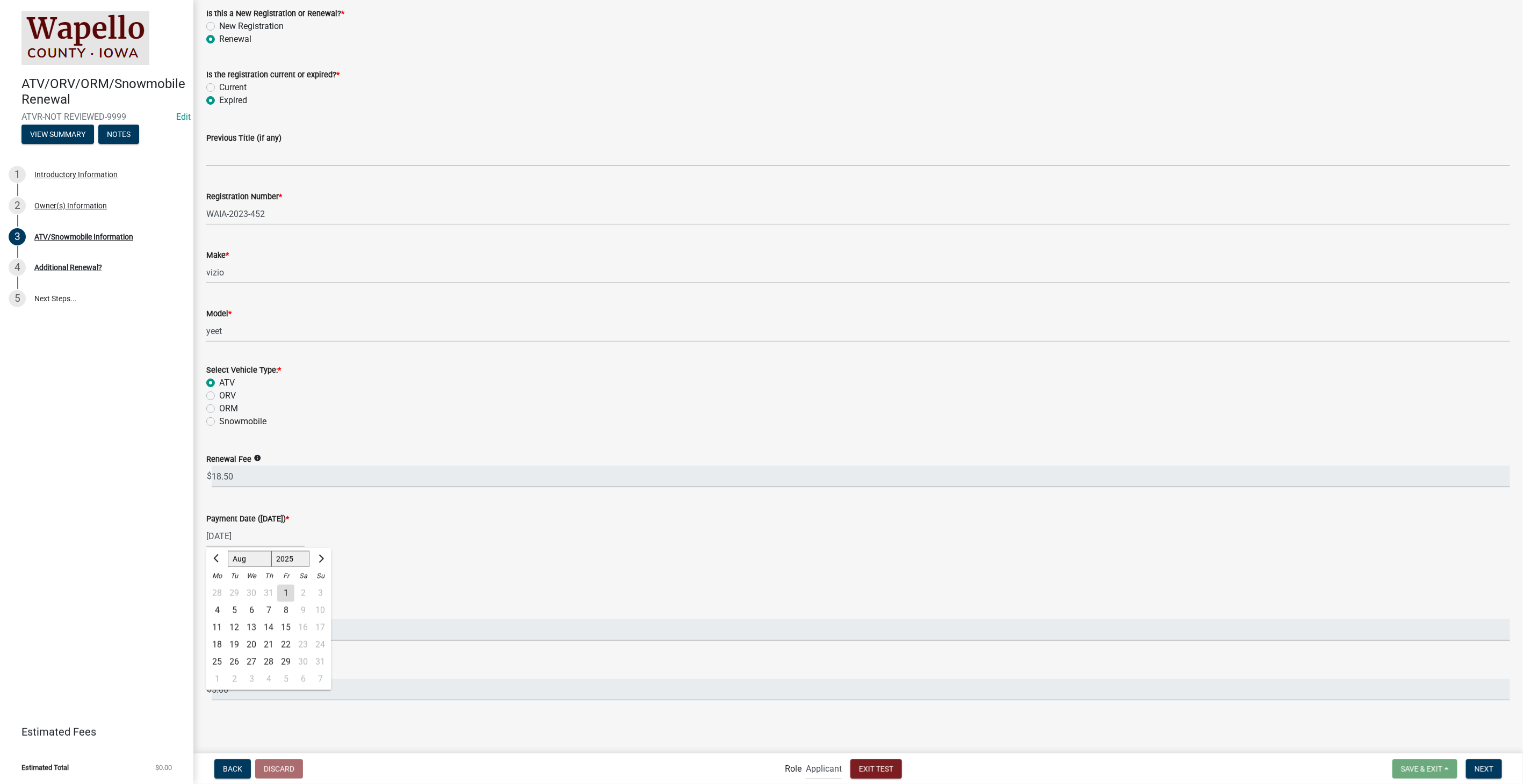
type input "08/21/2025"
select select "8"
select select "2025"
click at [265, 539] on div "08/21/2025 Jan Feb Mar Apr May Jun Jul Aug Sep Oct Nov Dec 1525 1526 1527 1528 …" at bounding box center [256, 536] width 98 height 22
click at [317, 559] on span "Next month" at bounding box center [320, 559] width 8 height 8
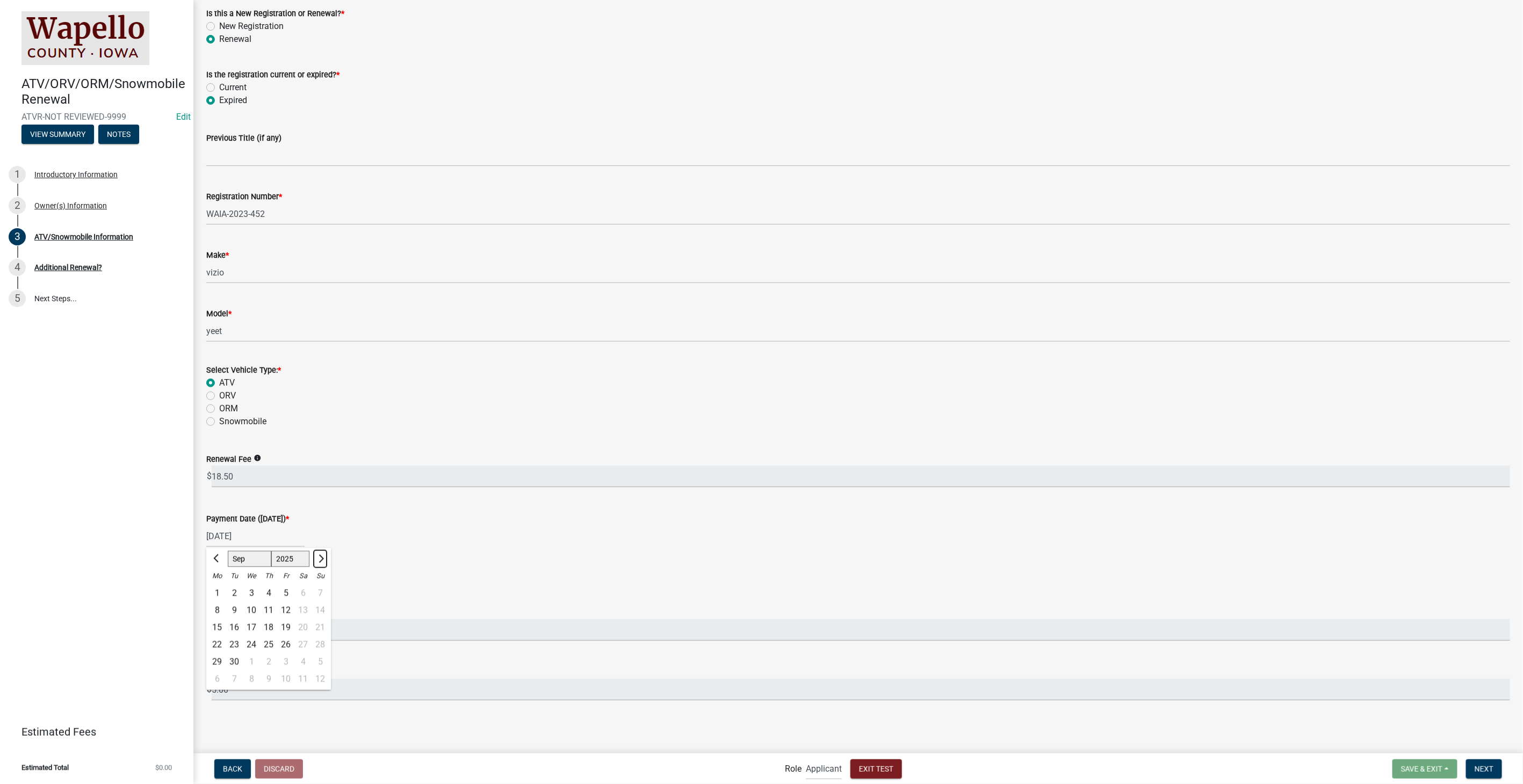
click at [317, 559] on span "Next month" at bounding box center [320, 559] width 8 height 8
select select "1"
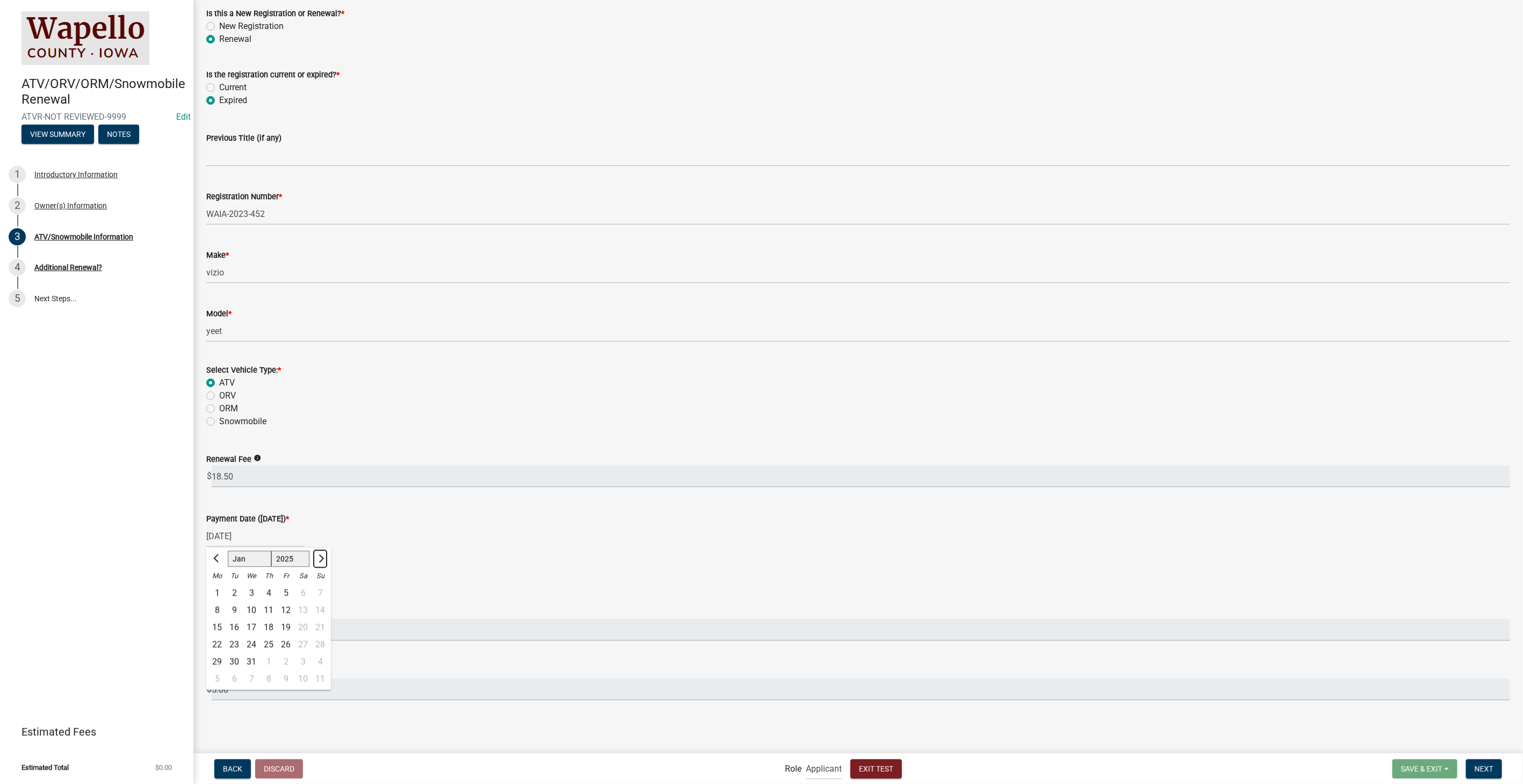
select select "2026"
click at [282, 595] on div "2" at bounding box center [285, 592] width 17 height 17
type input "01/02/2026"
click at [219, 87] on label "Current" at bounding box center [233, 88] width 27 height 13
click at [219, 87] on input "Current" at bounding box center [223, 85] width 7 height 7
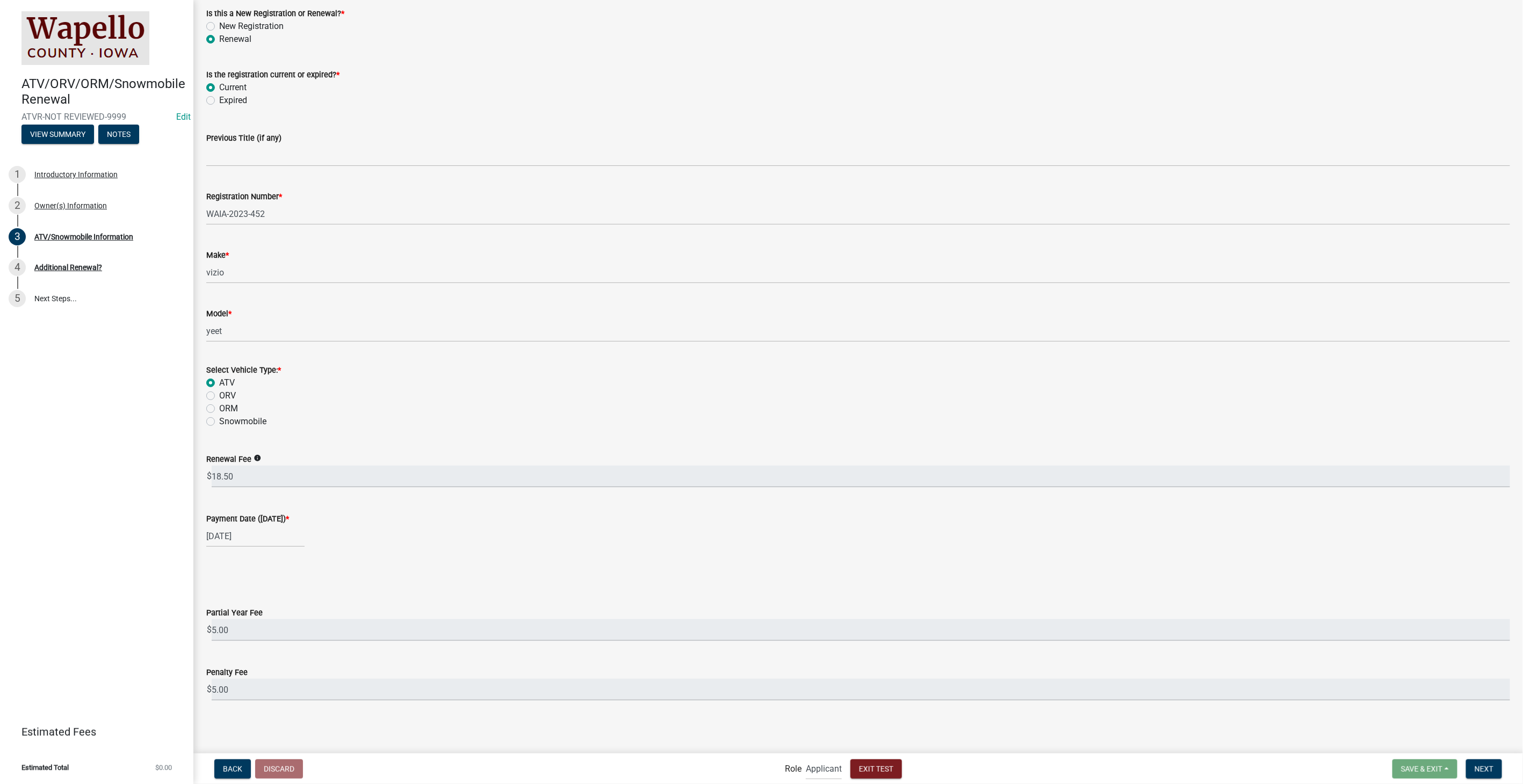
radio input "true"
select select "2026"
click at [283, 533] on div "01/02/2026 Jan Feb Mar Apr May Jun Jul Aug Sep Oct Nov Dec 1526 1527 1528 1529 …" at bounding box center [256, 536] width 98 height 22
click at [270, 589] on div "1" at bounding box center [268, 592] width 17 height 17
type input "01/01/2026"
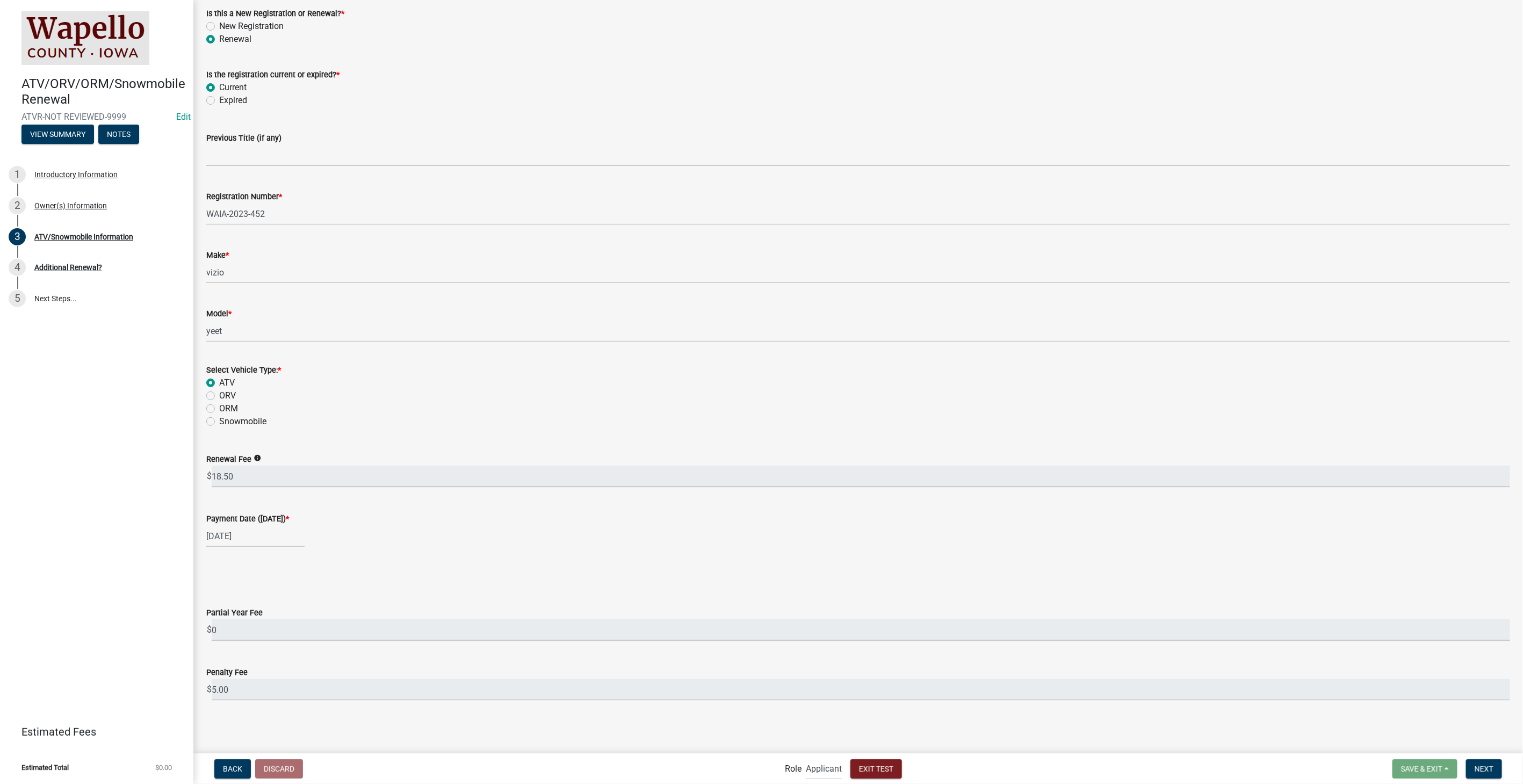
click at [269, 538] on div "01/01/2026" at bounding box center [256, 536] width 98 height 22
select select "2026"
click at [218, 554] on button "Previous month" at bounding box center [217, 559] width 13 height 17
select select "12"
select select "2025"
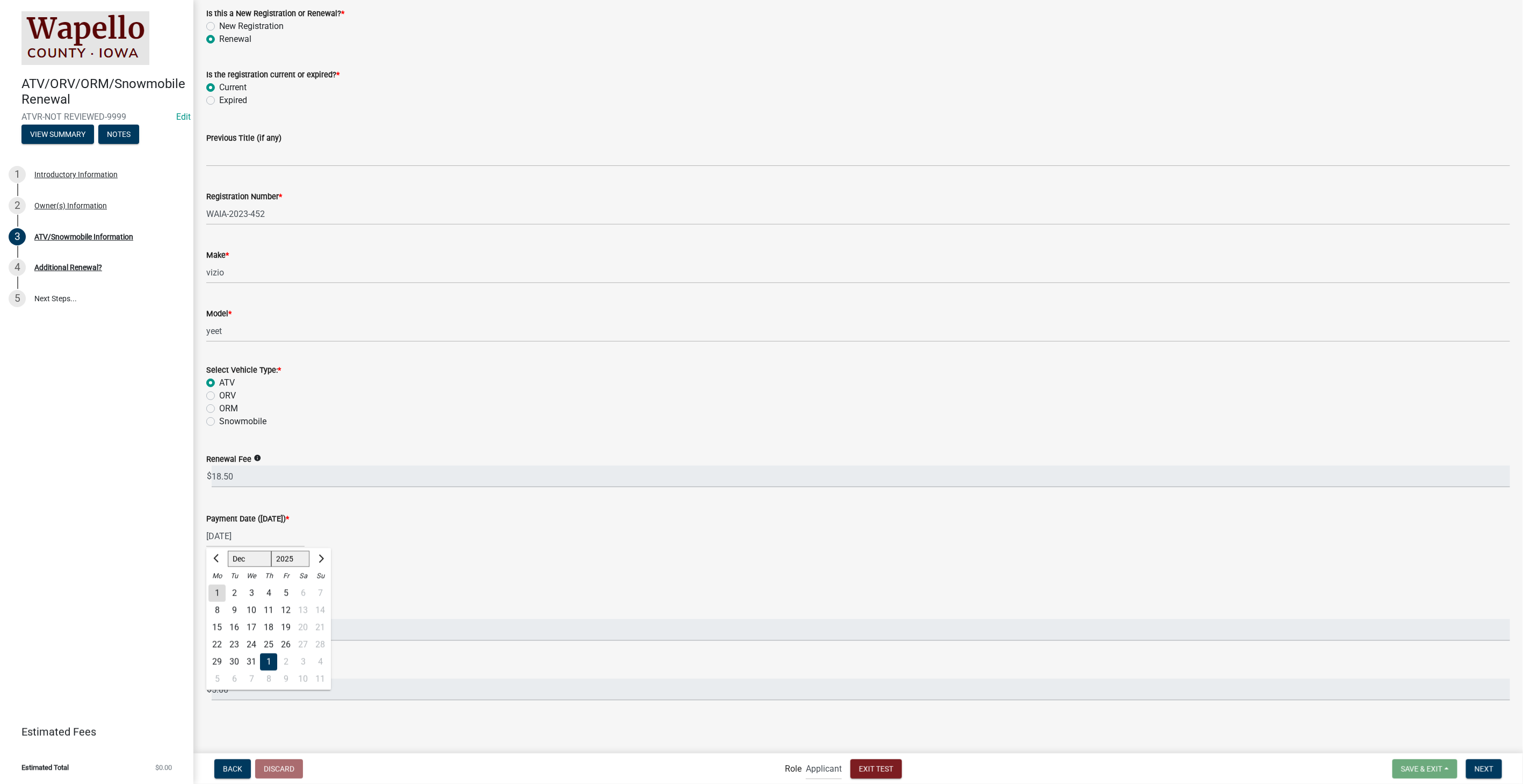
click at [250, 659] on div "31" at bounding box center [251, 661] width 17 height 17
type input "12/31/2025"
click at [267, 533] on div "12/31/2025" at bounding box center [256, 536] width 98 height 22
select select "12"
select select "2025"
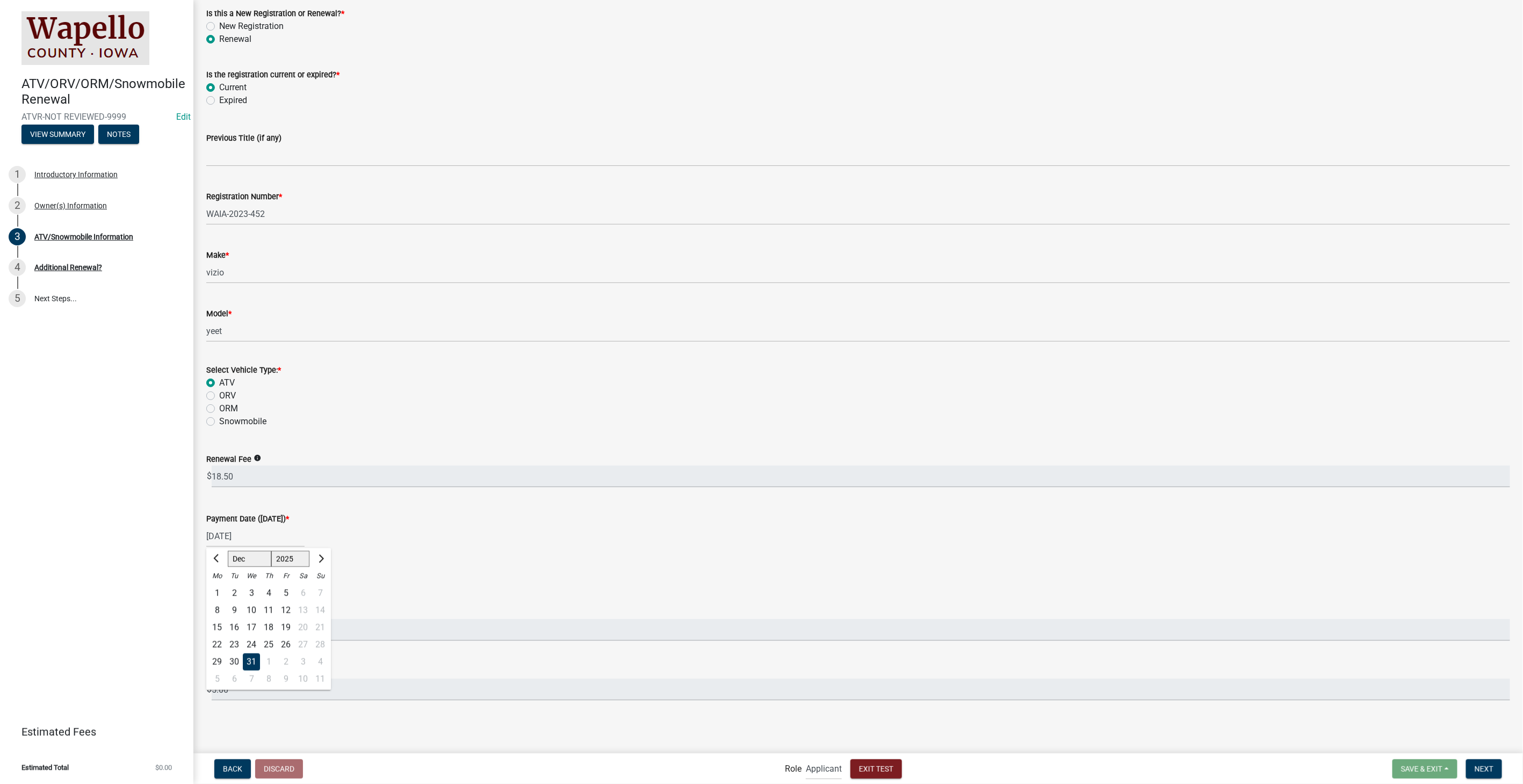
click at [230, 645] on div "23" at bounding box center [234, 644] width 17 height 17
type input "12/23/2025"
select select "12"
select select "2025"
click at [266, 539] on div "12/23/2025 Jan Feb Mar Apr May Jun Jul Aug Sep Oct Nov Dec 1525 1526 1527 1528 …" at bounding box center [256, 536] width 98 height 22
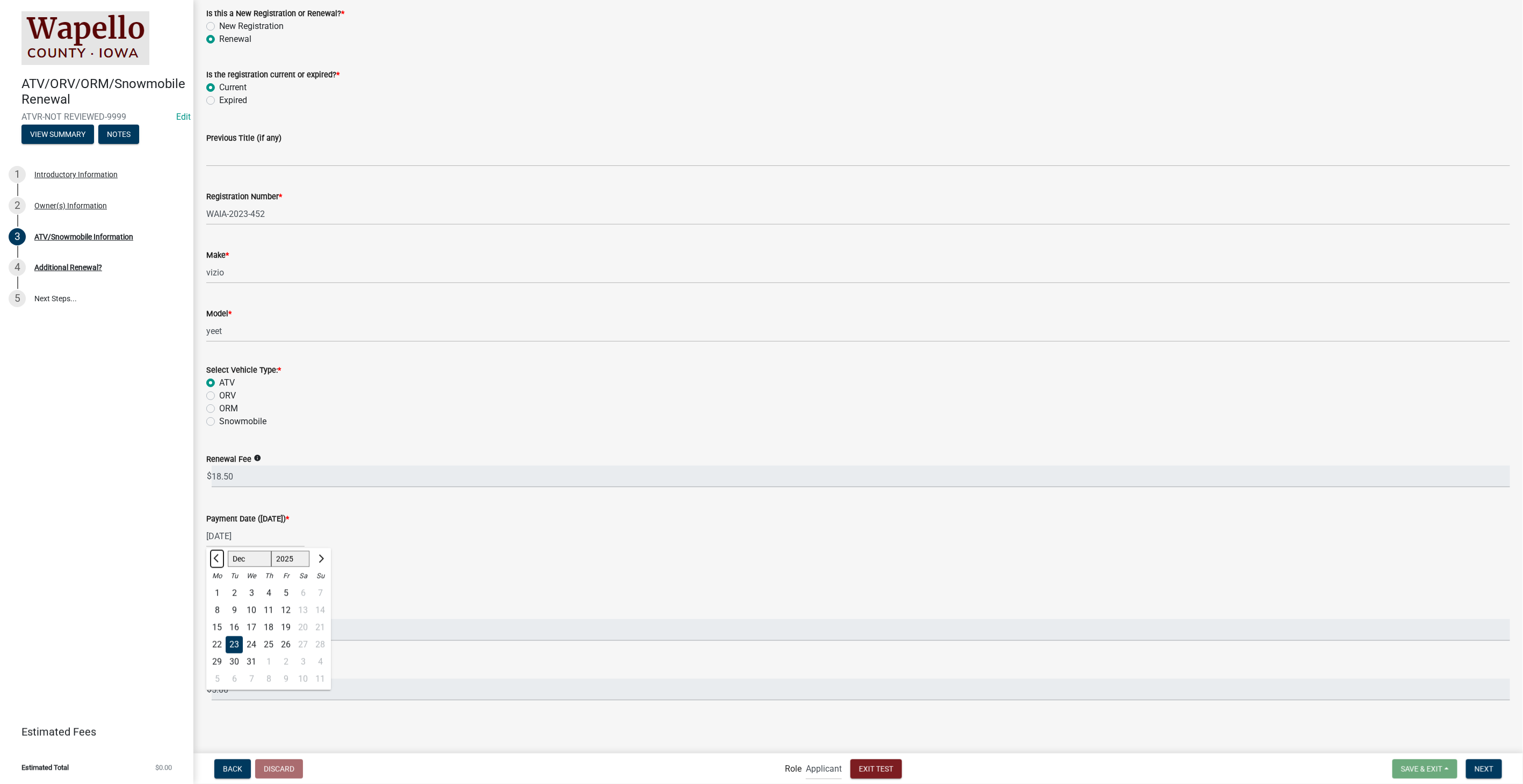
click at [219, 559] on span "Previous month" at bounding box center [218, 559] width 8 height 8
click at [323, 556] on button "Next month" at bounding box center [320, 559] width 13 height 17
select select "10"
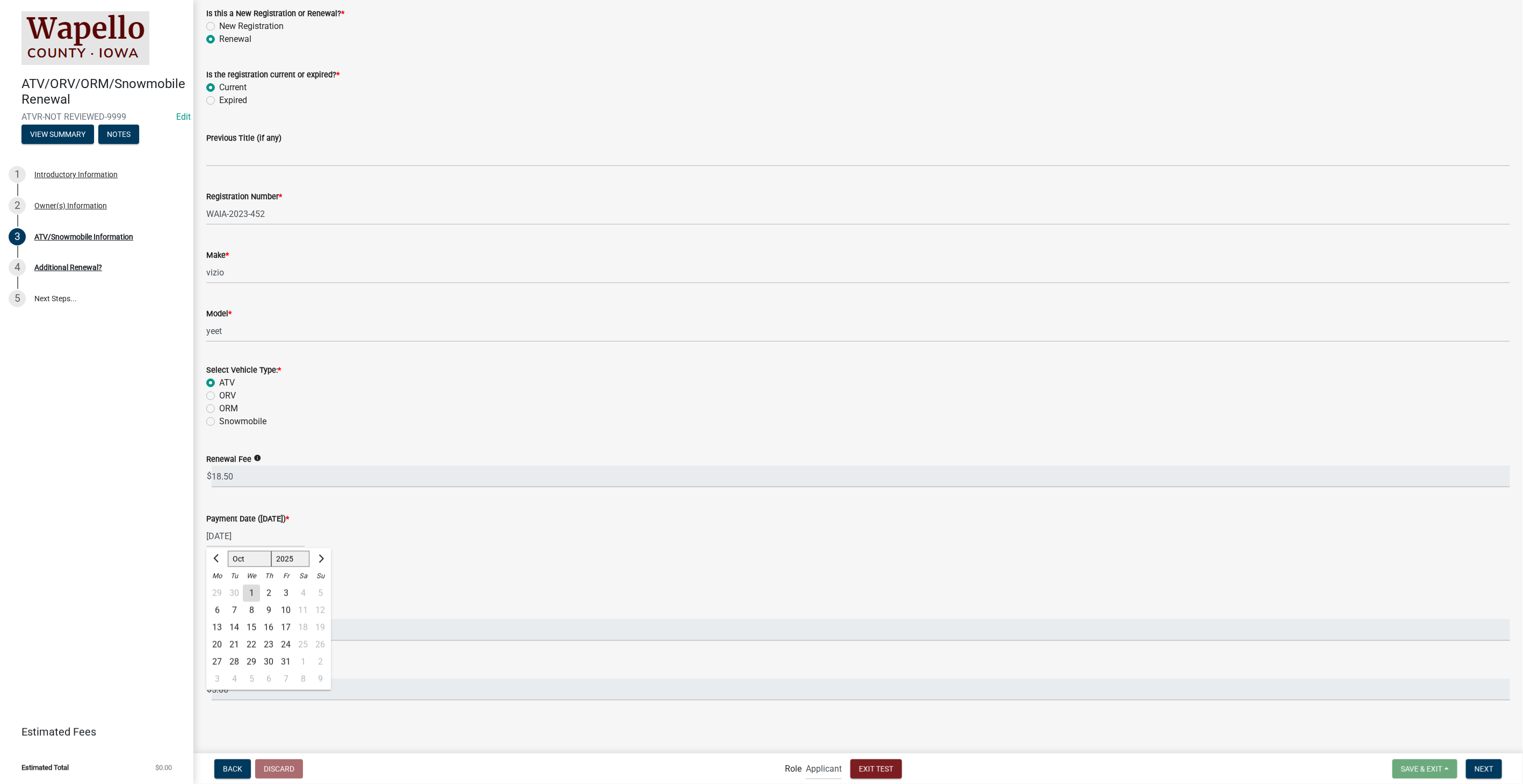
click at [232, 610] on div "7" at bounding box center [234, 610] width 17 height 17
type input "[DATE]"
click at [281, 538] on div "[DATE]" at bounding box center [256, 536] width 98 height 22
select select "10"
select select "2025"
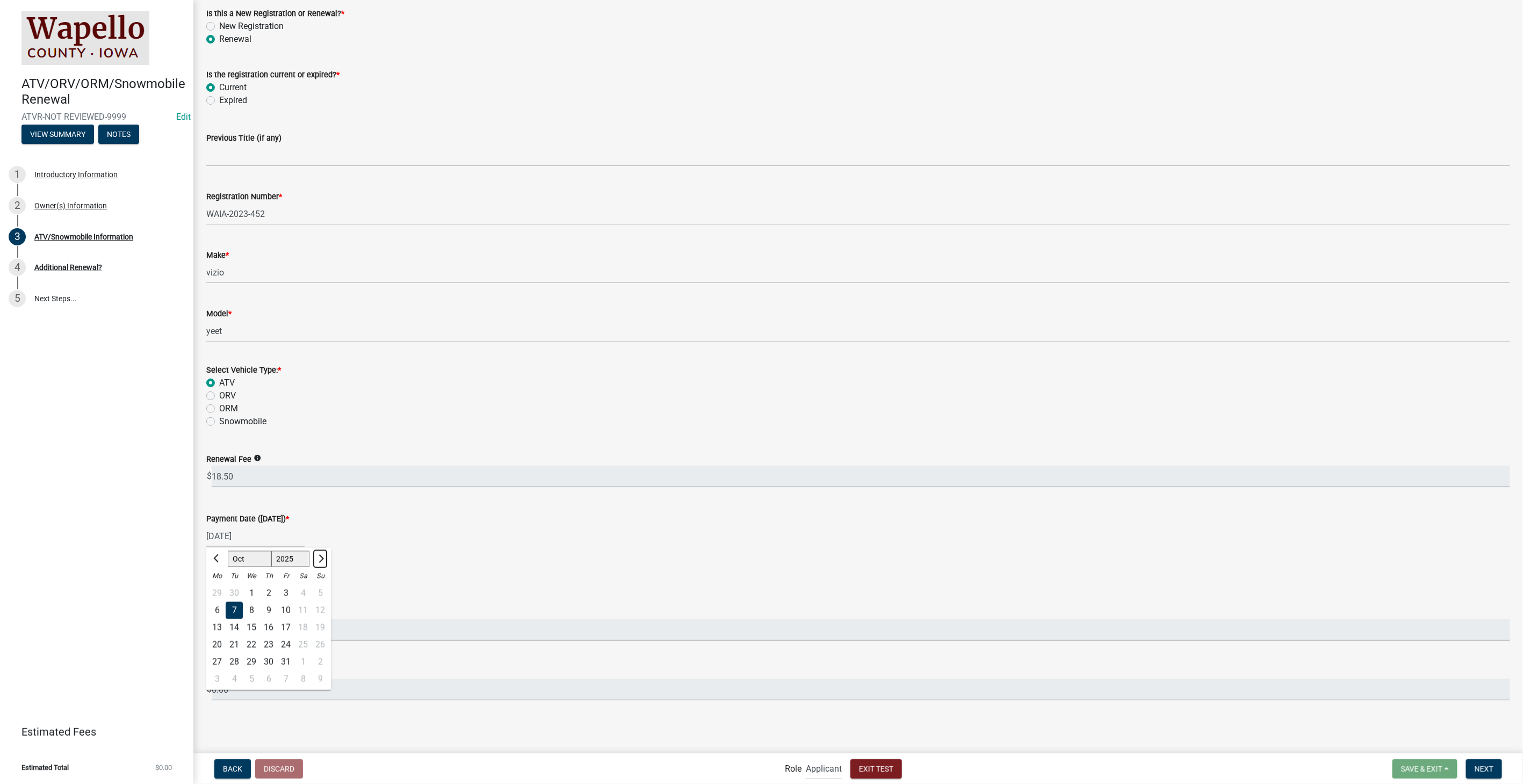
click at [319, 556] on span "Next month" at bounding box center [320, 559] width 8 height 8
select select "12"
click at [237, 658] on div "30" at bounding box center [234, 661] width 17 height 17
type input "12/30/2025"
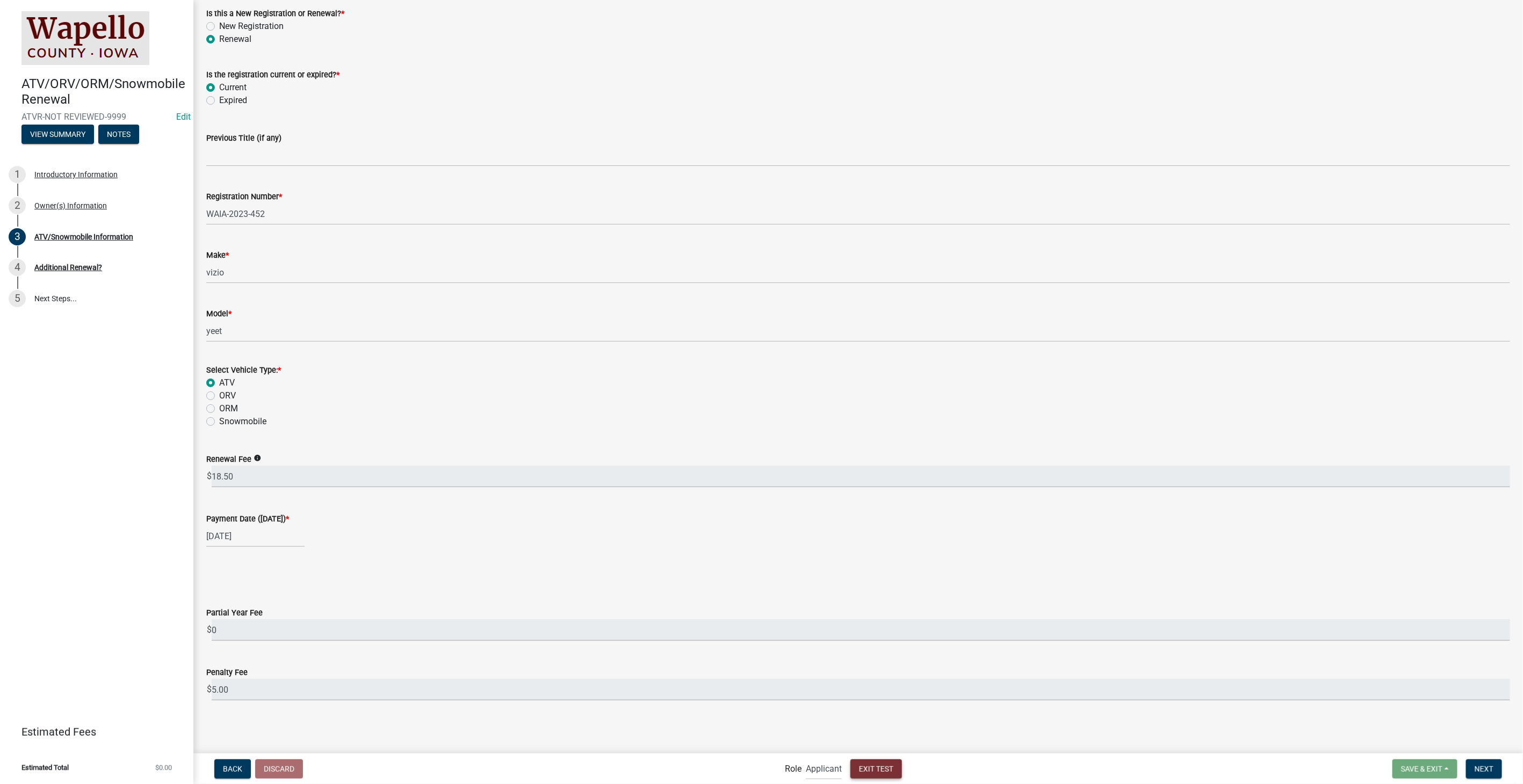
click at [859, 767] on span "Exit Test" at bounding box center [876, 769] width 34 height 8
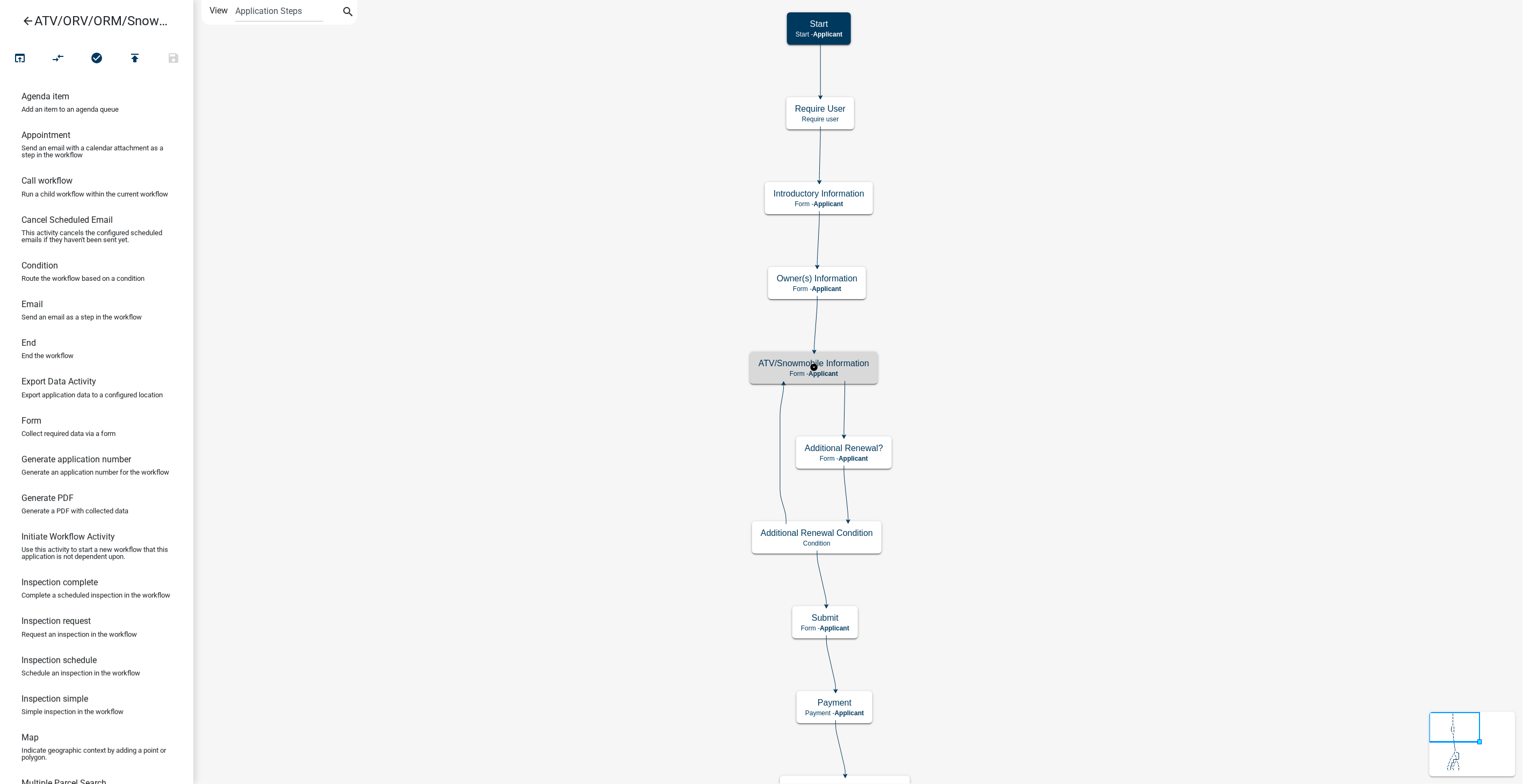
click at [866, 365] on h5 "ATV/Snowmobile Information" at bounding box center [814, 363] width 111 height 10
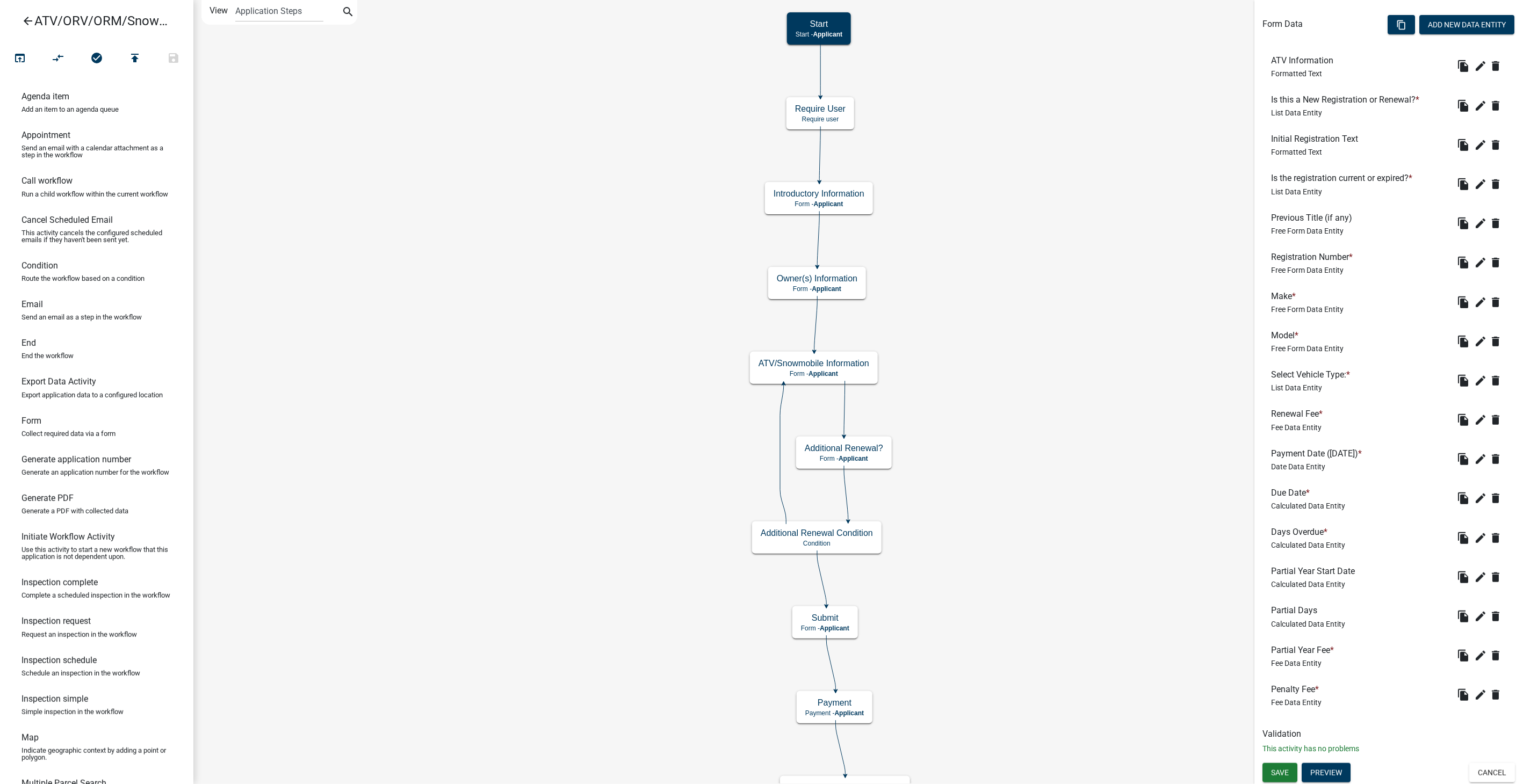
scroll to position [312, 0]
click at [1474, 694] on icon "edit" at bounding box center [1480, 694] width 13 height 13
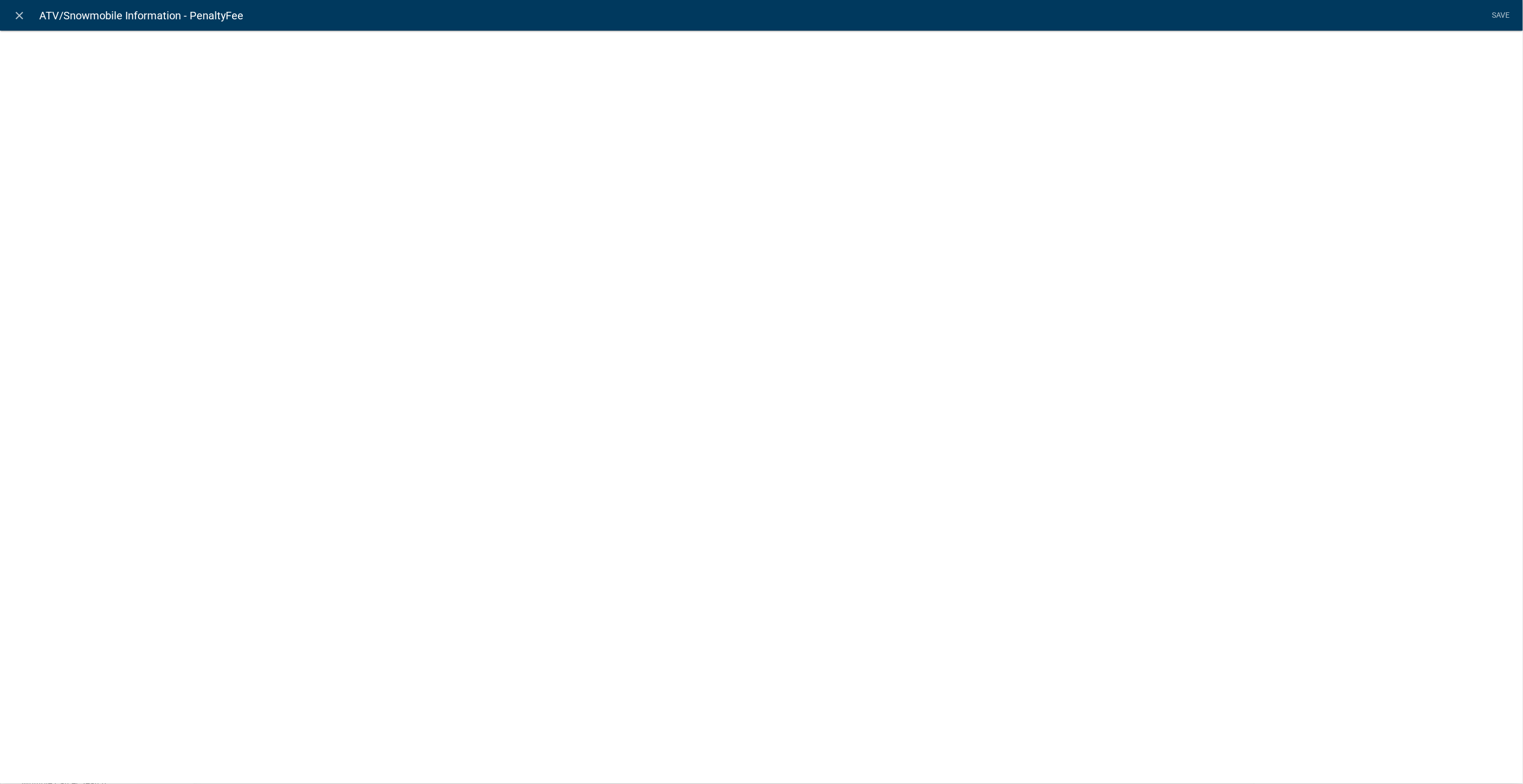
select select "fee"
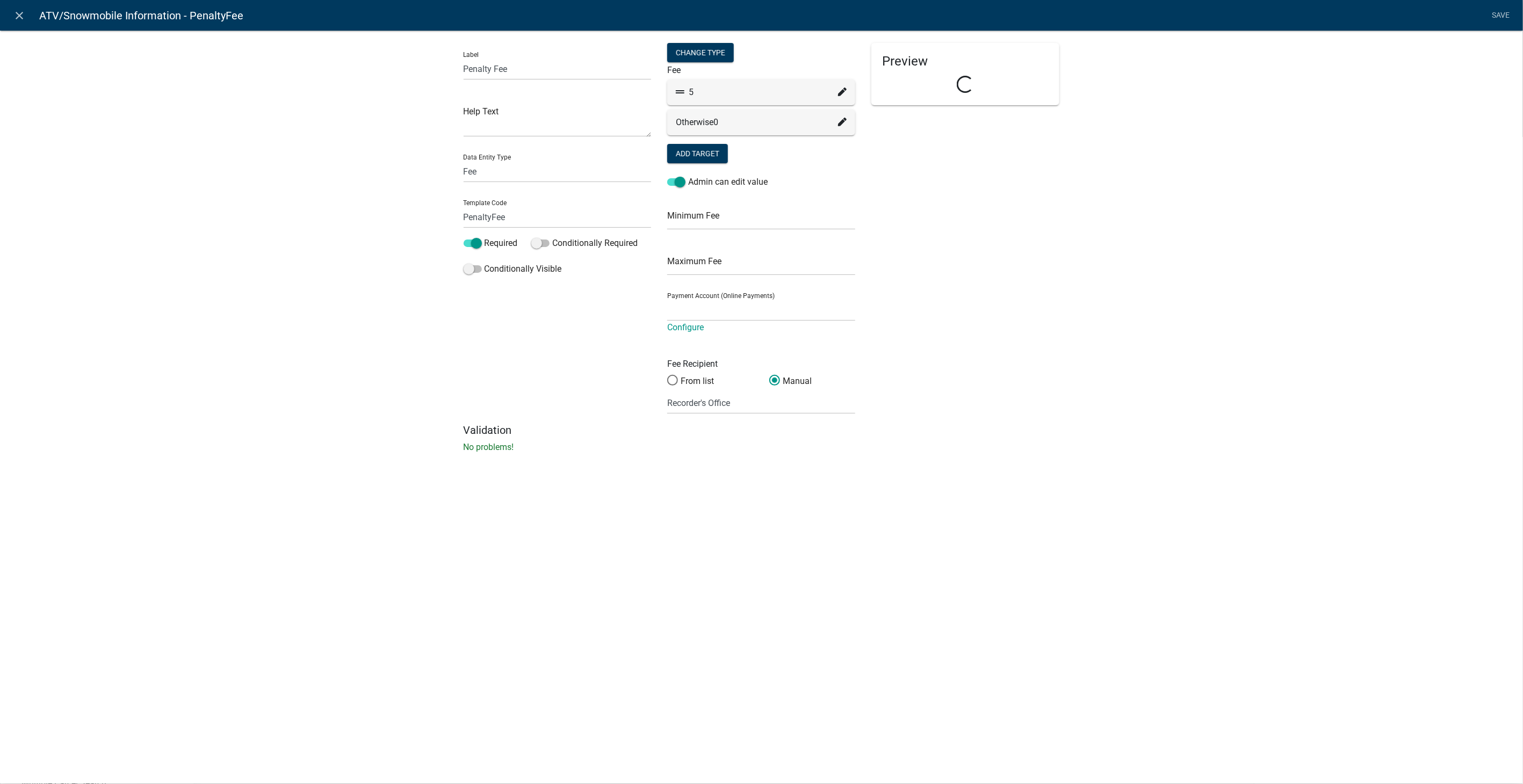
select select "258b736f-576f-4325-a78c-fcdf45871ca8"
click at [840, 88] on icon at bounding box center [842, 92] width 8 height 8
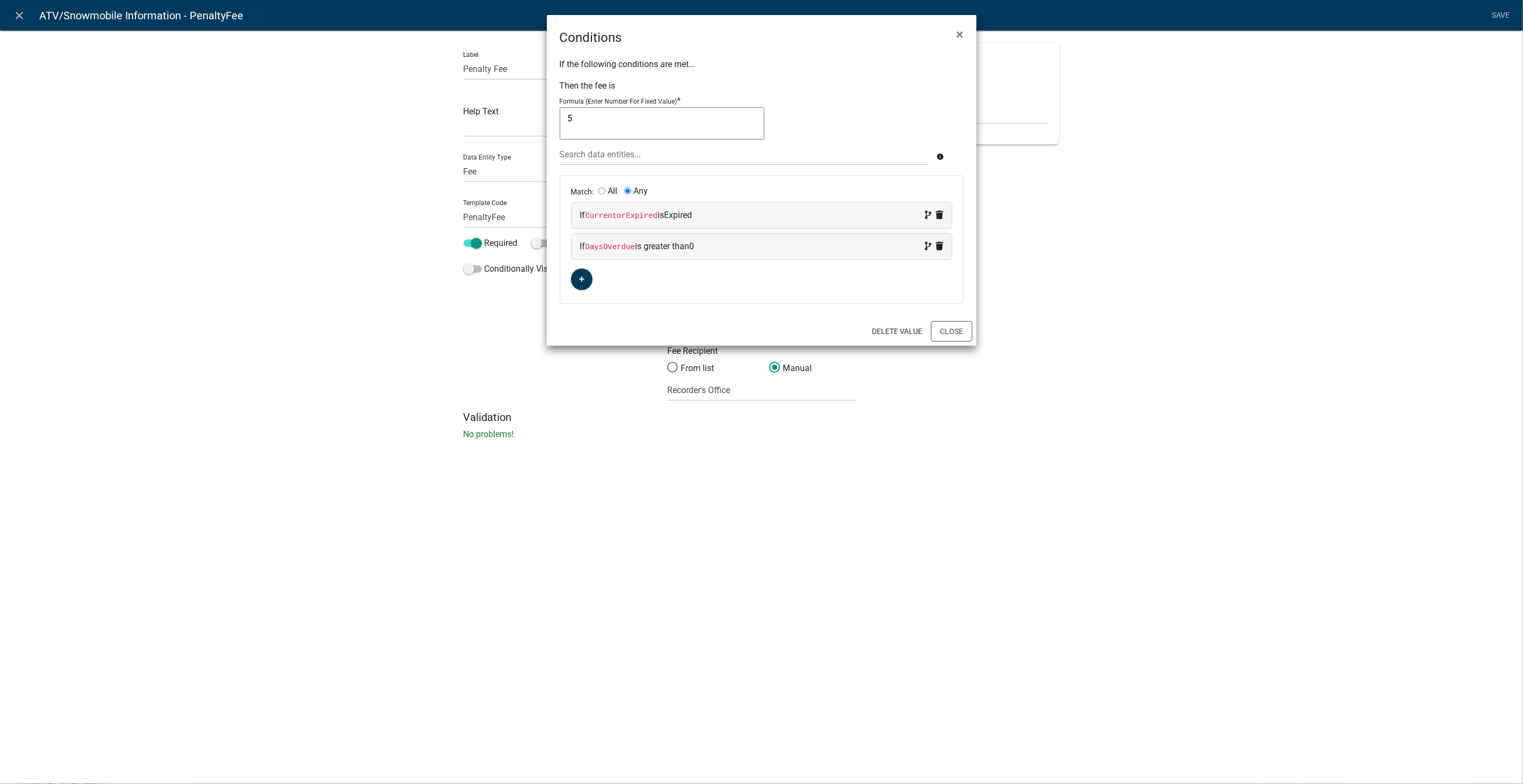
click at [600, 187] on input "All" at bounding box center [602, 191] width 7 height 7
radio input "true"
radio input "false"
click at [955, 329] on button "Close" at bounding box center [952, 332] width 42 height 20
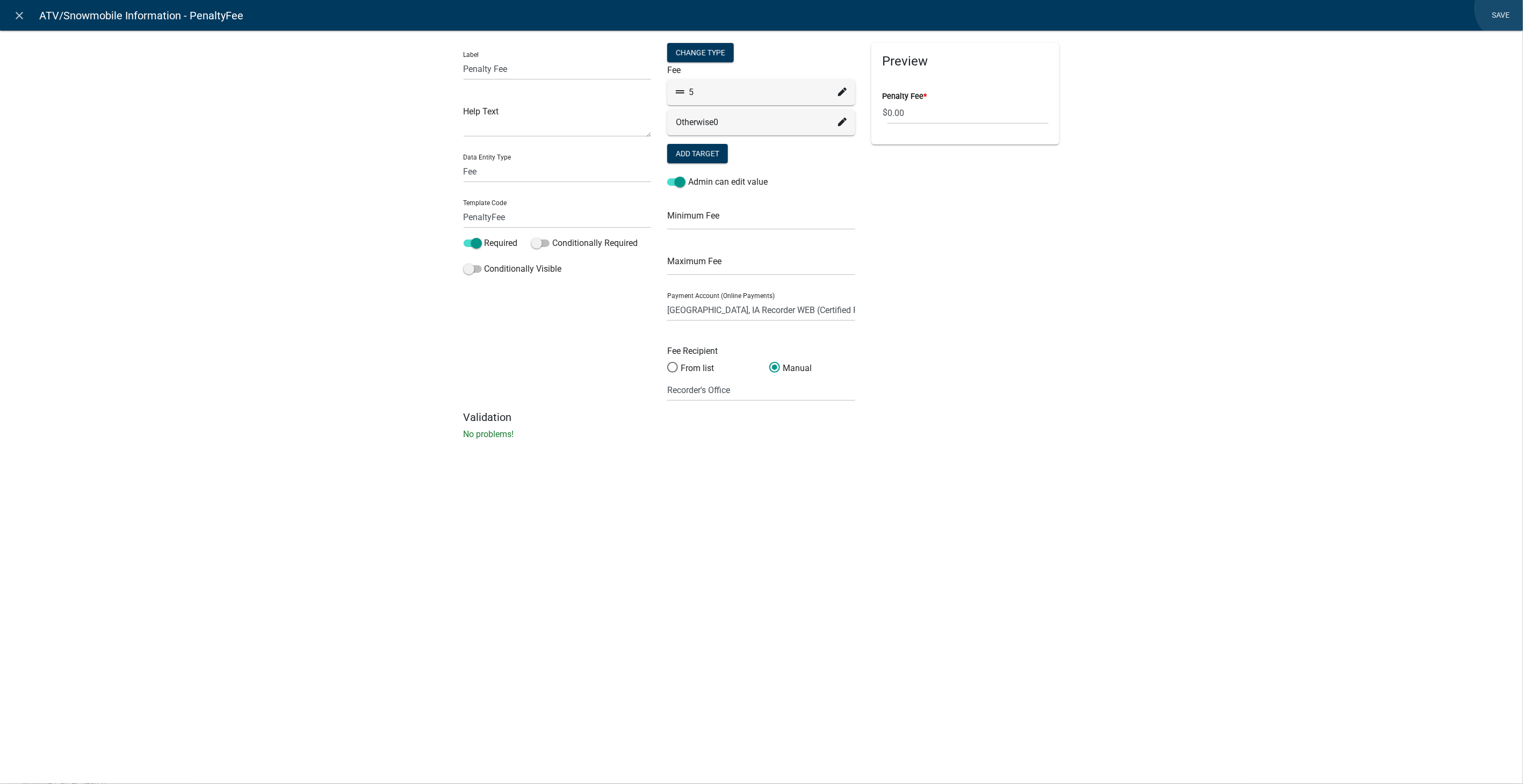
click at [1508, 8] on link "Save" at bounding box center [1500, 15] width 27 height 20
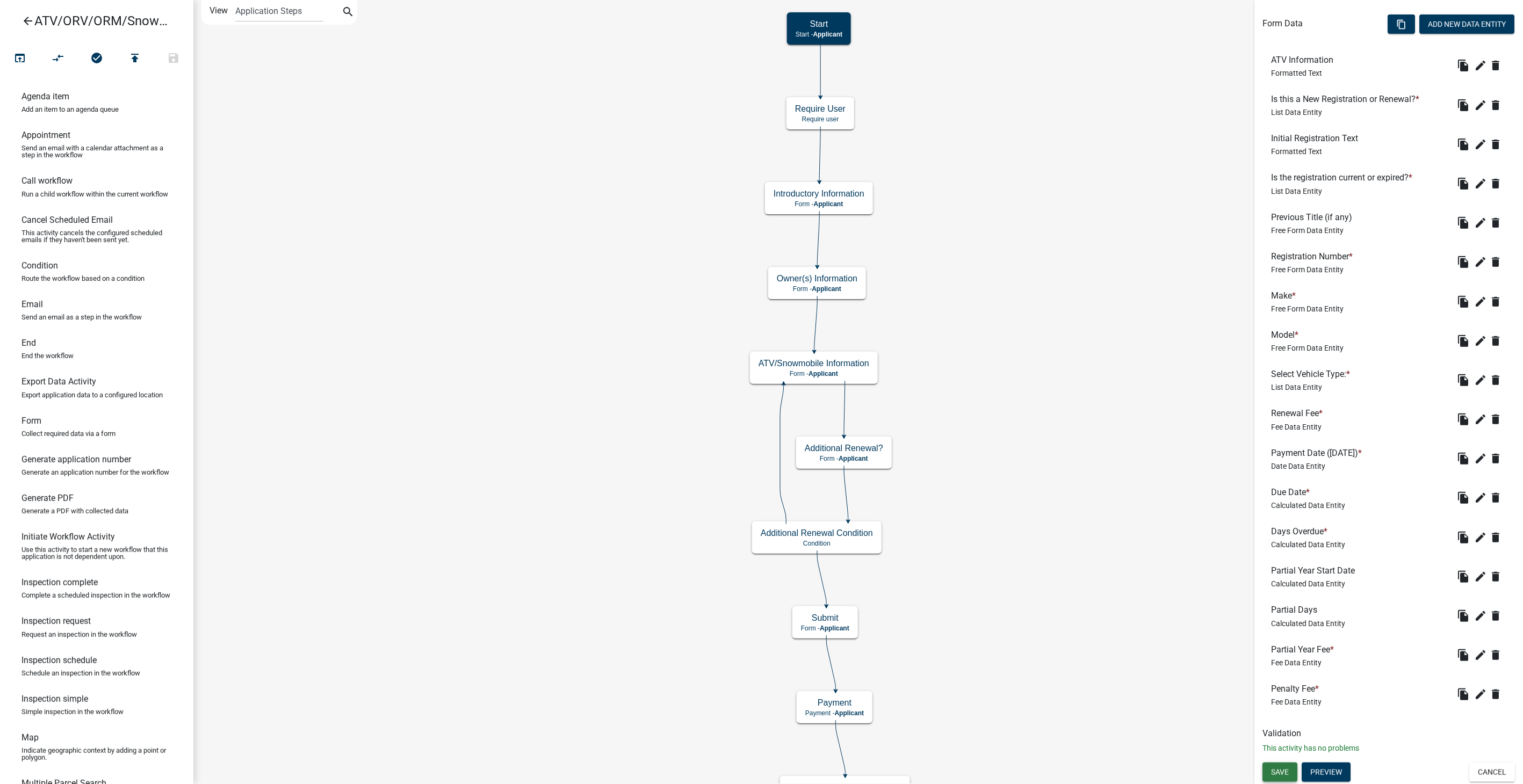
click at [1282, 776] on span "Save" at bounding box center [1280, 772] width 18 height 8
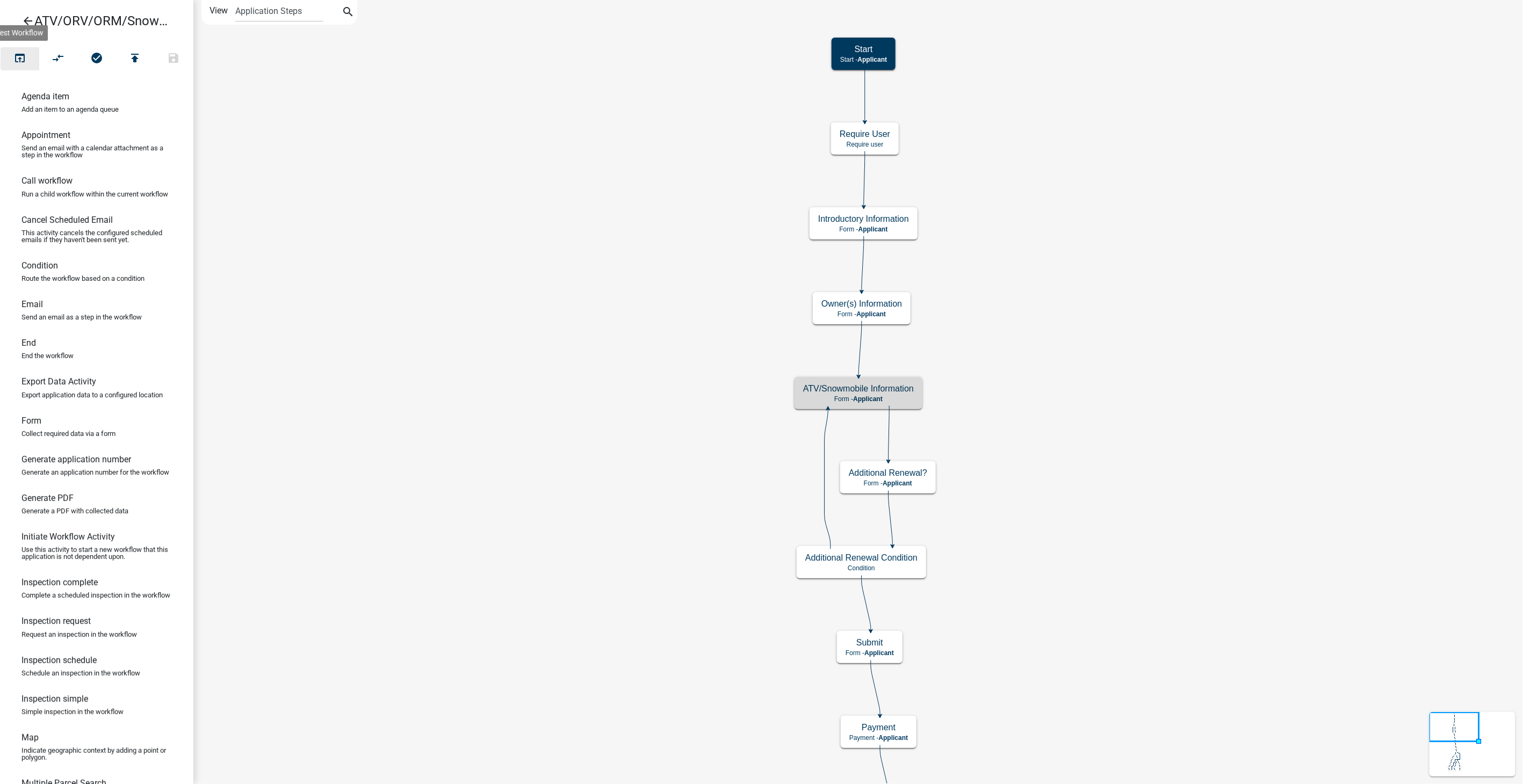
click at [24, 58] on icon "open_in_browser" at bounding box center [20, 59] width 13 height 15
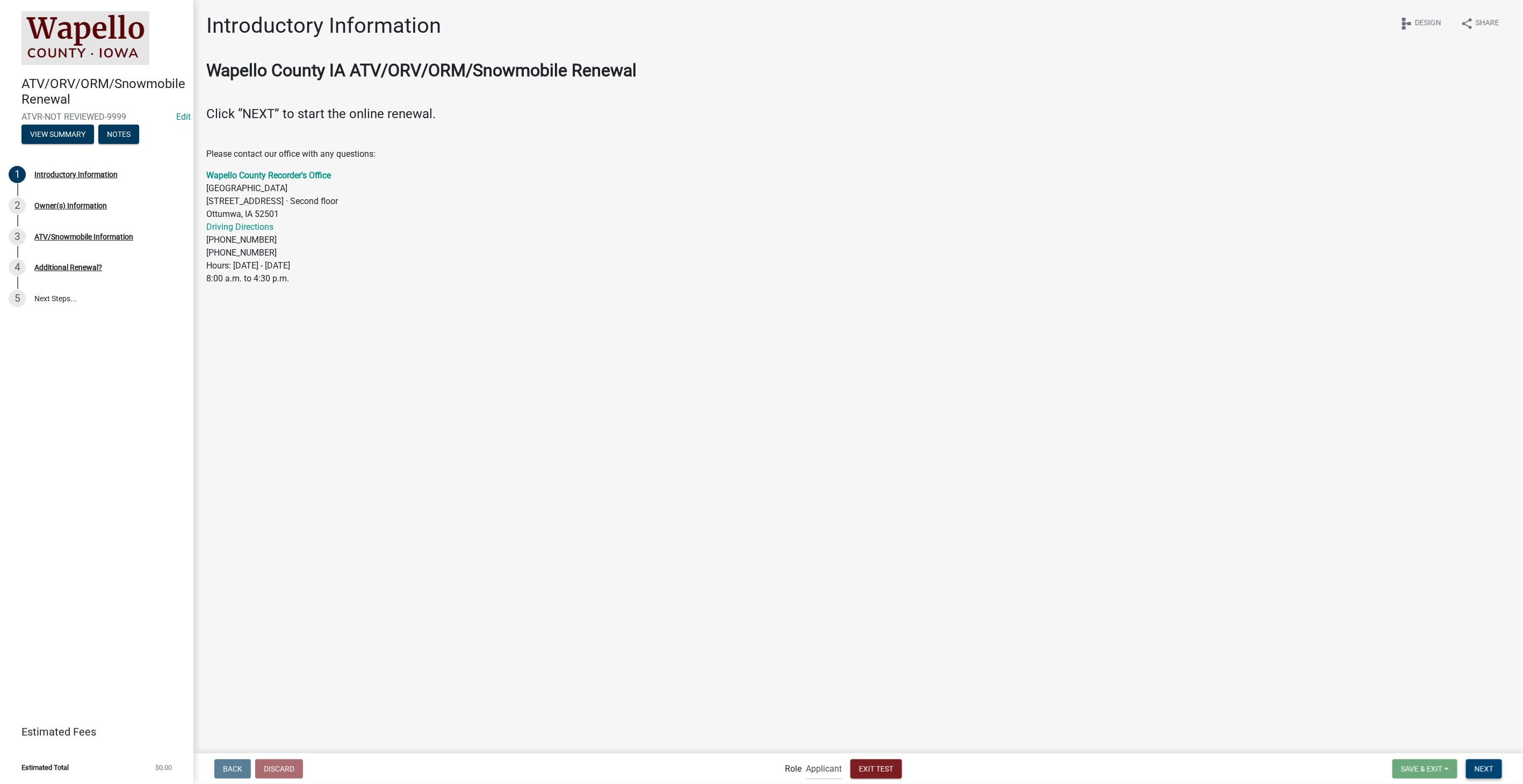
click at [1486, 763] on button "Next" at bounding box center [1484, 769] width 36 height 20
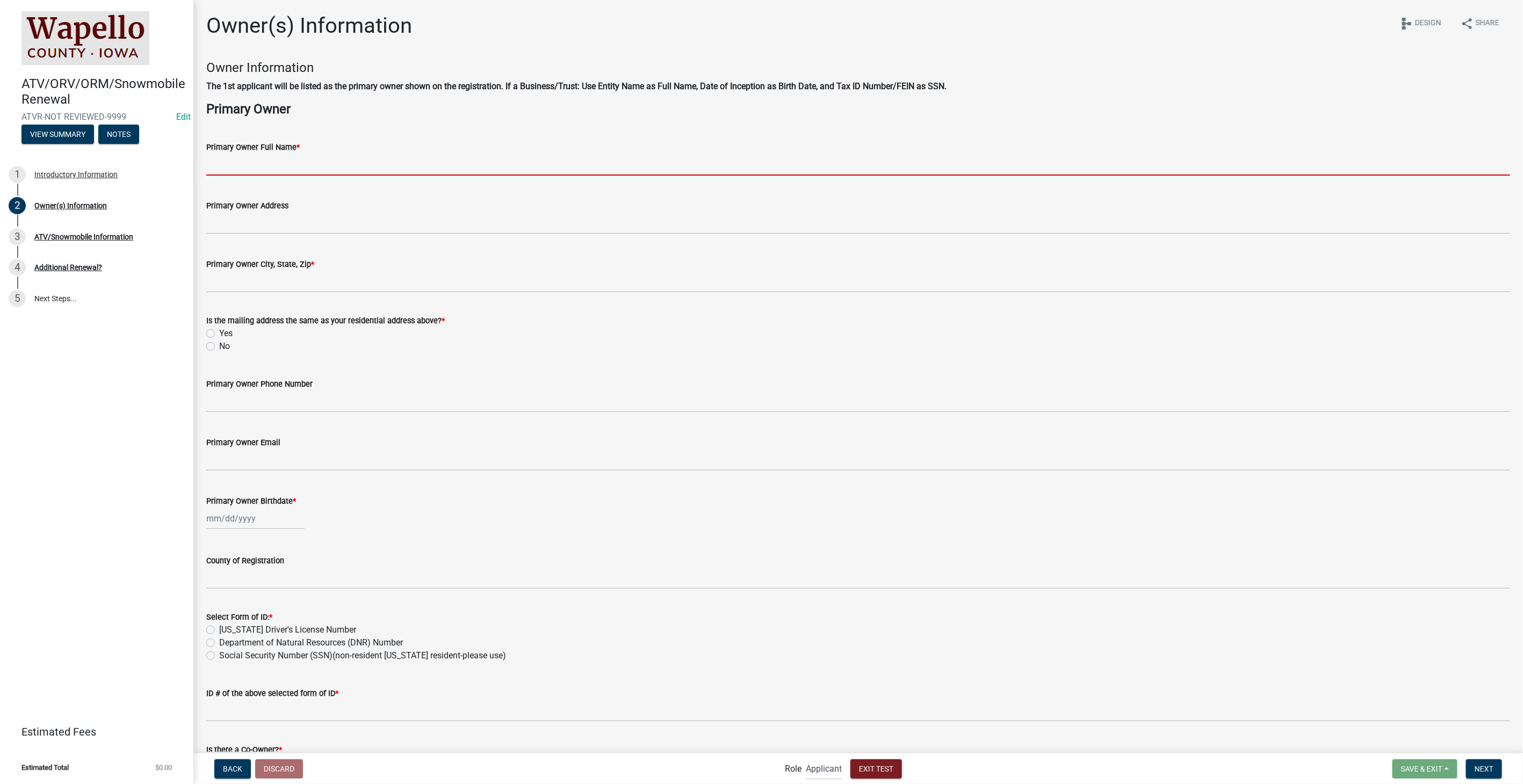
click at [299, 168] on input "Primary Owner Full Name *" at bounding box center [858, 164] width 1304 height 22
type input "[PERSON_NAME]"
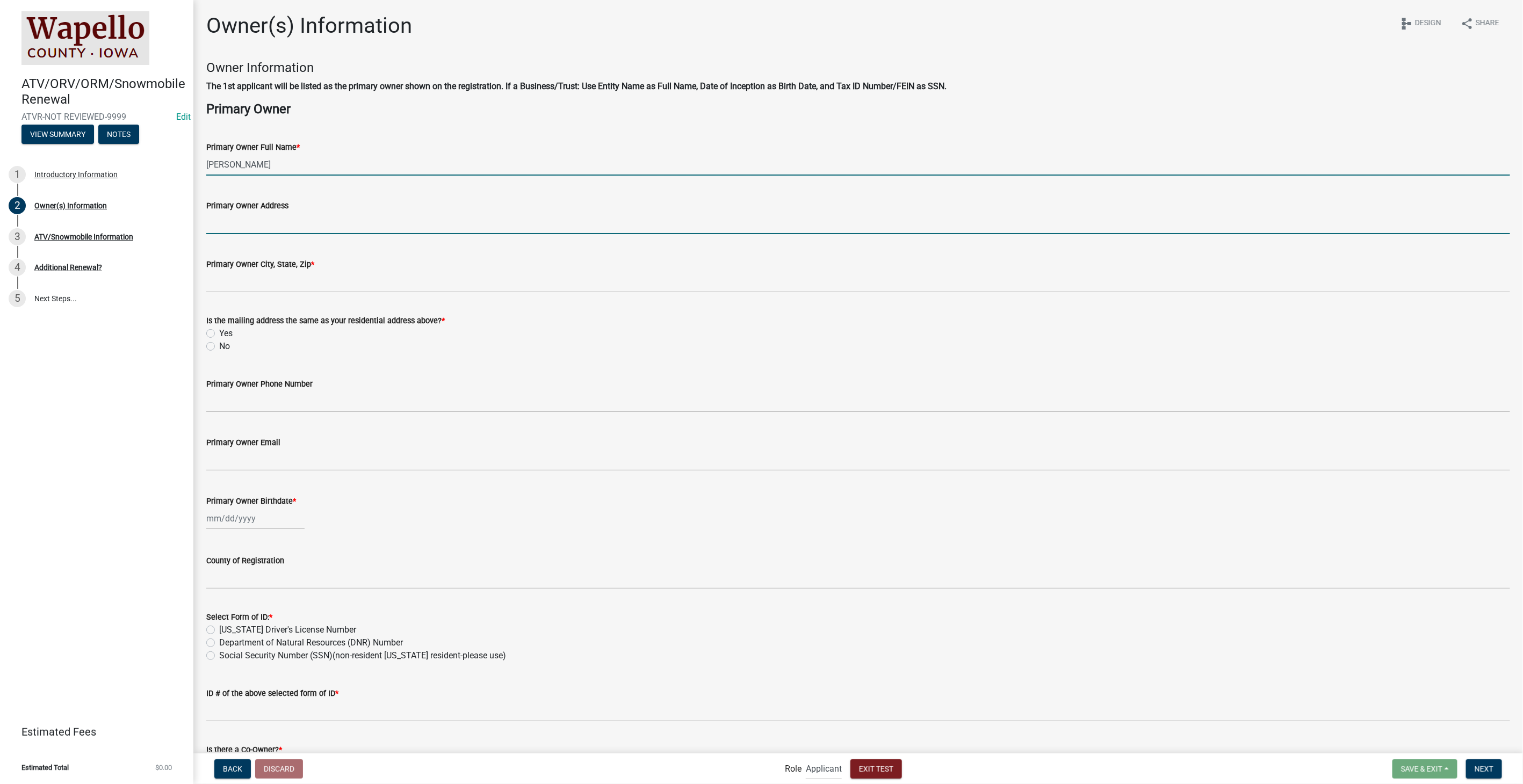
type input "[STREET_ADDRESS]"
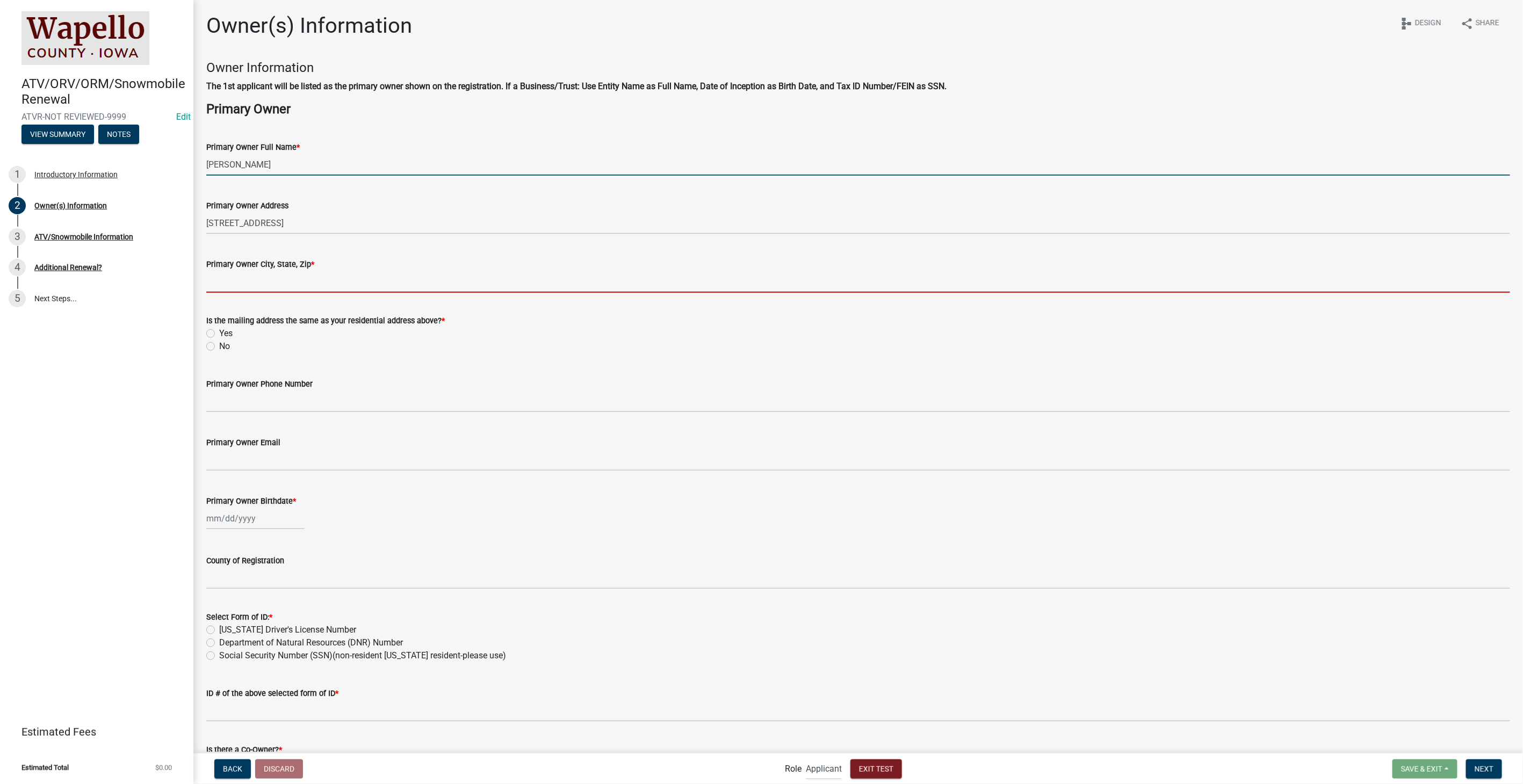
type input "[STREET_ADDRESS][PERSON_NAME]"
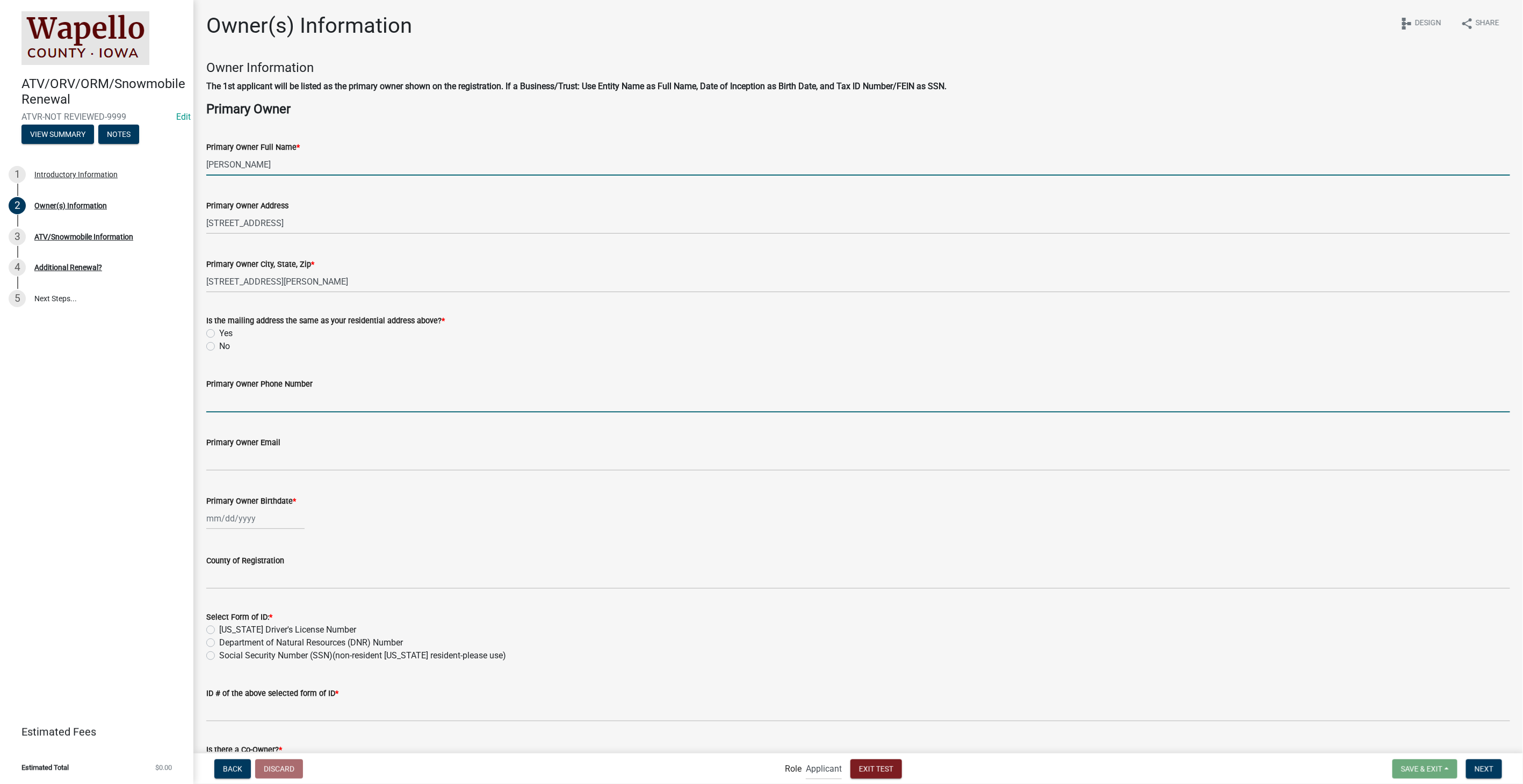
type input "8127861368"
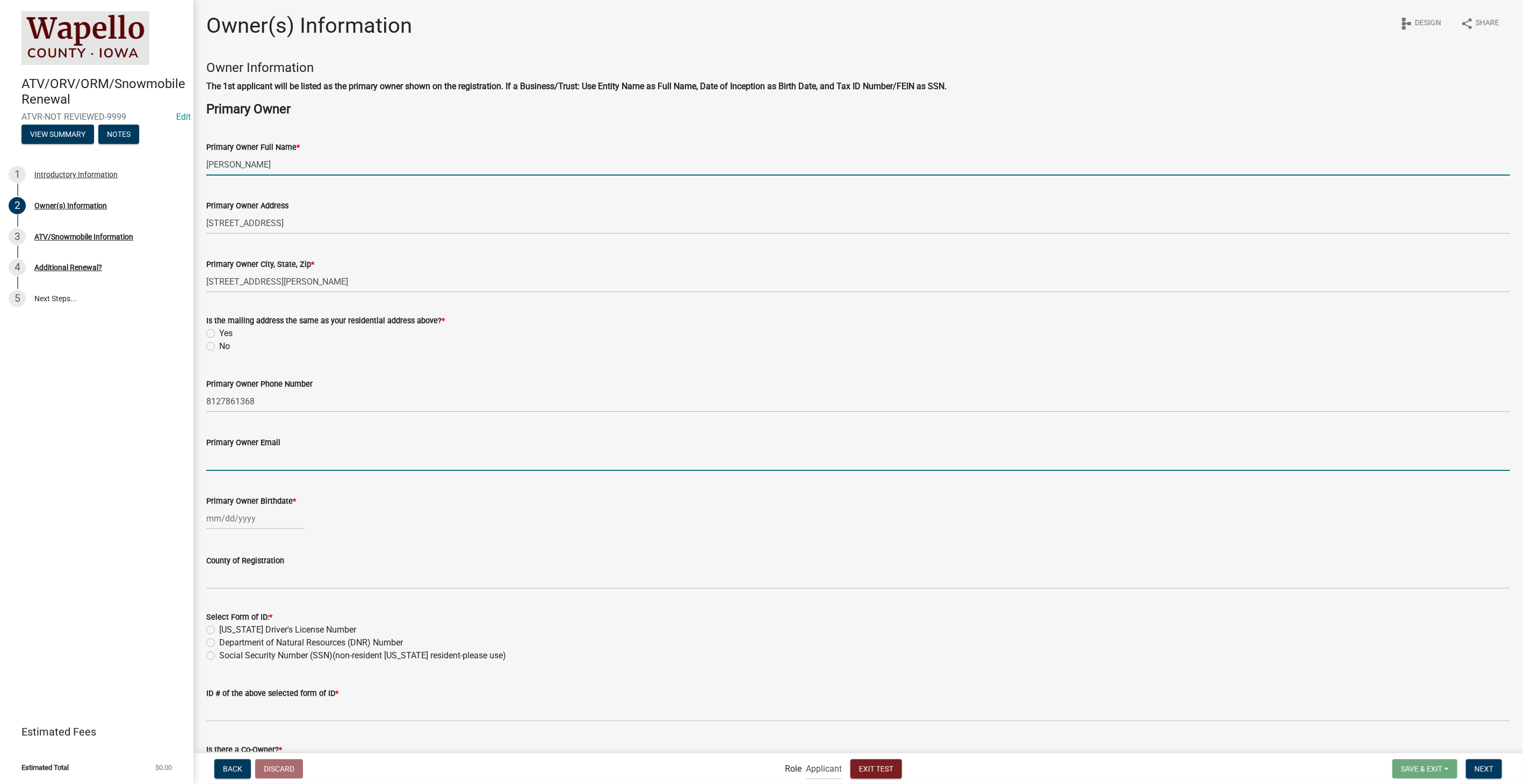
type input "[EMAIL_ADDRESS][DOMAIN_NAME]"
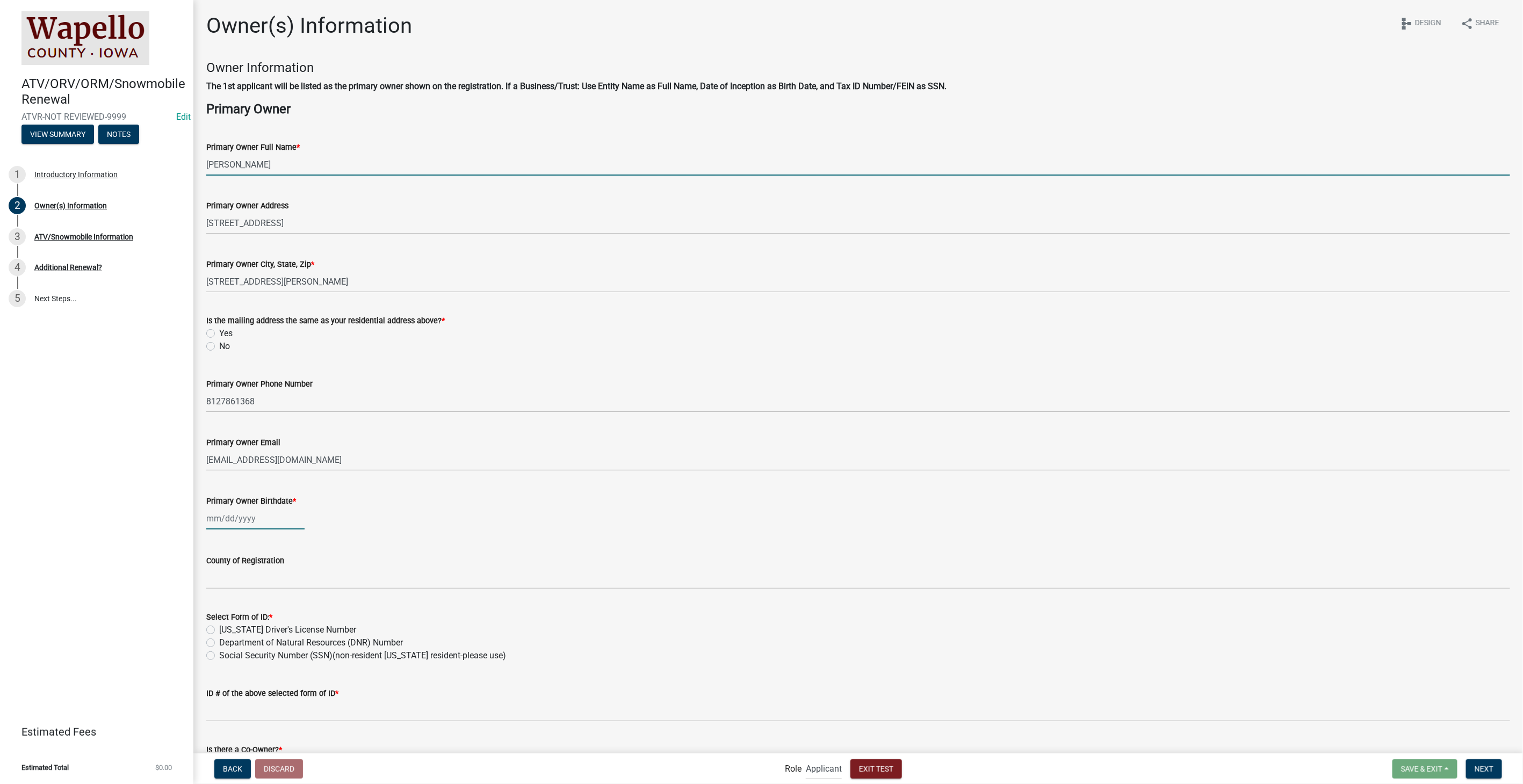
type input "[DATE]"
type input "IN"
type input "5555555505"
select select "10"
select select "2025"
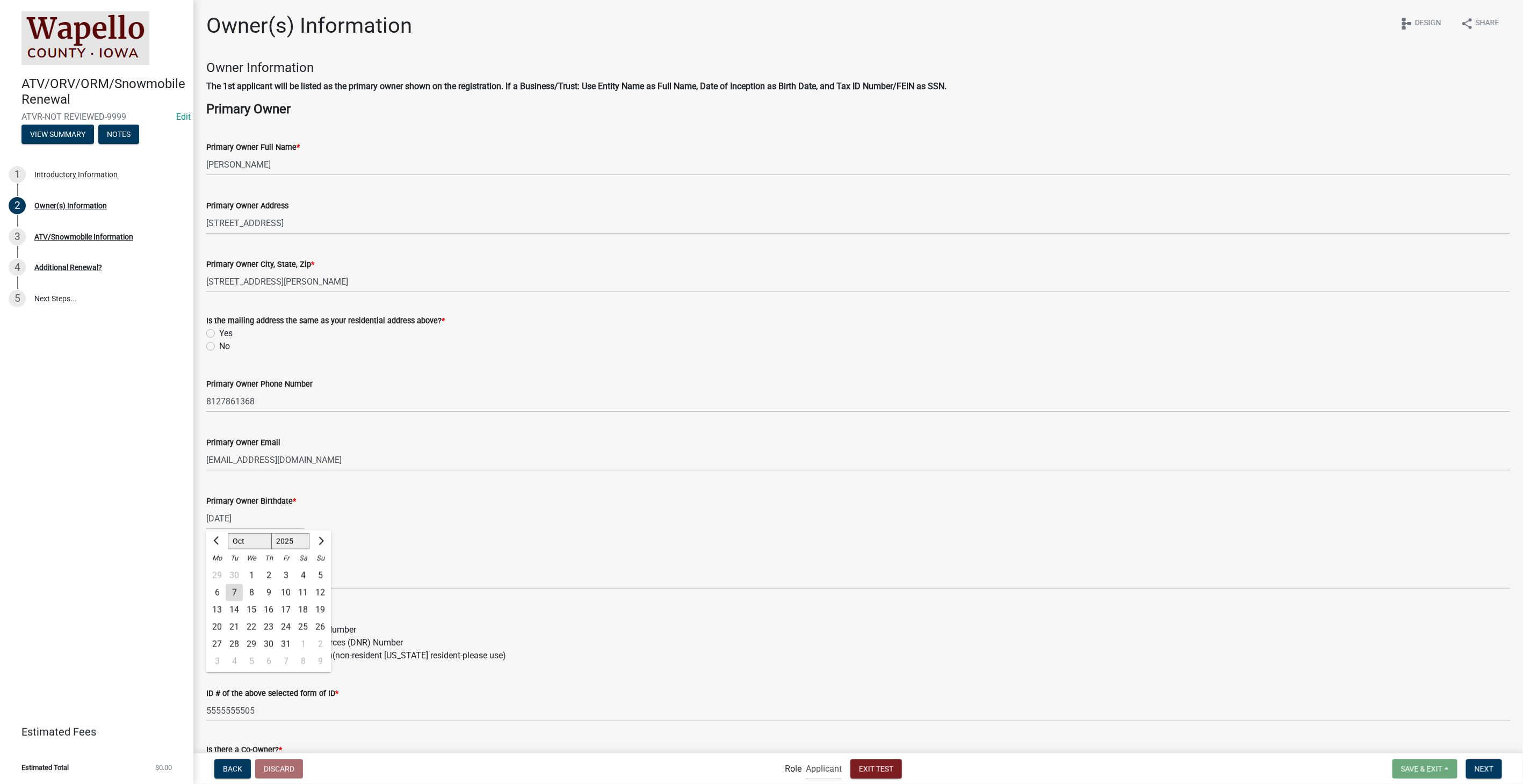
click at [219, 333] on label "Yes" at bounding box center [226, 334] width 14 height 13
click at [219, 333] on input "Yes" at bounding box center [223, 331] width 7 height 7
radio input "true"
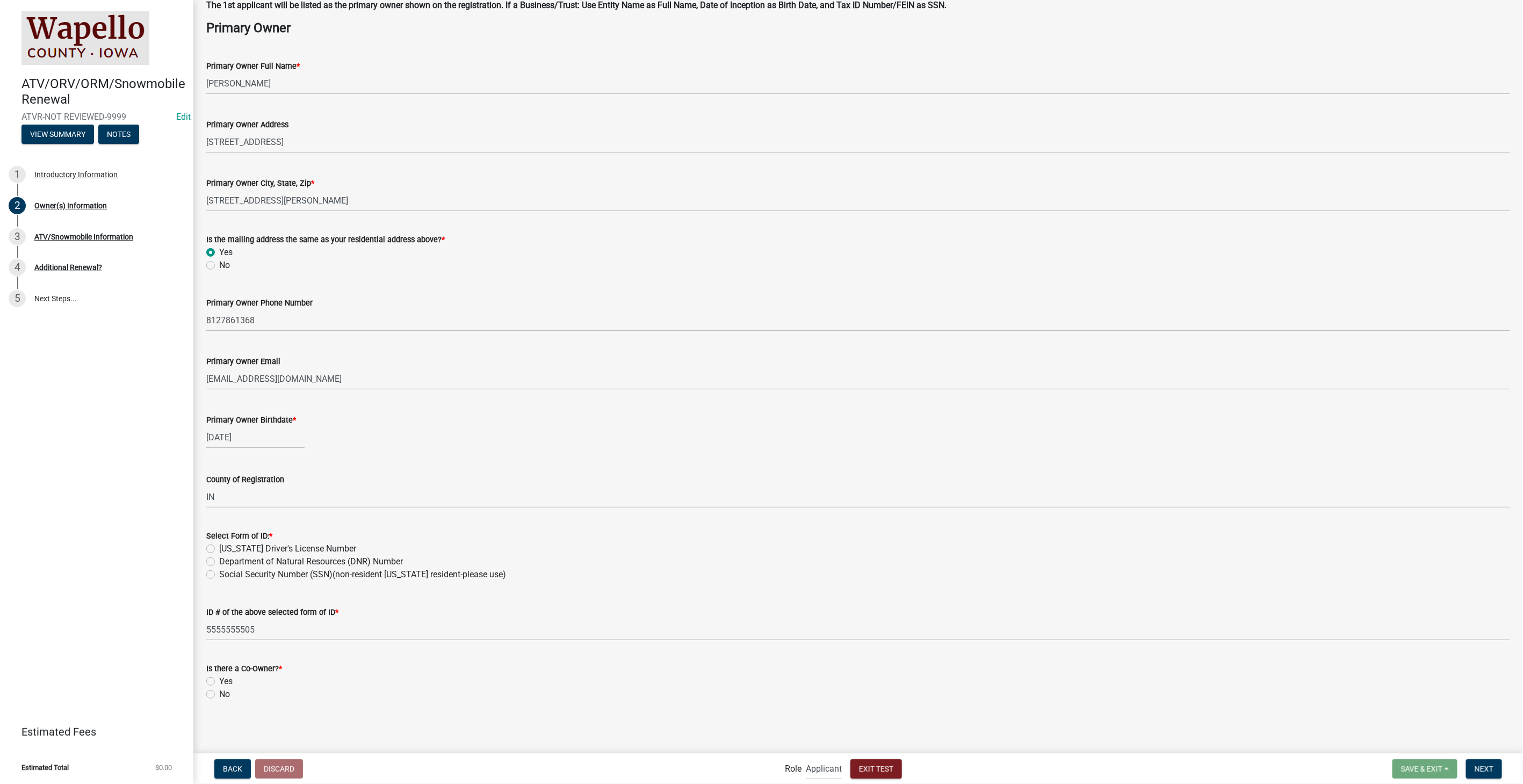
click at [219, 549] on label "[US_STATE] Driver's License Number" at bounding box center [288, 549] width 137 height 13
click at [219, 549] on input "[US_STATE] Driver's License Number" at bounding box center [223, 546] width 7 height 7
radio input "true"
click at [219, 694] on label "No" at bounding box center [225, 694] width 11 height 13
click at [219, 694] on input "No" at bounding box center [223, 691] width 7 height 7
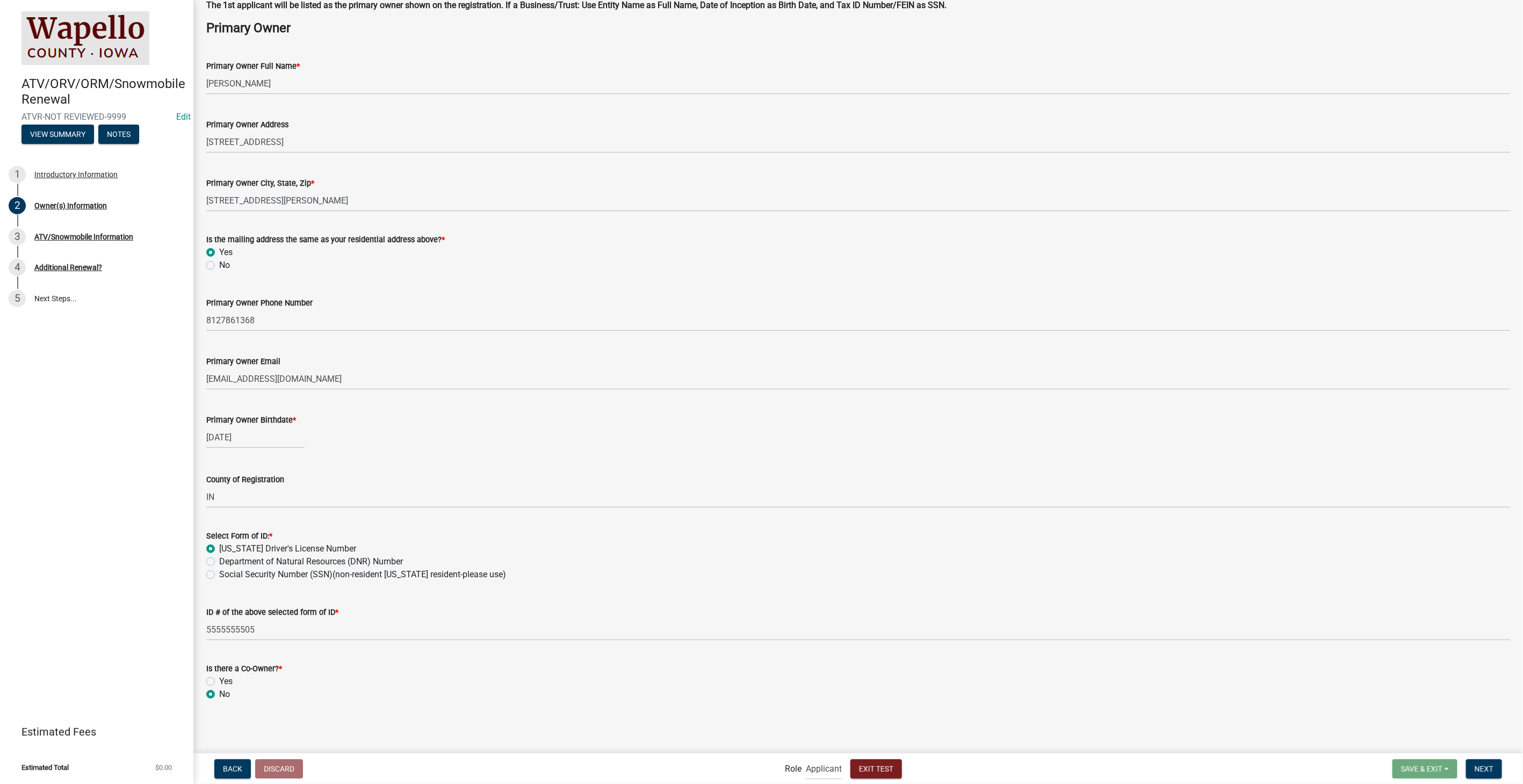
radio input "true"
click at [1474, 773] on button "Next" at bounding box center [1484, 769] width 36 height 20
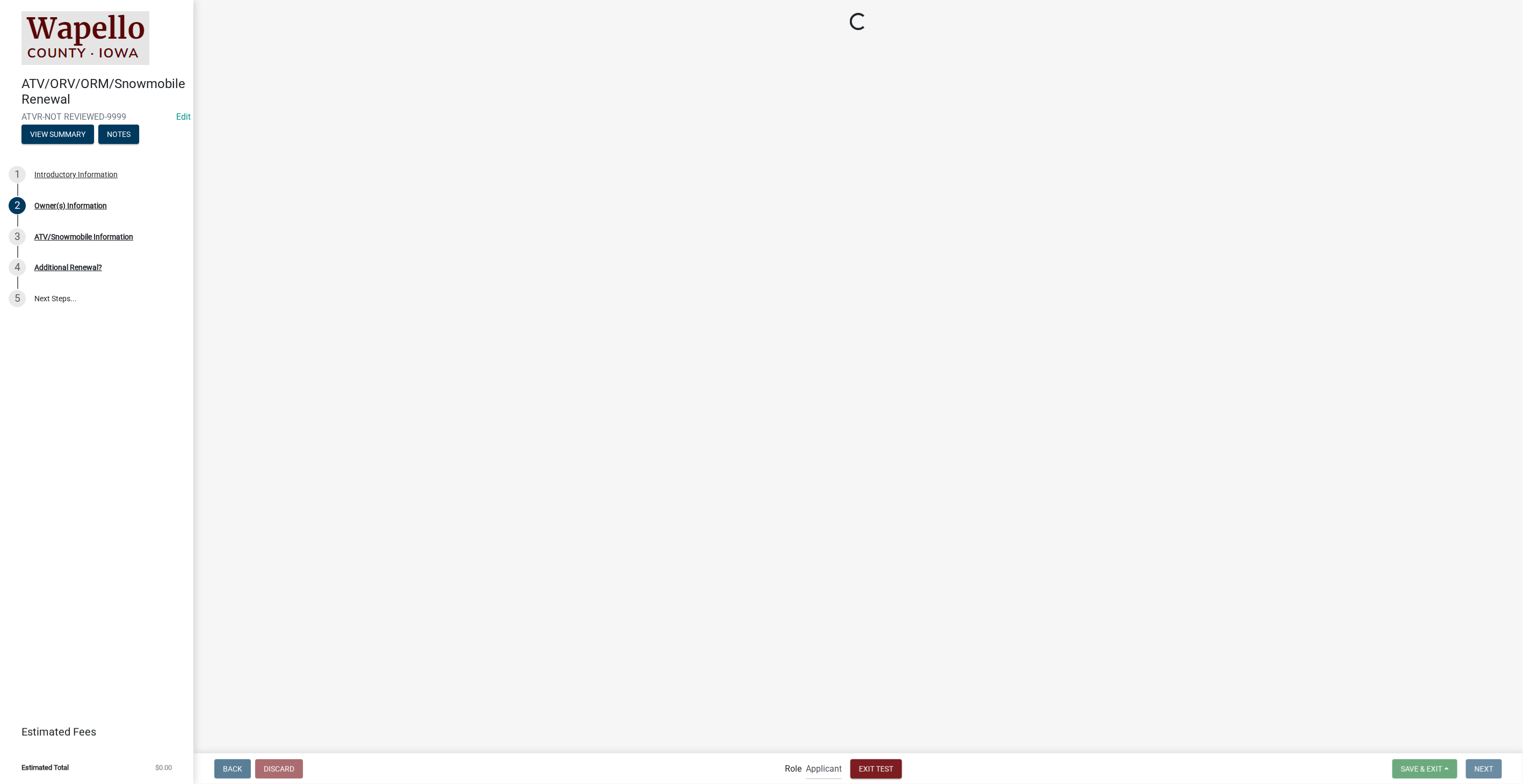
scroll to position [0, 0]
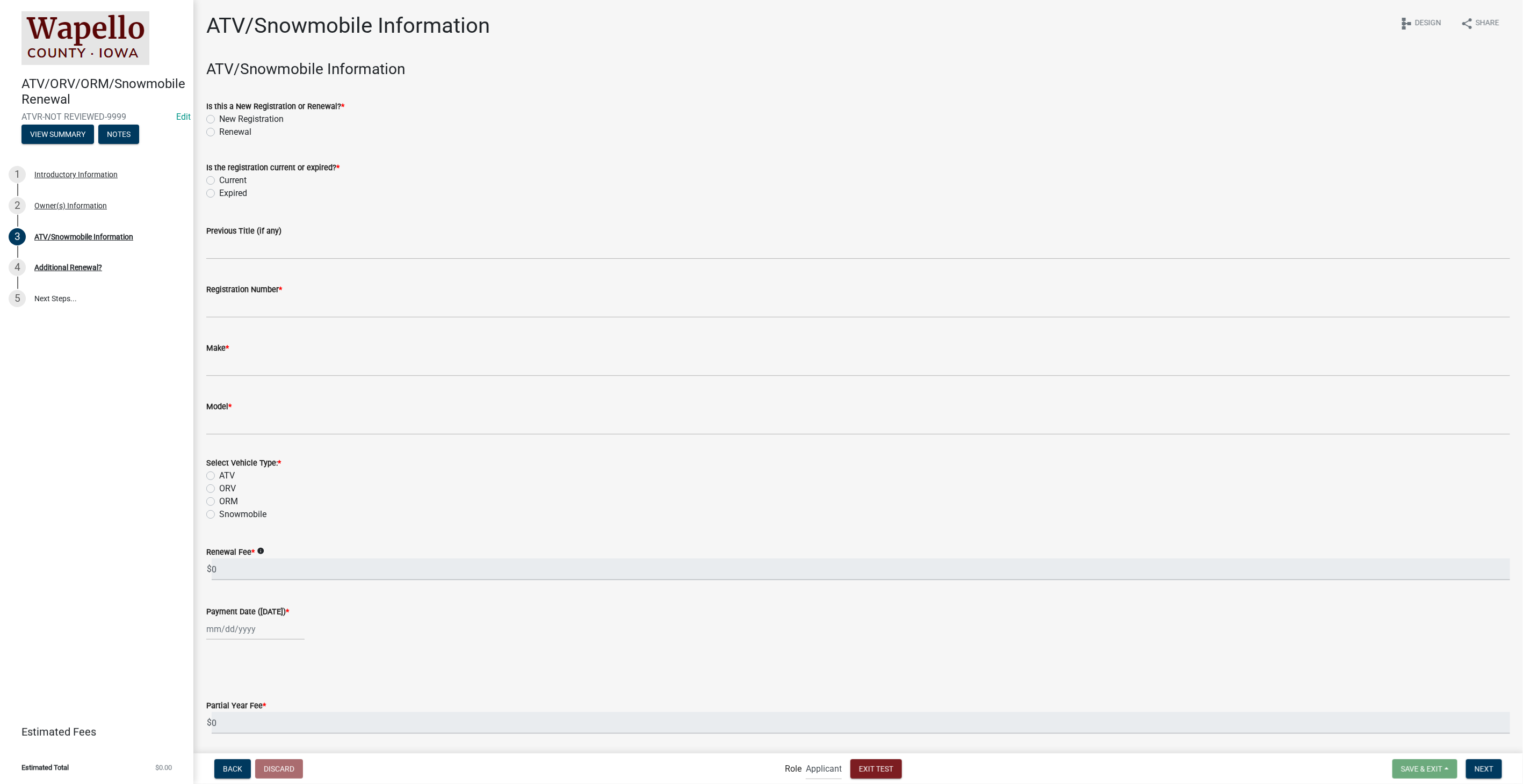
click at [219, 133] on label "Renewal" at bounding box center [235, 132] width 32 height 13
click at [219, 133] on input "Renewal" at bounding box center [223, 129] width 7 height 7
radio input "true"
click at [219, 178] on label "Current" at bounding box center [233, 180] width 27 height 13
click at [219, 178] on input "Current" at bounding box center [223, 177] width 7 height 7
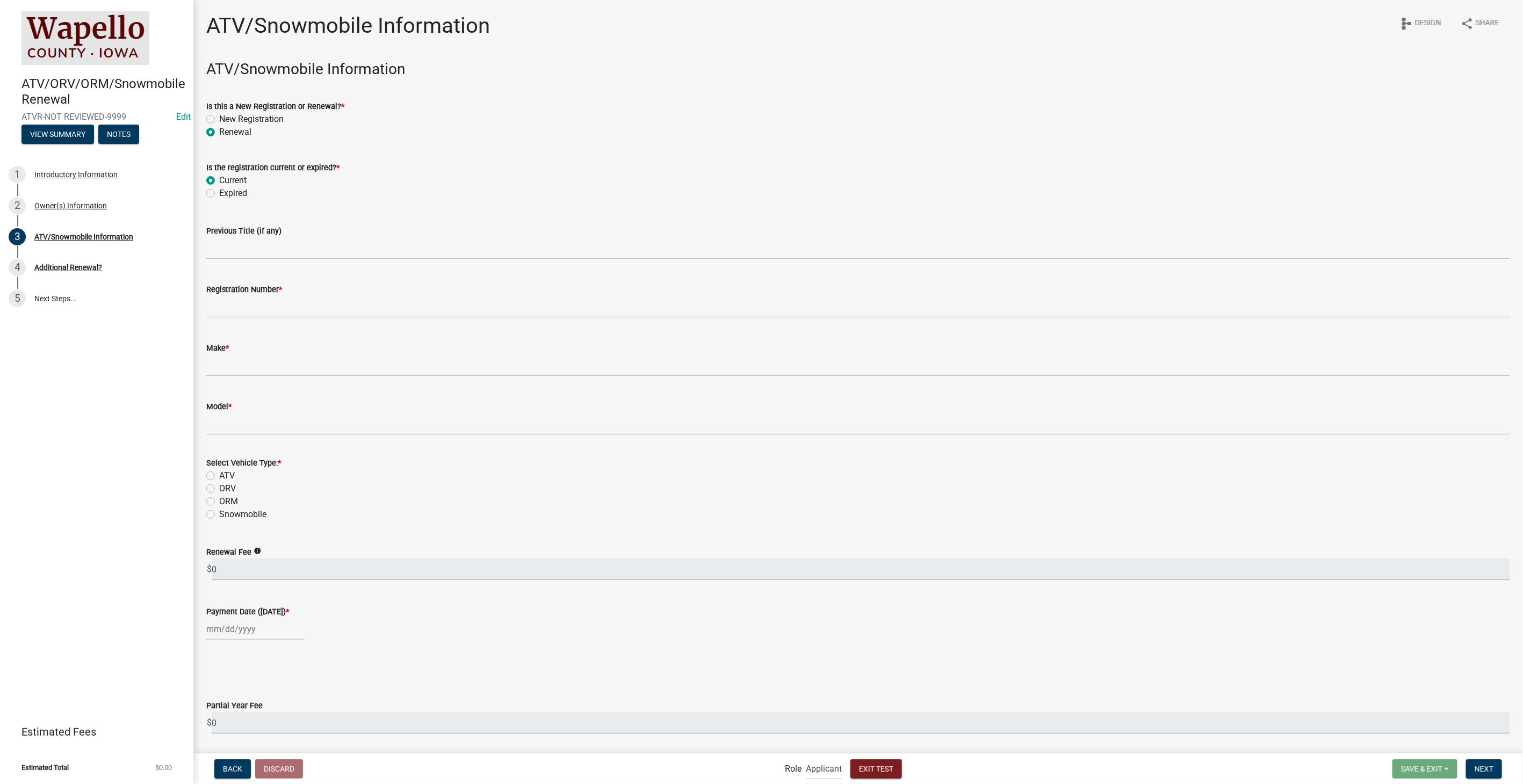
radio input "true"
click at [237, 307] on input "Registration Number *" at bounding box center [858, 307] width 1304 height 22
type input "WAIA-2023-452"
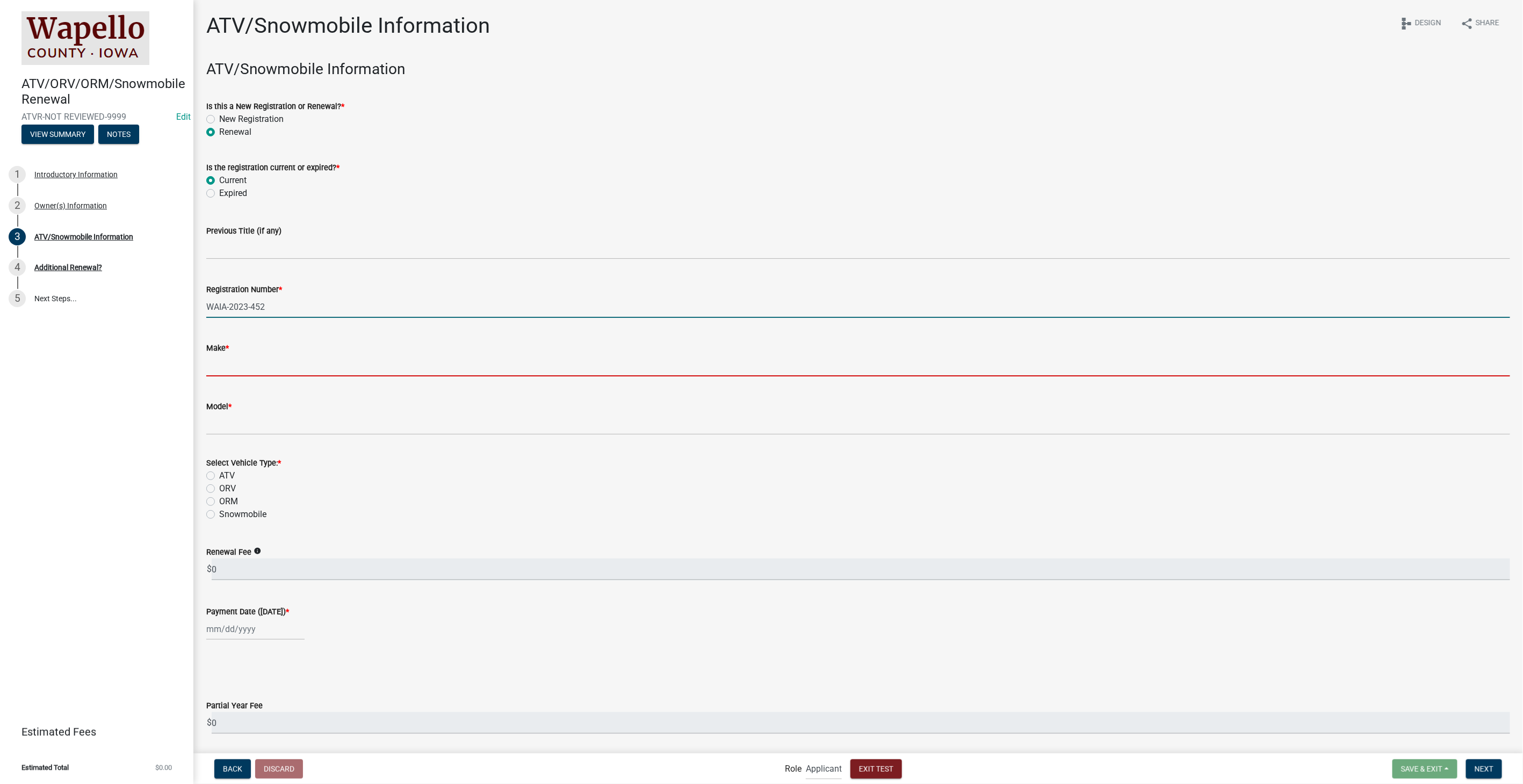
type input "vizio"
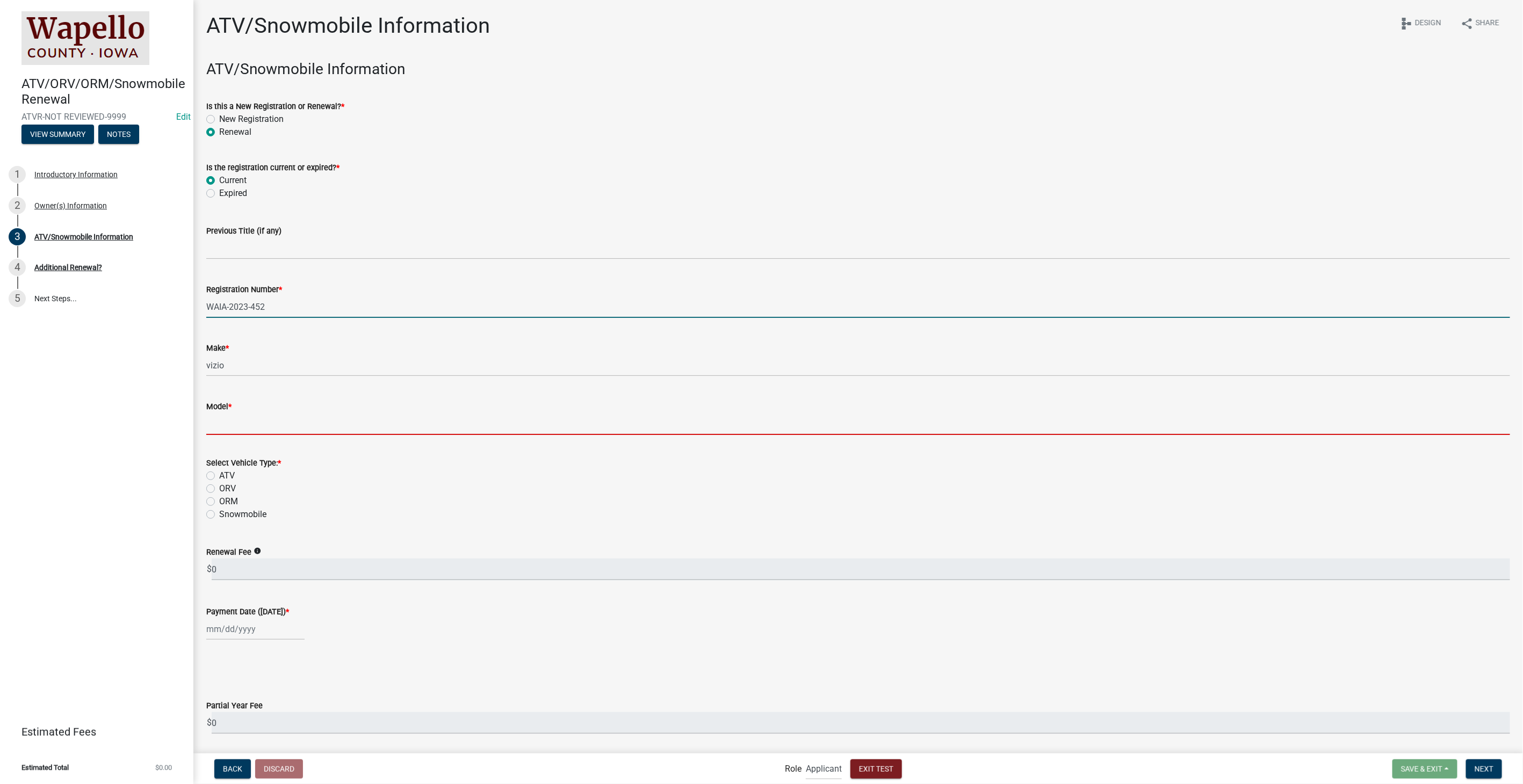
type input "yeet"
type input "[DATE]"
select select "10"
select select "2025"
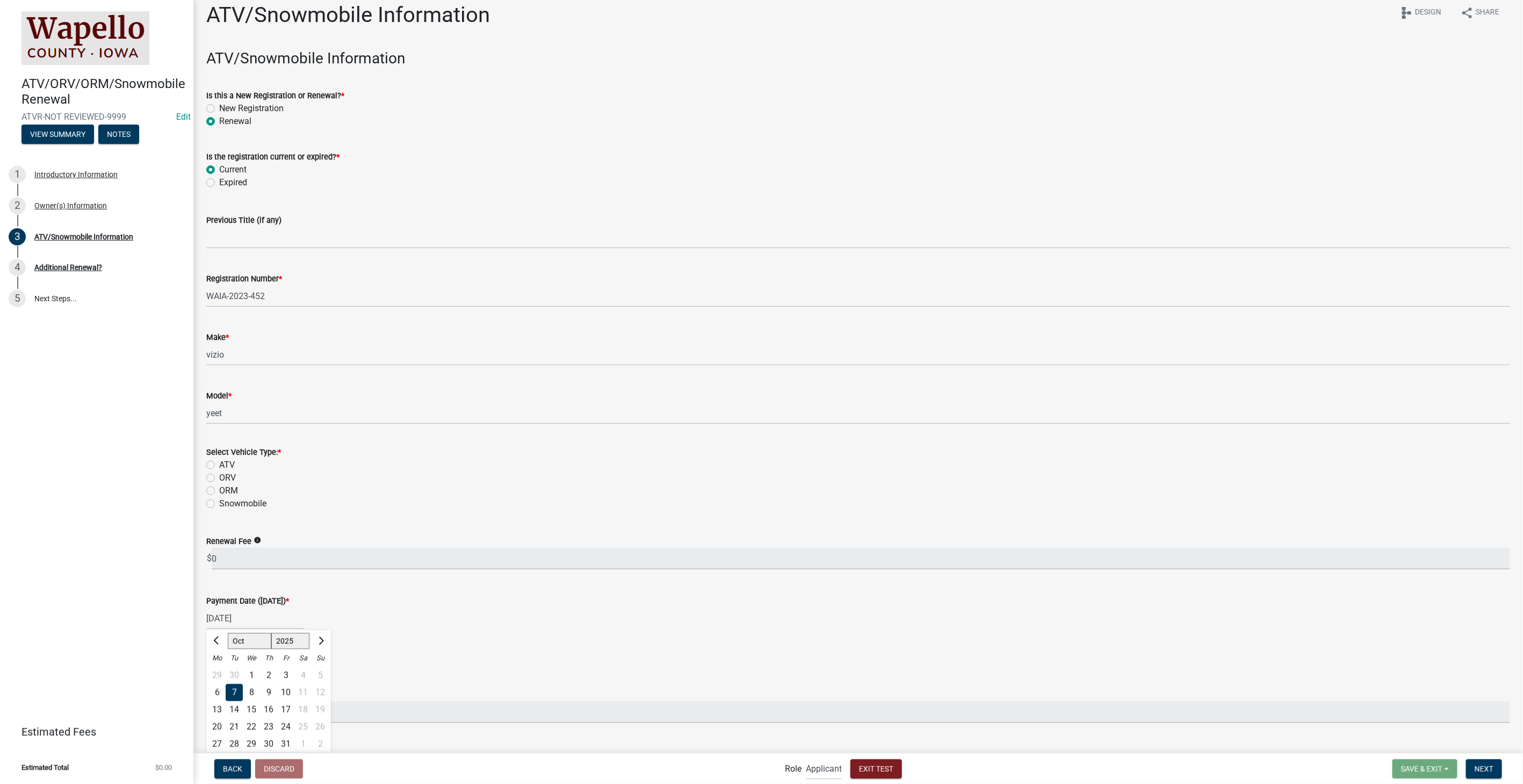
scroll to position [93, 0]
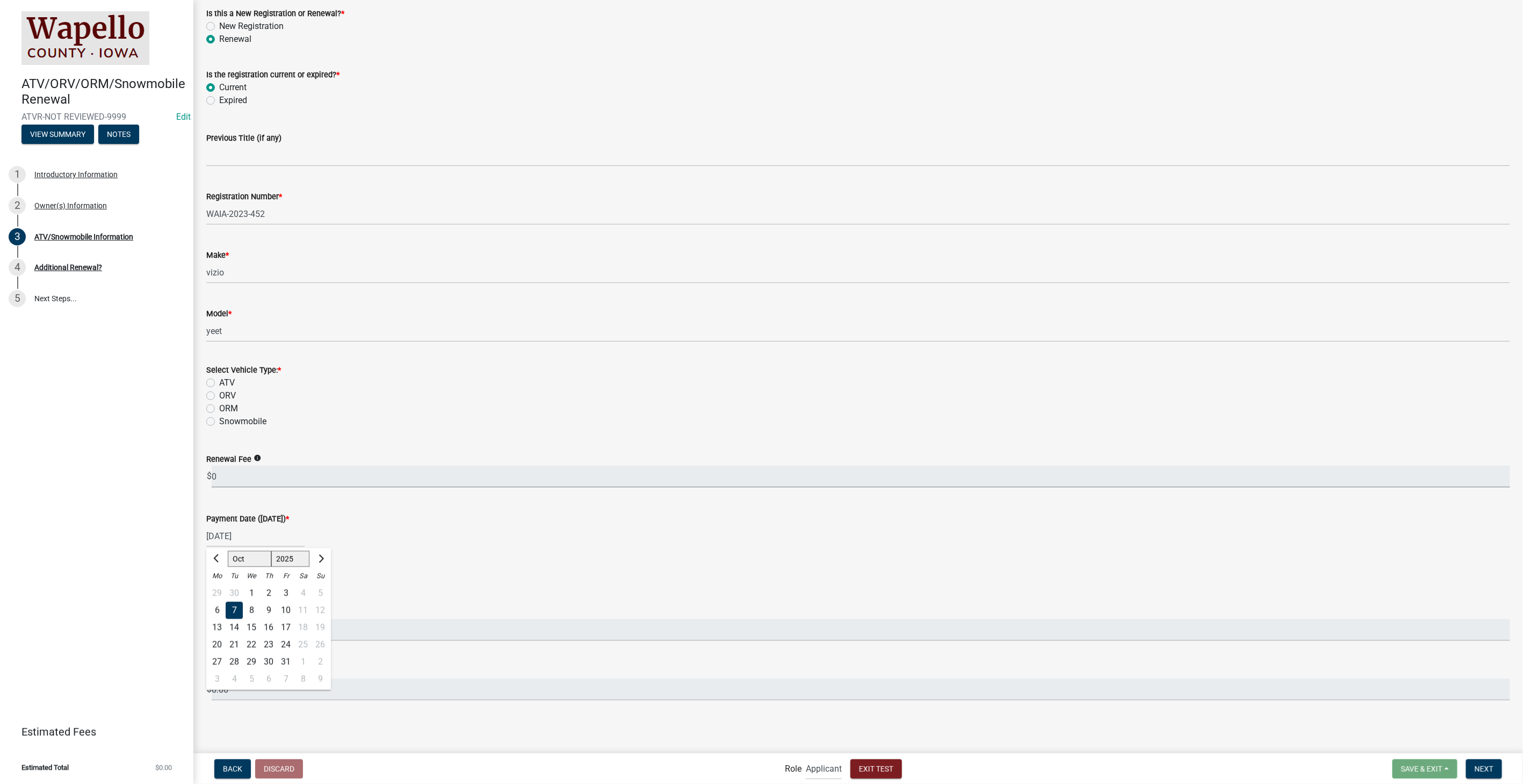
click at [405, 476] on input "0" at bounding box center [861, 476] width 1298 height 22
click at [219, 382] on label "ATV" at bounding box center [227, 383] width 15 height 13
click at [219, 382] on input "ATV" at bounding box center [223, 380] width 7 height 7
radio input "true"
click at [282, 536] on div "[DATE]" at bounding box center [256, 536] width 98 height 22
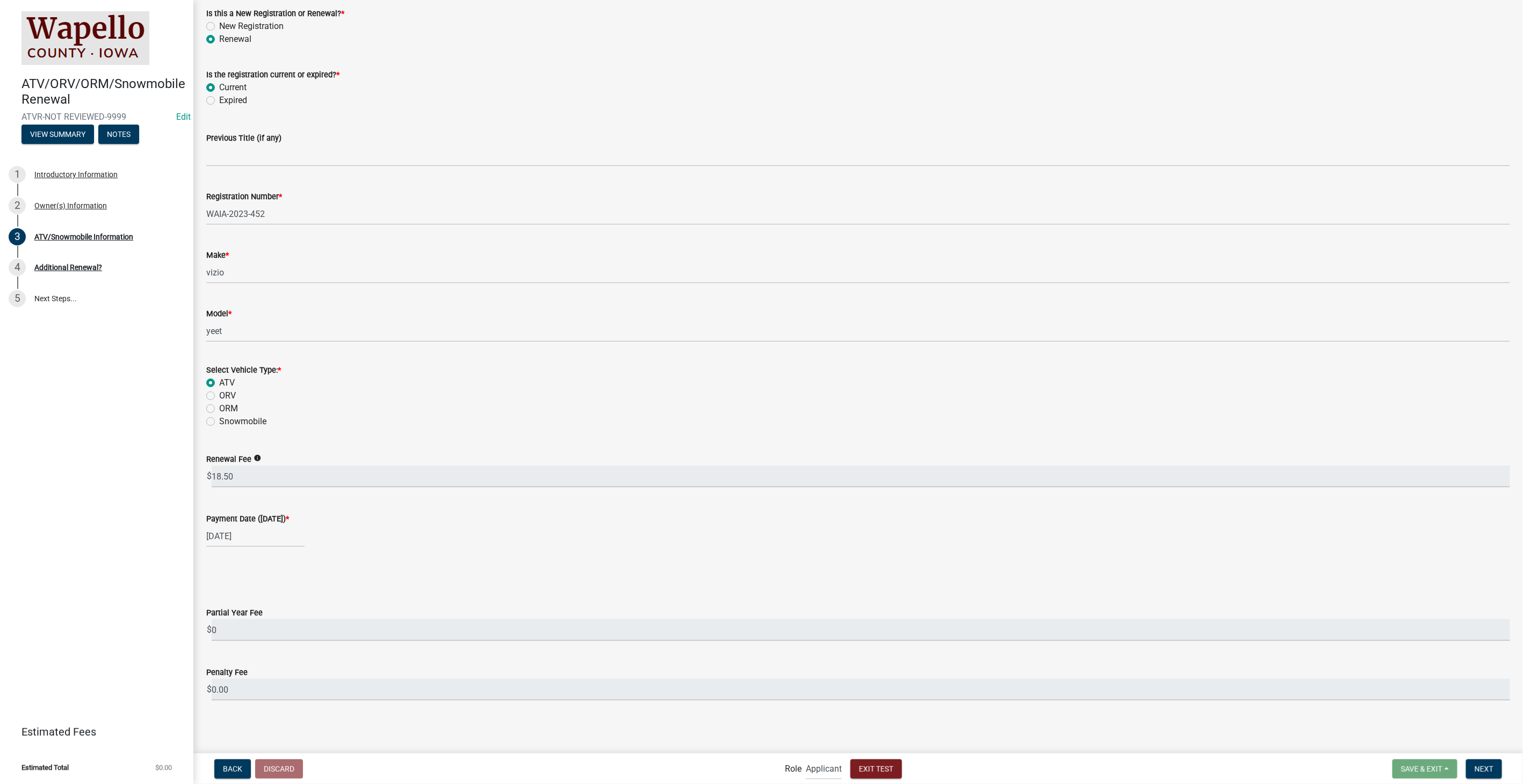
select select "10"
select select "2025"
click at [319, 557] on span "Next month" at bounding box center [320, 559] width 8 height 8
select select "12"
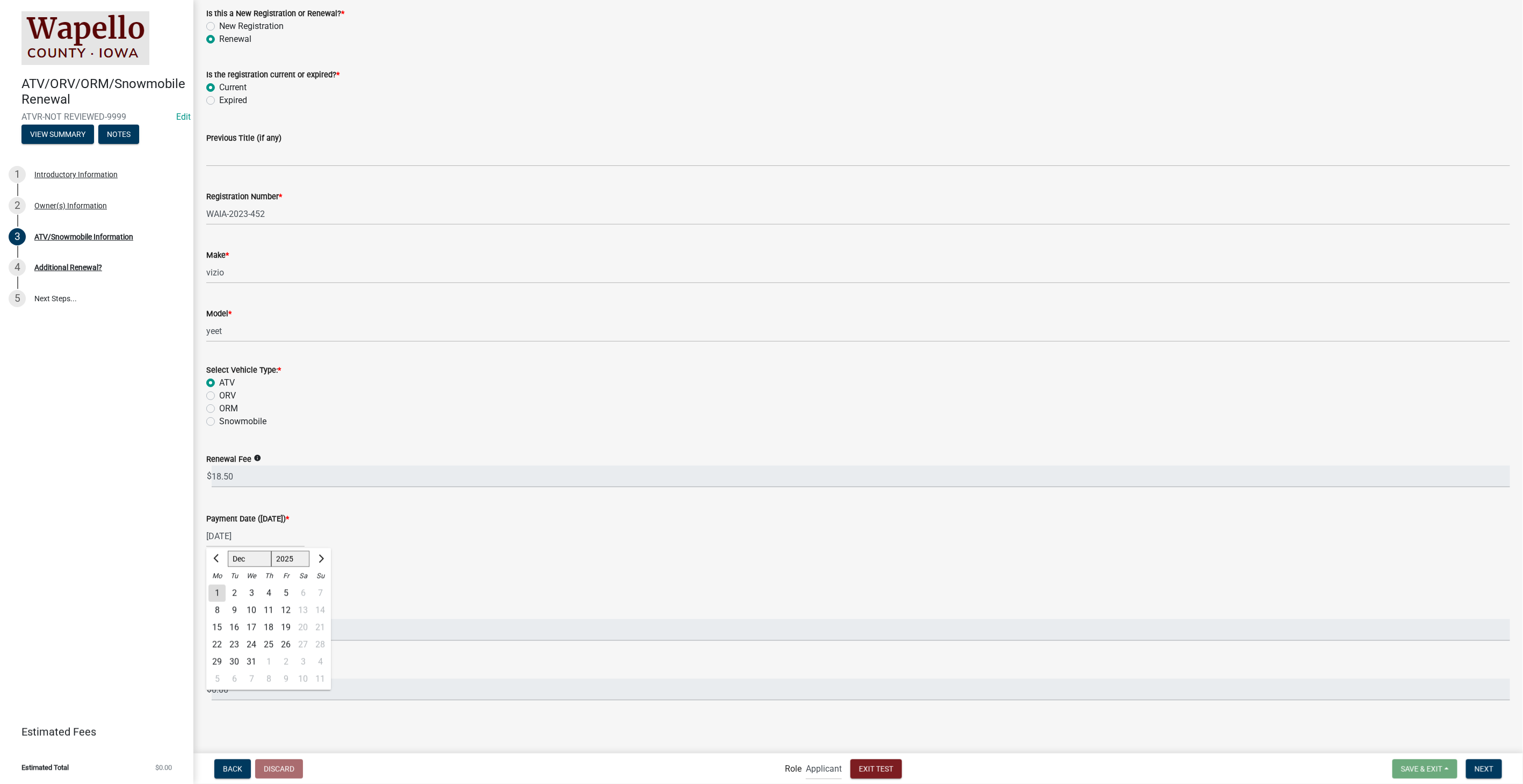
click at [233, 658] on div "30" at bounding box center [234, 661] width 17 height 17
type input "12/30/2025"
select select "12"
select select "2025"
click at [279, 536] on div "12/30/2025 Jan Feb Mar Apr May Jun Jul Aug Sep Oct Nov Dec 1525 1526 1527 1528 …" at bounding box center [256, 536] width 98 height 22
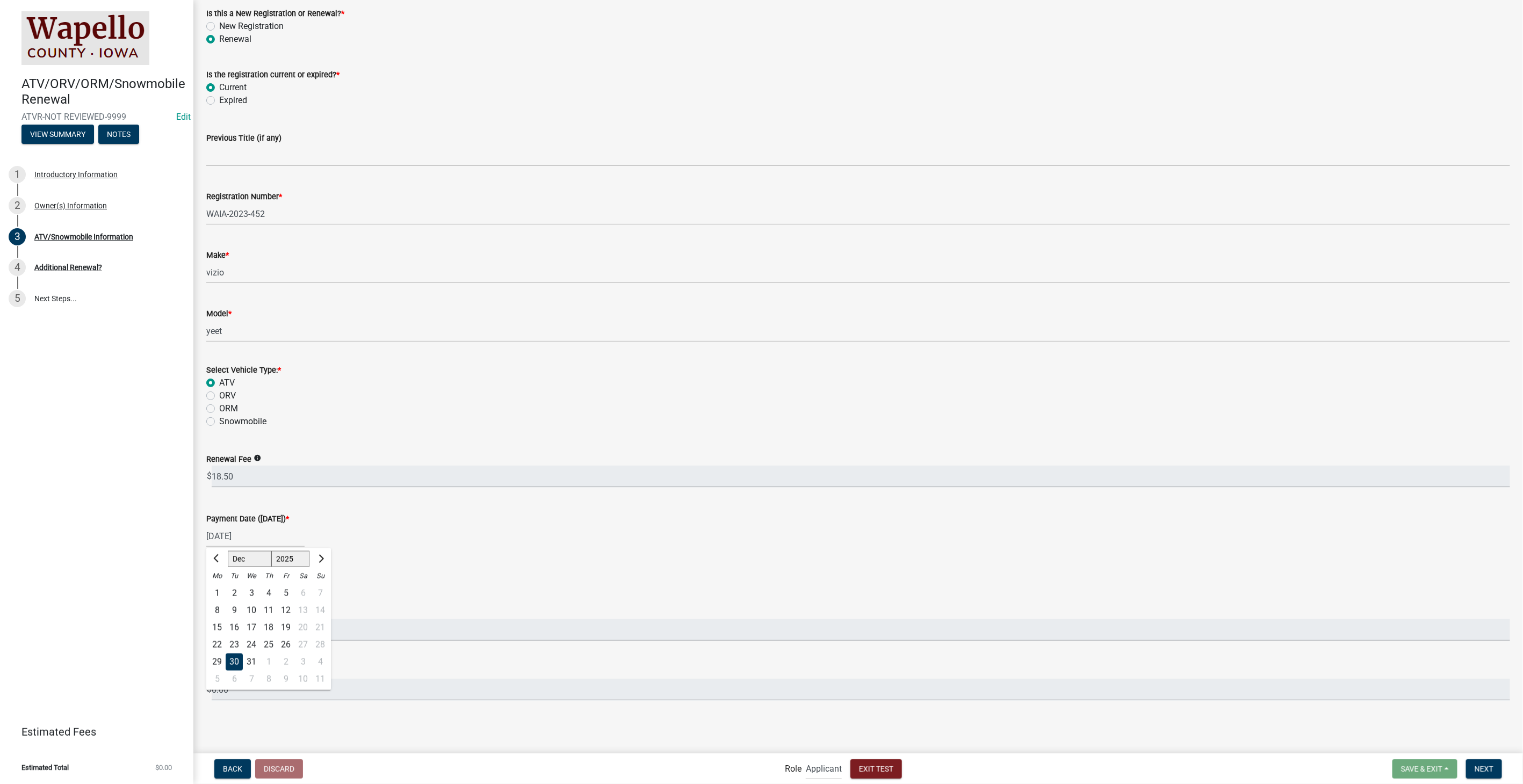
click at [254, 663] on div "31" at bounding box center [251, 661] width 17 height 17
type input "12/31/2025"
select select "12"
select select "2025"
click at [266, 540] on div "12/31/2025 Jan Feb Mar Apr May Jun Jul Aug Sep Oct Nov Dec 1525 1526 1527 1528 …" at bounding box center [256, 536] width 98 height 22
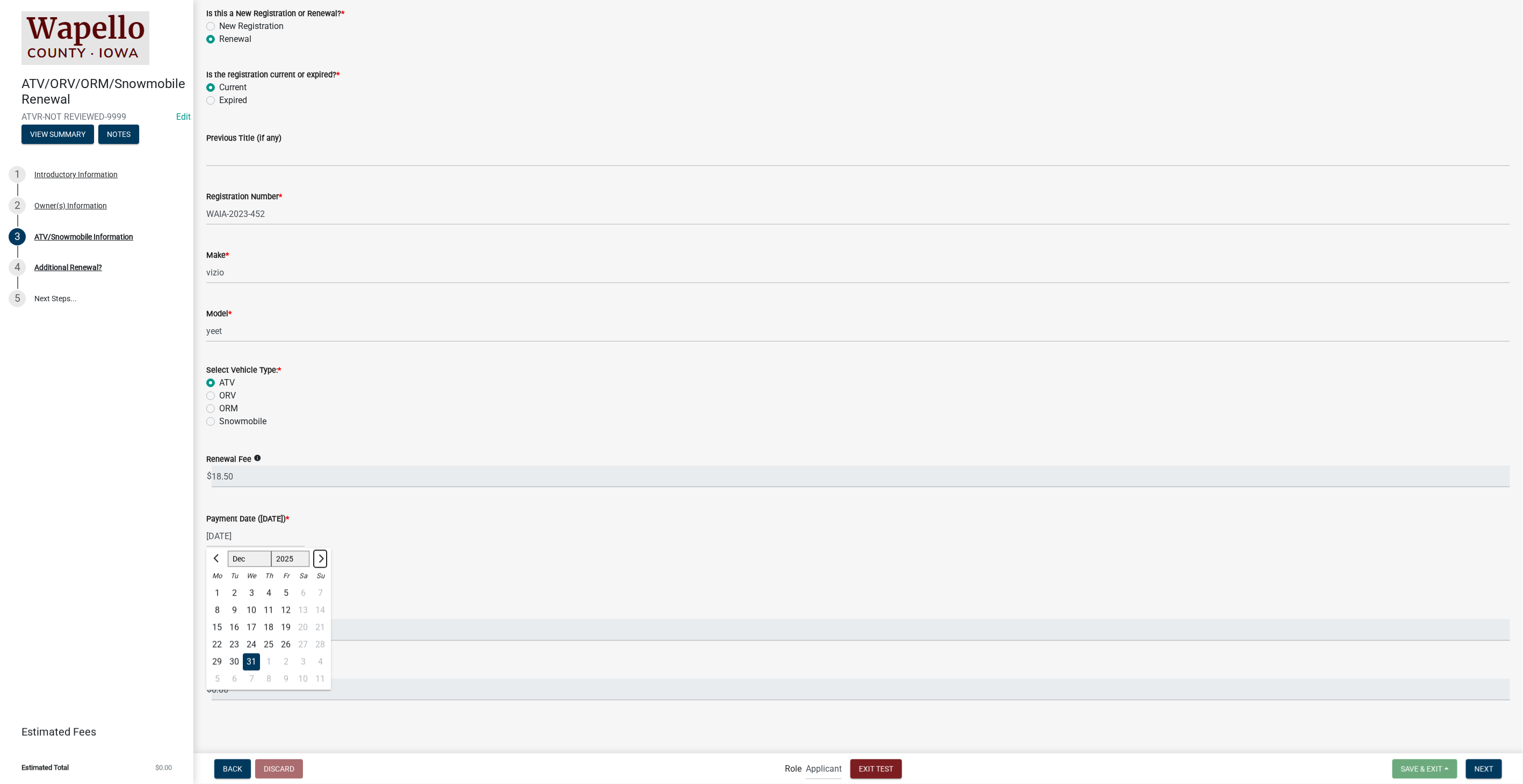
click at [319, 557] on span "Next month" at bounding box center [320, 559] width 8 height 8
select select "1"
select select "2026"
click at [269, 592] on div "1" at bounding box center [268, 592] width 17 height 17
type input "01/01/2026"
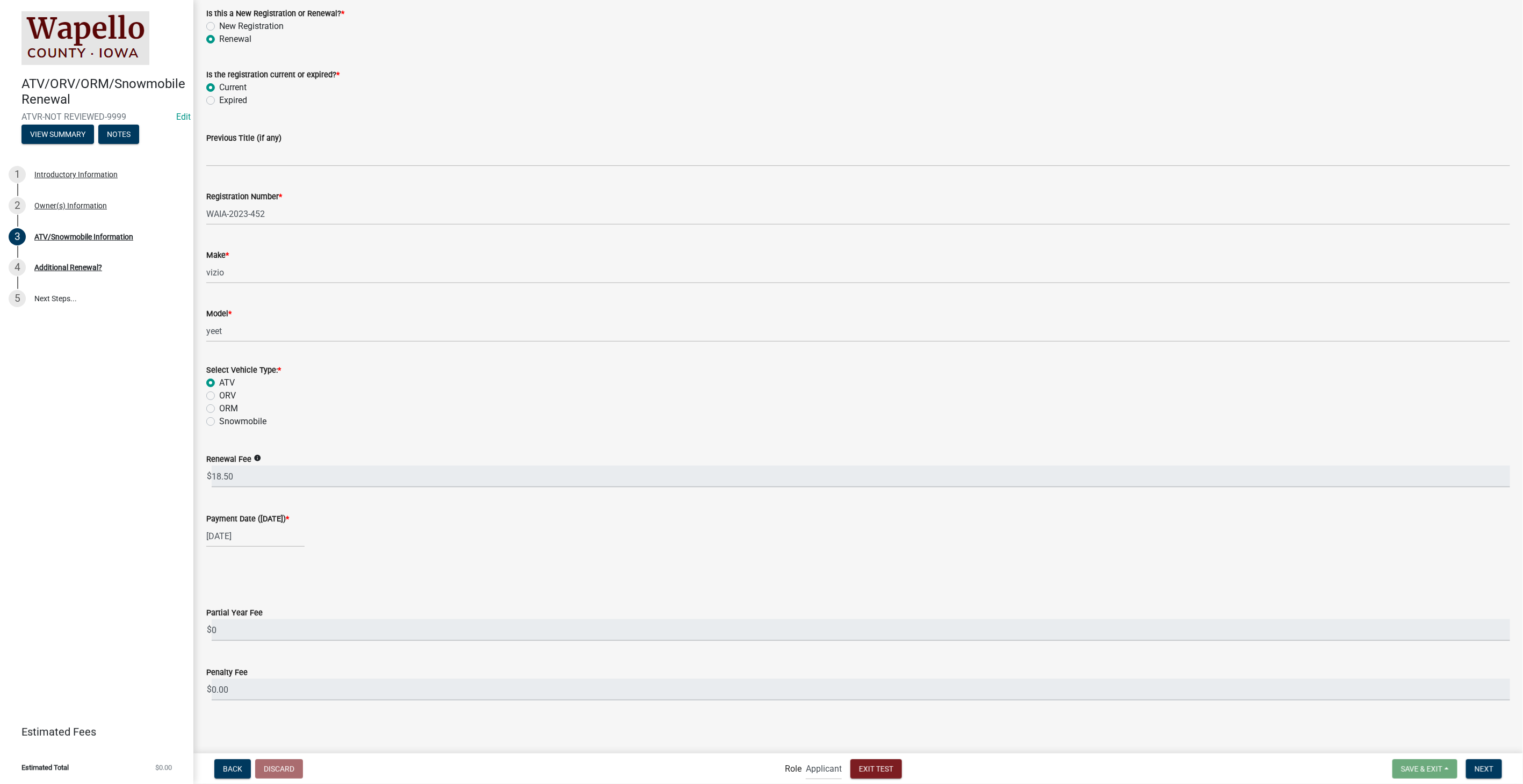
click at [219, 99] on label "Expired" at bounding box center [233, 101] width 28 height 13
click at [219, 99] on input "Expired" at bounding box center [223, 98] width 7 height 7
radio input "true"
select select "2026"
click at [265, 538] on div "01/01/2026 Jan Feb Mar Apr May Jun Jul Aug Sep Oct Nov Dec 1526 1527 1528 1529 …" at bounding box center [256, 536] width 98 height 22
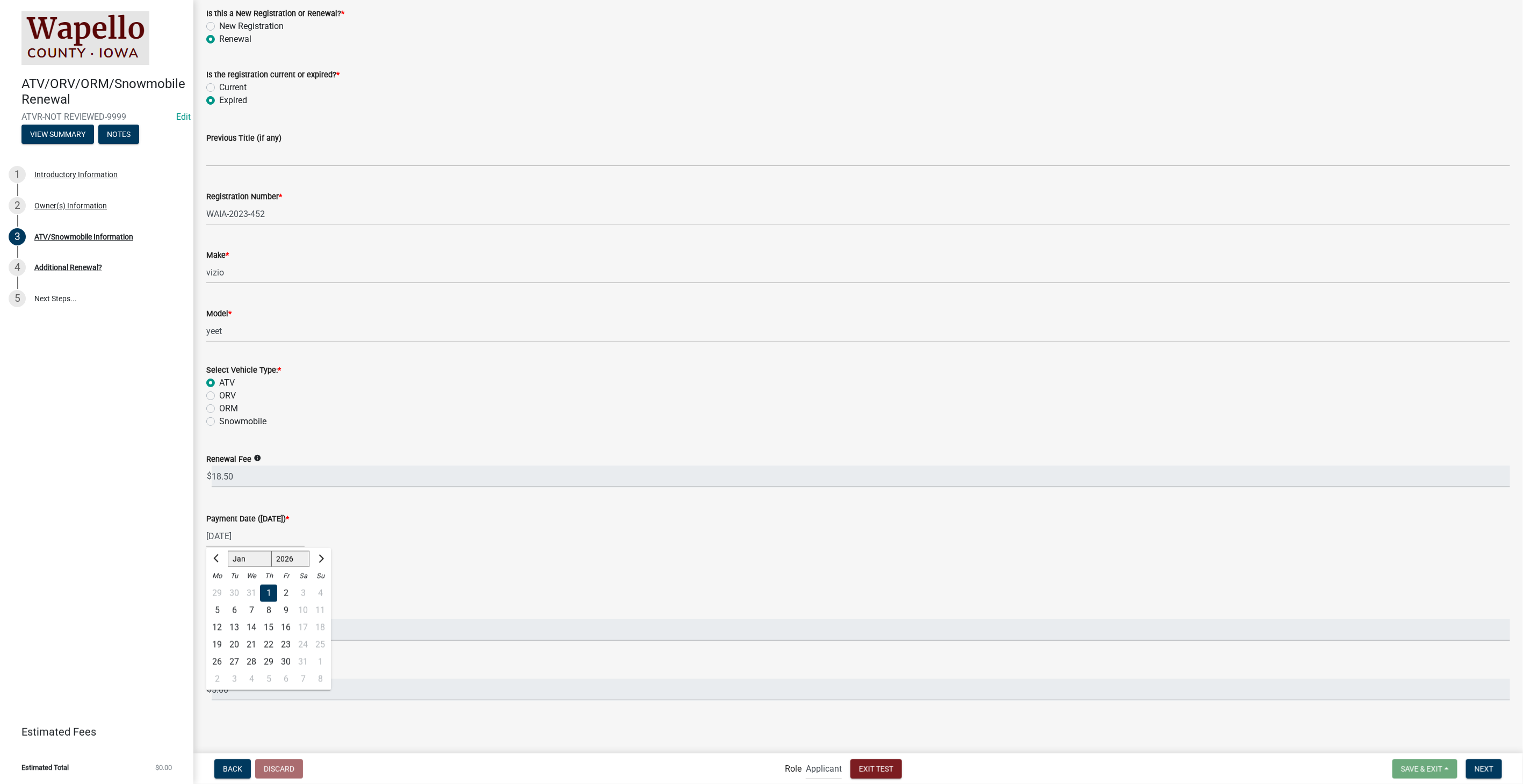
click at [265, 590] on div "1" at bounding box center [268, 592] width 17 height 17
select select "2026"
click at [270, 534] on div "01/01/2026 Jan Feb Mar Apr May Jun Jul Aug Sep Oct Nov Dec 1526 1527 1528 1529 …" at bounding box center [256, 536] width 98 height 22
click at [285, 590] on div "2" at bounding box center [285, 592] width 17 height 17
type input "01/02/2026"
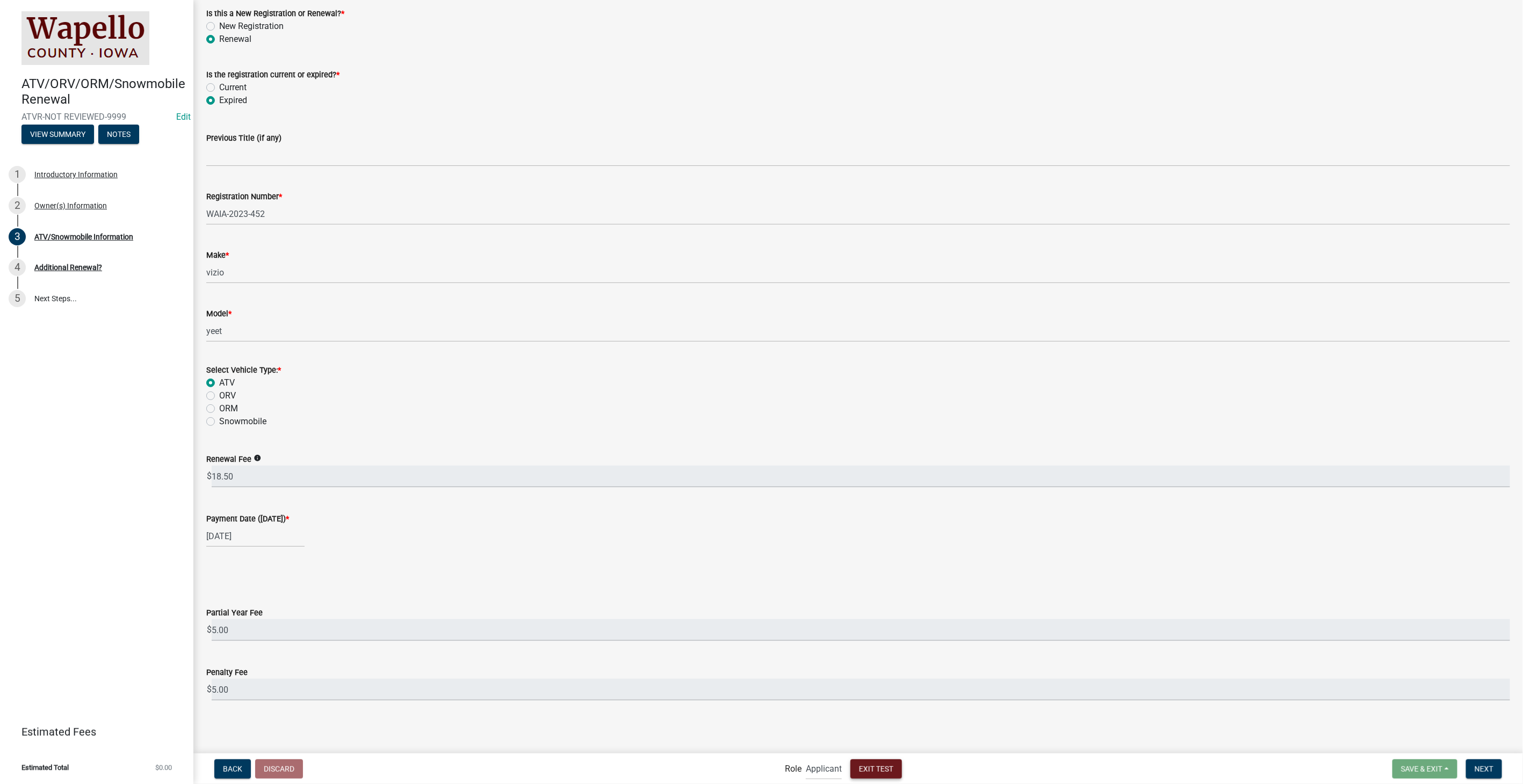
click at [885, 766] on span "Exit Test" at bounding box center [876, 769] width 34 height 8
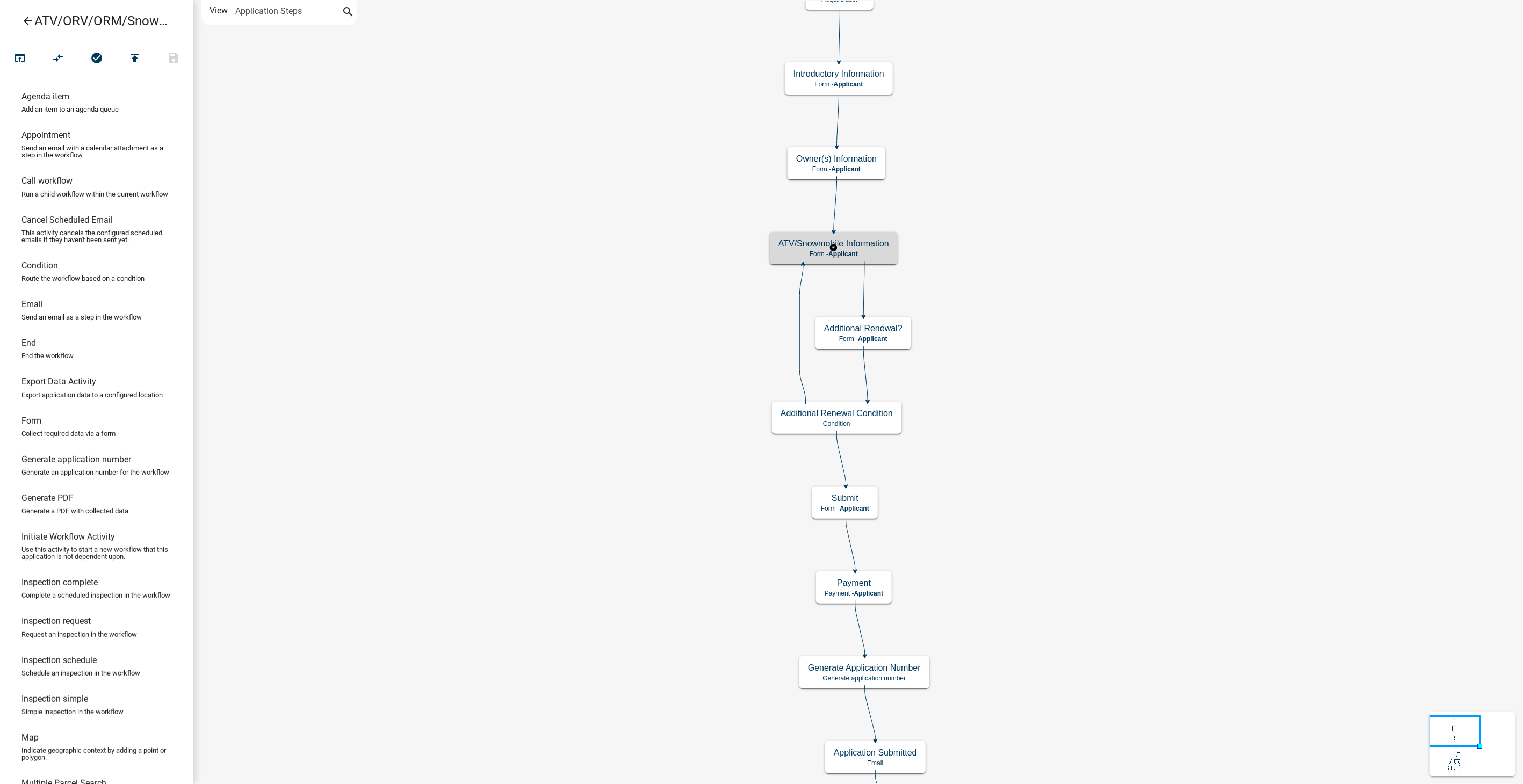
click at [854, 250] on span "Applicant" at bounding box center [843, 254] width 30 height 8
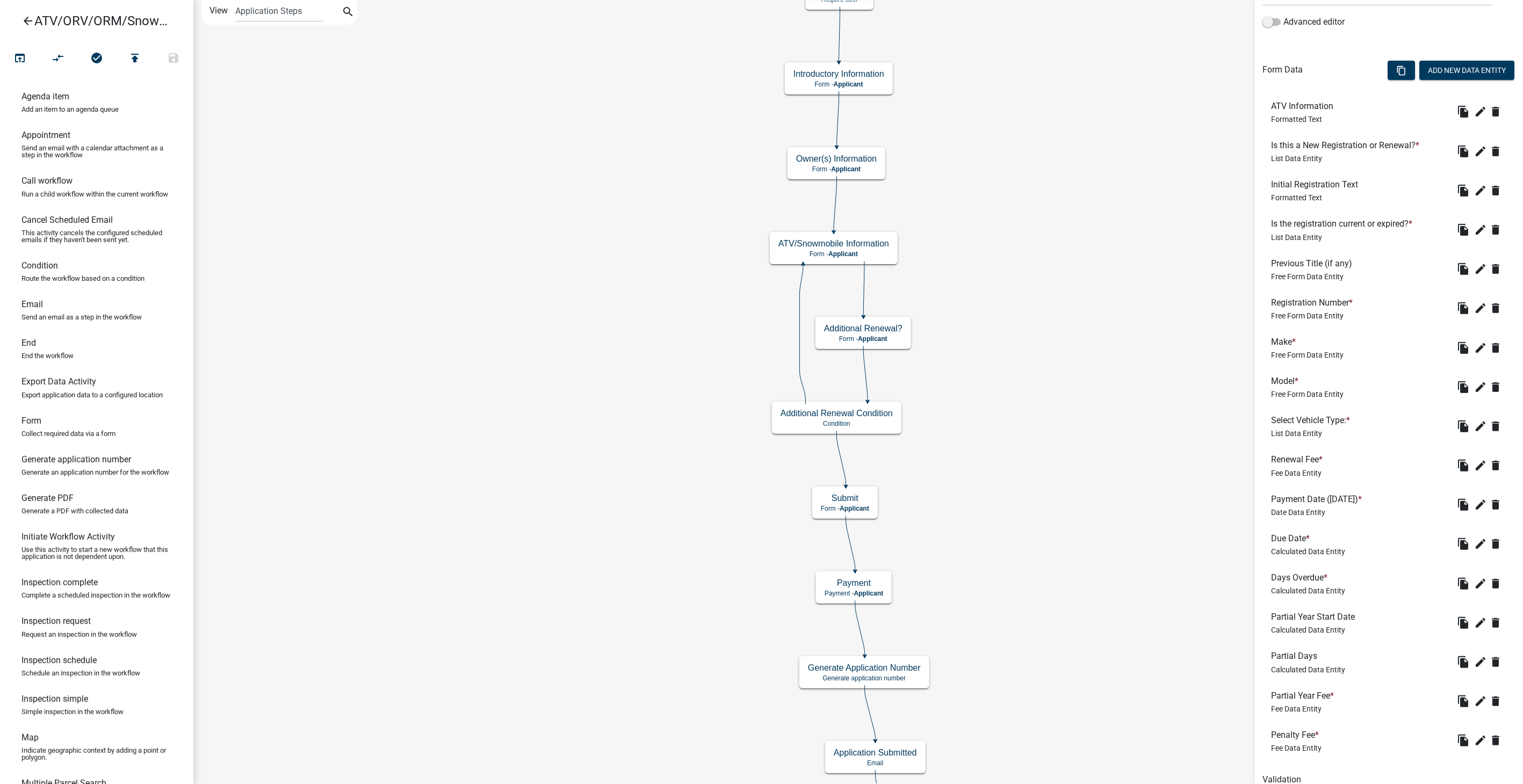
scroll to position [312, 0]
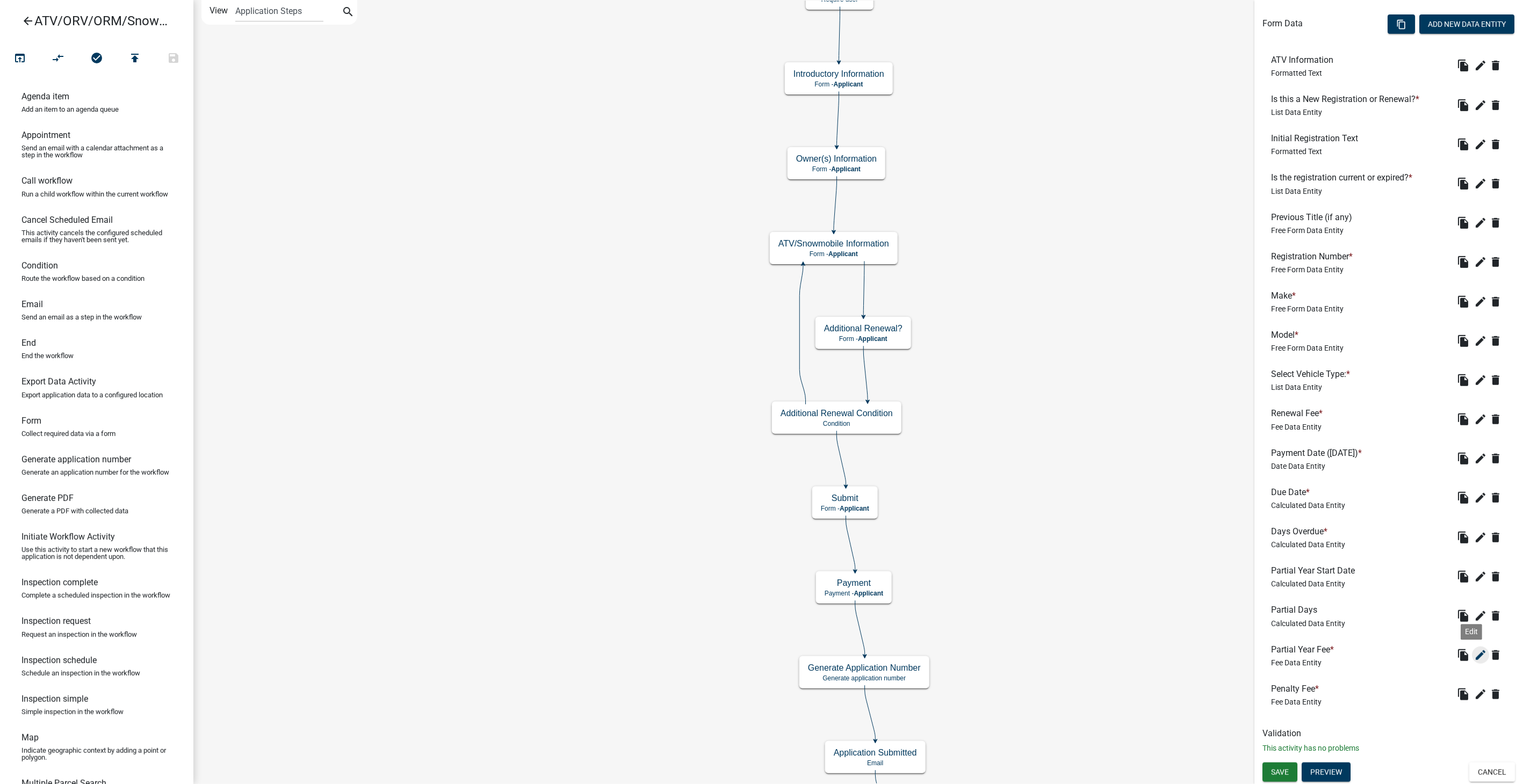
click at [1474, 654] on icon "edit" at bounding box center [1480, 655] width 13 height 13
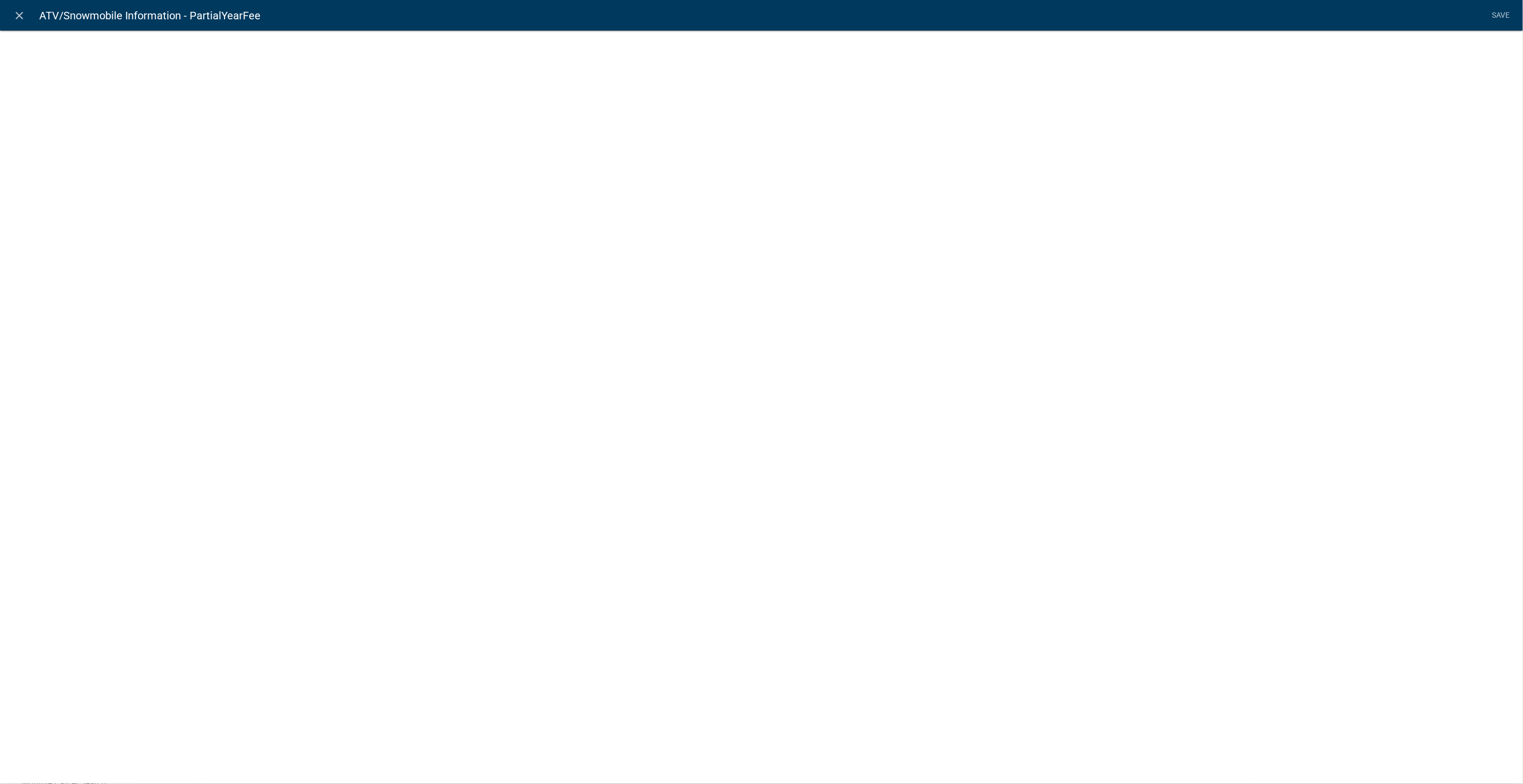
select select "fee"
select select "258b736f-576f-4325-a78c-fcdf45871ca8"
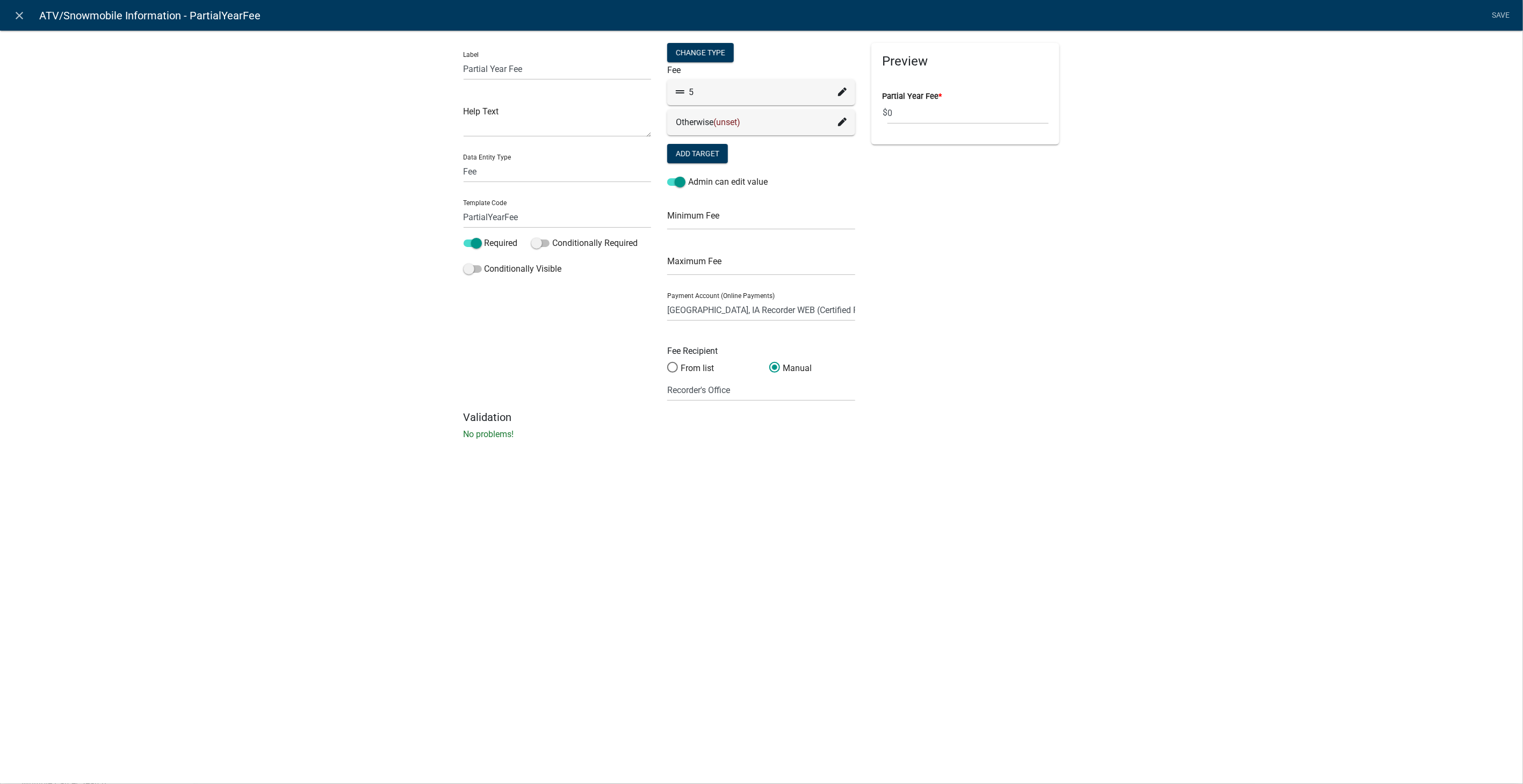
click at [844, 90] on icon at bounding box center [842, 92] width 8 height 8
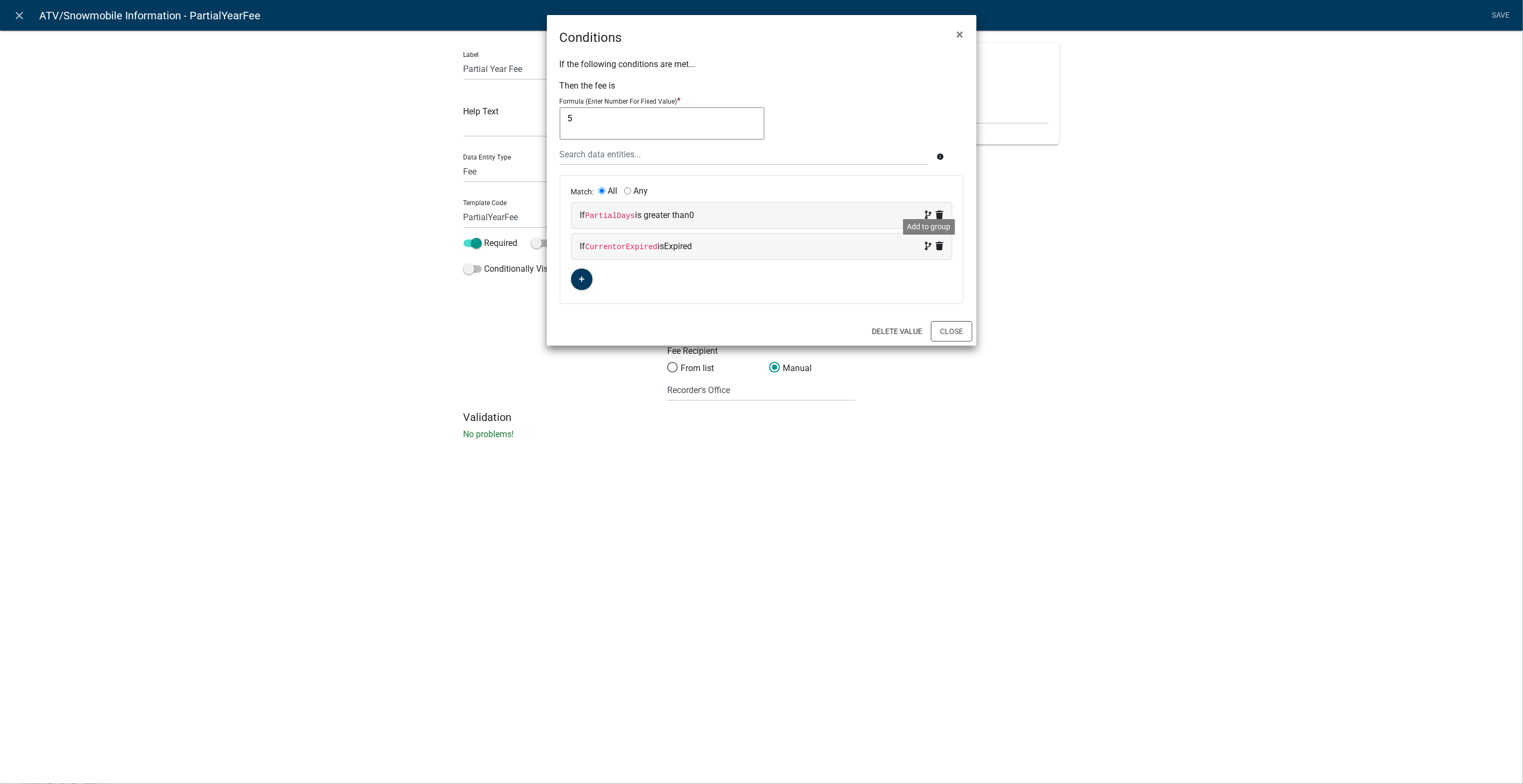
click at [928, 244] on icon at bounding box center [928, 246] width 7 height 8
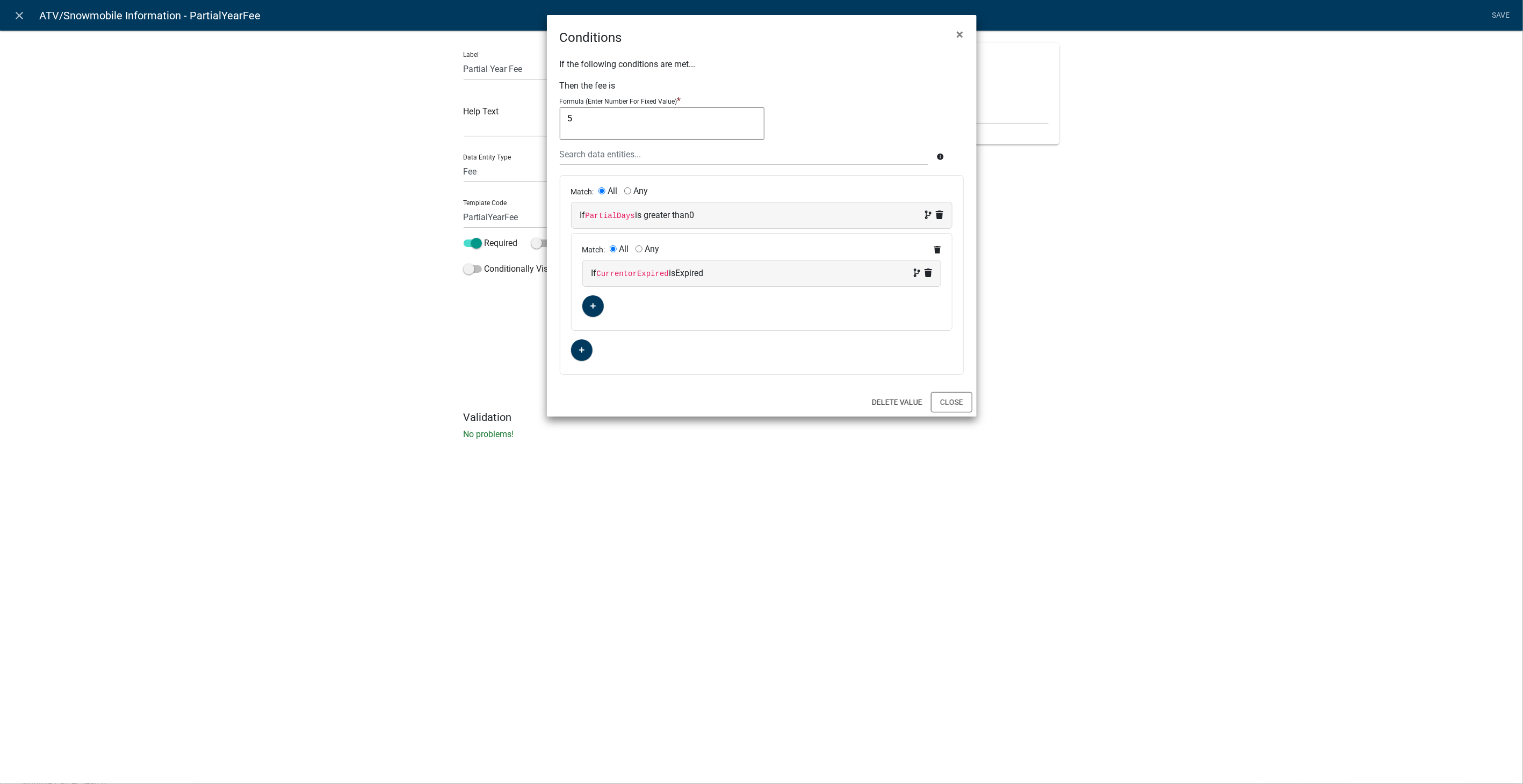
click at [927, 264] on div "If CurrentorExpired is Expired" at bounding box center [762, 273] width 358 height 26
select select "21: CurrentorExpired"
select select "1: Expired"
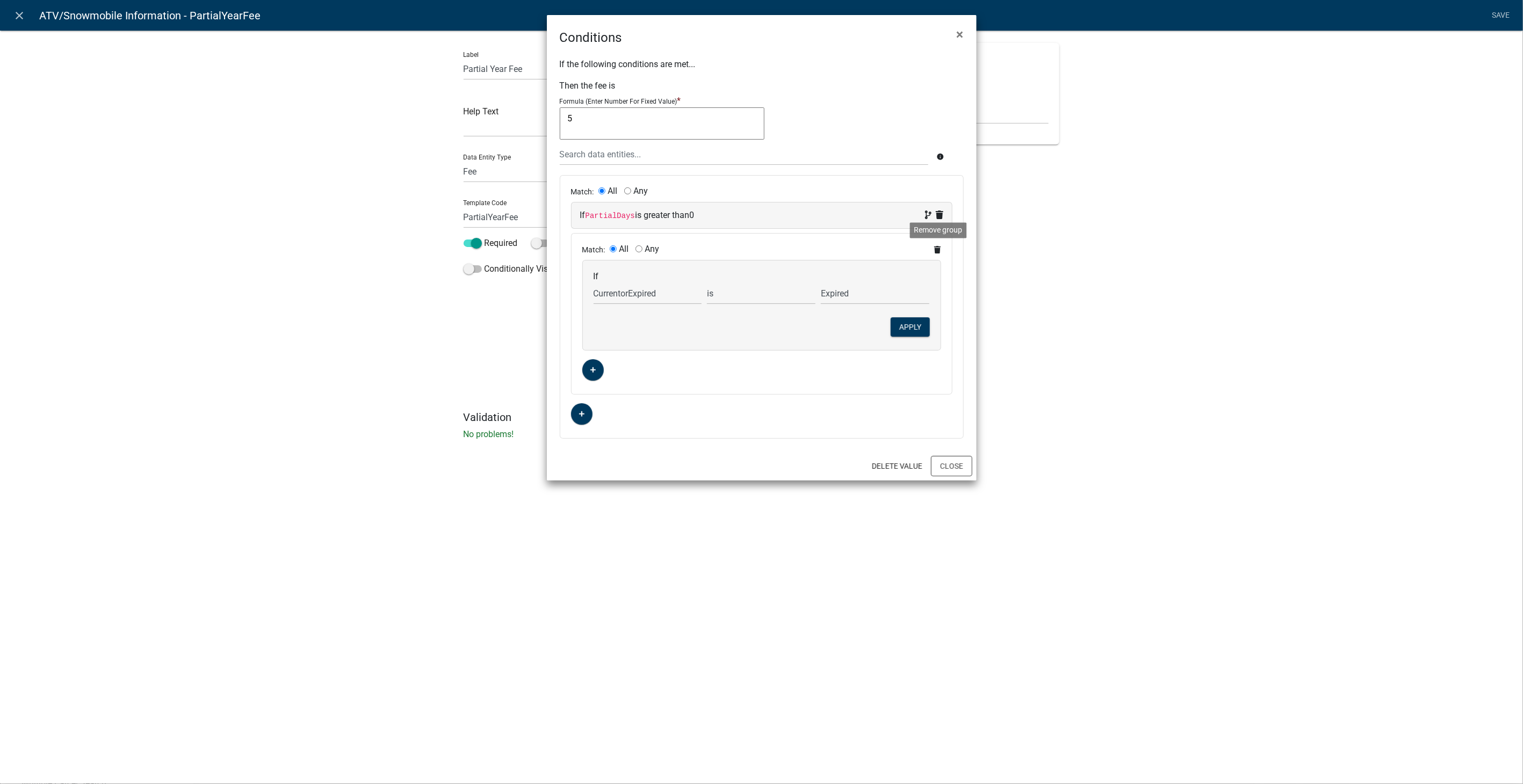
click at [938, 248] on icon at bounding box center [937, 250] width 7 height 8
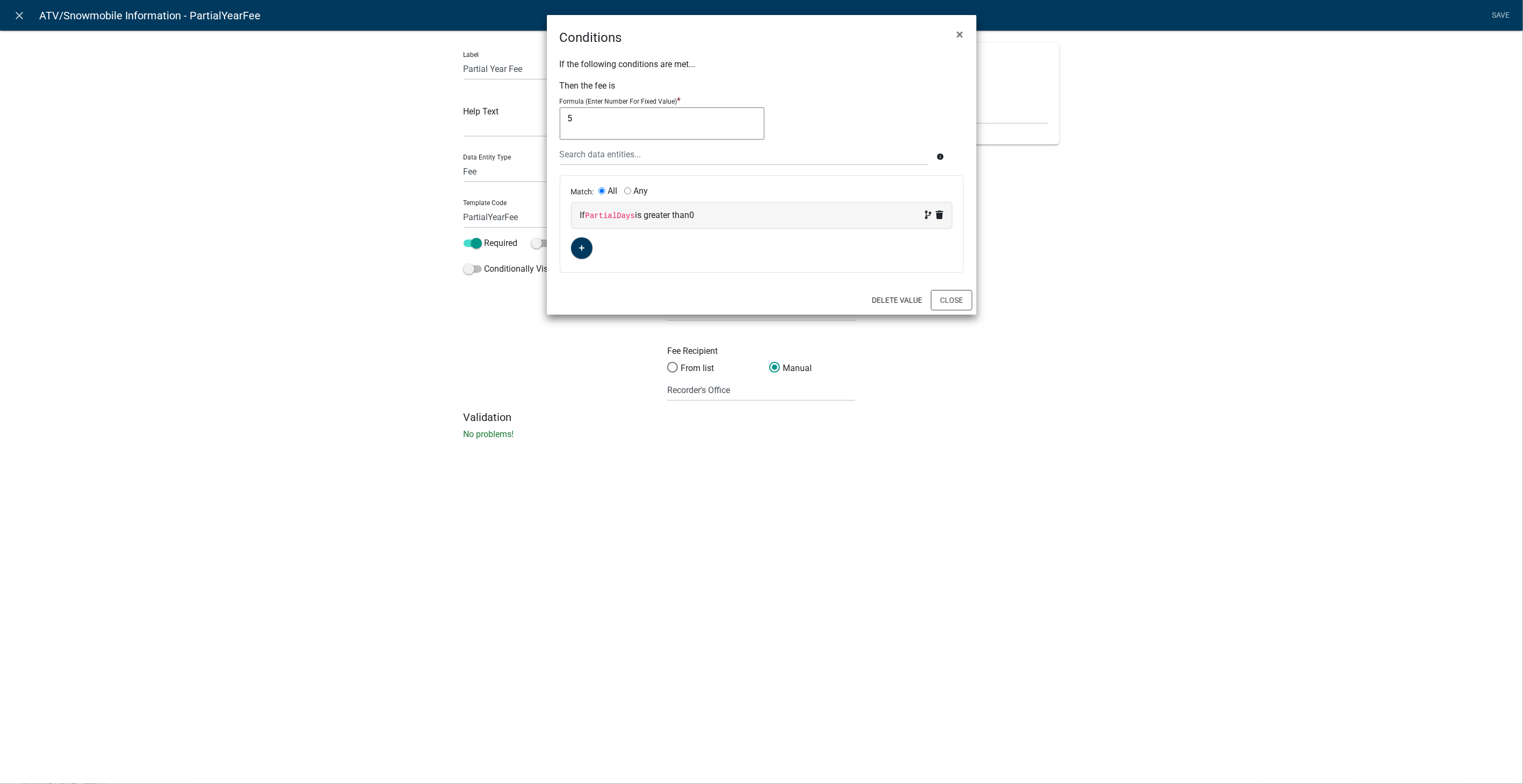
click at [819, 219] on div "If PartialDays is greater than 0" at bounding box center [762, 215] width 363 height 13
select select "40: PartialDays"
select select "4: >"
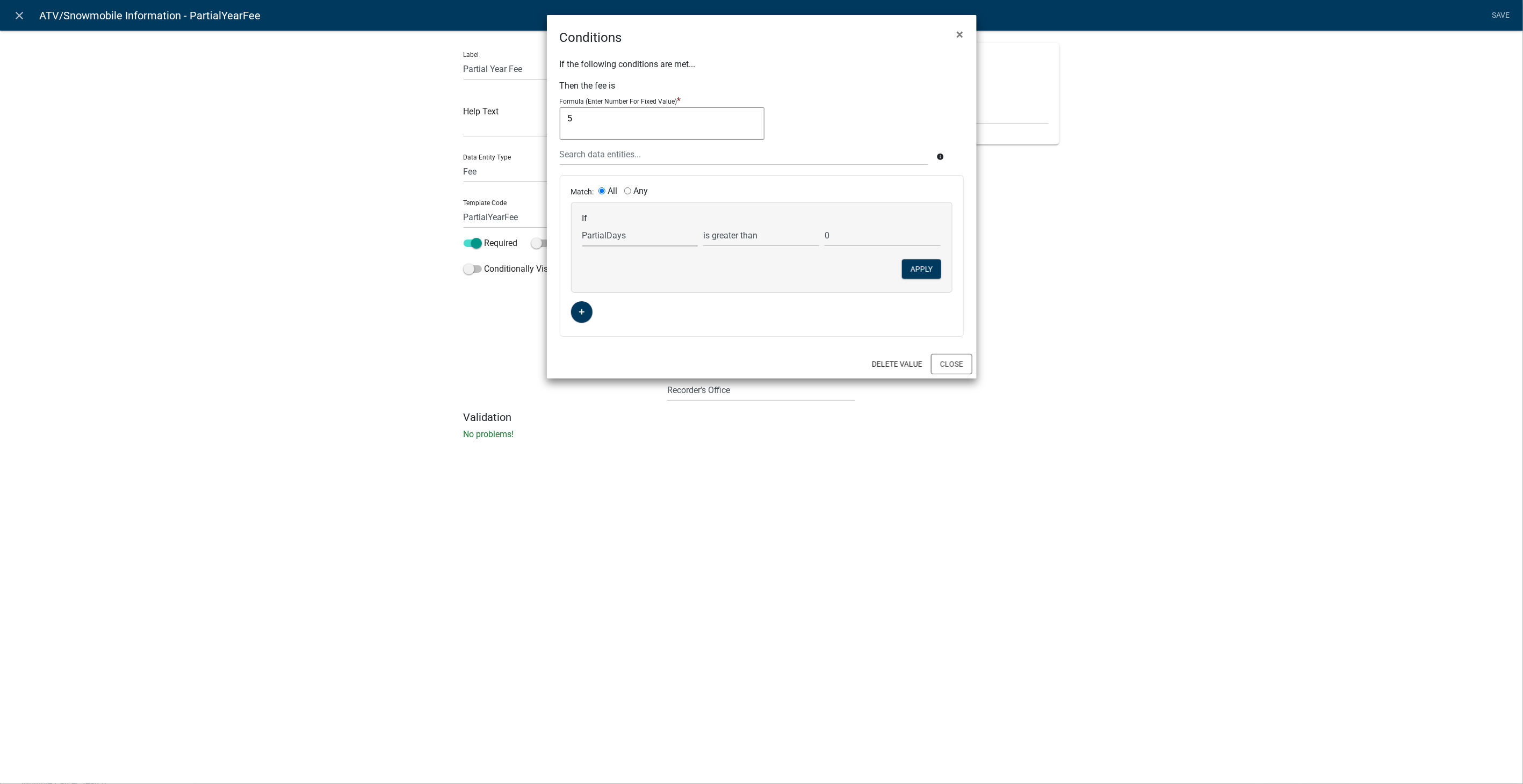
click at [639, 232] on select "Choose... ActiveRegistrationExpDate AdditionalRenewalYN ALL_FEE_RECIPIENTS APPL…" at bounding box center [641, 235] width 116 height 22
select select "21: CurrentorExpired"
click at [582, 225] on select "Choose... ActiveRegistrationExpDate AdditionalRenewalYN ALL_FEE_RECIPIENTS APPL…" at bounding box center [641, 235] width 116 height 22
select select
click at [769, 231] on select "is is not exists does not exist is greater than is less than contains does not …" at bounding box center [762, 235] width 116 height 22
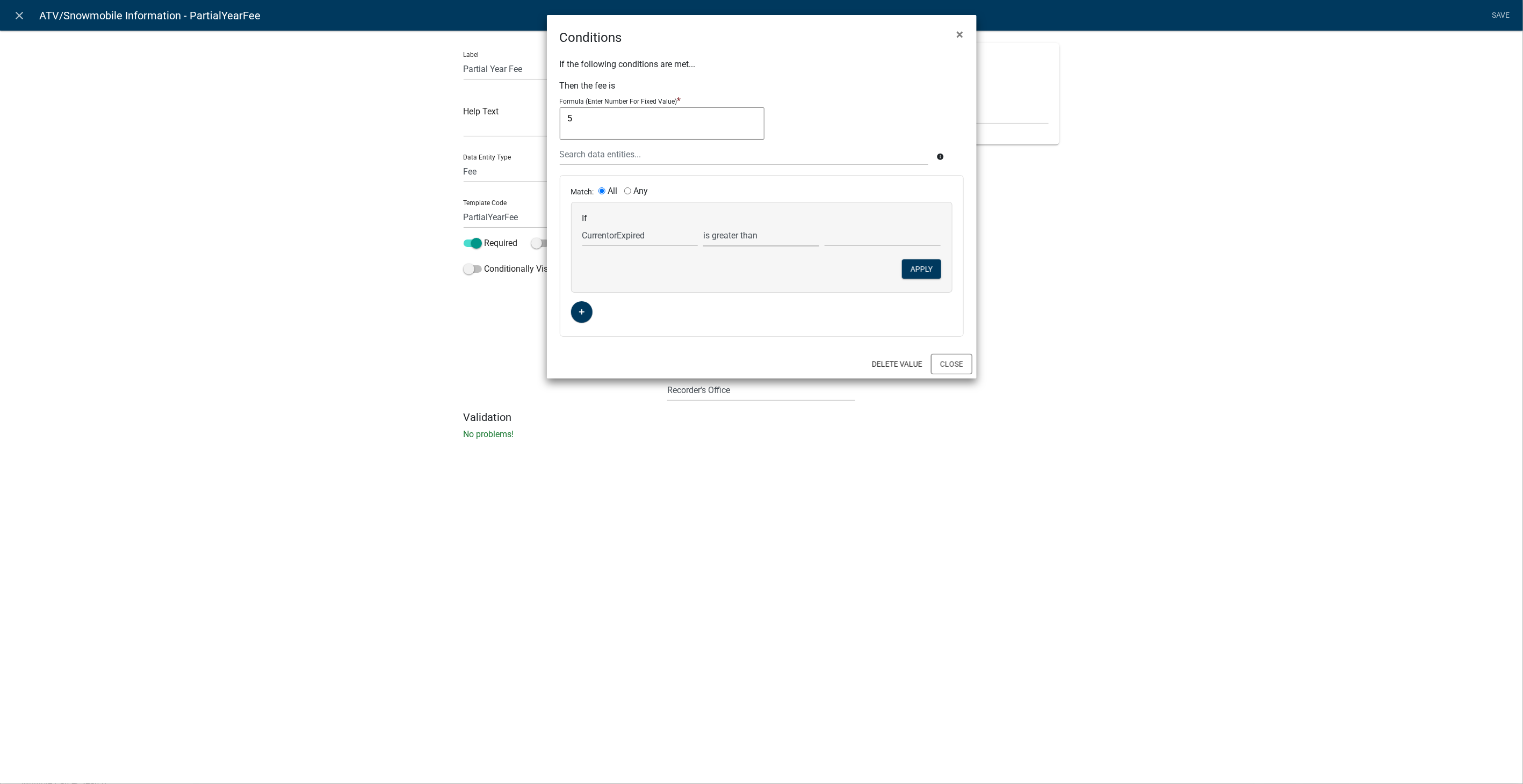
select select "0: =="
click at [703, 225] on select "is is not exists does not exist is greater than is less than contains does not …" at bounding box center [762, 235] width 116 height 22
click at [847, 235] on select "Current Expired" at bounding box center [882, 235] width 116 height 22
select select "1: Expired"
click at [824, 225] on select "Current Expired" at bounding box center [882, 235] width 116 height 22
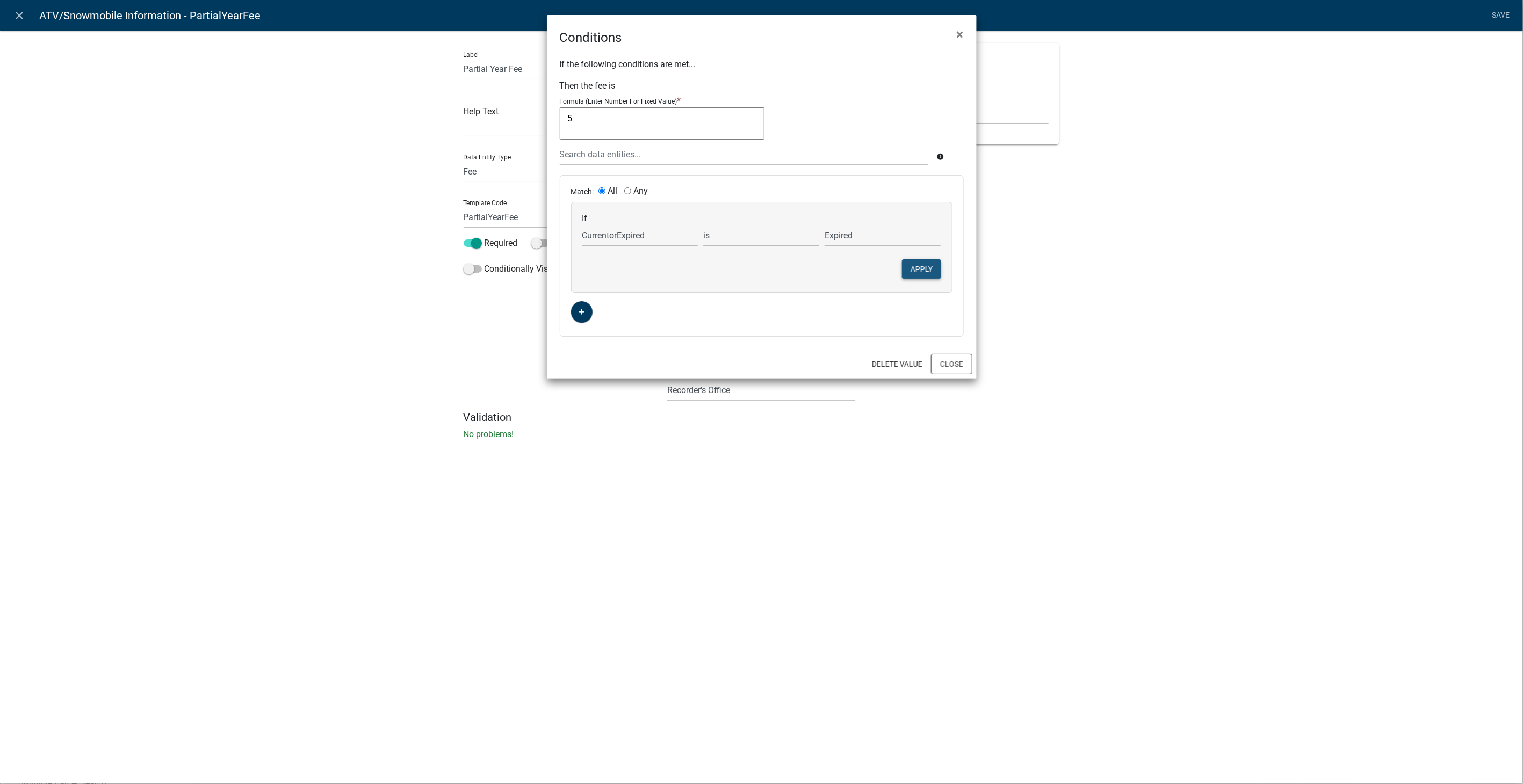
click at [921, 267] on button "Apply" at bounding box center [922, 269] width 39 height 20
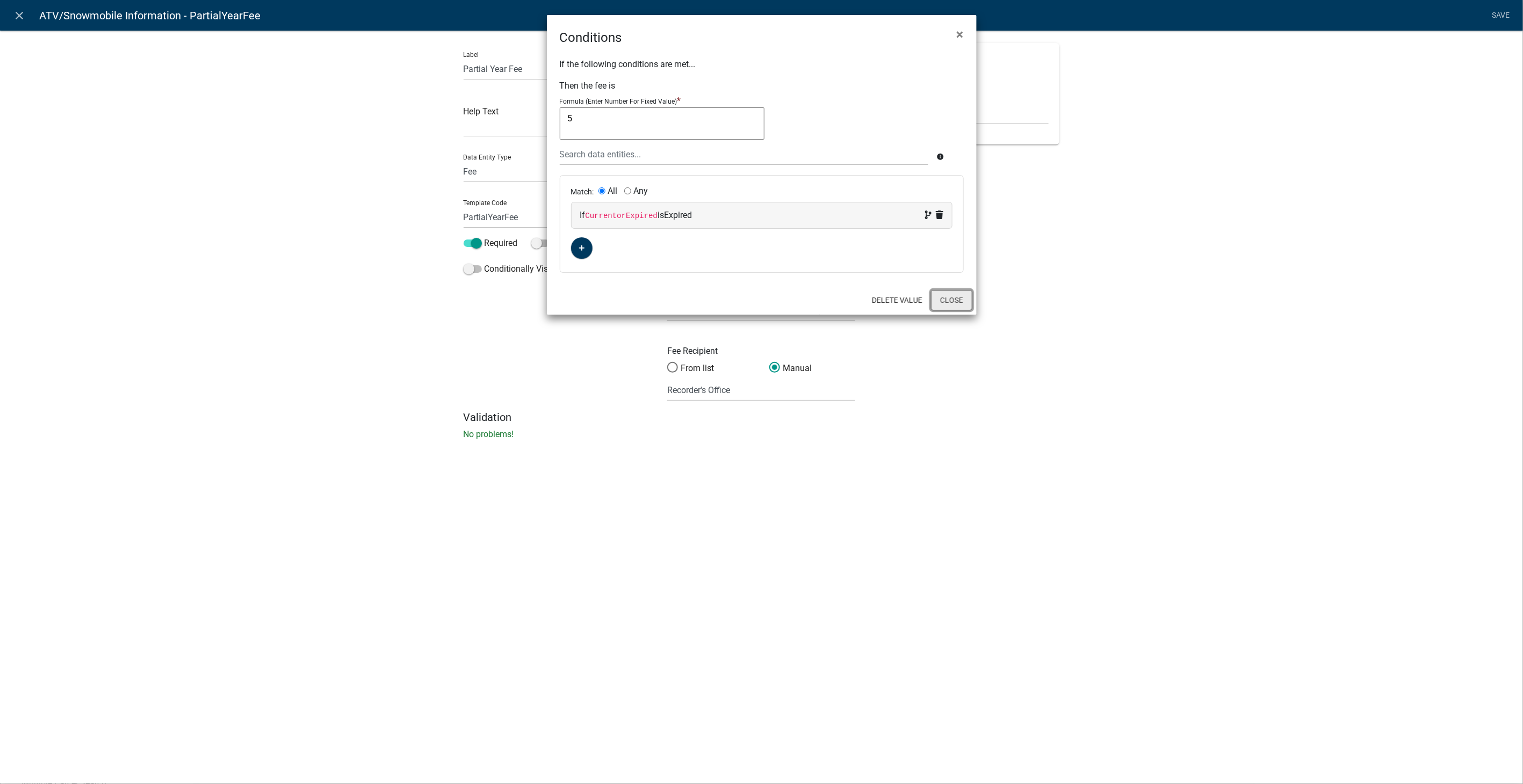
click at [948, 302] on button "Close" at bounding box center [952, 300] width 42 height 20
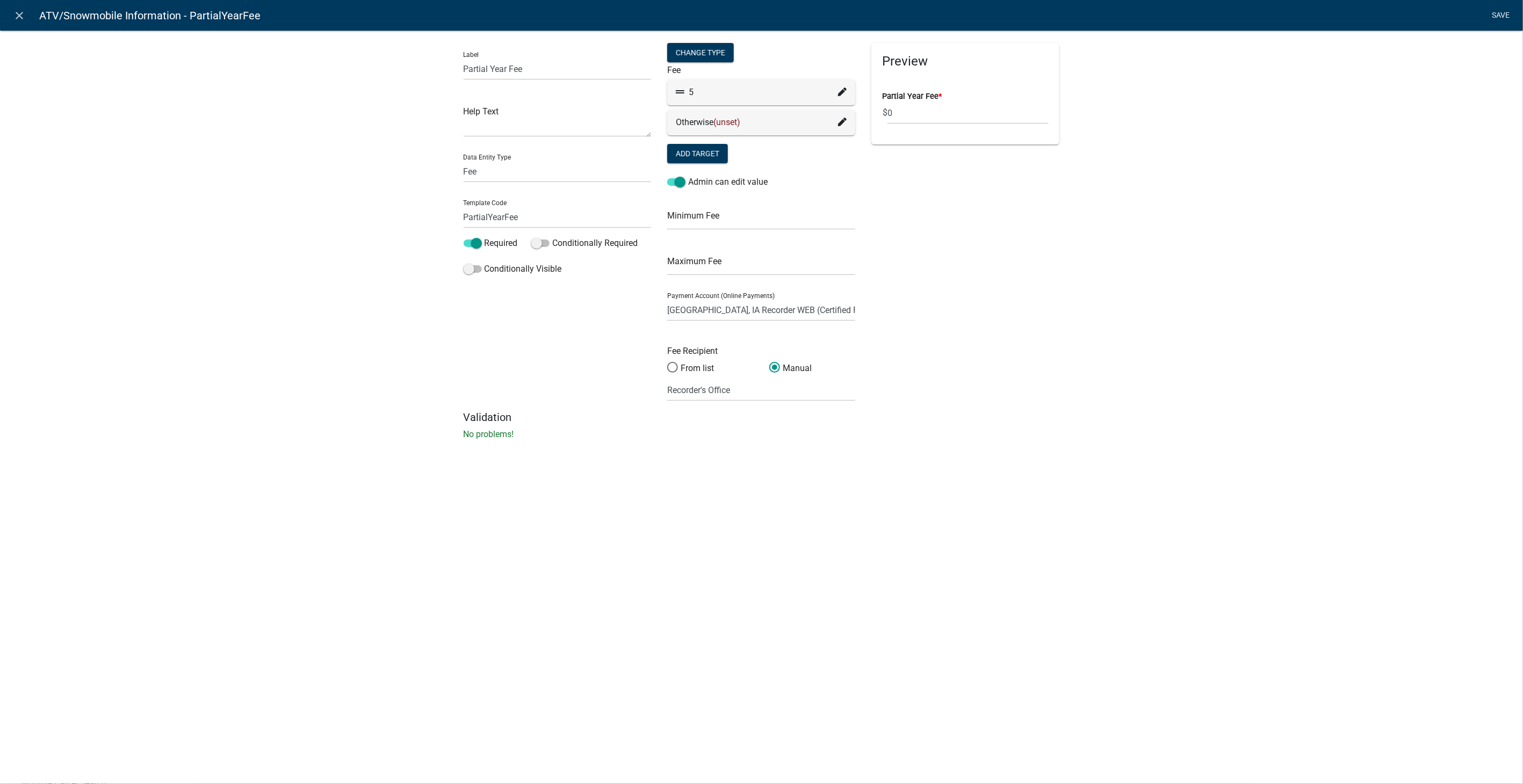
click at [1503, 13] on link "Save" at bounding box center [1500, 15] width 27 height 20
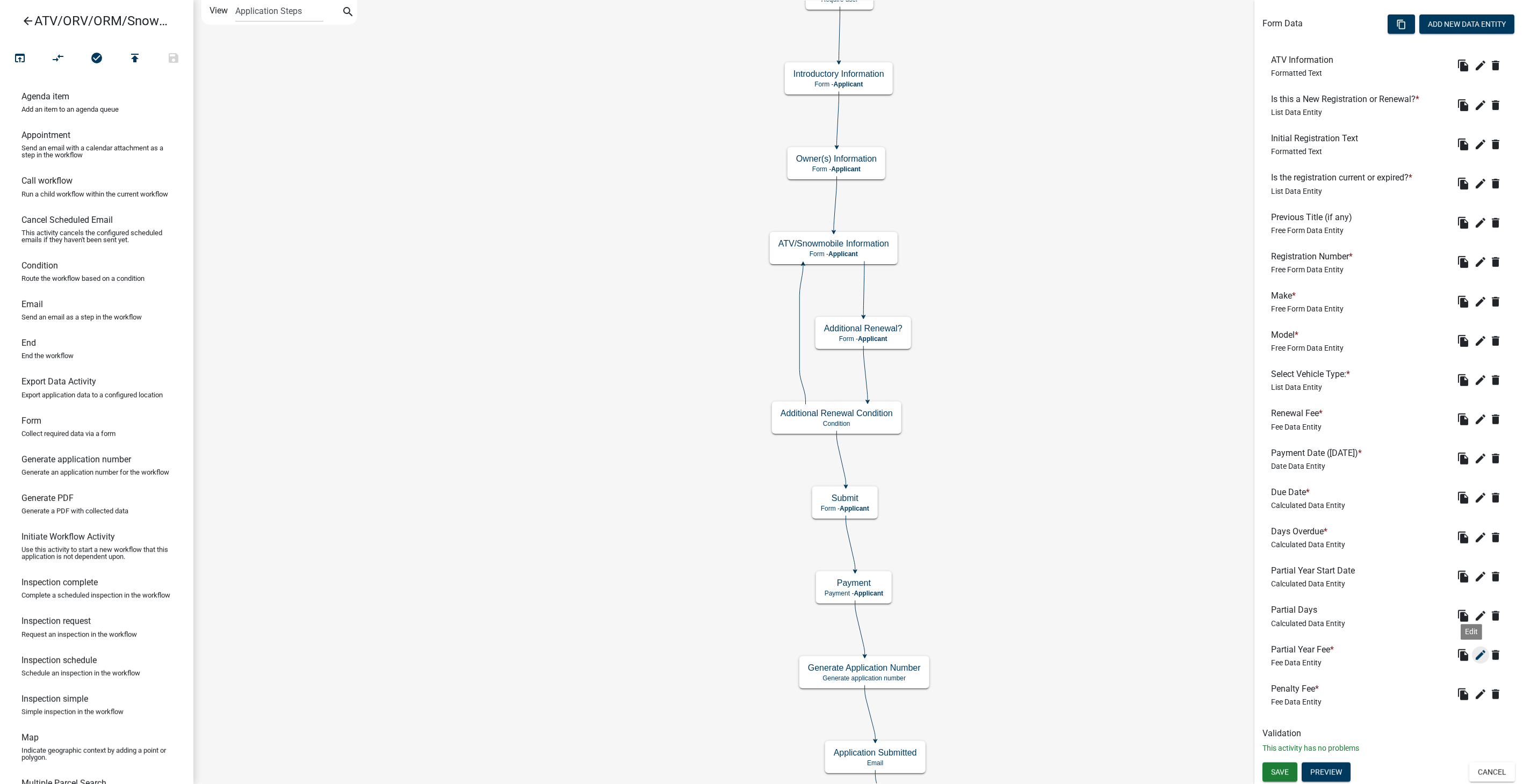
click at [1474, 655] on icon "edit" at bounding box center [1480, 655] width 13 height 13
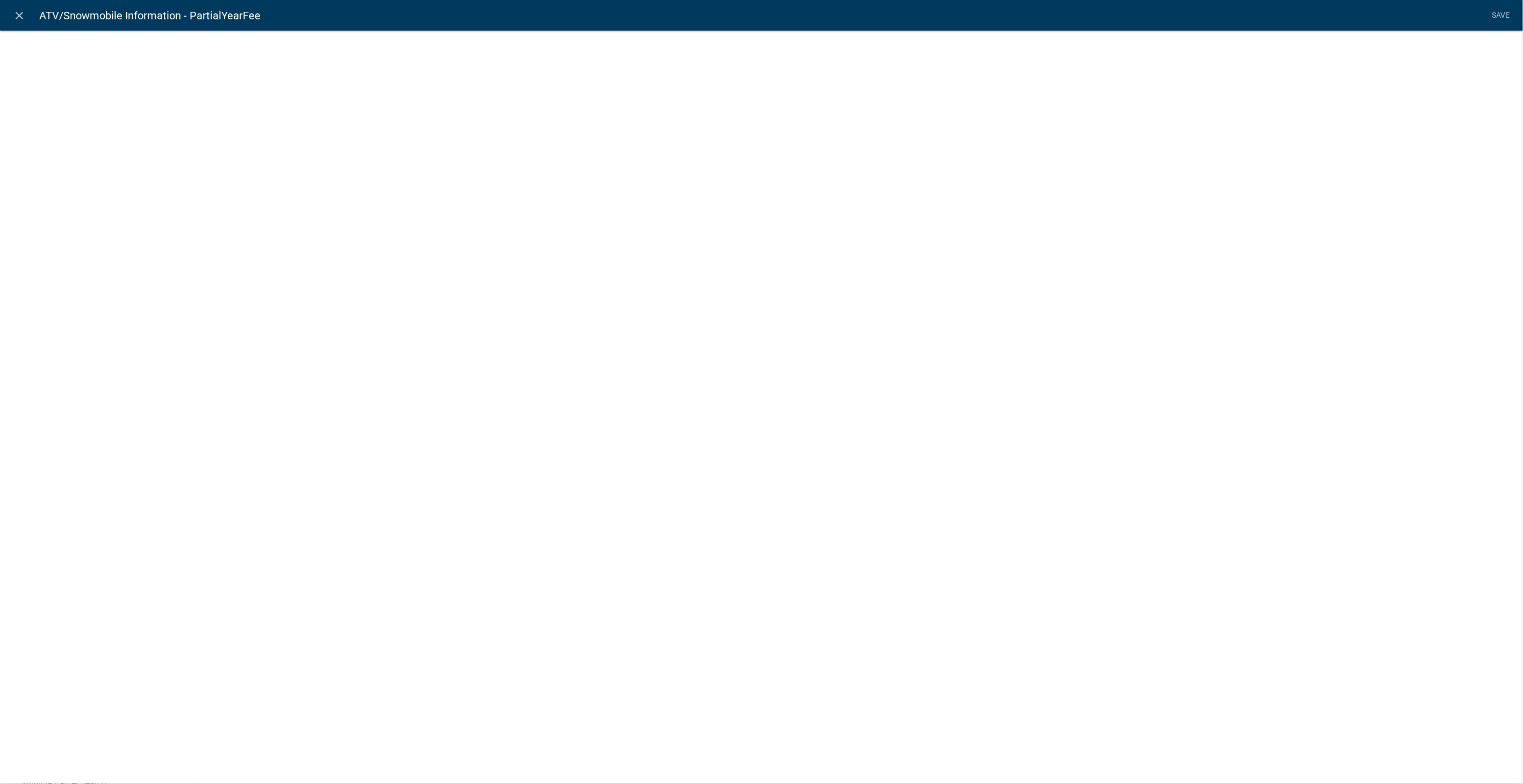
select select "fee"
select select "258b736f-576f-4325-a78c-fcdf45871ca8"
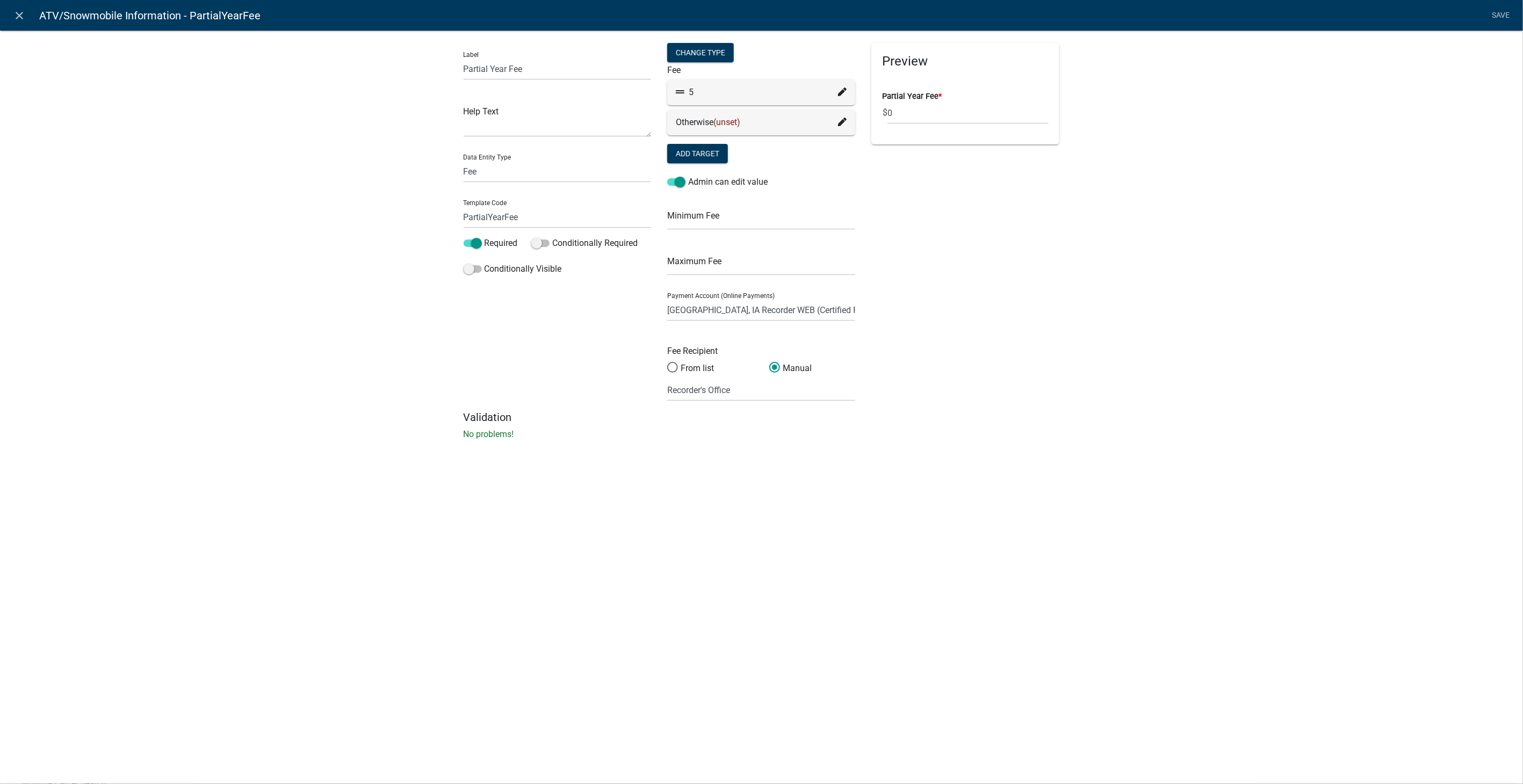
click at [840, 88] on icon at bounding box center [842, 92] width 8 height 8
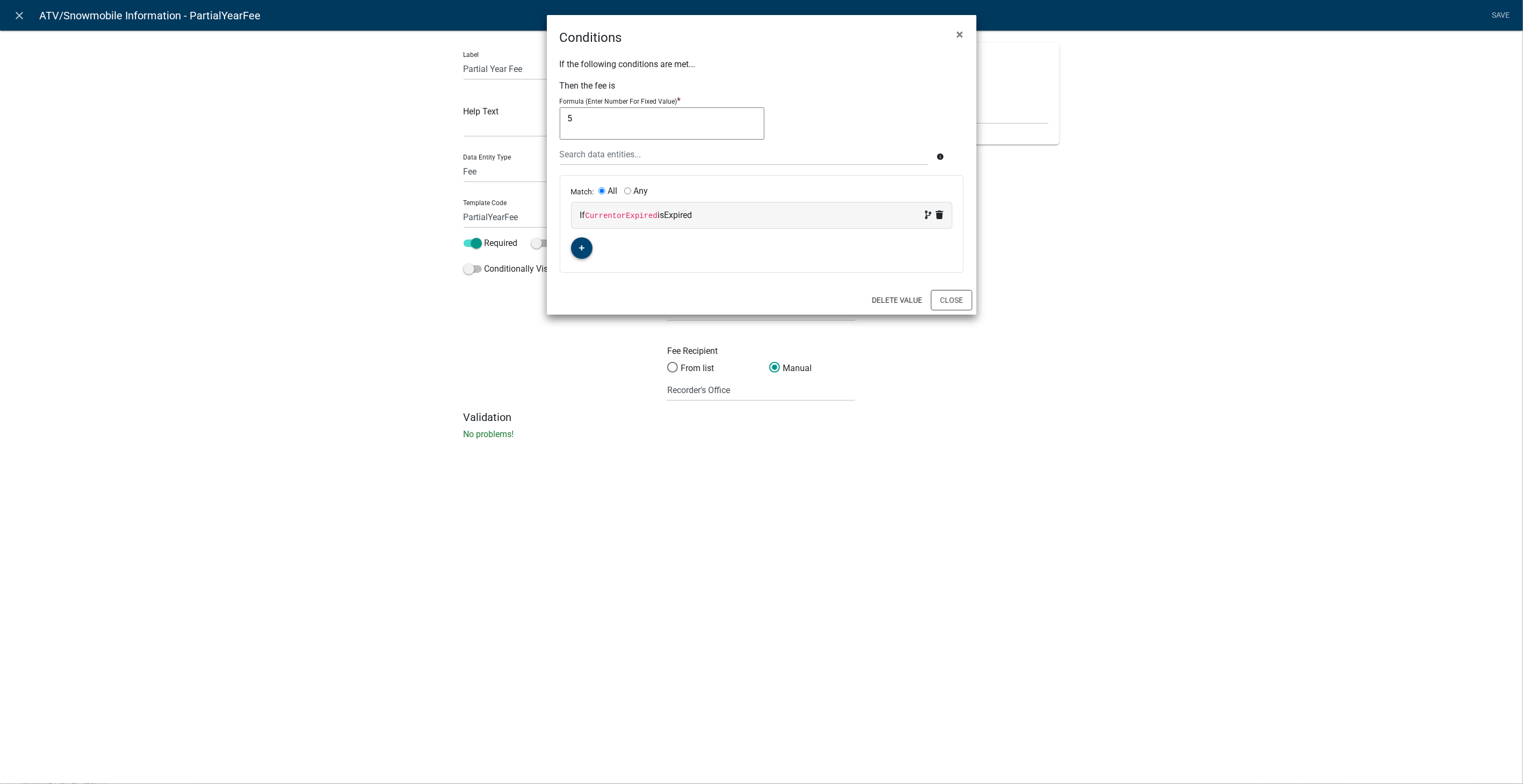
click at [580, 248] on icon "button" at bounding box center [582, 248] width 6 height 7
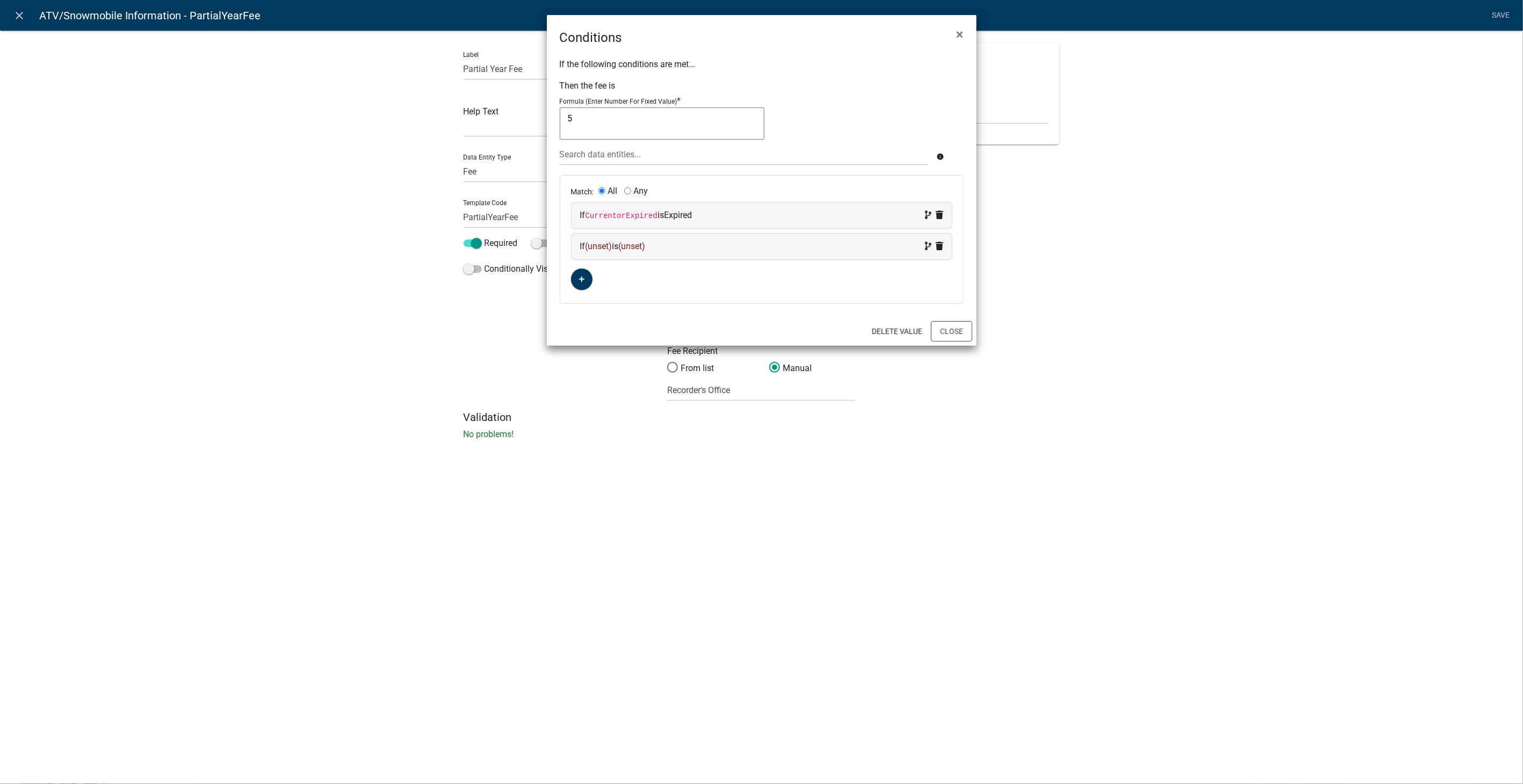
click at [671, 248] on div "If (unset) is (unset)" at bounding box center [762, 247] width 363 height 13
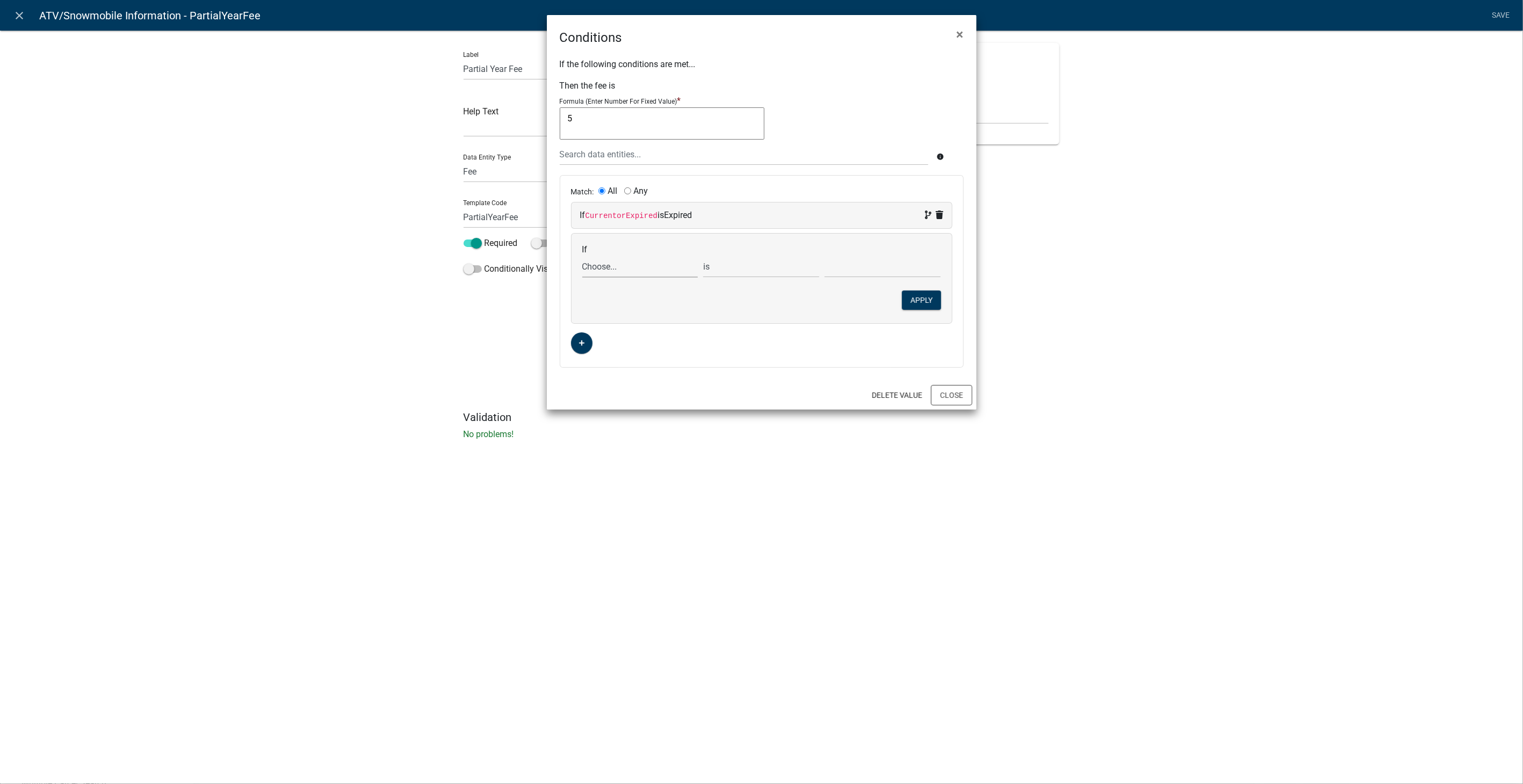
click at [619, 270] on select "Choose... ActiveRegistrationExpDate AdditionalRenewalYN ALL_FEE_RECIPIENTS APPL…" at bounding box center [641, 266] width 116 height 22
select select "40: PartialDays"
click at [582, 256] on select "Choose... ActiveRegistrationExpDate AdditionalRenewalYN ALL_FEE_RECIPIENTS APPL…" at bounding box center [641, 266] width 116 height 22
click at [748, 264] on select "is is not exists does not exist is greater than is less than contains does not …" at bounding box center [762, 266] width 116 height 22
select select "2: >"
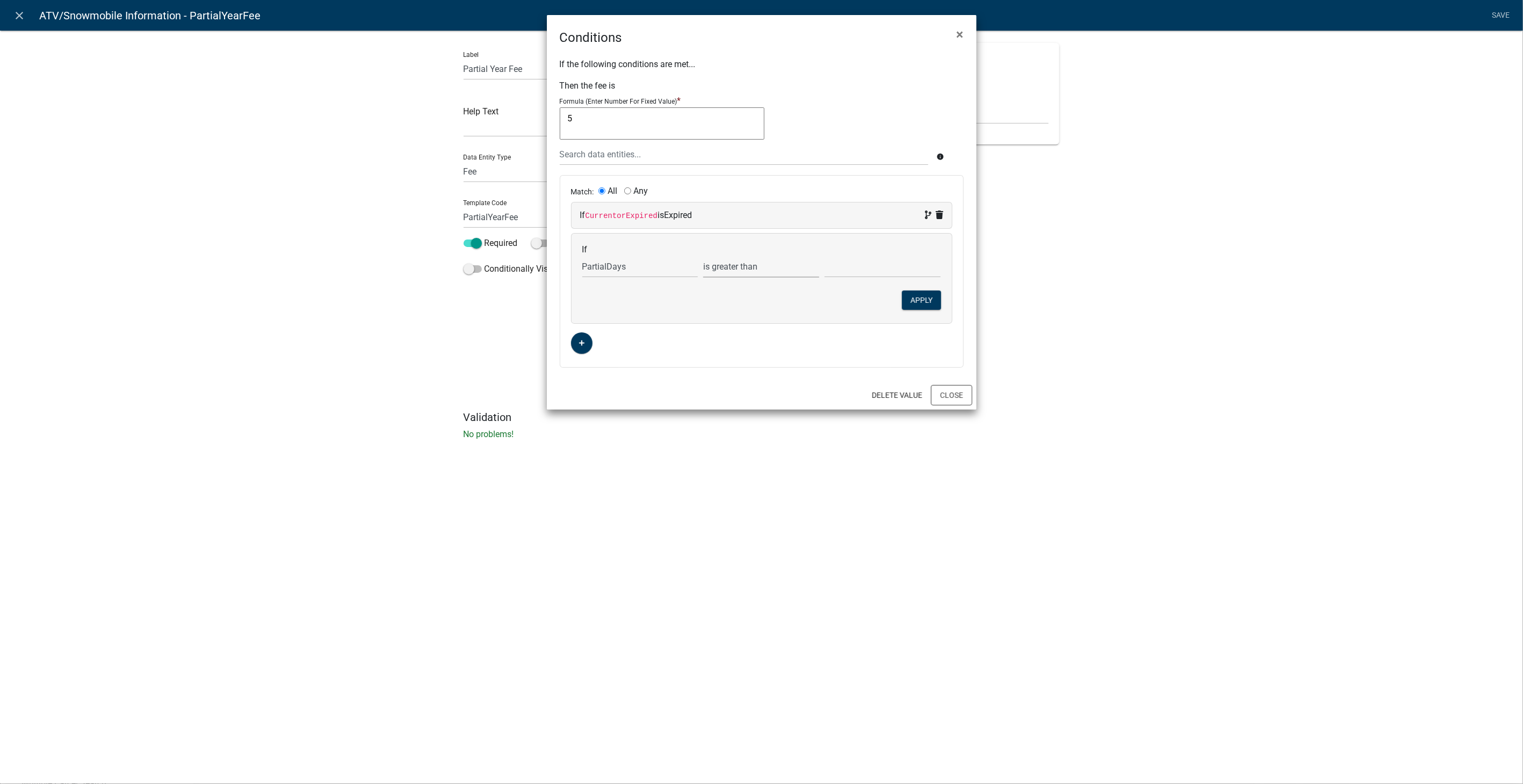
click at [703, 256] on select "is is not exists does not exist is greater than is less than contains does not …" at bounding box center [762, 266] width 116 height 22
click at [861, 265] on input "text" at bounding box center [882, 266] width 116 height 22
type input "0"
click at [915, 296] on button "Apply" at bounding box center [922, 300] width 39 height 20
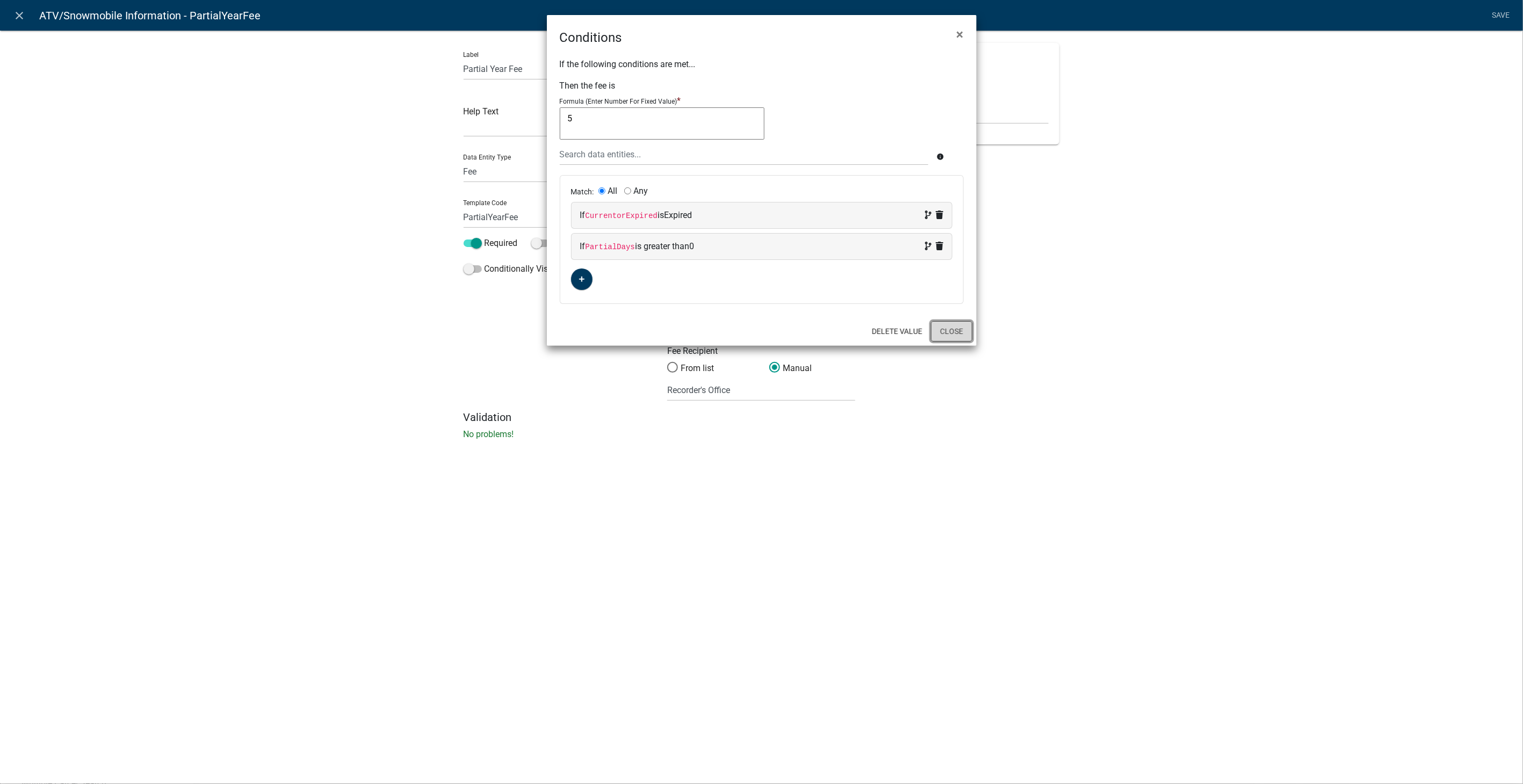
click at [952, 324] on button "Close" at bounding box center [952, 332] width 42 height 20
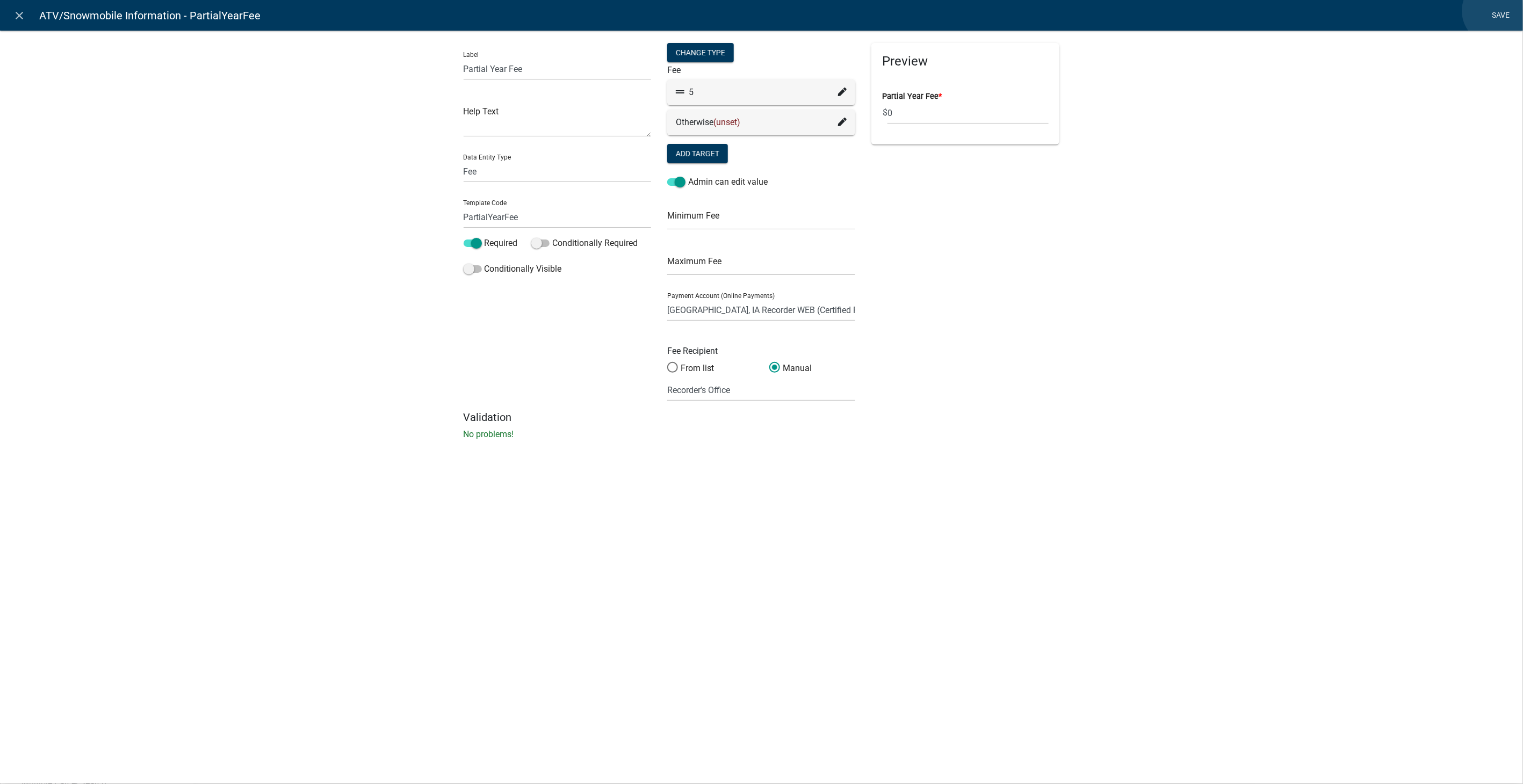
click at [1496, 11] on link "Save" at bounding box center [1500, 15] width 27 height 20
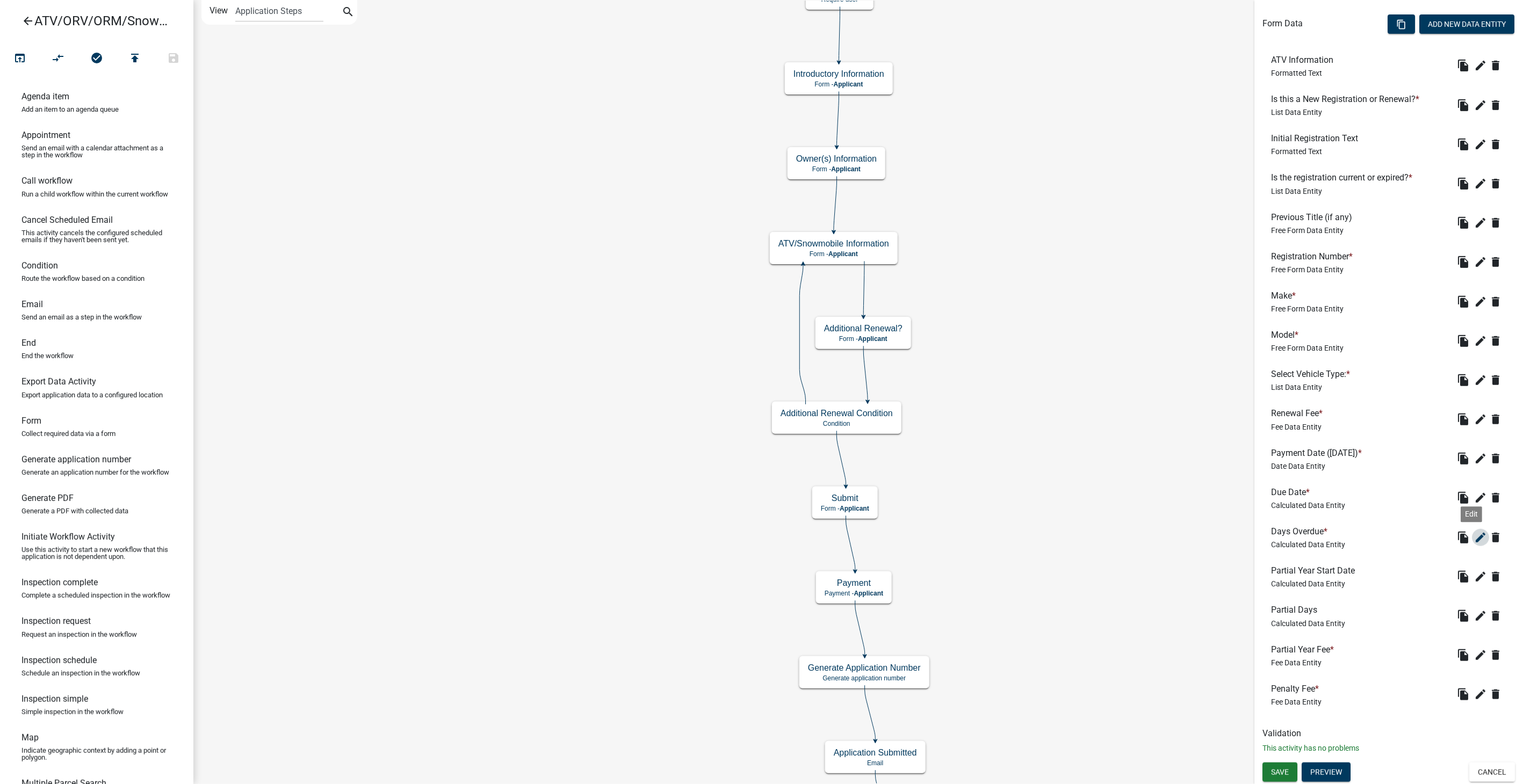
click at [1475, 533] on icon "edit" at bounding box center [1480, 538] width 13 height 13
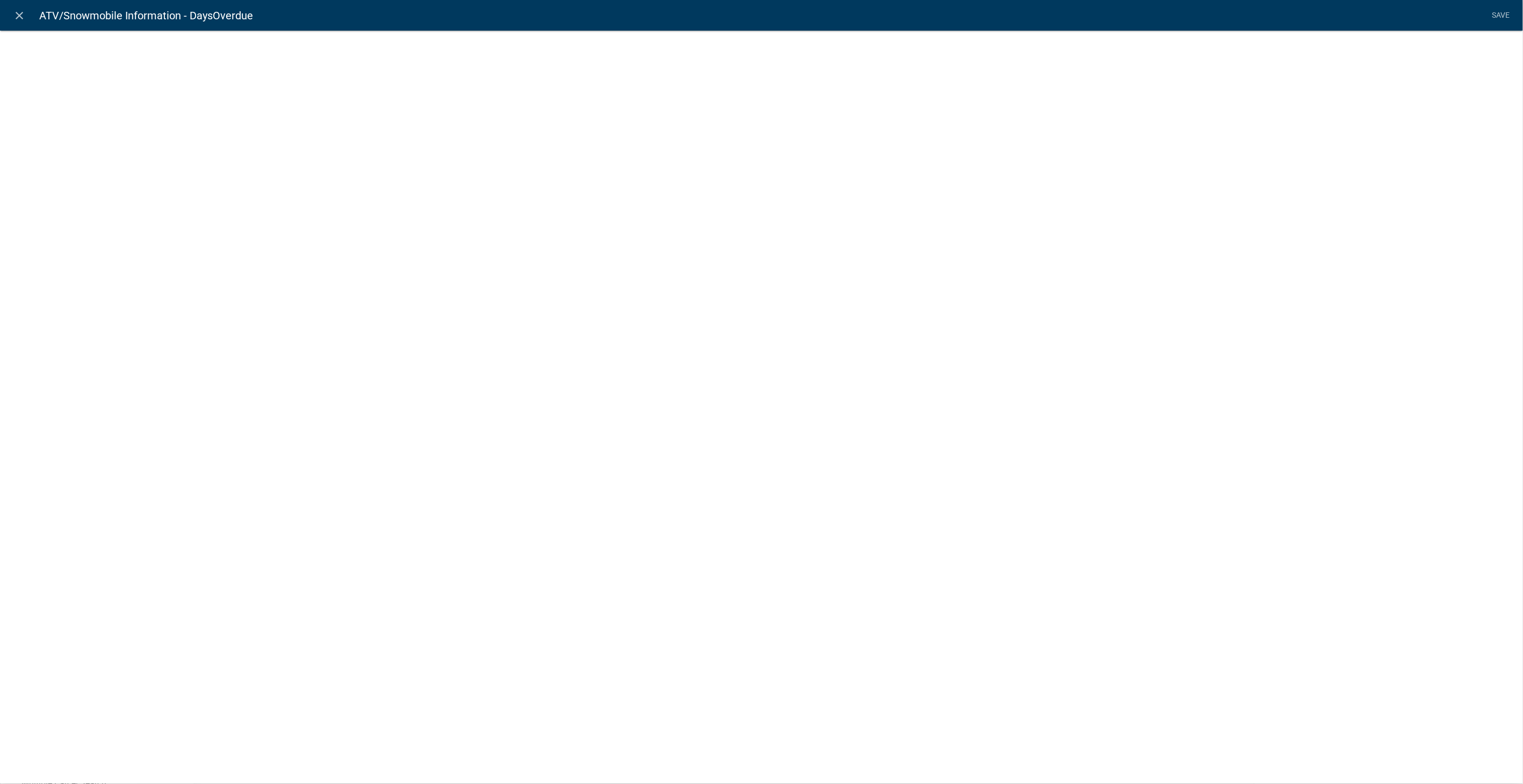
select select "calculated-value"
select select "2"
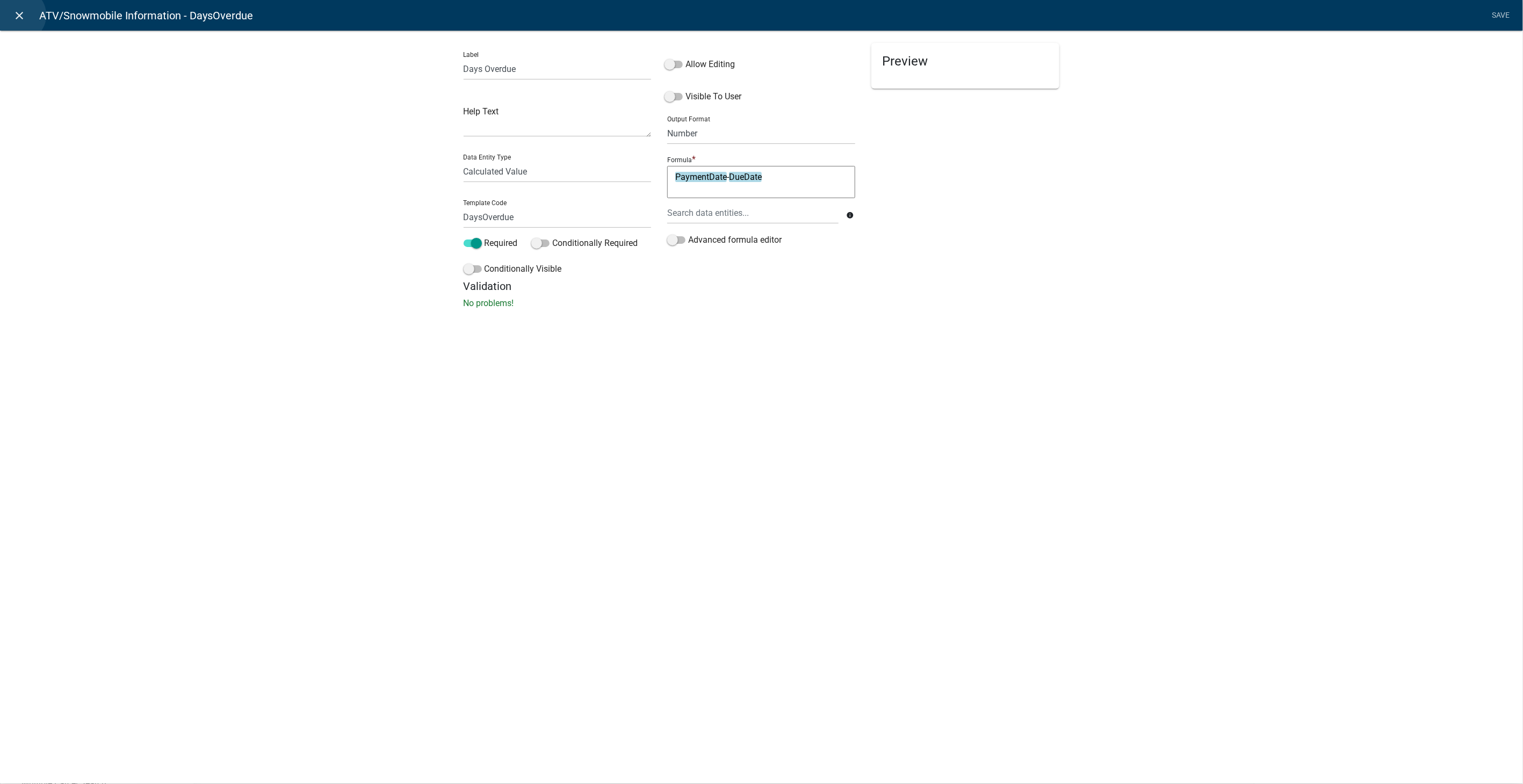
click at [19, 15] on icon "close" at bounding box center [20, 15] width 13 height 13
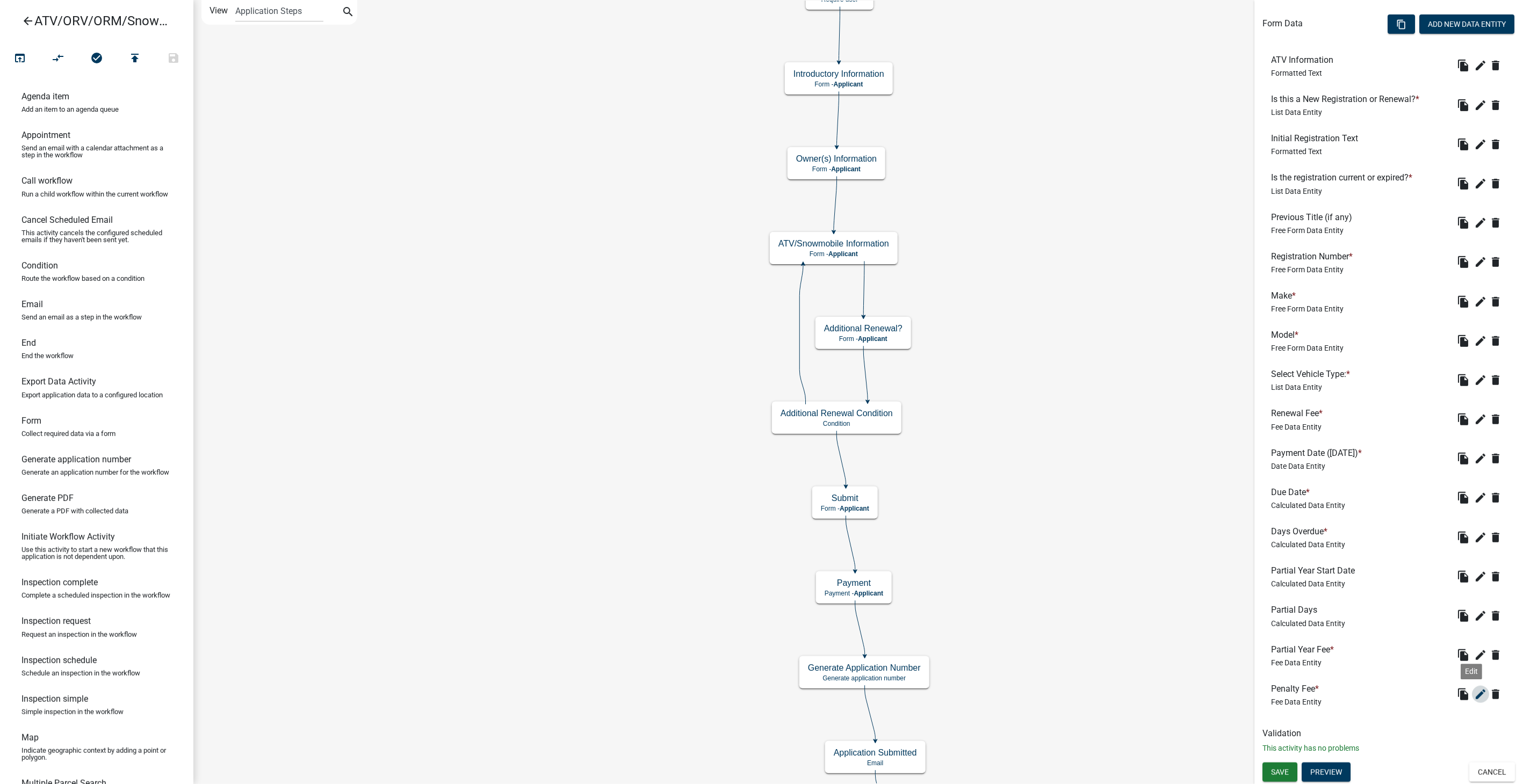
click at [1474, 690] on icon "edit" at bounding box center [1480, 694] width 13 height 13
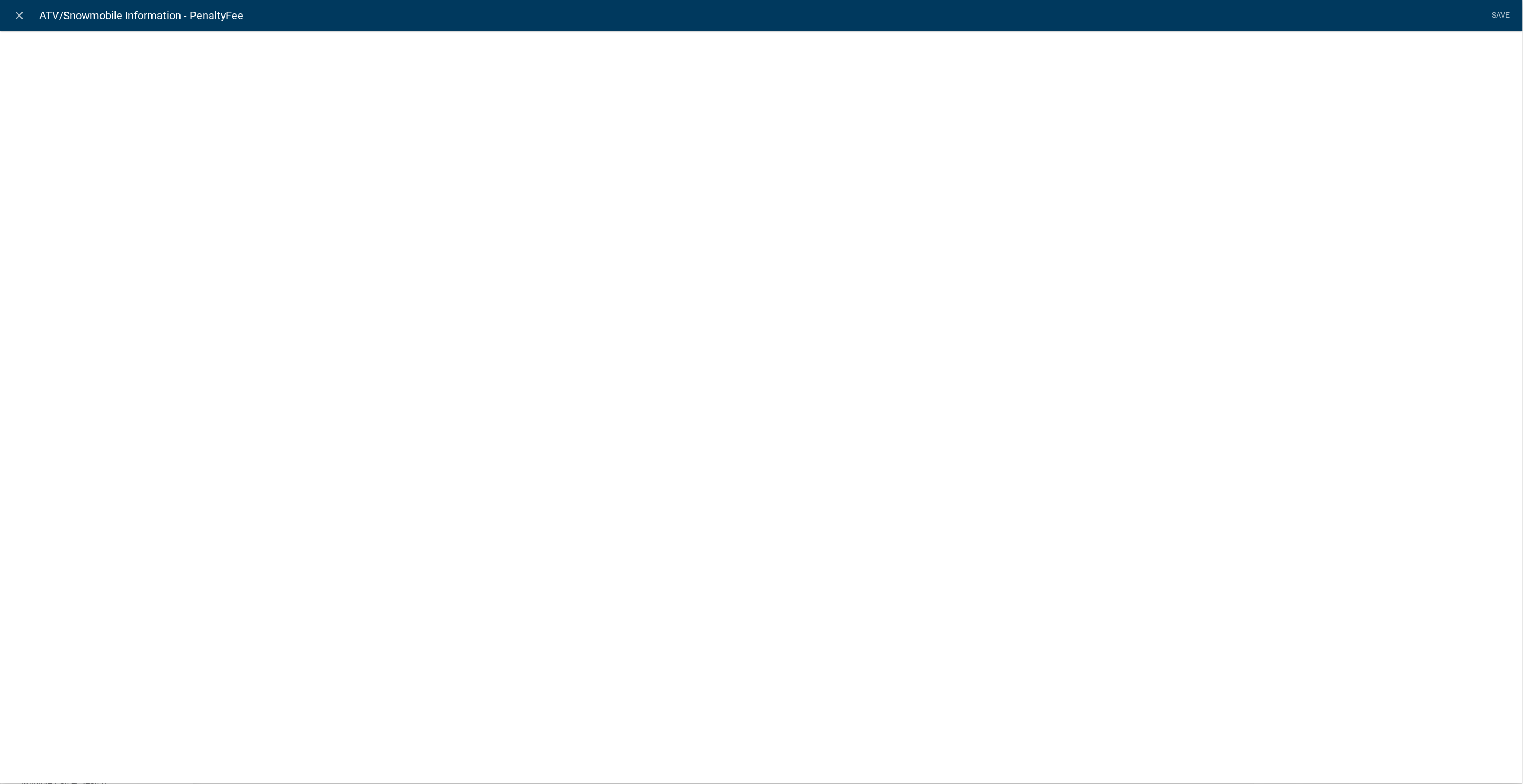
select select "fee"
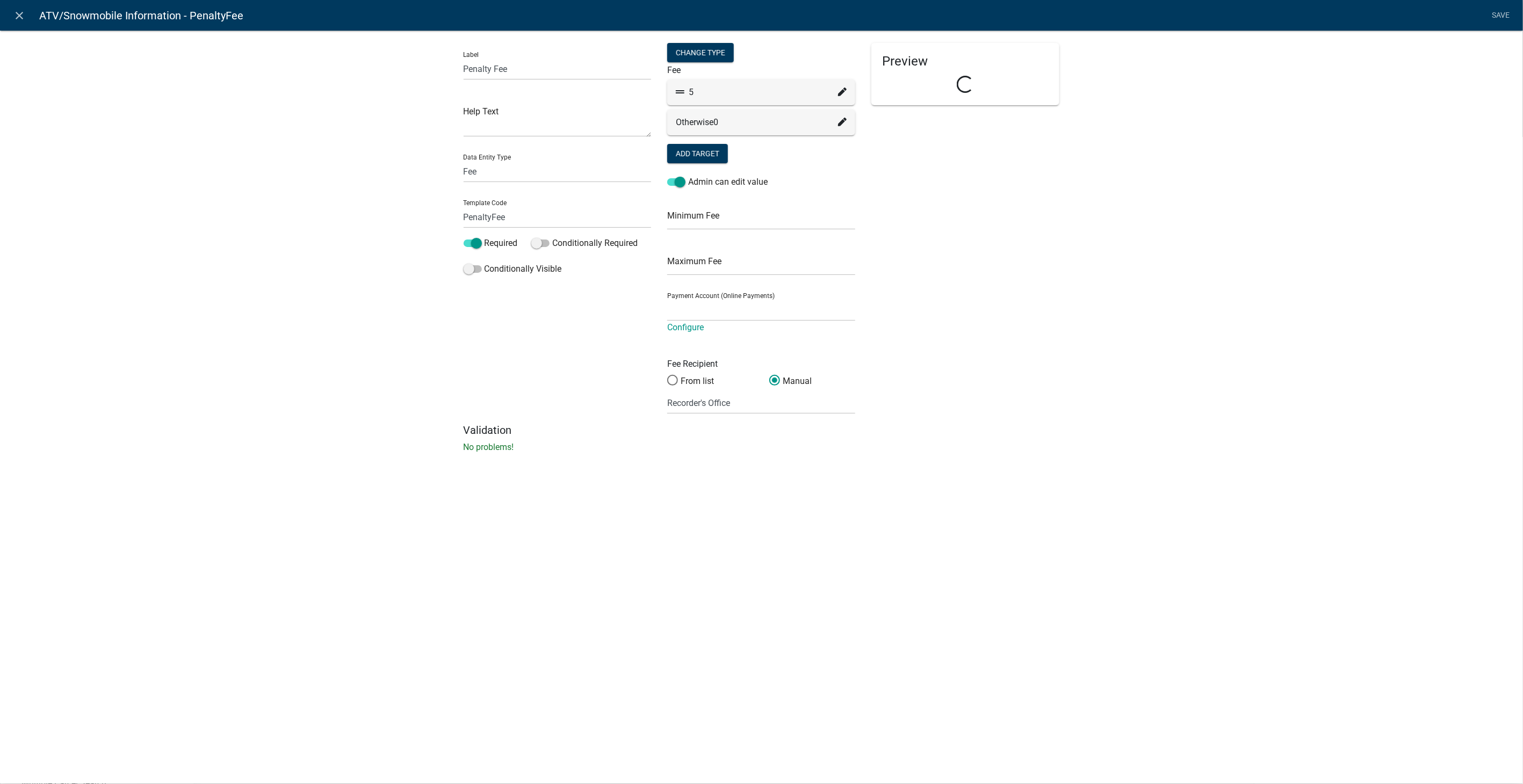
select select "258b736f-576f-4325-a78c-fcdf45871ca8"
click at [842, 90] on icon at bounding box center [842, 92] width 8 height 8
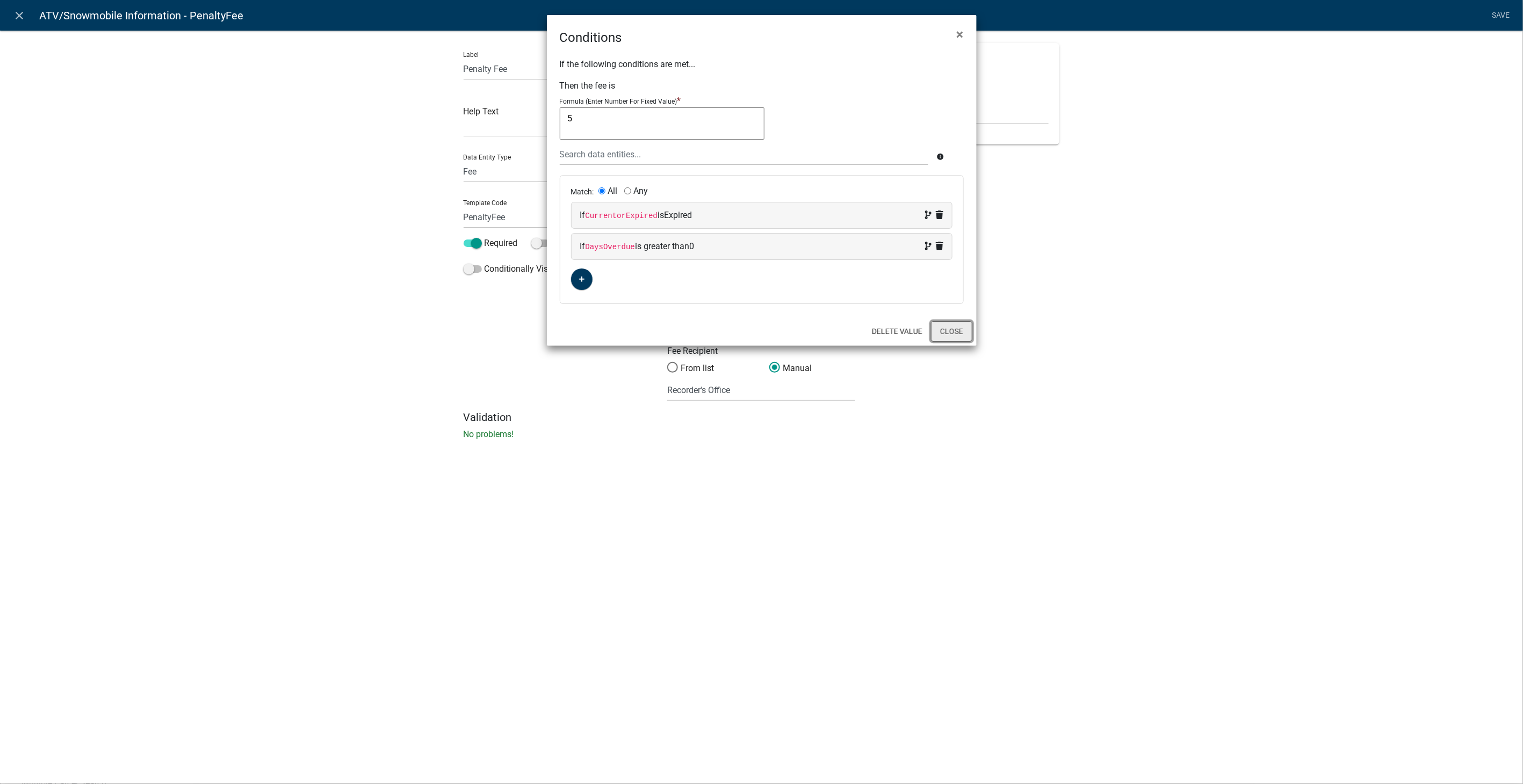
click at [955, 332] on button "Close" at bounding box center [952, 332] width 42 height 20
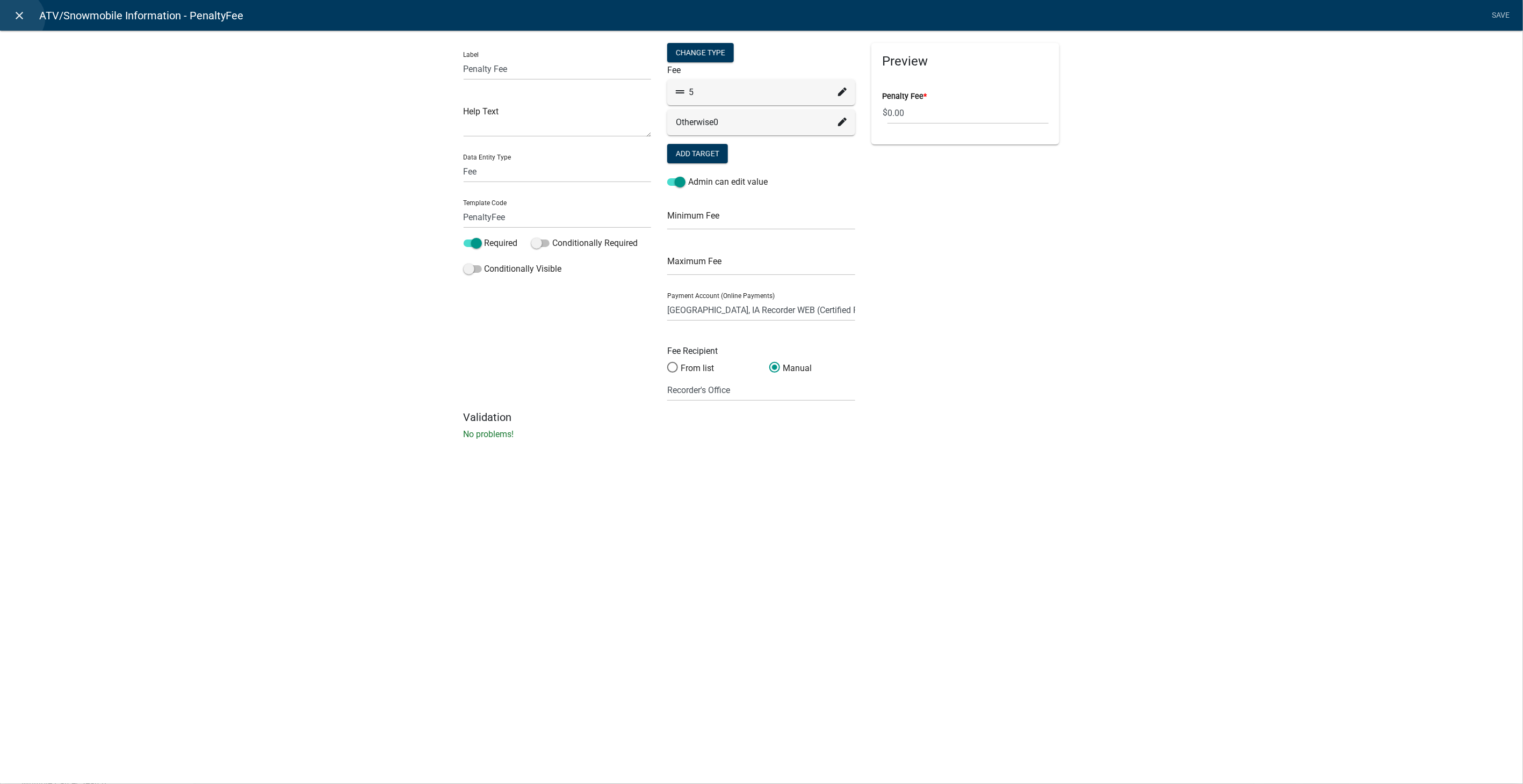
click at [18, 18] on icon "close" at bounding box center [20, 15] width 13 height 13
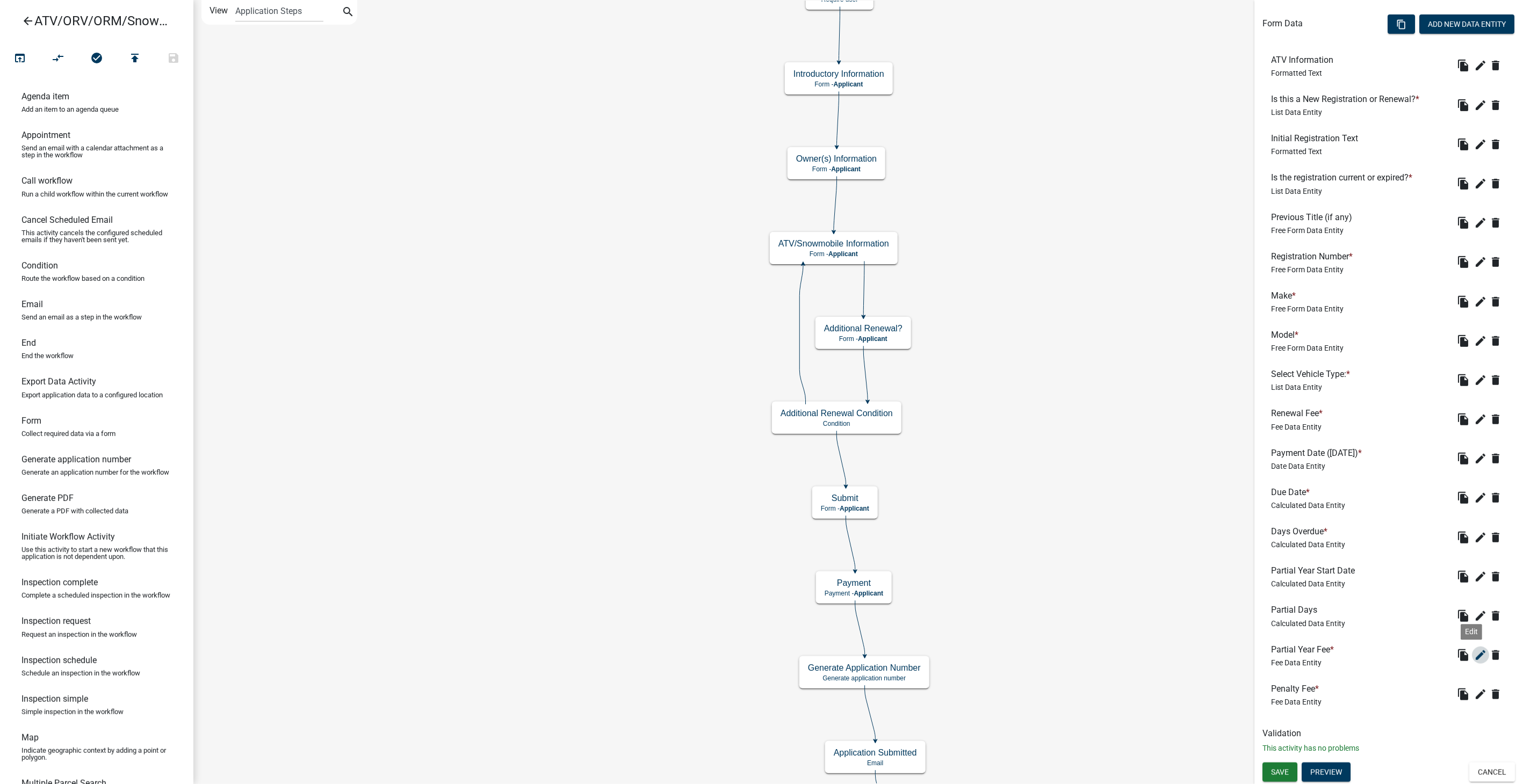
click at [1474, 653] on icon "edit" at bounding box center [1480, 655] width 13 height 13
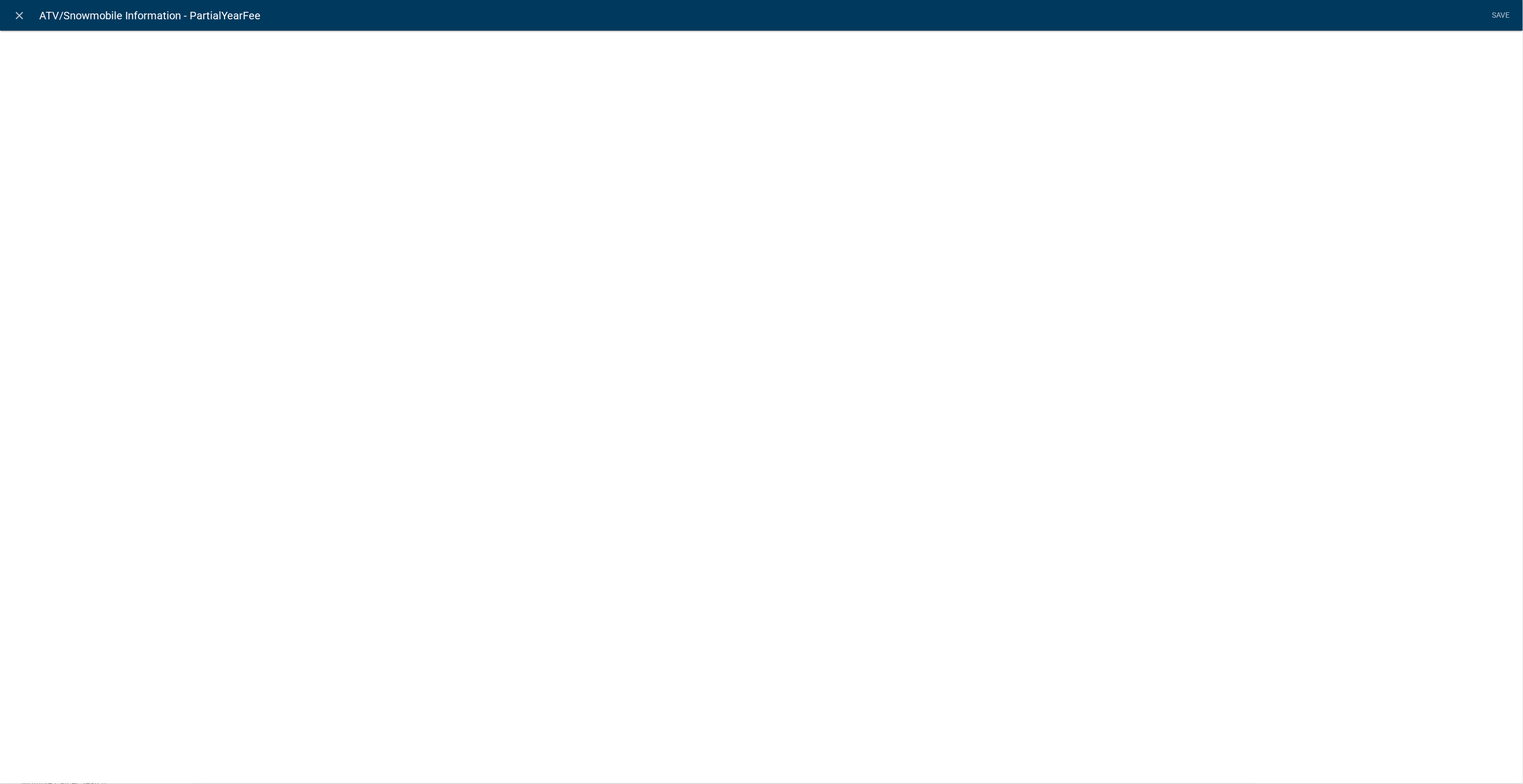
select select "fee"
select select "258b736f-576f-4325-a78c-fcdf45871ca8"
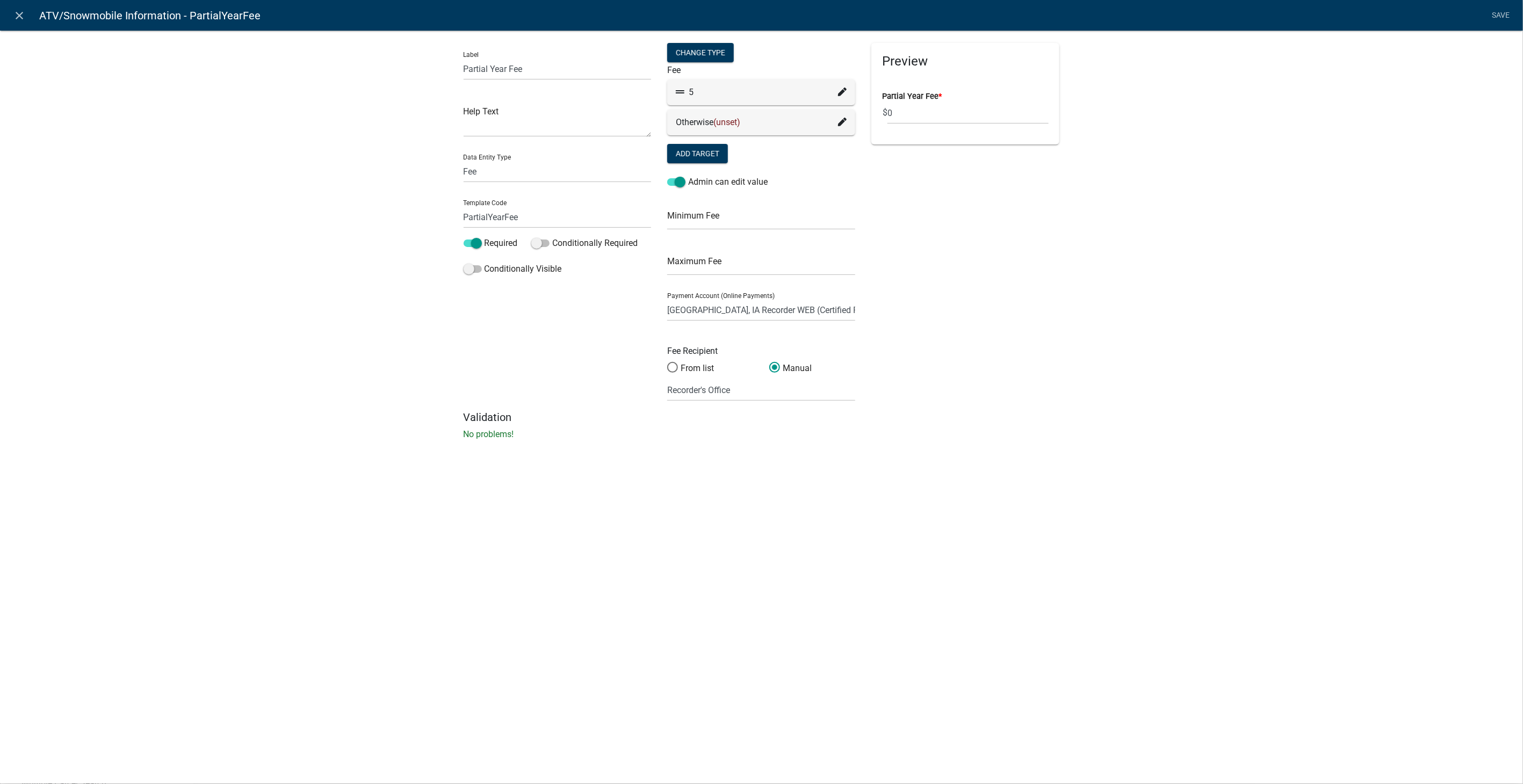
click at [838, 92] on icon at bounding box center [842, 92] width 8 height 8
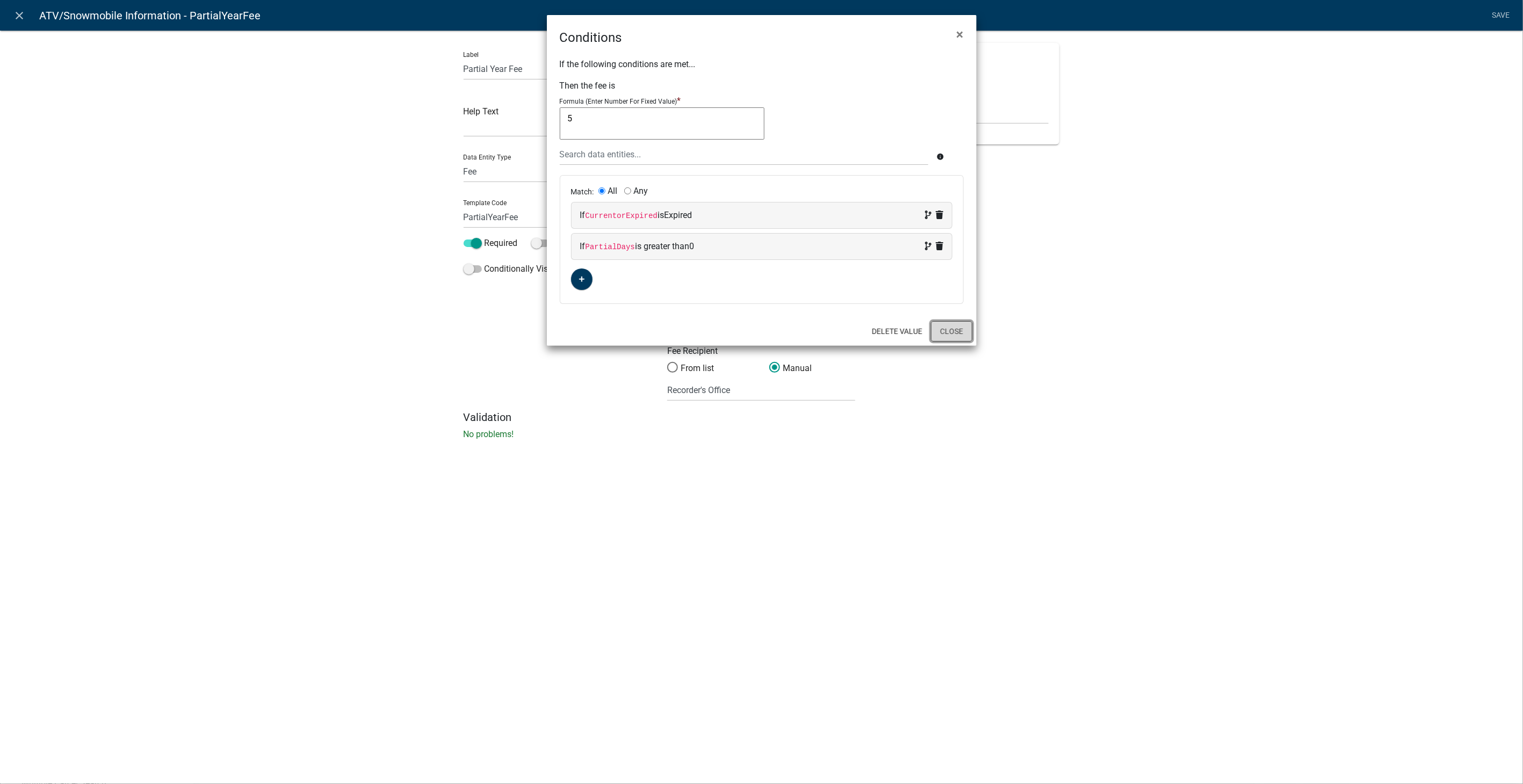
click at [958, 330] on button "Close" at bounding box center [952, 332] width 42 height 20
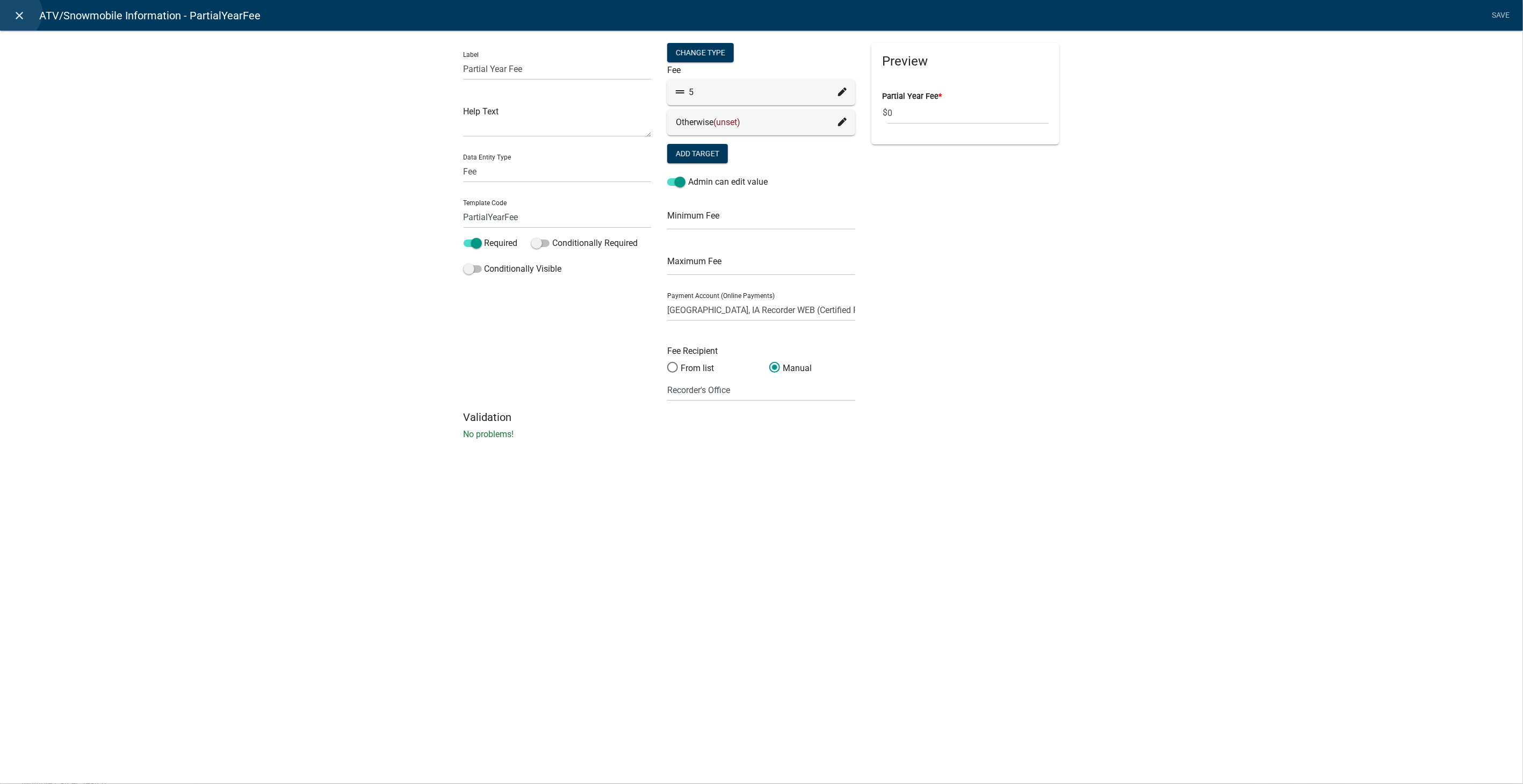
click at [15, 13] on icon "close" at bounding box center [20, 15] width 13 height 13
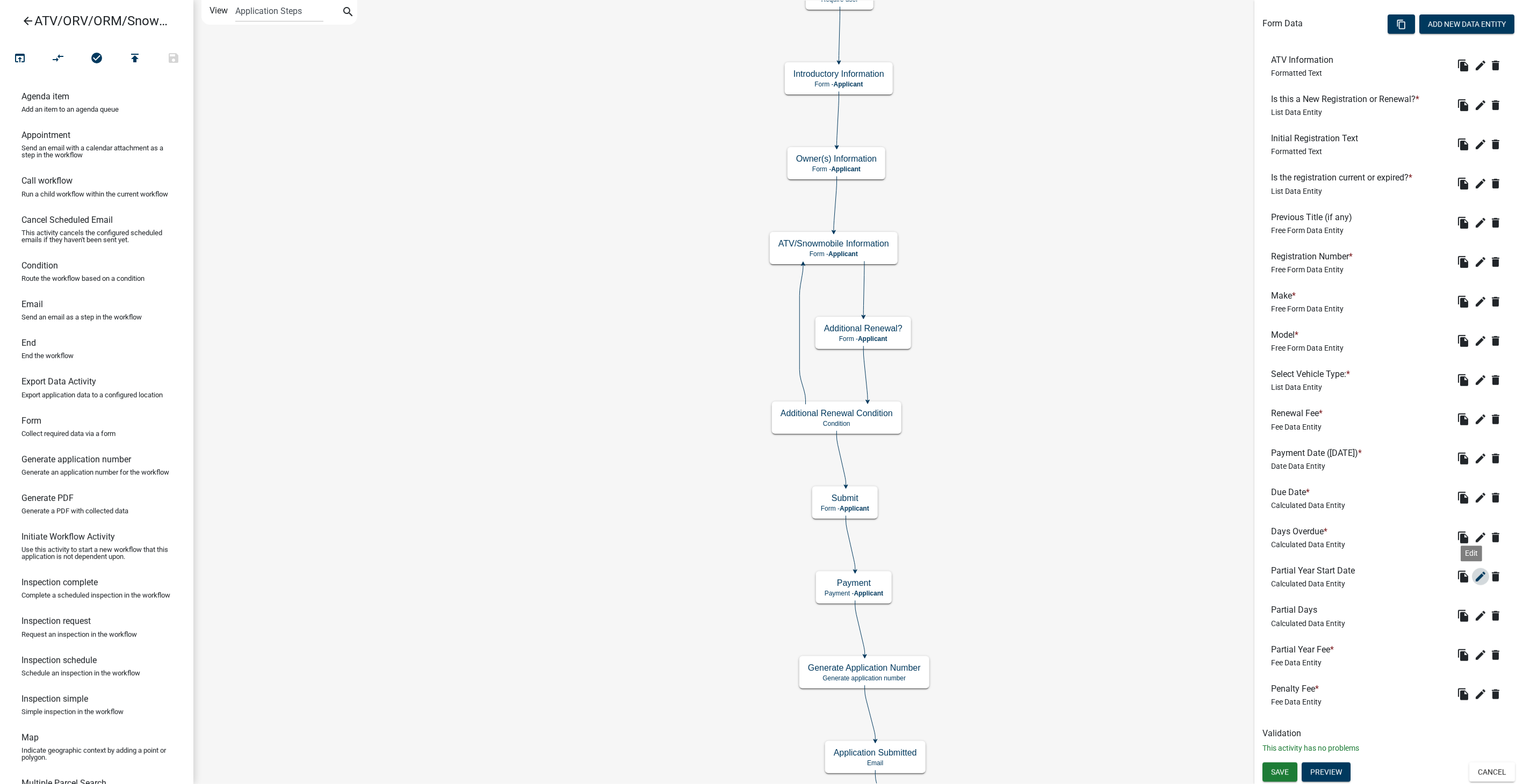
click at [1474, 579] on icon "edit" at bounding box center [1480, 577] width 13 height 13
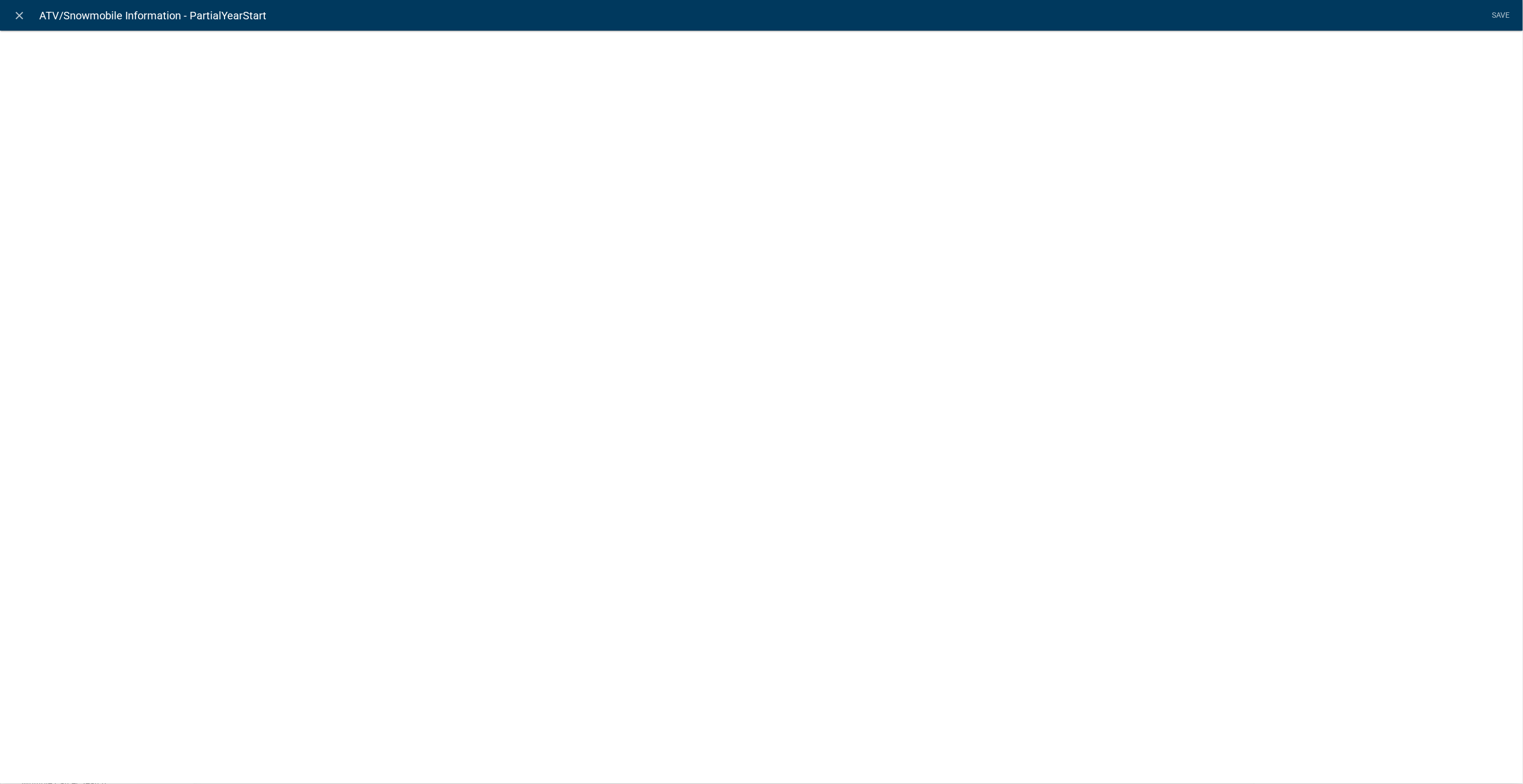
select select "calculated-value"
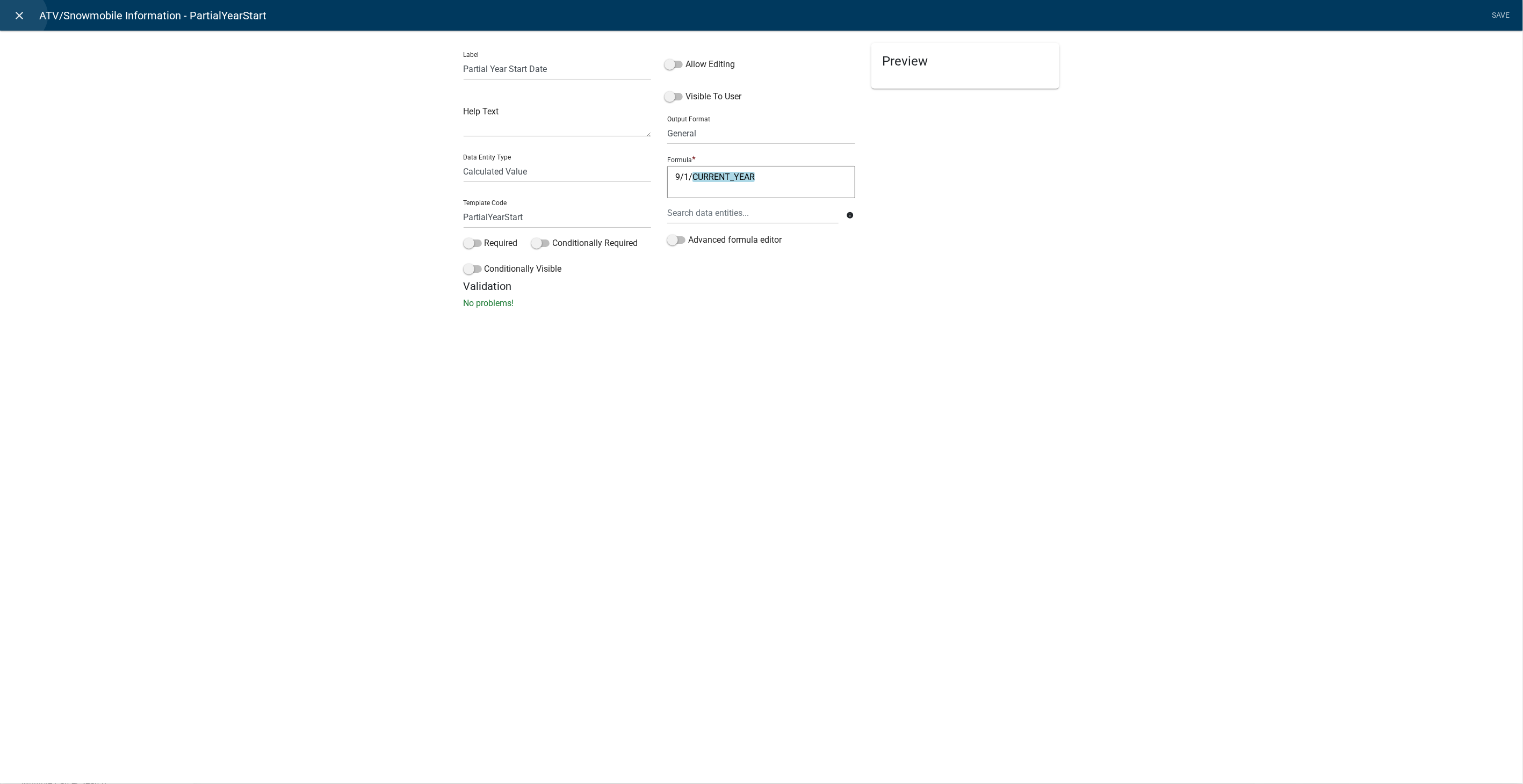
click at [20, 15] on icon "close" at bounding box center [20, 15] width 13 height 13
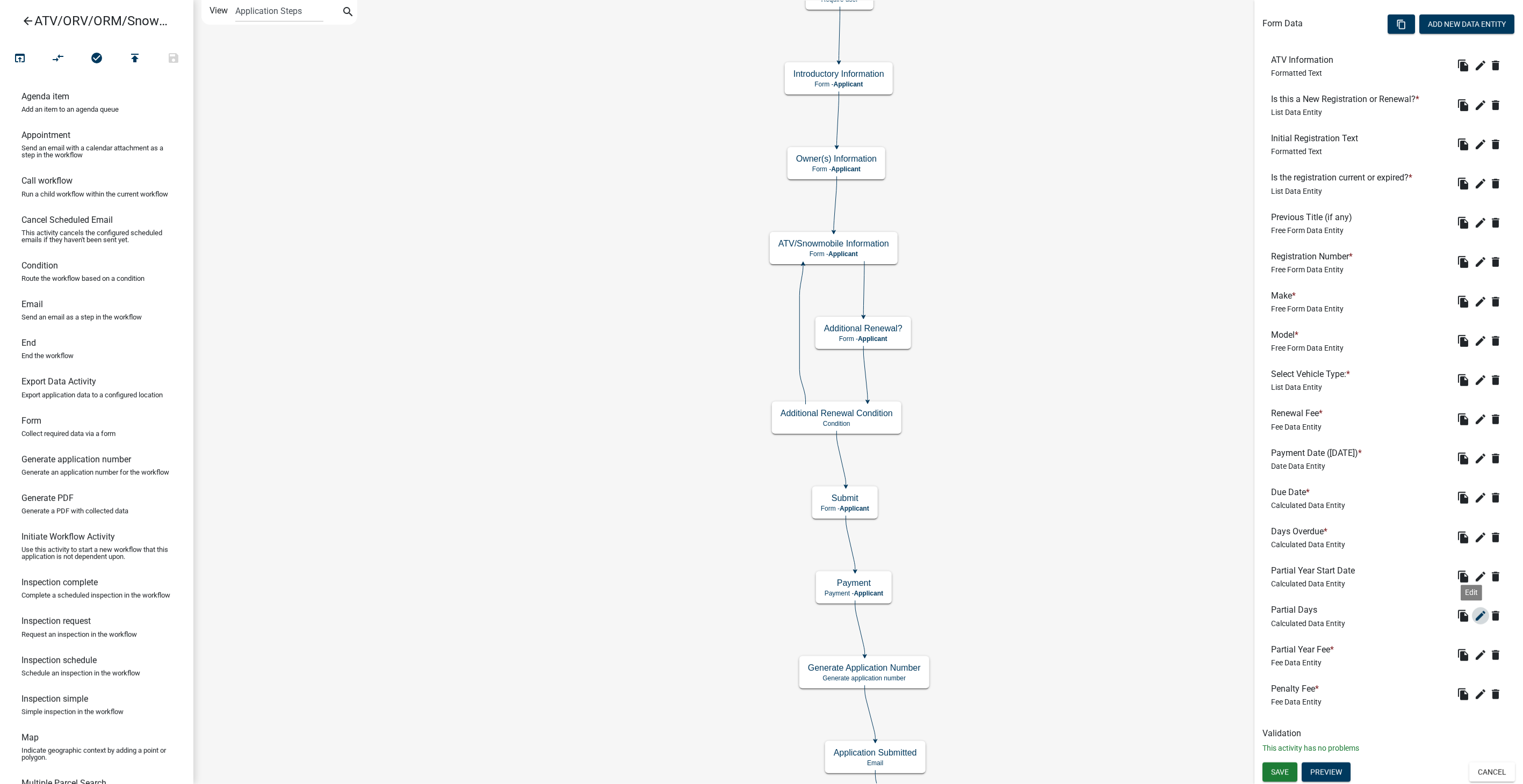
click at [1474, 613] on icon "edit" at bounding box center [1480, 616] width 13 height 13
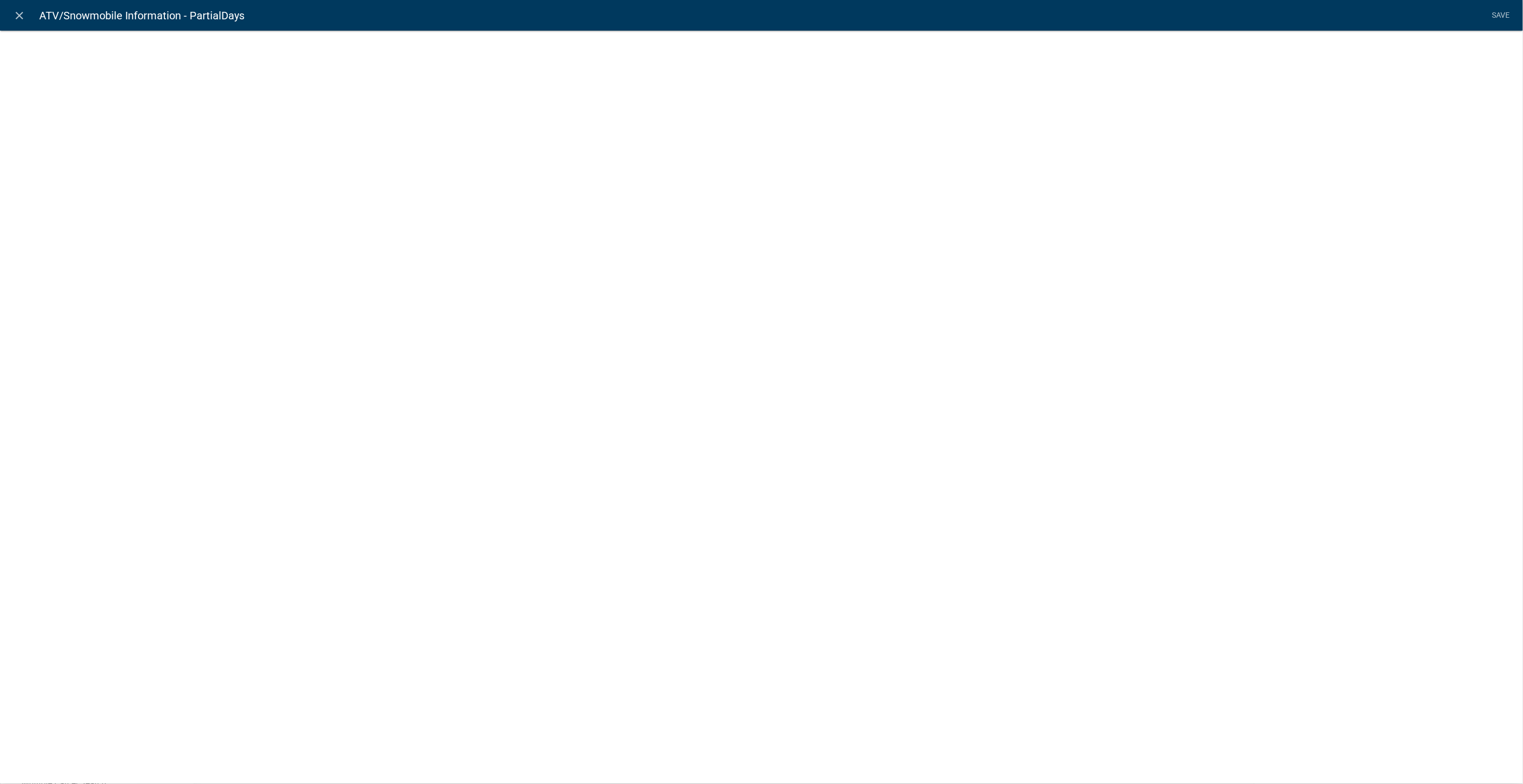
select select "calculated-value"
select select "2"
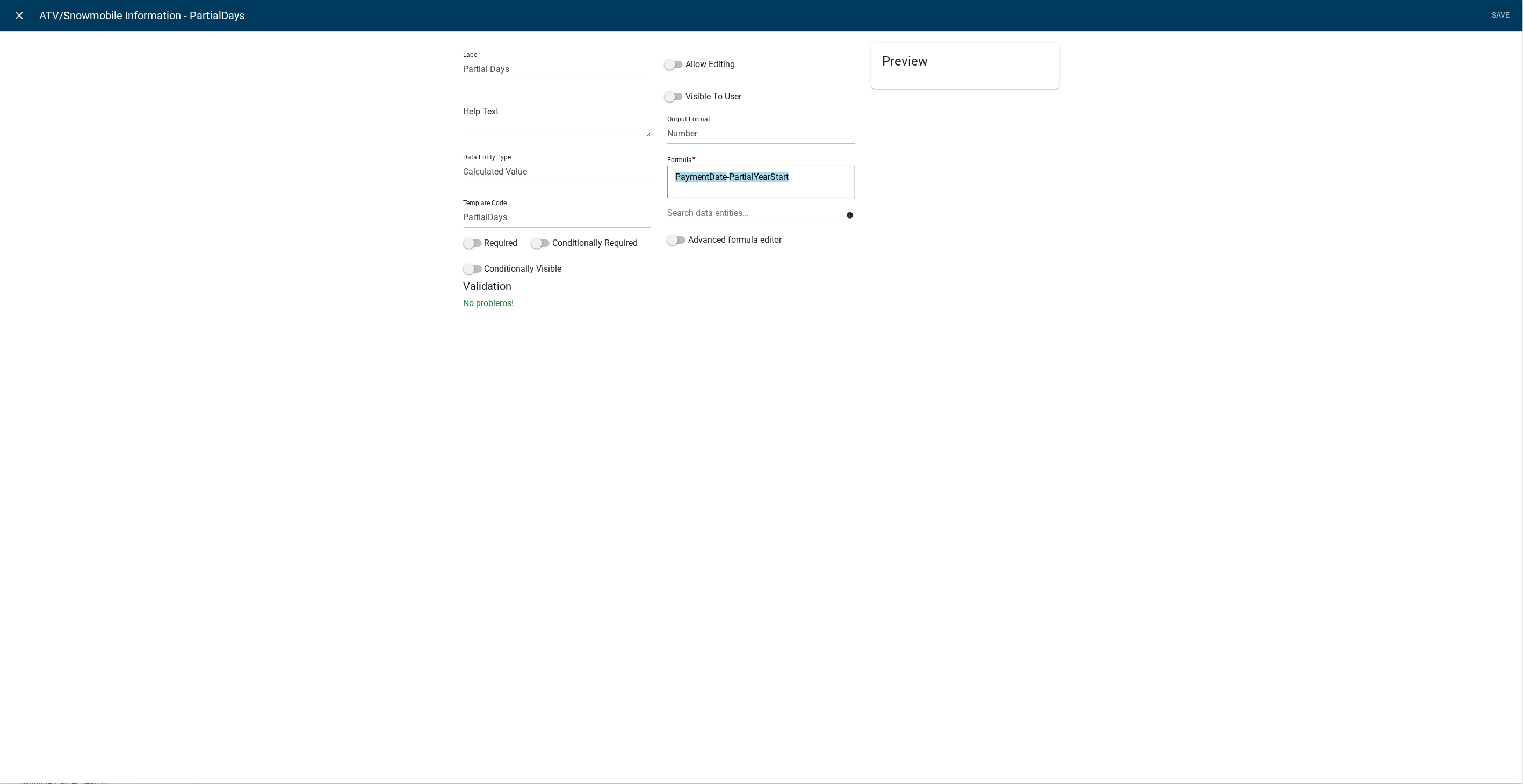
click at [17, 17] on icon "close" at bounding box center [20, 15] width 13 height 13
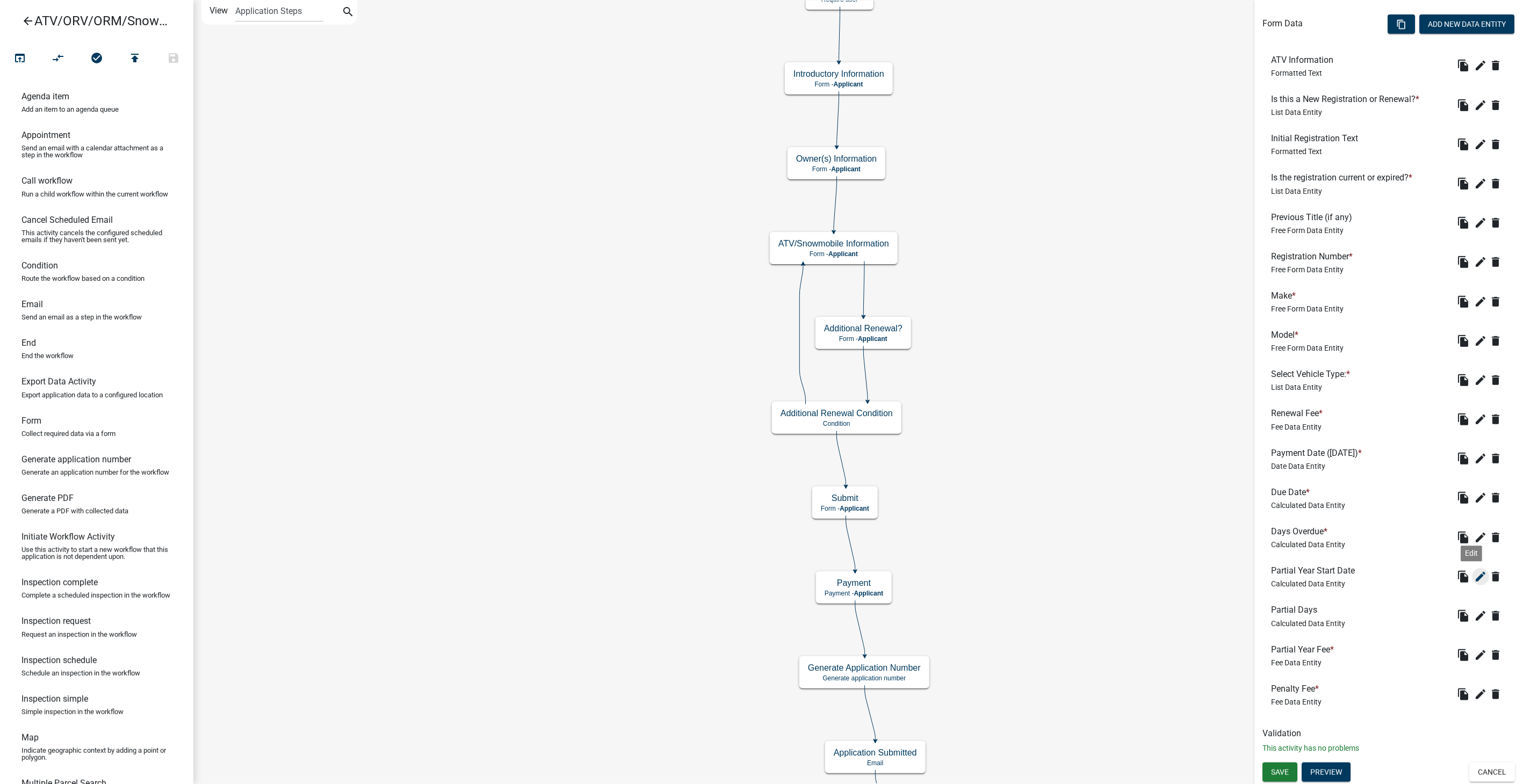
click at [1474, 575] on icon "edit" at bounding box center [1480, 577] width 13 height 13
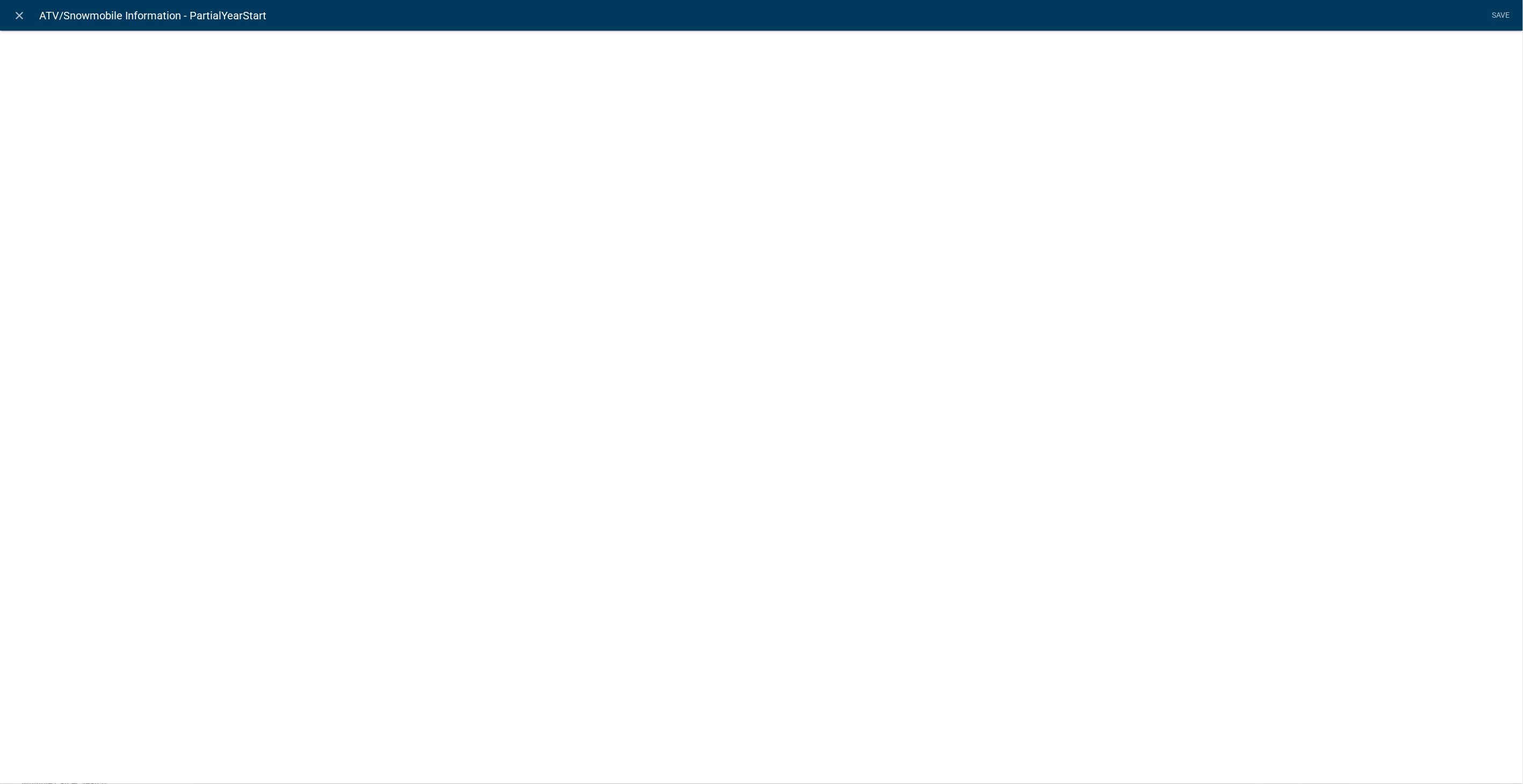
select select "calculated-value"
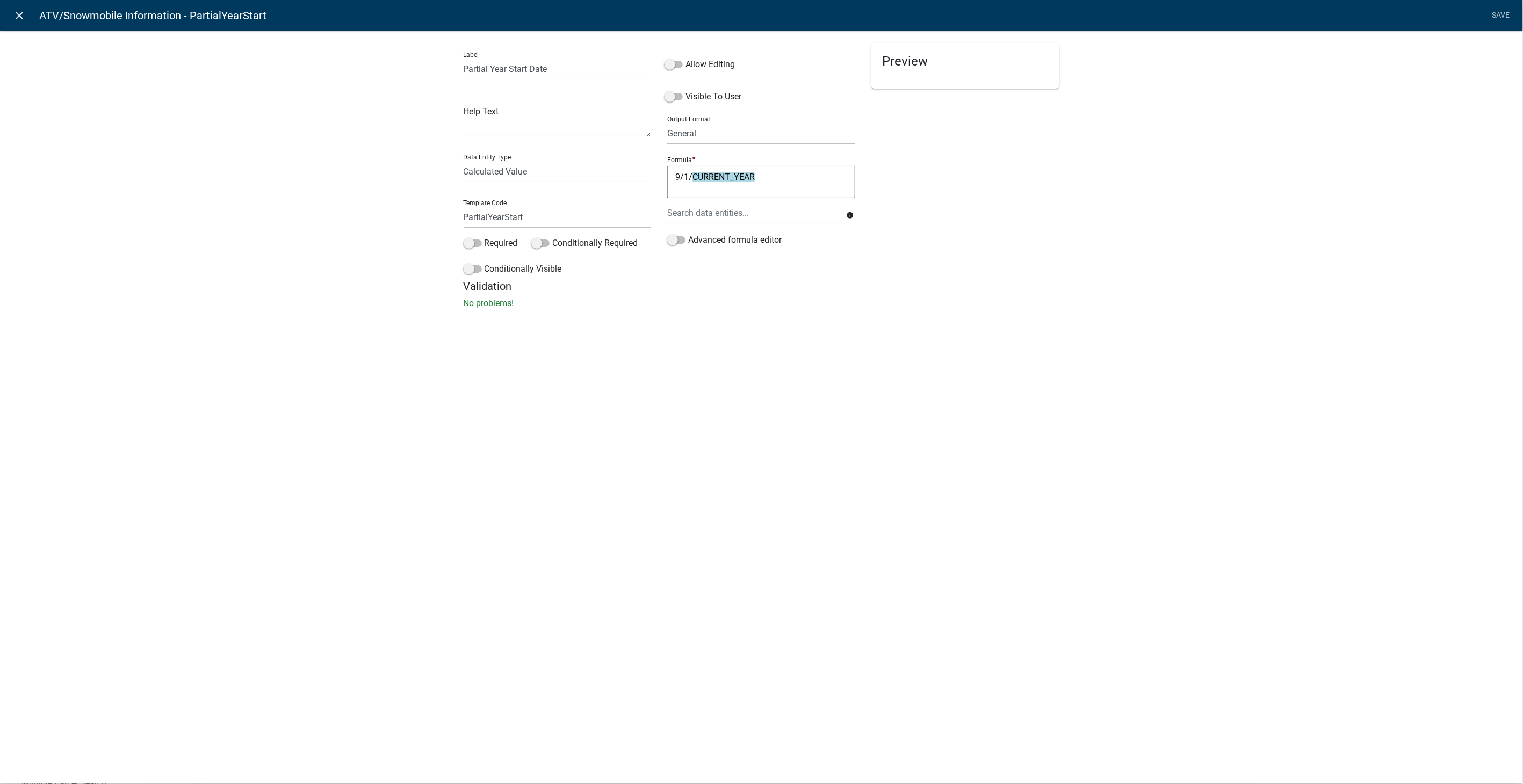
click at [20, 11] on icon "close" at bounding box center [20, 15] width 13 height 13
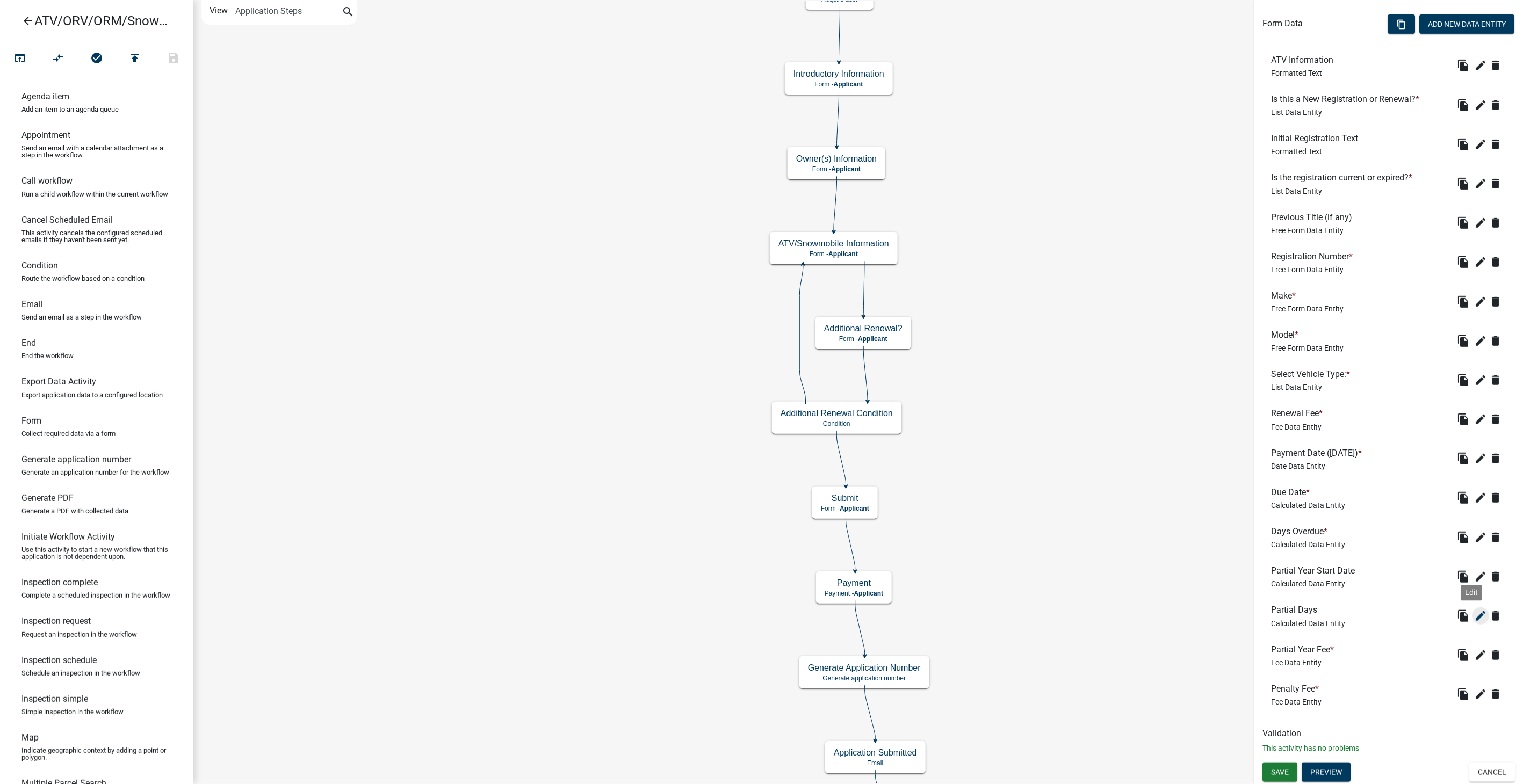
click at [1474, 614] on icon "edit" at bounding box center [1480, 616] width 13 height 13
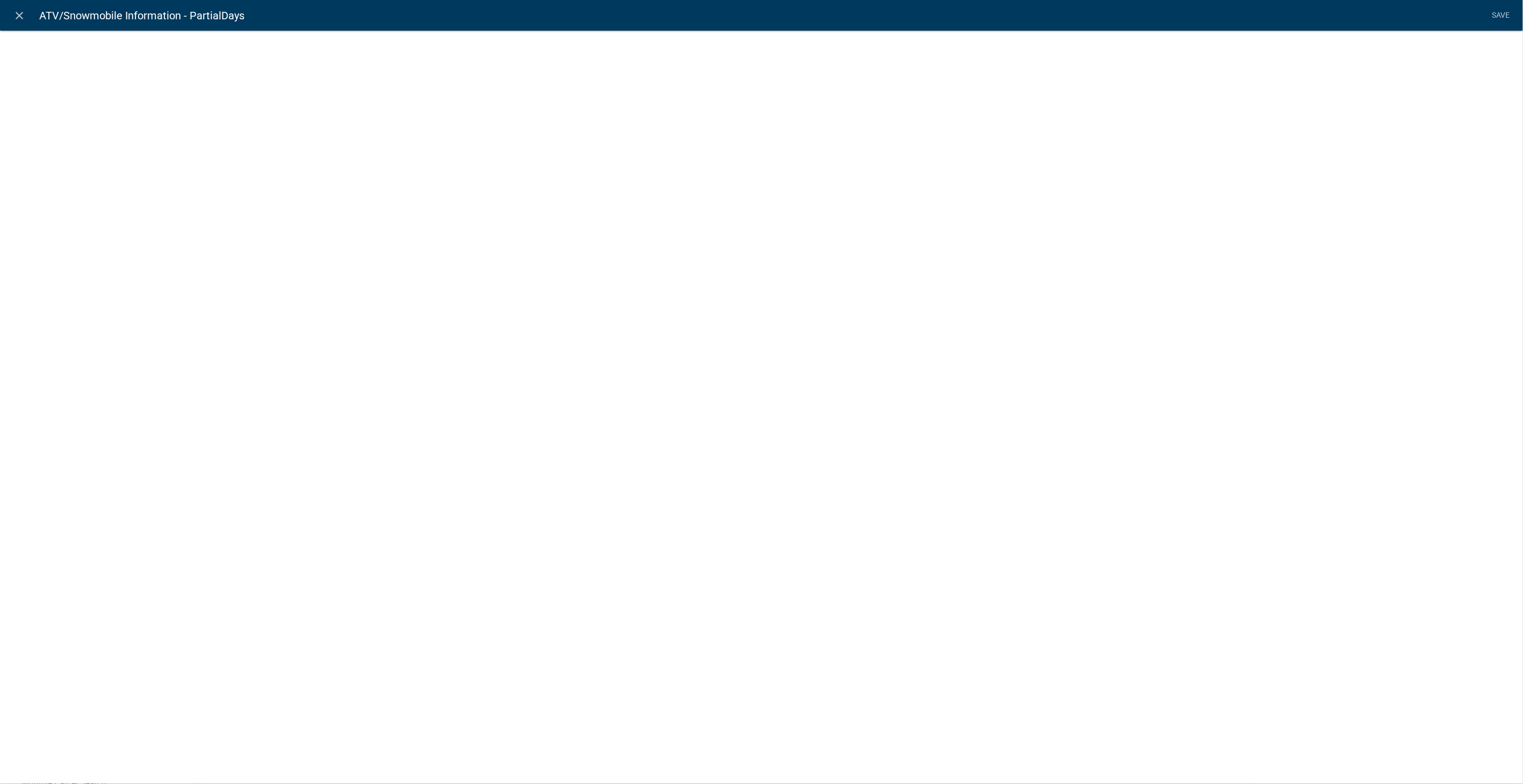
select select "calculated-value"
select select "2"
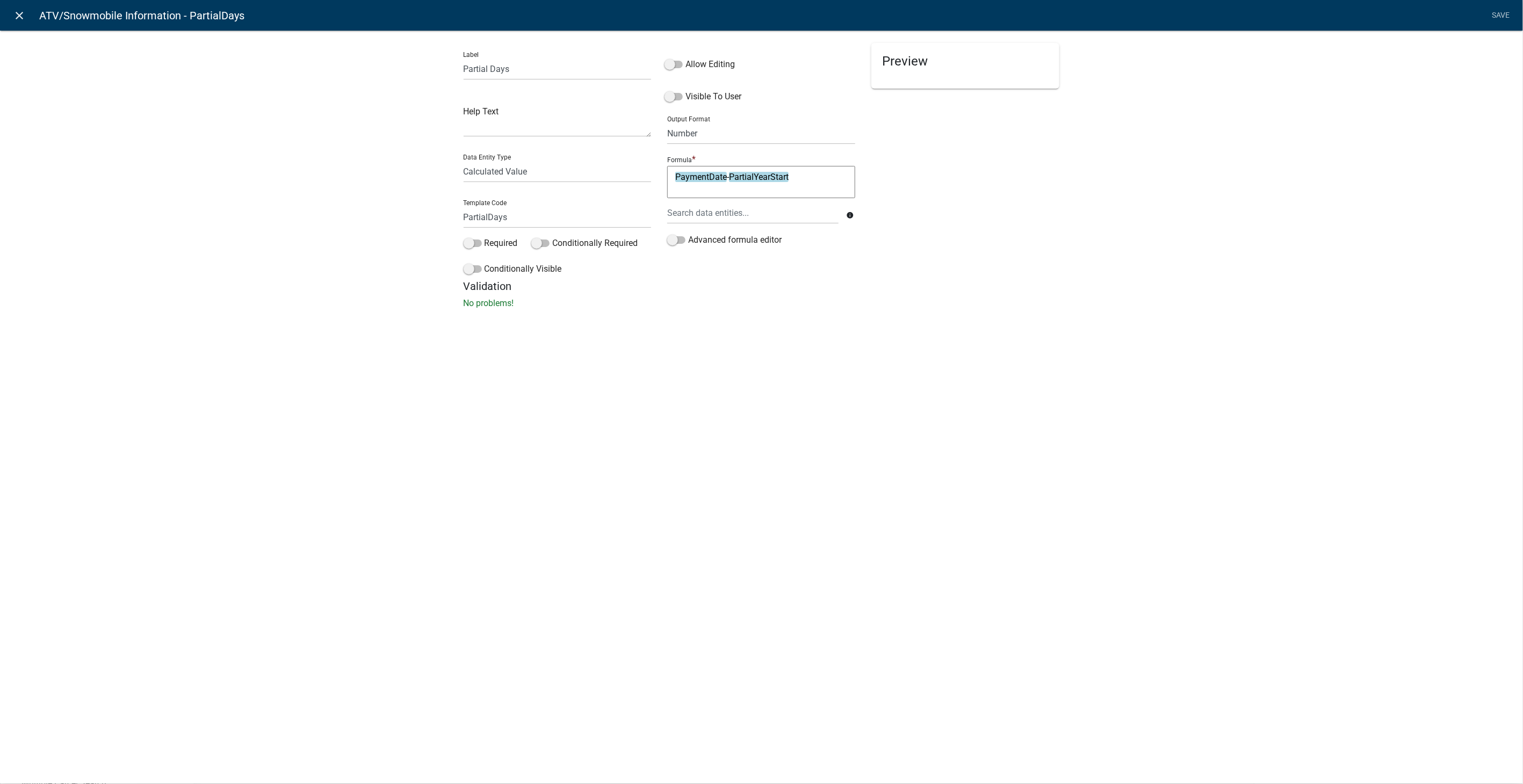
click at [22, 13] on icon "close" at bounding box center [20, 15] width 13 height 13
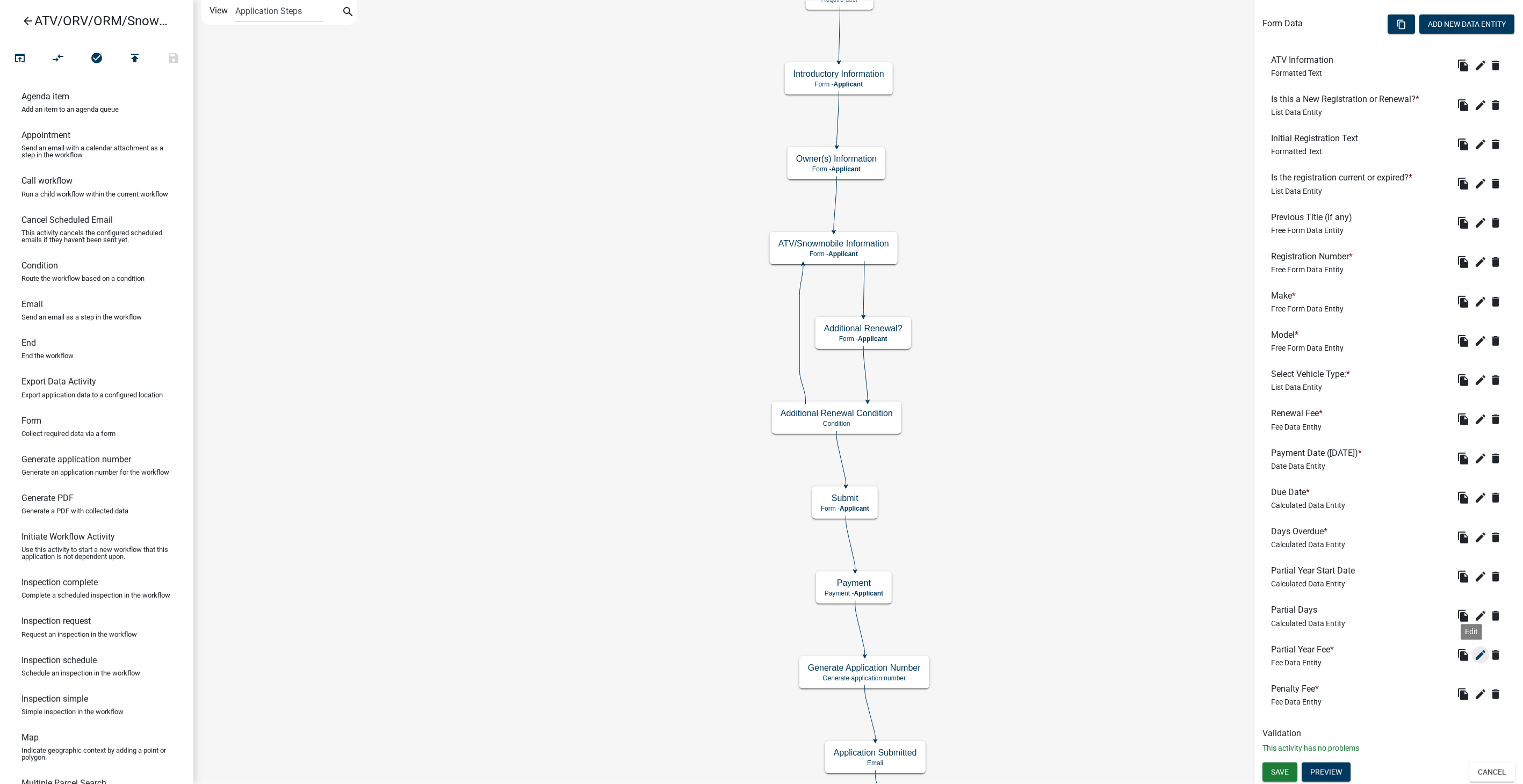
click at [1474, 656] on icon "edit" at bounding box center [1480, 655] width 13 height 13
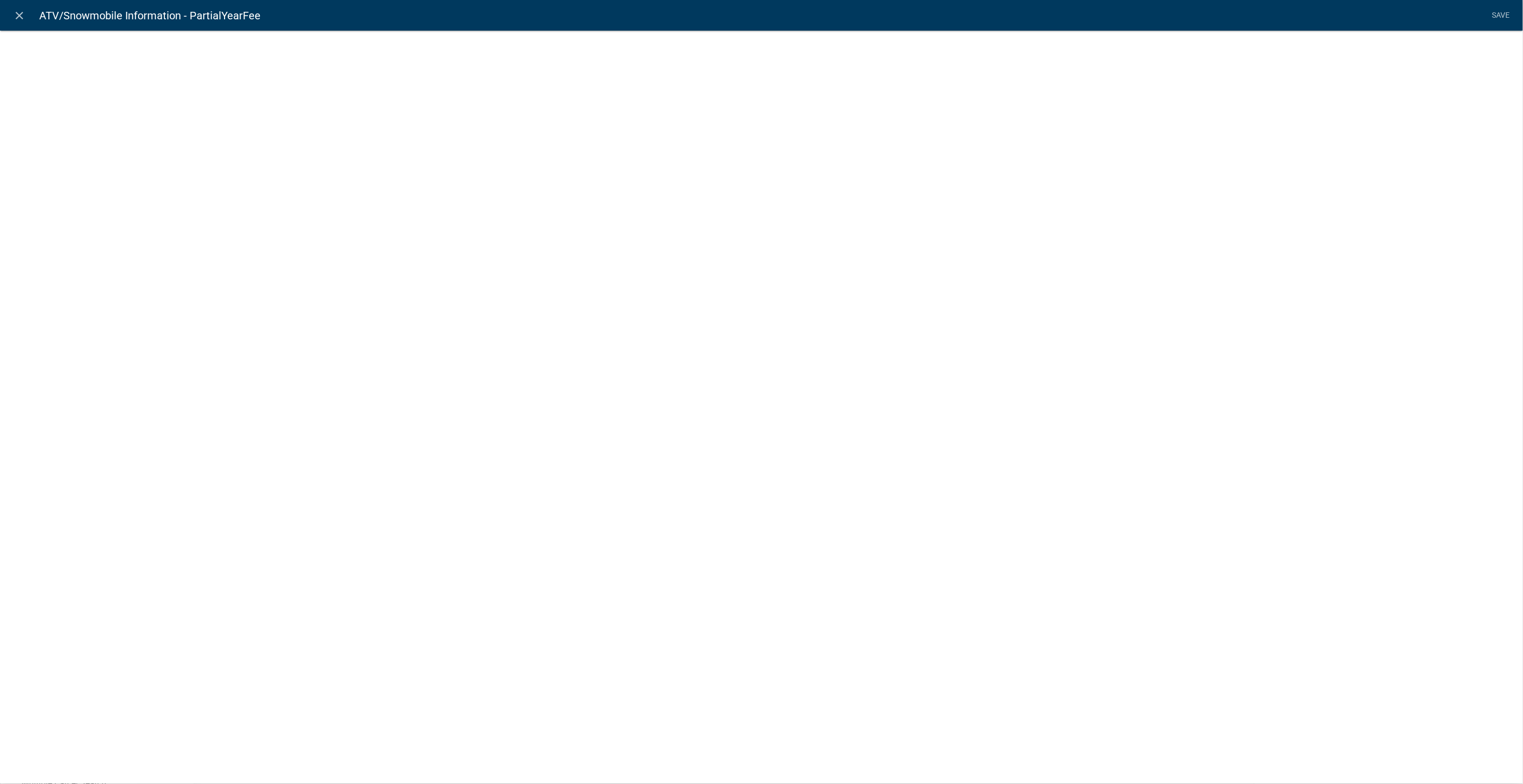
select select "fee"
select select "258b736f-576f-4325-a78c-fcdf45871ca8"
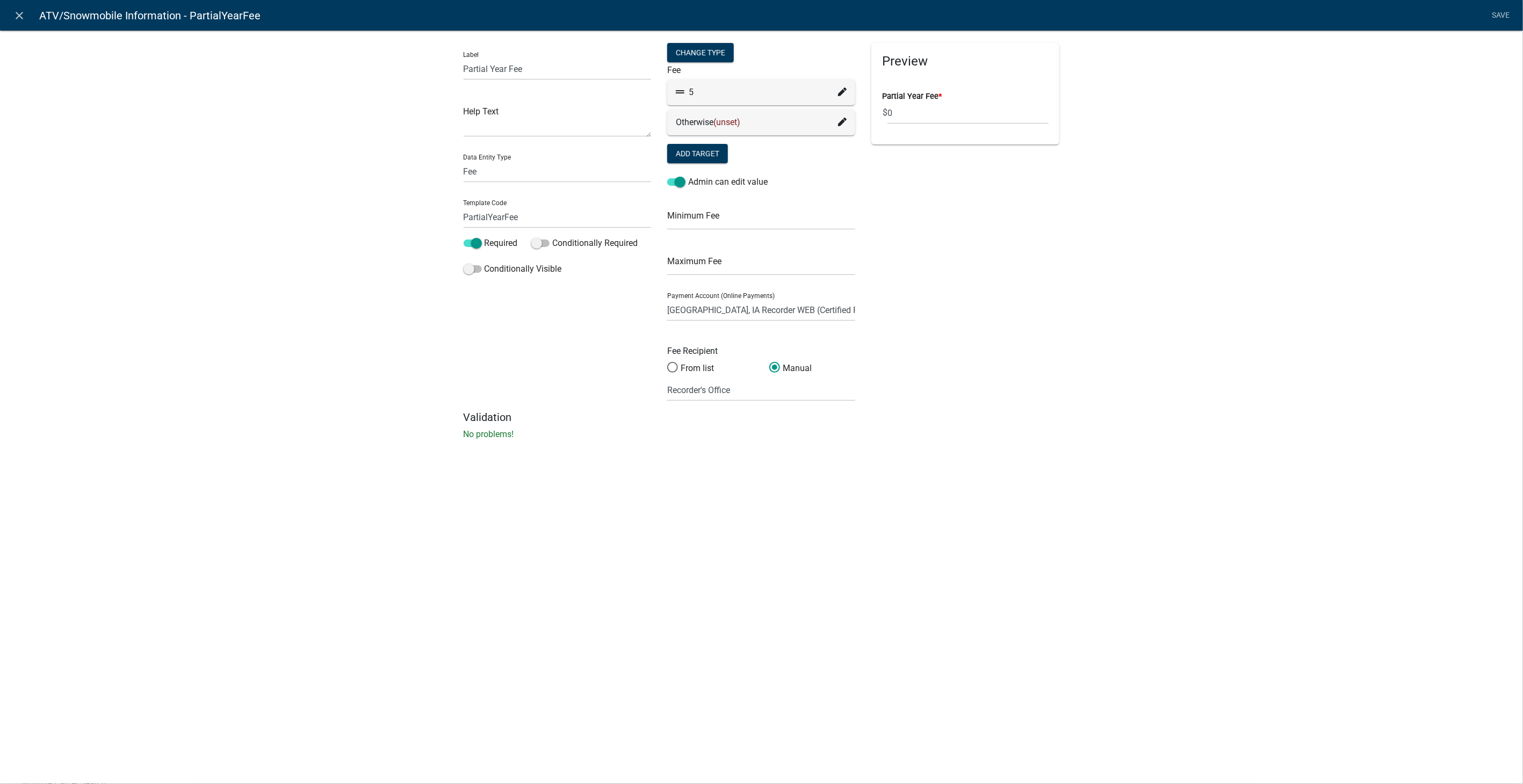
click at [841, 92] on icon at bounding box center [842, 92] width 8 height 8
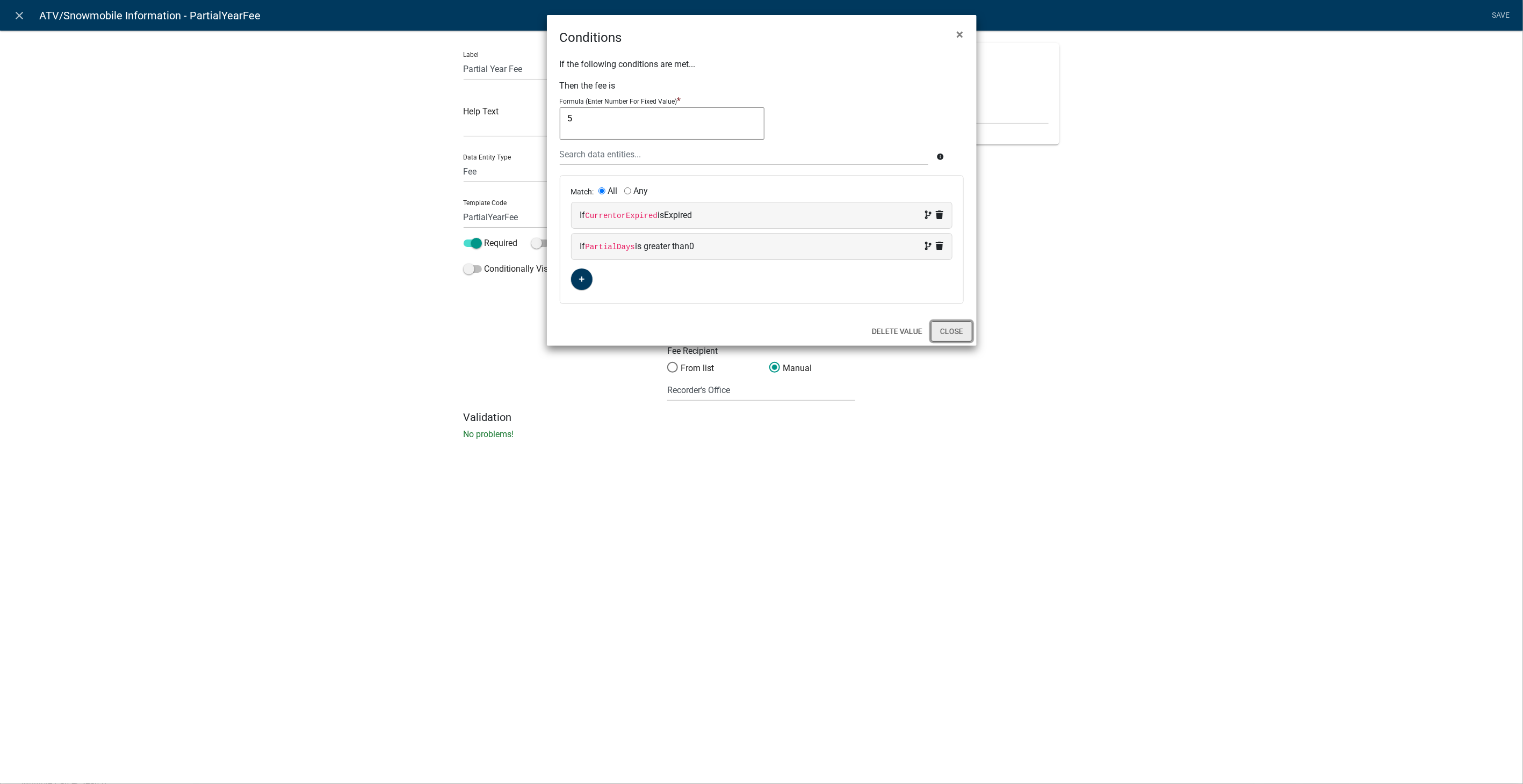
click at [955, 327] on button "Close" at bounding box center [952, 332] width 42 height 20
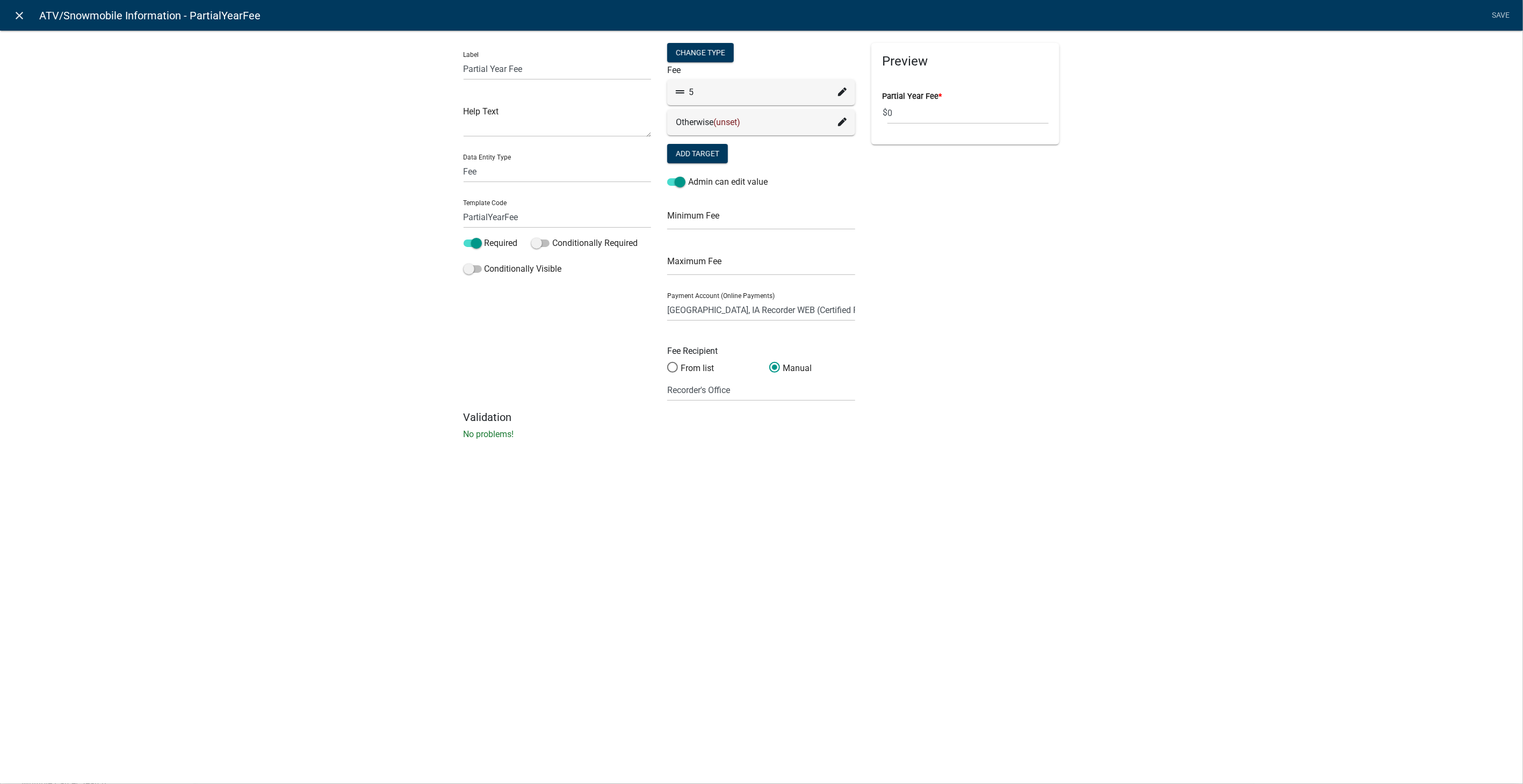
click at [20, 14] on icon "close" at bounding box center [20, 15] width 13 height 13
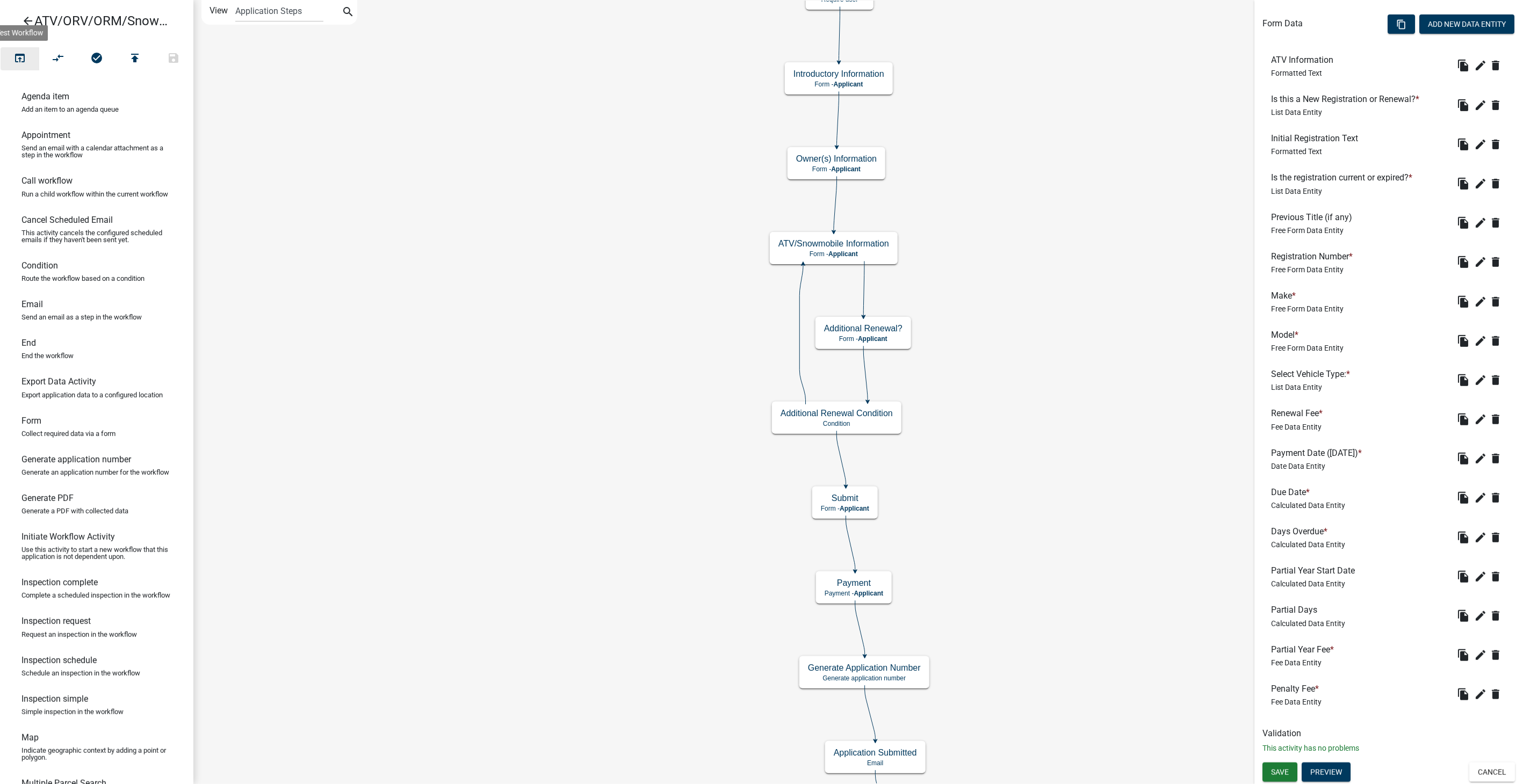
click at [21, 56] on icon "open_in_browser" at bounding box center [20, 59] width 13 height 15
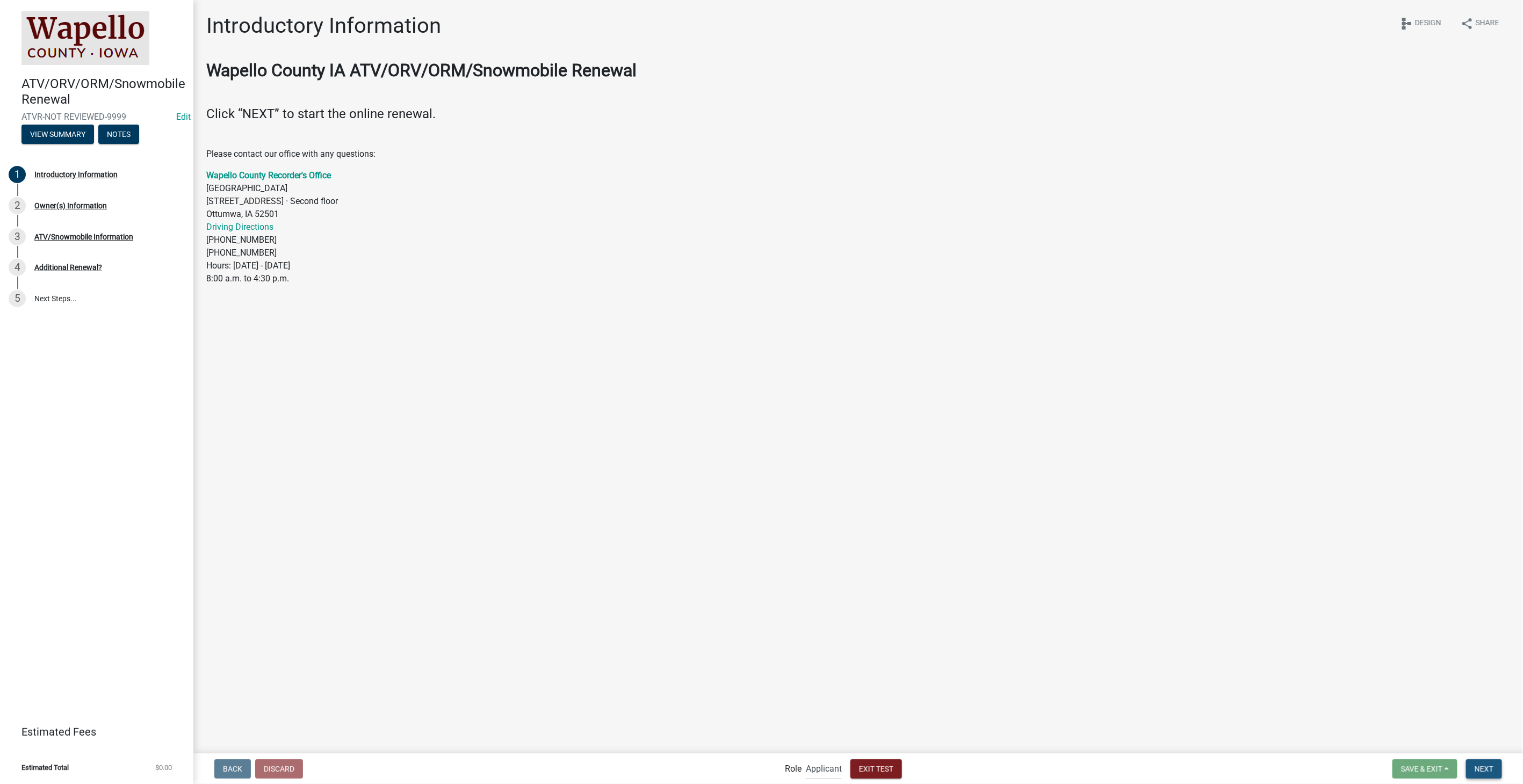
click at [1492, 764] on span "Next" at bounding box center [1484, 769] width 19 height 8
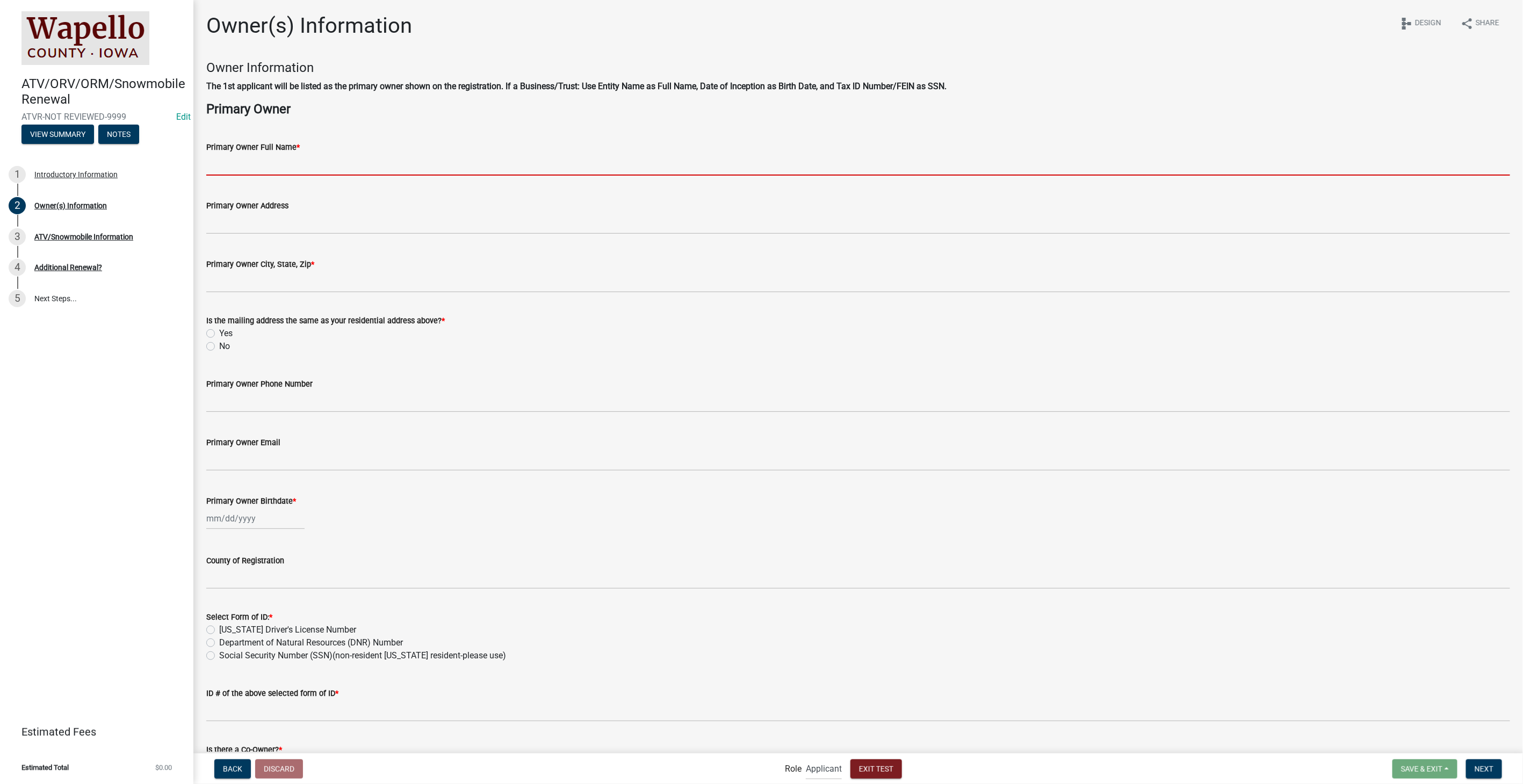
click at [270, 160] on input "Primary Owner Full Name *" at bounding box center [858, 164] width 1304 height 22
type input "[PERSON_NAME]"
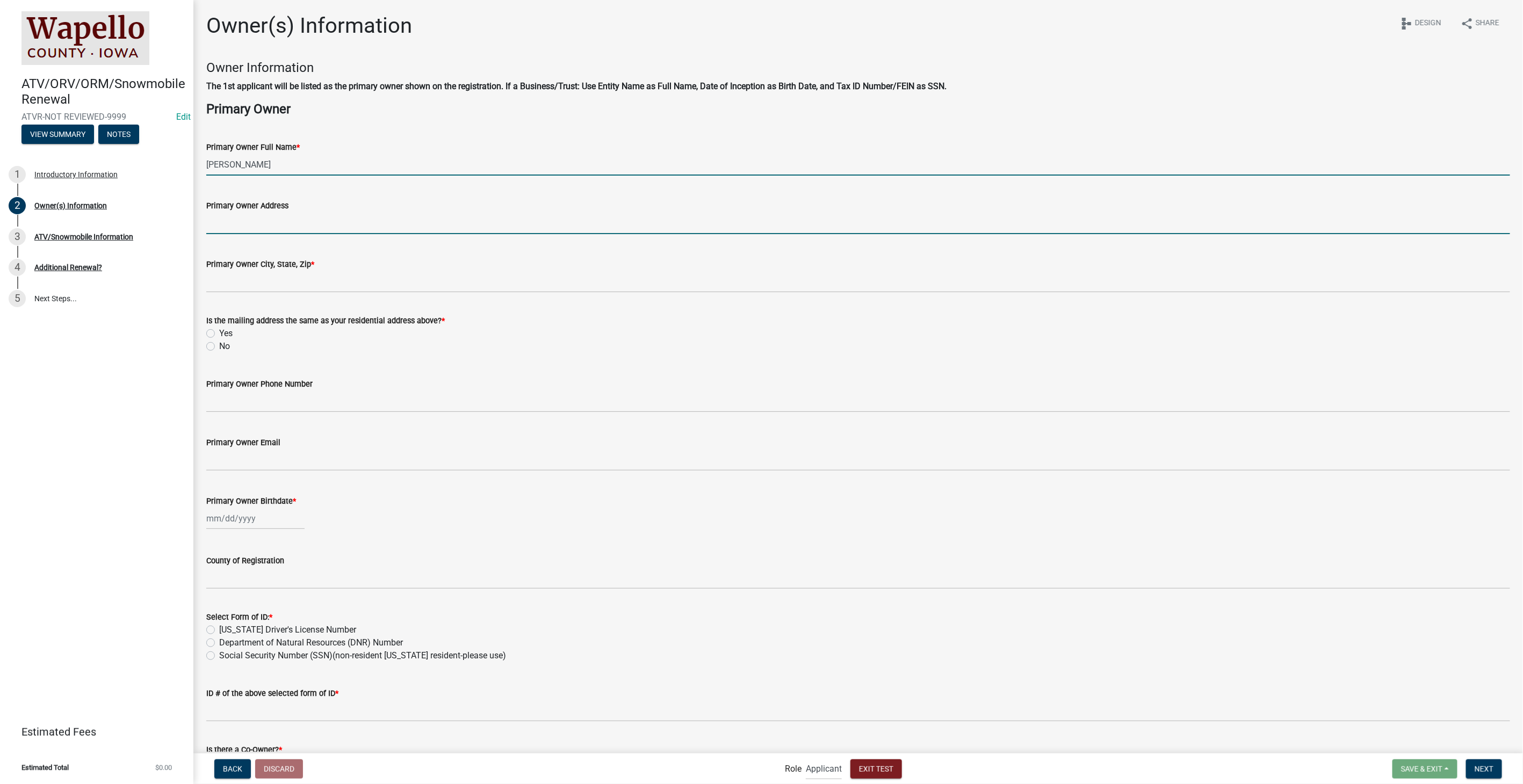
type input "[STREET_ADDRESS]"
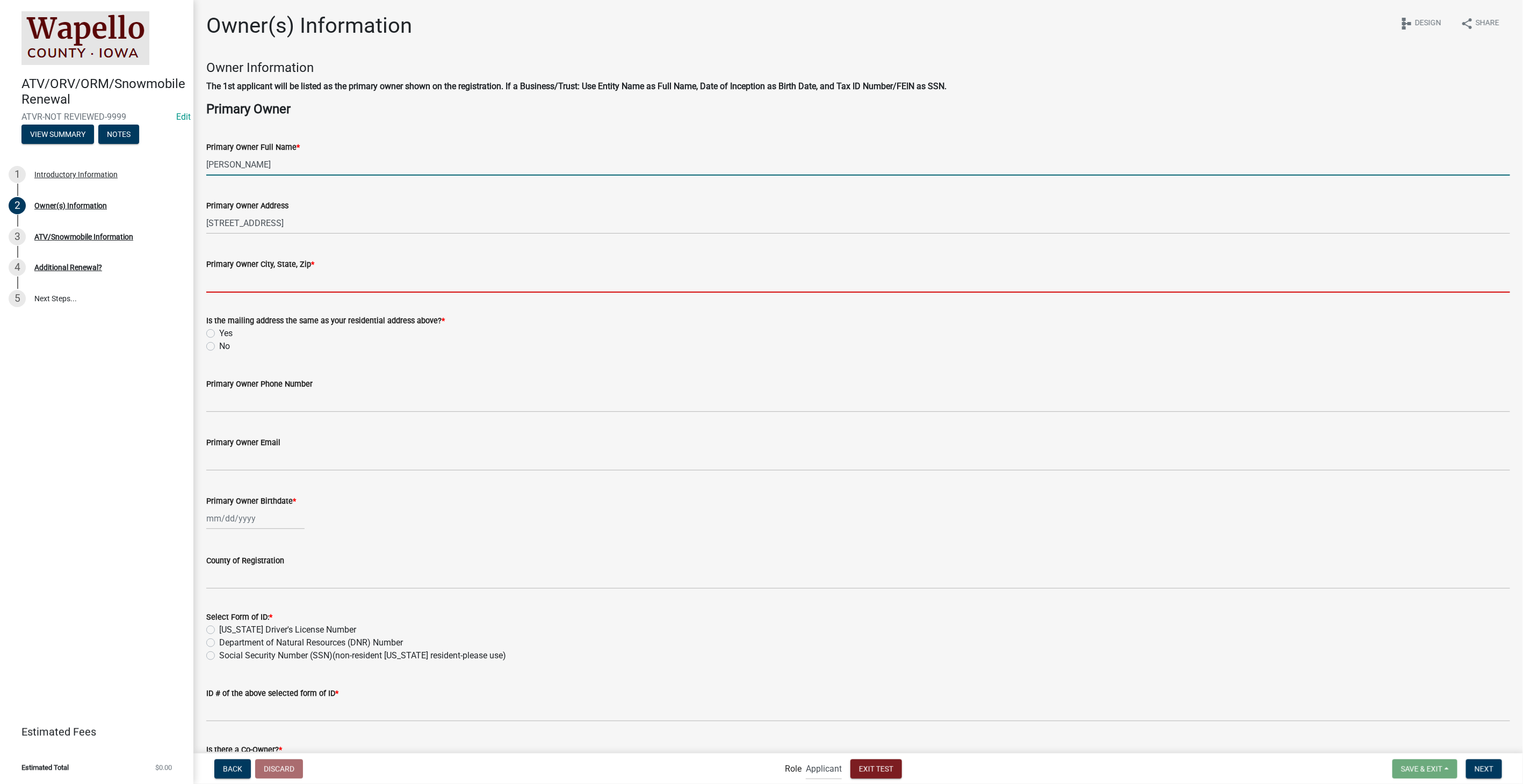
type input "[STREET_ADDRESS][PERSON_NAME]"
type input "8127861368"
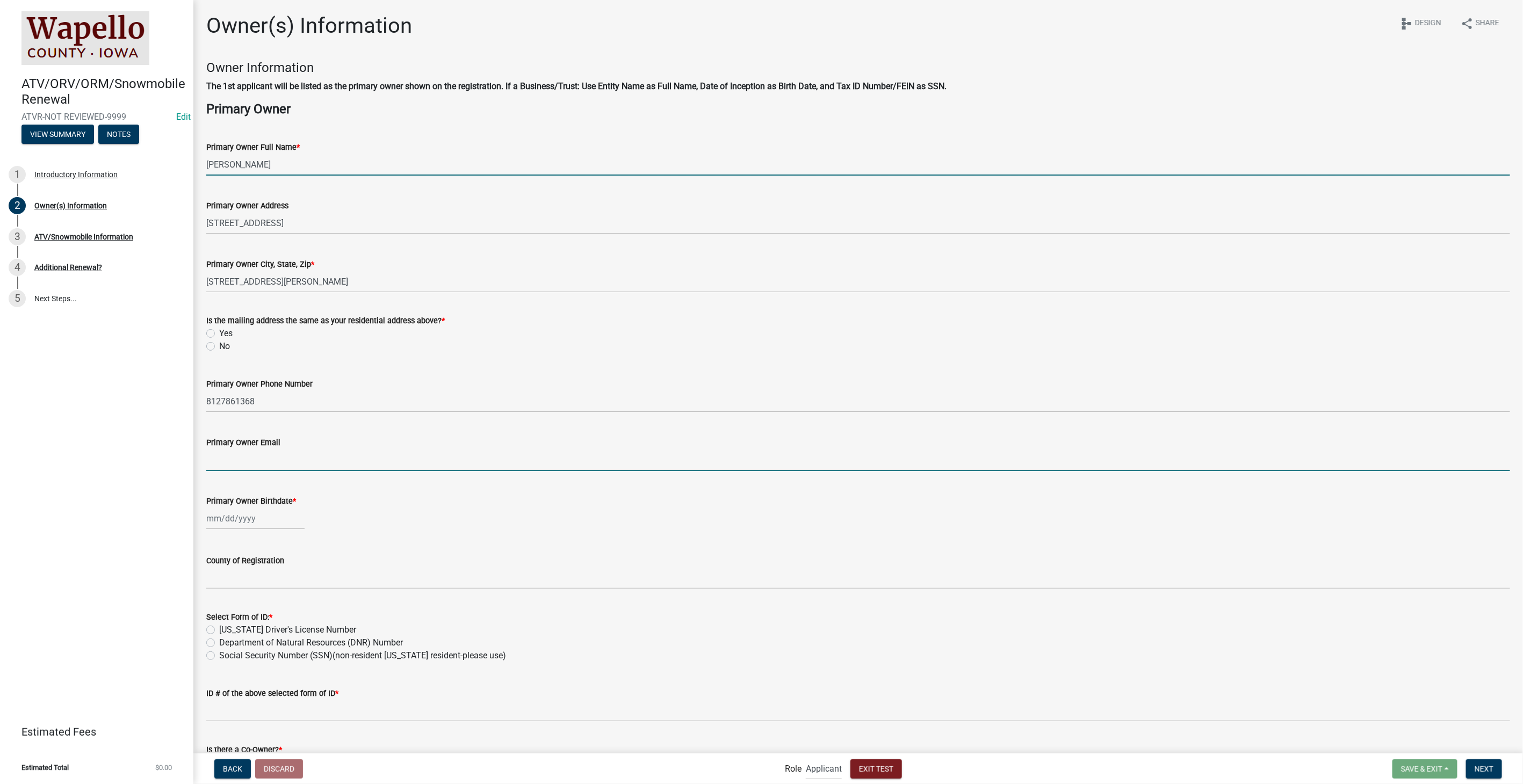
type input "[EMAIL_ADDRESS][DOMAIN_NAME]"
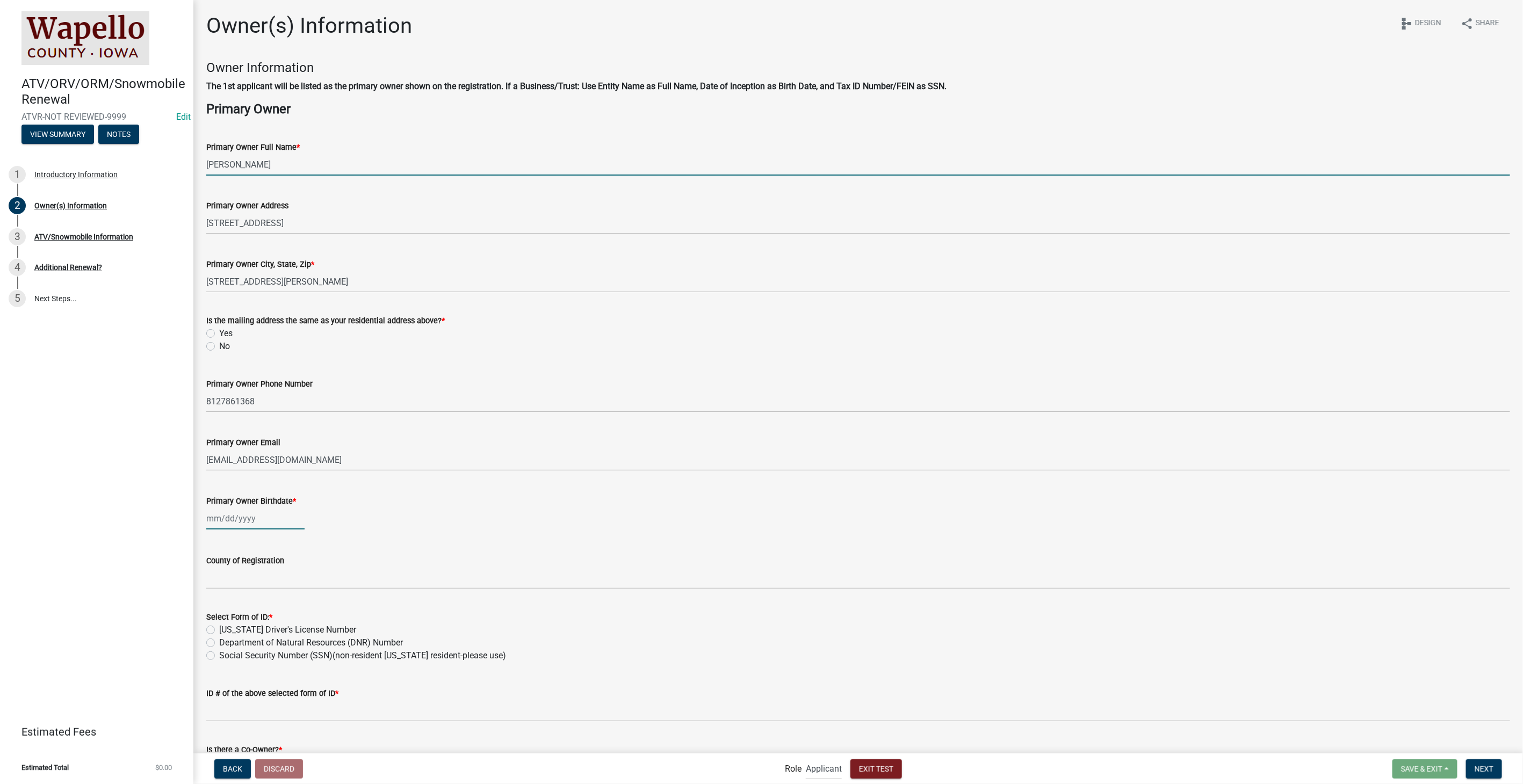
type input "[DATE]"
type input "IN"
type input "5555555505"
select select "10"
select select "2025"
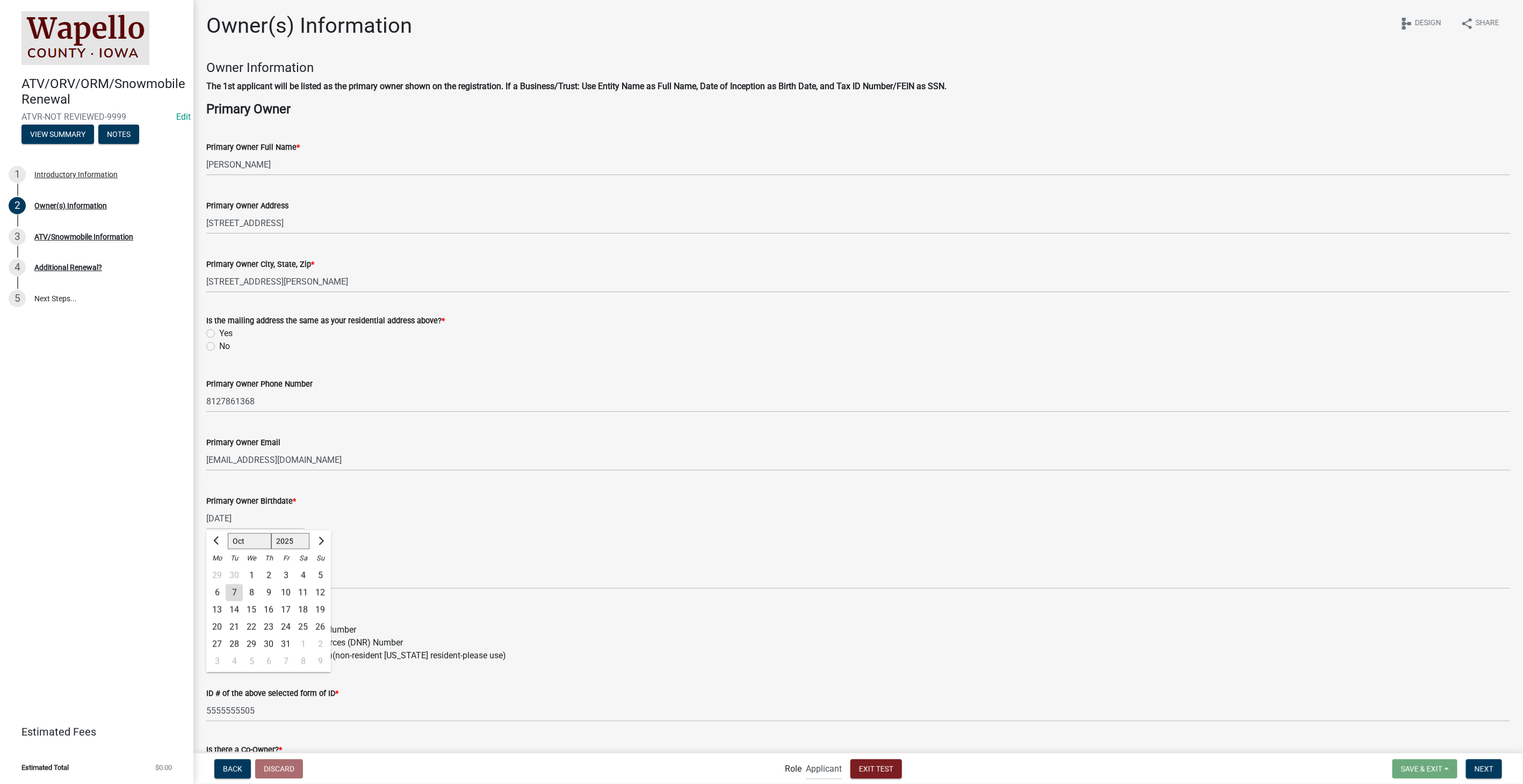
click at [219, 332] on label "Yes" at bounding box center [226, 334] width 14 height 13
click at [219, 332] on input "Yes" at bounding box center [223, 331] width 7 height 7
radio input "true"
click at [219, 630] on label "[US_STATE] Driver's License Number" at bounding box center [288, 630] width 137 height 13
click at [219, 630] on input "[US_STATE] Driver's License Number" at bounding box center [223, 627] width 7 height 7
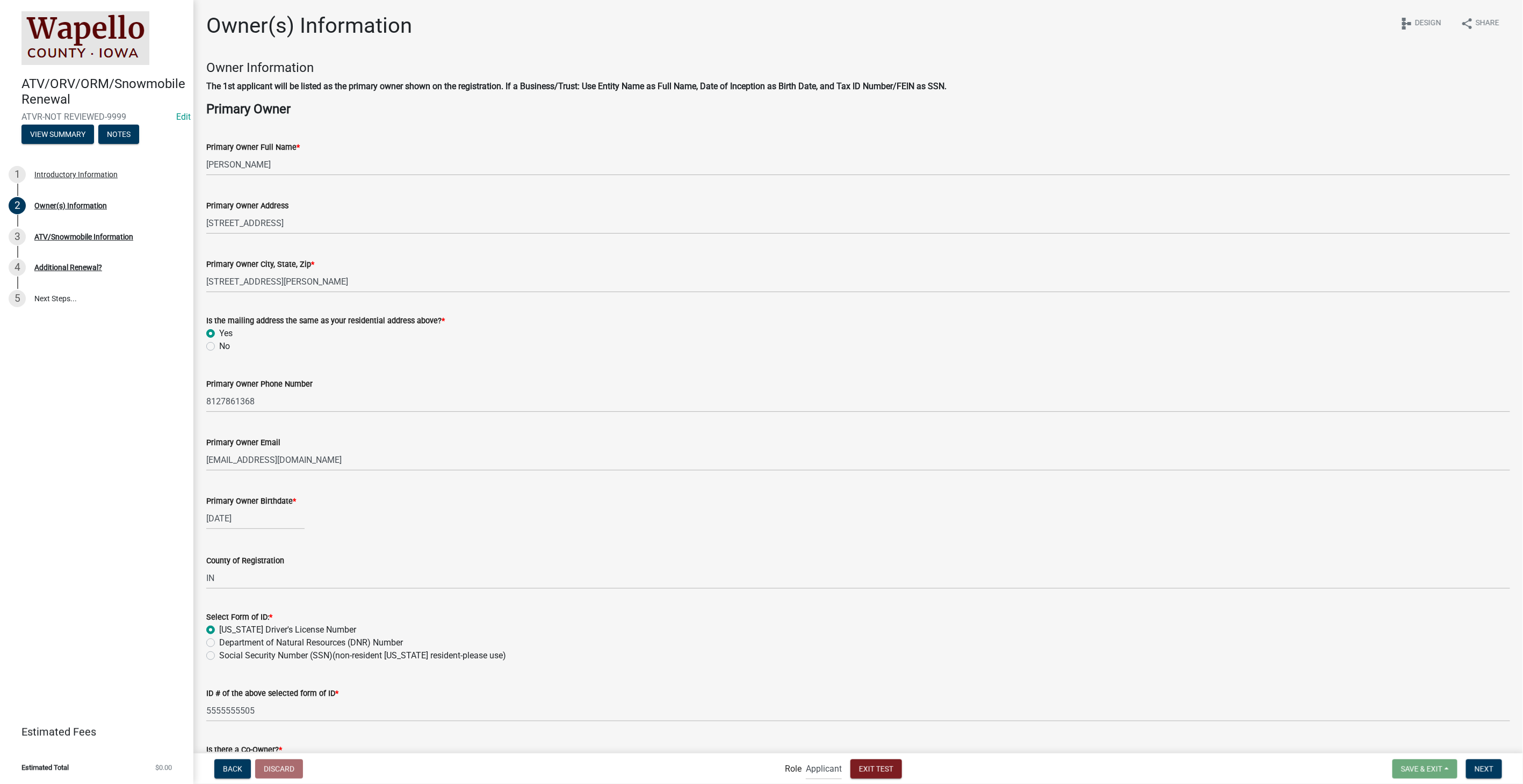
radio input "true"
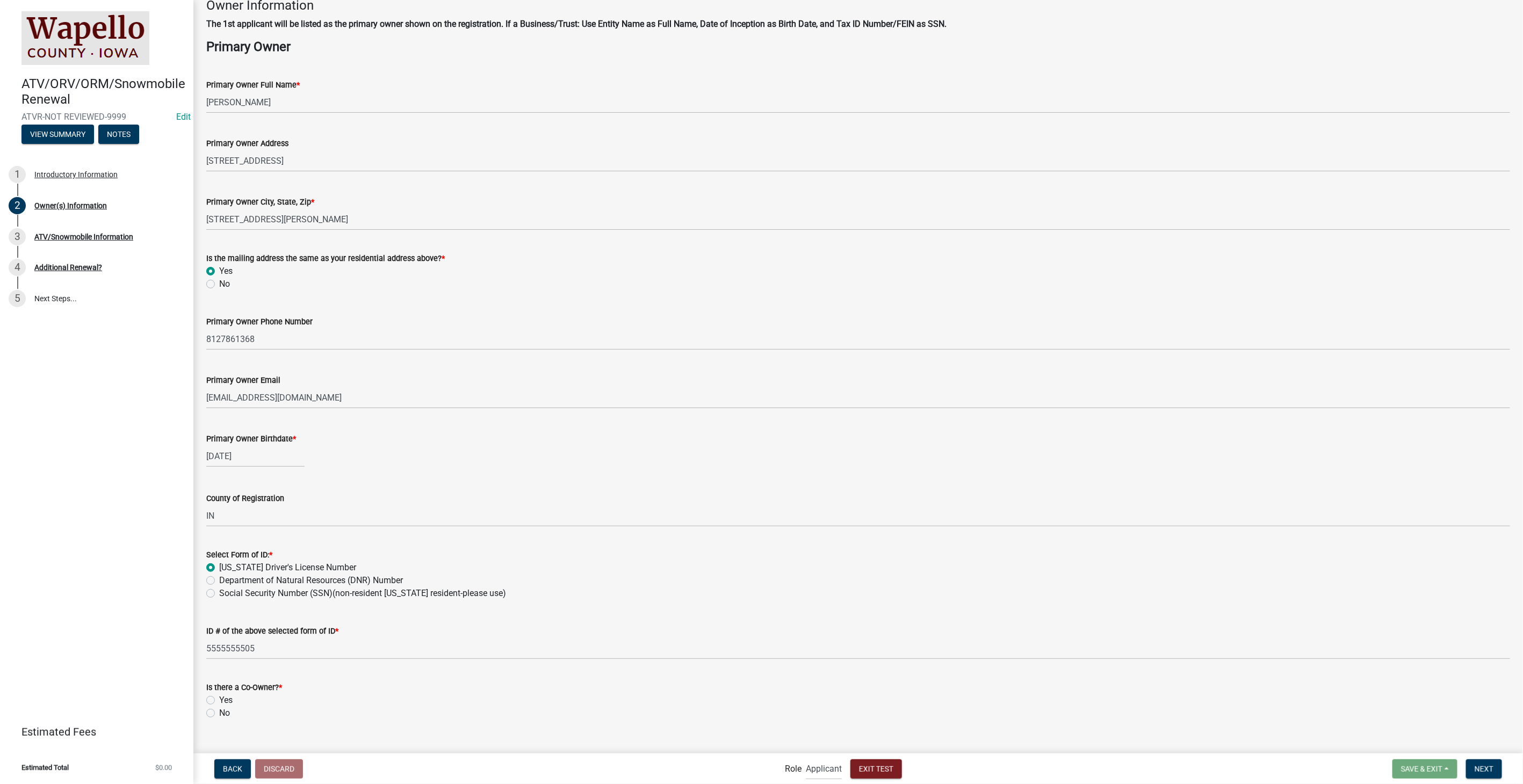
scroll to position [81, 0]
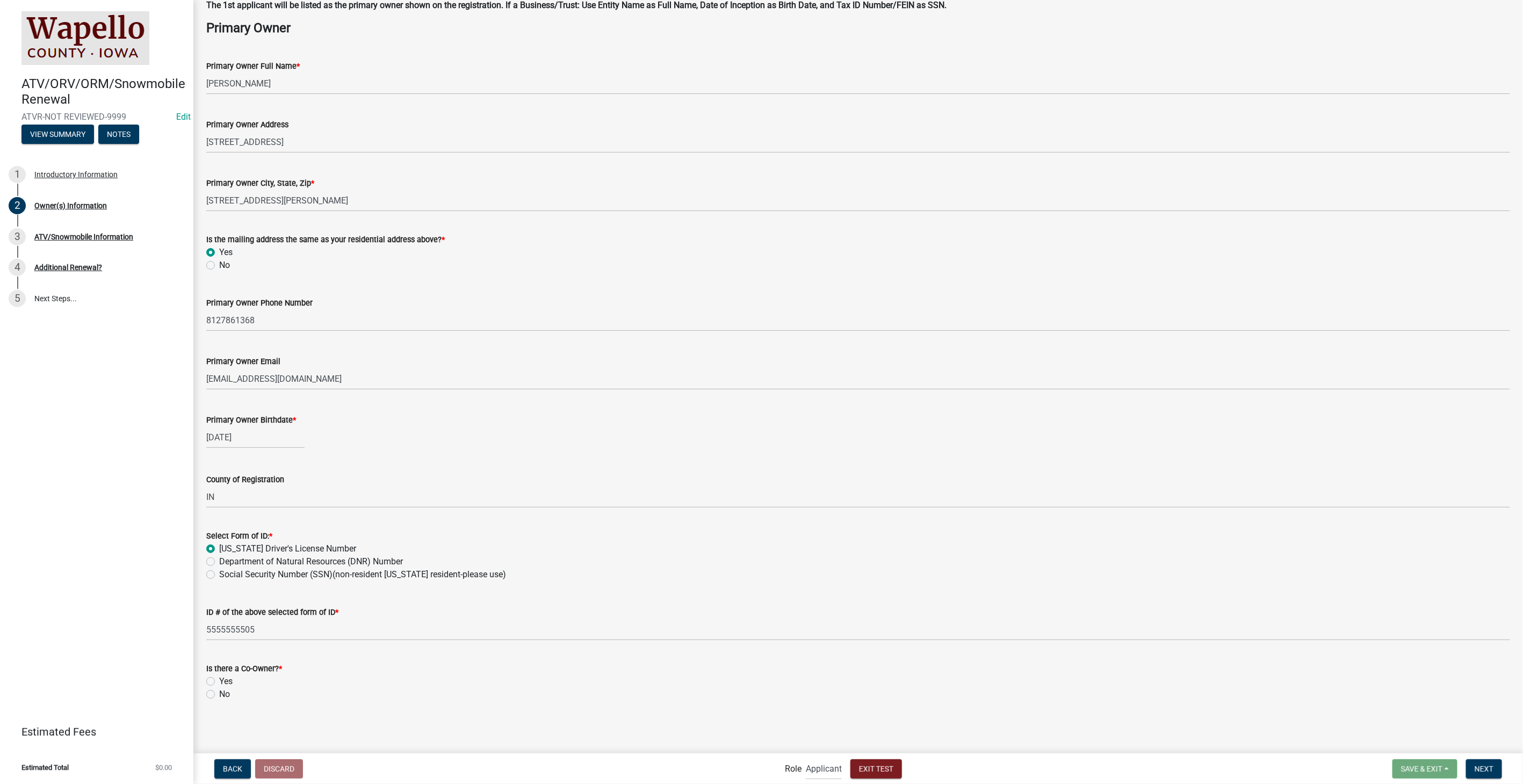
click at [219, 690] on label "No" at bounding box center [225, 694] width 11 height 13
click at [219, 690] on input "No" at bounding box center [223, 691] width 7 height 7
radio input "true"
click at [1487, 767] on span "Next" at bounding box center [1484, 769] width 19 height 8
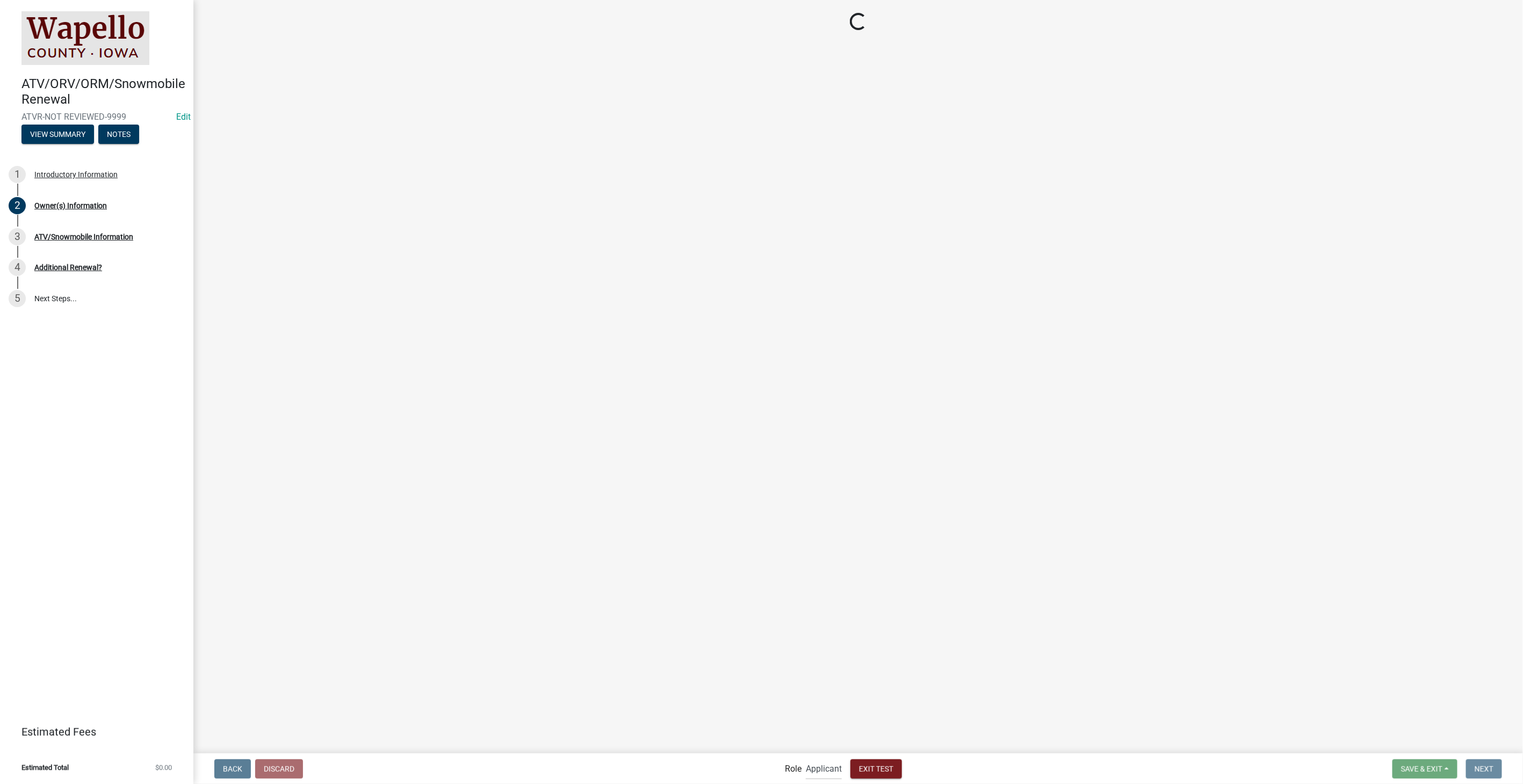
scroll to position [0, 0]
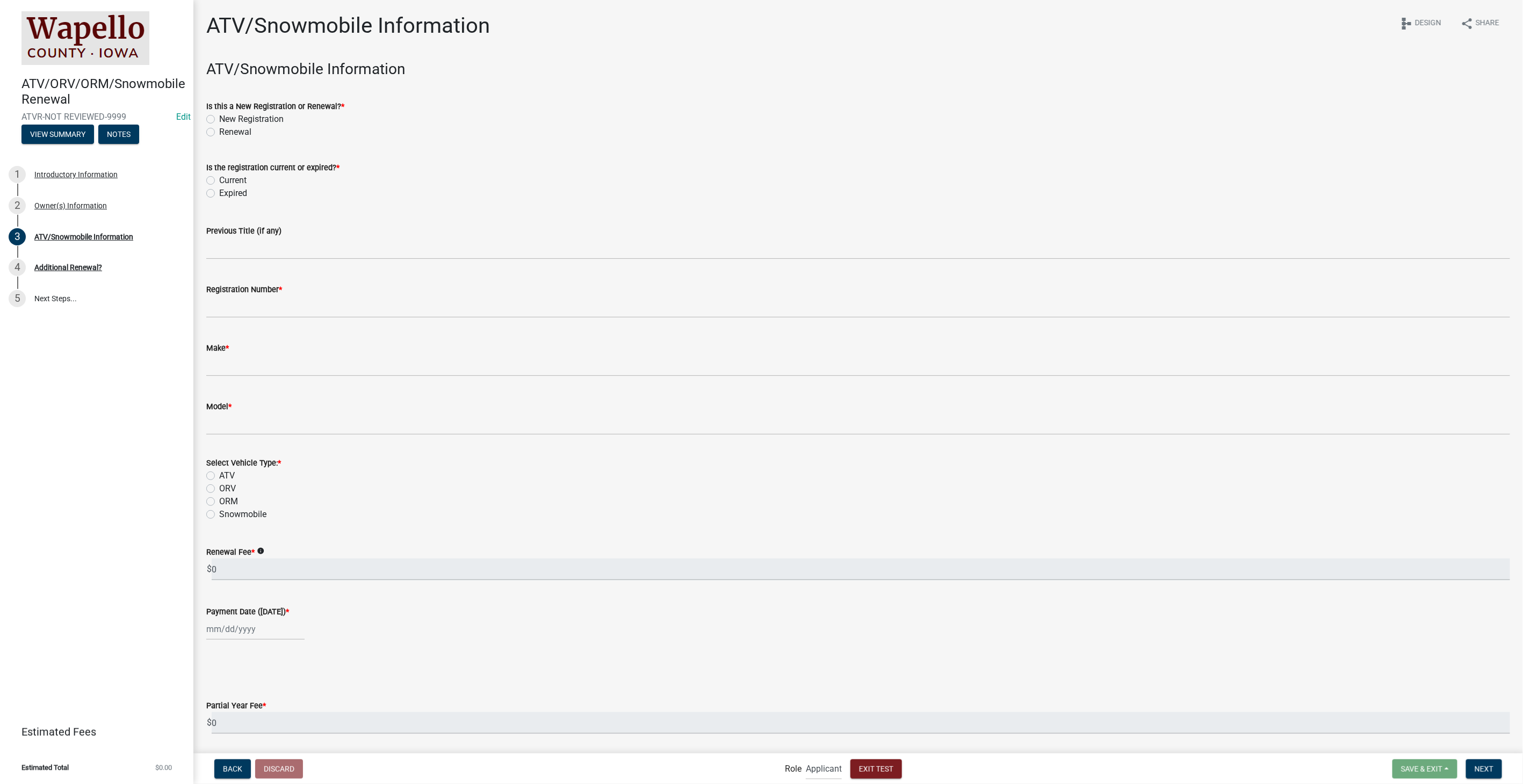
click at [219, 129] on label "Renewal" at bounding box center [235, 132] width 32 height 13
click at [219, 129] on input "Renewal" at bounding box center [223, 129] width 7 height 7
radio input "true"
click at [219, 180] on label "Current" at bounding box center [233, 180] width 27 height 13
click at [219, 180] on input "Current" at bounding box center [223, 177] width 7 height 7
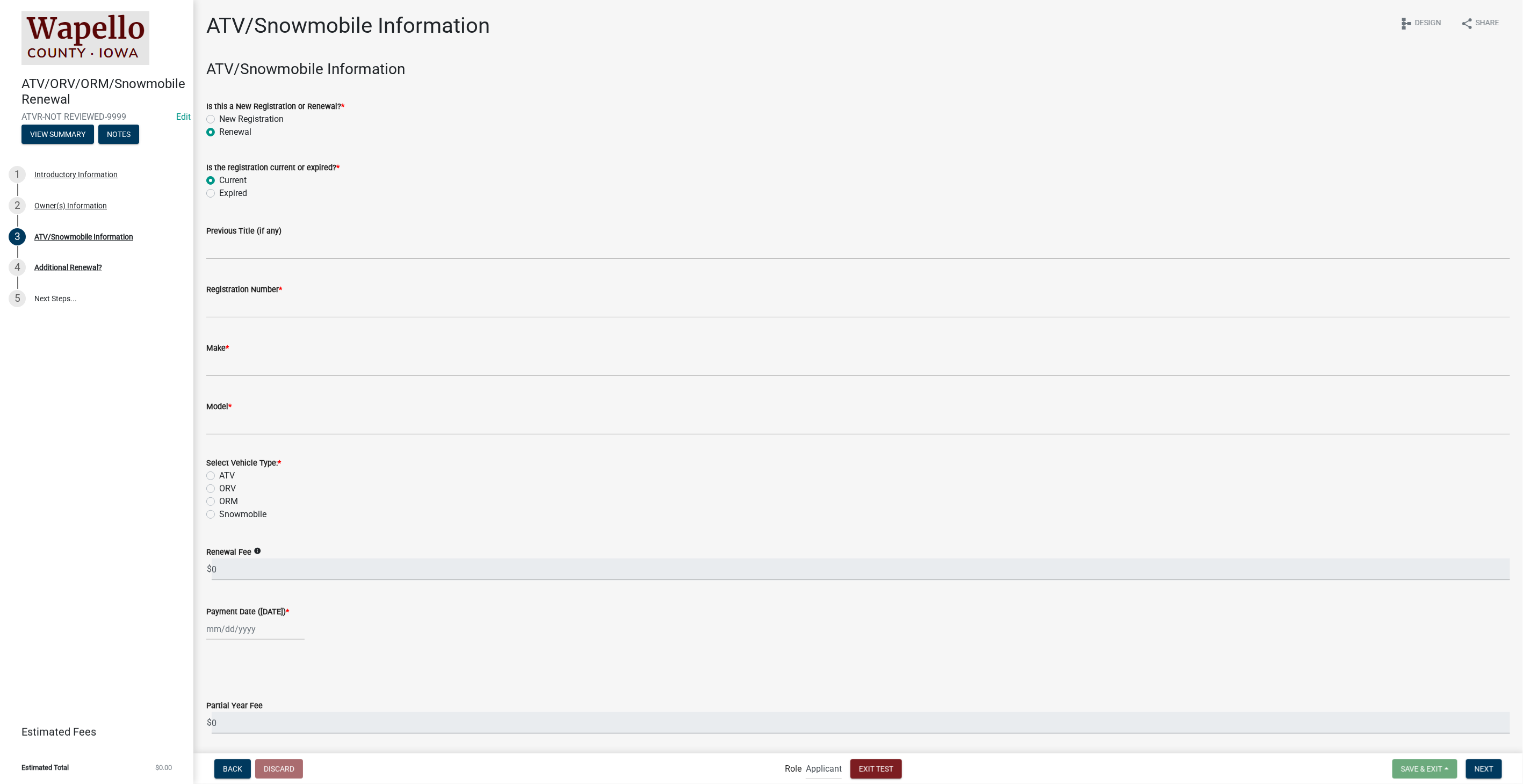
radio input "true"
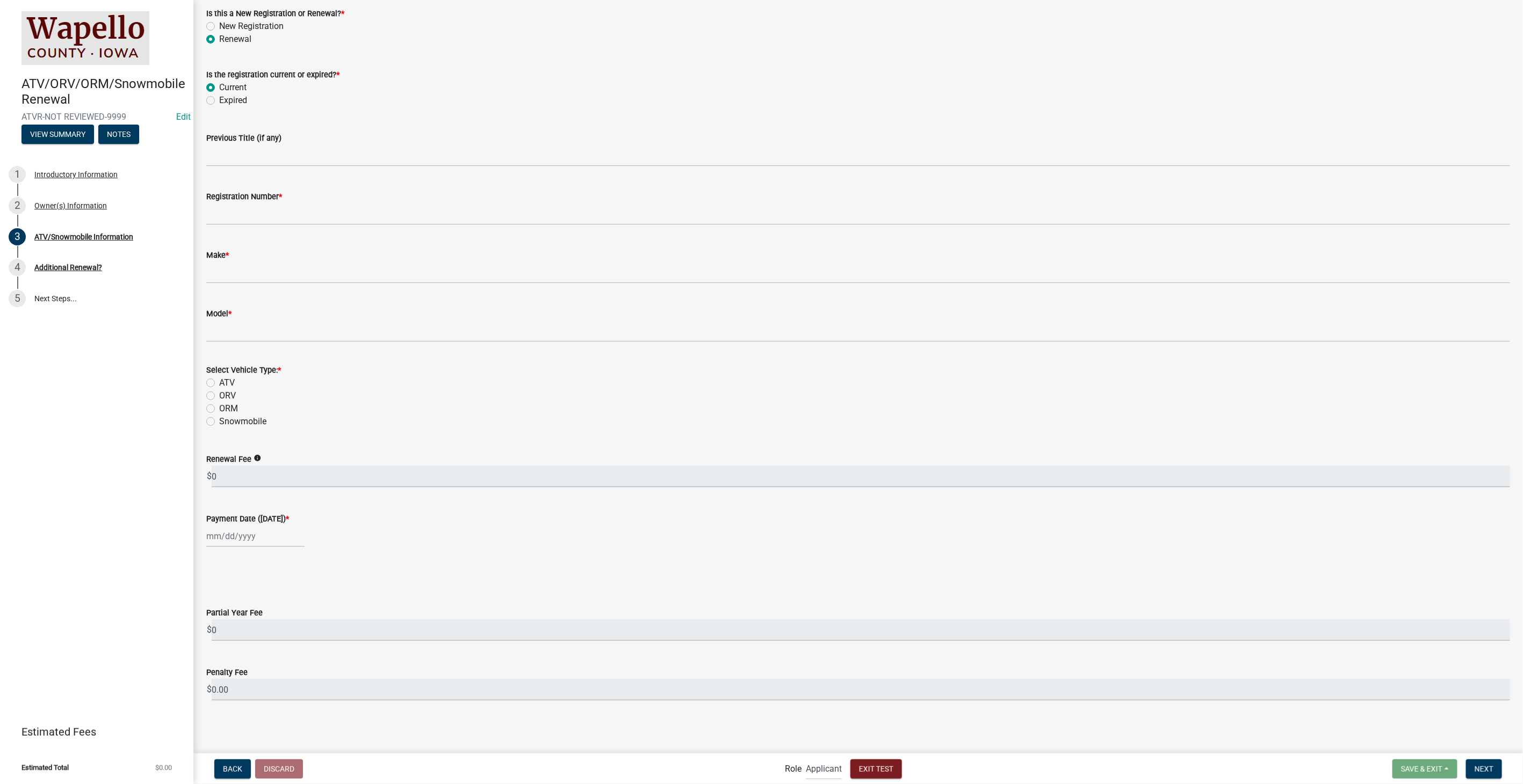
click at [219, 382] on label "ATV" at bounding box center [227, 383] width 15 height 13
click at [219, 382] on input "ATV" at bounding box center [223, 380] width 7 height 7
radio input "true"
select select "10"
select select "2025"
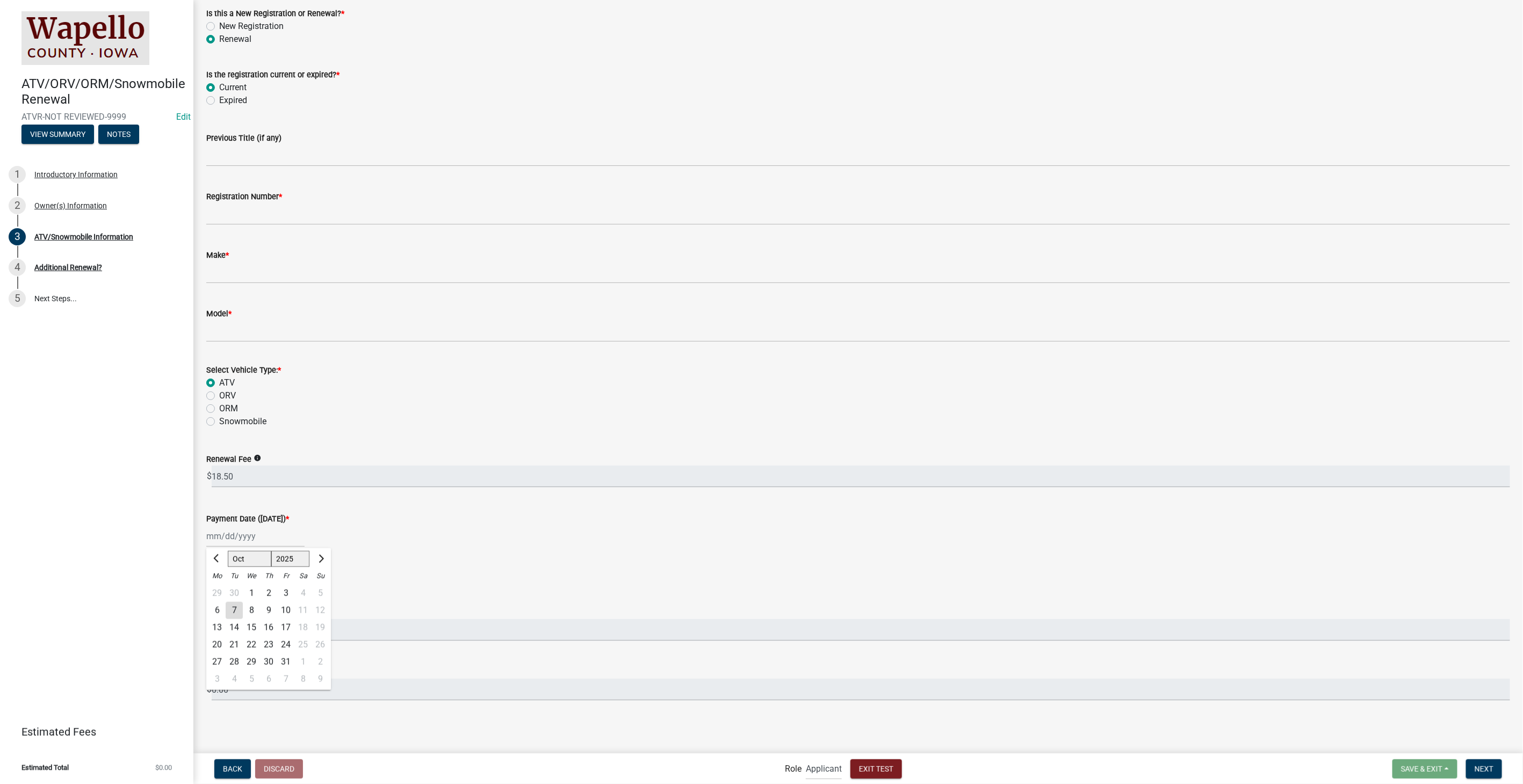
click at [239, 543] on div "Jan Feb Mar Apr May Jun Jul Aug Sep Oct Nov Dec 1525 1526 1527 1528 1529 1530 1…" at bounding box center [256, 536] width 98 height 22
click at [323, 559] on button "Next month" at bounding box center [320, 559] width 13 height 17
click at [322, 557] on span "Next month" at bounding box center [320, 559] width 8 height 8
select select "12"
click at [233, 663] on div "30" at bounding box center [234, 661] width 17 height 17
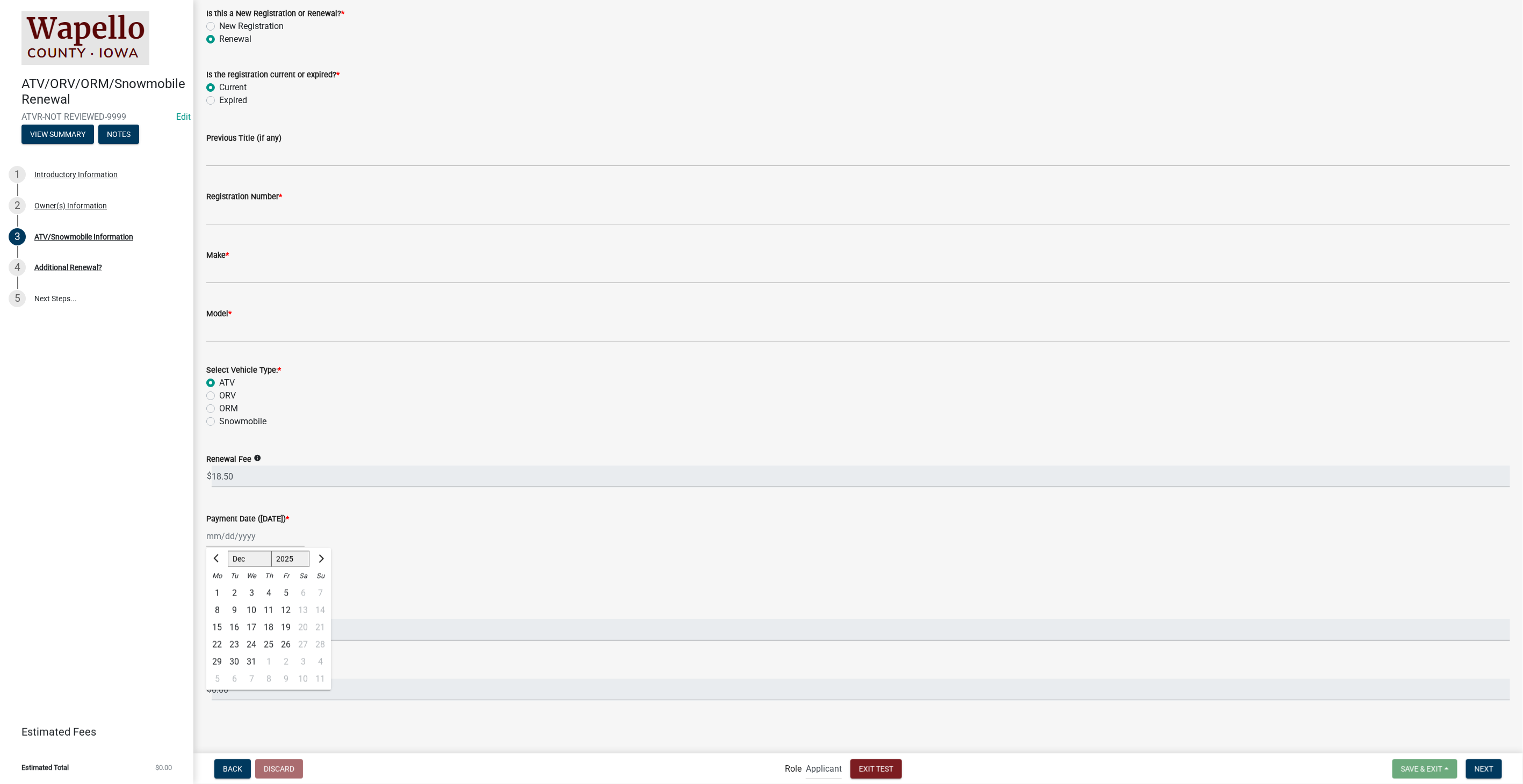
type input "12/30/2025"
click at [870, 760] on button "Exit Test" at bounding box center [876, 769] width 52 height 20
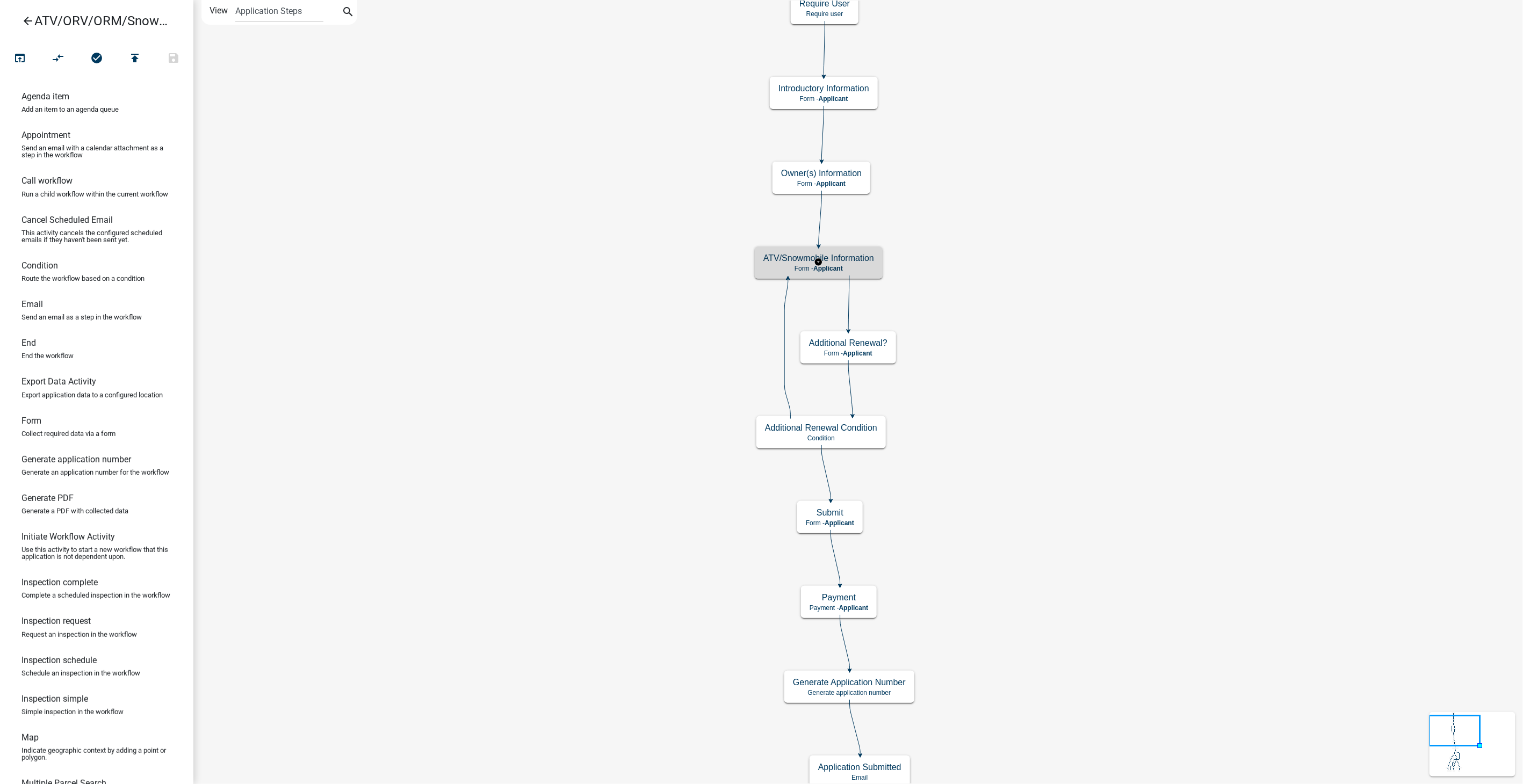
click at [861, 256] on h5 "ATV/Snowmobile Information" at bounding box center [818, 258] width 111 height 10
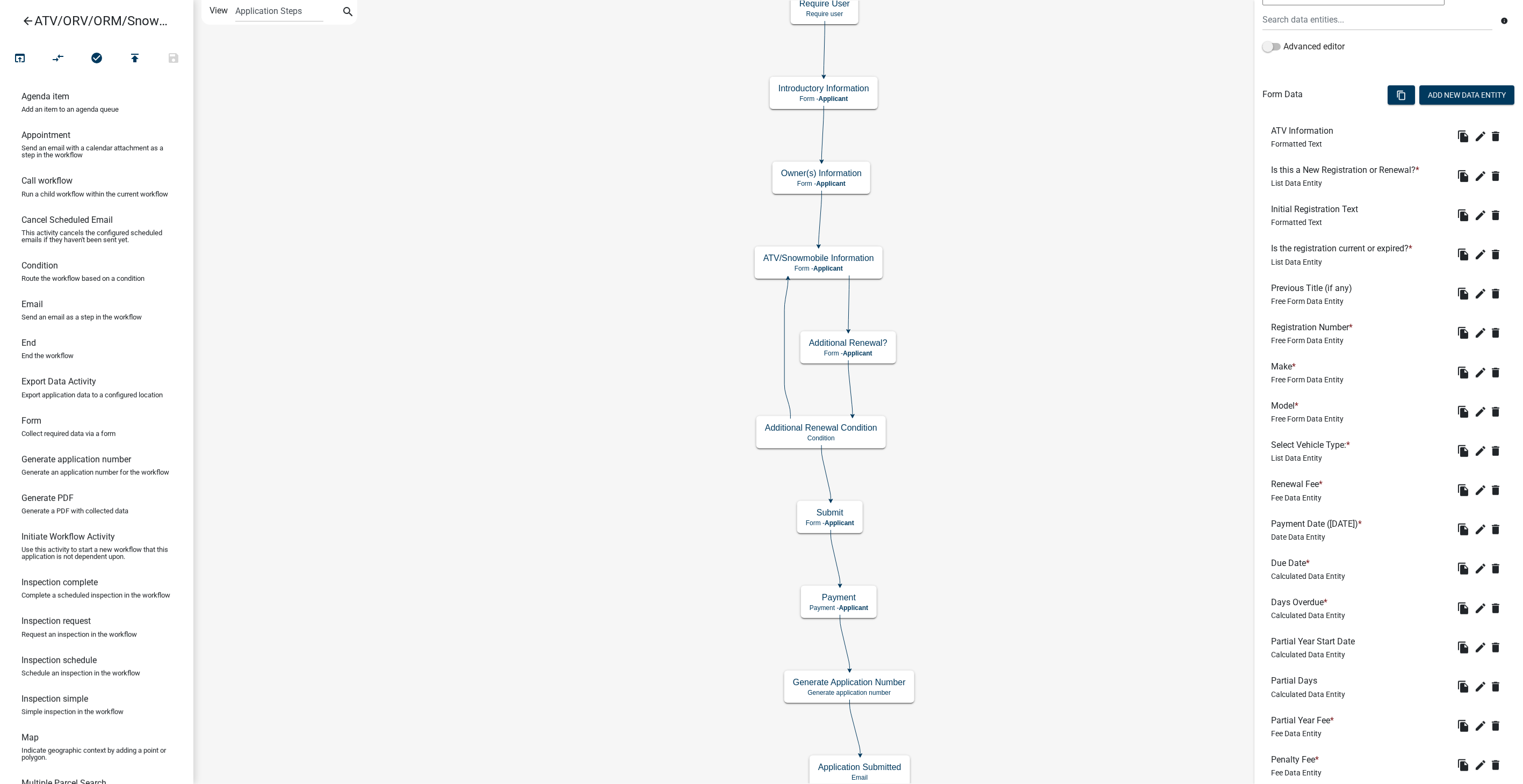
scroll to position [312, 0]
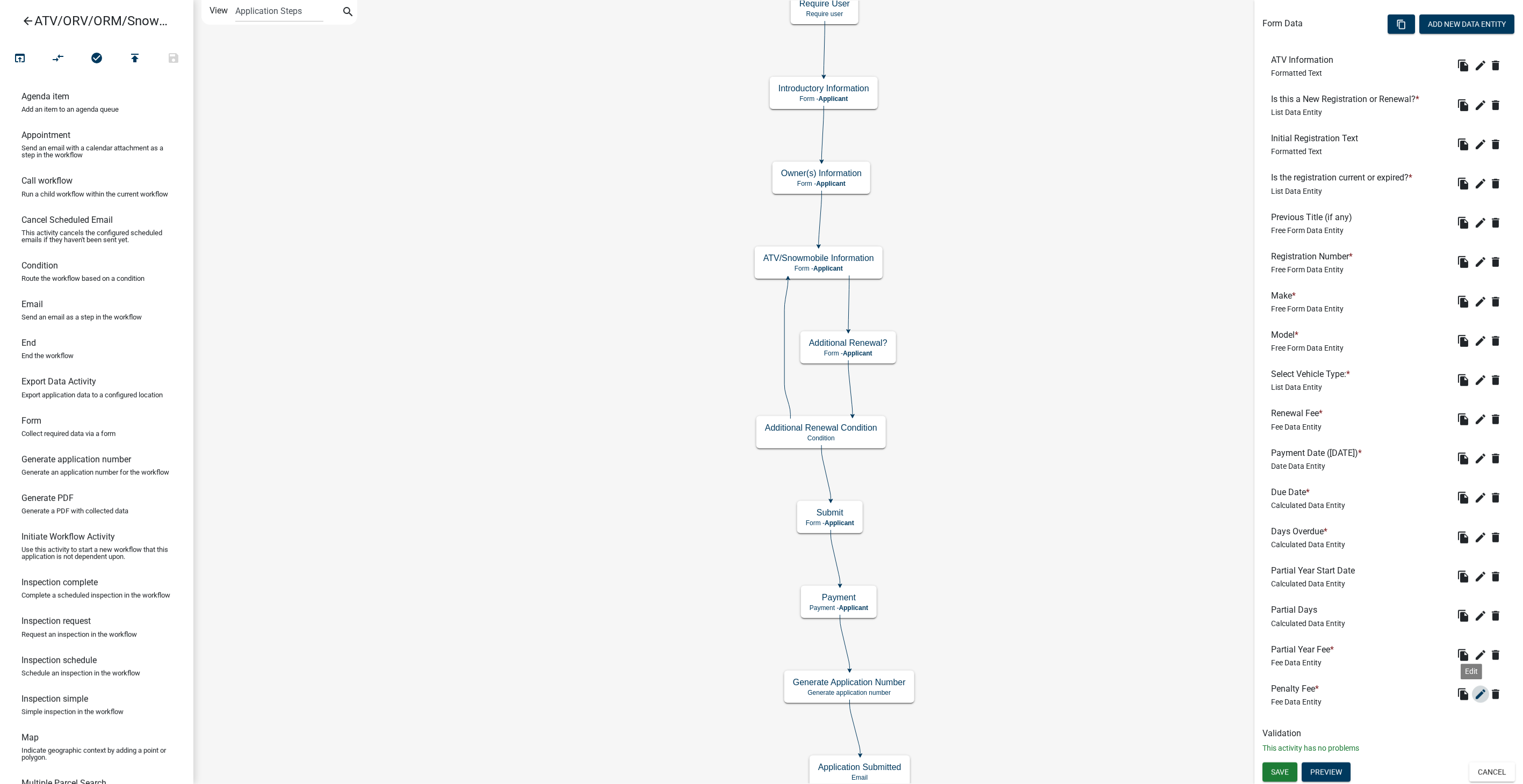
click at [1474, 694] on icon "edit" at bounding box center [1480, 694] width 13 height 13
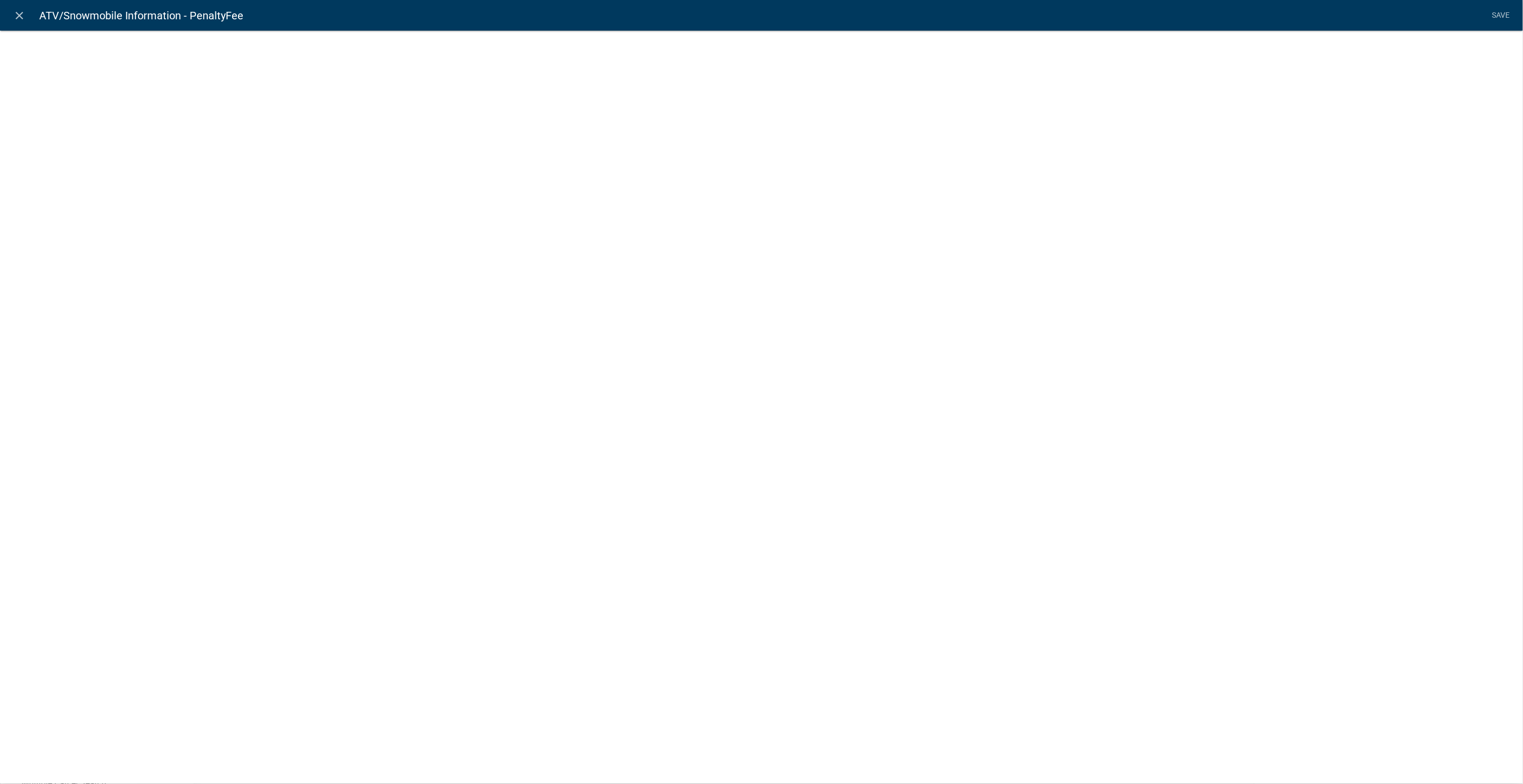
select select "fee"
select select "258b736f-576f-4325-a78c-fcdf45871ca8"
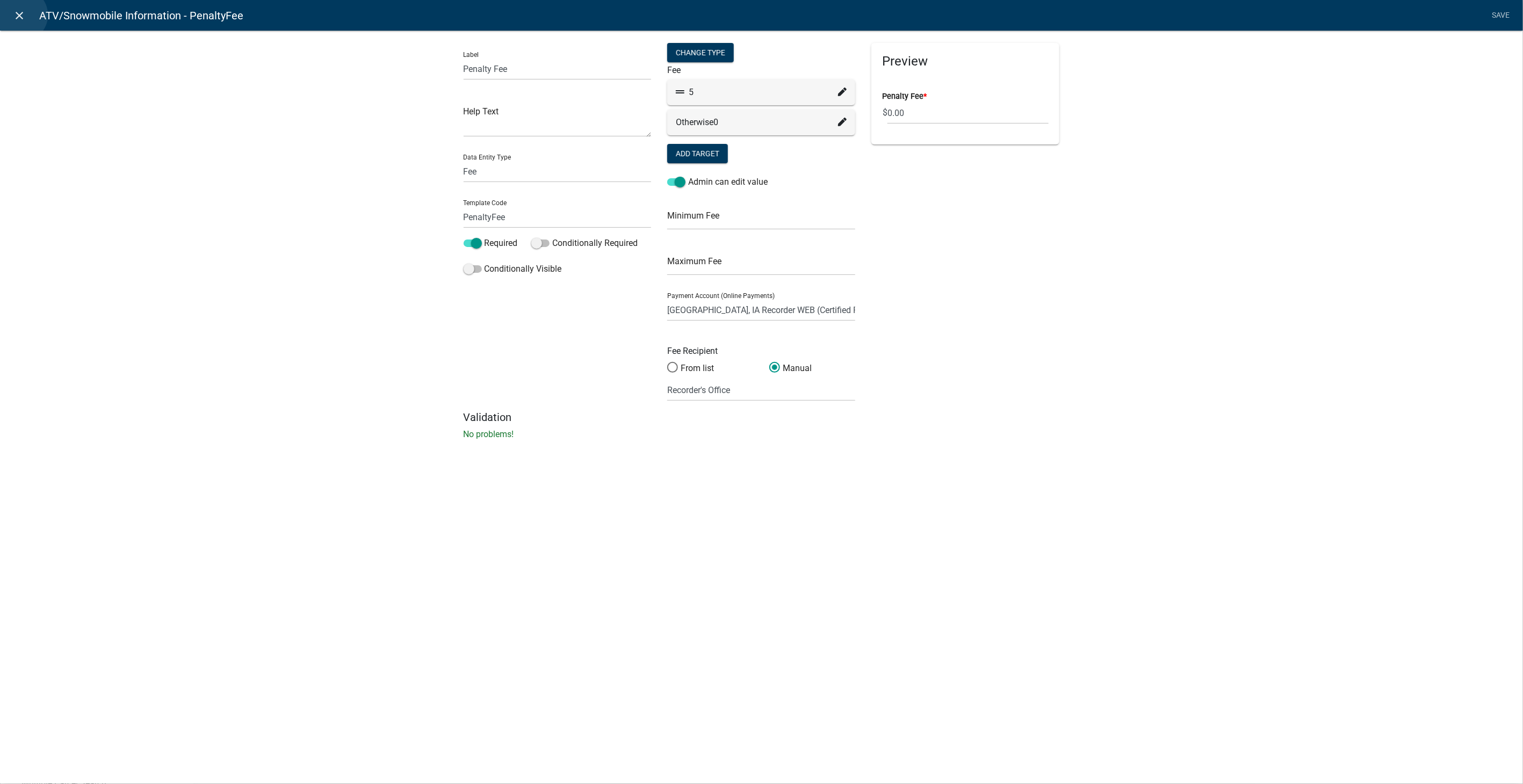
click at [20, 15] on icon "close" at bounding box center [20, 15] width 13 height 13
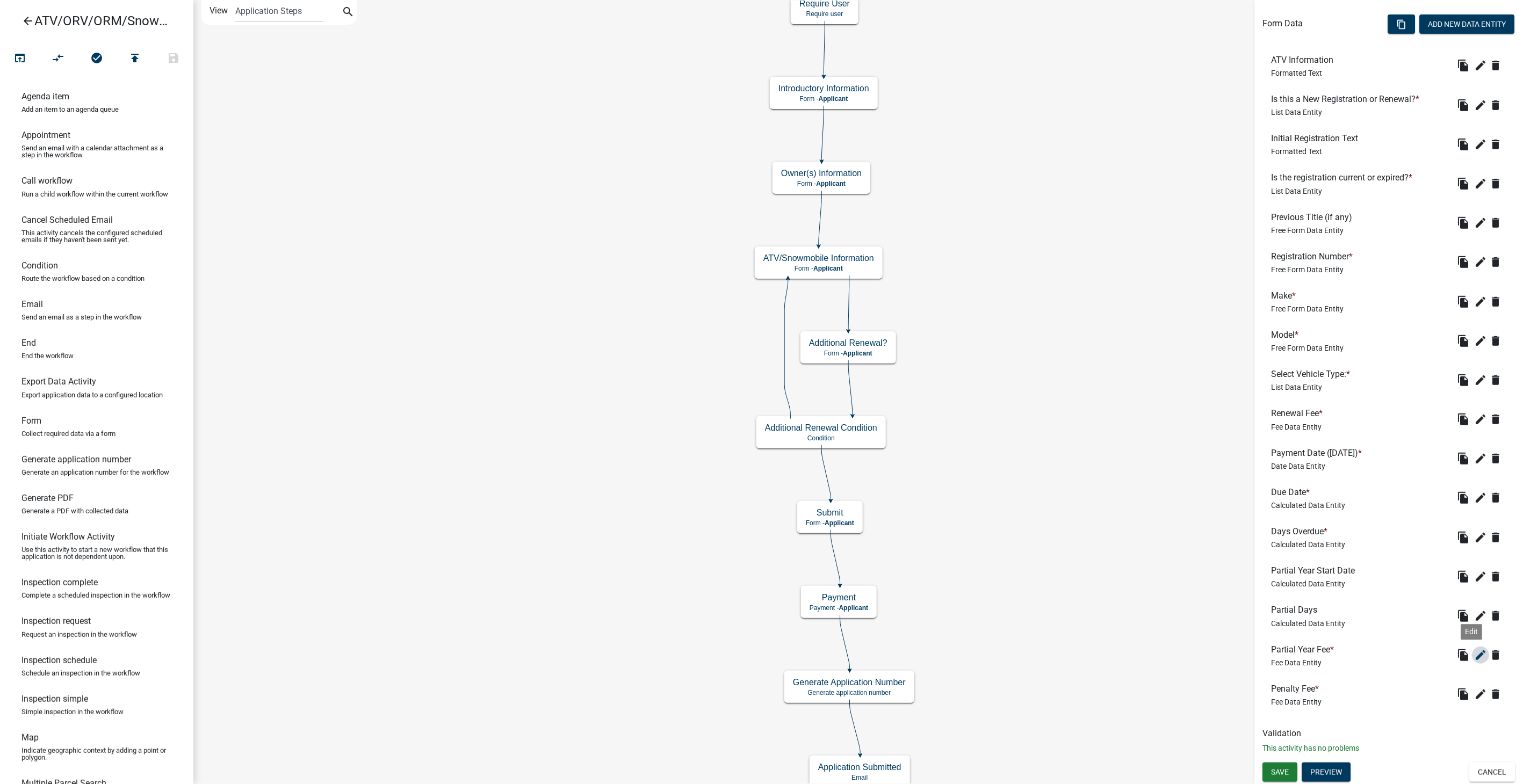
click at [1474, 650] on icon "edit" at bounding box center [1480, 655] width 13 height 13
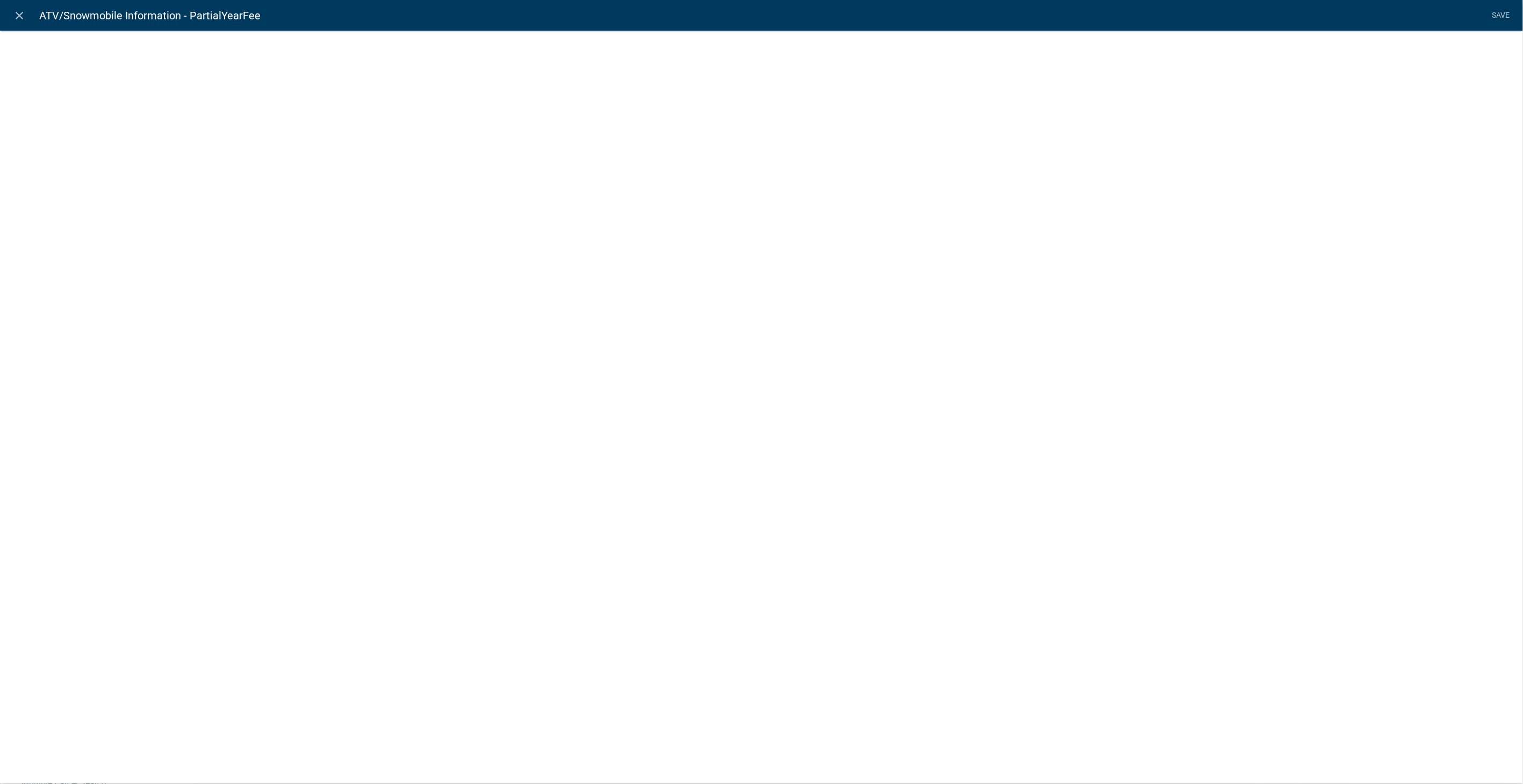
select select "fee"
select select "258b736f-576f-4325-a78c-fcdf45871ca8"
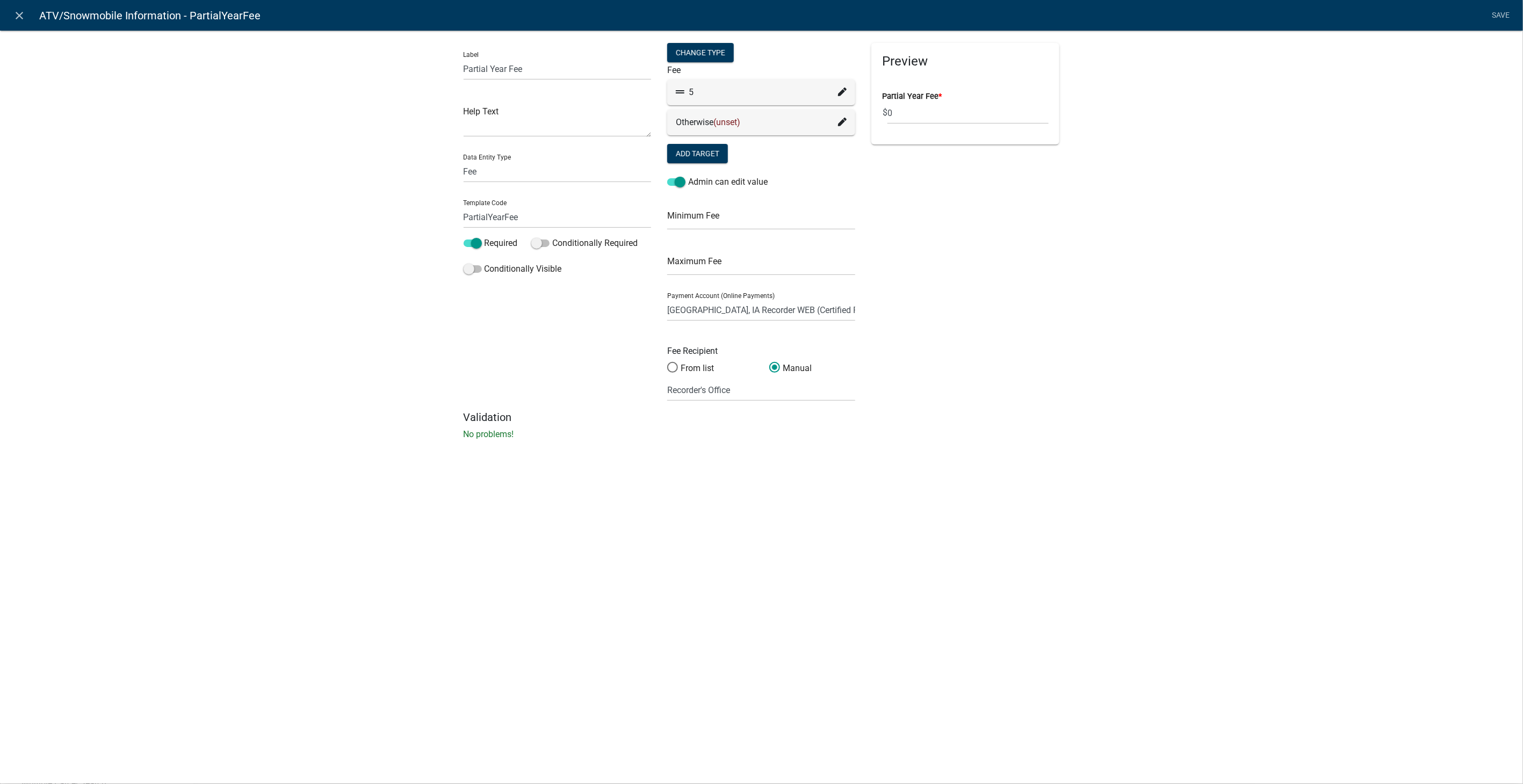
click at [839, 88] on icon at bounding box center [842, 92] width 8 height 8
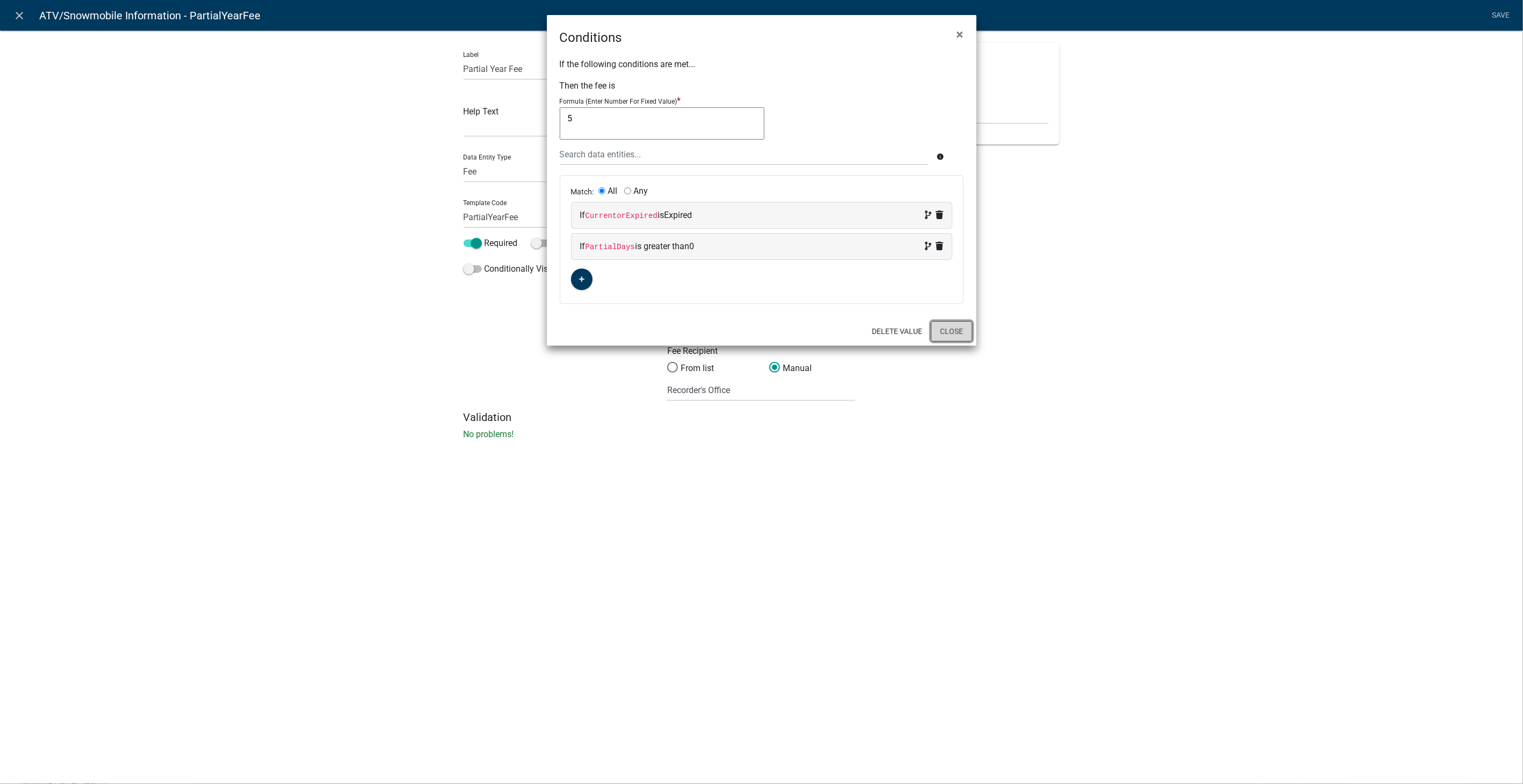
click at [956, 335] on button "Close" at bounding box center [952, 332] width 42 height 20
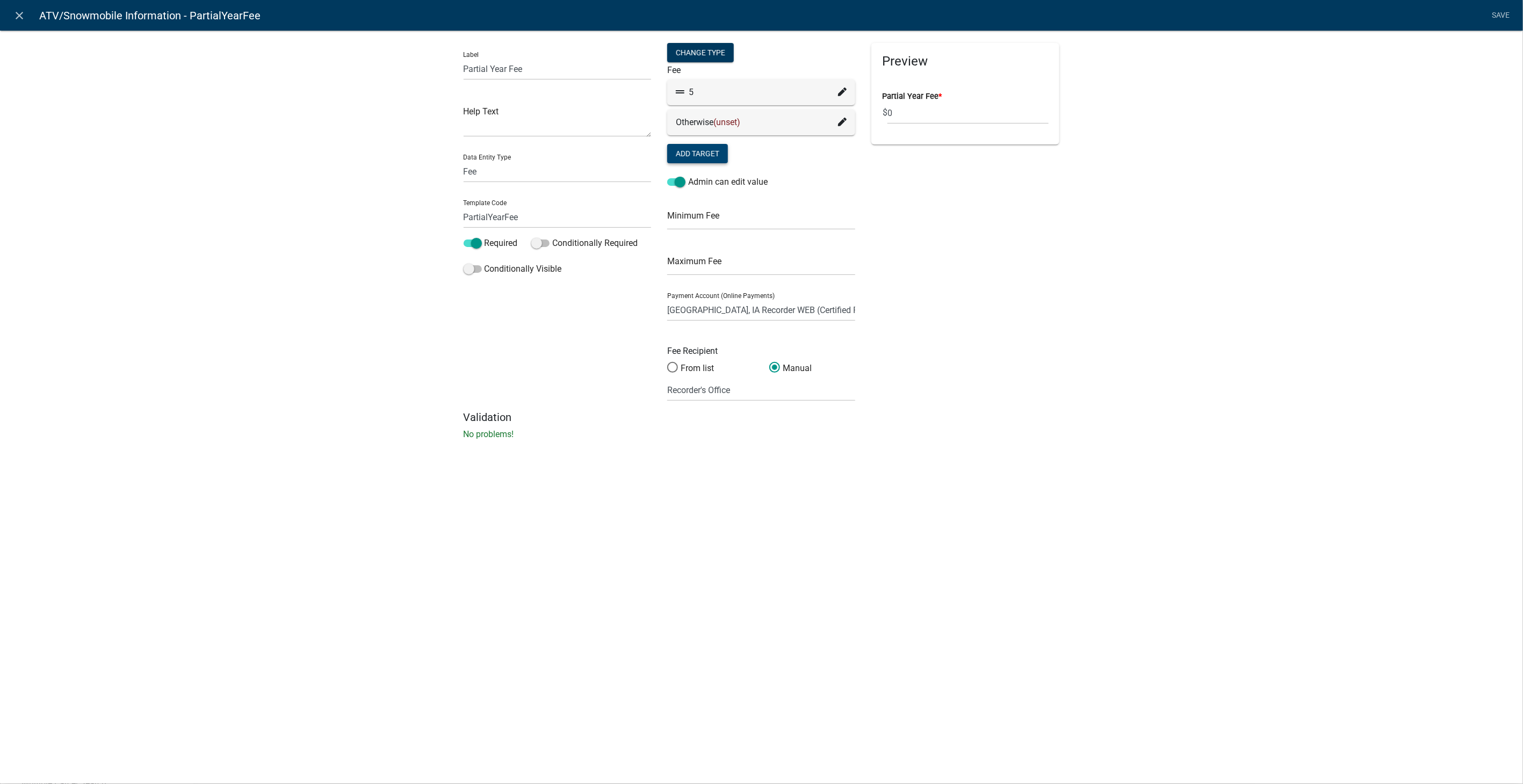
click at [698, 154] on button "Add Target" at bounding box center [697, 154] width 60 height 20
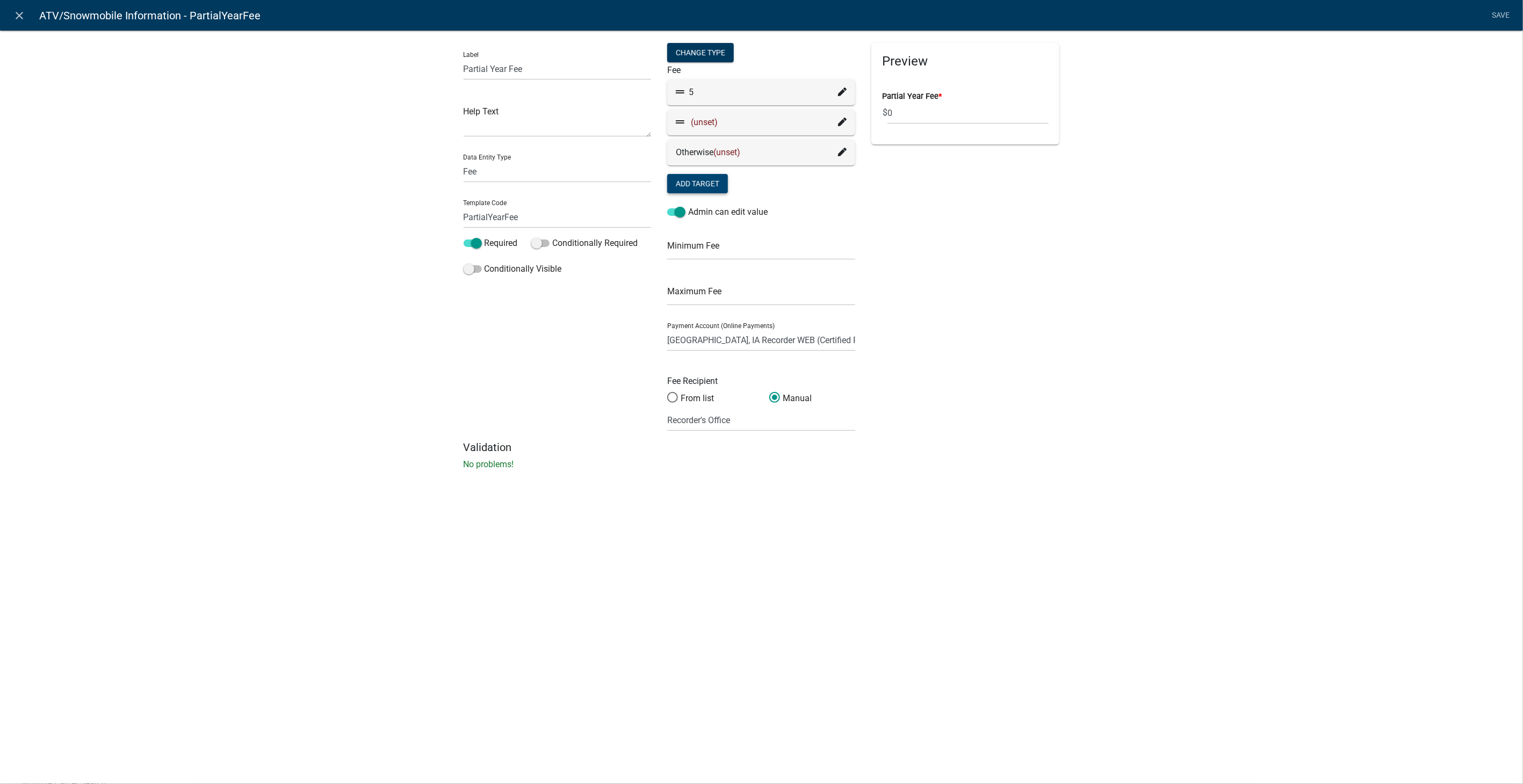
click at [841, 122] on icon at bounding box center [842, 122] width 8 height 8
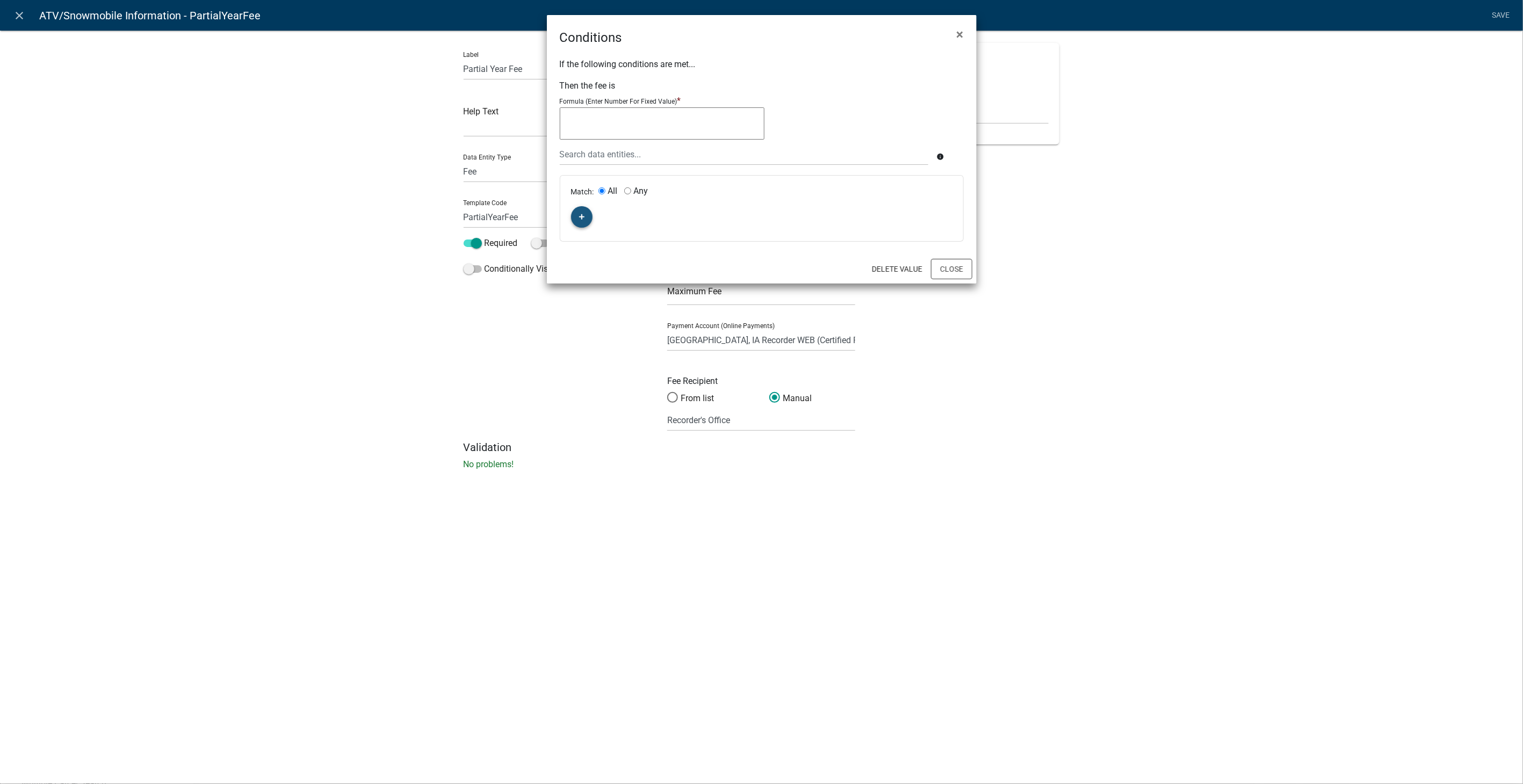
click at [586, 216] on button "button" at bounding box center [582, 217] width 21 height 21
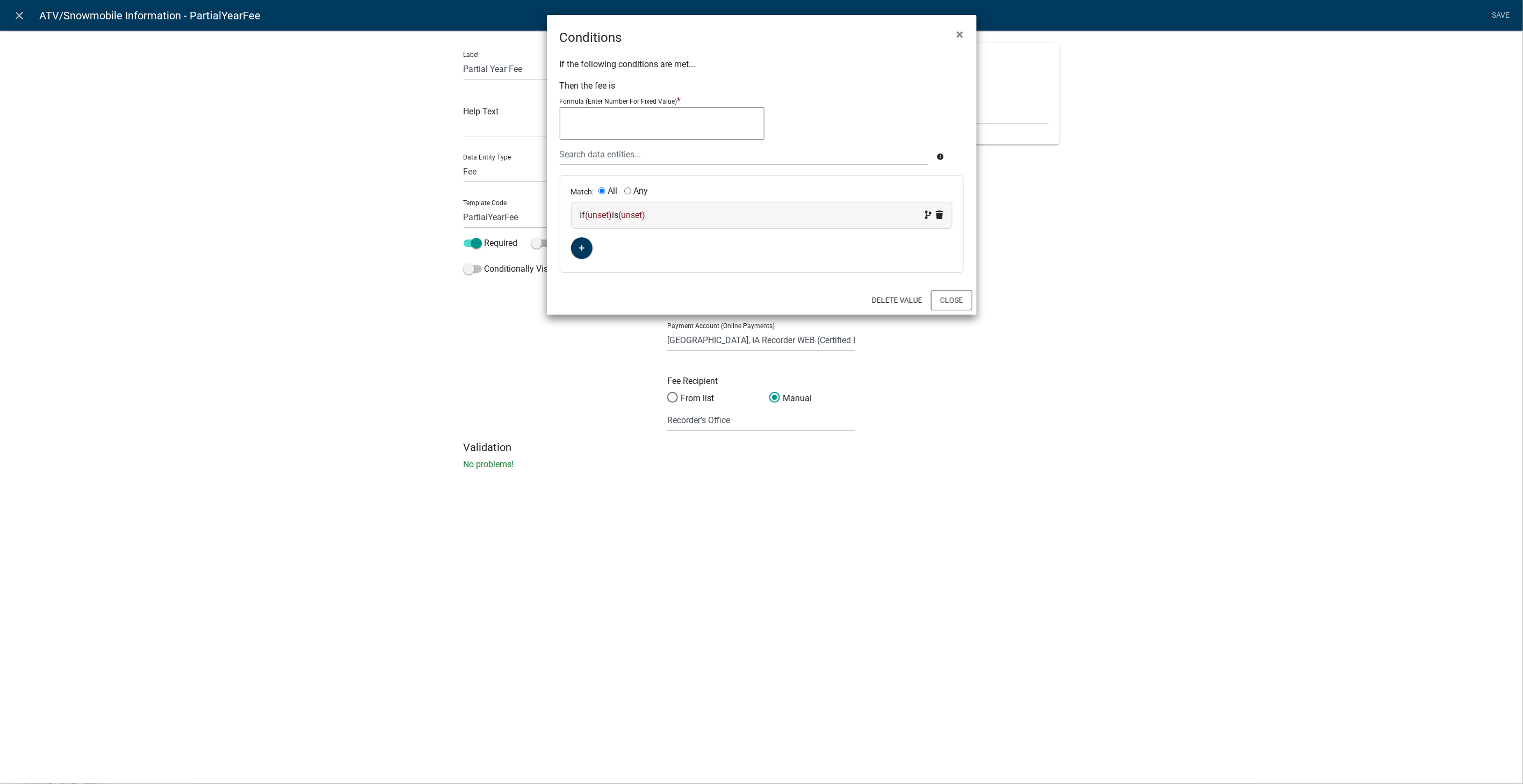
click at [702, 212] on div "If (unset) is (unset)" at bounding box center [762, 215] width 363 height 13
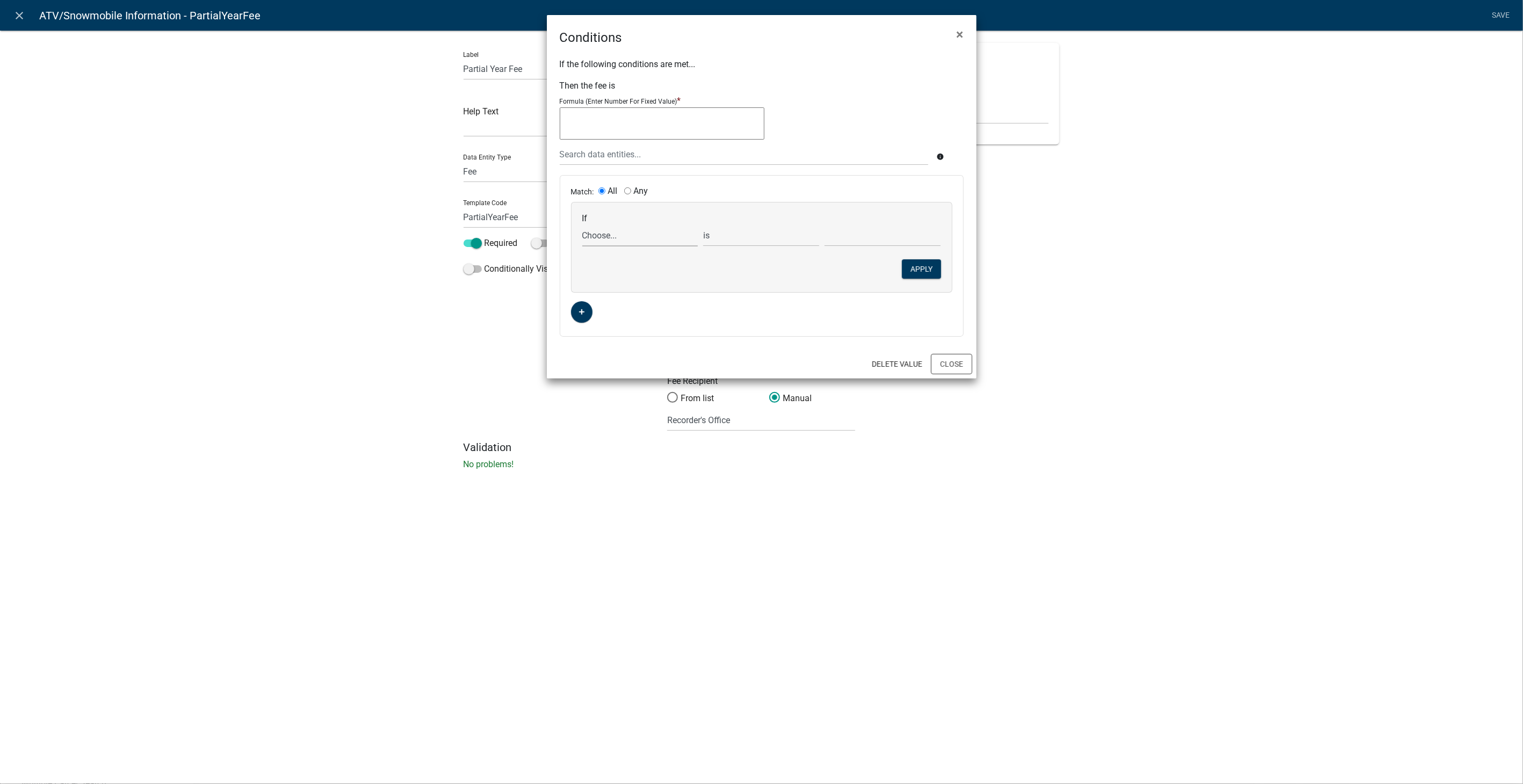
click at [626, 235] on select "Choose... ActiveRegistrationExpDate AdditionalRenewalYN ALL_FEE_RECIPIENTS APPL…" at bounding box center [641, 235] width 116 height 22
select select "21: CurrentorExpired"
click at [582, 225] on select "Choose... ActiveRegistrationExpDate AdditionalRenewalYN ALL_FEE_RECIPIENTS APPL…" at bounding box center [641, 235] width 116 height 22
click at [836, 225] on select "Choose... Current Expired" at bounding box center [882, 235] width 116 height 22
select select "1: Current"
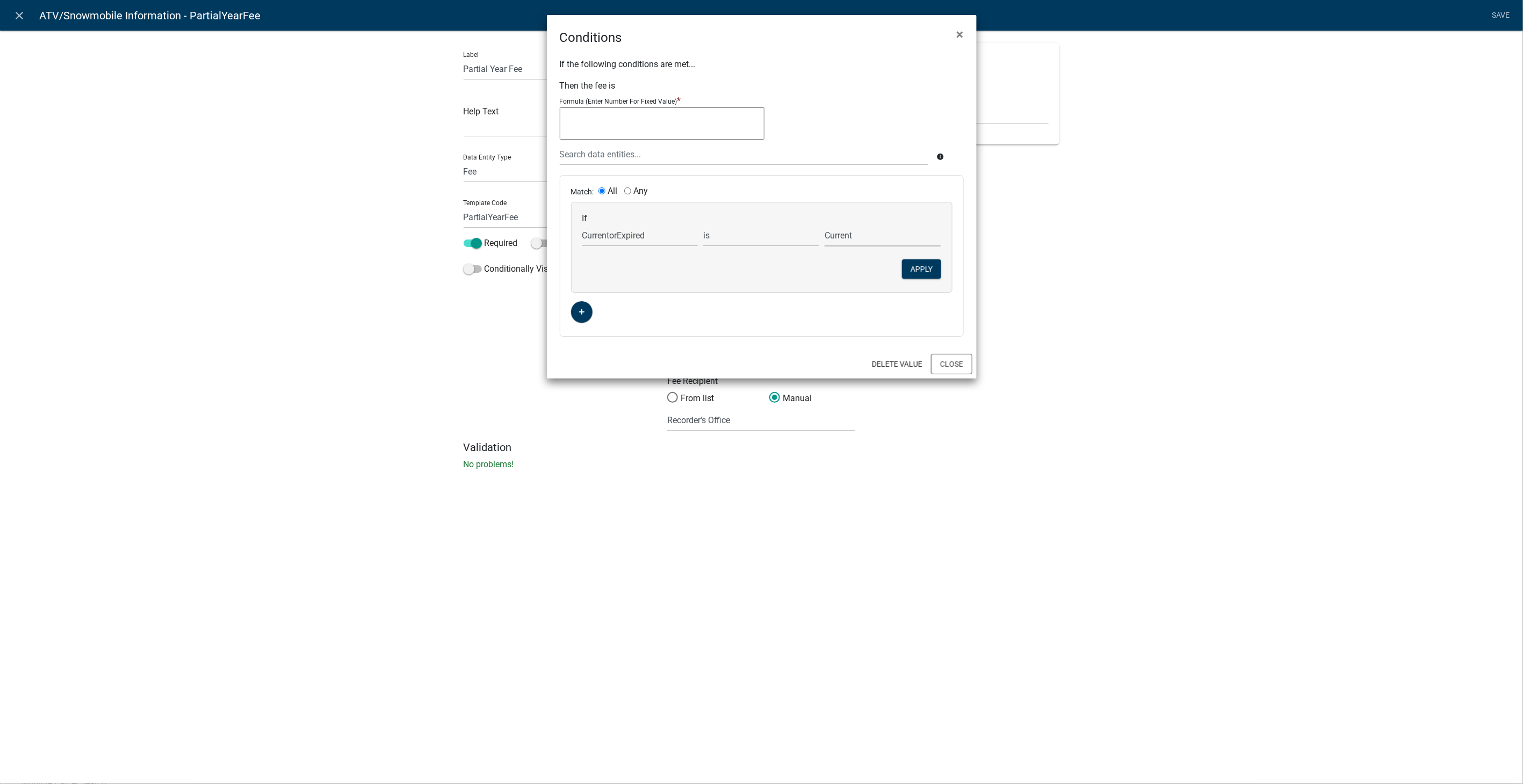
click at [824, 225] on select "Choose... Current Expired" at bounding box center [882, 235] width 116 height 22
click at [917, 267] on button "Apply" at bounding box center [922, 269] width 39 height 20
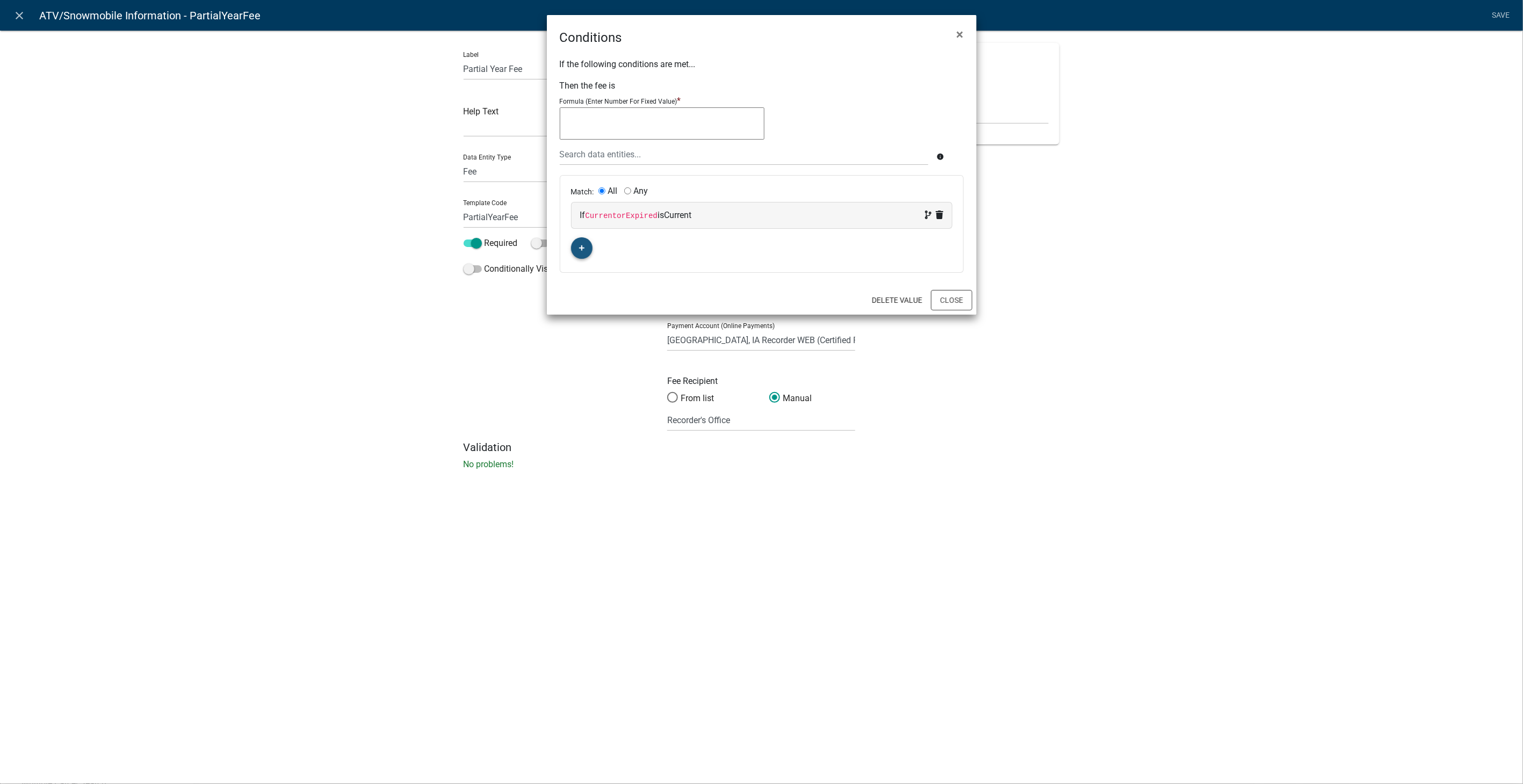
click at [581, 250] on icon "button" at bounding box center [582, 248] width 6 height 6
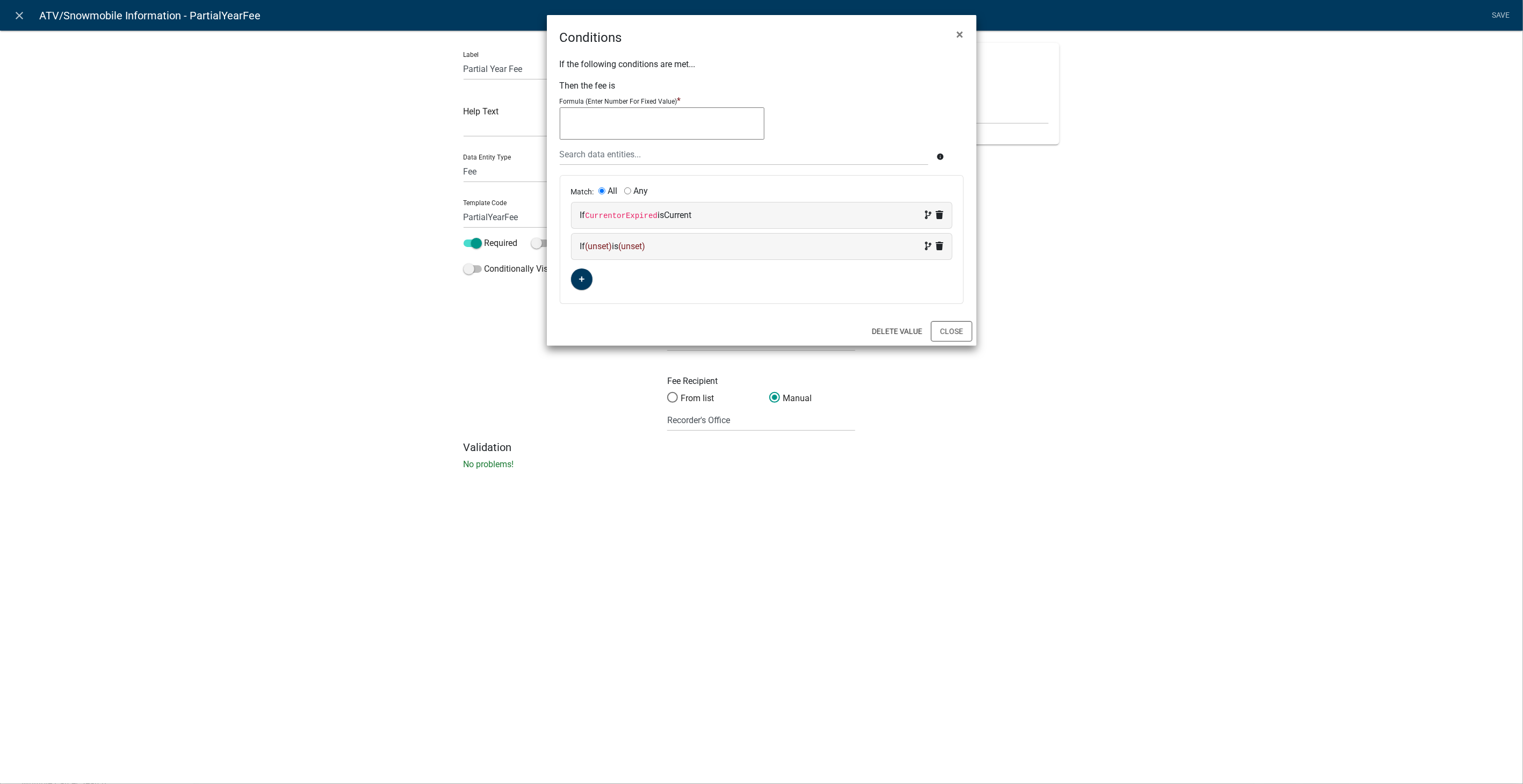
click at [701, 246] on div "If (unset) is (unset)" at bounding box center [762, 247] width 363 height 13
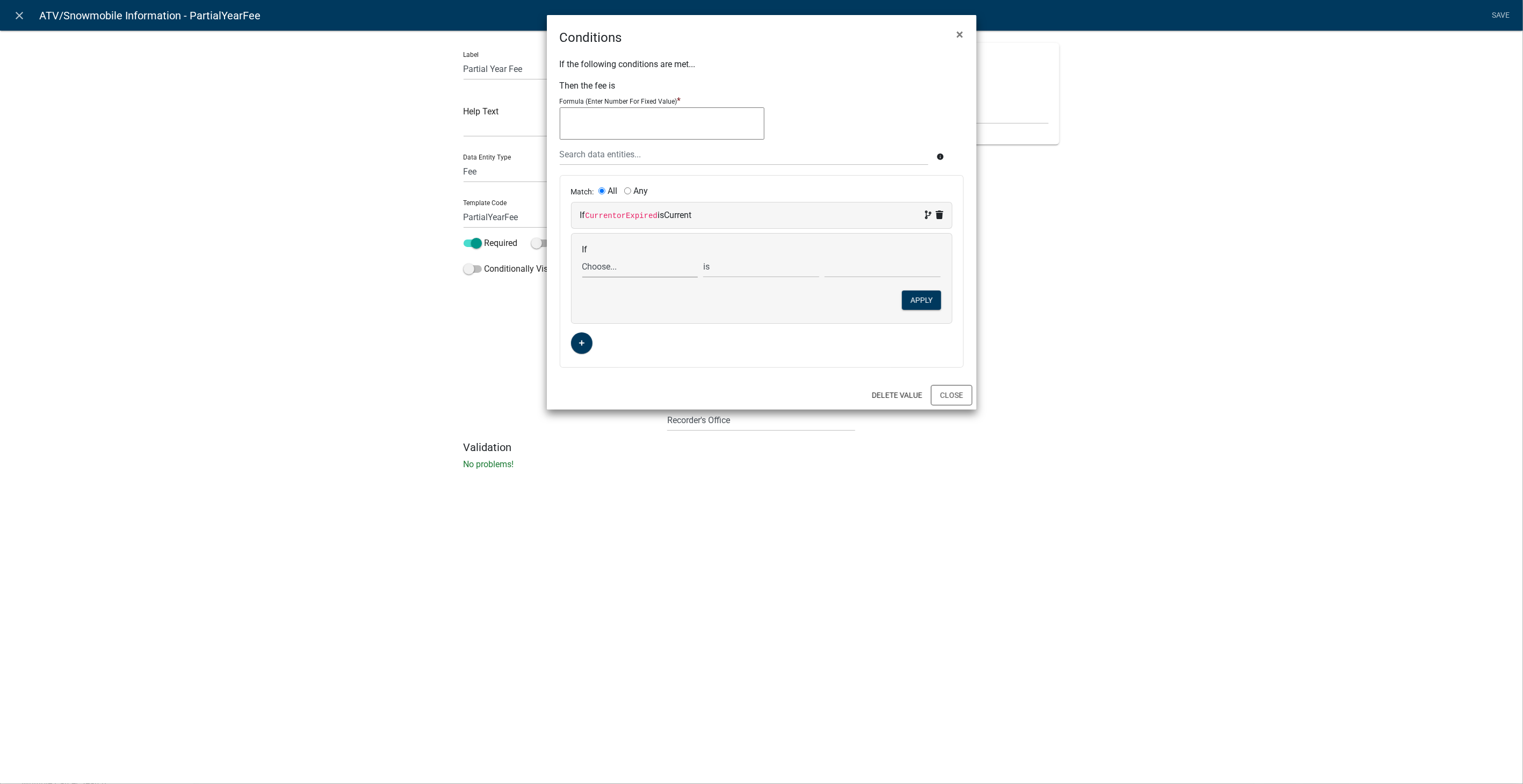
click at [636, 268] on select "Choose... ActiveRegistrationExpDate AdditionalRenewalYN ALL_FEE_RECIPIENTS APPL…" at bounding box center [641, 266] width 116 height 22
select select "40: PartialDays"
click at [582, 256] on select "Choose... ActiveRegistrationExpDate AdditionalRenewalYN ALL_FEE_RECIPIENTS APPL…" at bounding box center [641, 266] width 116 height 22
click at [750, 267] on select "is is not exists does not exist is greater than is less than contains does not …" at bounding box center [762, 266] width 116 height 22
select select "2: >"
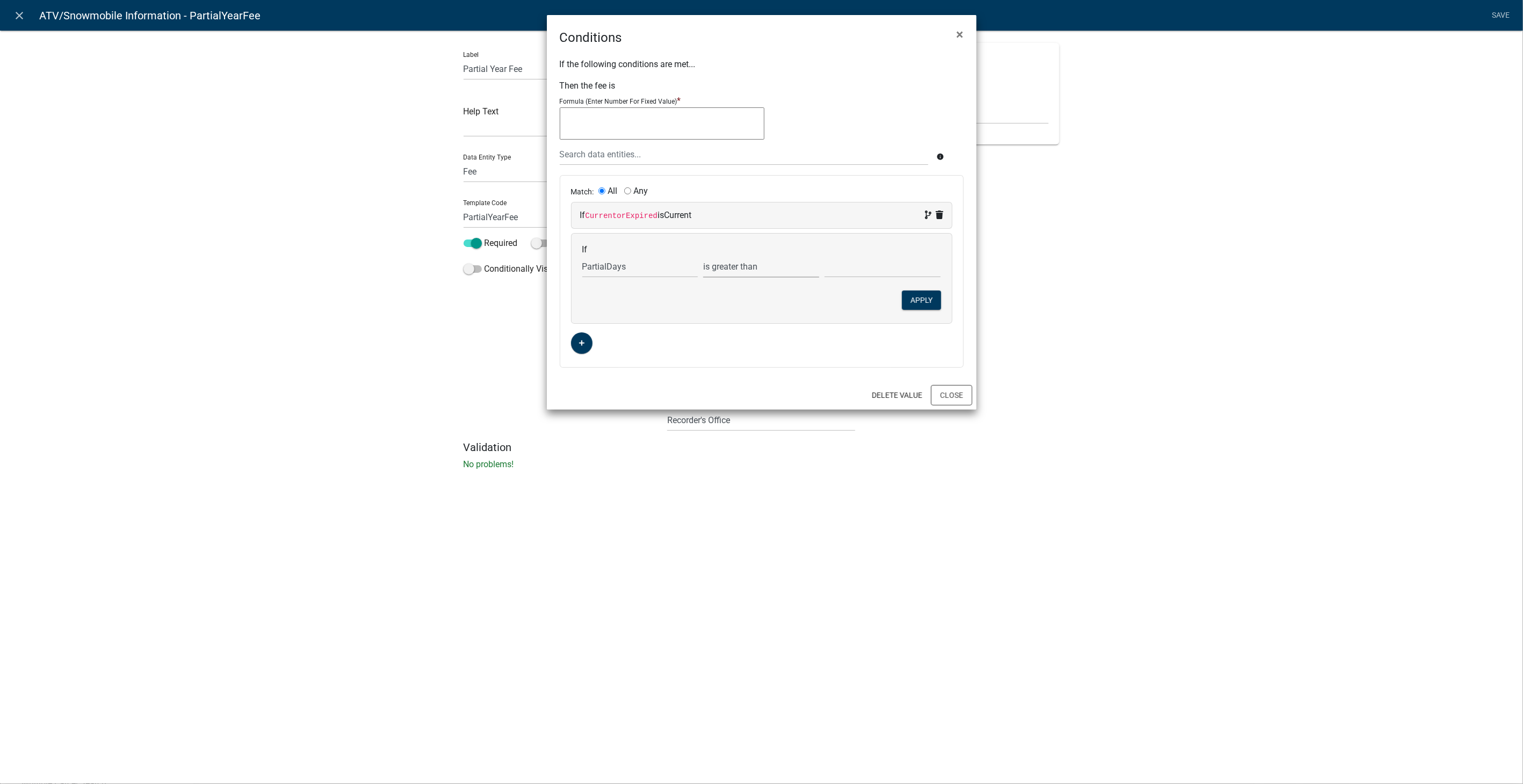
click at [703, 256] on select "is is not exists does not exist is greater than is less than contains does not …" at bounding box center [762, 266] width 116 height 22
click at [869, 265] on input "text" at bounding box center [882, 266] width 116 height 22
type input "0"
click at [926, 299] on button "Apply" at bounding box center [922, 300] width 39 height 20
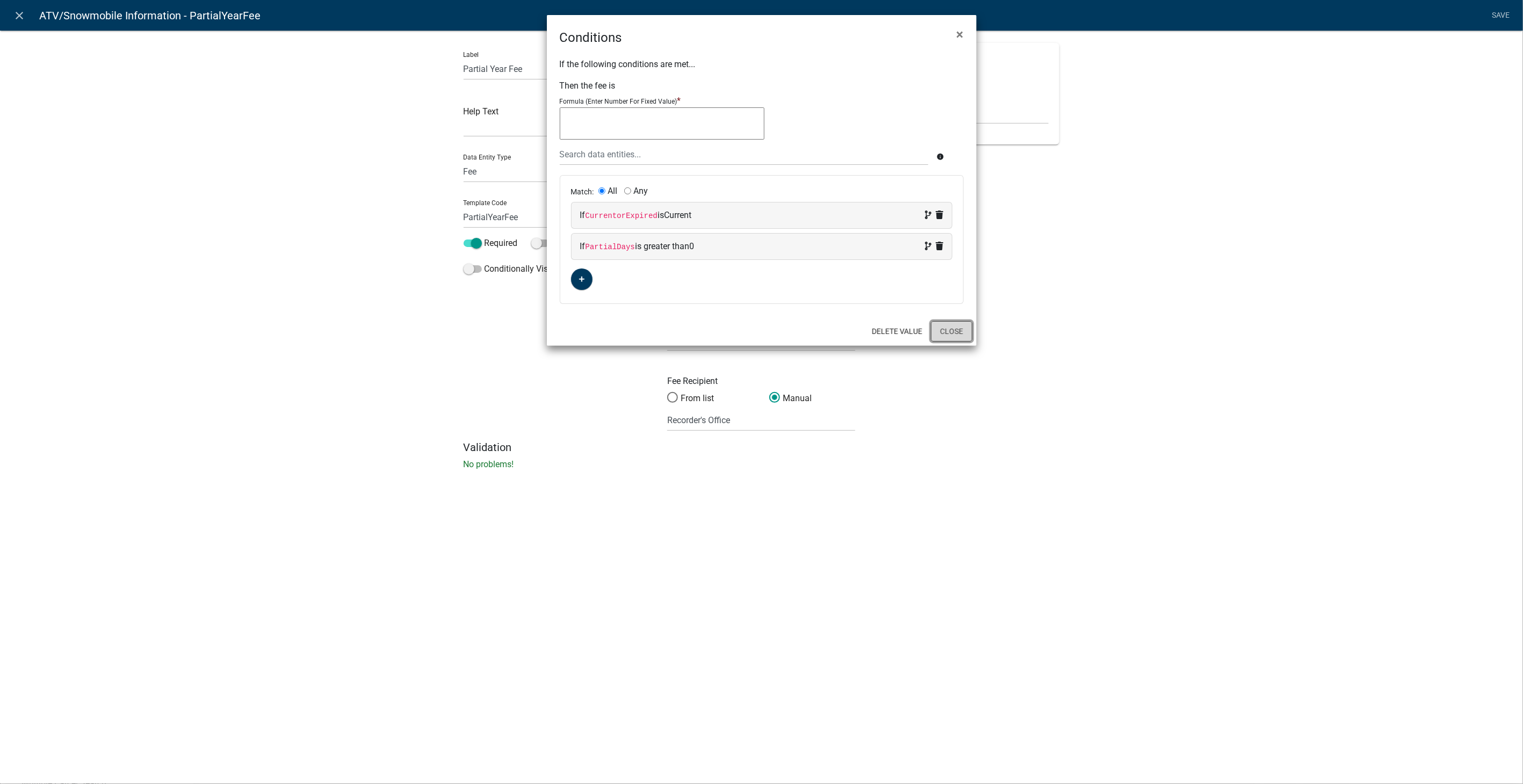
click at [942, 328] on button "Close" at bounding box center [952, 332] width 42 height 20
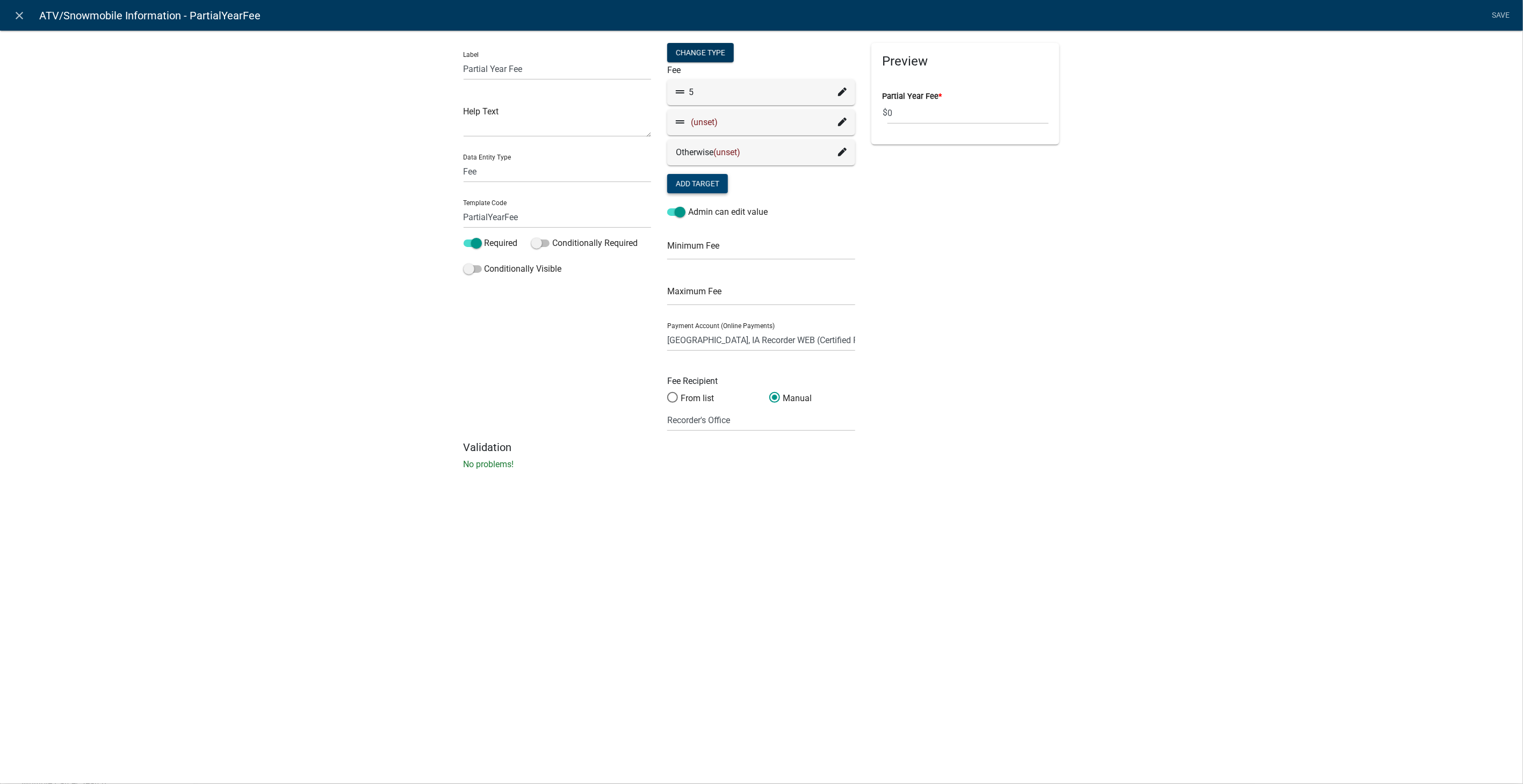
click at [840, 117] on icon at bounding box center [842, 122] width 8 height 8
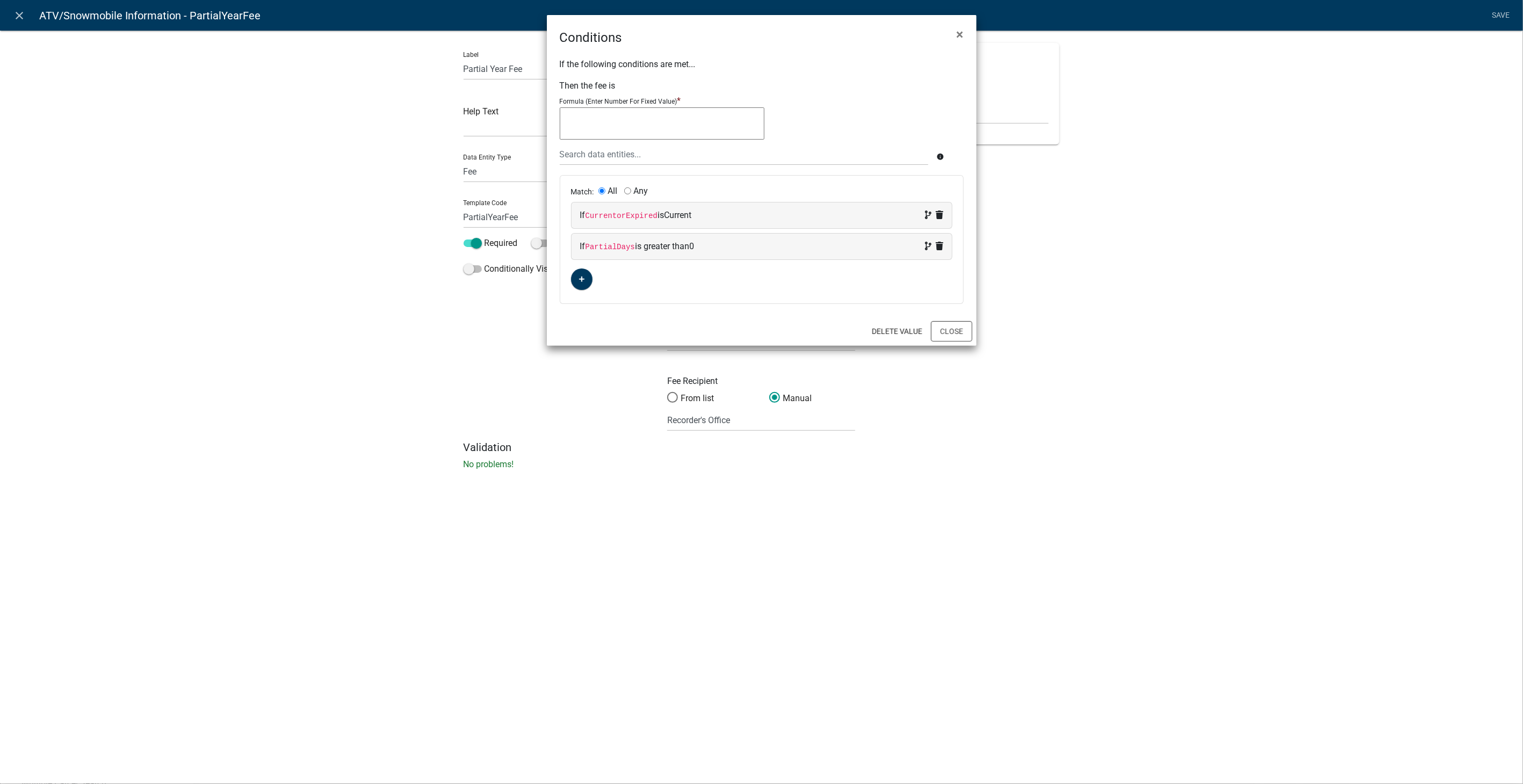
click at [597, 121] on textarea at bounding box center [662, 123] width 205 height 32
type textarea "5"
click at [968, 327] on button "Close" at bounding box center [952, 332] width 42 height 20
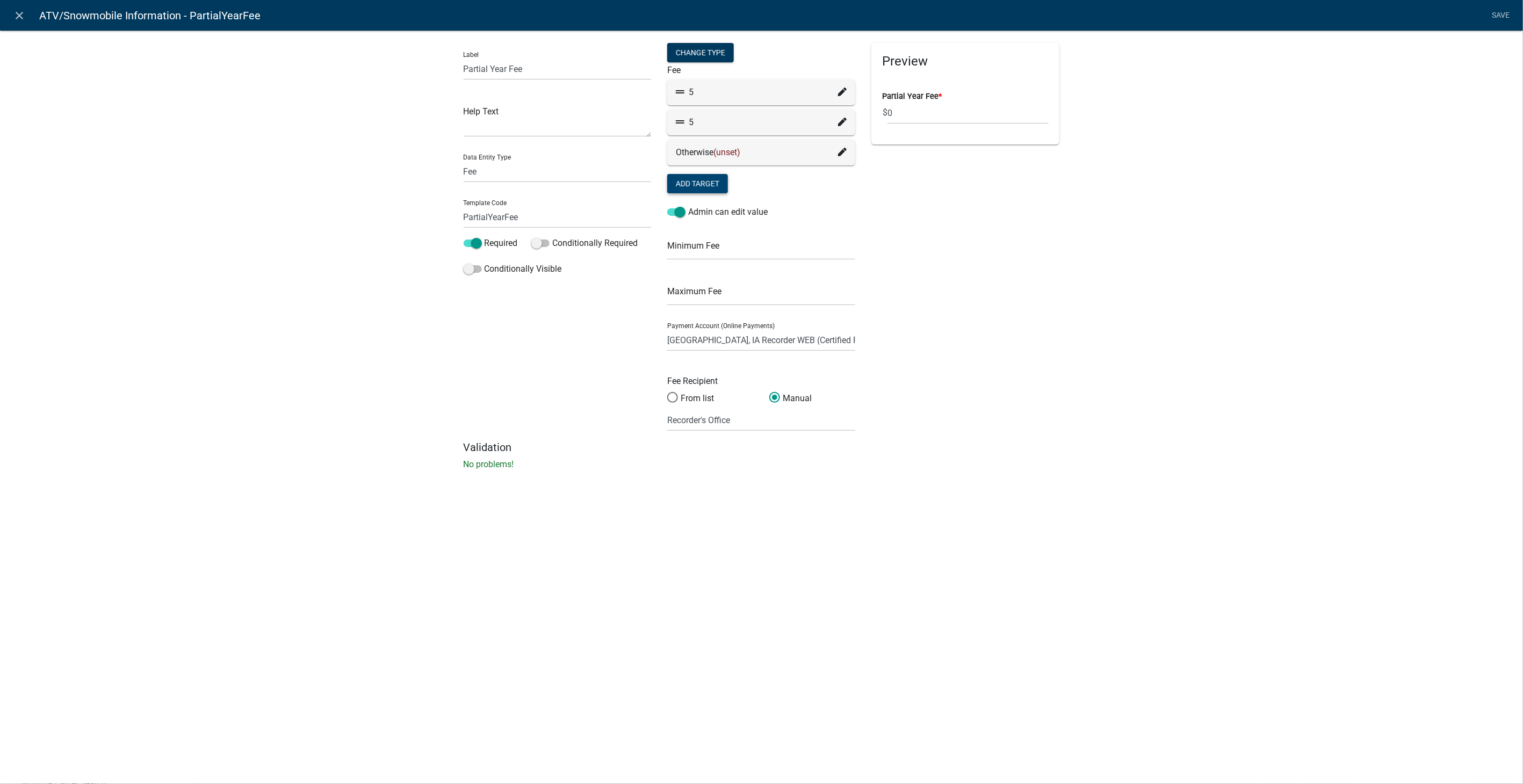
click at [842, 120] on icon at bounding box center [842, 122] width 8 height 8
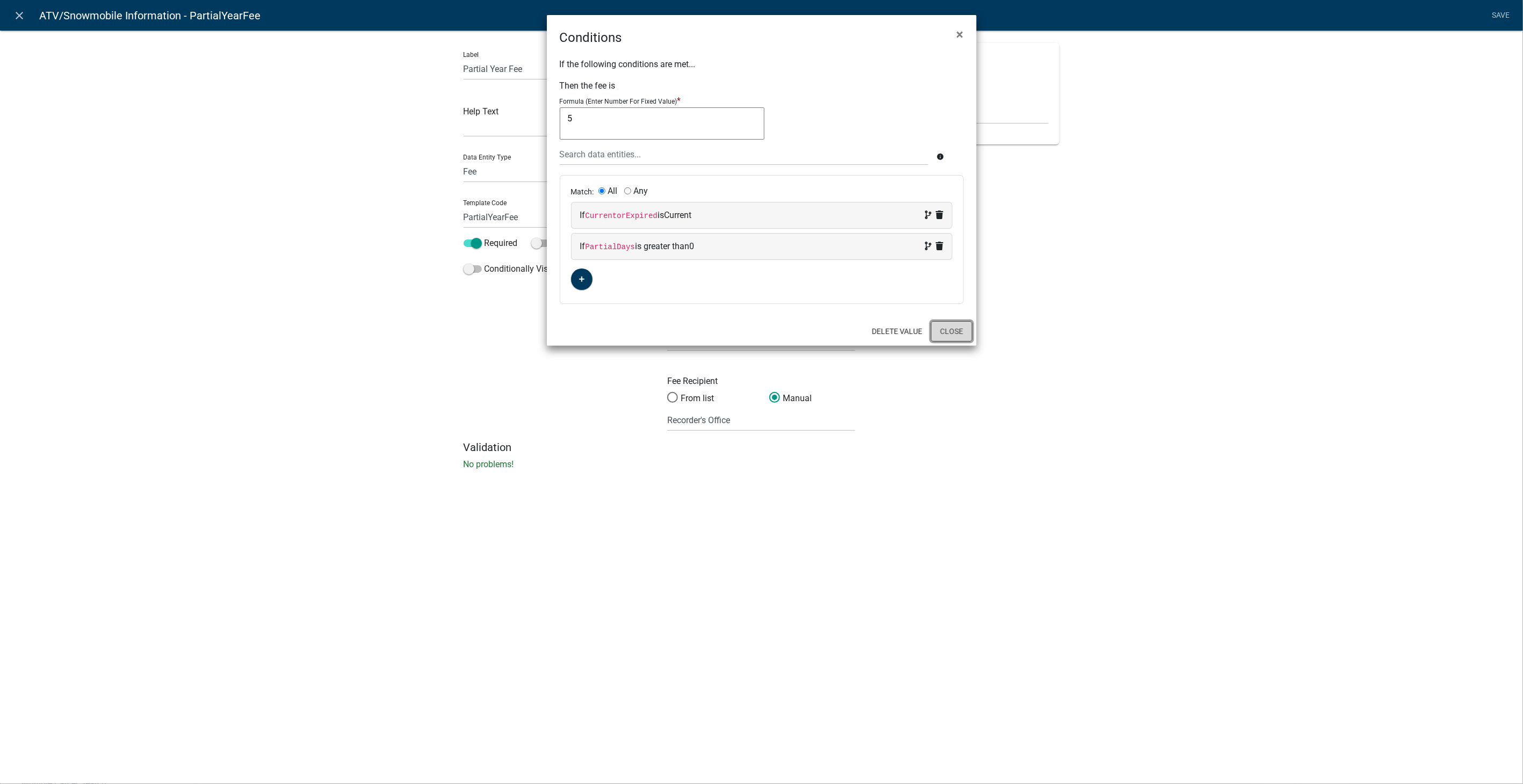
click at [957, 332] on button "Close" at bounding box center [952, 332] width 42 height 20
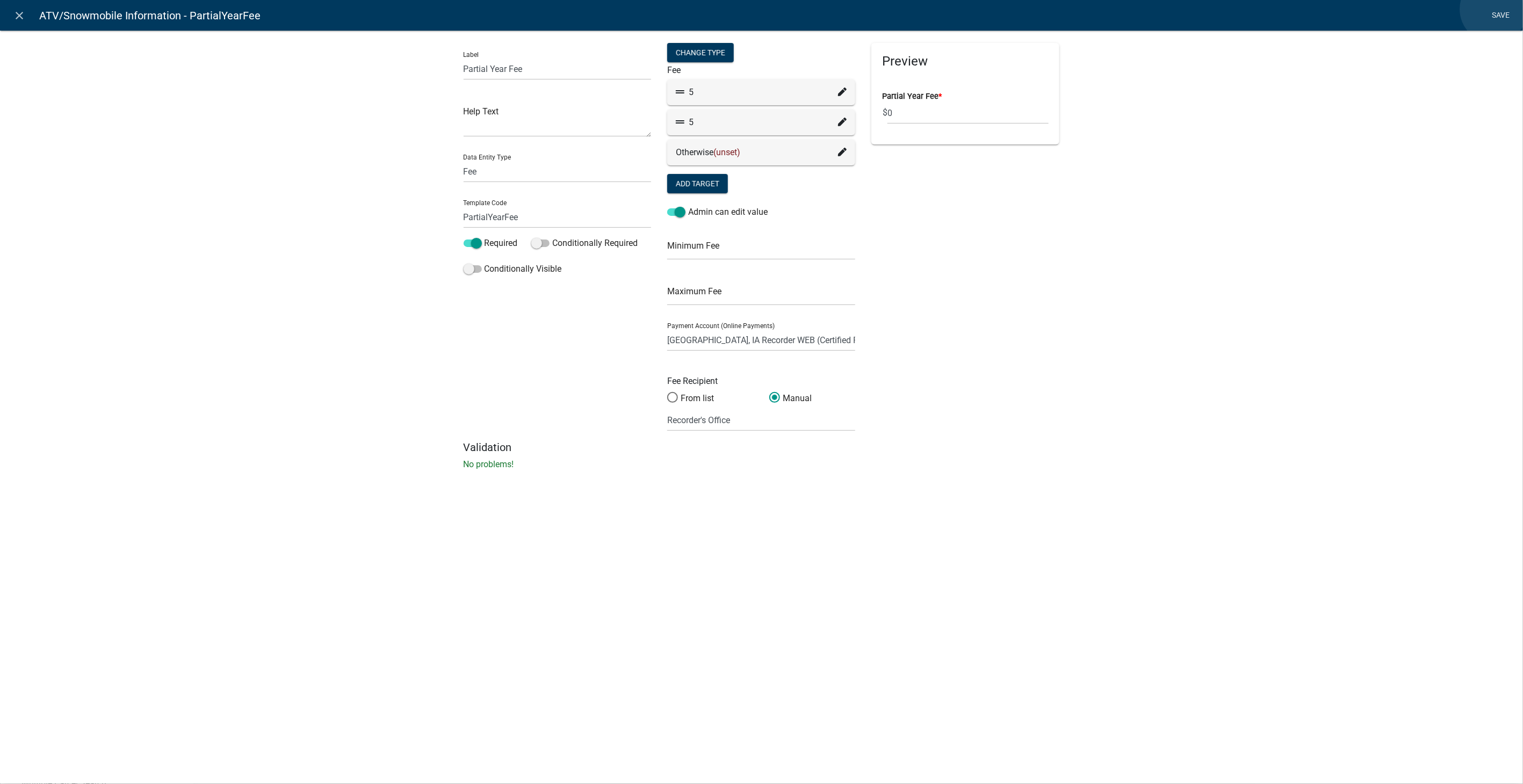
click at [1494, 9] on link "Save" at bounding box center [1500, 15] width 27 height 20
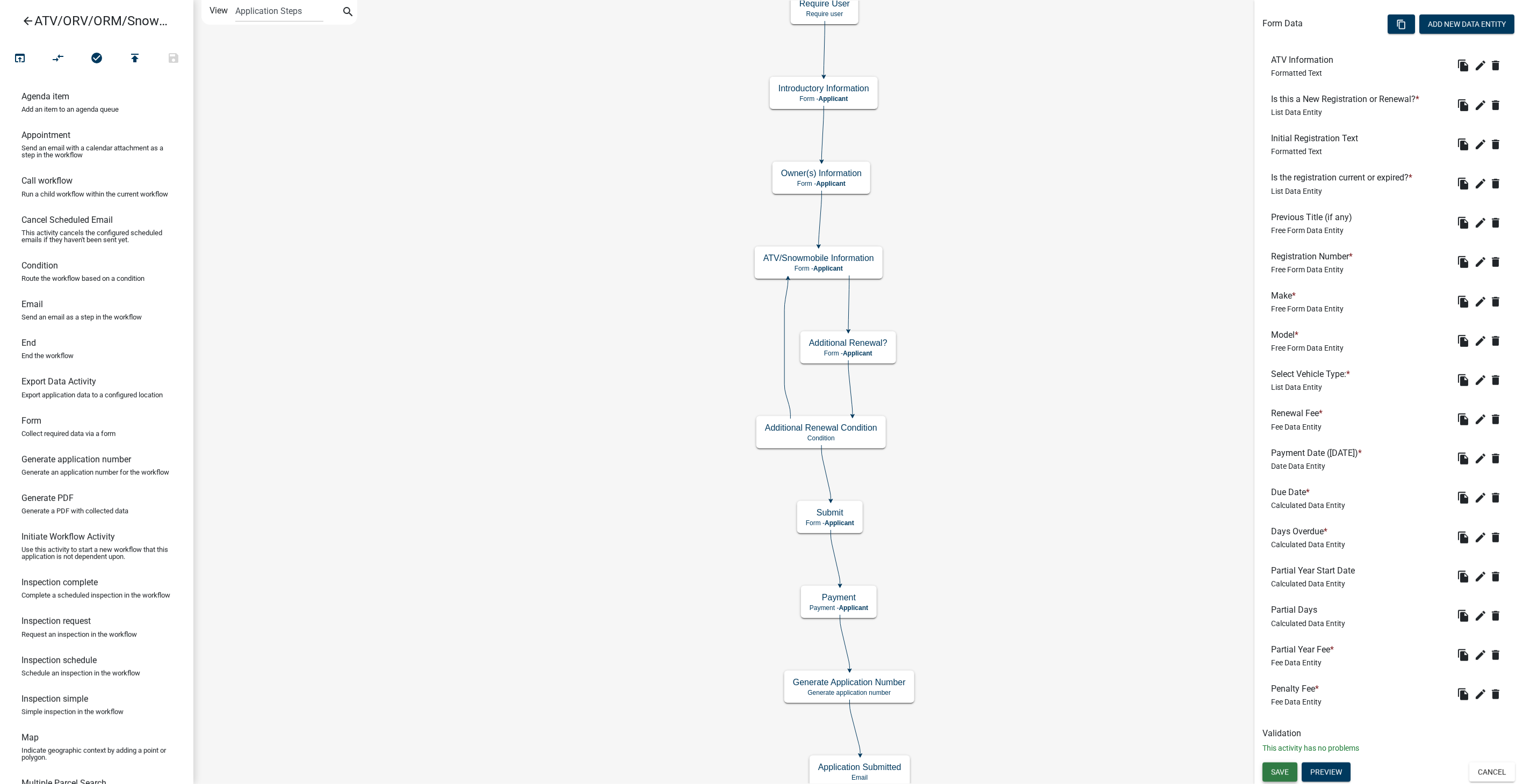
click at [1287, 770] on span "Save" at bounding box center [1280, 772] width 18 height 8
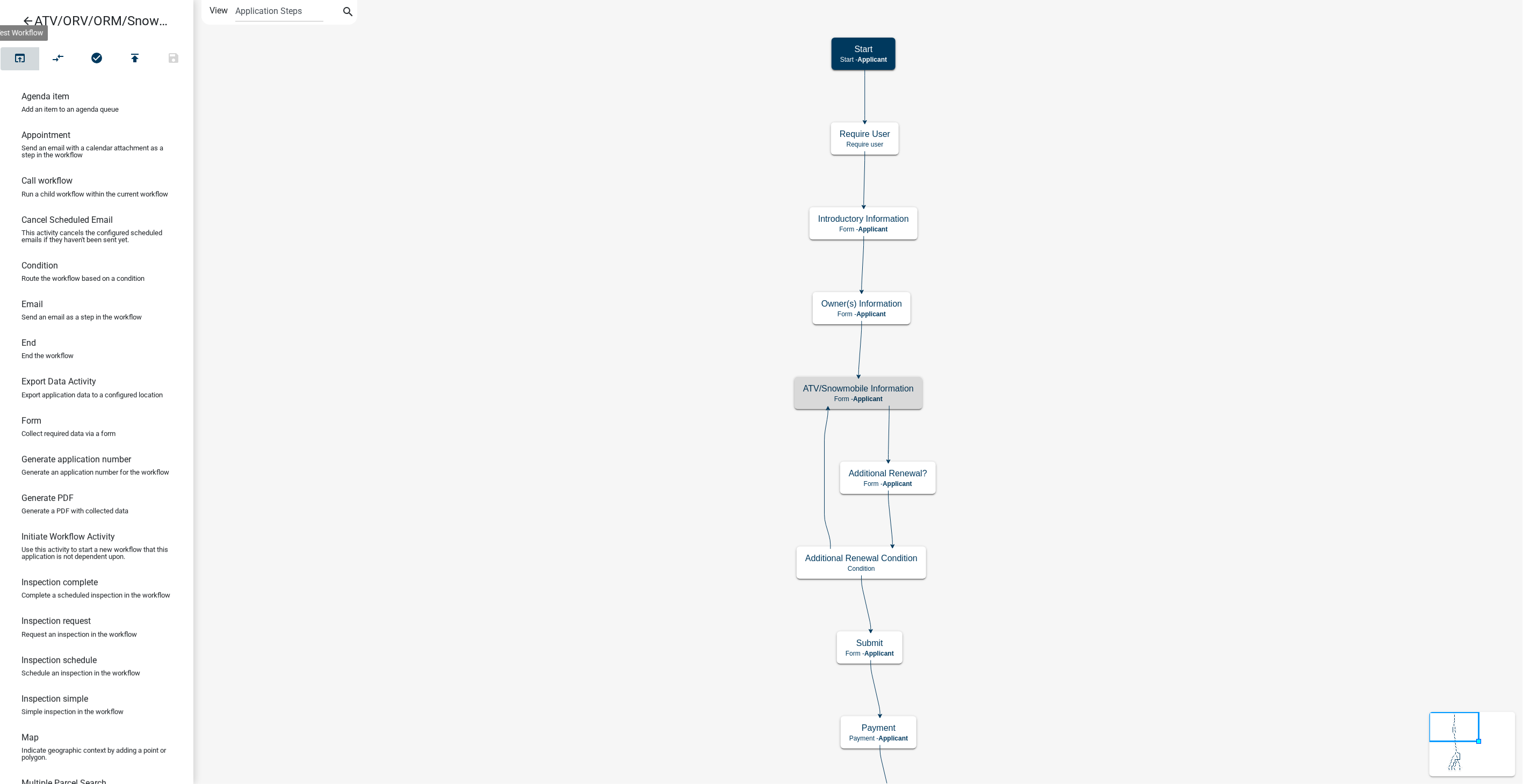
click at [20, 63] on icon "open_in_browser" at bounding box center [20, 59] width 13 height 15
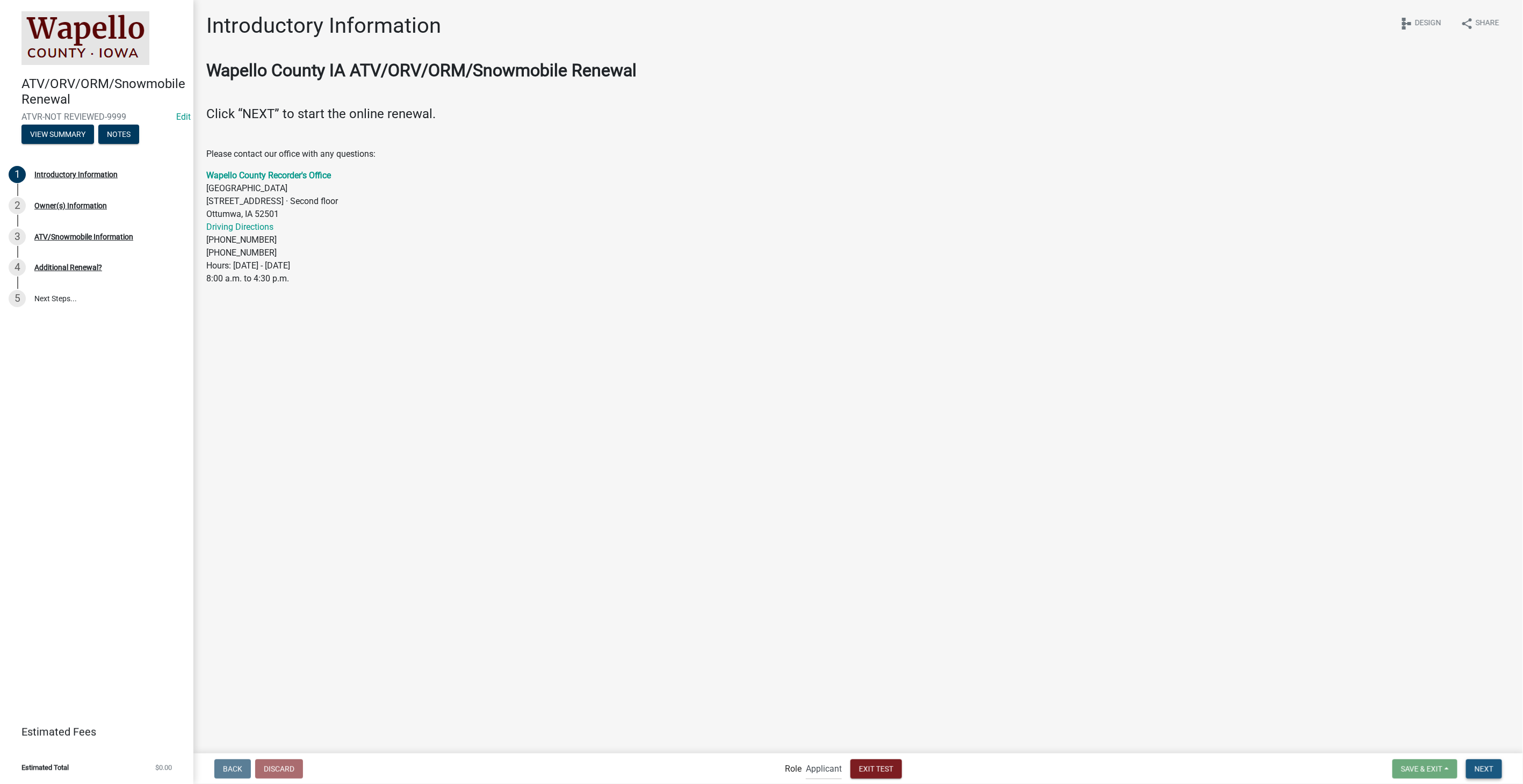
click at [1482, 761] on button "Next" at bounding box center [1484, 769] width 36 height 20
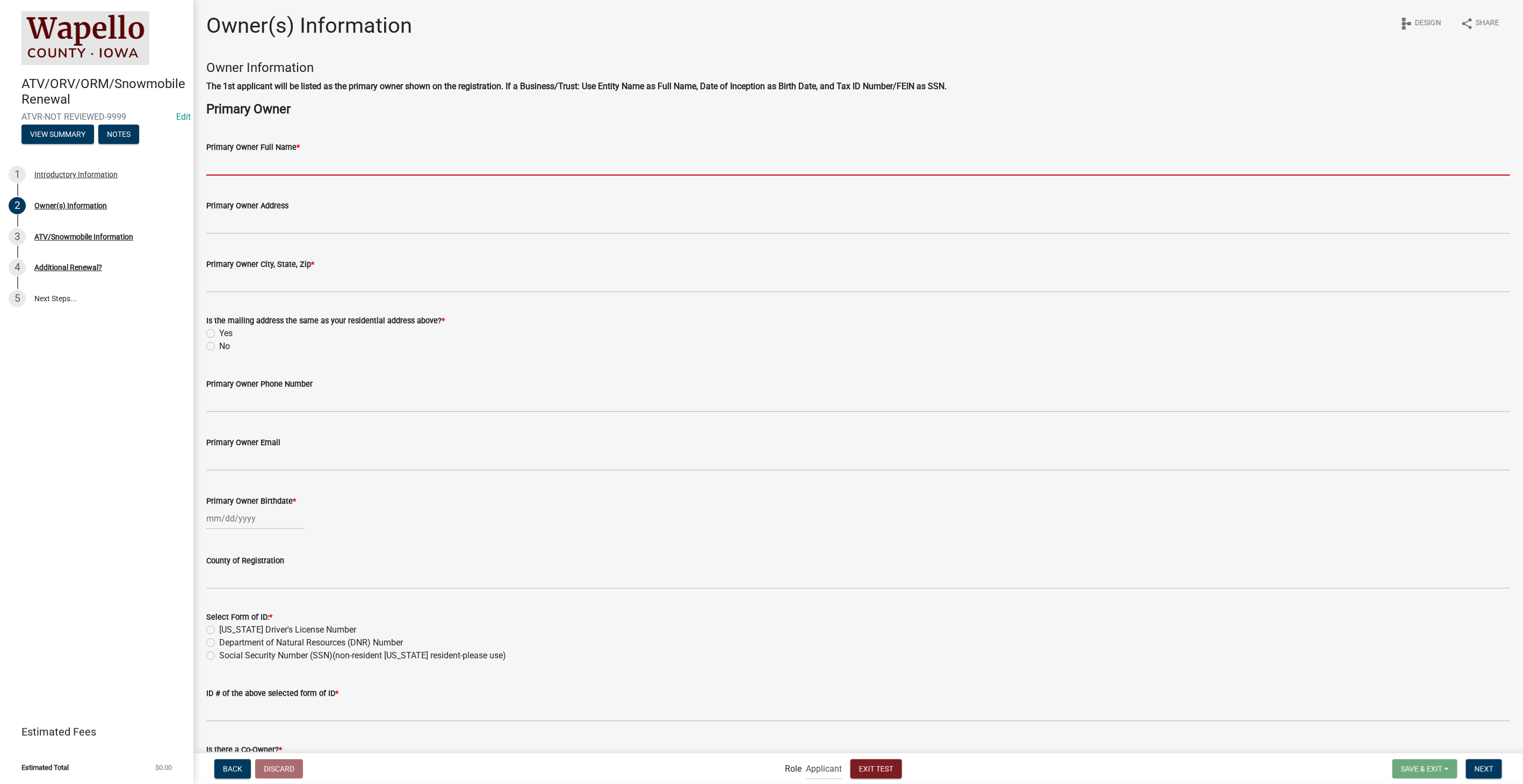
click at [305, 160] on input "Primary Owner Full Name *" at bounding box center [858, 164] width 1304 height 22
type input "[PERSON_NAME]"
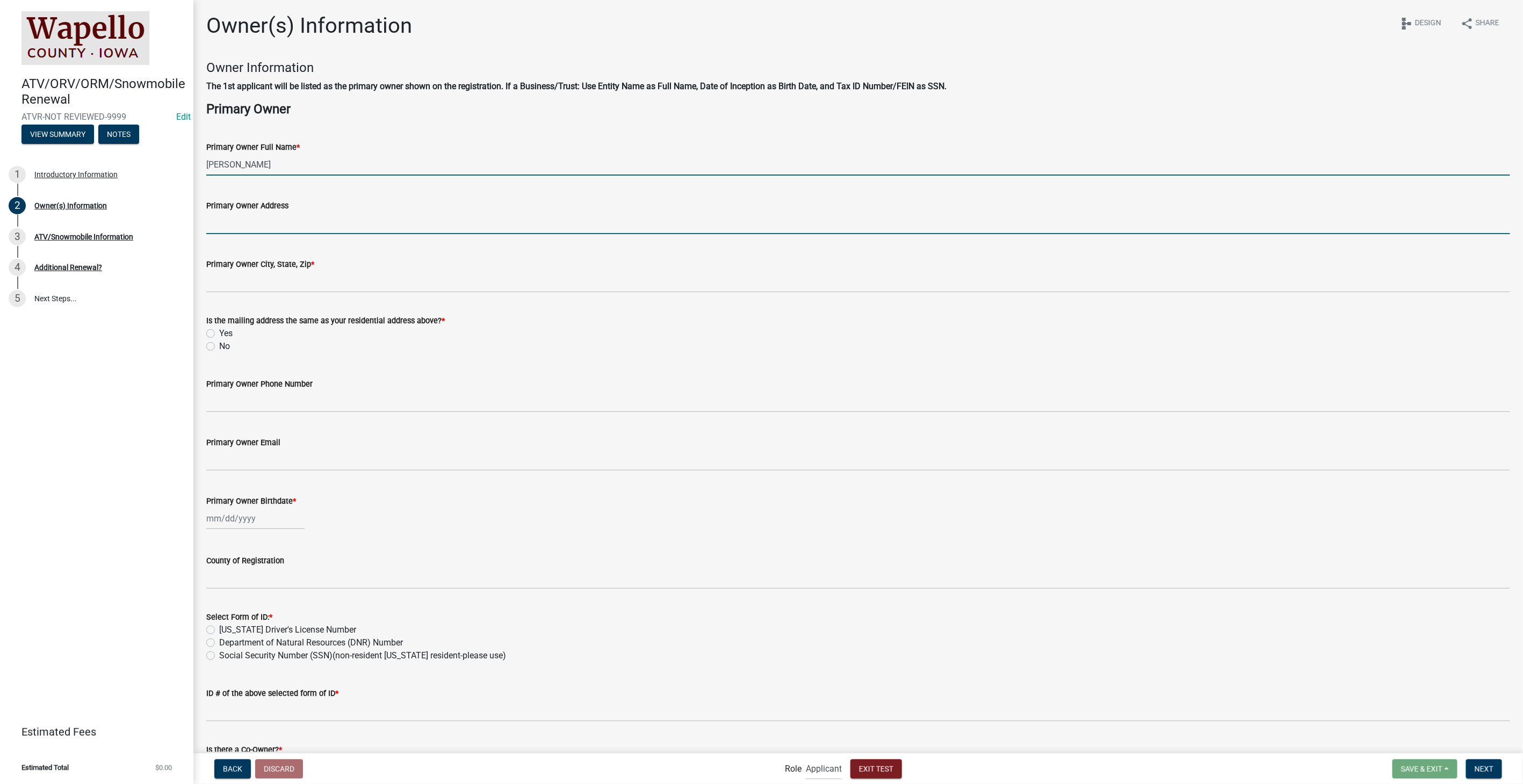
type input "[STREET_ADDRESS]"
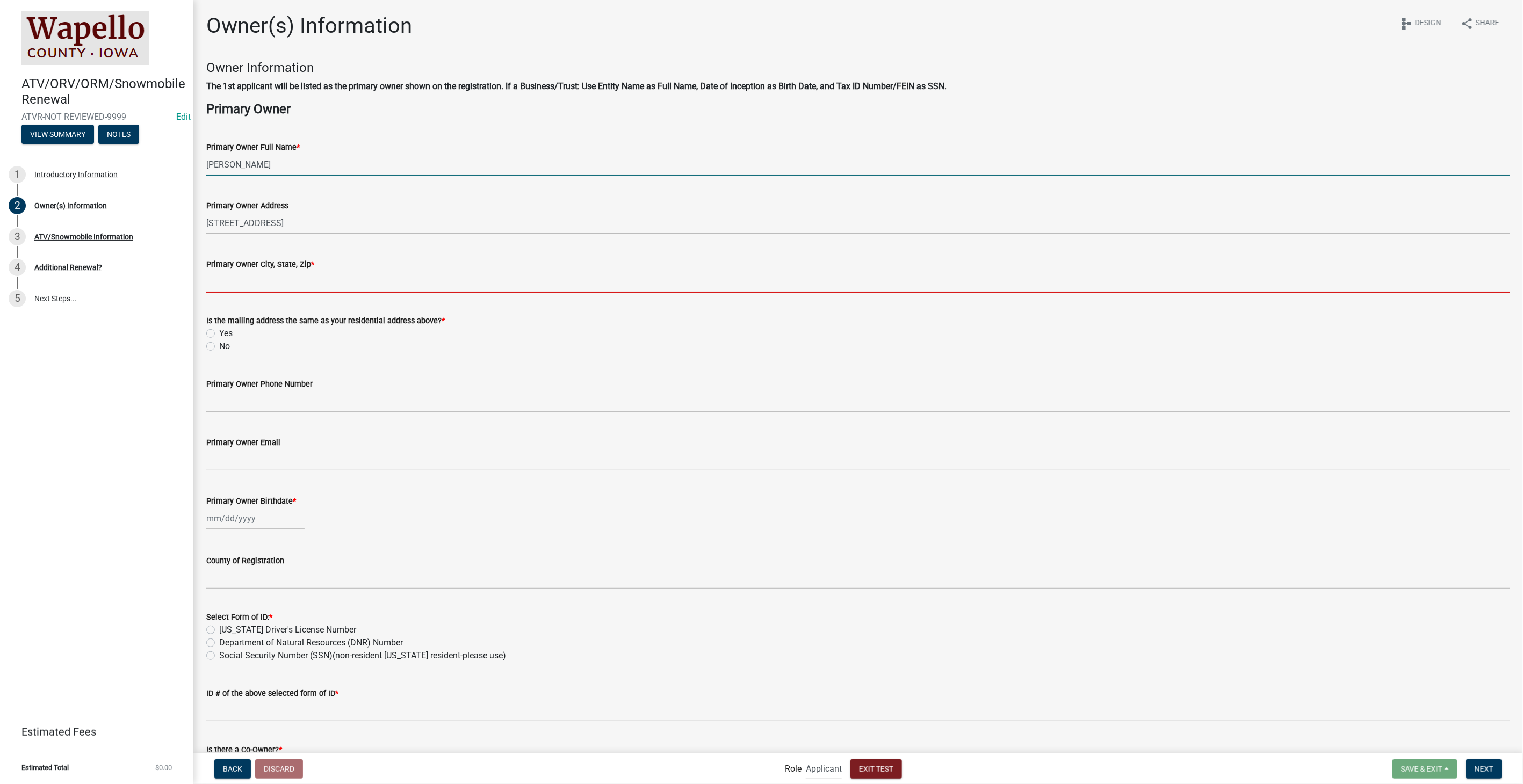
type input "[STREET_ADDRESS][PERSON_NAME]"
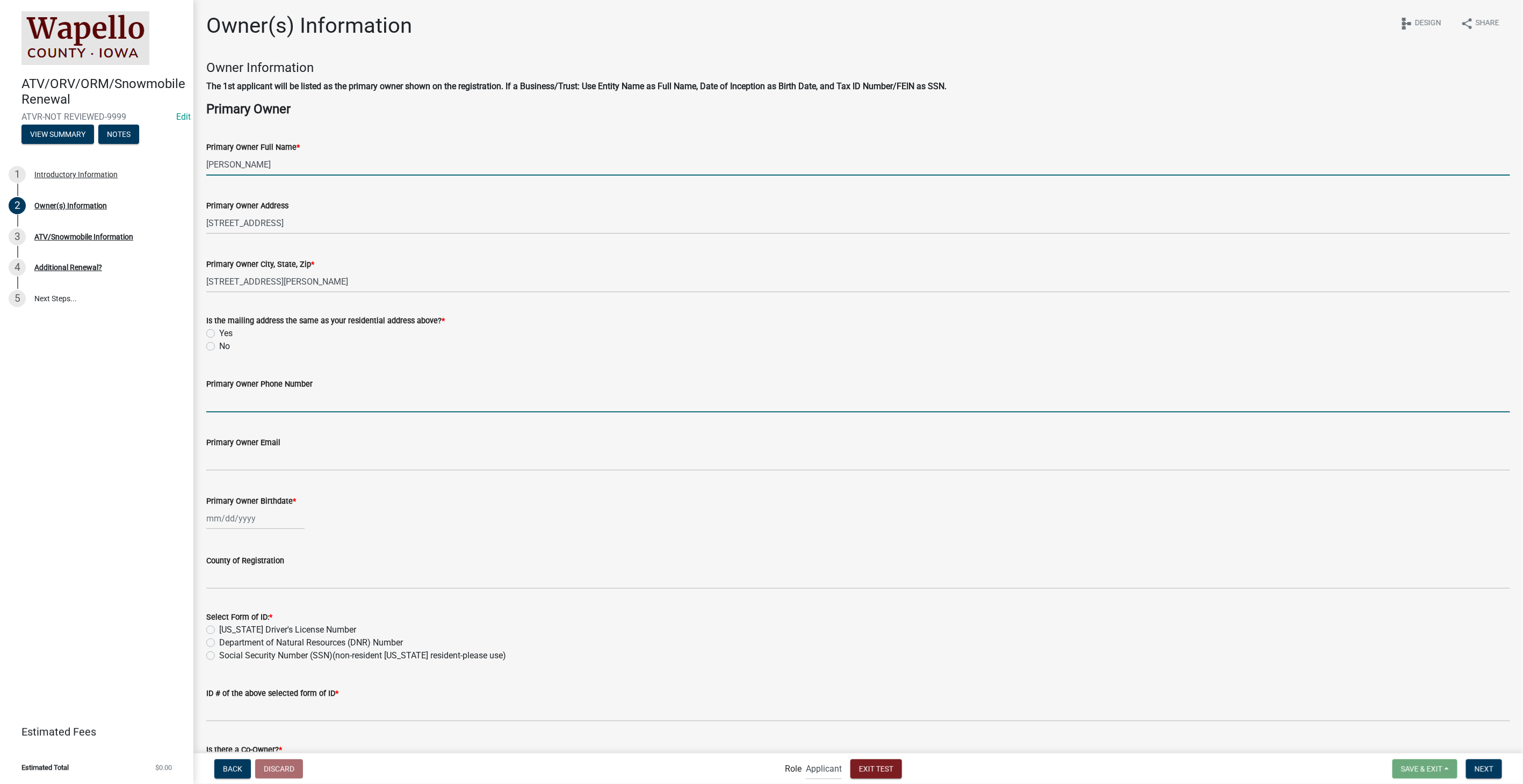
type input "8127861368"
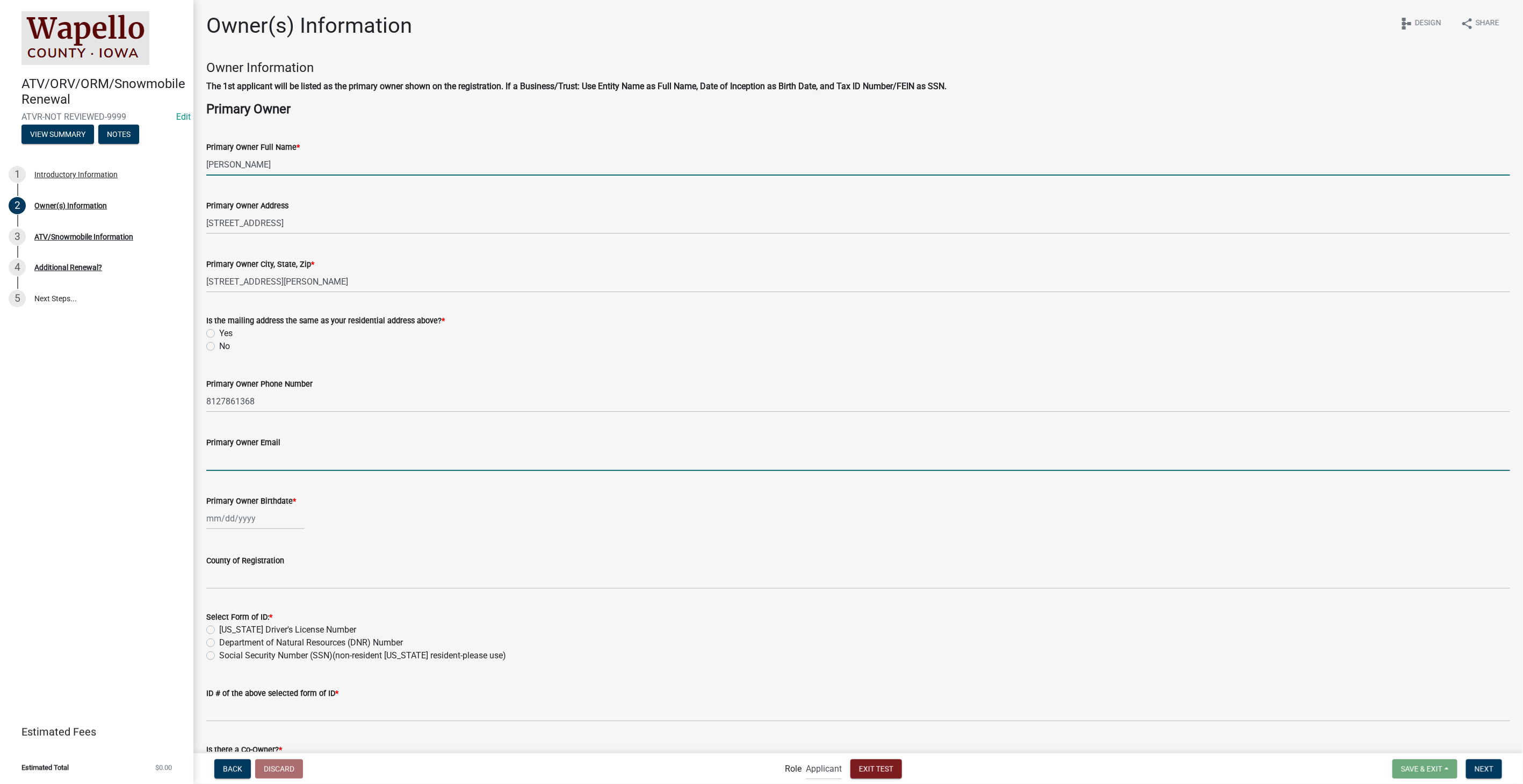
type input "[EMAIL_ADDRESS][DOMAIN_NAME]"
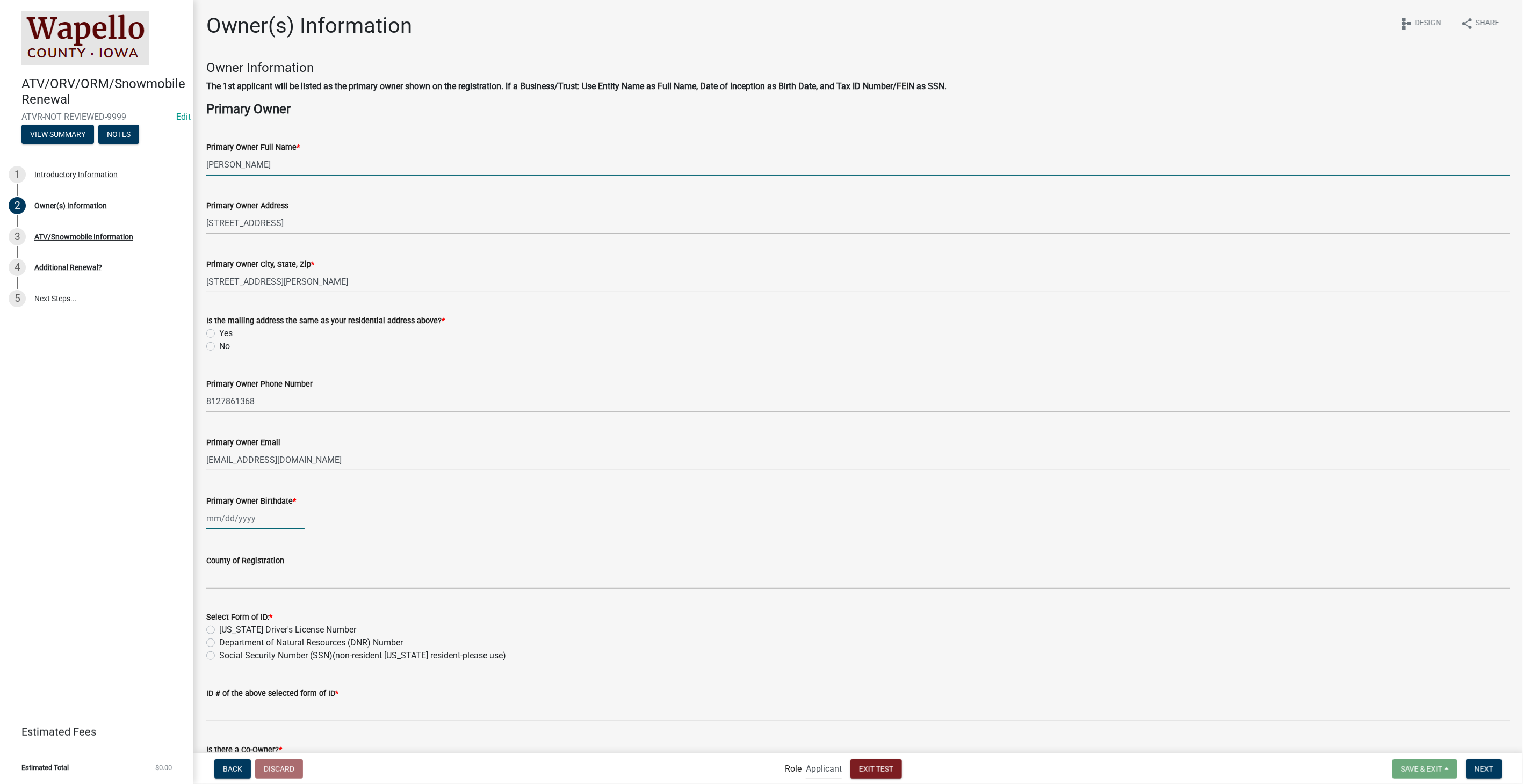
type input "[DATE]"
type input "IN"
type input "5555555505"
select select "10"
select select "2025"
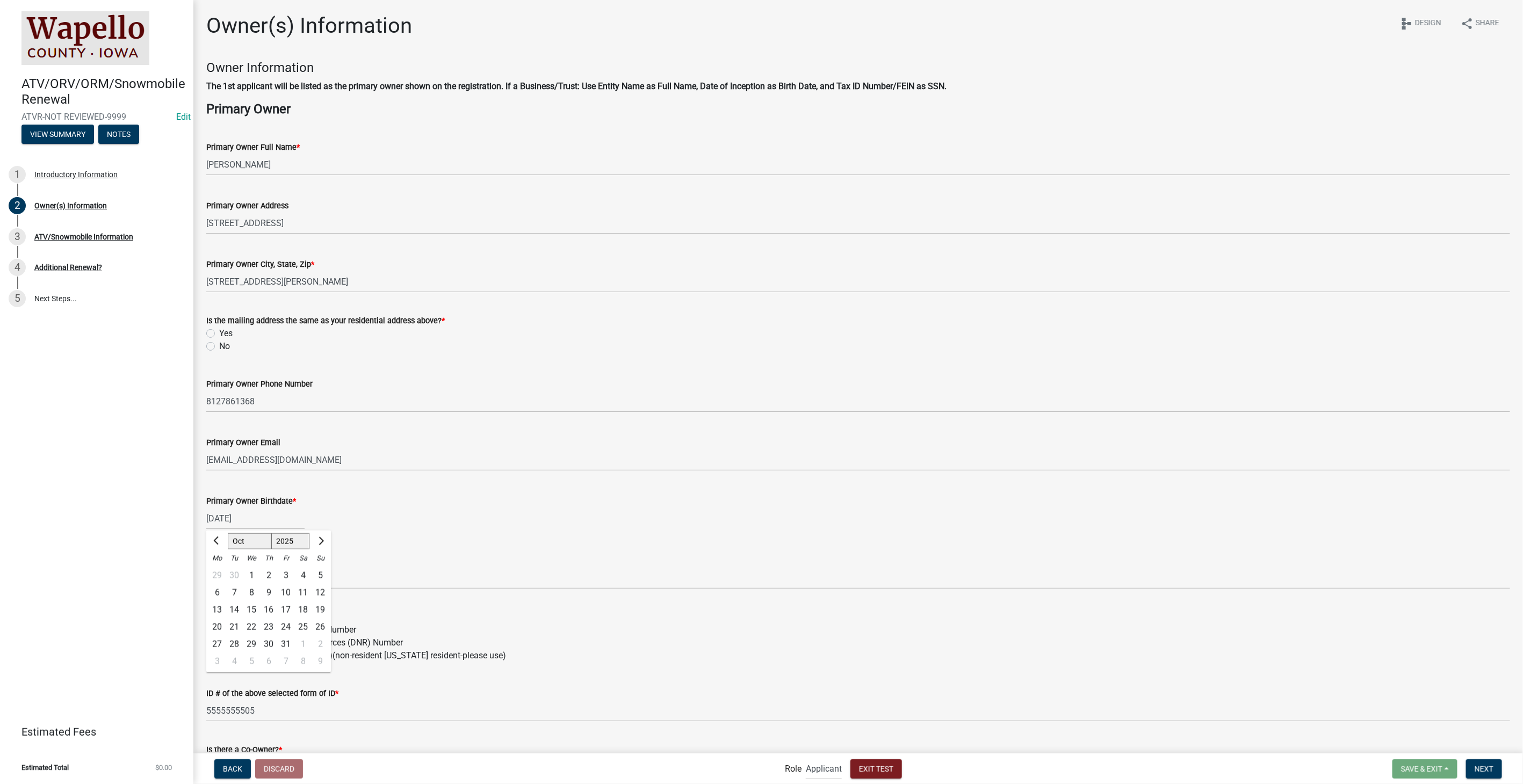
click at [219, 331] on label "Yes" at bounding box center [226, 334] width 14 height 13
click at [219, 331] on input "Yes" at bounding box center [223, 331] width 7 height 7
radio input "true"
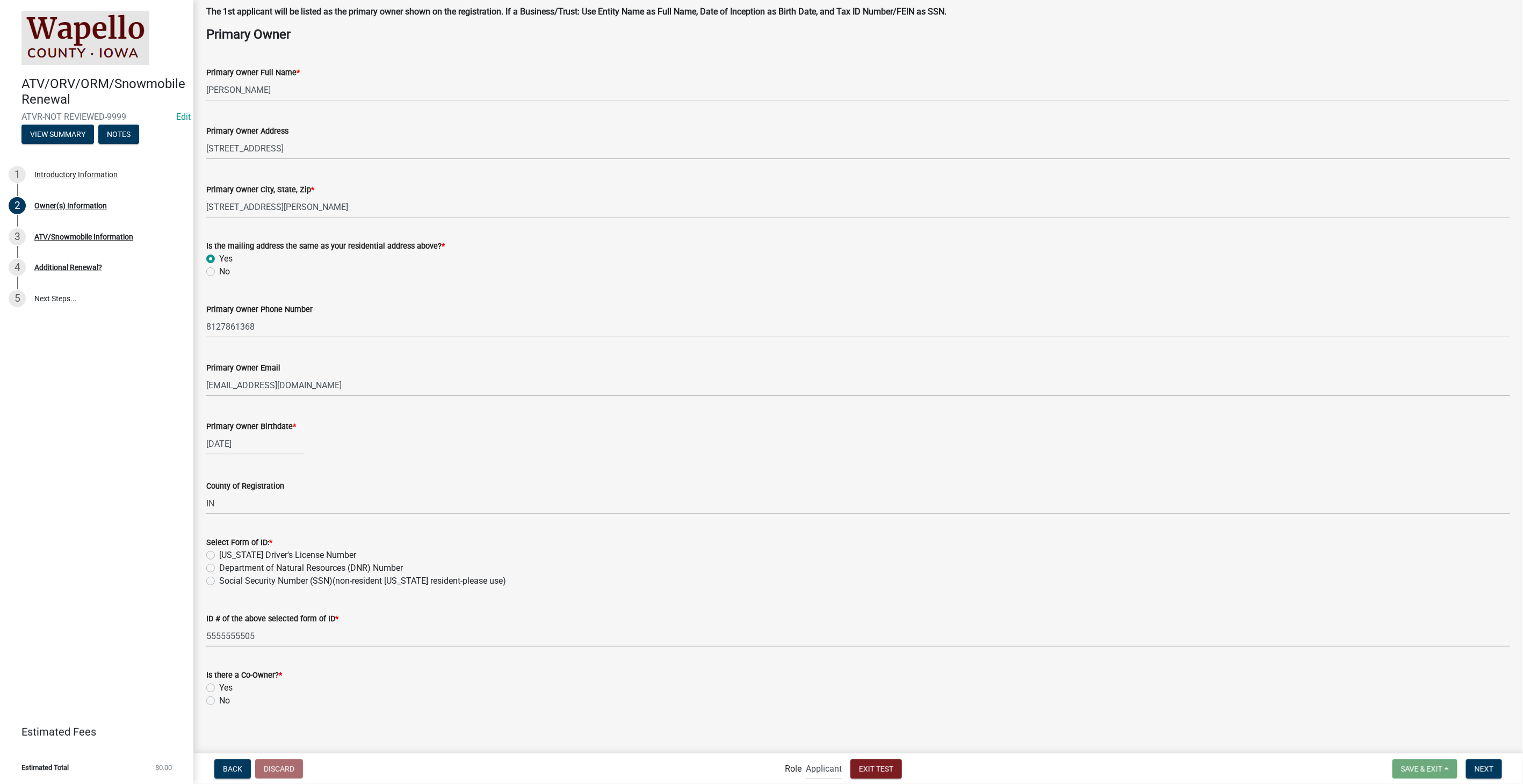
scroll to position [81, 0]
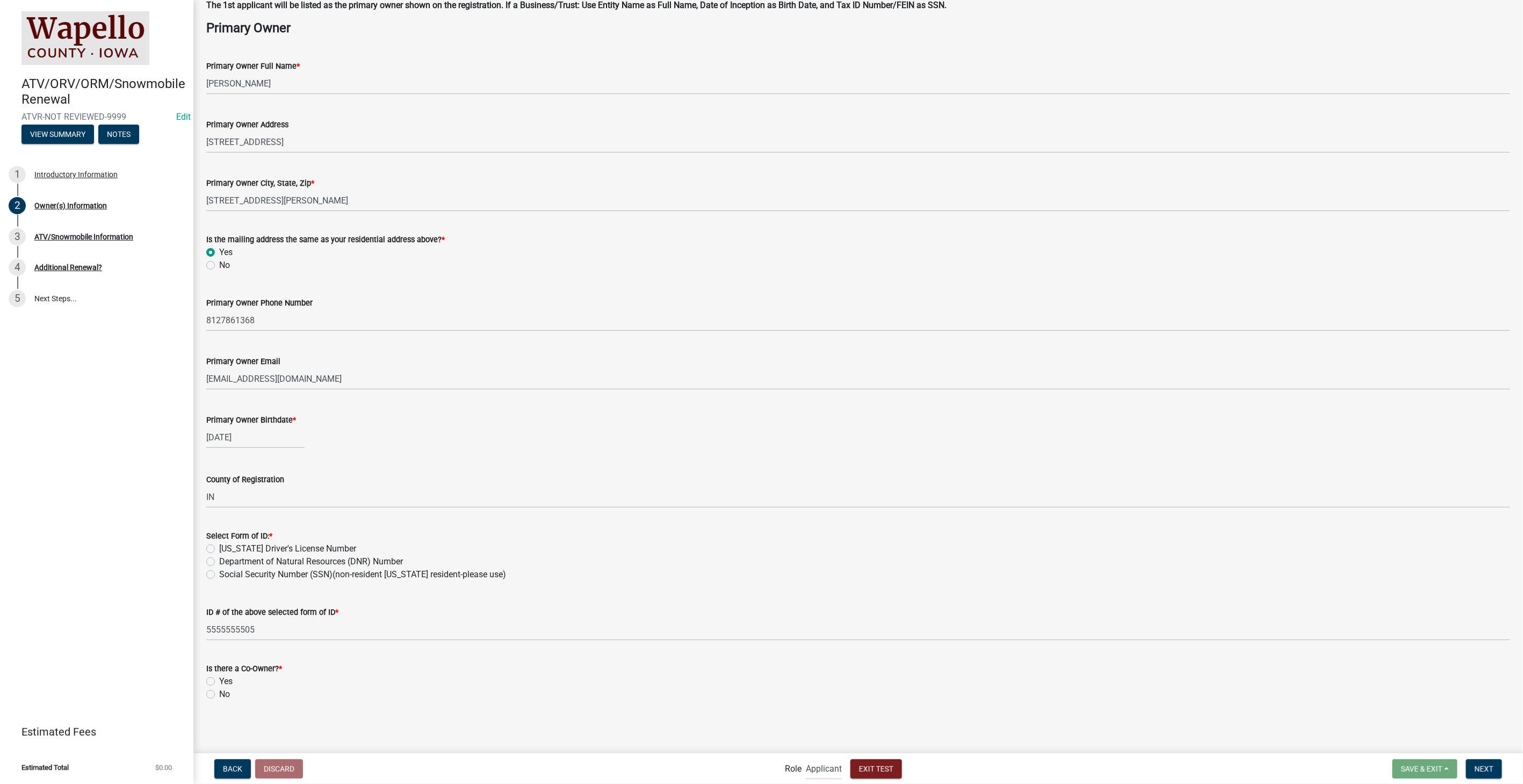
click at [219, 548] on label "[US_STATE] Driver's License Number" at bounding box center [288, 549] width 137 height 13
click at [219, 548] on input "[US_STATE] Driver's License Number" at bounding box center [223, 546] width 7 height 7
radio input "true"
click at [219, 692] on label "No" at bounding box center [225, 694] width 11 height 13
click at [219, 692] on input "No" at bounding box center [223, 691] width 7 height 7
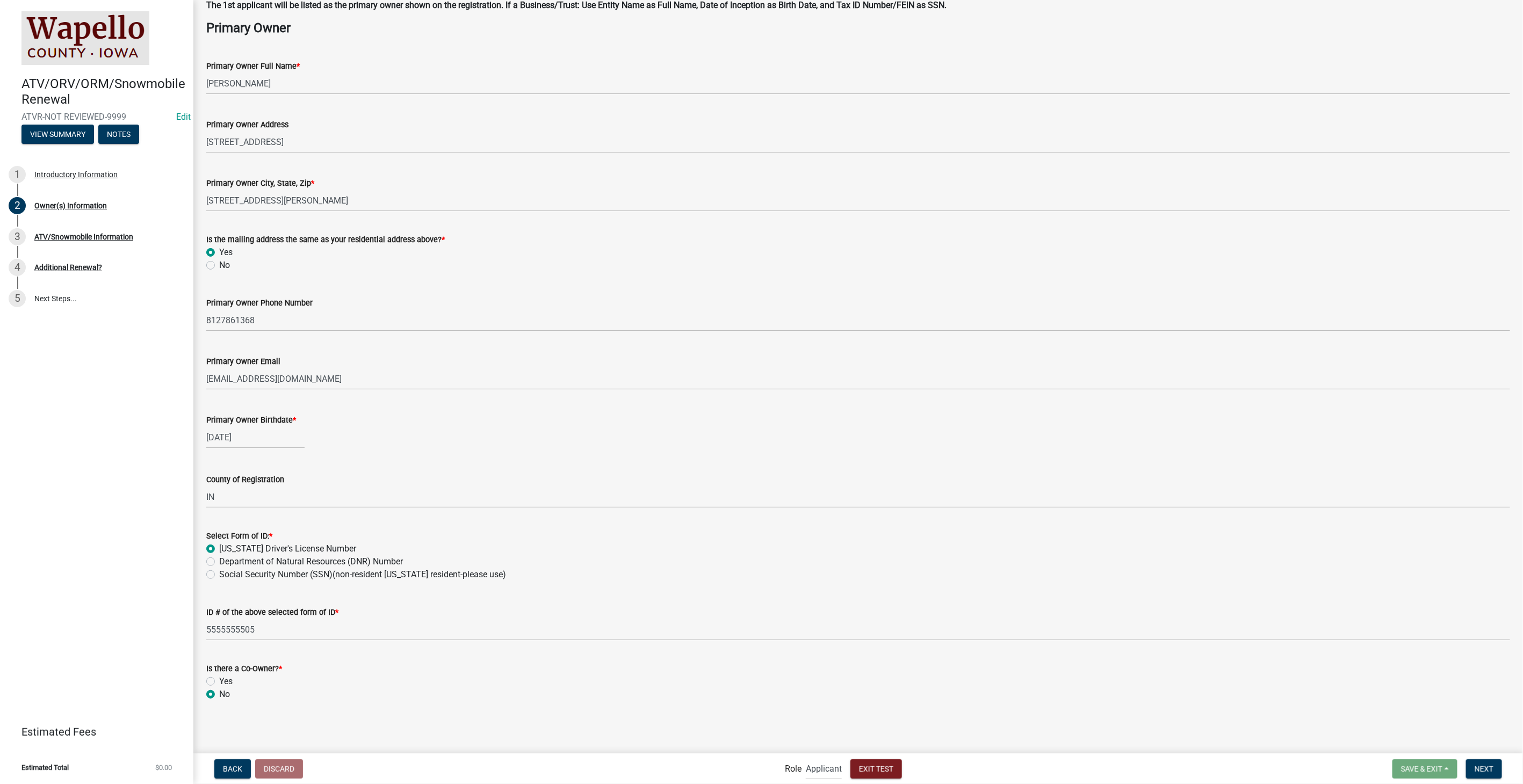
radio input "true"
click at [1480, 766] on span "Next" at bounding box center [1484, 769] width 19 height 8
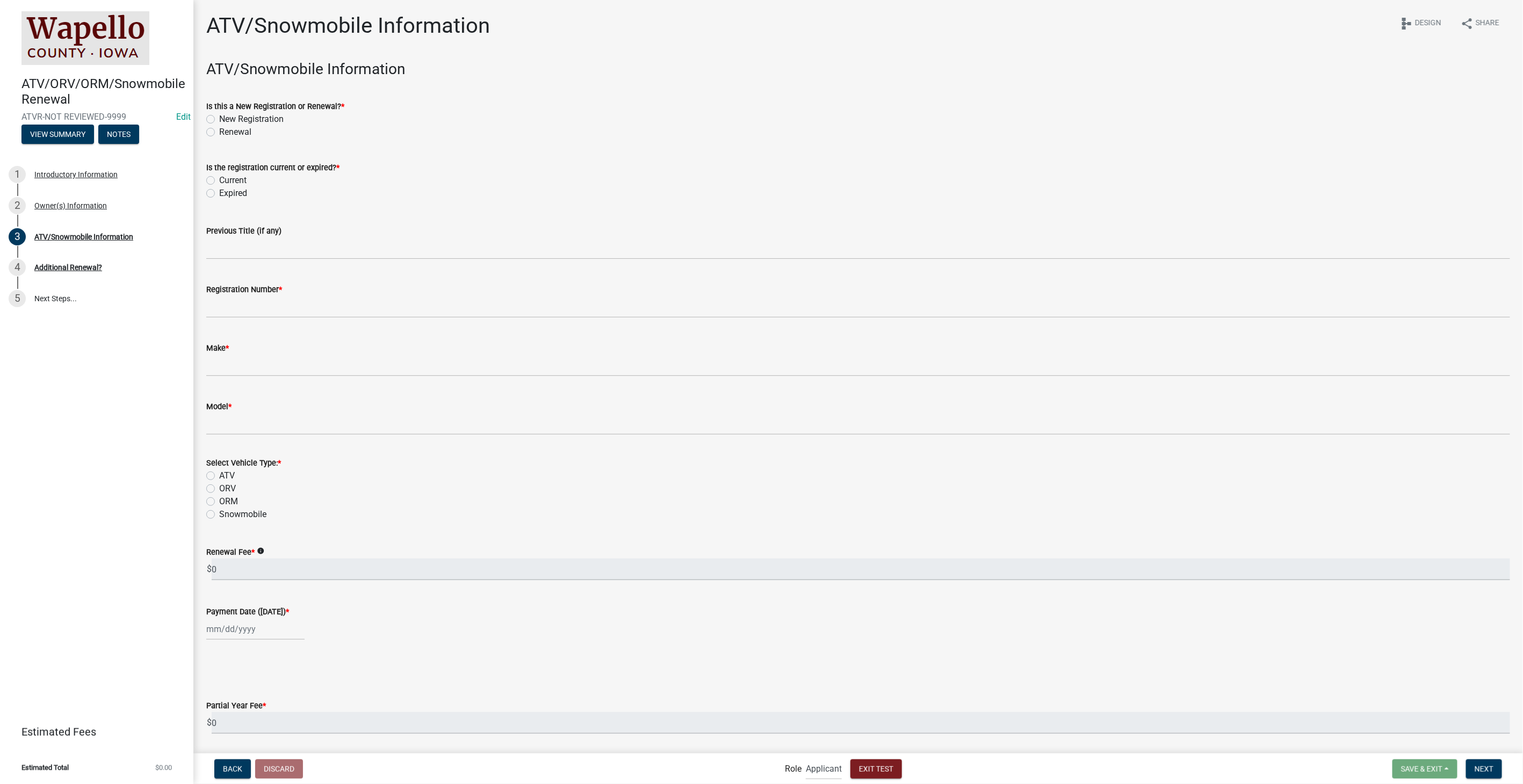
click at [219, 130] on label "Renewal" at bounding box center [235, 132] width 32 height 13
click at [219, 130] on input "Renewal" at bounding box center [223, 129] width 7 height 7
radio input "true"
click at [219, 179] on label "Current" at bounding box center [233, 180] width 27 height 13
click at [219, 179] on input "Current" at bounding box center [223, 177] width 7 height 7
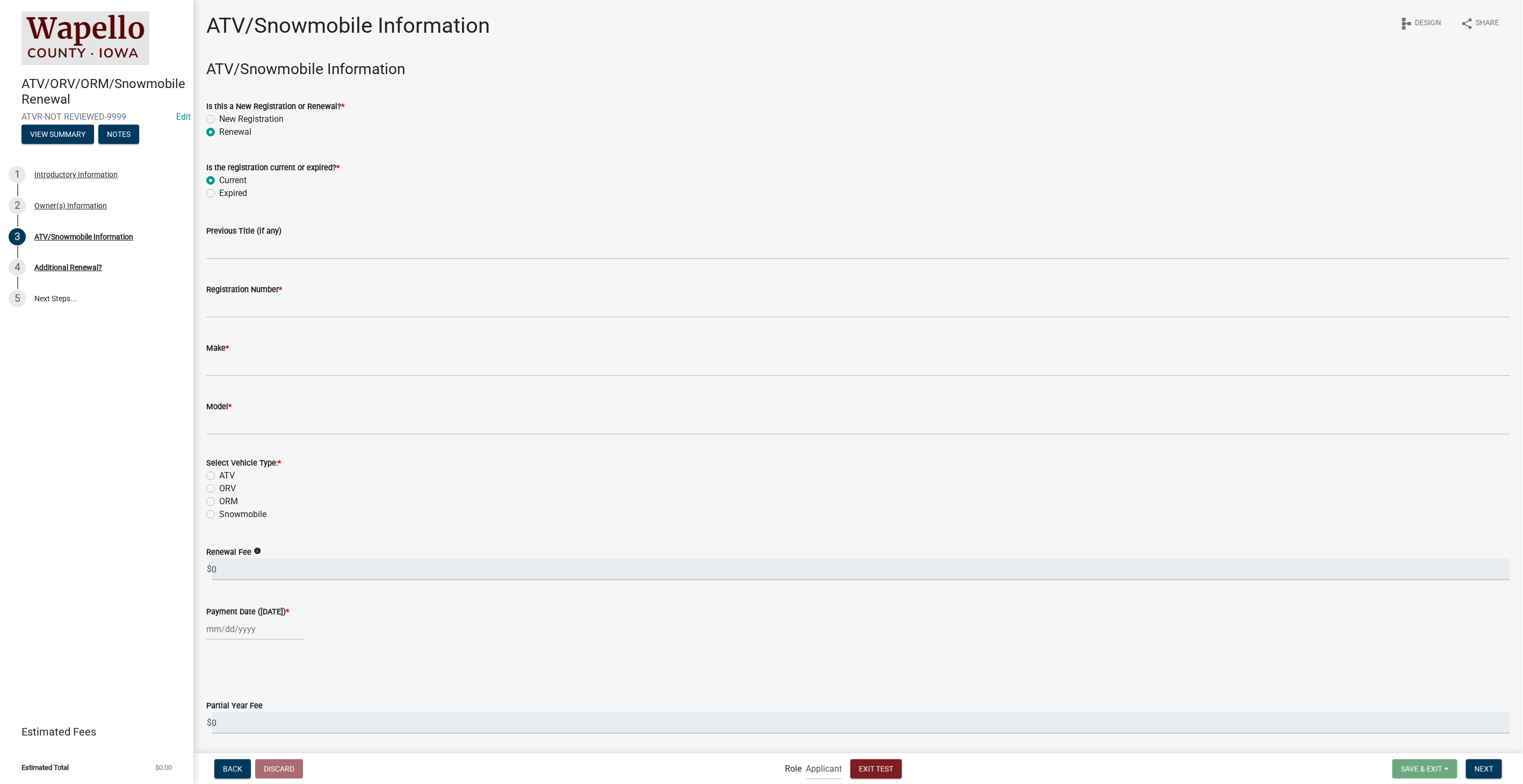
radio input "true"
click at [261, 311] on input "Registration Number *" at bounding box center [858, 307] width 1304 height 22
type input "WAIA-2023-452"
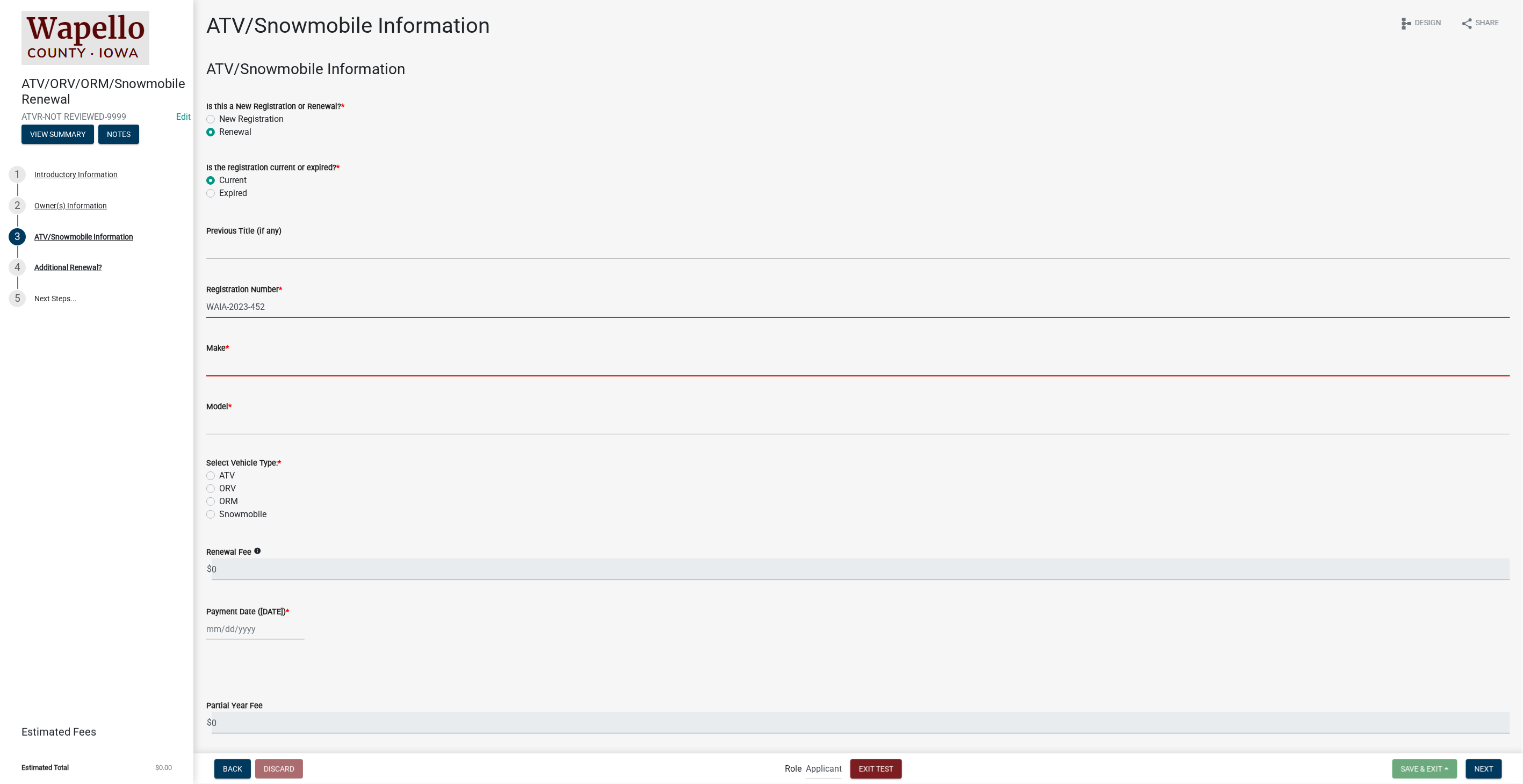
type input "vizio"
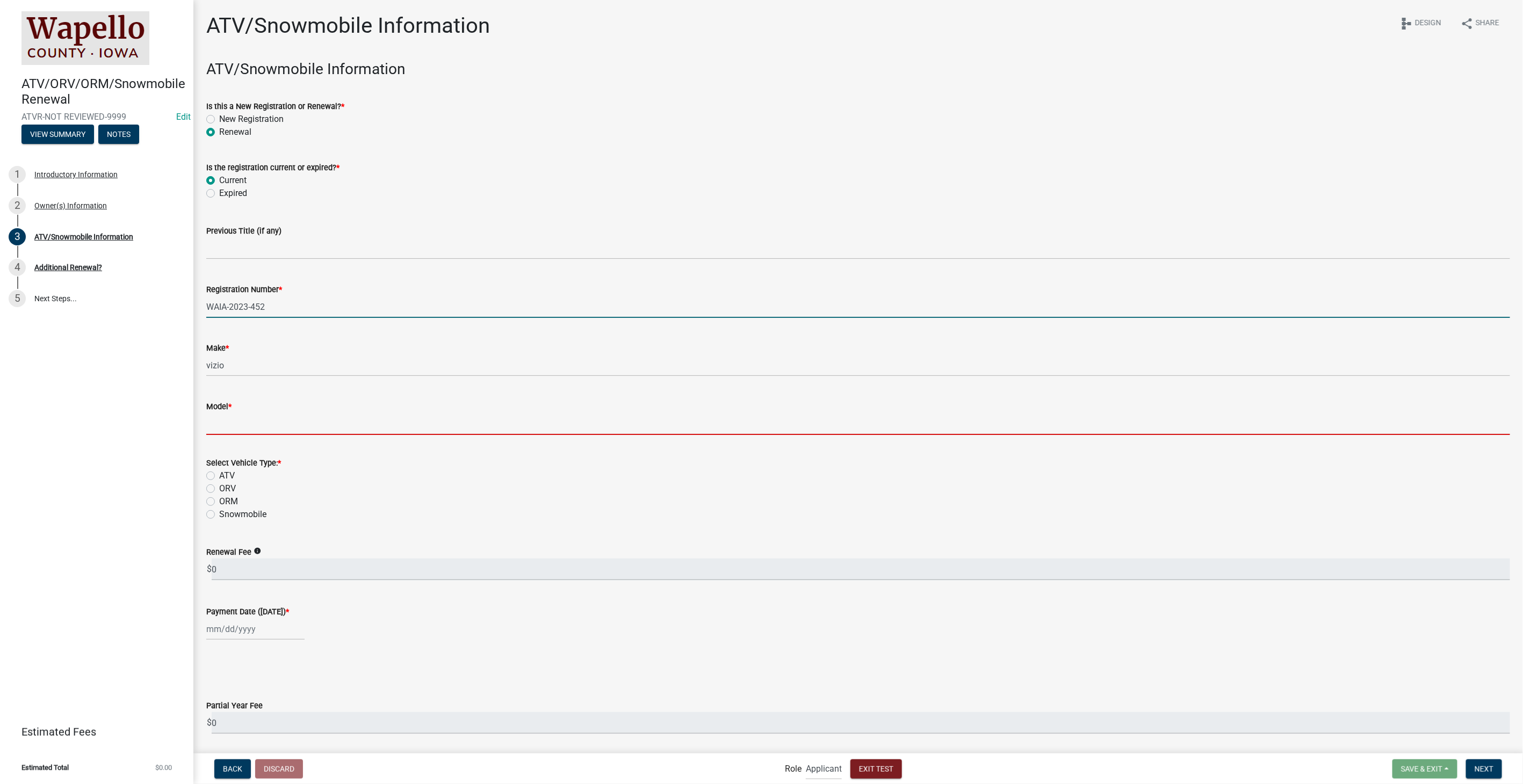
type input "yeet"
type input "01/01/2026"
select select "10"
select select "2025"
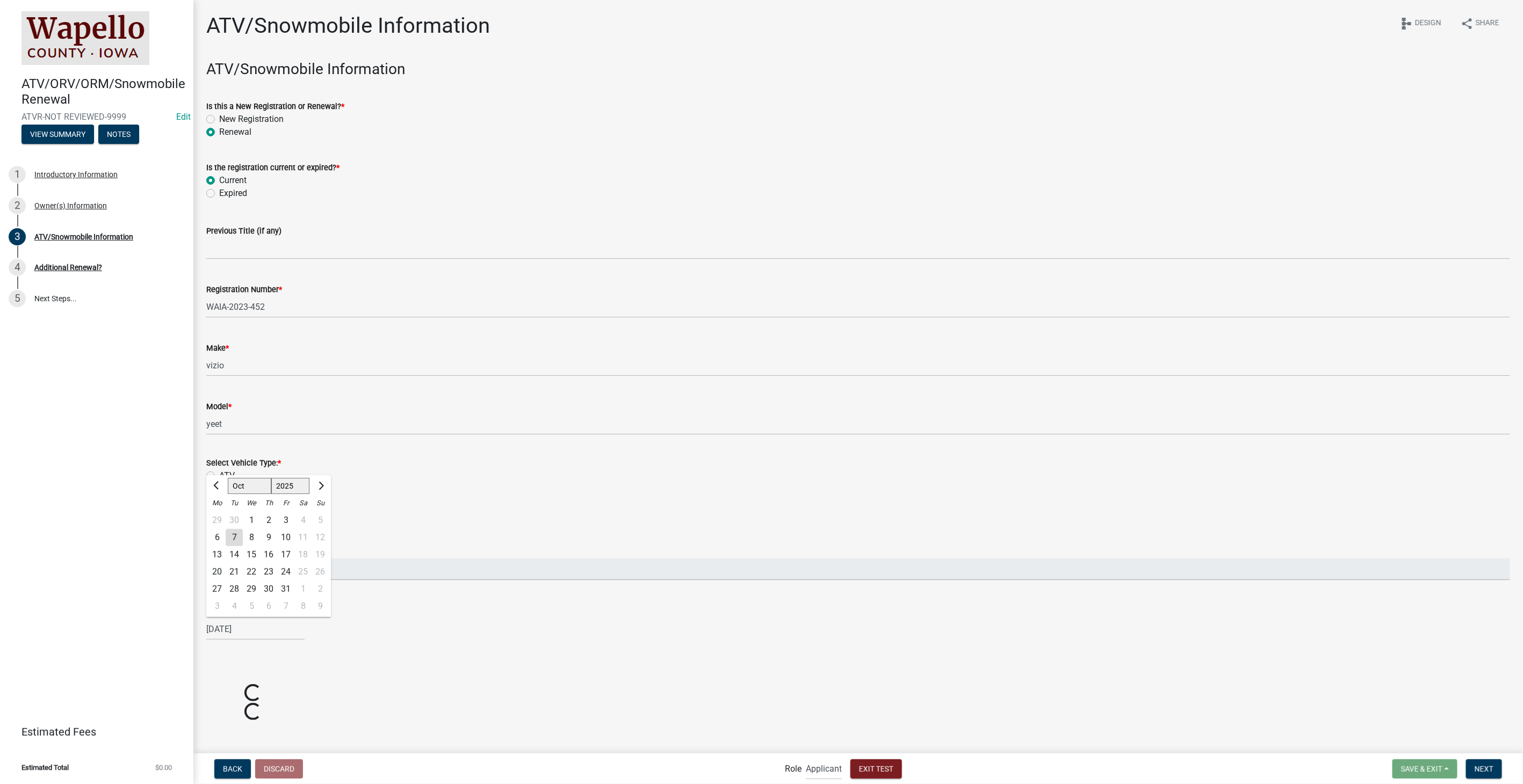
click at [419, 489] on div "ORV" at bounding box center [858, 489] width 1304 height 13
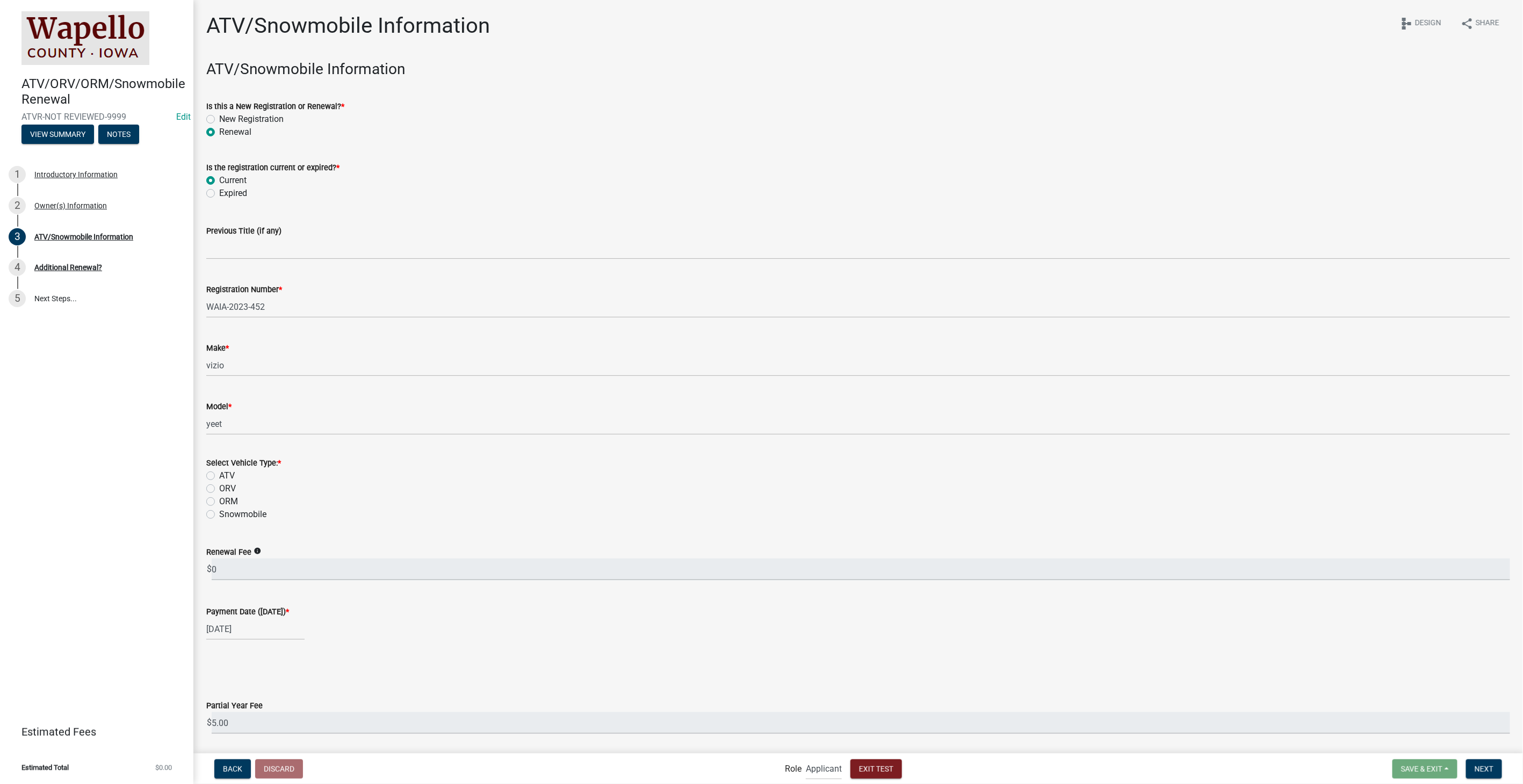
click at [219, 479] on label "ATV" at bounding box center [227, 476] width 15 height 13
click at [219, 476] on input "ATV" at bounding box center [223, 473] width 7 height 7
radio input "true"
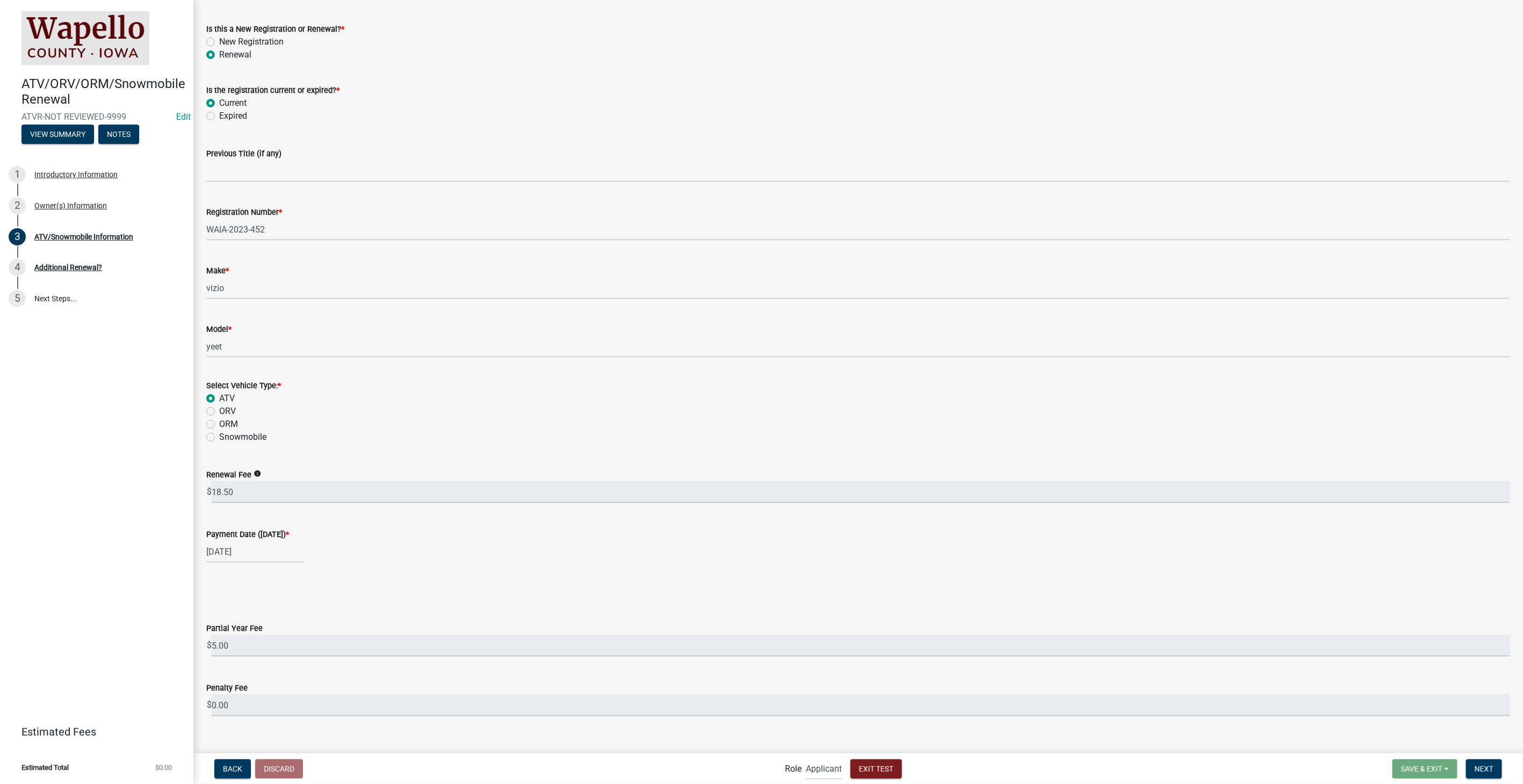
scroll to position [93, 0]
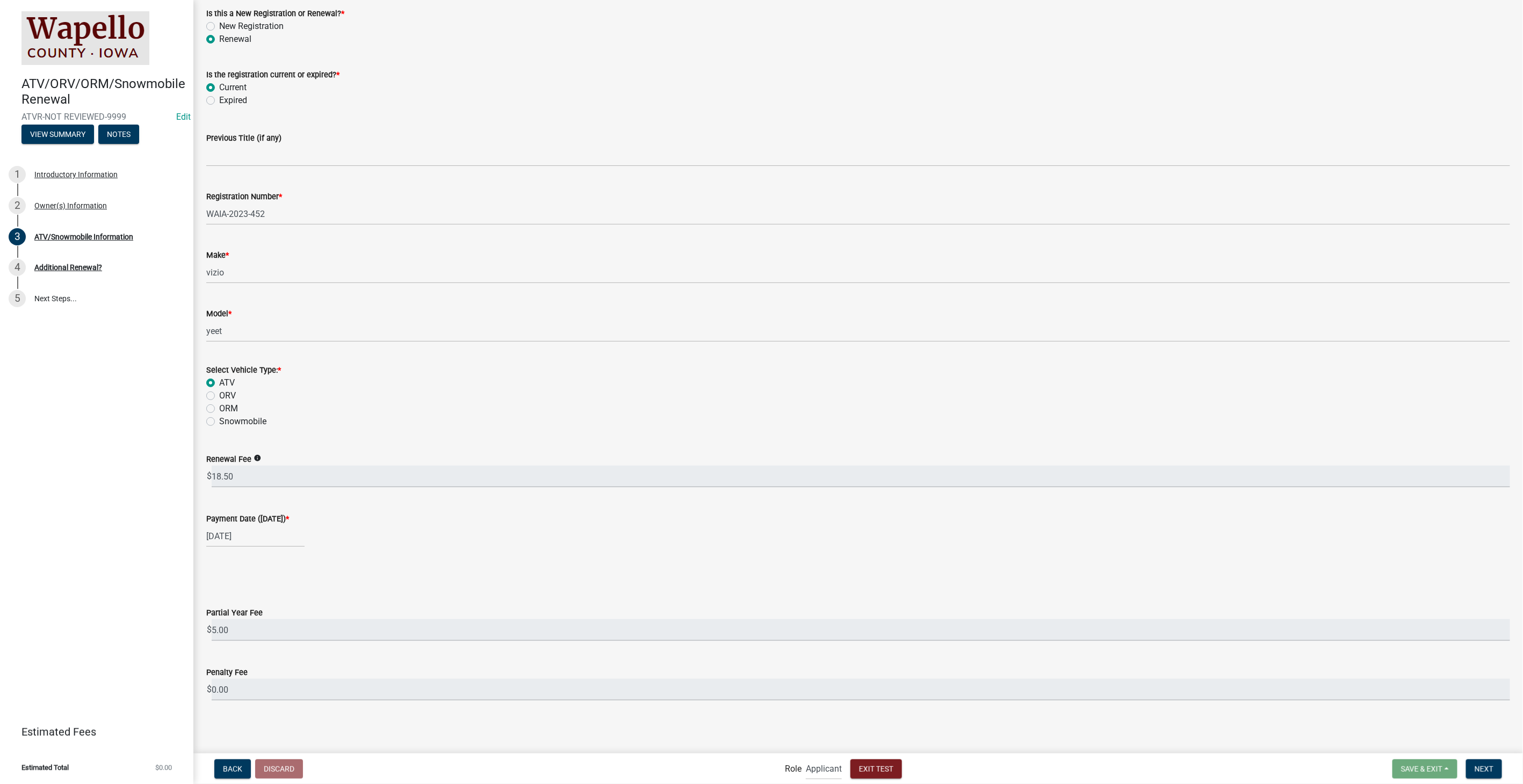
click at [286, 540] on div "01/01/2026" at bounding box center [256, 536] width 98 height 22
select select "2026"
click at [212, 557] on button "Previous month" at bounding box center [217, 559] width 13 height 17
click at [235, 659] on div "30" at bounding box center [234, 661] width 17 height 17
click at [270, 539] on div "12/30/2025 Jan Feb Mar Apr May Jun Jul Aug Sep Oct Nov Dec 1525 1526 1527 1528 …" at bounding box center [256, 536] width 98 height 22
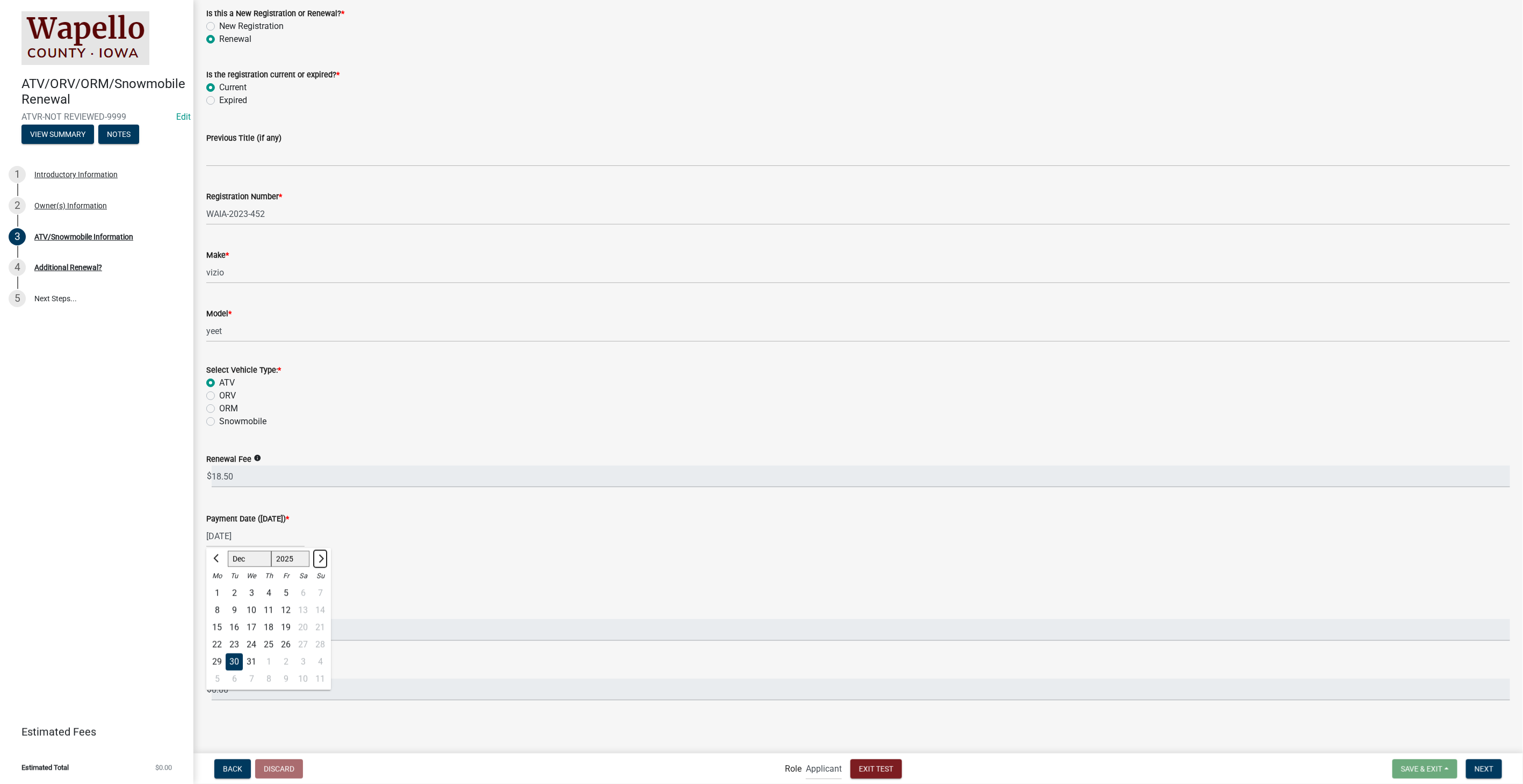
click at [322, 556] on span "Next month" at bounding box center [320, 559] width 8 height 8
click at [285, 591] on div "2" at bounding box center [285, 592] width 17 height 17
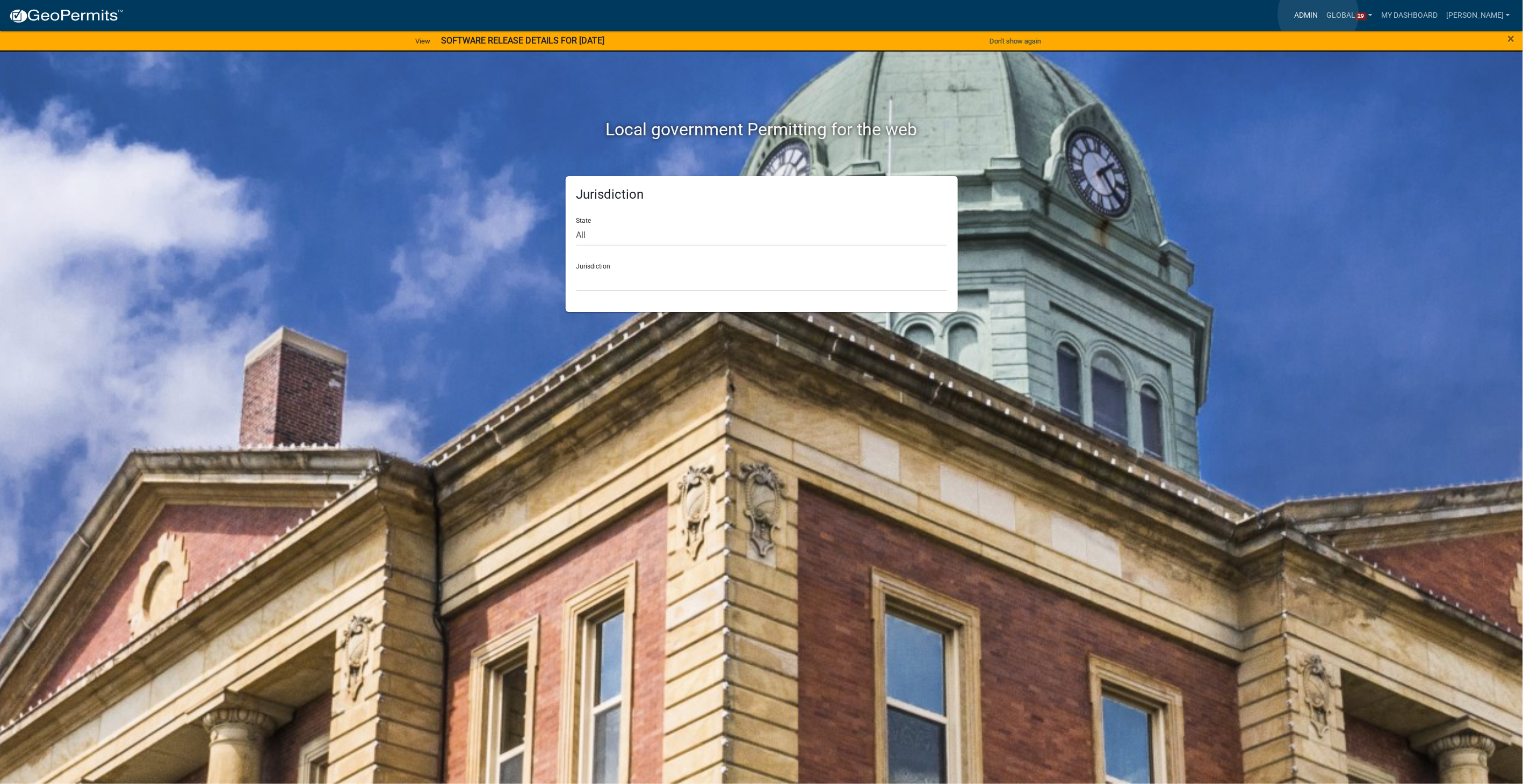
click at [1318, 14] on link "Admin" at bounding box center [1307, 15] width 32 height 20
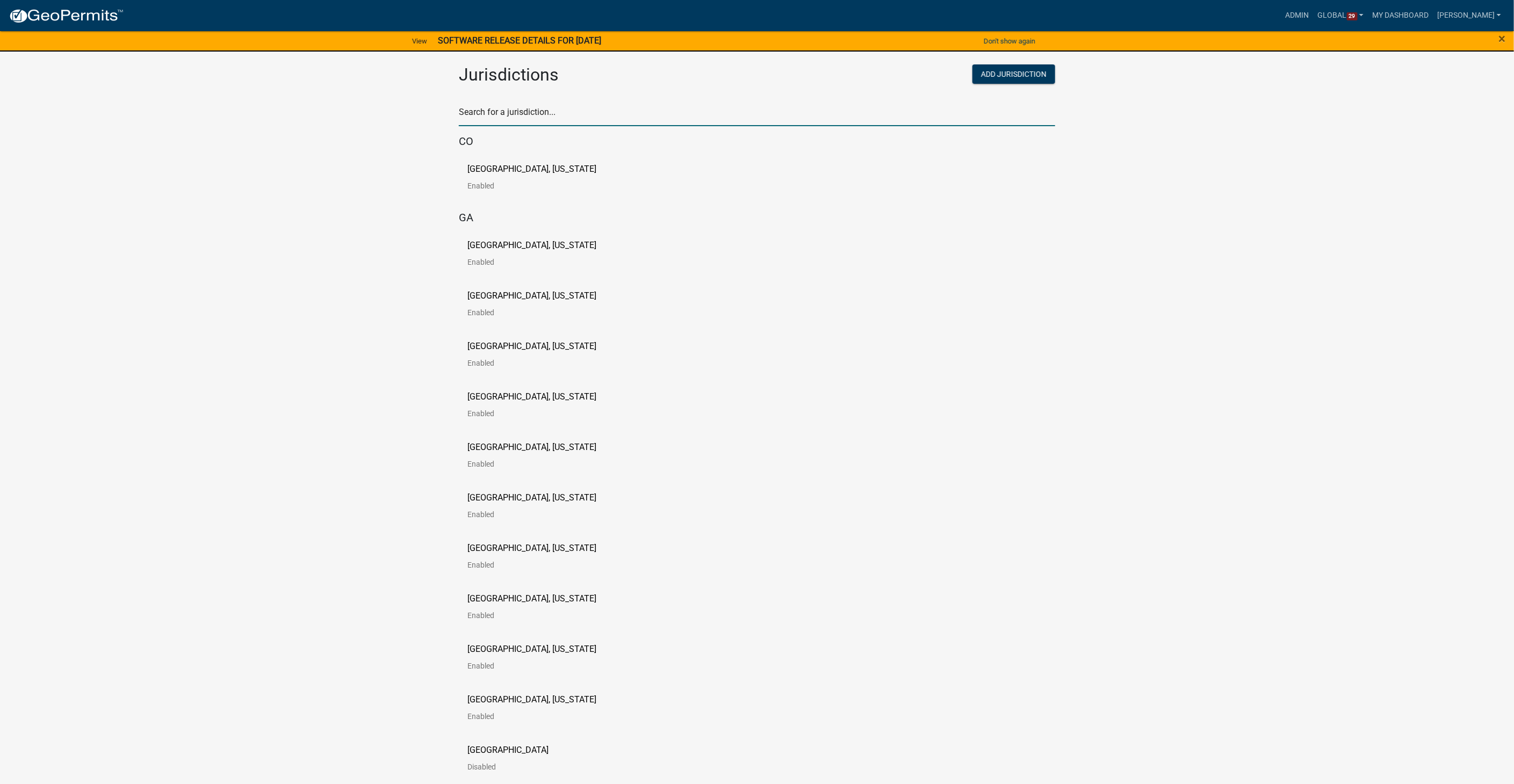
click at [538, 108] on input "text" at bounding box center [757, 115] width 596 height 22
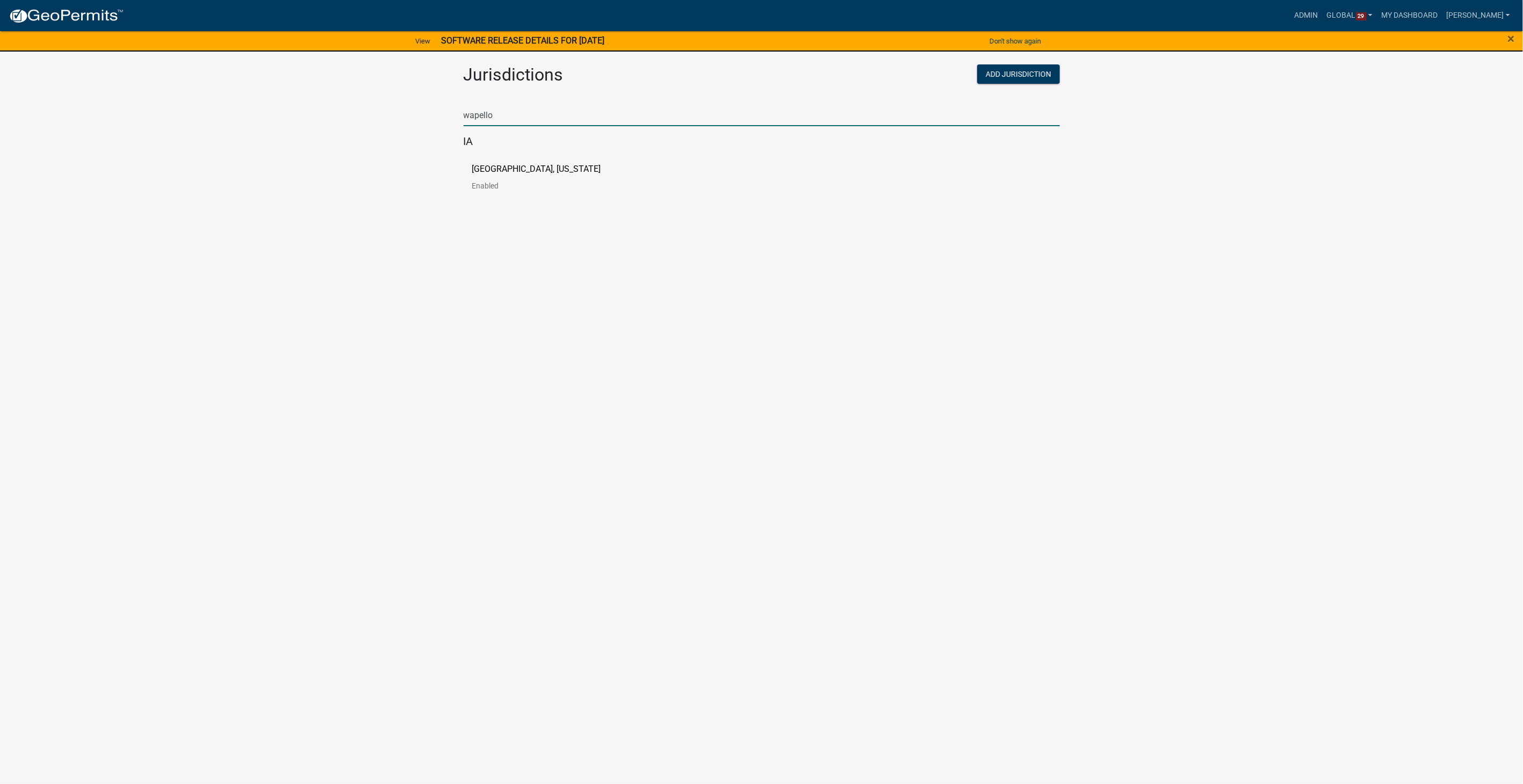
type input "wapello"
click at [476, 172] on p "[GEOGRAPHIC_DATA], [US_STATE]" at bounding box center [536, 169] width 129 height 8
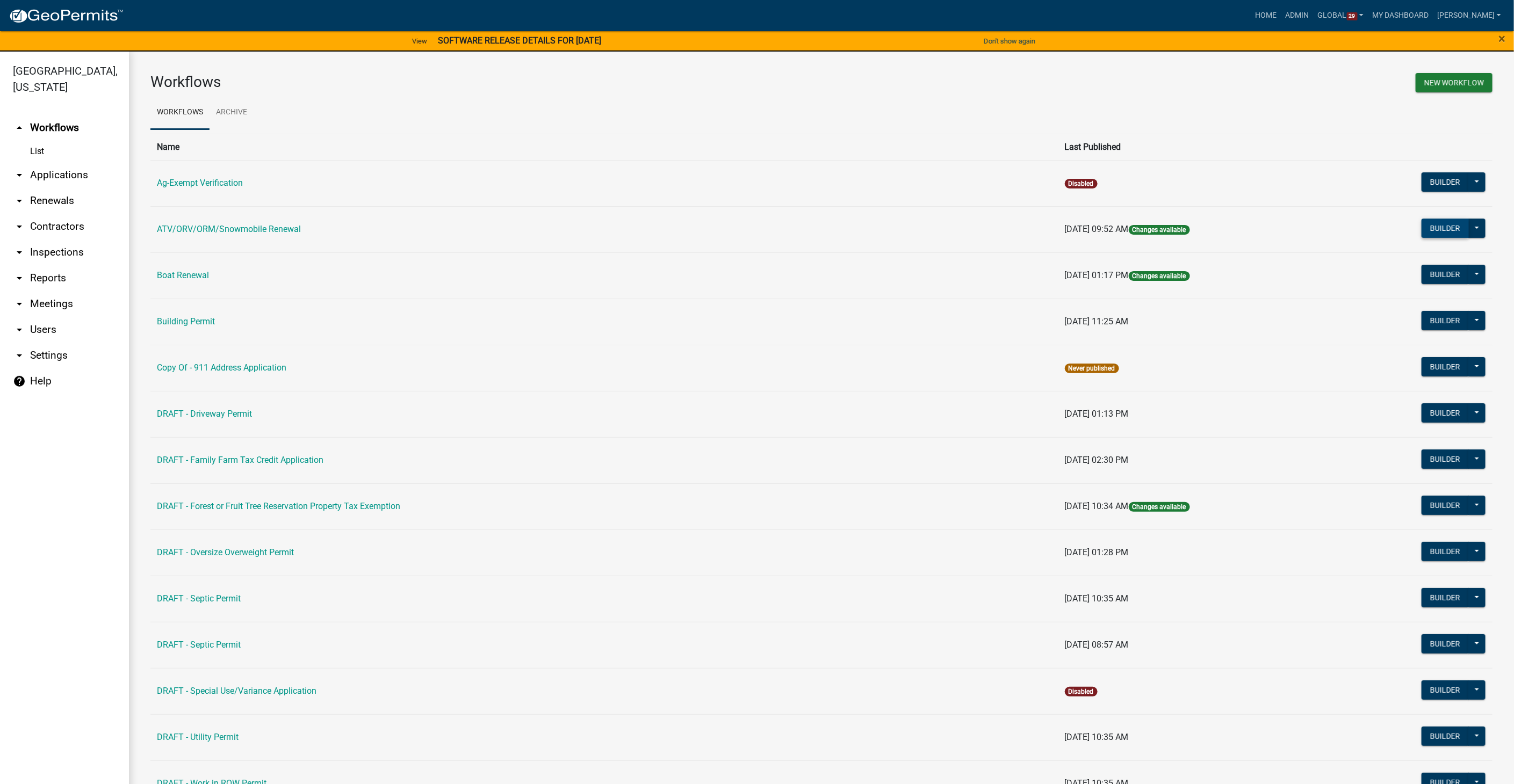
click at [1436, 230] on button "Builder" at bounding box center [1445, 228] width 47 height 20
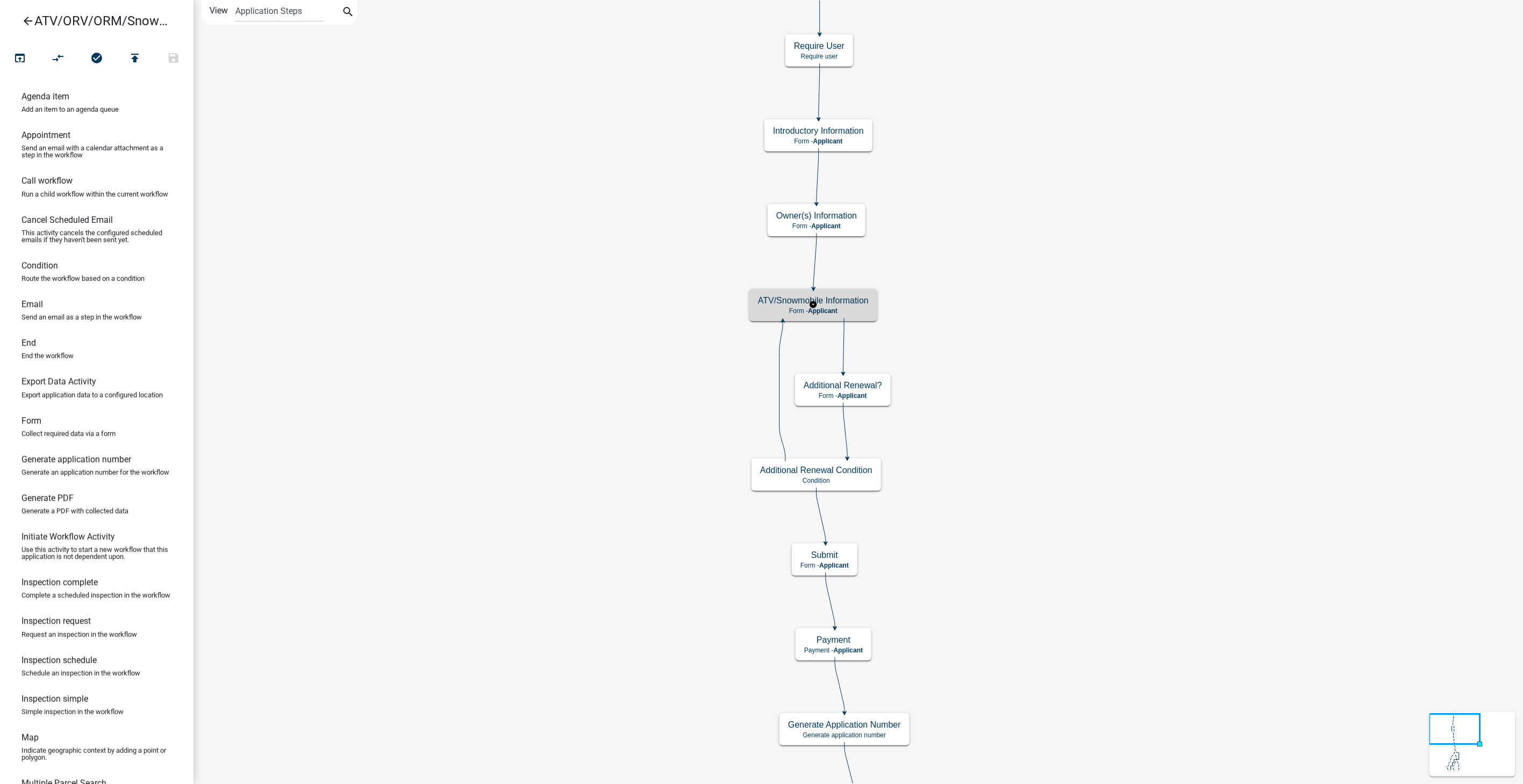
click at [846, 312] on p "Form - Applicant" at bounding box center [813, 311] width 111 height 8
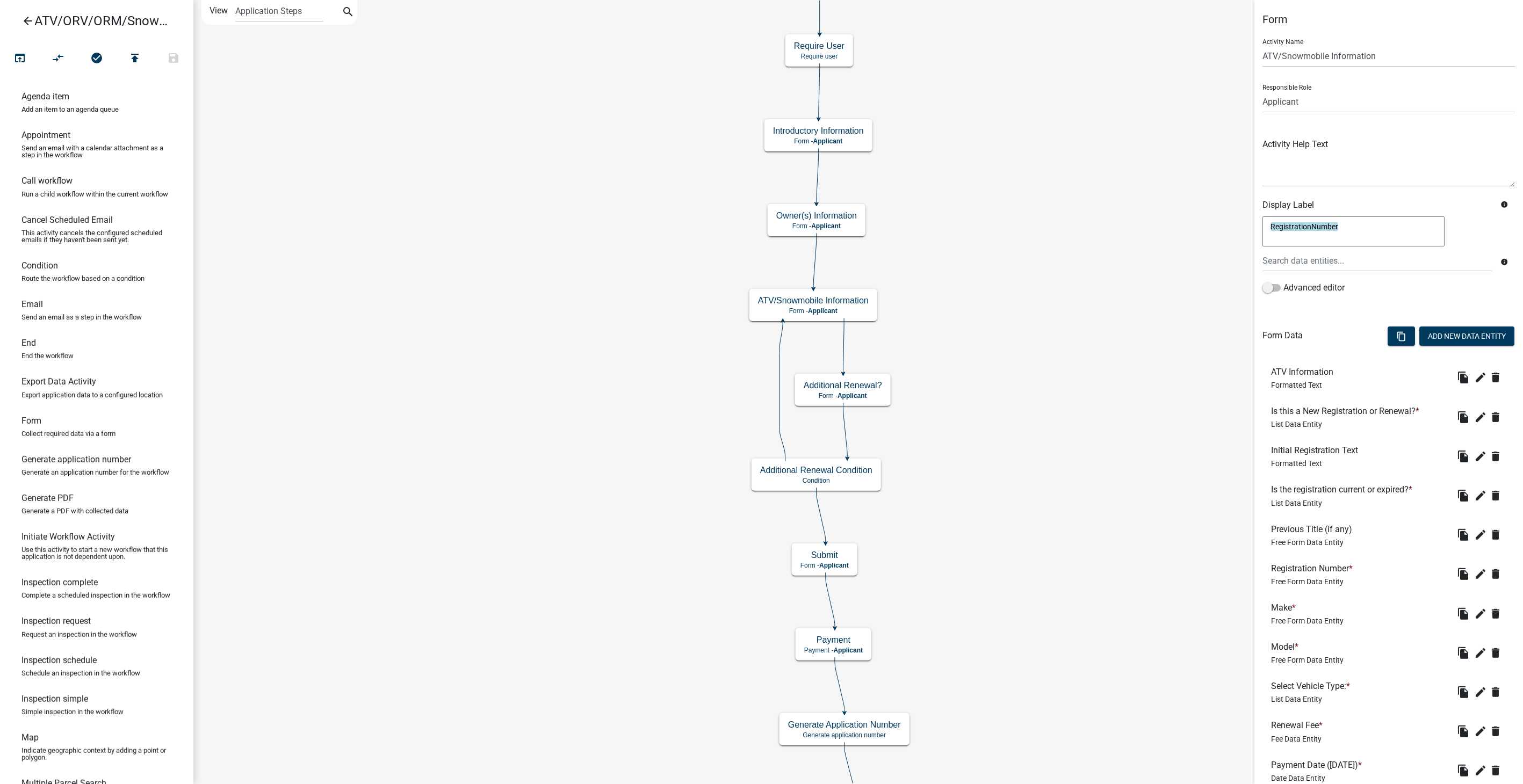
scroll to position [312, 0]
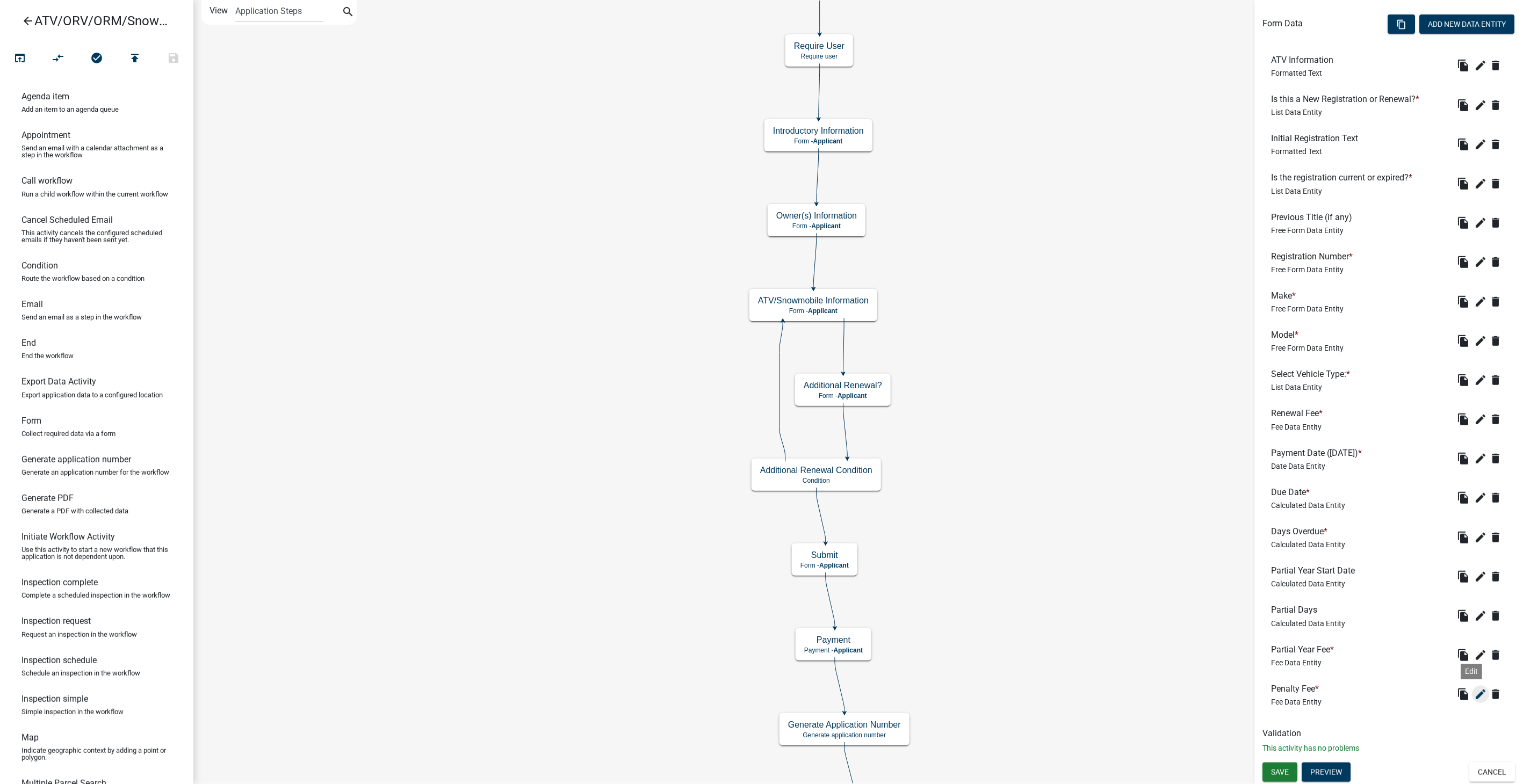
click at [1474, 696] on icon "edit" at bounding box center [1480, 694] width 13 height 13
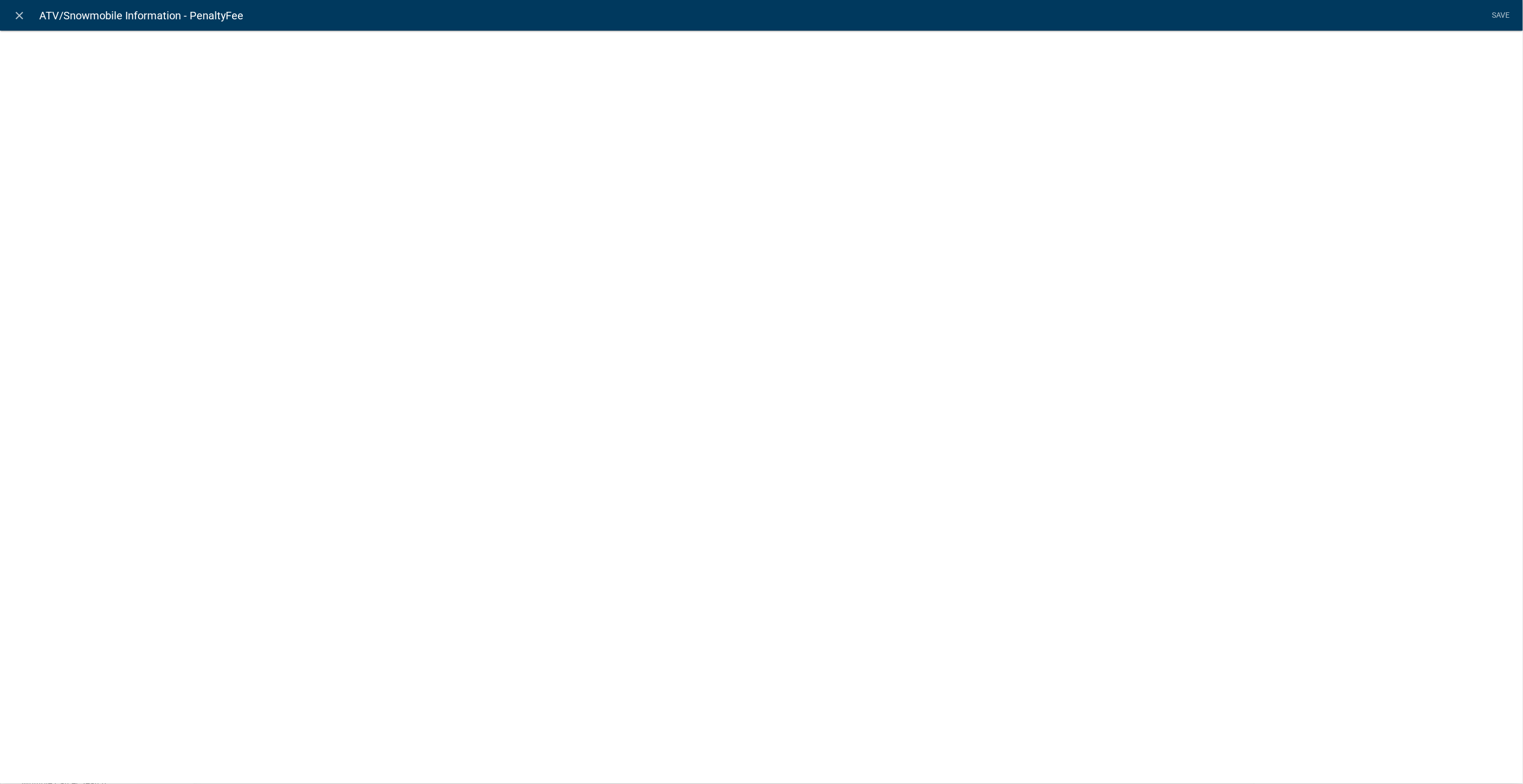
select select "fee"
select select "258b736f-576f-4325-a78c-fcdf45871ca8"
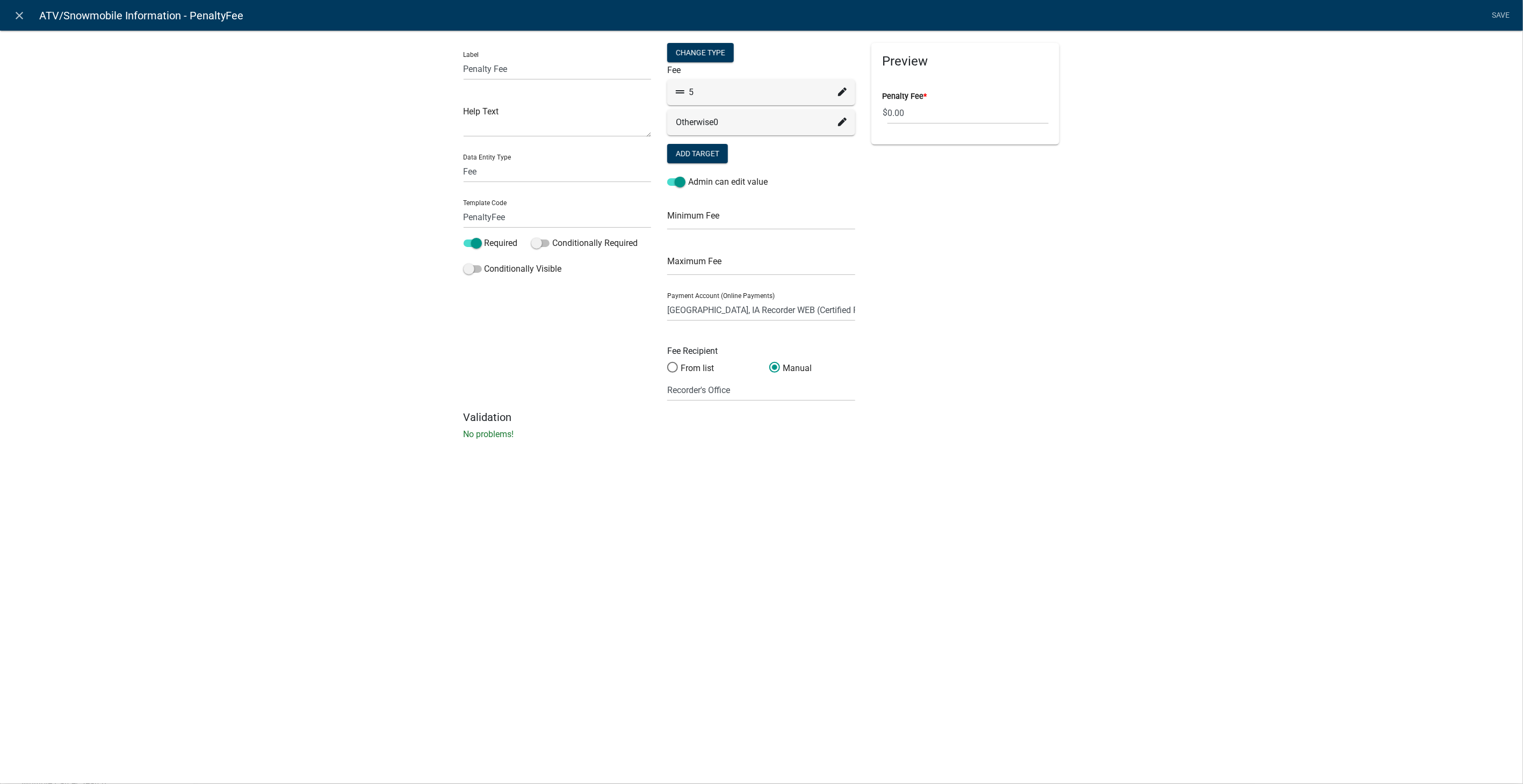
click at [844, 88] on icon at bounding box center [842, 92] width 8 height 8
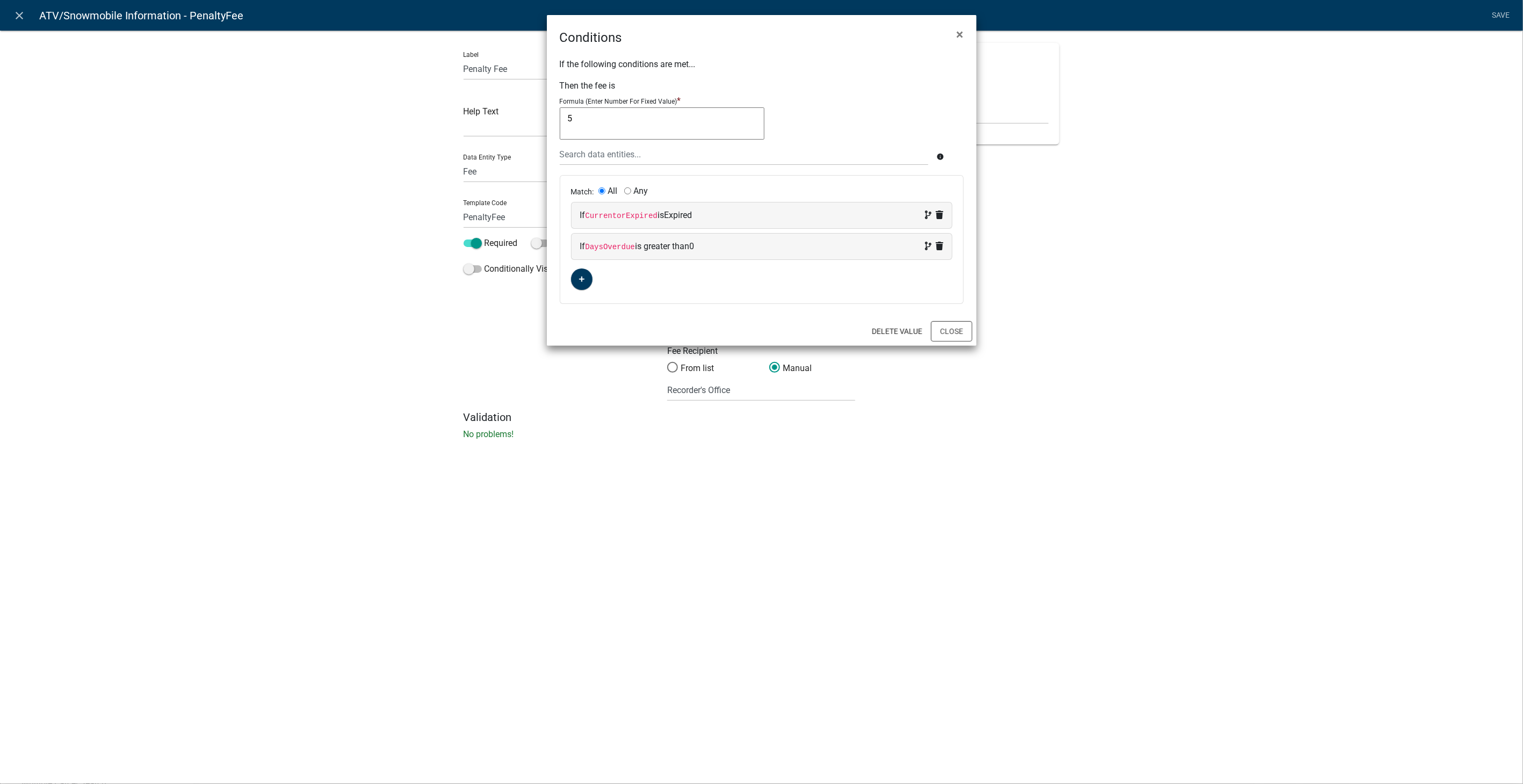
click at [727, 213] on div "If CurrentorExpired is Expired" at bounding box center [762, 215] width 363 height 13
select select "21: CurrentorExpired"
select select "1: Expired"
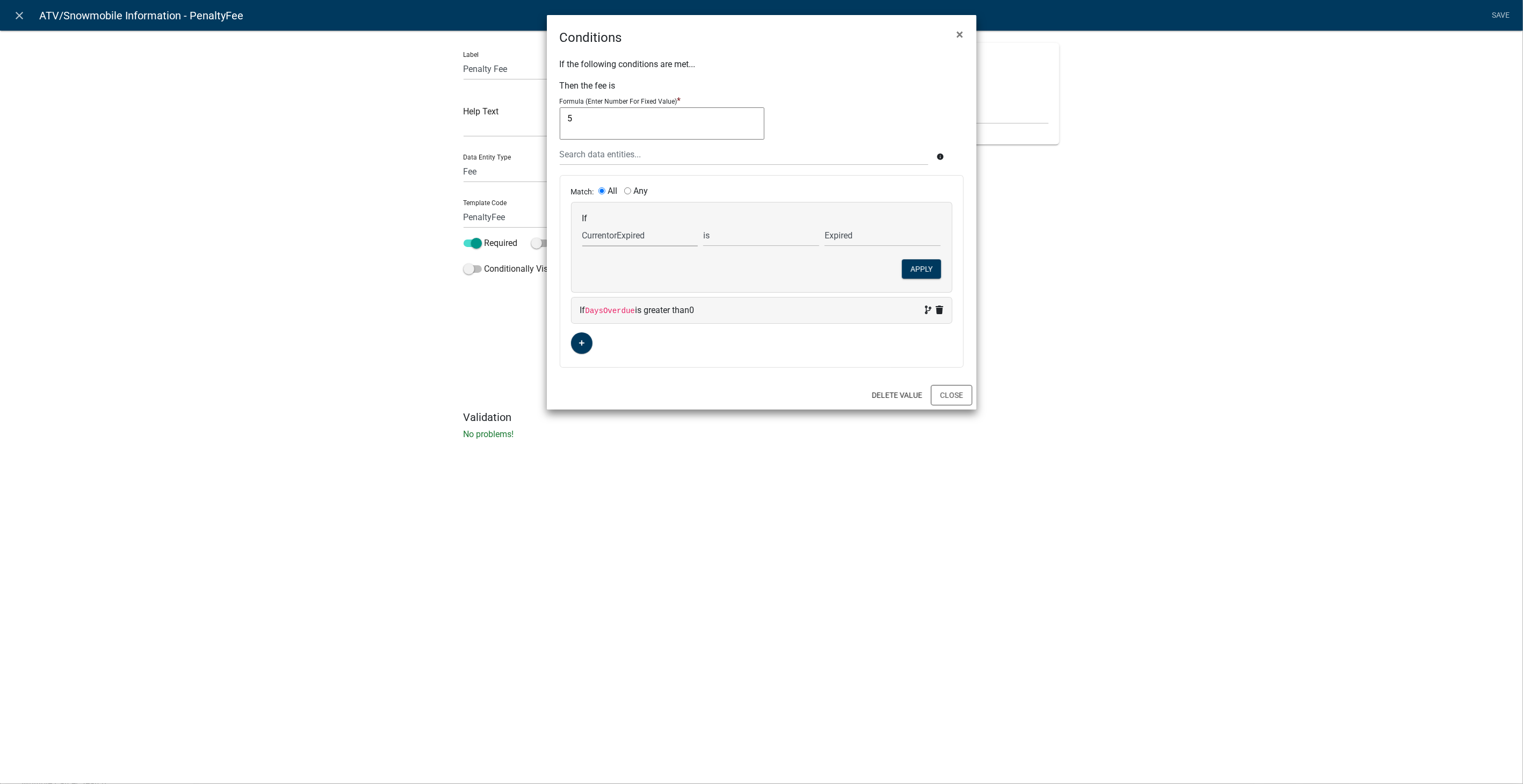
click at [629, 237] on select "Choose... ActiveRegistrationExpDate AdditionalRenewalYN ALL_FEE_RECIPIENTS APPL…" at bounding box center [641, 235] width 116 height 22
select select "39: PARENT_APPLICATION_STATUS"
click at [582, 225] on select "Choose... ActiveRegistrationExpDate AdditionalRenewalYN ALL_FEE_RECIPIENTS APPL…" at bounding box center [641, 235] width 116 height 22
select select "2: Completed"
click at [857, 233] on select "Completed In Progress Rejected" at bounding box center [882, 235] width 116 height 22
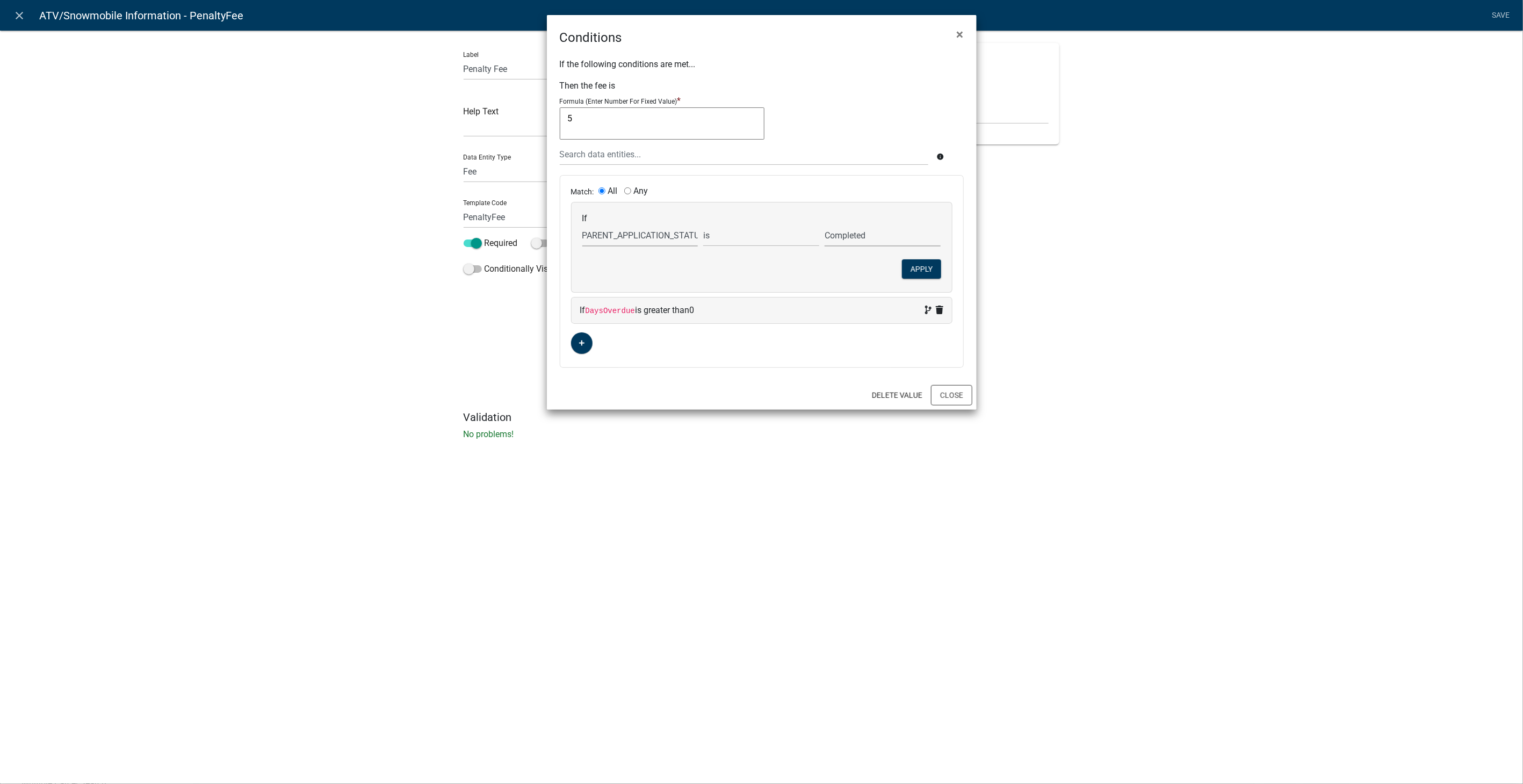
click at [661, 237] on select "Choose... ActiveRegistrationExpDate AdditionalRenewalYN ALL_FEE_RECIPIENTS APPL…" at bounding box center [641, 235] width 116 height 22
select select "15: APPLICATION_STATUS"
click at [582, 225] on select "Choose... ActiveRegistrationExpDate AdditionalRenewalYN ALL_FEE_RECIPIENTS APPL…" at bounding box center [641, 235] width 116 height 22
select select "5: Completed"
click at [849, 237] on select "Completed In Progress Rejected" at bounding box center [882, 235] width 116 height 22
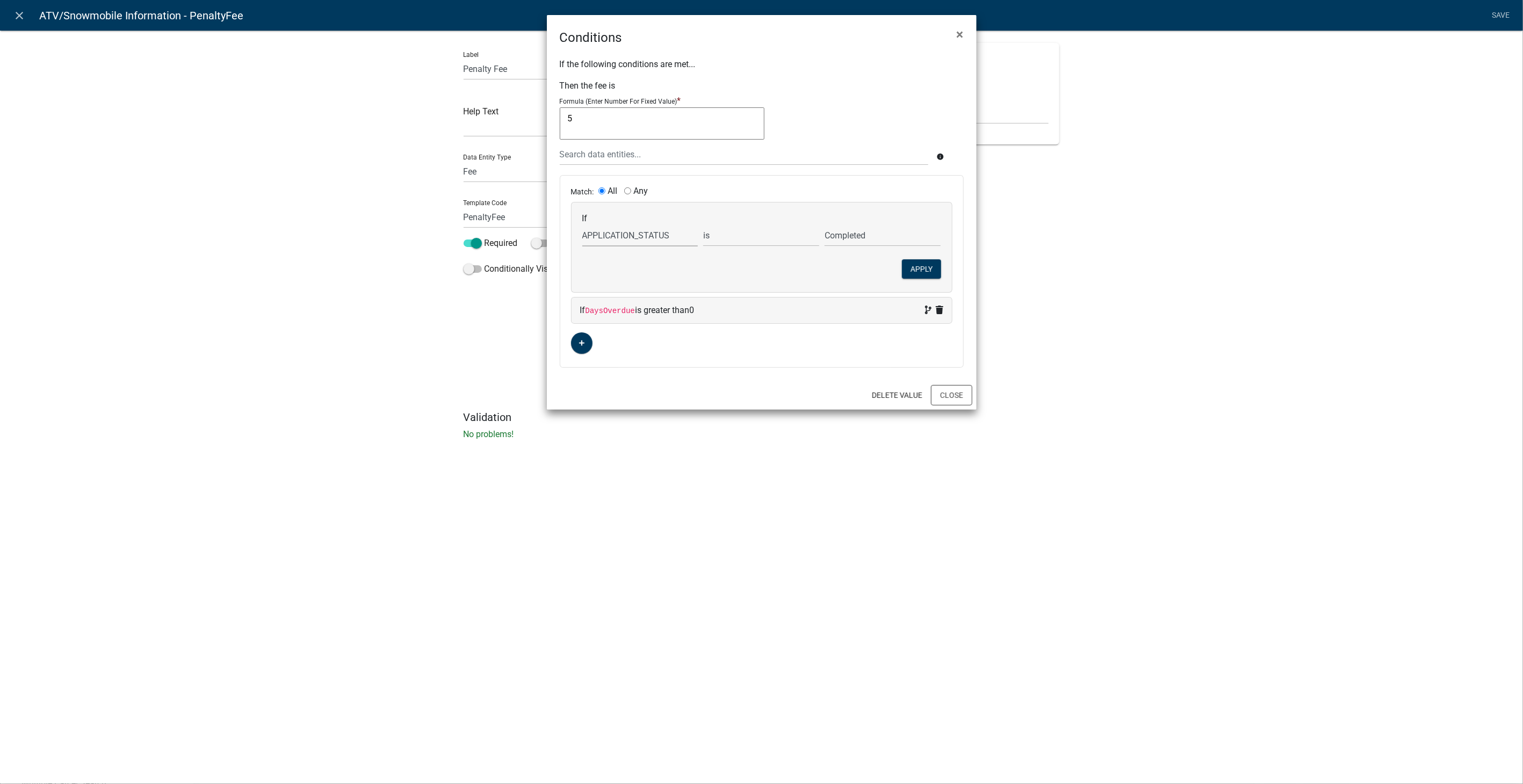
click at [603, 241] on select "Choose... ActiveRegistrationExpDate AdditionalRenewalYN ALL_FEE_RECIPIENTS APPL…" at bounding box center [641, 235] width 116 height 22
select select "1: ActiveRegistrationExpDate"
click at [582, 225] on select "Choose... ActiveRegistrationExpDate AdditionalRenewalYN ALL_FEE_RECIPIENTS APPL…" at bounding box center [641, 235] width 116 height 22
click at [862, 241] on input "Expired" at bounding box center [882, 235] width 116 height 22
click at [630, 237] on select "Choose... ActiveRegistrationExpDate AdditionalRenewalYN ALL_FEE_RECIPIENTS APPL…" at bounding box center [641, 235] width 116 height 22
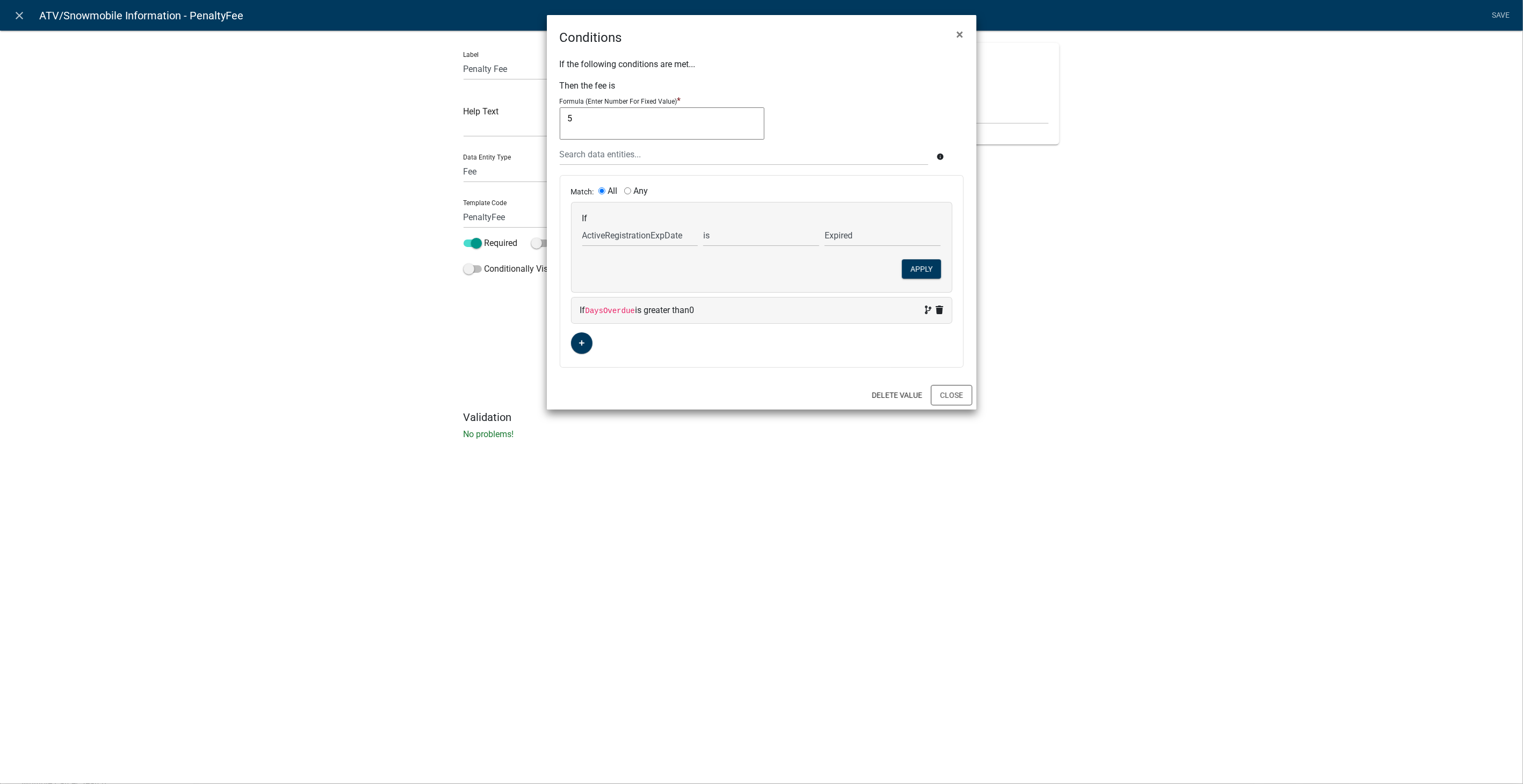
click at [897, 550] on ngb-modal-window "Conditions × If the following conditions are met... Then the fee is Formula (En…" at bounding box center [762, 392] width 1523 height 784
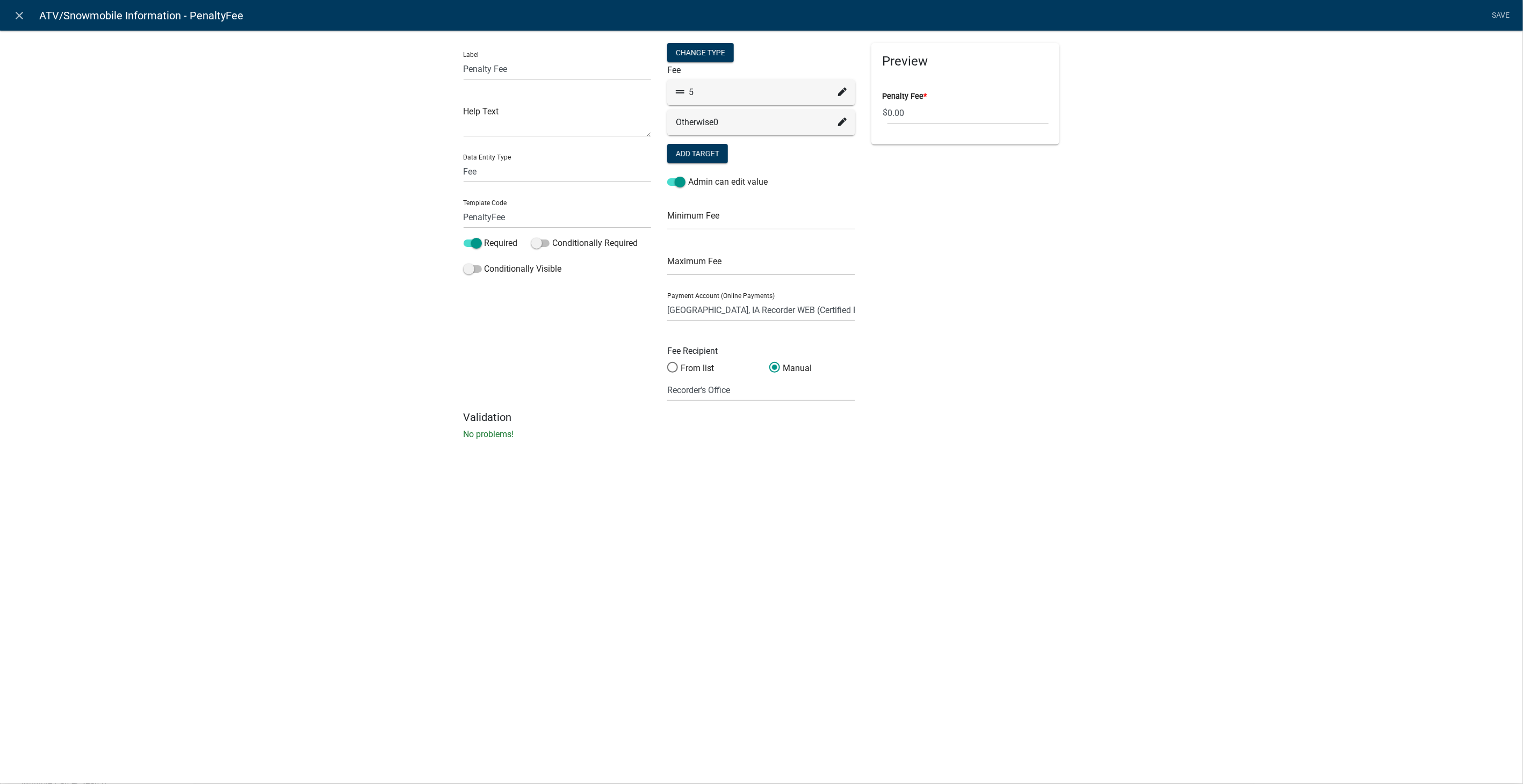
click at [836, 90] on div "5" at bounding box center [761, 93] width 171 height 13
click at [841, 92] on icon at bounding box center [842, 92] width 8 height 8
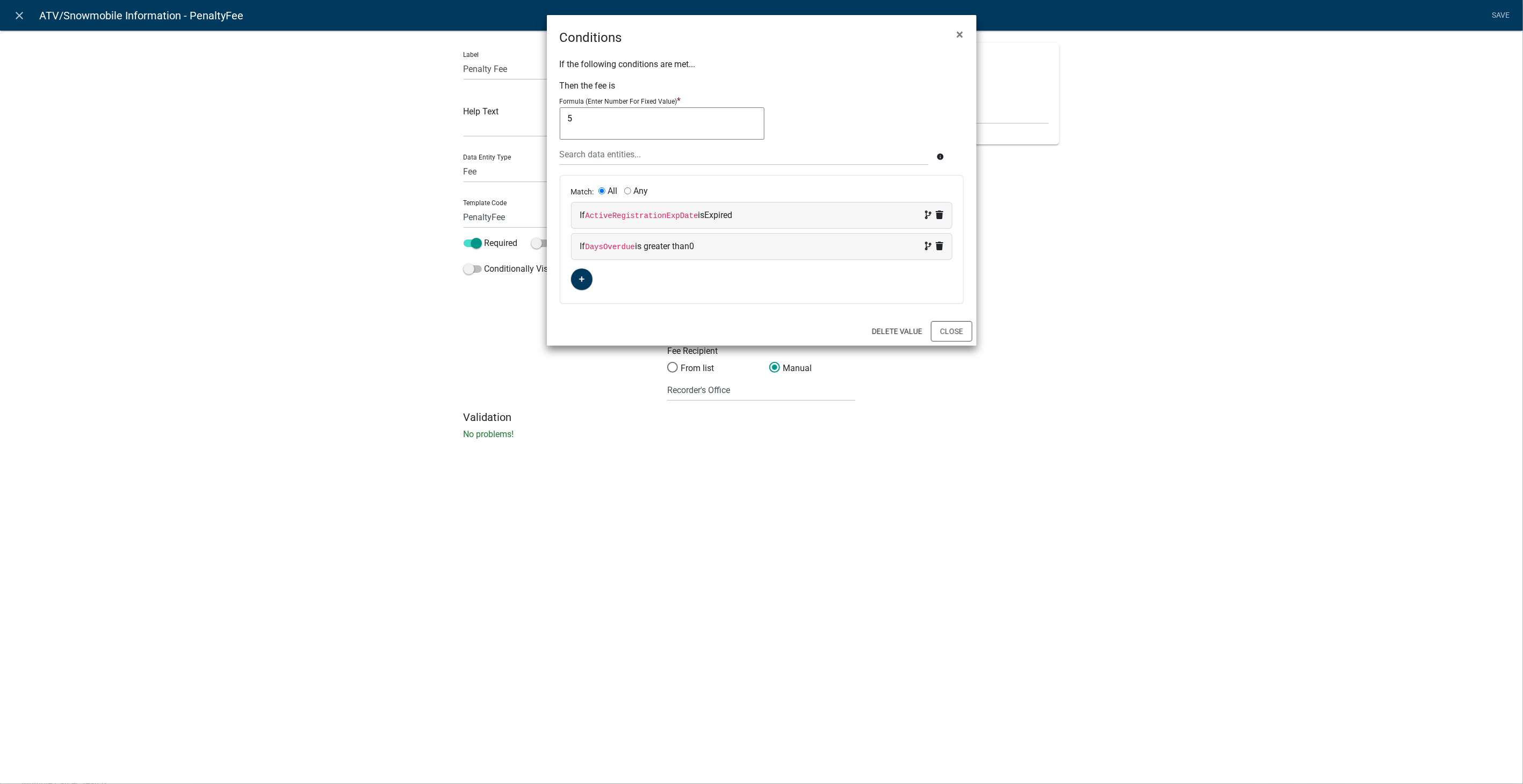
click at [676, 221] on div "If ActiveRegistrationExpDate is Expired" at bounding box center [762, 215] width 363 height 13
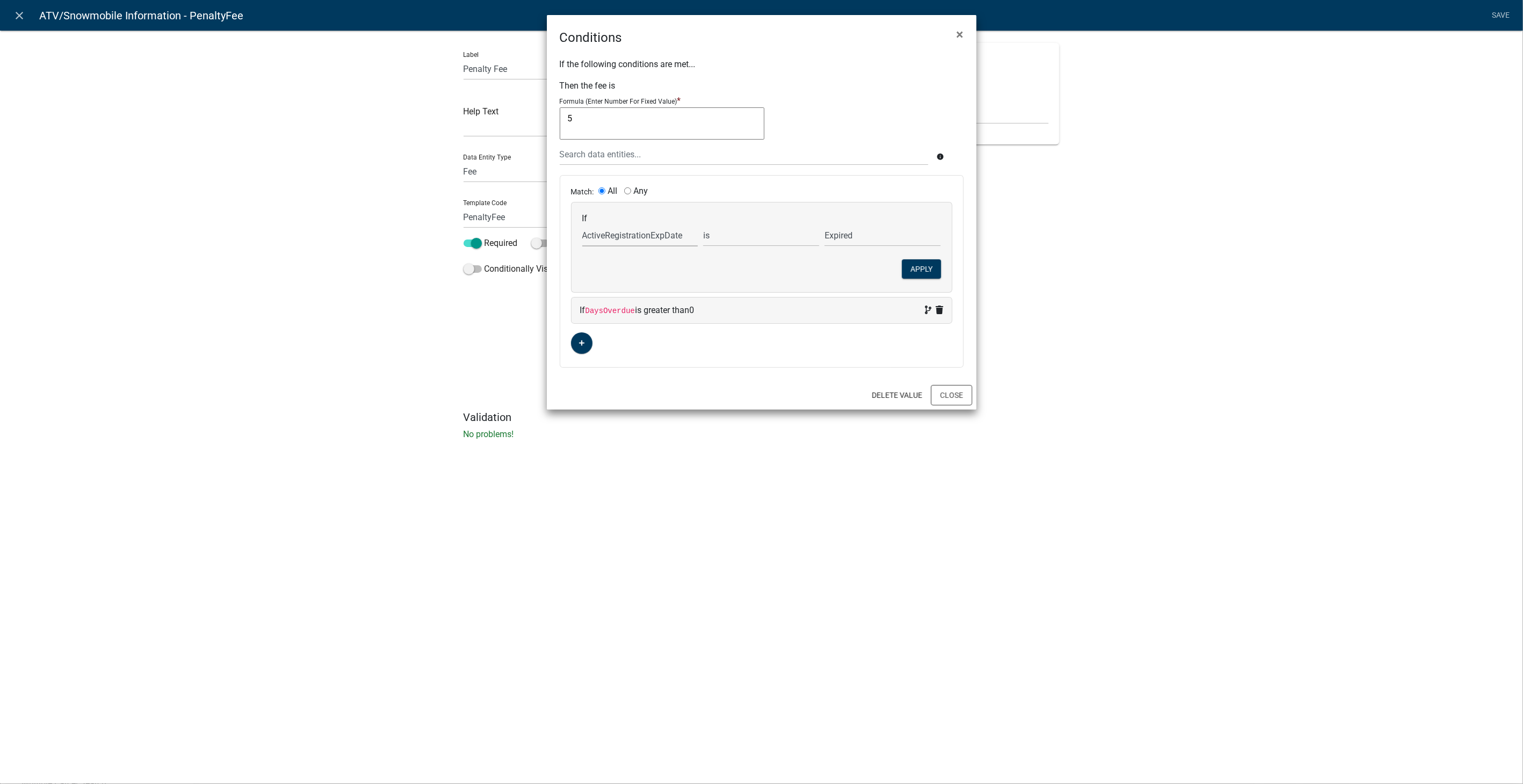
click at [650, 237] on select "Choose... ActiveRegistrationExpDate AdditionalRenewalYN ALL_FEE_RECIPIENTS APPL…" at bounding box center [641, 235] width 116 height 22
select select "21: CurrentorExpired"
click at [582, 225] on select "Choose... ActiveRegistrationExpDate AdditionalRenewalYN ALL_FEE_RECIPIENTS APPL…" at bounding box center [641, 235] width 116 height 22
select select "1: Expired"
click at [909, 267] on button "Apply" at bounding box center [922, 269] width 39 height 20
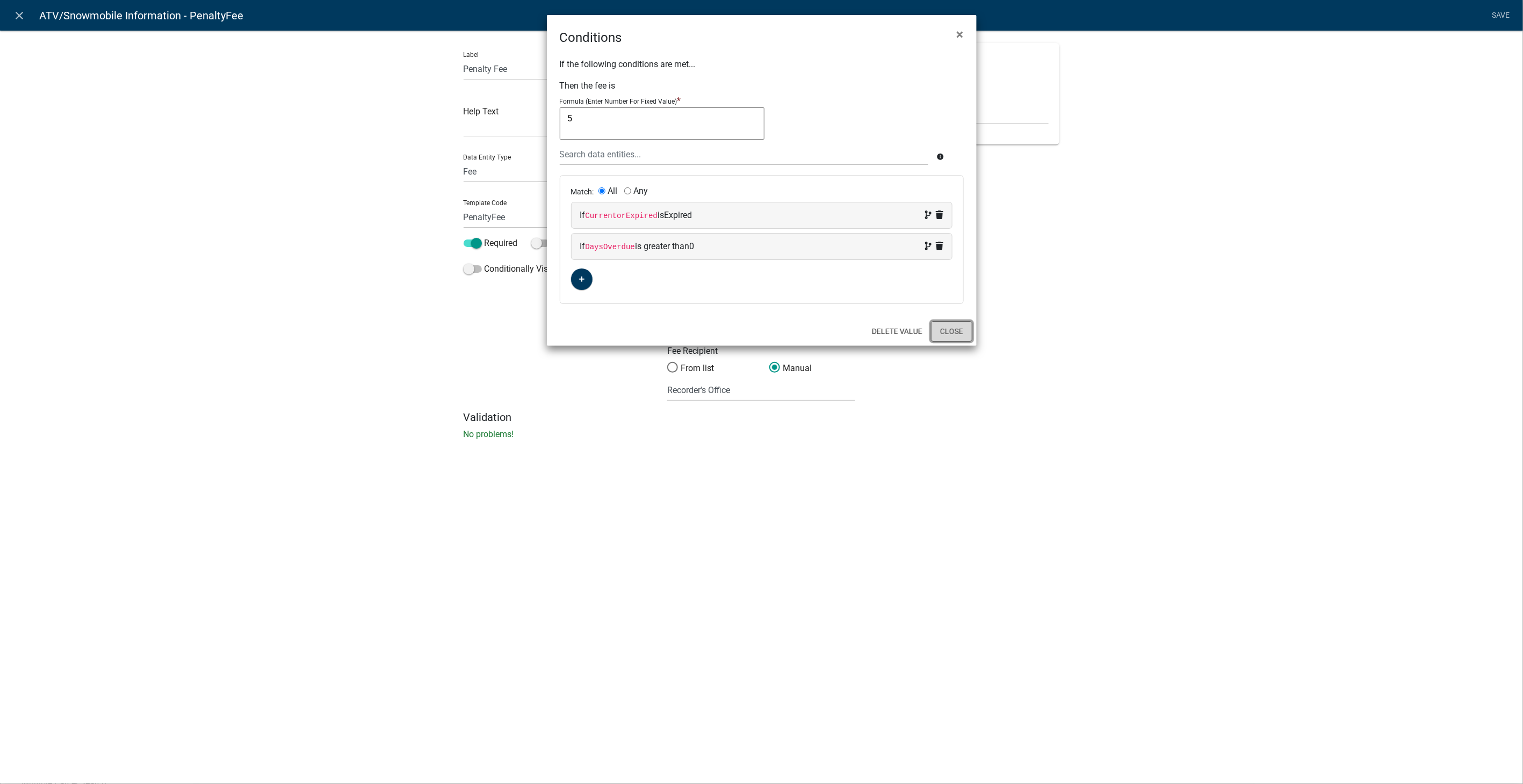
click at [948, 337] on button "Close" at bounding box center [952, 332] width 42 height 20
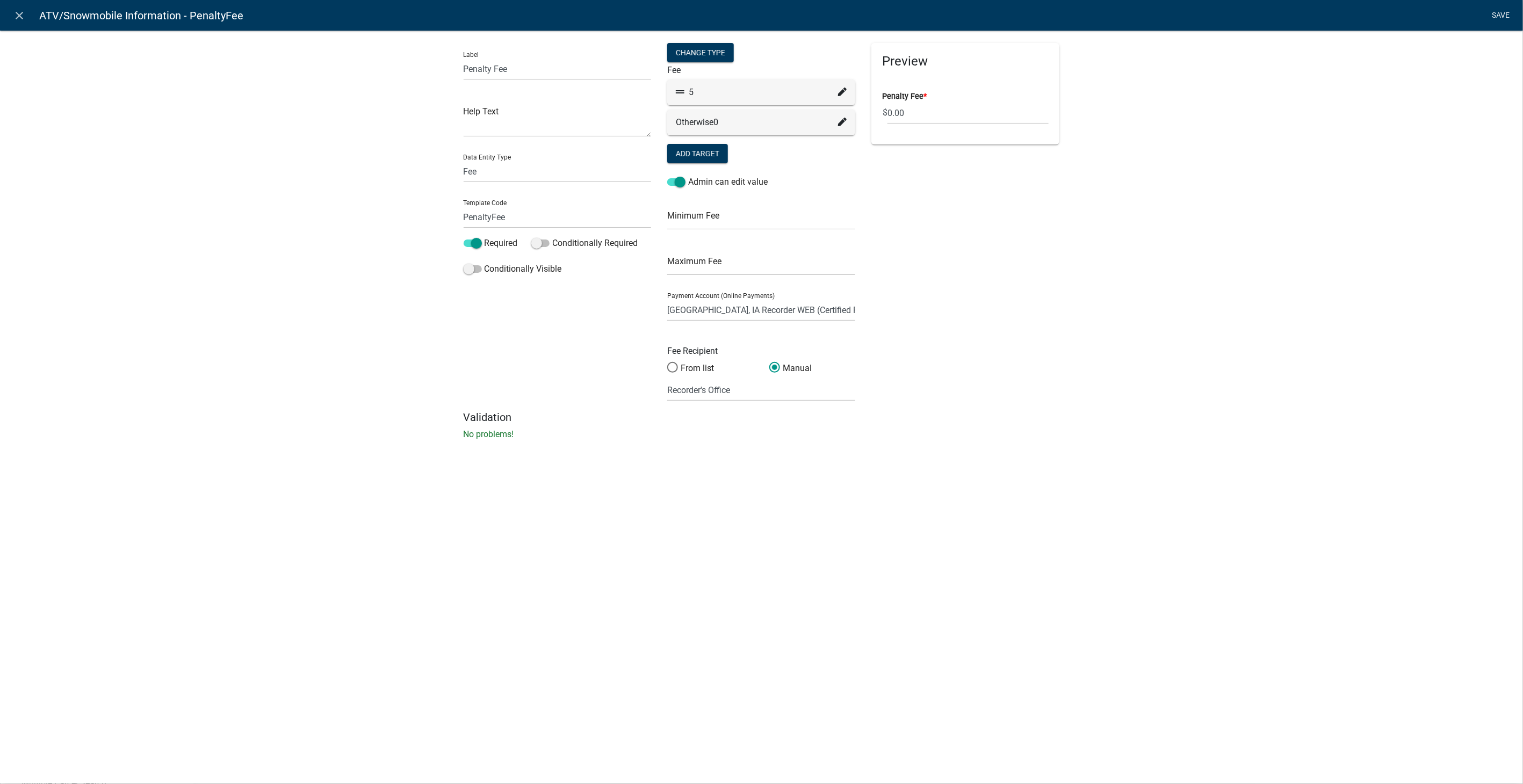
click at [1491, 11] on link "Save" at bounding box center [1500, 15] width 27 height 20
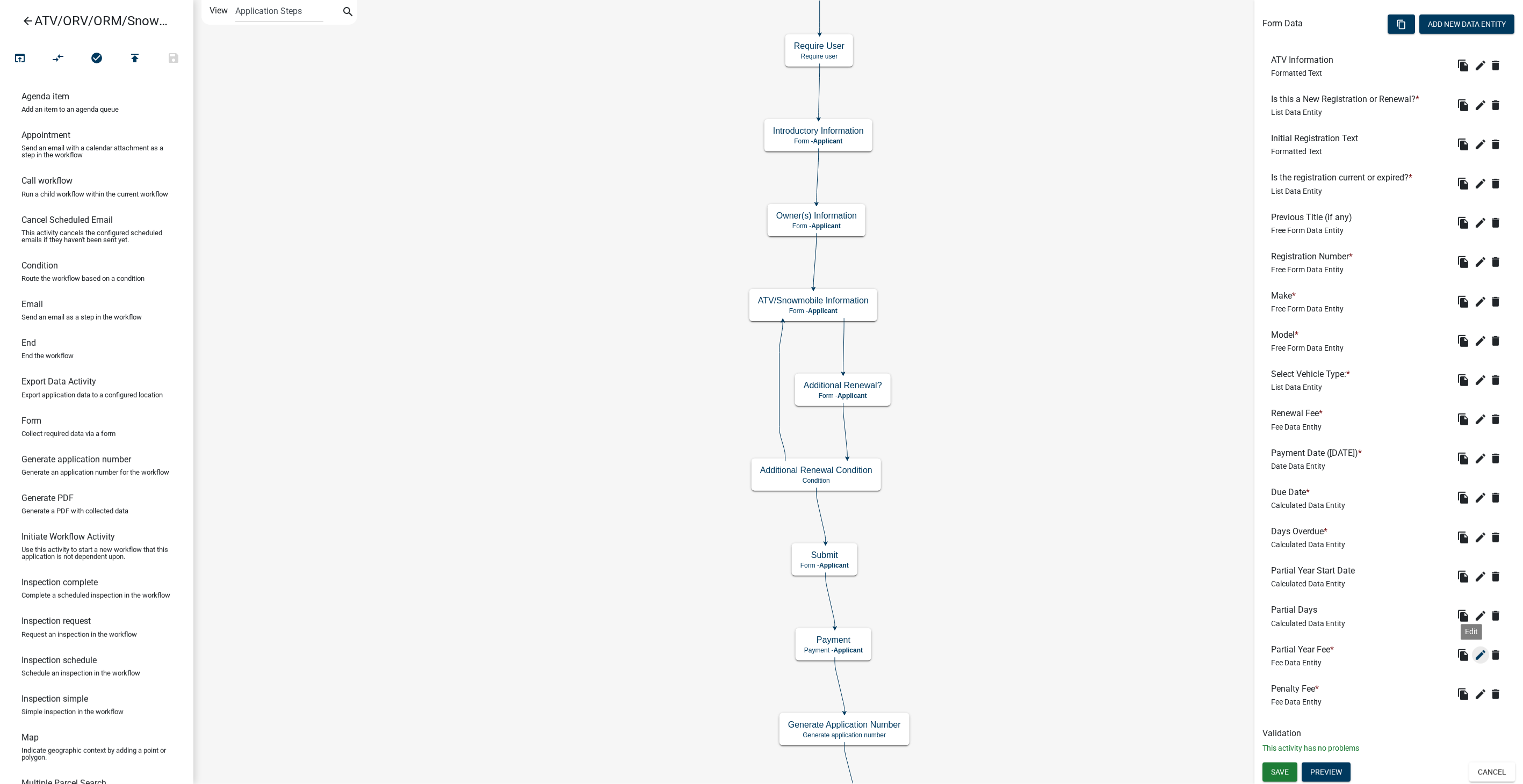
click at [1474, 653] on icon "edit" at bounding box center [1480, 655] width 13 height 13
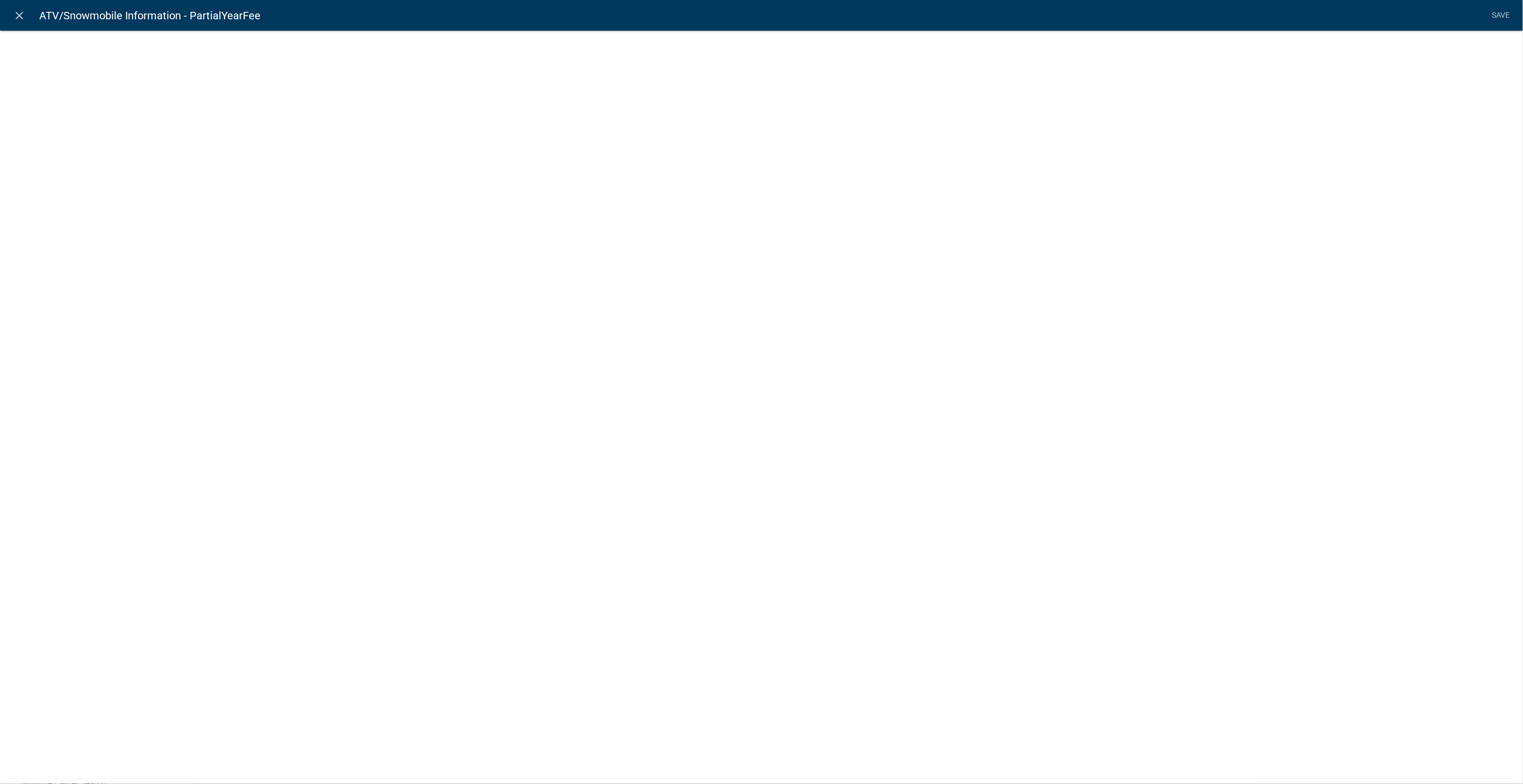
select select "fee"
select select "258b736f-576f-4325-a78c-fcdf45871ca8"
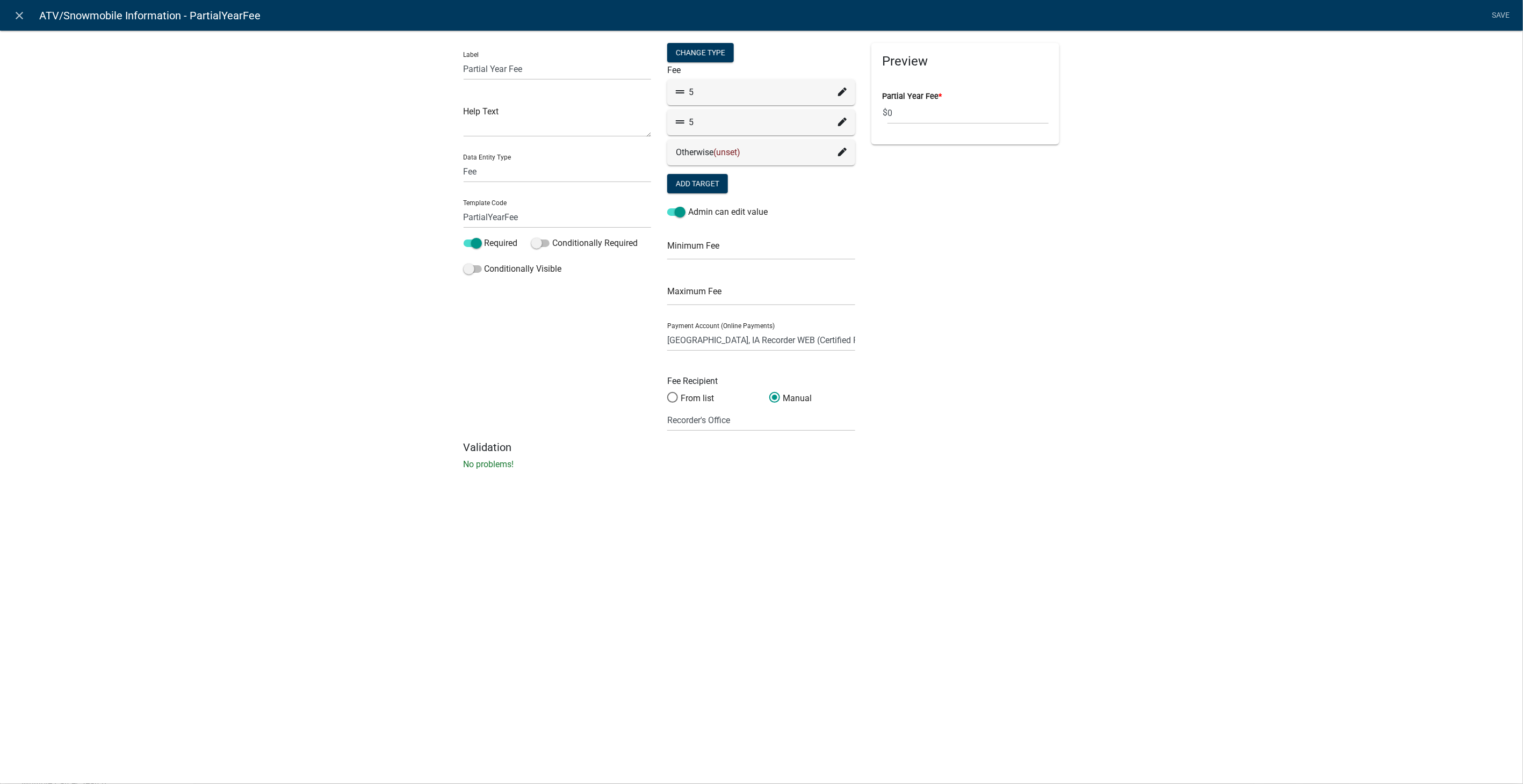
click at [840, 128] on fa-icon at bounding box center [842, 123] width 8 height 13
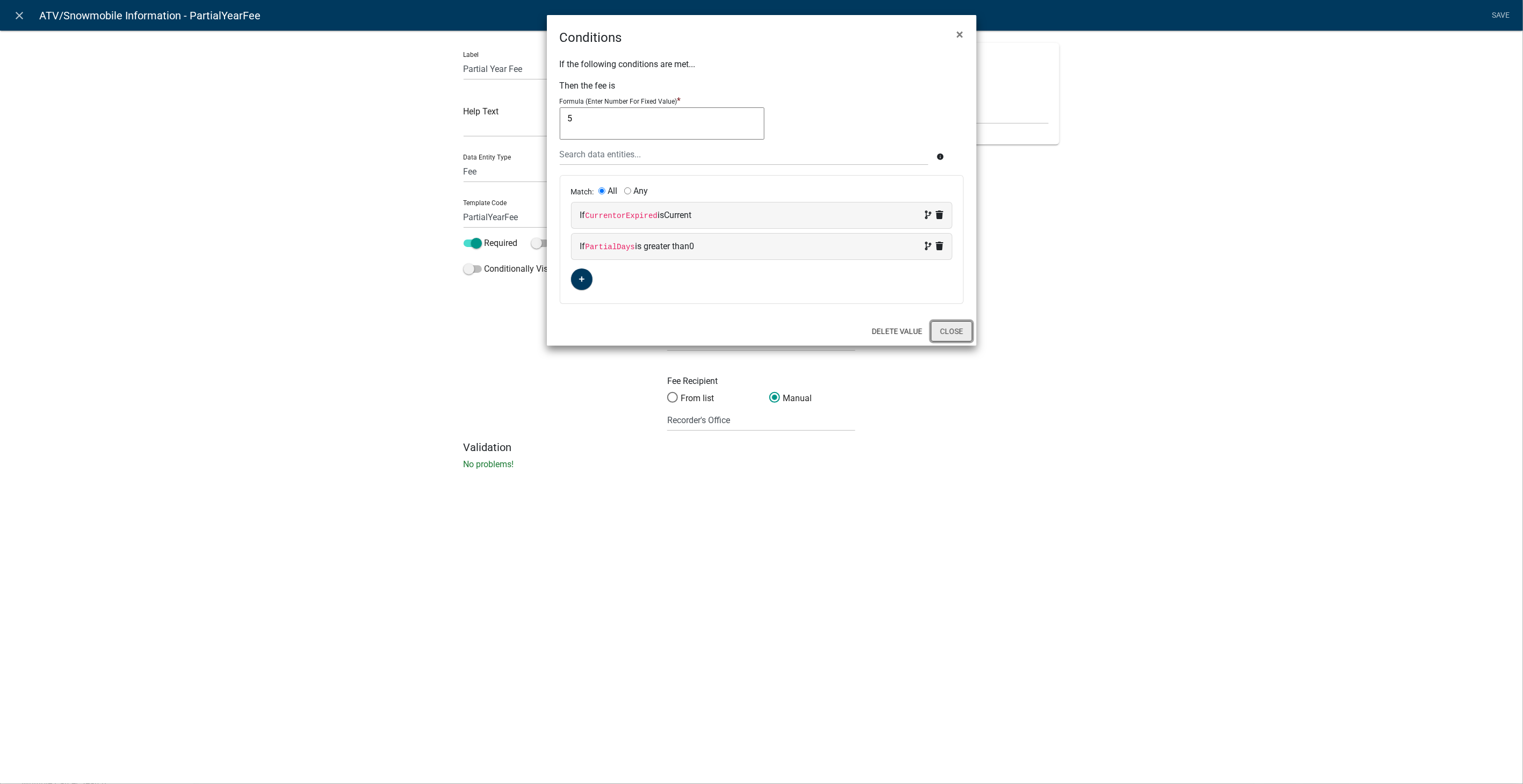
click at [951, 330] on button "Close" at bounding box center [952, 332] width 42 height 20
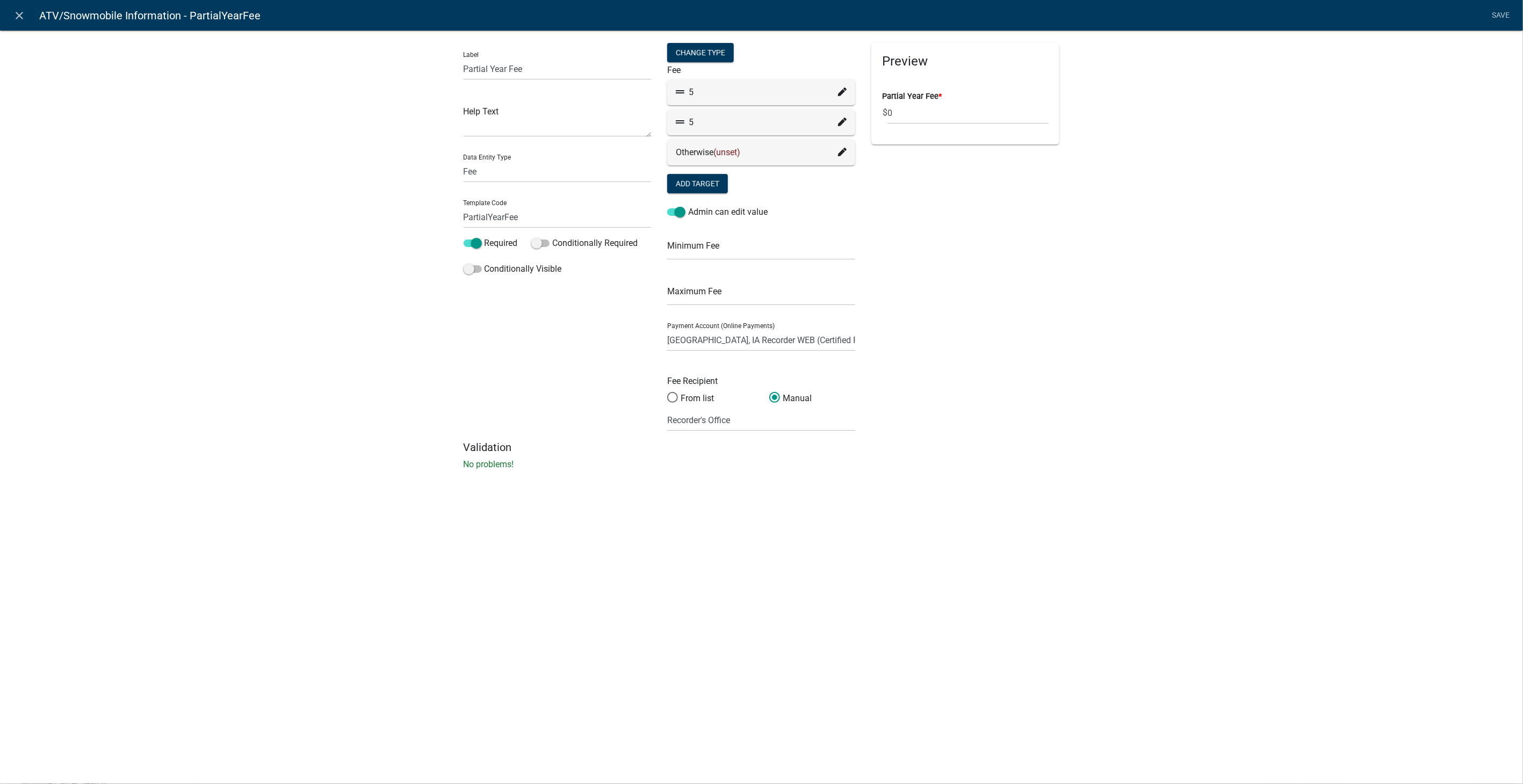
click at [841, 88] on icon at bounding box center [842, 92] width 8 height 8
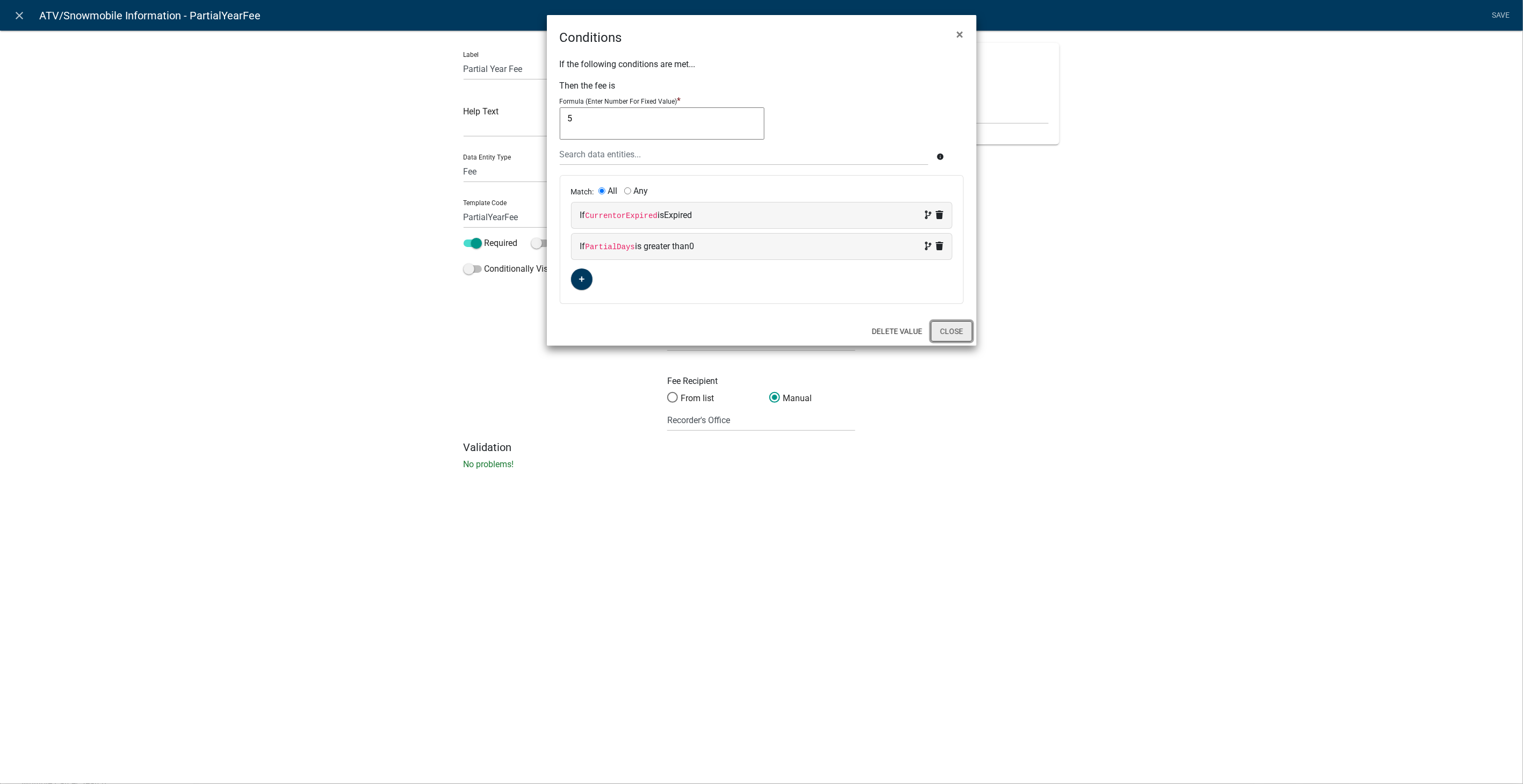
click at [961, 328] on button "Close" at bounding box center [952, 332] width 42 height 20
